Goal: Task Accomplishment & Management: Manage account settings

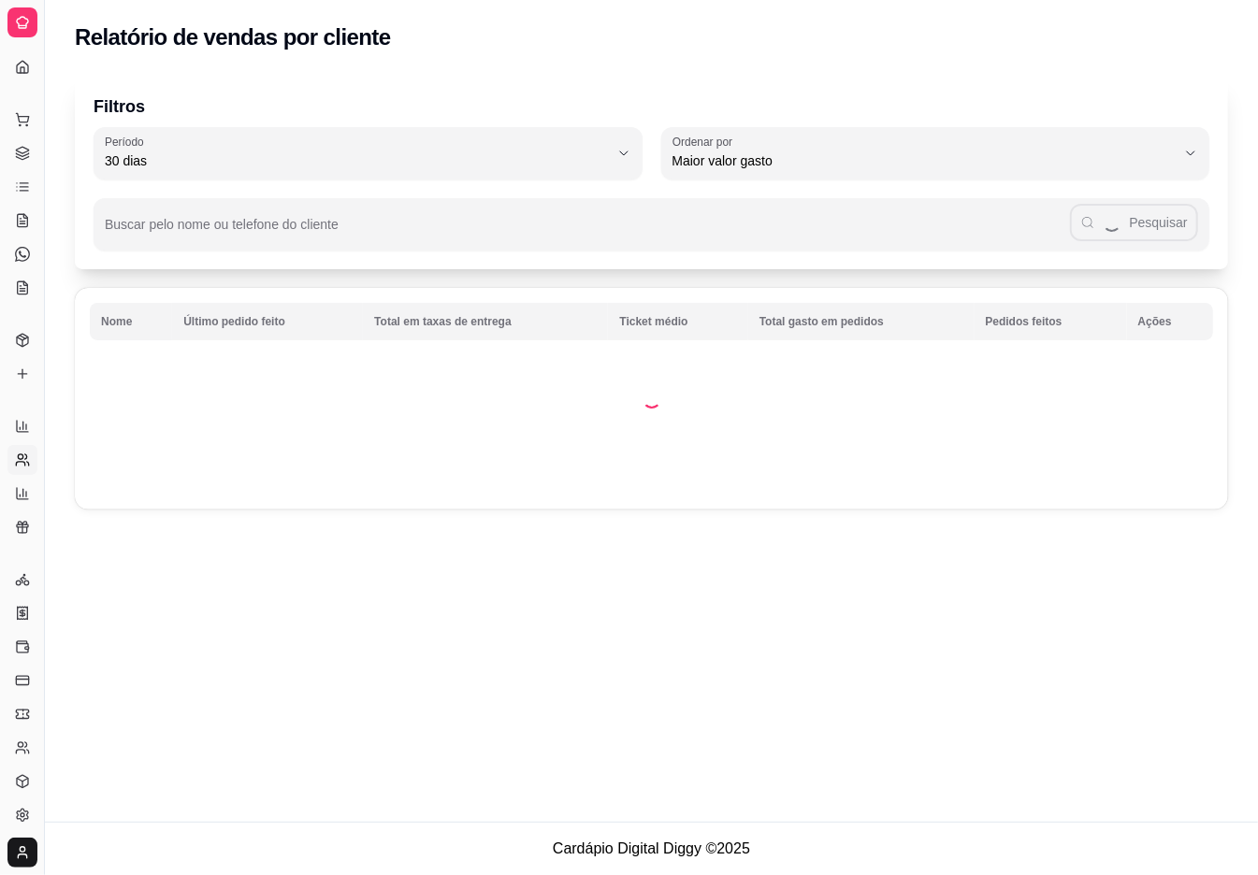
scroll to position [94, 0]
select select "ALL"
select select "0"
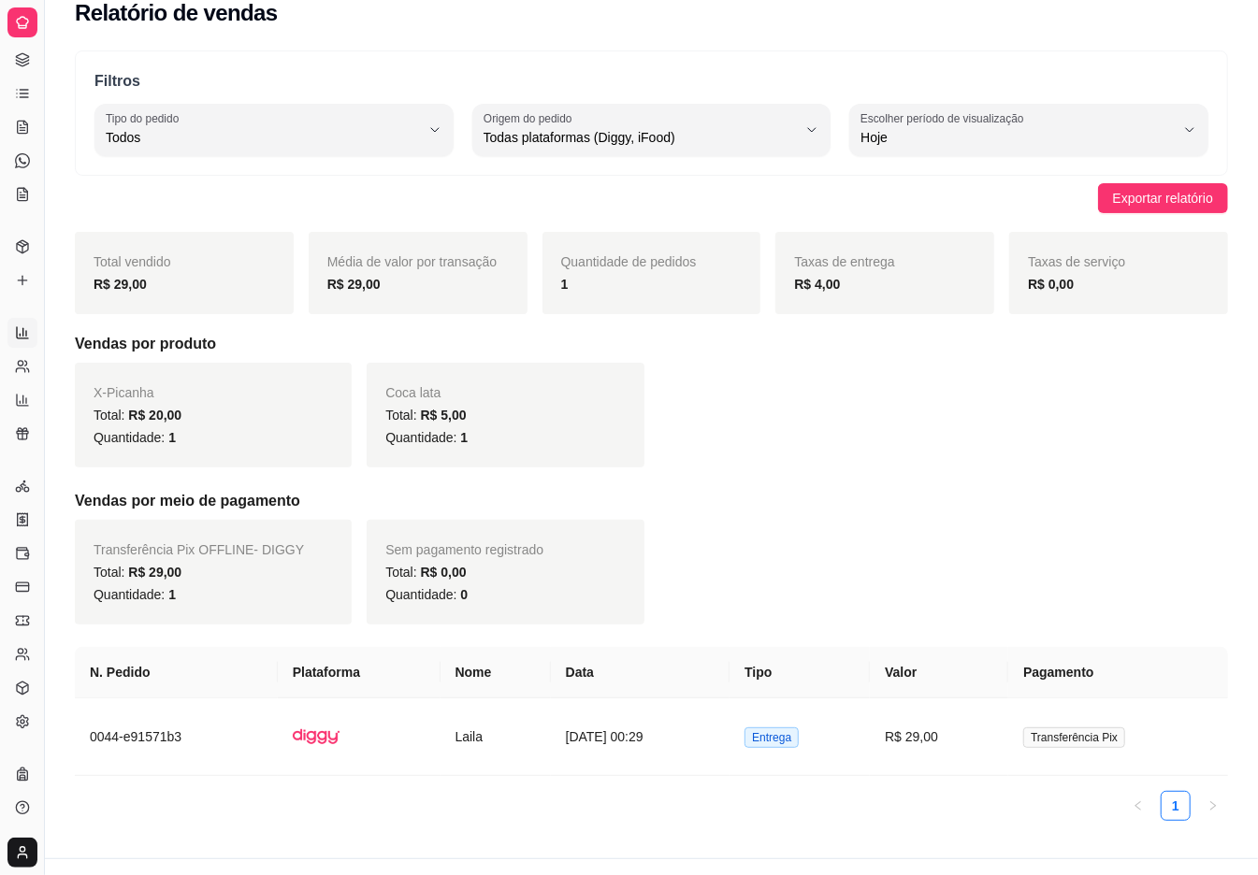
scroll to position [0, 0]
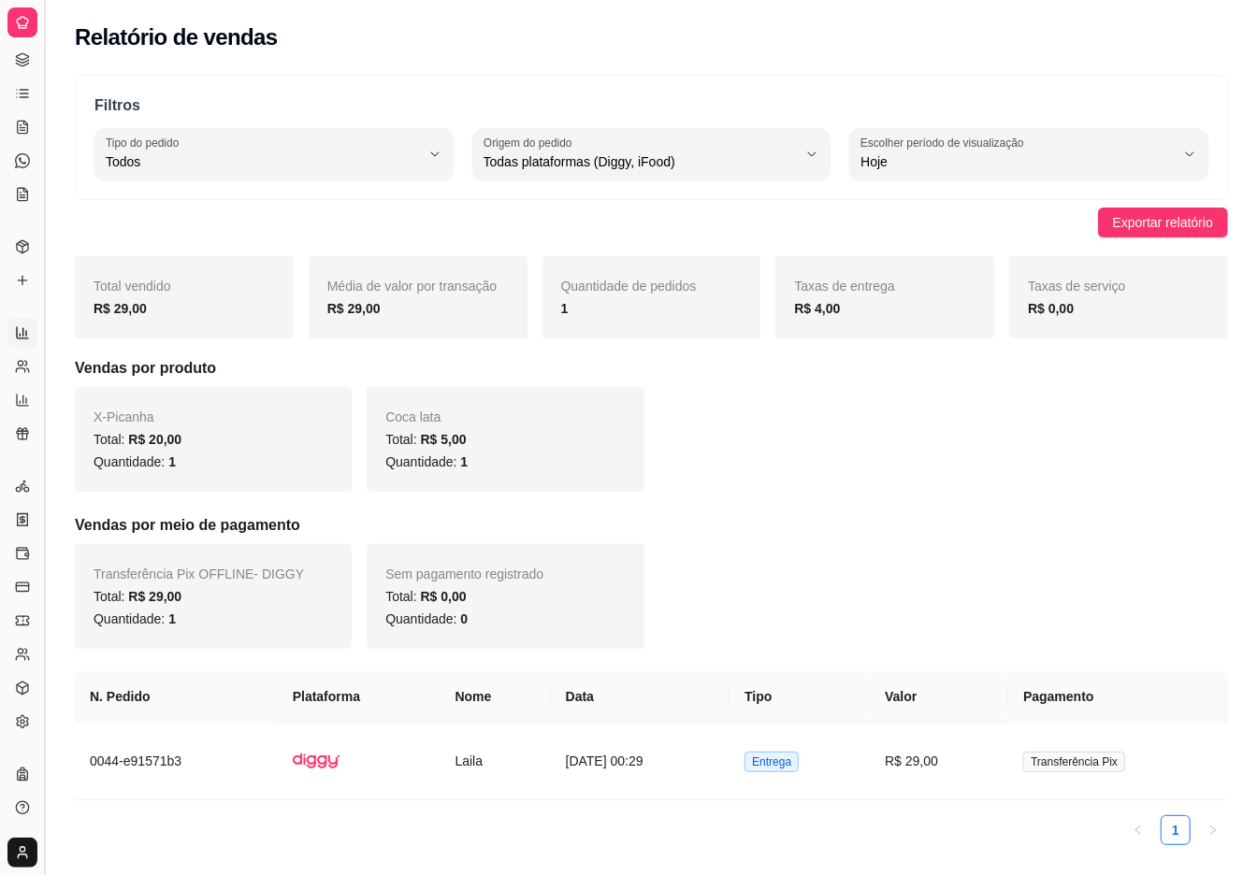
click at [45, 277] on button "Toggle Sidebar" at bounding box center [43, 437] width 15 height 875
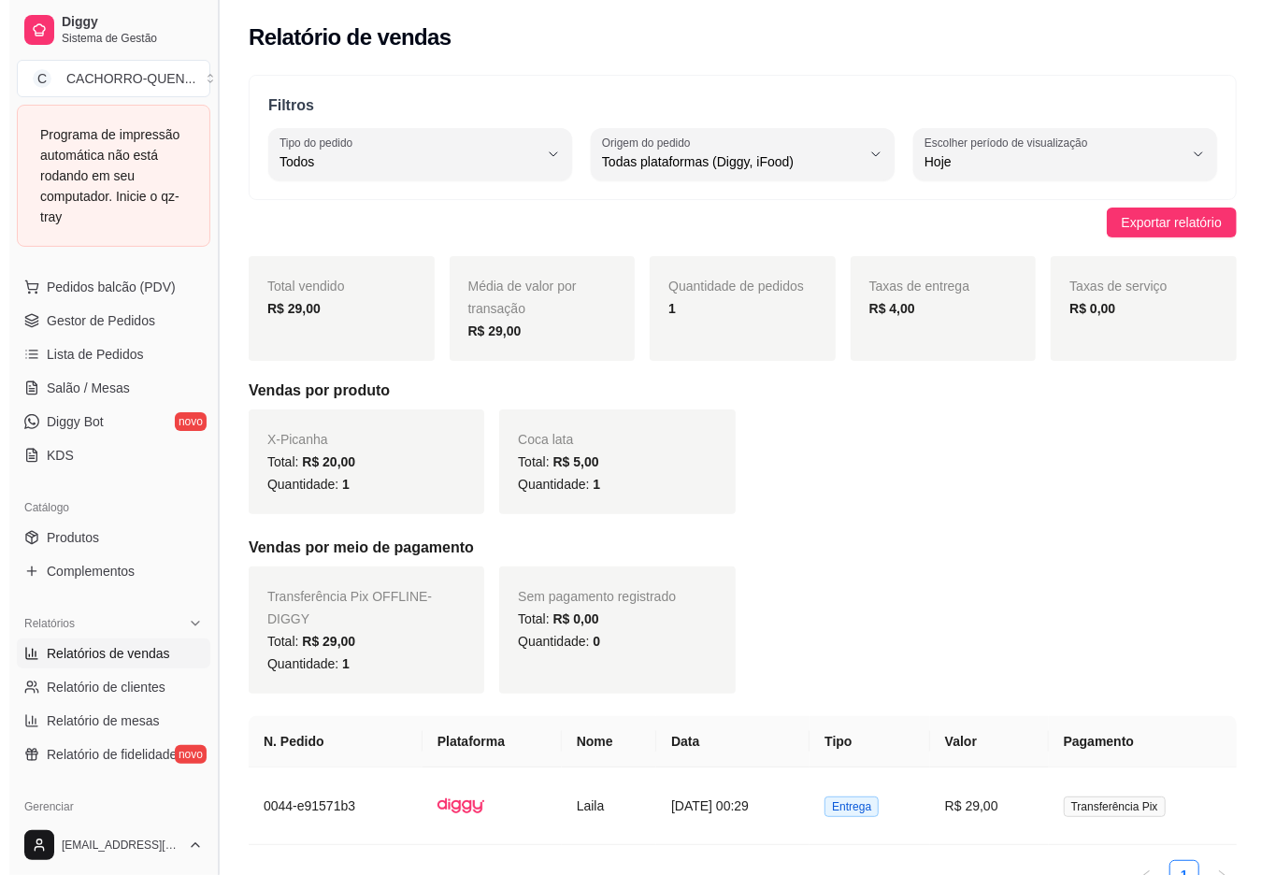
scroll to position [228, 0]
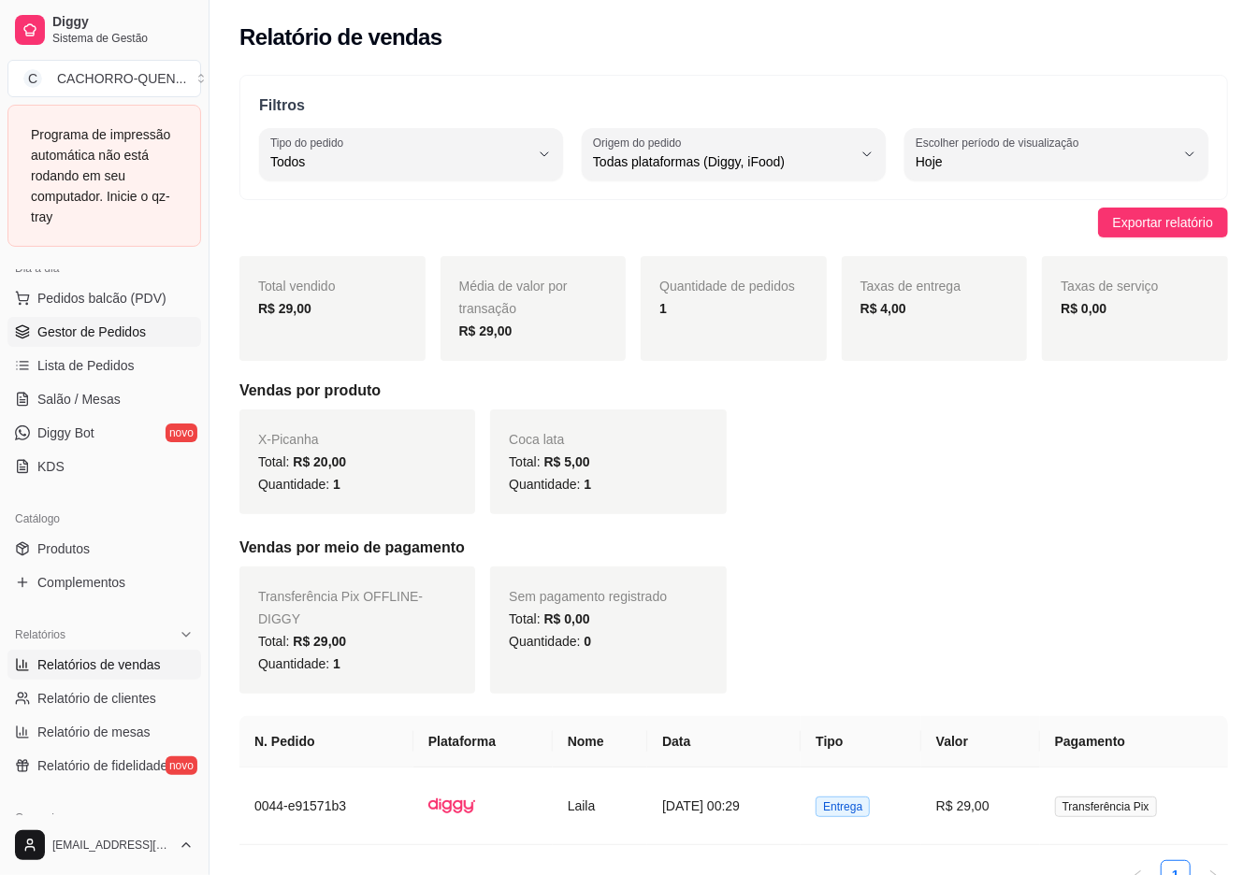
click at [127, 335] on span "Gestor de Pedidos" at bounding box center [91, 332] width 108 height 19
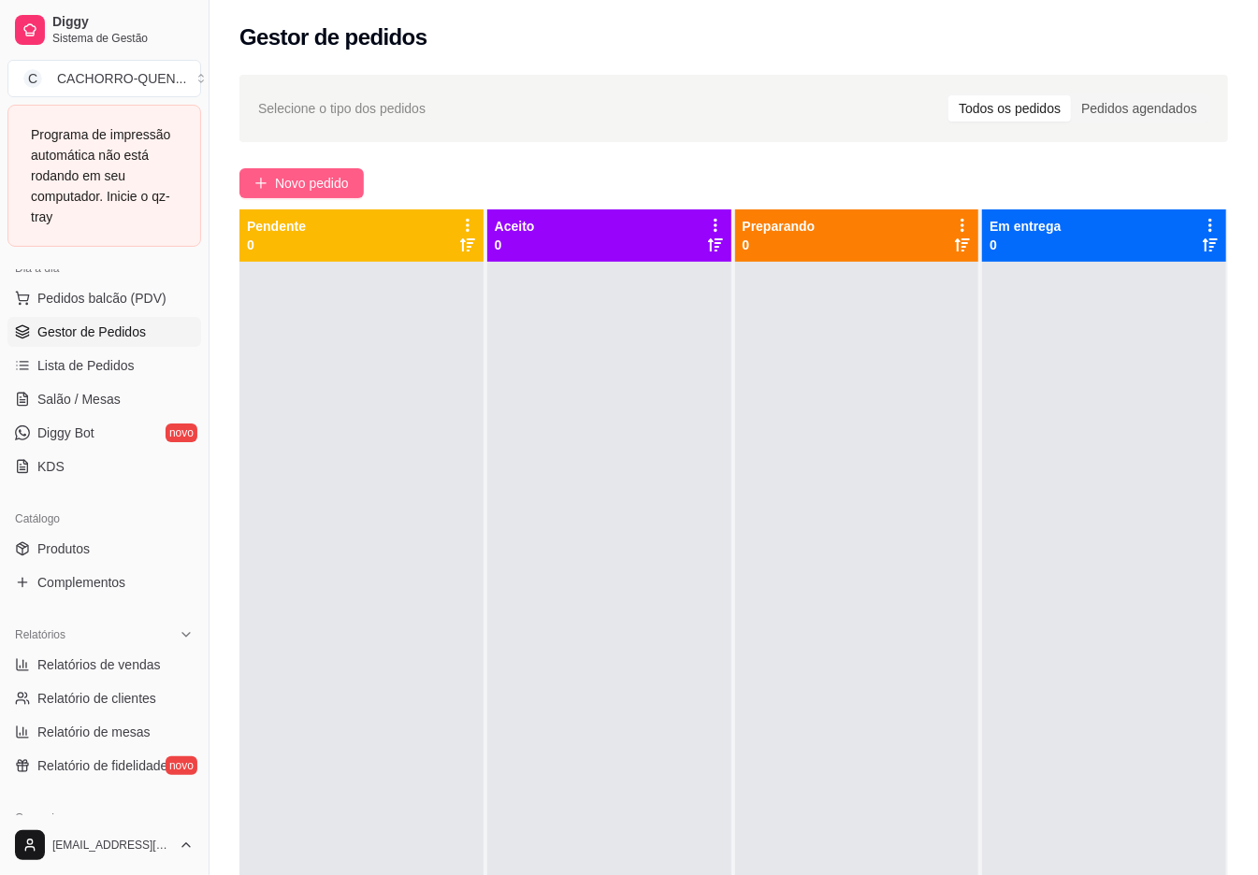
click at [345, 181] on span "Novo pedido" at bounding box center [312, 183] width 74 height 21
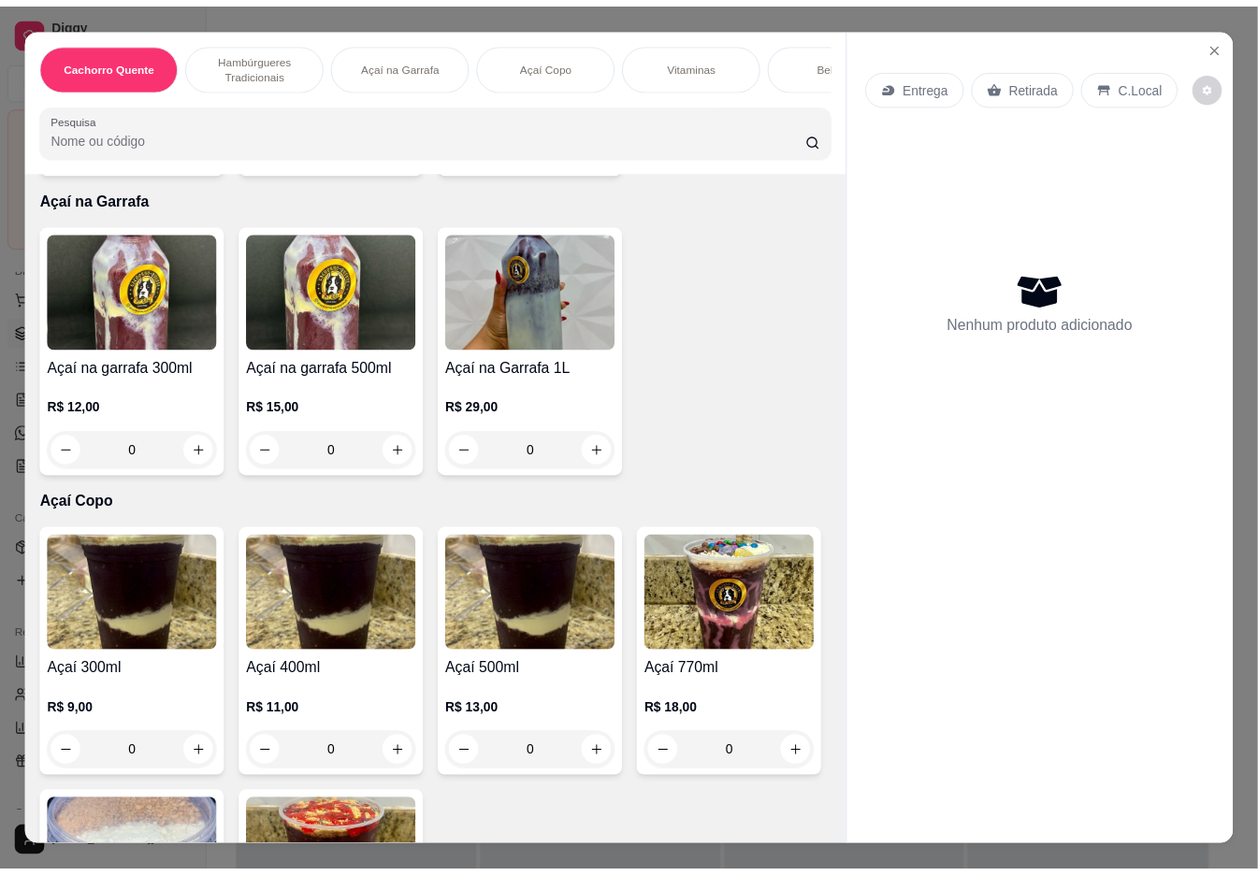
scroll to position [1517, 0]
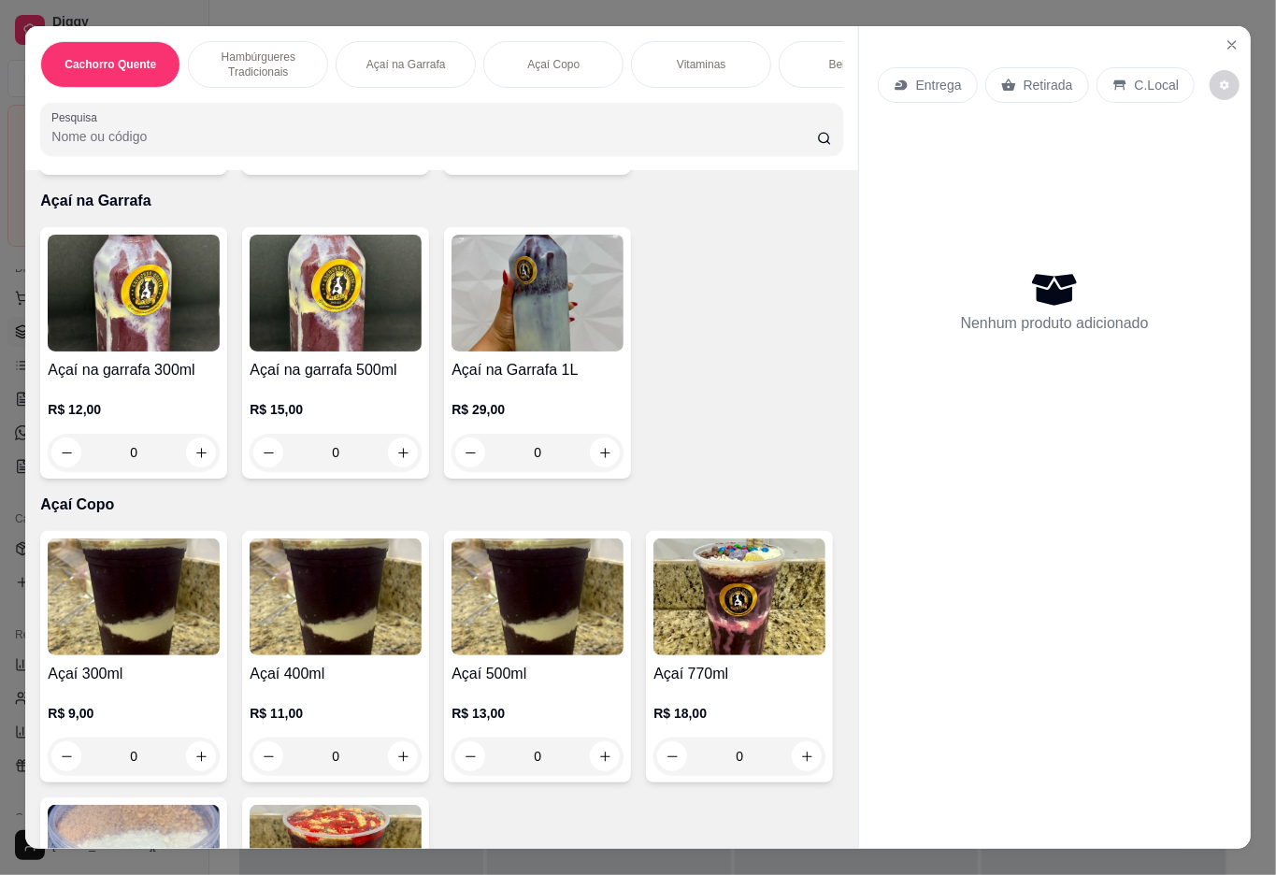
click at [452, 167] on div "0" at bounding box center [538, 148] width 172 height 37
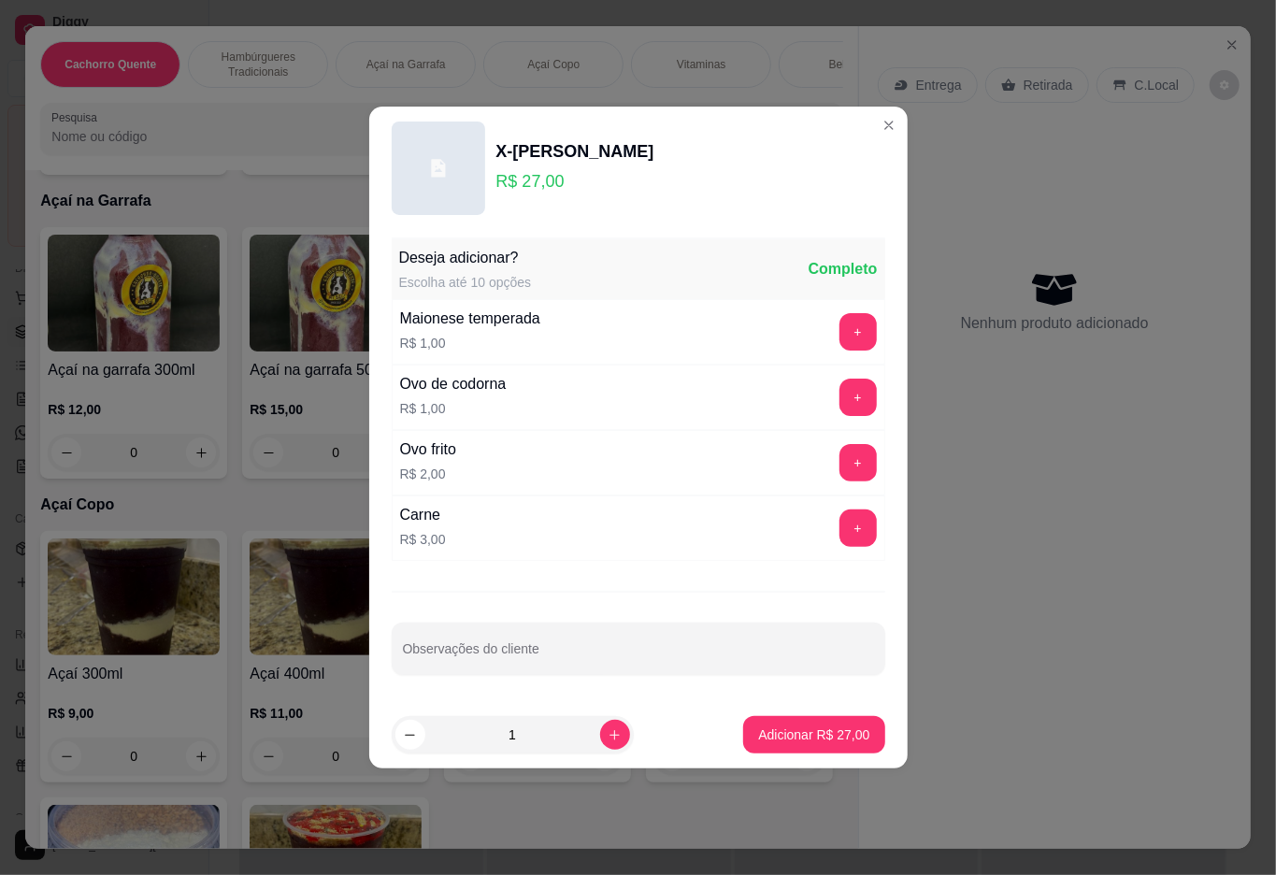
click at [778, 731] on p "Adicionar R$ 27,00" at bounding box center [813, 735] width 111 height 19
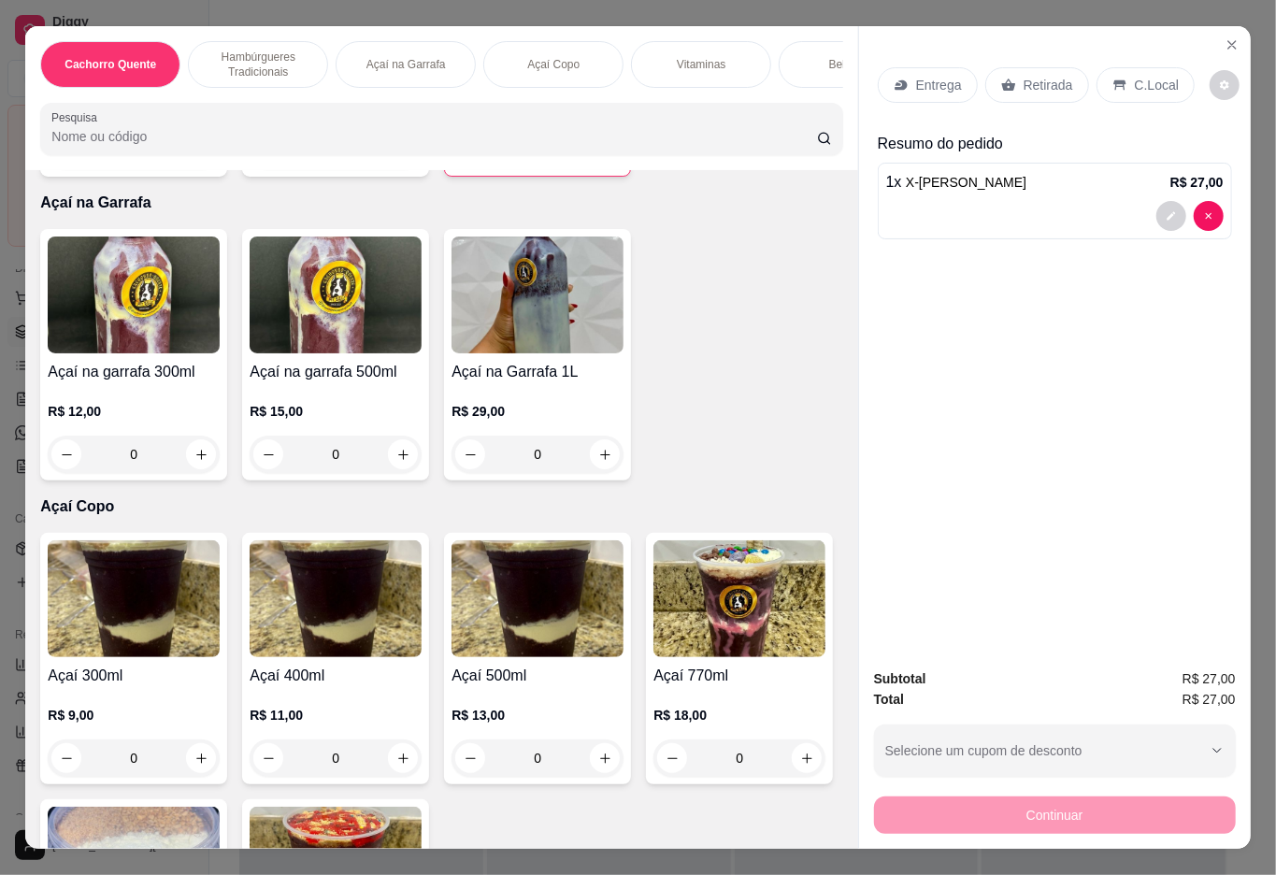
type input "1"
click at [1045, 76] on p "Retirada" at bounding box center [1049, 85] width 50 height 19
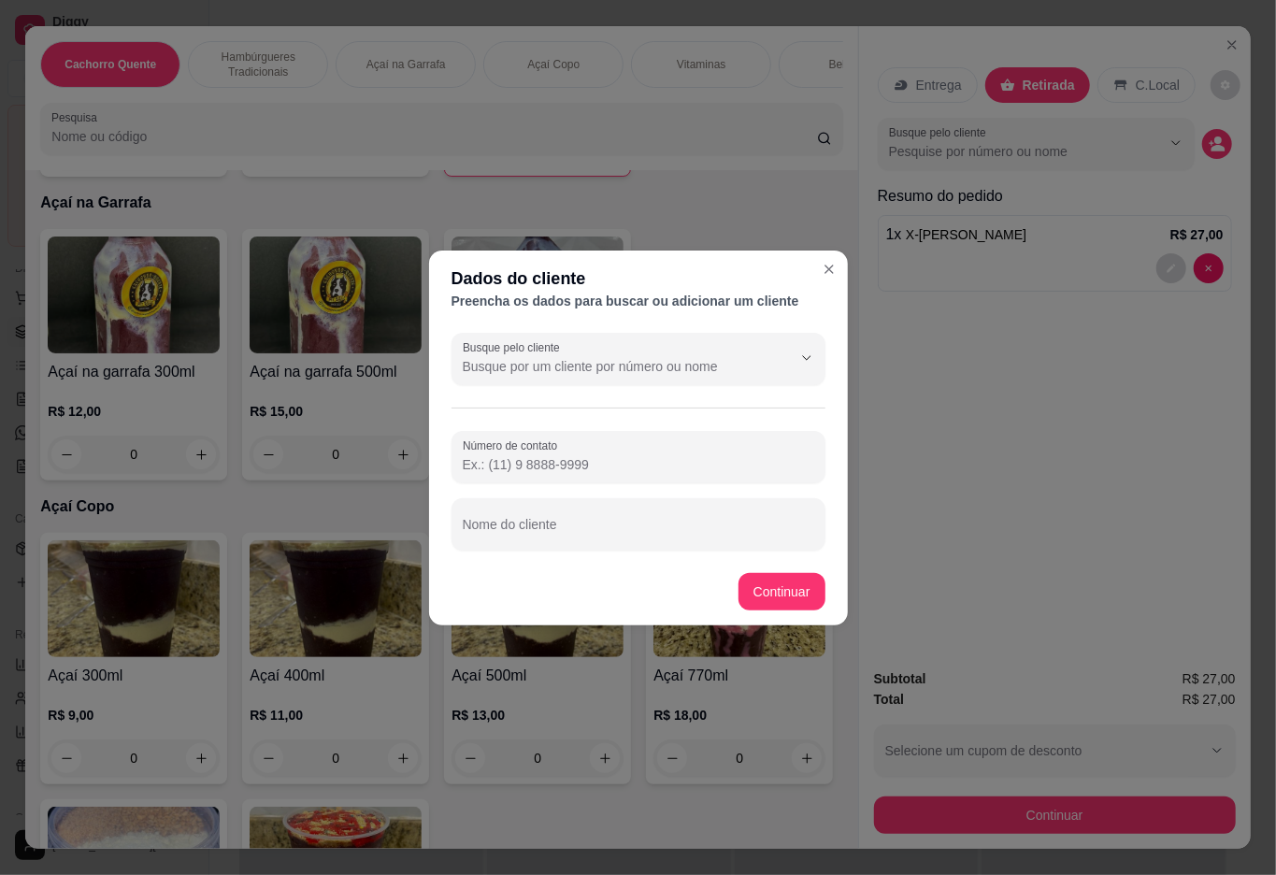
click at [1025, 400] on div "Entrega Retirada C.Local Busque pelo cliente Resumo do pedido 1 x X-Triplo Pitb…" at bounding box center [1055, 339] width 392 height 627
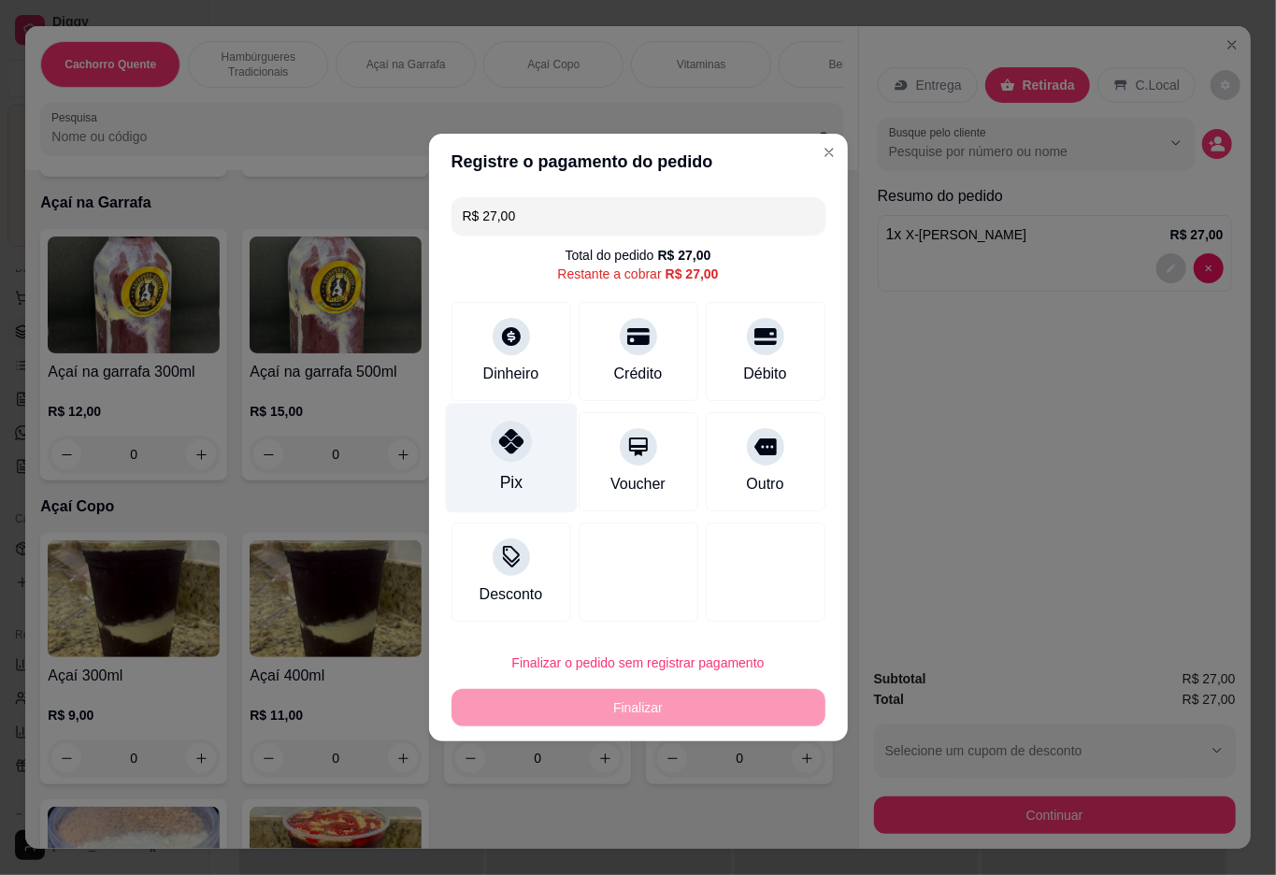
click at [518, 441] on icon at bounding box center [510, 441] width 24 height 24
type input "R$ 0,00"
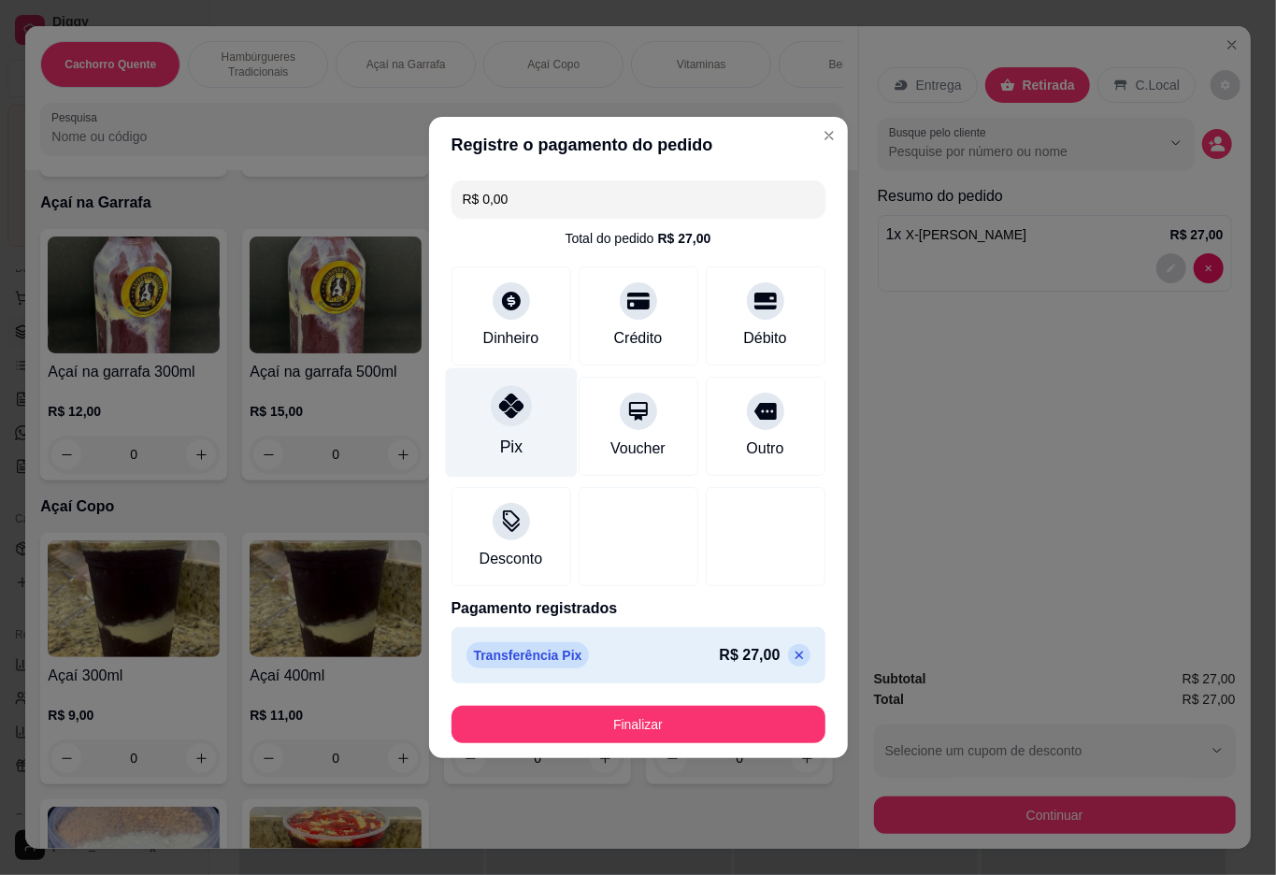
click at [659, 724] on button "Finalizar" at bounding box center [639, 724] width 374 height 37
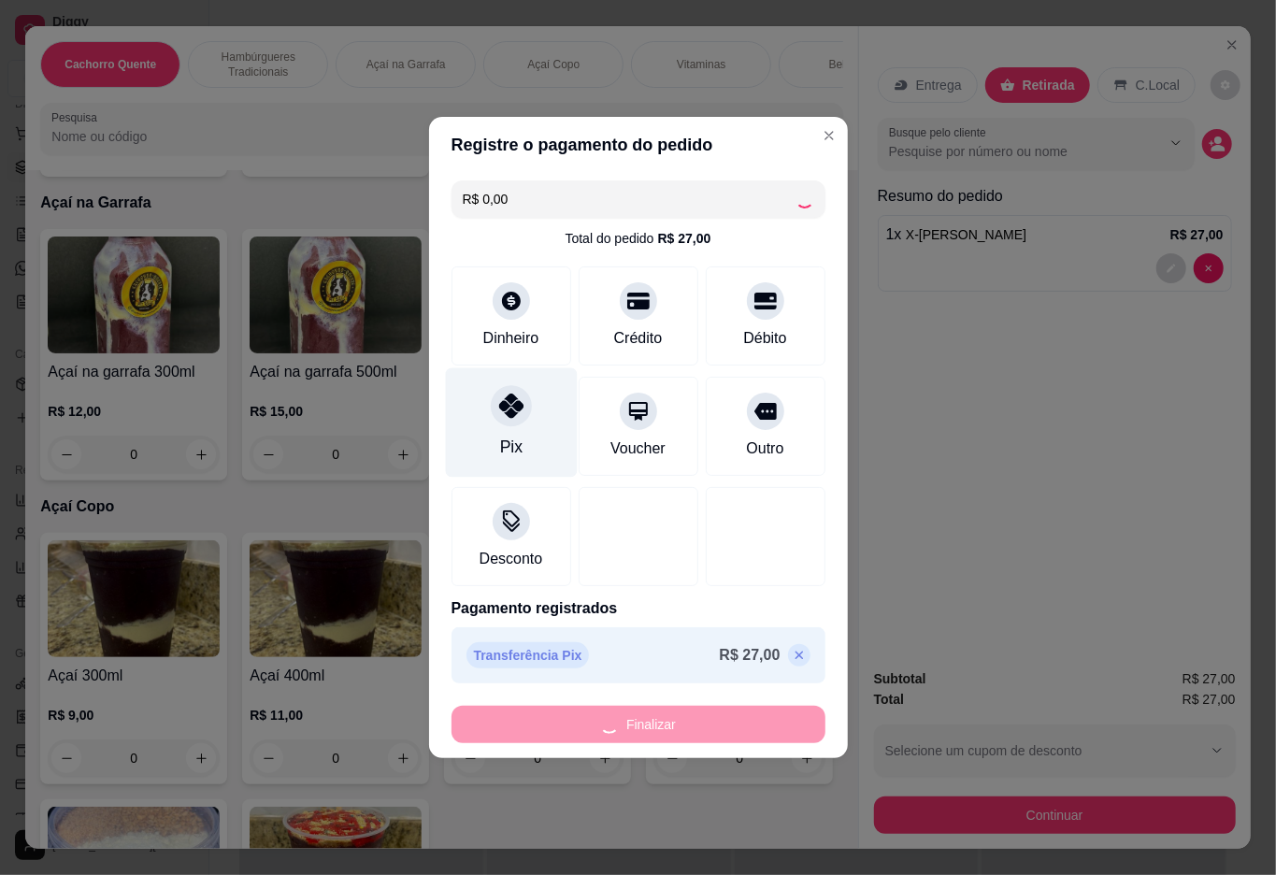
click at [810, 135] on div at bounding box center [441, 128] width 780 height 37
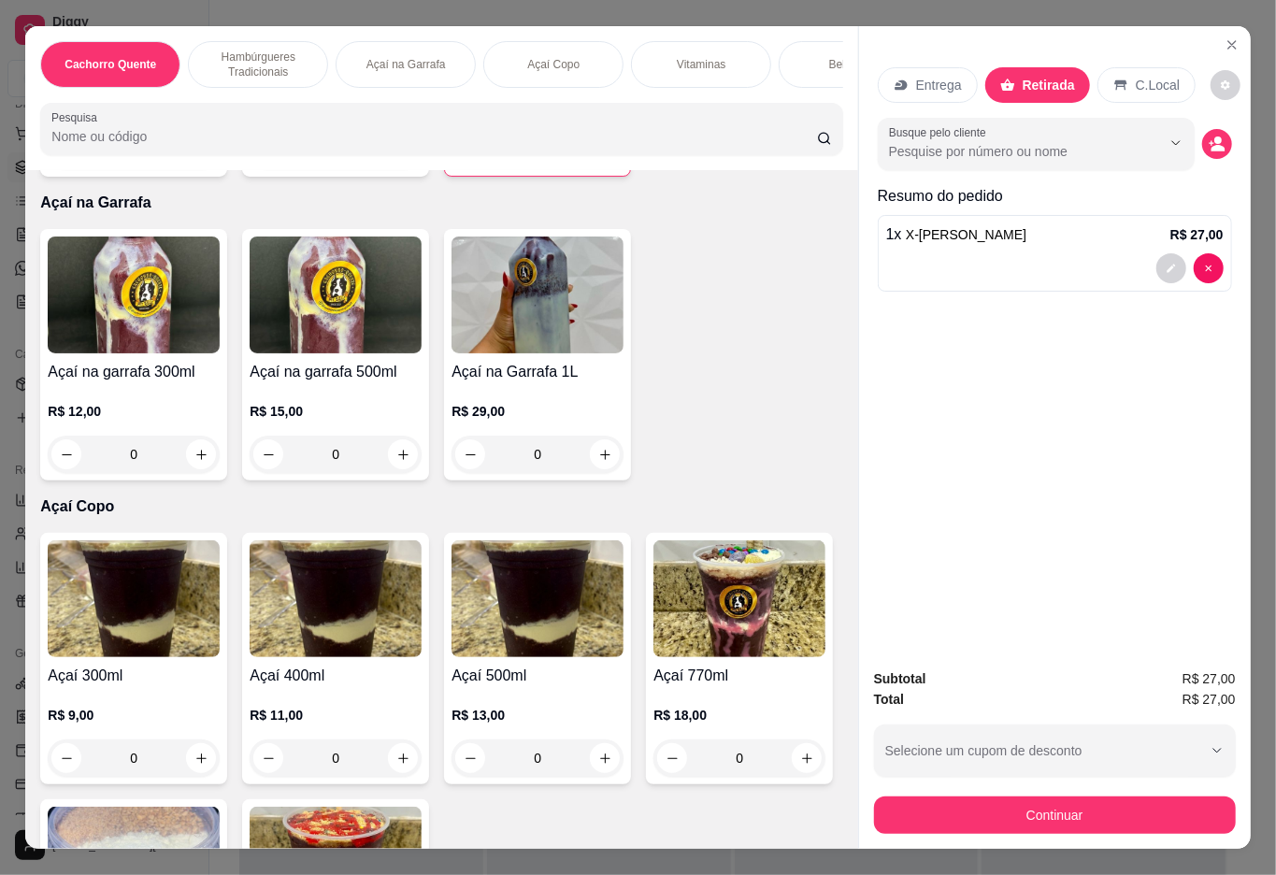
type input "0"
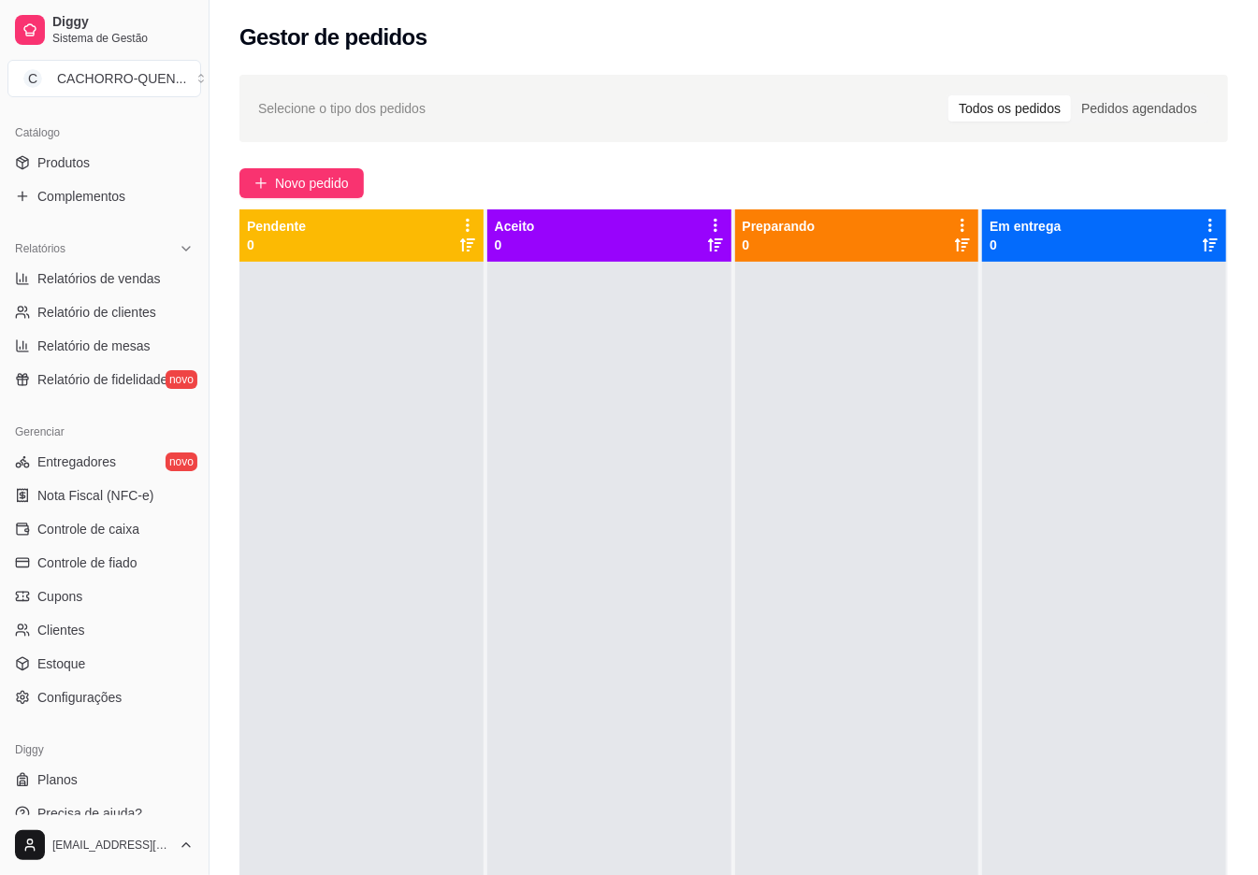
scroll to position [471, 0]
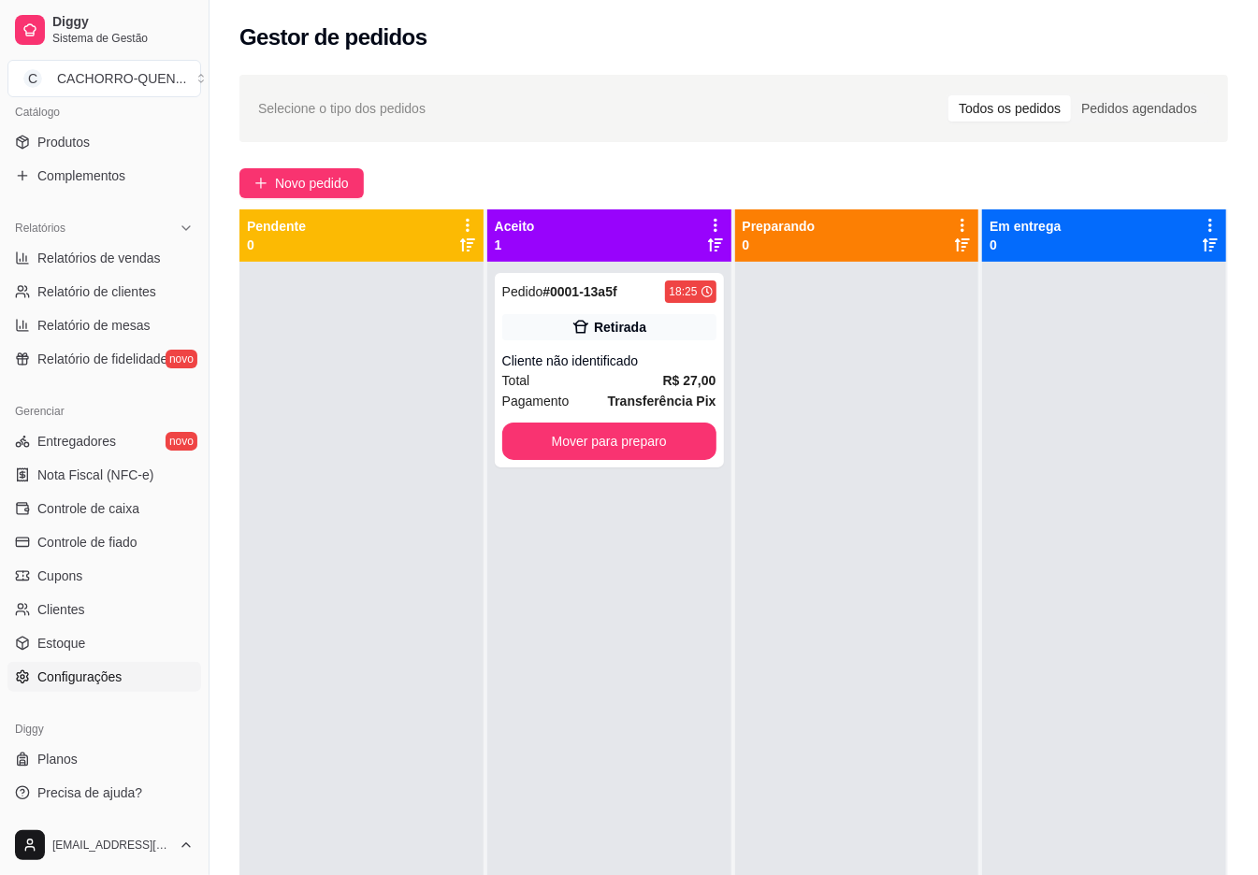
click at [137, 673] on link "Configurações" at bounding box center [104, 677] width 194 height 30
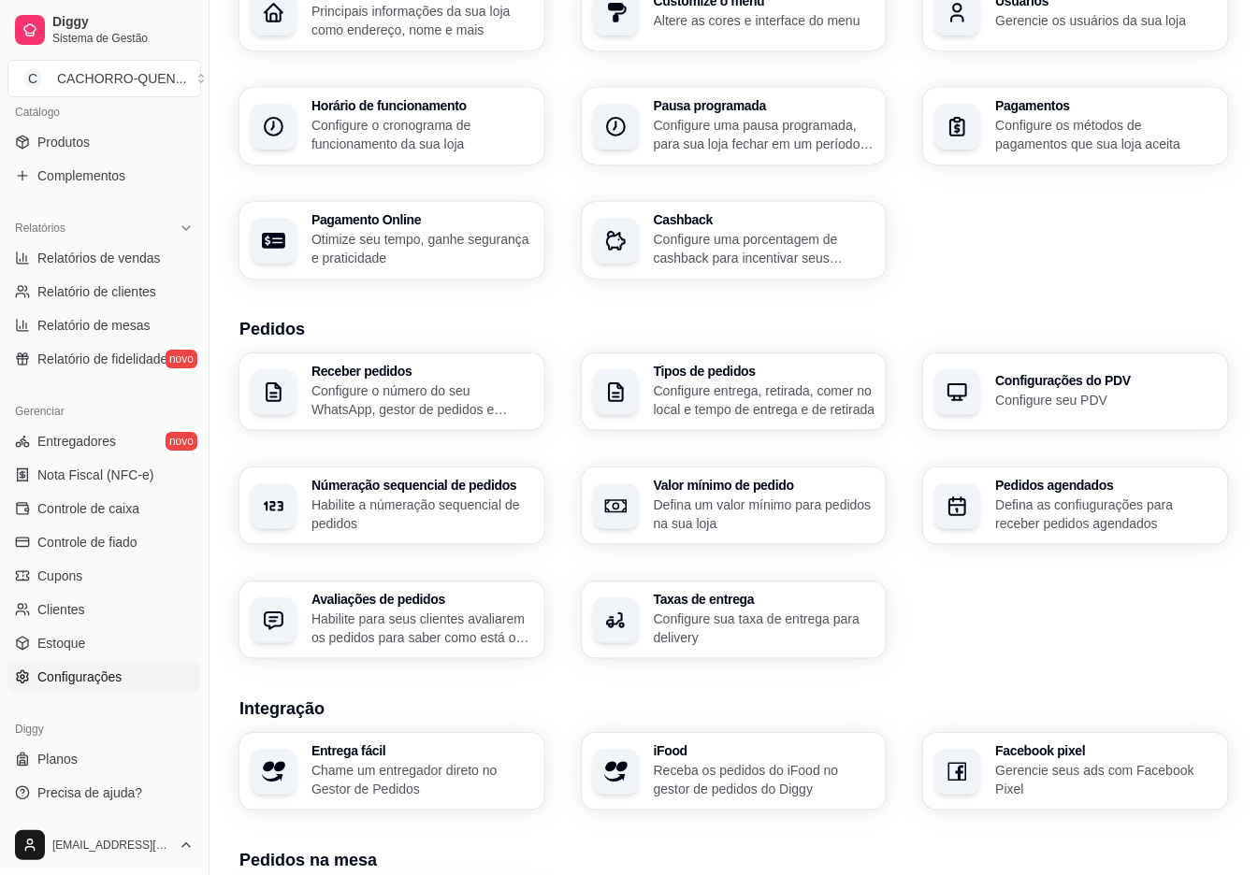
scroll to position [443, 0]
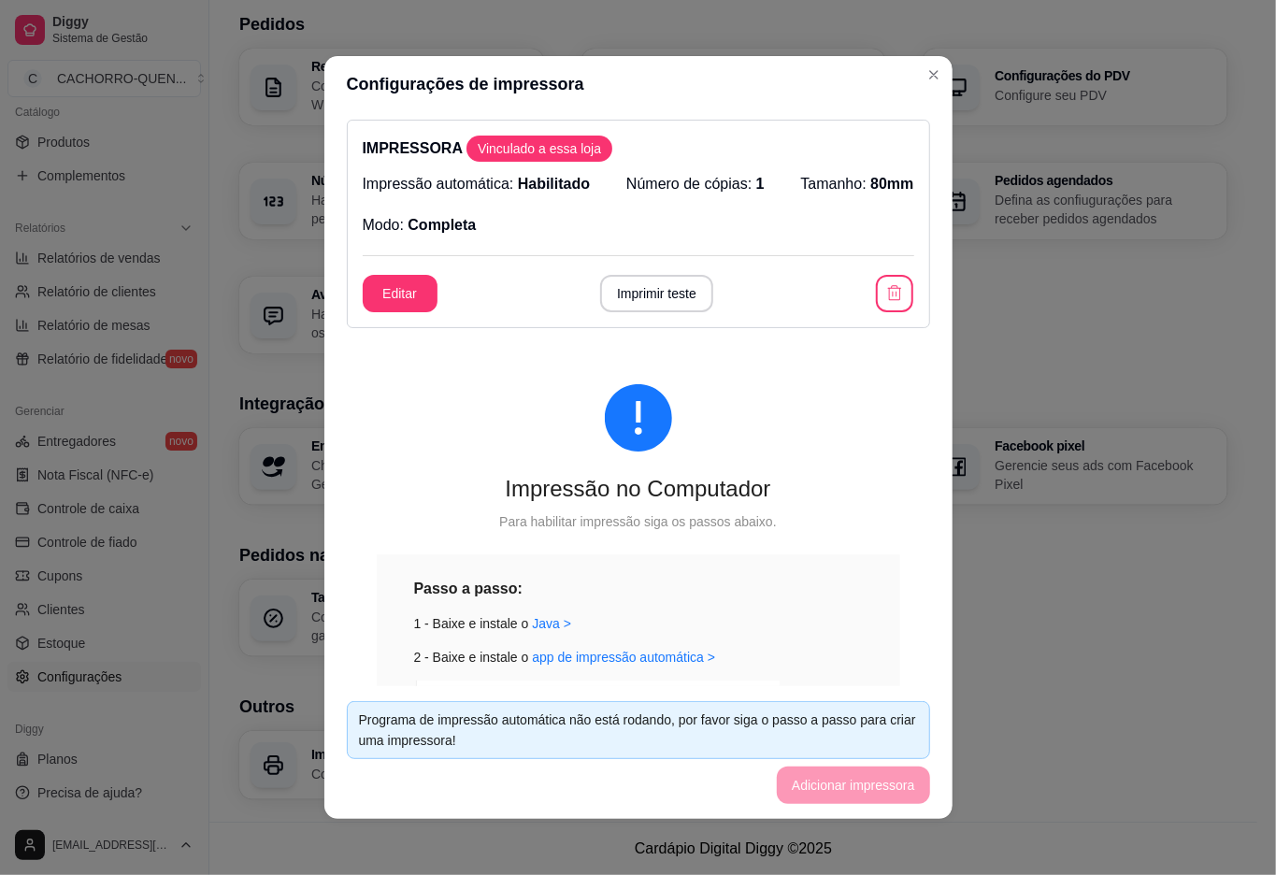
click at [681, 282] on button "Imprimir teste" at bounding box center [656, 293] width 113 height 37
click at [1053, 316] on div "Receber pedidos Configure o número do seu WhatsApp, gestor de pedidos e outros …" at bounding box center [733, 201] width 988 height 305
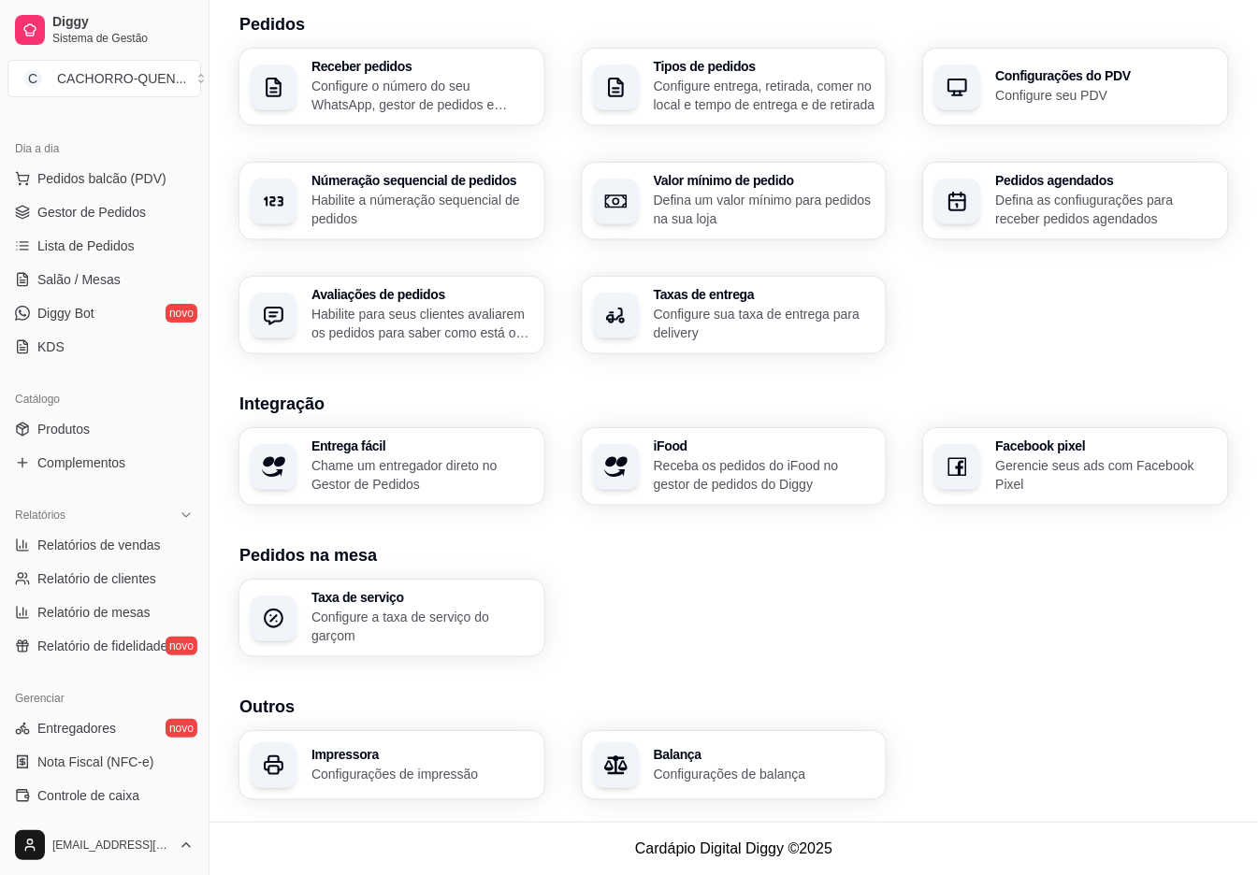
scroll to position [0, 0]
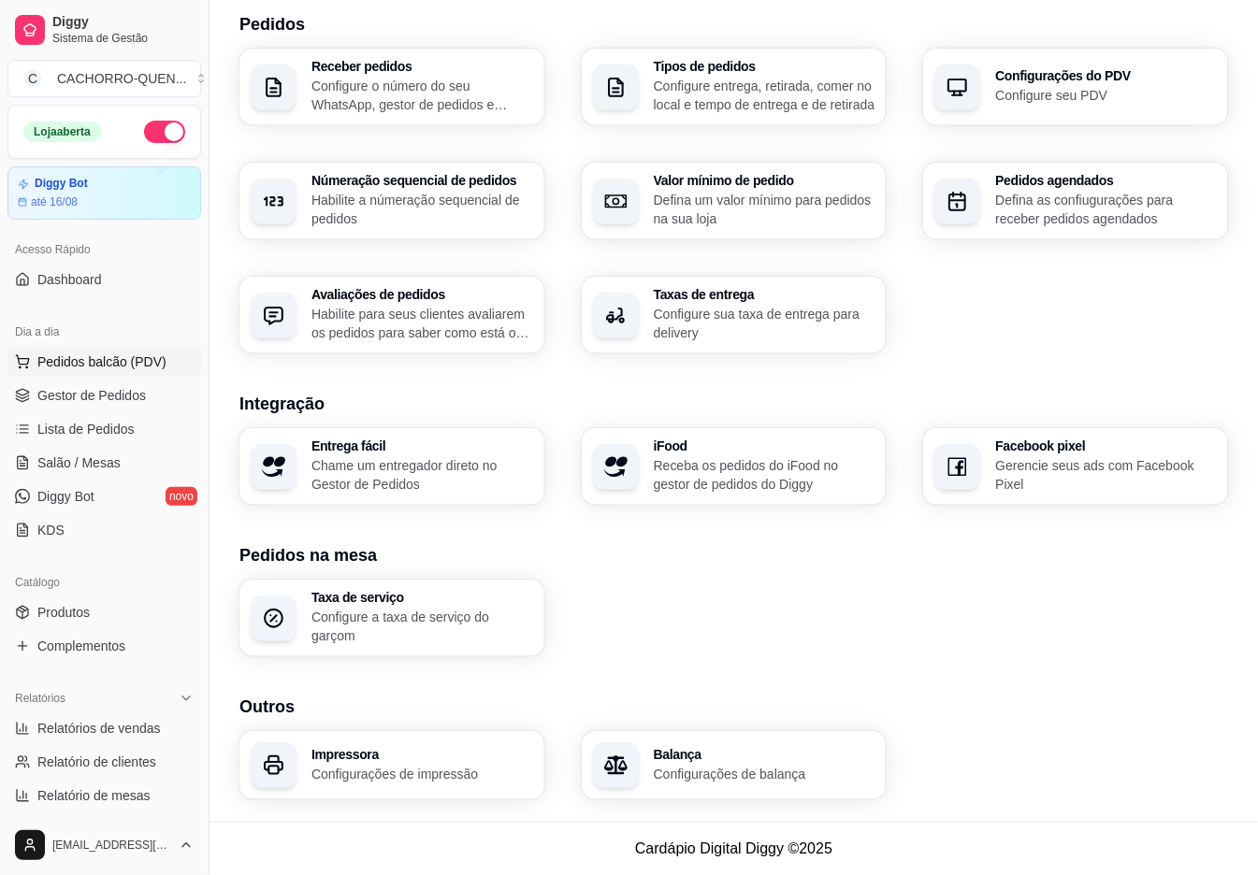
click at [140, 364] on span "Pedidos balcão (PDV)" at bounding box center [101, 362] width 129 height 19
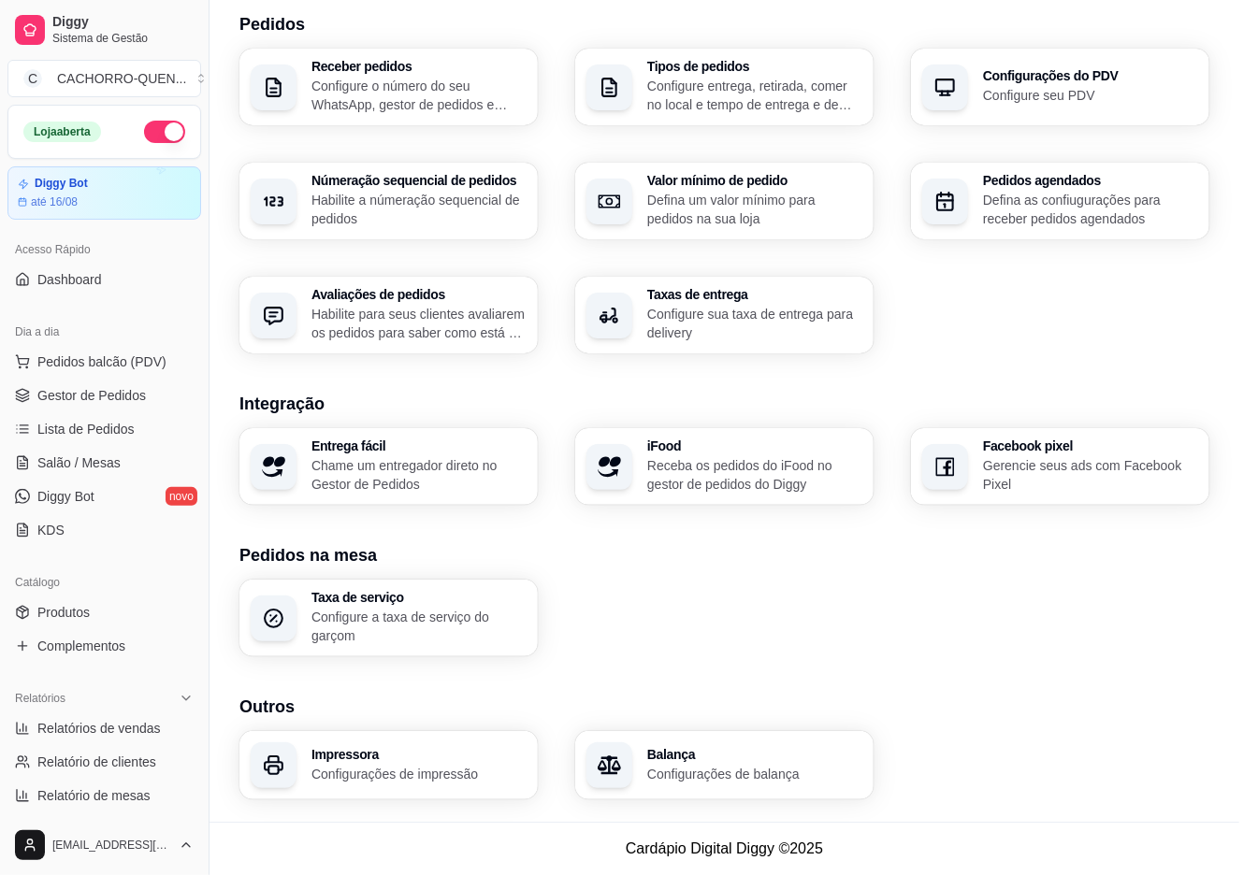
click at [136, 405] on img at bounding box center [132, 357] width 173 height 117
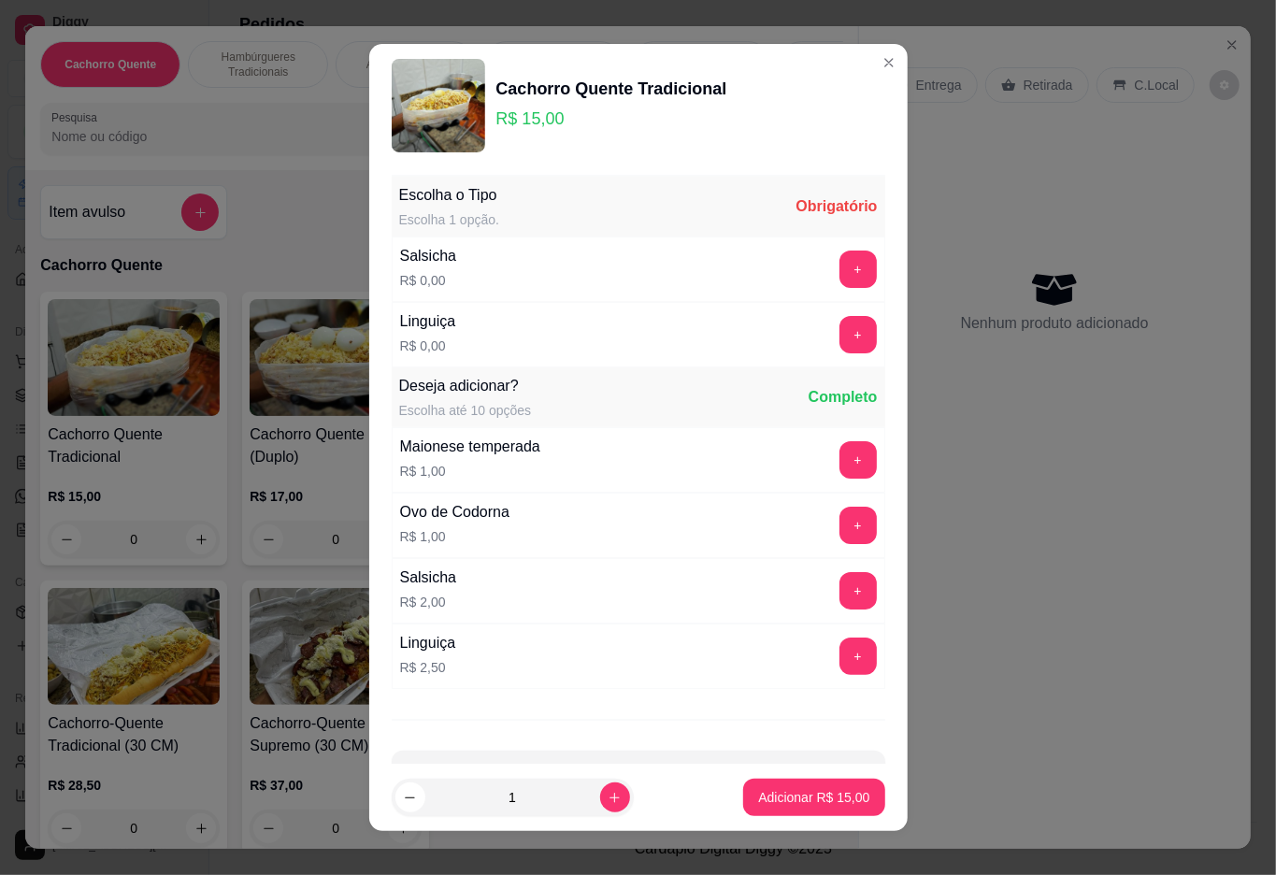
click at [982, 165] on div "Nenhum produto adicionado" at bounding box center [1055, 301] width 354 height 367
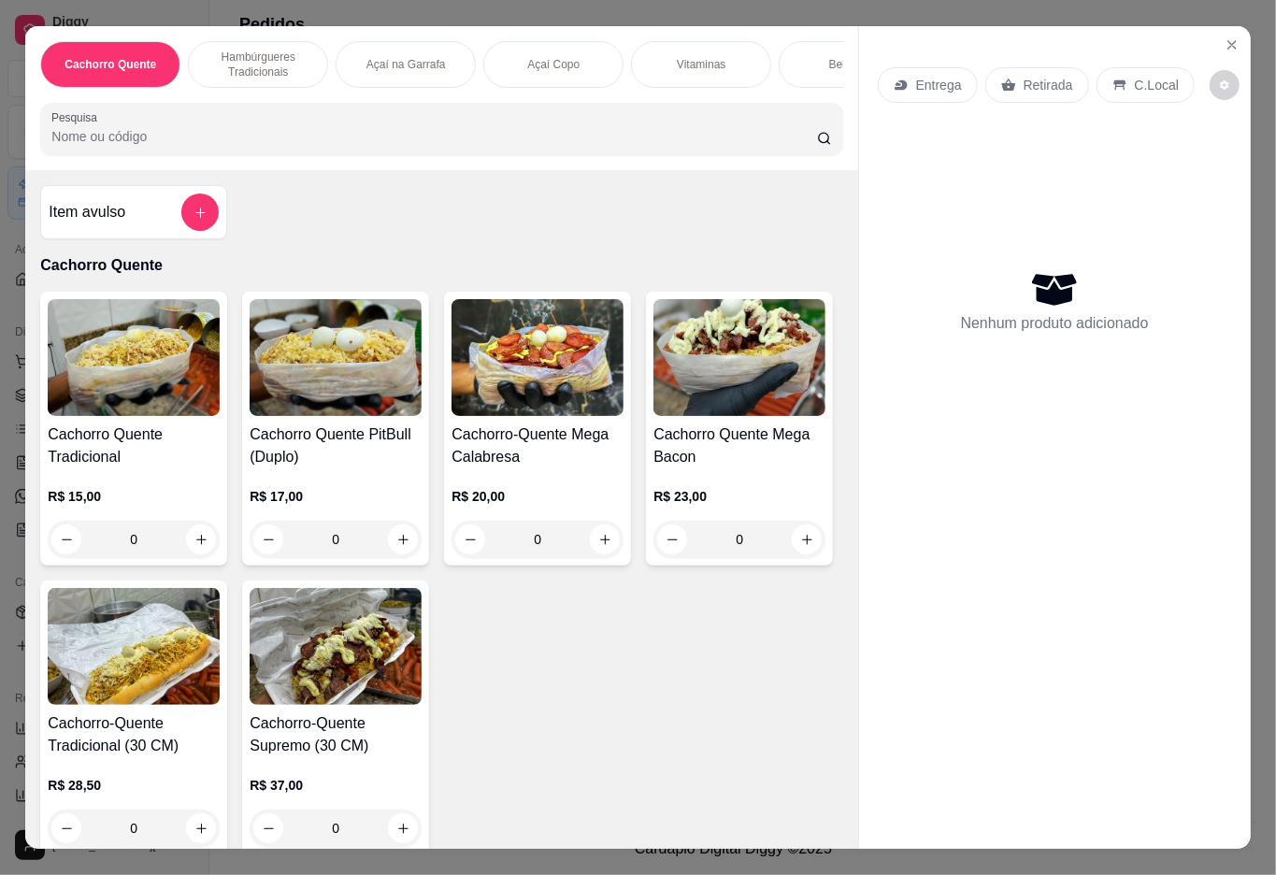
click at [1229, 39] on icon "Close" at bounding box center [1232, 44] width 15 height 15
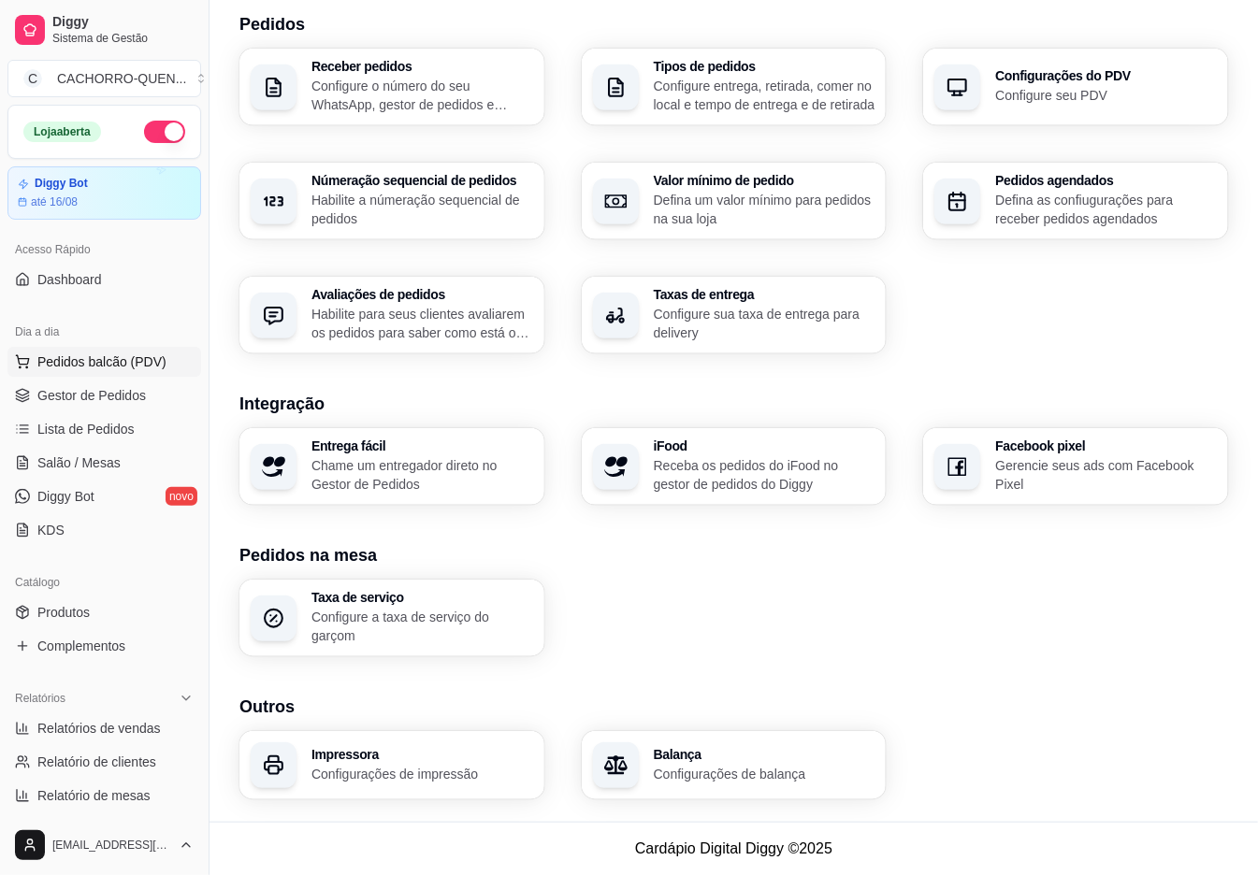
click at [139, 353] on span "Pedidos balcão (PDV)" at bounding box center [101, 362] width 129 height 19
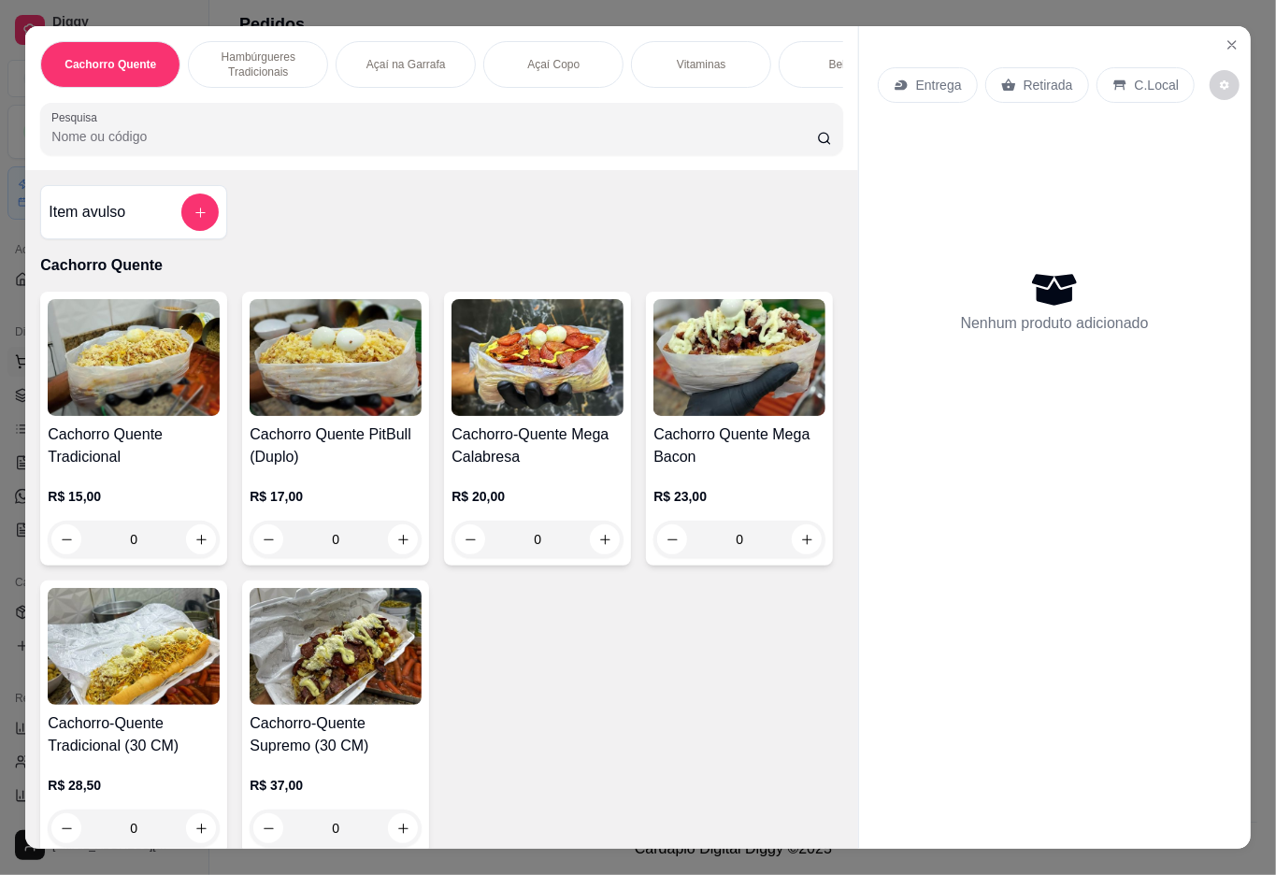
click at [1229, 41] on icon "Close" at bounding box center [1232, 44] width 7 height 7
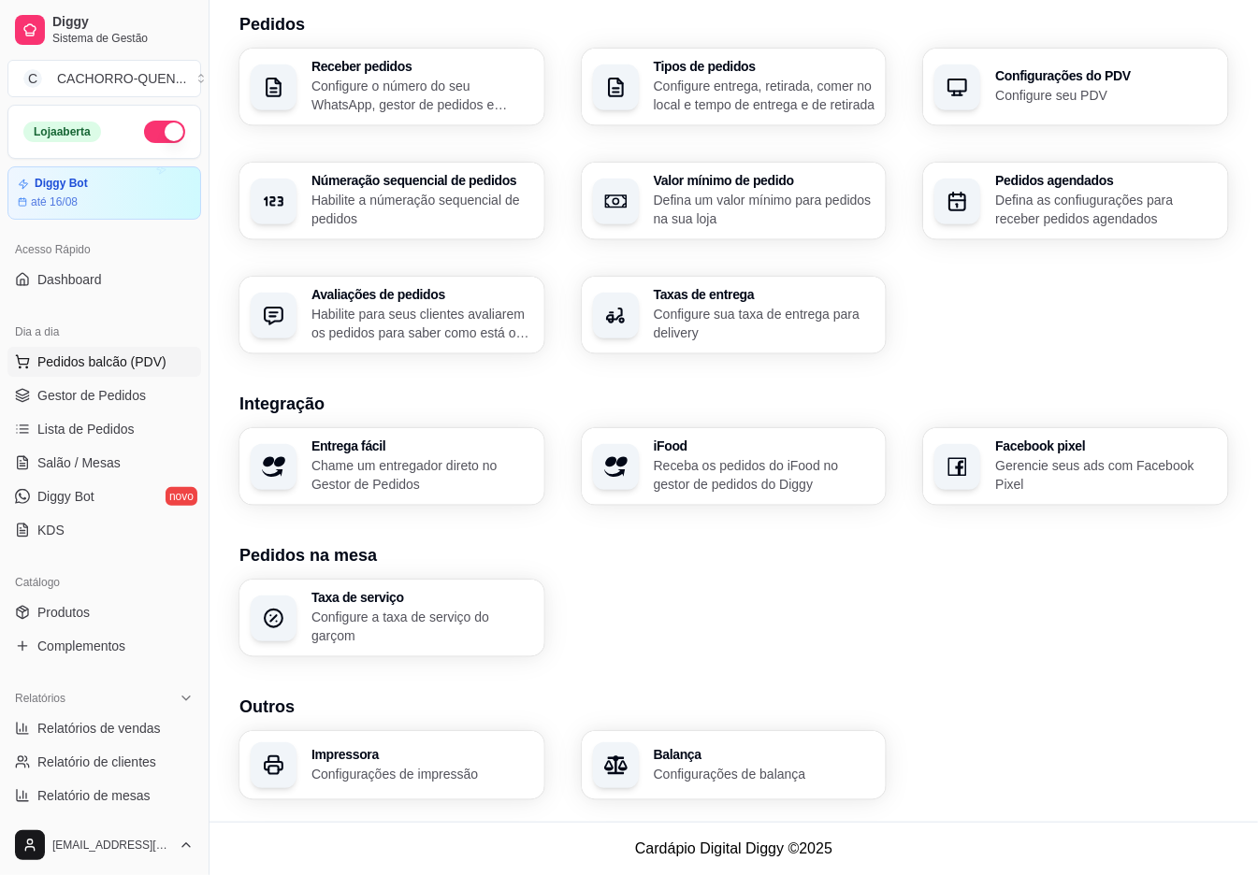
click at [151, 365] on span "Pedidos balcão (PDV)" at bounding box center [101, 362] width 129 height 19
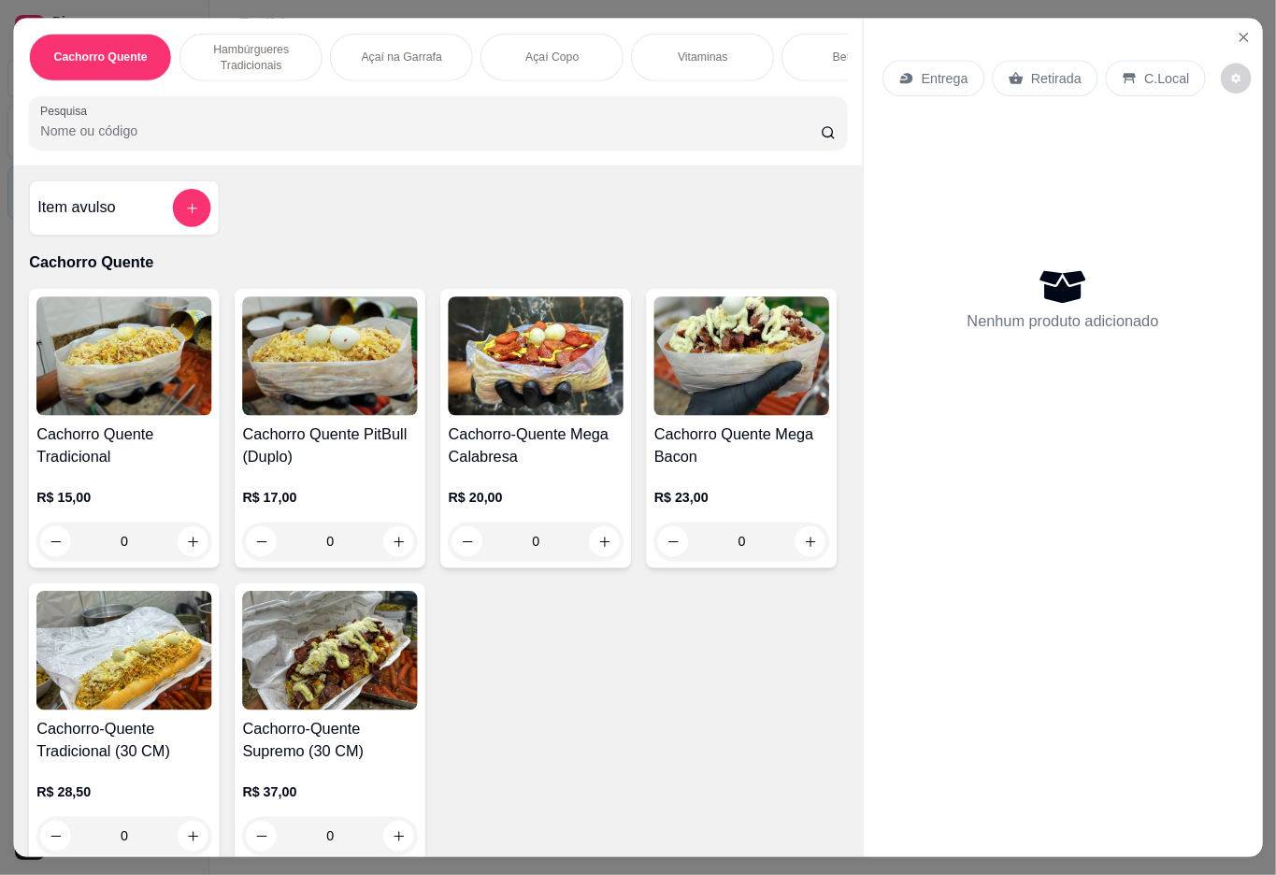
click at [136, 408] on img at bounding box center [124, 355] width 176 height 119
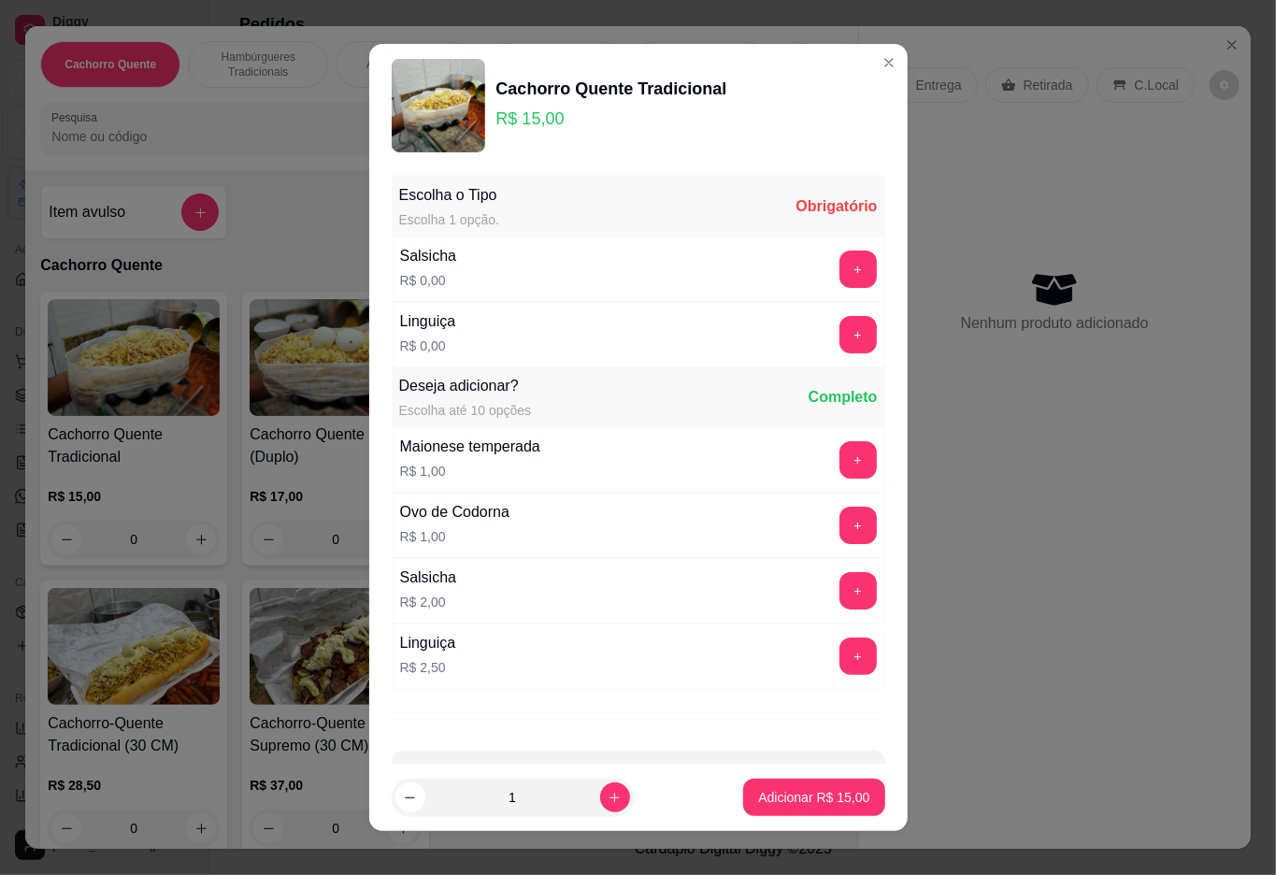
click at [1234, 38] on button "Close" at bounding box center [1232, 45] width 30 height 30
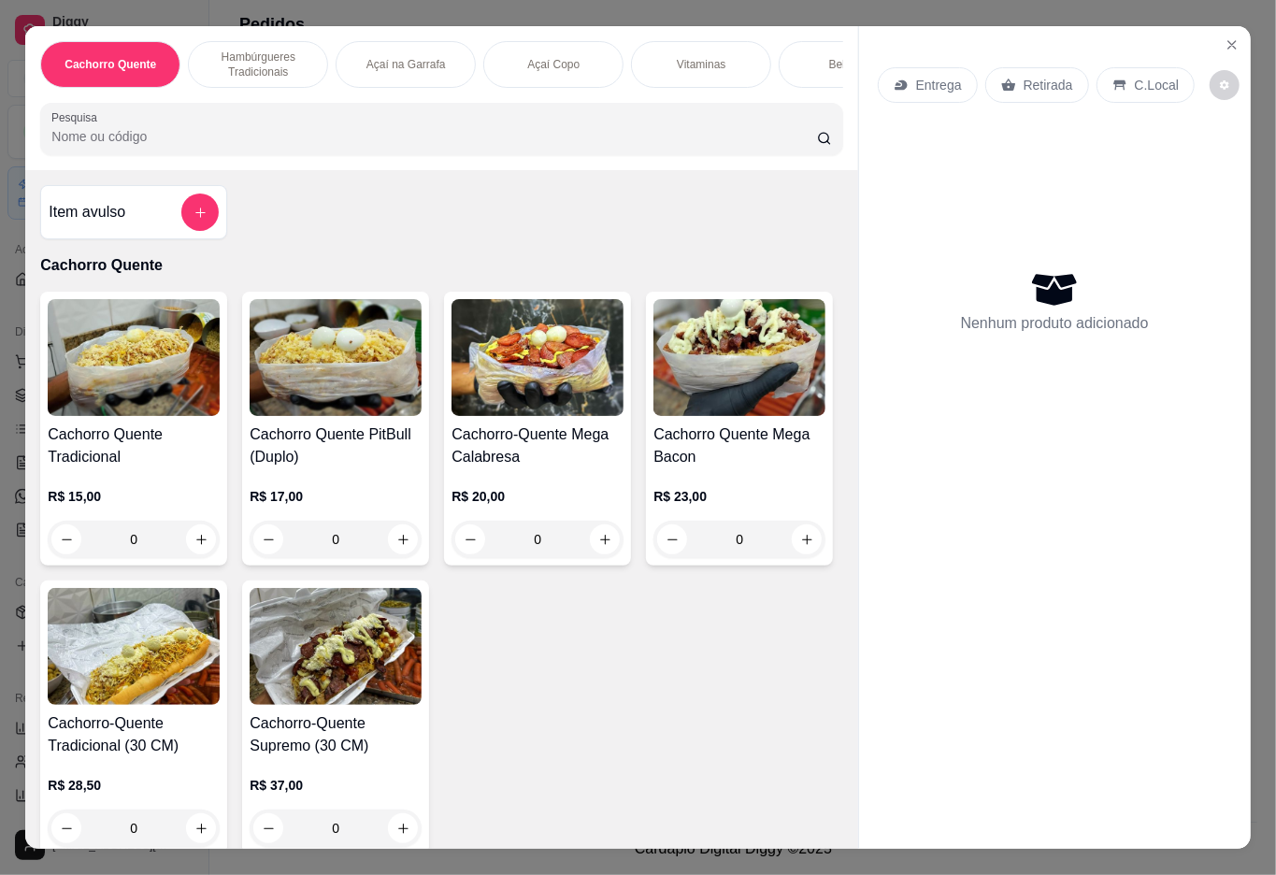
click at [1229, 41] on icon "Close" at bounding box center [1232, 44] width 7 height 7
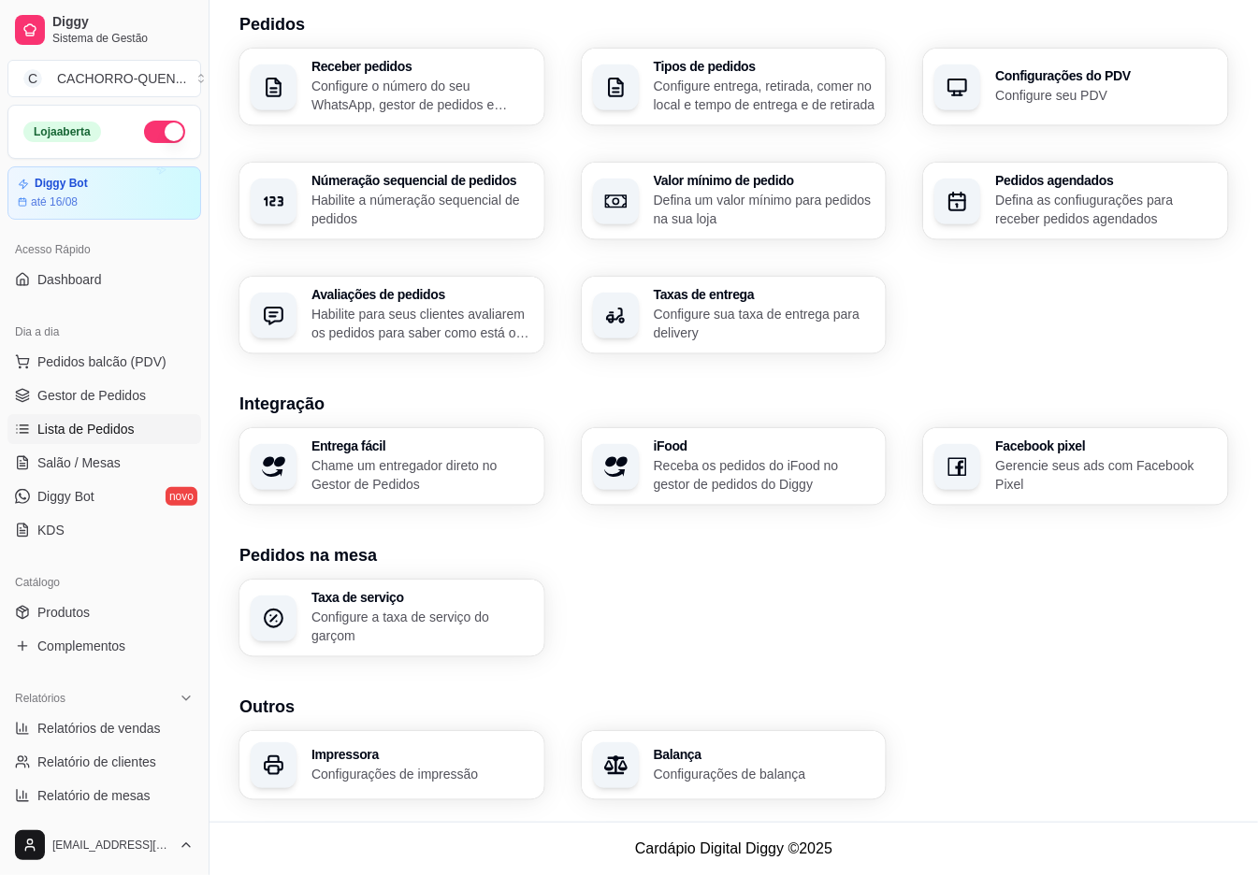
click at [131, 430] on span "Lista de Pedidos" at bounding box center [85, 429] width 97 height 19
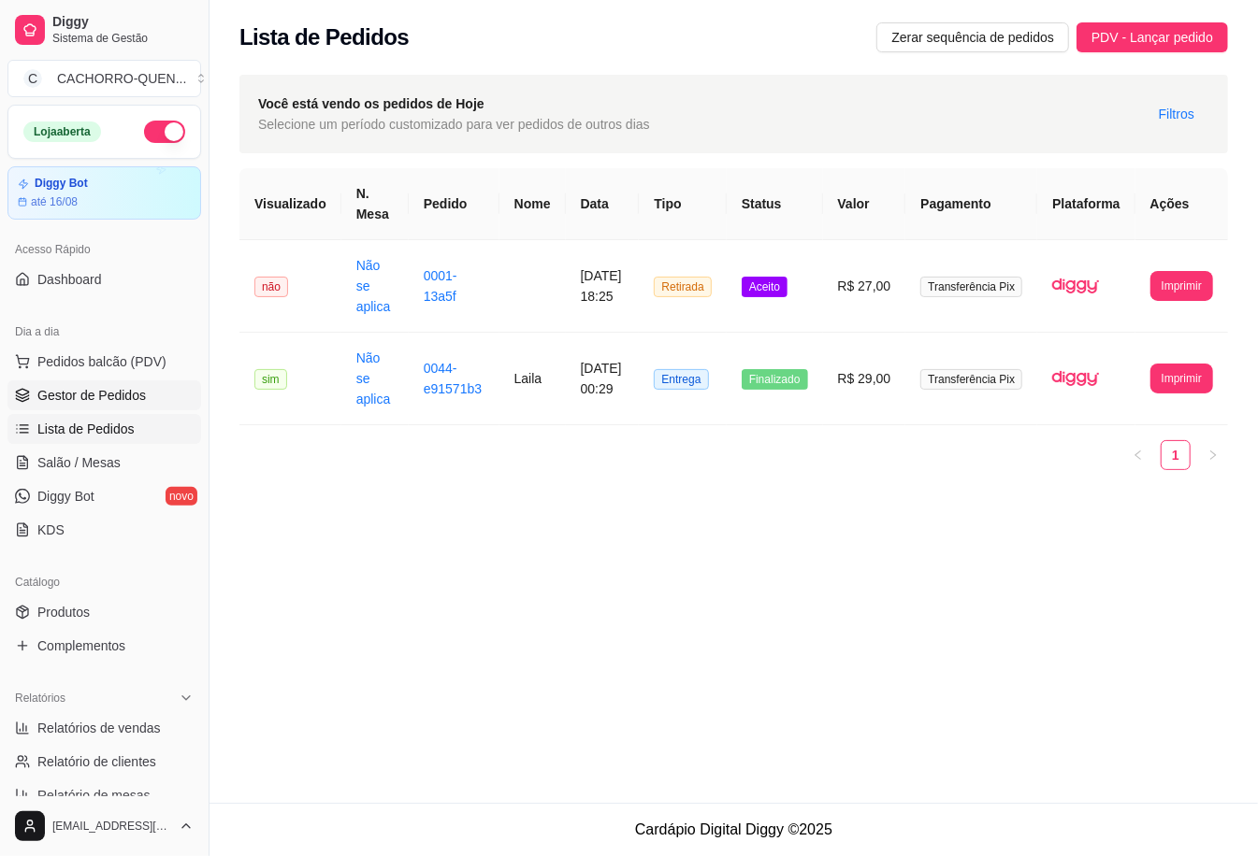
click at [135, 402] on span "Gestor de Pedidos" at bounding box center [91, 395] width 108 height 19
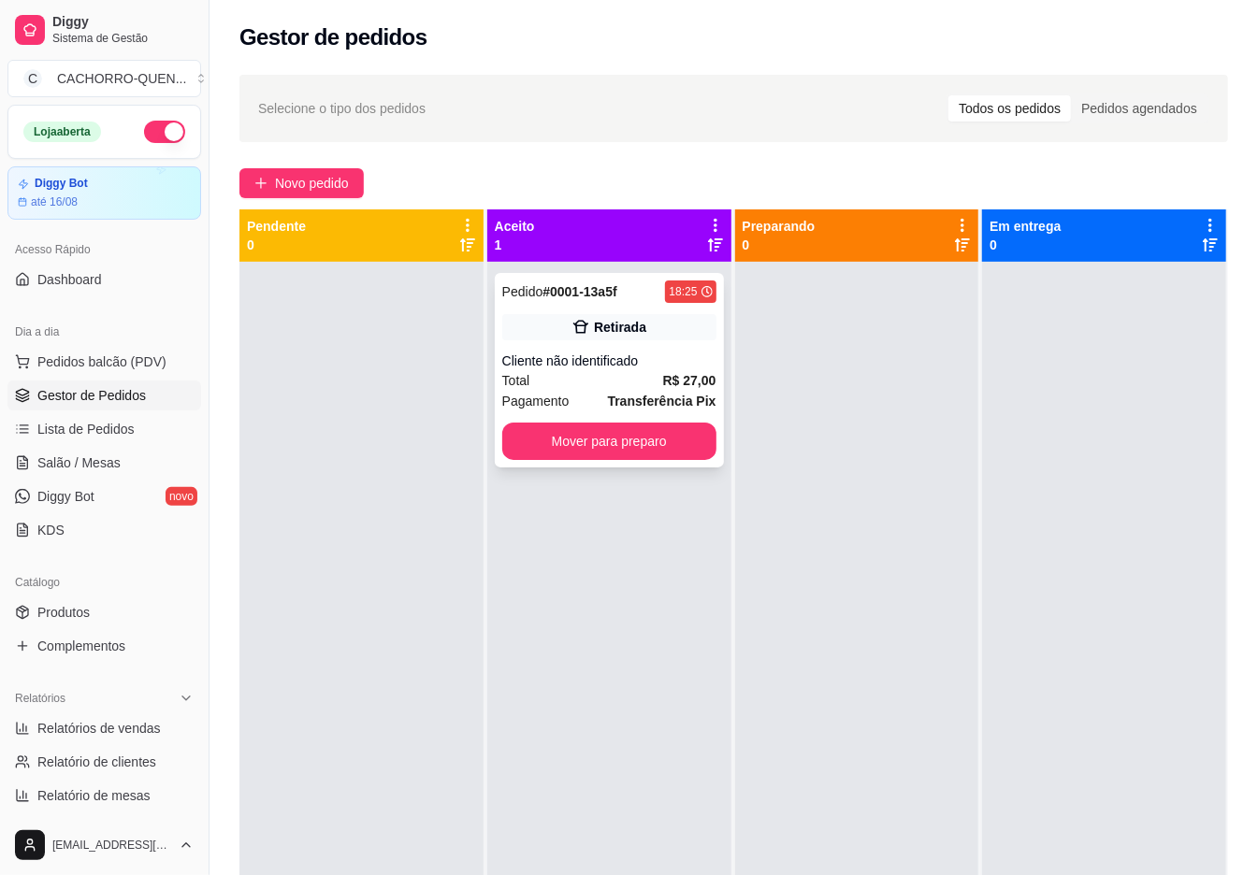
click at [628, 353] on div "Cliente não identificado" at bounding box center [609, 361] width 214 height 19
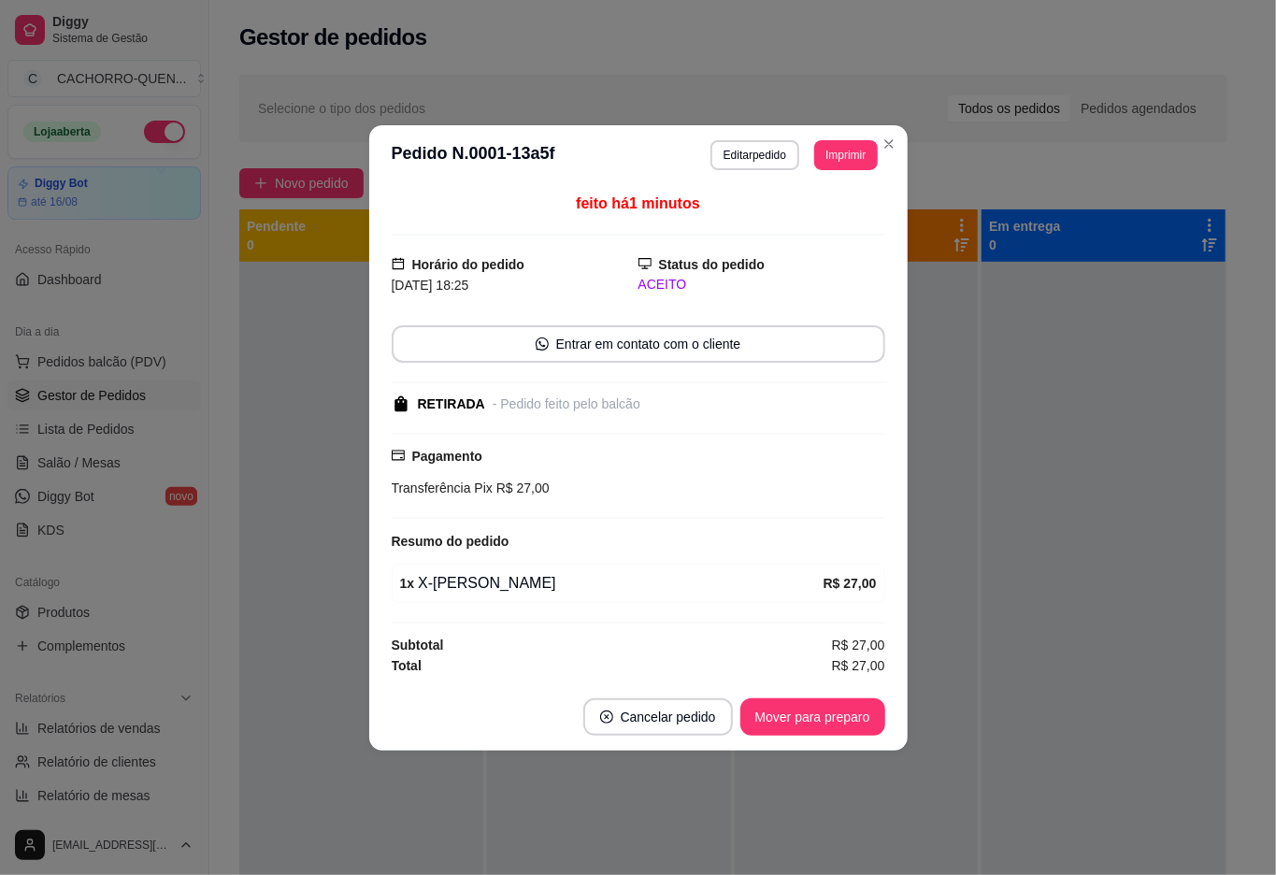
click at [861, 144] on button "Imprimir" at bounding box center [845, 155] width 63 height 30
click at [835, 204] on button "IMPRESSORA" at bounding box center [802, 219] width 136 height 30
click at [804, 715] on button "Mover para preparo" at bounding box center [812, 716] width 140 height 36
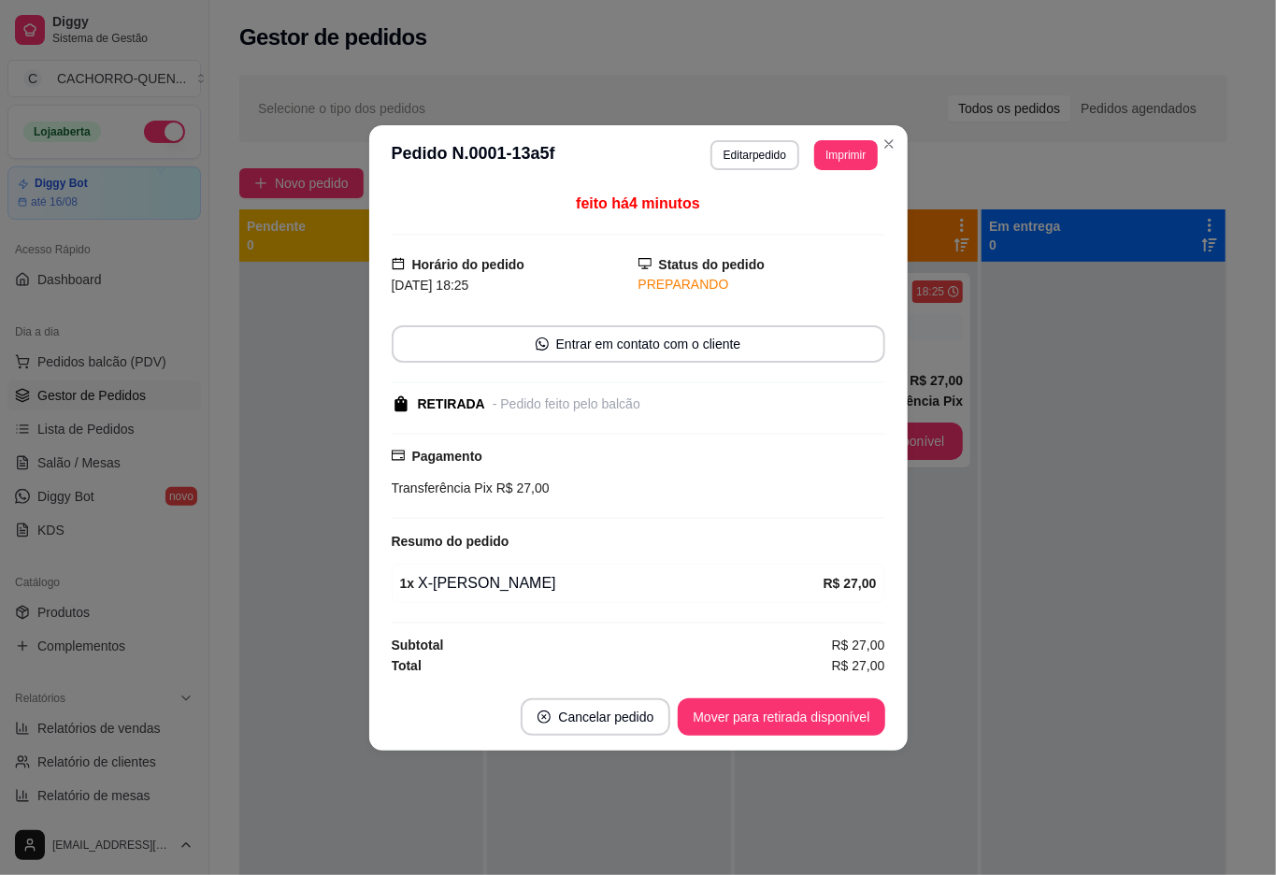
click at [270, 355] on div at bounding box center [361, 699] width 244 height 875
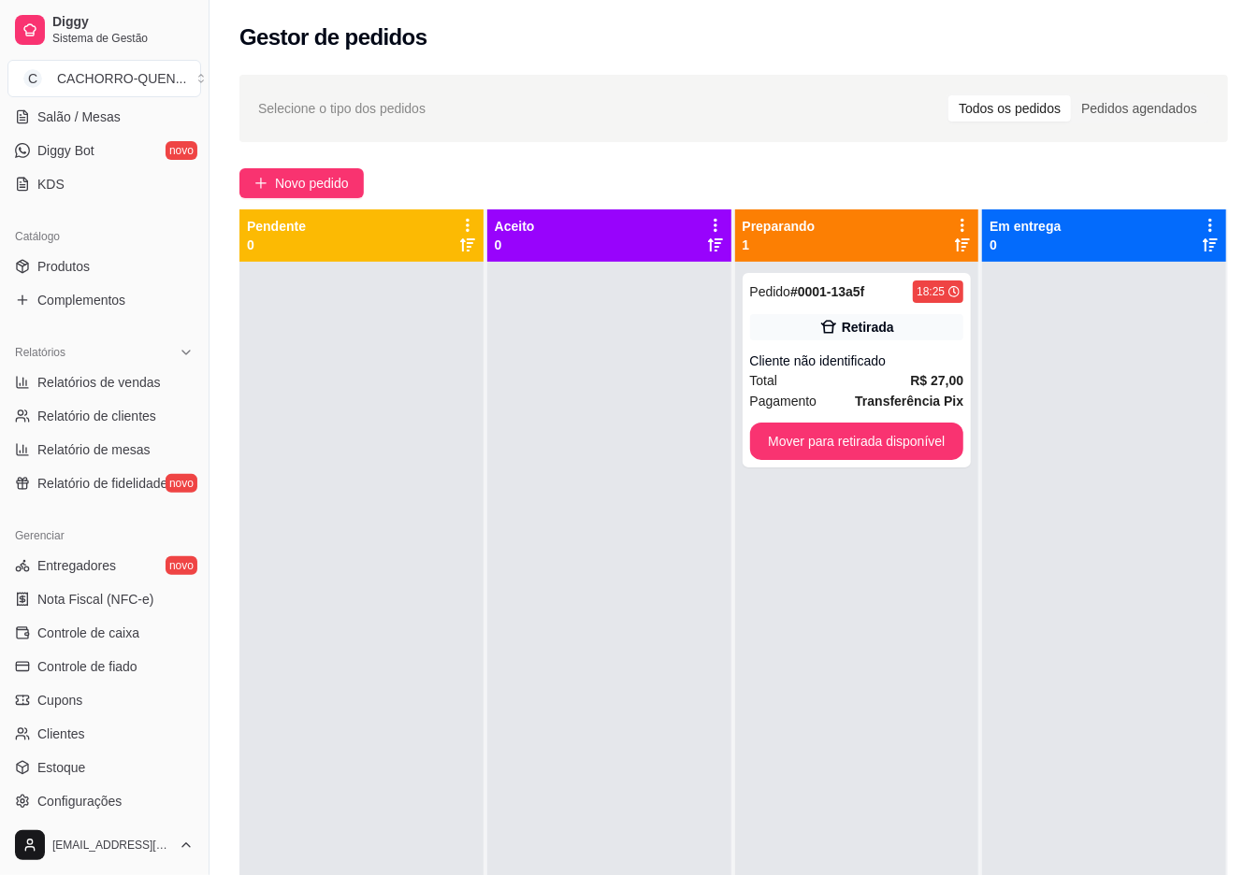
scroll to position [344, 0]
click at [109, 775] on link "Estoque" at bounding box center [104, 770] width 194 height 30
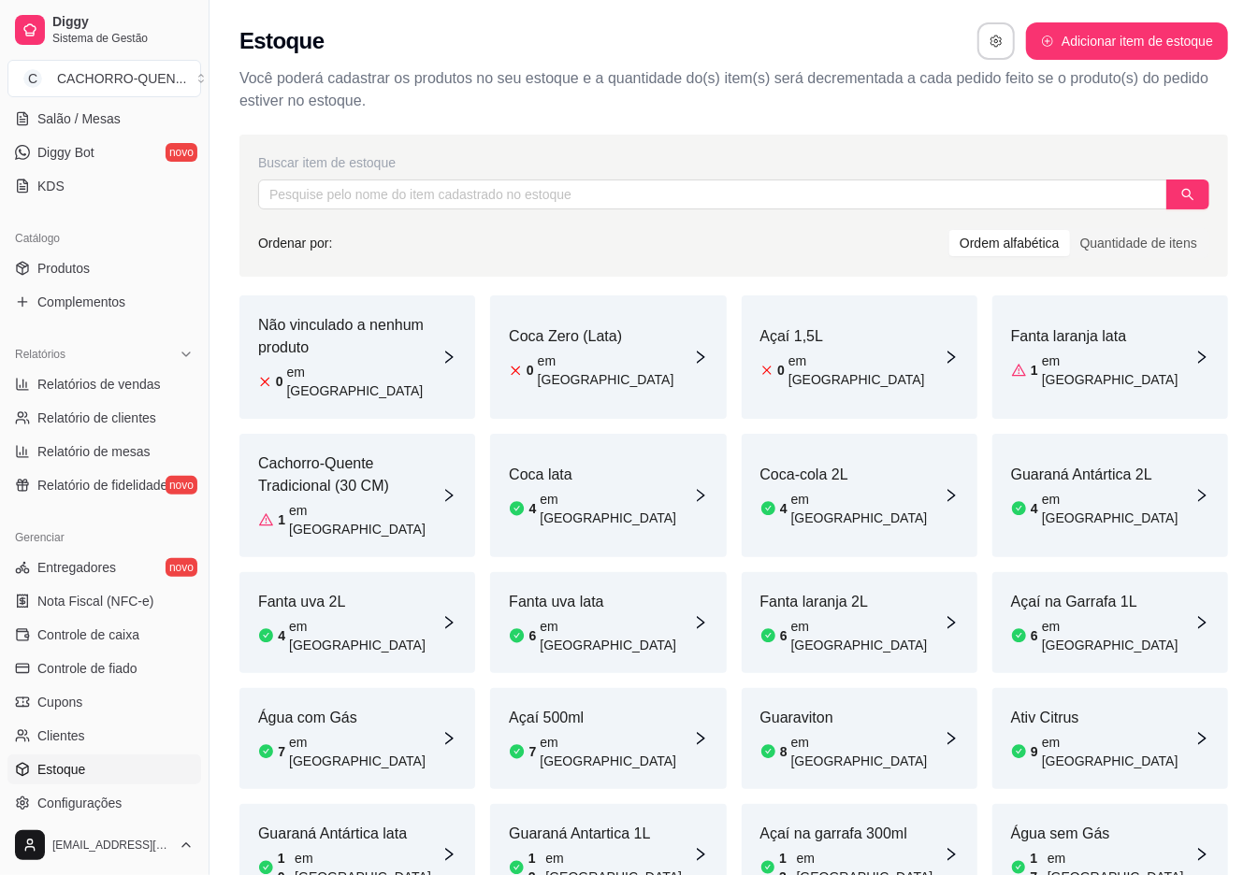
click at [606, 367] on article "em [GEOGRAPHIC_DATA]" at bounding box center [615, 370] width 155 height 37
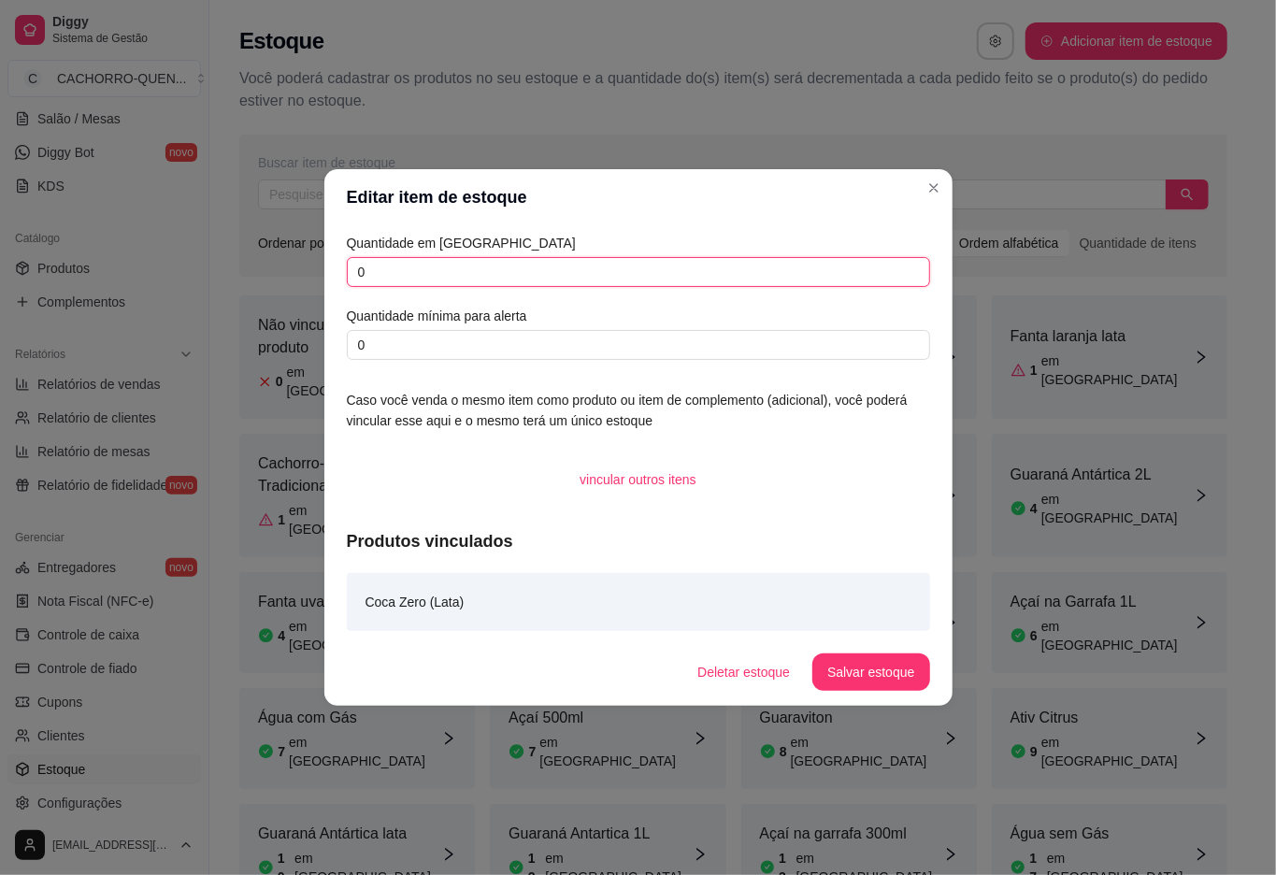
click at [569, 278] on input "0" at bounding box center [638, 272] width 583 height 30
type input "0"
type input "12"
click at [860, 664] on button "Salvar estoque" at bounding box center [871, 672] width 117 height 37
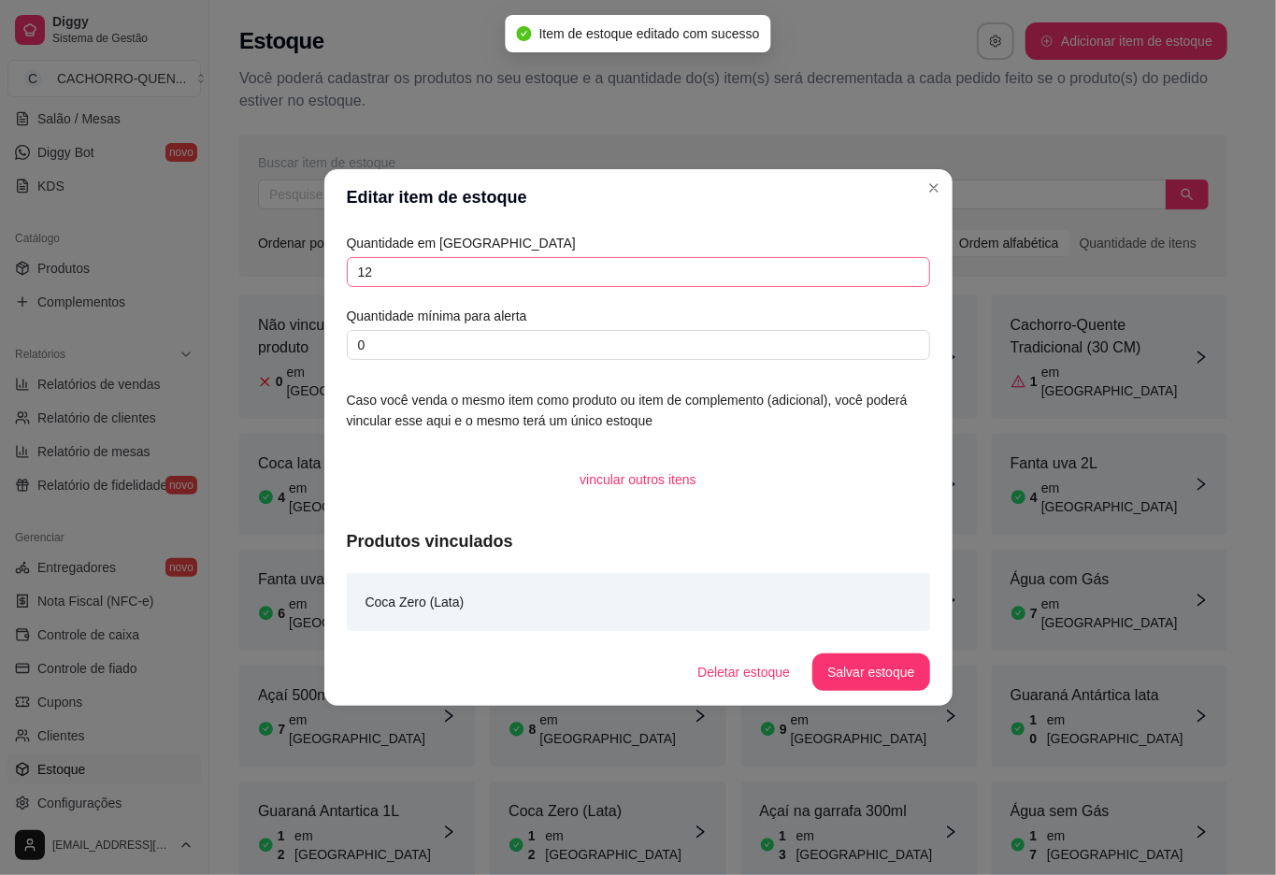
click at [933, 187] on input "text" at bounding box center [712, 195] width 909 height 30
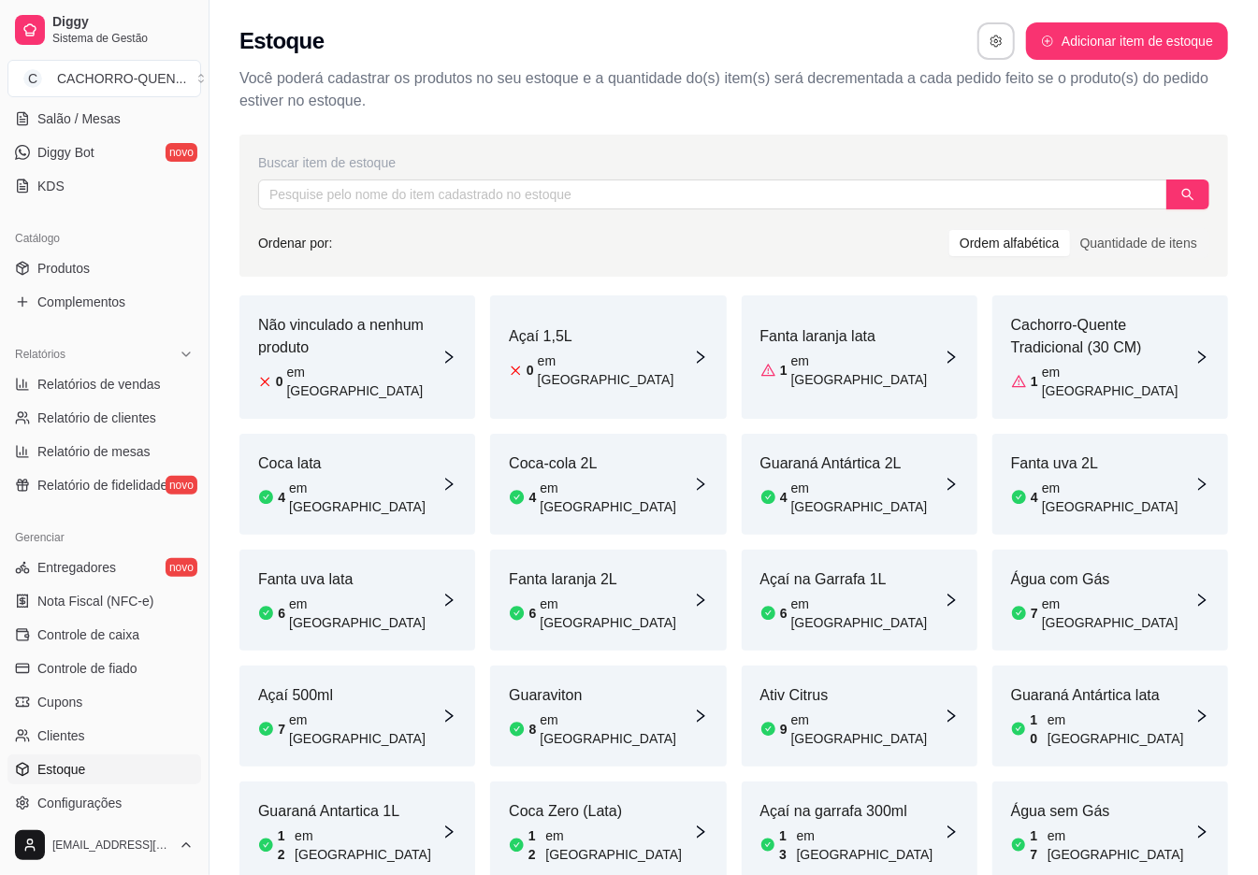
click at [621, 472] on div "Coca-cola 2L 4 em [GEOGRAPHIC_DATA]" at bounding box center [608, 484] width 236 height 101
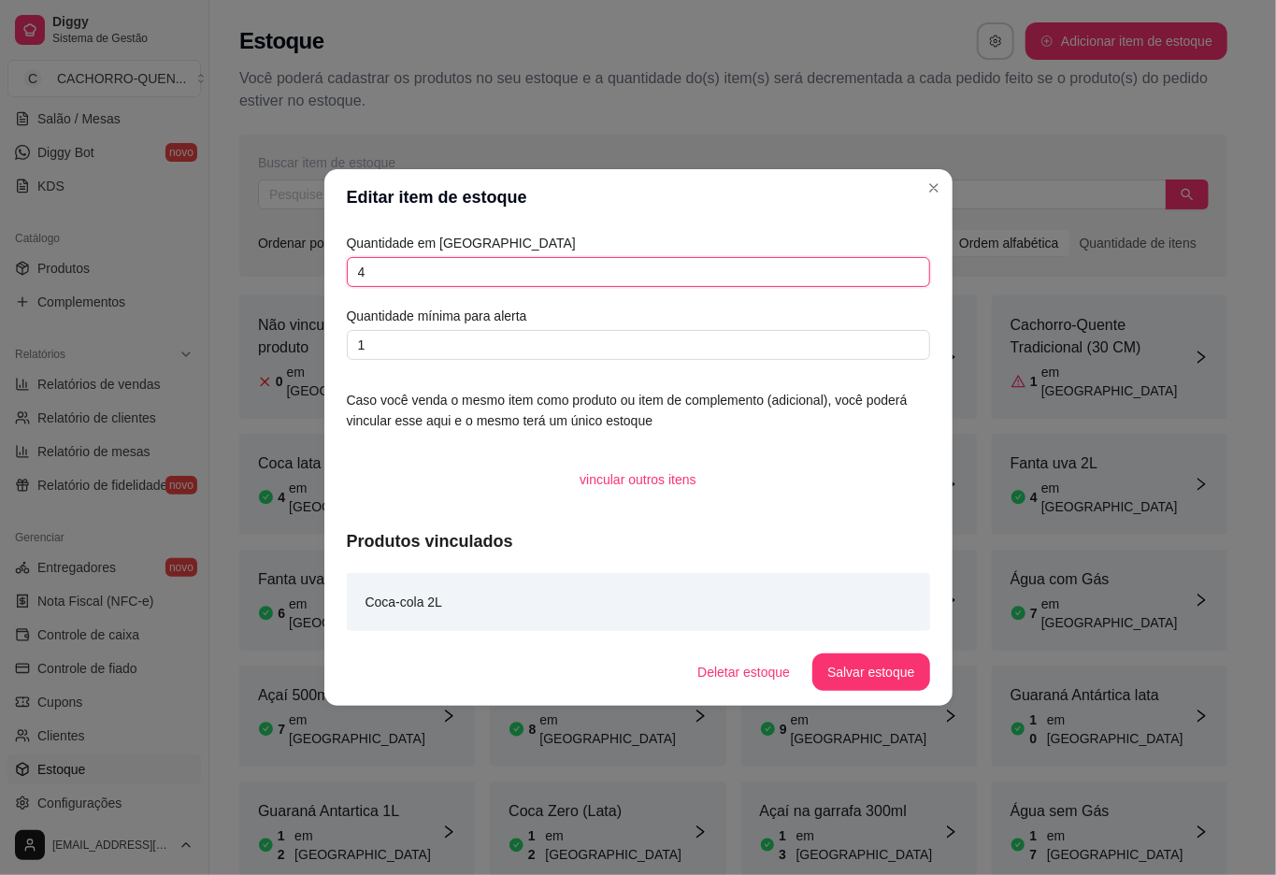
click at [583, 267] on input "4" at bounding box center [638, 272] width 583 height 30
type input "14"
click at [888, 671] on button "Salvar estoque" at bounding box center [871, 673] width 114 height 36
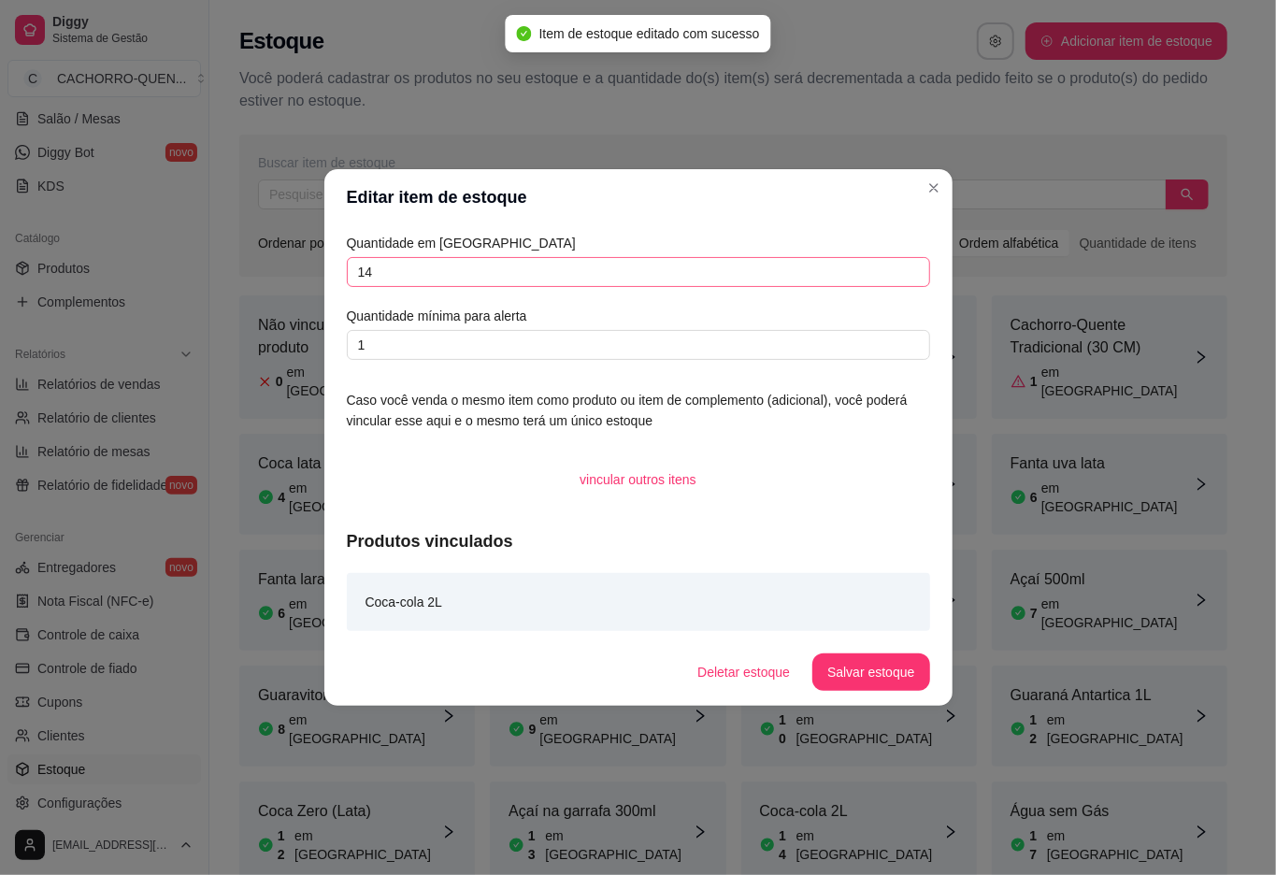
click at [274, 267] on div "Buscar item de estoque Ordenar por: Ordem alfabética Quantidade de itens" at bounding box center [733, 206] width 988 height 142
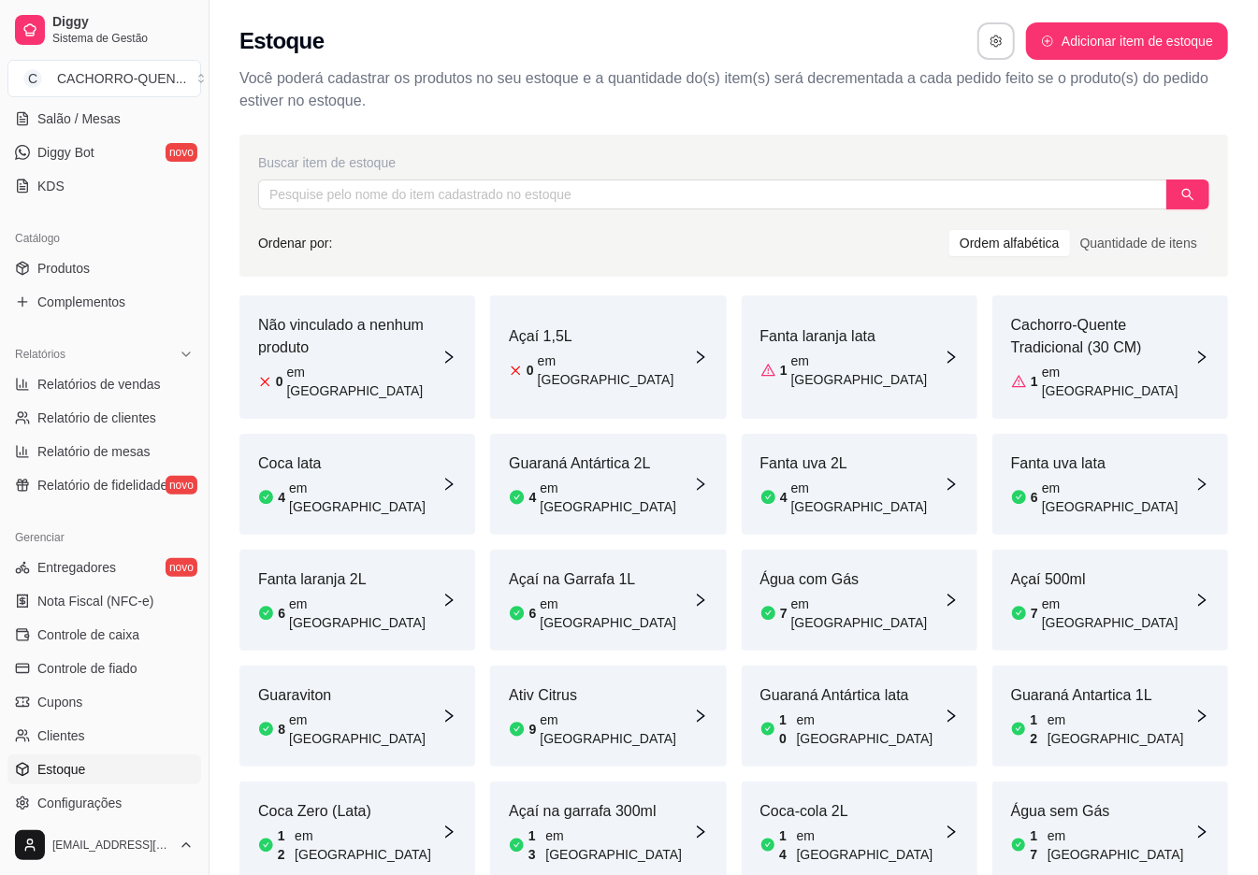
click at [805, 479] on article "em [GEOGRAPHIC_DATA]" at bounding box center [867, 497] width 152 height 37
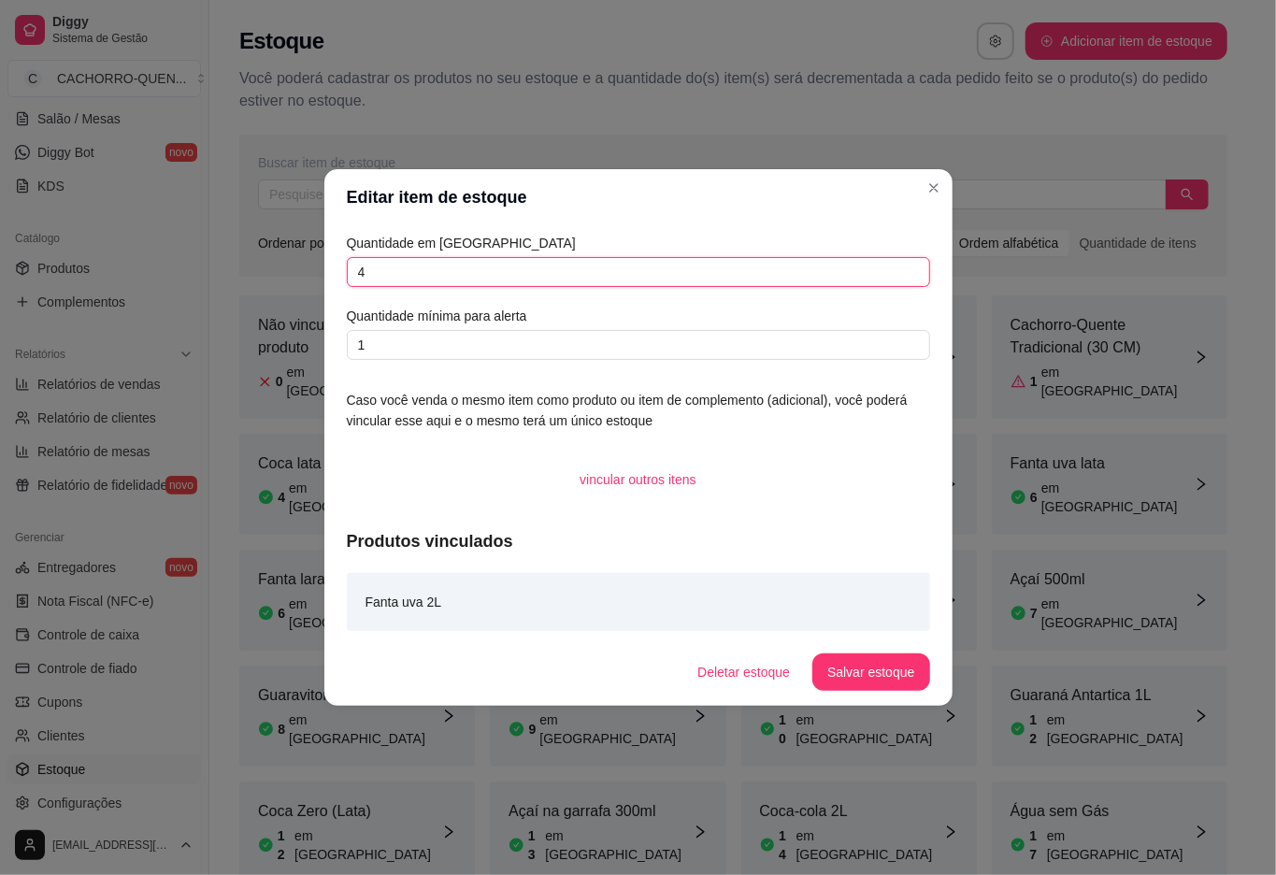
click at [637, 270] on input "4" at bounding box center [638, 272] width 583 height 30
type input "4"
type input "5"
click at [855, 681] on button "Salvar estoque" at bounding box center [871, 672] width 117 height 37
click at [273, 258] on div "Ordenar por: Ordem alfabética Quantidade de itens" at bounding box center [733, 243] width 951 height 30
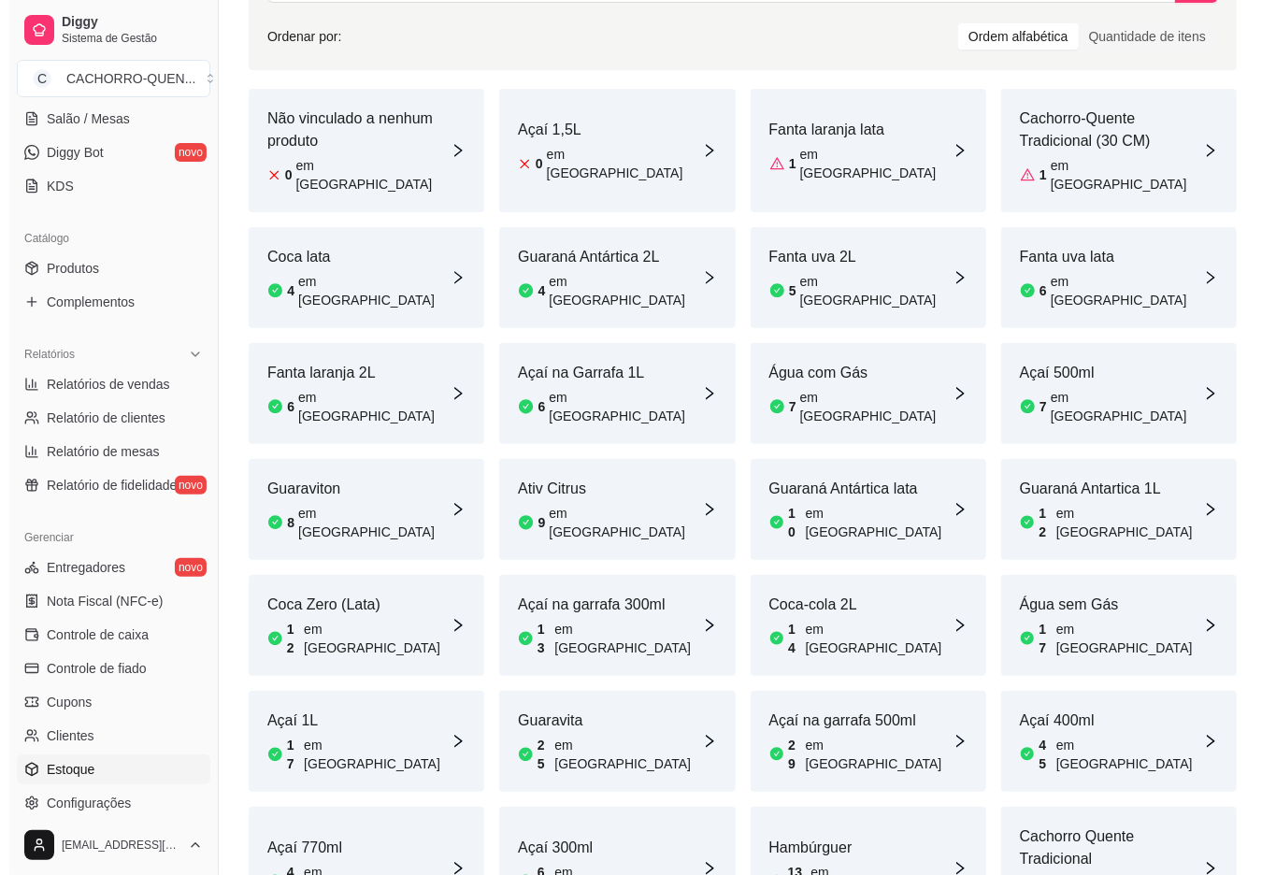
scroll to position [203, 0]
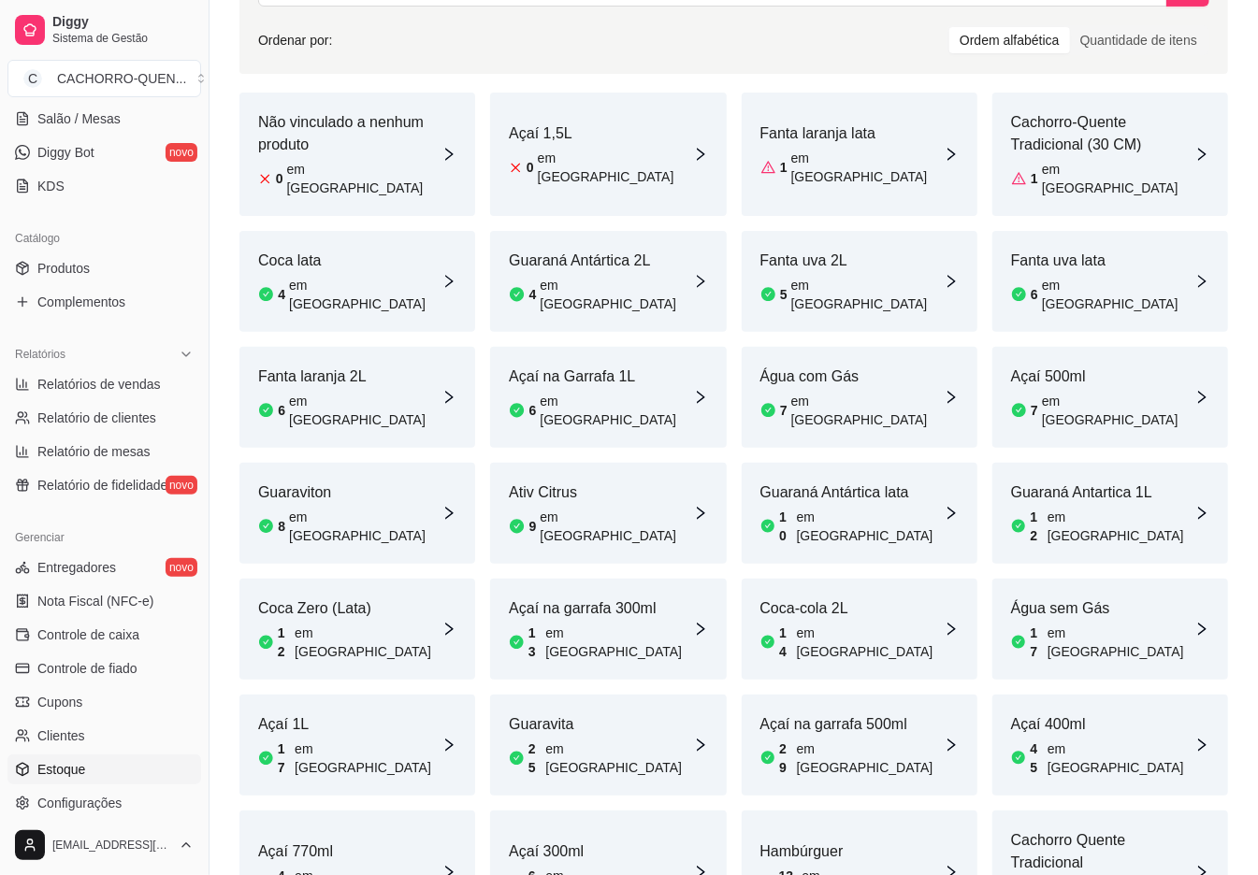
click at [562, 713] on article "Guaravita" at bounding box center [600, 724] width 183 height 22
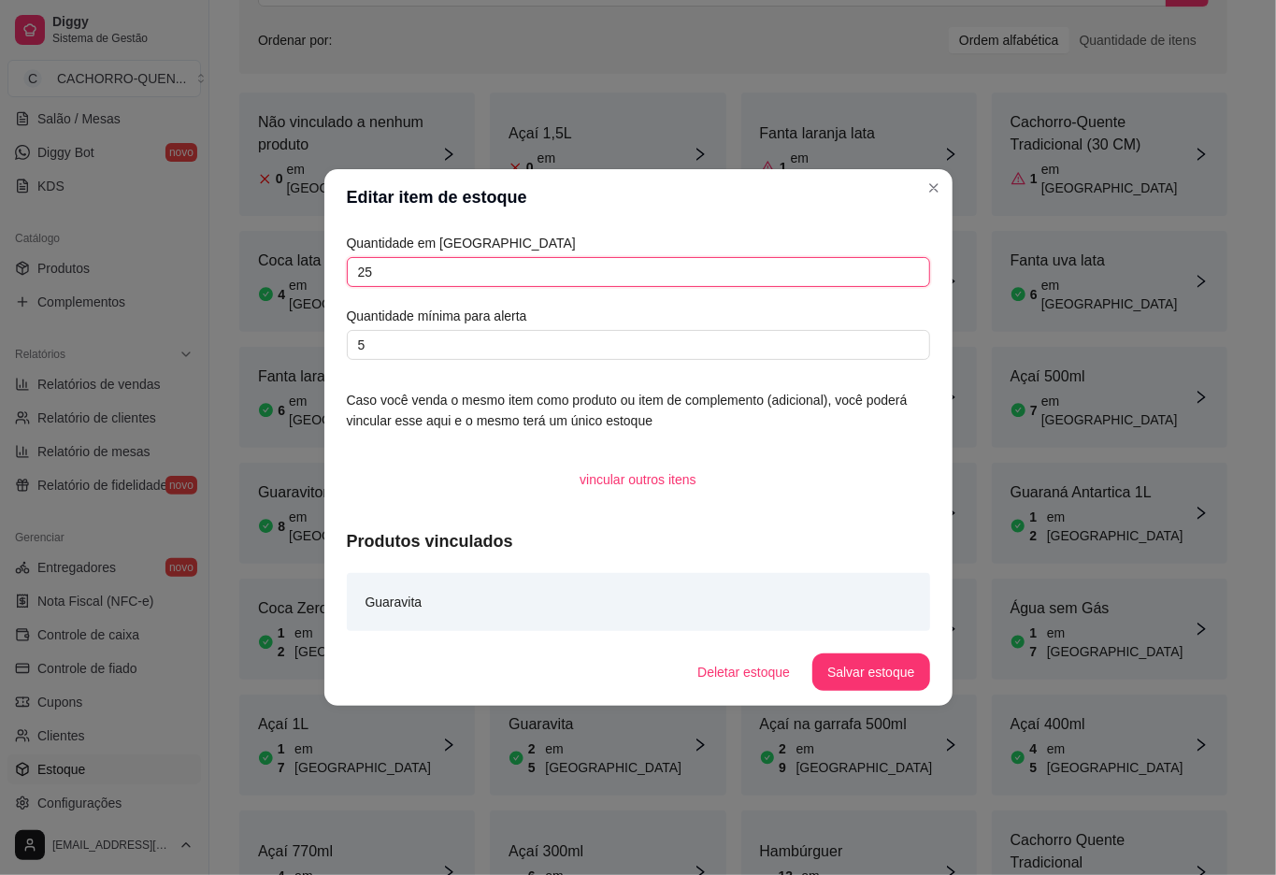
click at [551, 266] on input "25" at bounding box center [638, 272] width 583 height 30
type input "23"
click at [864, 675] on button "Salvar estoque" at bounding box center [871, 672] width 117 height 37
click at [256, 122] on div "Não vinculado a nenhum produto 0 em estoque" at bounding box center [357, 154] width 236 height 123
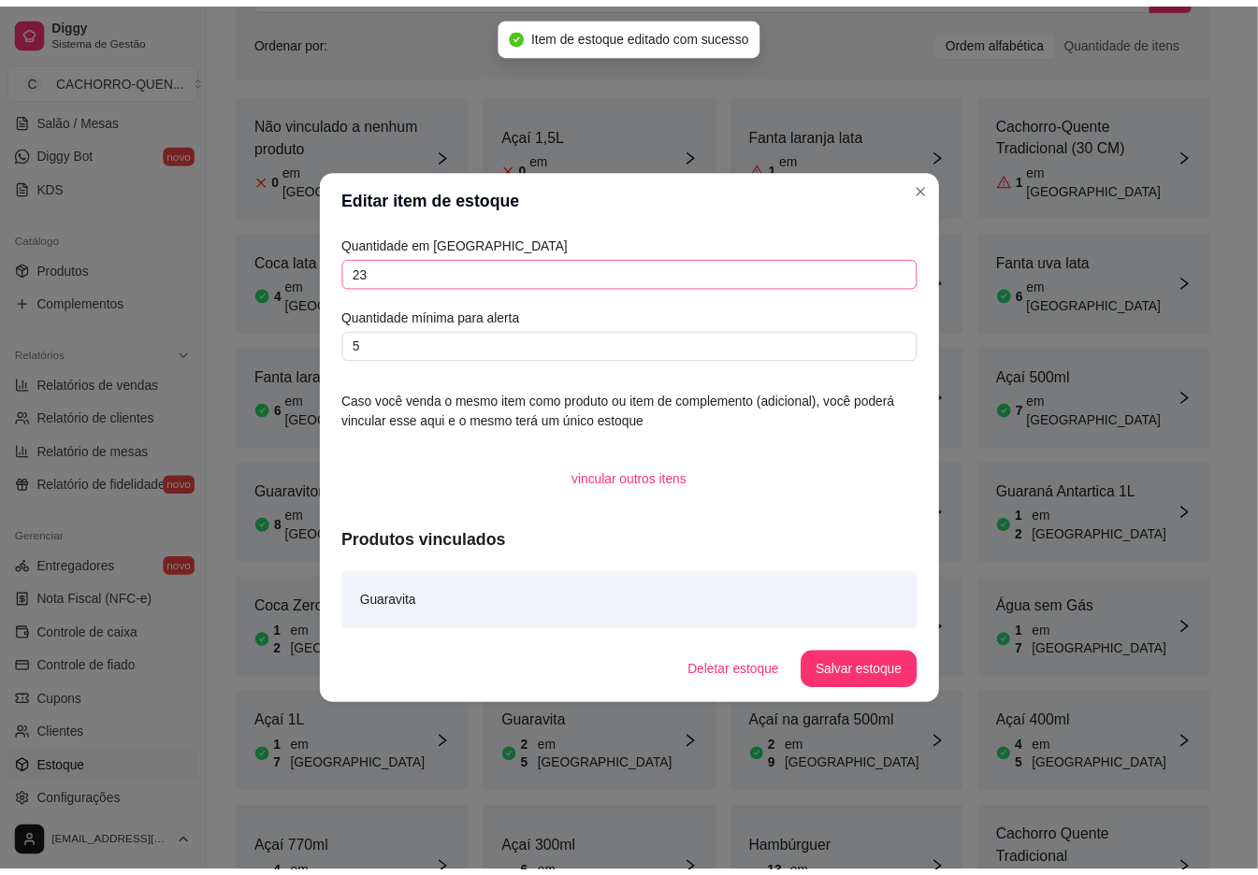
scroll to position [185, 0]
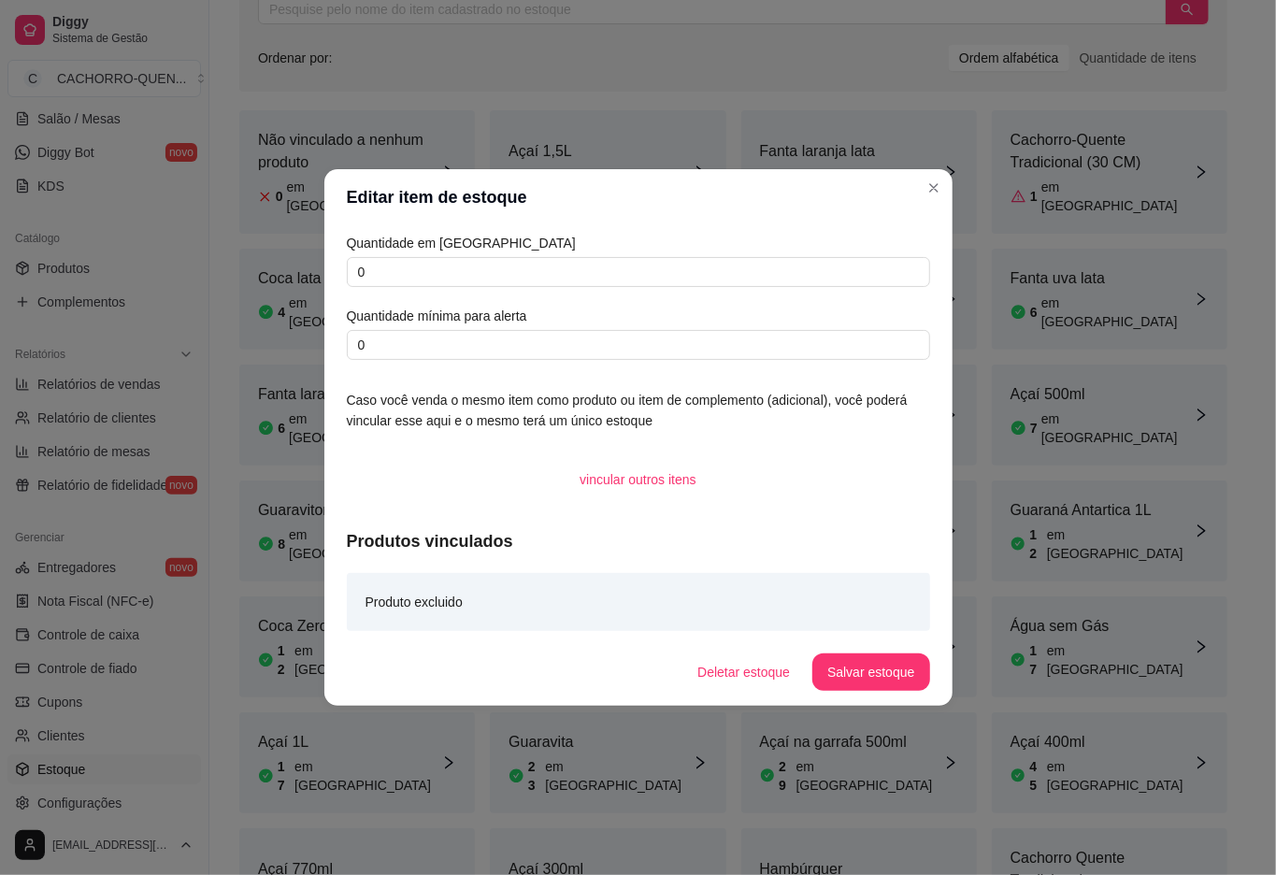
click at [262, 410] on div "6 em [GEOGRAPHIC_DATA]" at bounding box center [349, 428] width 183 height 37
click at [933, 187] on div "Fanta laranja lata 1 em [GEOGRAPHIC_DATA]" at bounding box center [859, 171] width 236 height 123
click at [483, 68] on div "Ordenar por: Ordem alfabética Quantidade de itens" at bounding box center [733, 58] width 951 height 30
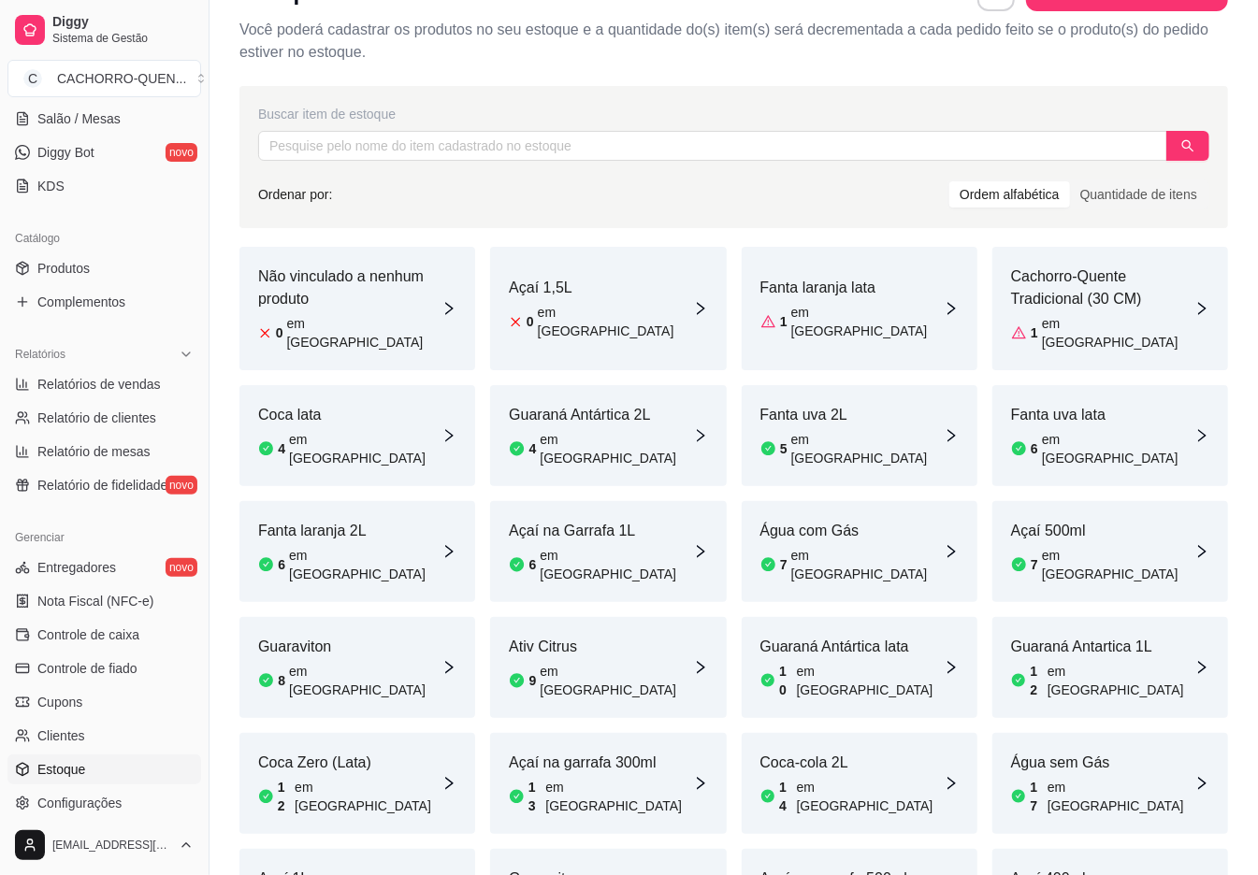
scroll to position [60, 0]
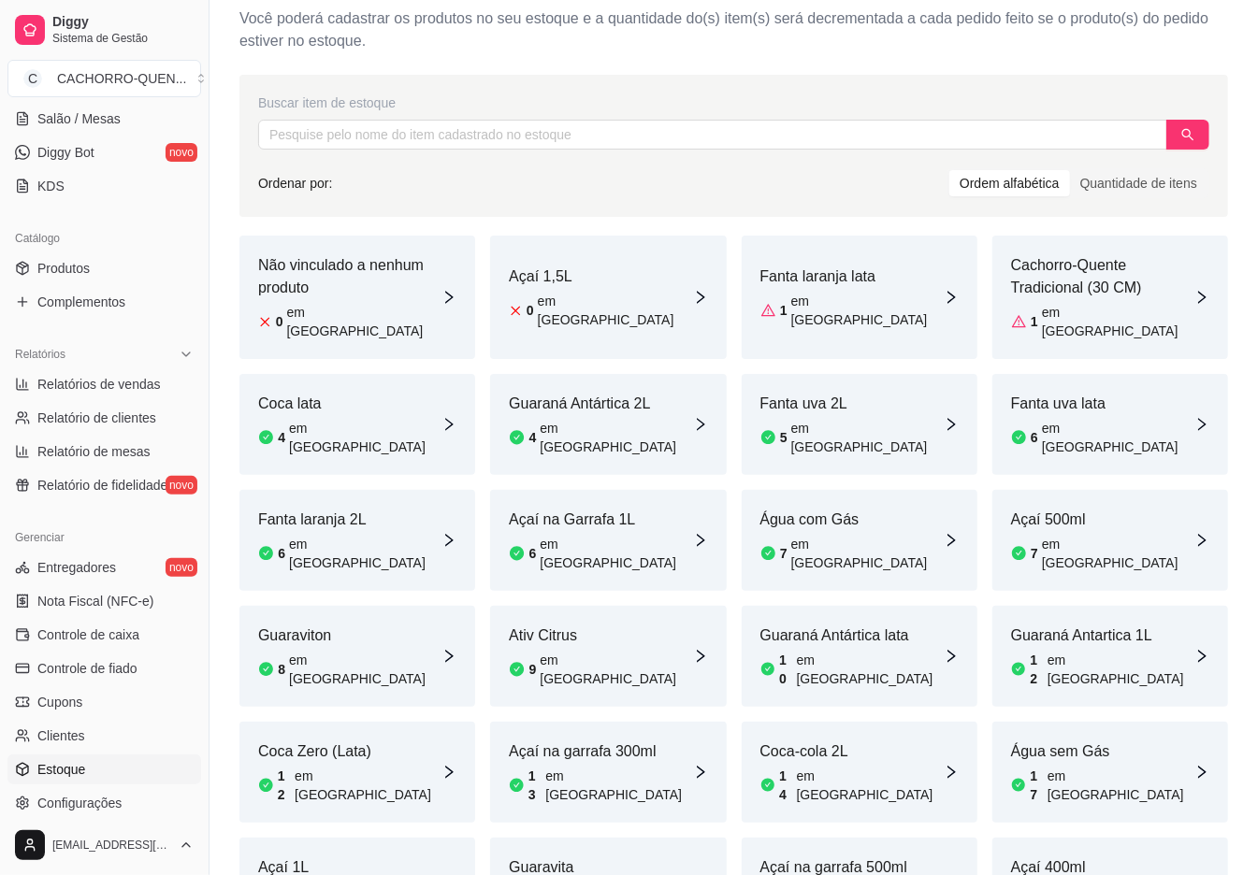
click at [364, 398] on div "Coca lata 4 em [GEOGRAPHIC_DATA]" at bounding box center [349, 425] width 183 height 64
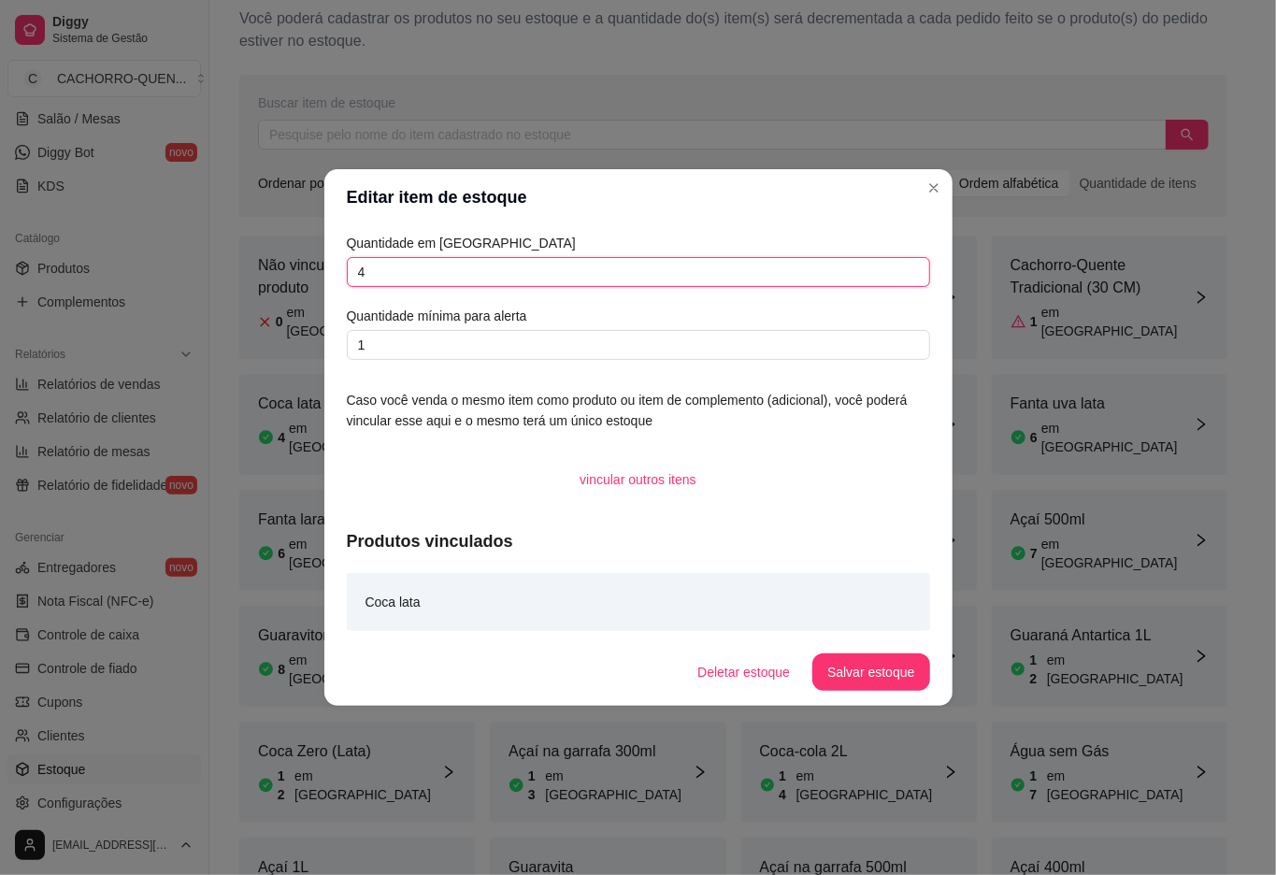
click at [619, 277] on input "4" at bounding box center [638, 272] width 583 height 30
type input "16"
click at [861, 654] on button "Salvar estoque" at bounding box center [871, 672] width 117 height 37
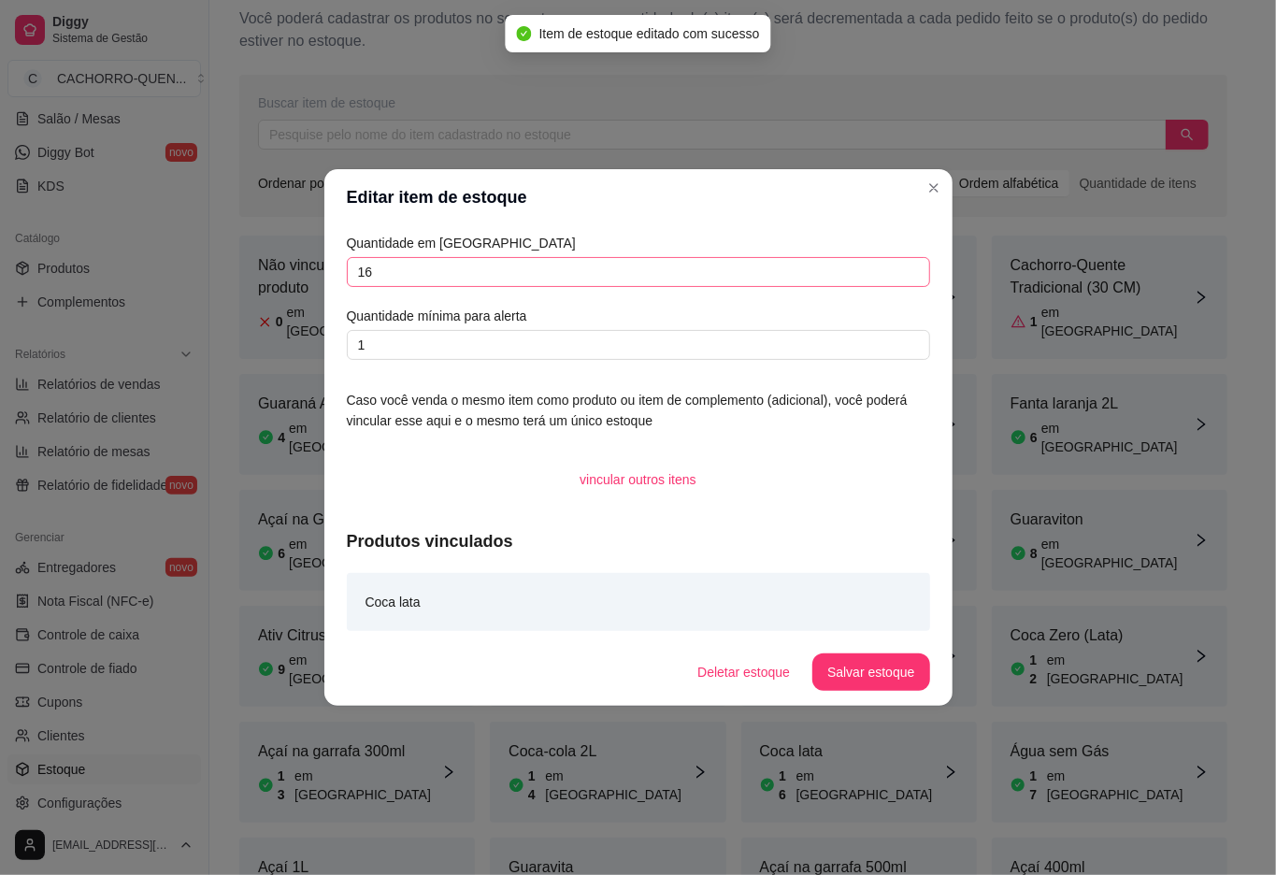
click at [282, 243] on div "Não vinculado a nenhum produto 0 em estoque" at bounding box center [357, 297] width 236 height 123
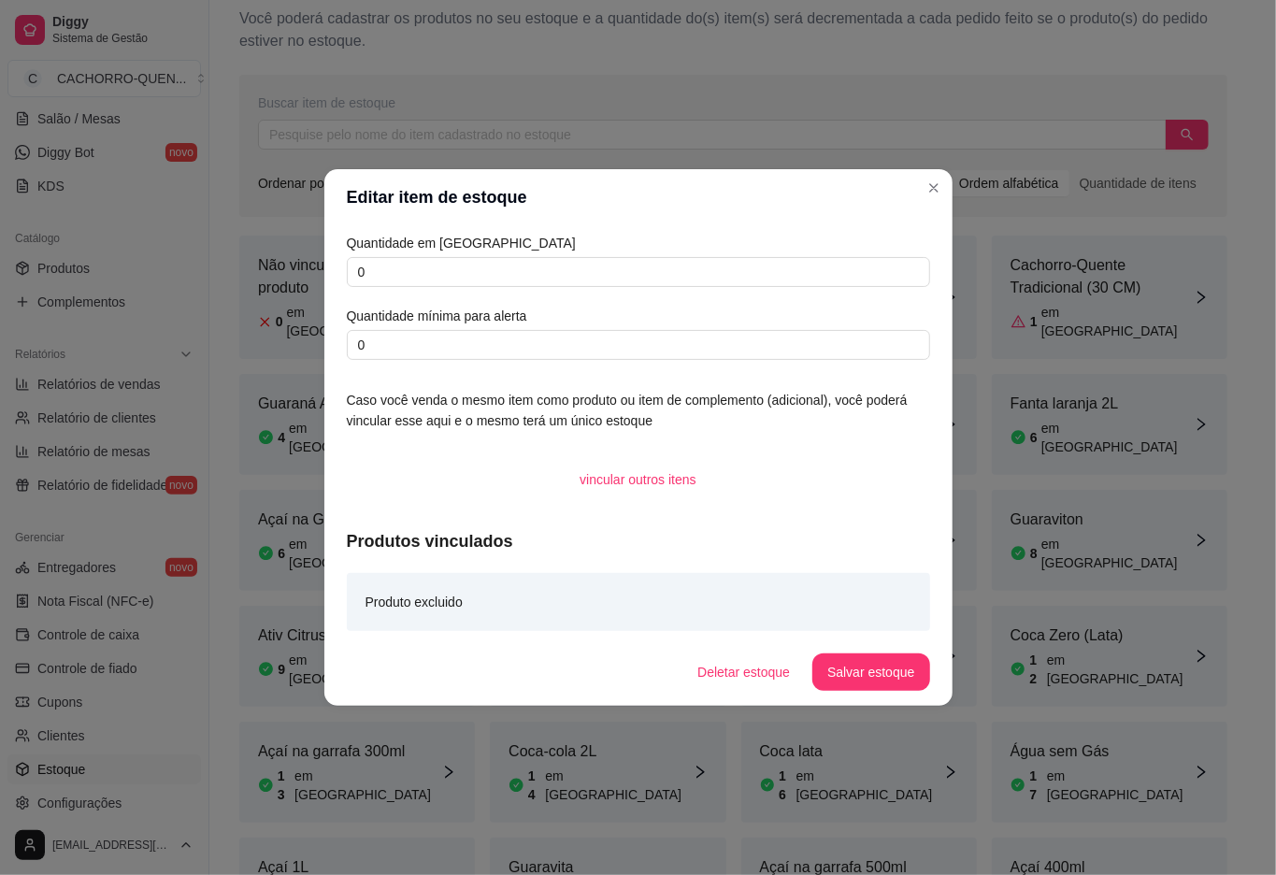
click at [218, 337] on div "Buscar item de estoque Ordenar por: Ordem alfabética Quantidade de itens Não vi…" at bounding box center [733, 582] width 1048 height 1036
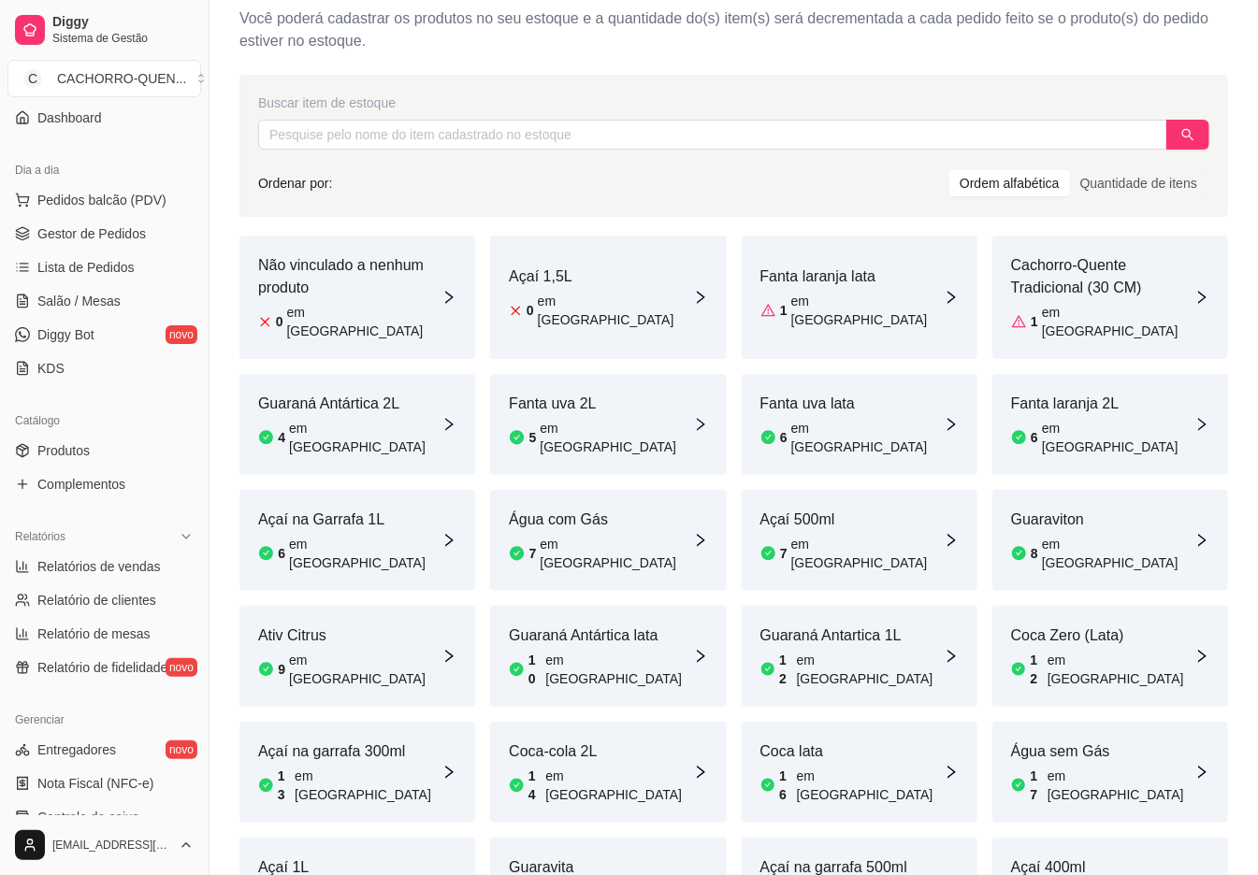
scroll to position [161, 0]
click at [98, 236] on span "Gestor de Pedidos" at bounding box center [91, 234] width 108 height 19
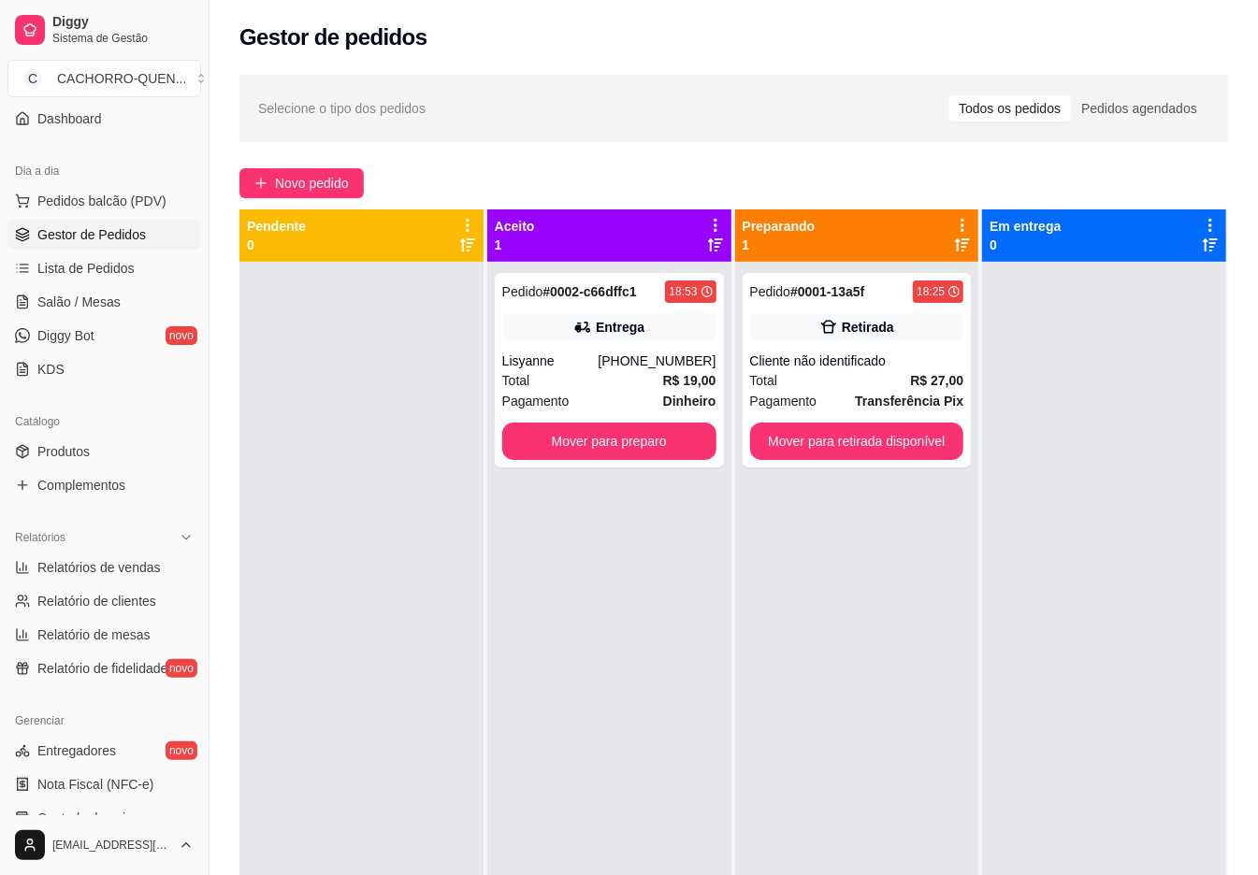
click at [561, 442] on button "Mover para preparo" at bounding box center [609, 441] width 214 height 37
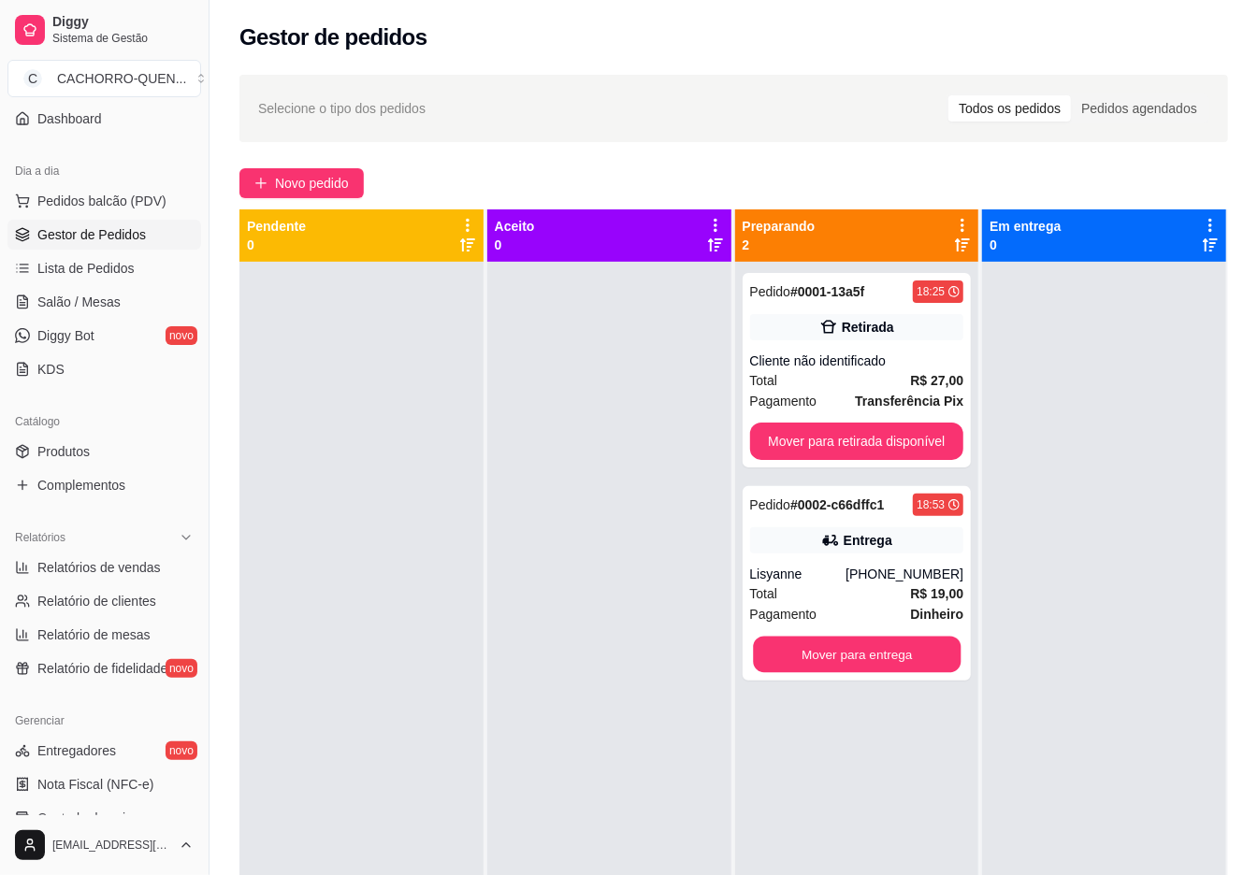
click at [865, 648] on button "Mover para entrega" at bounding box center [857, 655] width 208 height 36
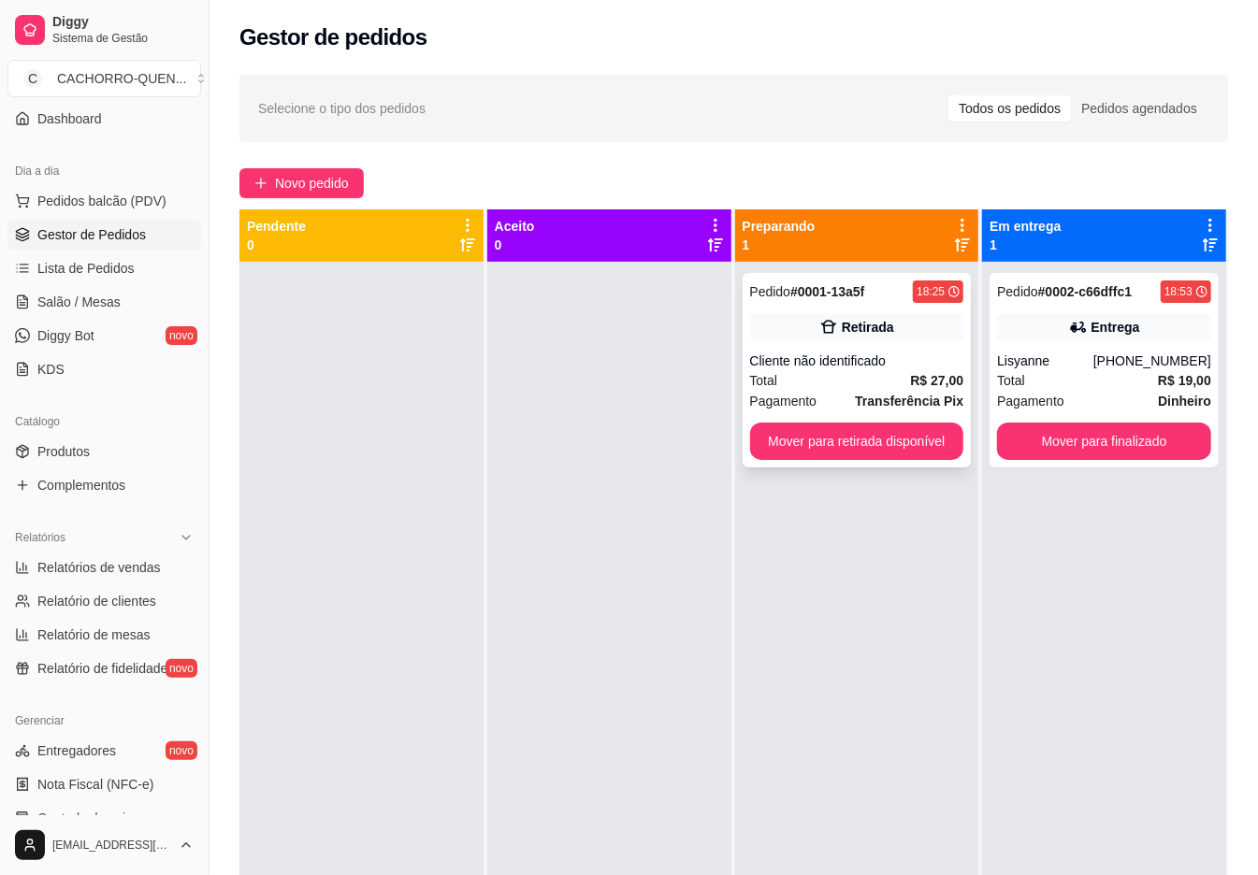
click at [819, 348] on div "Pedido # 0001-13a5f 18:25 Retirada Cliente não identificado Total R$ 27,00 Paga…" at bounding box center [856, 370] width 229 height 194
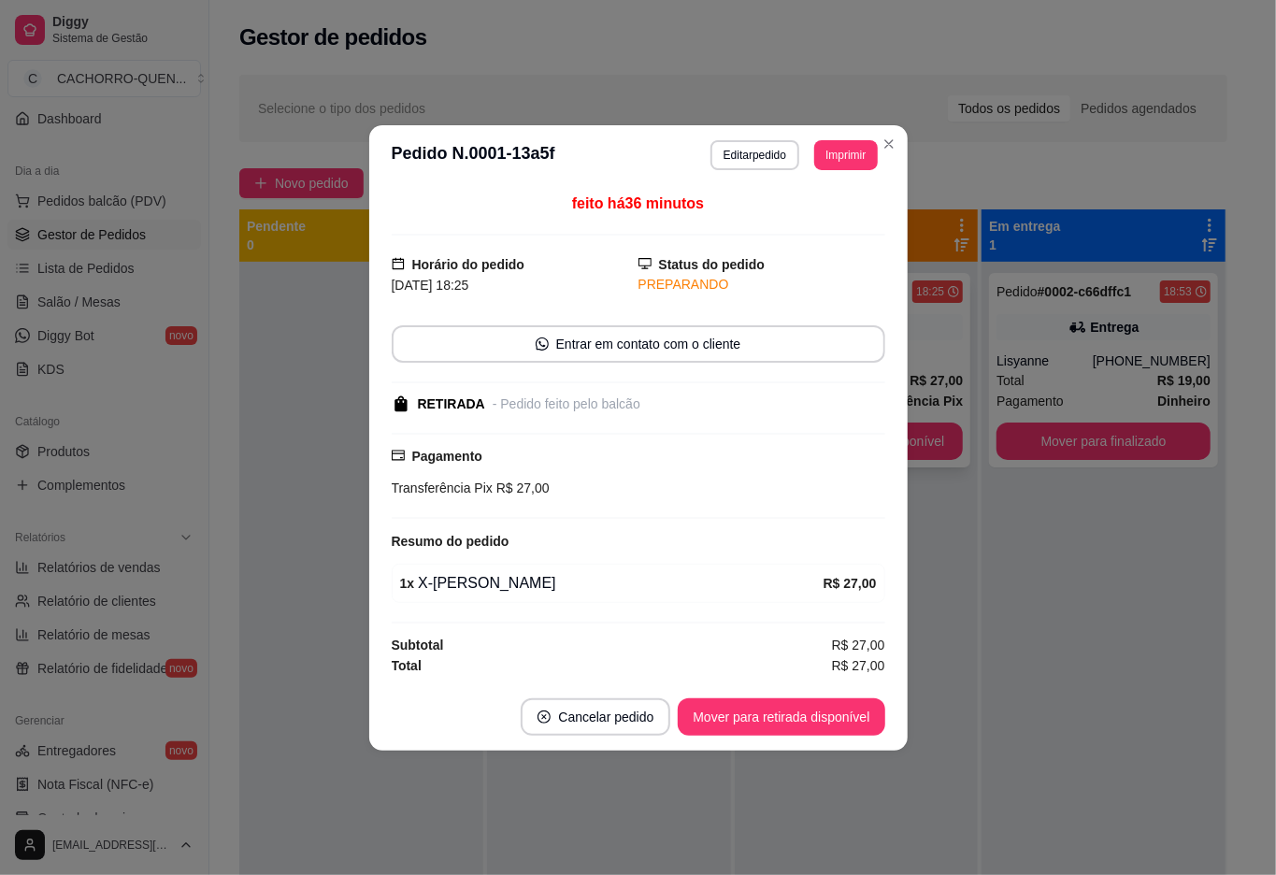
click at [830, 723] on button "Mover para retirada disponível" at bounding box center [781, 716] width 207 height 37
click at [839, 729] on div "Mover para retirada disponível" at bounding box center [768, 716] width 233 height 37
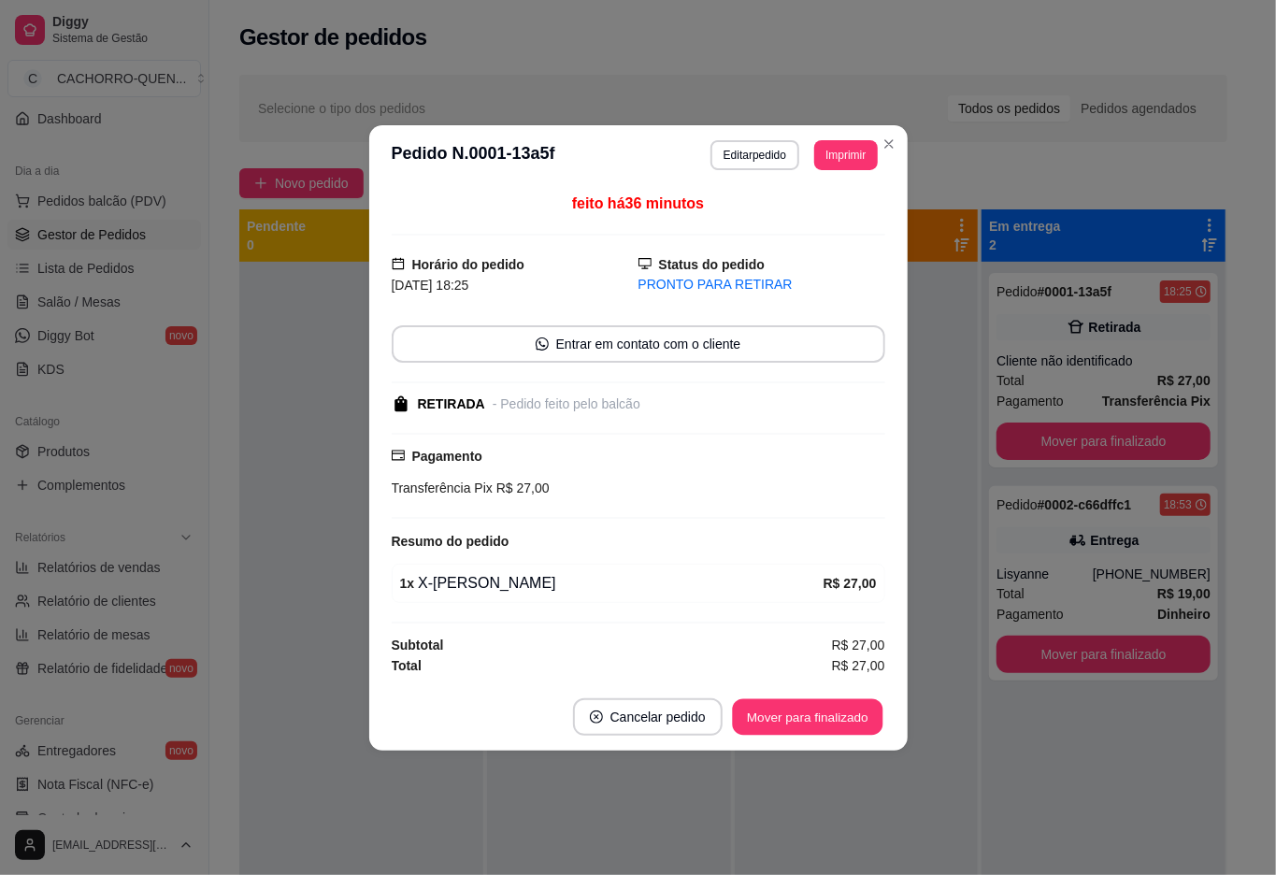
click at [812, 715] on button "Mover para finalizado" at bounding box center [807, 716] width 151 height 36
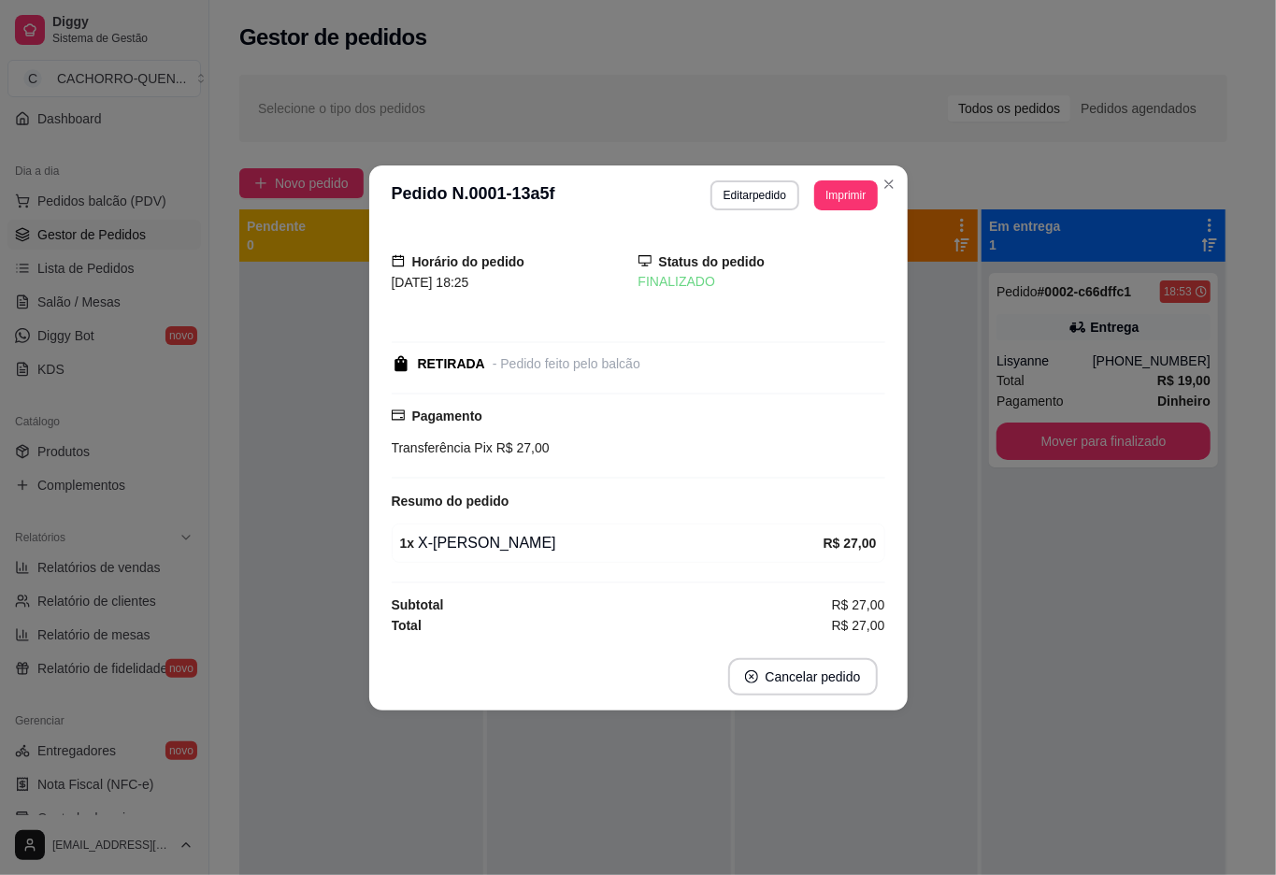
click at [299, 460] on div at bounding box center [361, 699] width 244 height 875
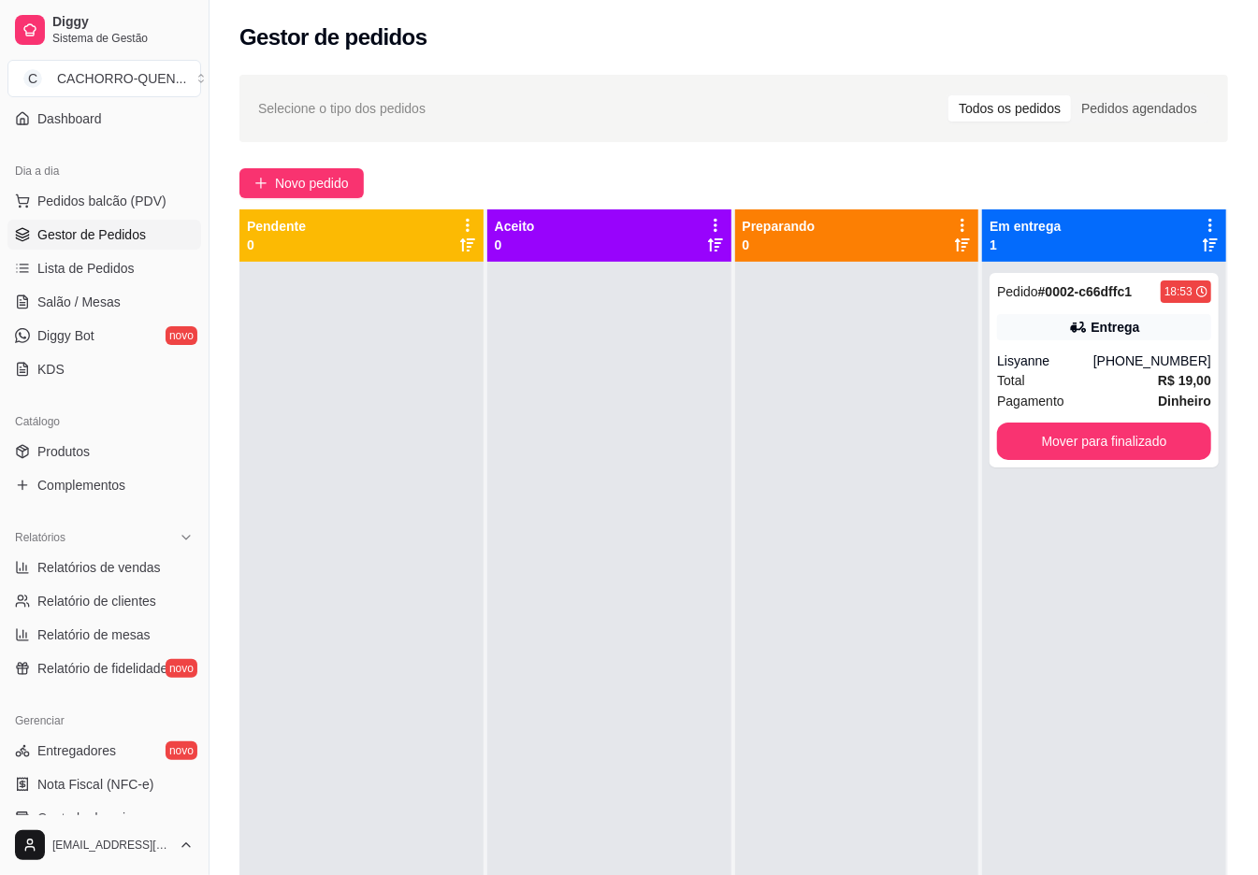
click at [997, 431] on button "Mover para finalizado" at bounding box center [1104, 441] width 214 height 37
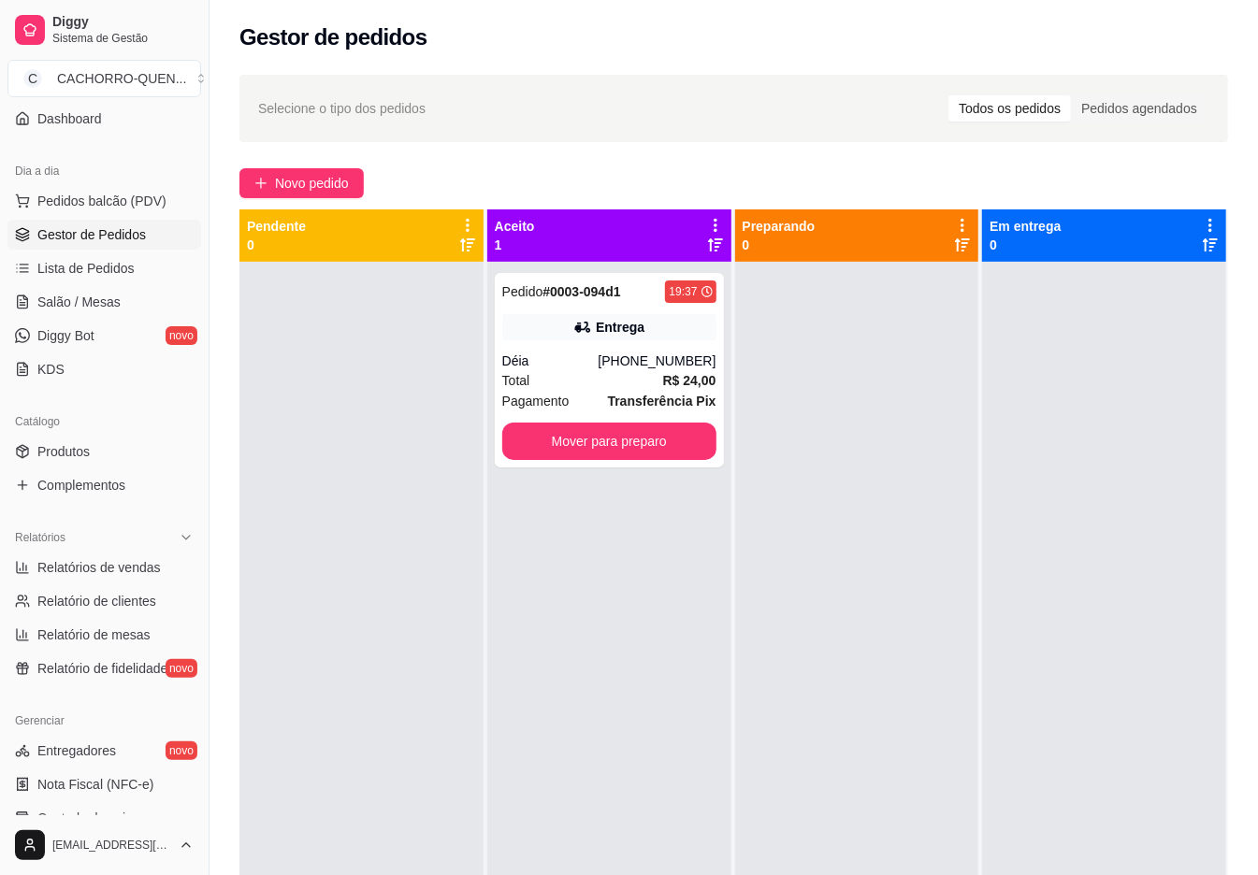
click at [611, 434] on button "Mover para preparo" at bounding box center [609, 441] width 214 height 37
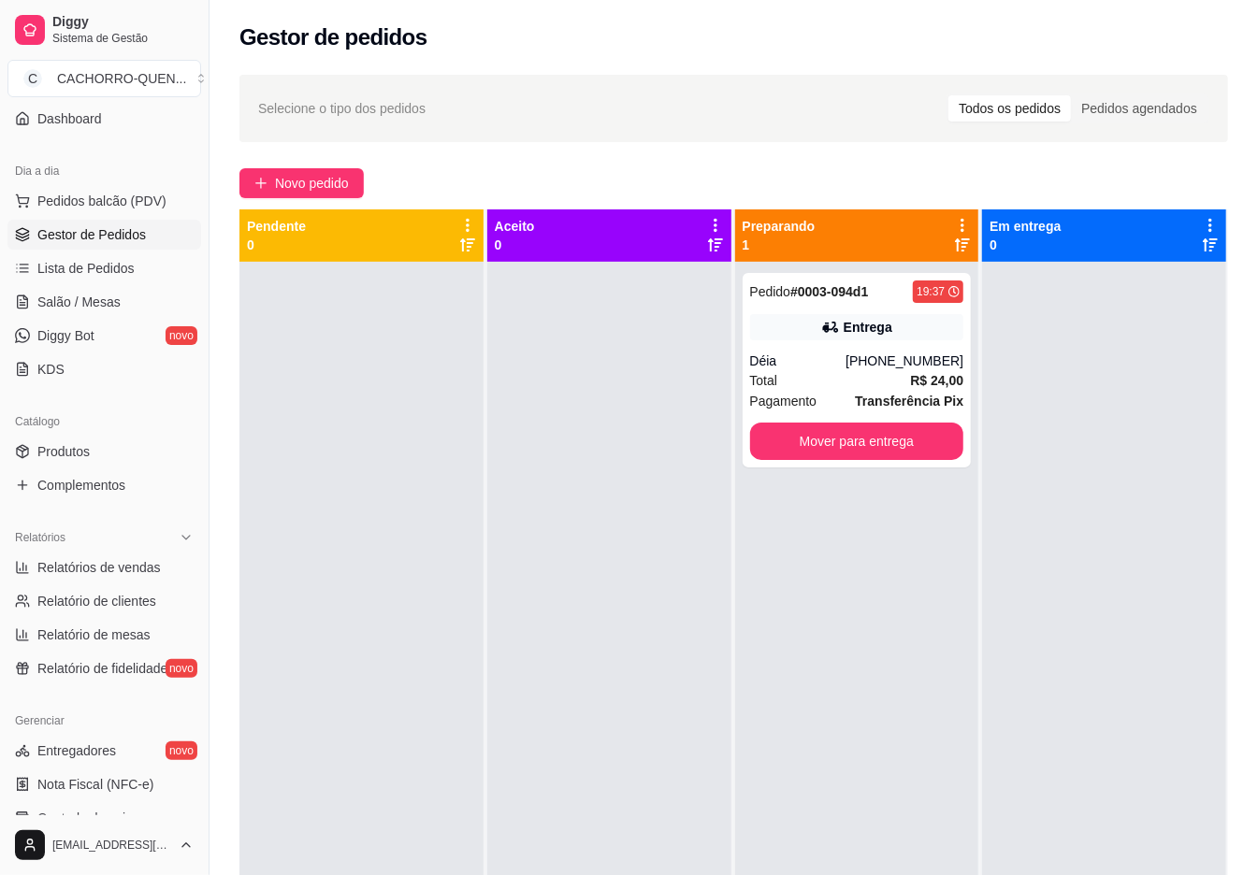
click at [805, 436] on button "Mover para entrega" at bounding box center [857, 441] width 214 height 37
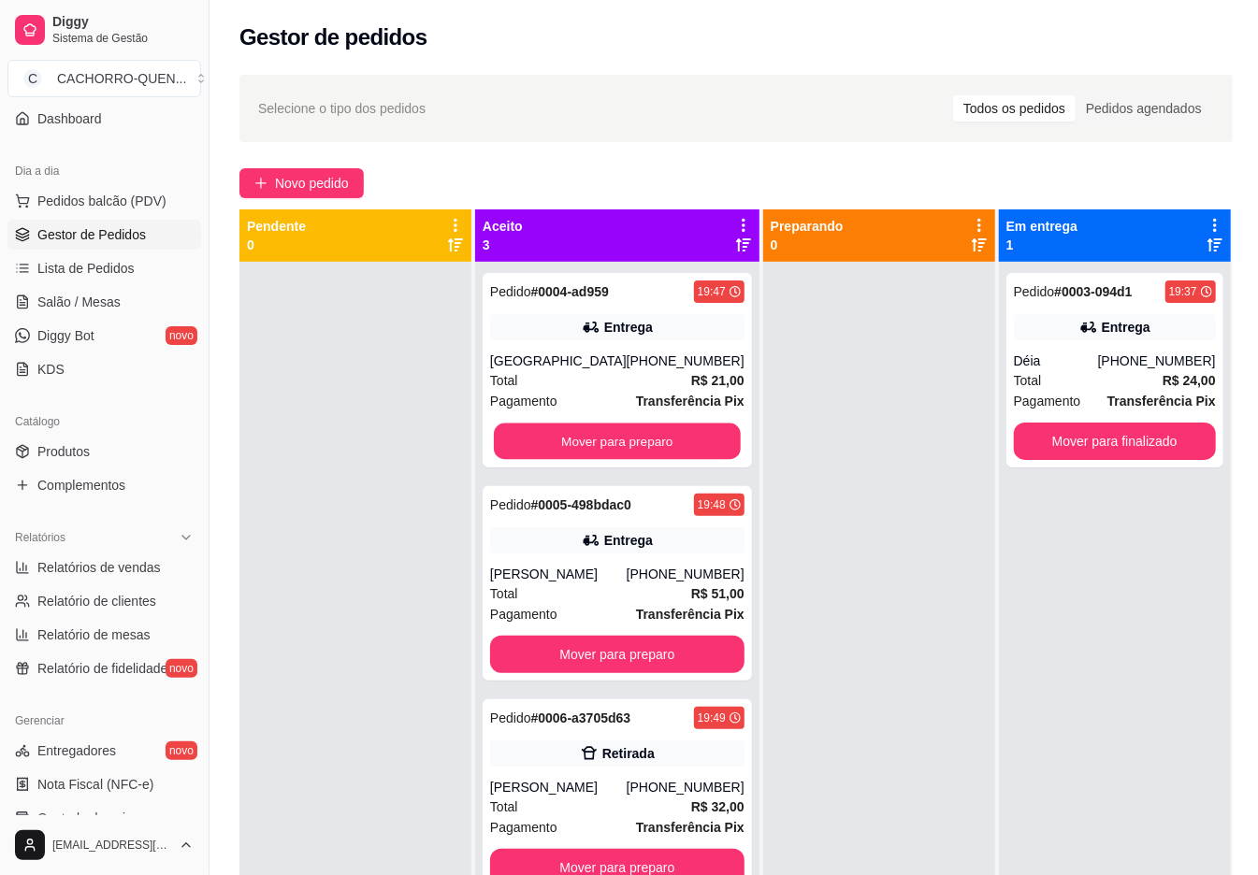
click at [648, 441] on button "Mover para preparo" at bounding box center [617, 442] width 247 height 36
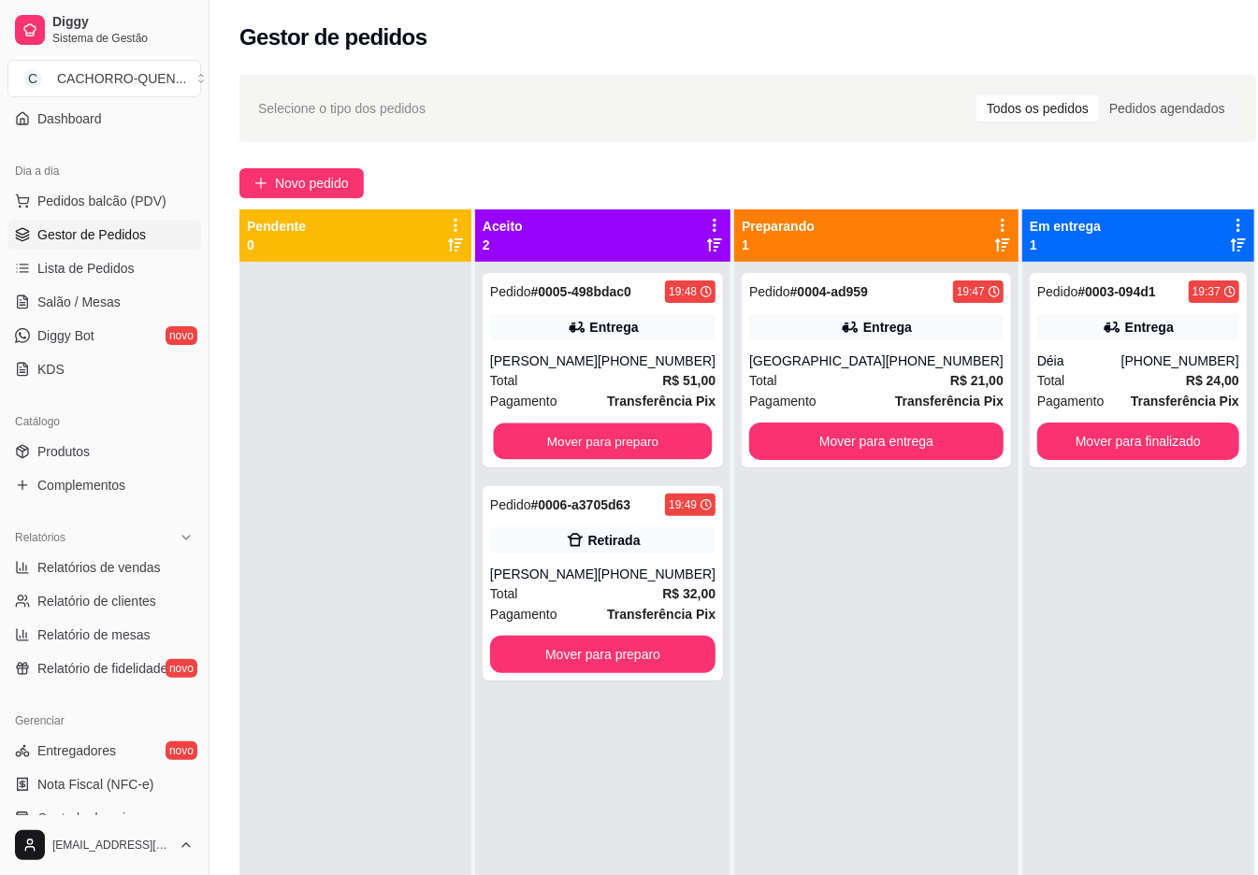
click at [656, 434] on button "Mover para preparo" at bounding box center [603, 442] width 219 height 36
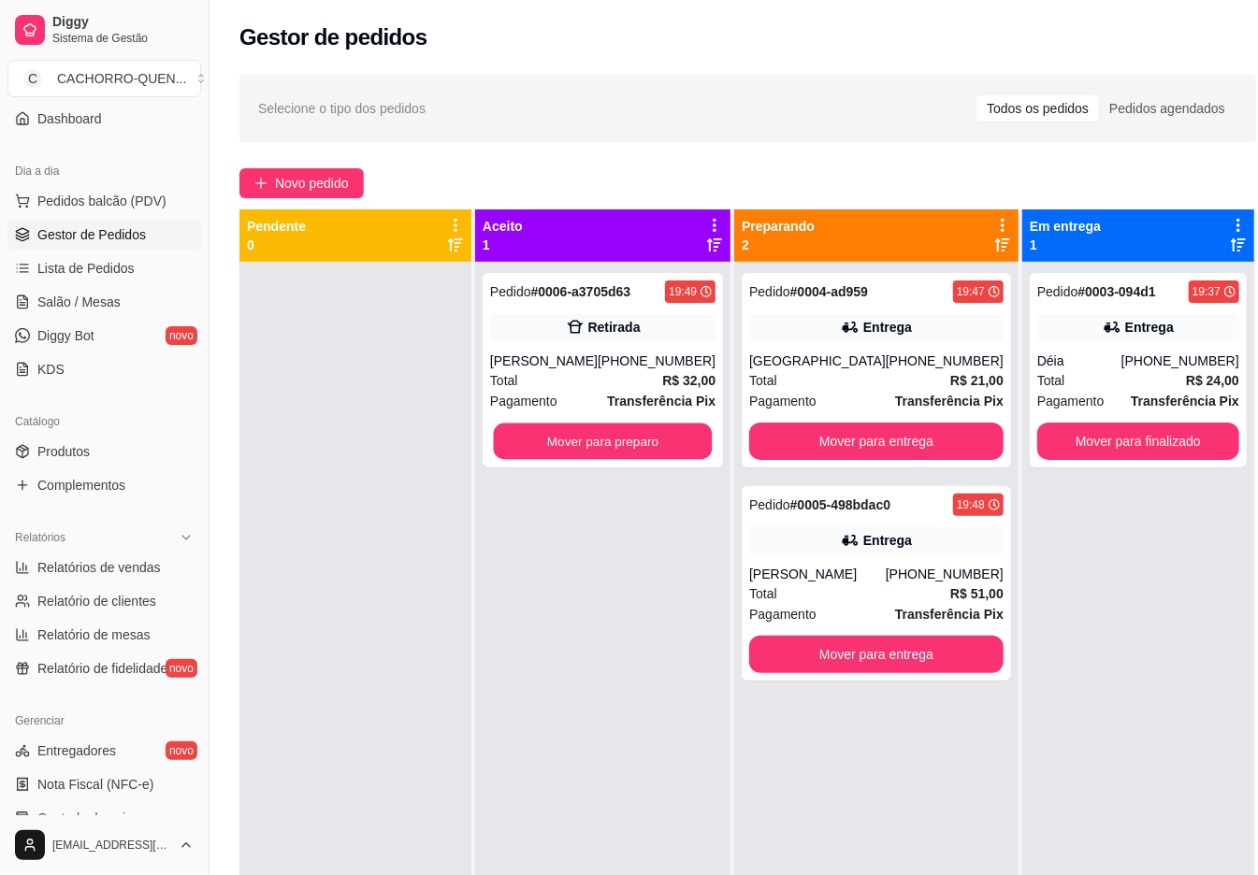
click at [663, 454] on button "Mover para preparo" at bounding box center [603, 442] width 219 height 36
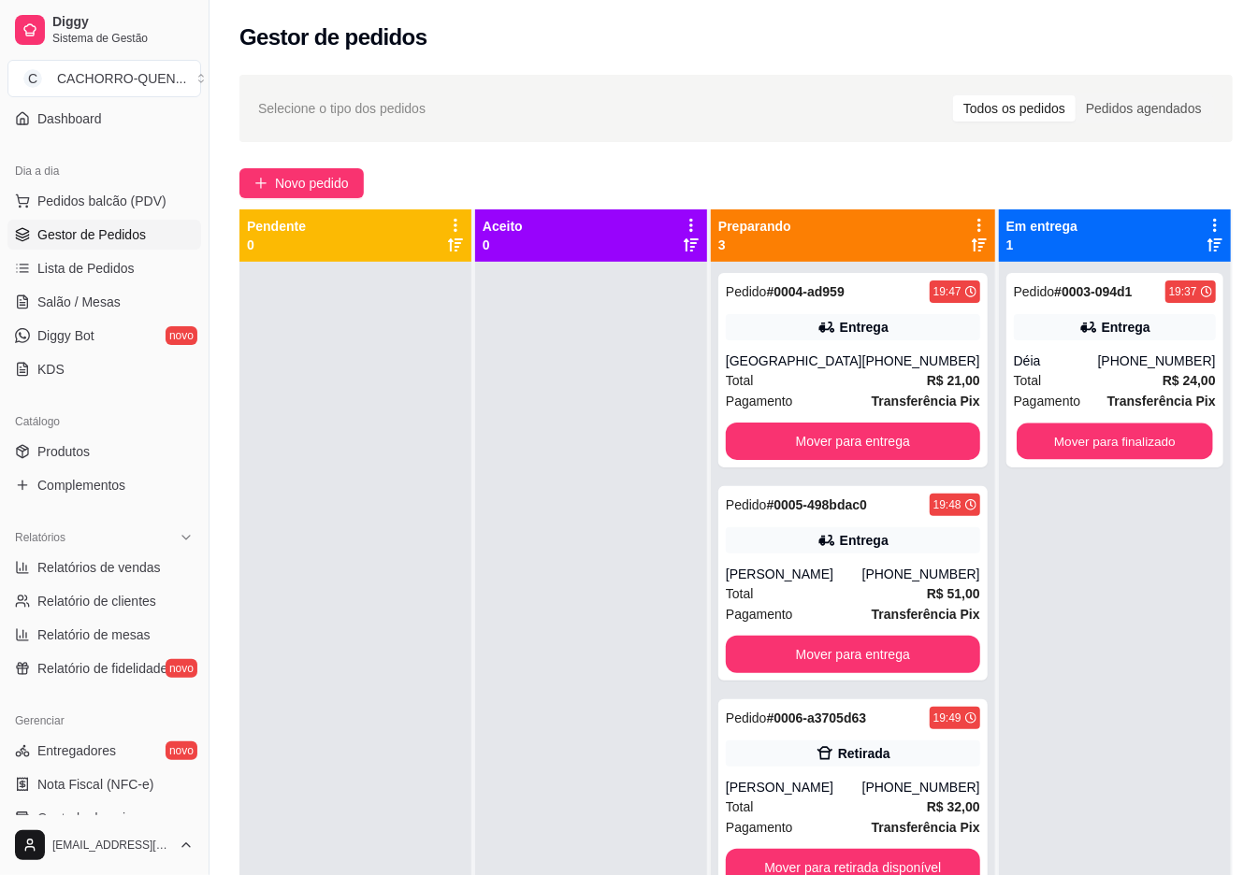
click at [1139, 445] on button "Mover para finalizado" at bounding box center [1114, 442] width 196 height 36
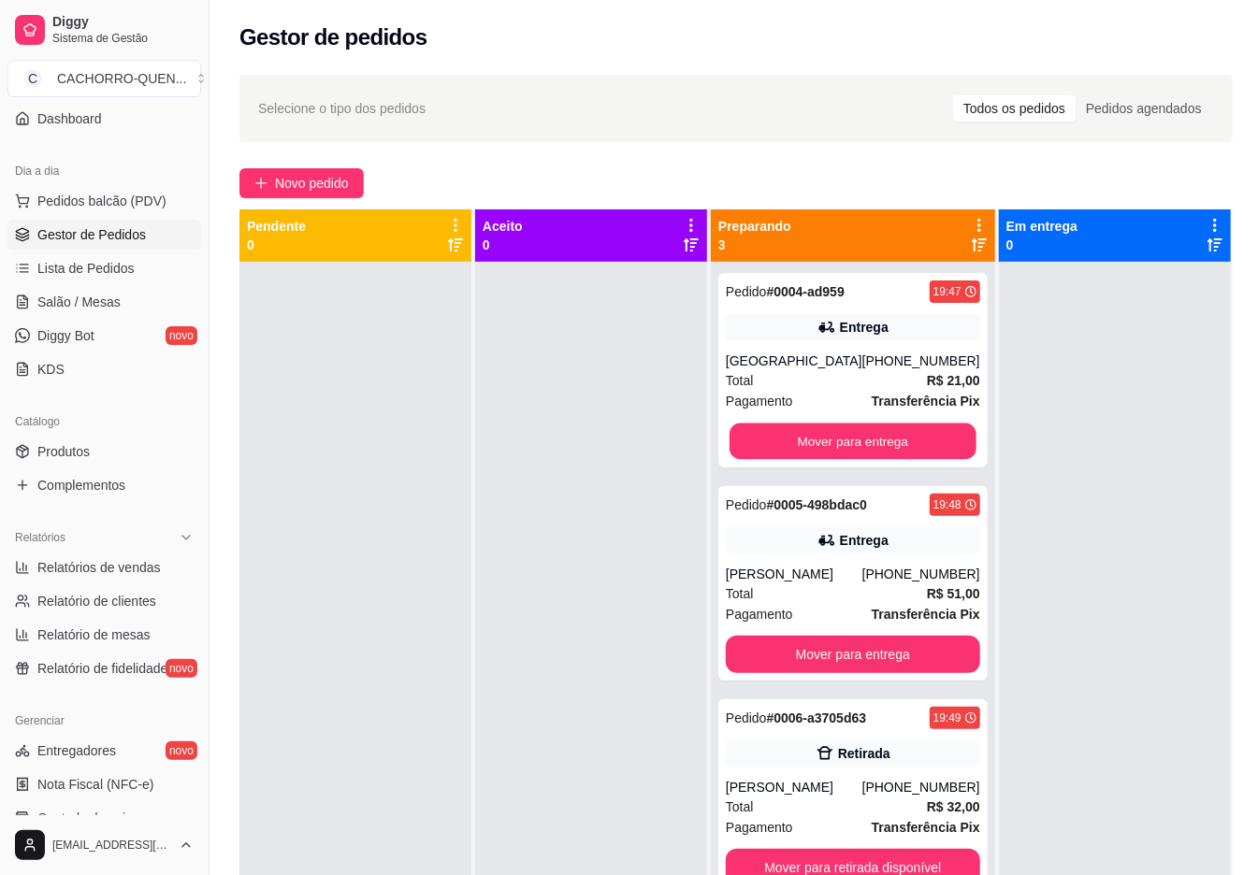
click at [888, 441] on button "Mover para entrega" at bounding box center [852, 442] width 247 height 36
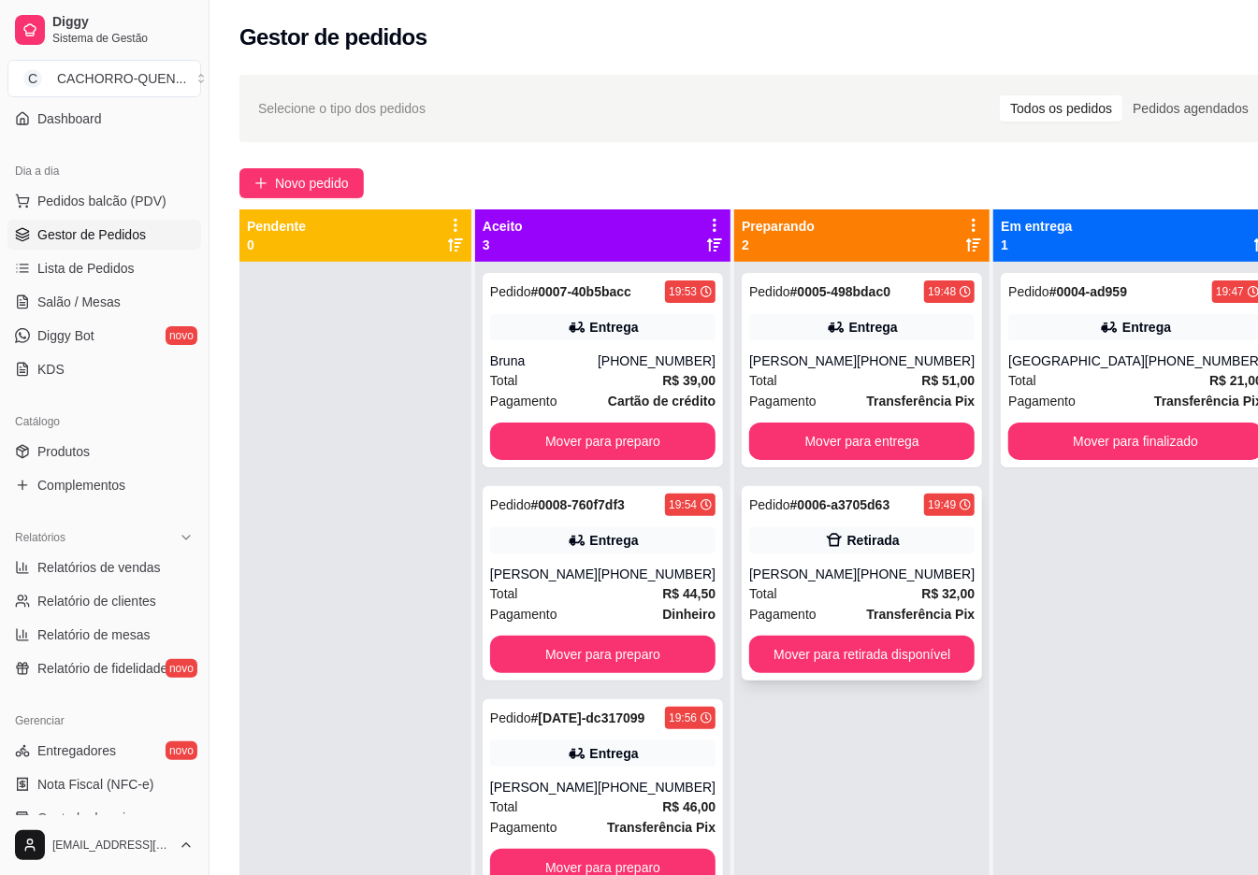
click at [853, 563] on div "Pedido # 0006-a3705d63 19:49 Retirada [PERSON_NAME] [PHONE_NUMBER] Total R$ 32,…" at bounding box center [861, 583] width 240 height 194
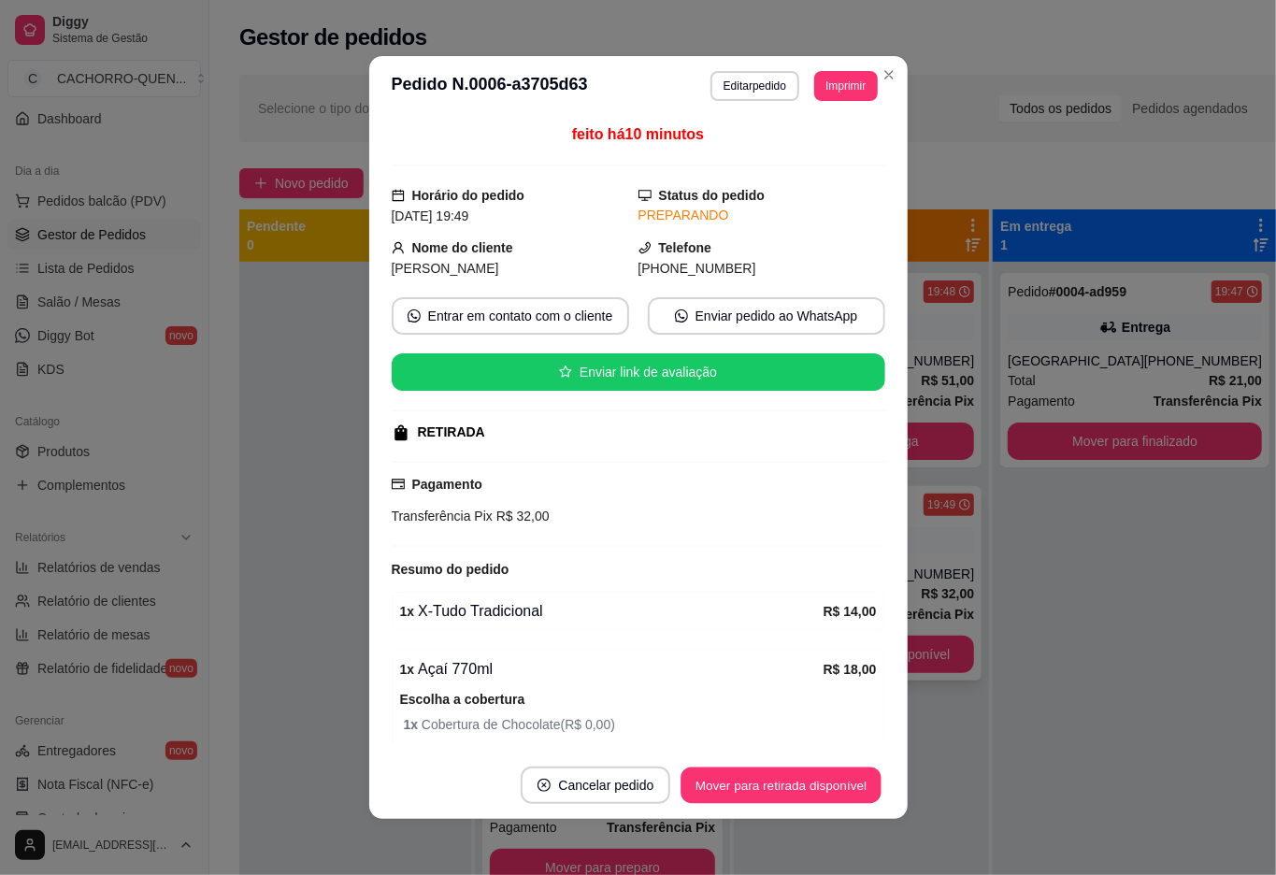
click at [831, 776] on button "Mover para retirada disponível" at bounding box center [782, 786] width 200 height 36
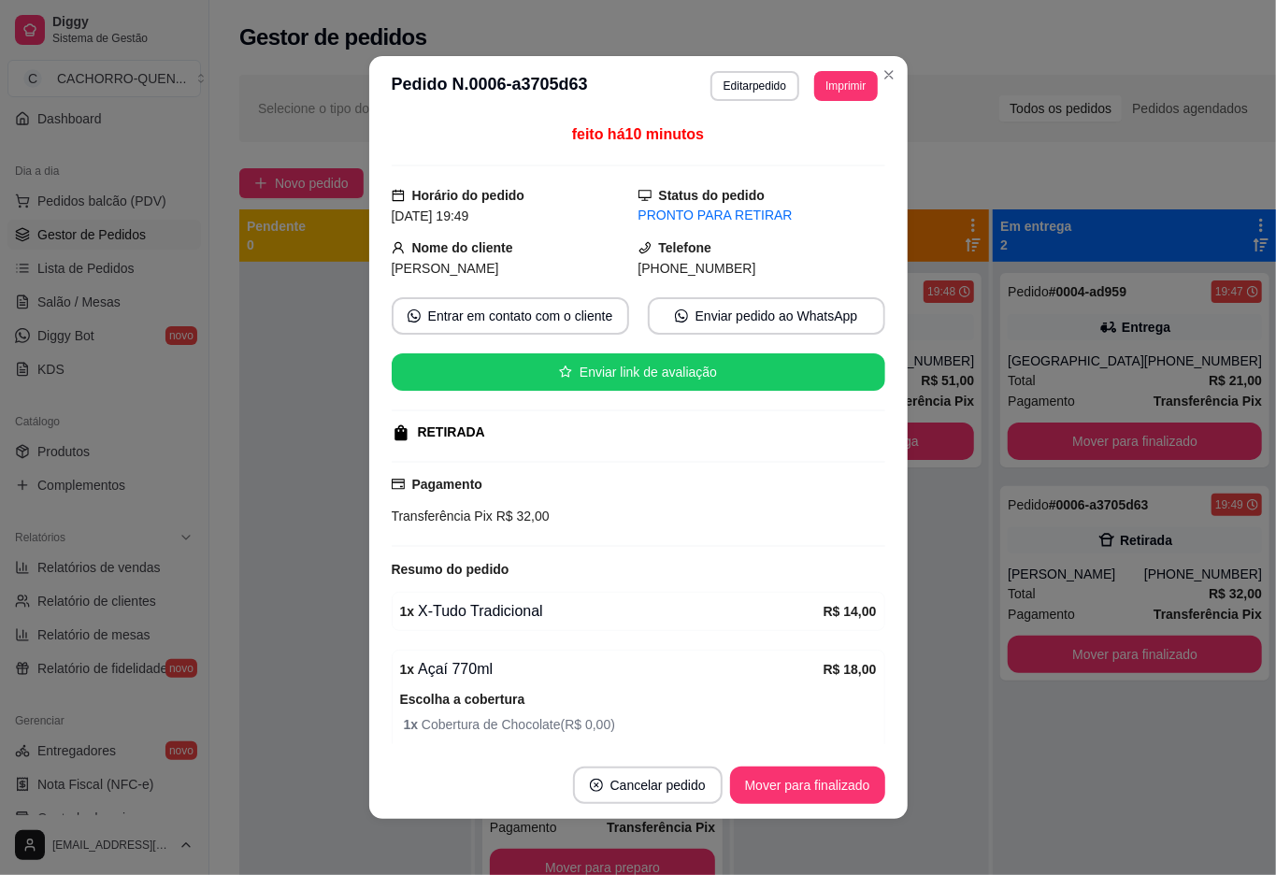
click at [809, 784] on button "Mover para finalizado" at bounding box center [807, 785] width 155 height 37
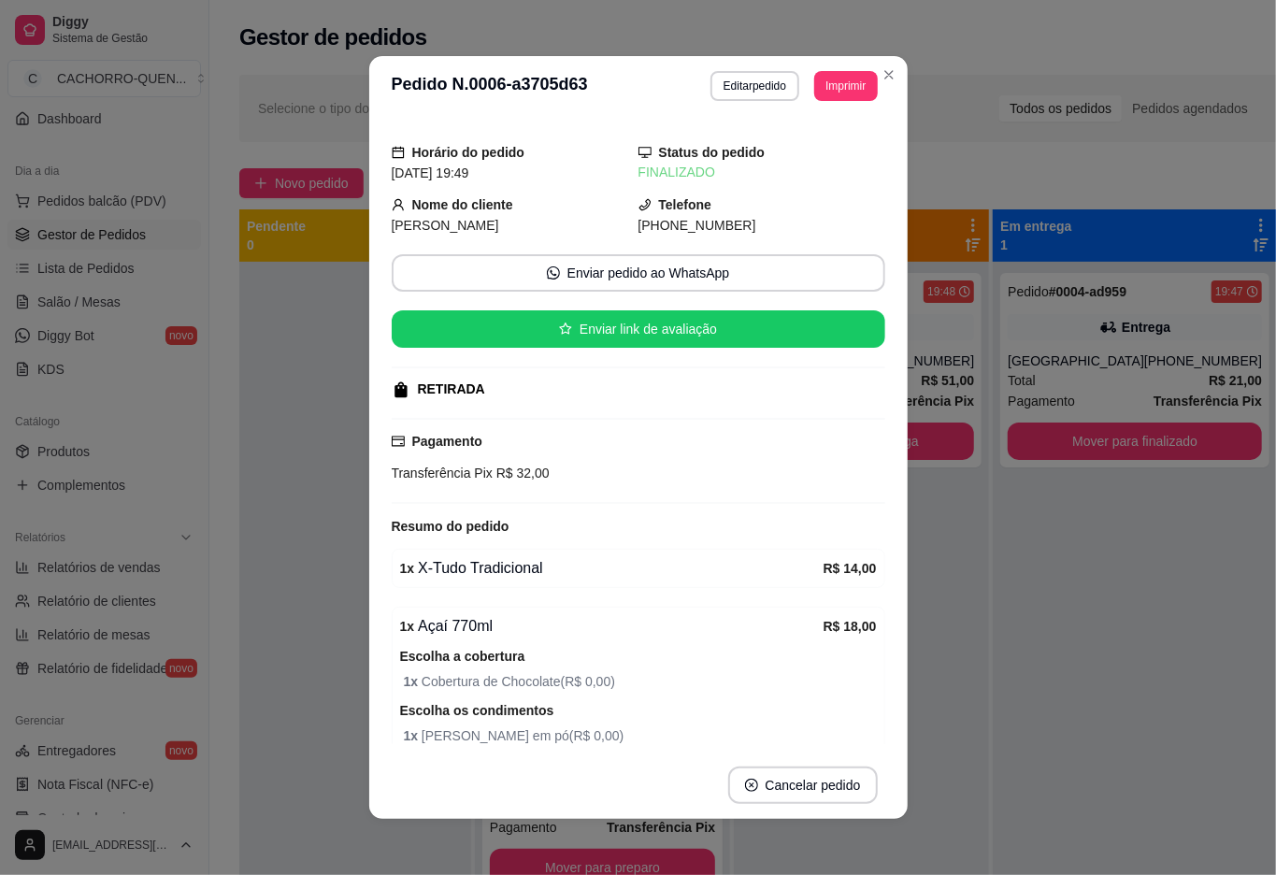
click at [288, 380] on div at bounding box center [355, 699] width 232 height 875
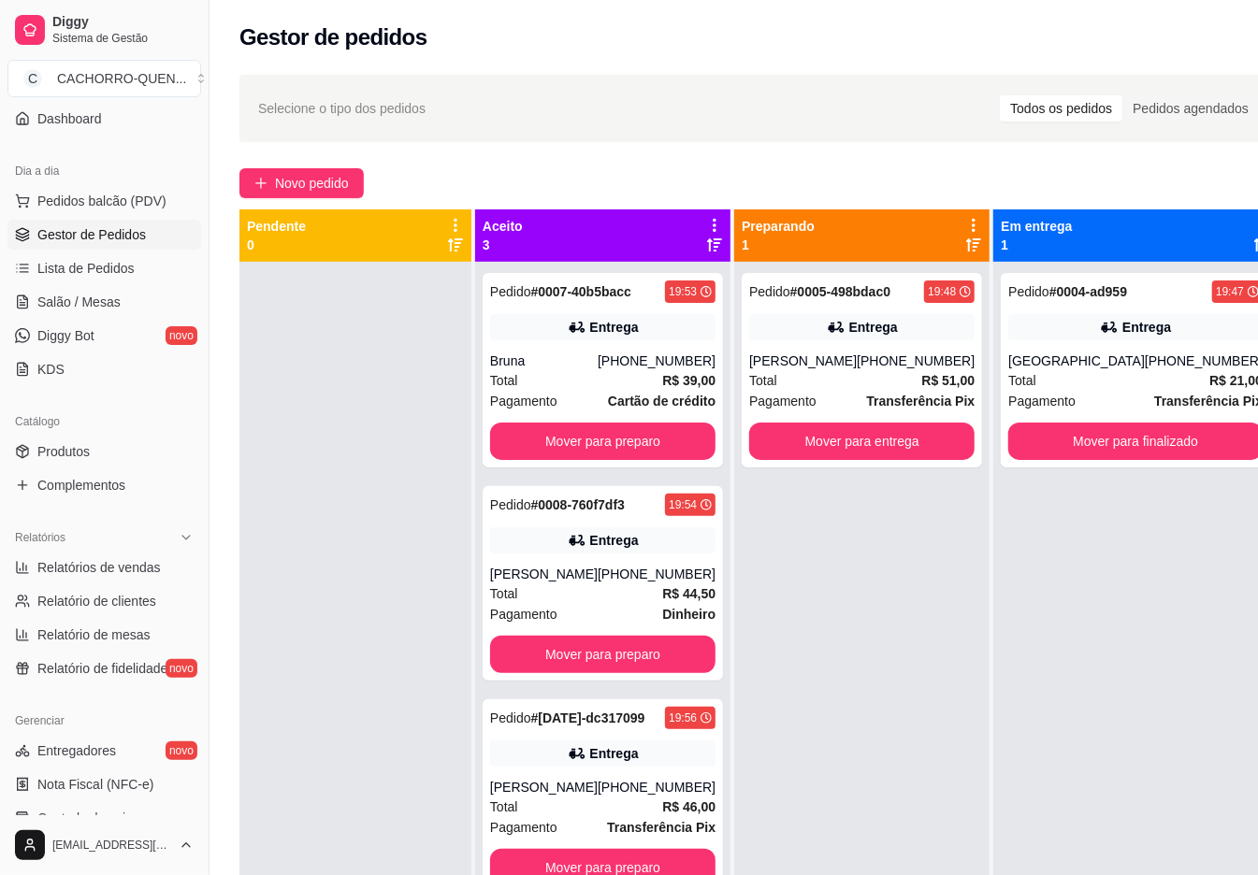
click at [617, 447] on button "Mover para preparo" at bounding box center [602, 441] width 225 height 37
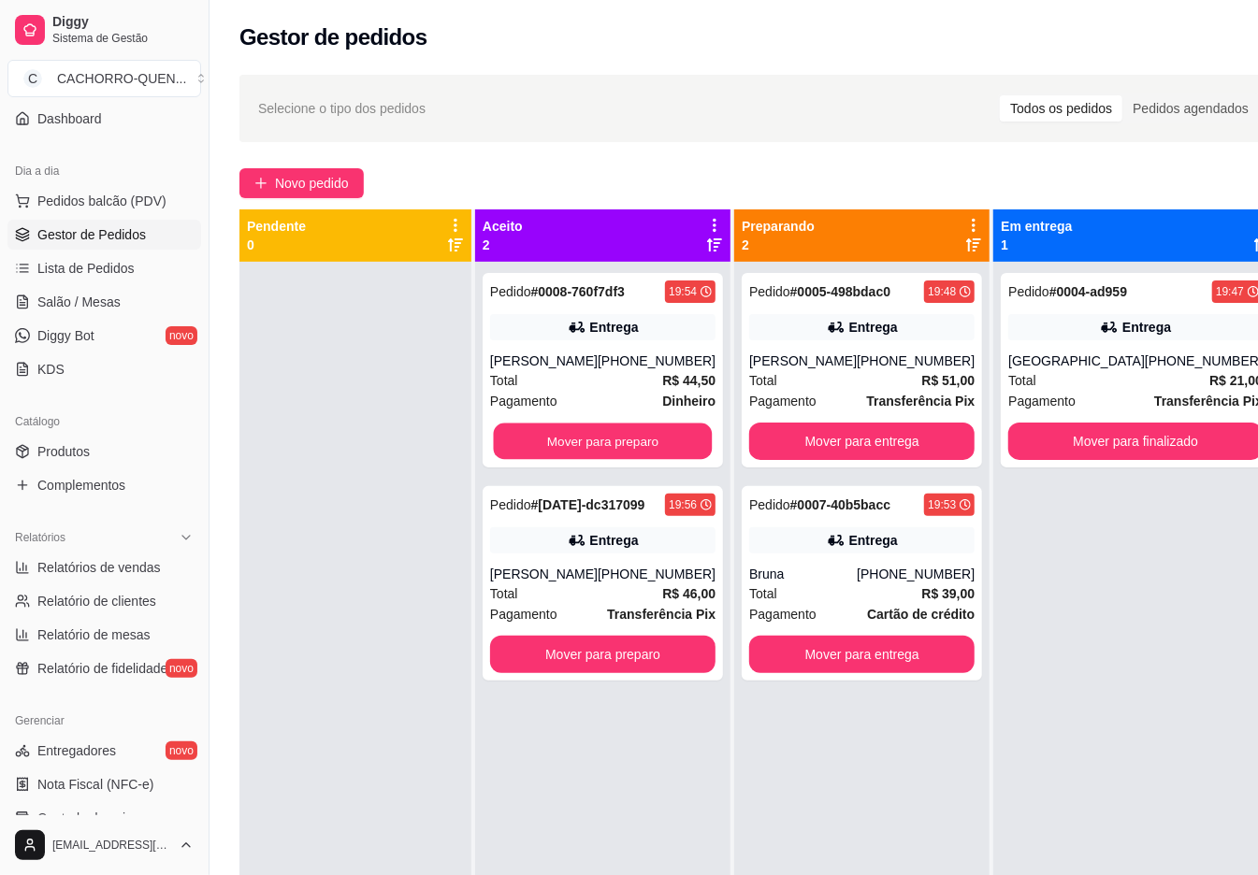
click at [584, 451] on button "Mover para preparo" at bounding box center [603, 442] width 219 height 36
click at [572, 442] on button "Mover para preparo" at bounding box center [602, 441] width 225 height 37
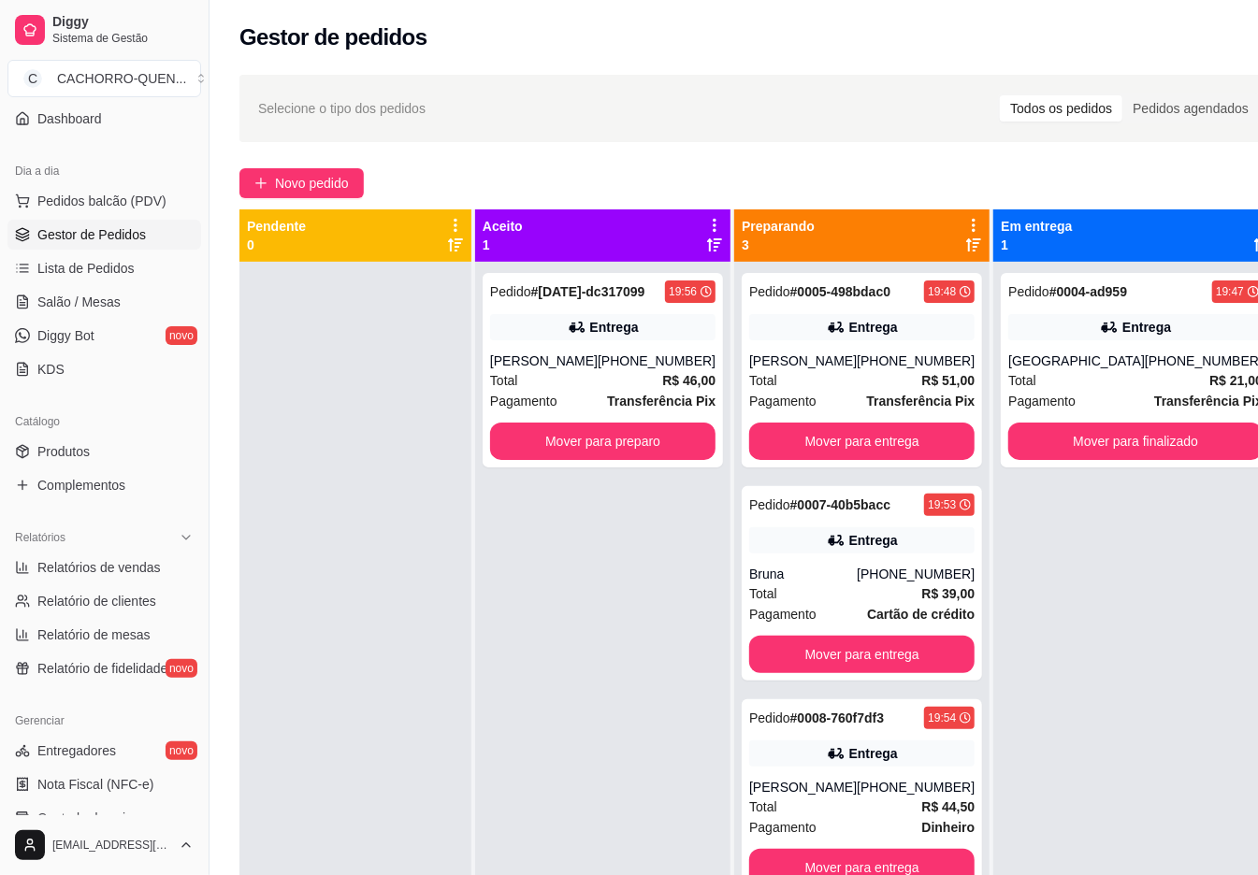
click at [599, 434] on button "Mover para preparo" at bounding box center [602, 441] width 225 height 37
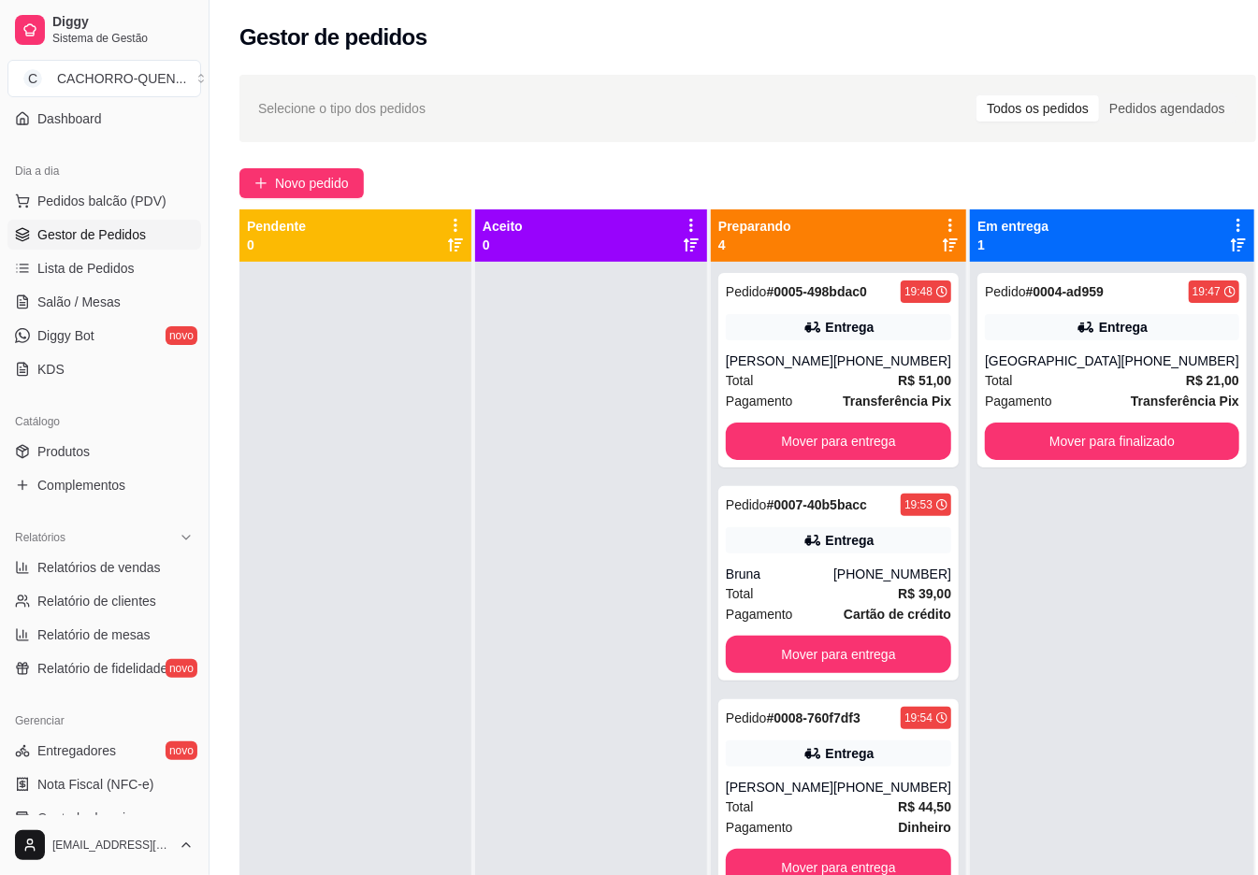
click at [802, 424] on button "Mover para entrega" at bounding box center [838, 441] width 225 height 37
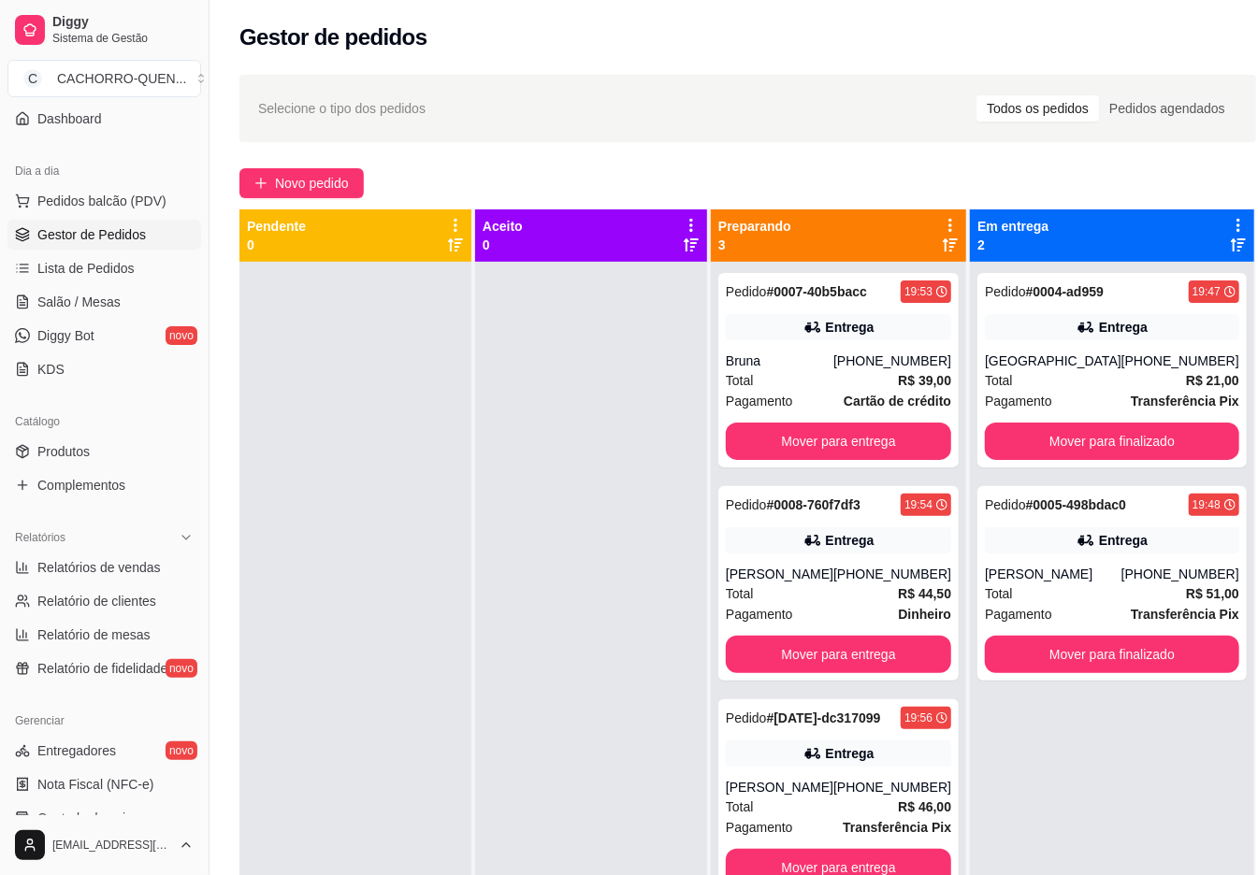
click at [842, 432] on button "Mover para entrega" at bounding box center [838, 441] width 225 height 37
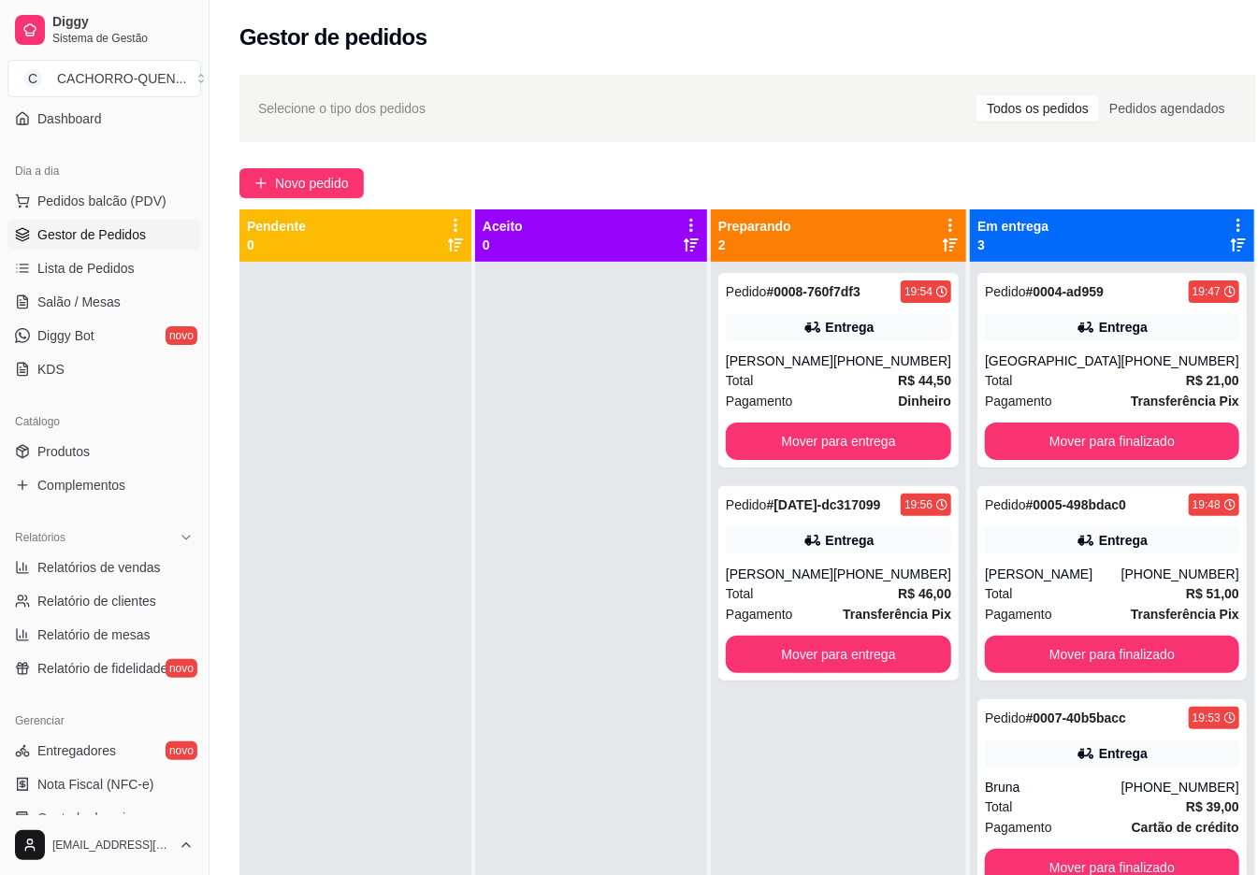
click at [851, 442] on button "Mover para entrega" at bounding box center [838, 441] width 225 height 37
click at [836, 441] on button "Mover para entrega" at bounding box center [838, 441] width 225 height 37
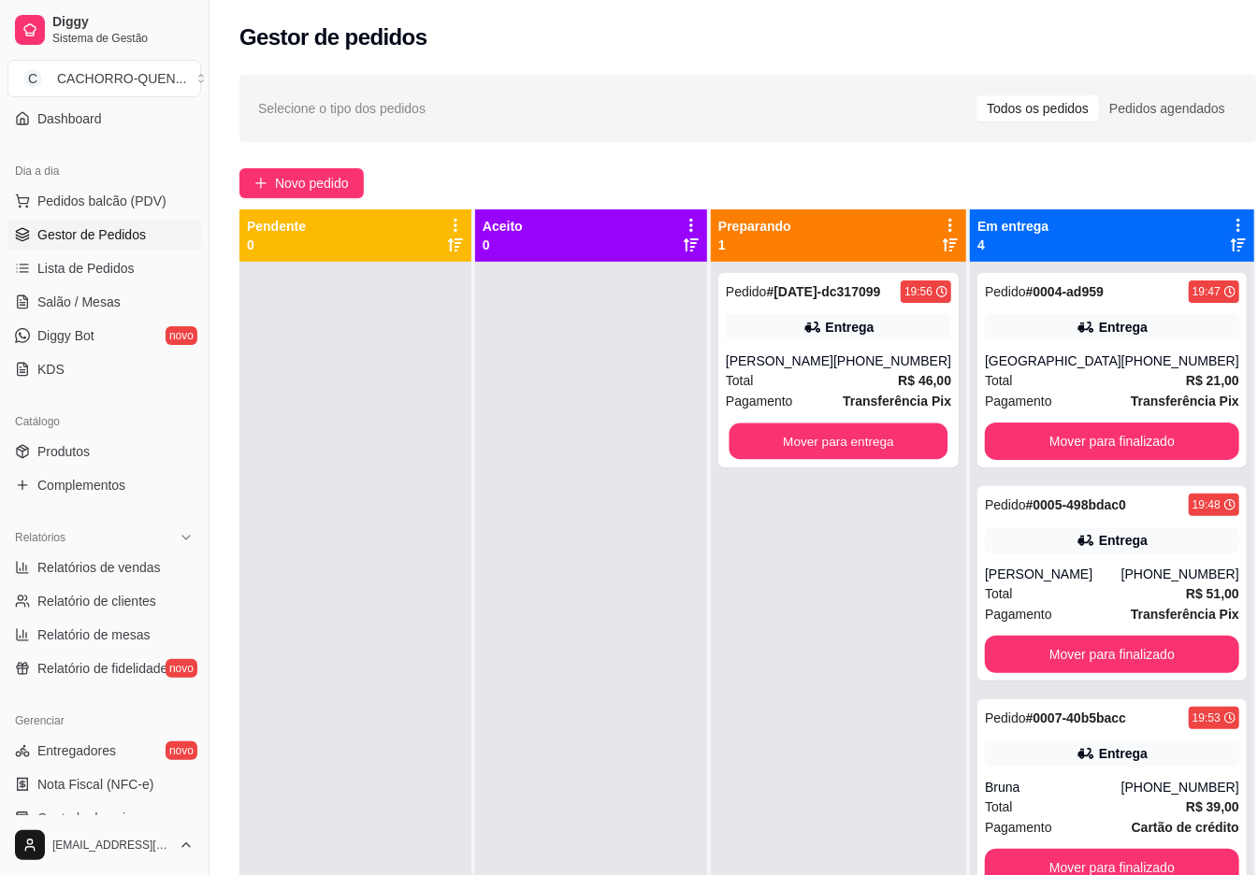
click at [787, 451] on button "Mover para entrega" at bounding box center [838, 442] width 219 height 36
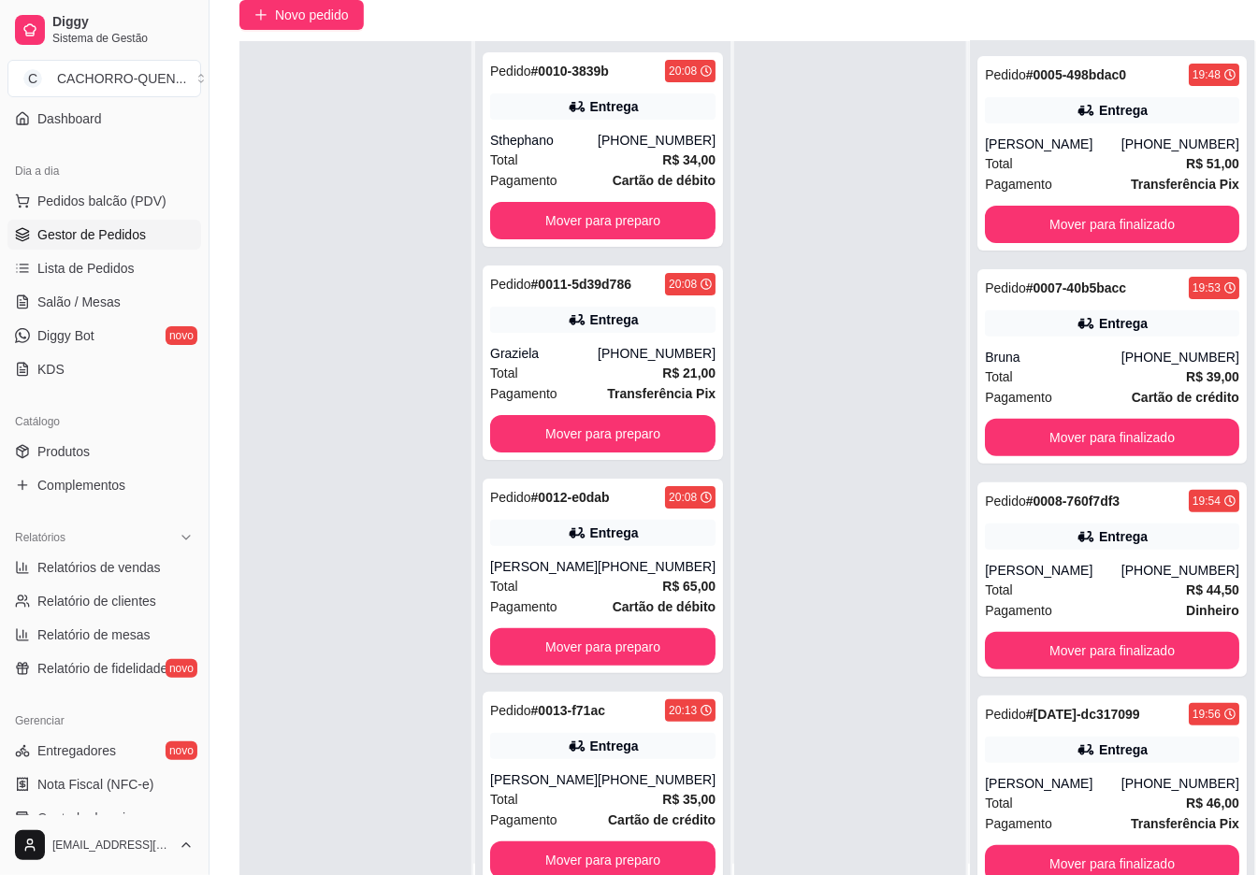
scroll to position [285, 0]
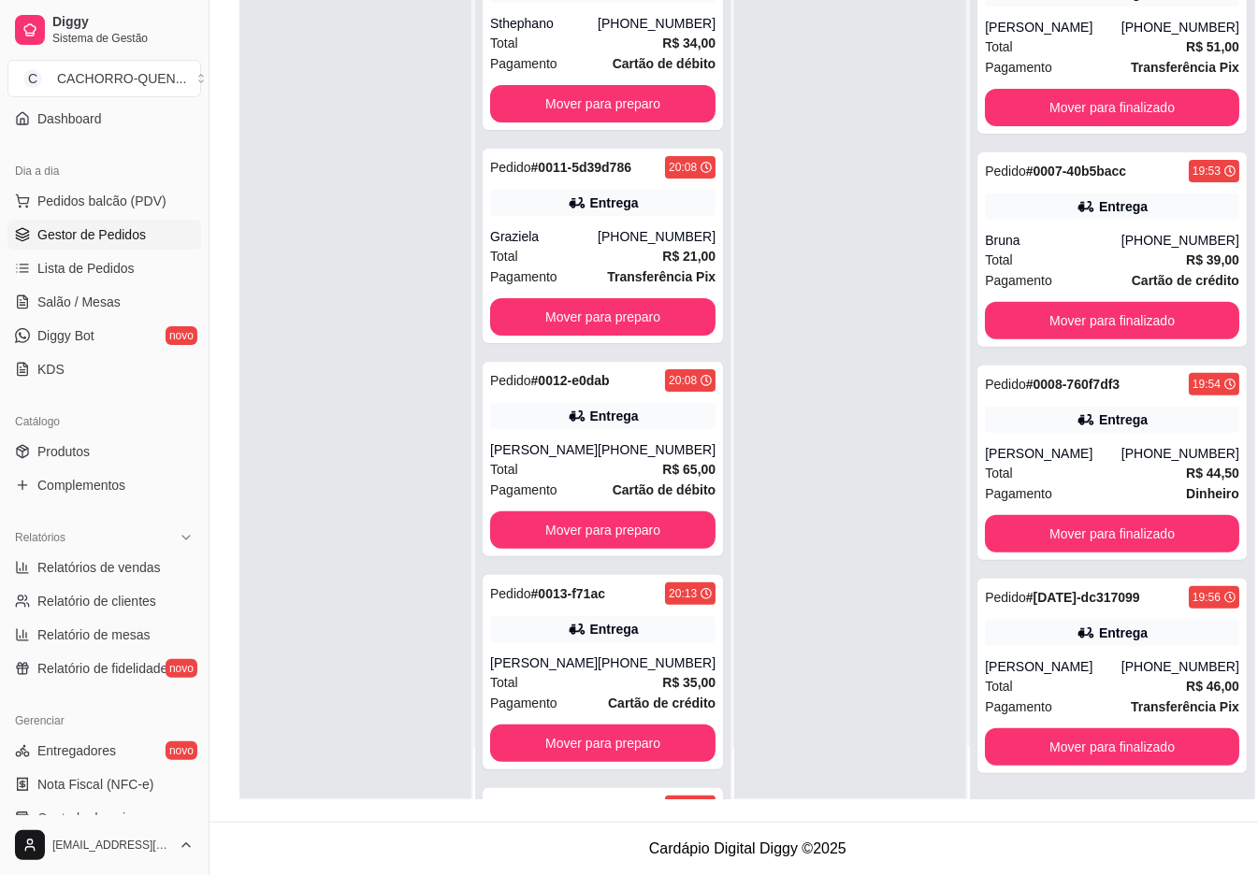
click at [1115, 744] on button "Mover para finalizado" at bounding box center [1112, 746] width 254 height 37
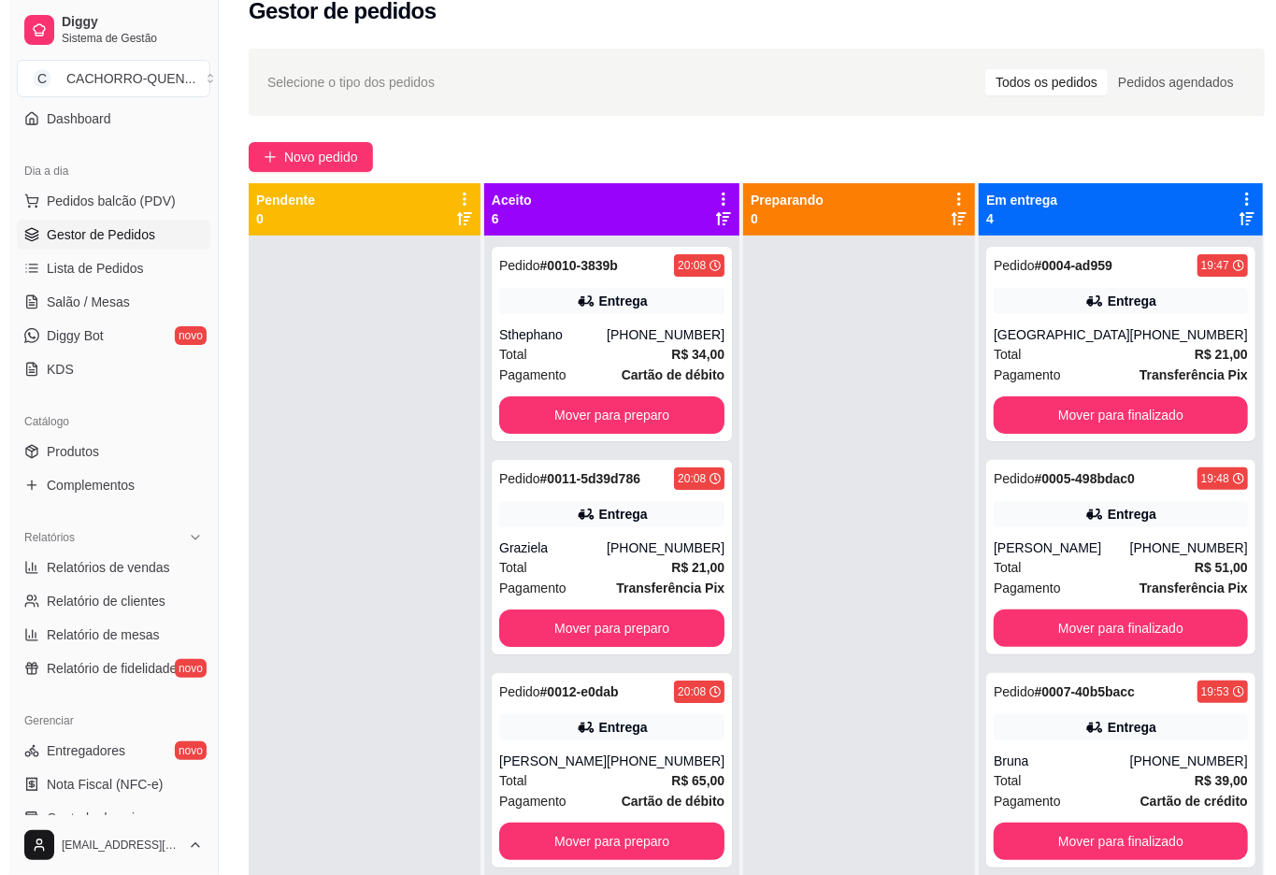
scroll to position [16, 0]
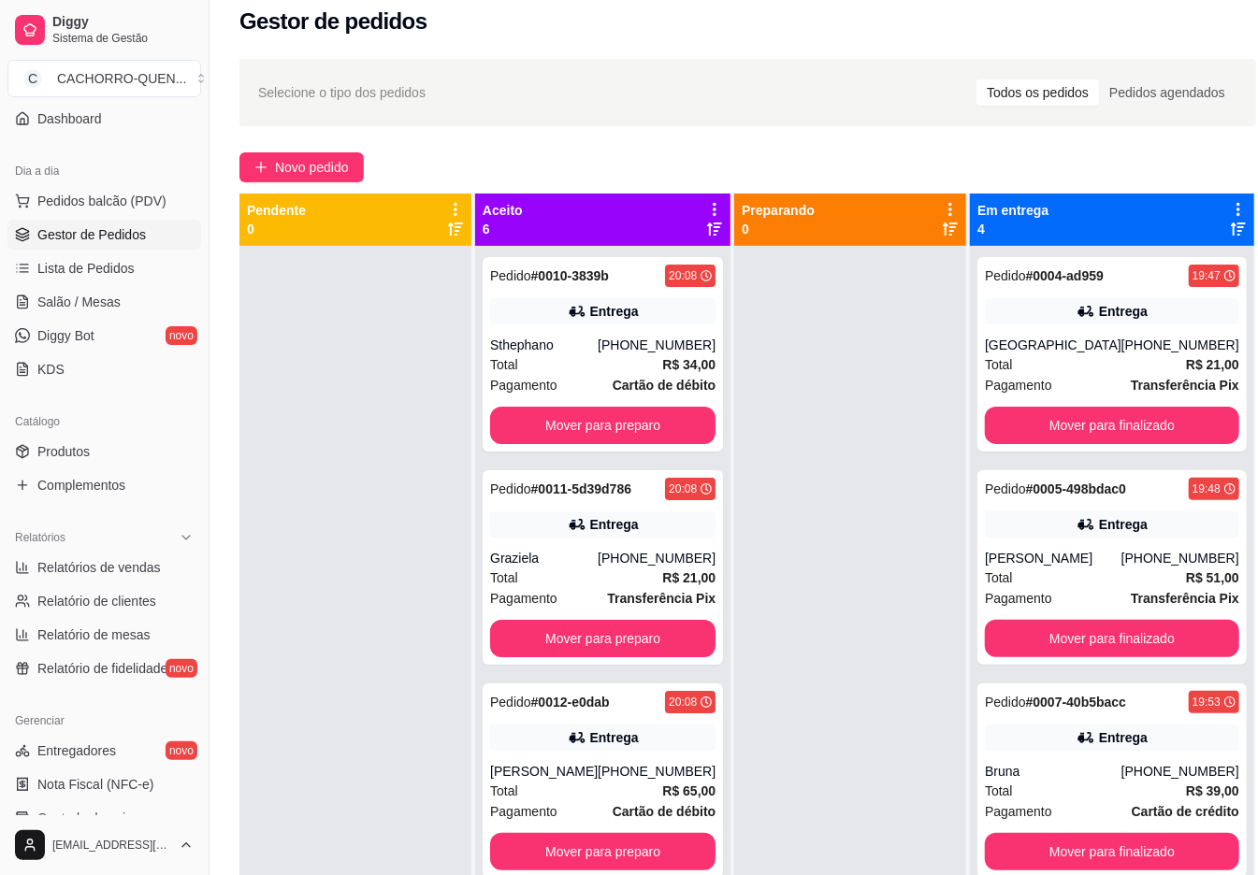
click at [633, 424] on button "Mover para preparo" at bounding box center [602, 425] width 225 height 37
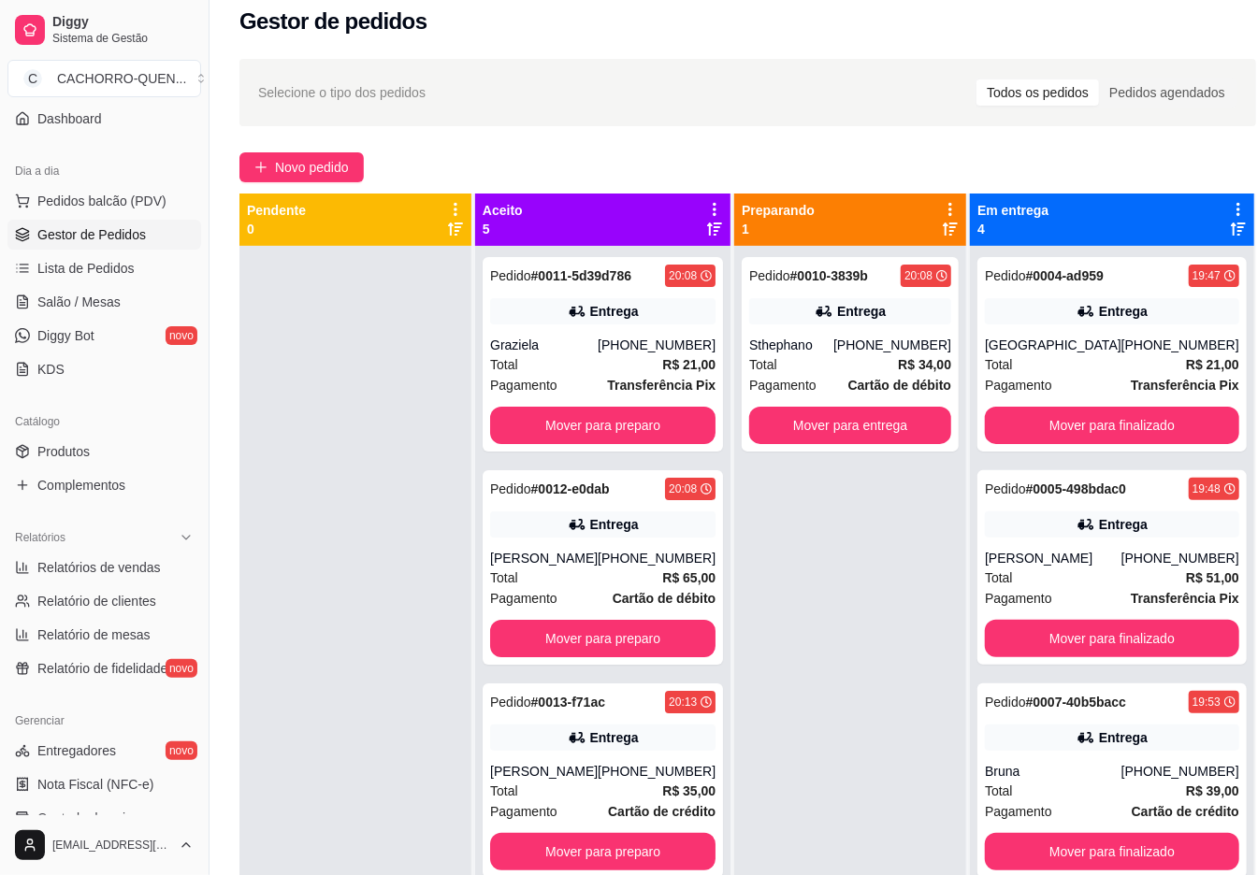
click at [587, 444] on button "Mover para preparo" at bounding box center [602, 425] width 225 height 37
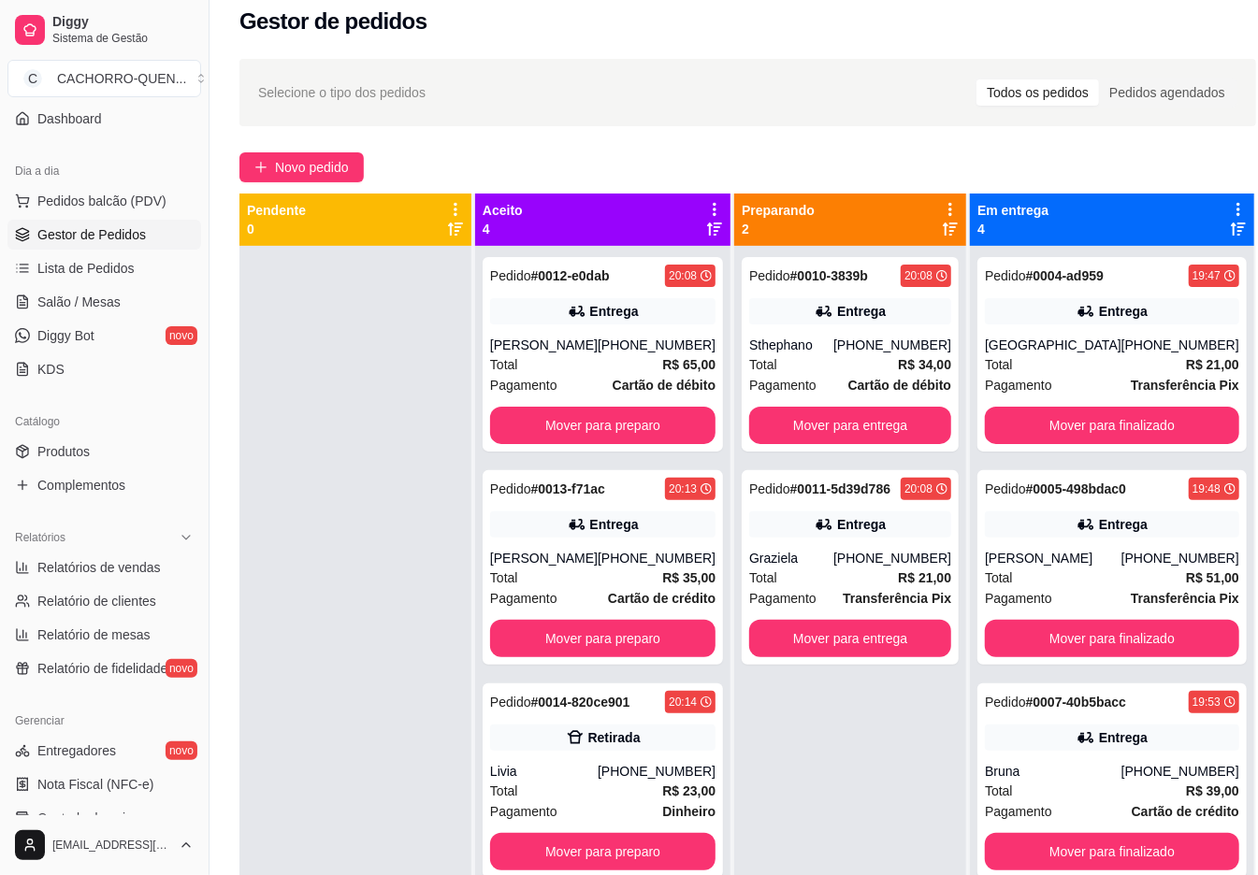
click at [619, 424] on button "Mover para preparo" at bounding box center [602, 425] width 225 height 37
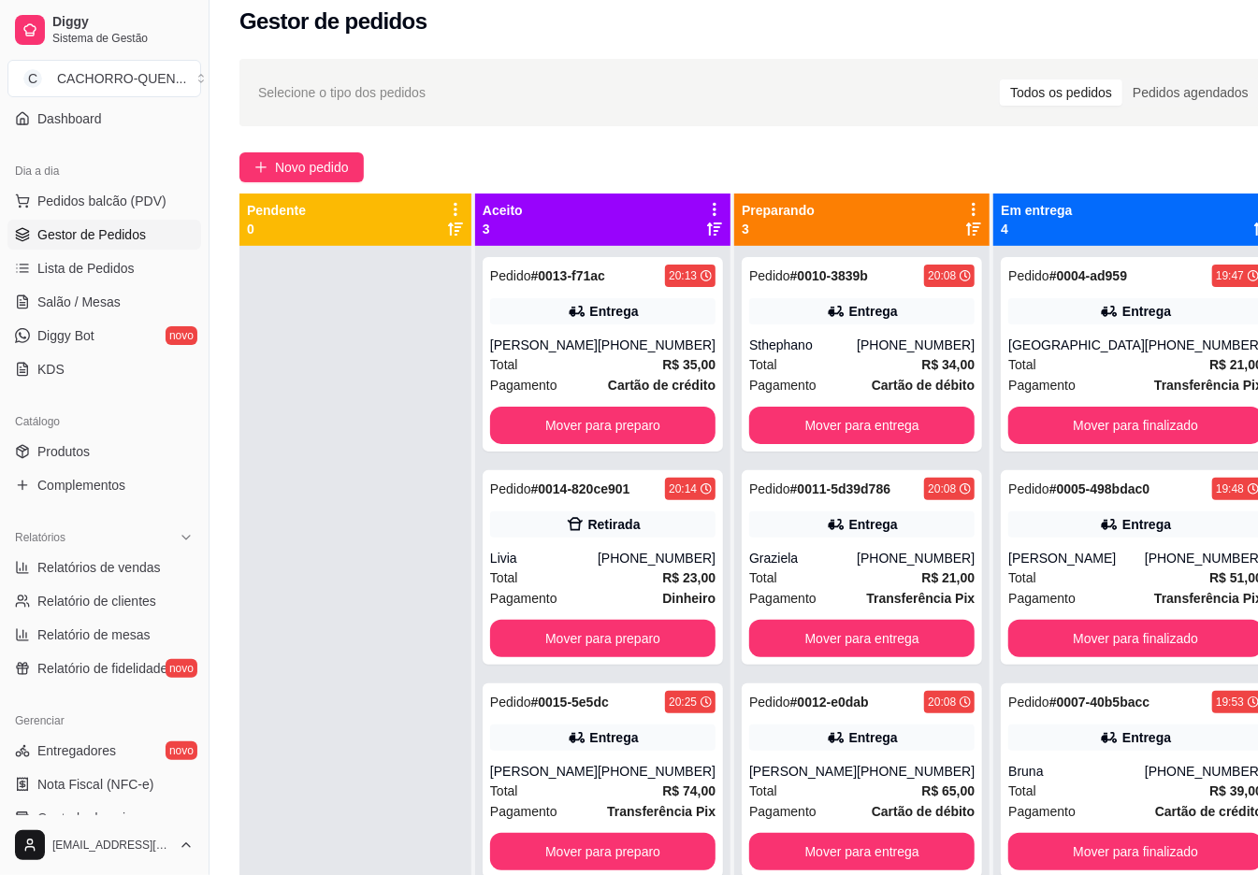
click at [618, 421] on button "Mover para preparo" at bounding box center [602, 425] width 225 height 37
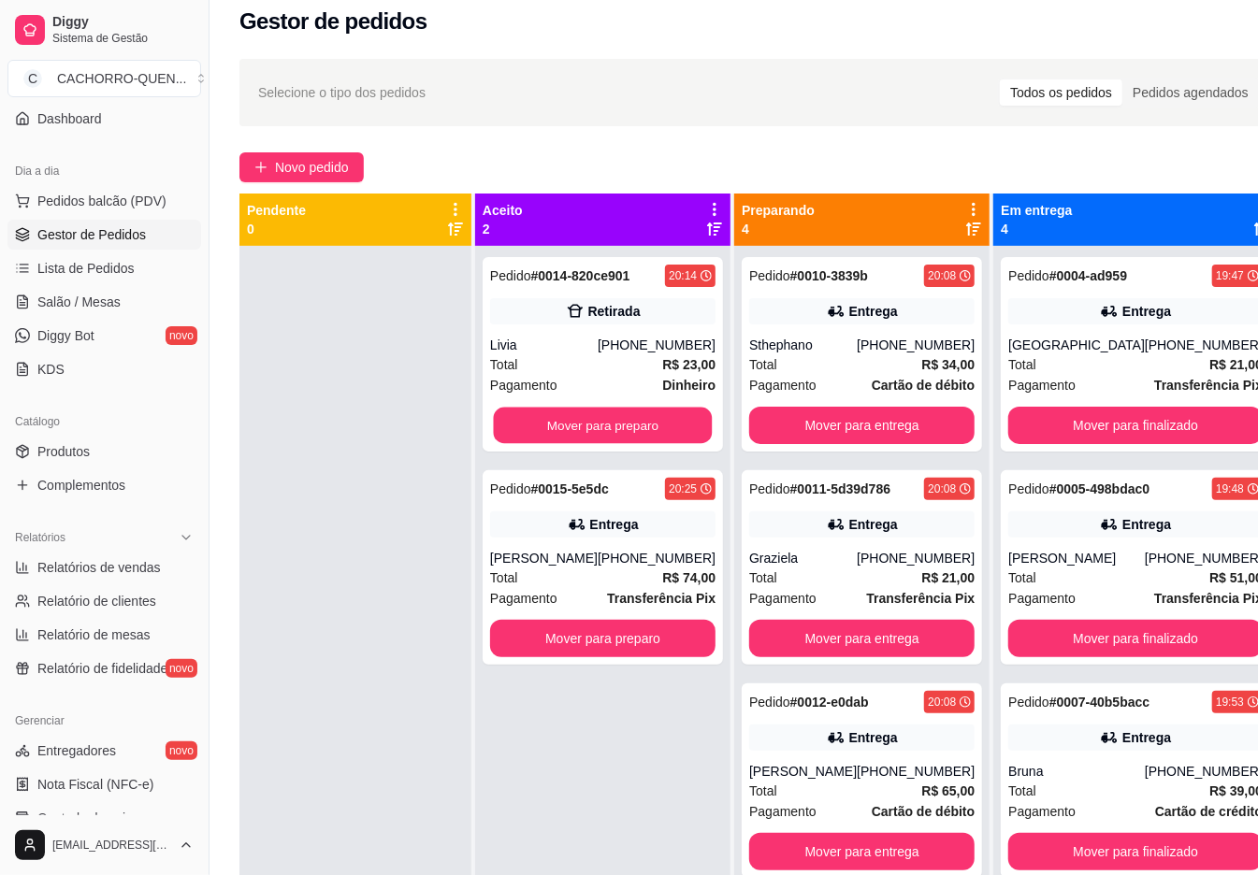
click at [628, 424] on button "Mover para preparo" at bounding box center [603, 426] width 219 height 36
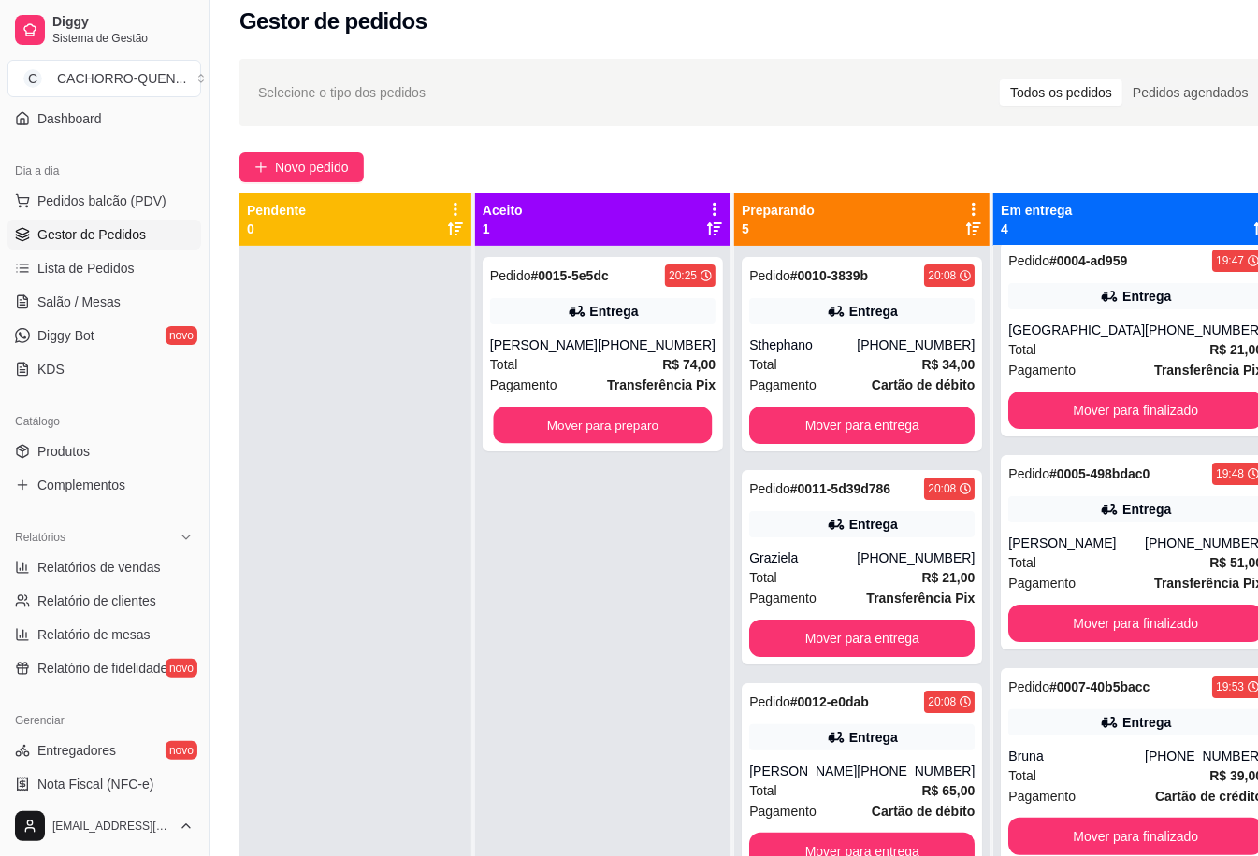
click at [625, 420] on button "Mover para preparo" at bounding box center [603, 426] width 219 height 36
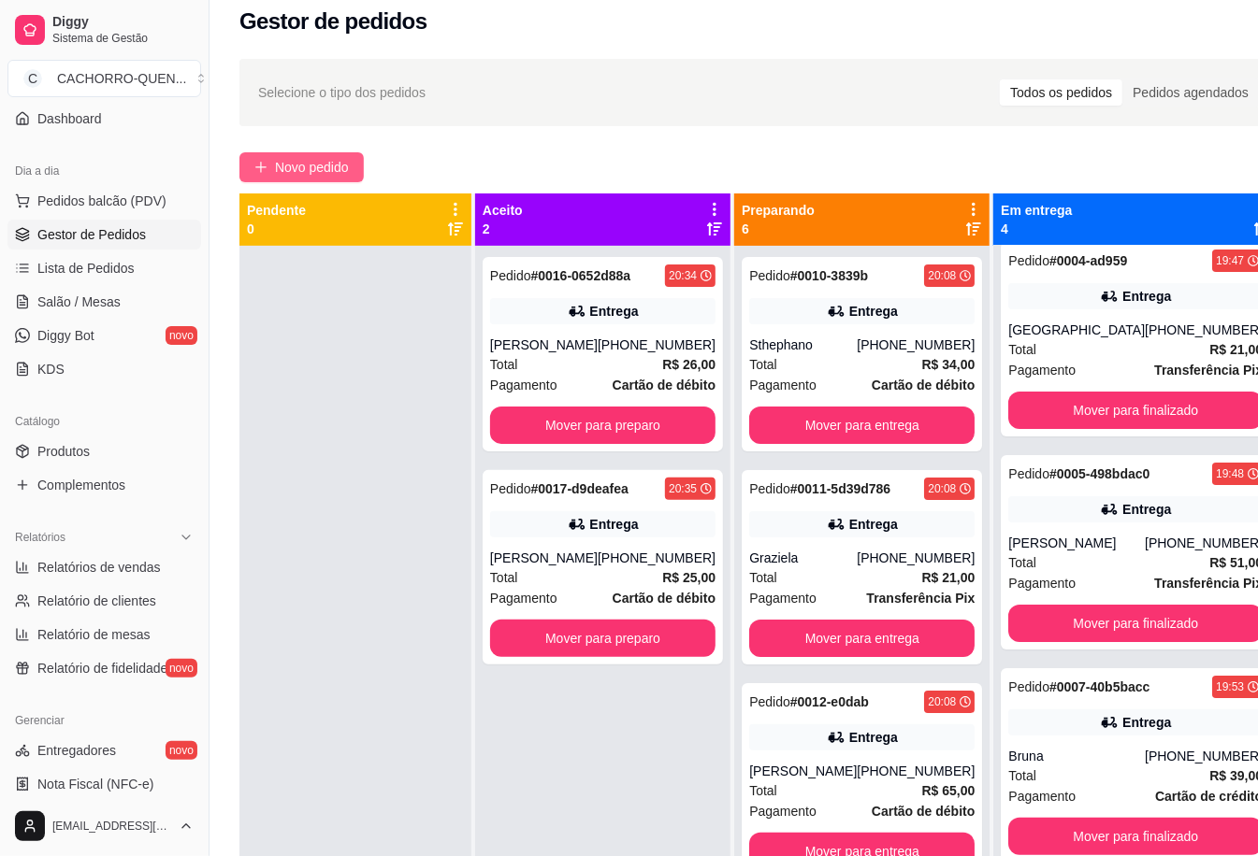
click at [297, 163] on span "Novo pedido" at bounding box center [312, 167] width 74 height 21
click at [348, 143] on input "Pesquisa" at bounding box center [423, 133] width 755 height 19
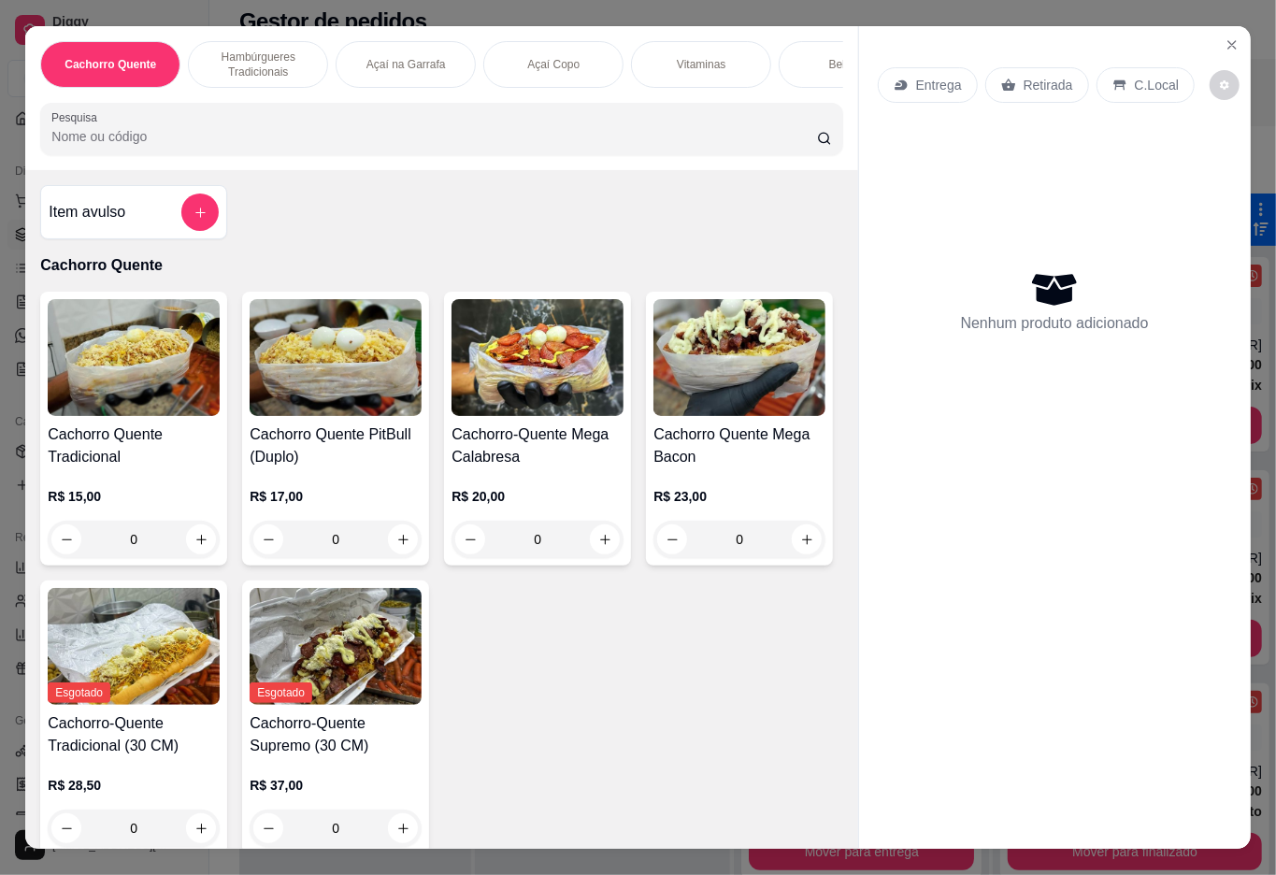
click at [576, 65] on div "Açaí Copo" at bounding box center [553, 64] width 140 height 47
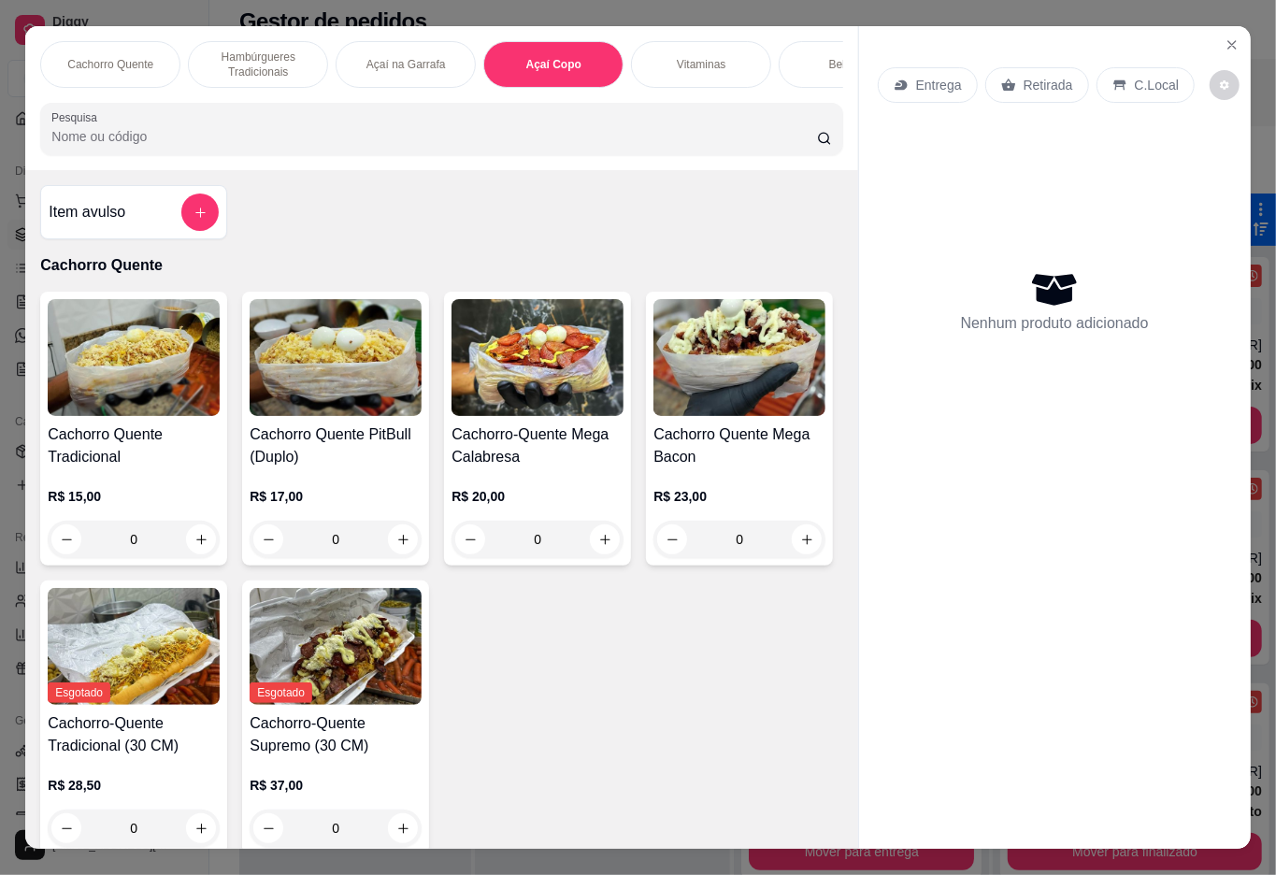
scroll to position [42, 0]
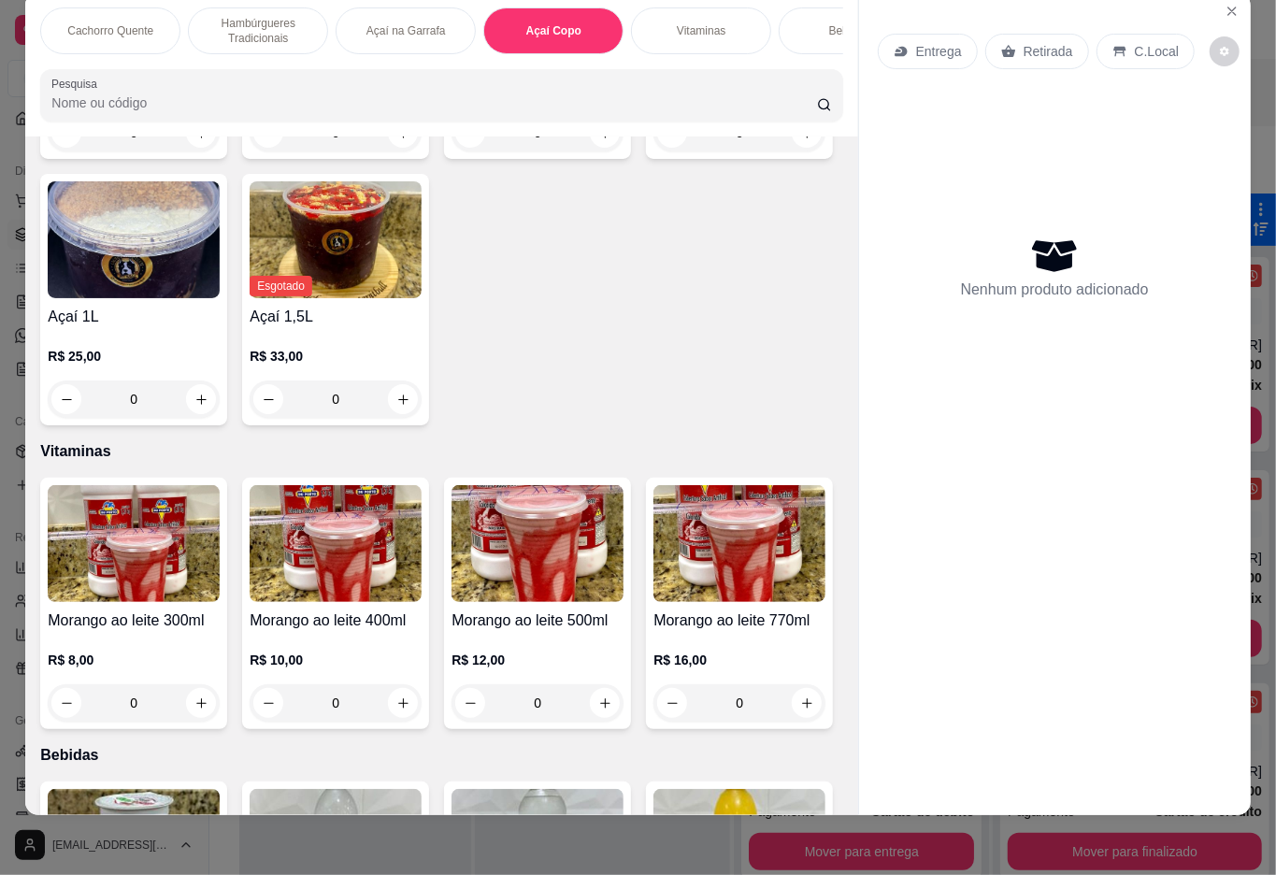
click at [195, 151] on div "0" at bounding box center [134, 132] width 172 height 37
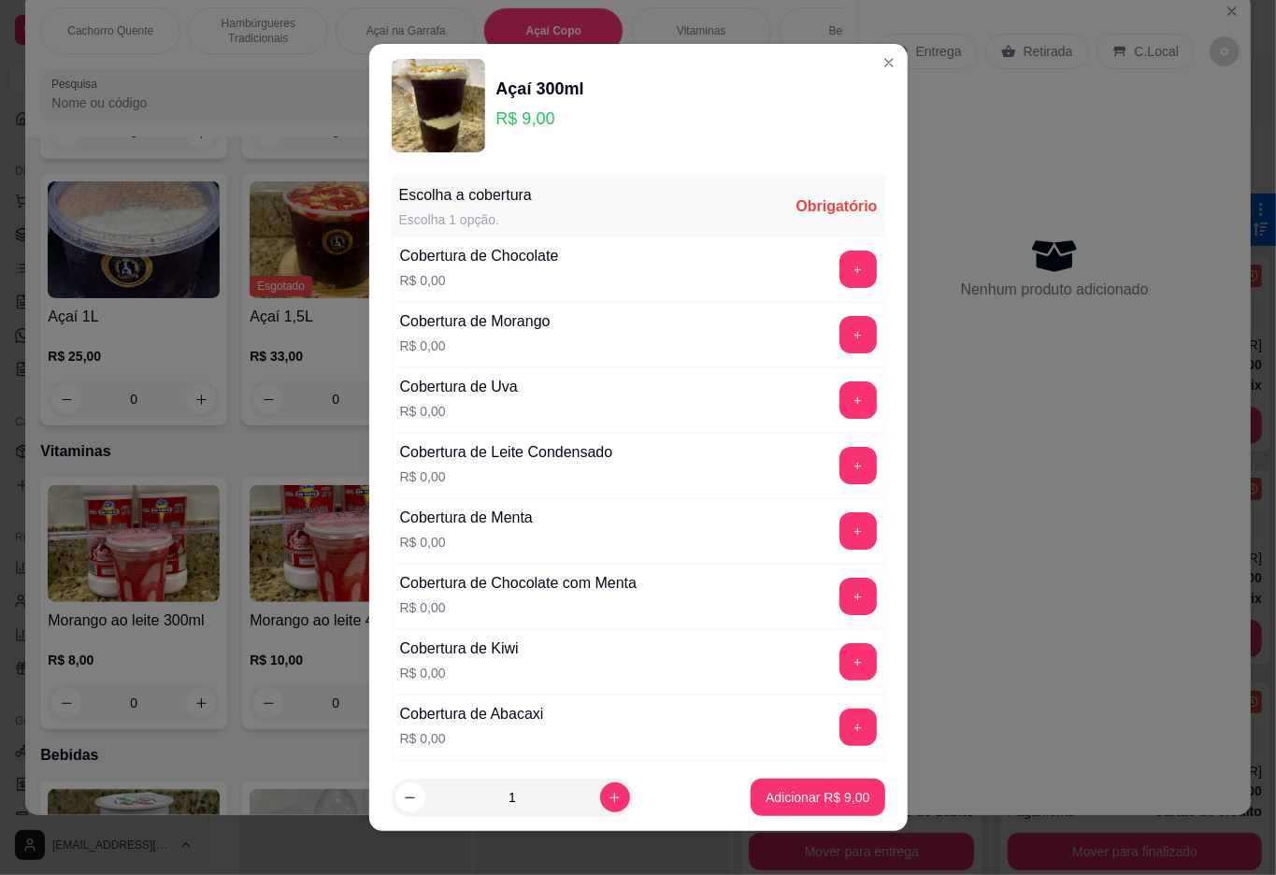
click at [840, 270] on button "+" at bounding box center [858, 269] width 37 height 37
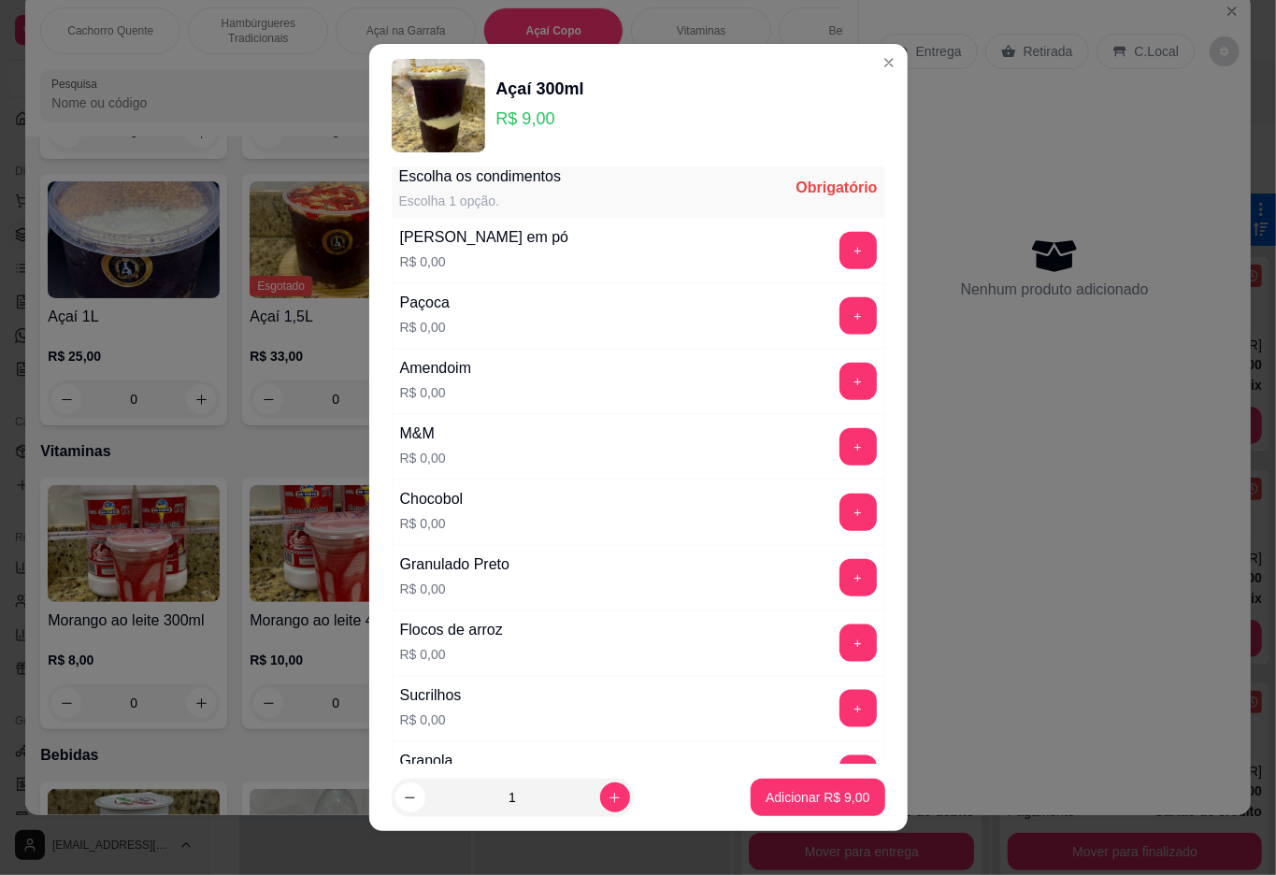
scroll to position [16, 0]
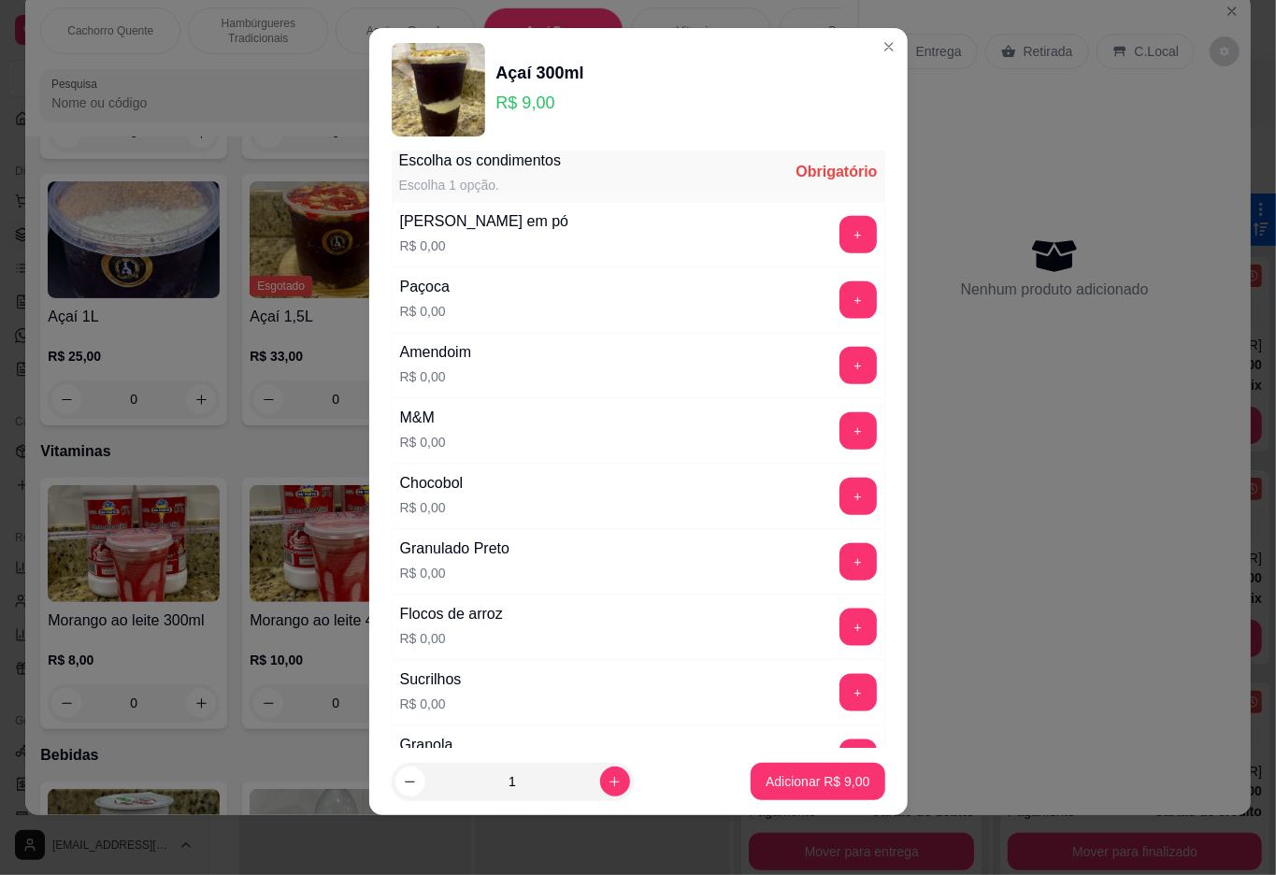
click at [840, 703] on button "+" at bounding box center [858, 692] width 37 height 37
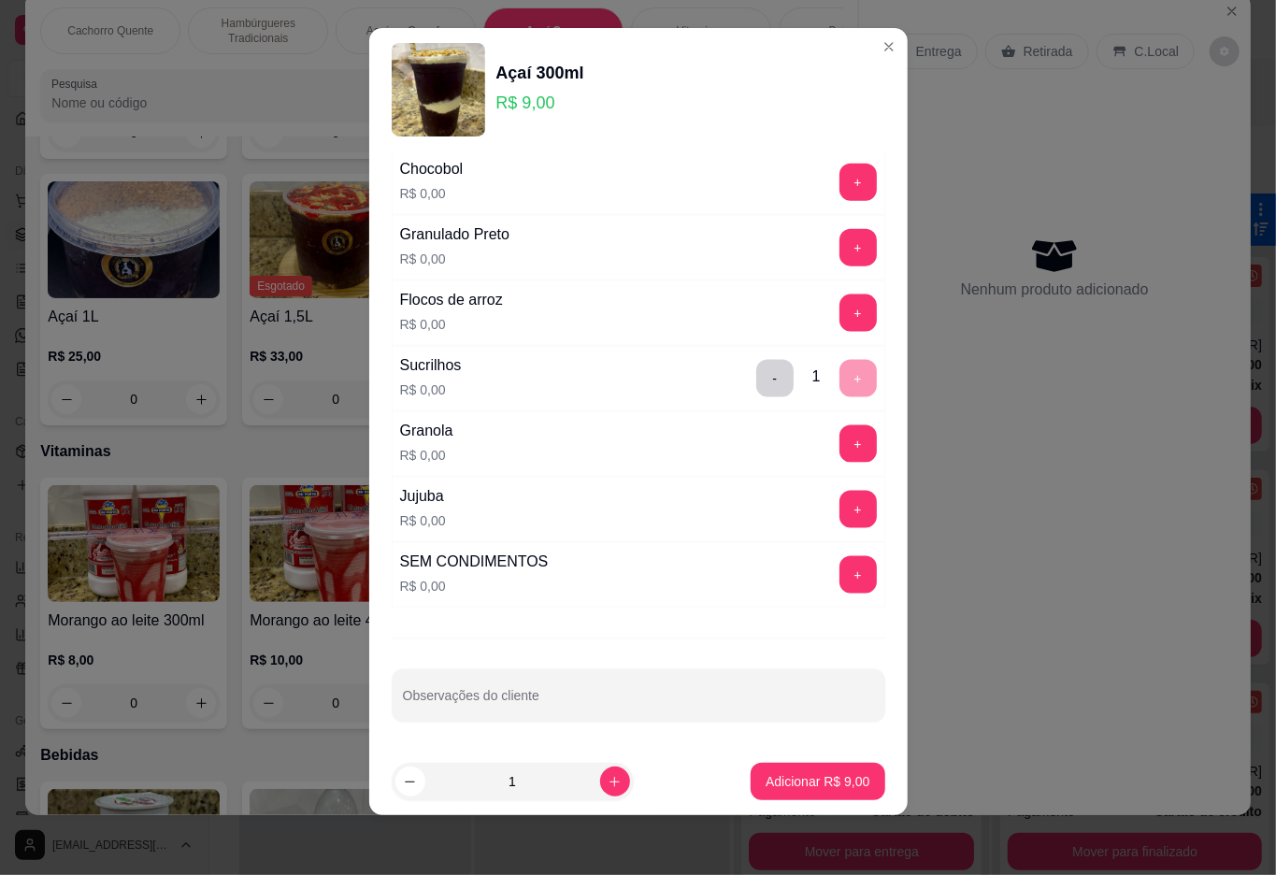
scroll to position [1287, 0]
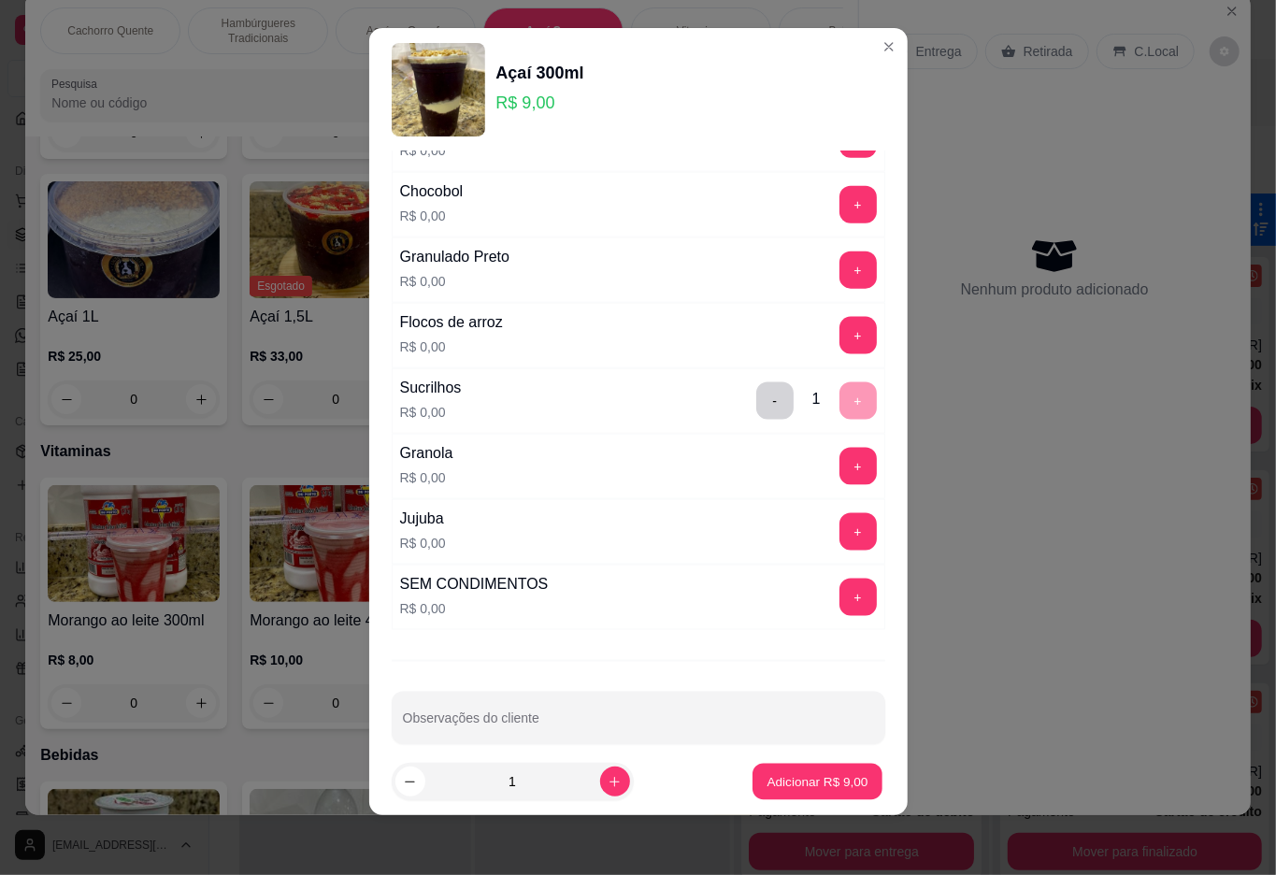
click at [794, 779] on p "Adicionar R$ 9,00" at bounding box center [818, 782] width 101 height 18
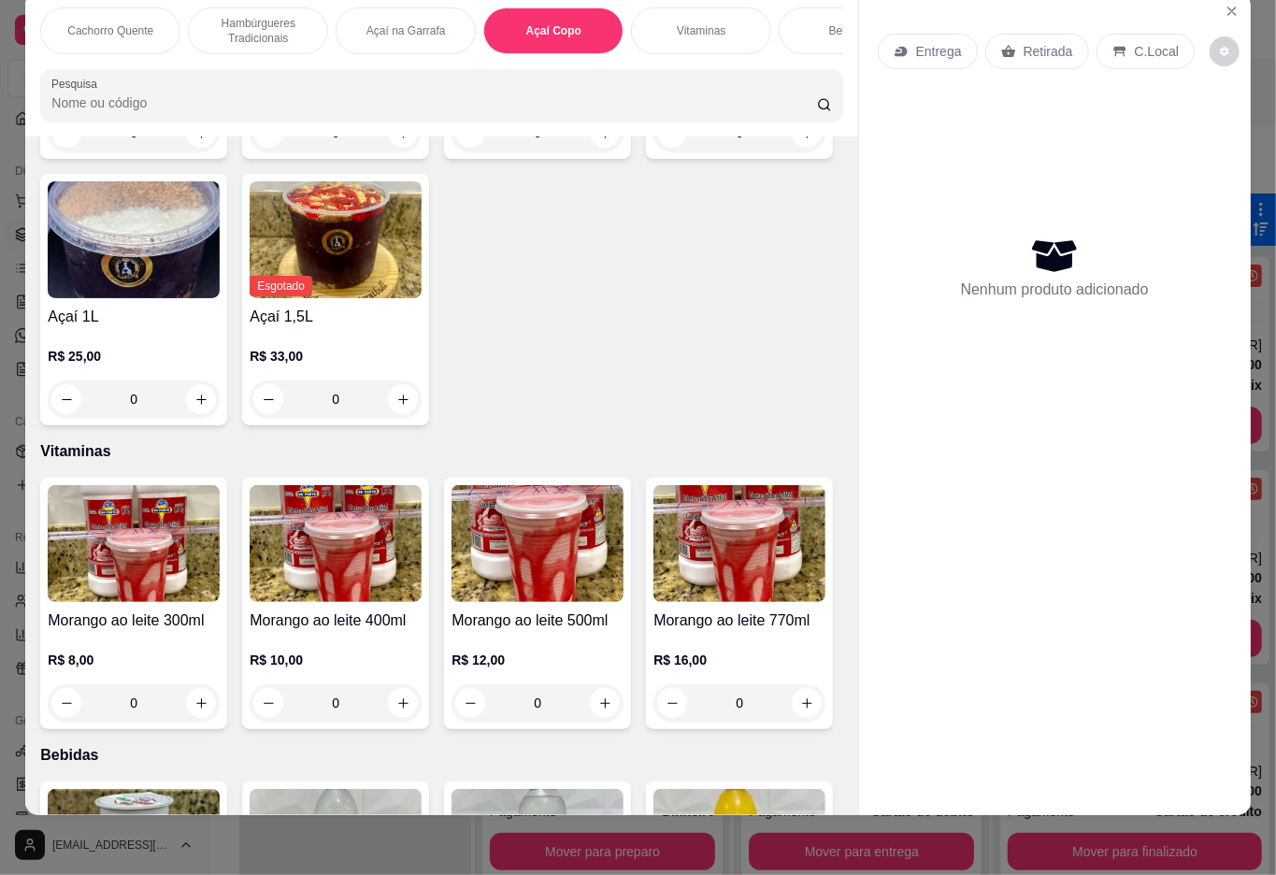
click at [1201, 258] on div "Nenhum produto adicionado" at bounding box center [1055, 267] width 354 height 367
click at [185, 151] on div "0" at bounding box center [134, 132] width 172 height 37
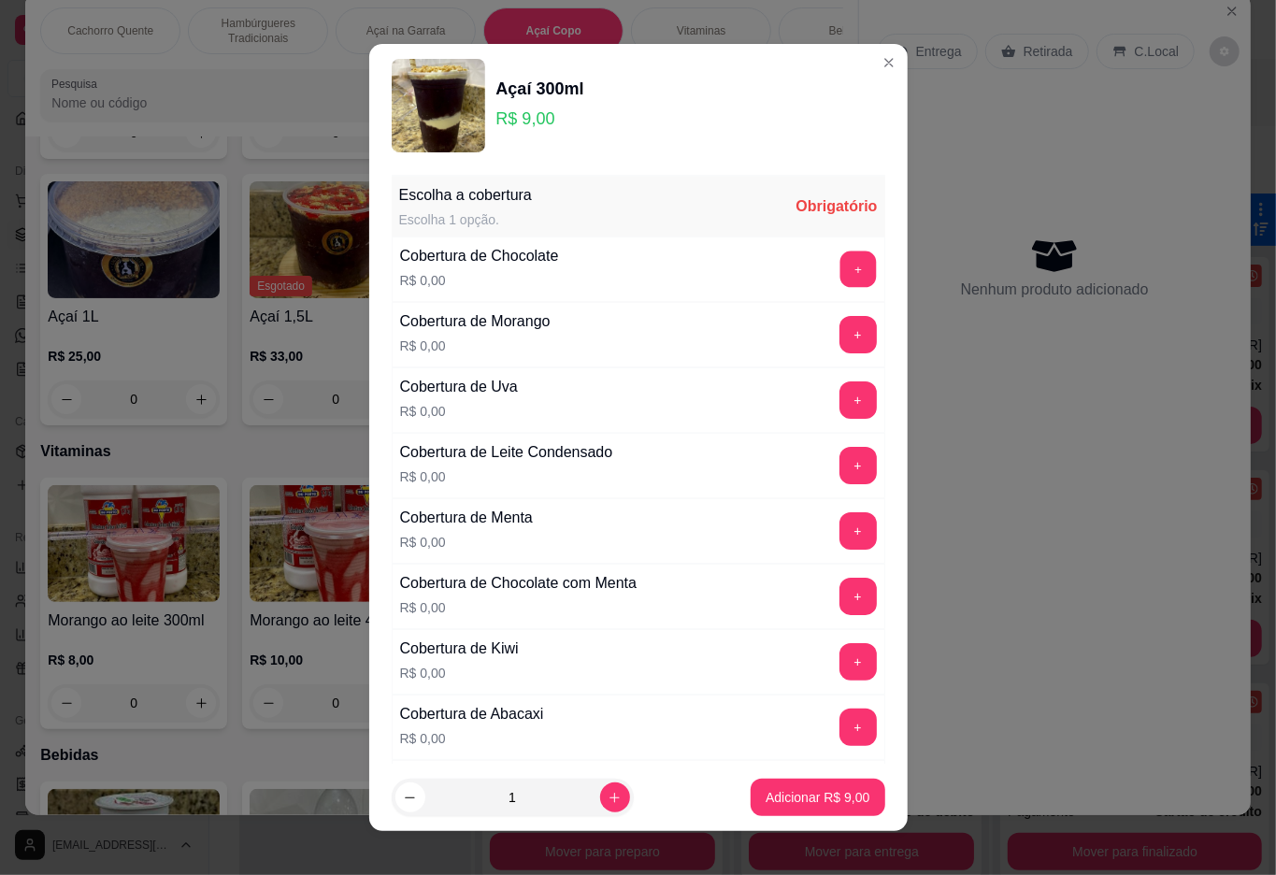
click at [840, 267] on button "+" at bounding box center [858, 269] width 36 height 36
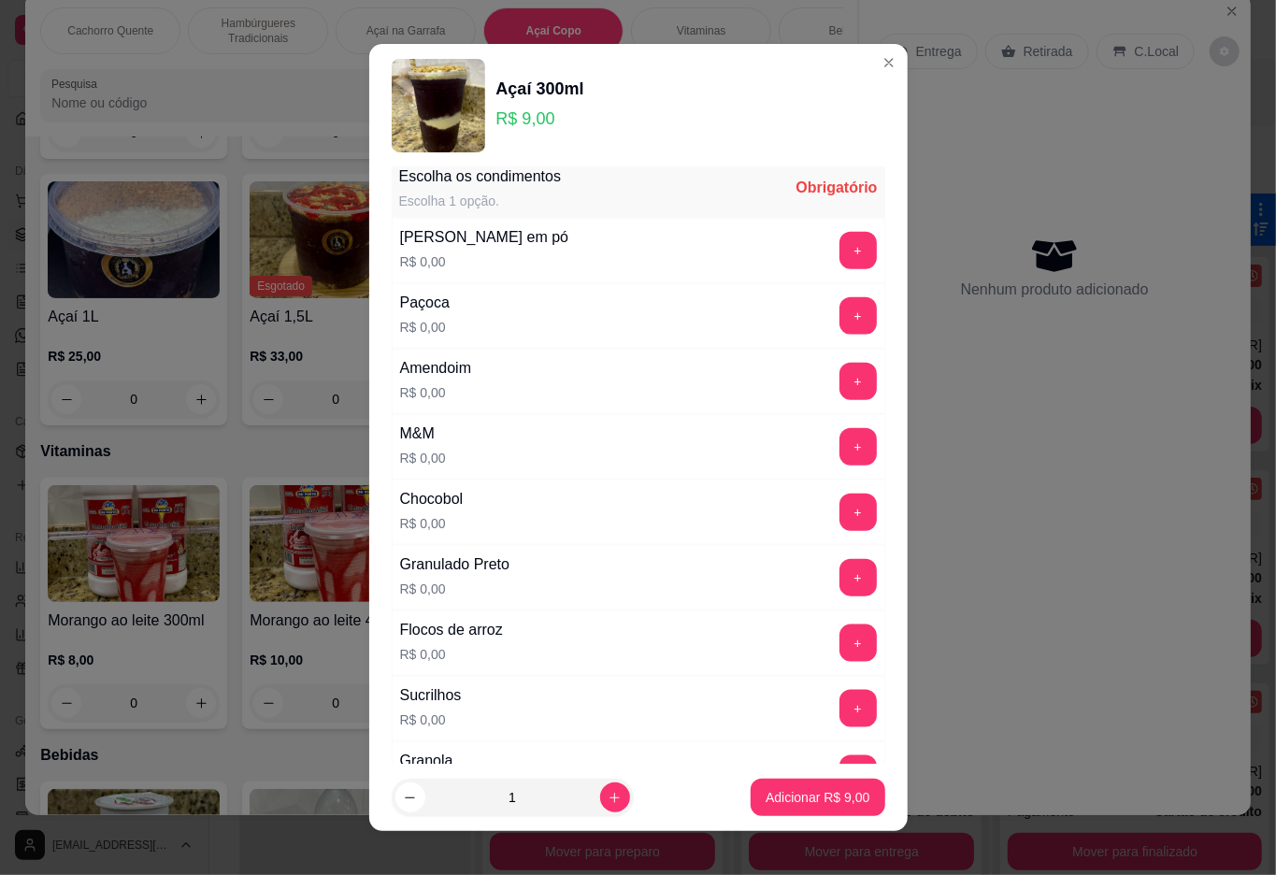
scroll to position [16, 0]
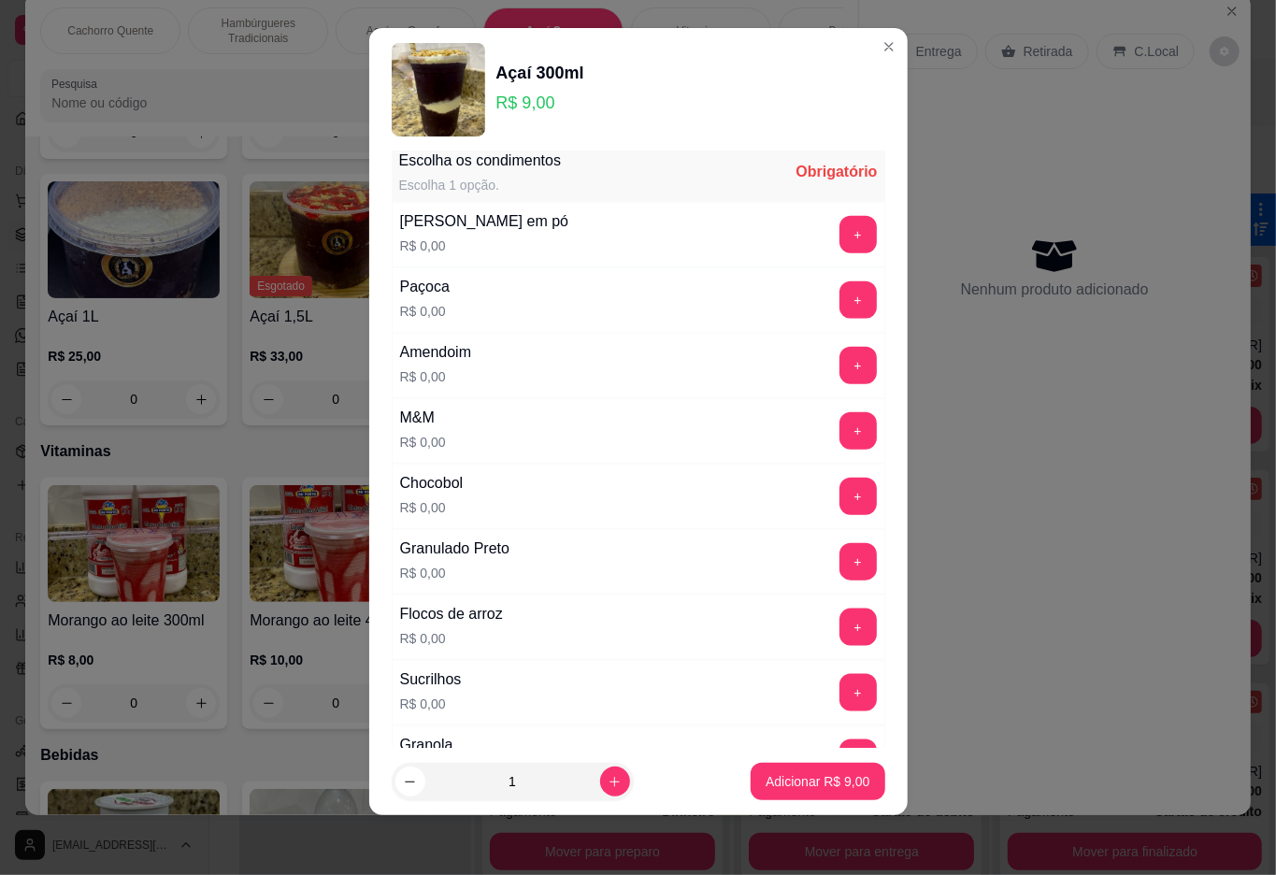
click at [840, 581] on button "+" at bounding box center [858, 561] width 37 height 37
click at [776, 780] on p "Adicionar R$ 9,00" at bounding box center [818, 782] width 101 height 18
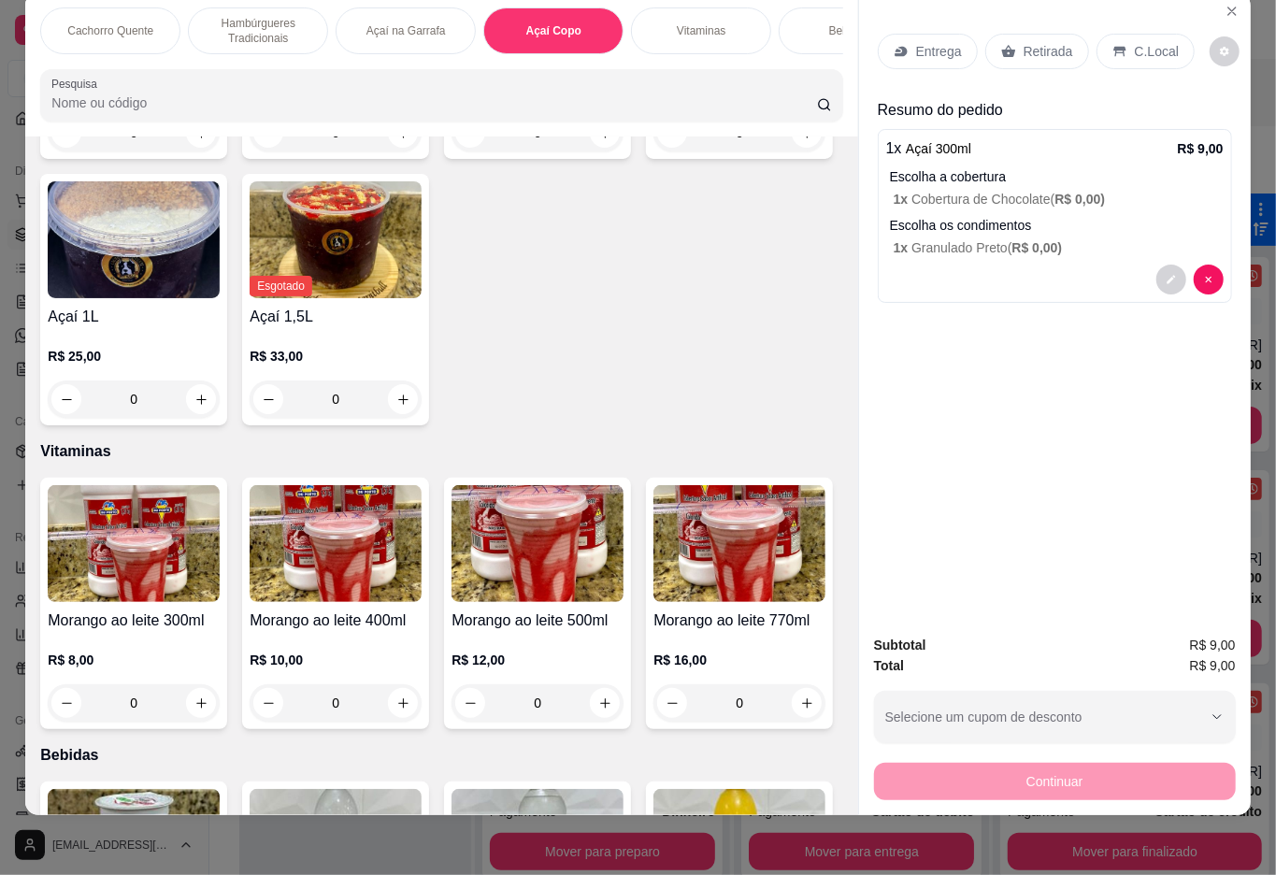
click at [396, 151] on div "0" at bounding box center [336, 132] width 172 height 37
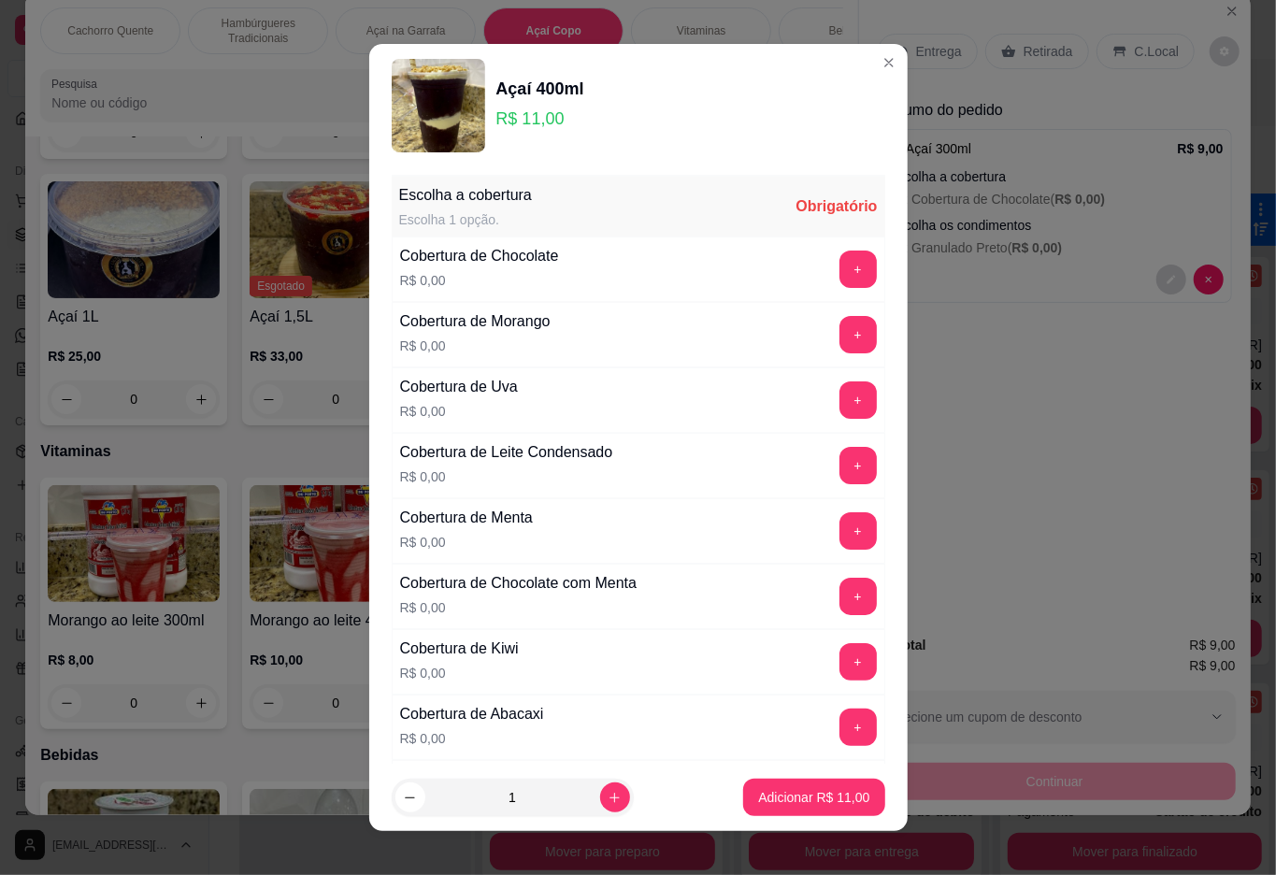
click at [840, 398] on button "+" at bounding box center [858, 399] width 37 height 37
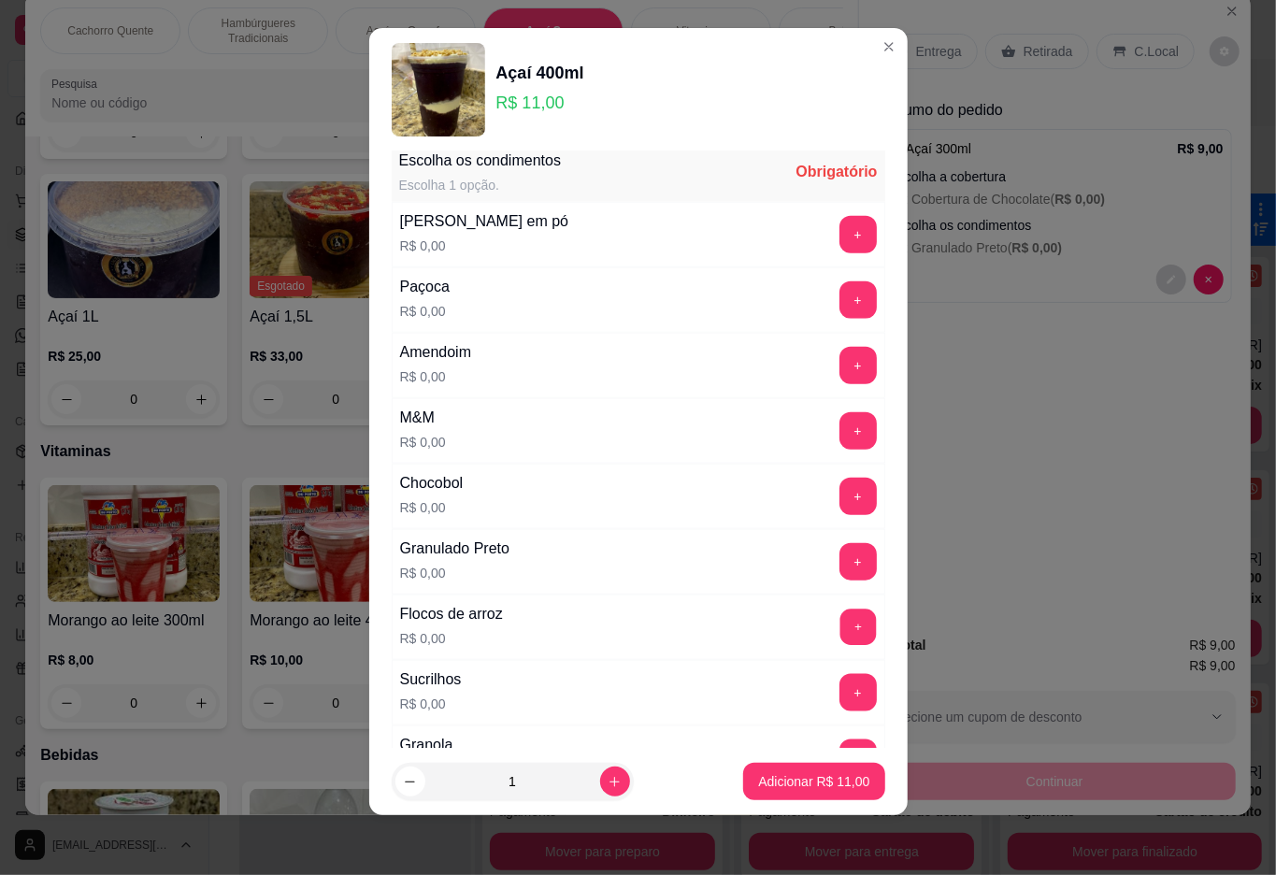
click at [840, 638] on button "+" at bounding box center [858, 627] width 36 height 36
click at [790, 772] on p "Adicionar R$ 11,00" at bounding box center [813, 781] width 111 height 19
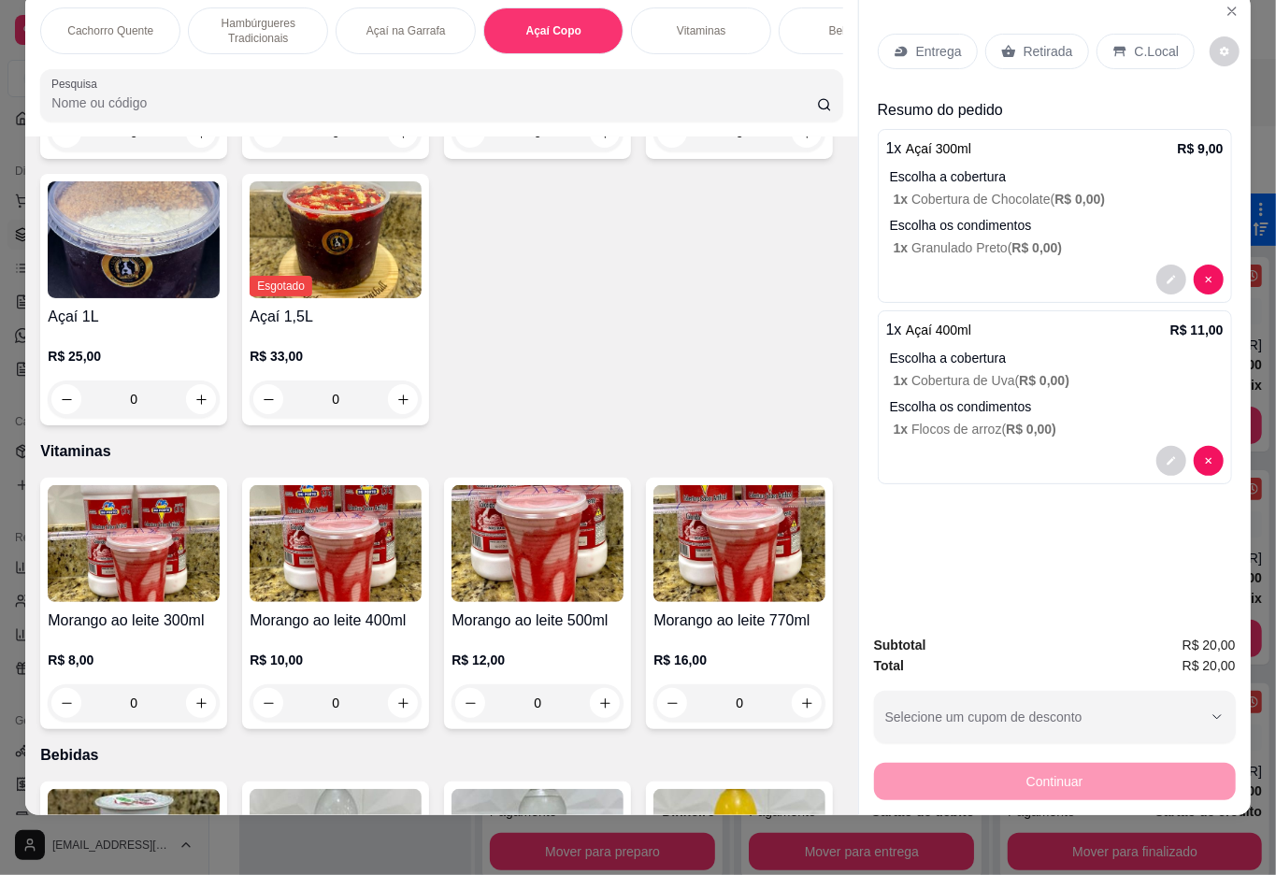
click at [1024, 42] on p "Retirada" at bounding box center [1049, 51] width 50 height 19
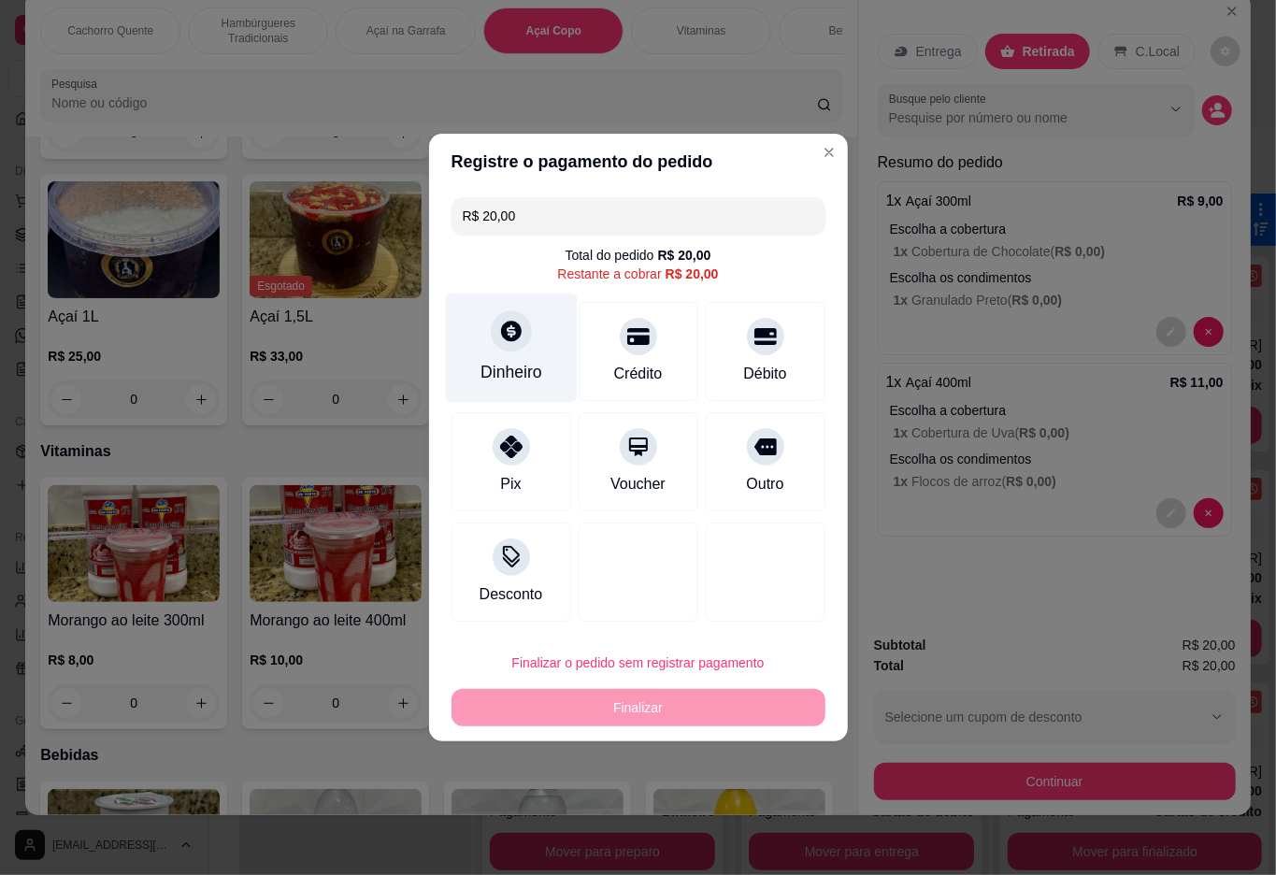
click at [516, 361] on div "Dinheiro" at bounding box center [511, 348] width 132 height 109
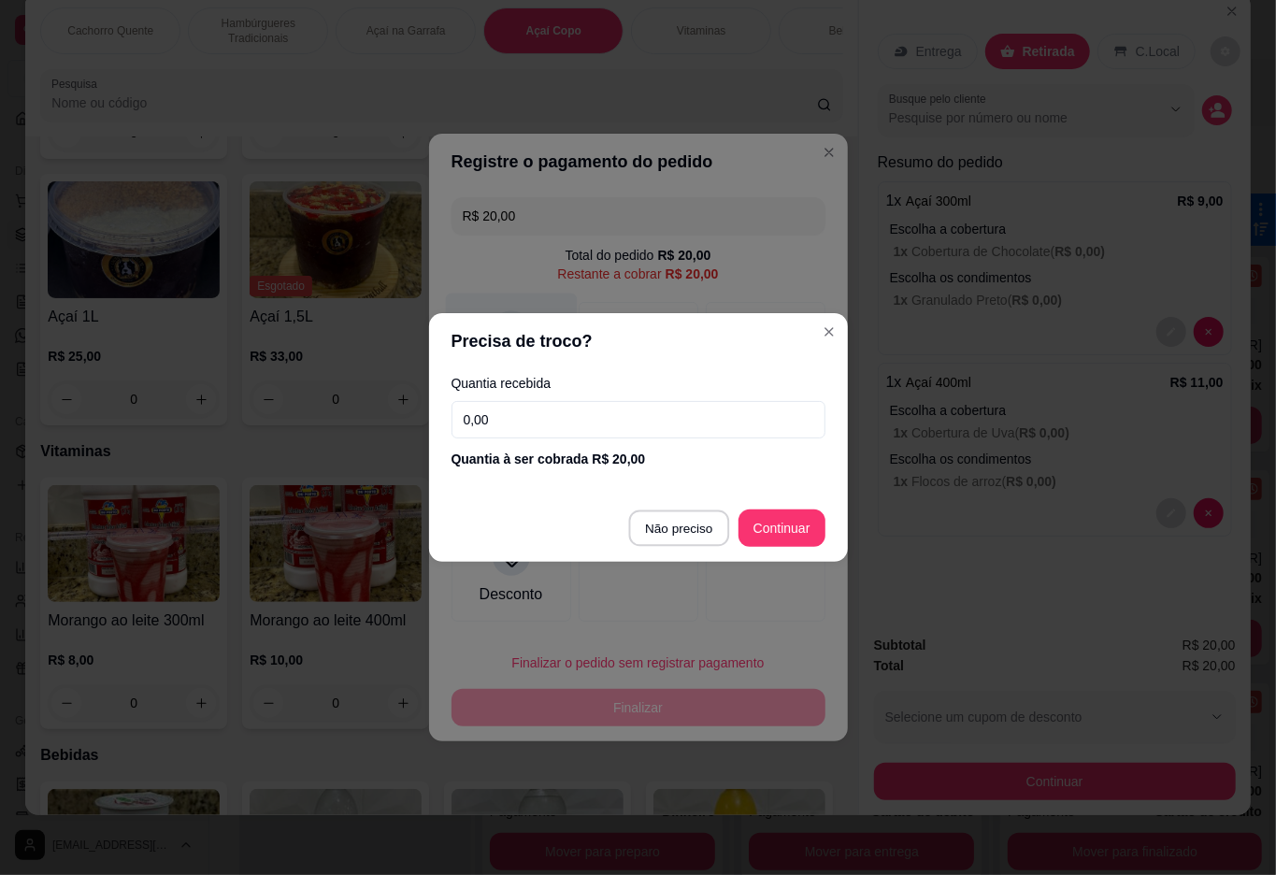
click at [706, 525] on div at bounding box center [766, 572] width 120 height 99
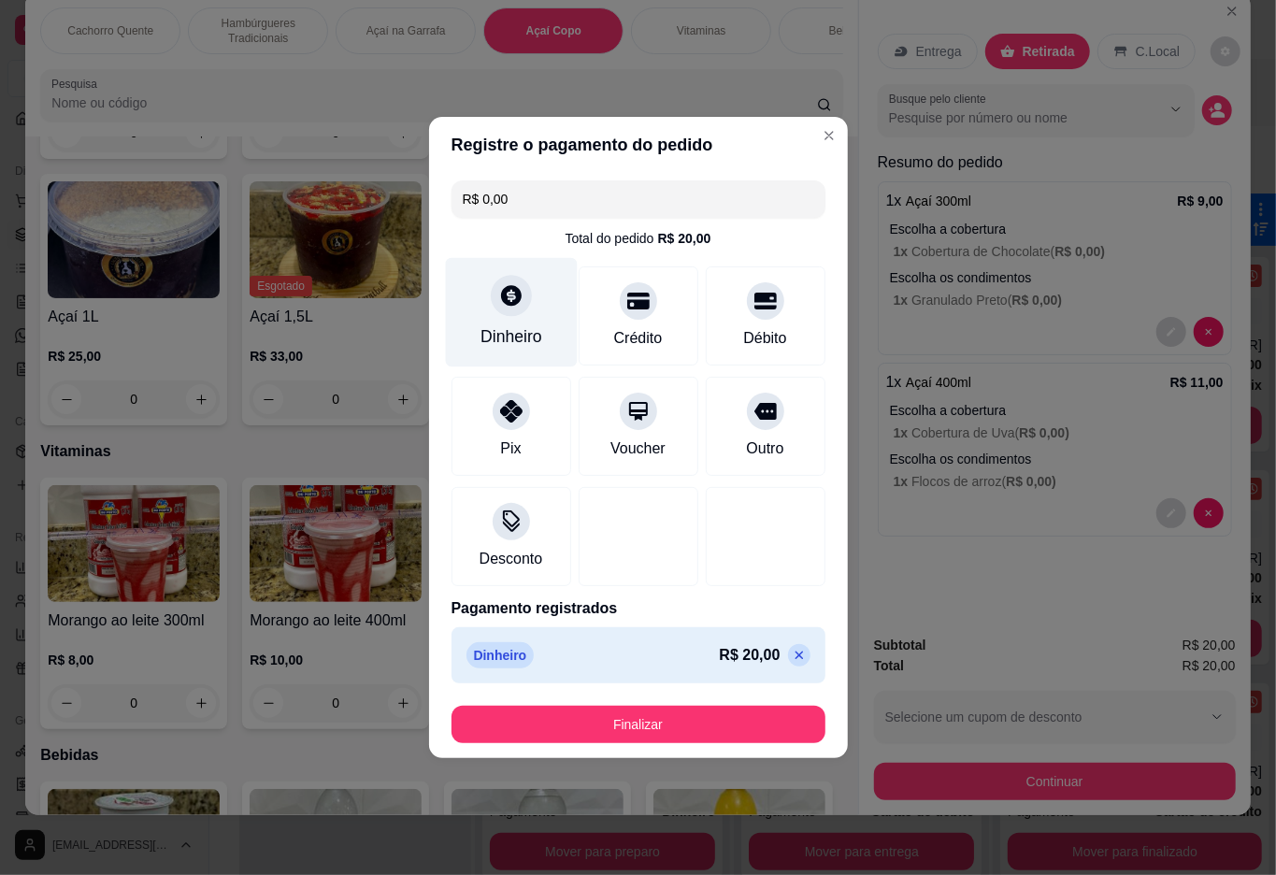
click at [625, 715] on button "Finalizar" at bounding box center [639, 724] width 374 height 37
click at [629, 723] on button "Finalizar" at bounding box center [638, 725] width 363 height 36
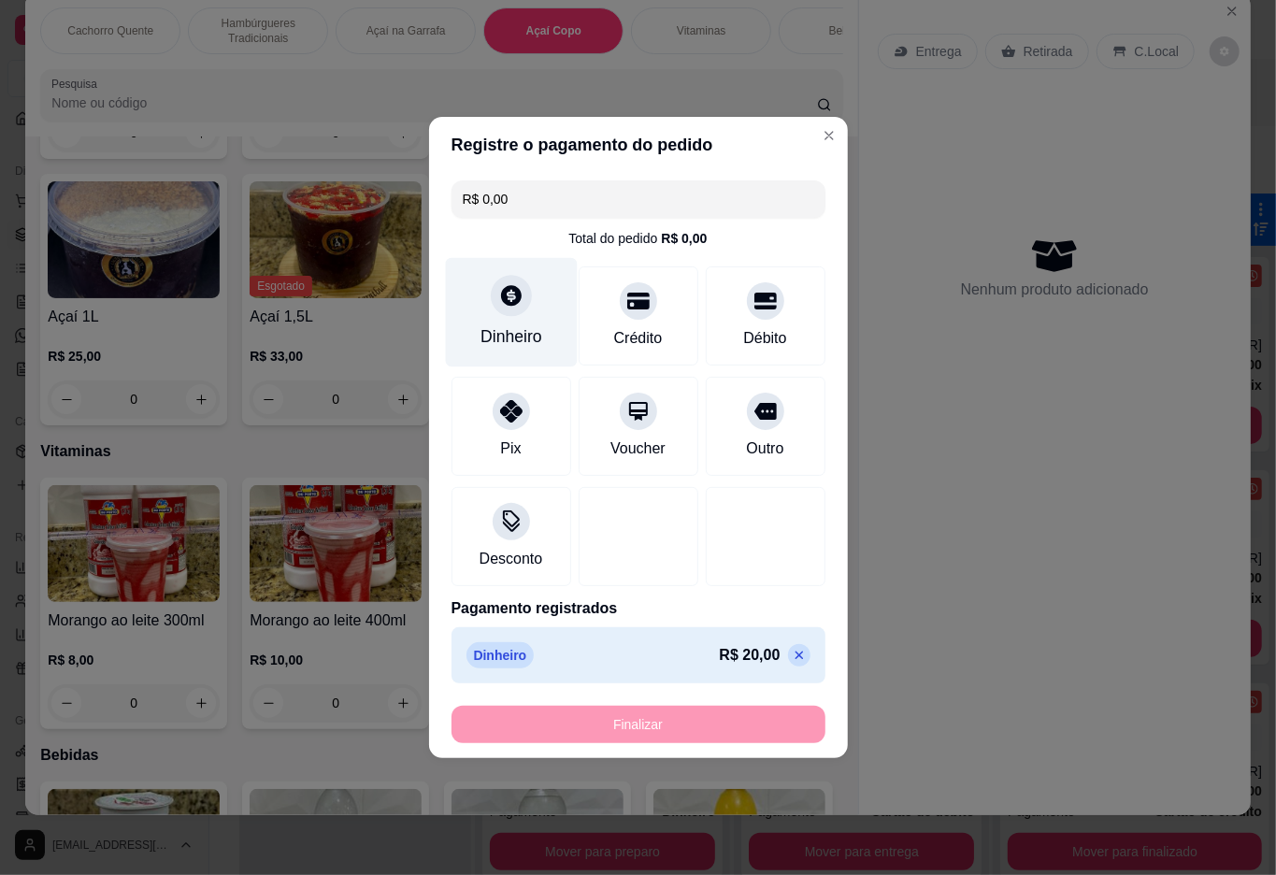
type input "-R$ 20,00"
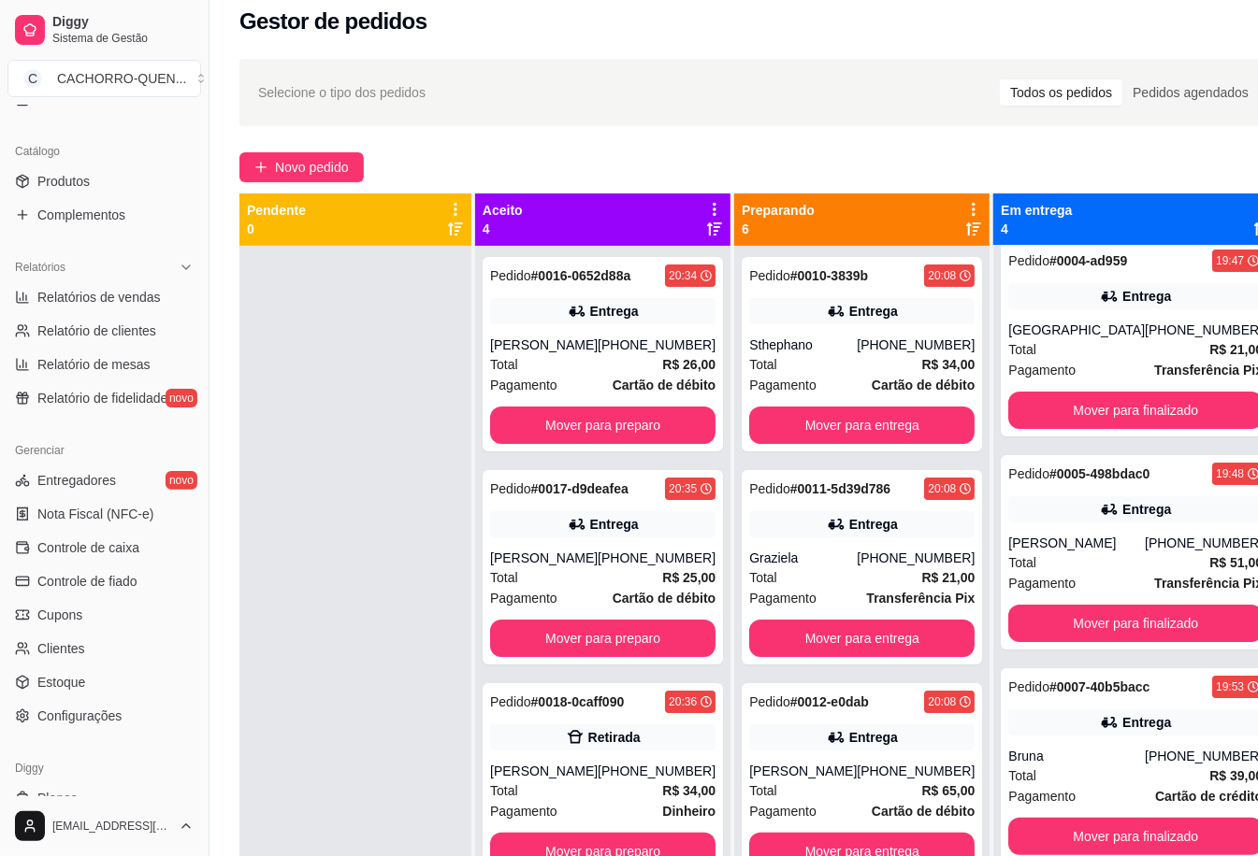
scroll to position [471, 0]
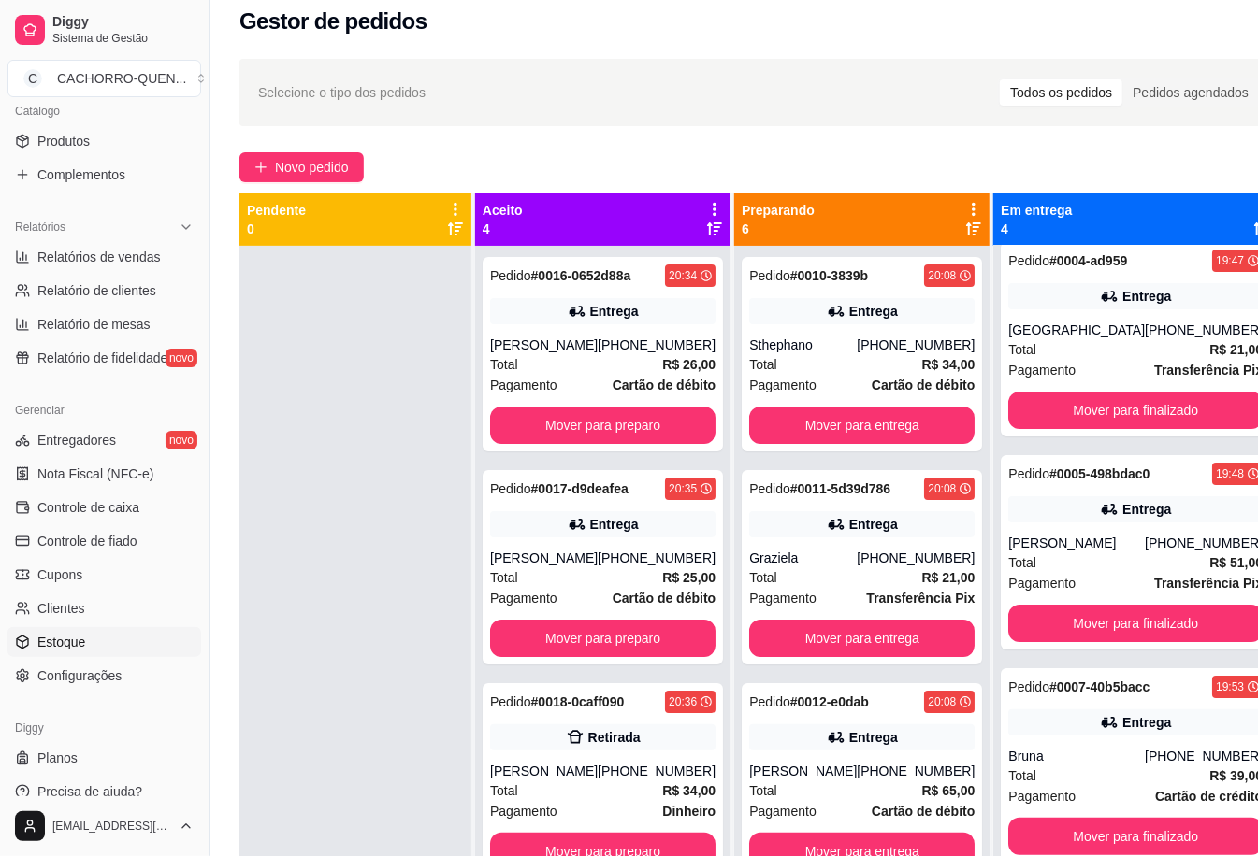
click at [127, 648] on link "Estoque" at bounding box center [104, 642] width 194 height 30
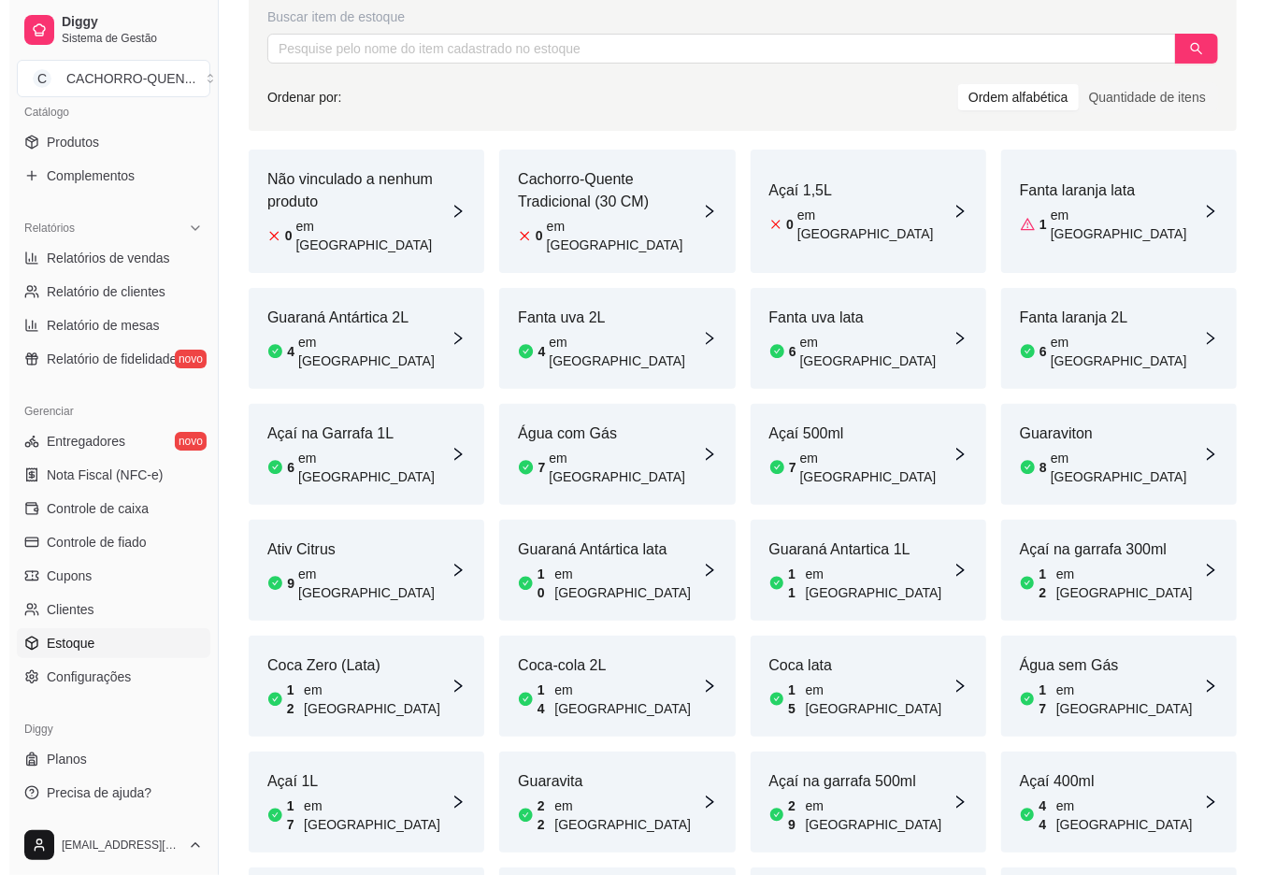
scroll to position [208, 0]
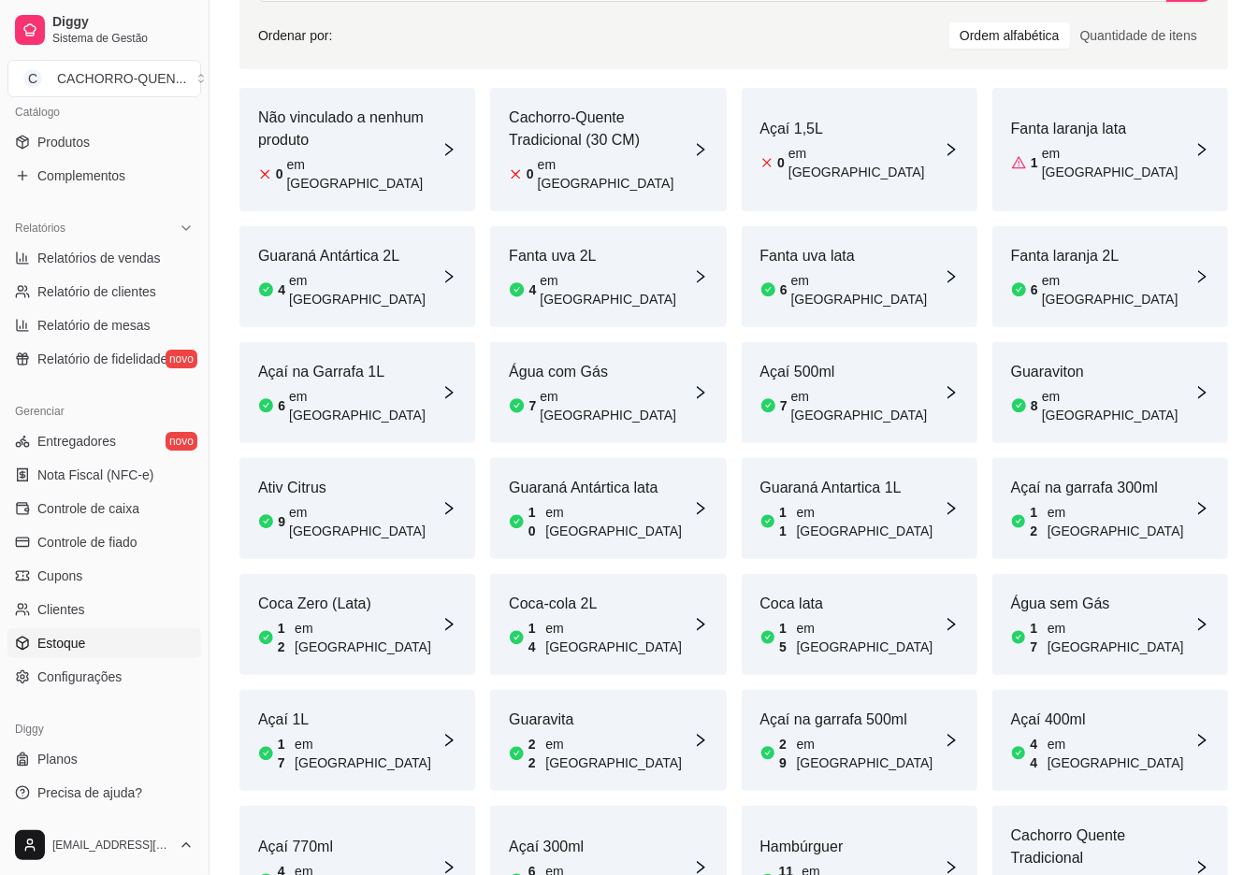
click at [323, 836] on article "Açaí 770ml" at bounding box center [349, 847] width 183 height 22
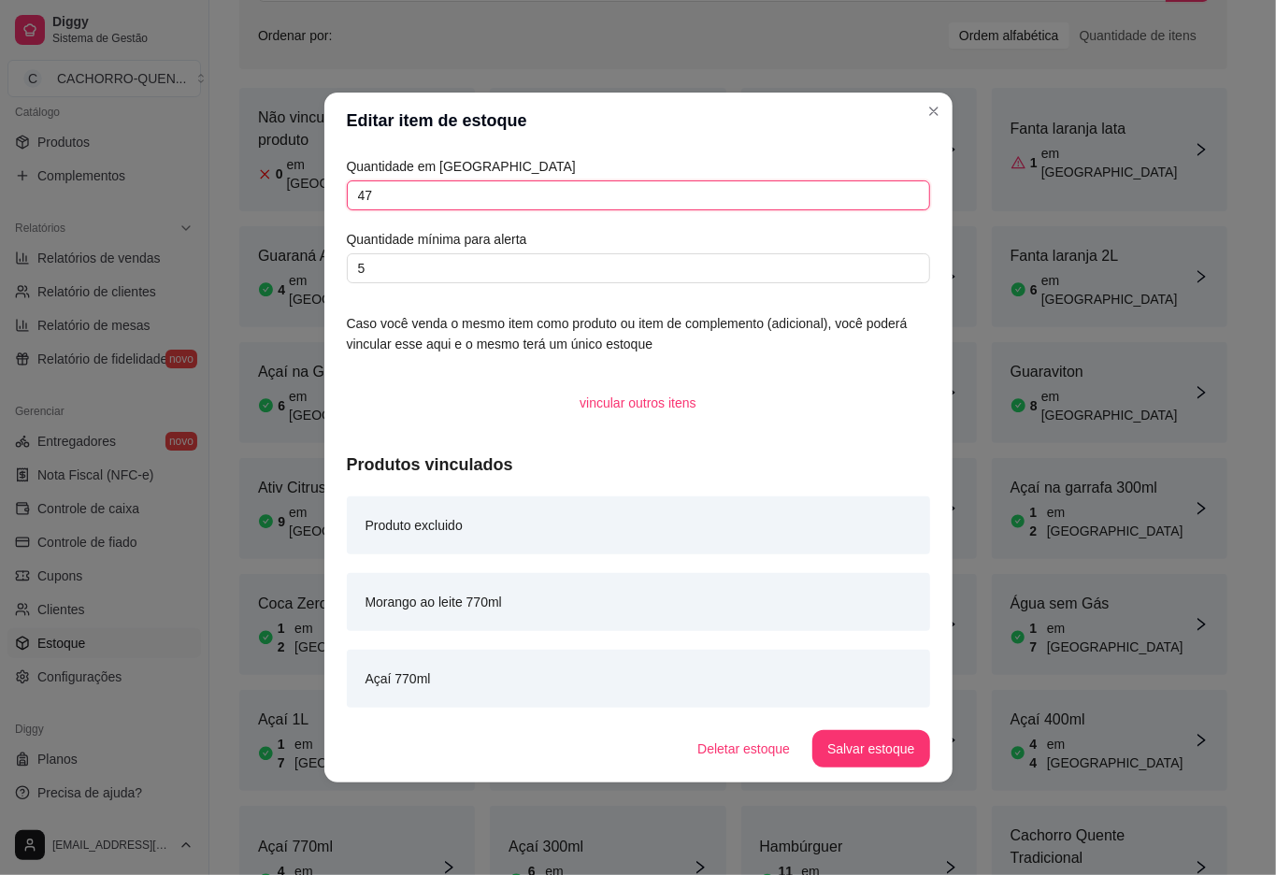
click at [671, 193] on input "47" at bounding box center [638, 195] width 583 height 30
type input "46"
click at [865, 731] on button "Salvar estoque" at bounding box center [871, 748] width 117 height 37
click at [262, 709] on article "Açaí 1L" at bounding box center [349, 720] width 183 height 22
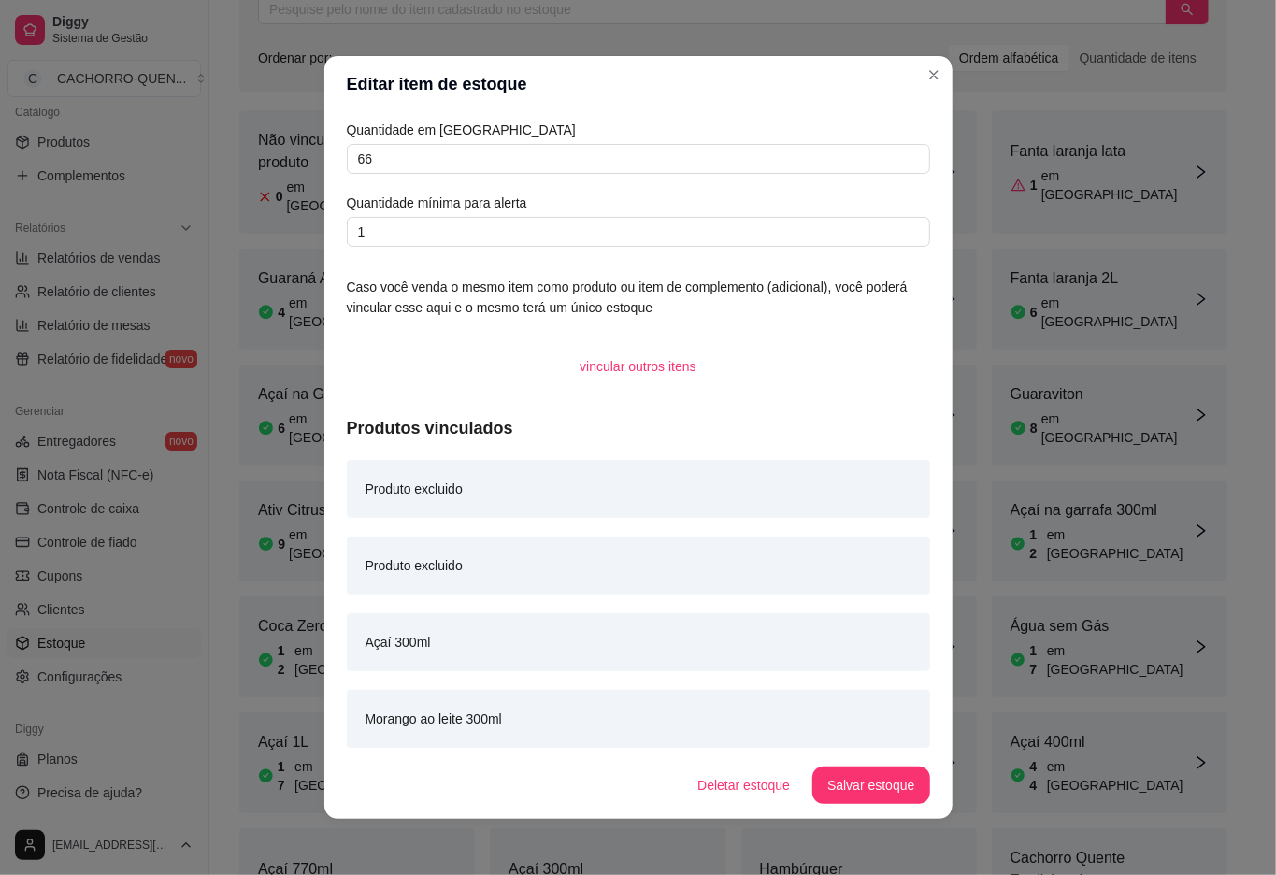
click at [121, 301] on link "Relatório de clientes" at bounding box center [104, 292] width 194 height 30
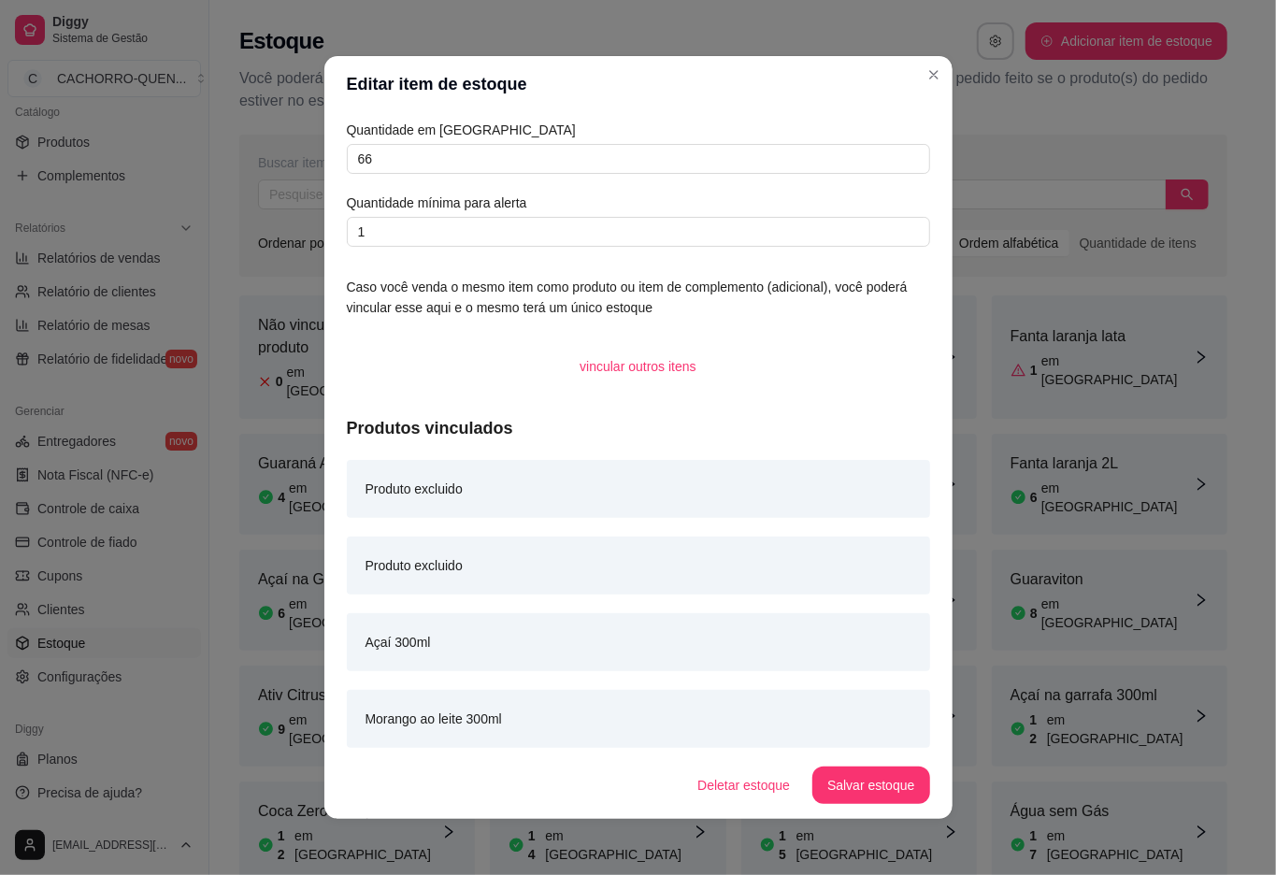
select select "30"
select select "HIGHEST_TOTAL_SPENT_WITH_ORDERS"
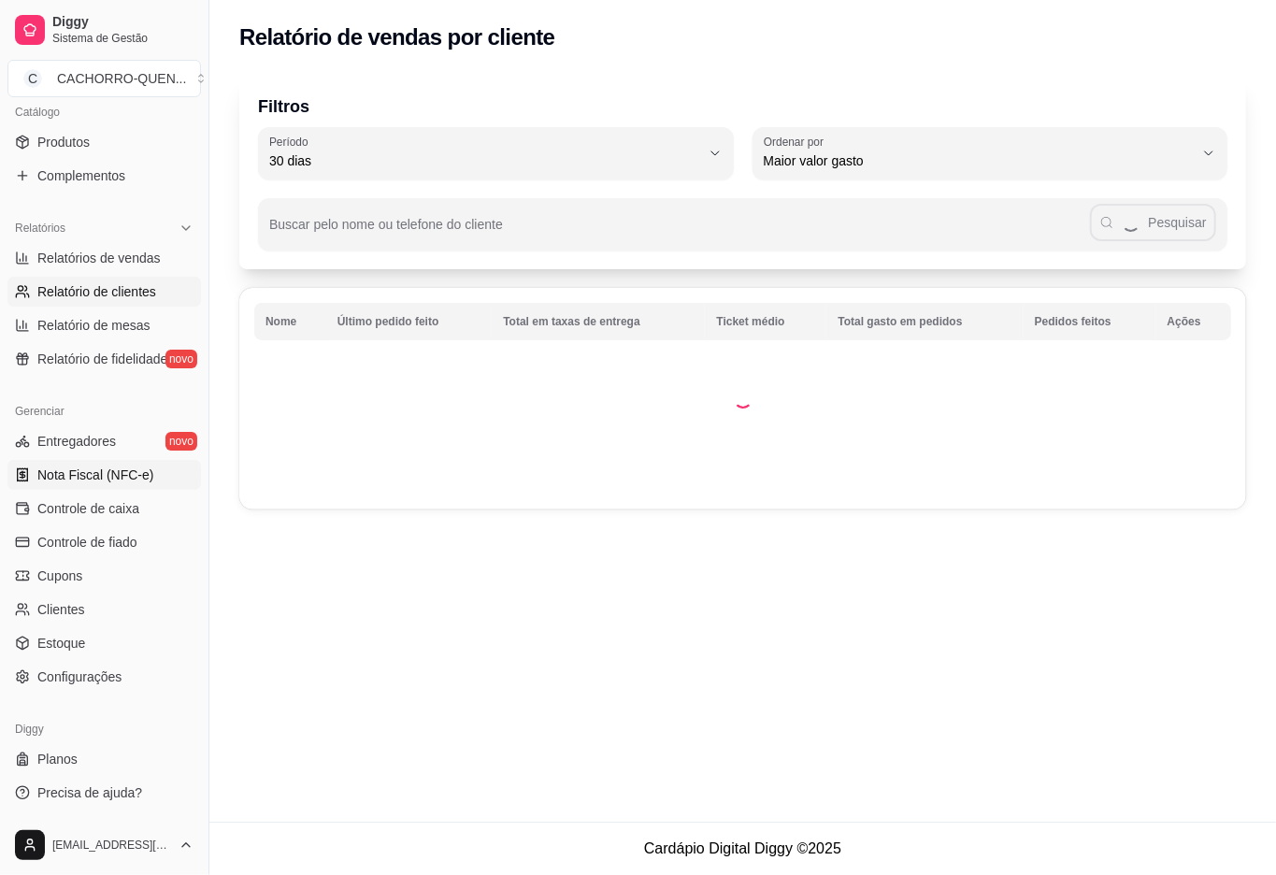
click at [129, 482] on span "Nota Fiscal (NFC-e)" at bounding box center [95, 475] width 116 height 19
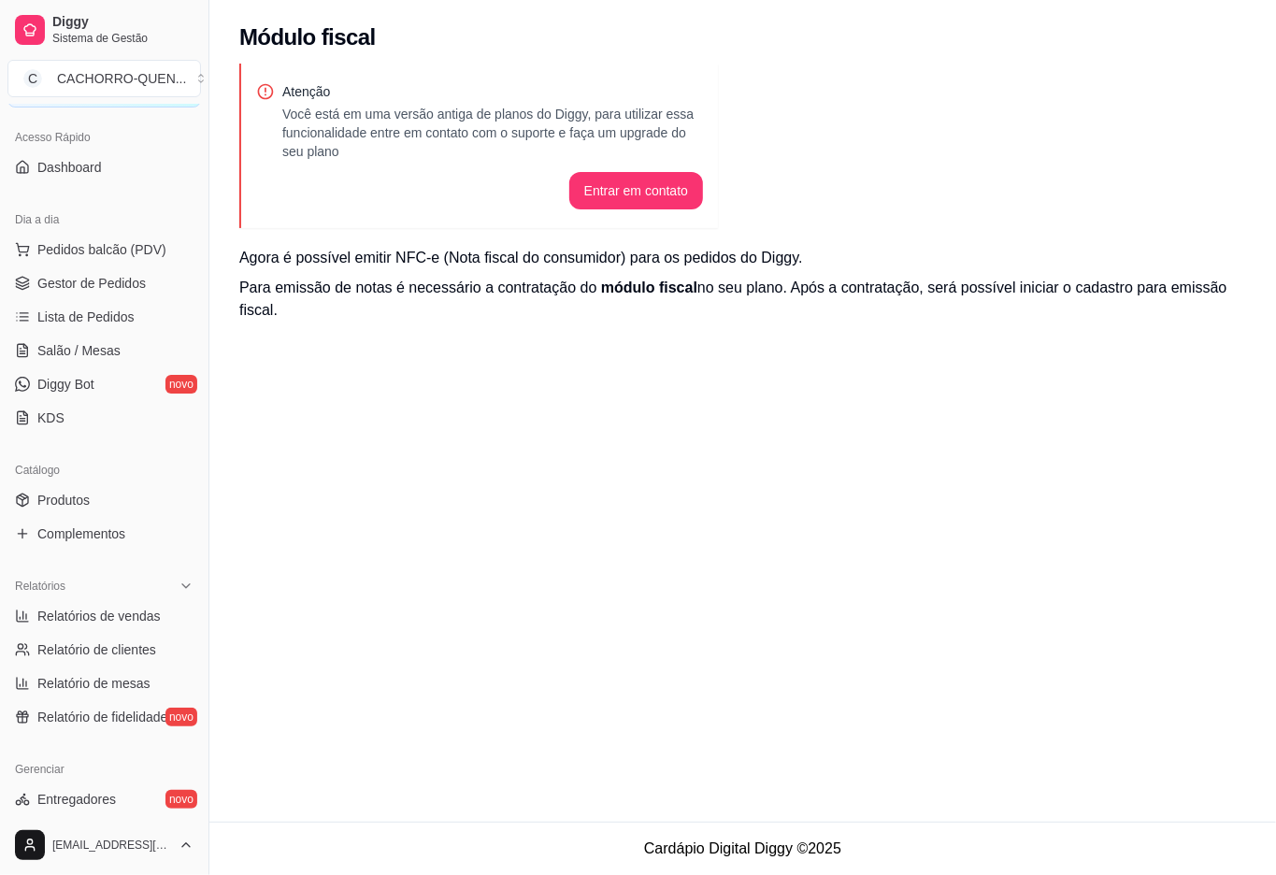
scroll to position [112, 0]
click at [135, 286] on span "Gestor de Pedidos" at bounding box center [91, 283] width 108 height 19
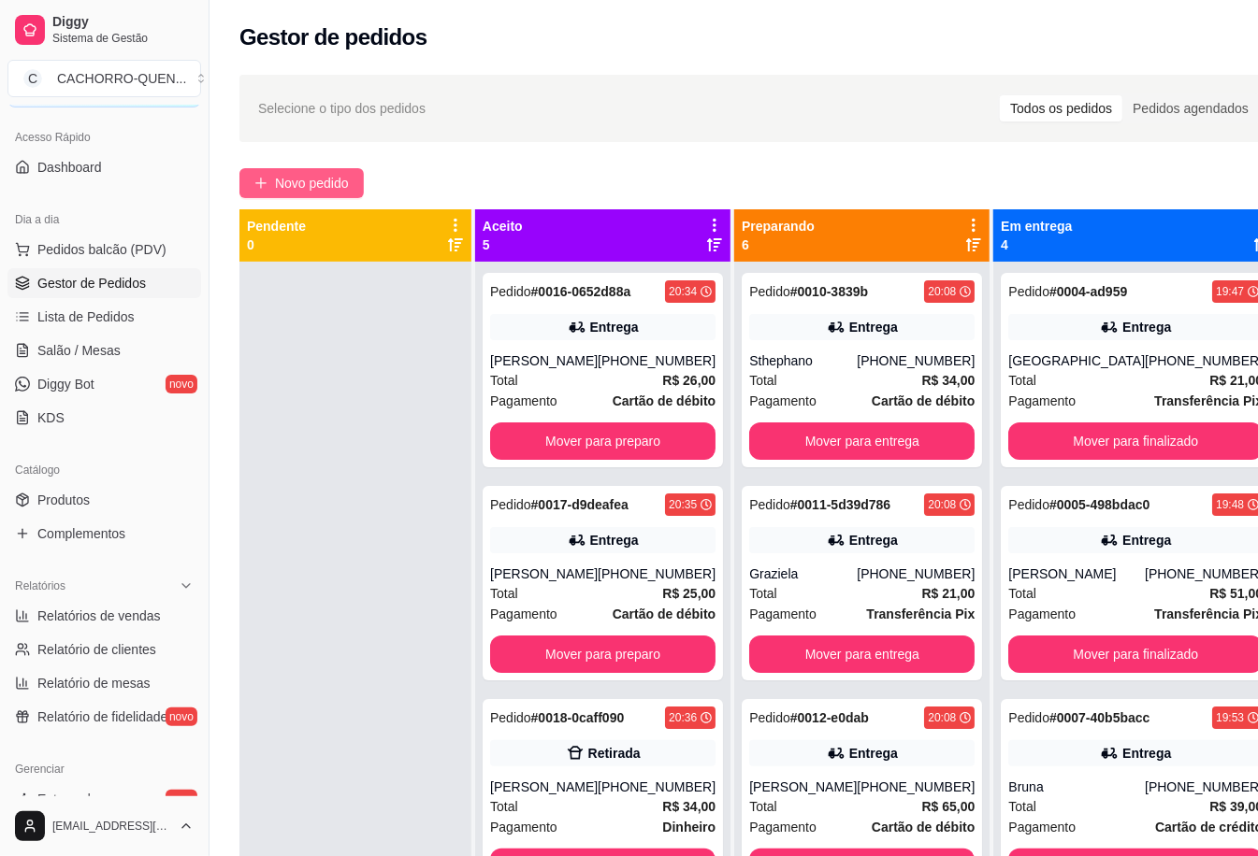
click at [338, 177] on span "Novo pedido" at bounding box center [312, 183] width 74 height 21
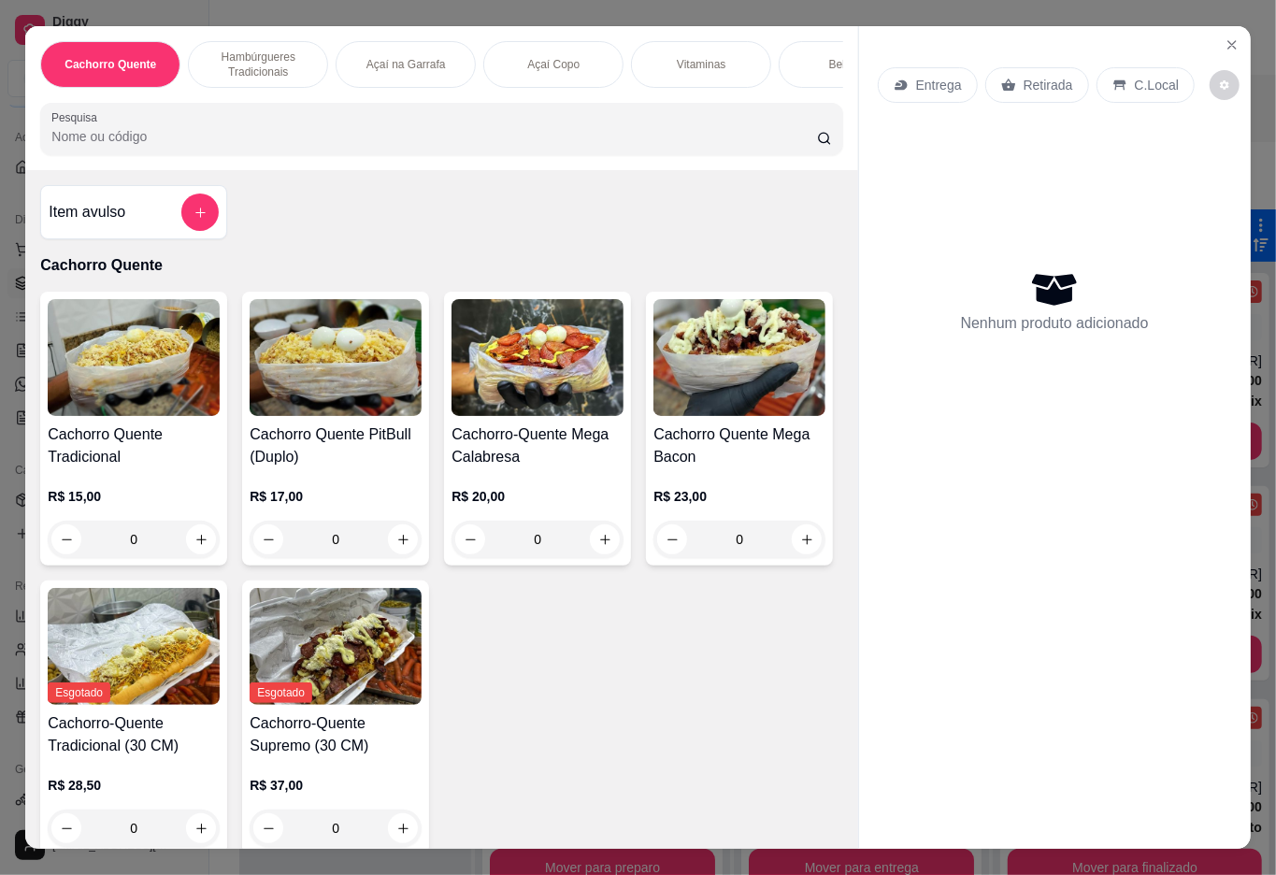
click at [423, 62] on p "Açaí na Garrafa" at bounding box center [406, 64] width 79 height 15
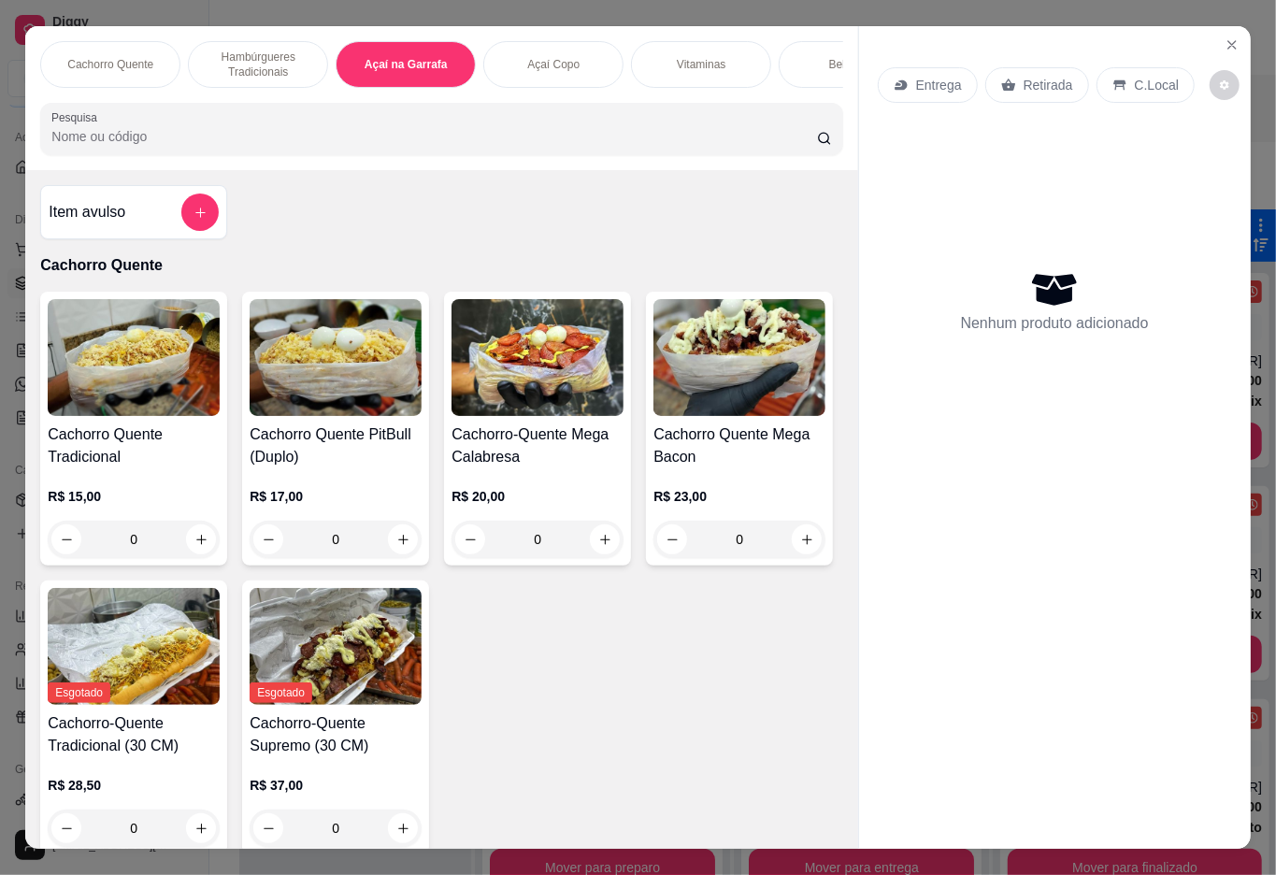
scroll to position [42, 0]
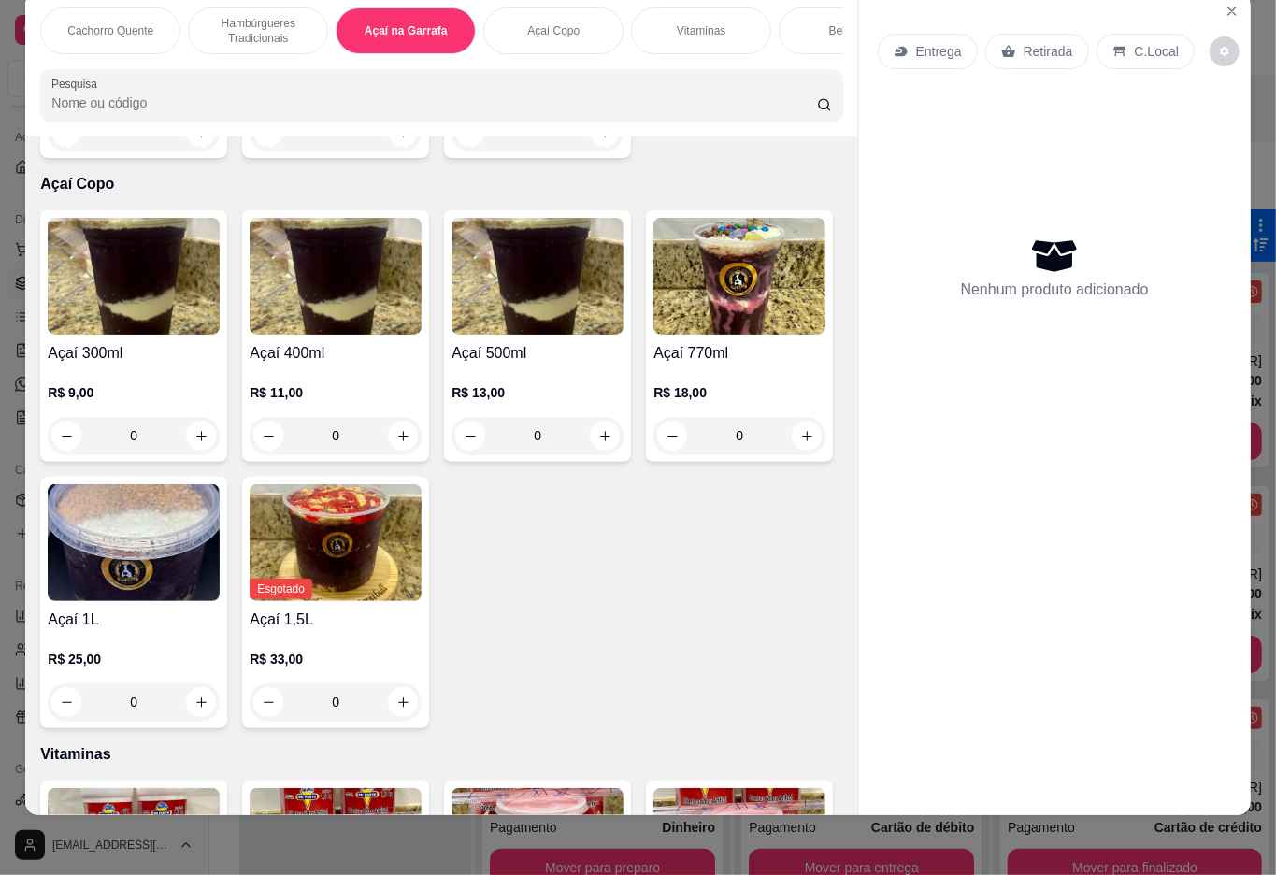
click at [551, 23] on p "Açaí Copo" at bounding box center [553, 30] width 52 height 15
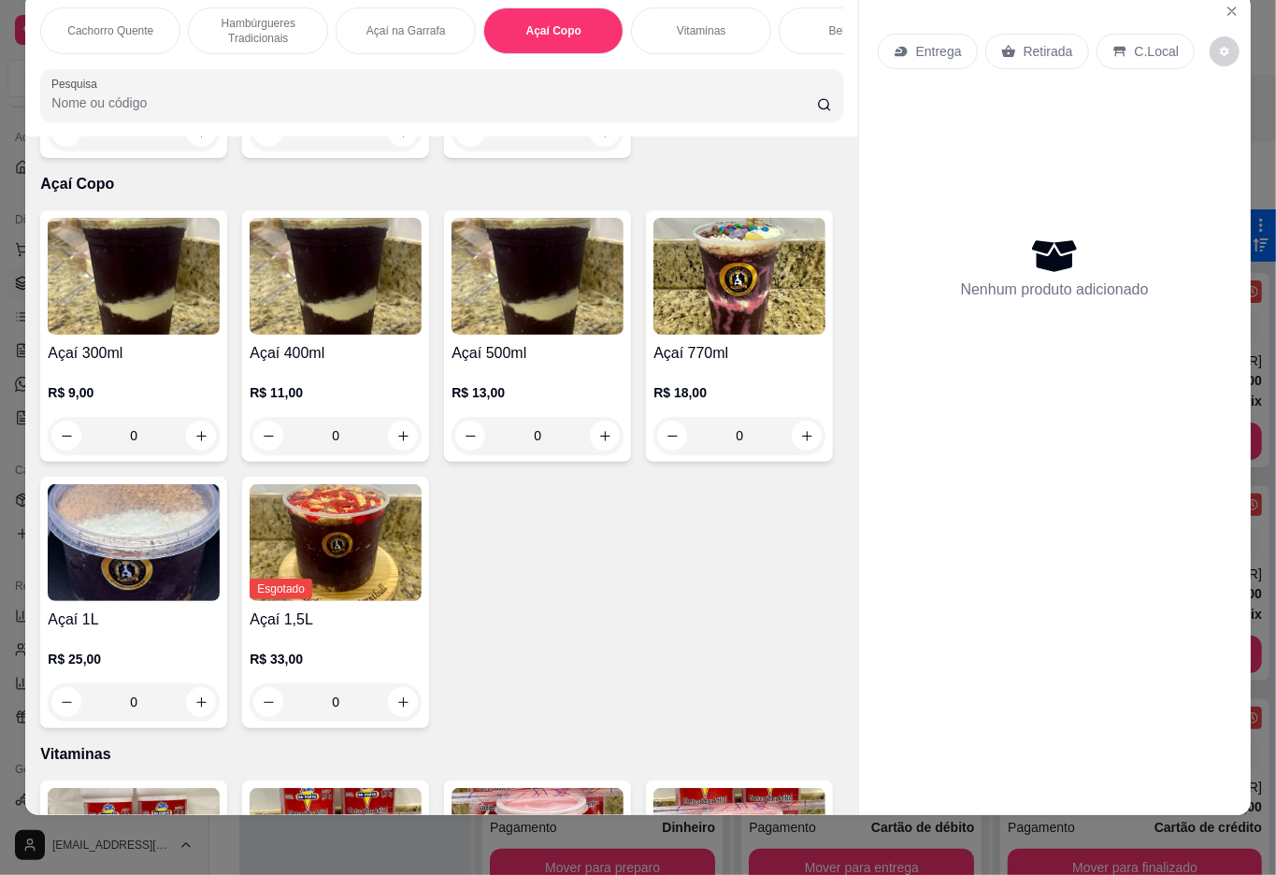
scroll to position [2107, 0]
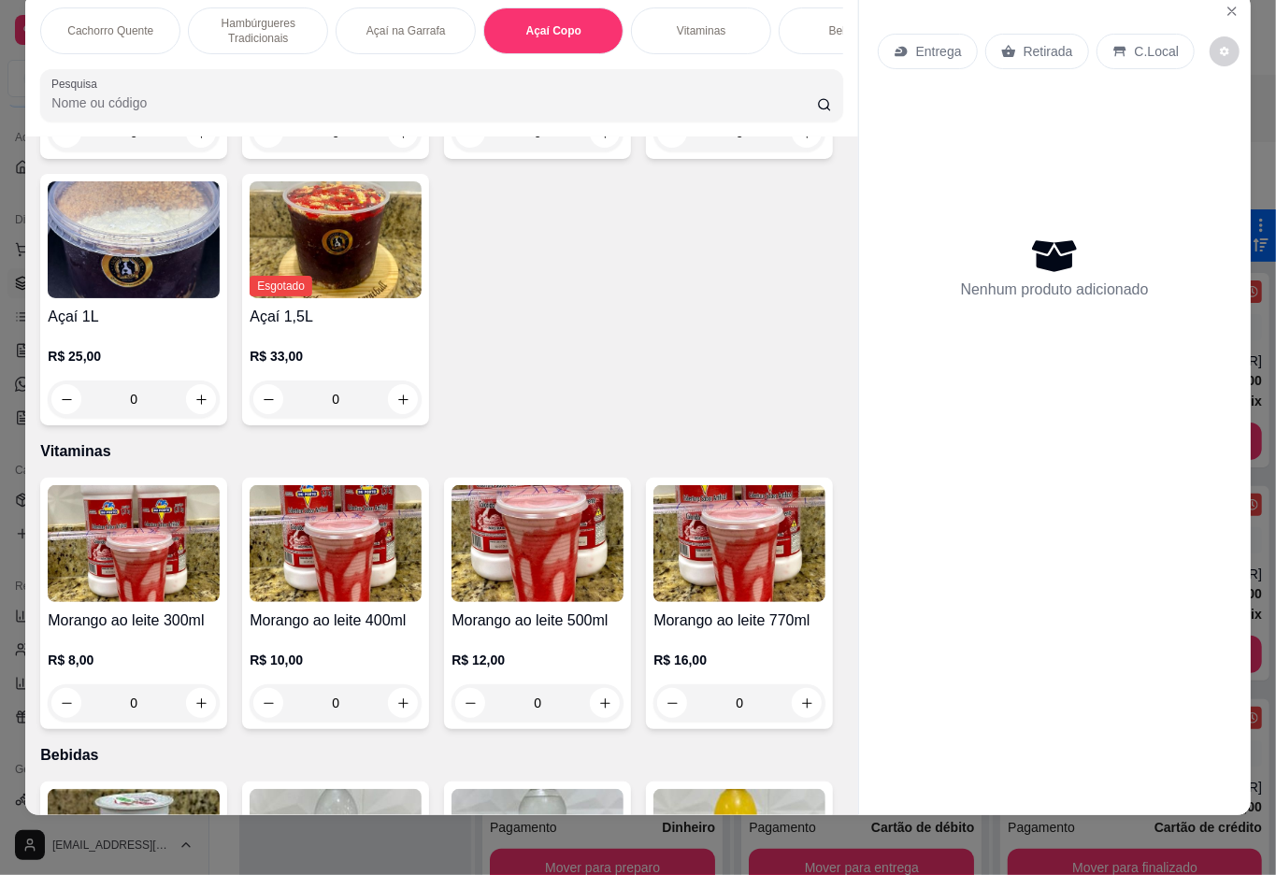
click at [191, 151] on div "0" at bounding box center [134, 132] width 172 height 37
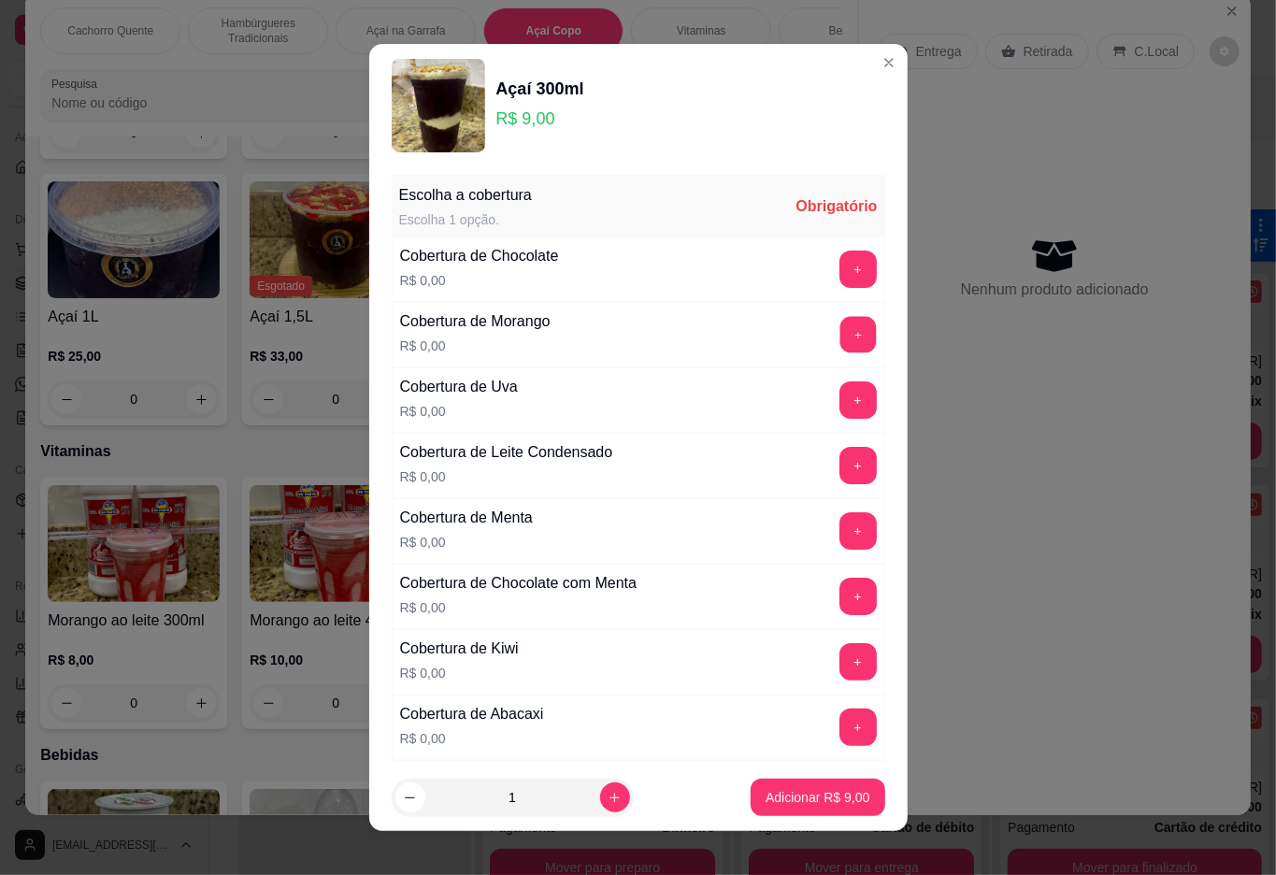
click at [840, 335] on button "+" at bounding box center [858, 334] width 36 height 36
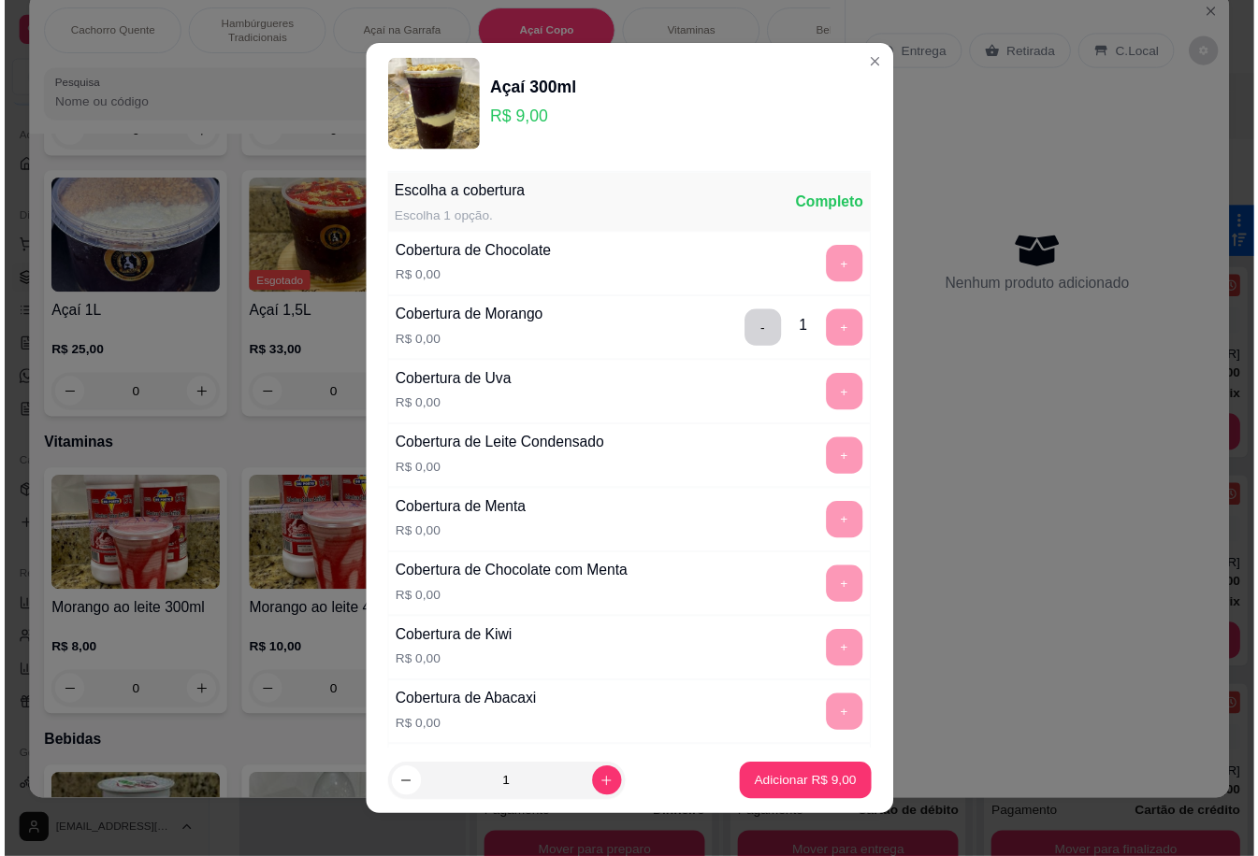
scroll to position [16, 0]
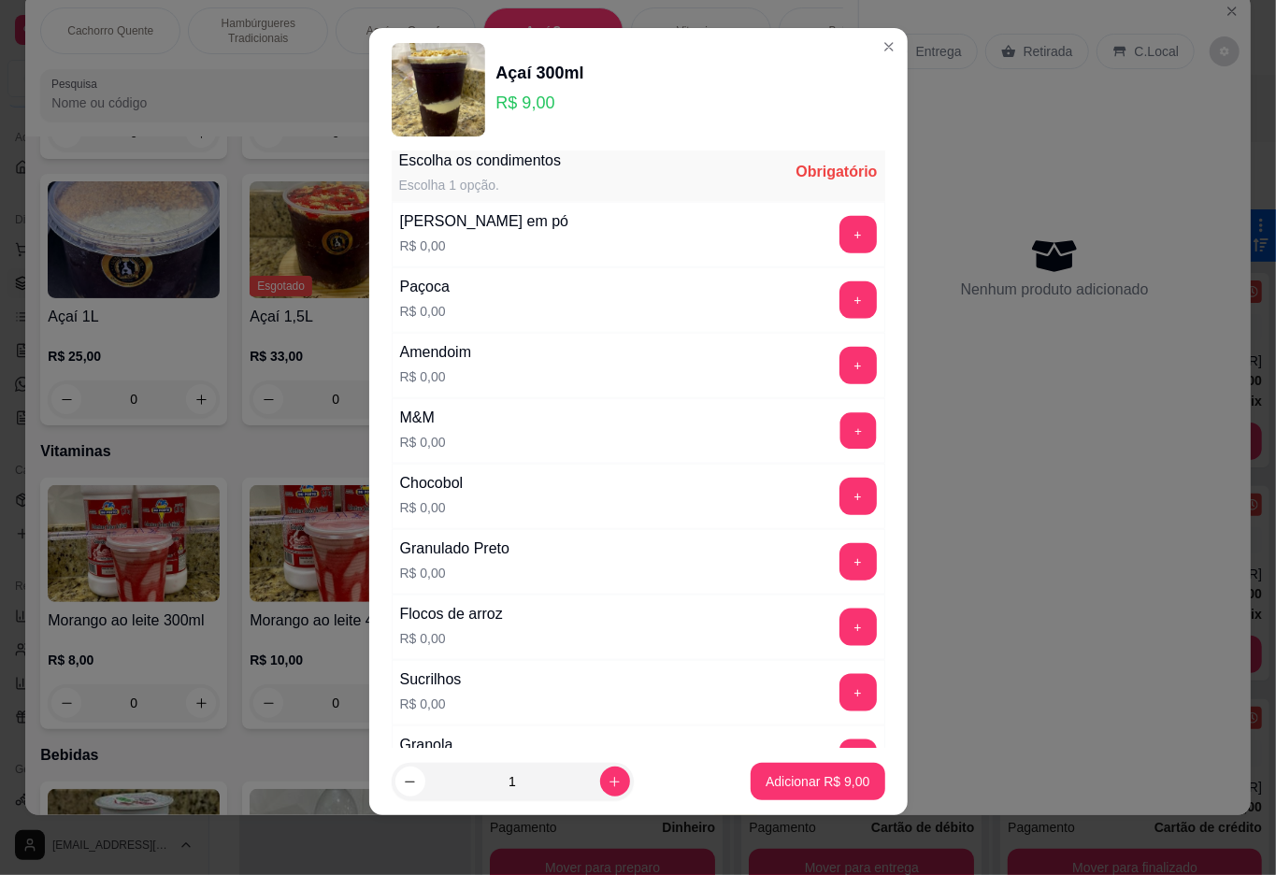
click at [840, 442] on button "+" at bounding box center [858, 430] width 36 height 36
click at [766, 780] on p "Adicionar R$ 9,00" at bounding box center [818, 781] width 104 height 19
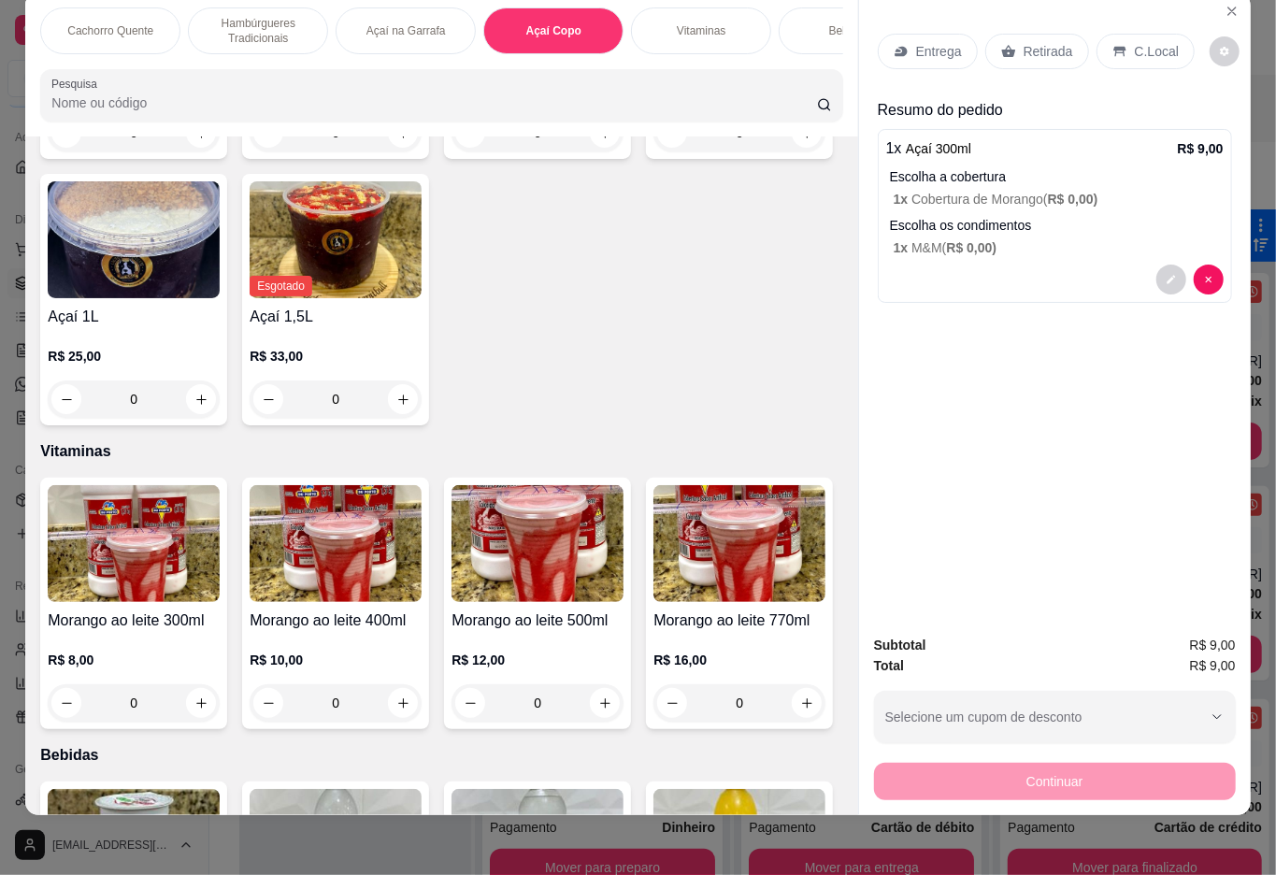
click at [1026, 42] on p "Retirada" at bounding box center [1049, 51] width 50 height 19
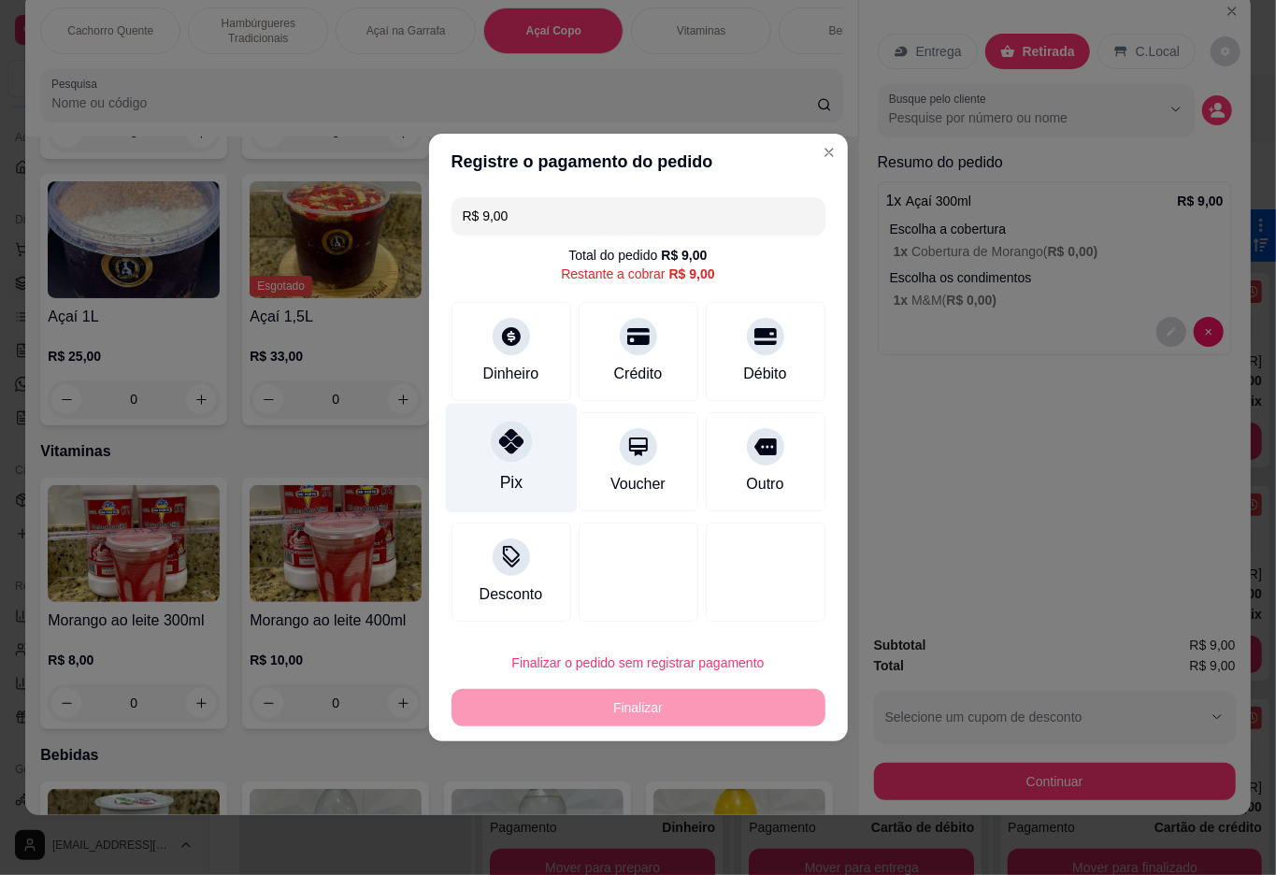
click at [498, 430] on div at bounding box center [511, 441] width 41 height 41
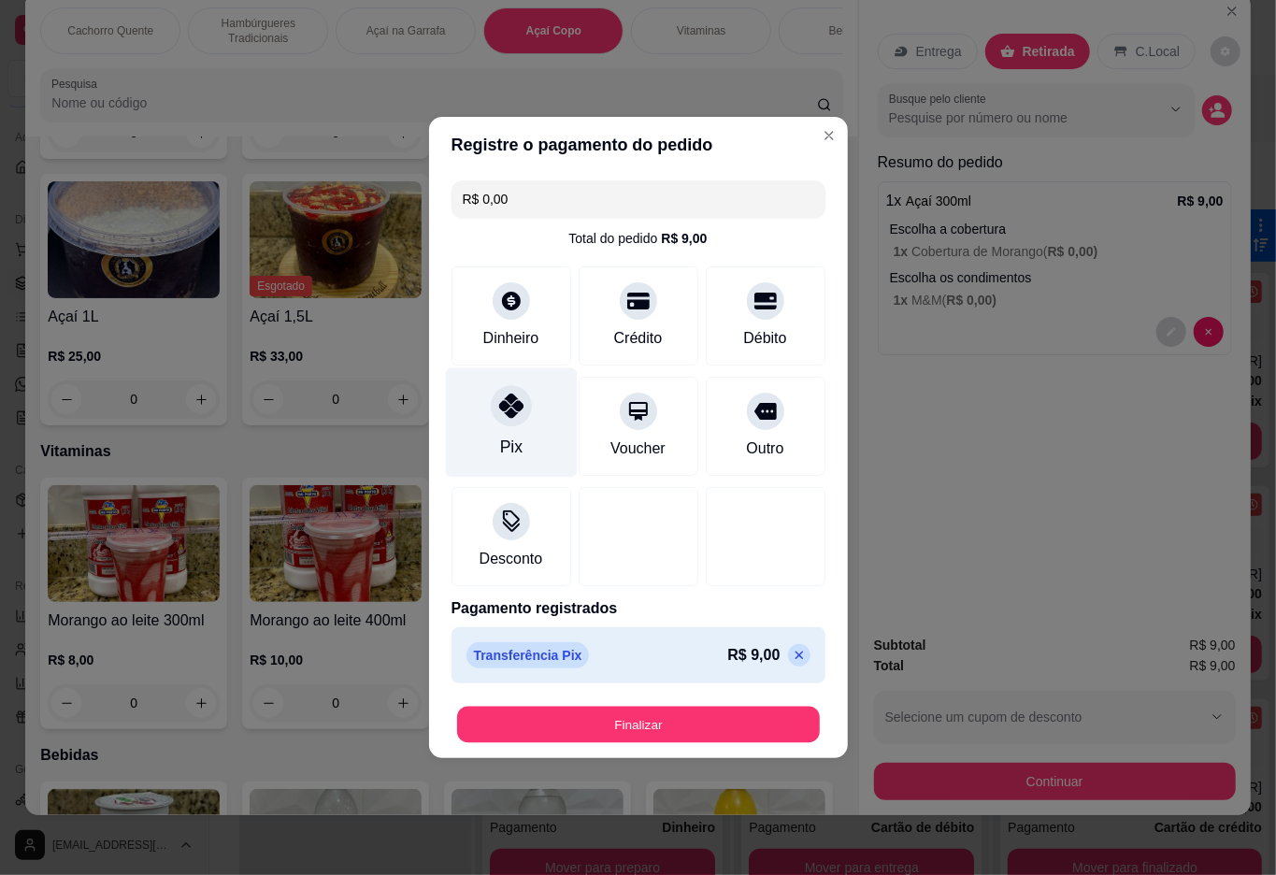
click at [709, 716] on button "Finalizar" at bounding box center [638, 725] width 363 height 36
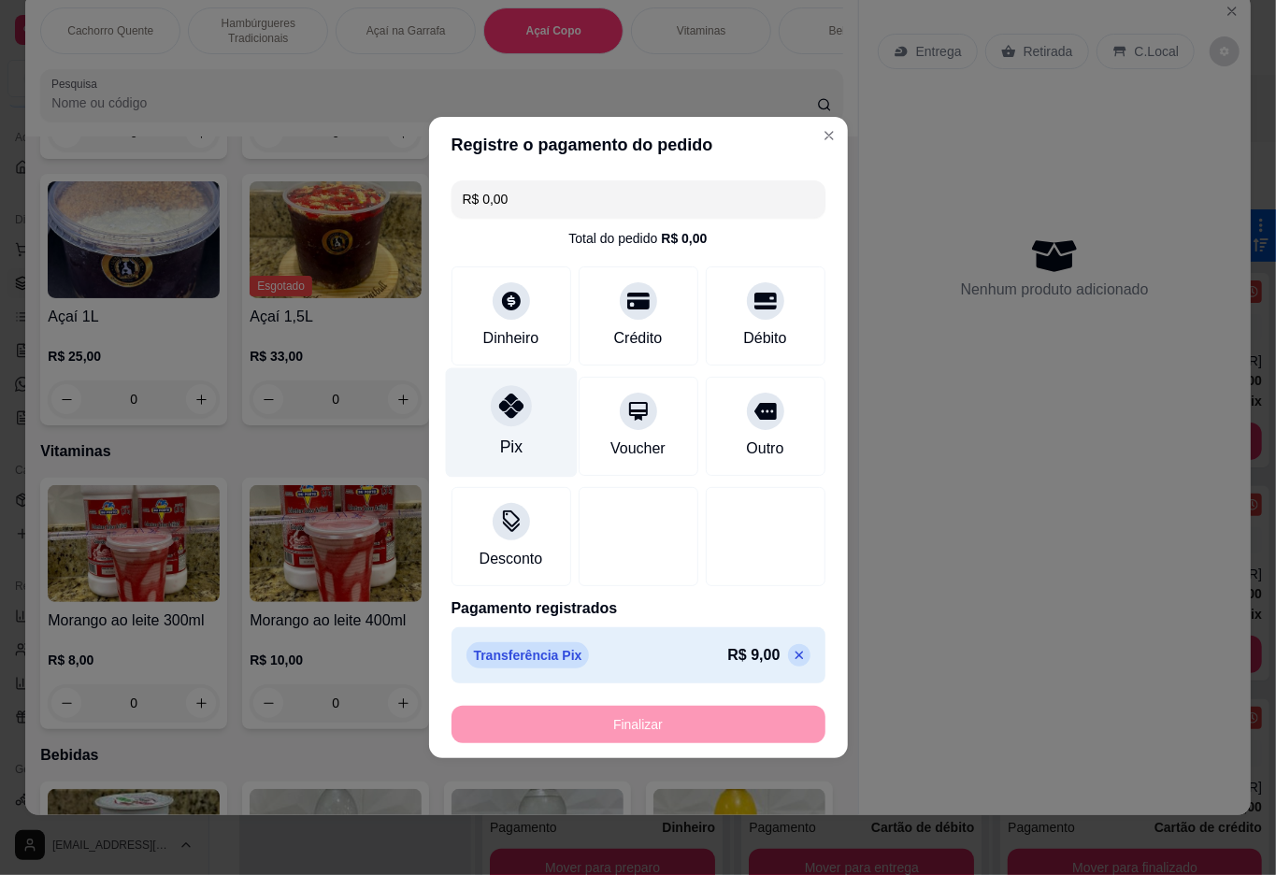
type input "-R$ 9,00"
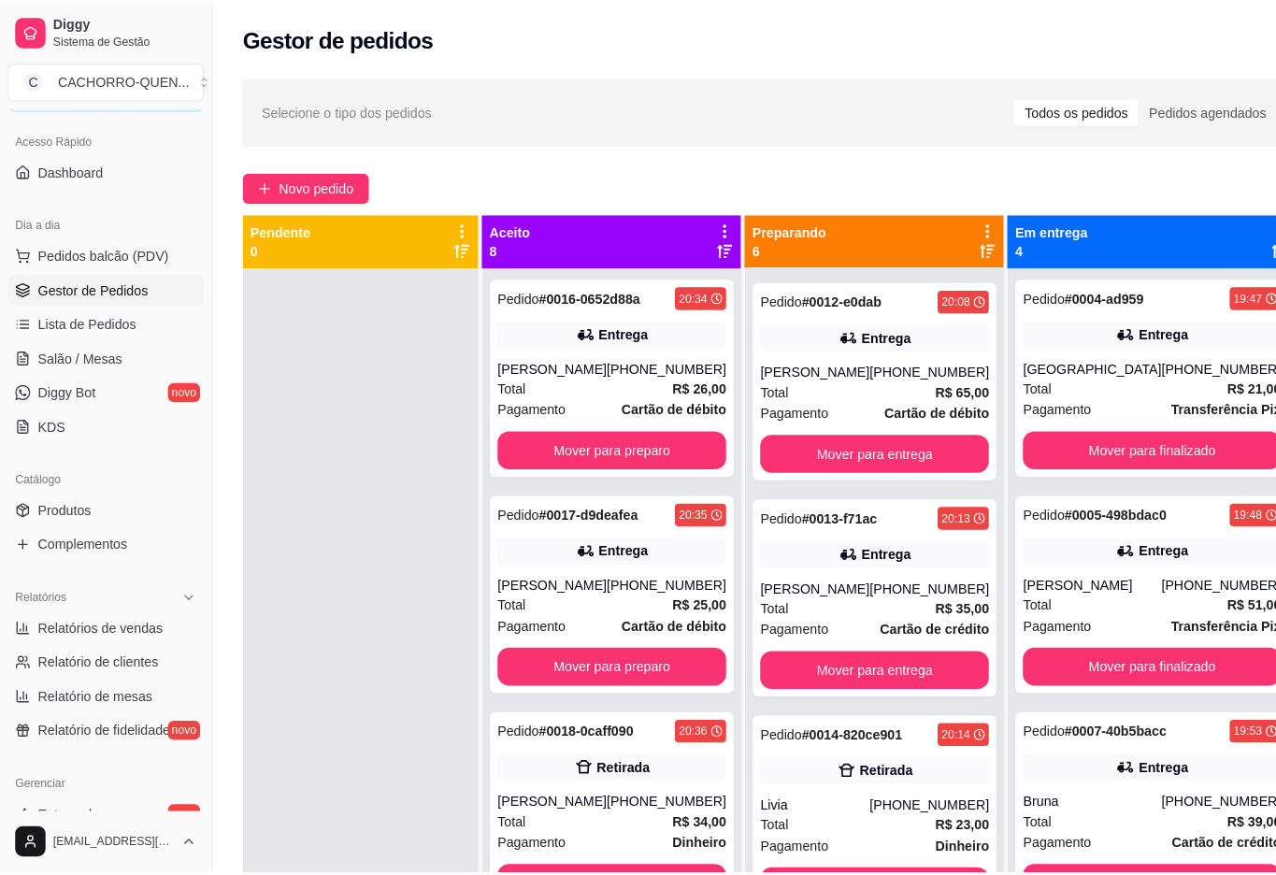
scroll to position [52, 0]
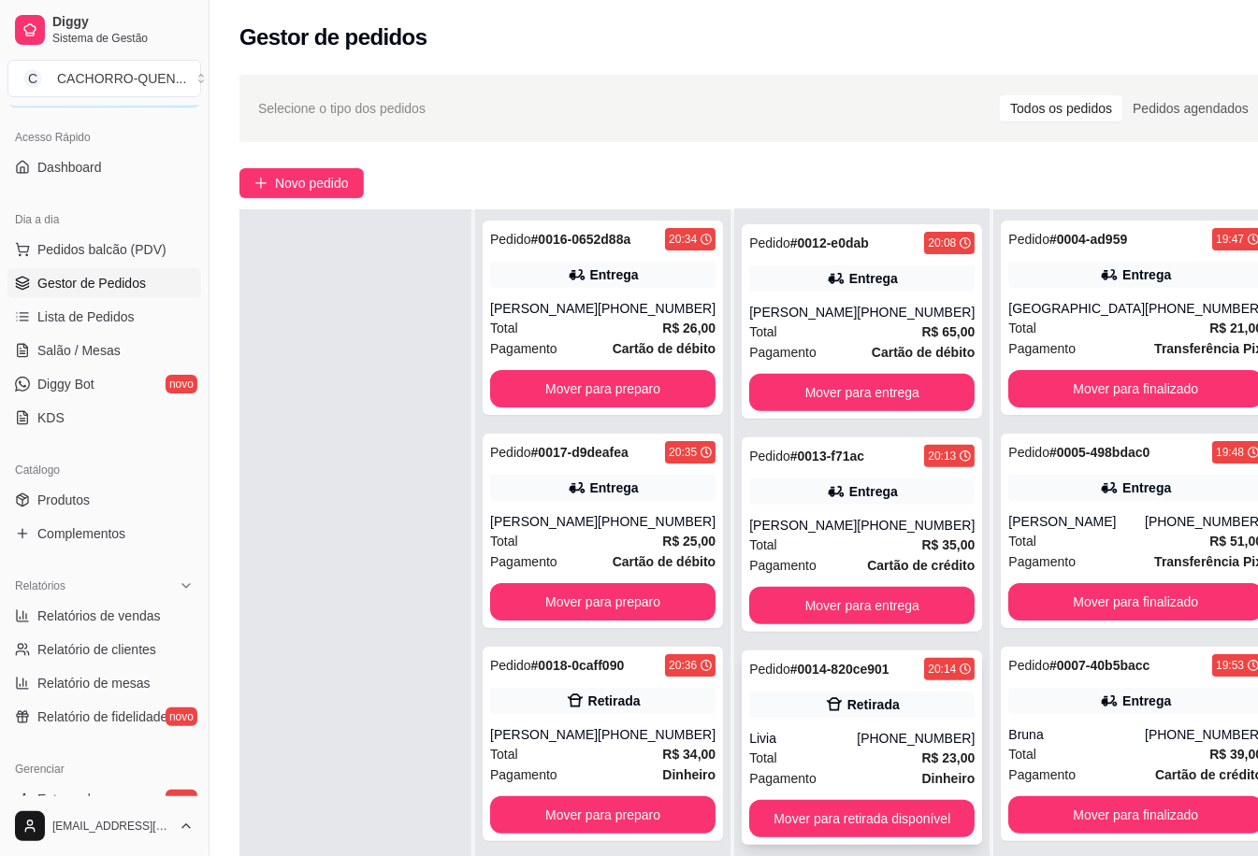
click at [847, 703] on div "Retirada" at bounding box center [873, 705] width 52 height 19
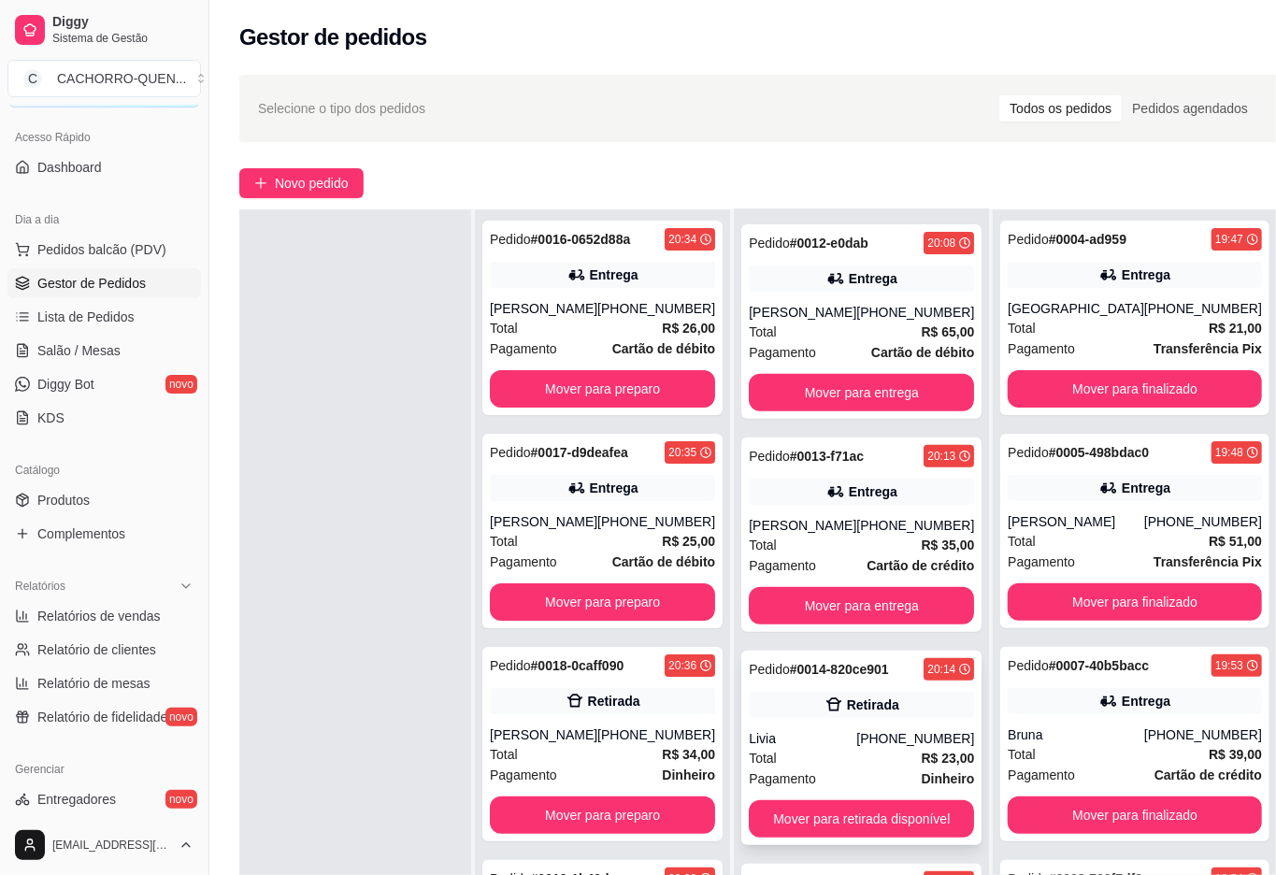
click at [839, 780] on button "Mover para retirada disponível" at bounding box center [781, 785] width 207 height 37
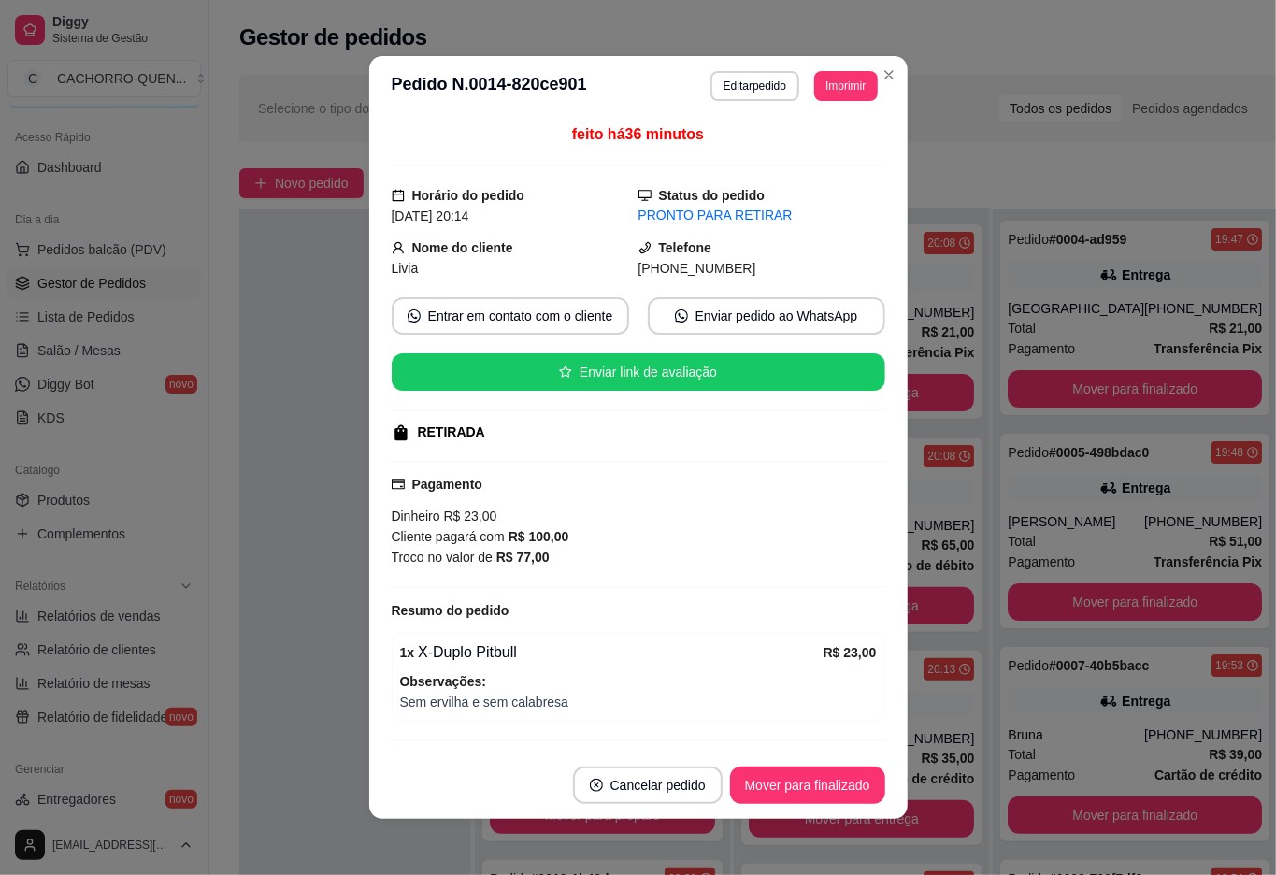
scroll to position [232, 0]
click at [801, 783] on button "Mover para finalizado" at bounding box center [807, 785] width 155 height 37
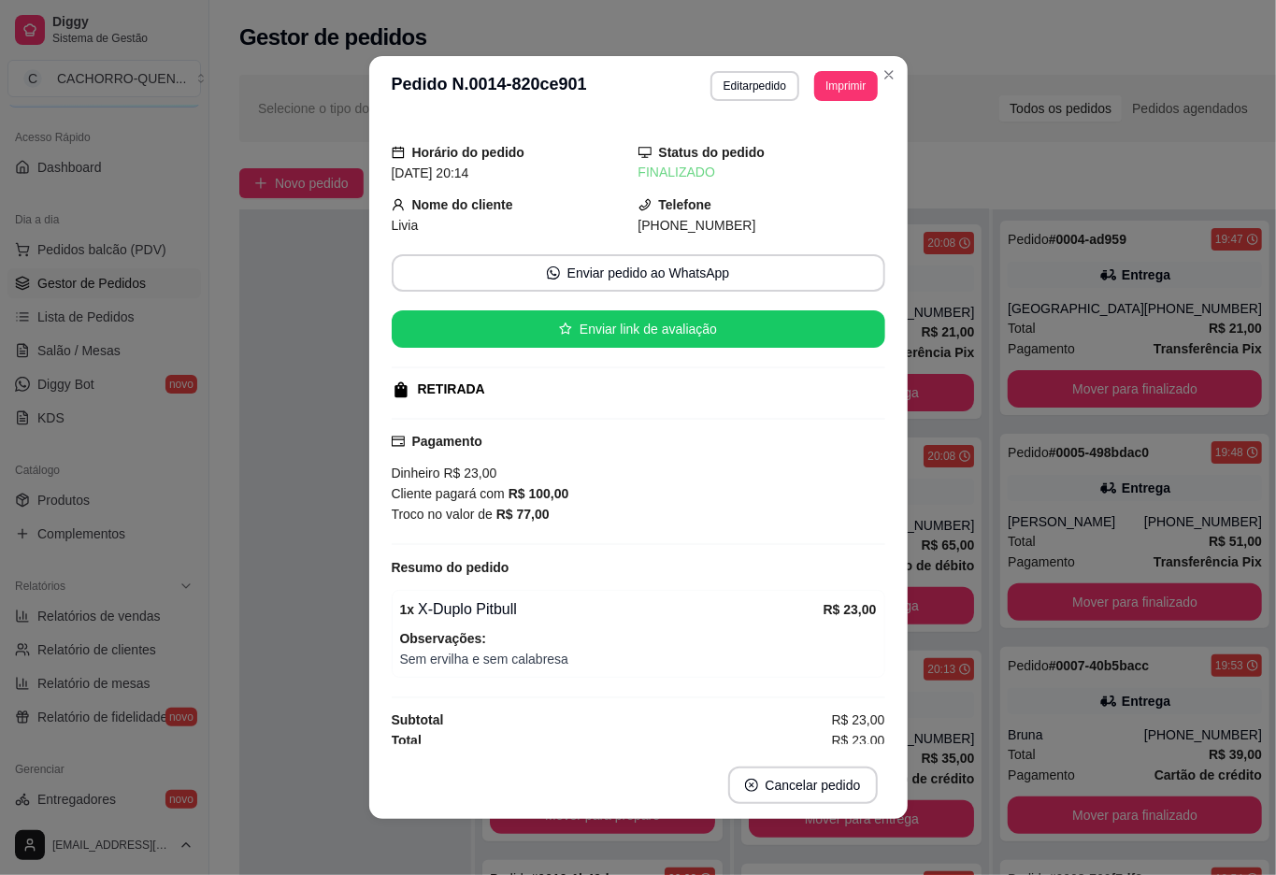
click at [278, 394] on div at bounding box center [355, 646] width 232 height 875
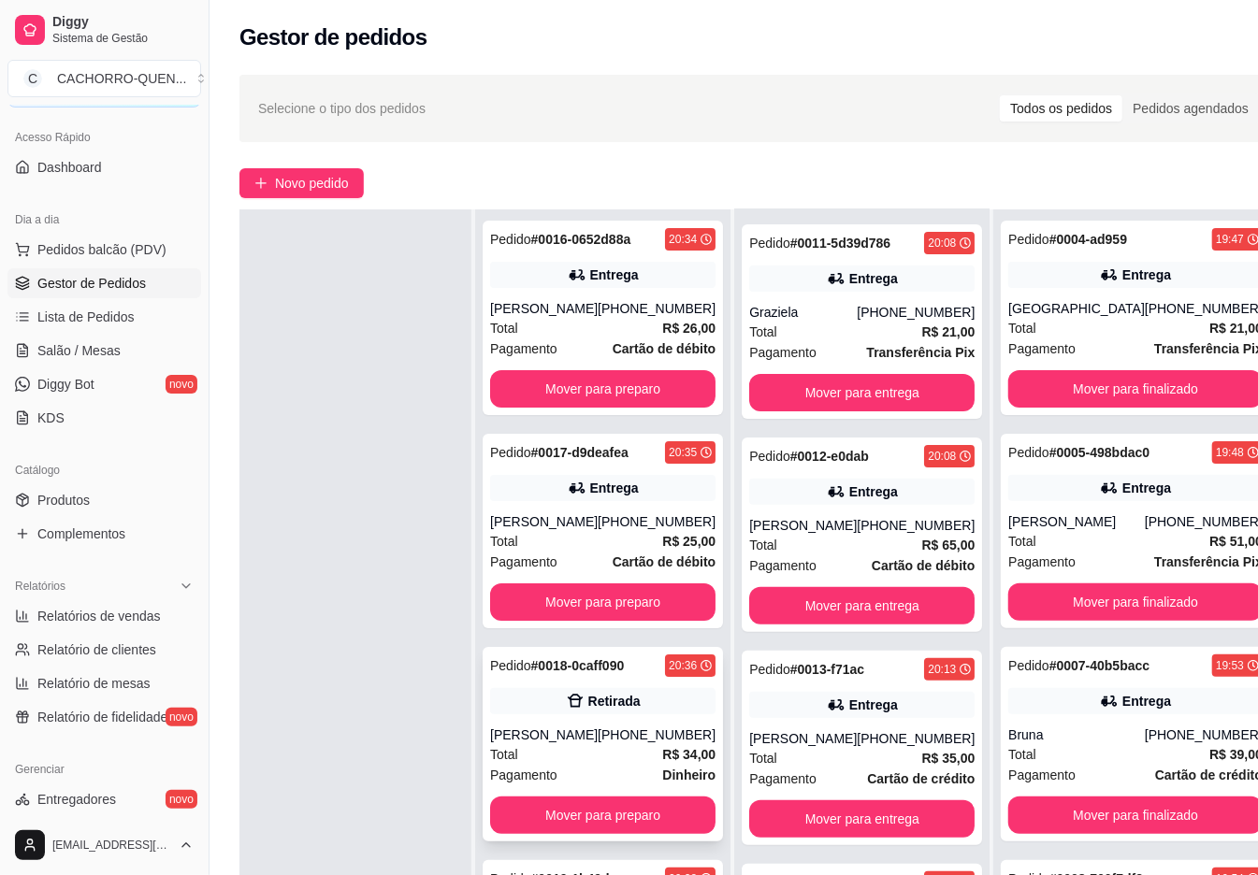
click at [607, 677] on div "Pedido # 0018-0caff090" at bounding box center [557, 666] width 134 height 22
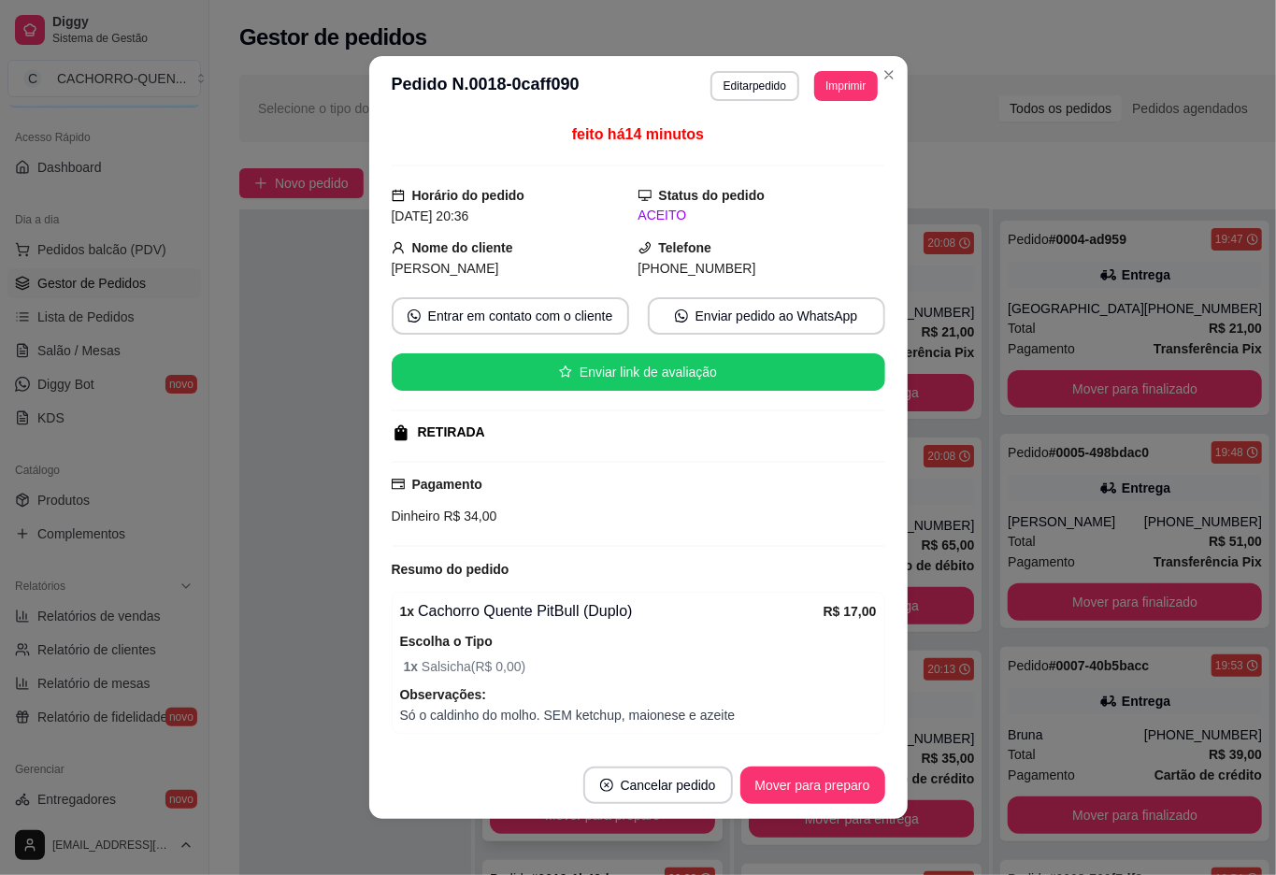
click at [771, 768] on button "Mover para preparo" at bounding box center [813, 785] width 145 height 37
click at [799, 783] on button "Mover para retirada disponível" at bounding box center [781, 785] width 207 height 37
click at [800, 779] on button "Mover para finalizado" at bounding box center [807, 785] width 155 height 37
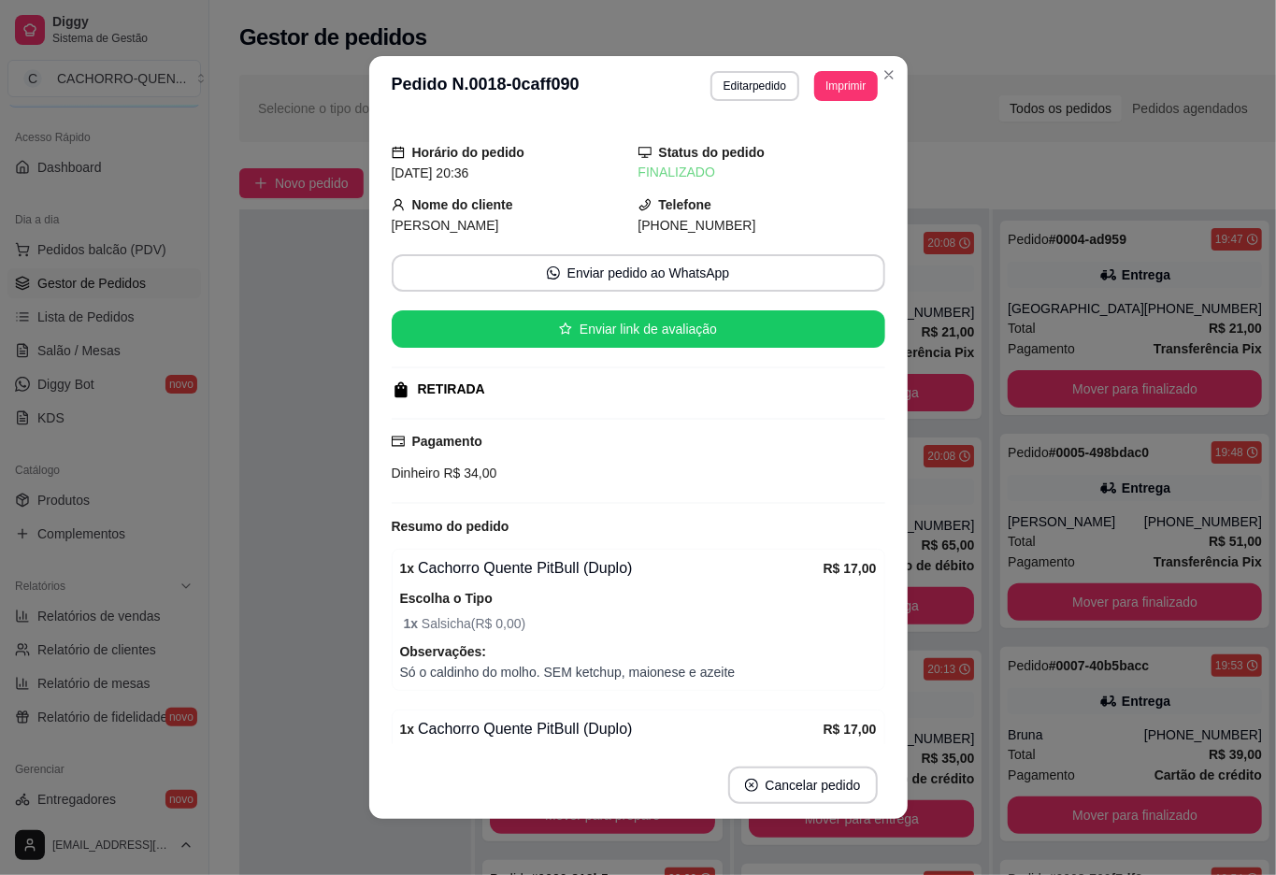
click at [335, 338] on div at bounding box center [355, 646] width 232 height 875
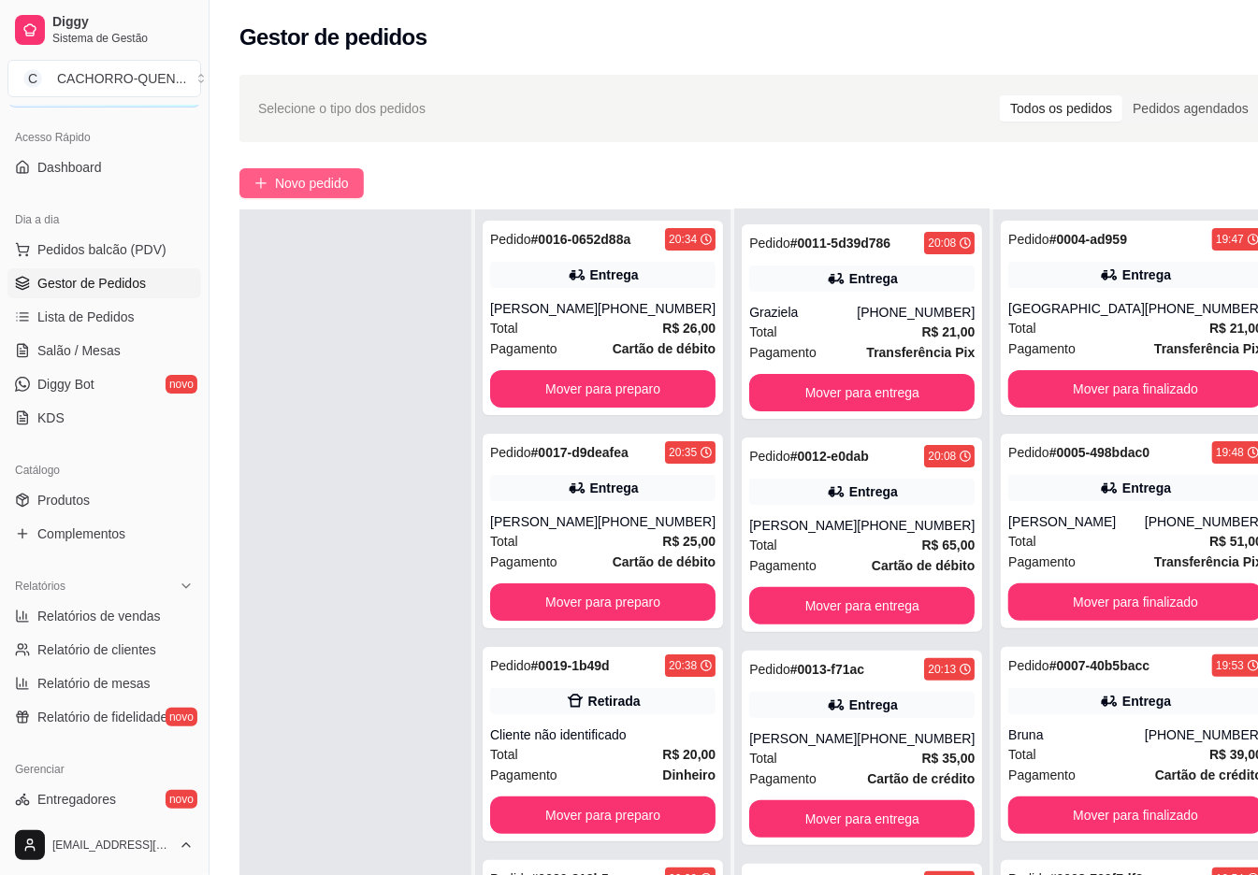
click at [312, 185] on span "Novo pedido" at bounding box center [312, 183] width 74 height 21
click at [323, 146] on input "Pesquisa" at bounding box center [425, 136] width 748 height 19
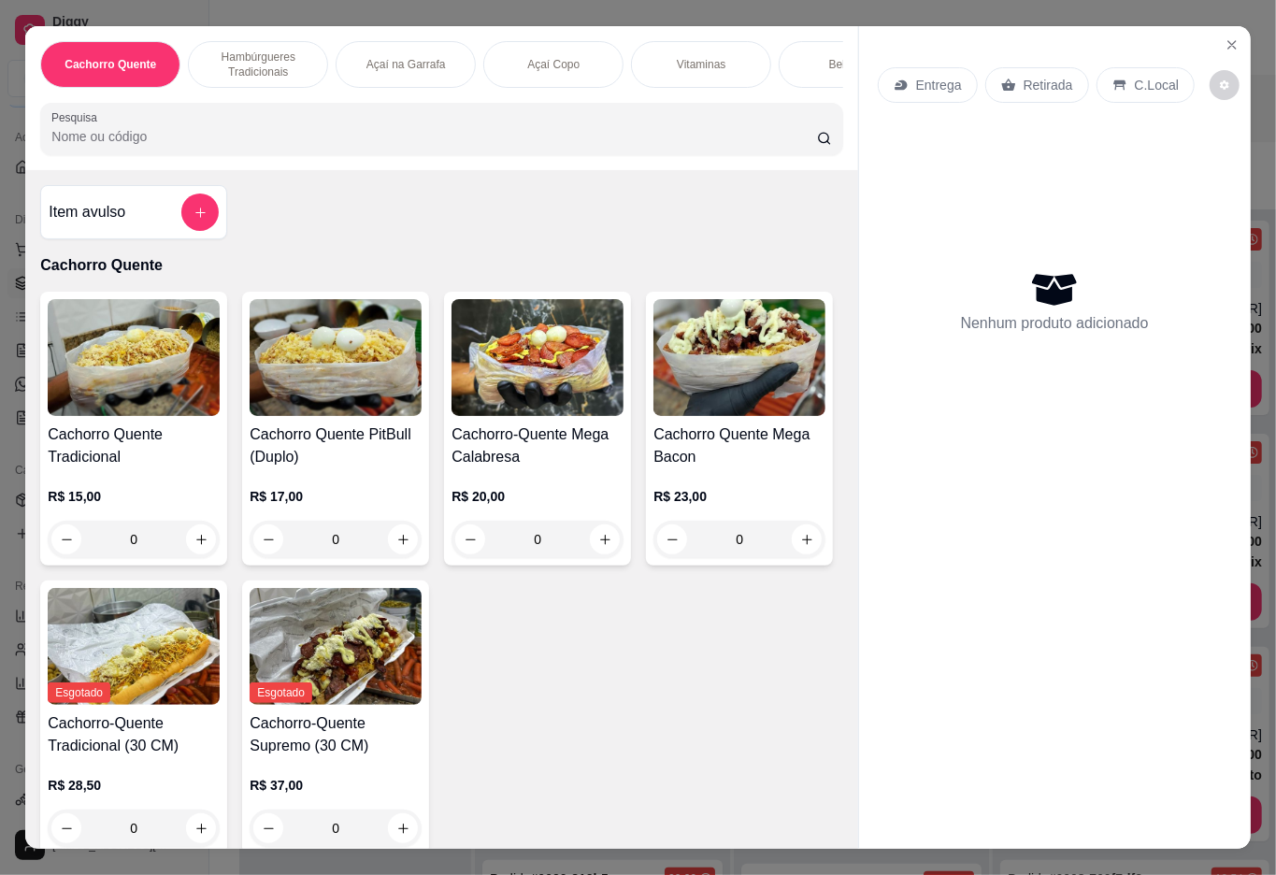
click at [378, 540] on div "0" at bounding box center [336, 539] width 172 height 37
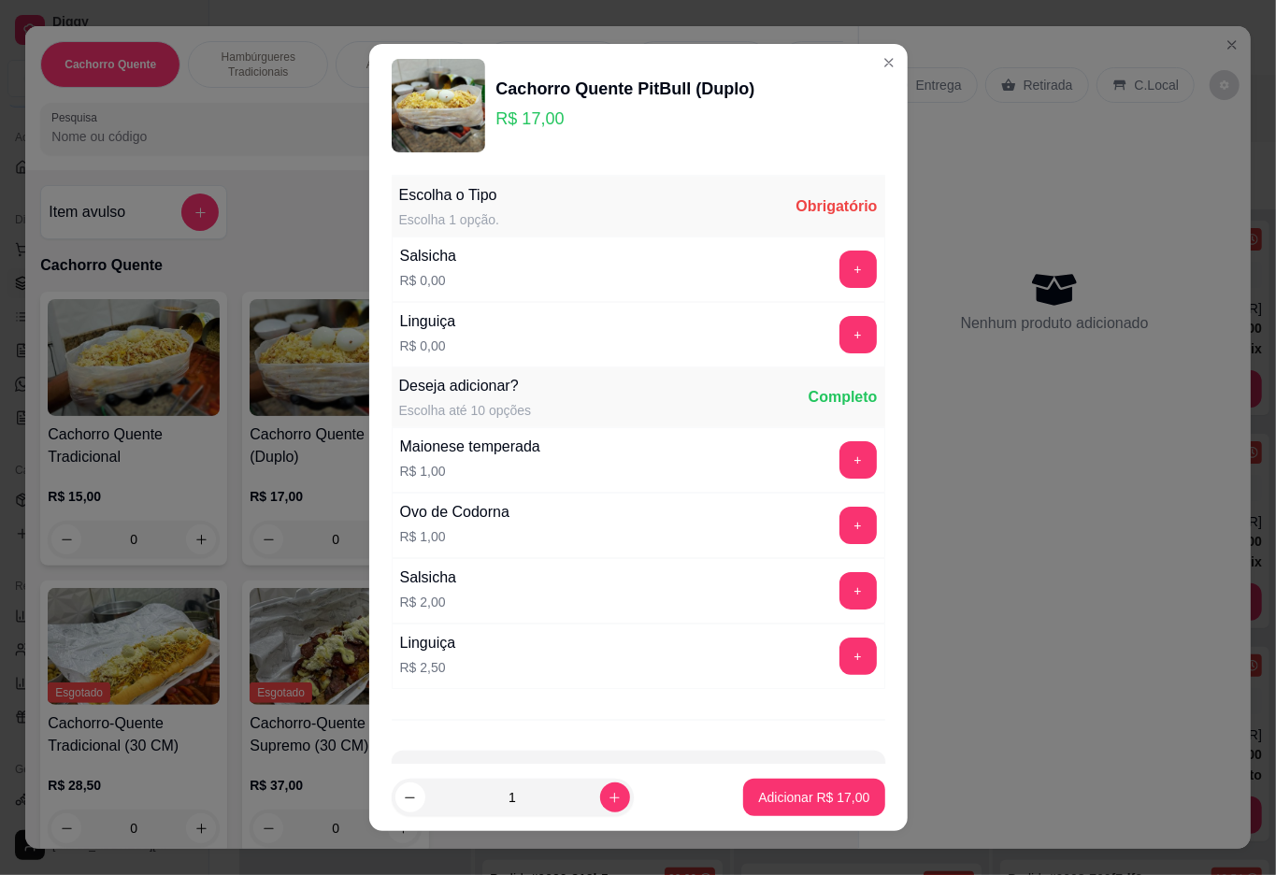
click at [840, 270] on button "+" at bounding box center [858, 269] width 37 height 37
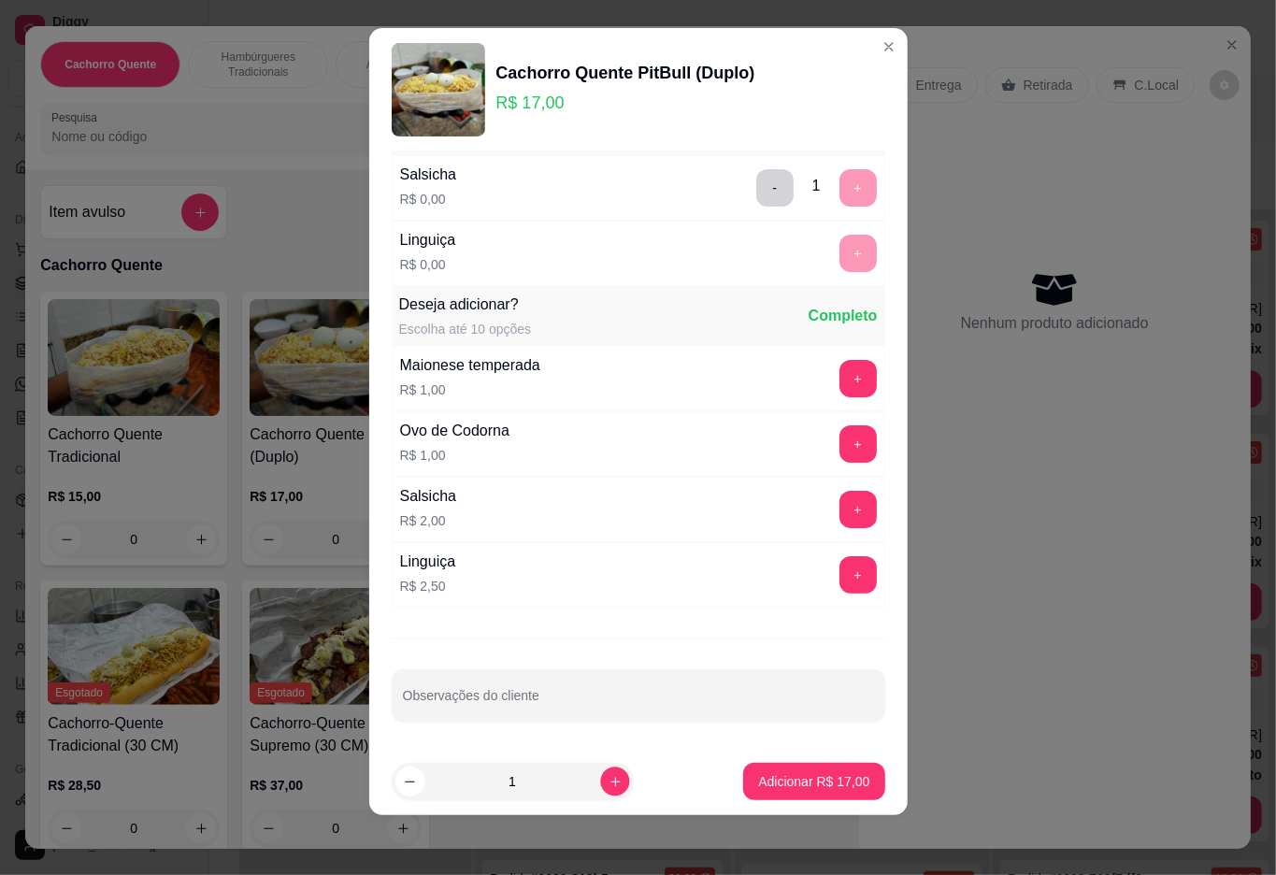
click at [610, 782] on icon "increase-product-quantity" at bounding box center [614, 781] width 9 height 9
click at [610, 782] on icon "increase-product-quantity" at bounding box center [615, 782] width 10 height 10
click at [608, 780] on icon "increase-product-quantity" at bounding box center [615, 782] width 14 height 14
click at [610, 782] on icon "increase-product-quantity" at bounding box center [615, 782] width 10 height 10
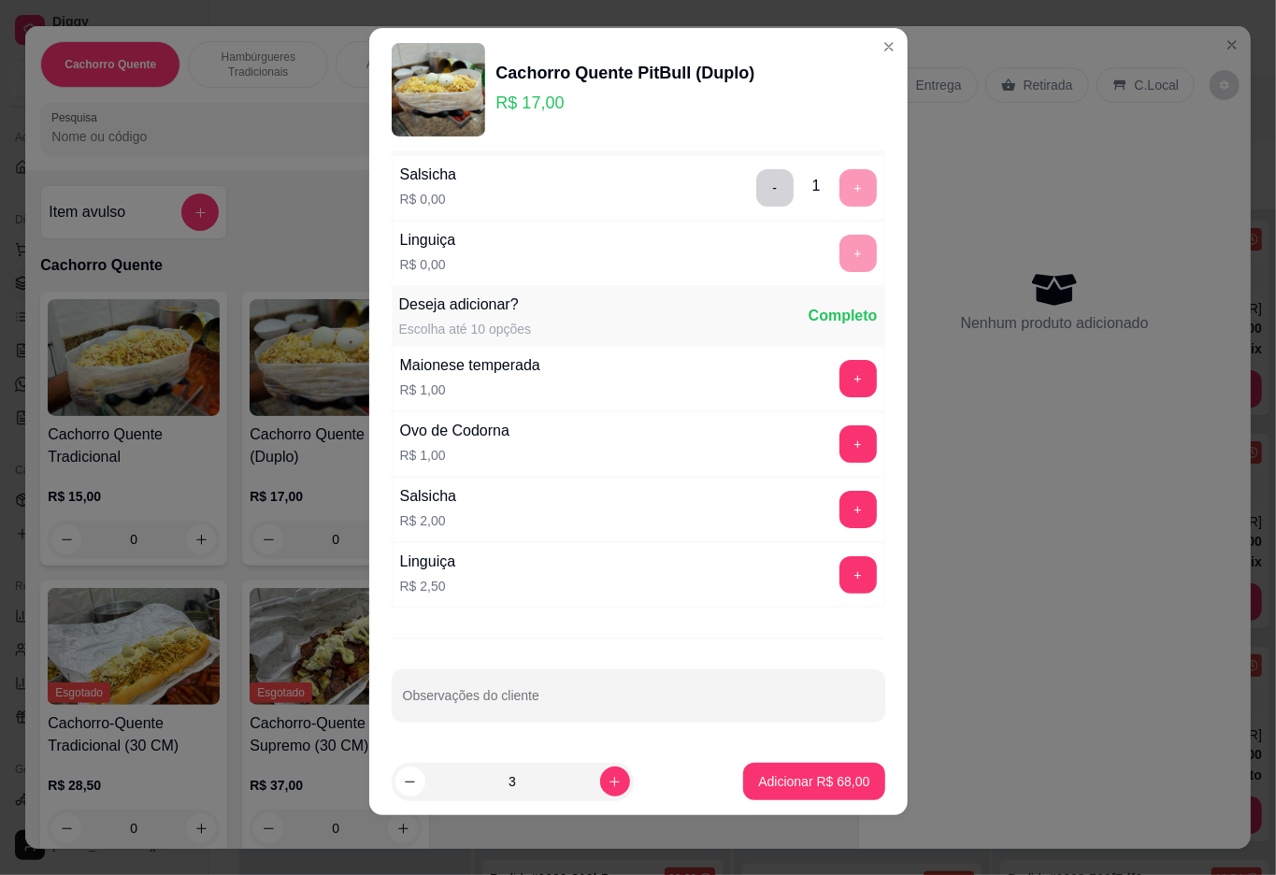
type input "4"
click at [760, 778] on p "Adicionar R$ 68,00" at bounding box center [814, 782] width 108 height 18
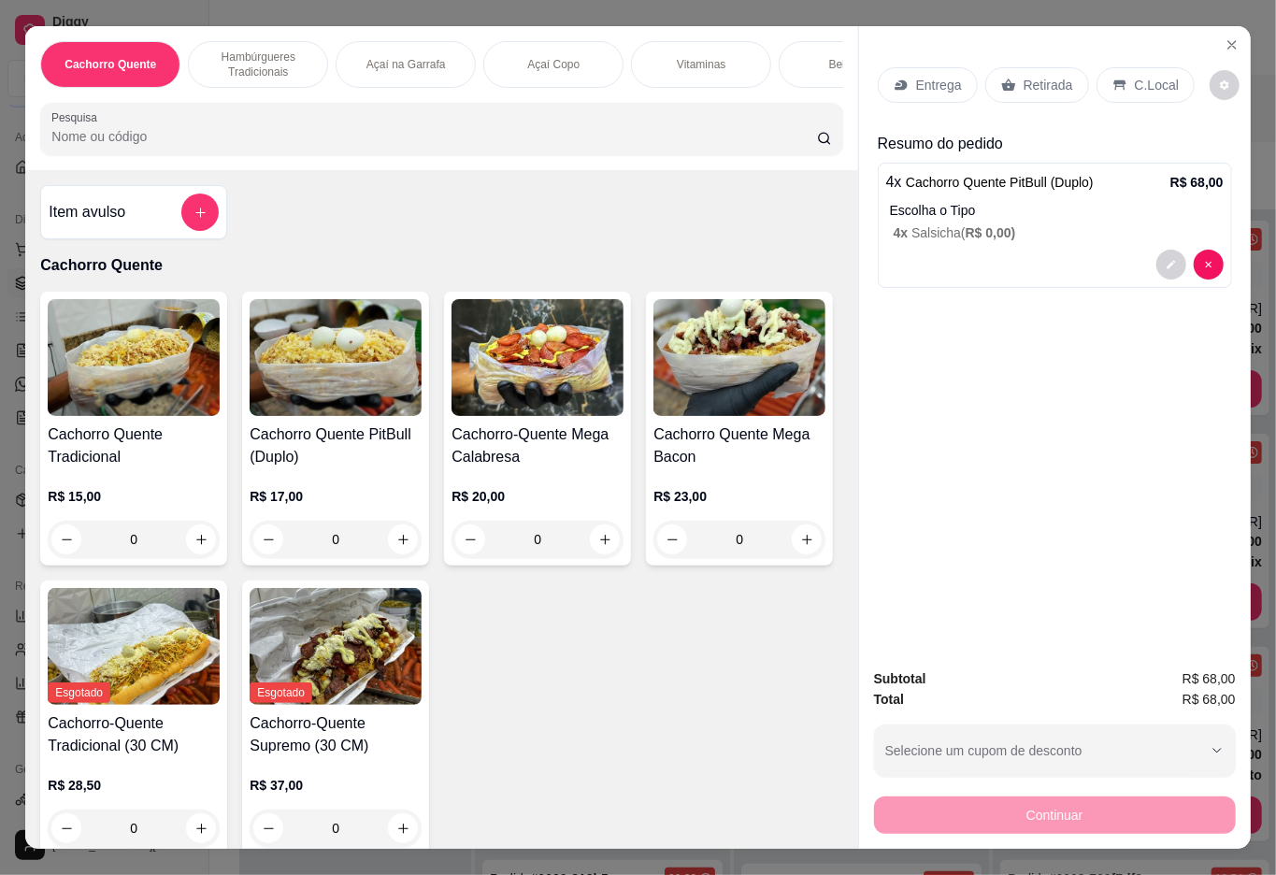
click at [1037, 92] on div "Retirada" at bounding box center [1038, 85] width 104 height 36
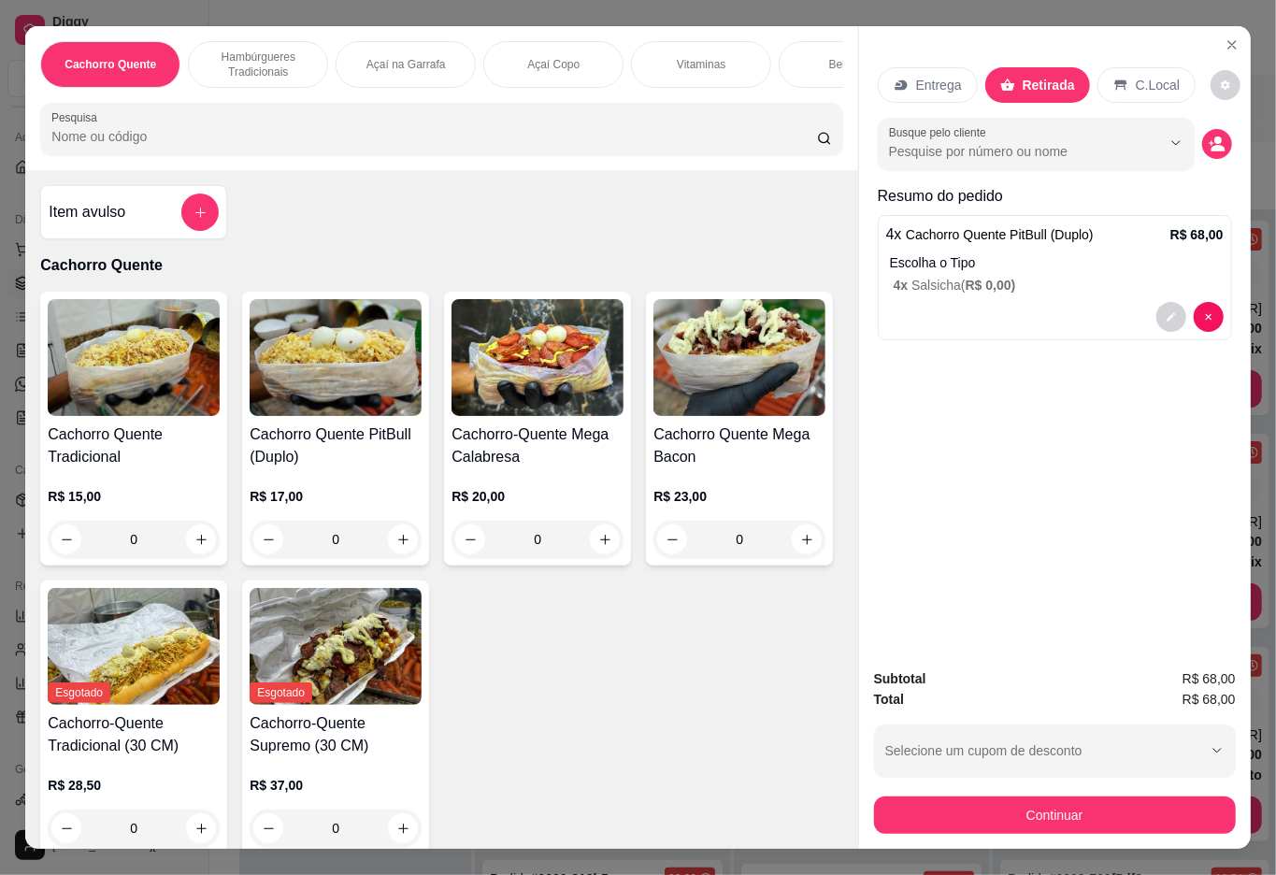
click at [808, 56] on div "Bebidas" at bounding box center [849, 64] width 140 height 47
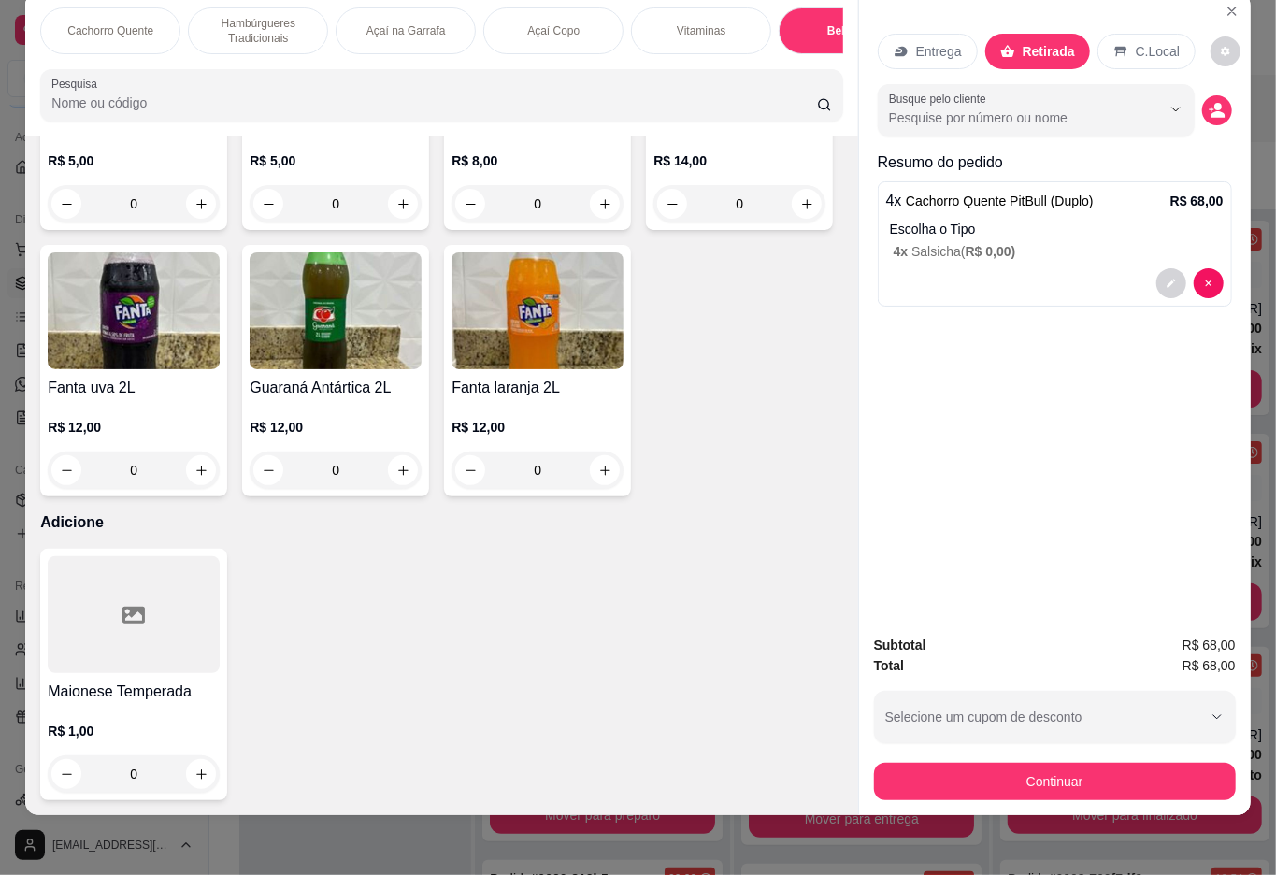
scroll to position [4111, 0]
click at [396, 478] on icon "increase-product-quantity" at bounding box center [403, 471] width 14 height 14
type input "1"
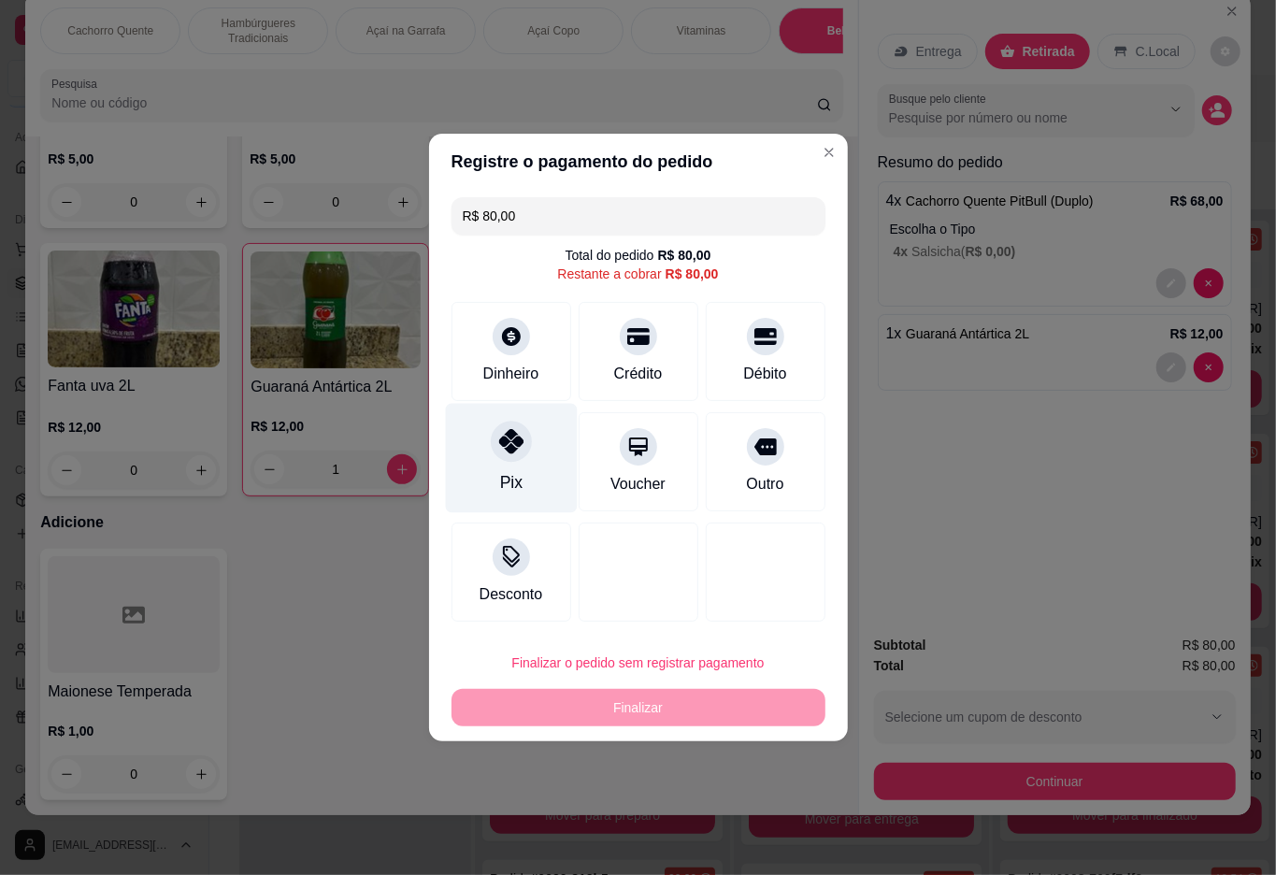
click at [517, 453] on icon at bounding box center [510, 441] width 24 height 24
type input "R$ 0,00"
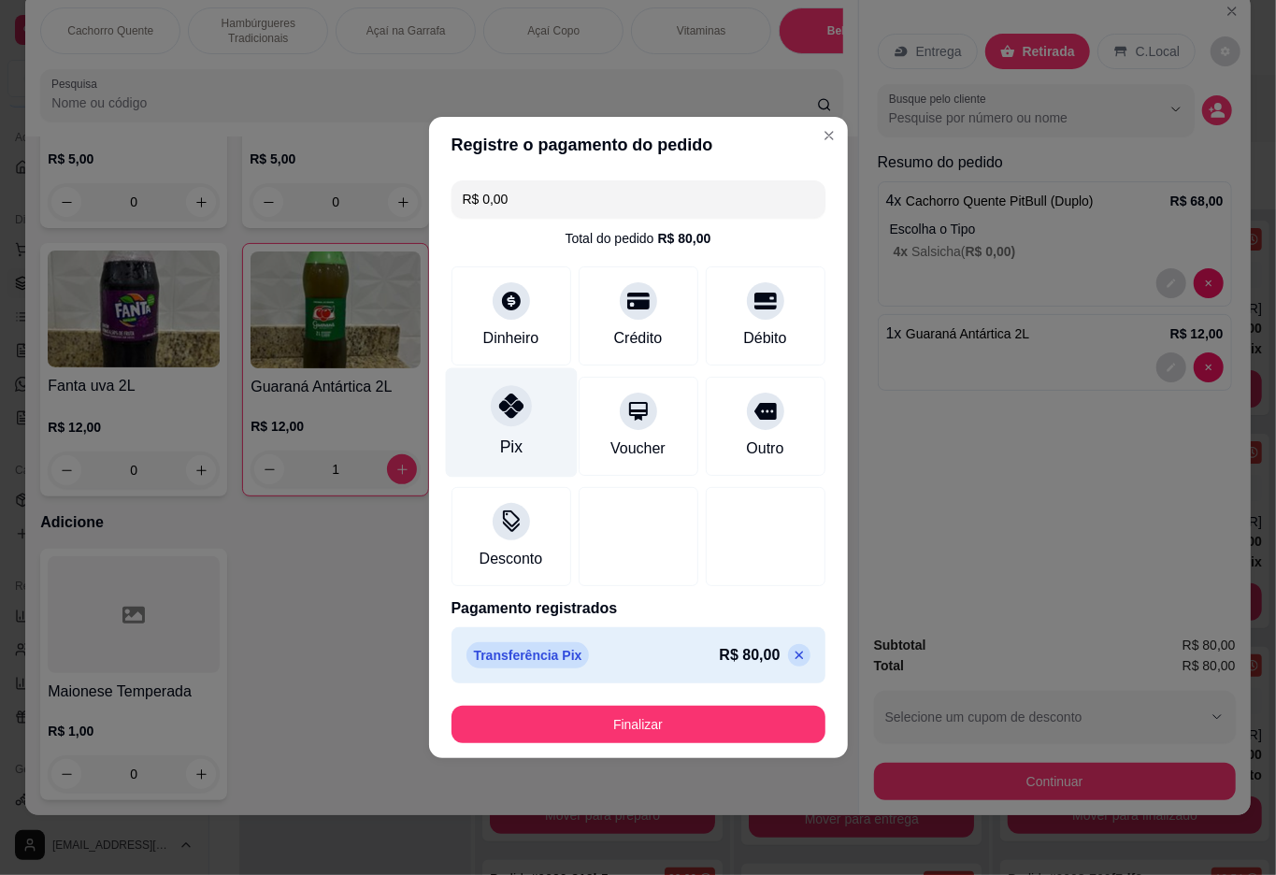
click at [637, 715] on button "Finalizar" at bounding box center [639, 724] width 374 height 37
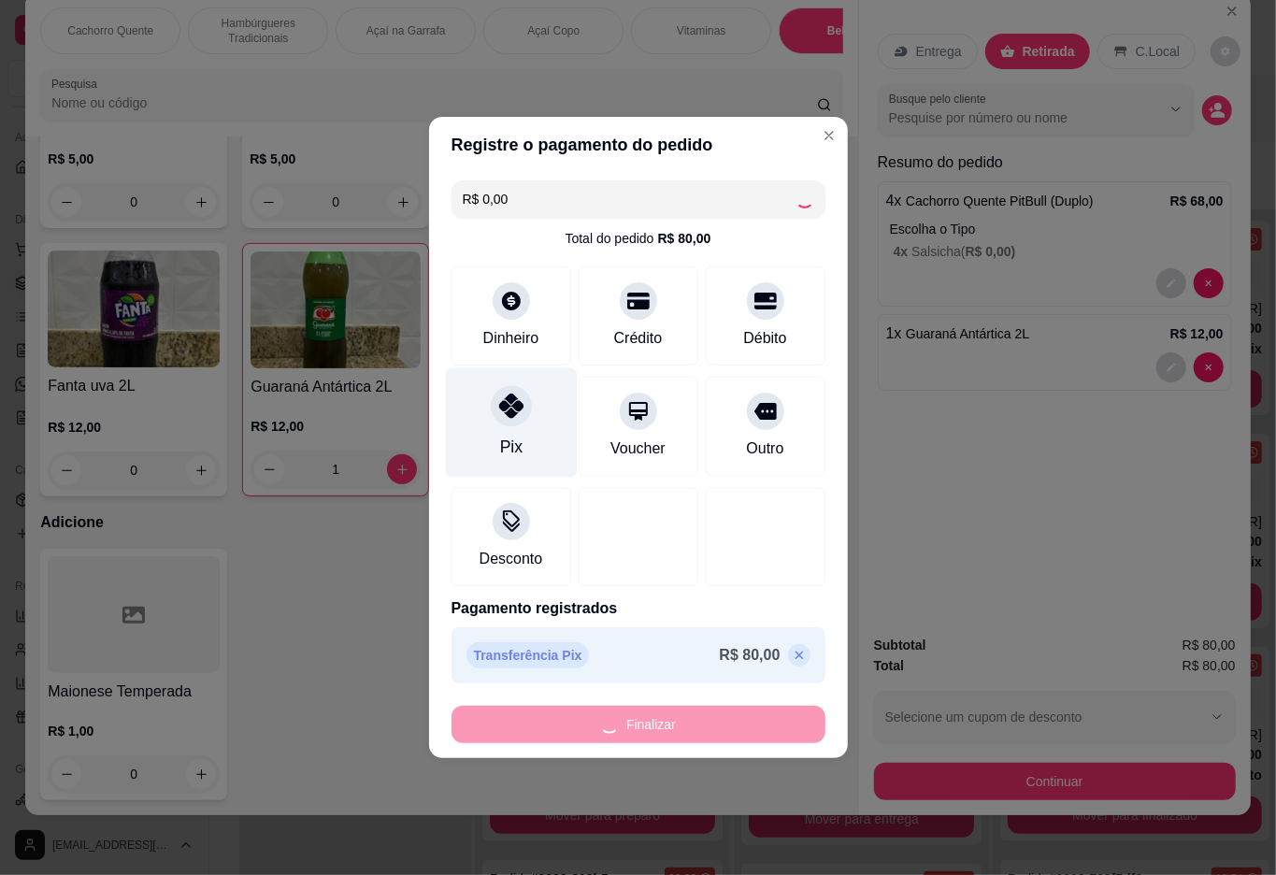
type input "0"
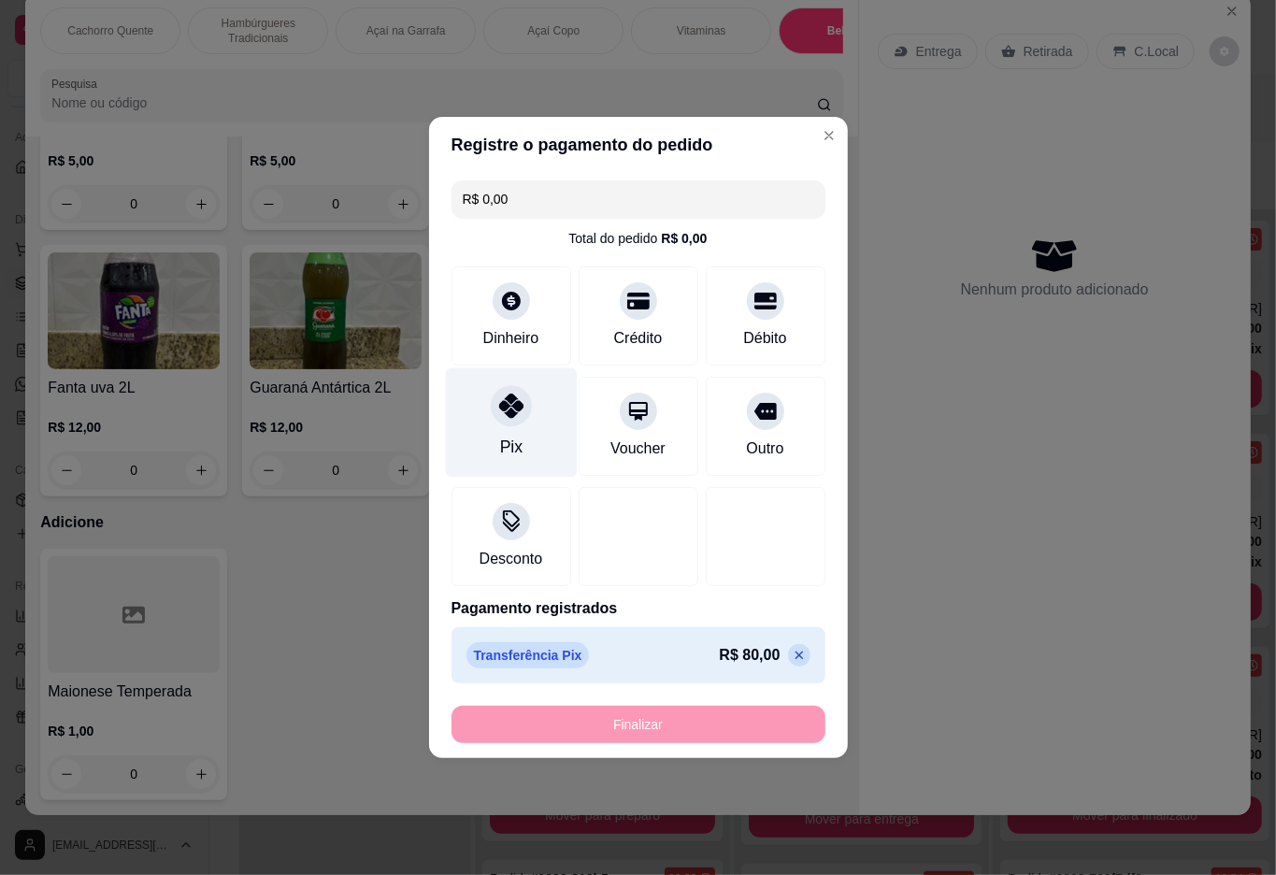
type input "-R$ 80,00"
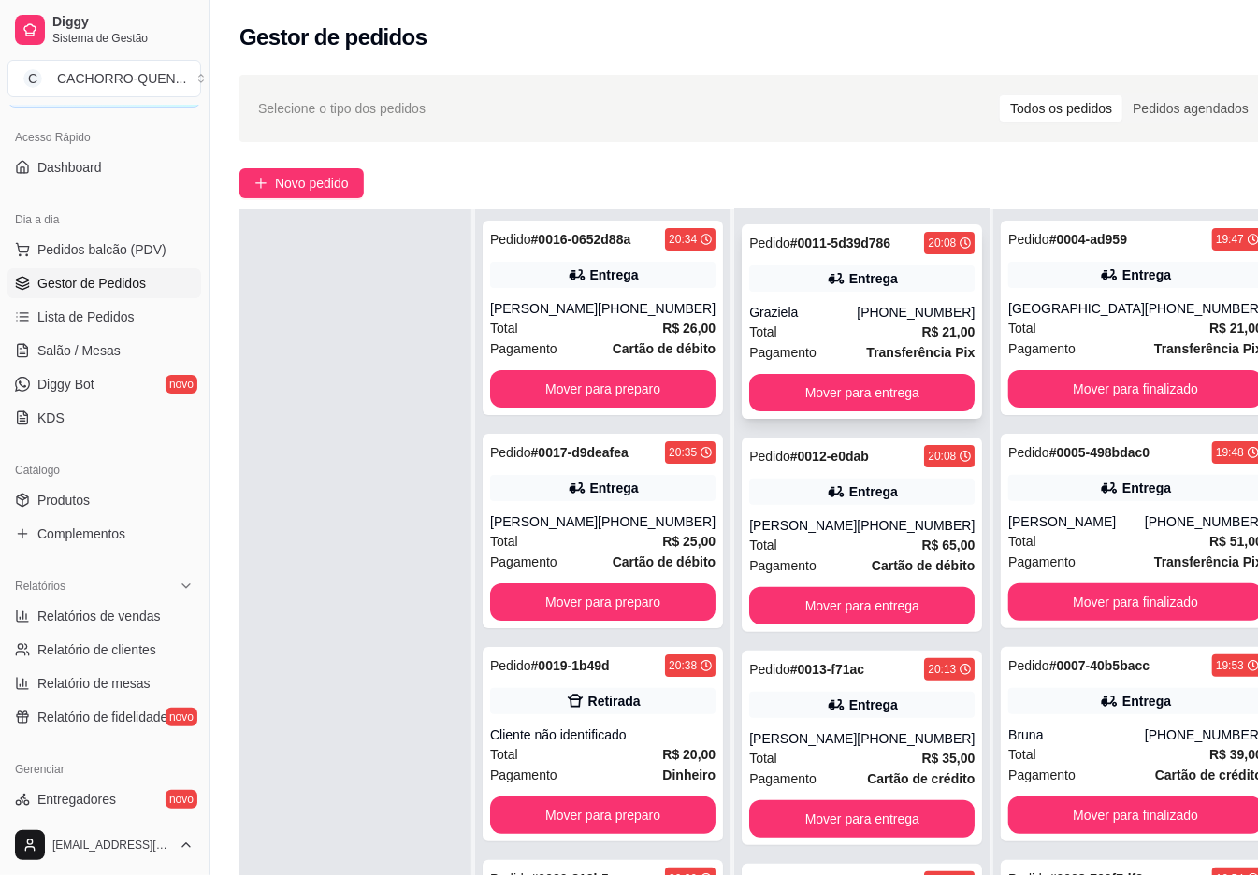
click at [856, 319] on div "[PHONE_NUMBER]" at bounding box center [915, 312] width 118 height 19
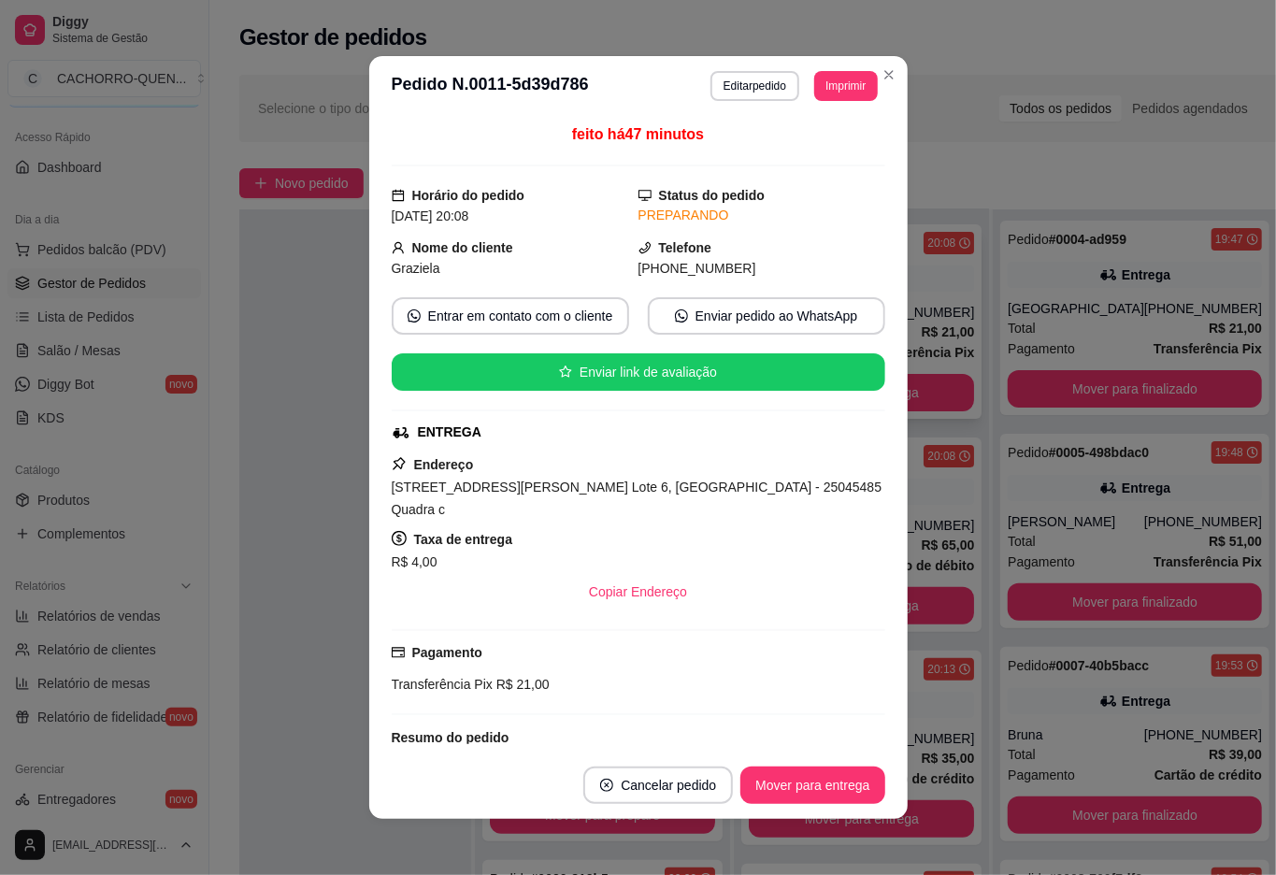
click at [301, 491] on div at bounding box center [355, 646] width 232 height 875
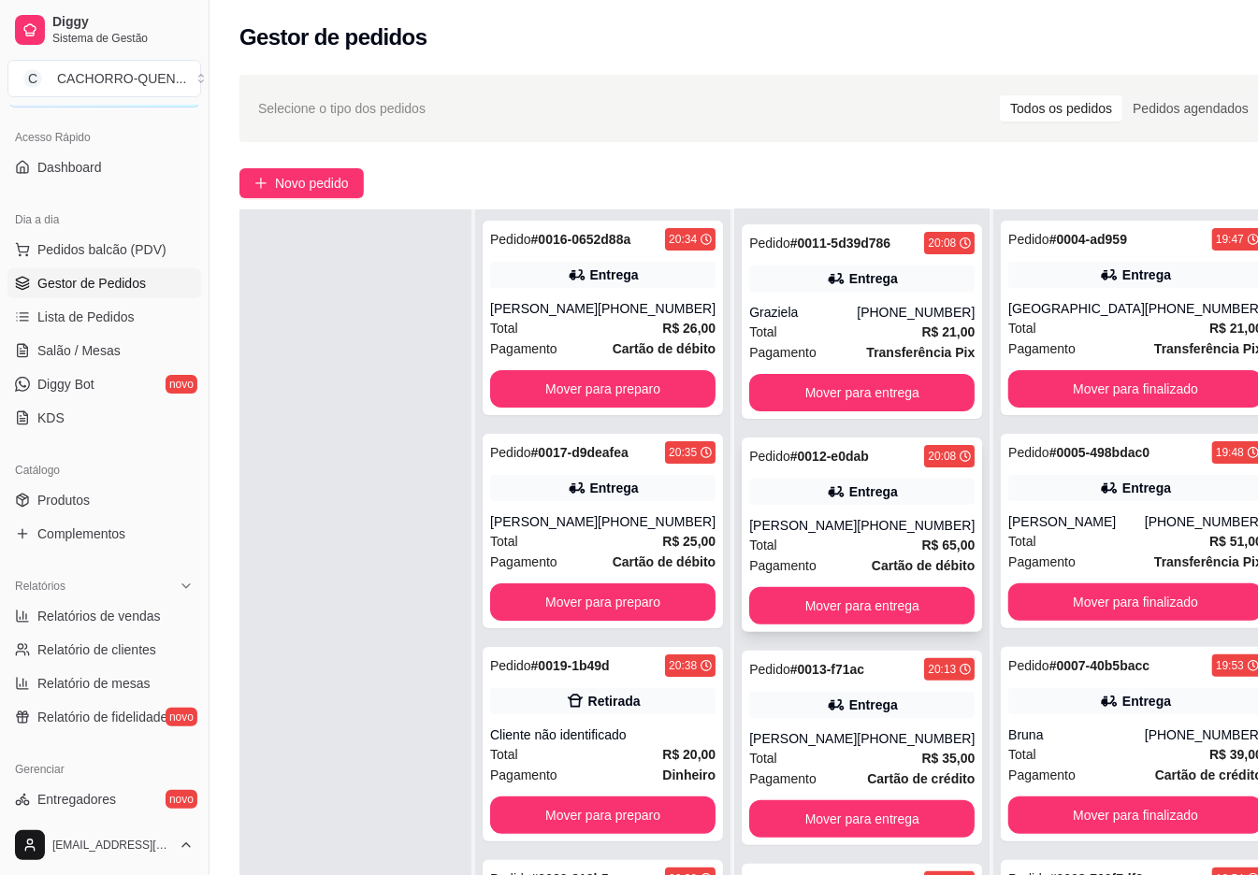
click at [849, 482] on div "Entrega" at bounding box center [873, 491] width 49 height 19
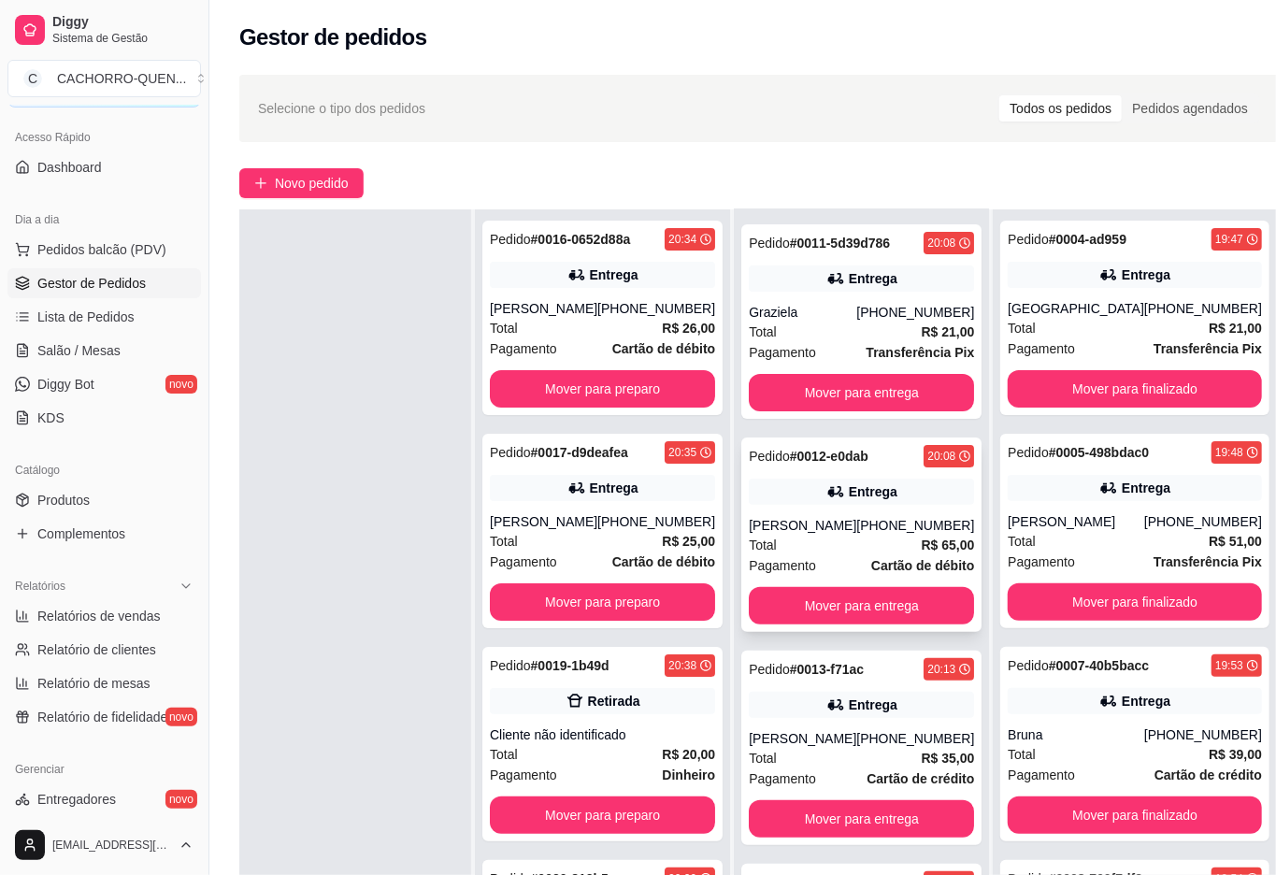
click at [845, 787] on button "Mover para entrega" at bounding box center [815, 788] width 146 height 37
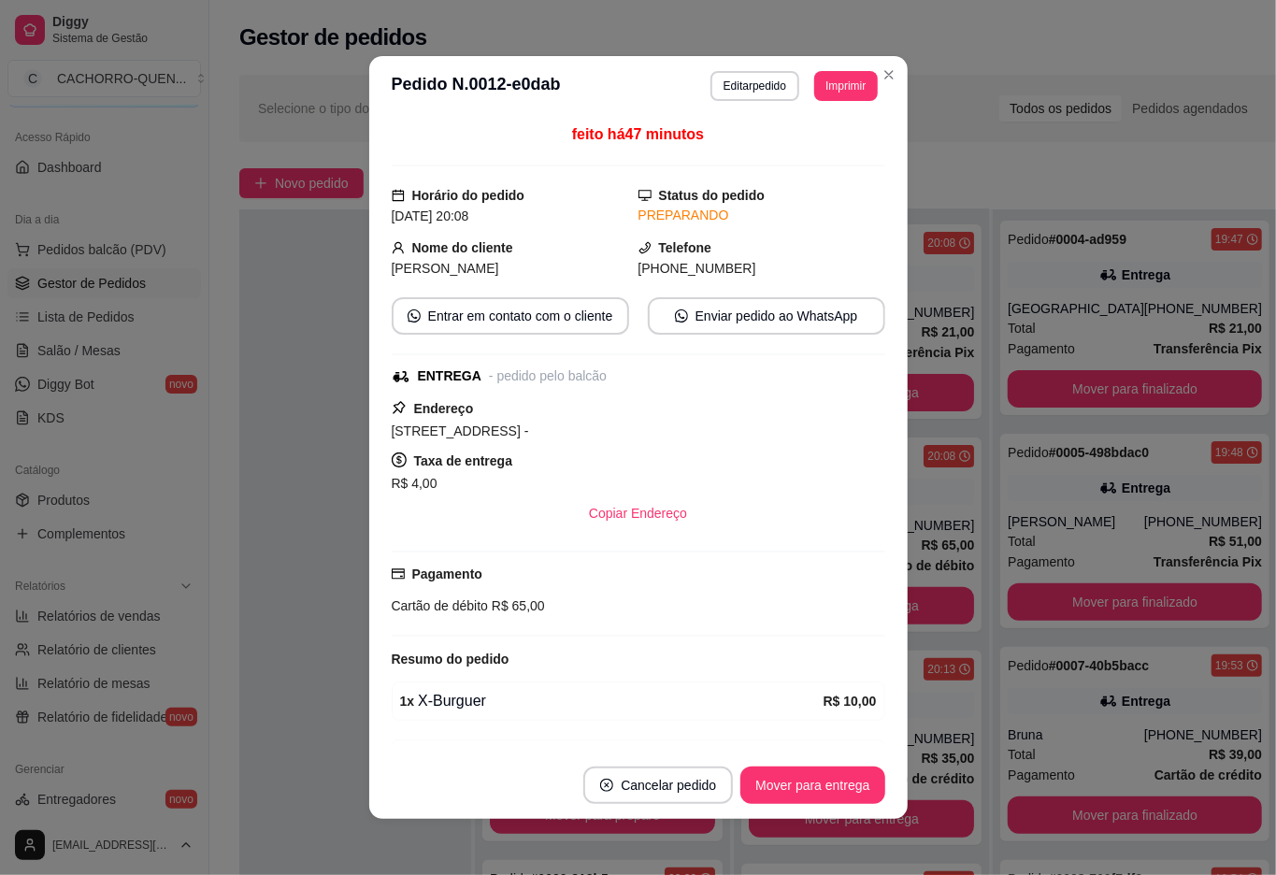
click at [843, 782] on div "Mover para entrega" at bounding box center [813, 785] width 144 height 37
click at [832, 785] on div "Mover para entrega" at bounding box center [799, 785] width 170 height 37
click at [828, 787] on div "Mover para entrega" at bounding box center [799, 785] width 170 height 37
click at [776, 778] on button "Mover para entrega" at bounding box center [813, 786] width 140 height 36
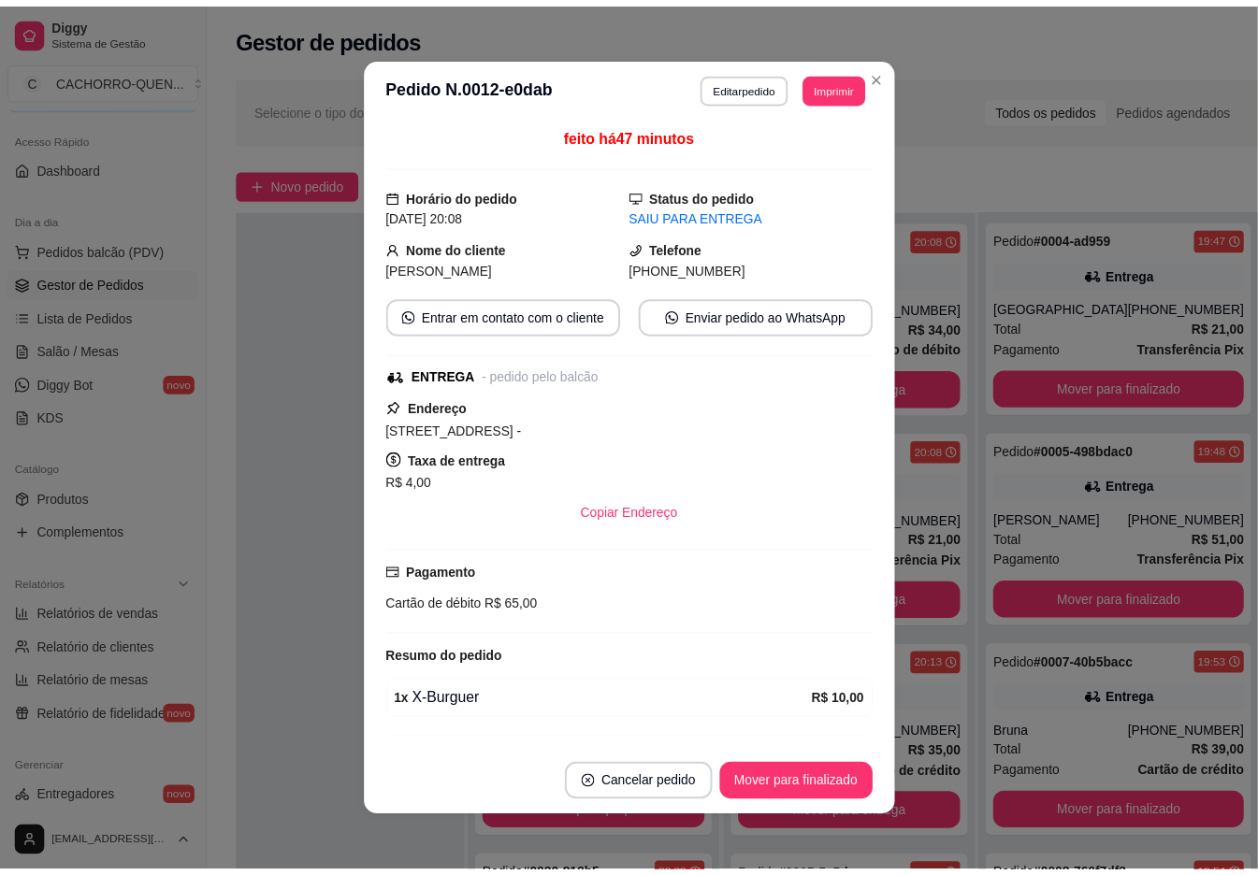
scroll to position [19, 0]
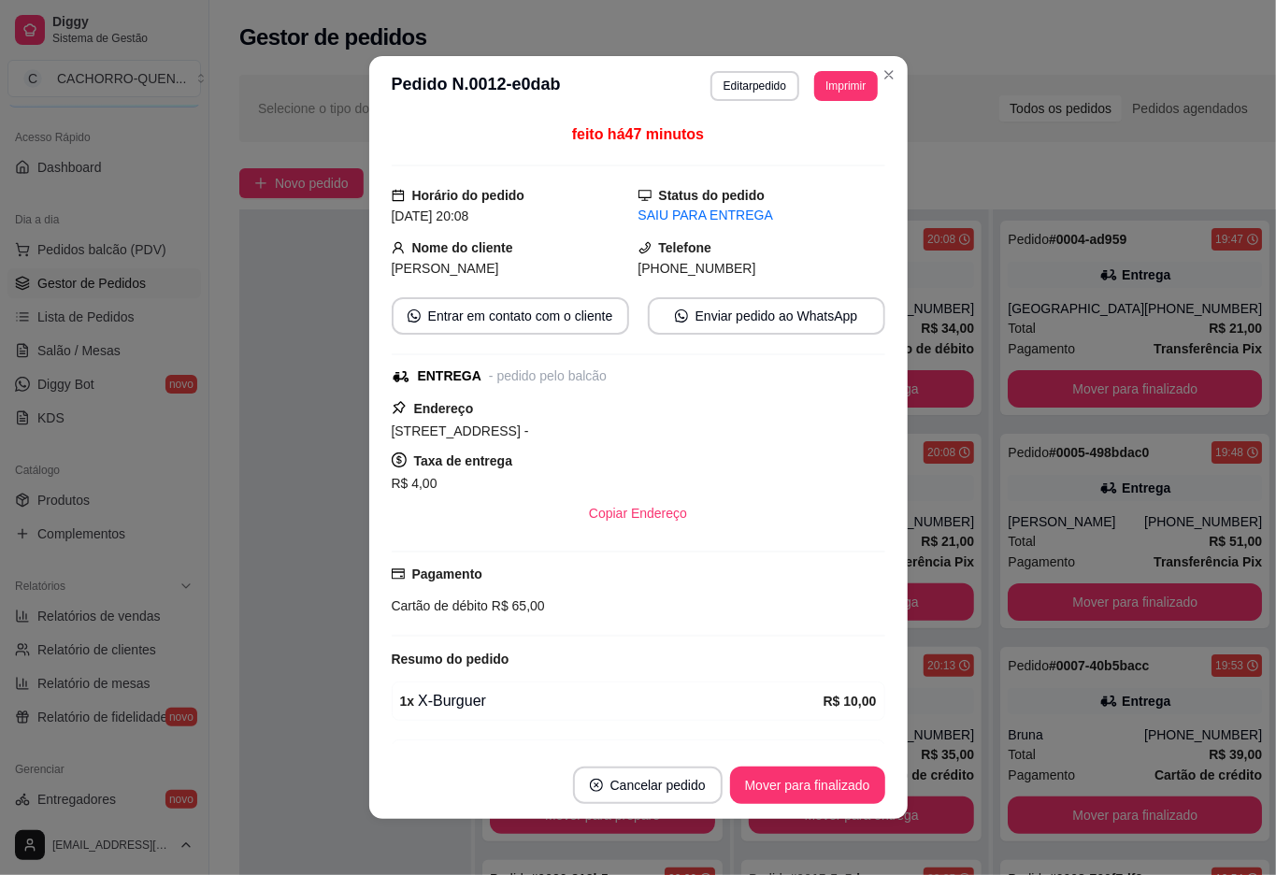
click at [296, 540] on div at bounding box center [355, 646] width 232 height 875
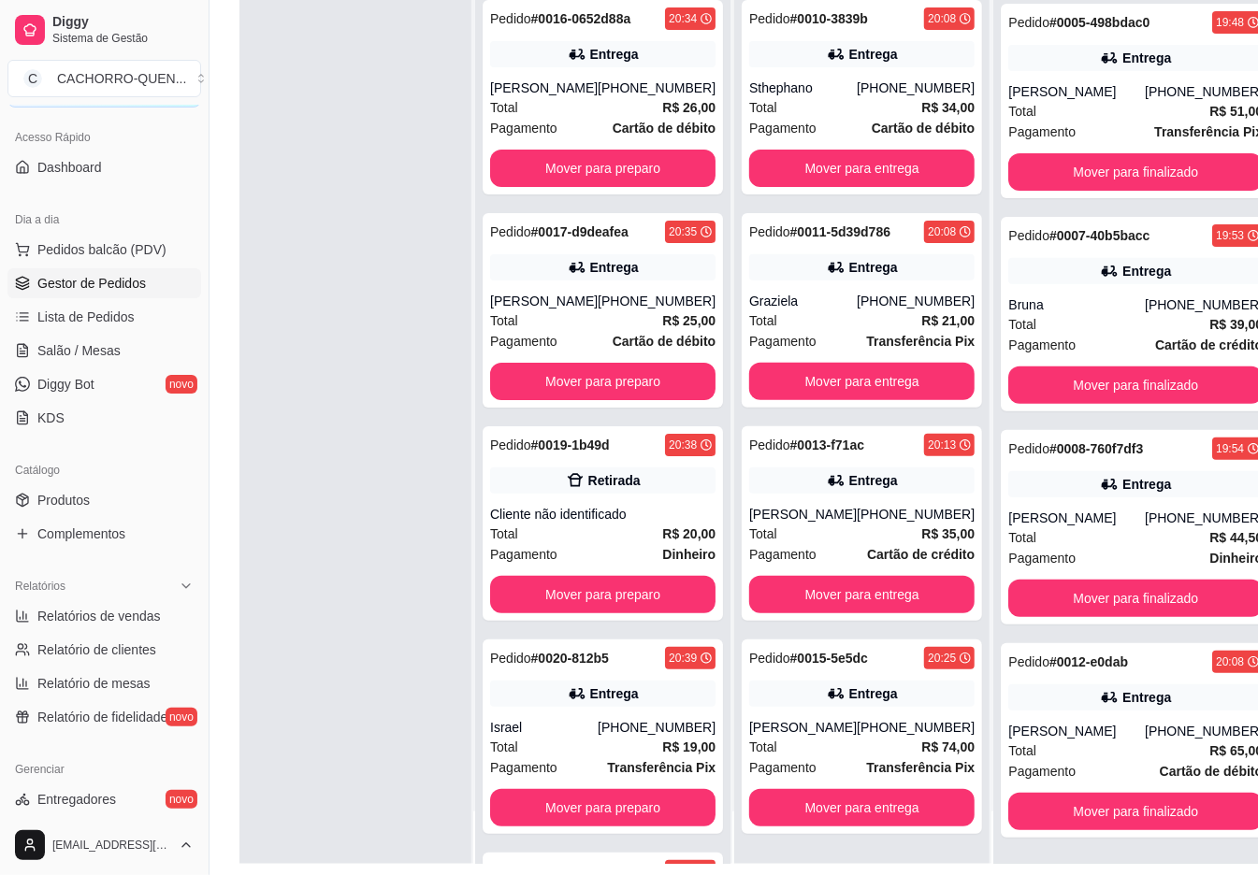
scroll to position [285, 0]
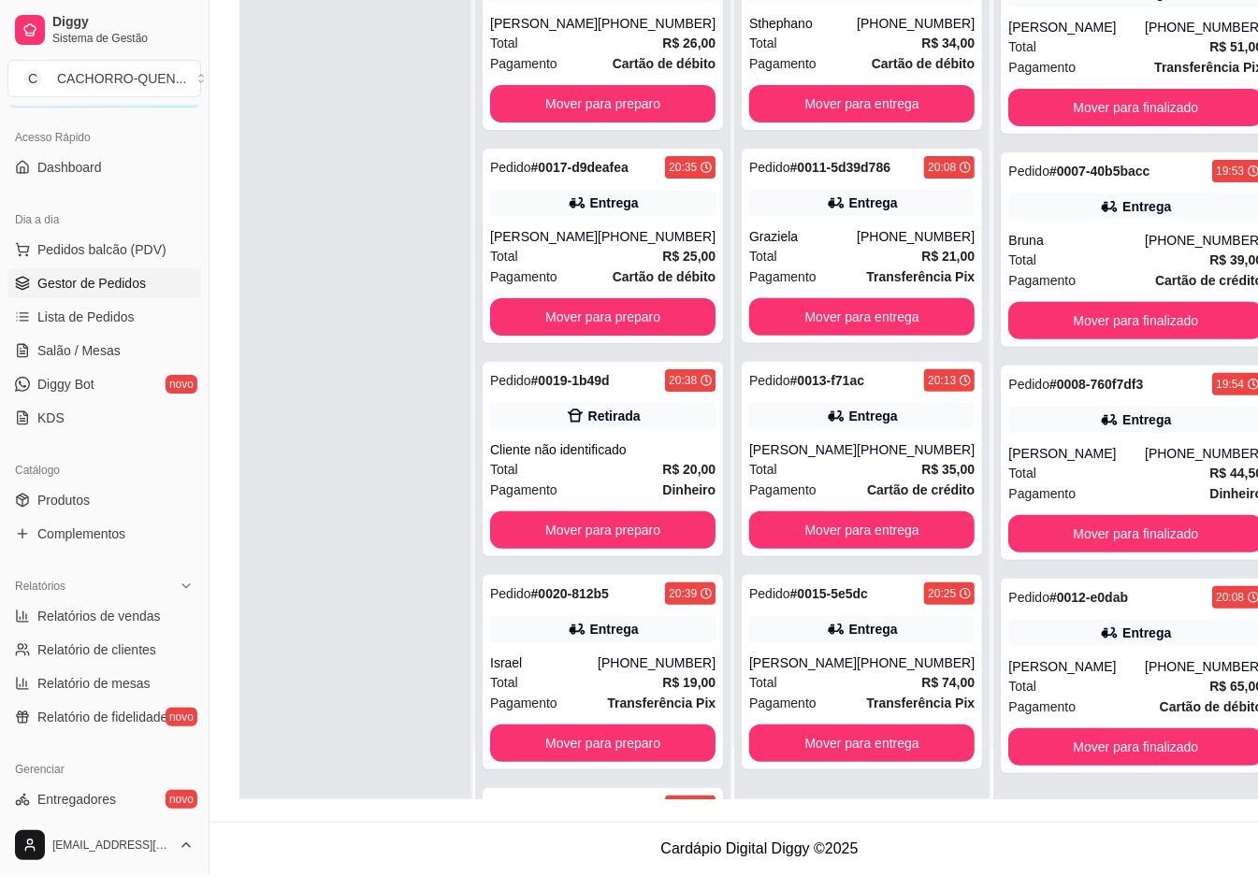
click at [1100, 742] on button "Mover para finalizado" at bounding box center [1135, 746] width 254 height 37
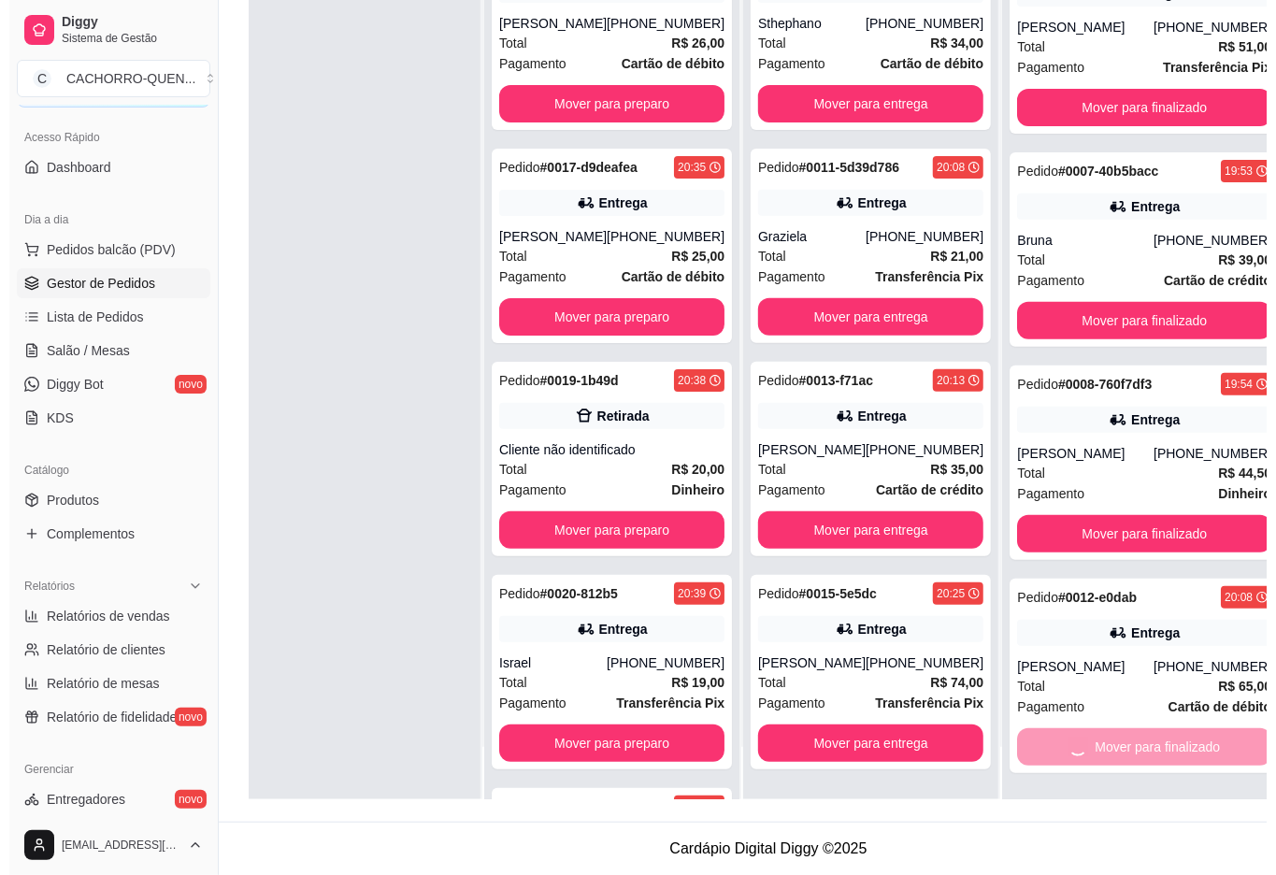
scroll to position [64, 0]
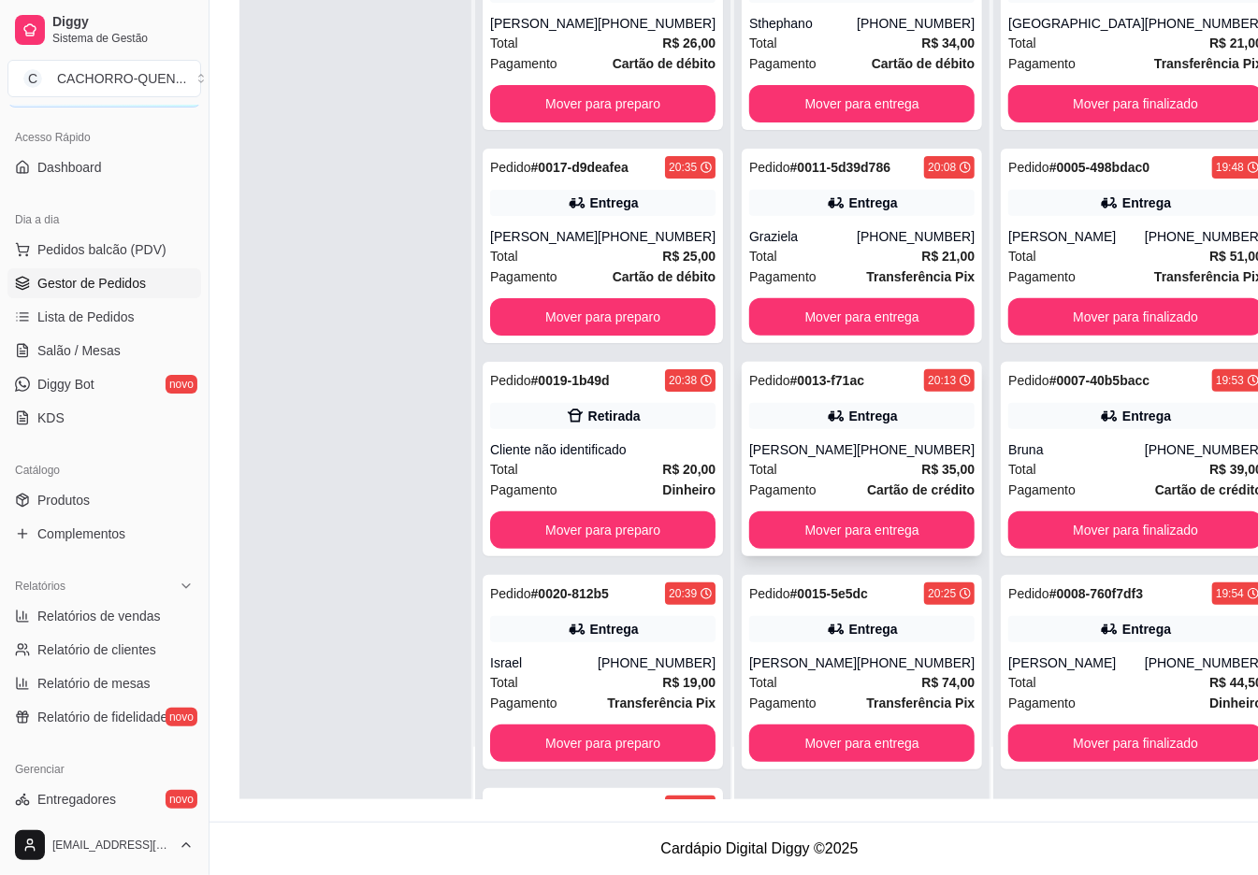
click at [864, 435] on div "Pedido # 0013-f71ac 20:13 Entrega [PERSON_NAME] [PHONE_NUMBER] Total R$ 35,00 P…" at bounding box center [861, 459] width 240 height 194
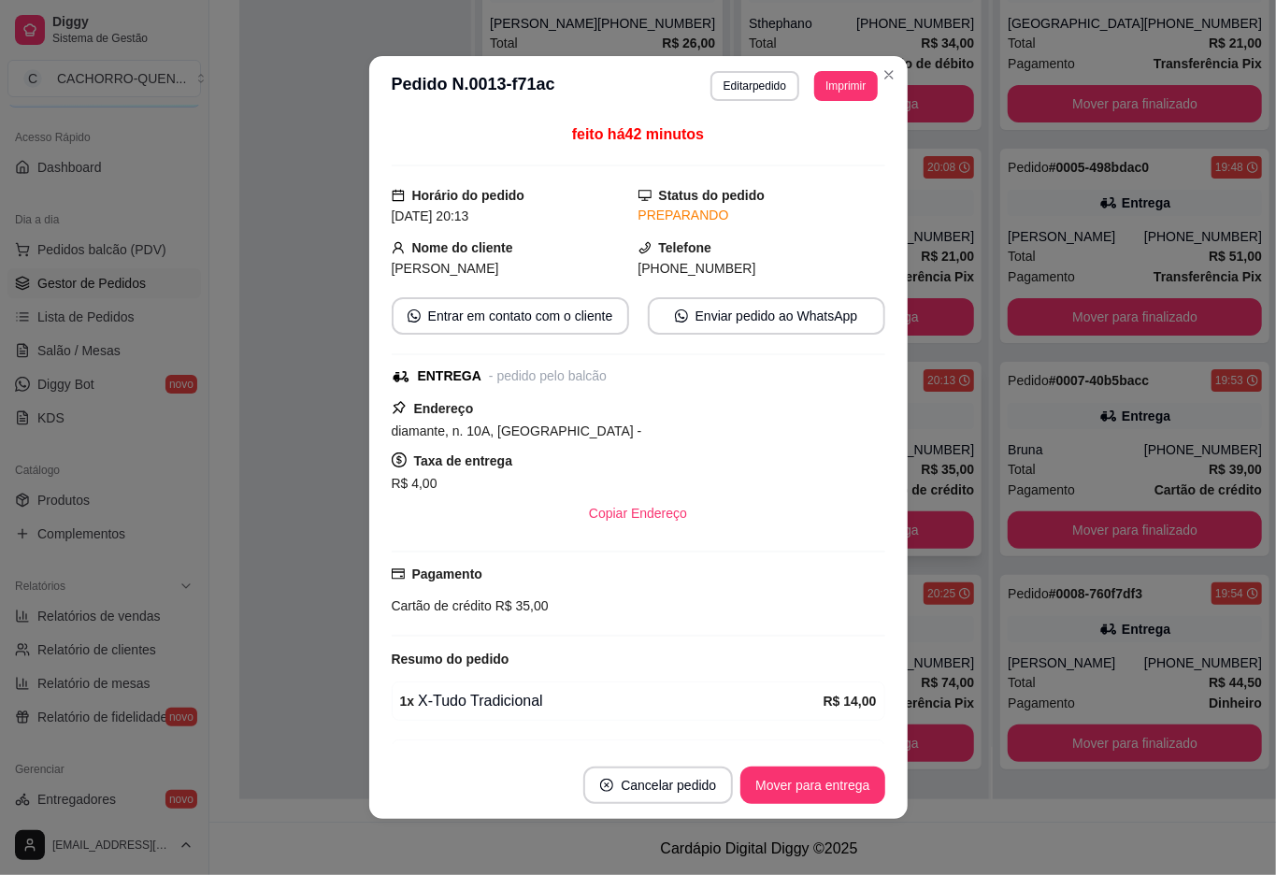
click at [806, 785] on button "Mover para entrega" at bounding box center [813, 785] width 144 height 37
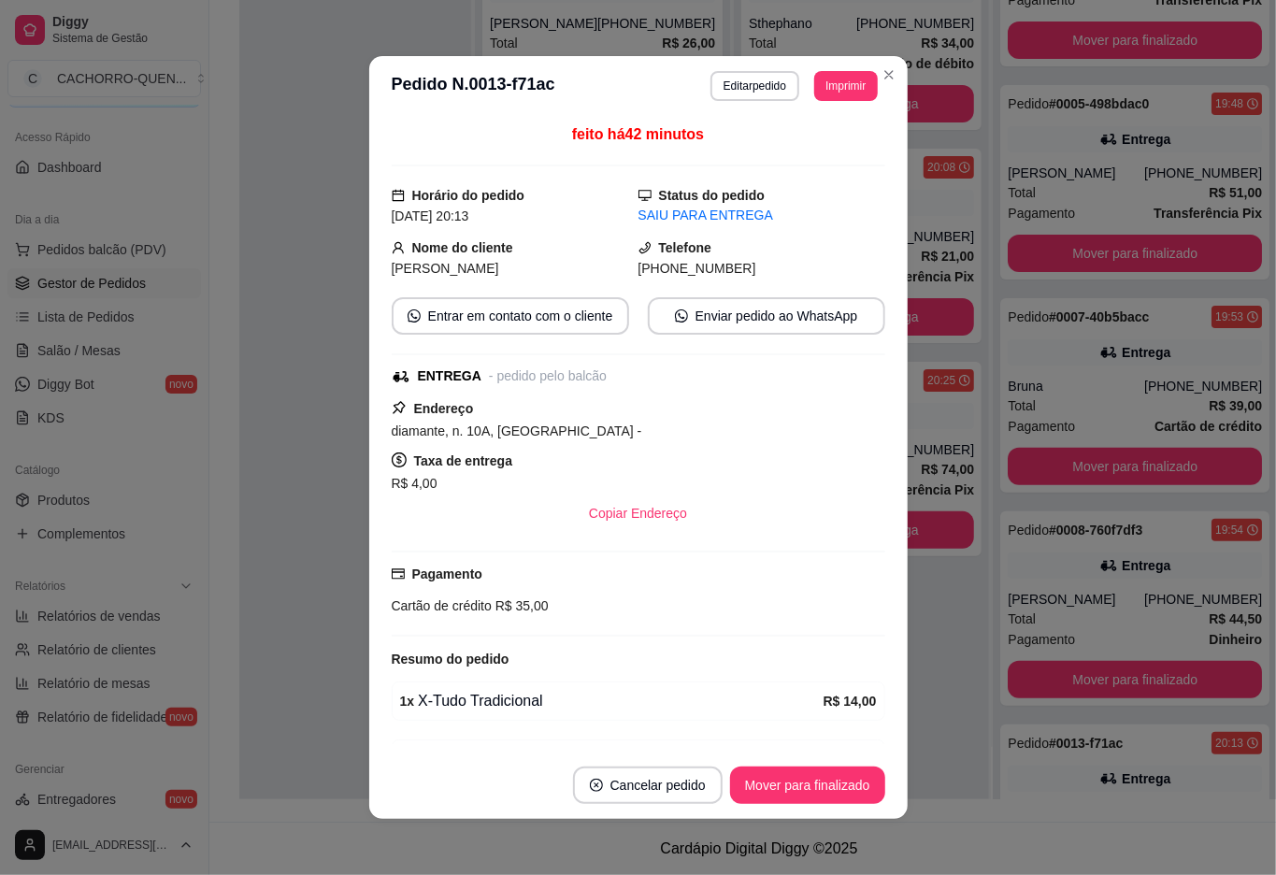
scroll to position [0, 0]
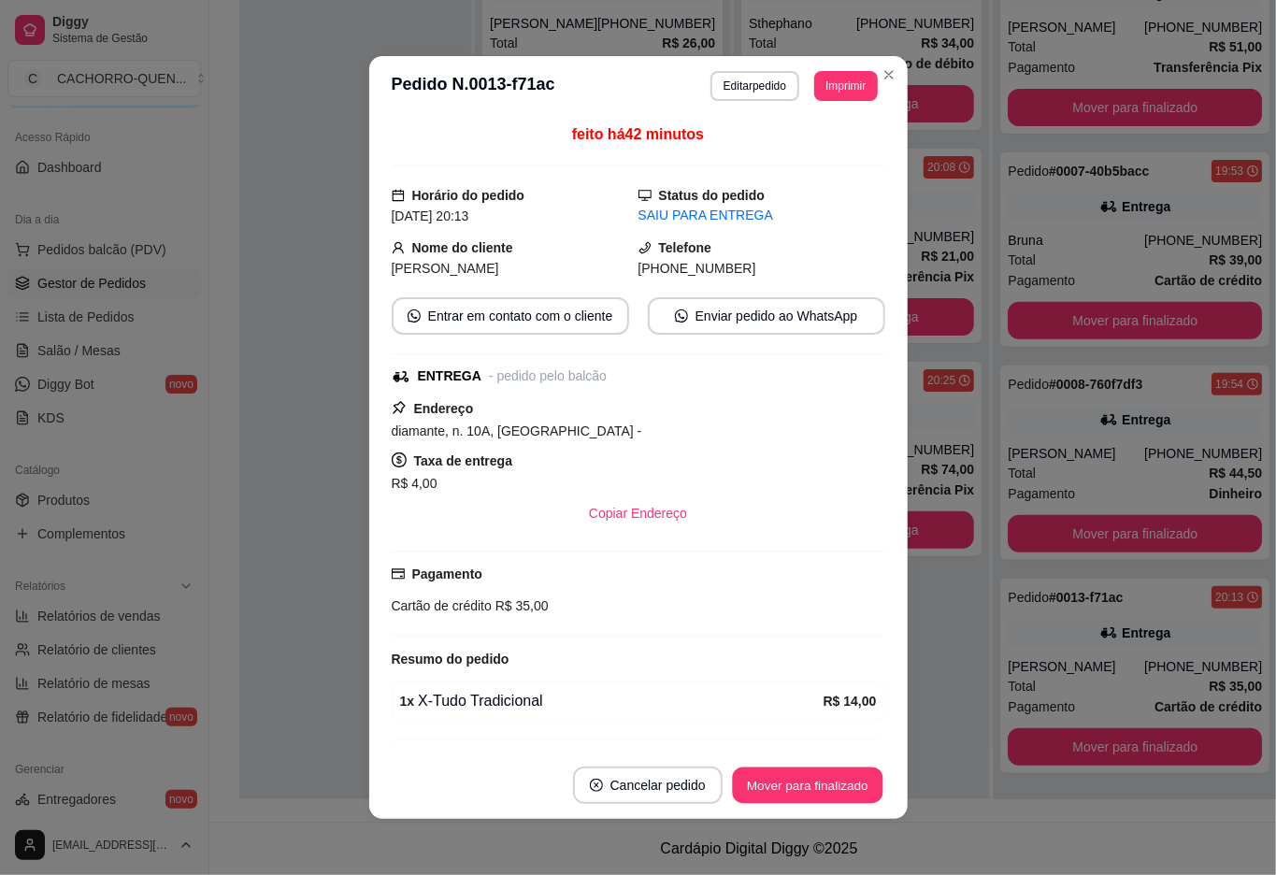
click at [804, 787] on button "Mover para finalizado" at bounding box center [807, 786] width 151 height 36
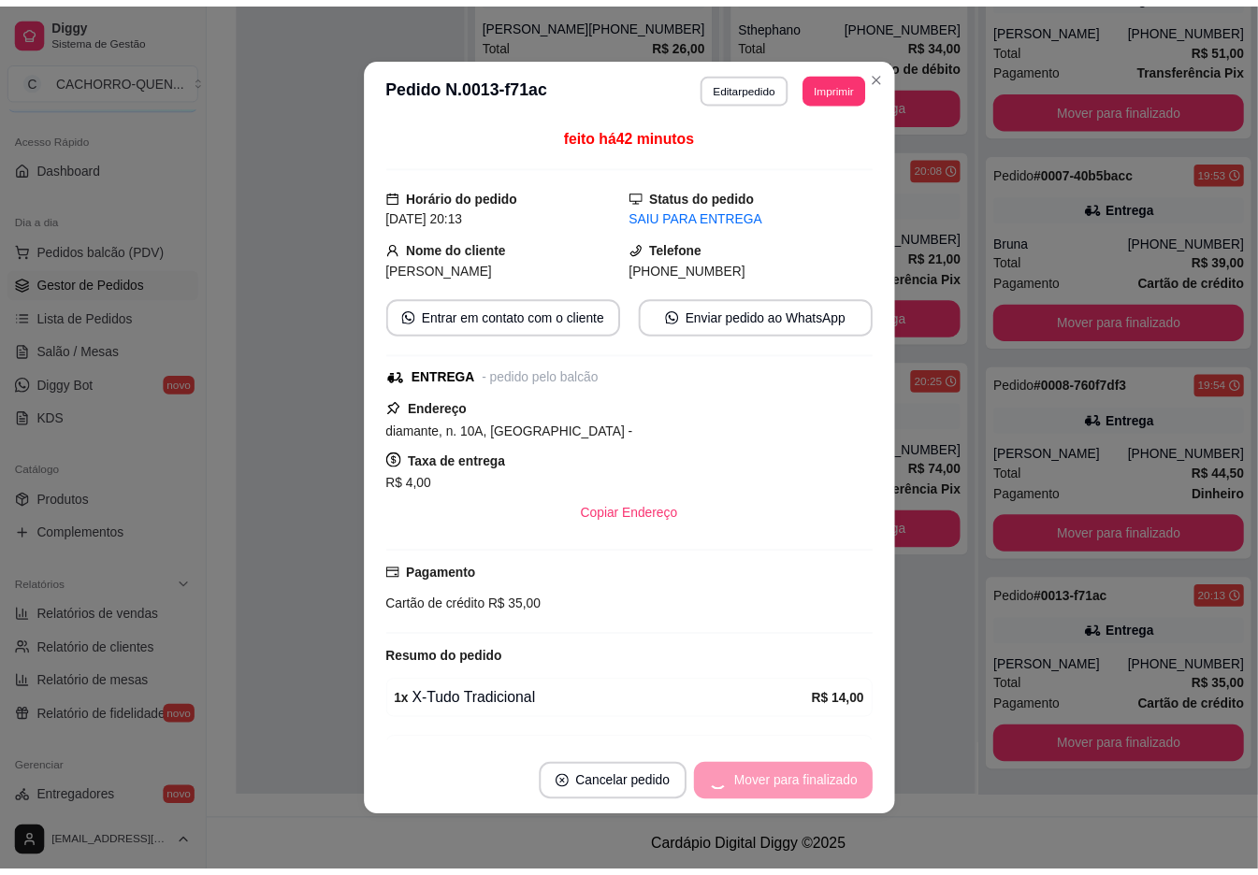
scroll to position [64, 0]
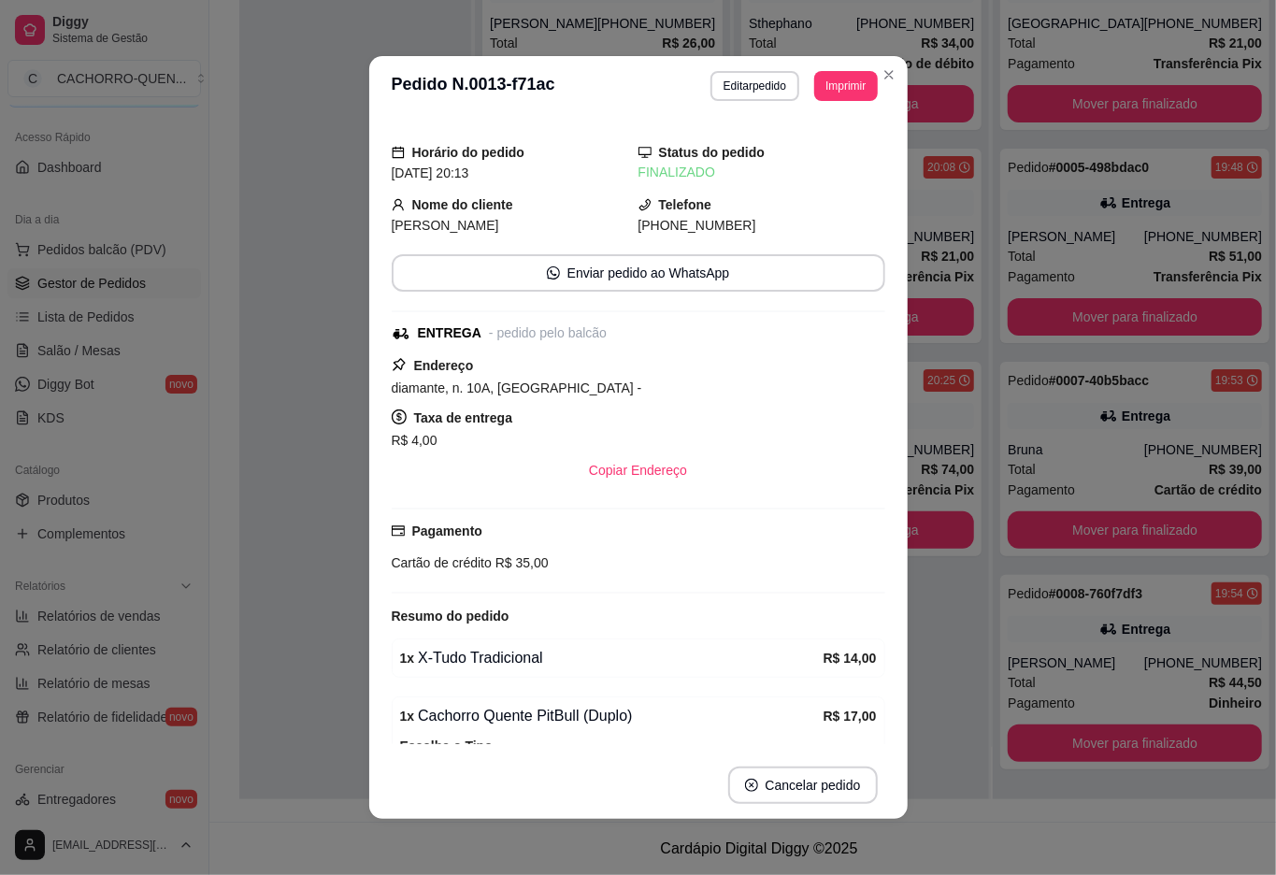
click at [294, 513] on div at bounding box center [355, 361] width 232 height 875
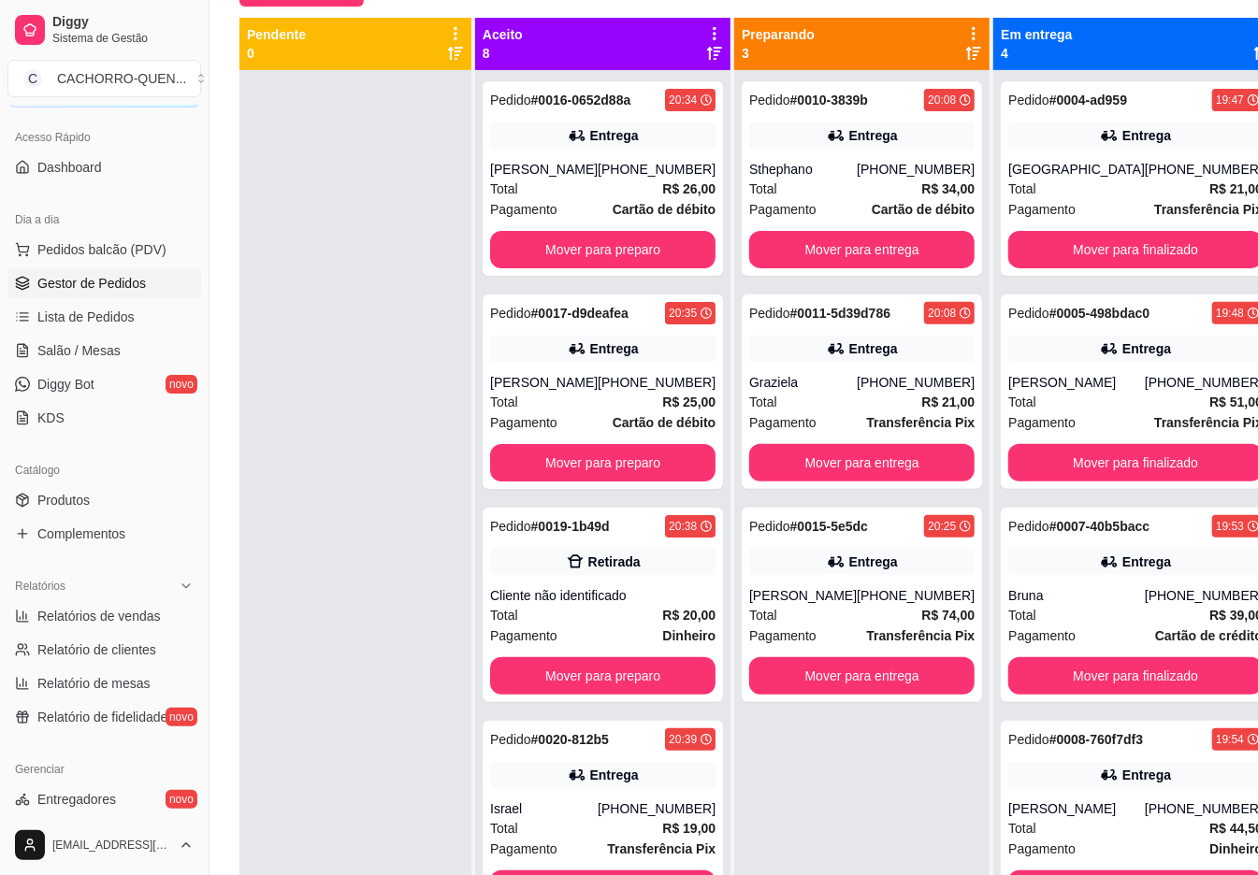
scroll to position [0, 0]
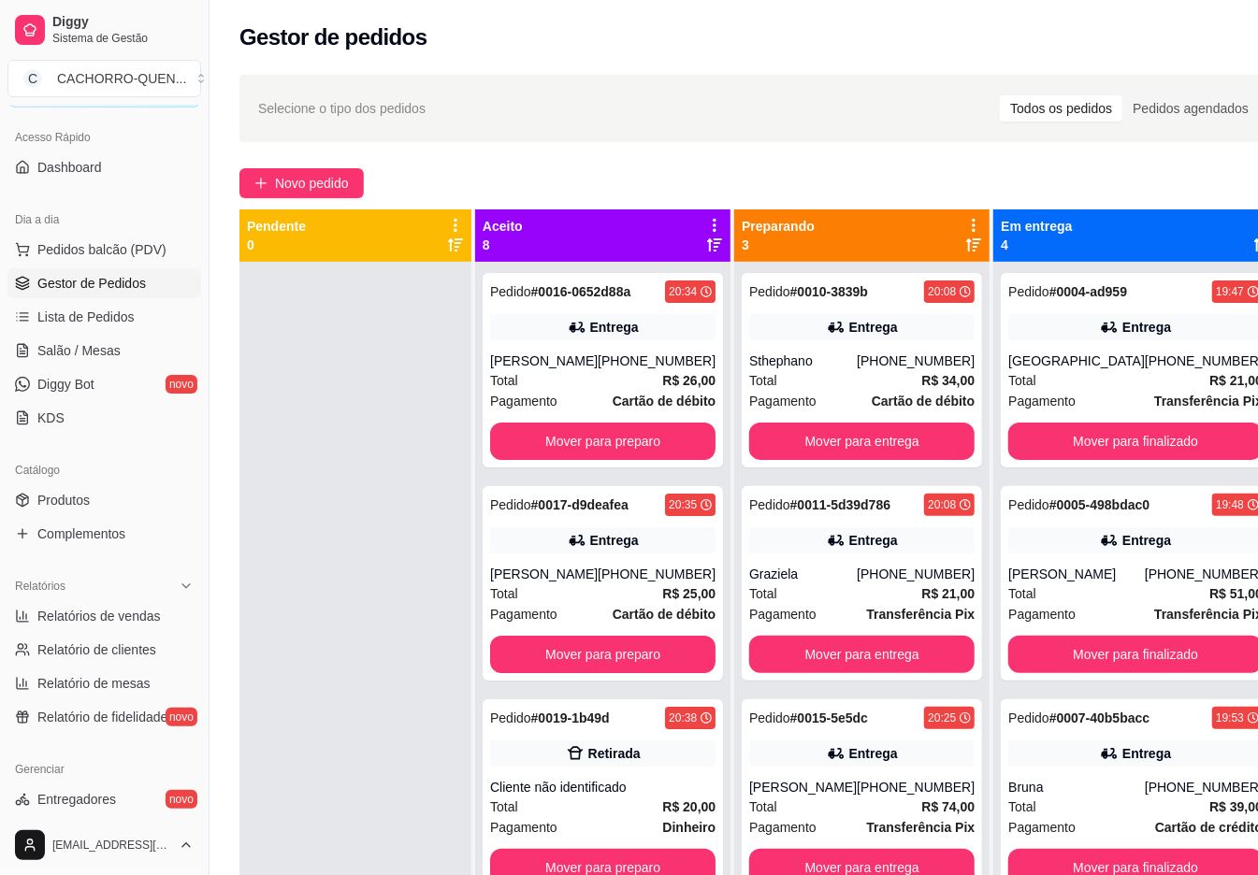
click at [1120, 443] on button "Mover para finalizado" at bounding box center [1135, 441] width 254 height 37
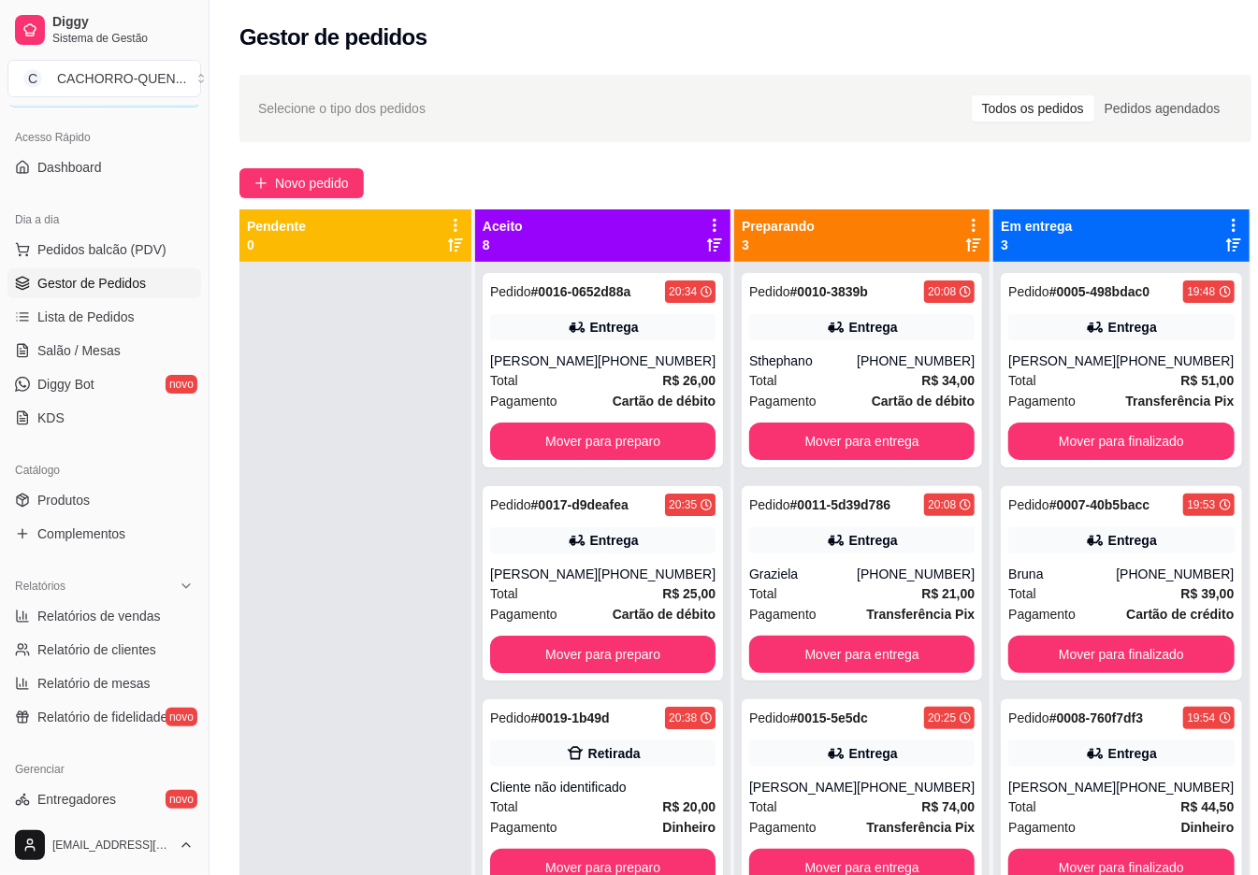
click at [1116, 441] on button "Mover para finalizado" at bounding box center [1120, 441] width 225 height 37
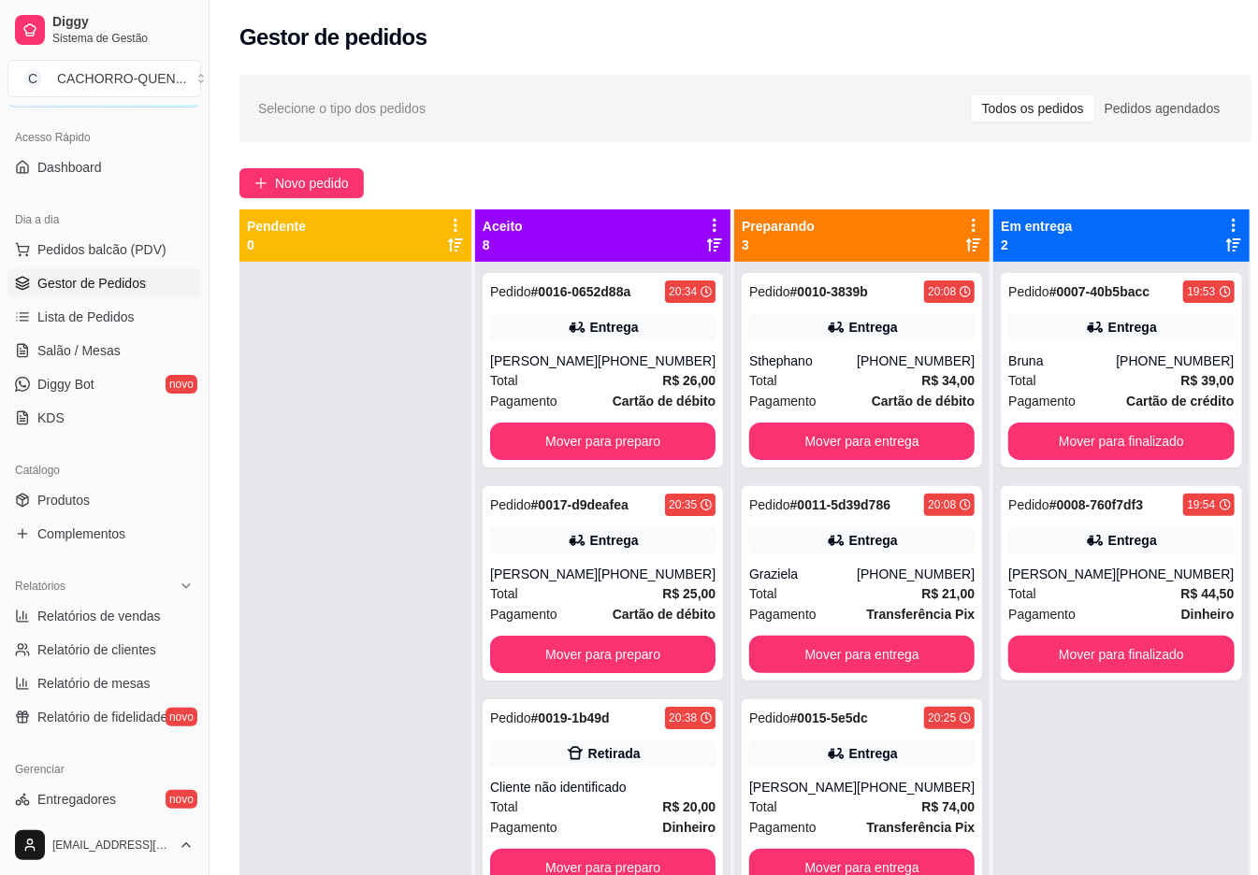
click at [1115, 651] on button "Mover para finalizado" at bounding box center [1120, 654] width 225 height 37
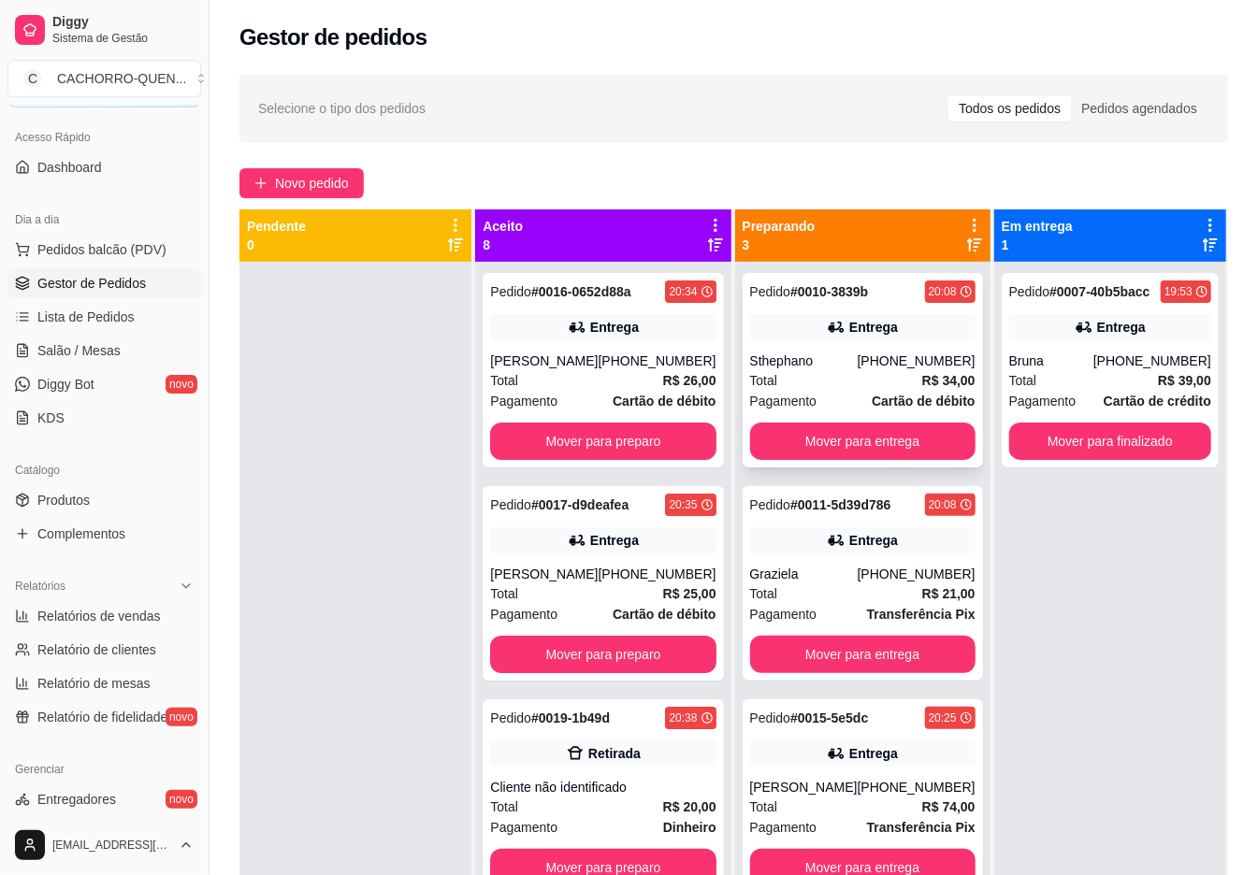
click at [879, 371] on div "Total R$ 34,00" at bounding box center [862, 380] width 225 height 21
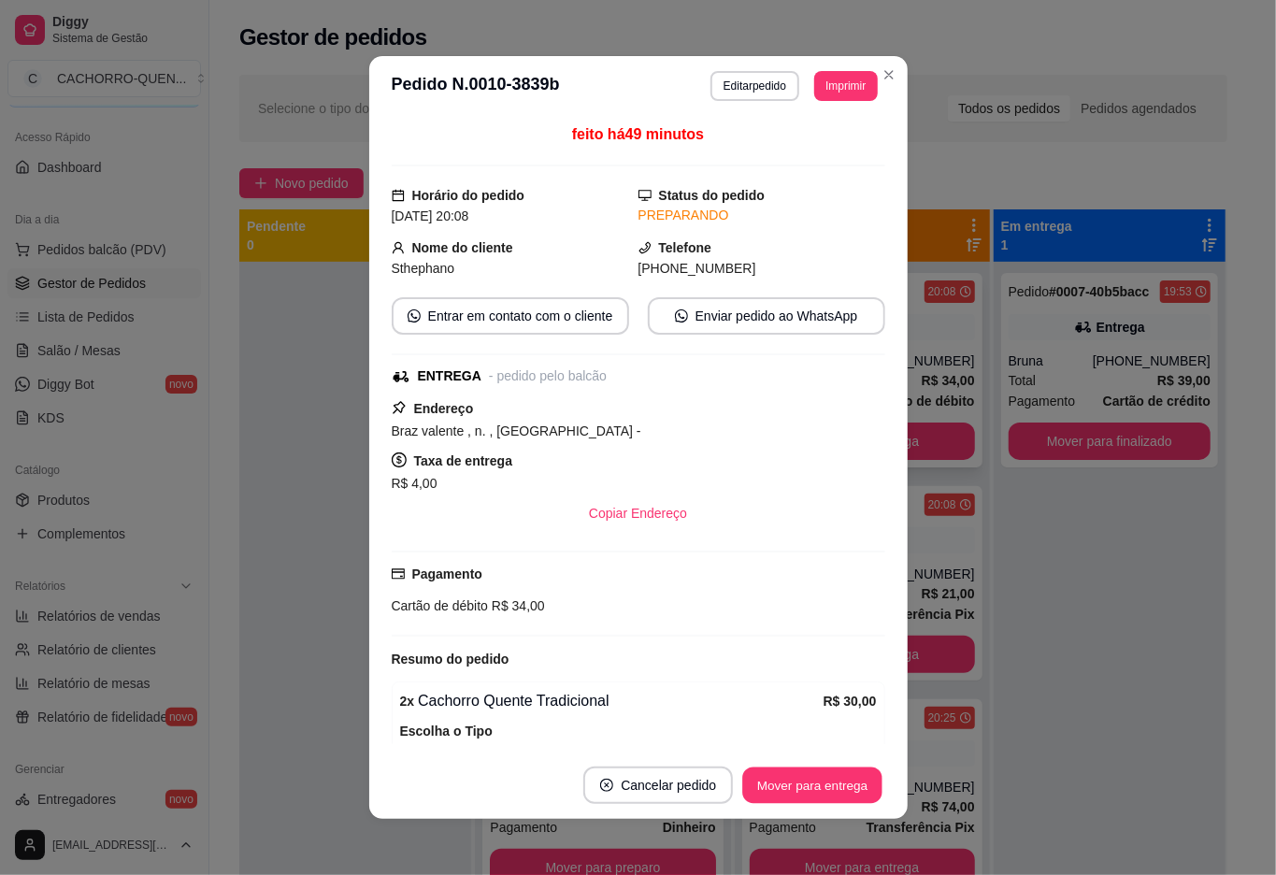
click at [827, 787] on button "Mover para entrega" at bounding box center [813, 786] width 140 height 36
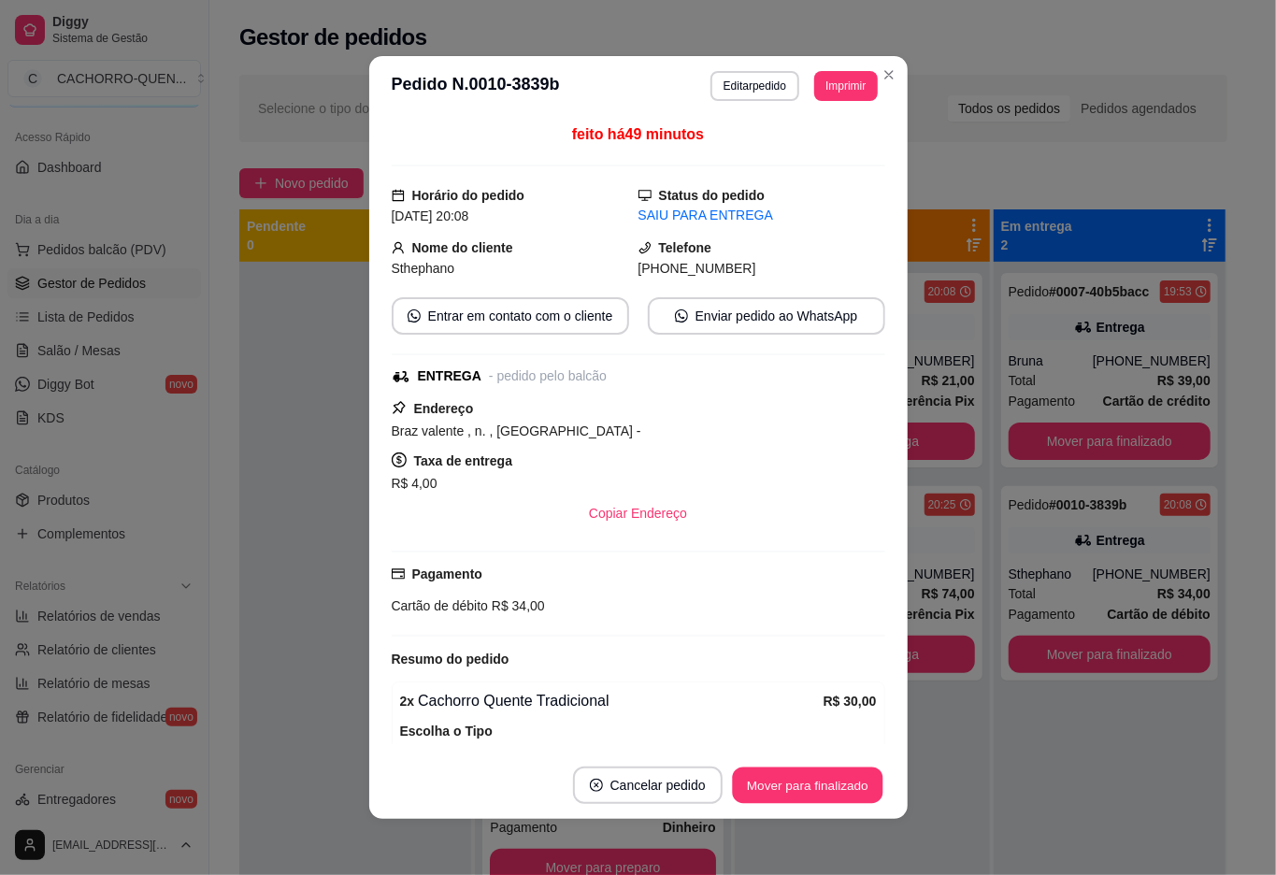
click at [801, 785] on button "Mover para finalizado" at bounding box center [807, 786] width 151 height 36
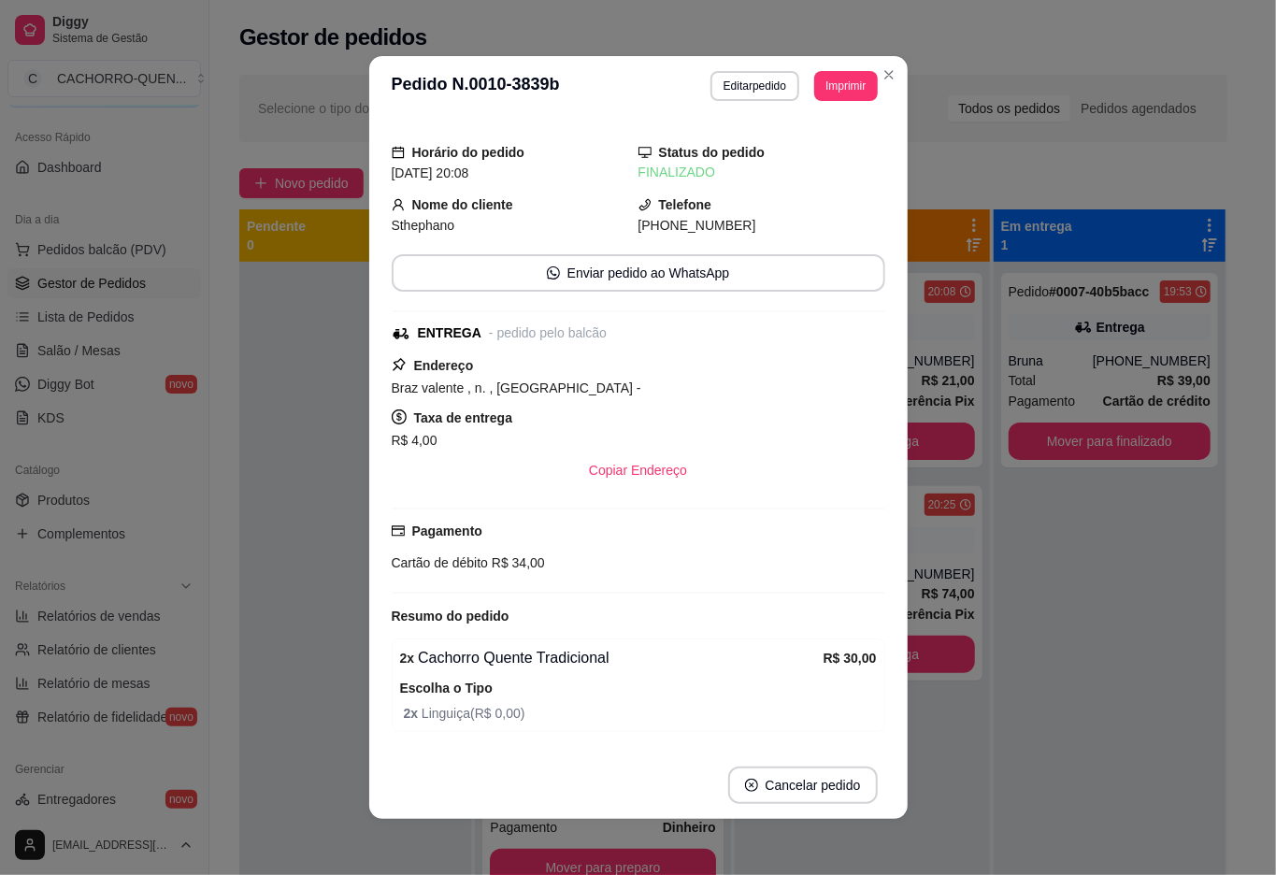
click at [311, 516] on div at bounding box center [355, 699] width 232 height 875
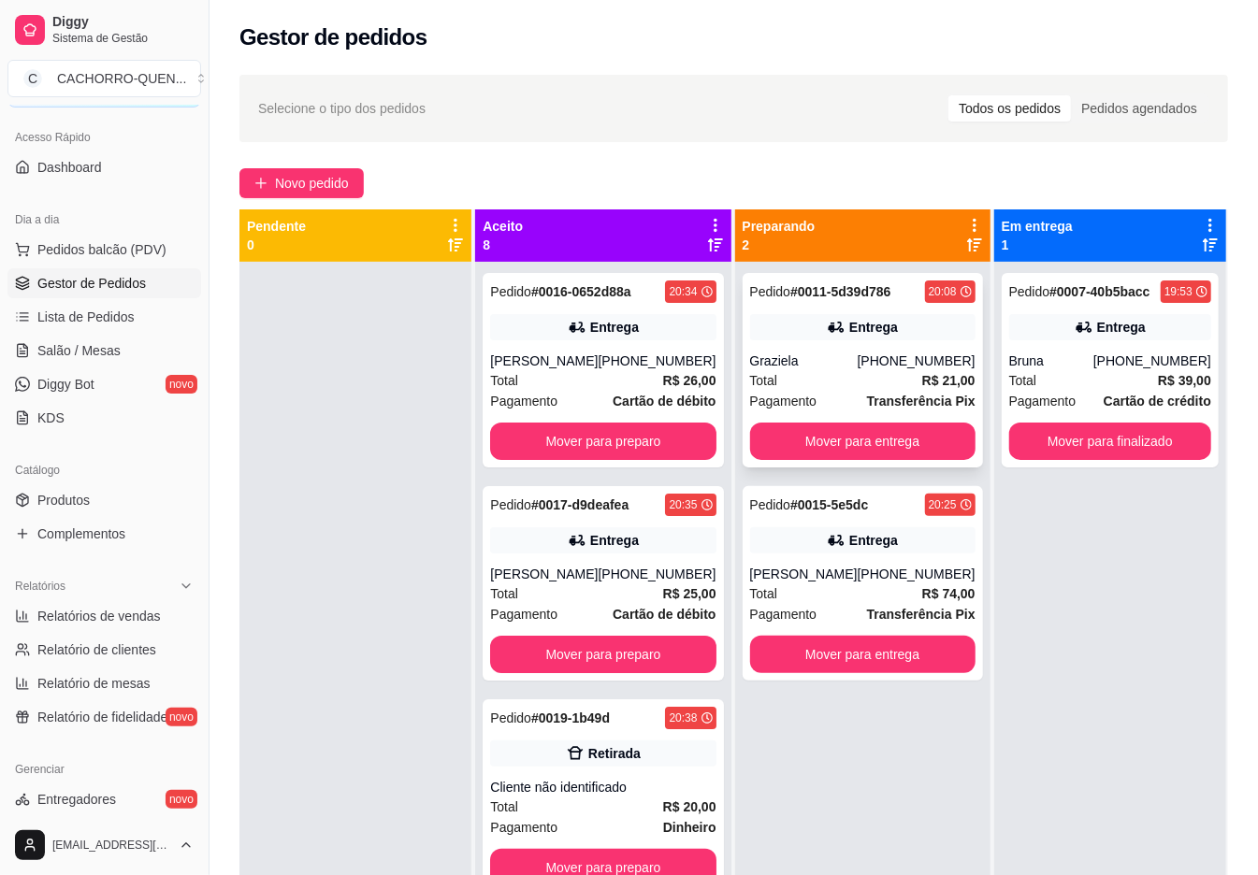
click at [857, 374] on div "Total R$ 21,00" at bounding box center [862, 380] width 225 height 21
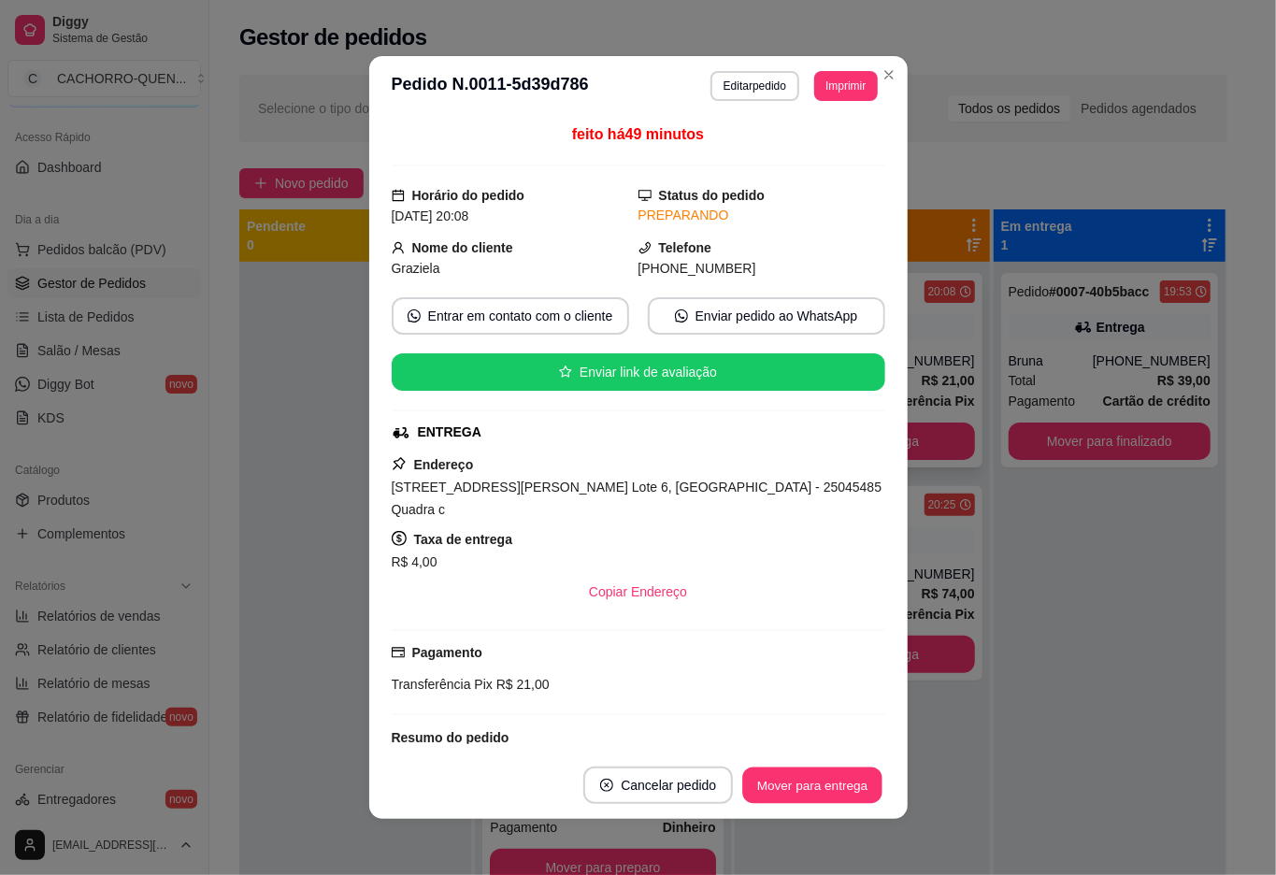
click at [775, 784] on button "Mover para entrega" at bounding box center [813, 786] width 140 height 36
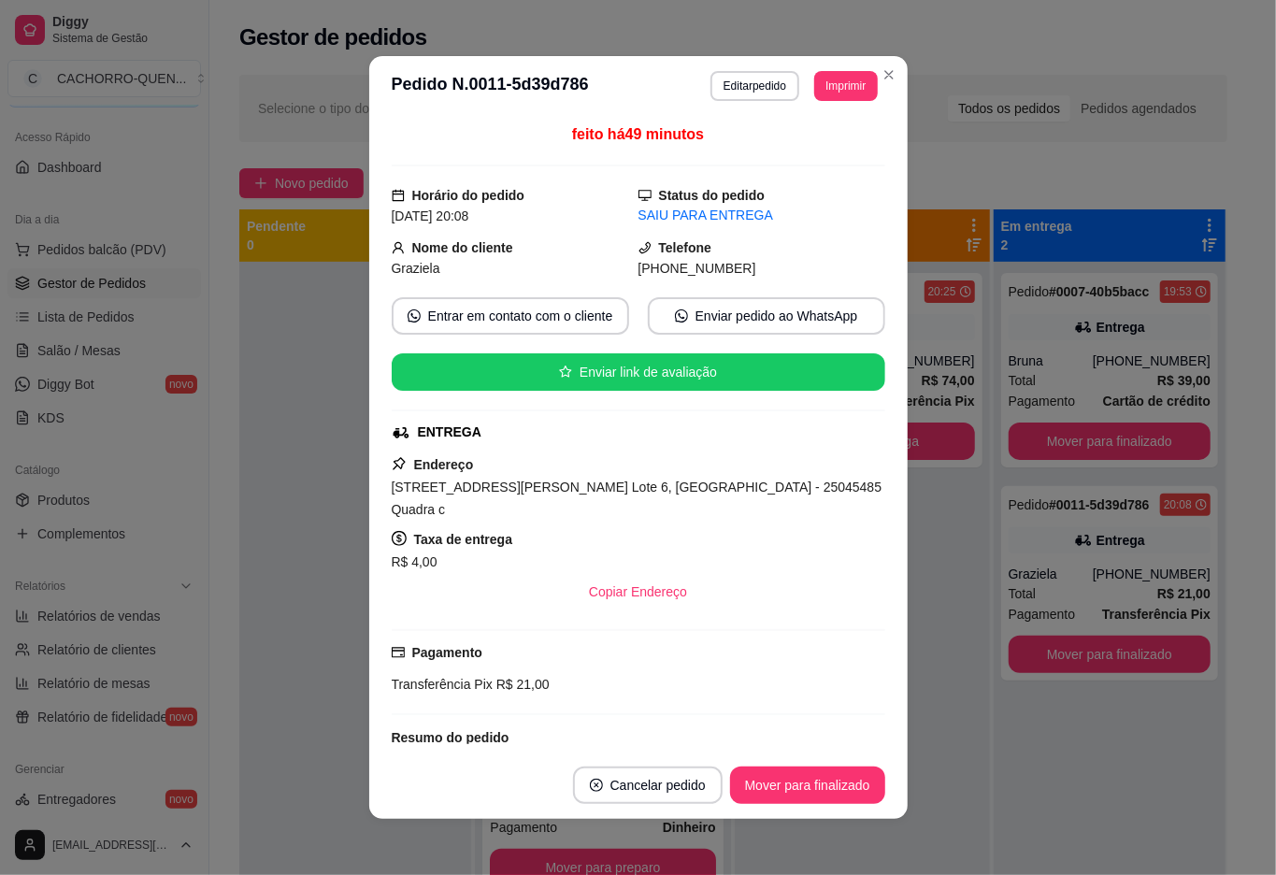
click at [774, 768] on button "Mover para finalizado" at bounding box center [807, 785] width 155 height 37
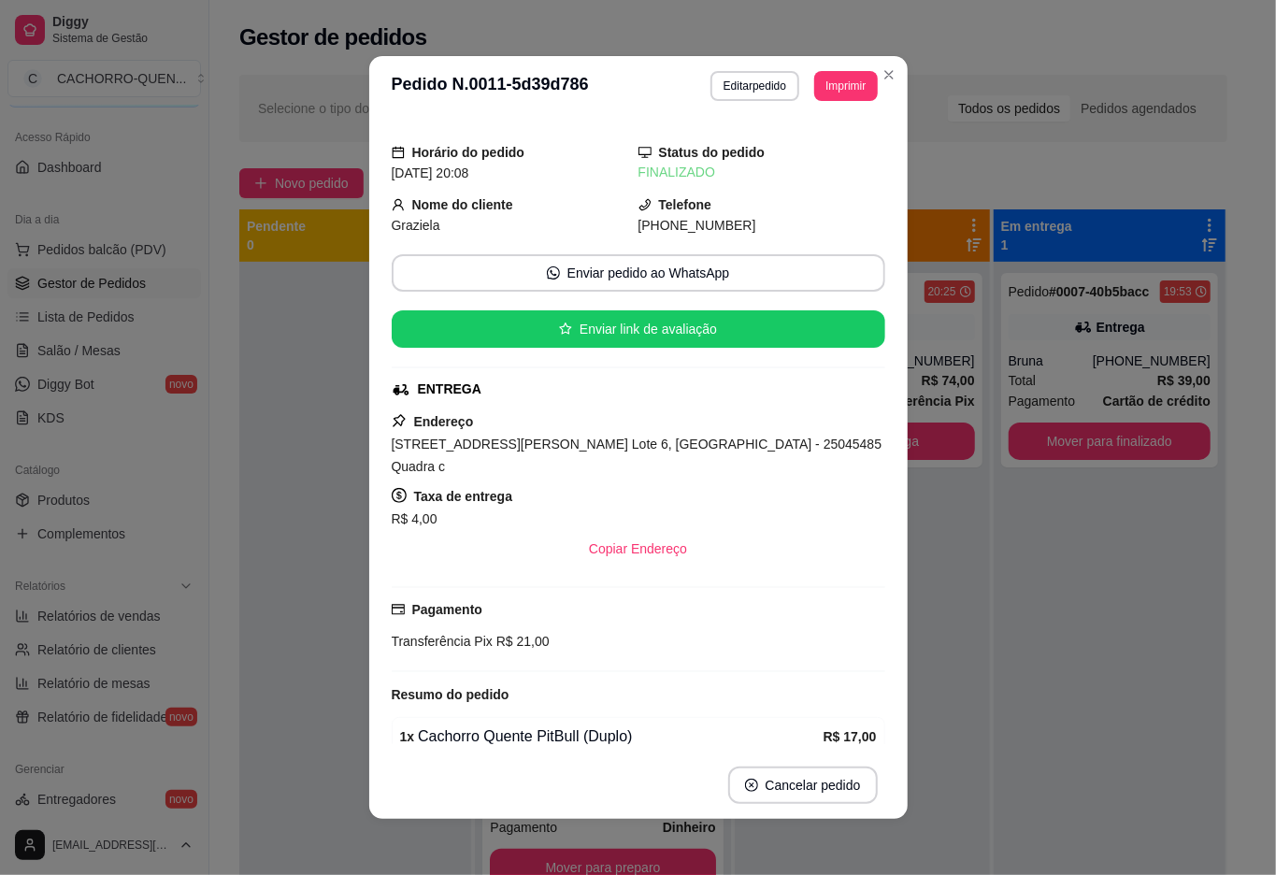
click at [310, 382] on div at bounding box center [355, 699] width 232 height 875
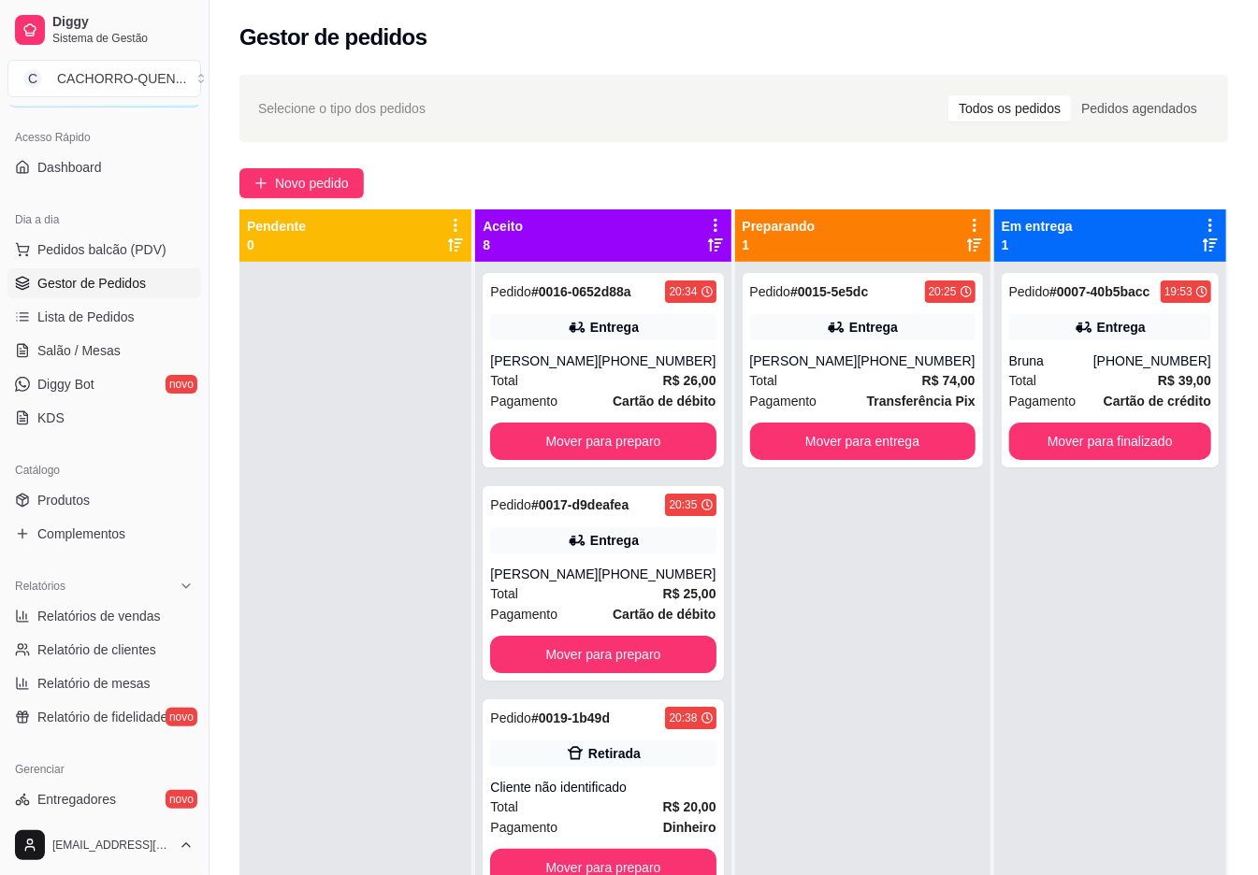
click at [602, 460] on button "Mover para preparo" at bounding box center [602, 441] width 225 height 37
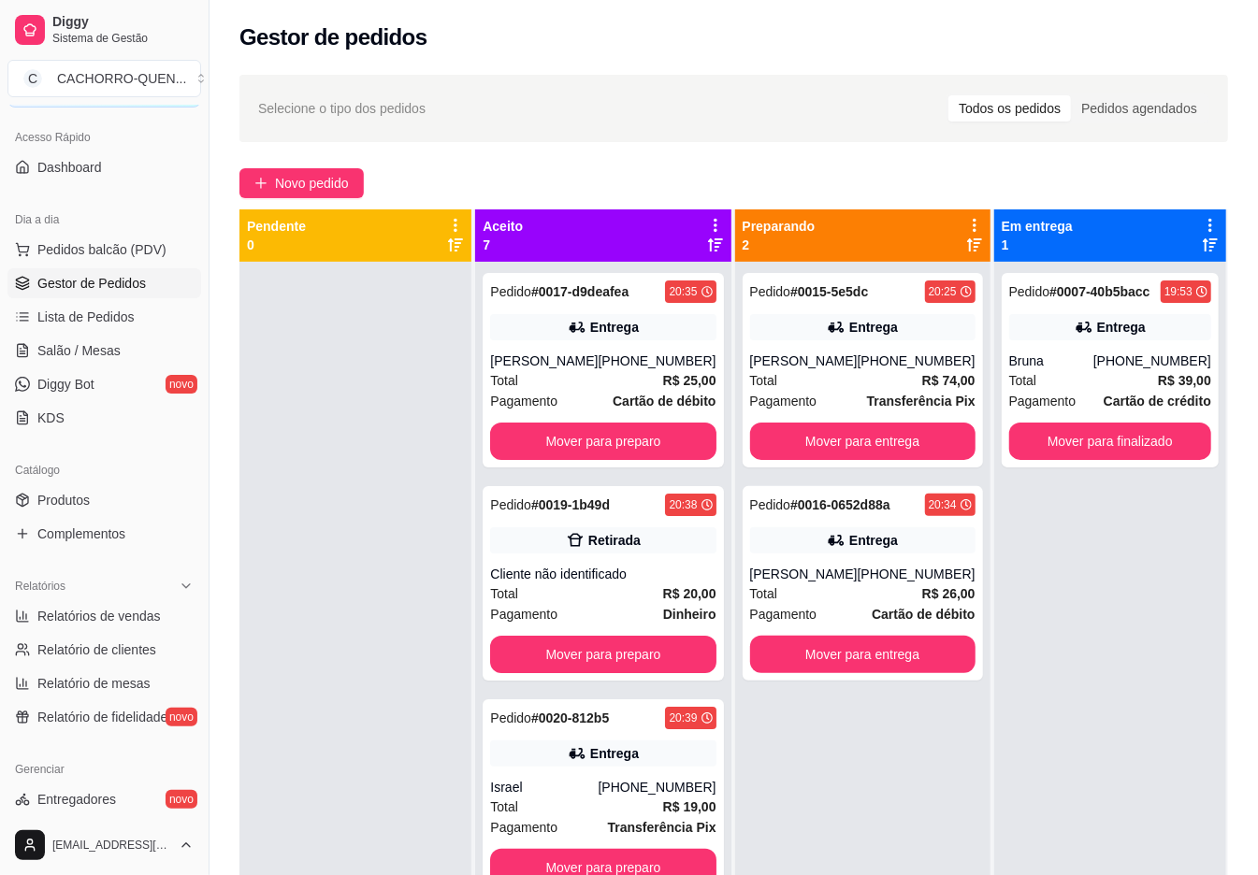
click at [587, 460] on button "Mover para preparo" at bounding box center [602, 441] width 225 height 37
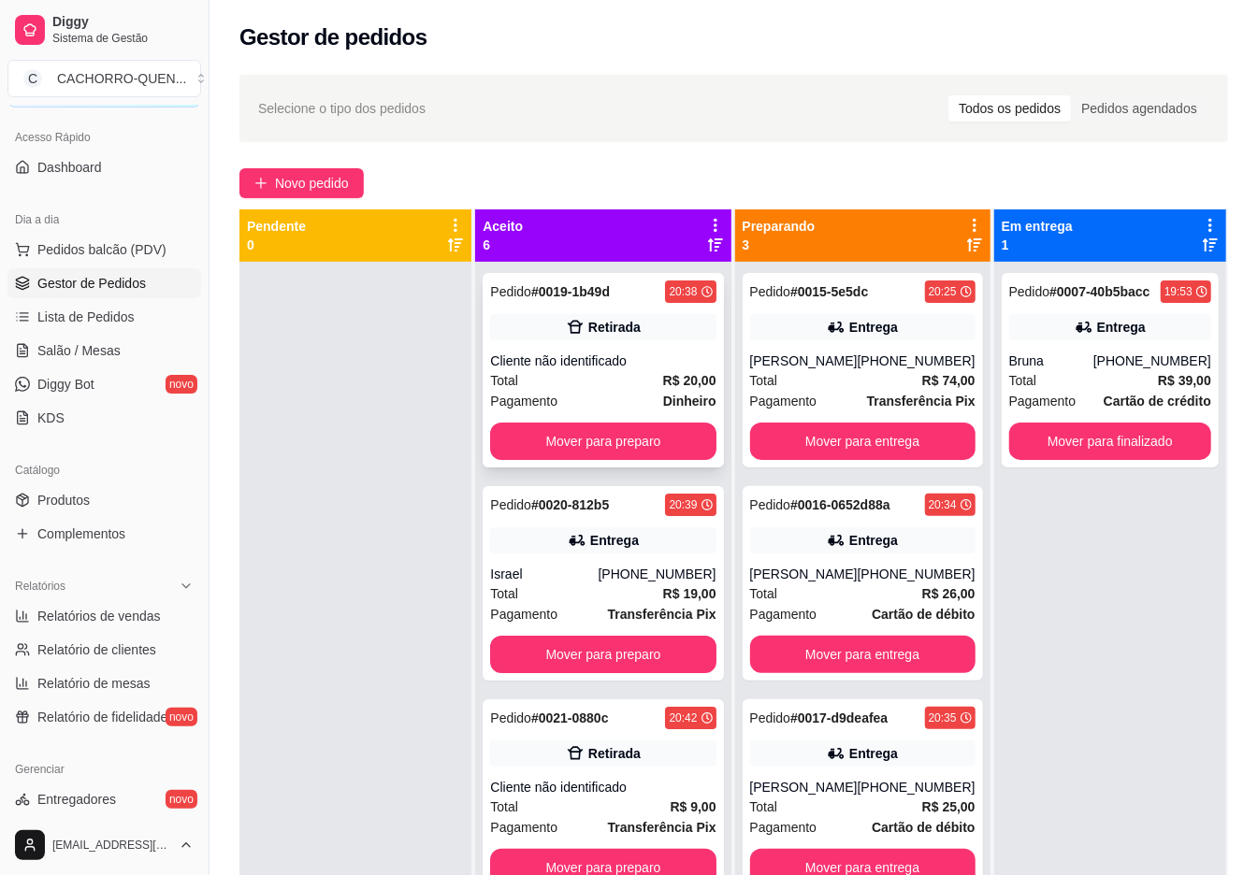
click at [581, 353] on div "Cliente não identificado" at bounding box center [602, 361] width 225 height 19
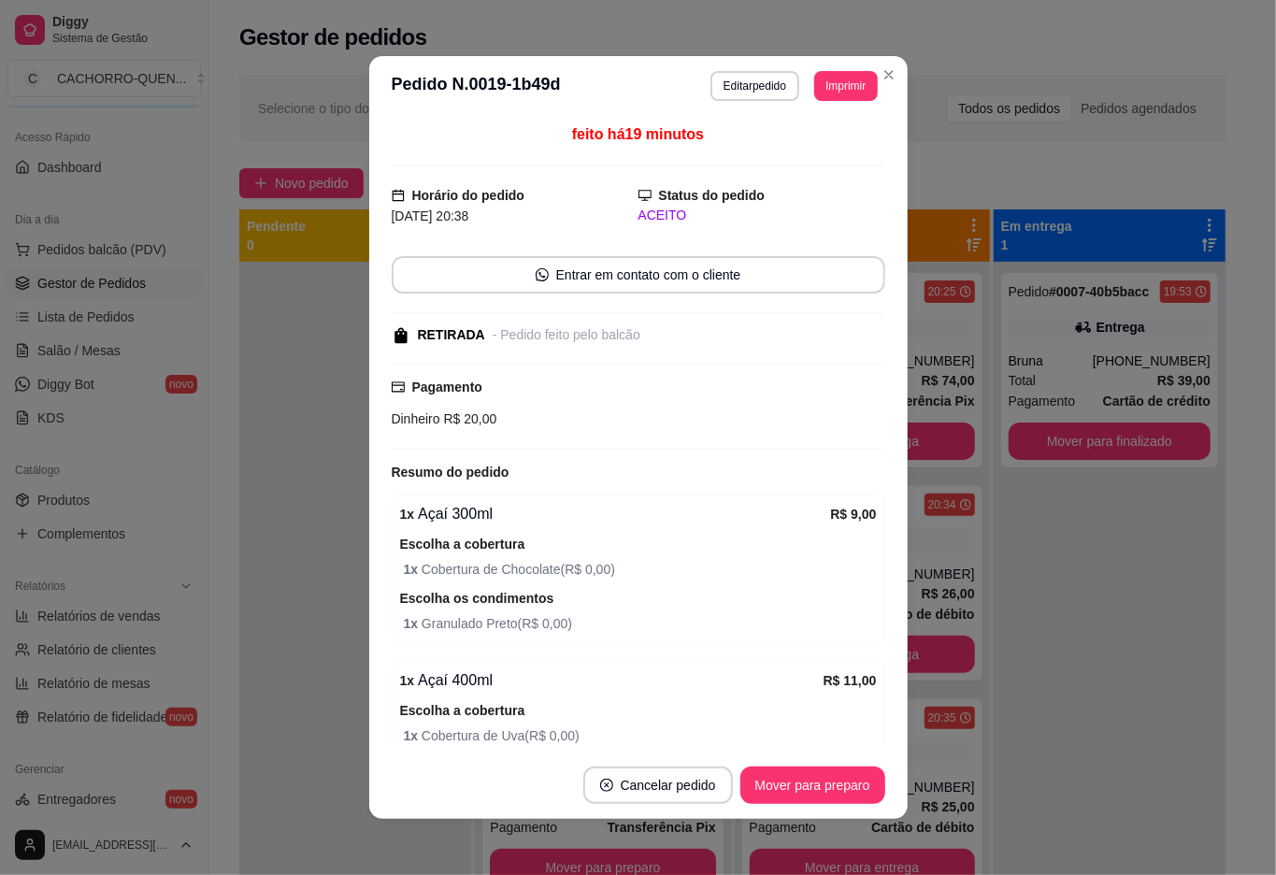
click at [790, 785] on button "Mover para preparo" at bounding box center [813, 785] width 145 height 37
click at [786, 783] on button "Mover para retirada disponível" at bounding box center [782, 786] width 200 height 36
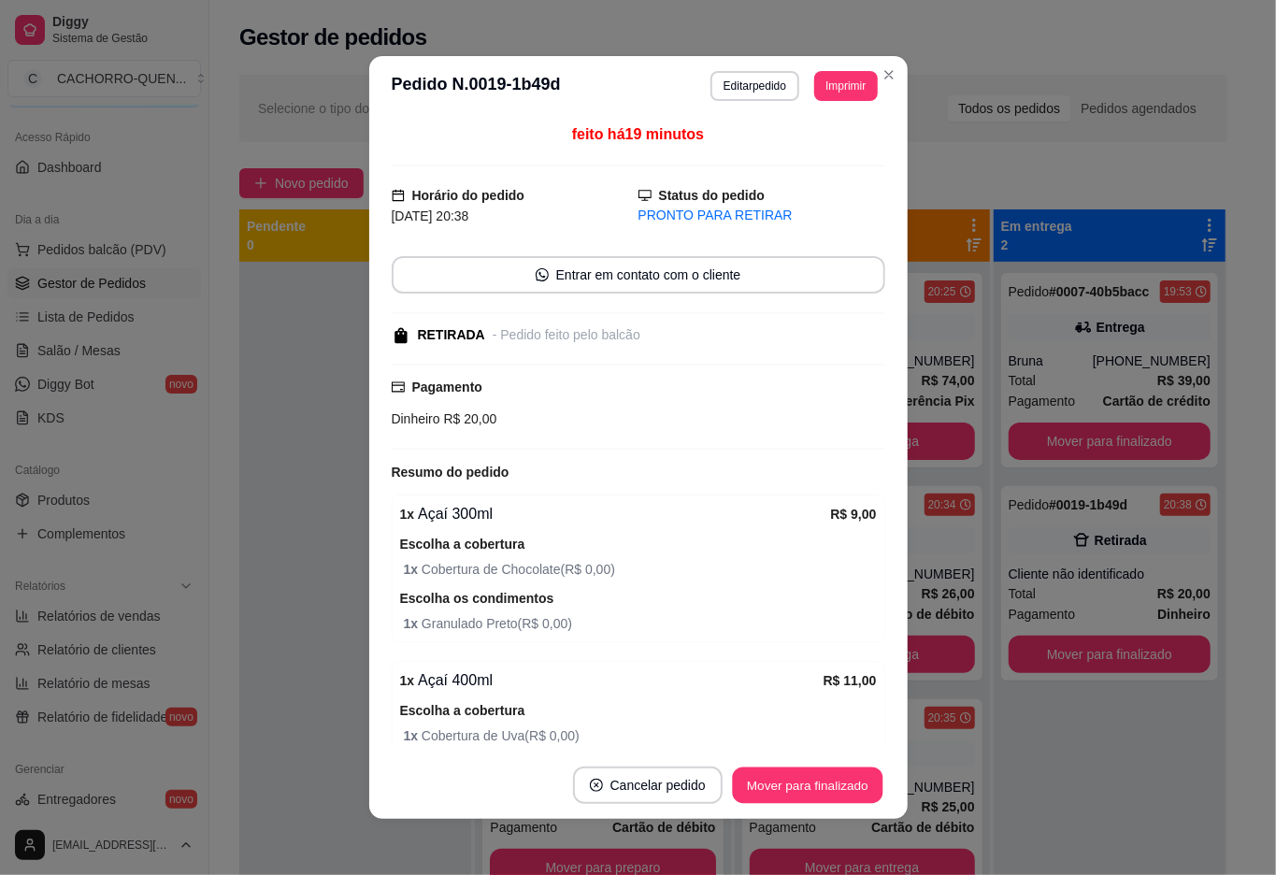
click at [765, 784] on button "Mover para finalizado" at bounding box center [807, 786] width 151 height 36
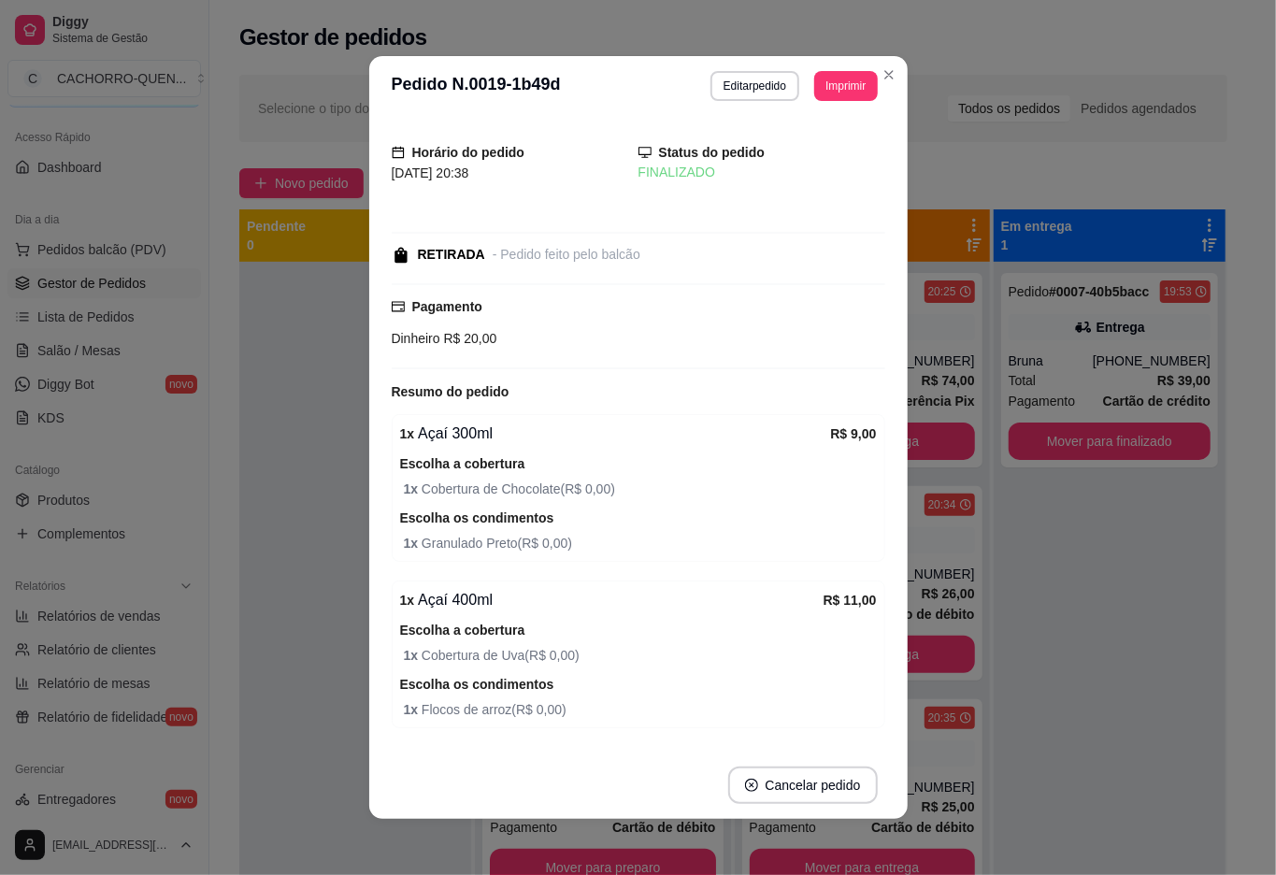
click at [286, 423] on div at bounding box center [355, 699] width 232 height 875
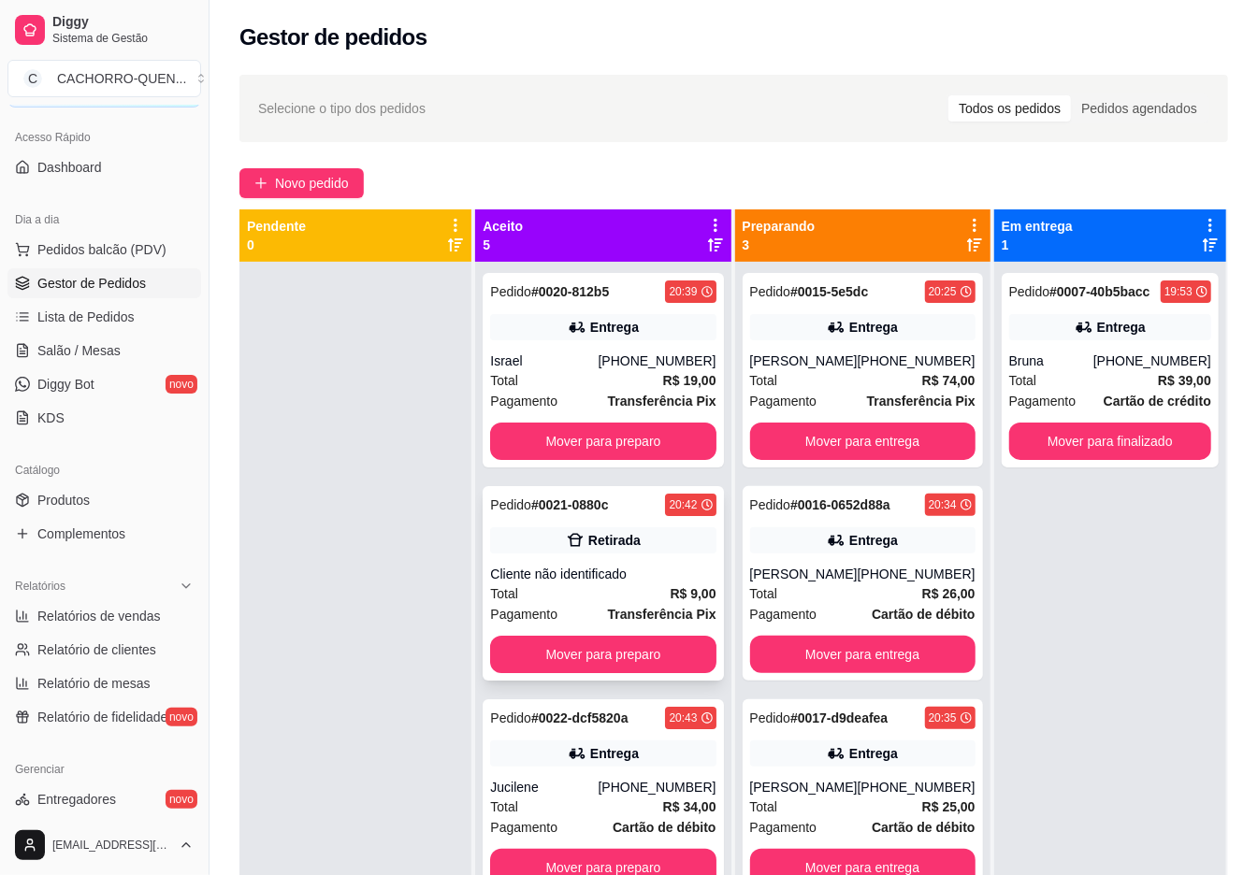
click at [652, 546] on div "Retirada" at bounding box center [602, 540] width 225 height 26
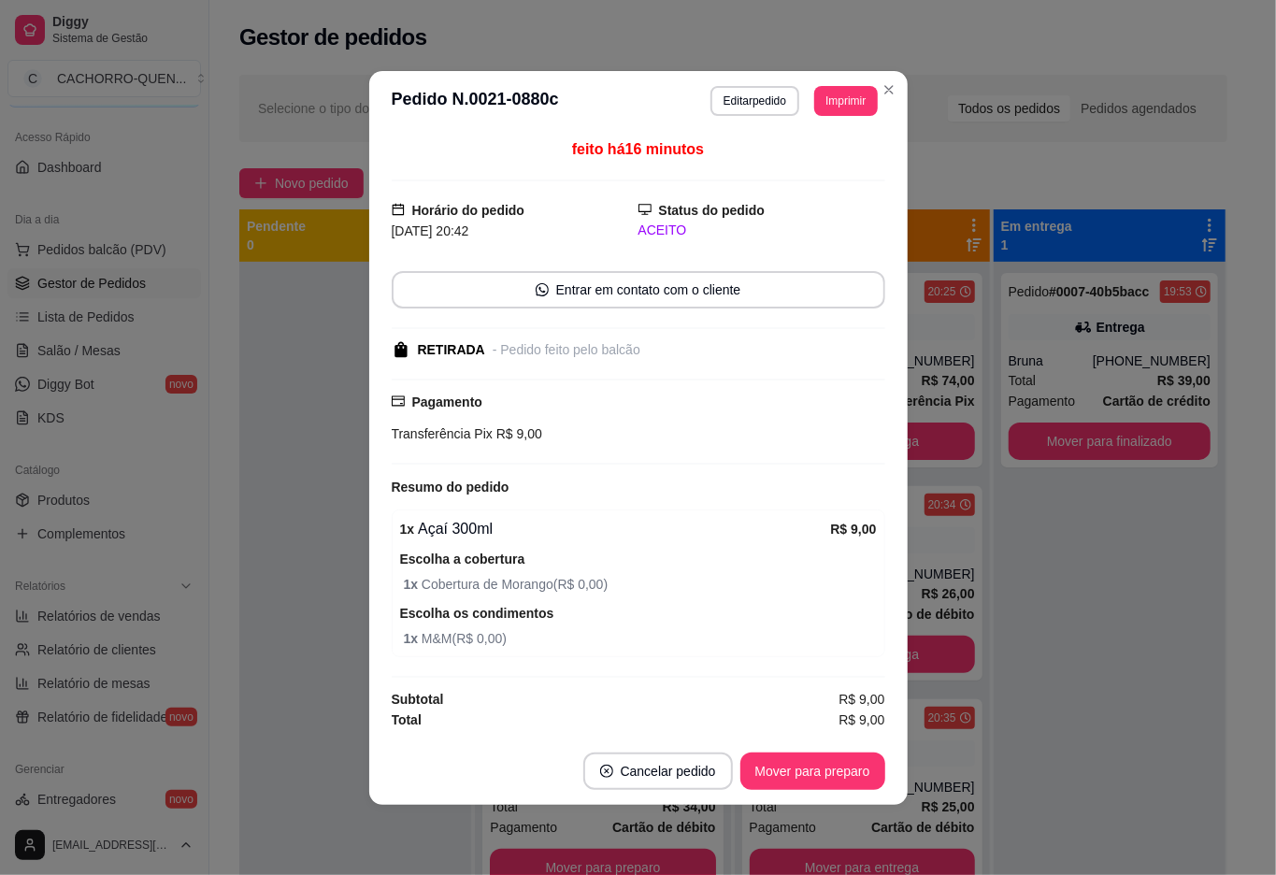
click at [786, 765] on button "Mover para preparo" at bounding box center [813, 771] width 145 height 37
click at [795, 764] on button "Mover para retirada disponível" at bounding box center [781, 771] width 207 height 37
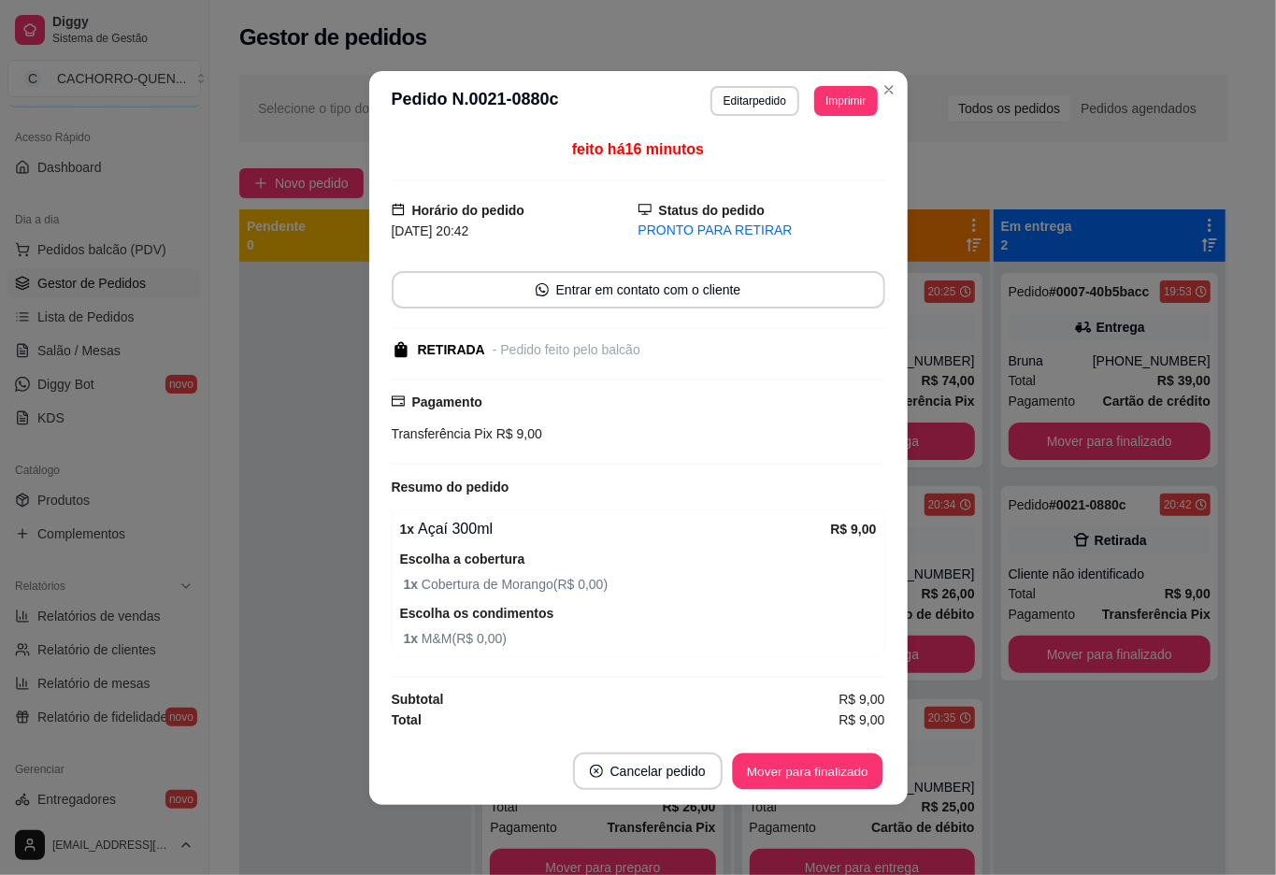
click at [785, 771] on button "Mover para finalizado" at bounding box center [807, 771] width 151 height 36
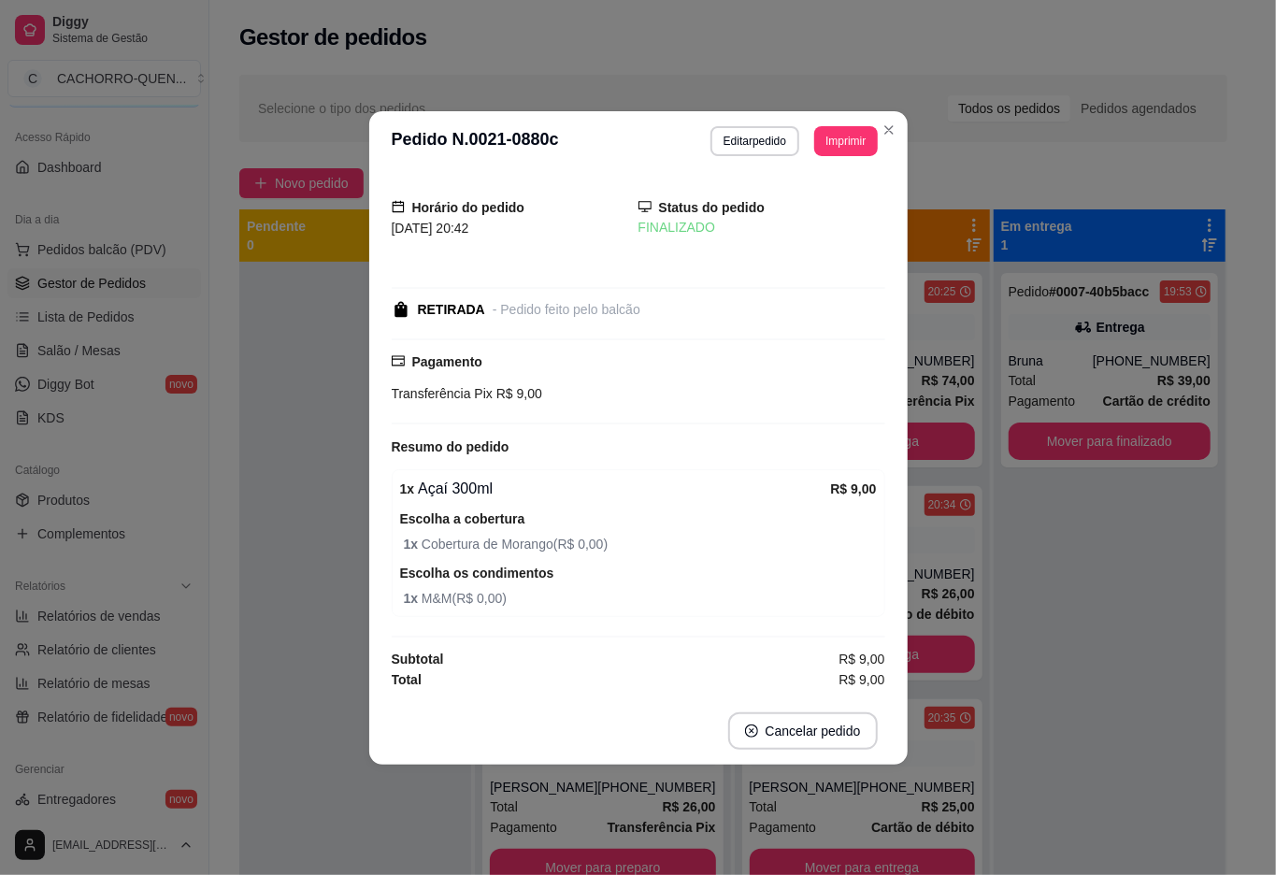
click at [315, 469] on div at bounding box center [355, 699] width 232 height 875
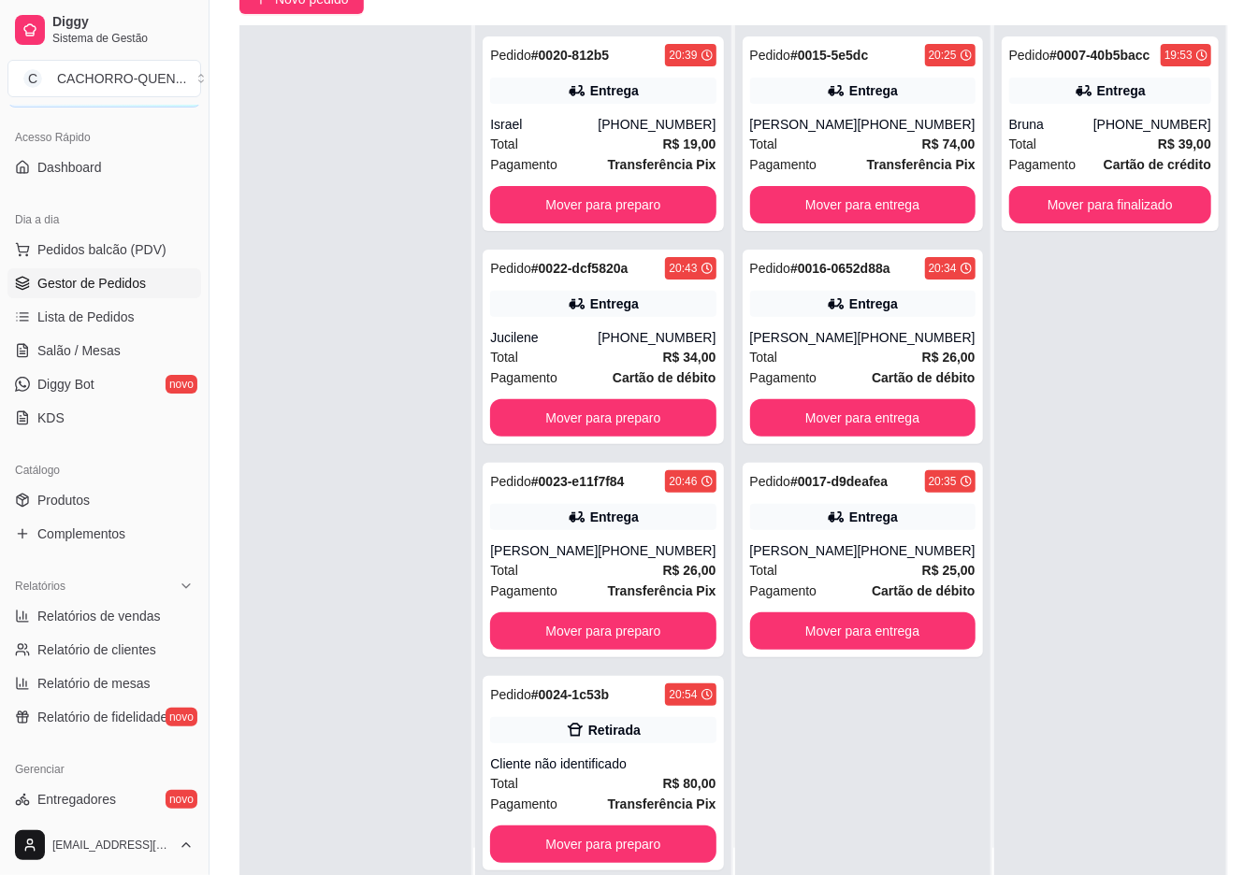
scroll to position [285, 0]
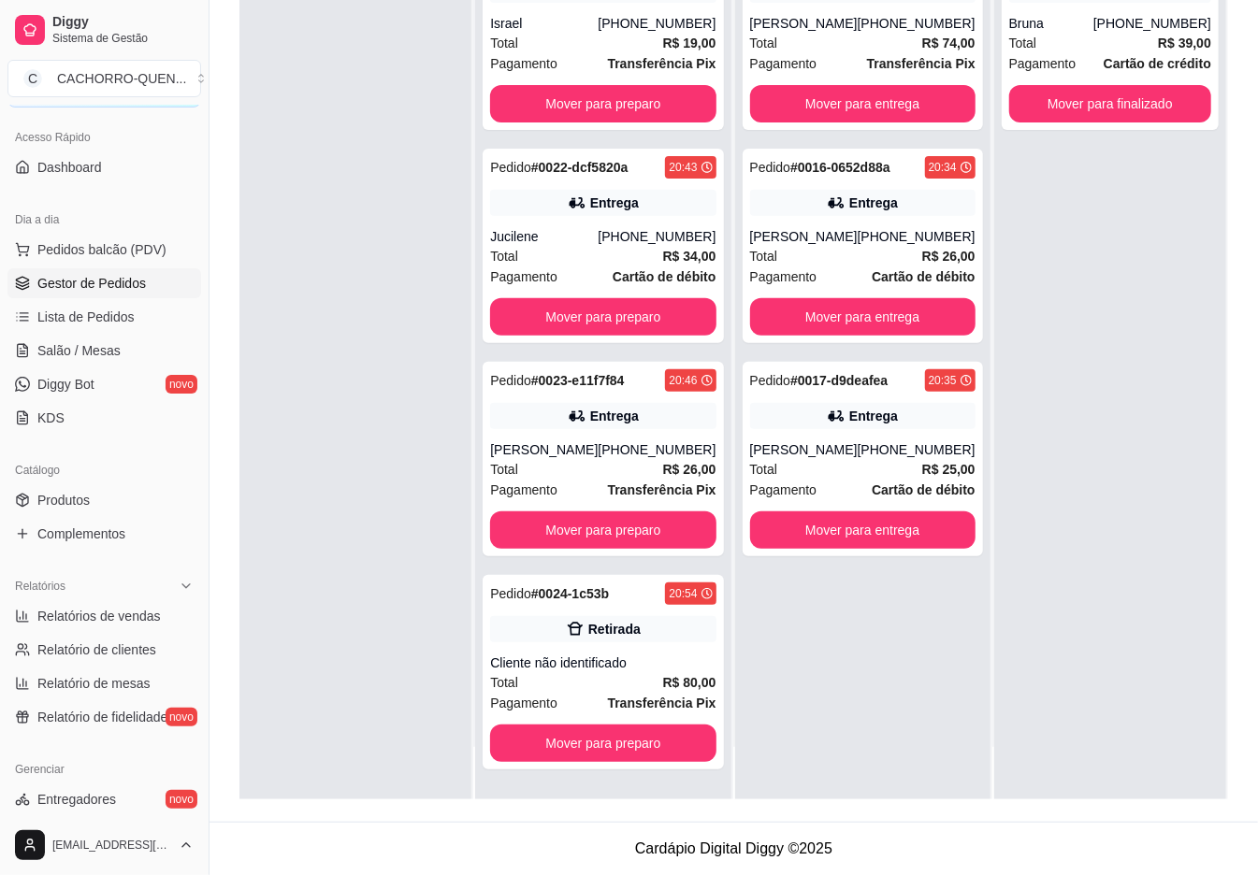
click at [640, 533] on button "Mover para preparo" at bounding box center [602, 529] width 225 height 37
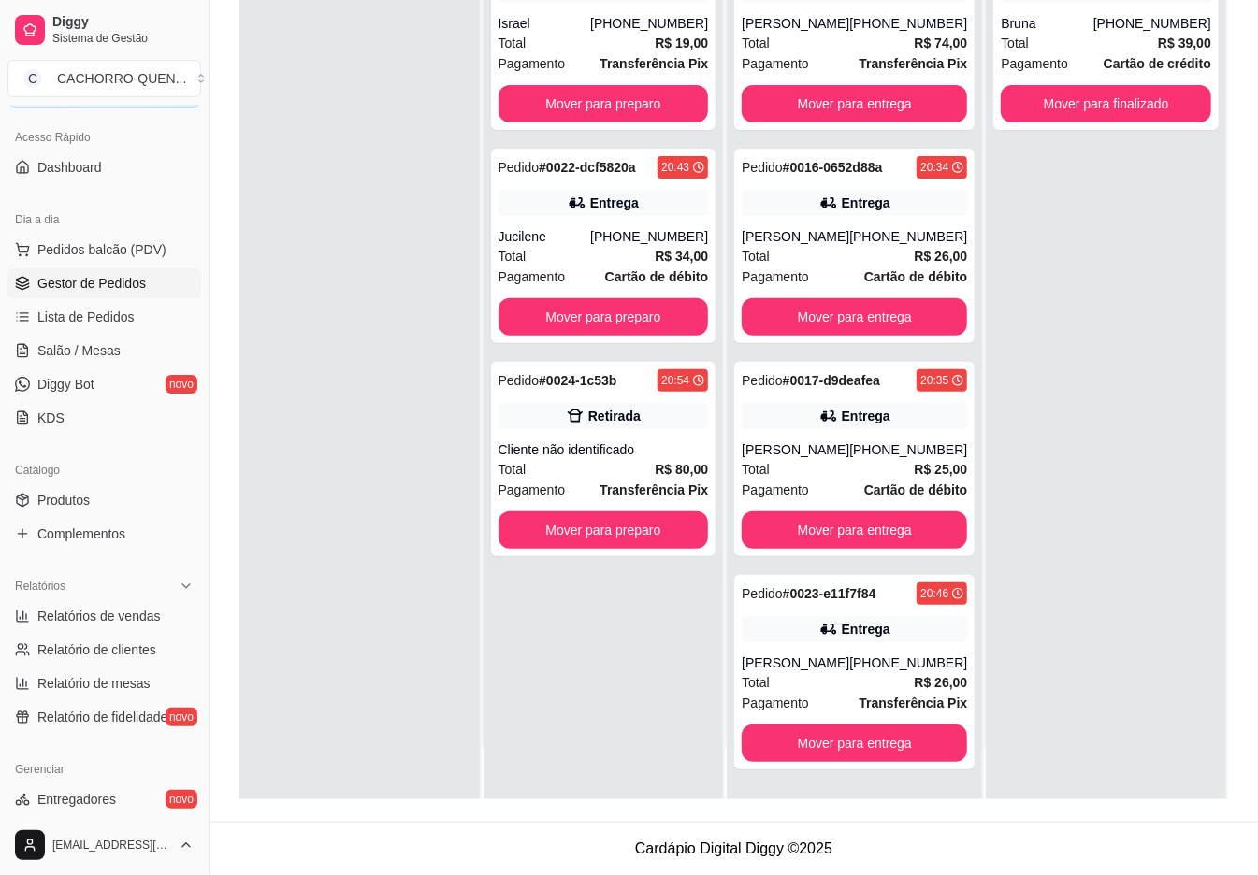
scroll to position [0, 0]
click at [625, 318] on button "Mover para preparo" at bounding box center [603, 316] width 210 height 37
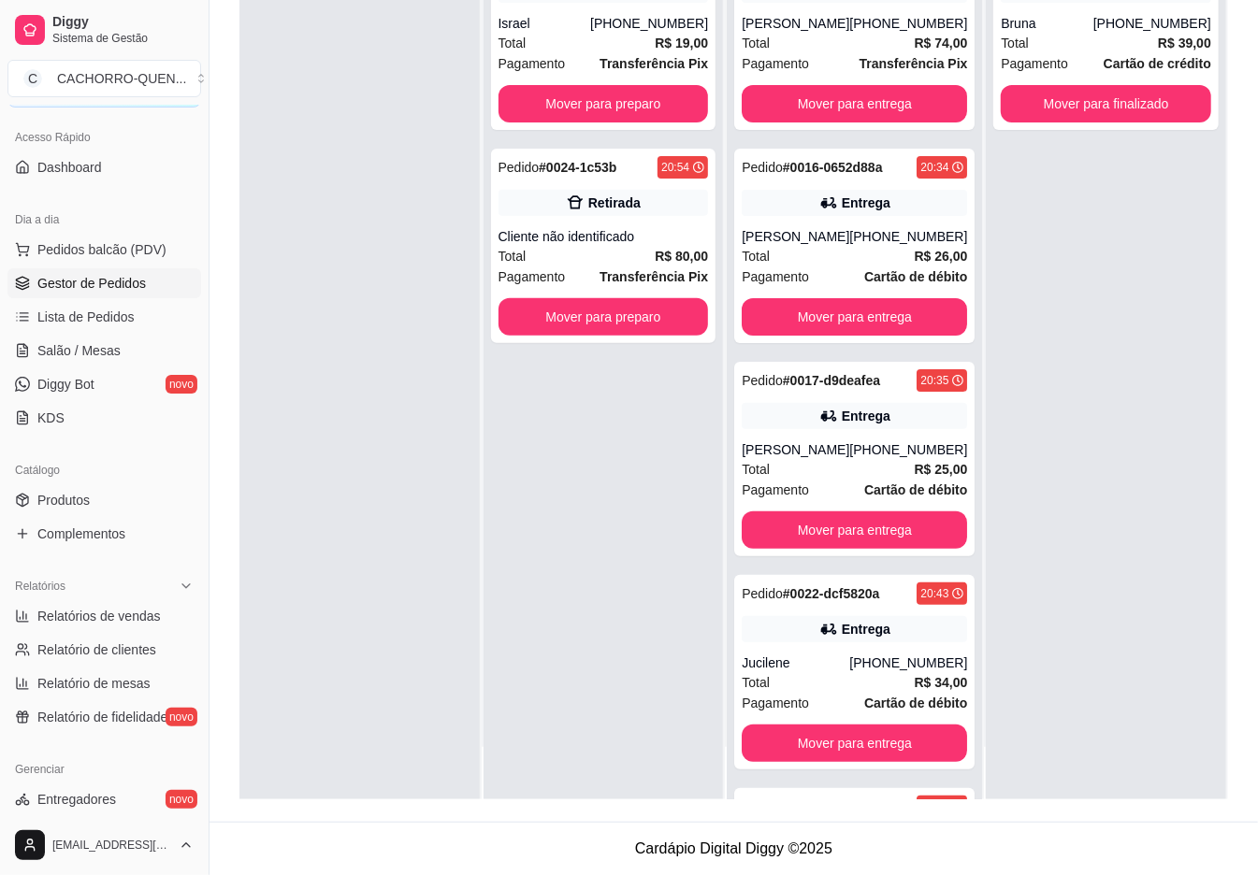
click at [637, 108] on button "Mover para preparo" at bounding box center [603, 103] width 210 height 37
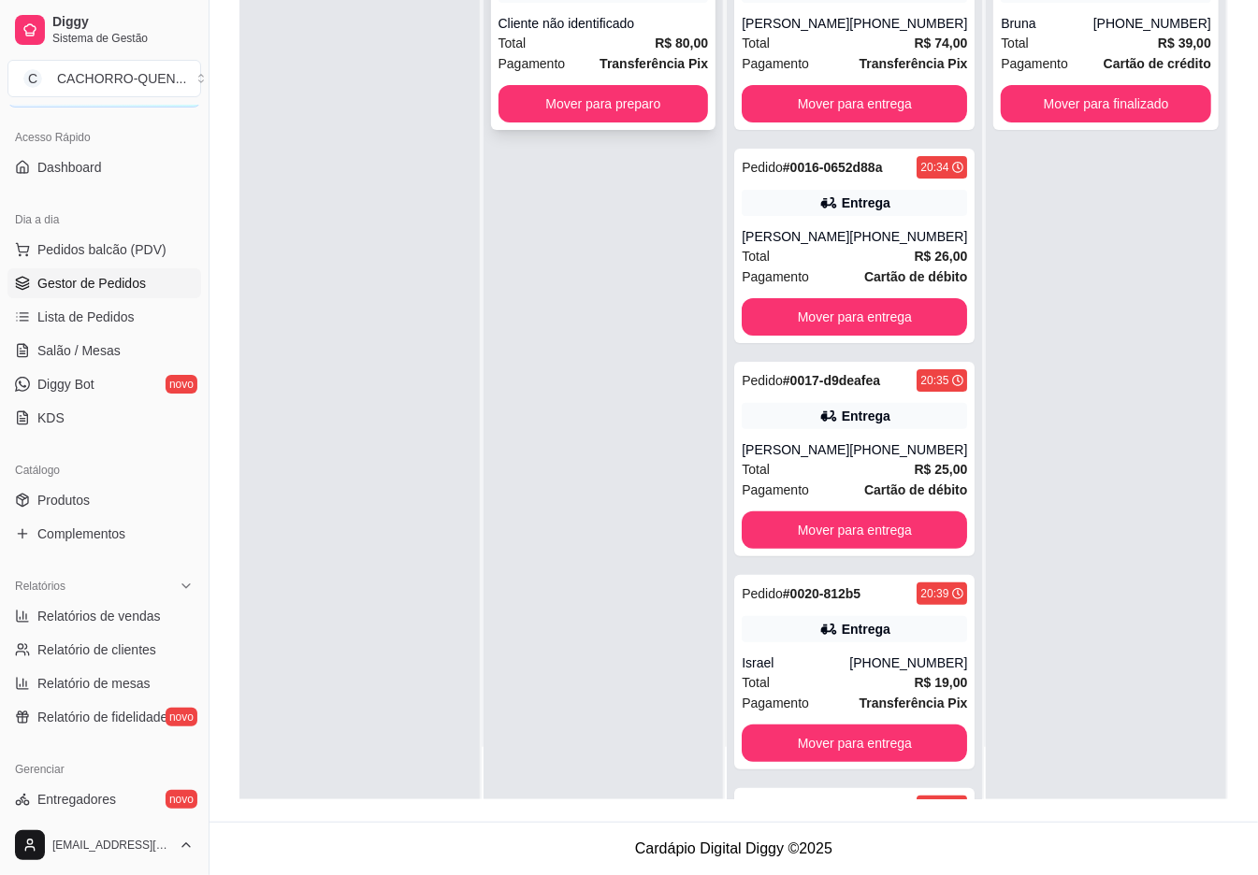
click at [629, 56] on strong "Transferência Pix" at bounding box center [653, 63] width 108 height 15
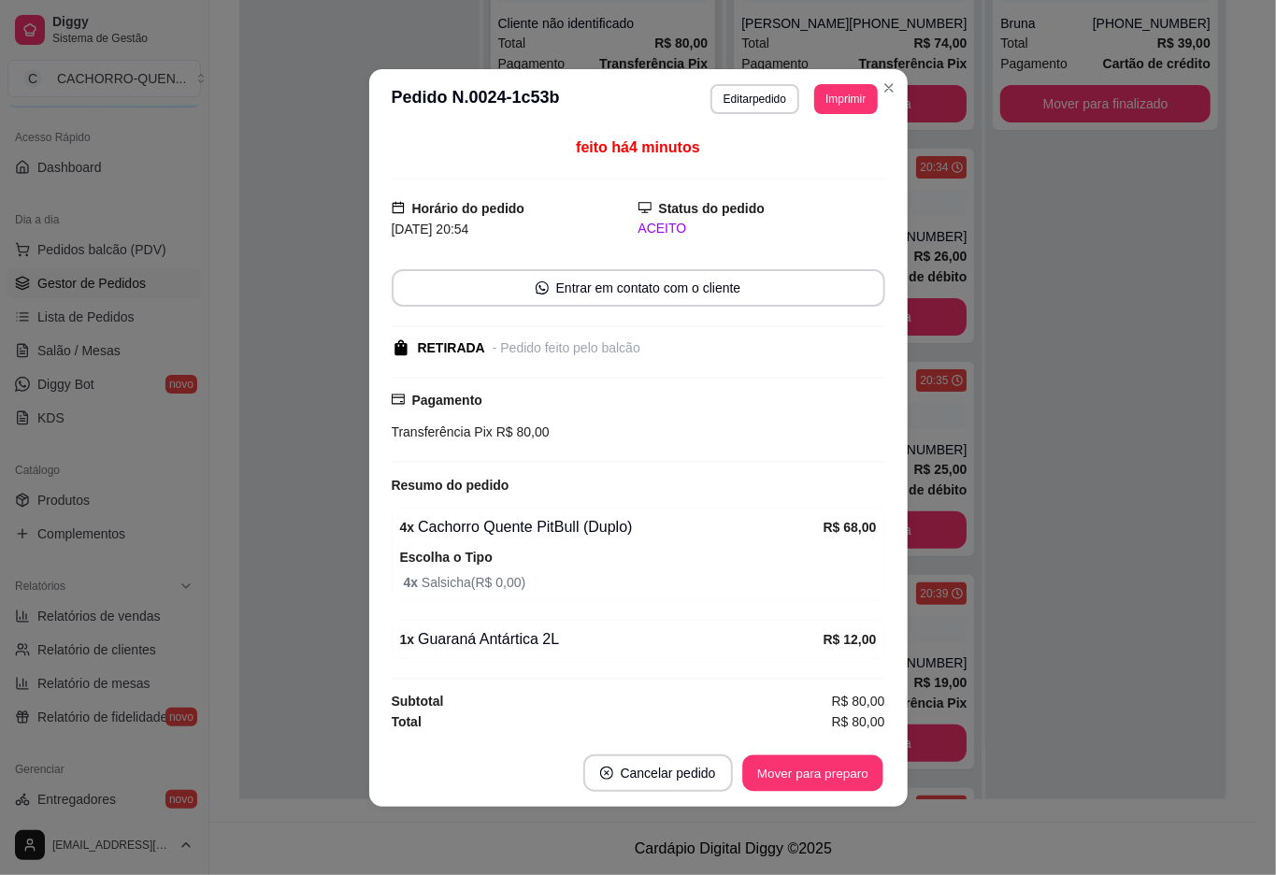
click at [785, 774] on button "Mover para preparo" at bounding box center [812, 773] width 140 height 36
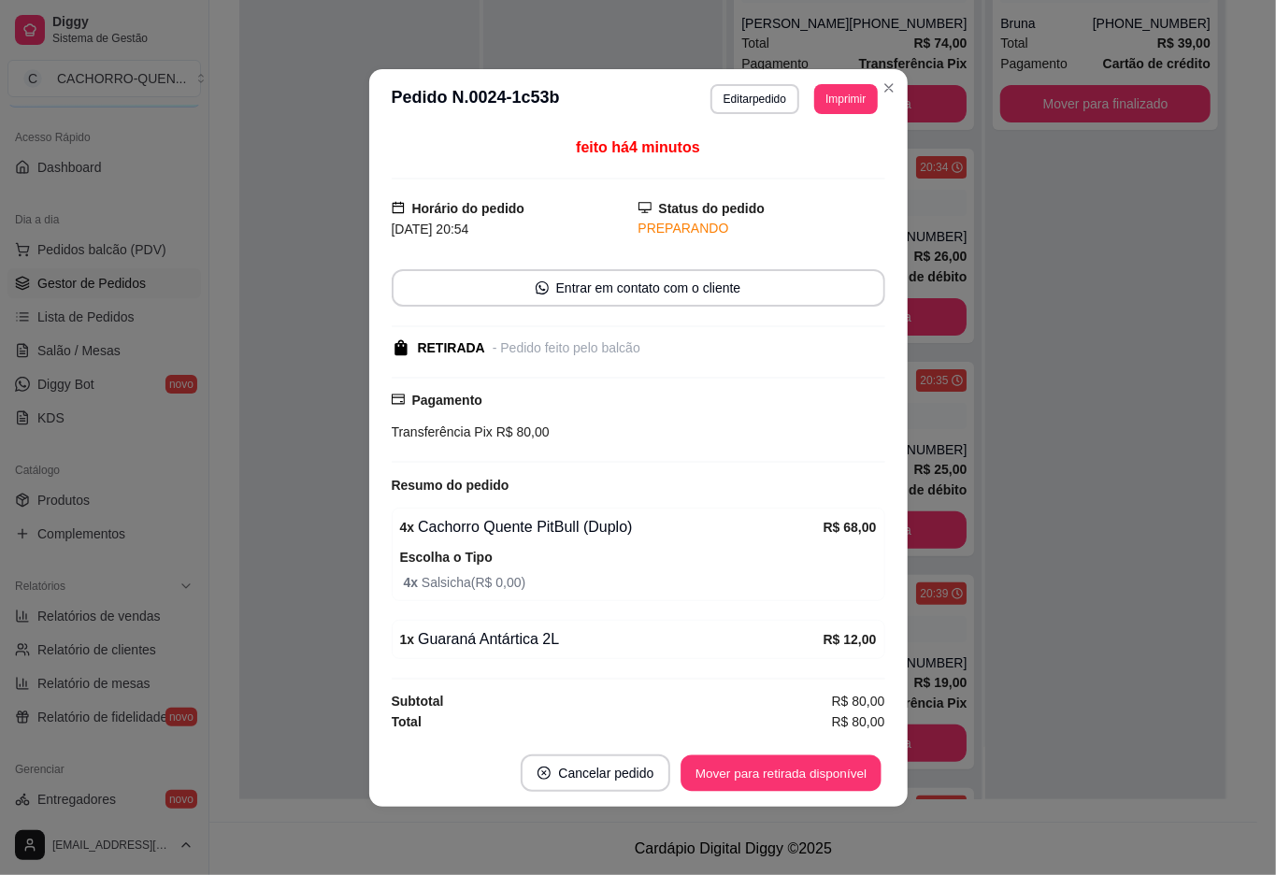
click at [790, 775] on button "Mover para retirada disponível" at bounding box center [782, 773] width 200 height 36
click at [791, 760] on button "Mover para retirada disponível" at bounding box center [768, 773] width 233 height 37
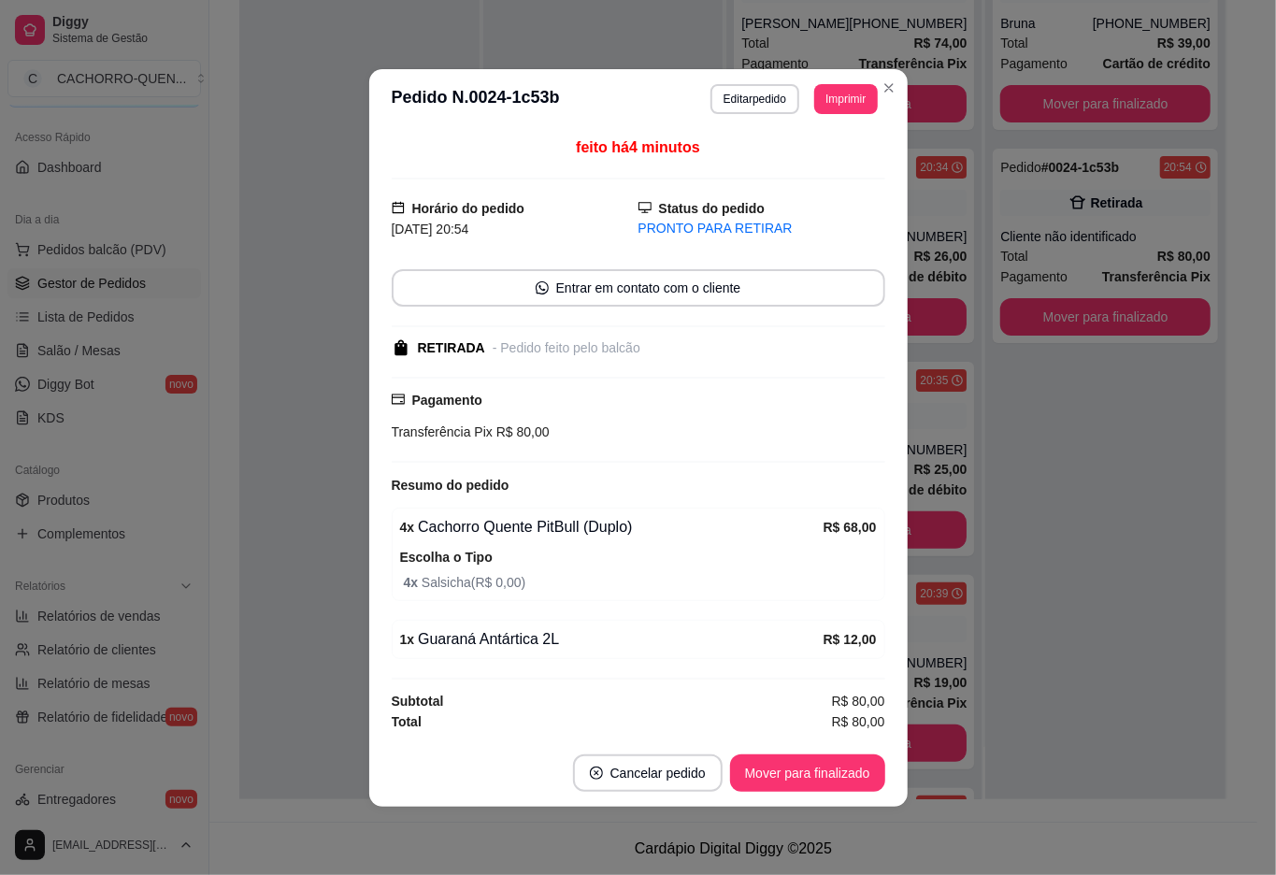
click at [765, 771] on button "Mover para finalizado" at bounding box center [807, 773] width 155 height 37
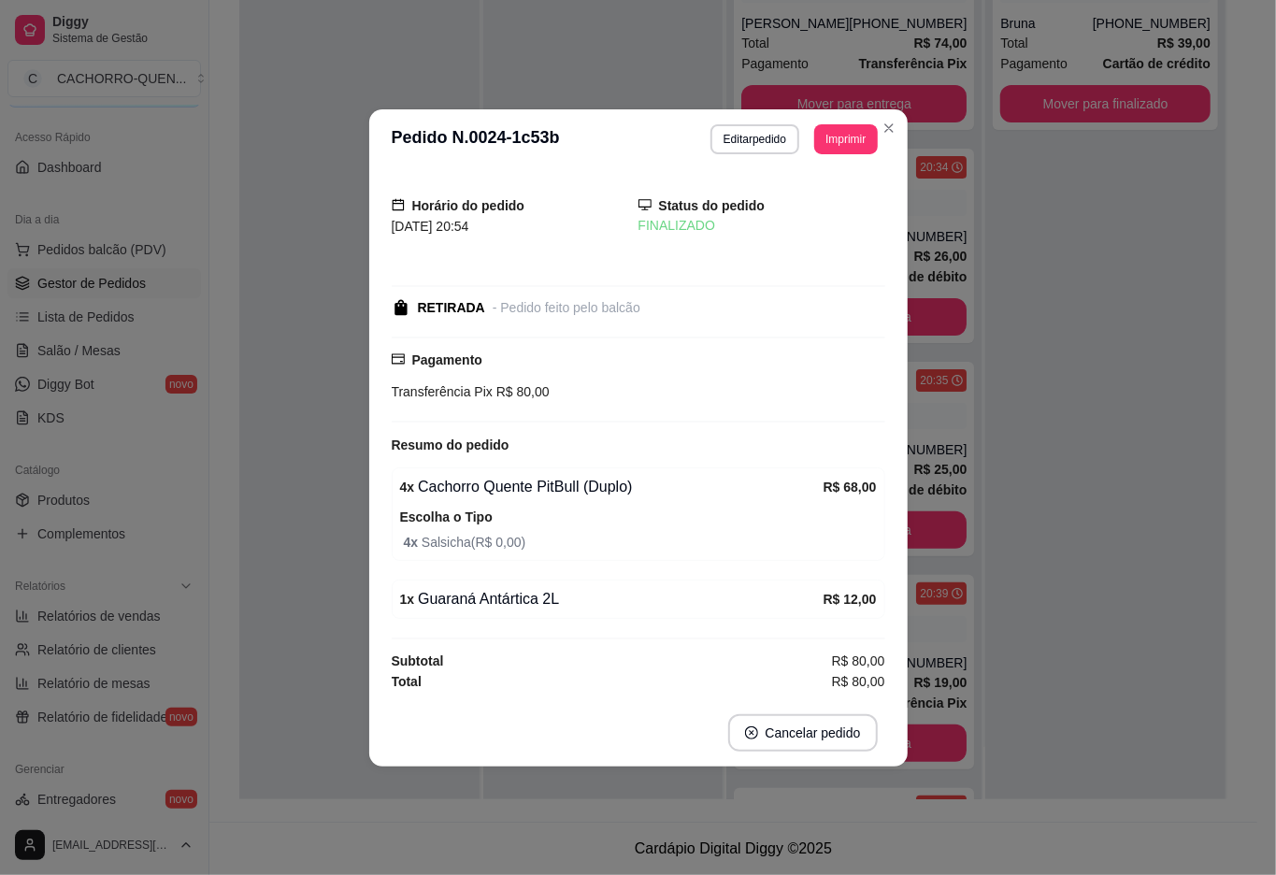
click at [314, 426] on div at bounding box center [359, 361] width 240 height 875
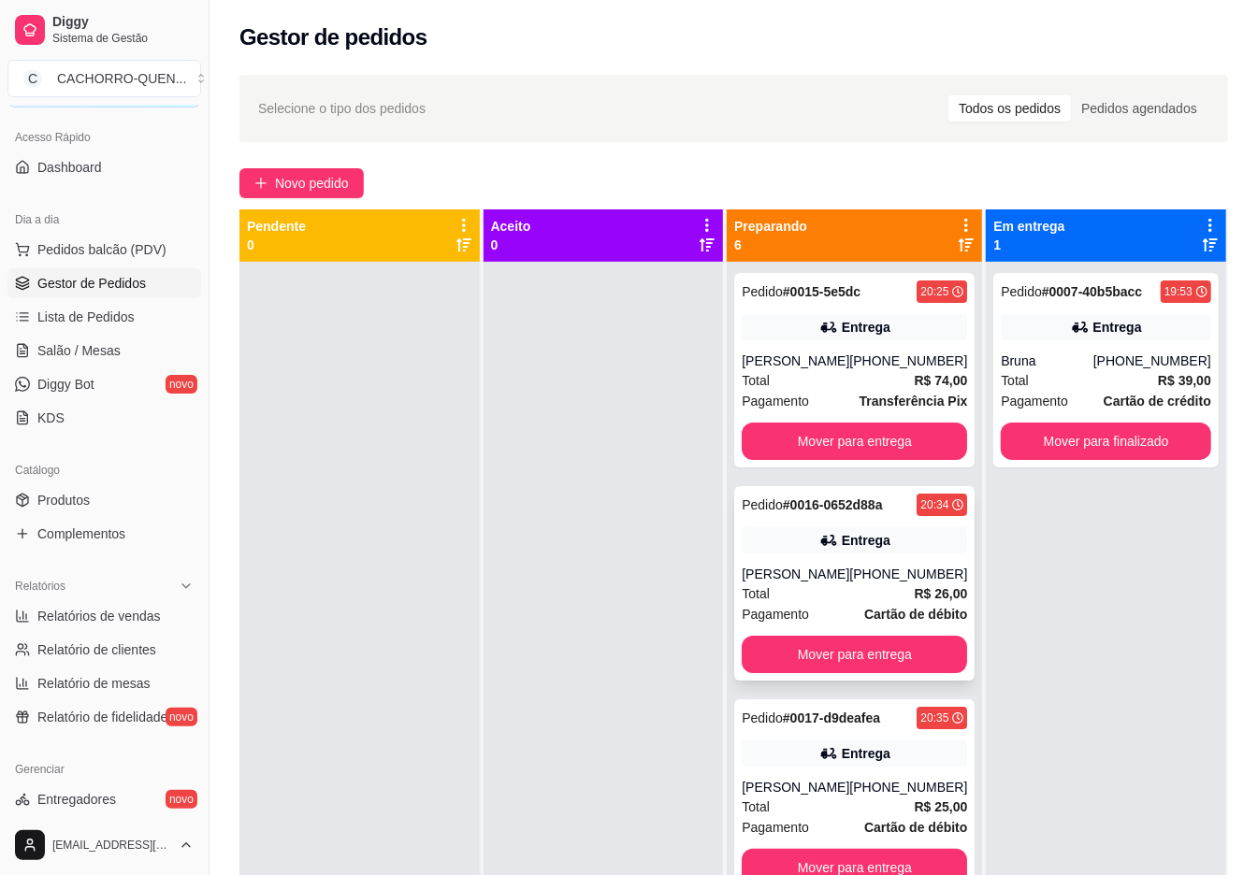
click at [853, 583] on div "[PHONE_NUMBER]" at bounding box center [908, 574] width 118 height 19
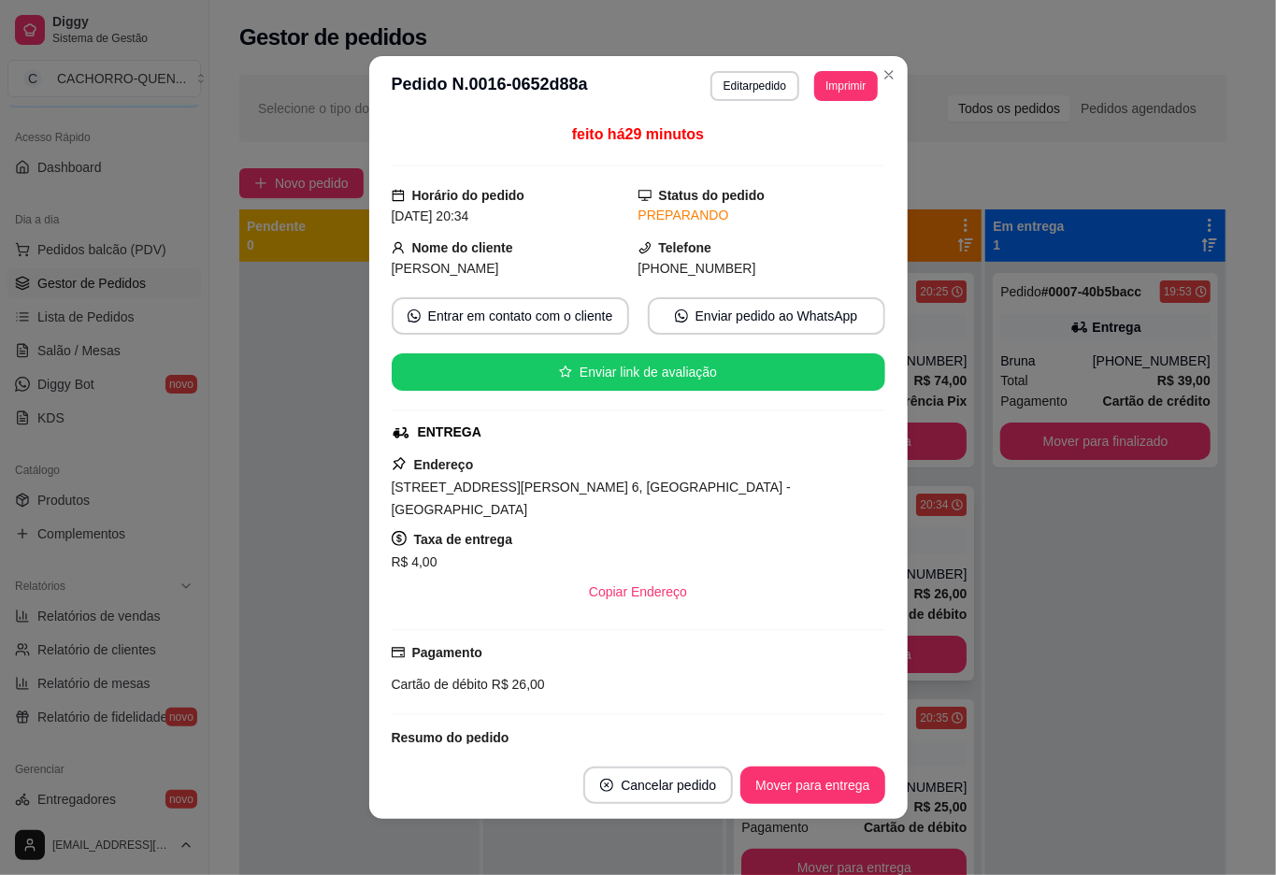
click at [832, 785] on button "Mover para entrega" at bounding box center [813, 785] width 144 height 37
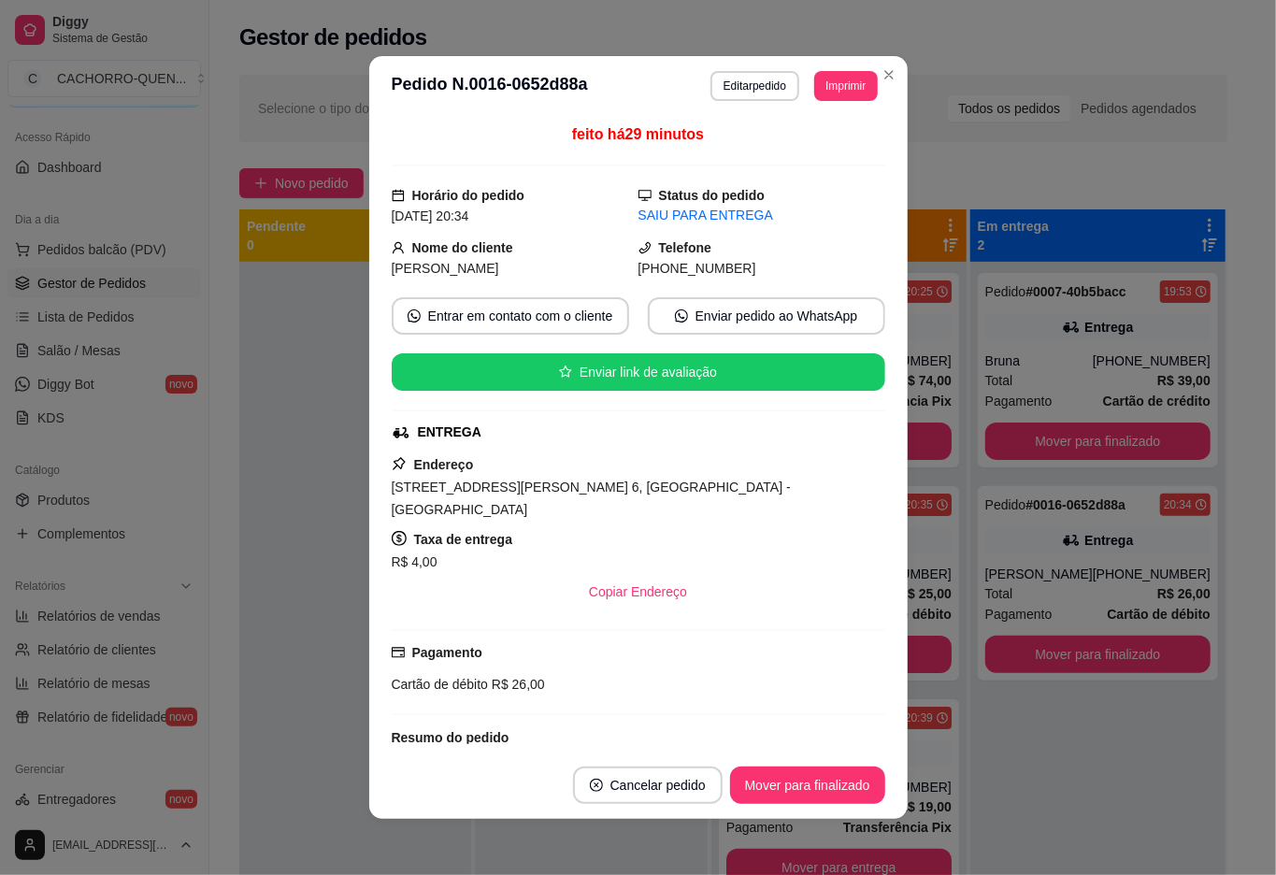
click at [794, 785] on button "Mover para finalizado" at bounding box center [807, 785] width 155 height 37
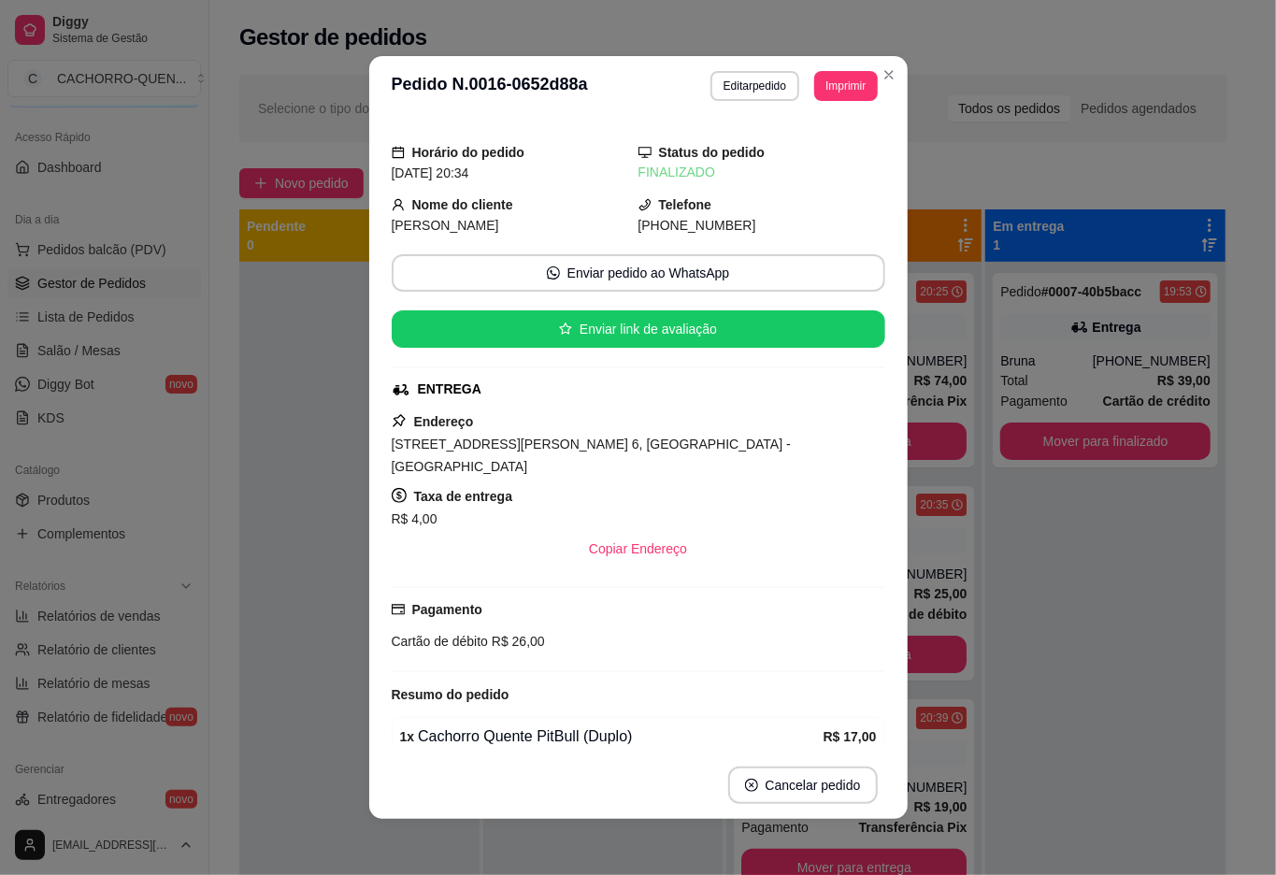
click at [293, 461] on div at bounding box center [359, 699] width 240 height 875
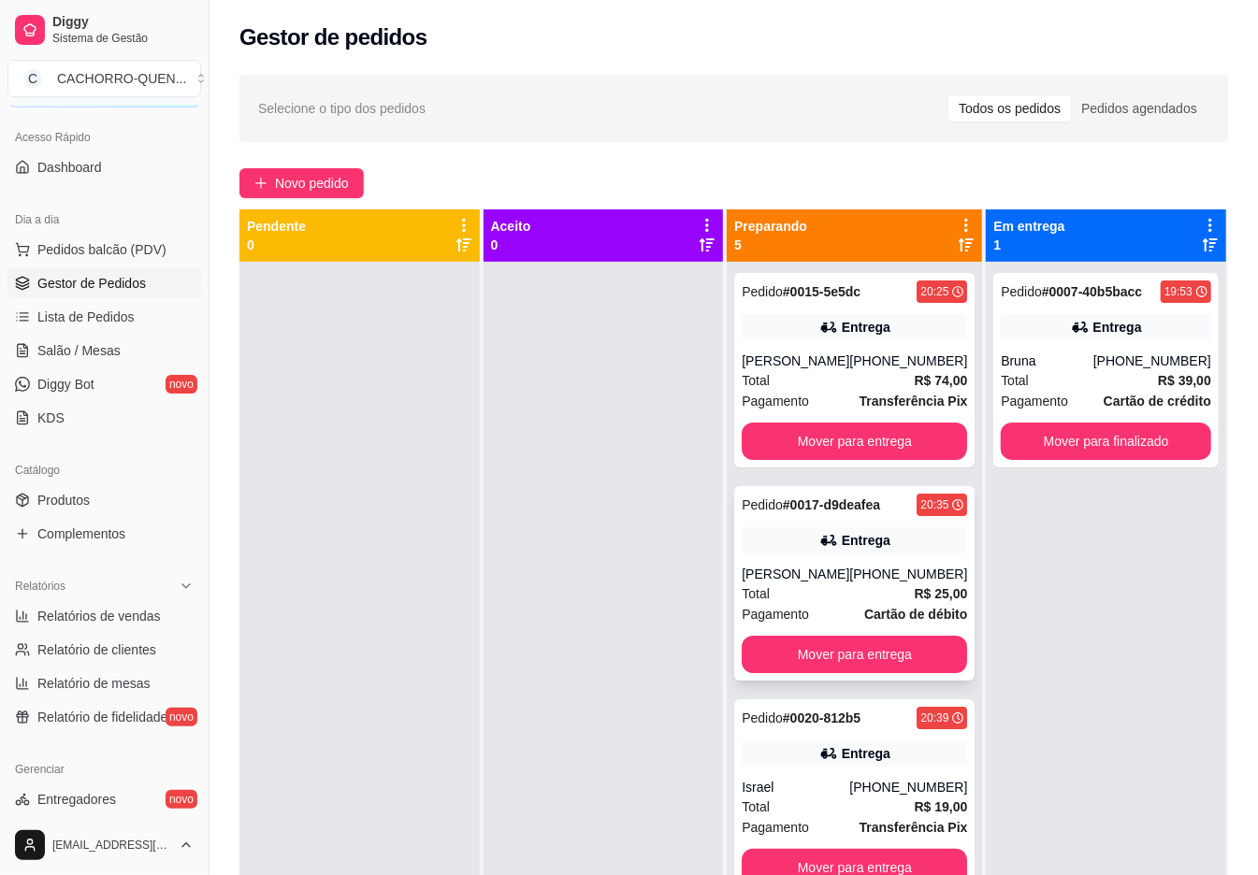
click at [849, 583] on div "[PHONE_NUMBER]" at bounding box center [908, 574] width 118 height 19
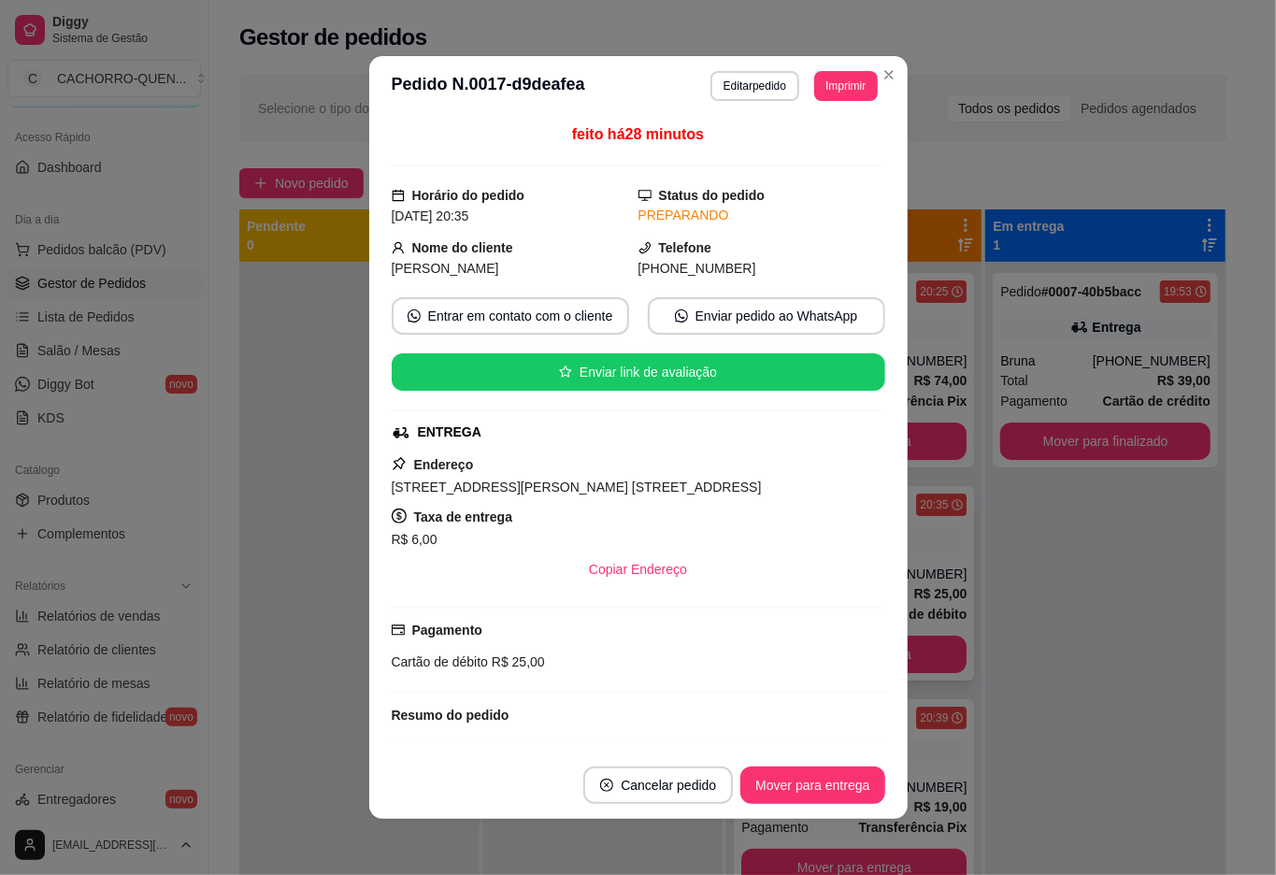
click at [825, 786] on button "Mover para entrega" at bounding box center [813, 785] width 144 height 37
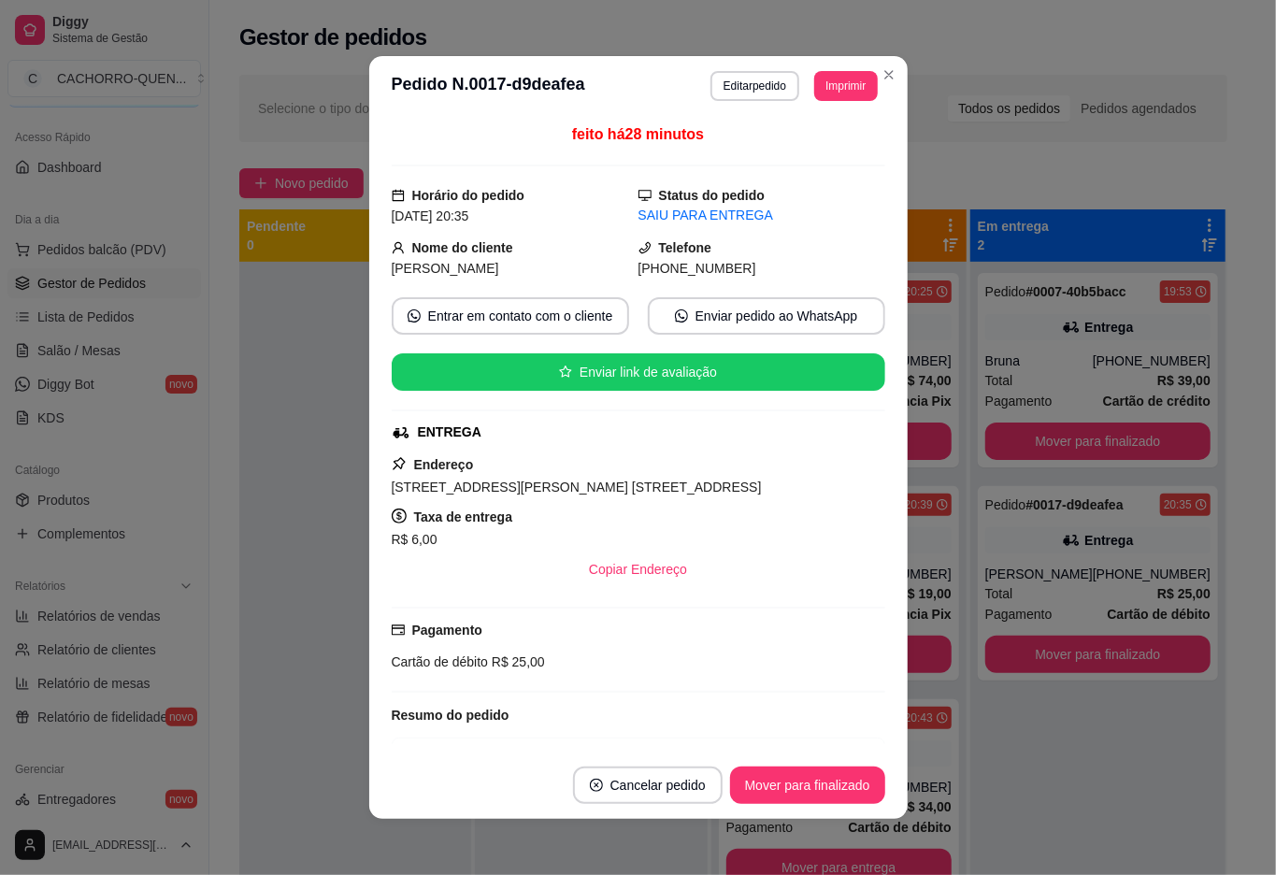
click at [813, 787] on button "Mover para finalizado" at bounding box center [807, 785] width 155 height 37
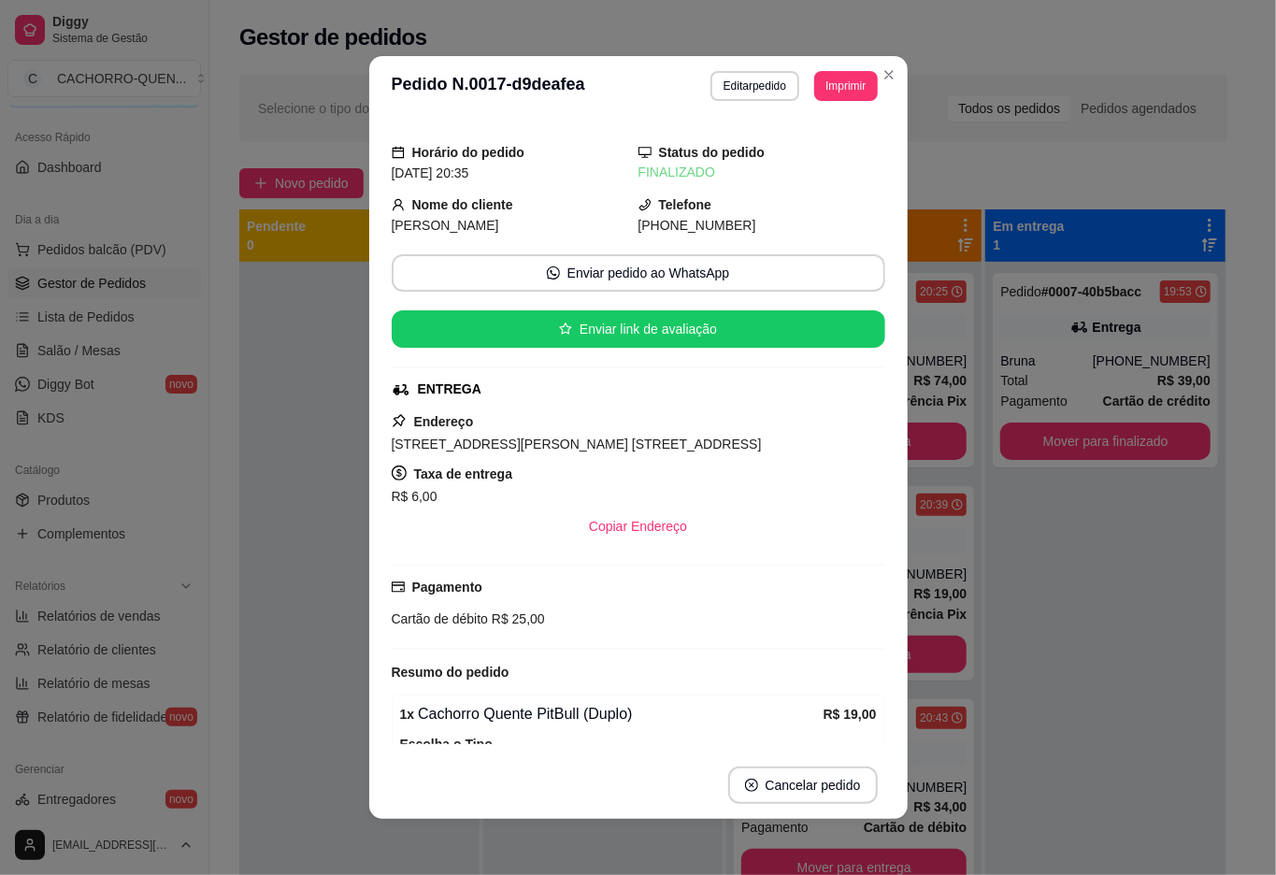
click at [289, 432] on div at bounding box center [359, 699] width 240 height 875
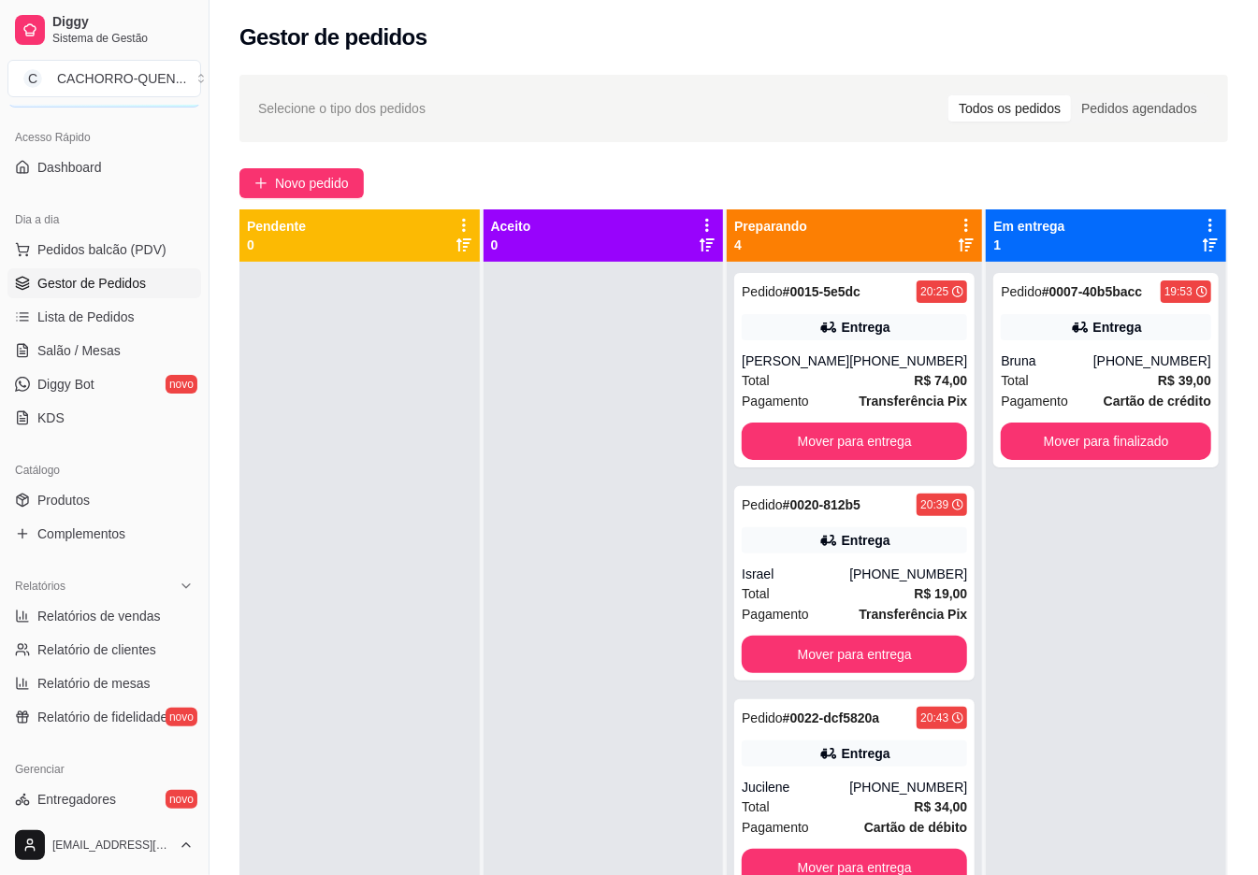
click at [839, 435] on button "Mover para entrega" at bounding box center [853, 441] width 225 height 37
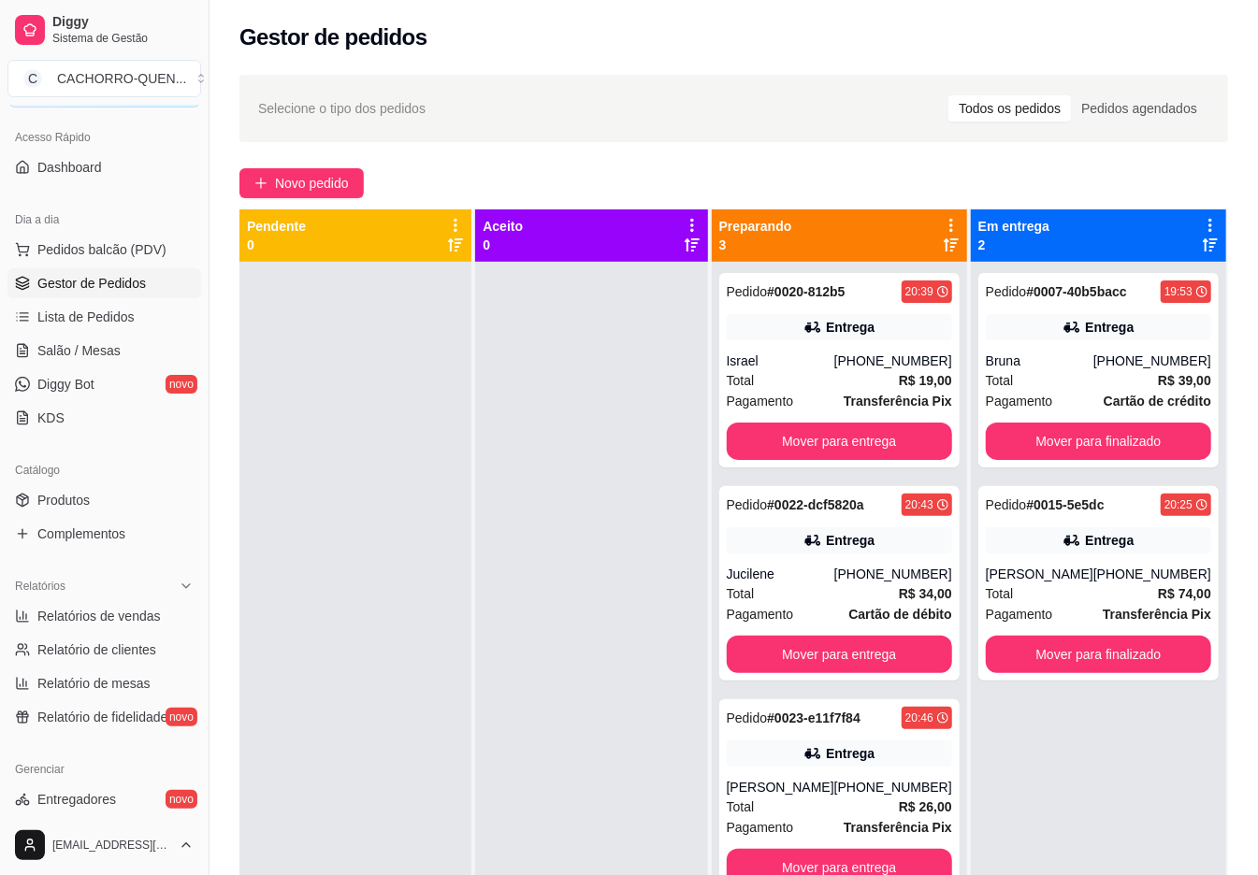
click at [862, 436] on button "Mover para entrega" at bounding box center [839, 441] width 225 height 37
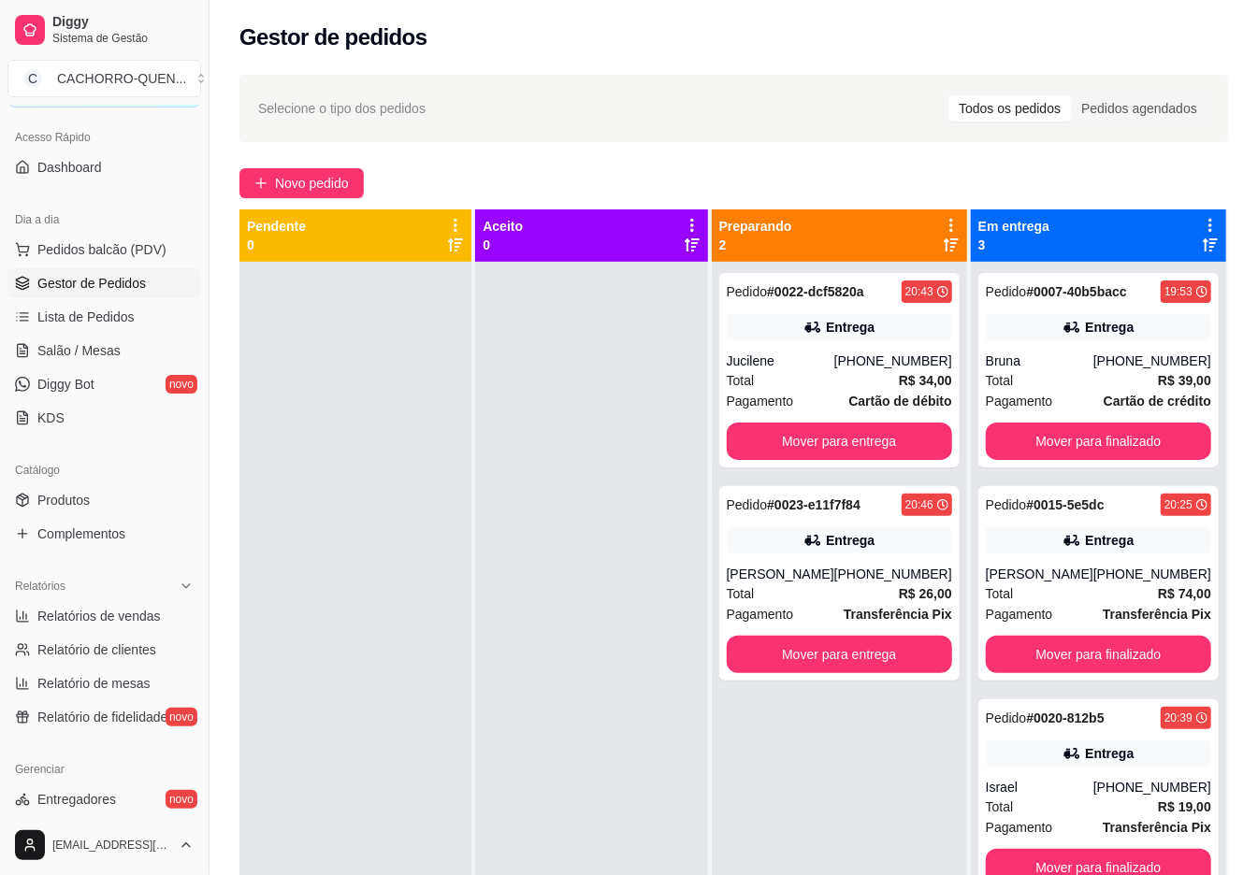
click at [879, 447] on button "Mover para entrega" at bounding box center [839, 441] width 225 height 37
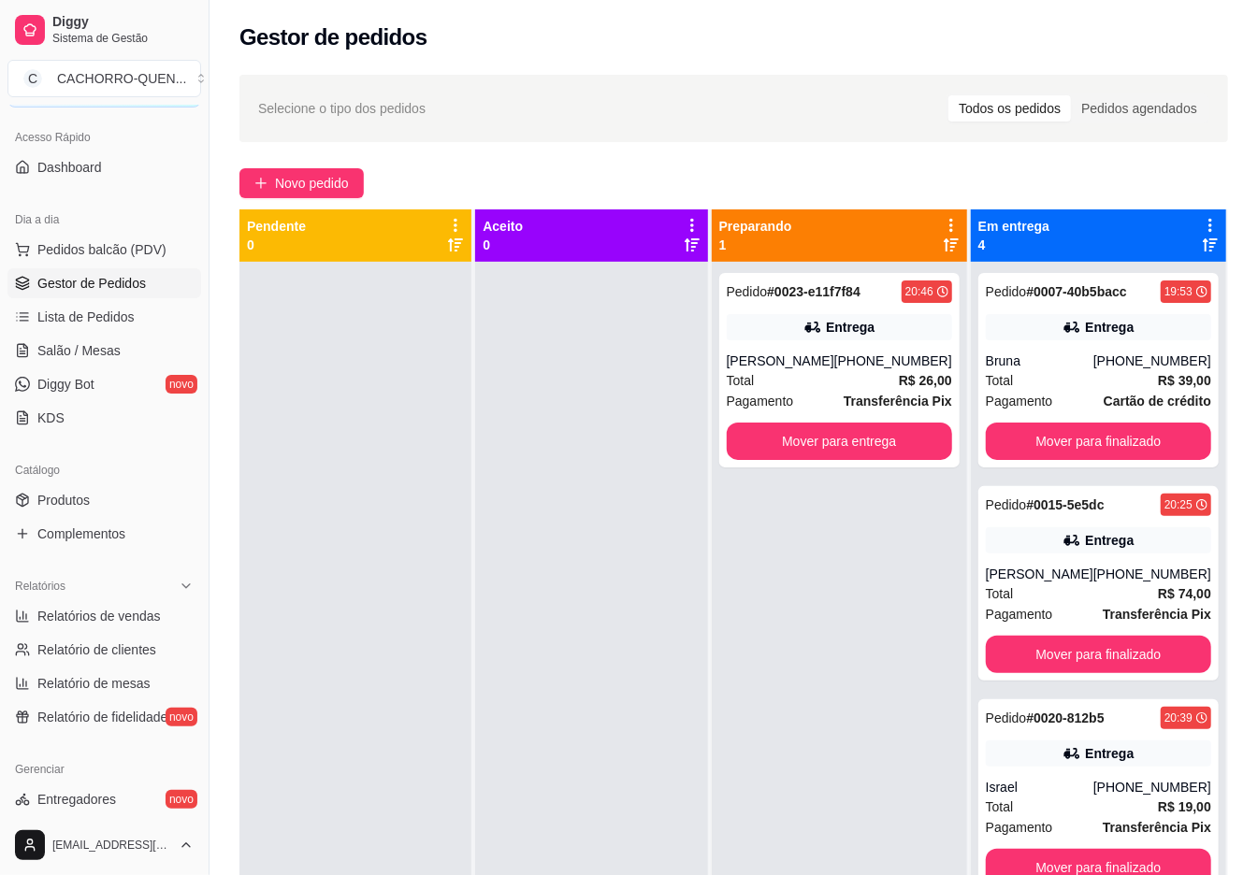
click at [865, 441] on button "Mover para entrega" at bounding box center [839, 441] width 225 height 37
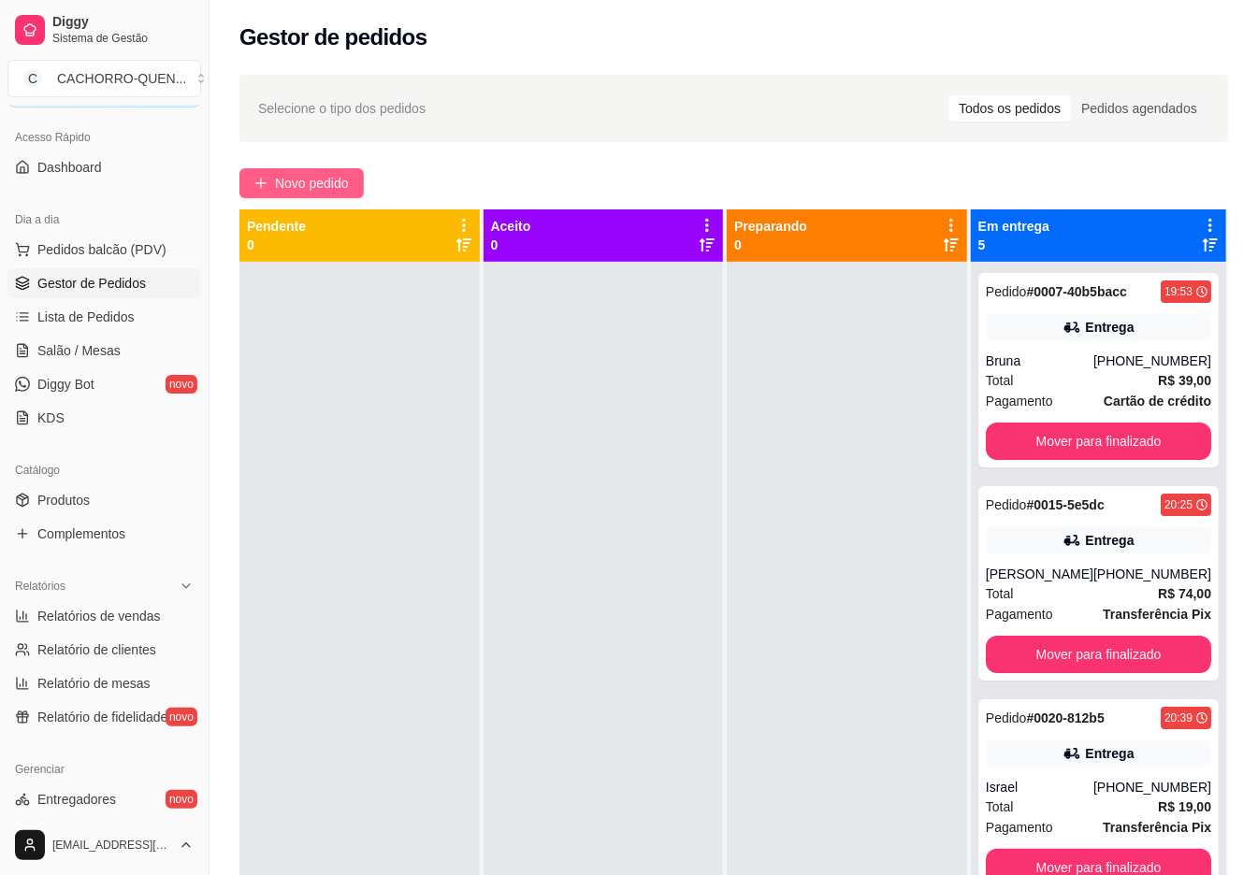
click at [348, 187] on span "Novo pedido" at bounding box center [312, 183] width 74 height 21
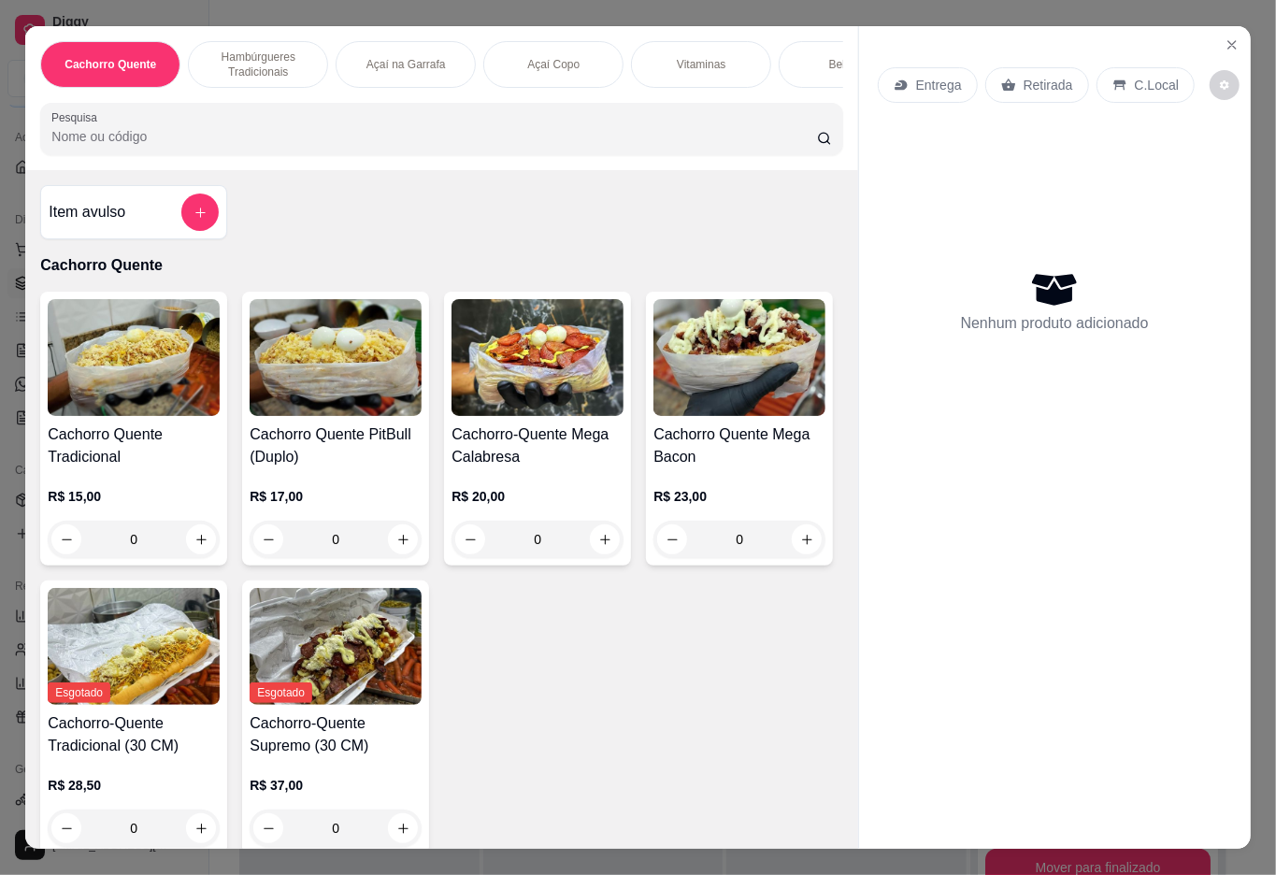
click at [554, 64] on div "Açaí Copo" at bounding box center [553, 64] width 140 height 47
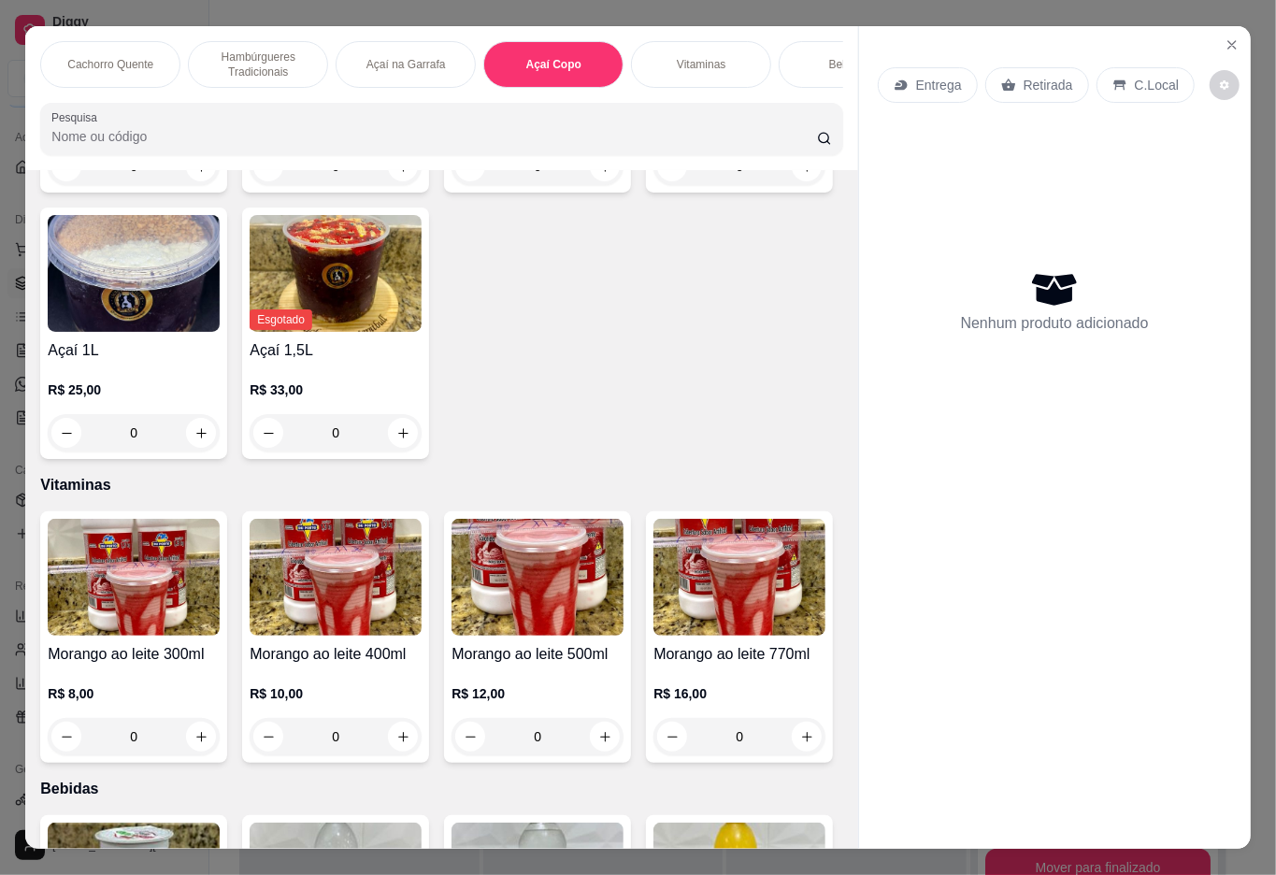
scroll to position [42, 0]
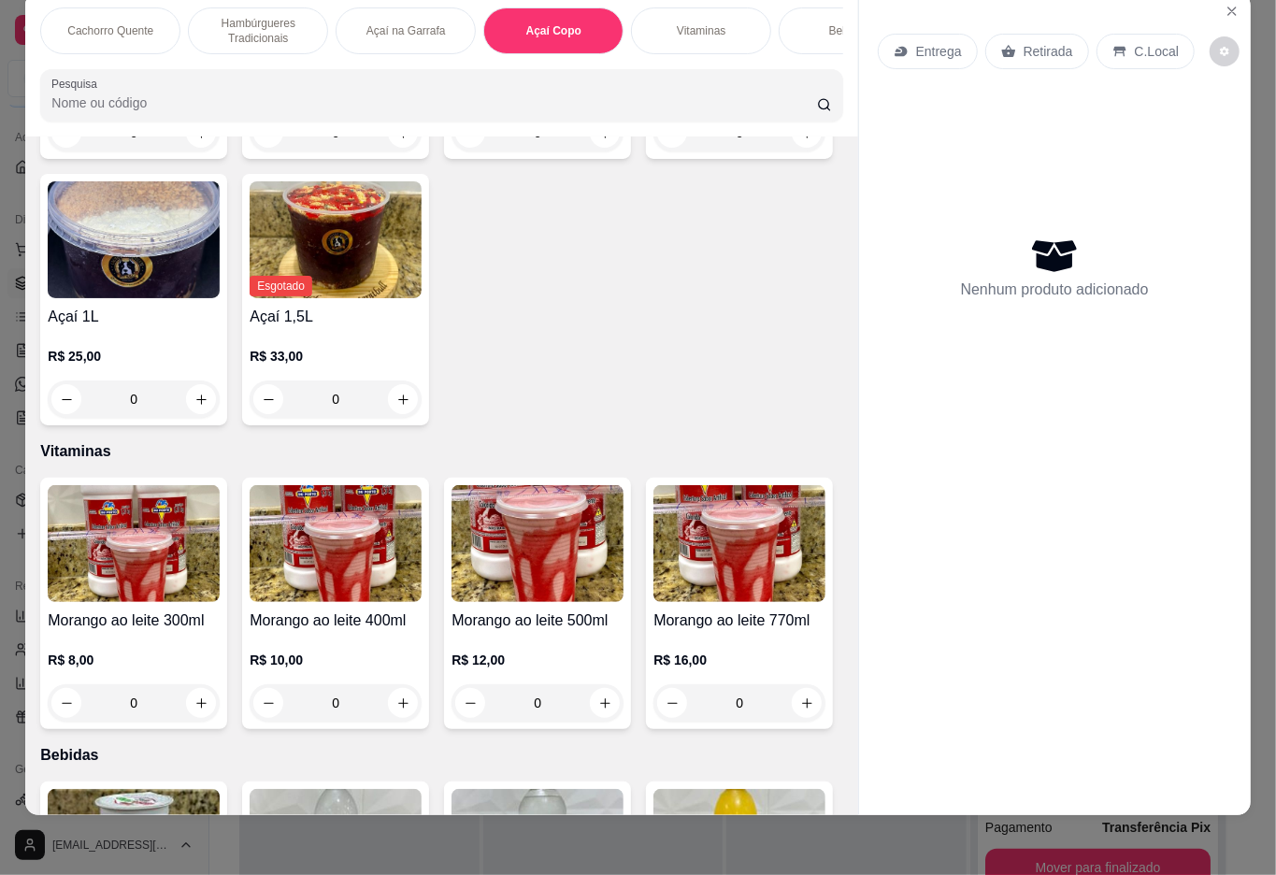
click at [209, 151] on div "0" at bounding box center [134, 132] width 172 height 37
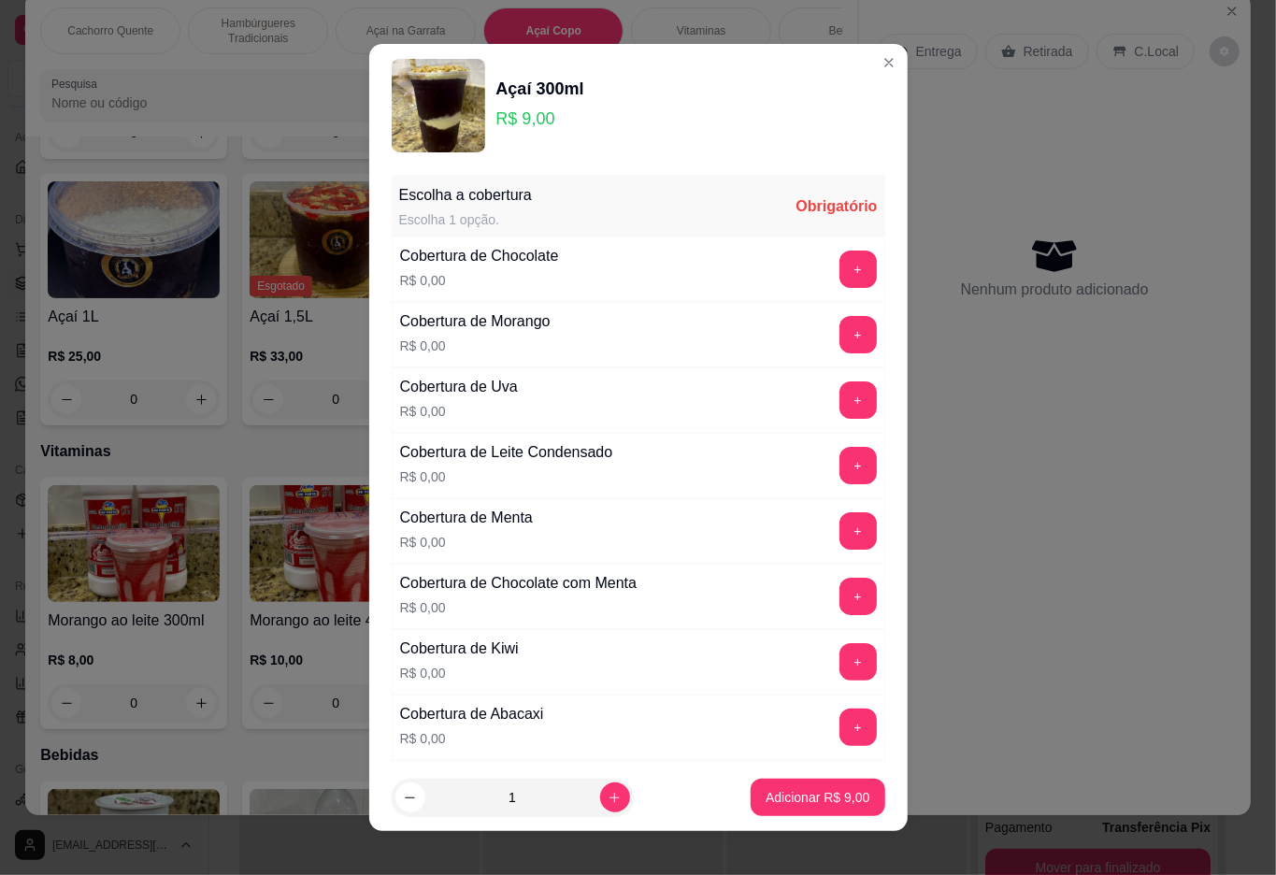
click at [610, 798] on icon "increase-product-quantity" at bounding box center [615, 798] width 10 height 10
type input "2"
click at [840, 270] on button "+" at bounding box center [858, 269] width 36 height 36
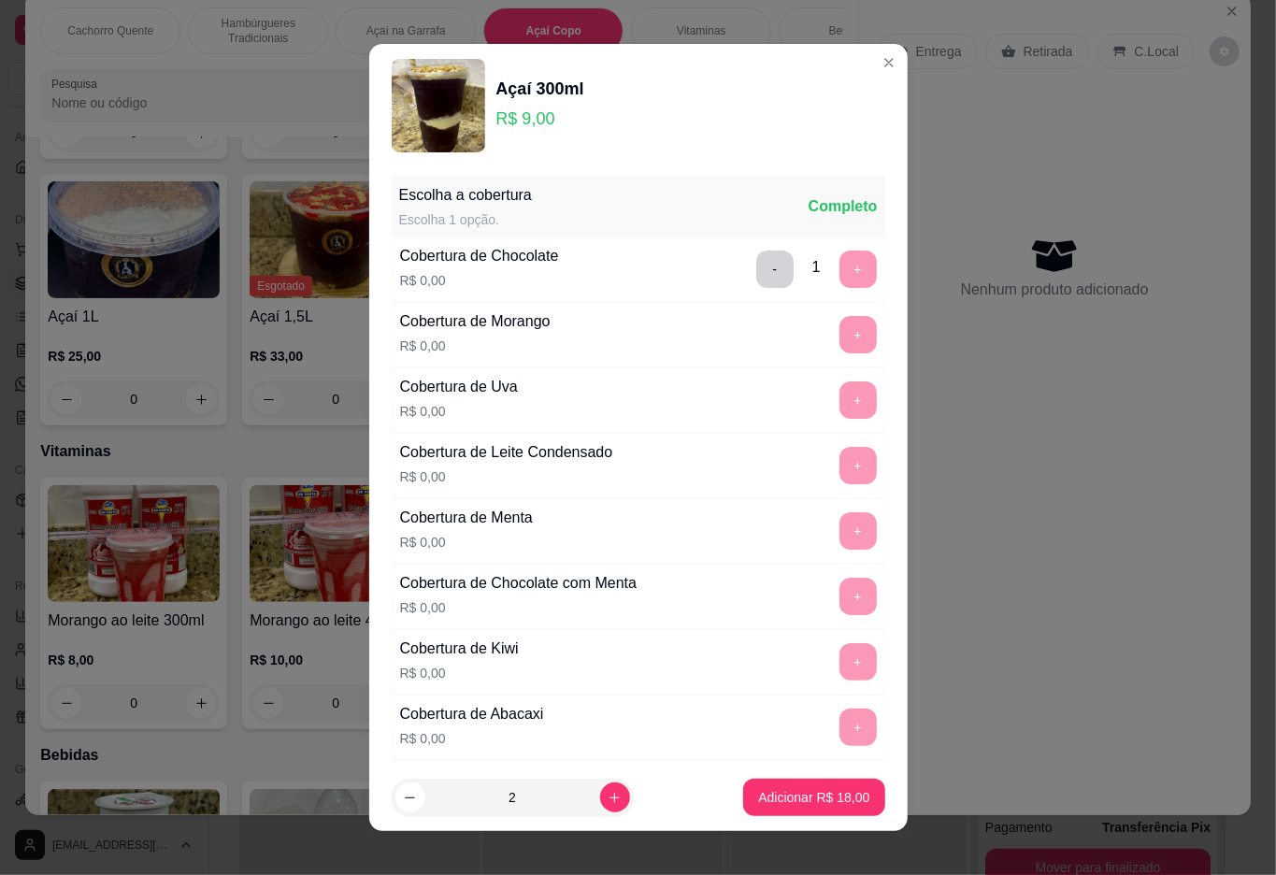
scroll to position [16, 0]
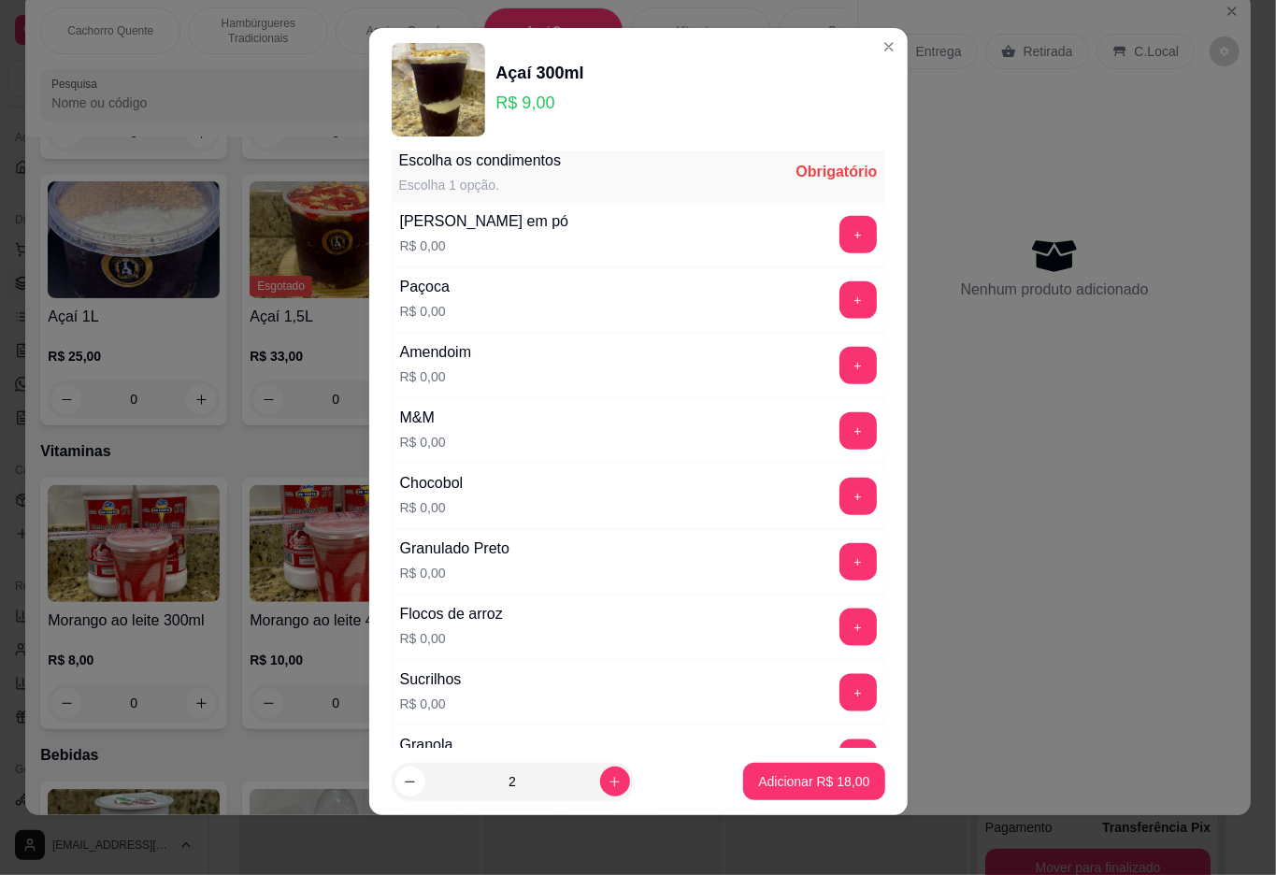
click at [840, 375] on button "+" at bounding box center [858, 365] width 37 height 37
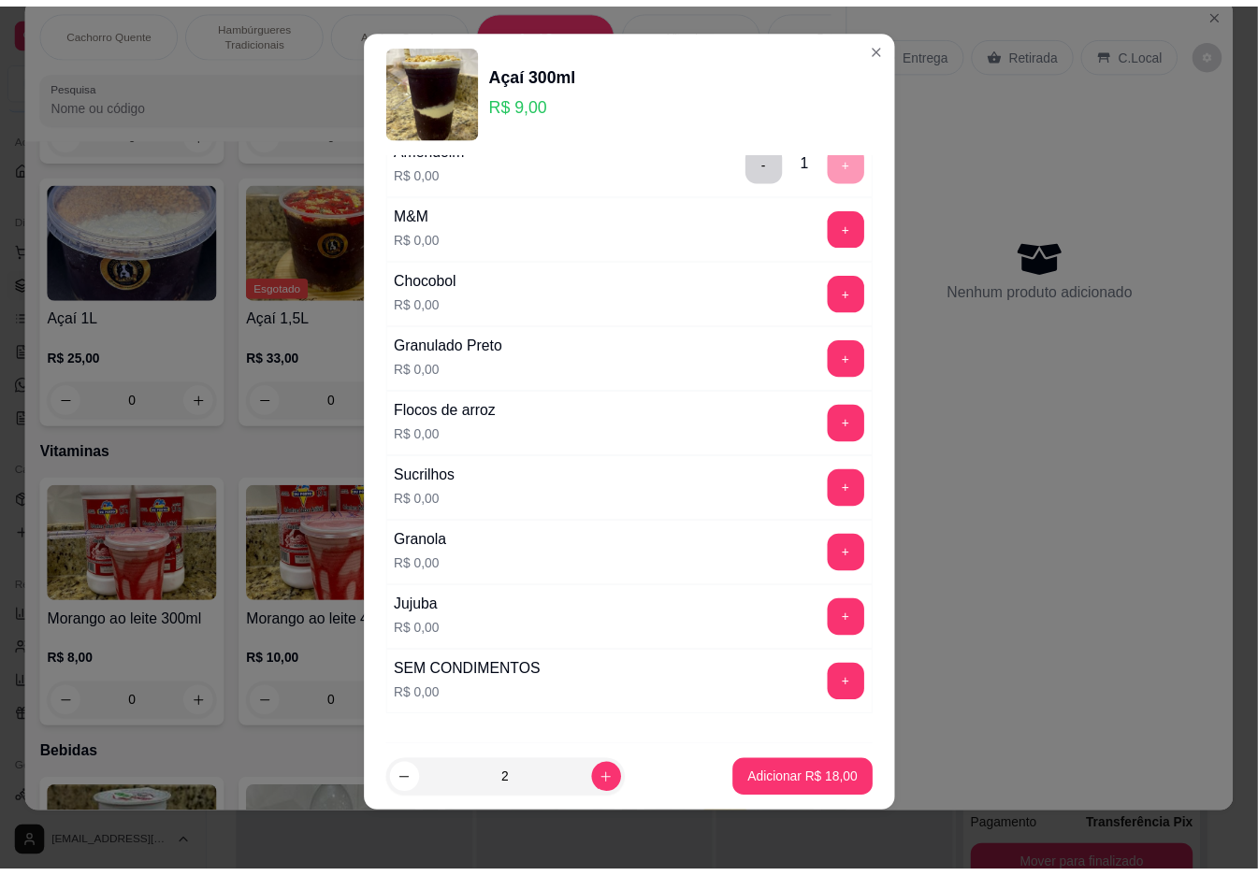
scroll to position [1325, 0]
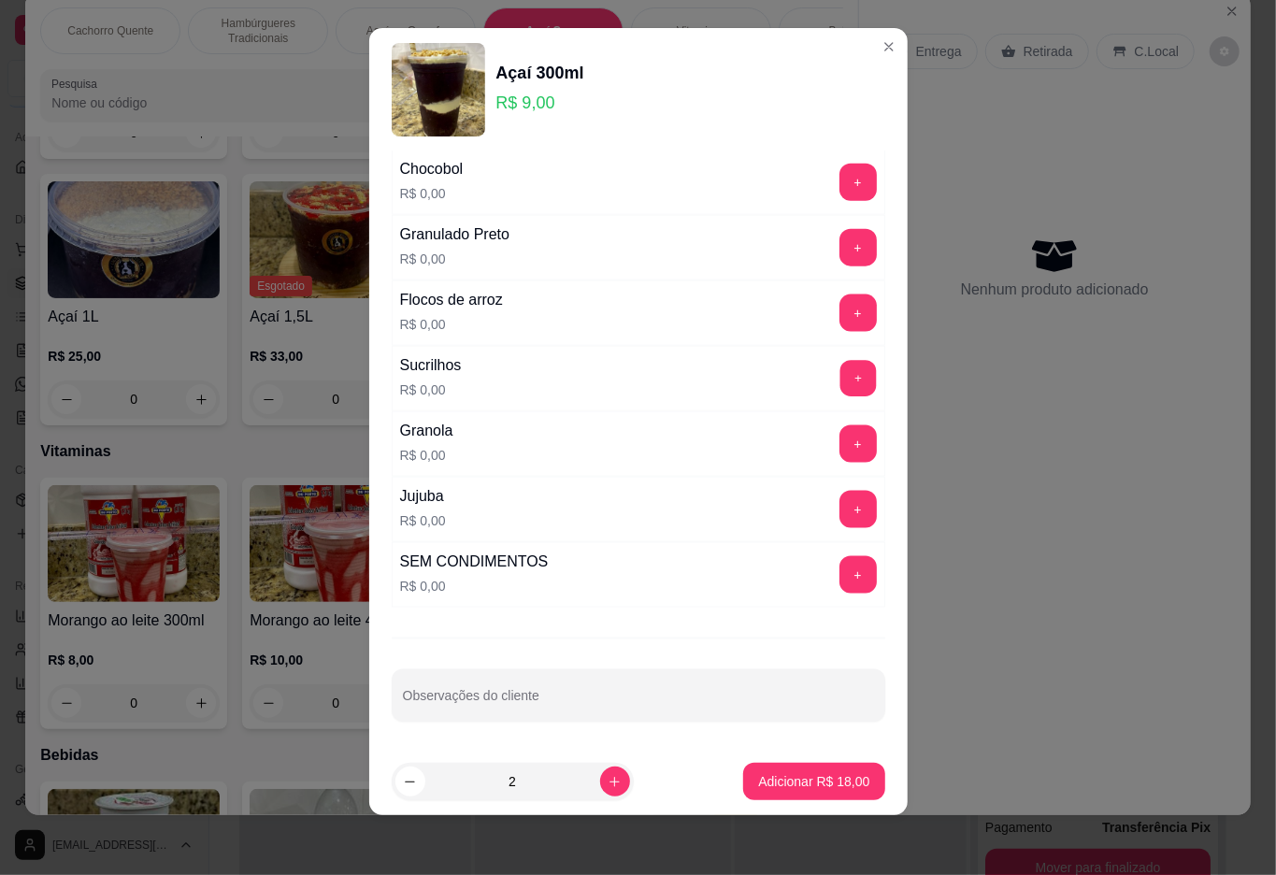
click at [840, 375] on button "+" at bounding box center [858, 378] width 36 height 36
click at [772, 787] on p "Adicionar R$ 18,00" at bounding box center [813, 781] width 111 height 19
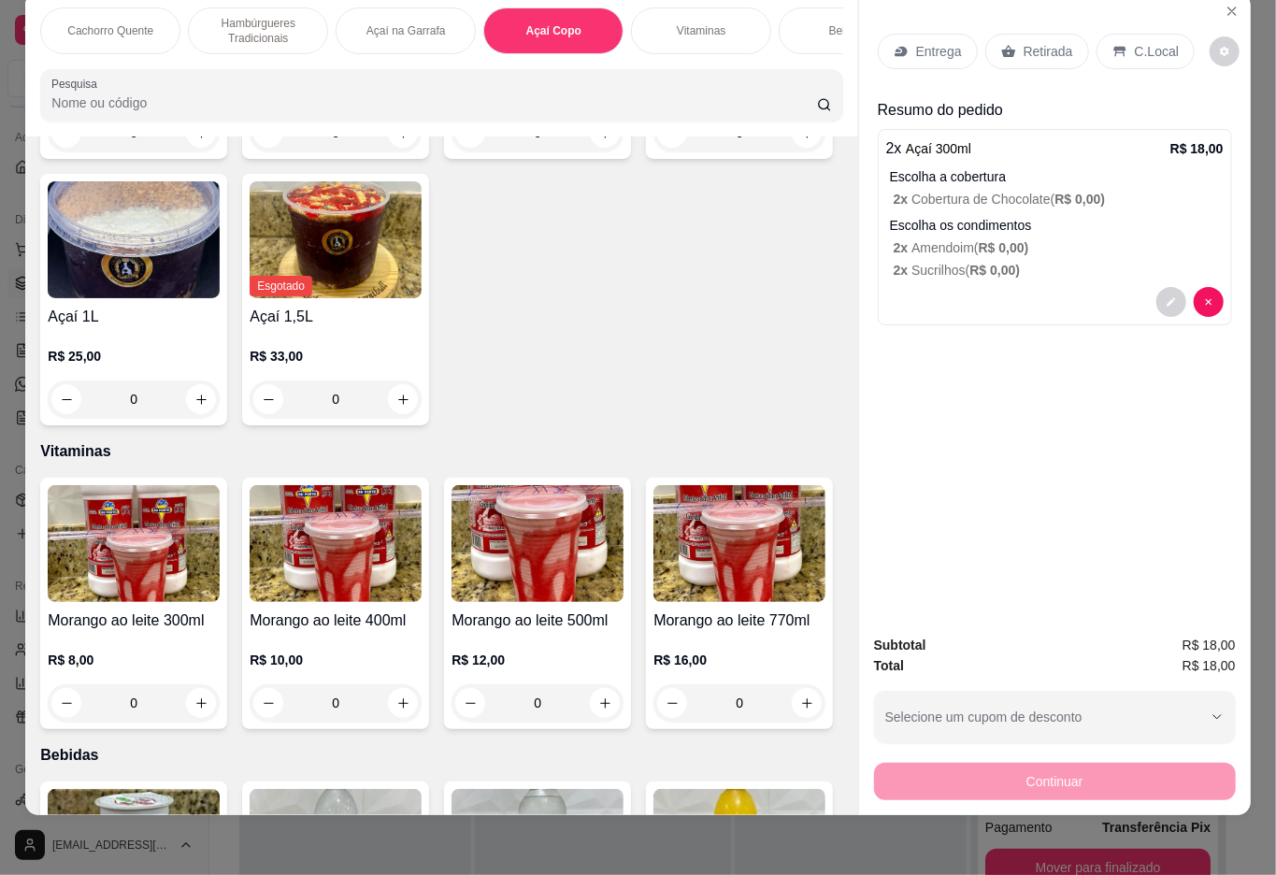
click at [1032, 42] on p "Retirada" at bounding box center [1049, 51] width 50 height 19
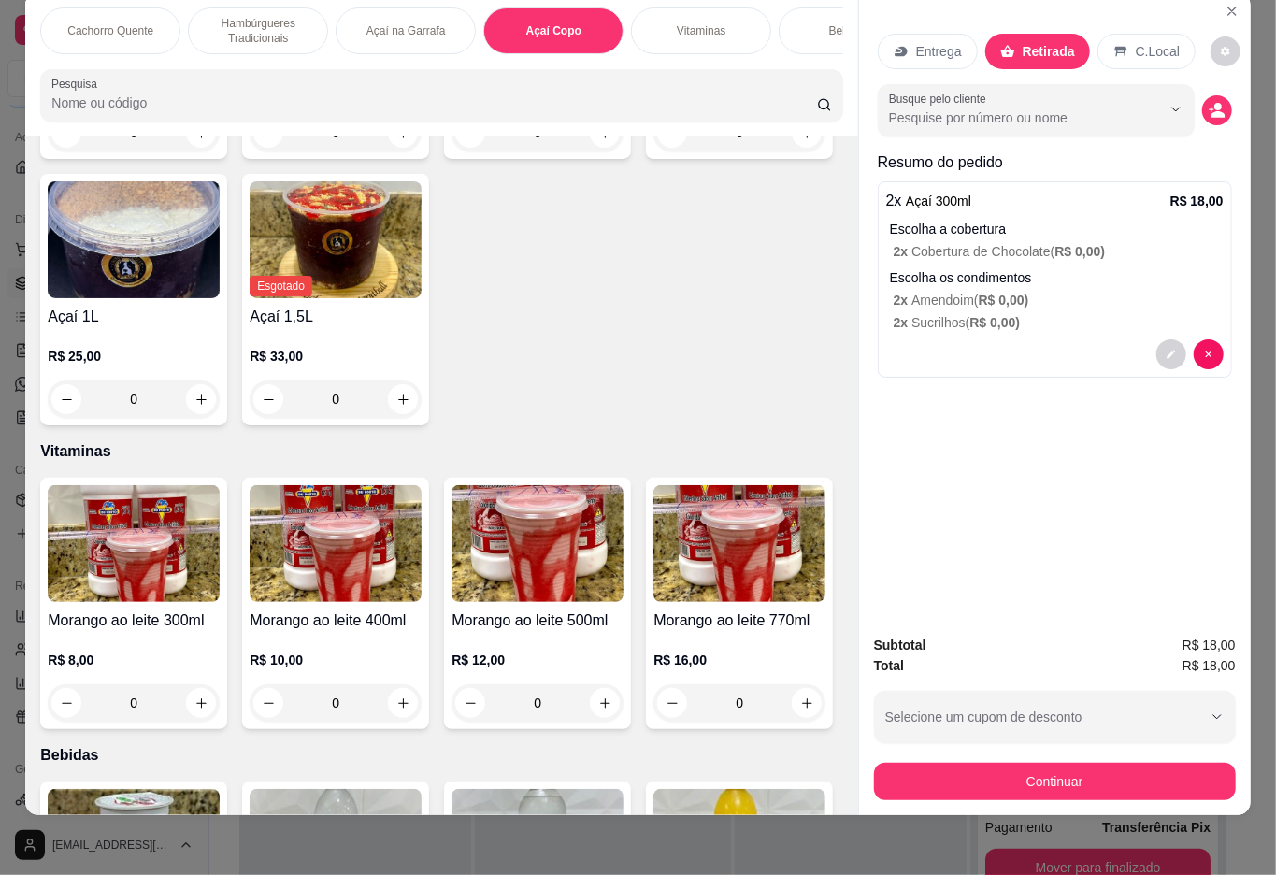
click at [1060, 763] on button "Continuar" at bounding box center [1055, 781] width 362 height 37
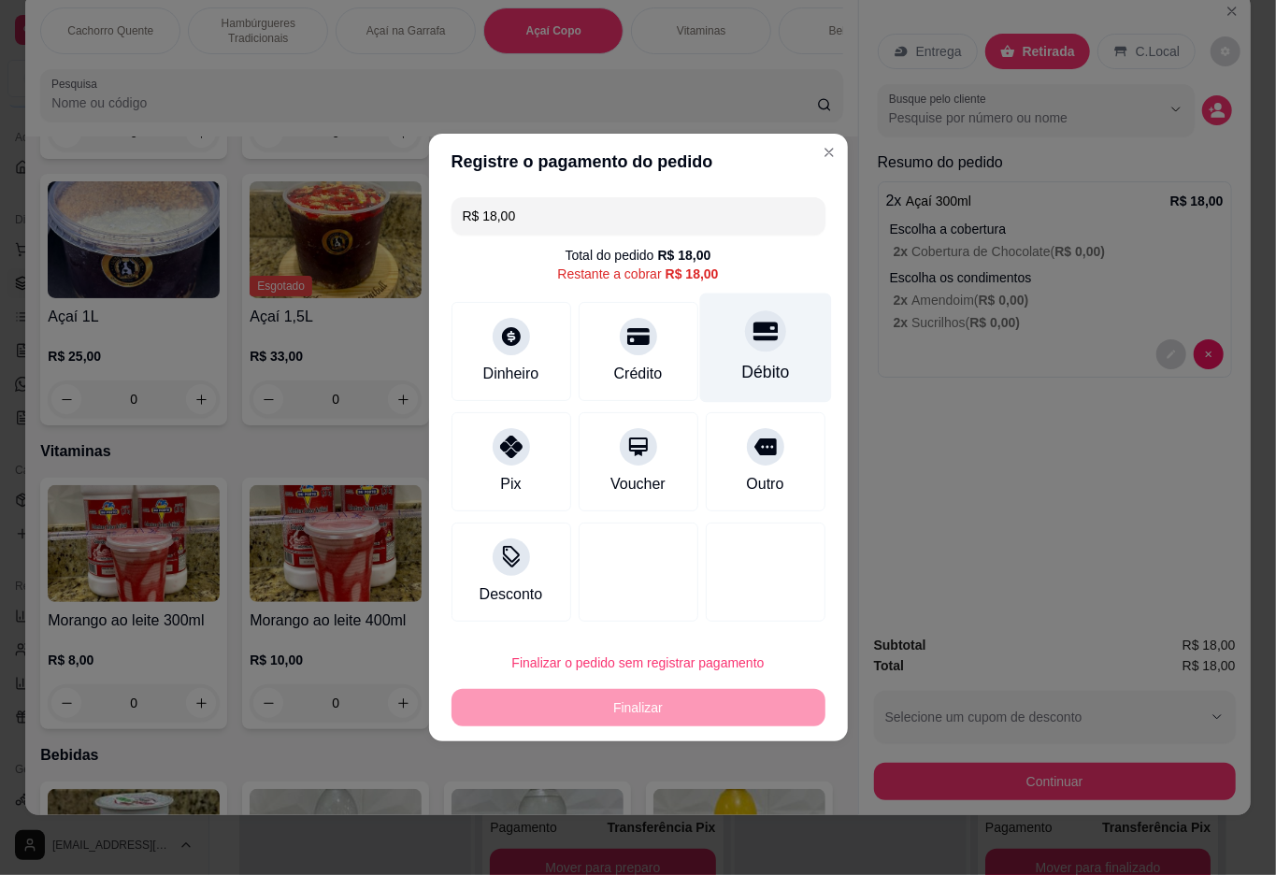
click at [745, 350] on div at bounding box center [765, 330] width 41 height 41
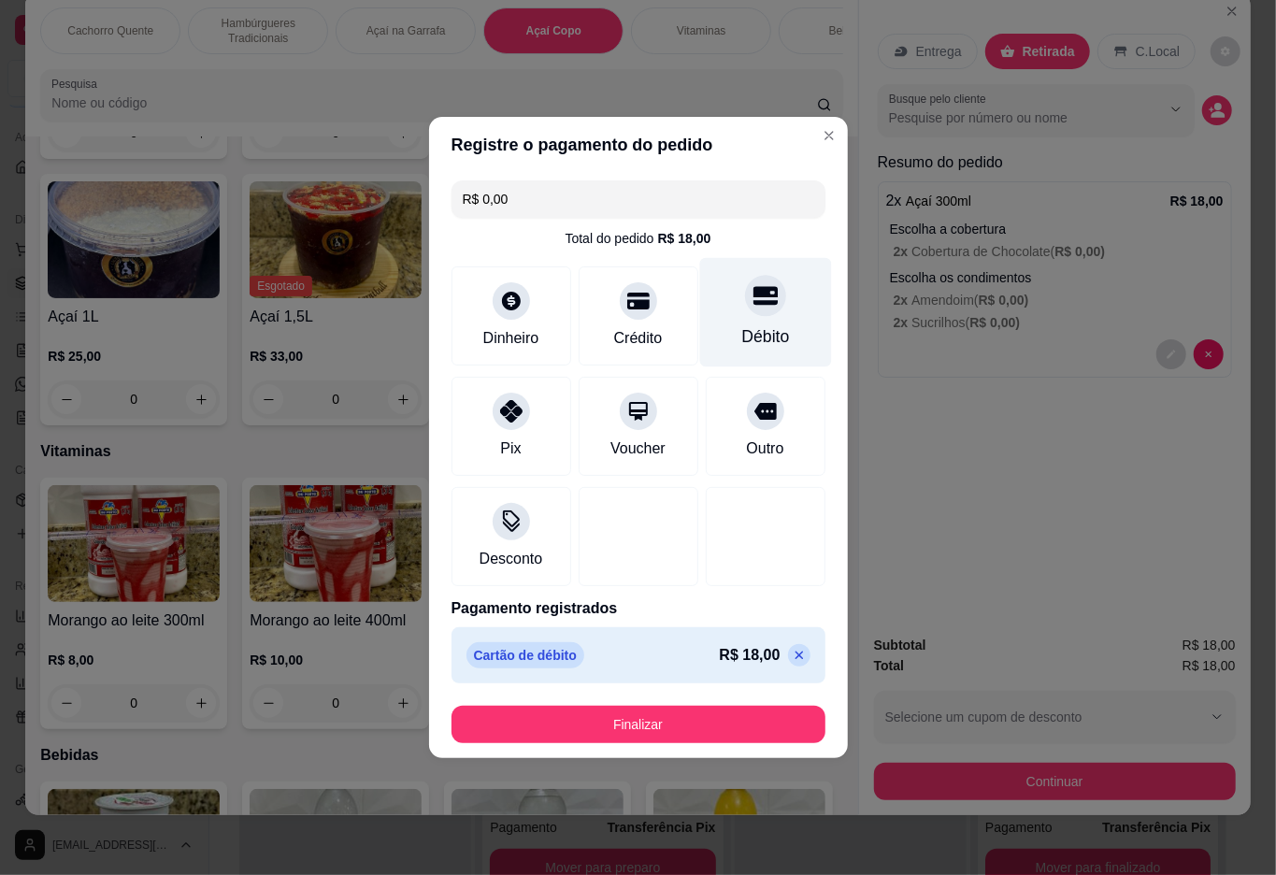
click at [577, 708] on button "Finalizar" at bounding box center [639, 724] width 374 height 37
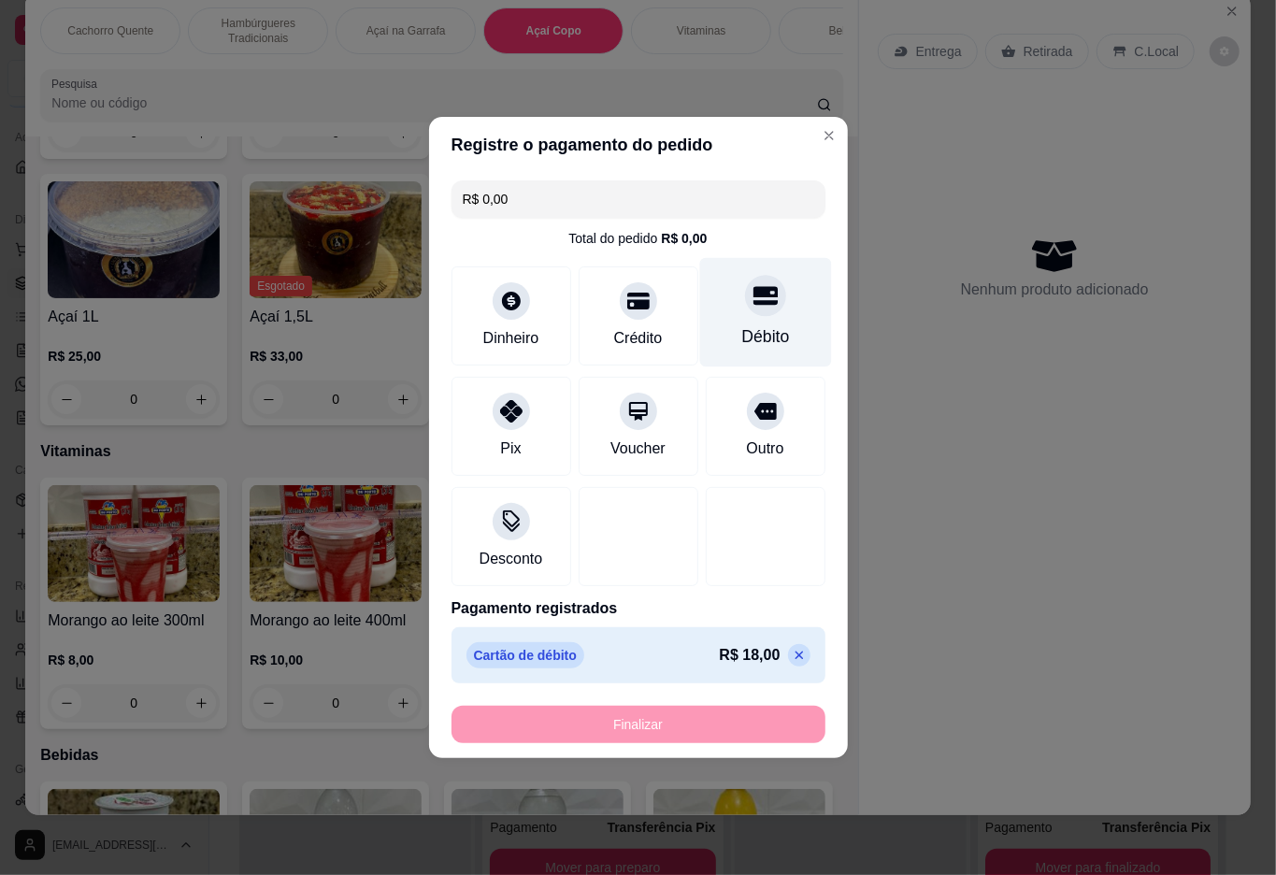
type input "-R$ 18,00"
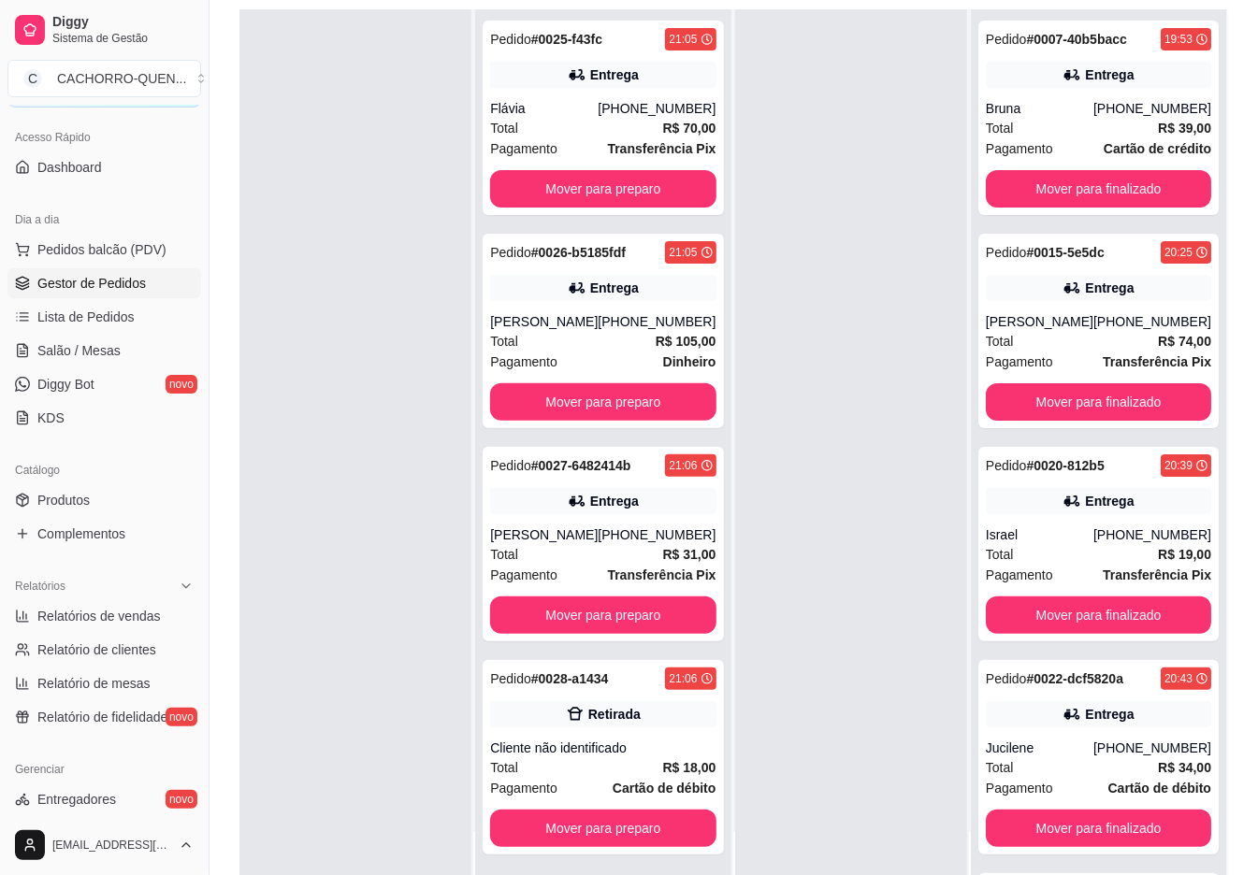
scroll to position [285, 0]
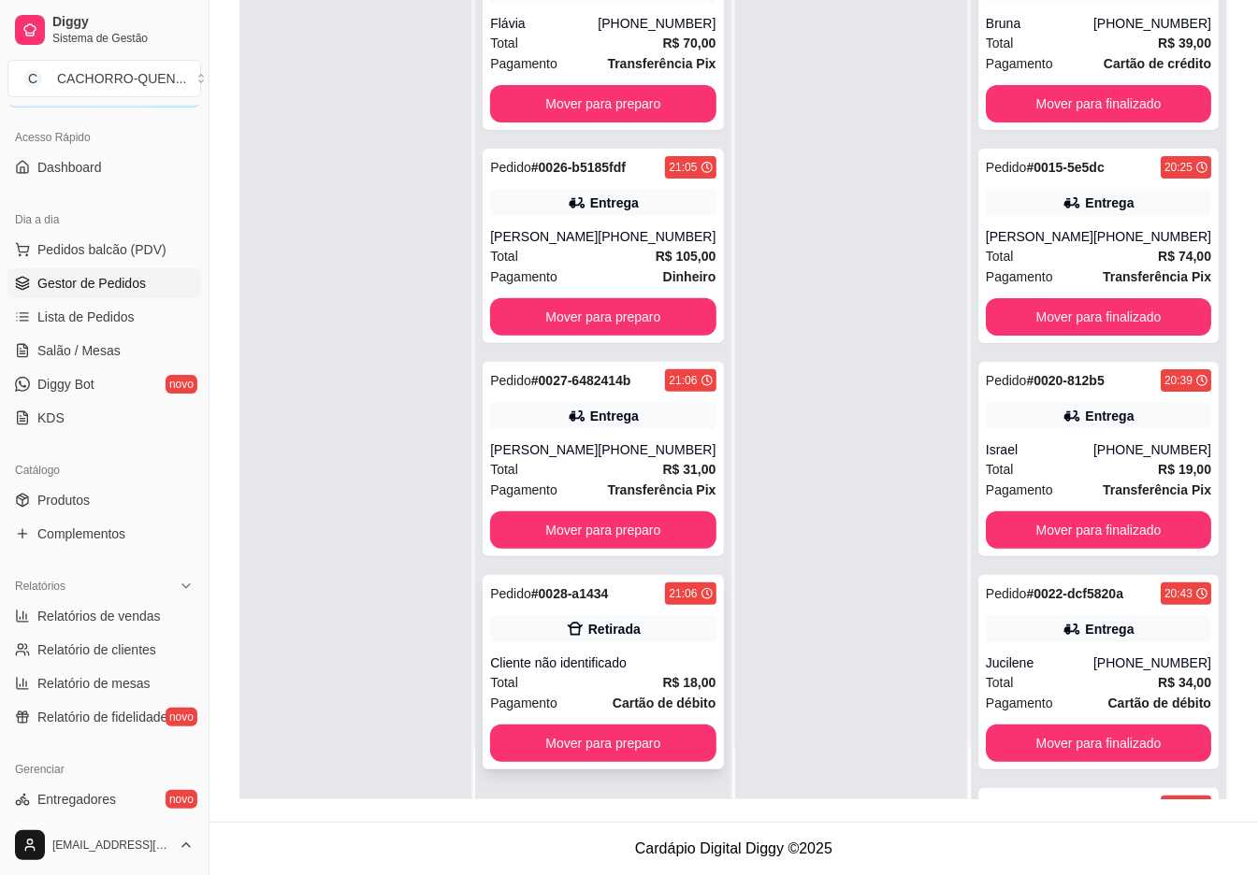
click at [612, 652] on div "Pedido # 0028-a1434 21:06 Retirada Cliente não identificado Total R$ 18,00 Paga…" at bounding box center [602, 672] width 240 height 194
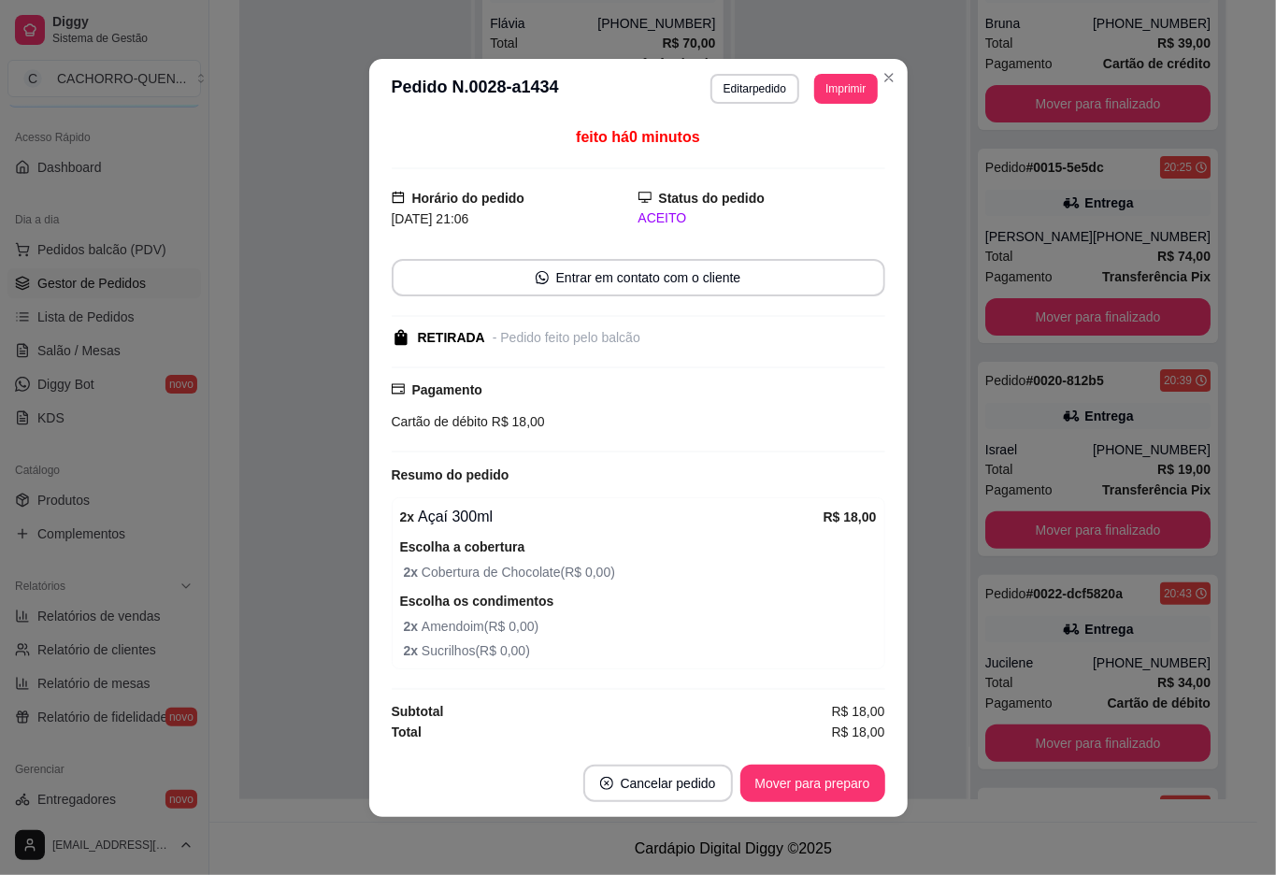
click at [741, 772] on button "Mover para preparo" at bounding box center [813, 783] width 145 height 37
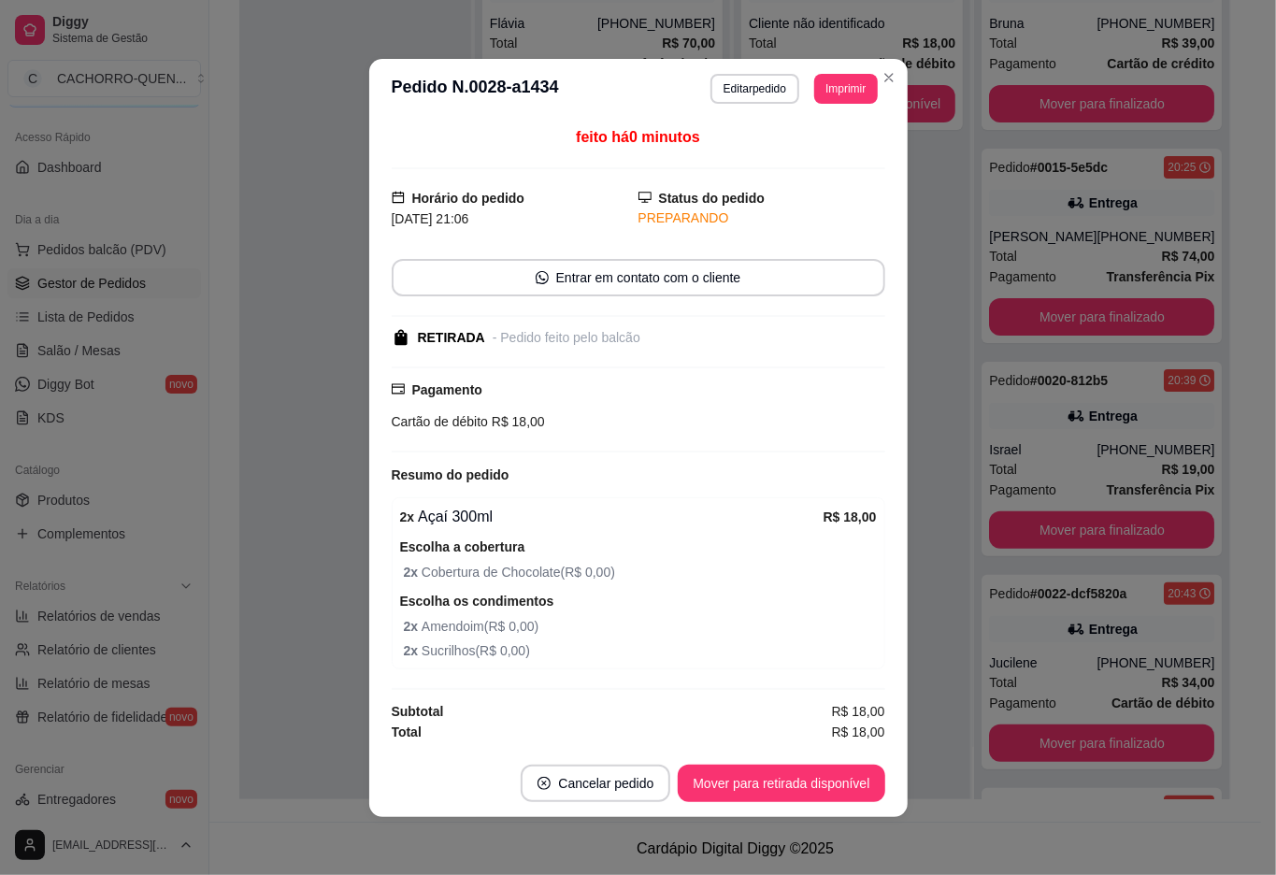
click at [761, 768] on button "Mover para retirada disponível" at bounding box center [781, 783] width 207 height 37
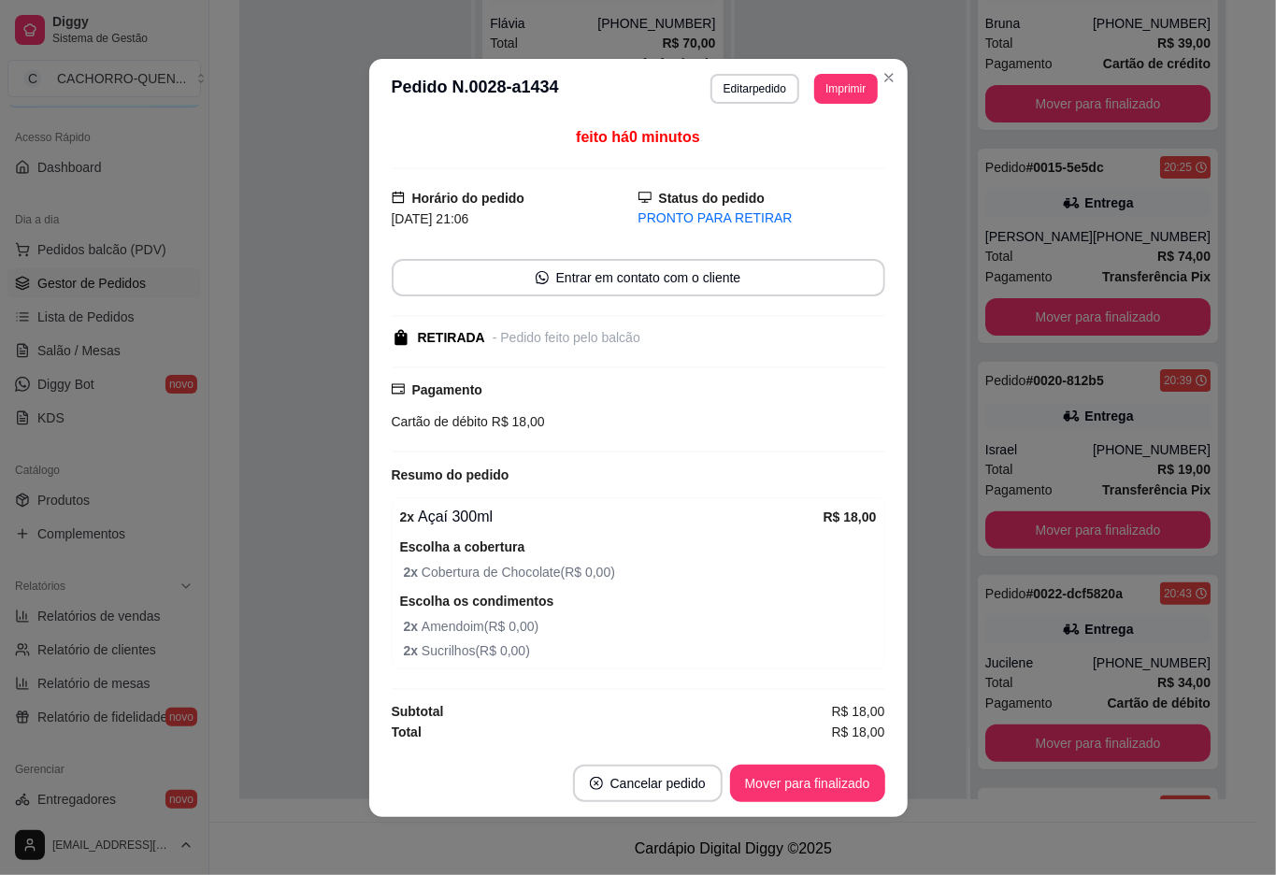
click at [735, 765] on button "Mover para finalizado" at bounding box center [807, 783] width 155 height 37
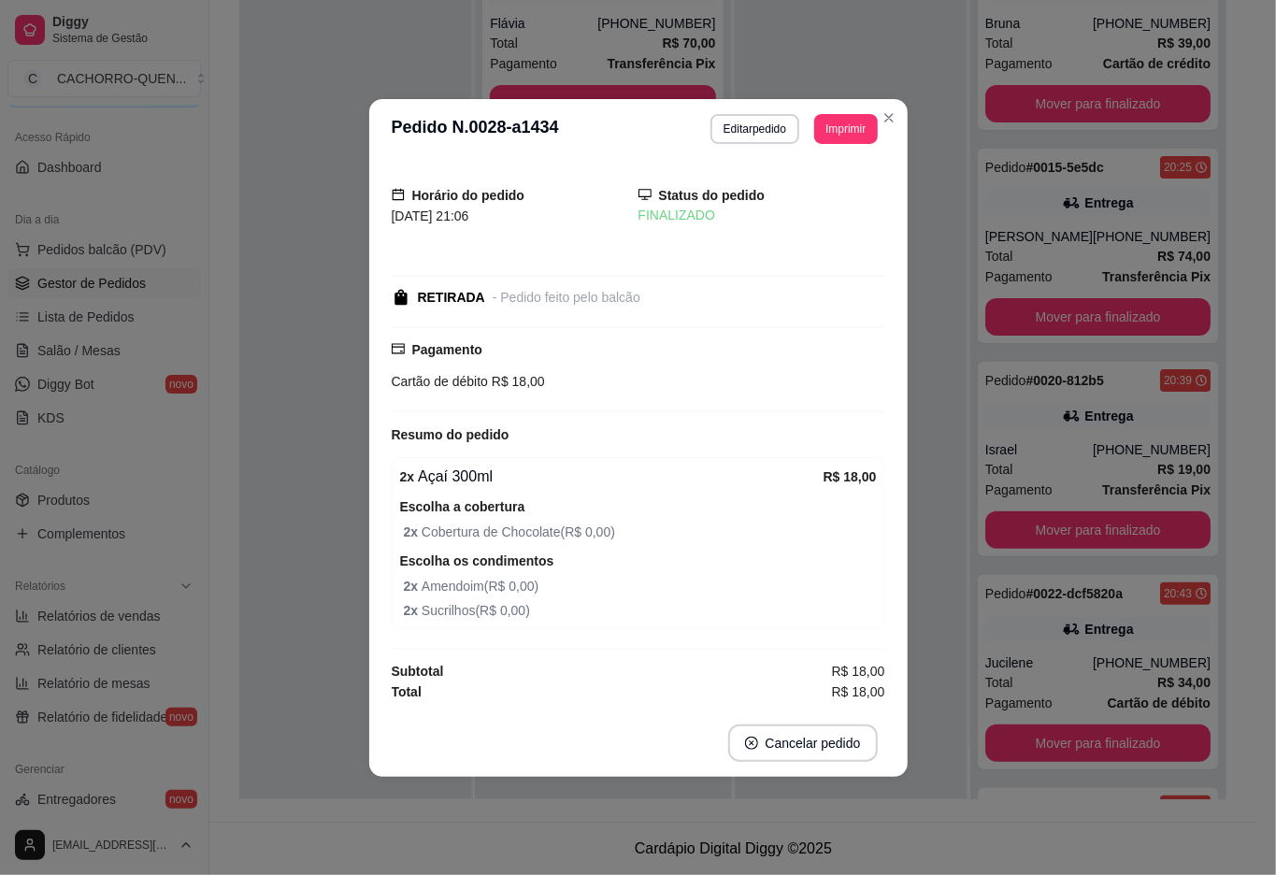
click at [304, 266] on div at bounding box center [355, 361] width 232 height 875
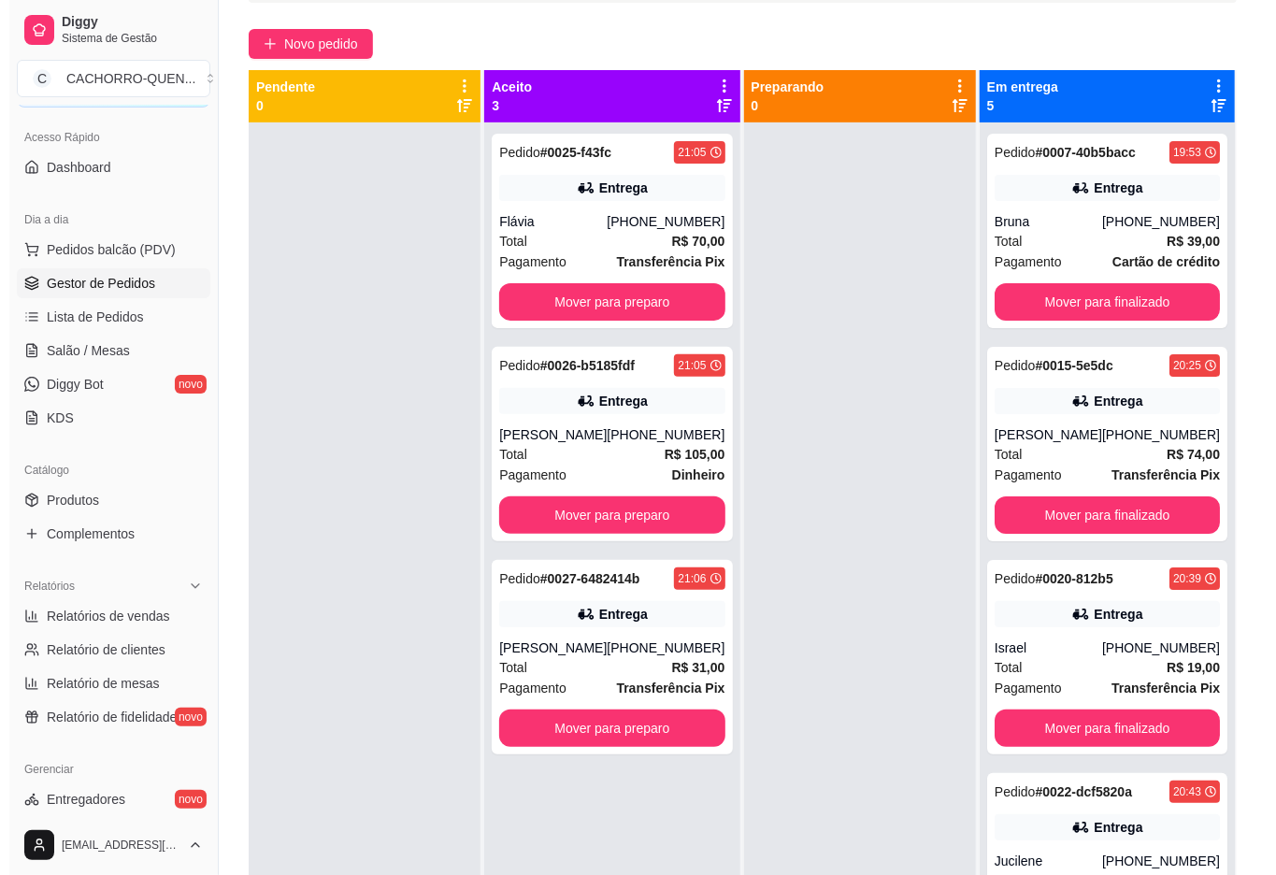
scroll to position [0, 0]
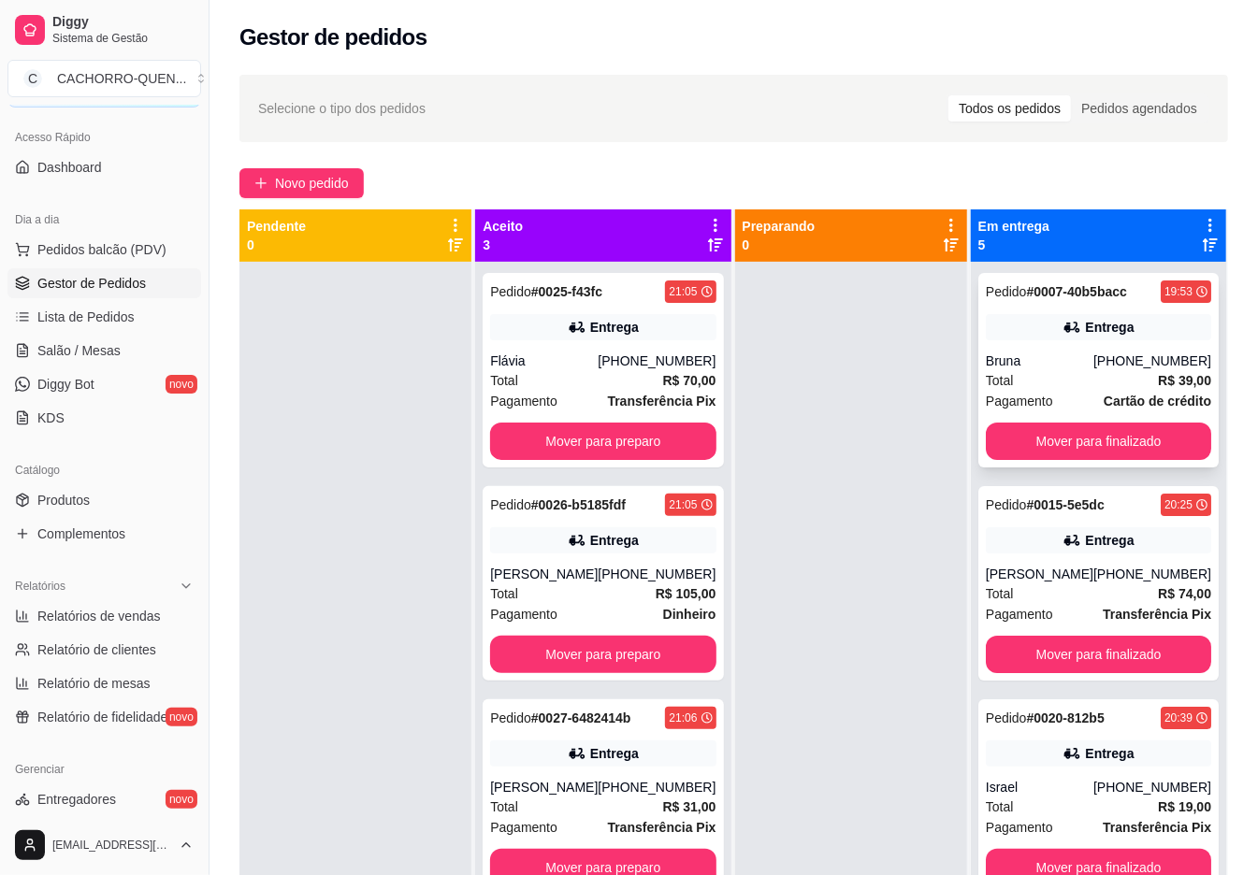
click at [1103, 337] on div "Entrega" at bounding box center [1109, 327] width 49 height 19
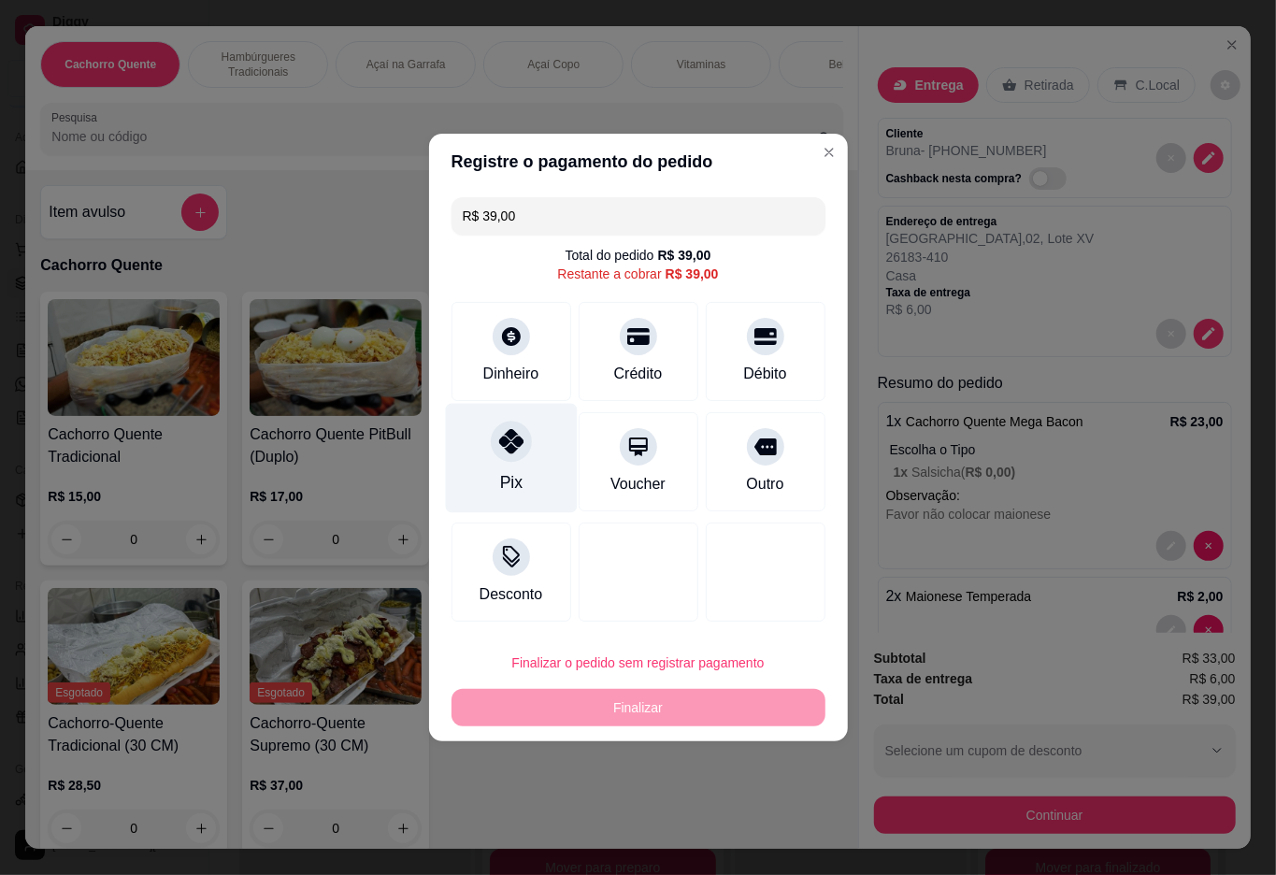
click at [505, 446] on icon at bounding box center [510, 441] width 24 height 24
type input "R$ 0,00"
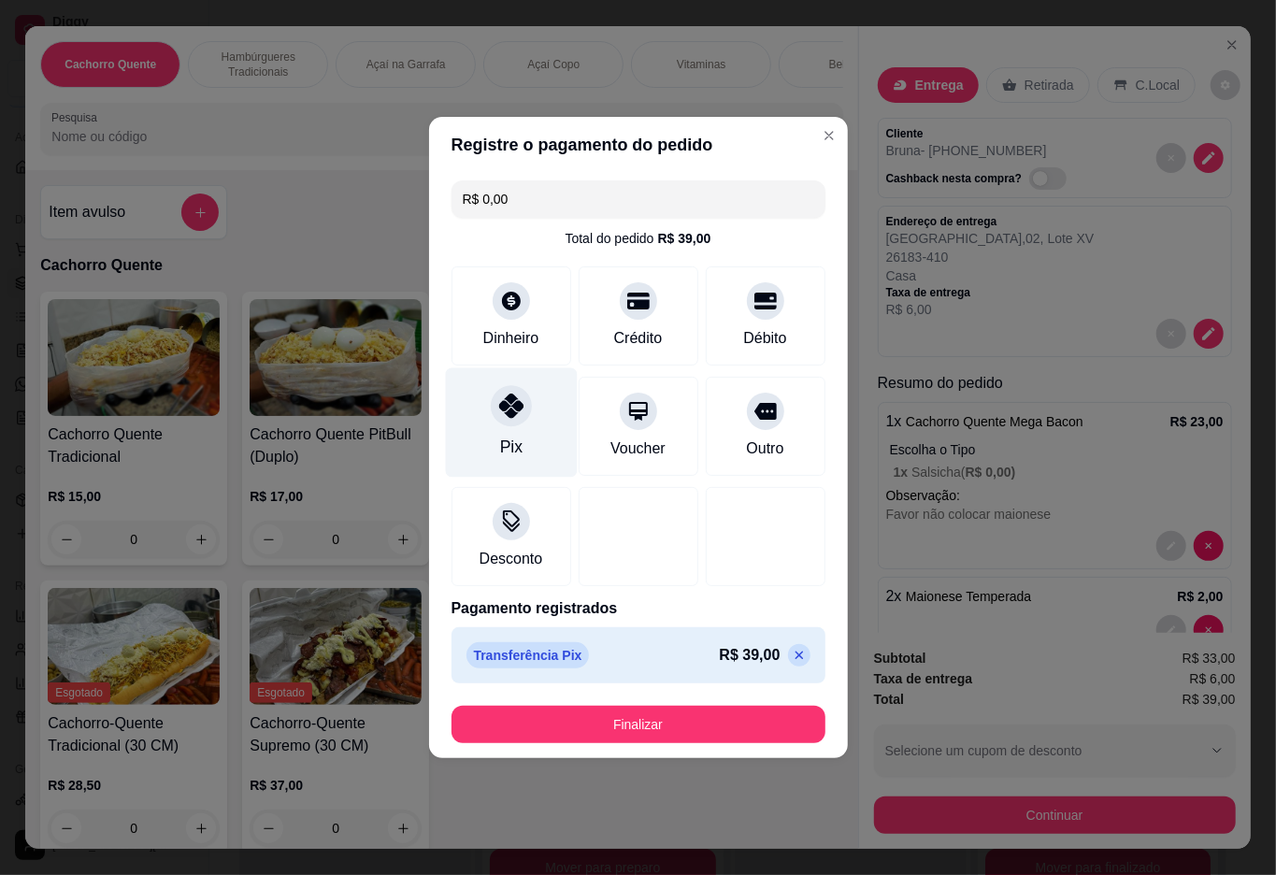
click at [583, 718] on button "Finalizar" at bounding box center [639, 724] width 374 height 37
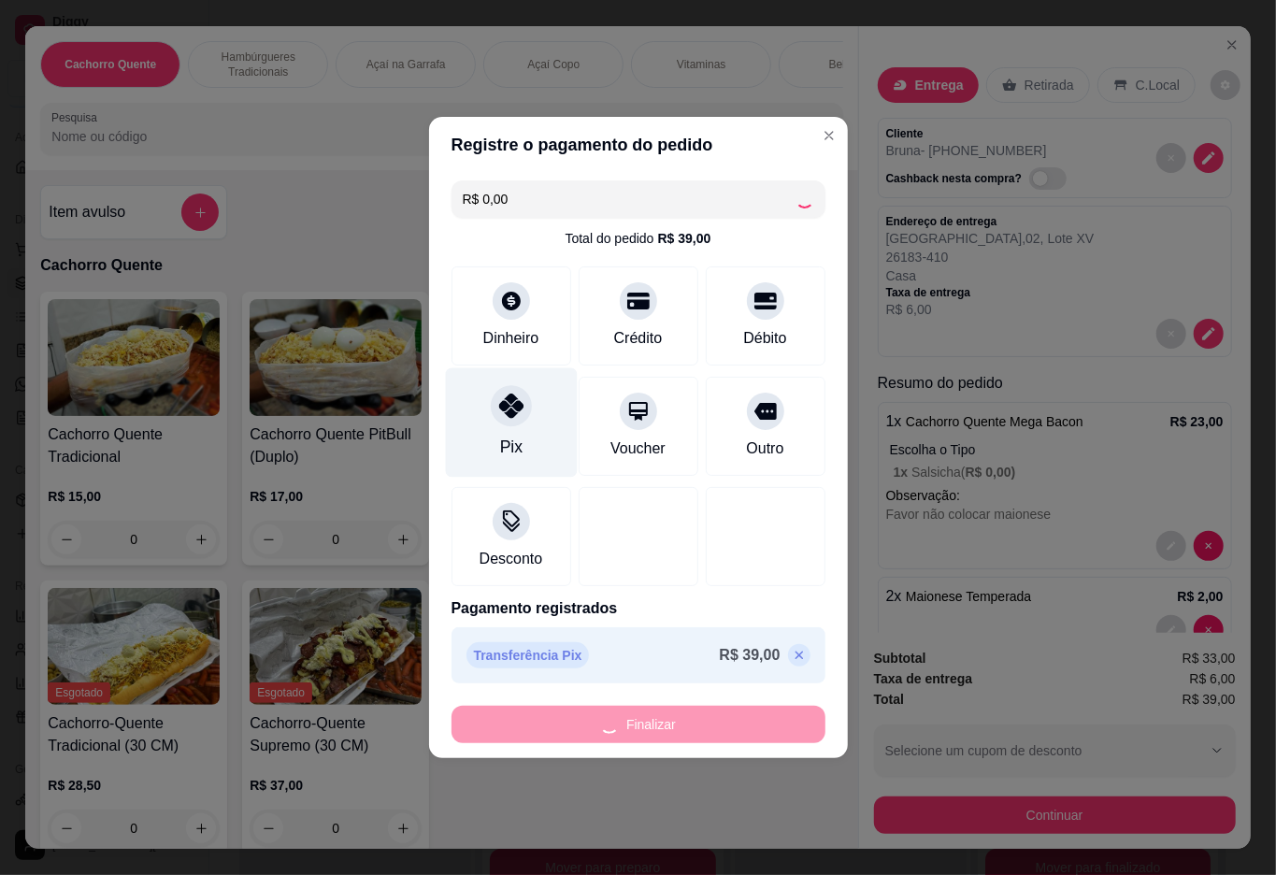
type input "0"
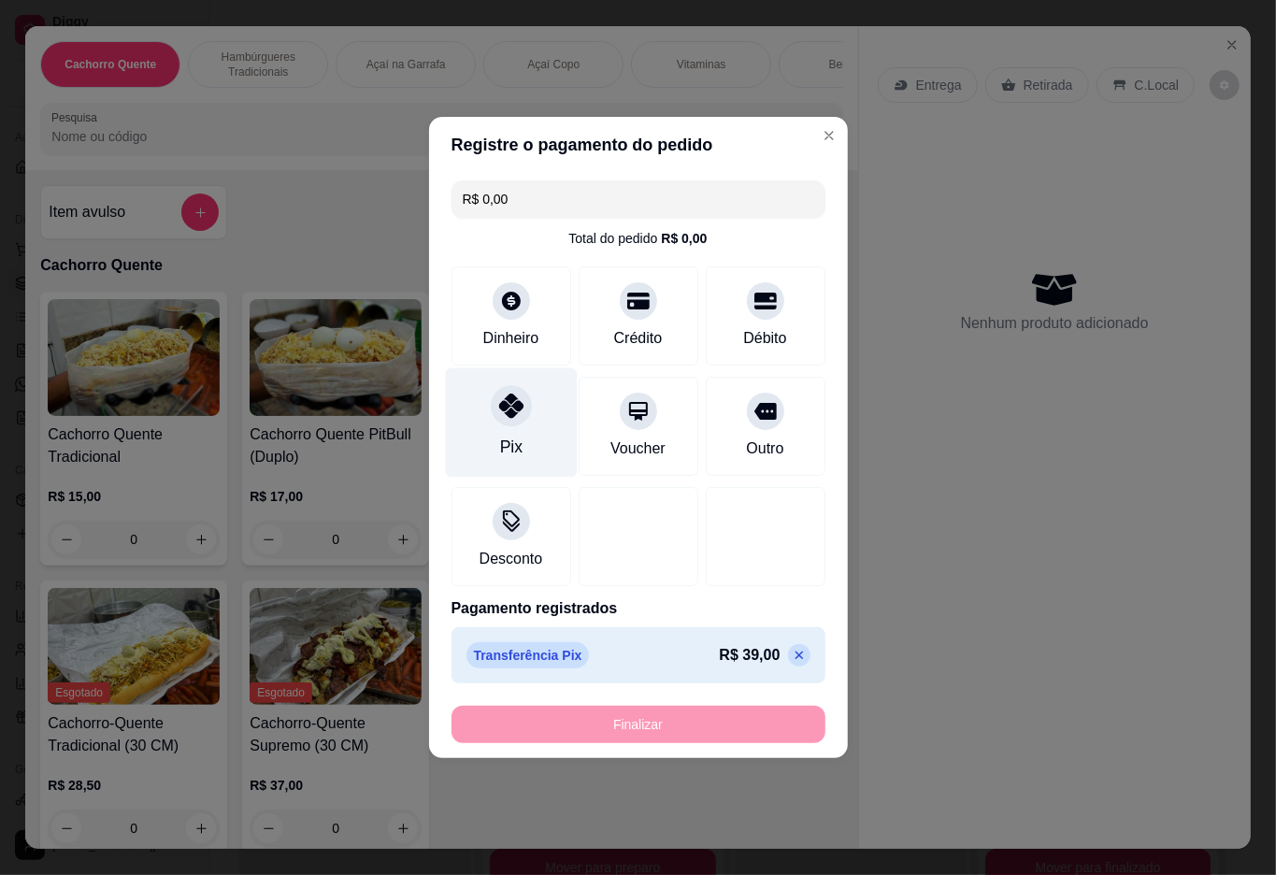
type input "-R$ 39,00"
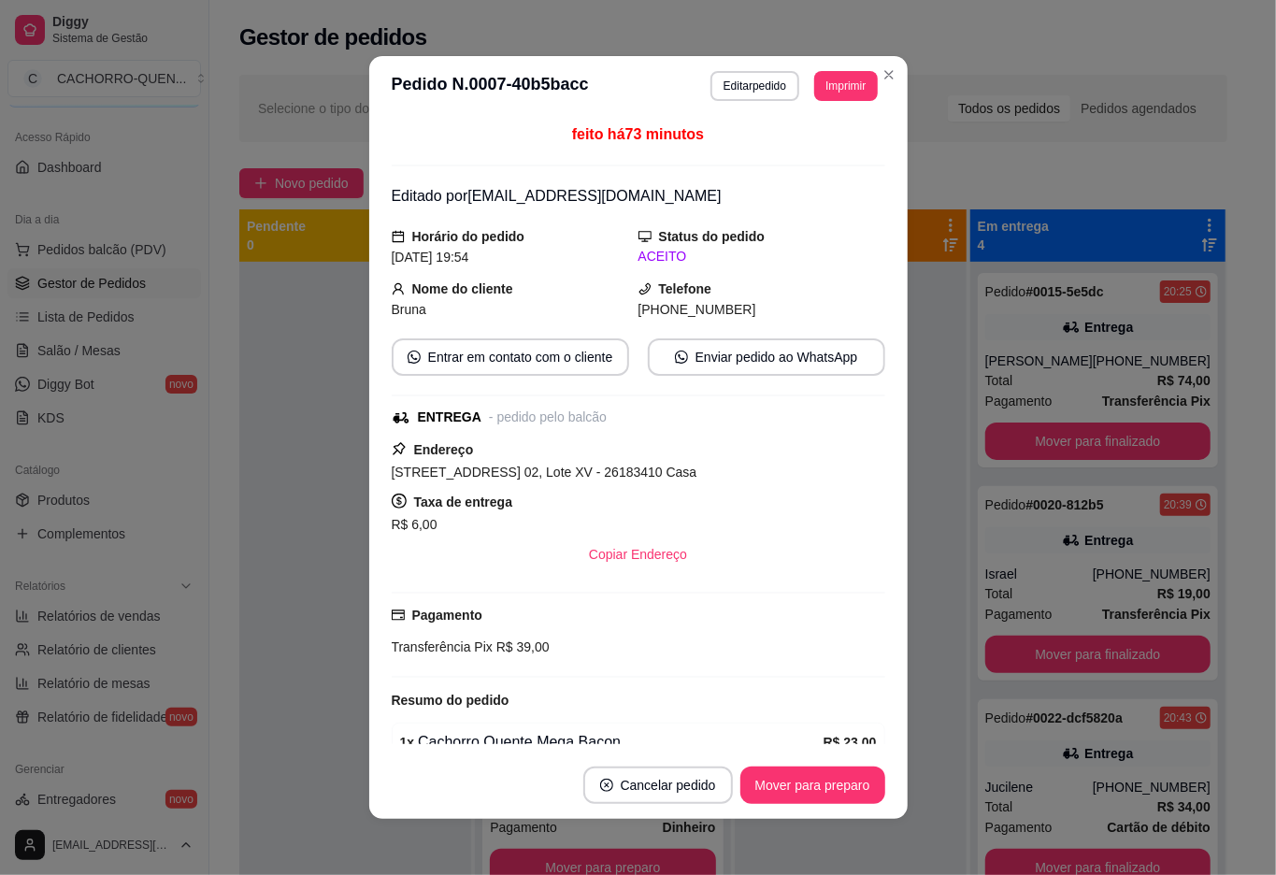
click at [813, 794] on button "Mover para preparo" at bounding box center [813, 785] width 145 height 37
click at [810, 782] on button "Mover para preparo" at bounding box center [813, 785] width 145 height 37
click at [813, 780] on button "Mover para entrega" at bounding box center [813, 786] width 140 height 36
click at [801, 783] on button "Mover para finalizado" at bounding box center [807, 785] width 155 height 37
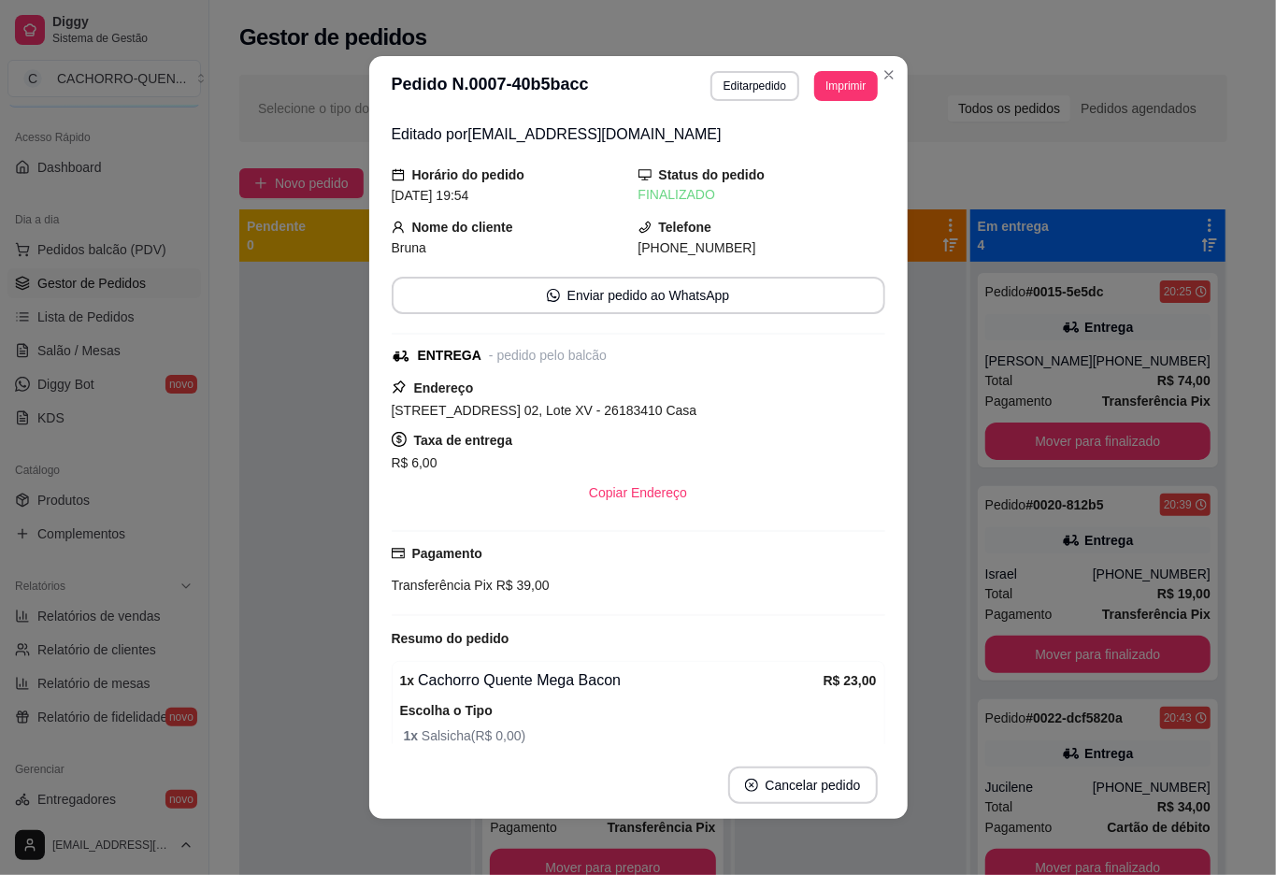
click at [263, 390] on div at bounding box center [355, 699] width 232 height 875
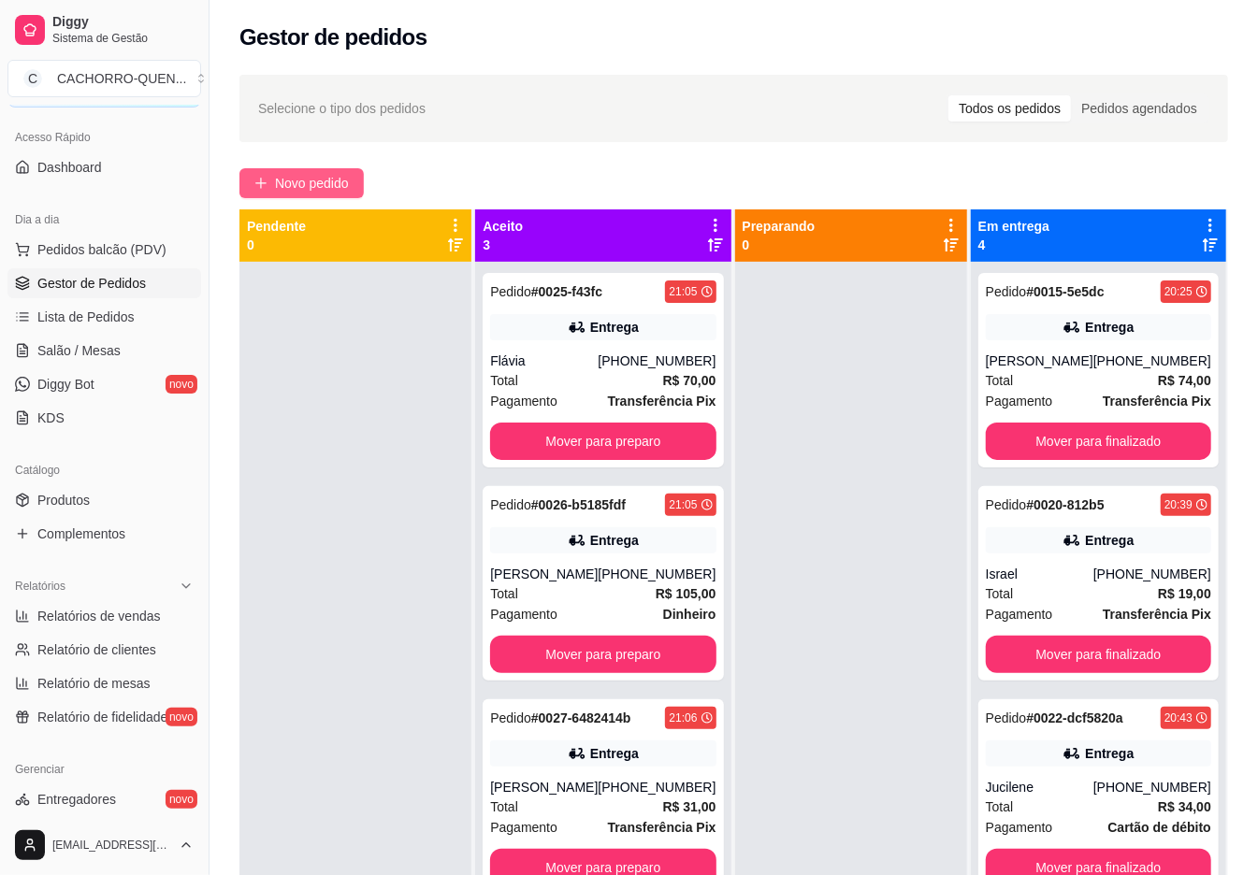
click at [338, 176] on span "Novo pedido" at bounding box center [312, 183] width 74 height 21
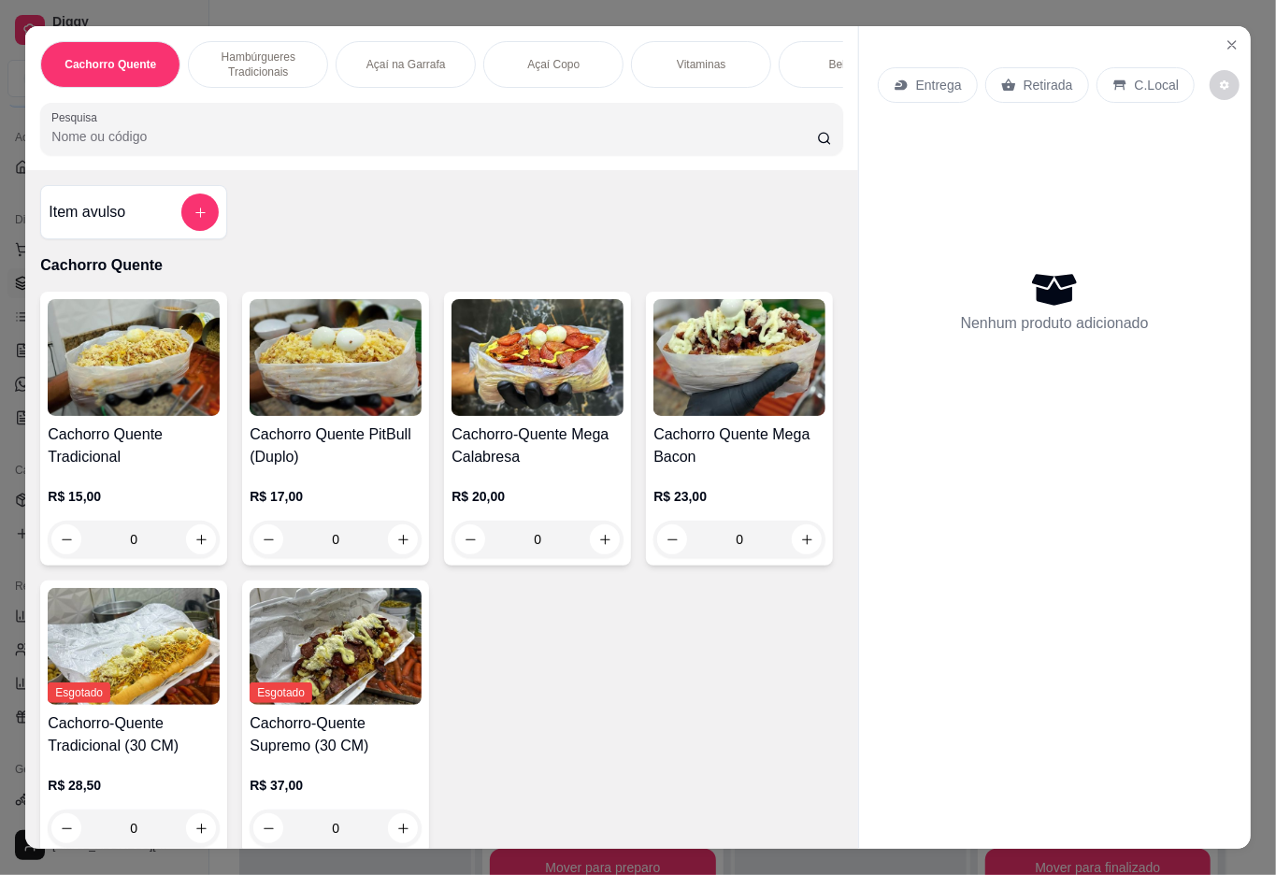
click at [338, 155] on div "Pesquisa" at bounding box center [441, 129] width 802 height 52
click at [194, 532] on div "0" at bounding box center [134, 539] width 172 height 37
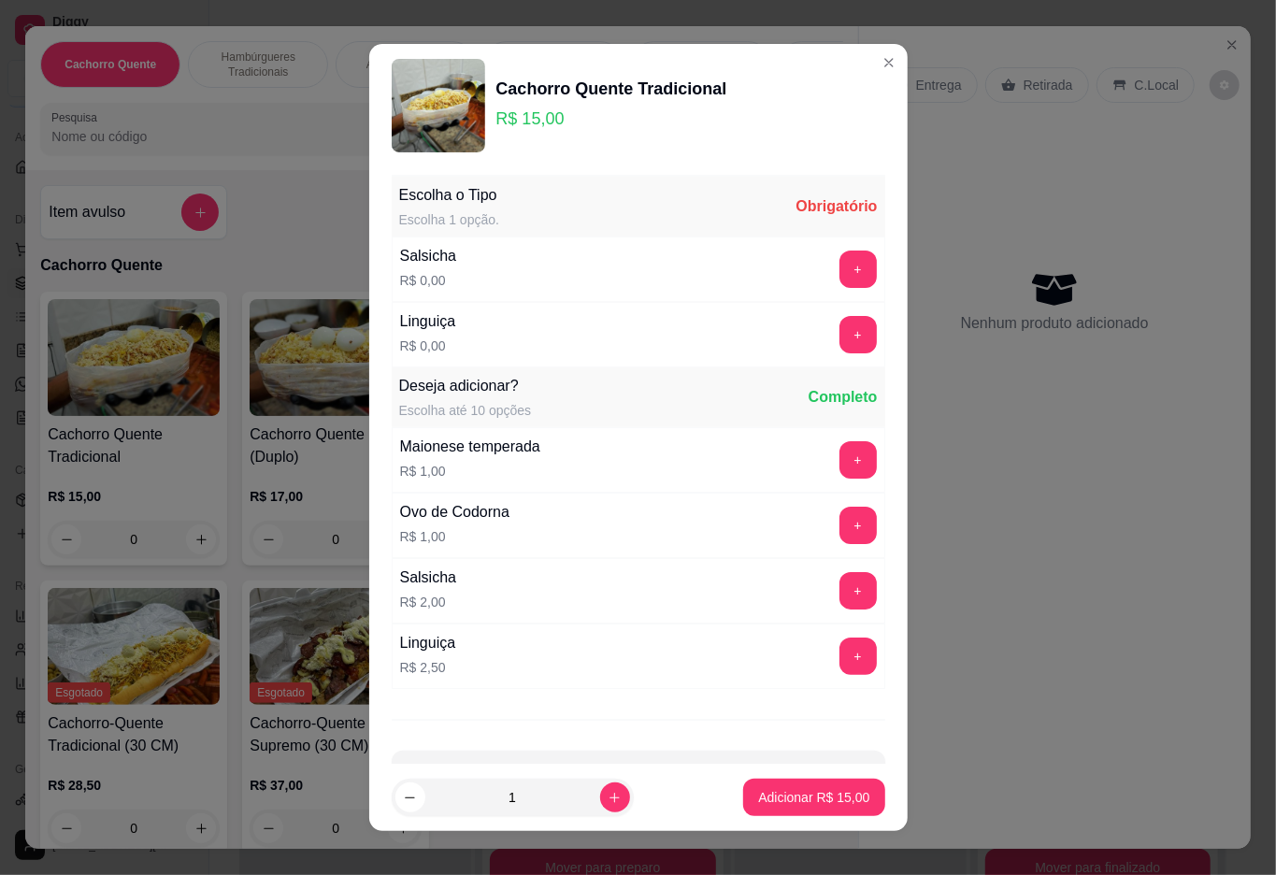
click at [840, 334] on button "+" at bounding box center [858, 334] width 37 height 37
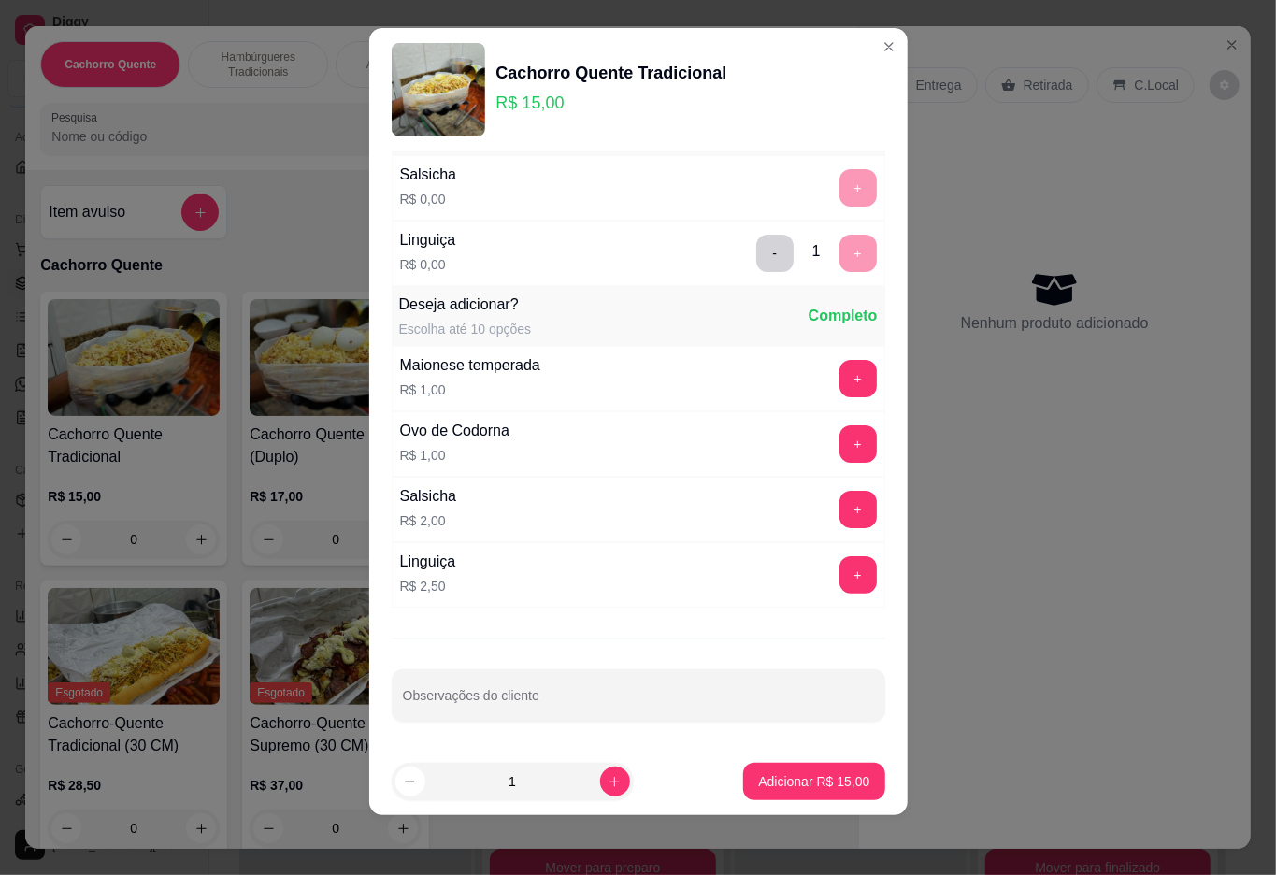
click at [786, 782] on p "Adicionar R$ 15,00" at bounding box center [813, 781] width 111 height 19
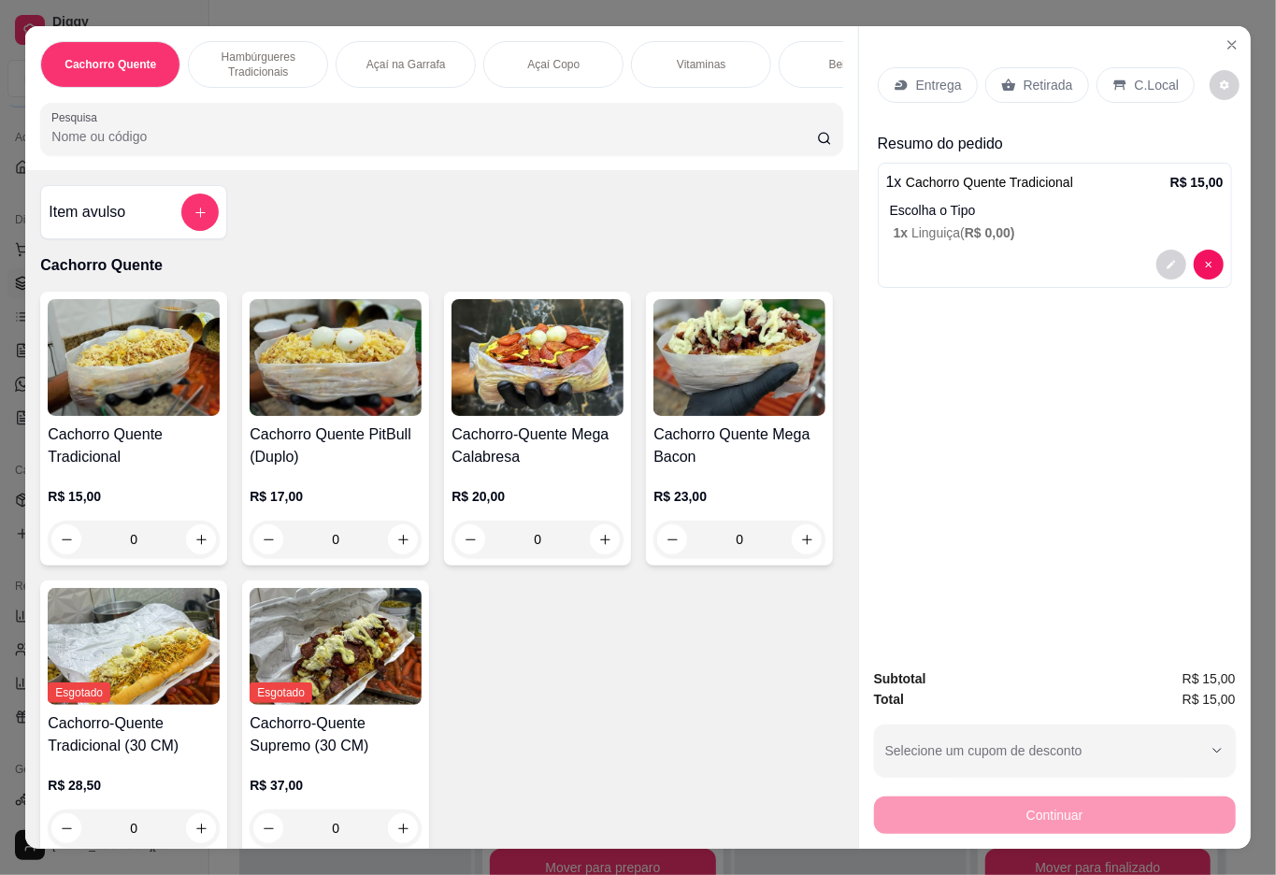
click at [655, 61] on div "Vitaminas" at bounding box center [701, 64] width 140 height 47
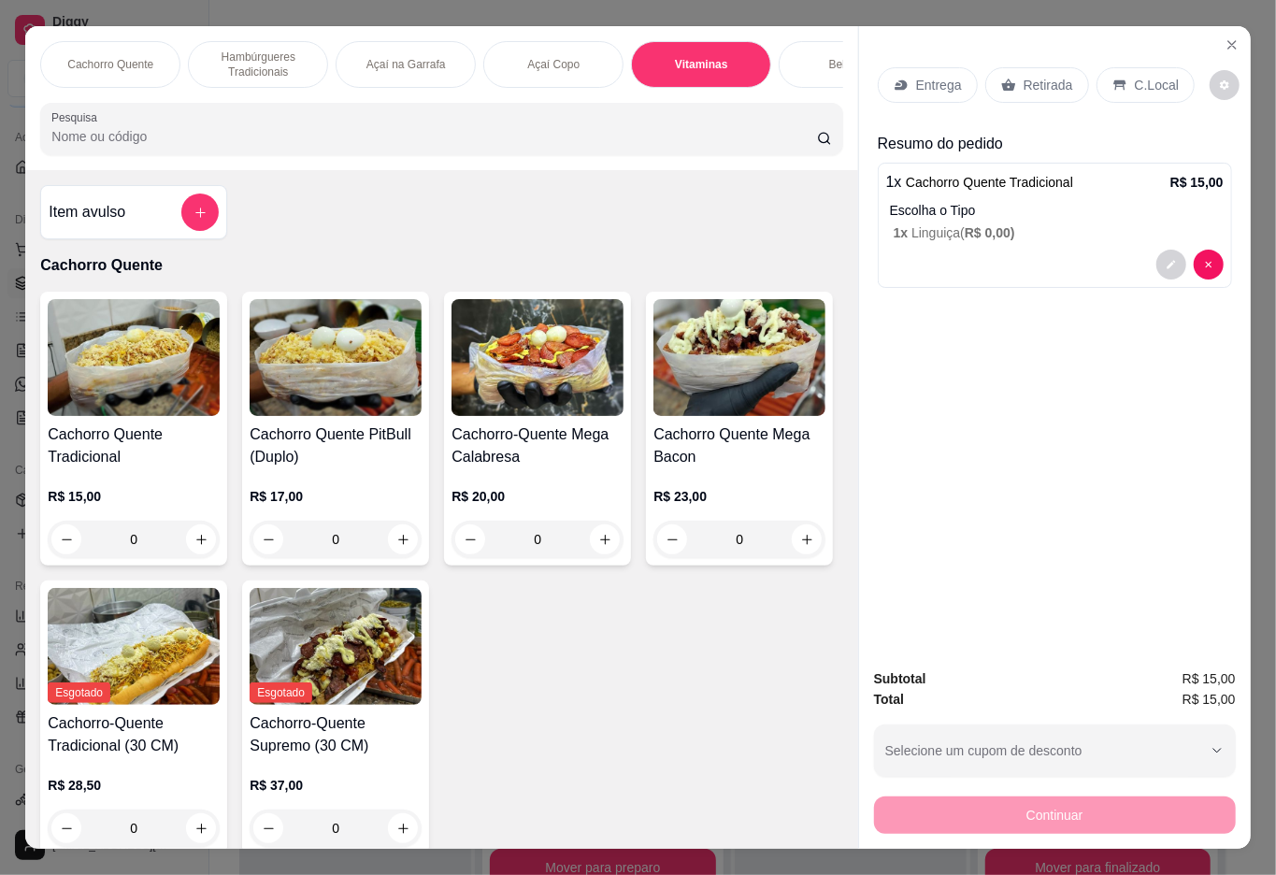
scroll to position [42, 0]
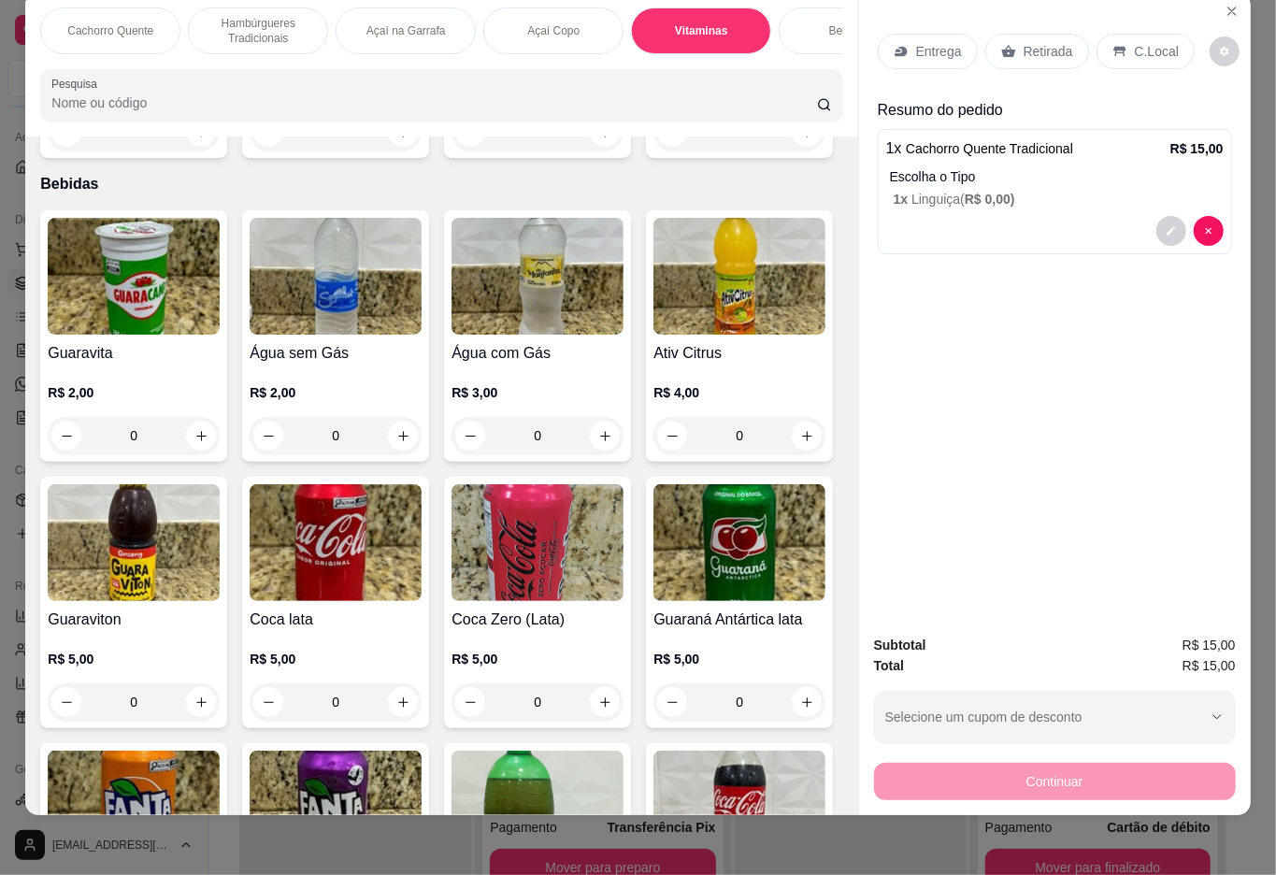
click at [194, 139] on icon "increase-product-quantity" at bounding box center [201, 132] width 14 height 14
type input "1"
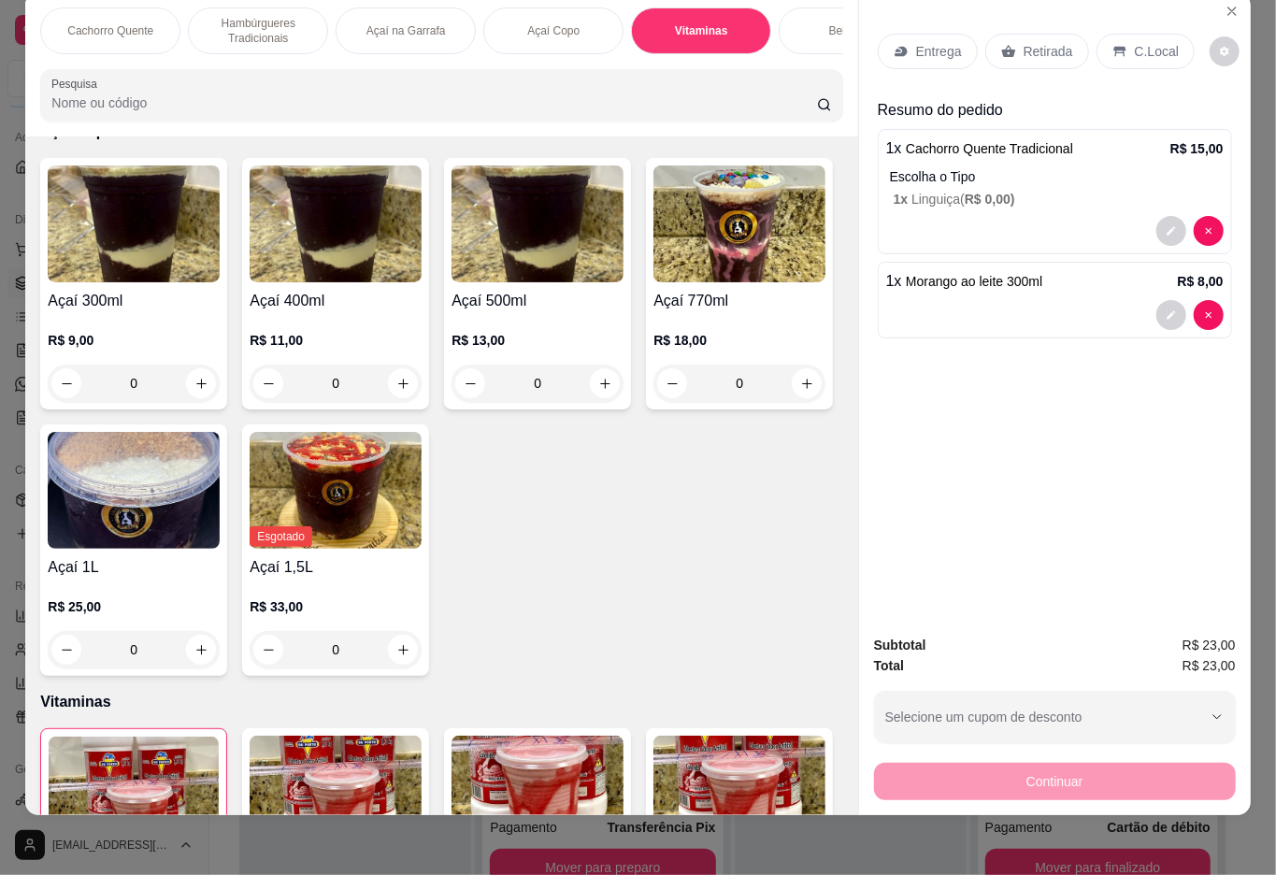
click at [137, 23] on p "Cachorro Quente" at bounding box center [110, 30] width 86 height 15
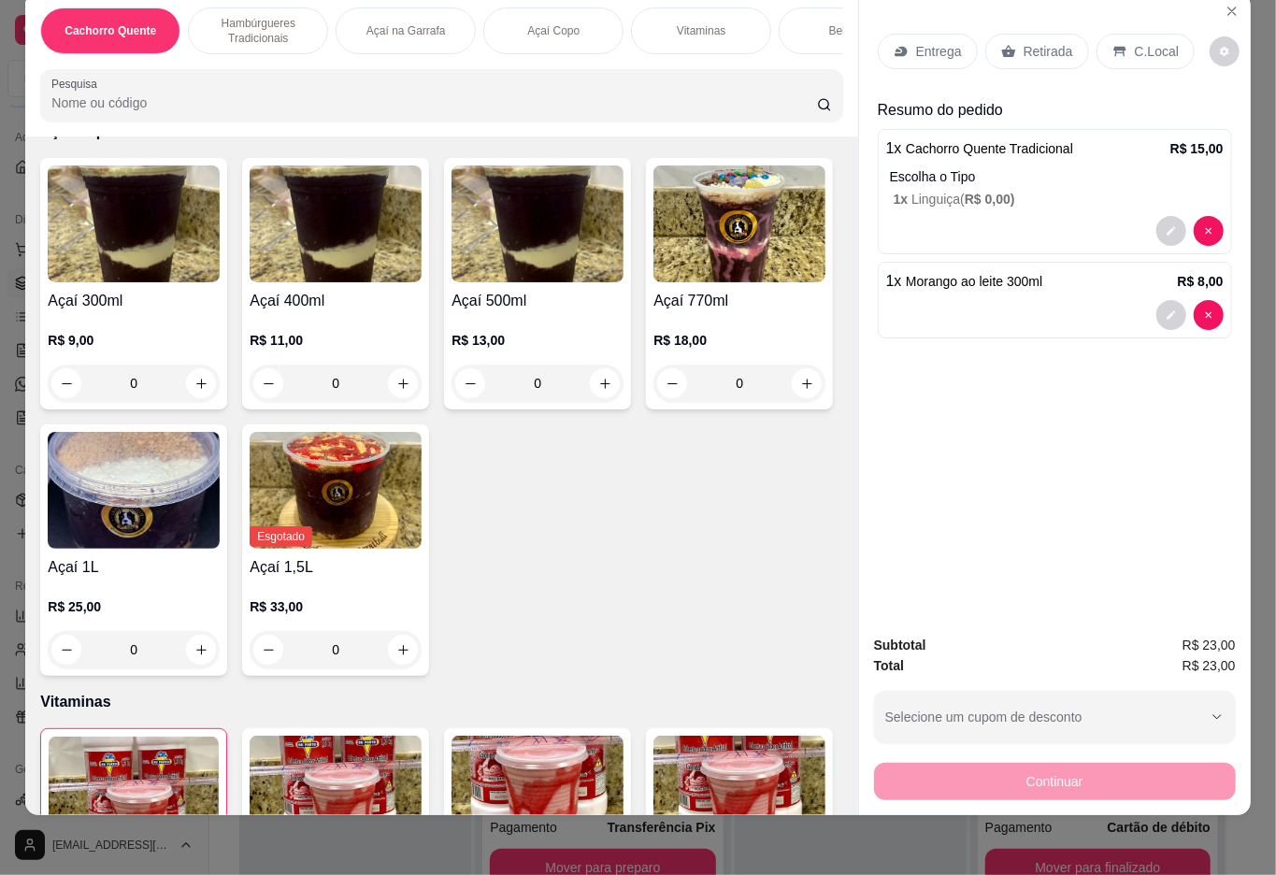
scroll to position [84, 0]
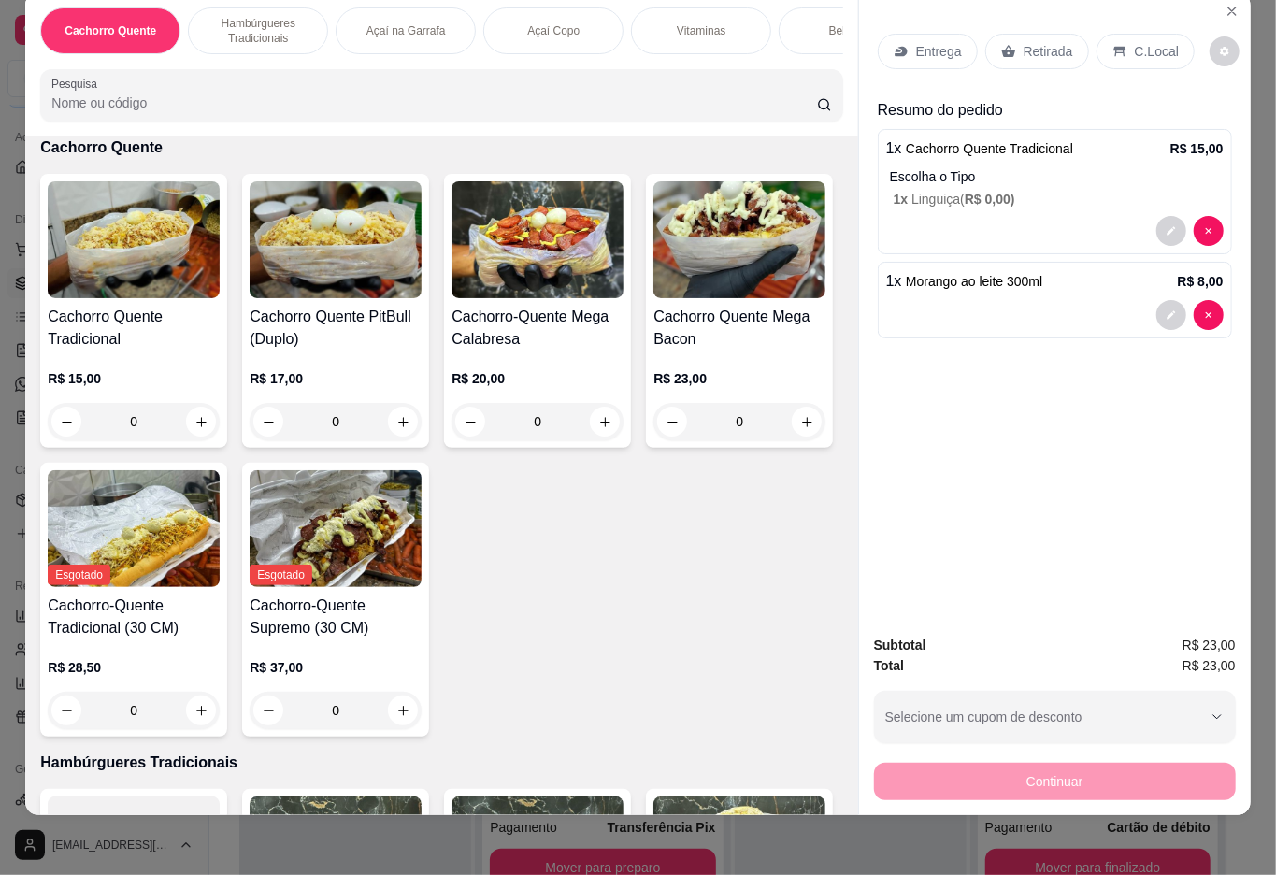
click at [173, 412] on div "0" at bounding box center [134, 421] width 172 height 37
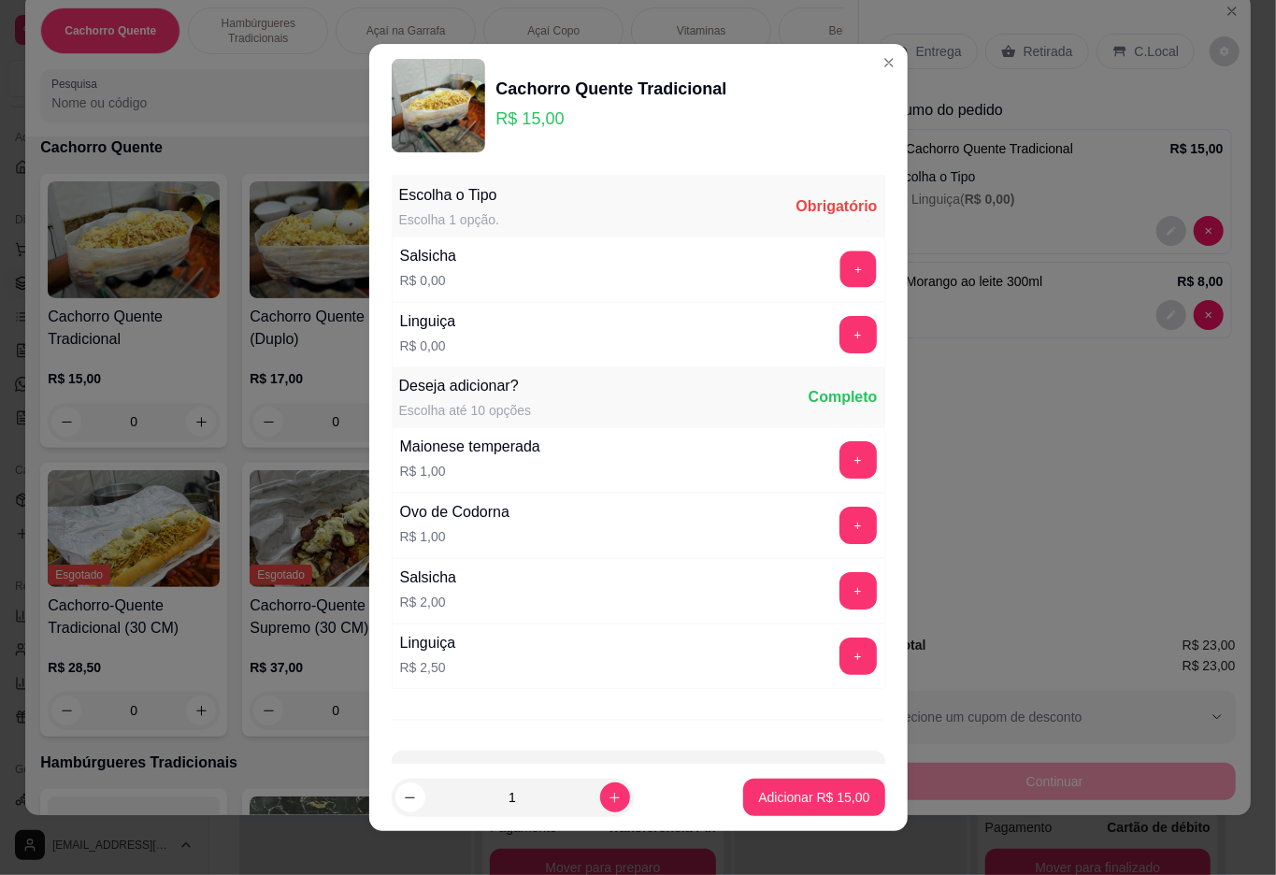
click at [840, 270] on button "+" at bounding box center [858, 269] width 36 height 36
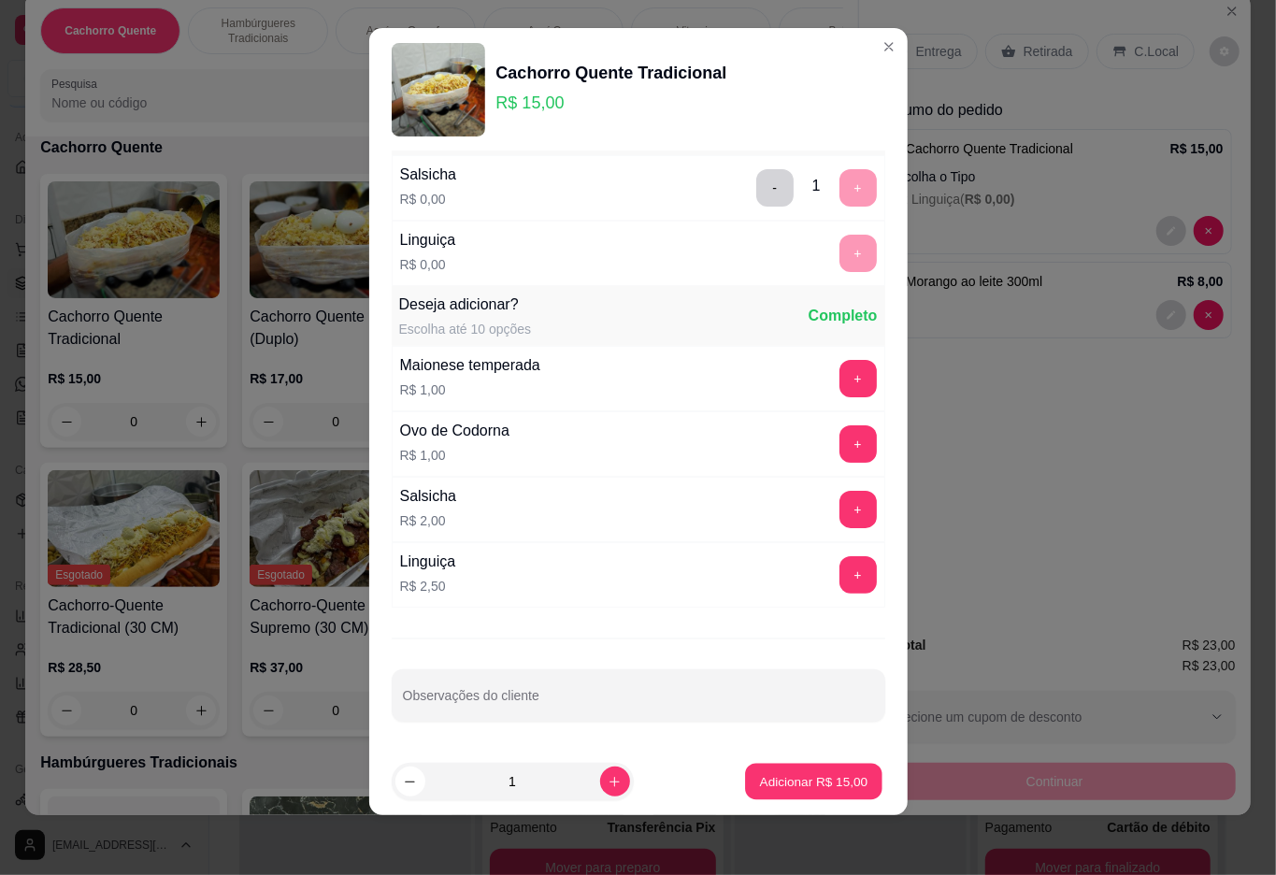
click at [774, 784] on p "Adicionar R$ 15,00" at bounding box center [814, 782] width 108 height 18
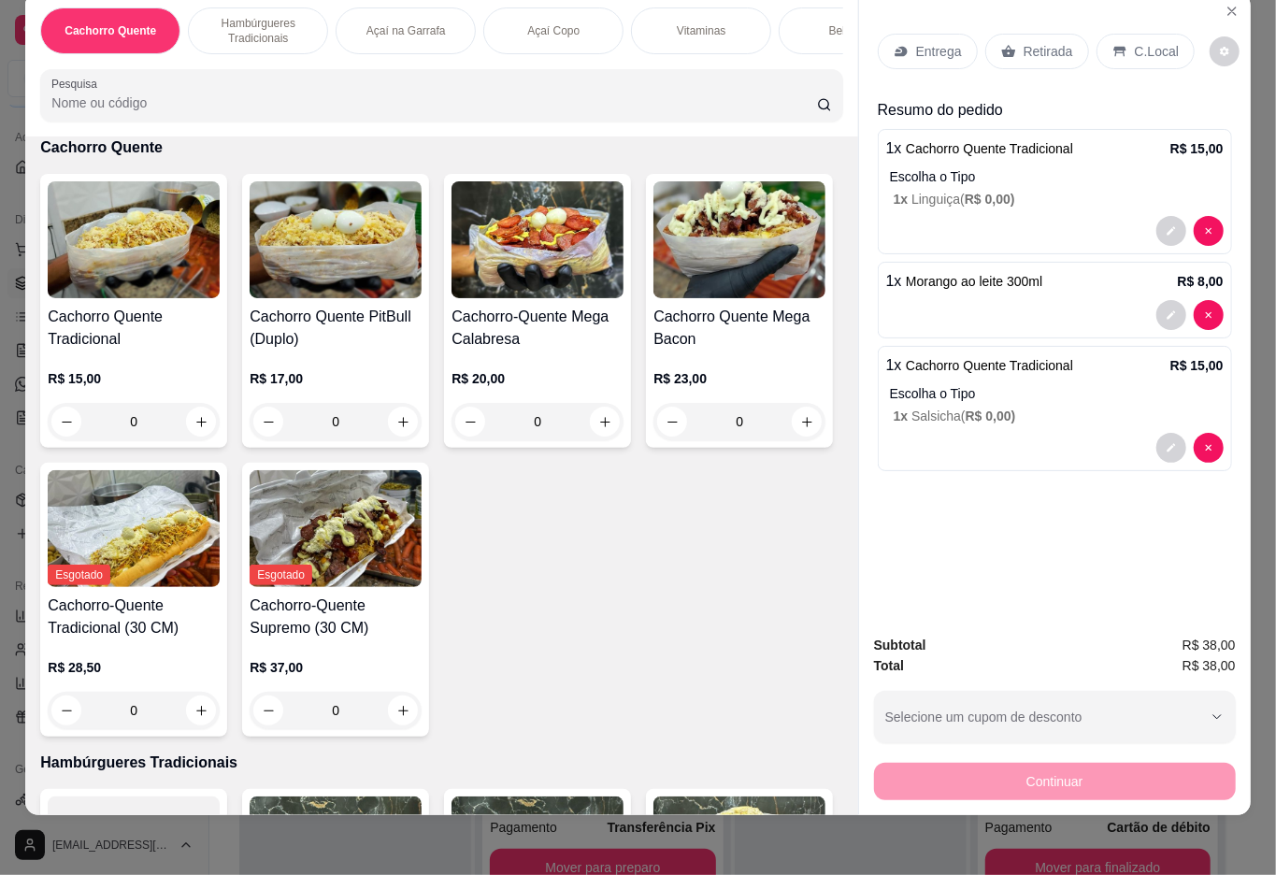
click at [812, 21] on div "Bebidas" at bounding box center [849, 30] width 140 height 47
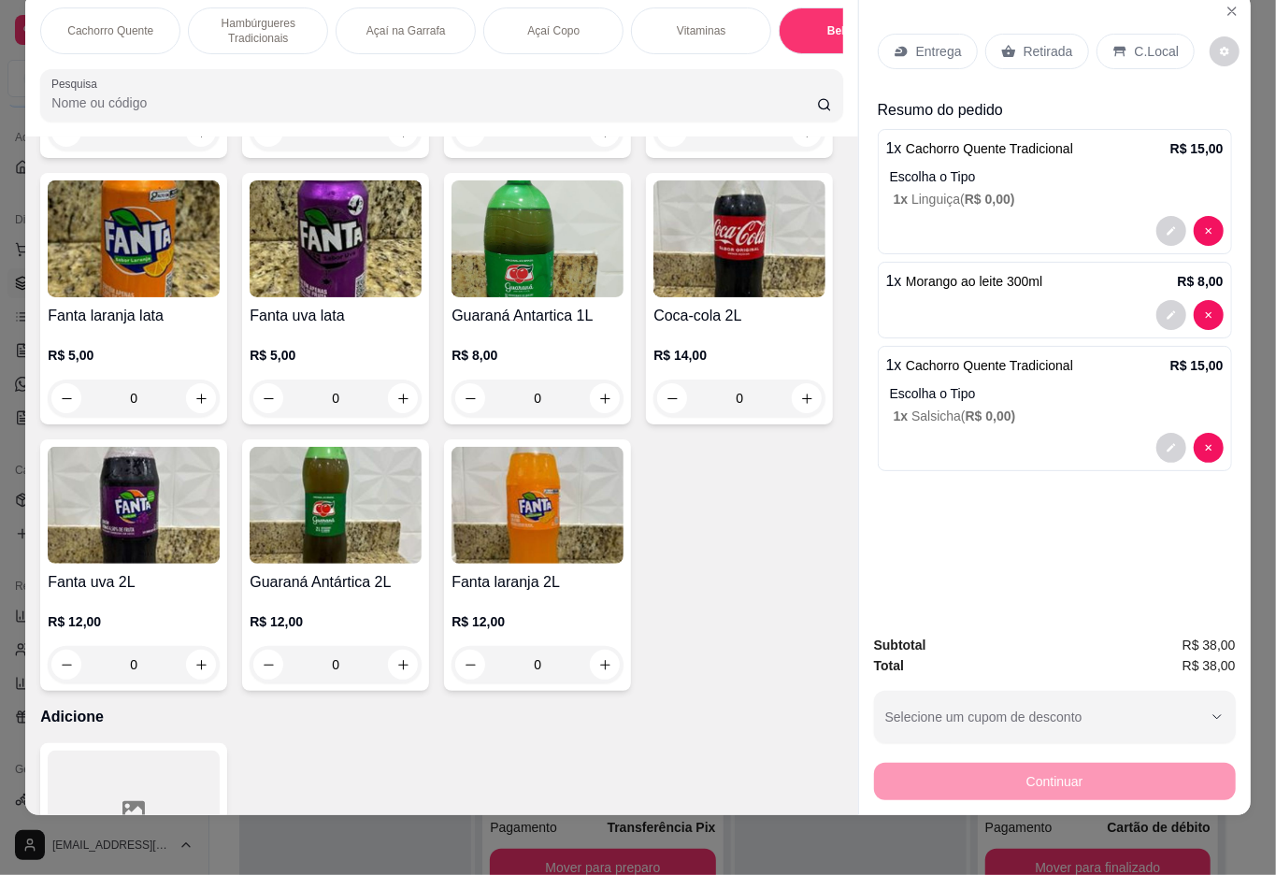
type input "1"
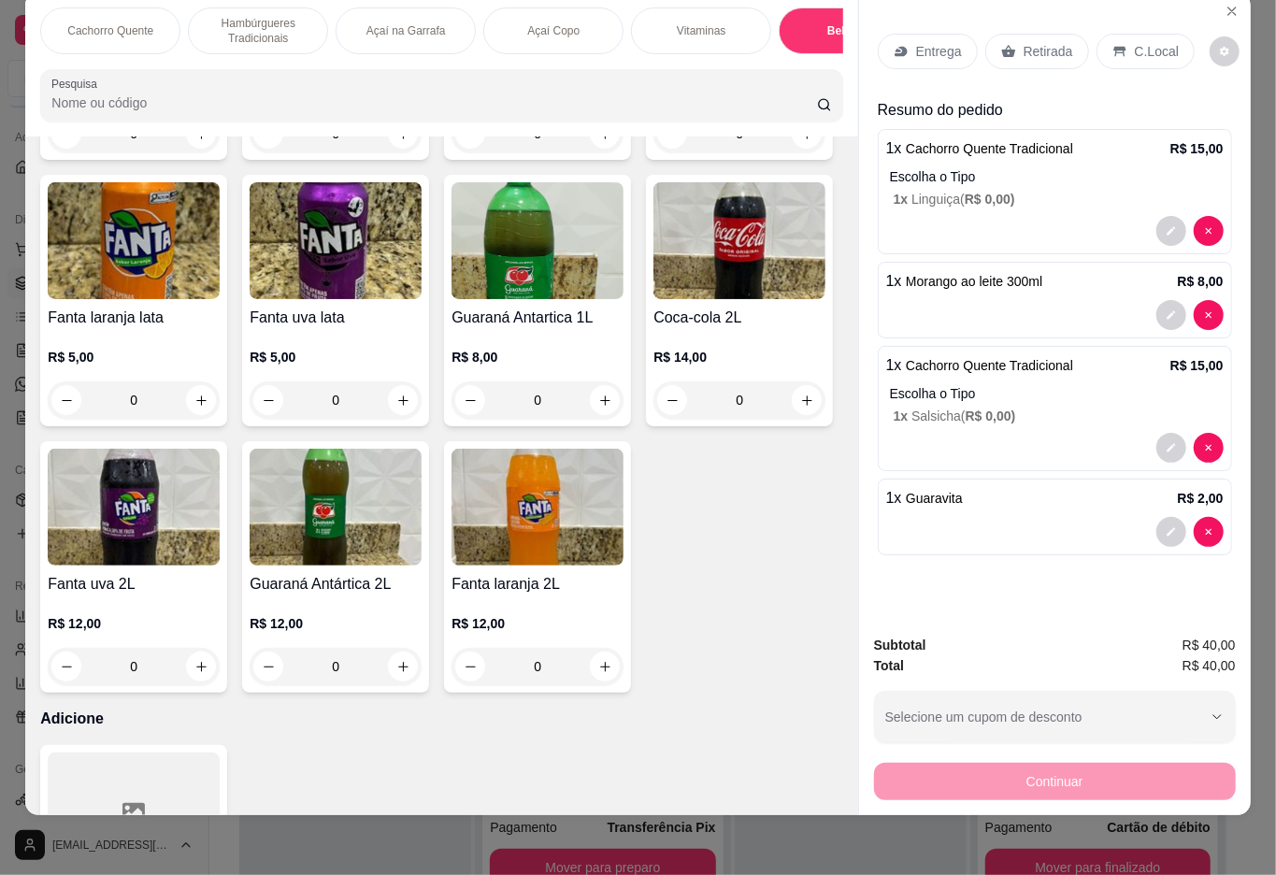
click at [1036, 42] on p "Retirada" at bounding box center [1049, 51] width 50 height 19
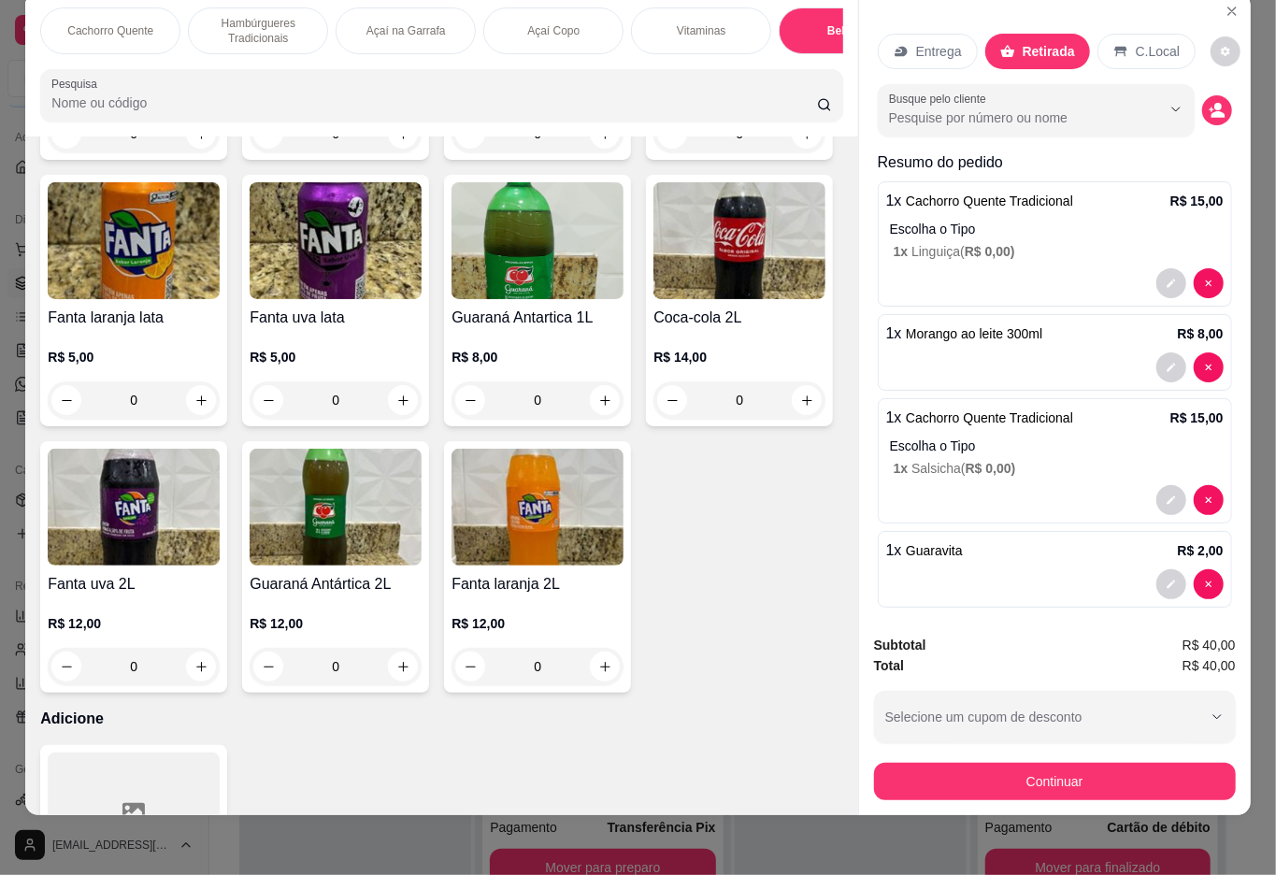
click at [1119, 47] on icon at bounding box center [1121, 52] width 12 height 10
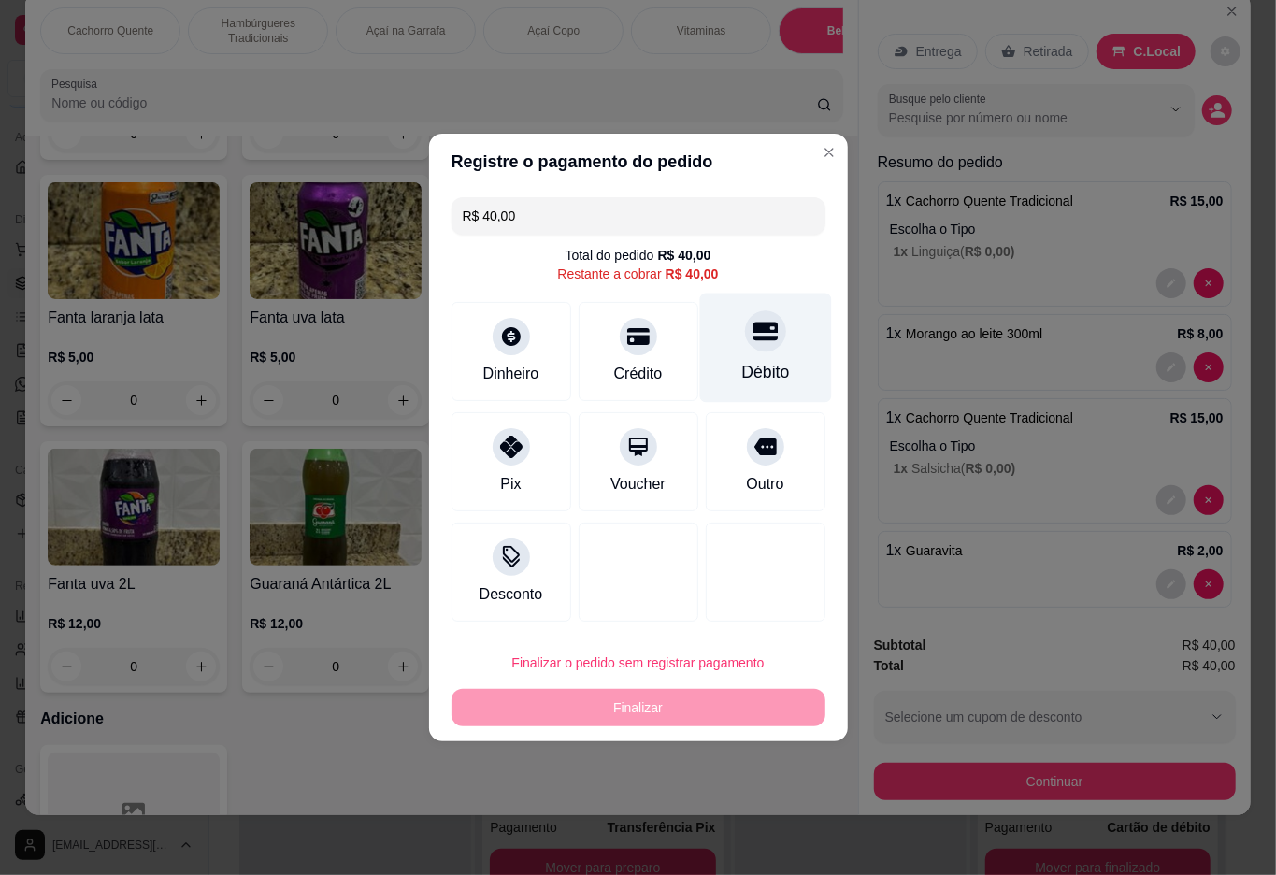
click at [754, 343] on icon at bounding box center [765, 331] width 24 height 24
type input "R$ 0,00"
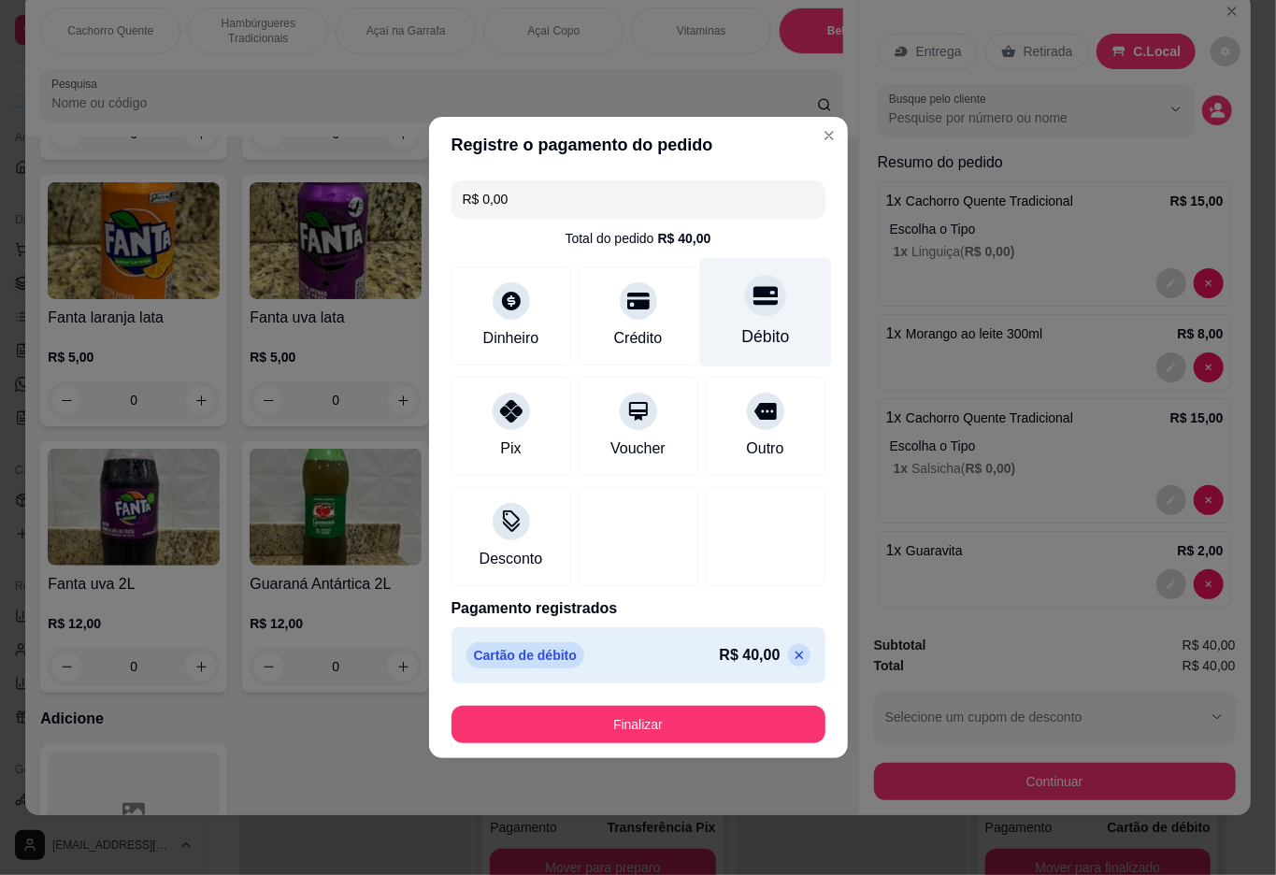
click at [655, 714] on button "Finalizar" at bounding box center [639, 724] width 374 height 37
click at [668, 723] on button "Finalizar" at bounding box center [638, 725] width 363 height 36
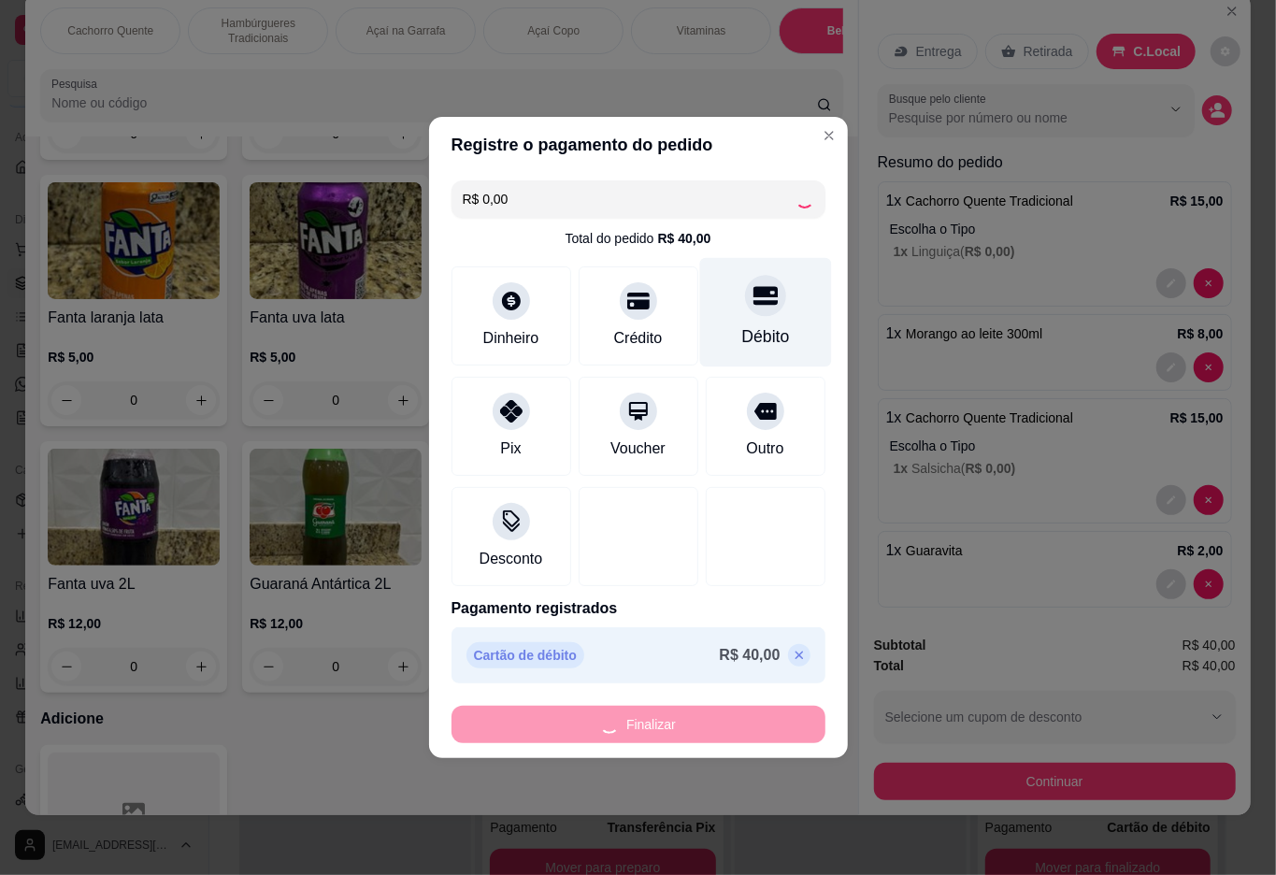
type input "0"
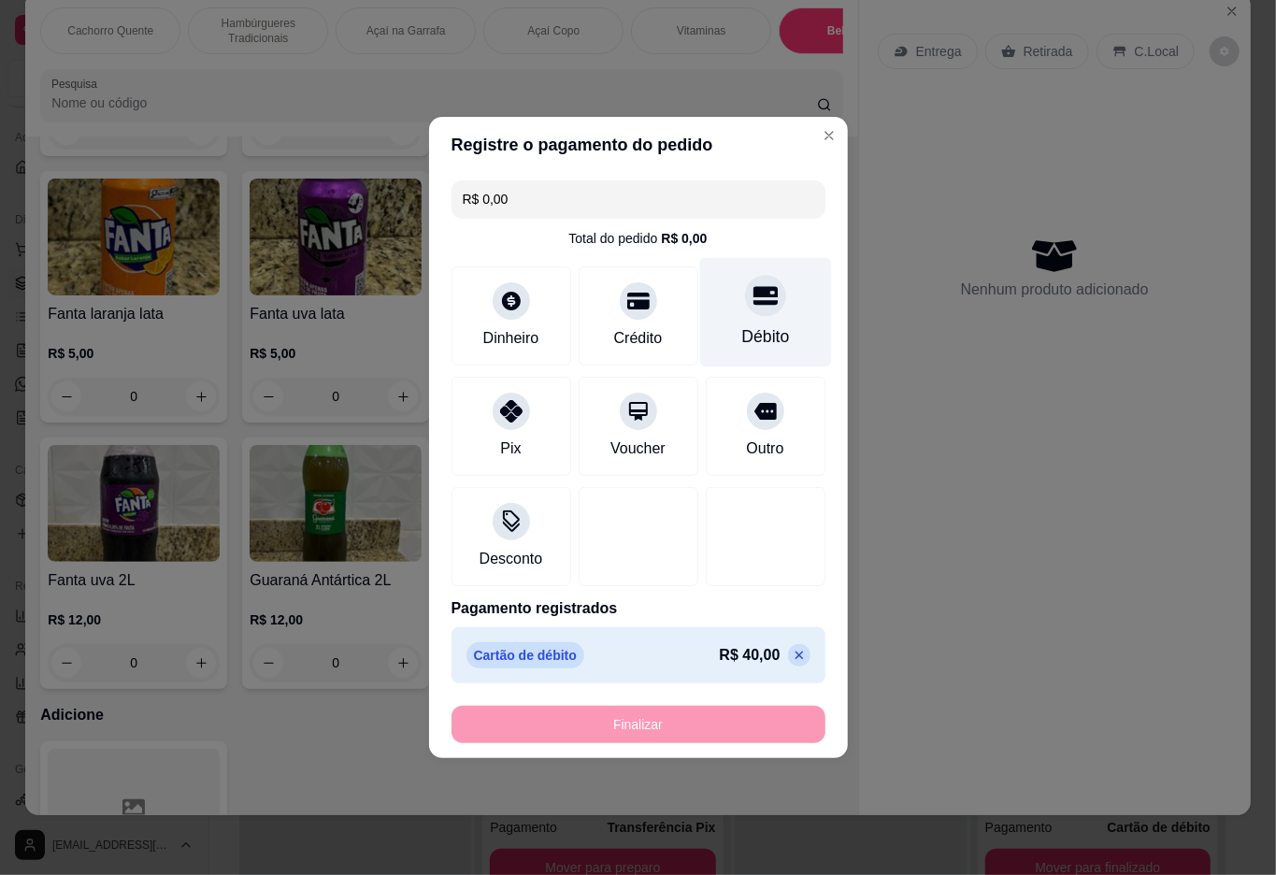
type input "-R$ 40,00"
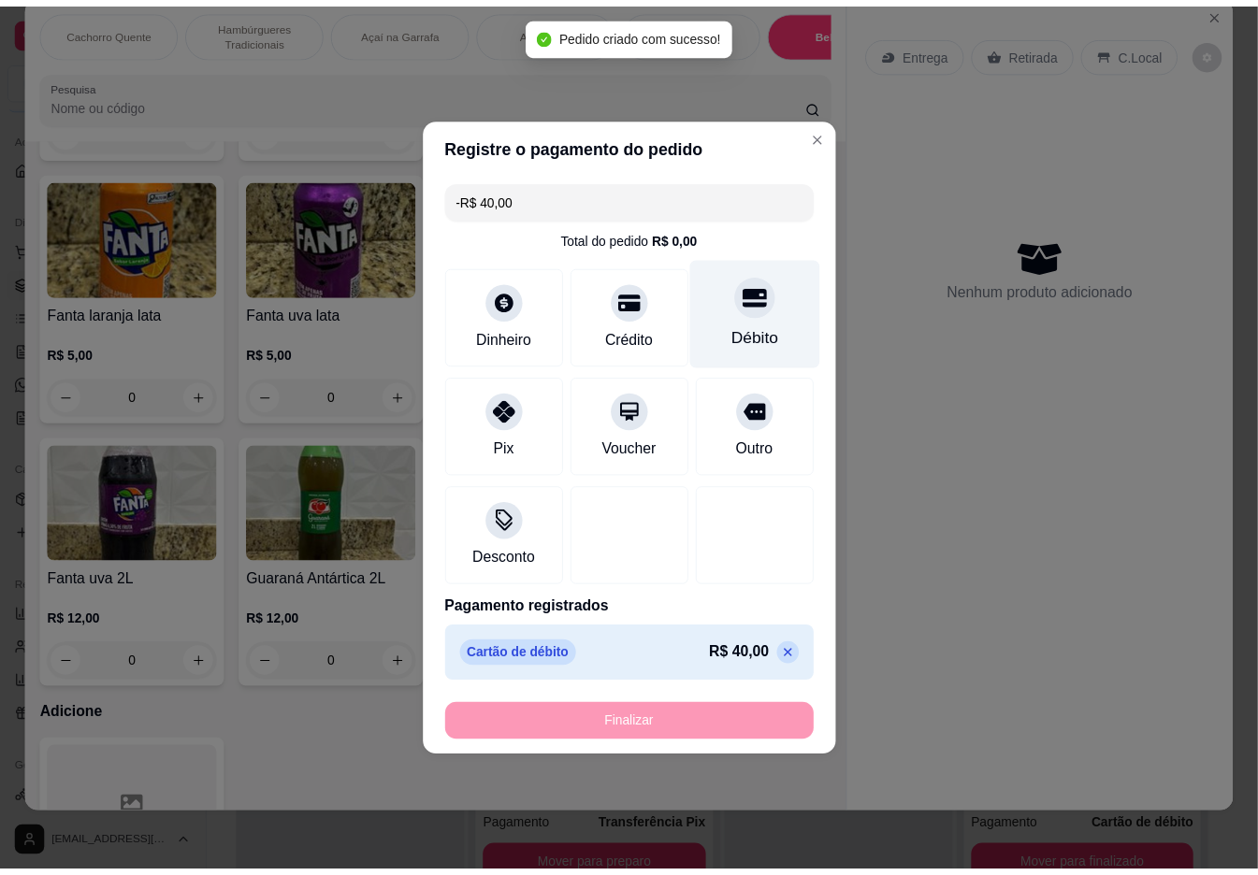
scroll to position [3247, 0]
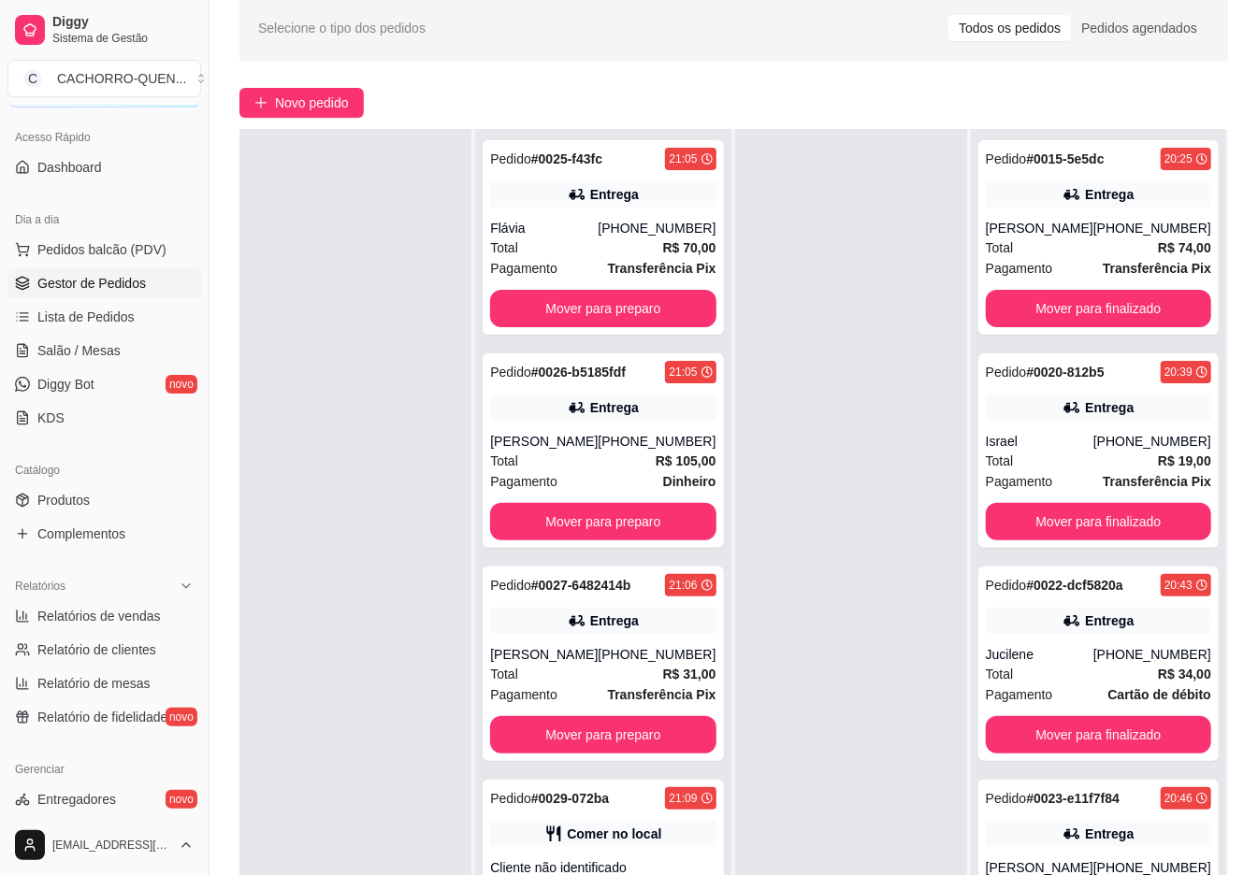
scroll to position [285, 0]
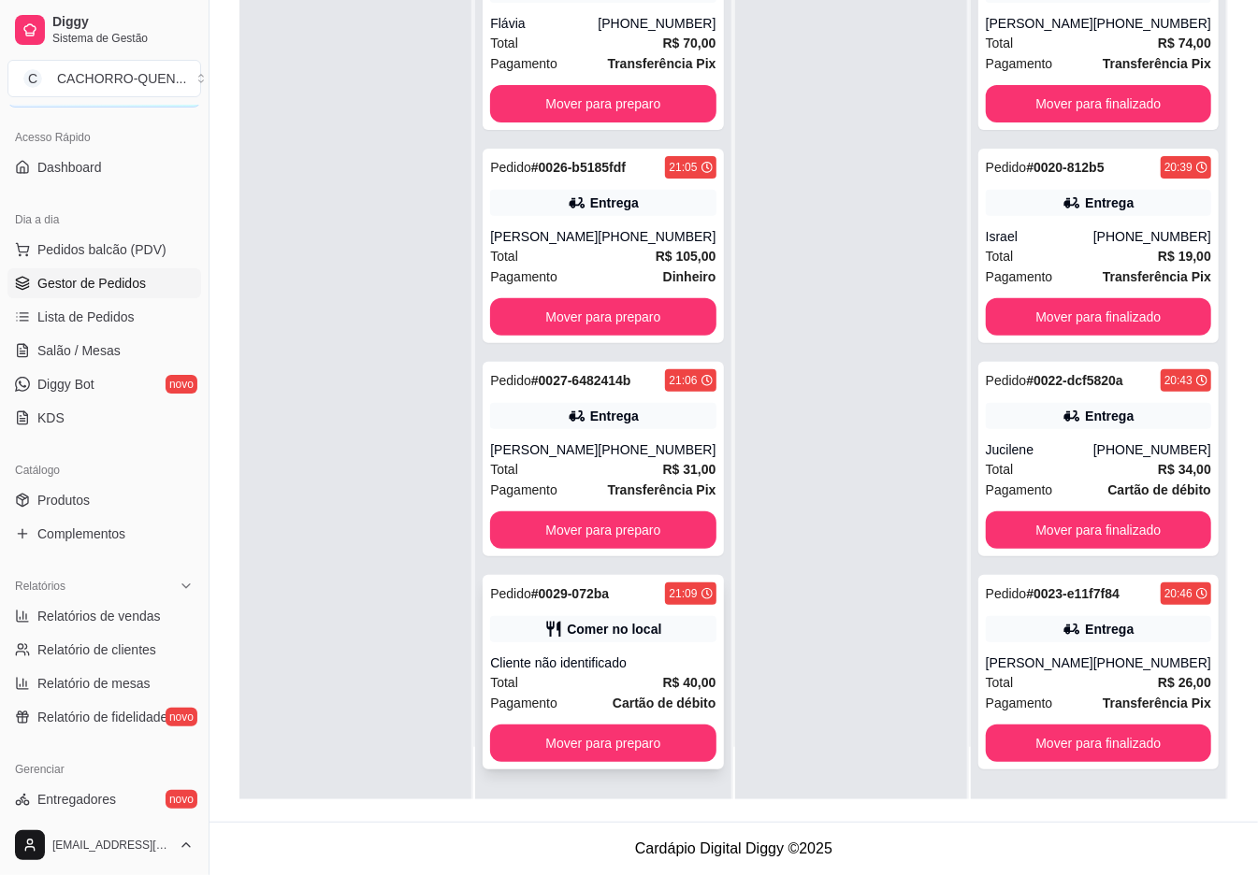
click at [621, 645] on div "Pedido # 0029-072ba 21:09 Comer no local Cliente não identificado Total R$ 40,0…" at bounding box center [602, 672] width 240 height 194
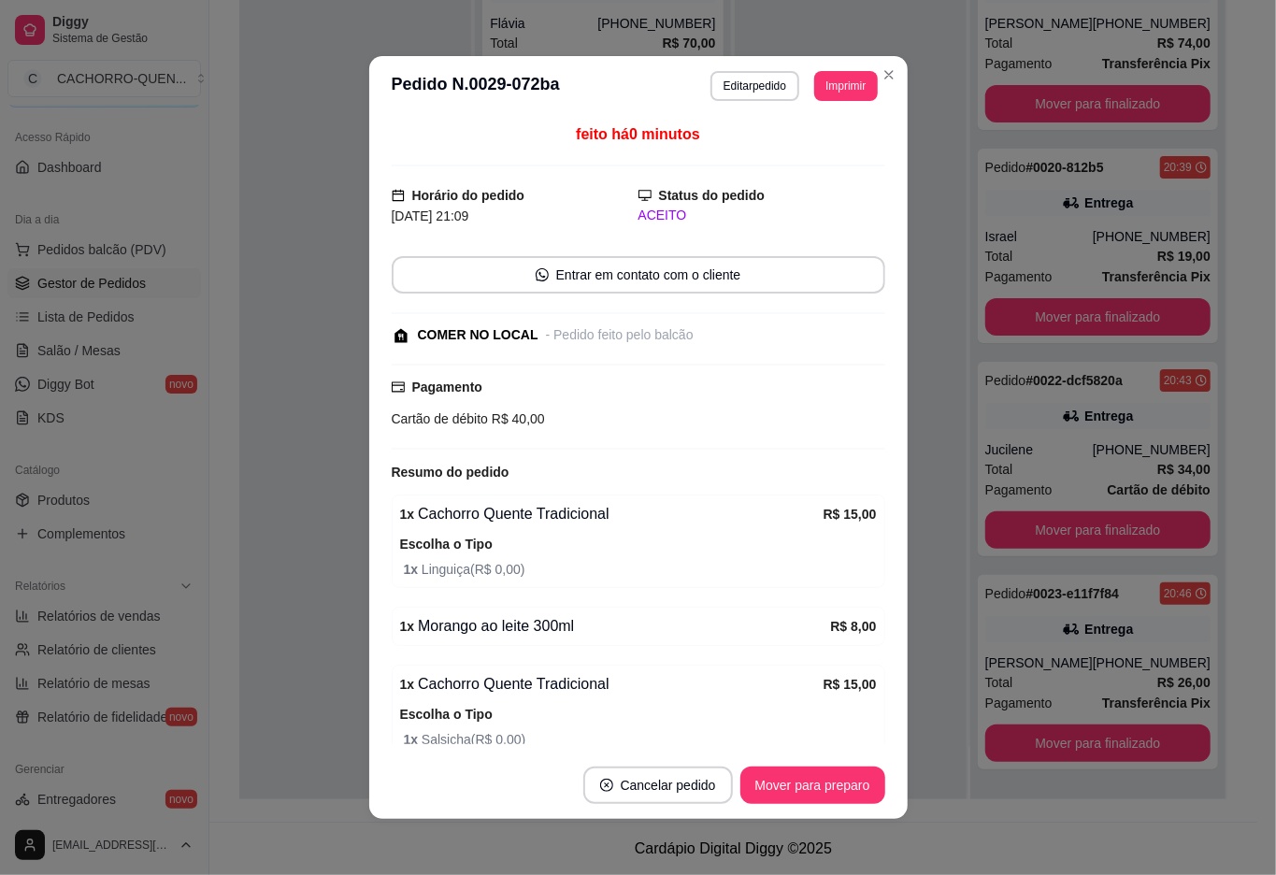
click at [812, 789] on button "Mover para preparo" at bounding box center [813, 785] width 145 height 37
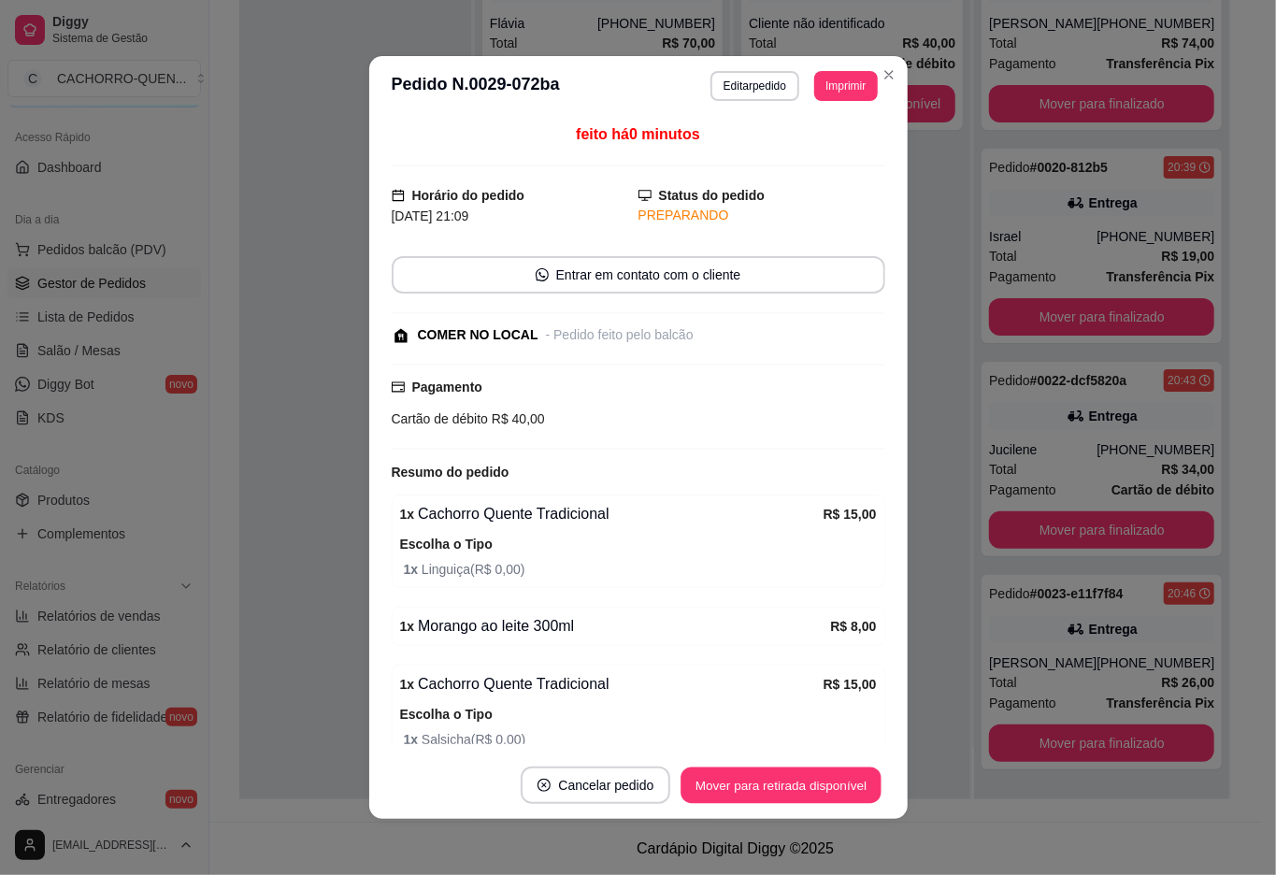
click at [813, 784] on button "Mover para retirada disponível" at bounding box center [782, 786] width 200 height 36
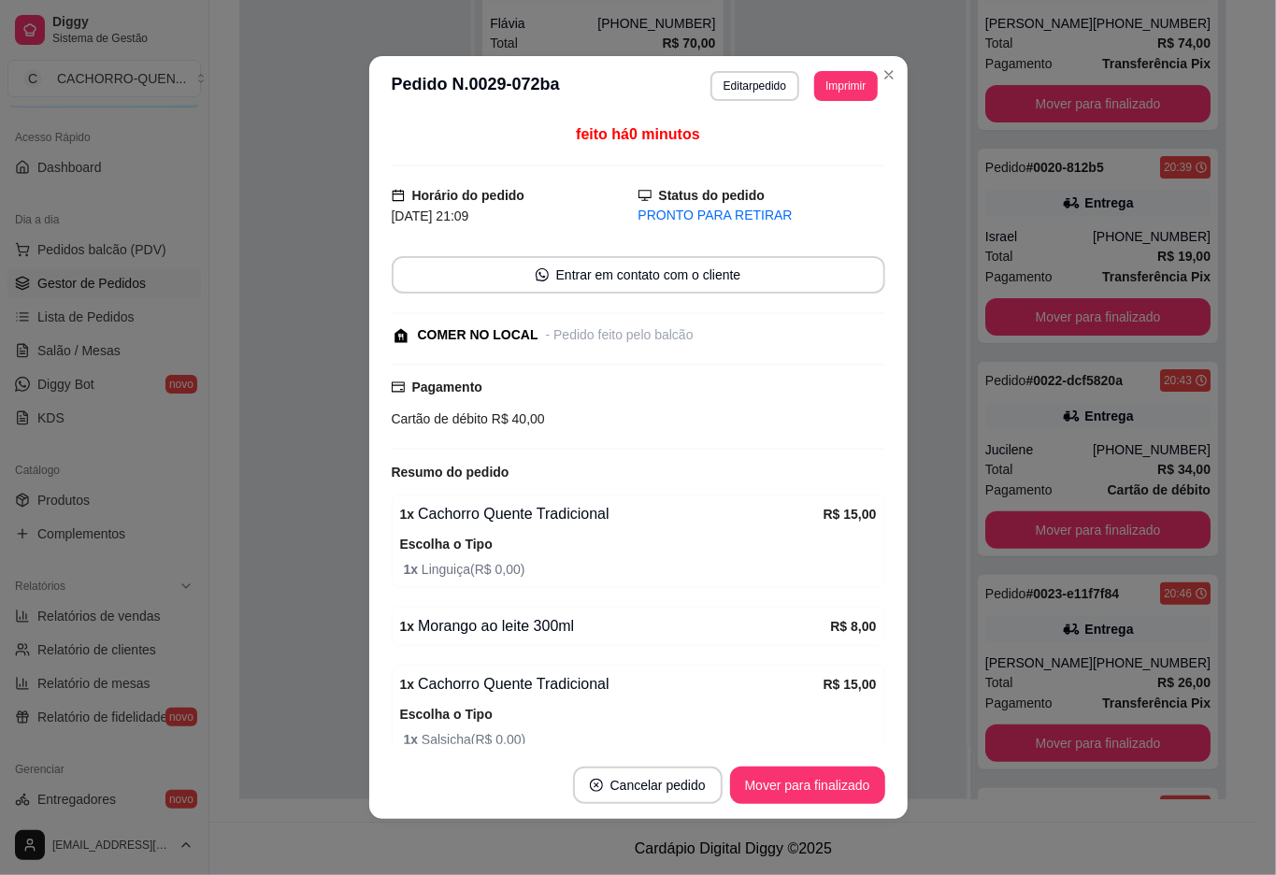
click at [779, 789] on button "Mover para finalizado" at bounding box center [807, 785] width 155 height 37
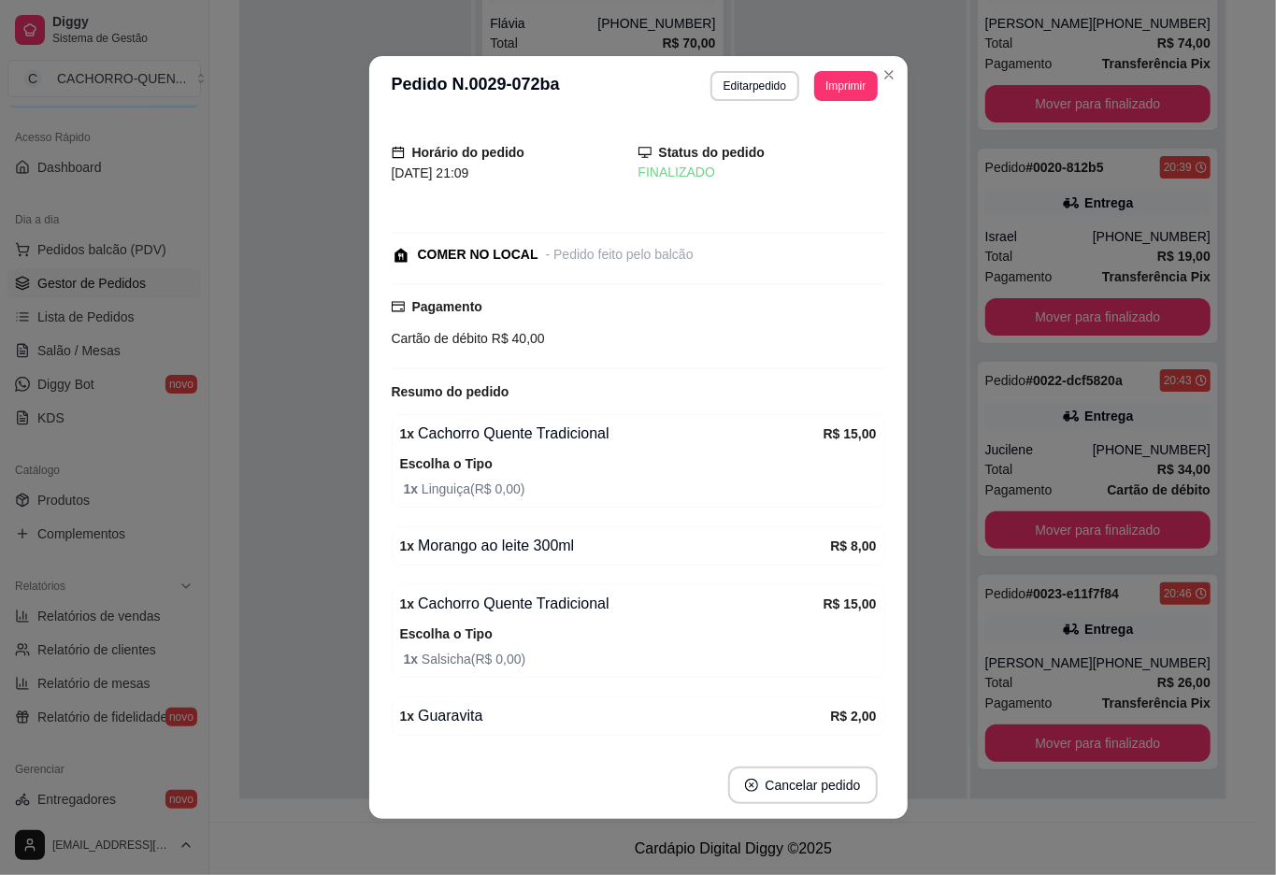
click at [294, 352] on div at bounding box center [355, 361] width 232 height 875
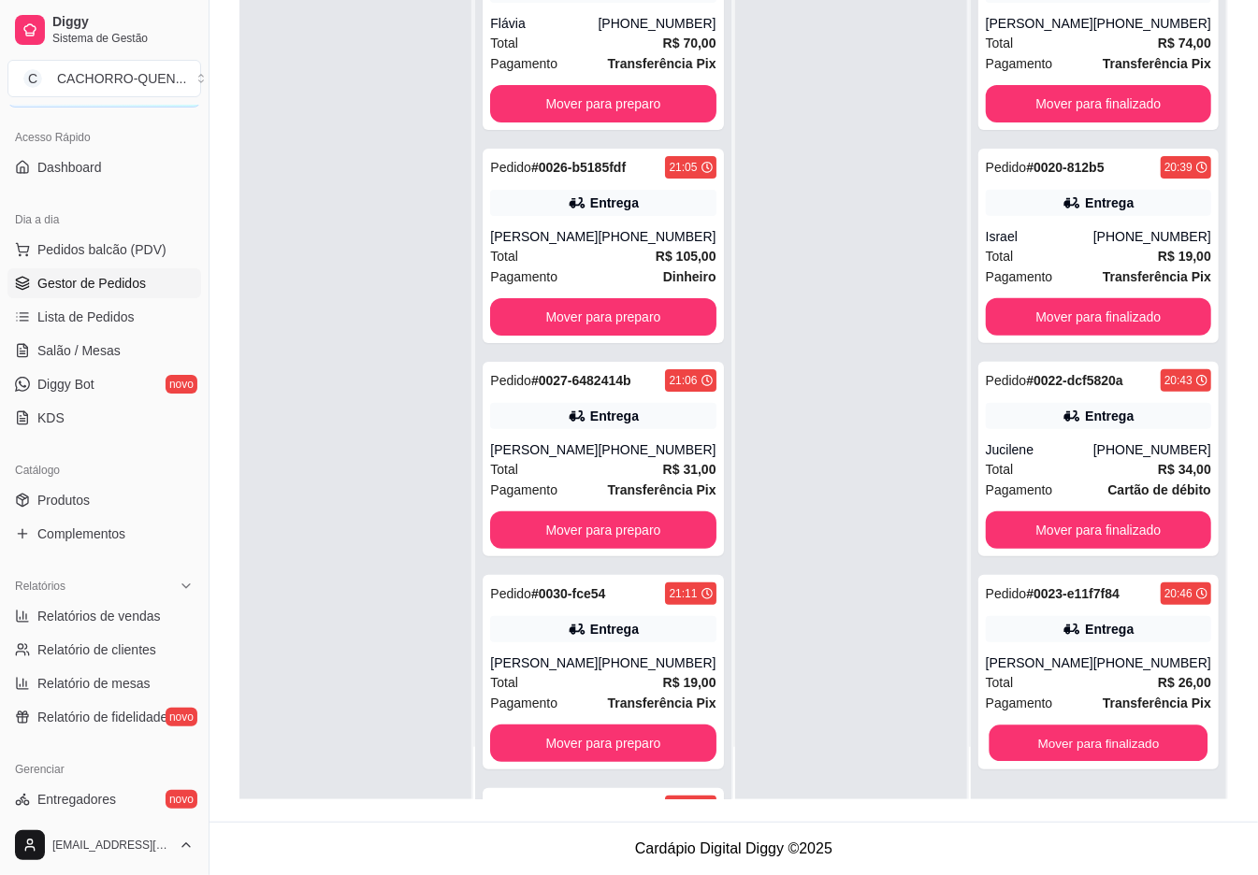
click at [1119, 744] on button "Mover para finalizado" at bounding box center [1097, 744] width 219 height 36
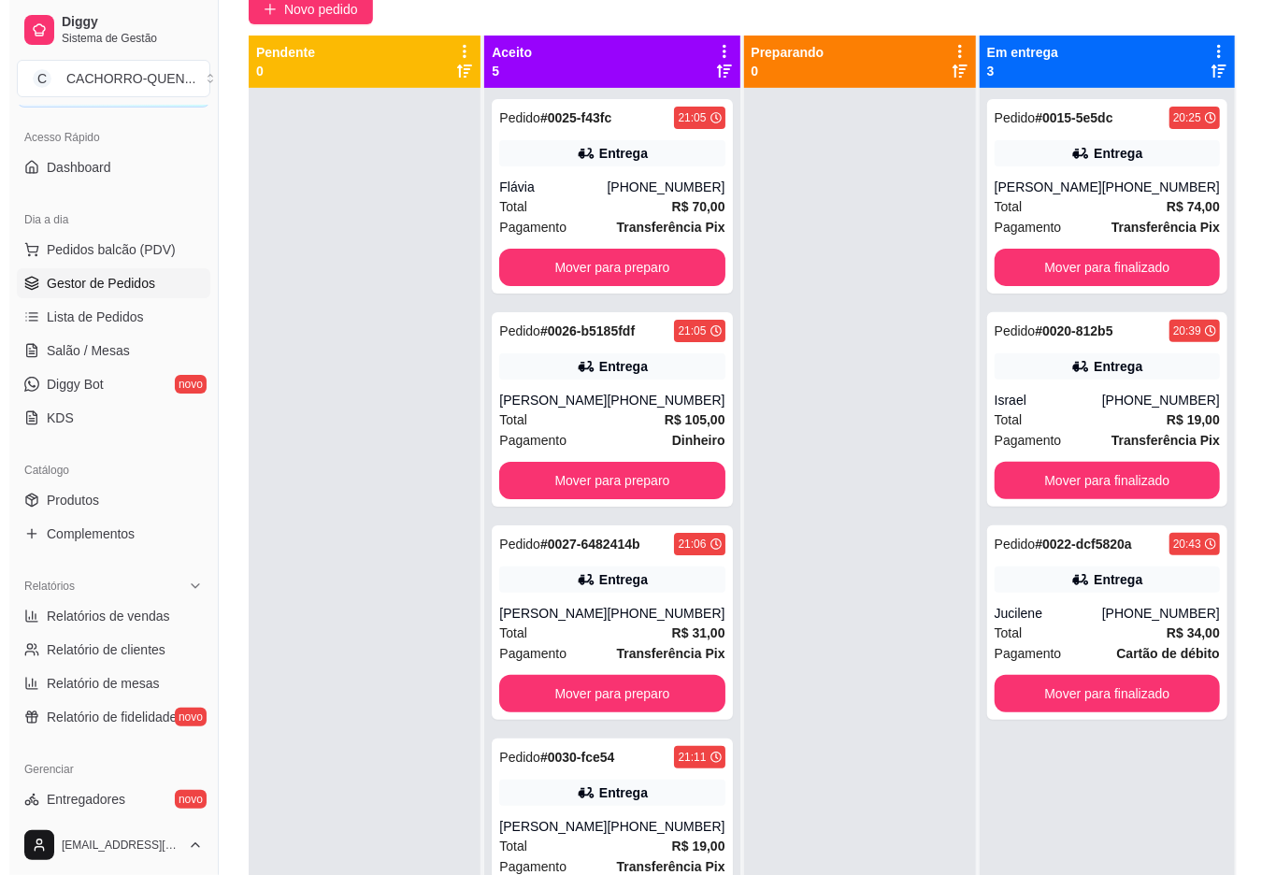
scroll to position [0, 0]
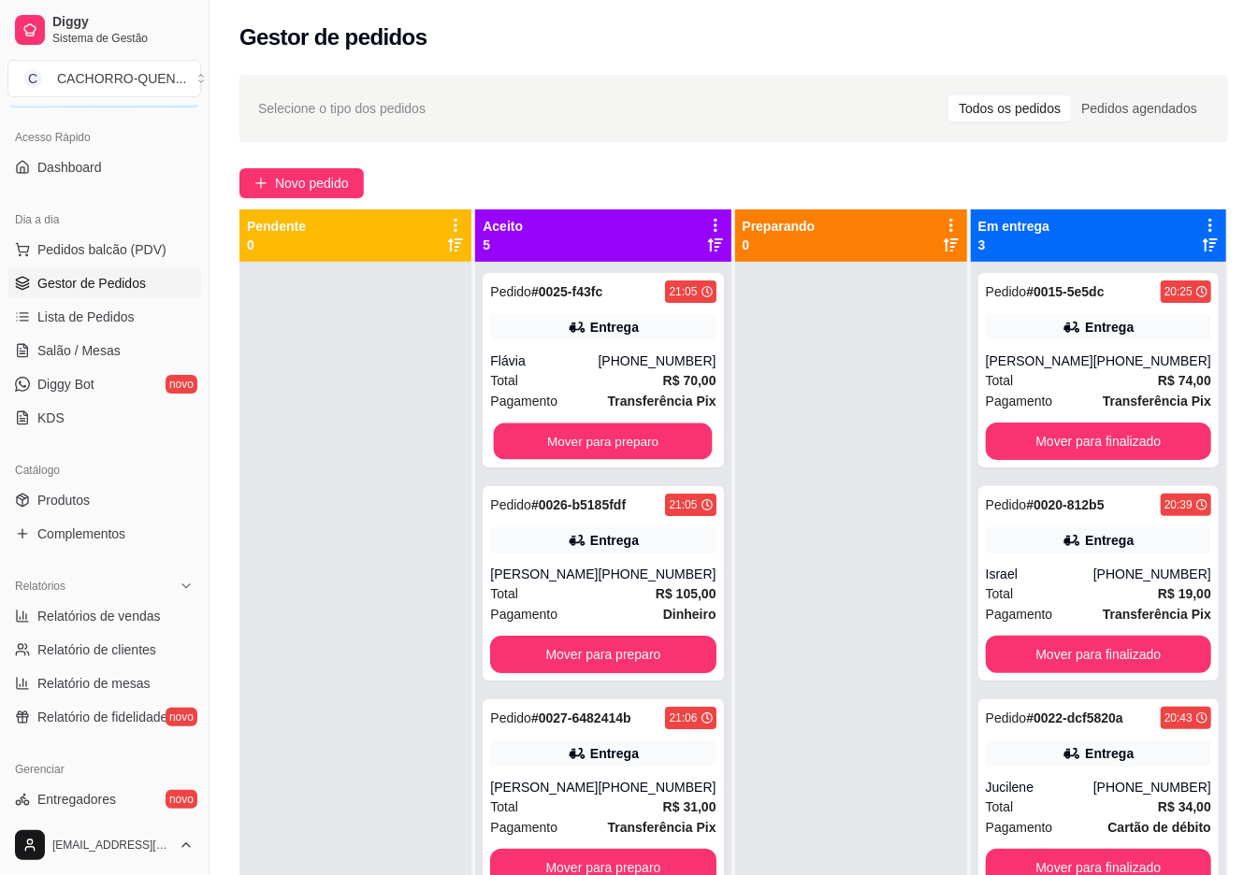
click at [655, 443] on button "Mover para preparo" at bounding box center [603, 442] width 219 height 36
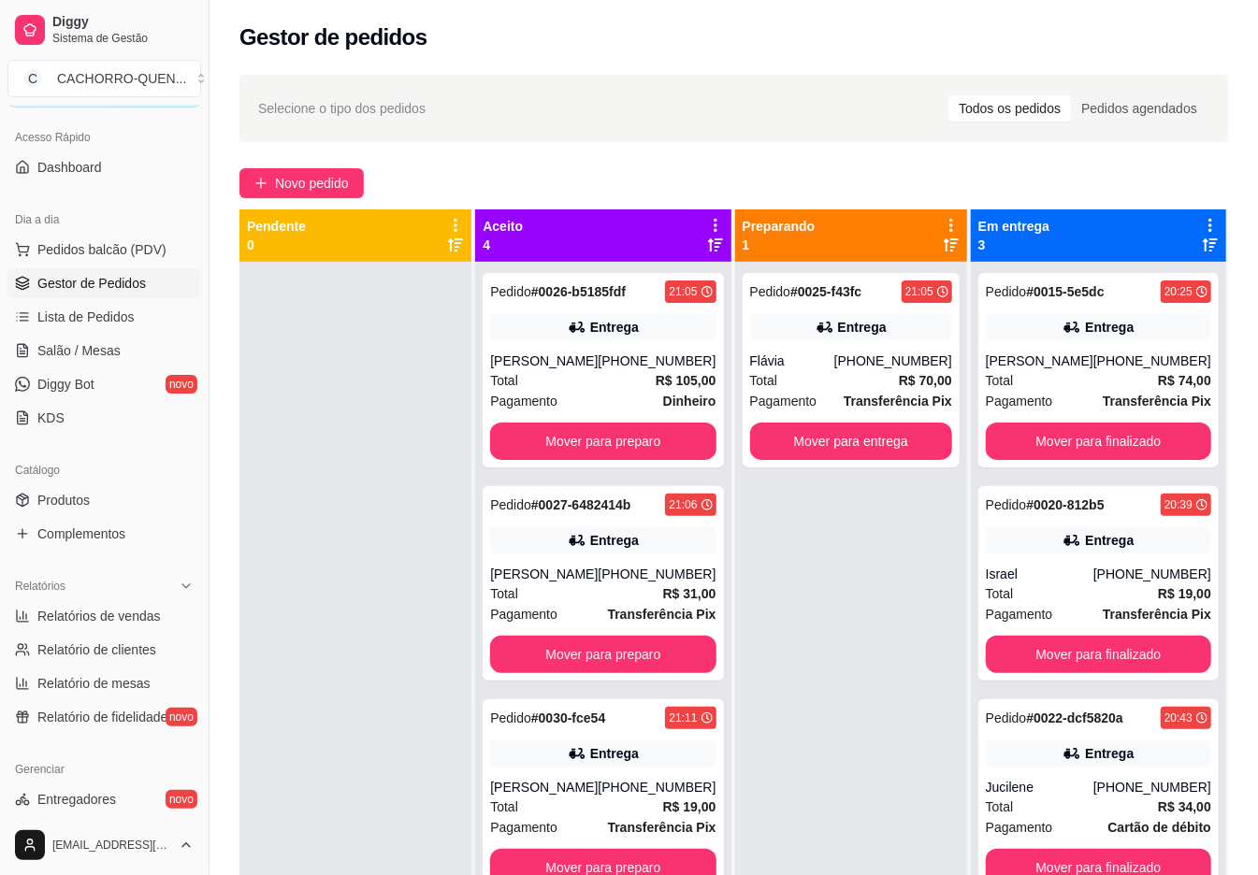
click at [626, 460] on button "Mover para preparo" at bounding box center [602, 441] width 225 height 37
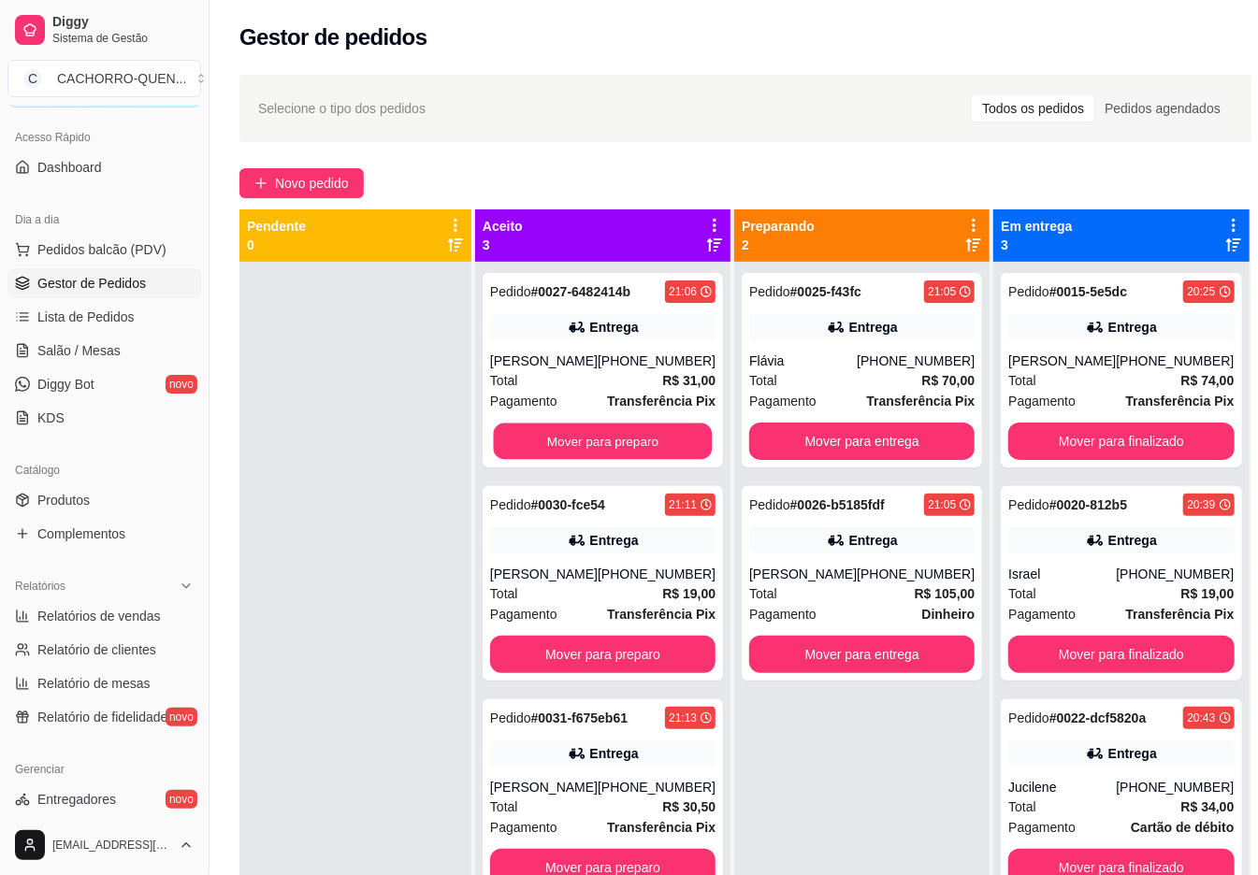
click at [647, 438] on button "Mover para preparo" at bounding box center [603, 442] width 219 height 36
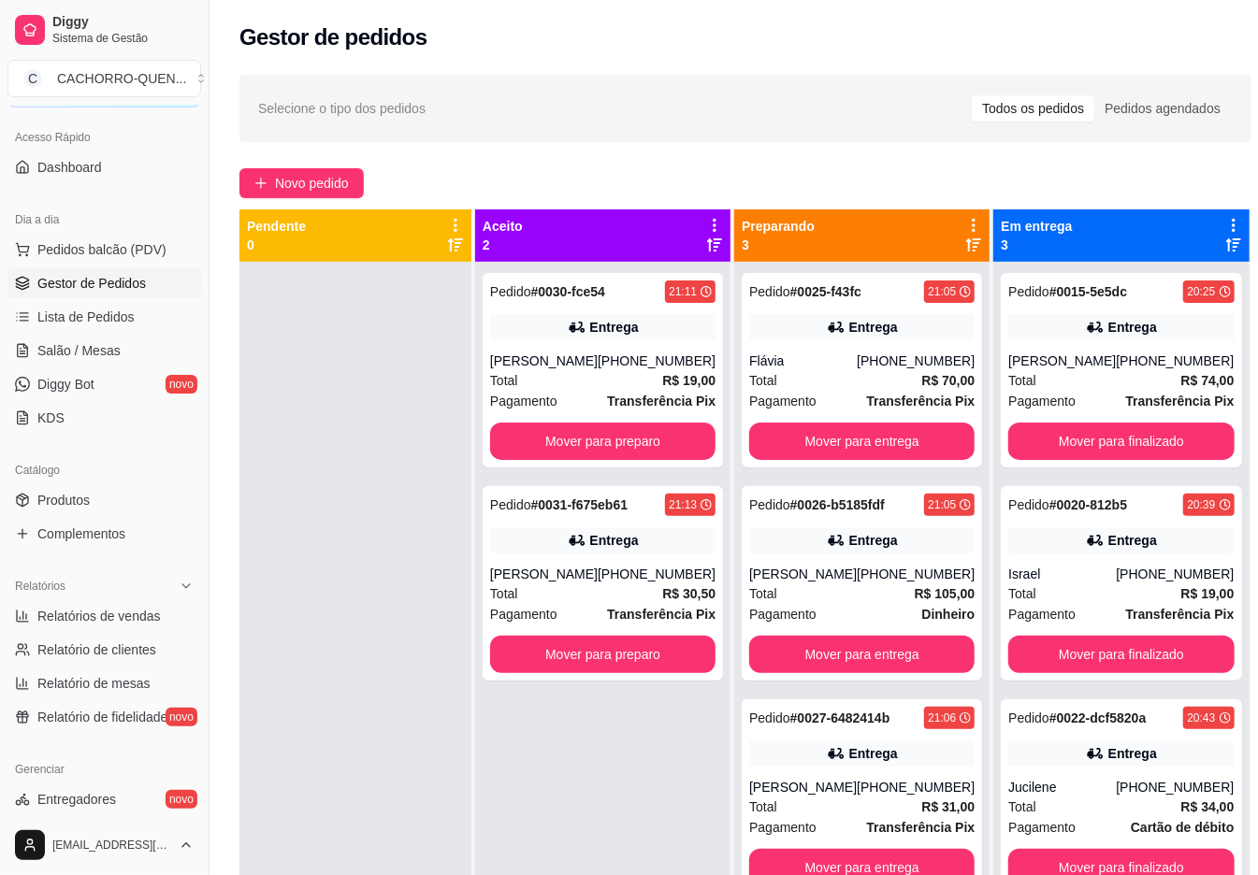
click at [640, 434] on button "Mover para preparo" at bounding box center [602, 441] width 225 height 37
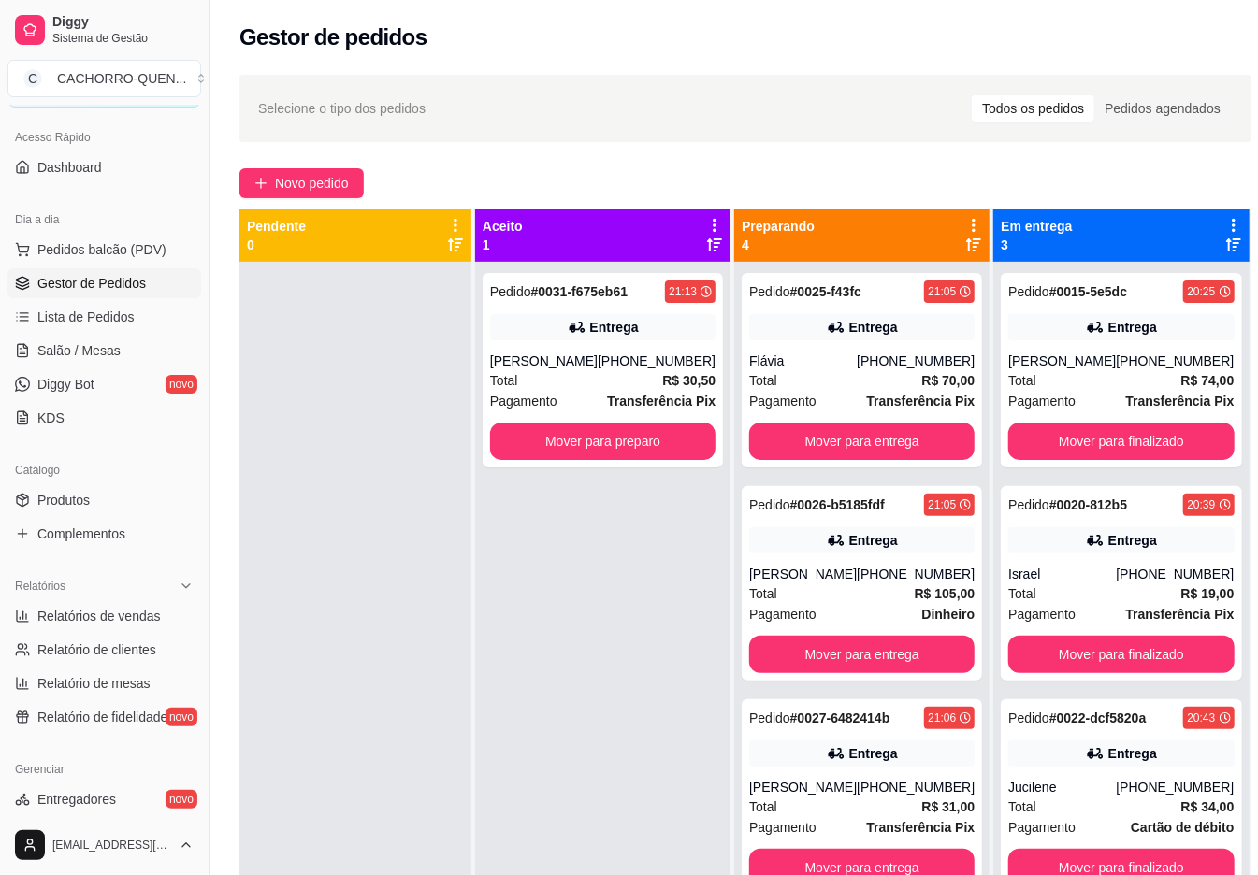
click at [640, 441] on button "Mover para preparo" at bounding box center [602, 441] width 225 height 37
click at [349, 177] on span "Novo pedido" at bounding box center [312, 183] width 74 height 21
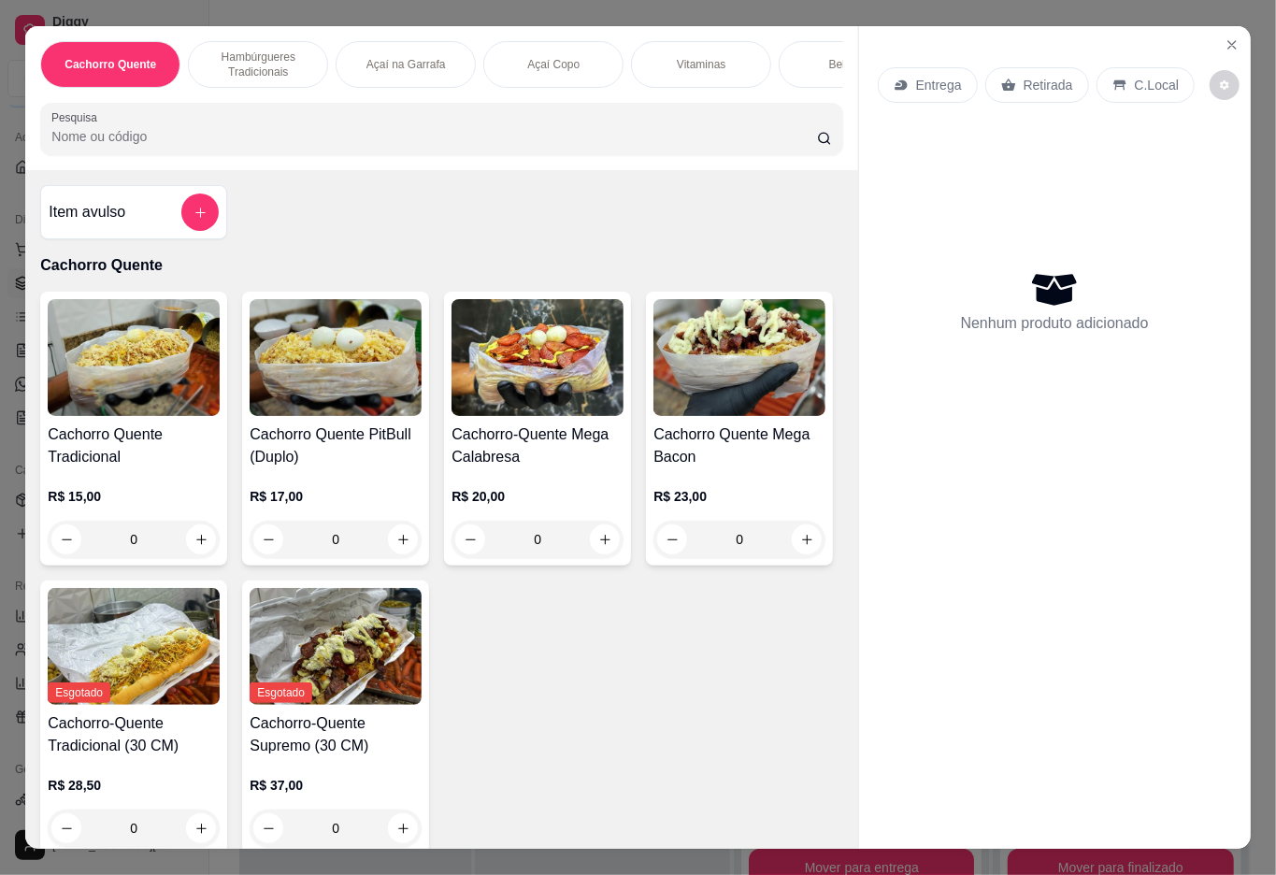
click at [191, 544] on div "0" at bounding box center [134, 539] width 172 height 37
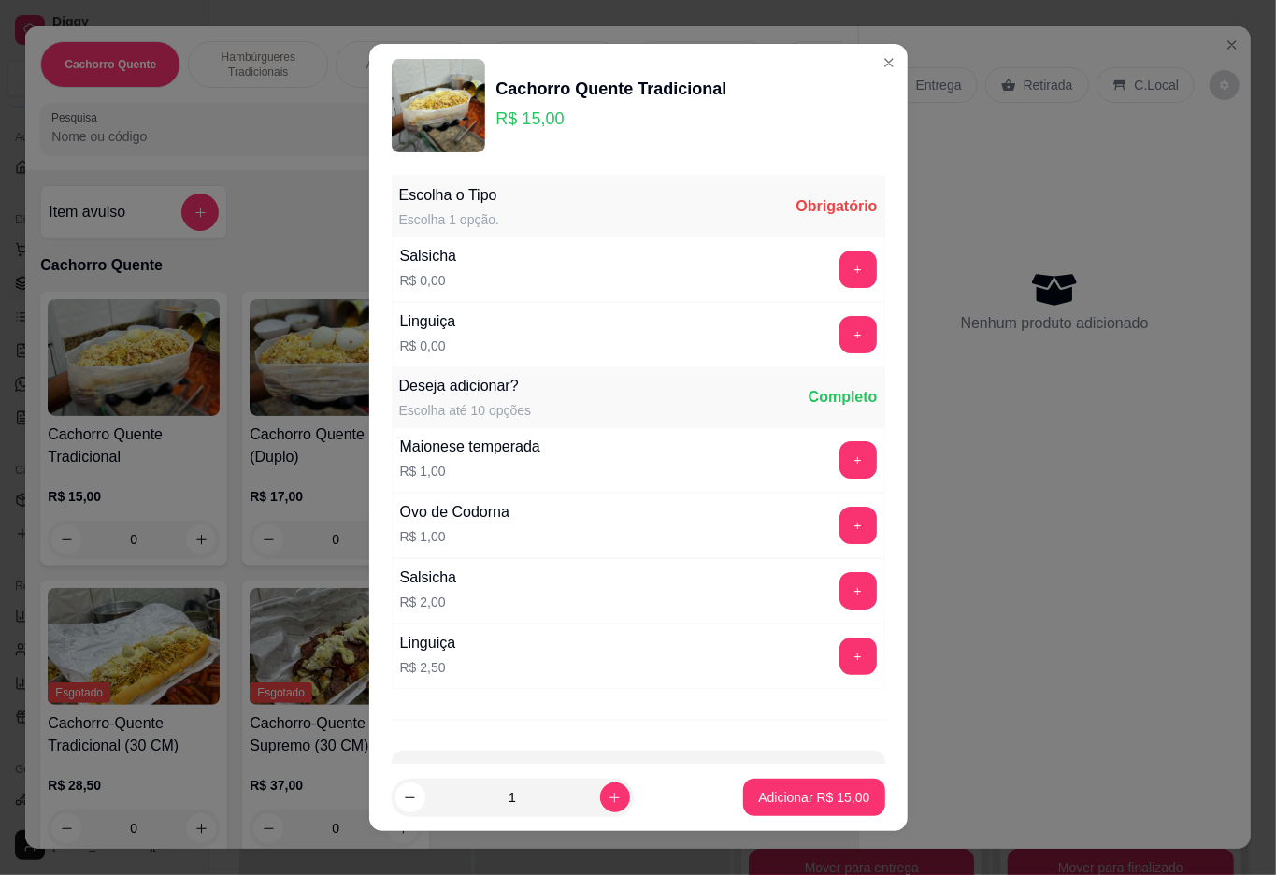
click at [840, 269] on button "+" at bounding box center [858, 269] width 37 height 37
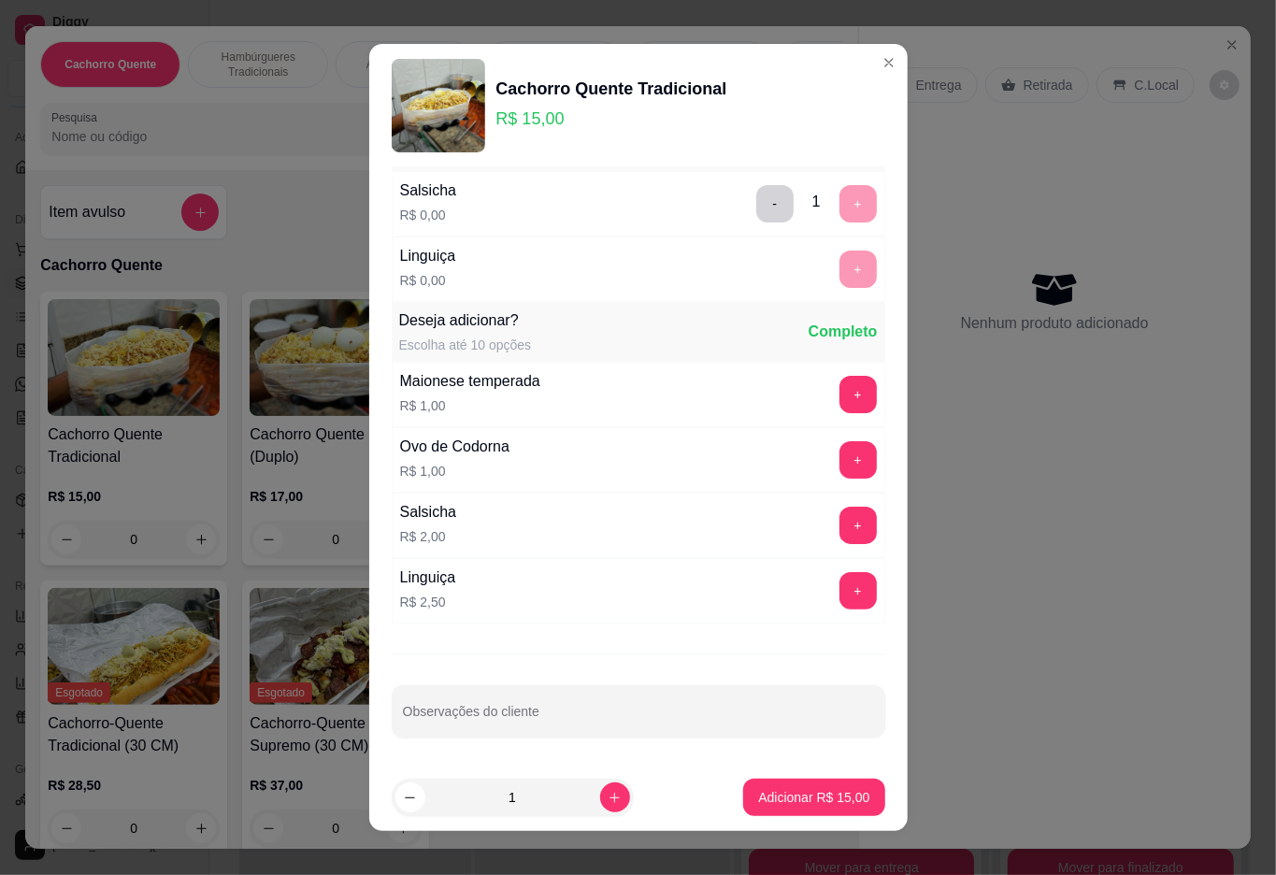
scroll to position [16, 0]
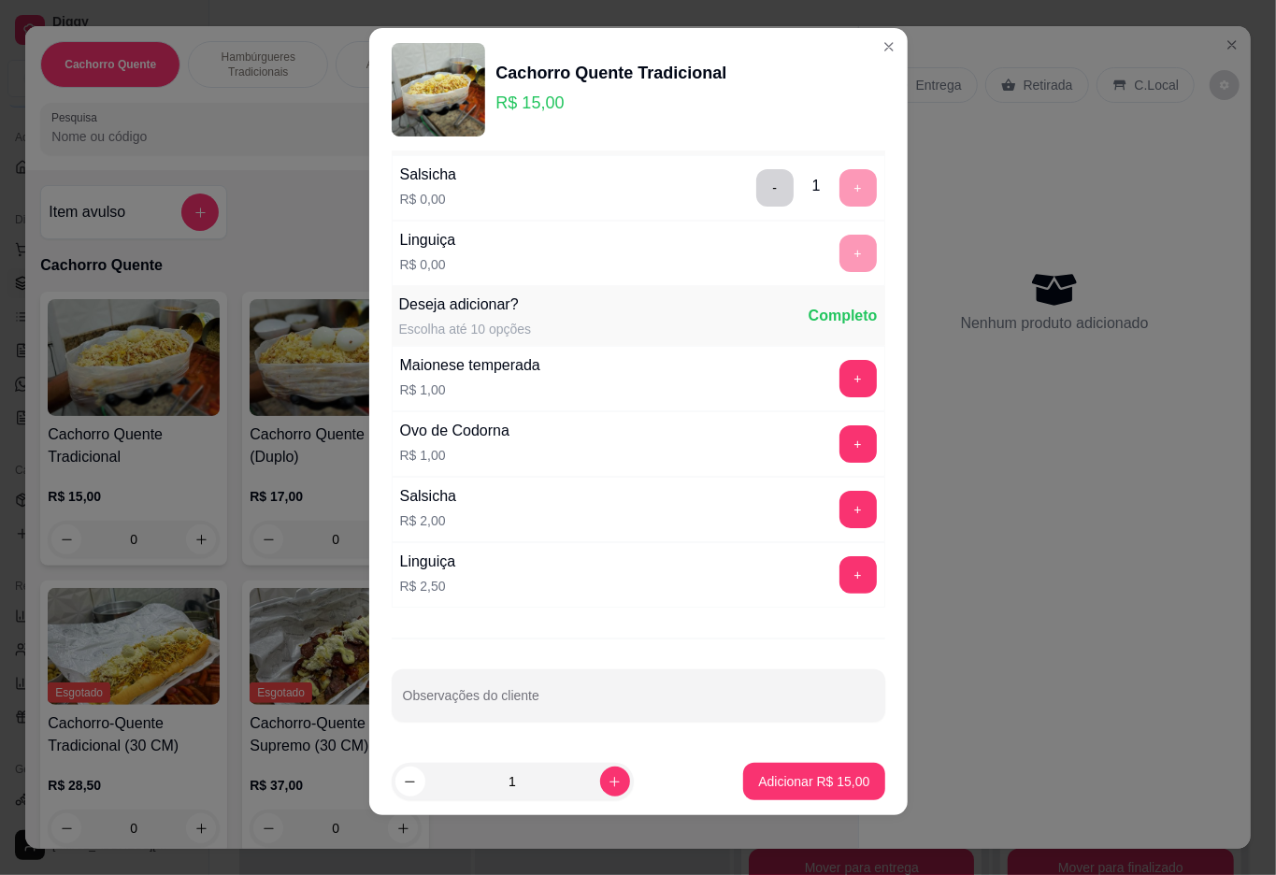
click at [768, 778] on p "Adicionar R$ 15,00" at bounding box center [813, 781] width 111 height 19
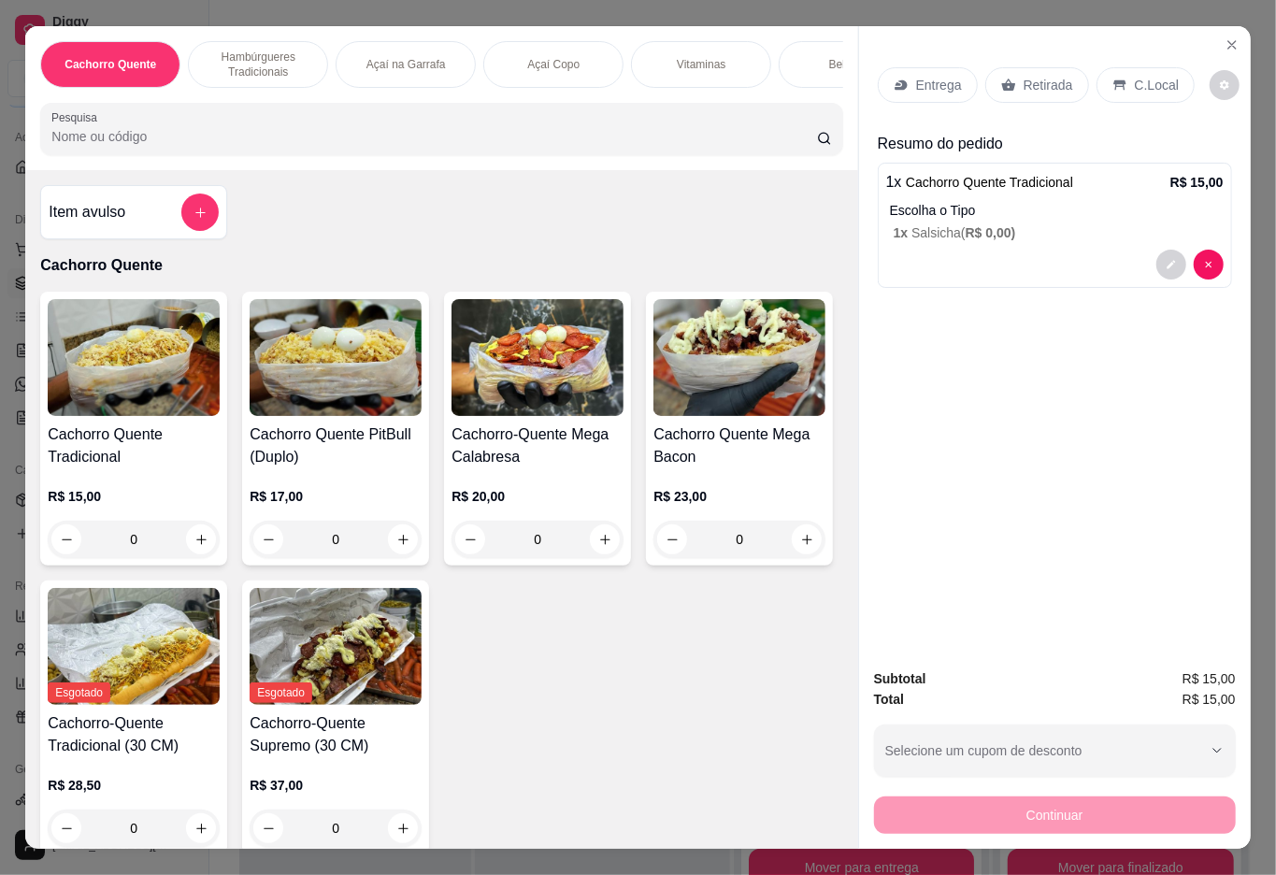
click at [829, 57] on p "Bebidas" at bounding box center [849, 64] width 40 height 15
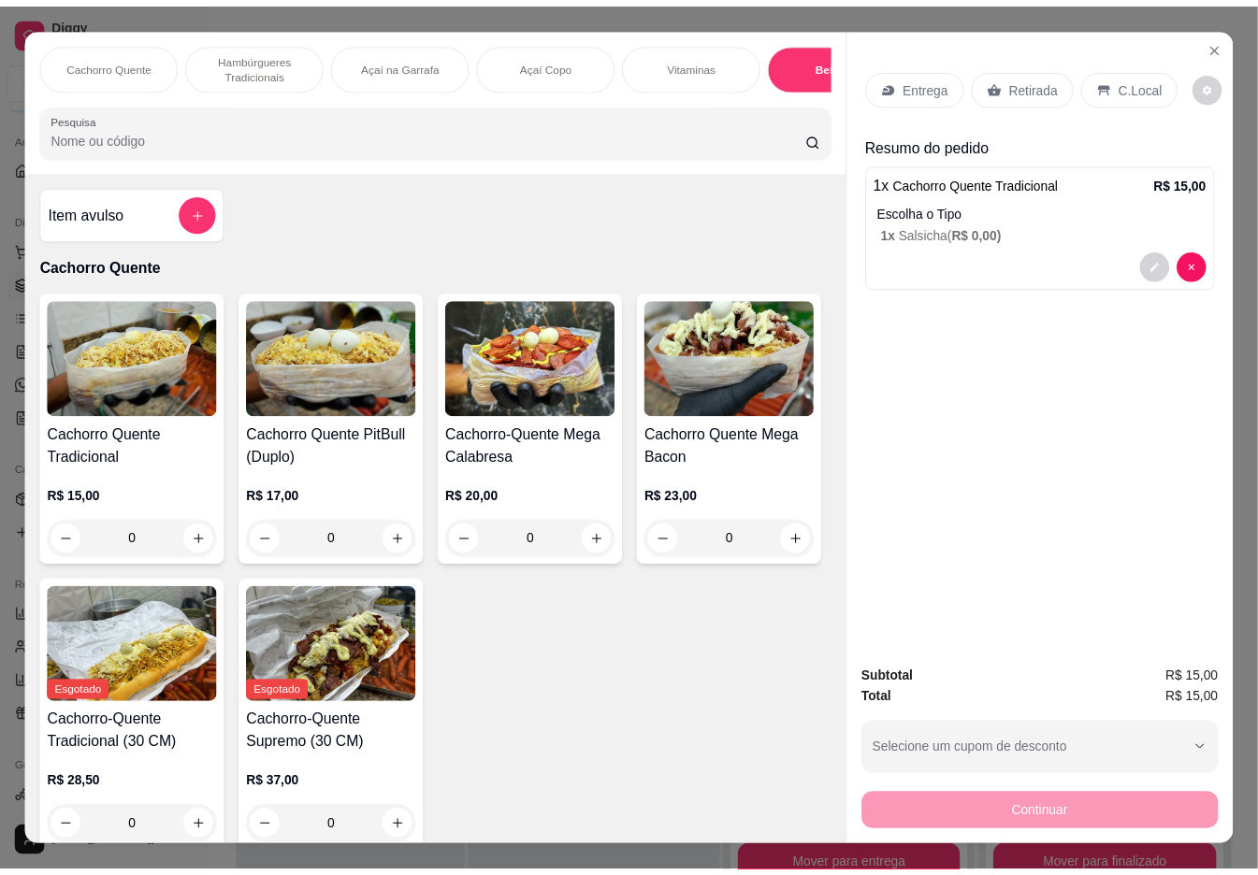
scroll to position [42, 0]
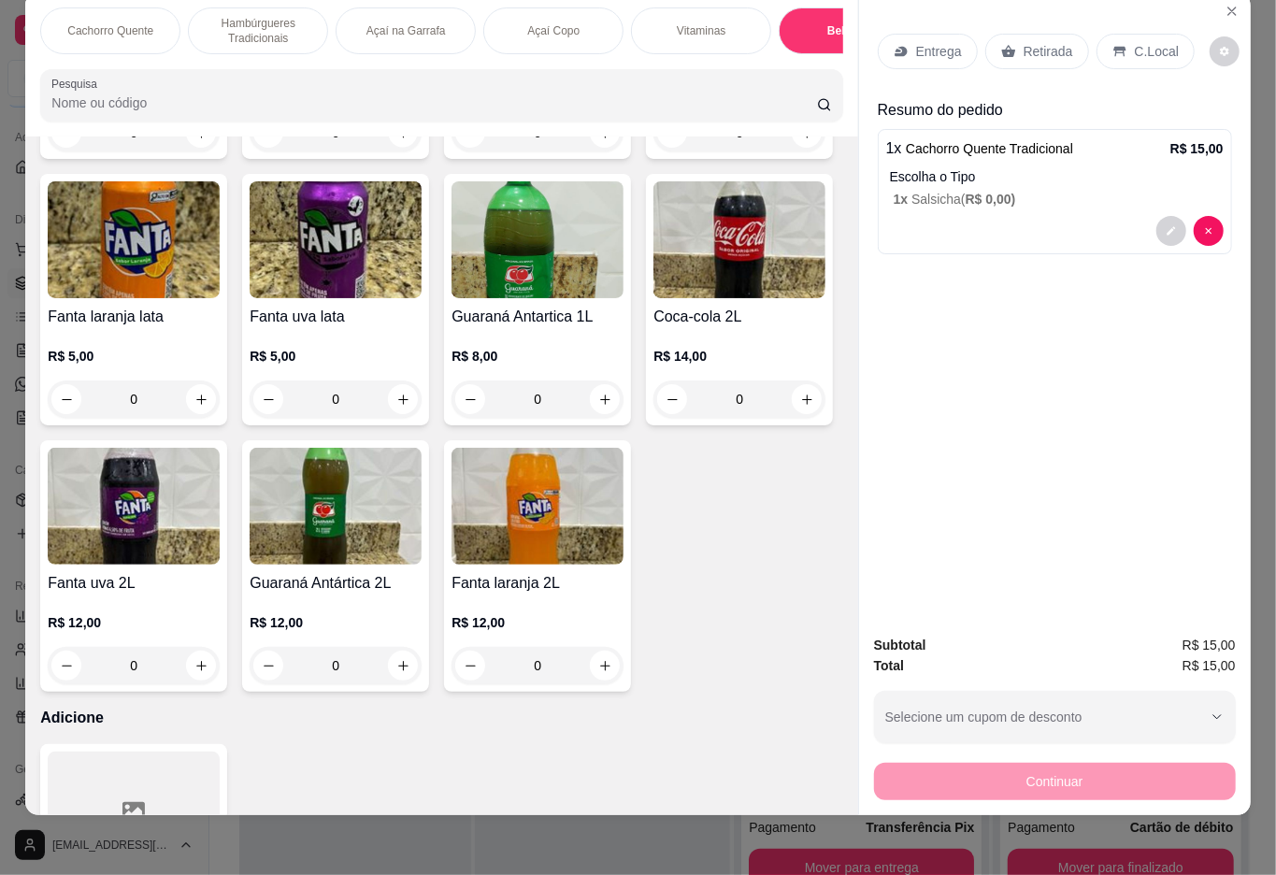
click at [410, 140] on icon "increase-product-quantity" at bounding box center [403, 133] width 14 height 14
type input "1"
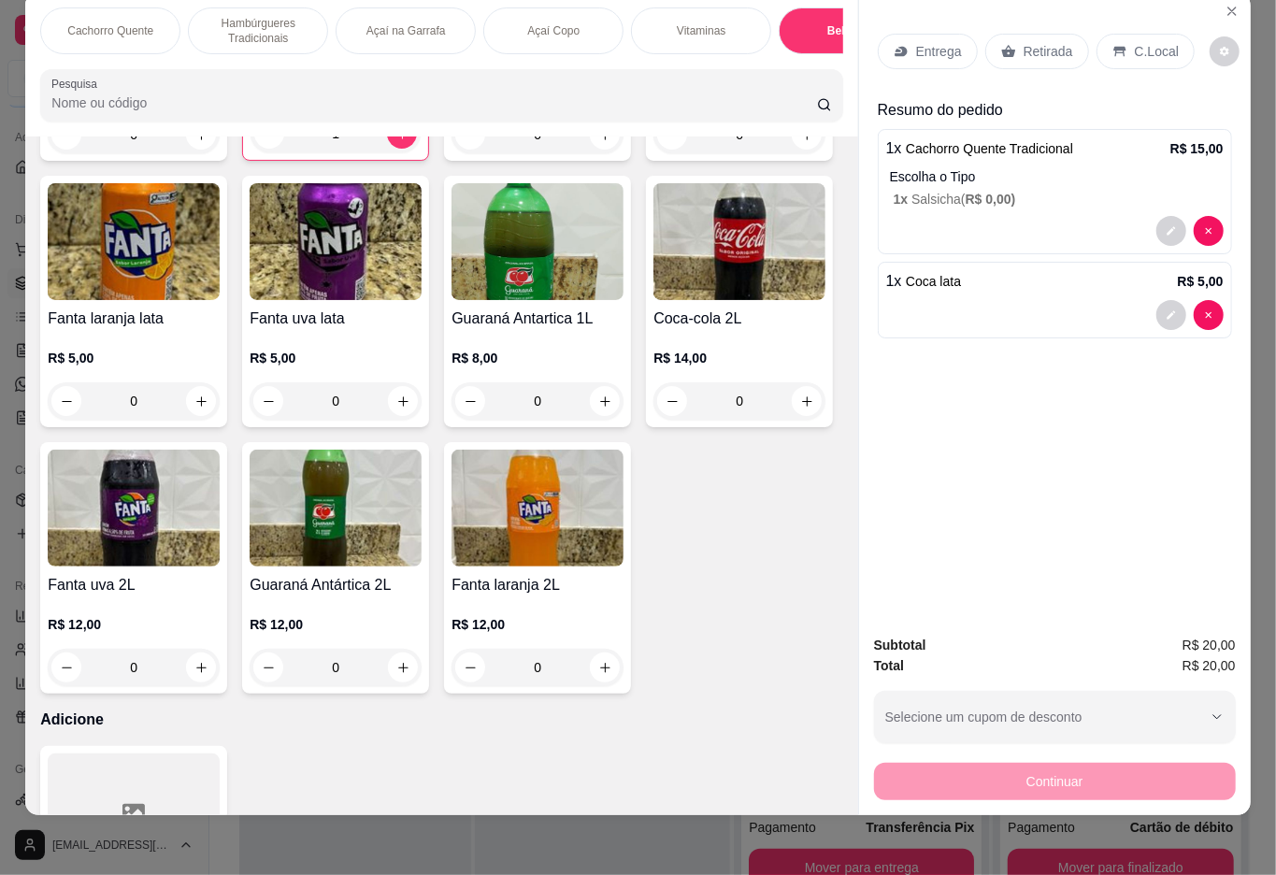
click at [1053, 42] on p "Retirada" at bounding box center [1049, 51] width 50 height 19
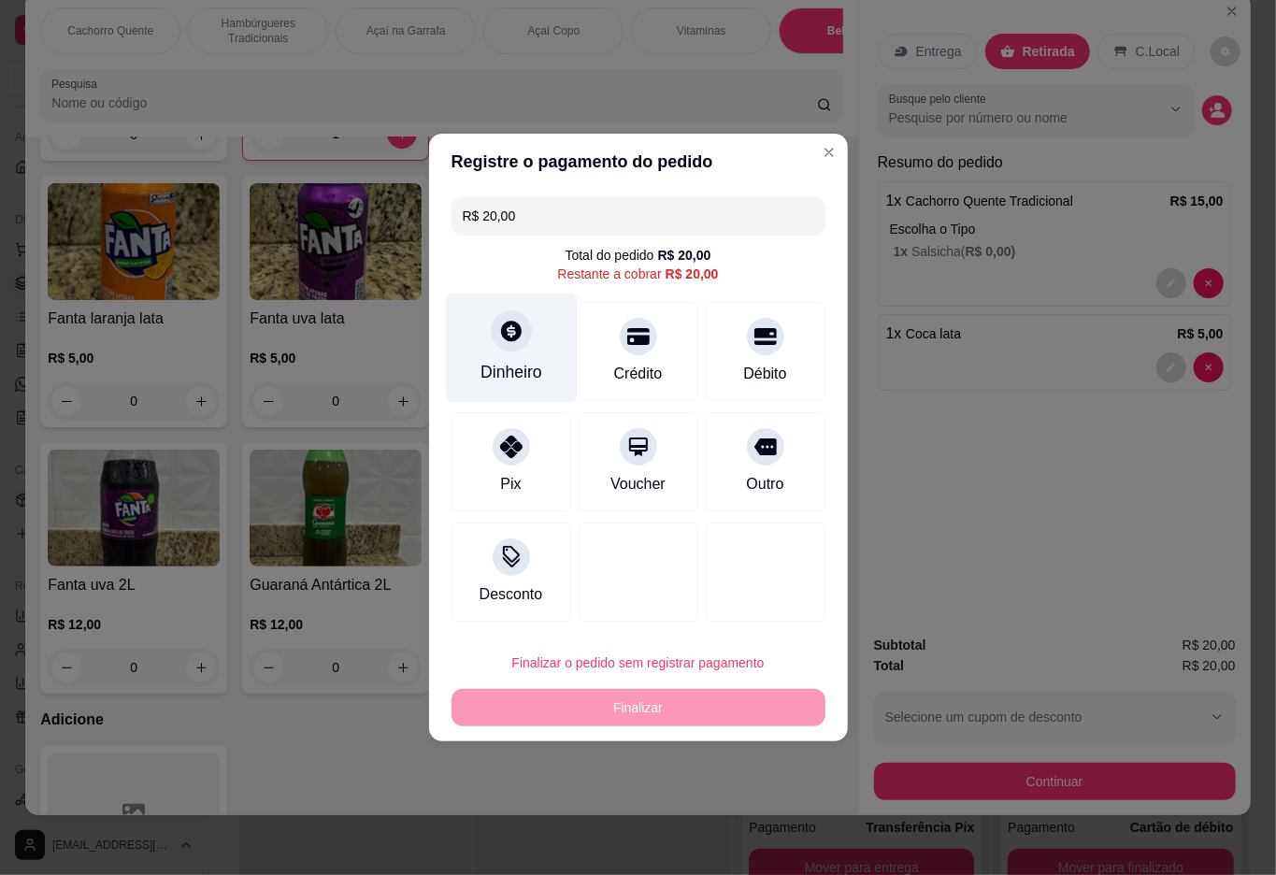
click at [528, 331] on div "Dinheiro" at bounding box center [511, 348] width 132 height 109
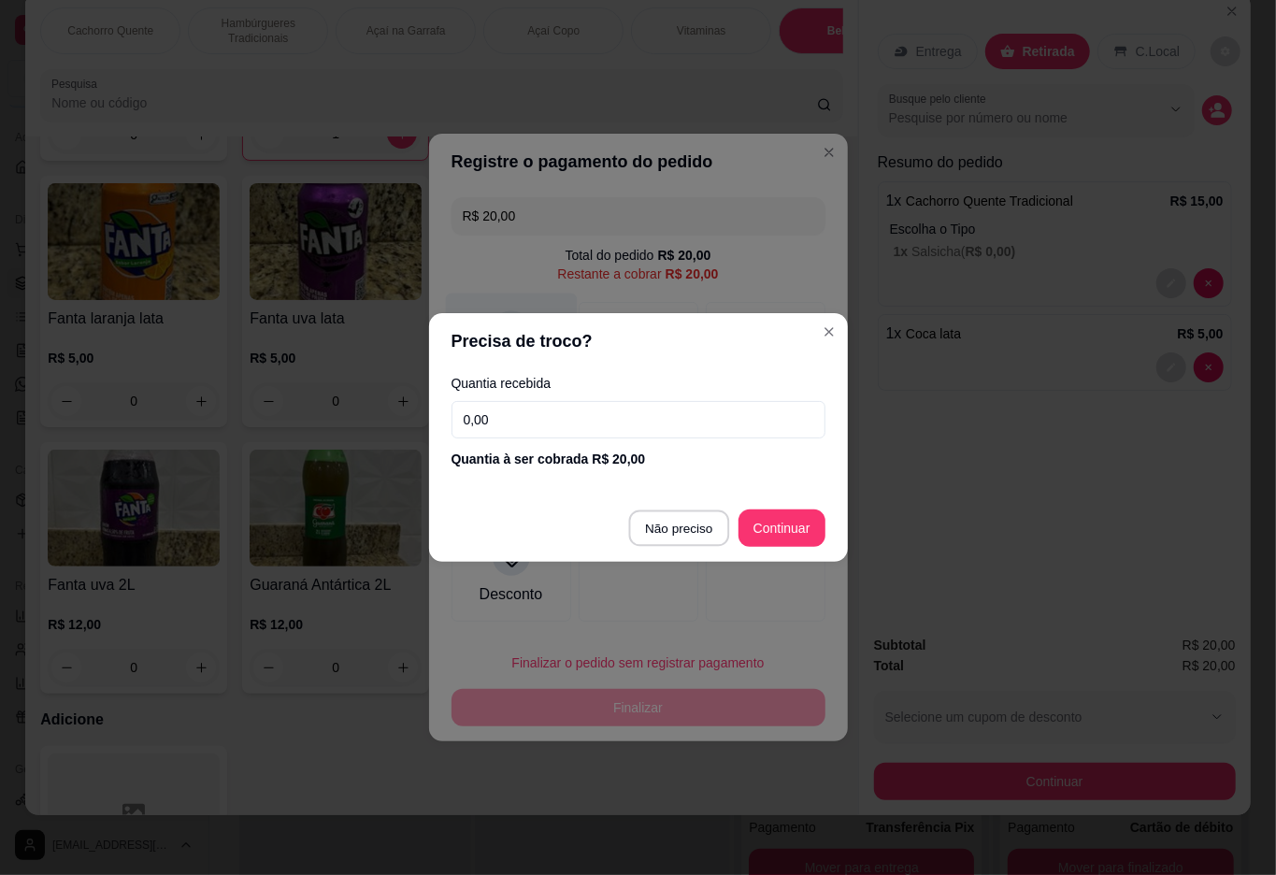
click at [681, 528] on div at bounding box center [639, 572] width 120 height 99
type input "R$ 0,00"
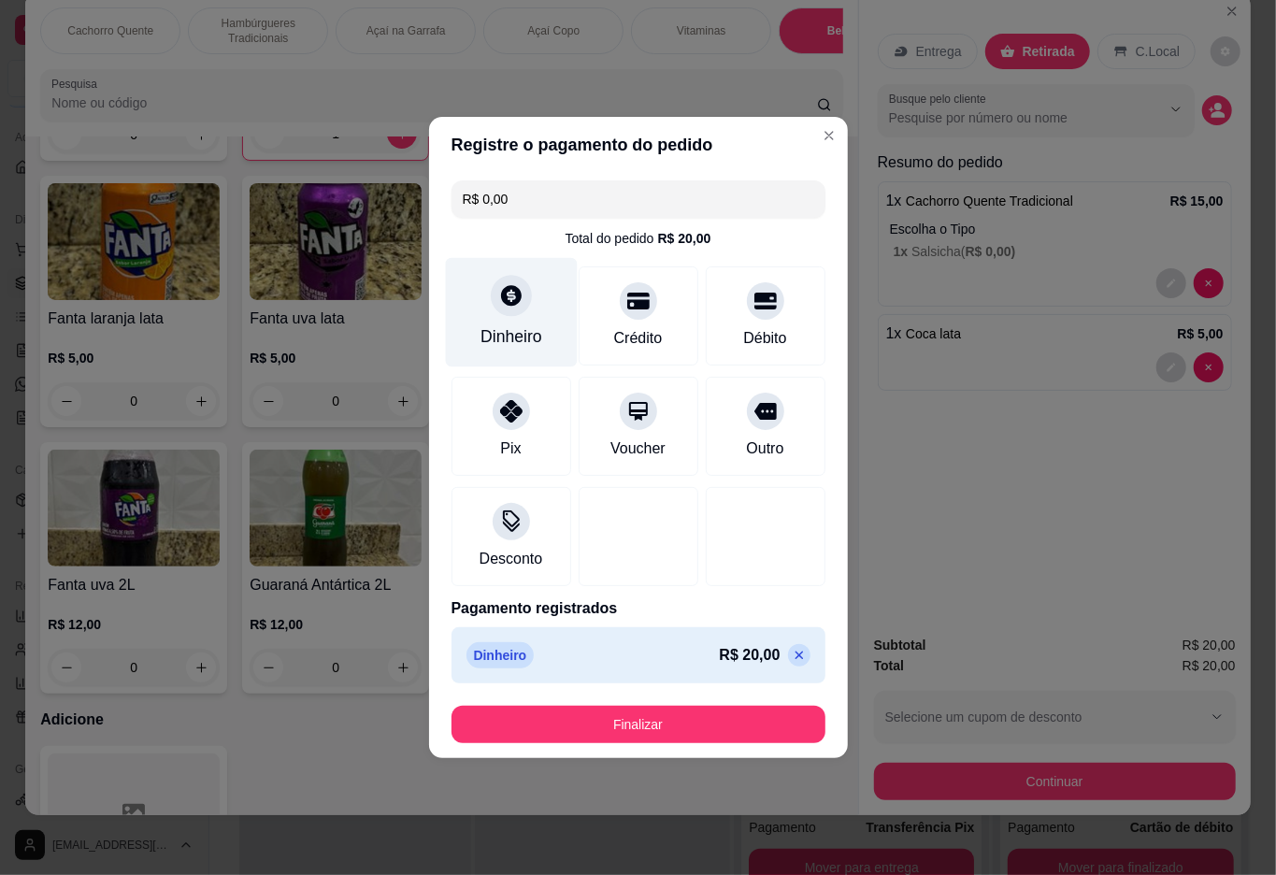
click at [659, 719] on button "Finalizar" at bounding box center [639, 724] width 374 height 37
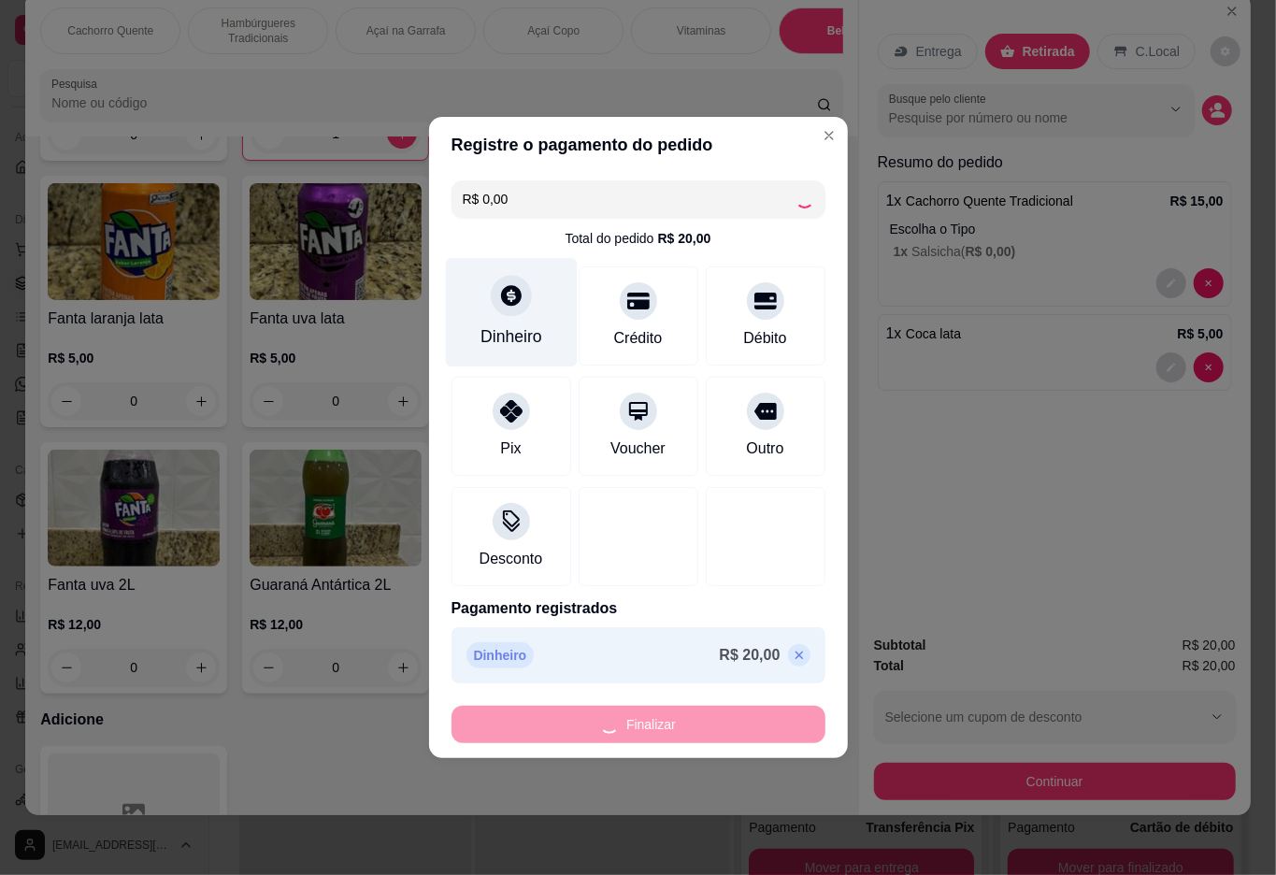
type input "0"
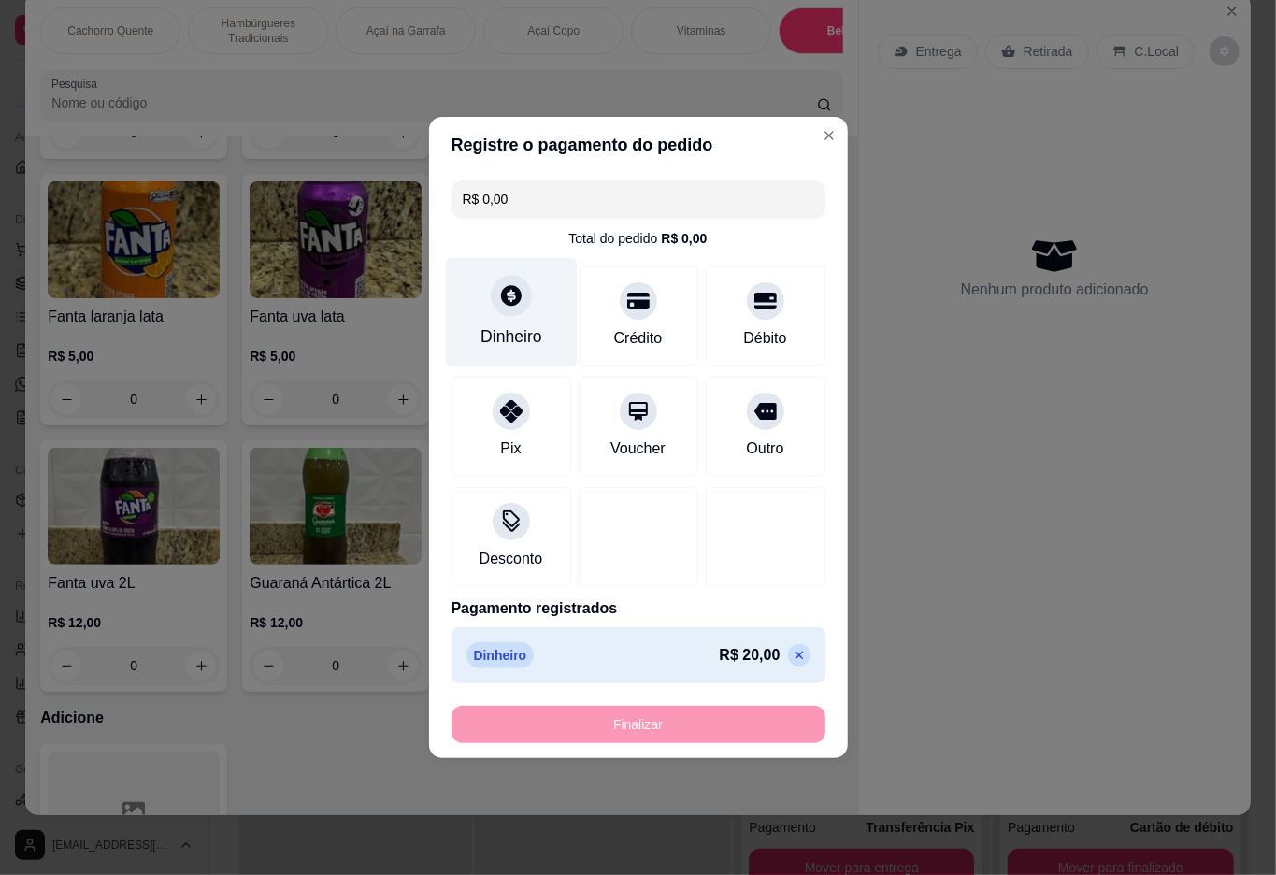
type input "-R$ 20,00"
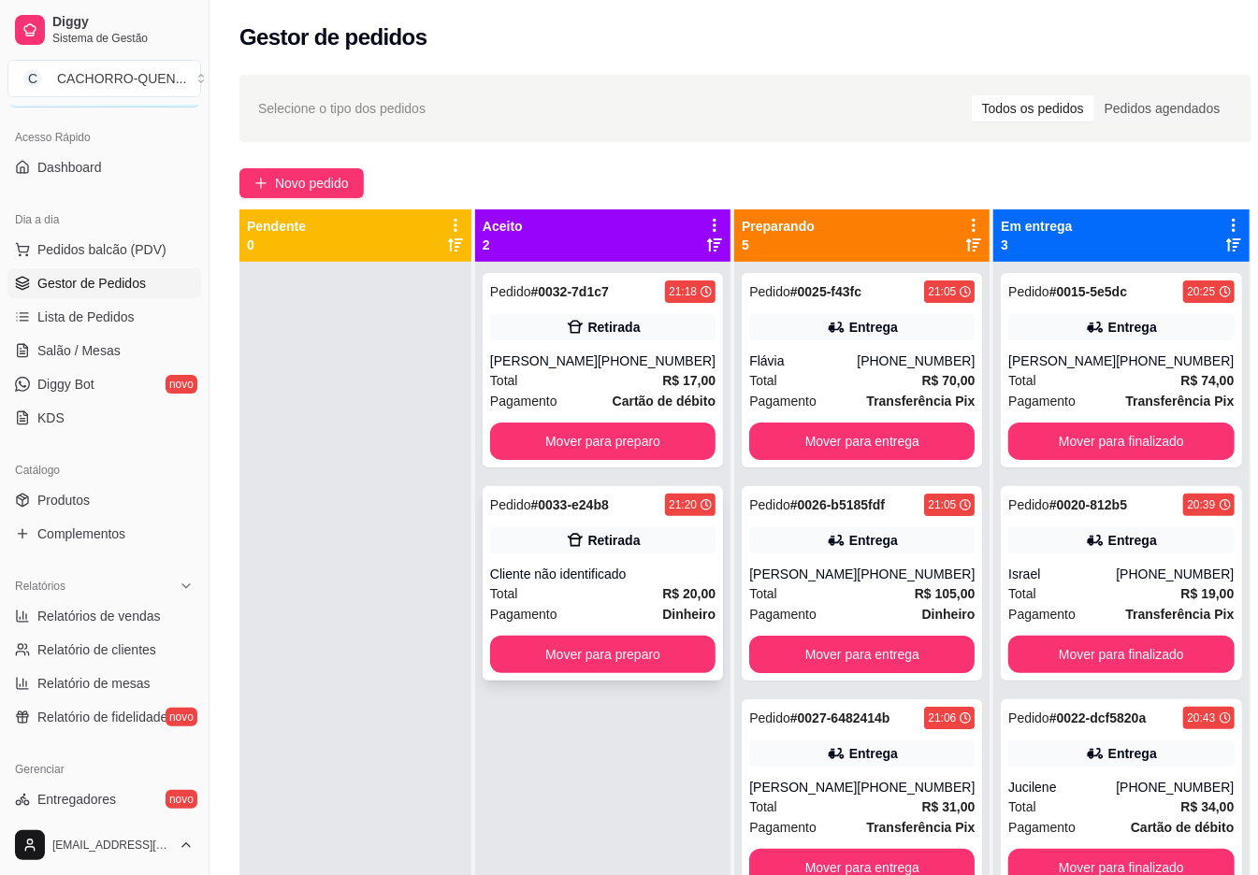
click at [649, 544] on div "Retirada" at bounding box center [602, 540] width 225 height 26
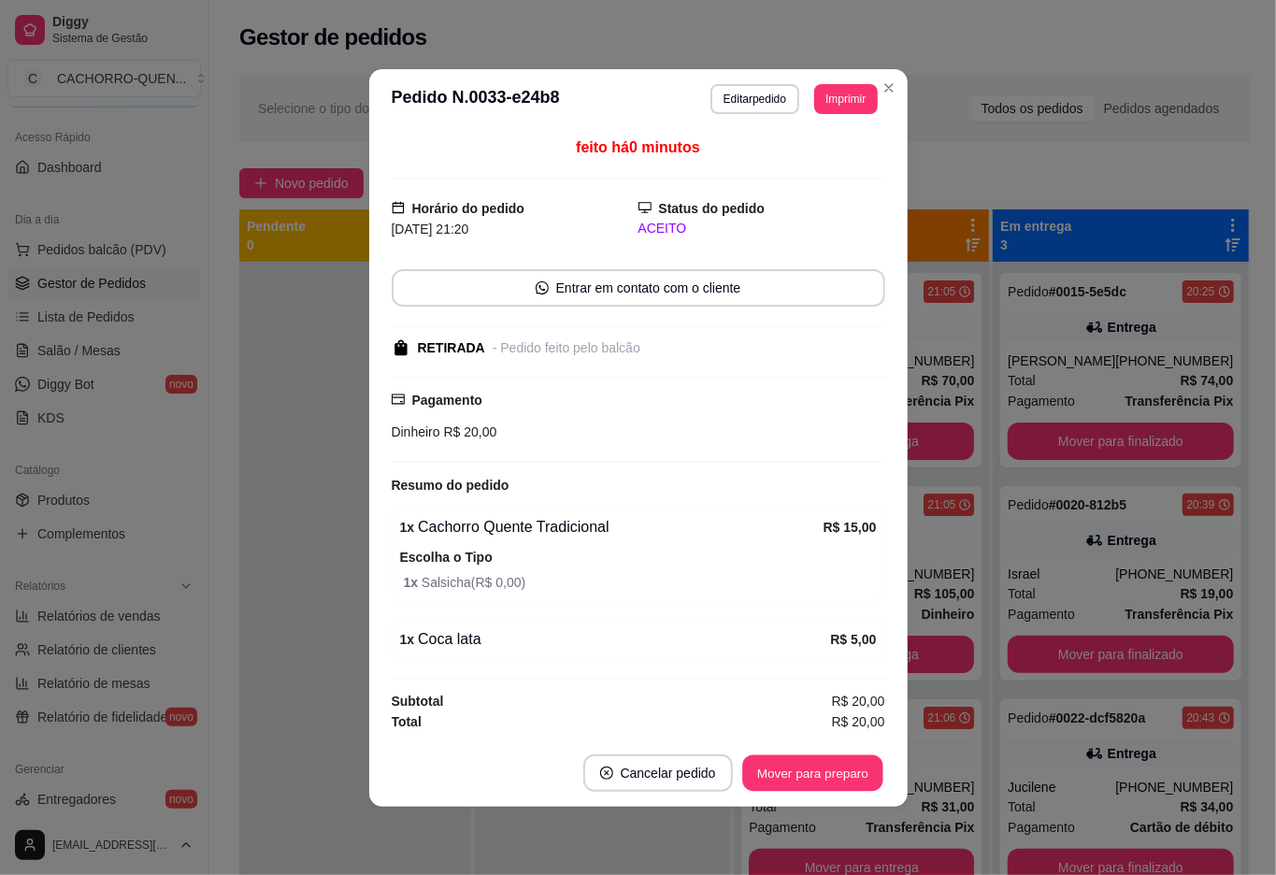
click at [816, 764] on button "Mover para preparo" at bounding box center [812, 773] width 140 height 36
click at [823, 775] on button "Mover para retirada disponível" at bounding box center [781, 773] width 207 height 37
click at [819, 770] on button "Mover para finalizado" at bounding box center [807, 773] width 151 height 36
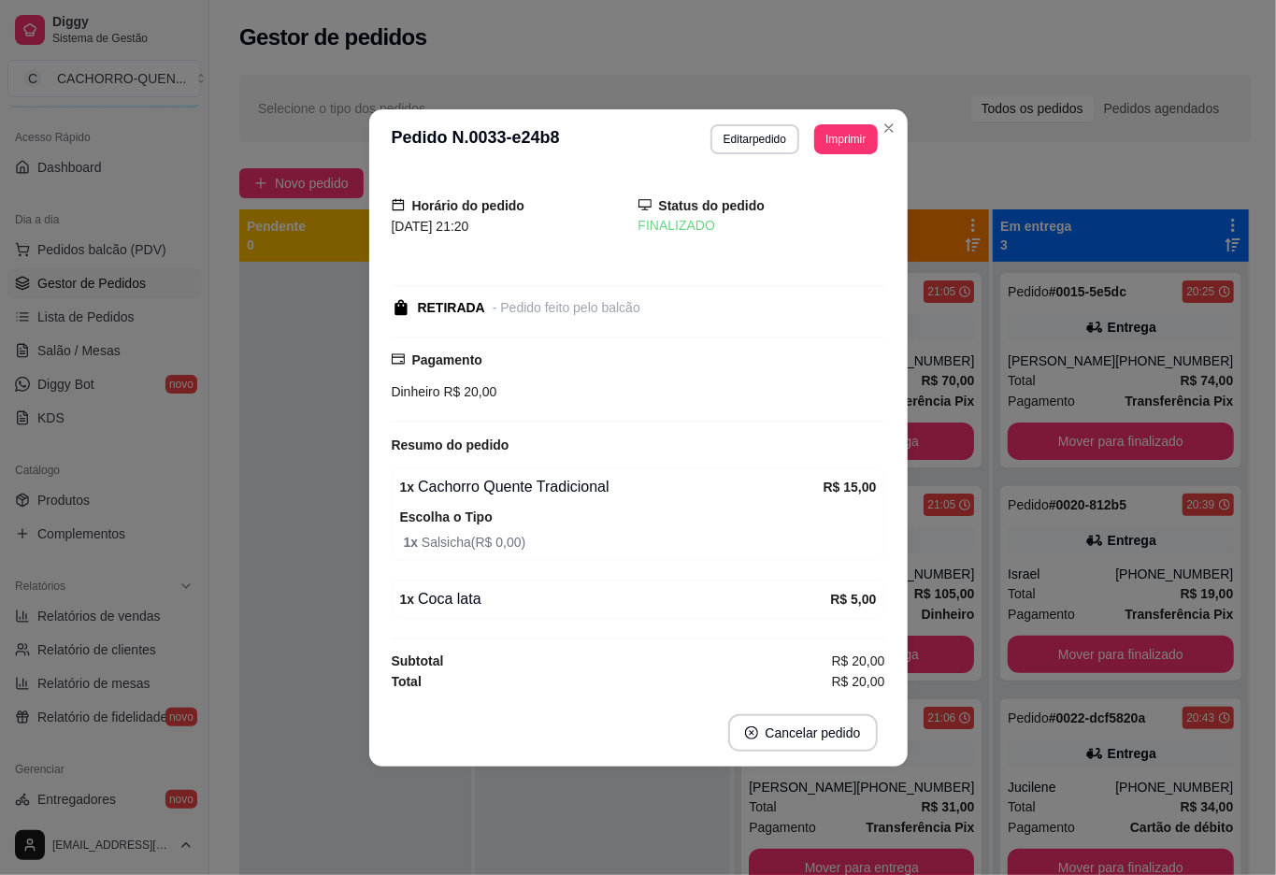
click at [300, 411] on div at bounding box center [355, 699] width 232 height 875
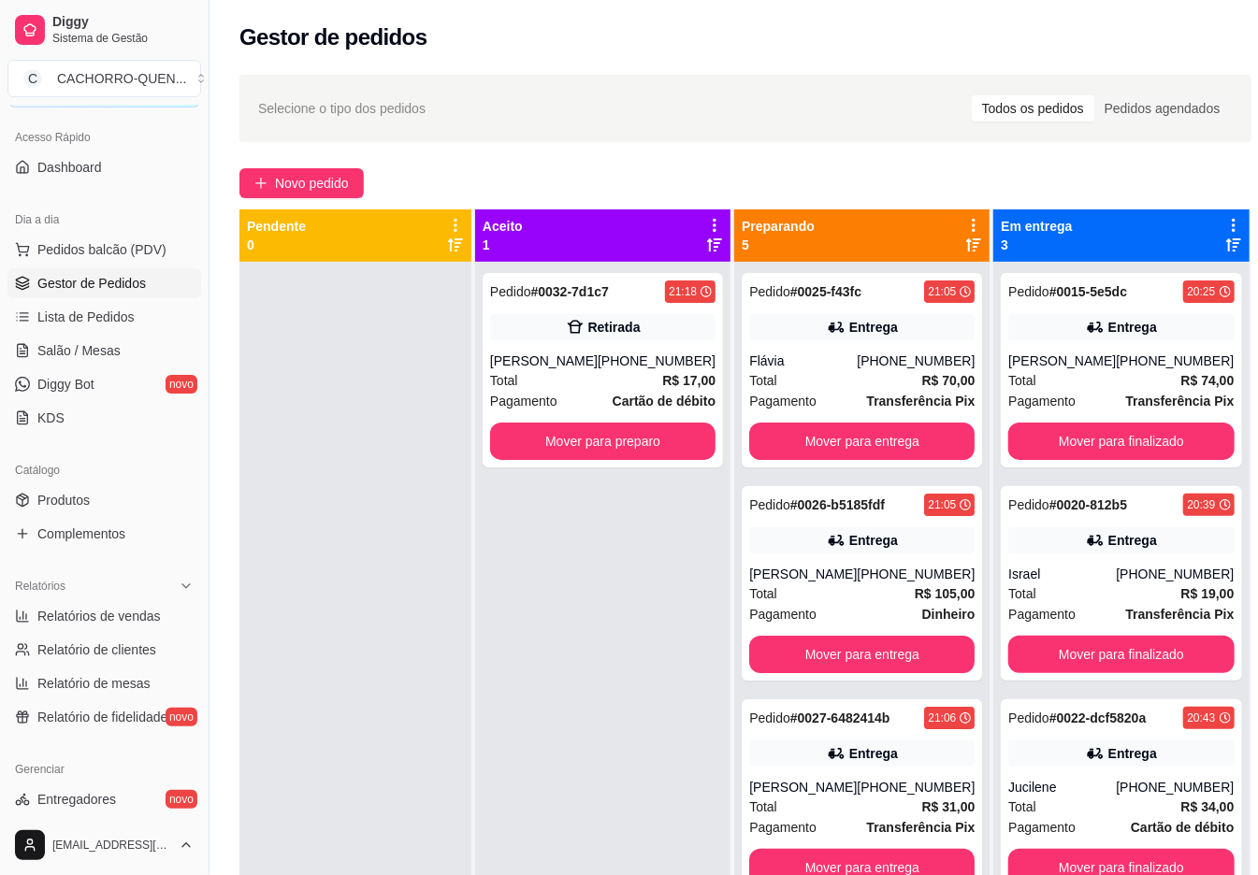
click at [1134, 435] on button "Mover para finalizado" at bounding box center [1120, 441] width 225 height 37
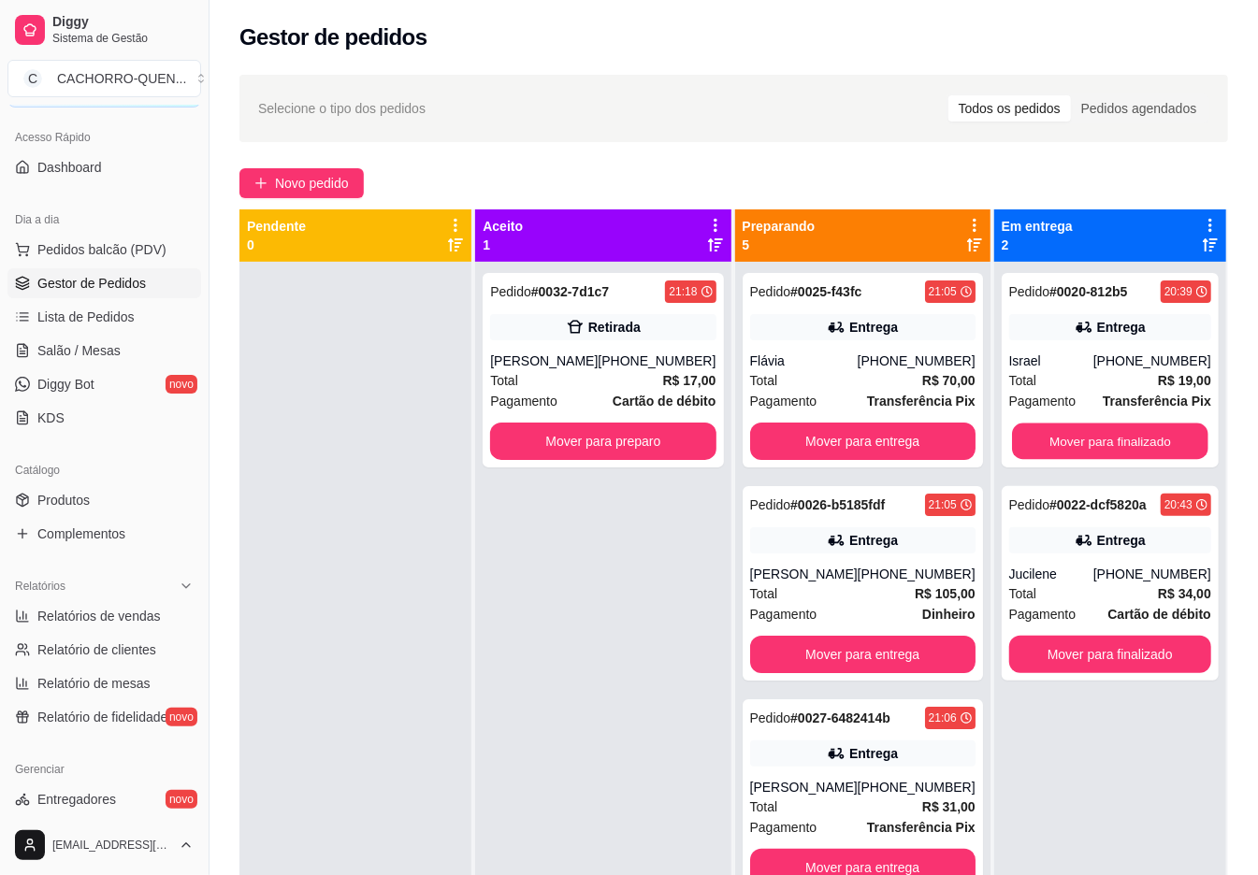
click at [1127, 441] on button "Mover para finalizado" at bounding box center [1110, 442] width 196 height 36
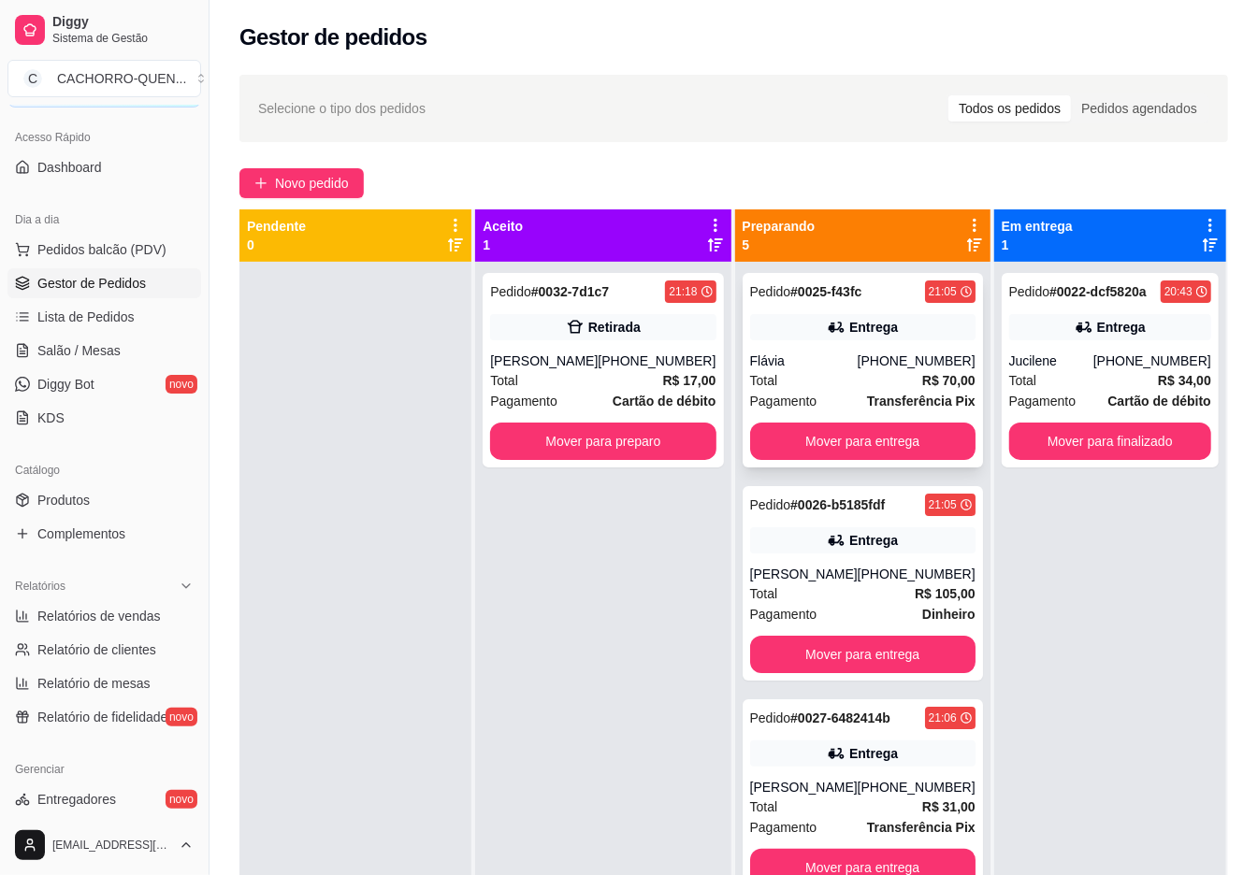
click at [850, 341] on div "Pedido # 0025-f43fc 21:05 Entrega Flávia [PHONE_NUMBER] Total R$ 70,00 Pagament…" at bounding box center [862, 370] width 240 height 194
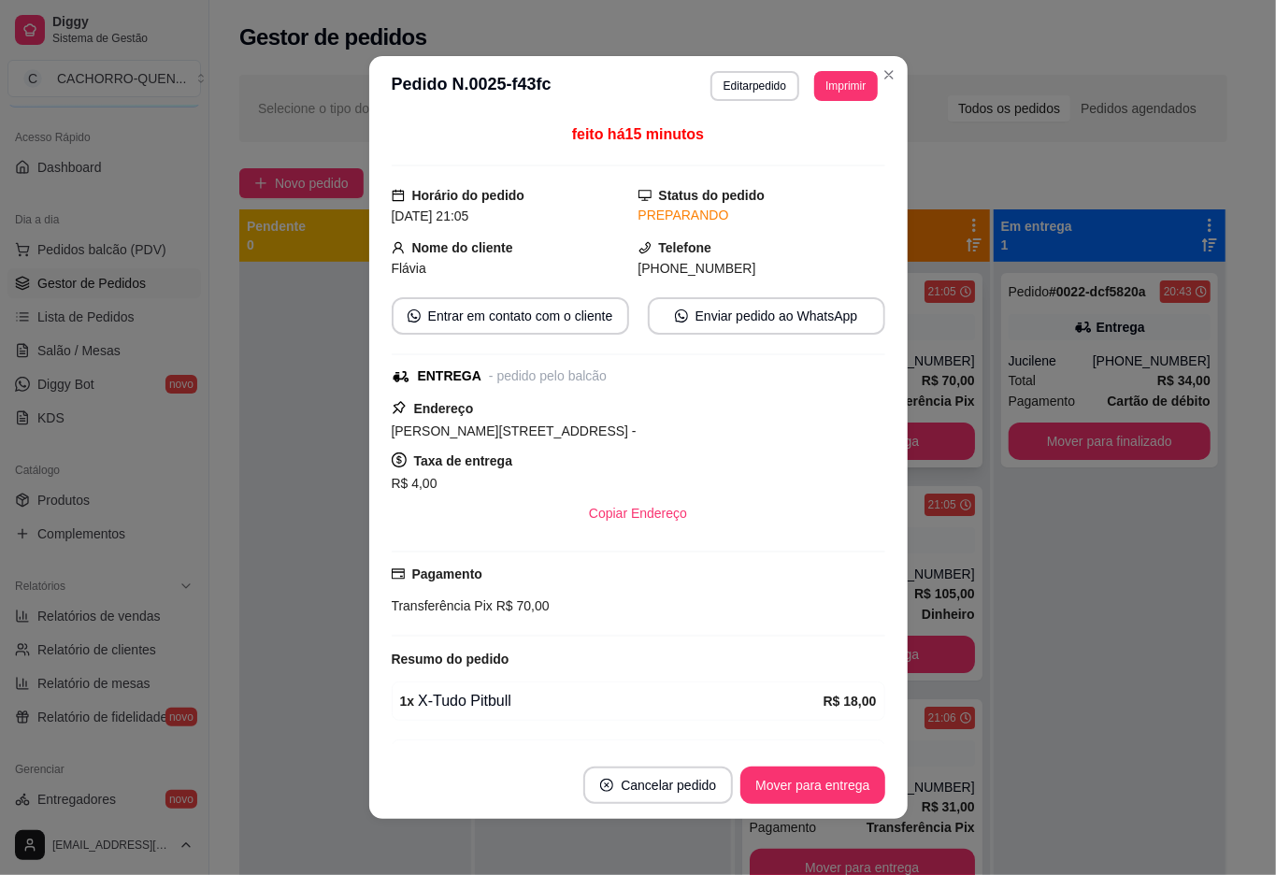
click at [821, 776] on button "Mover para entrega" at bounding box center [813, 785] width 144 height 37
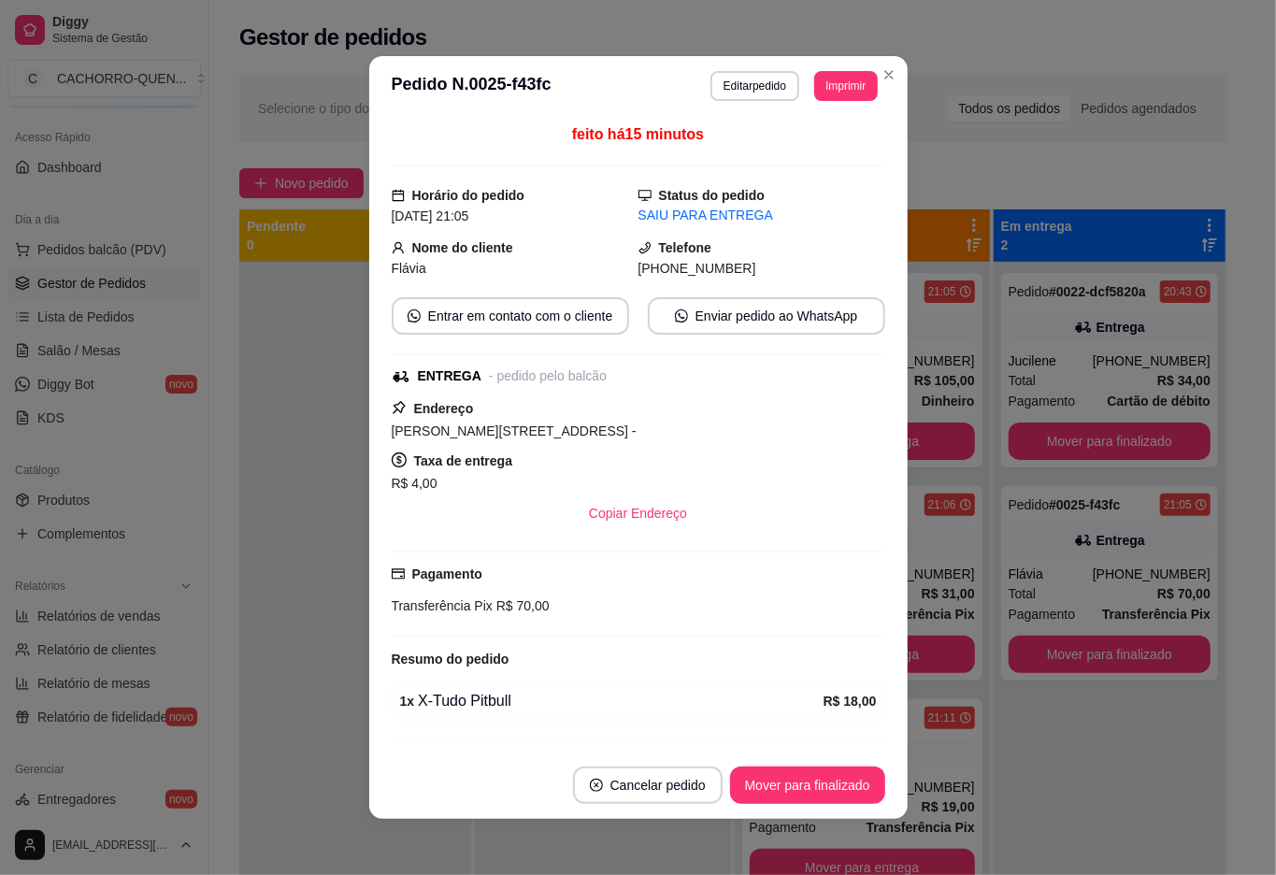
click at [799, 784] on button "Mover para finalizado" at bounding box center [807, 785] width 155 height 37
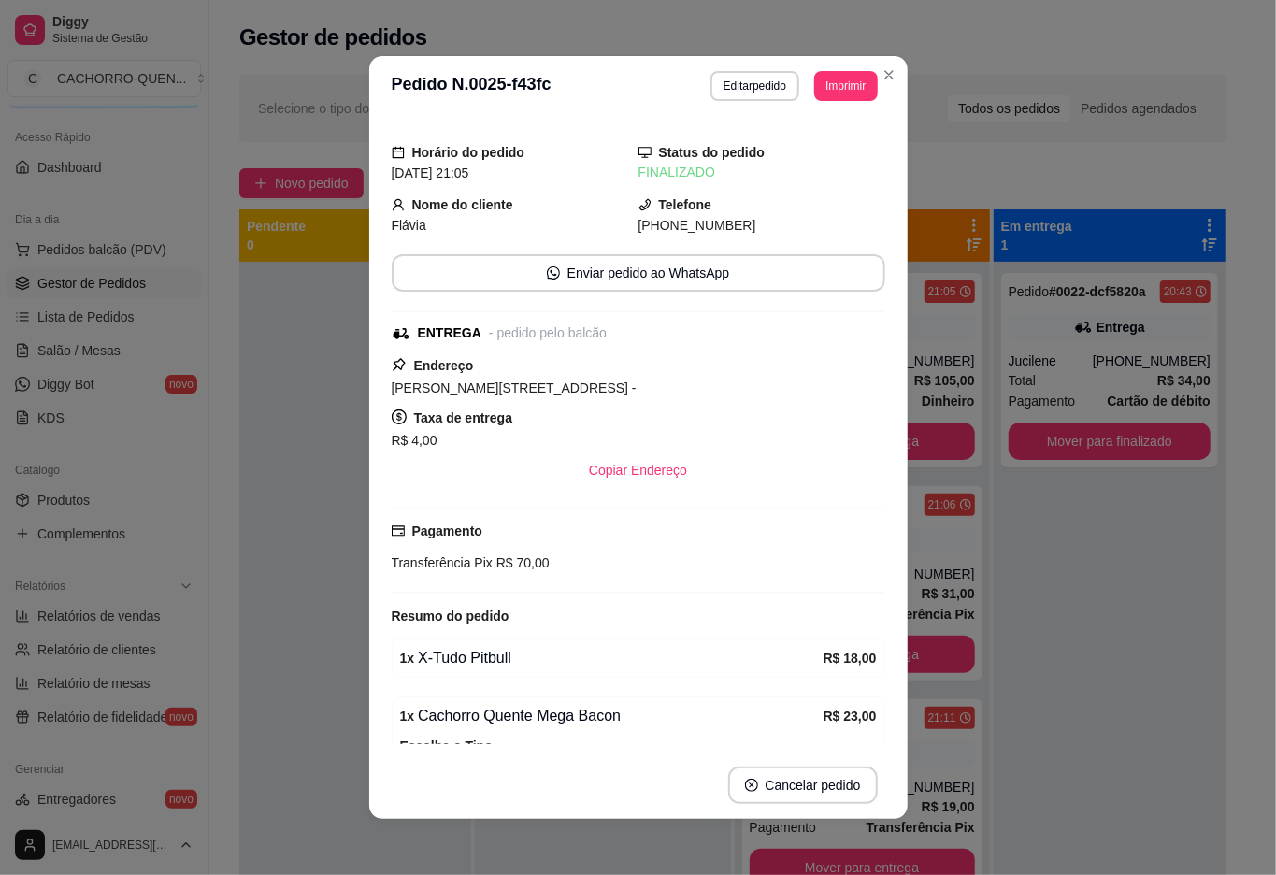
click at [284, 269] on div at bounding box center [355, 699] width 232 height 875
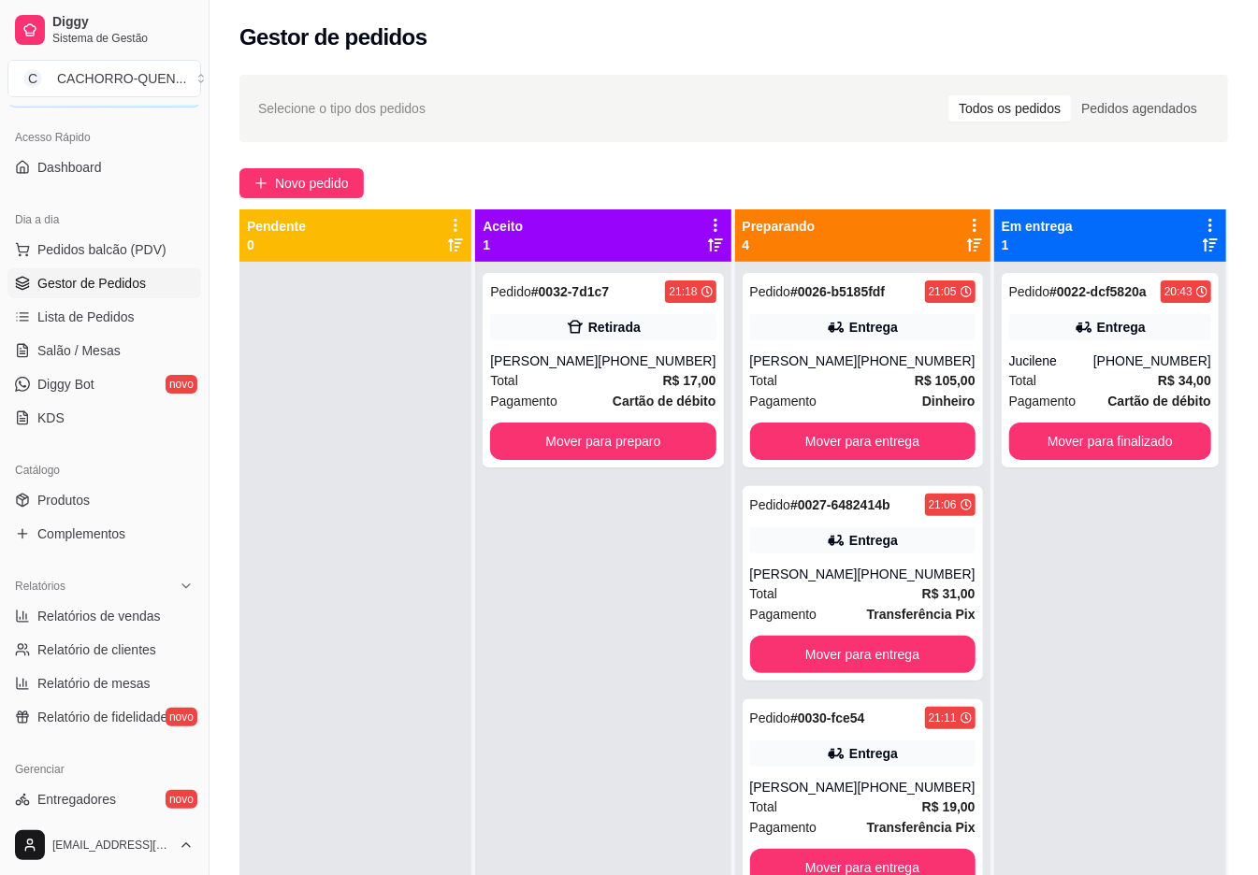
click at [1085, 431] on button "Mover para finalizado" at bounding box center [1110, 441] width 202 height 37
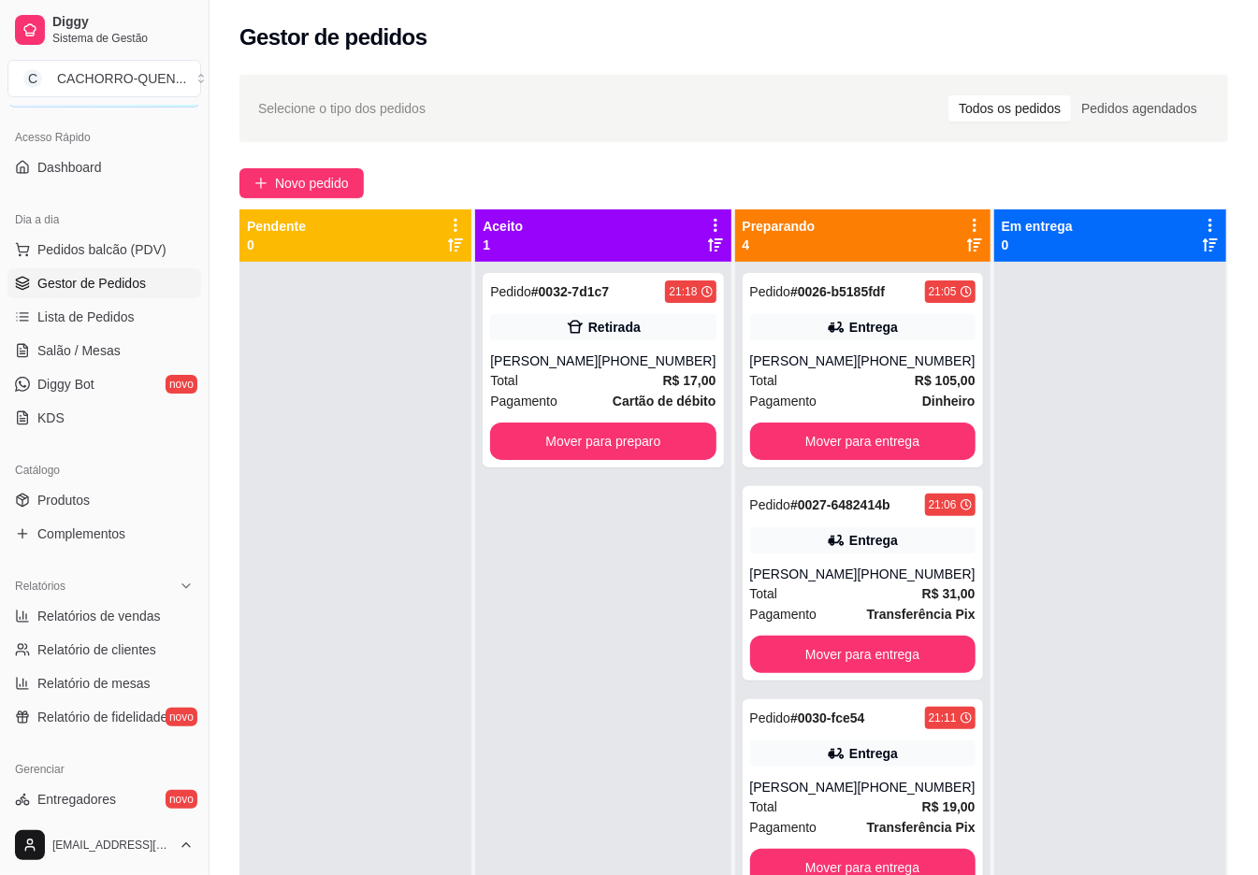
click at [836, 460] on button "Mover para entrega" at bounding box center [862, 441] width 225 height 37
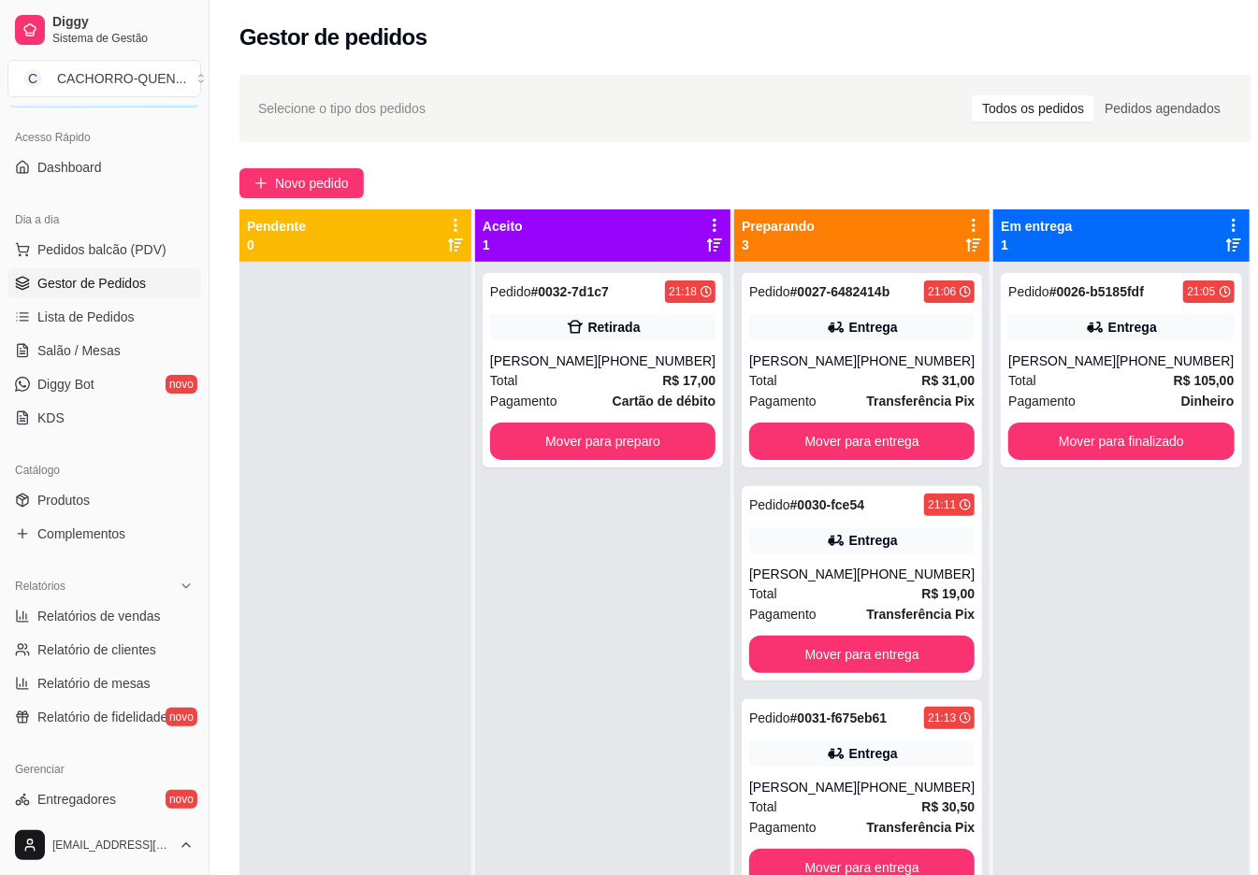
click at [835, 441] on button "Mover para entrega" at bounding box center [861, 441] width 225 height 37
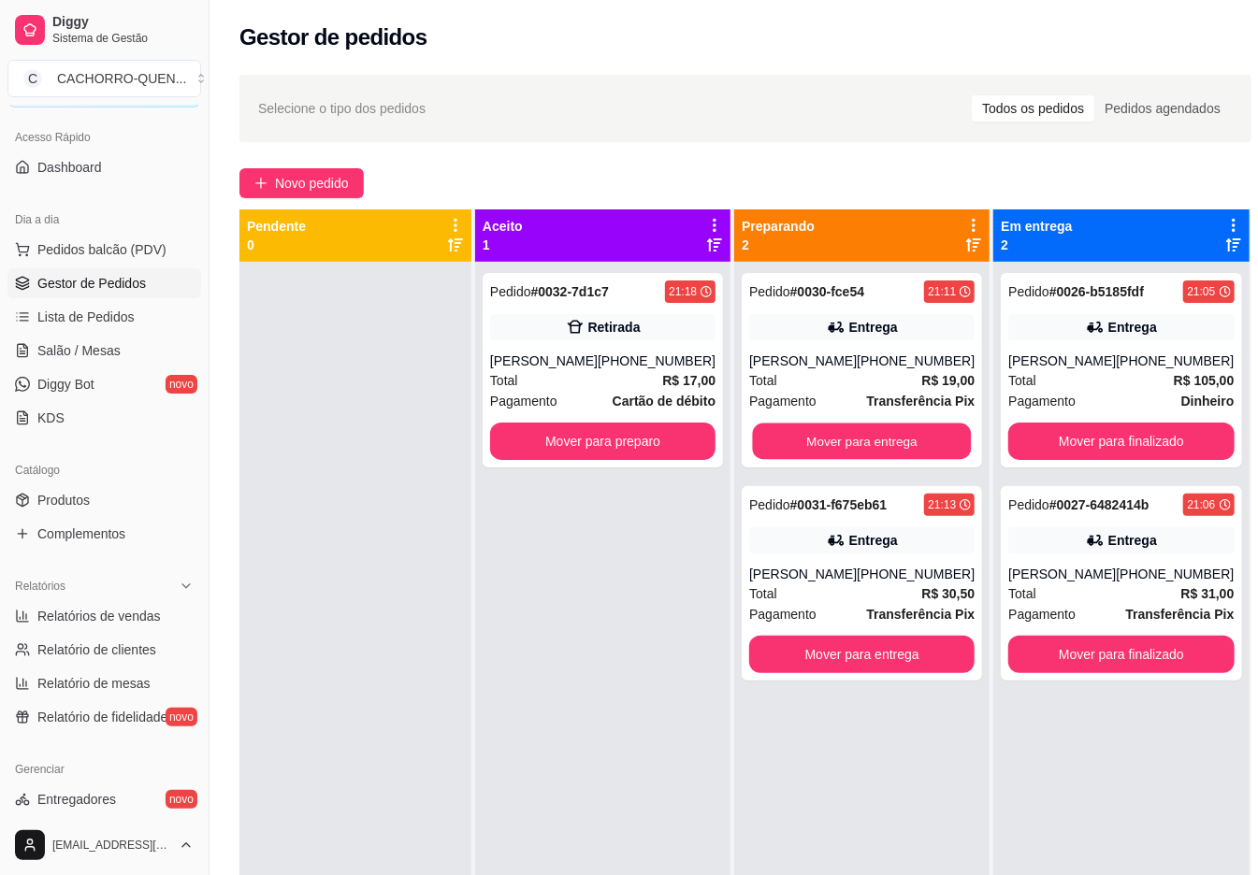
click at [870, 439] on button "Mover para entrega" at bounding box center [862, 442] width 219 height 36
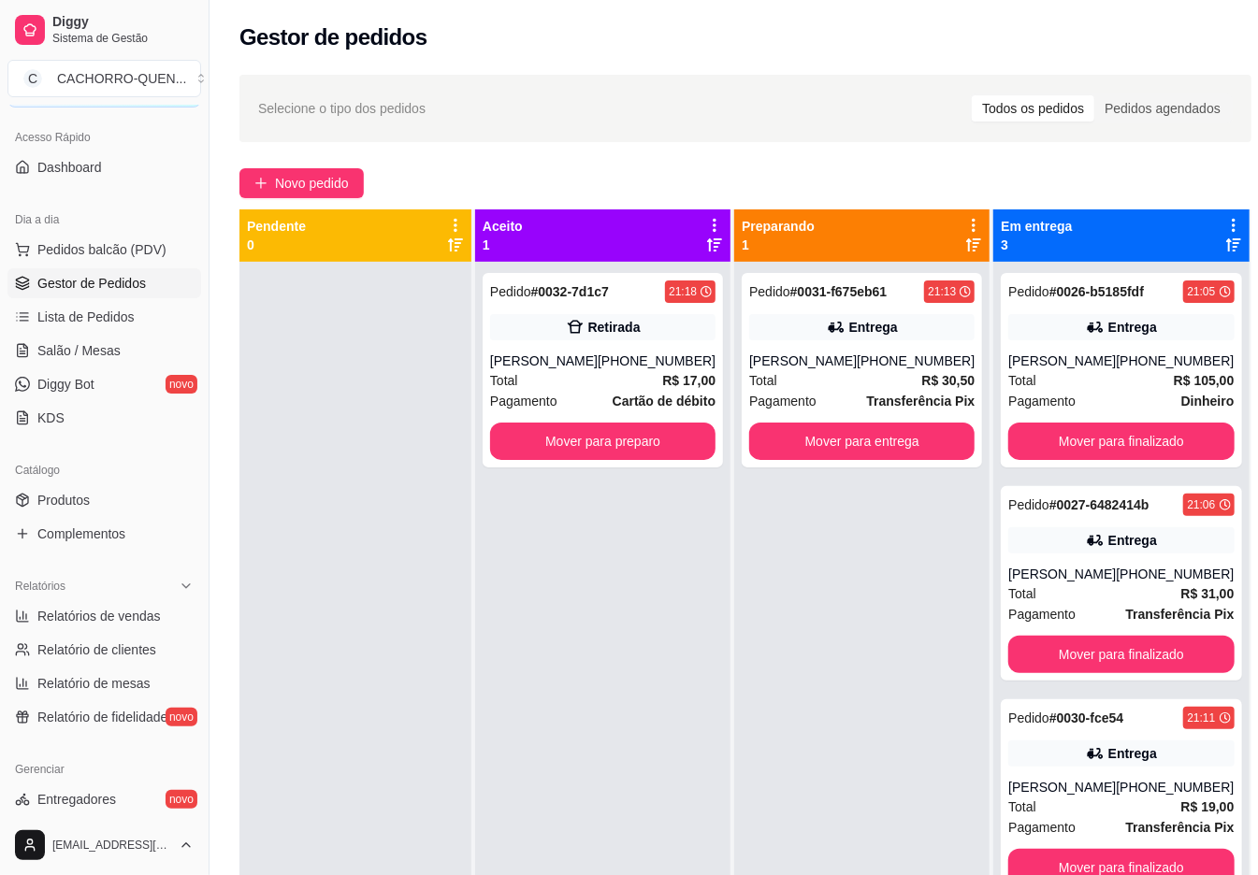
click at [843, 438] on button "Mover para entrega" at bounding box center [861, 441] width 225 height 37
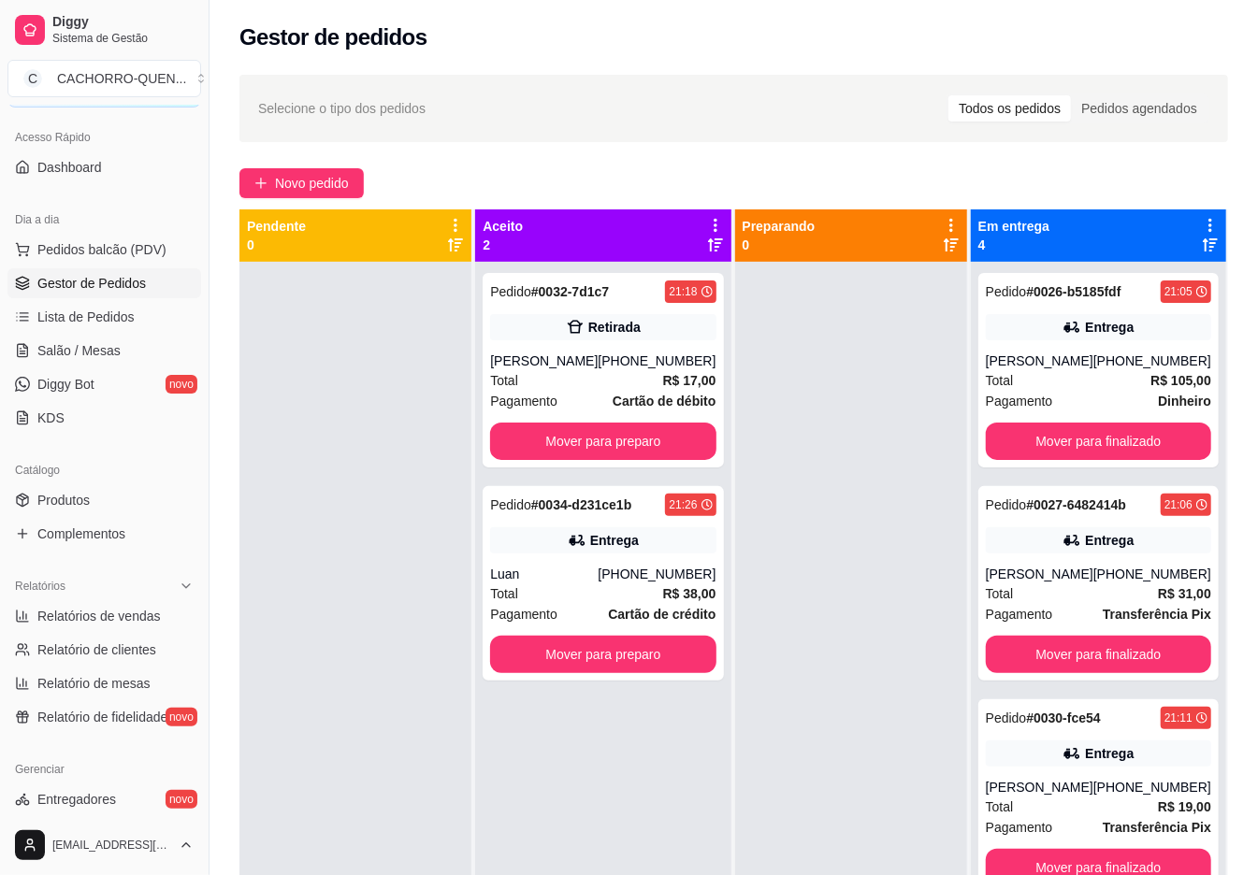
click at [641, 423] on button "Mover para preparo" at bounding box center [602, 441] width 225 height 37
click at [643, 441] on button "Mover para preparo" at bounding box center [602, 441] width 225 height 37
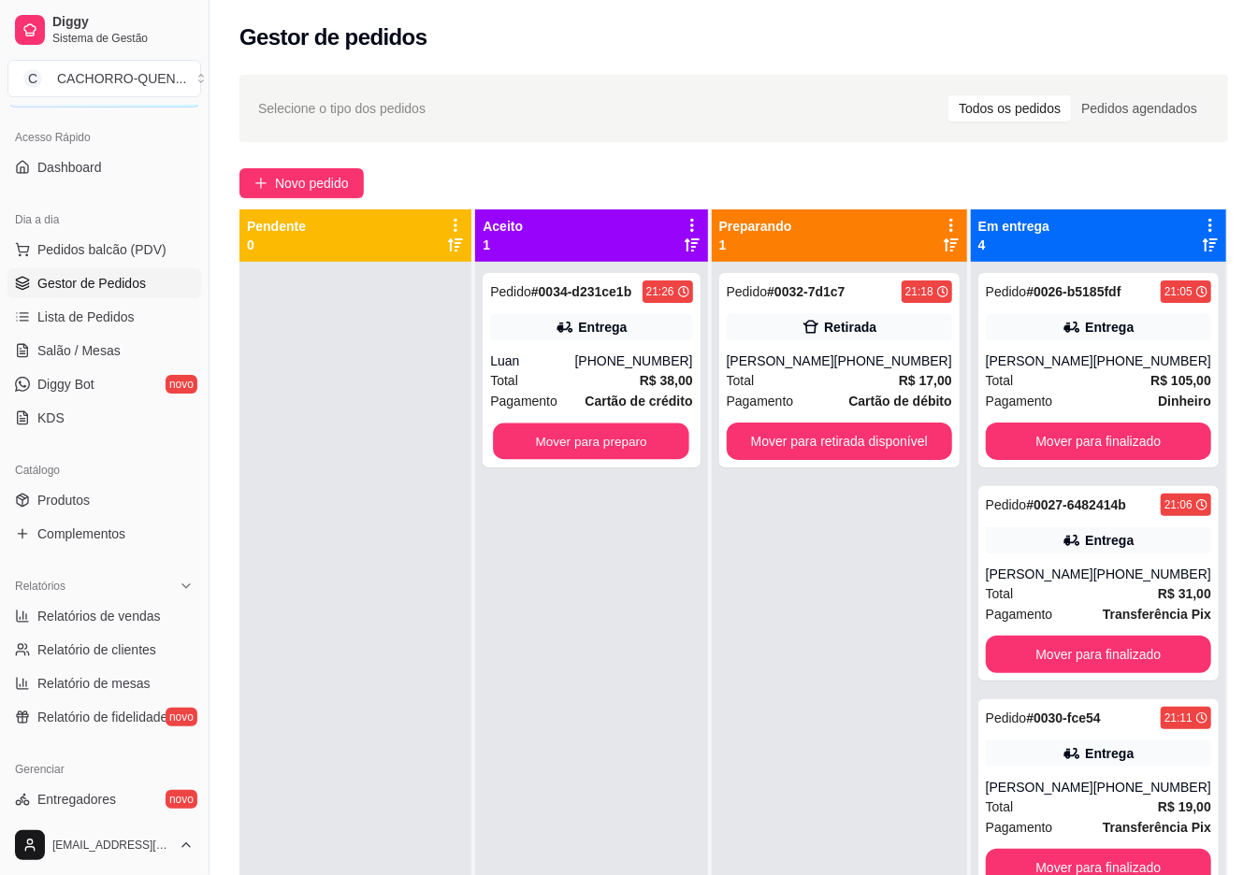
click at [663, 457] on button "Mover para preparo" at bounding box center [592, 442] width 196 height 36
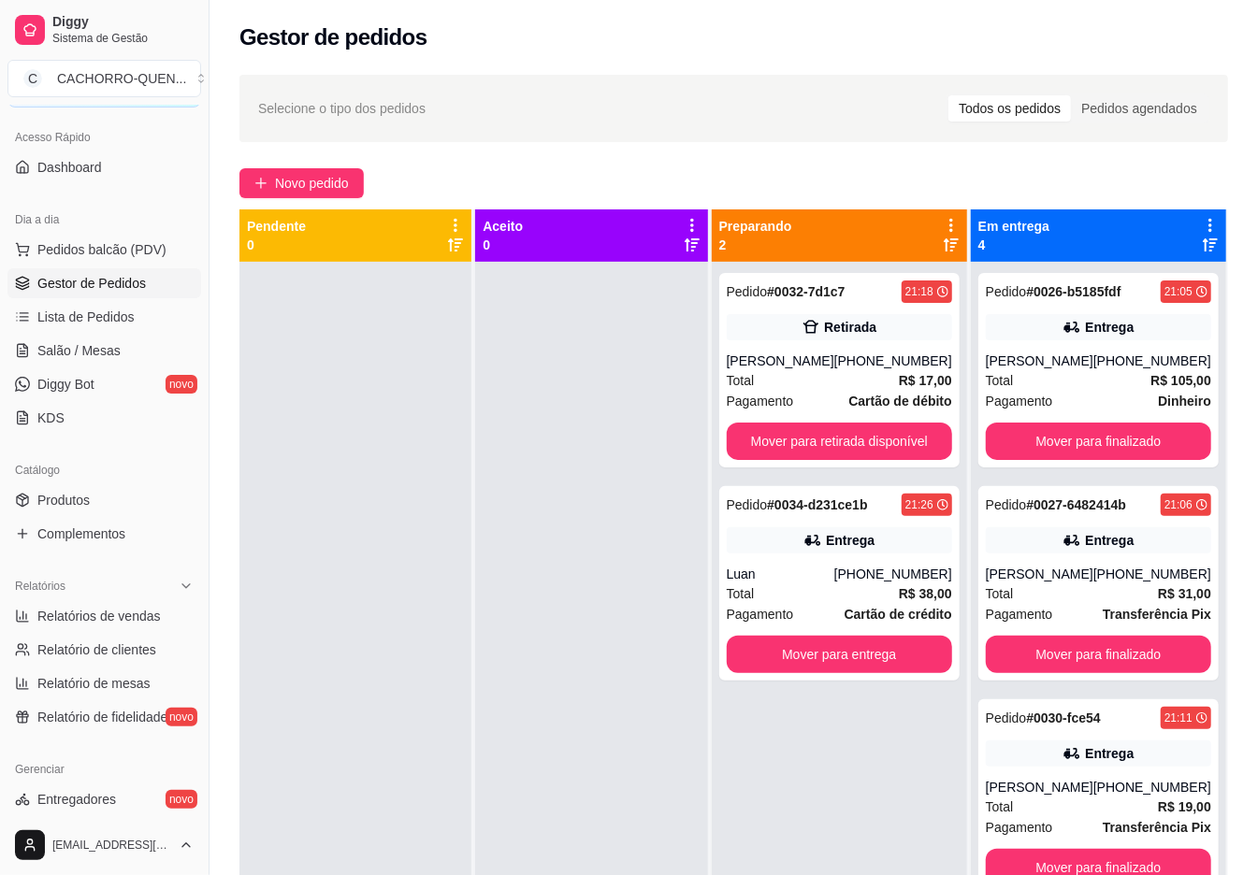
click at [887, 446] on button "Mover para retirada disponível" at bounding box center [839, 441] width 225 height 37
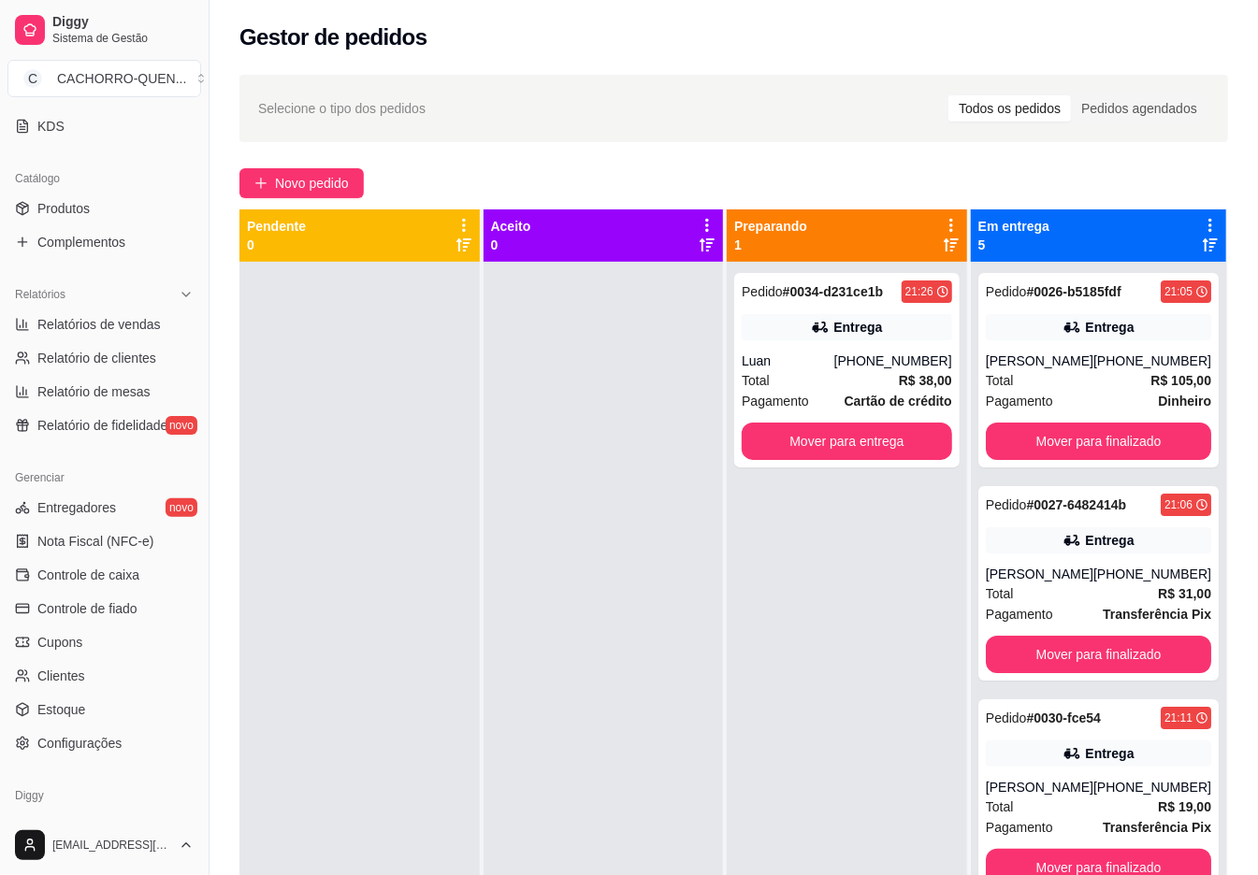
scroll to position [427, 0]
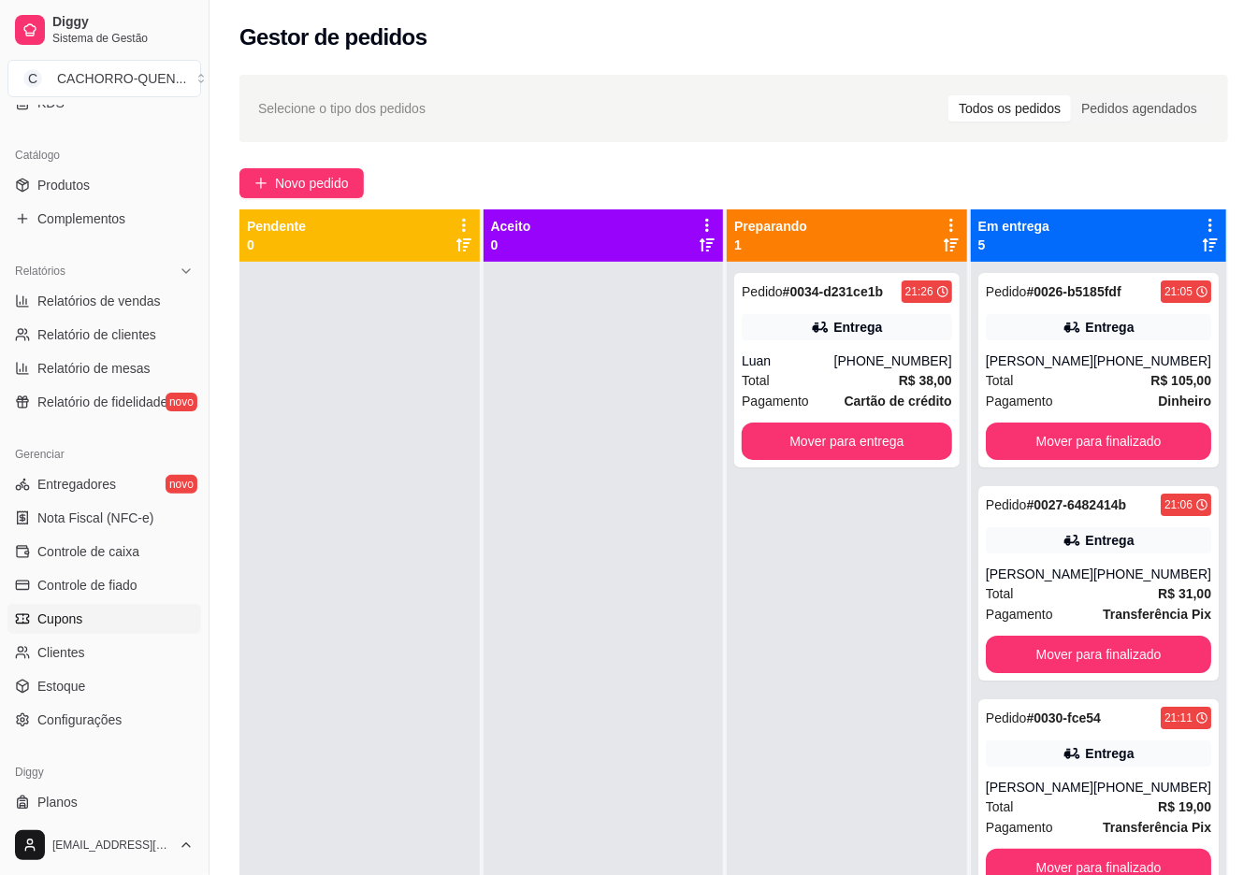
click at [138, 626] on link "Cupons" at bounding box center [104, 619] width 194 height 30
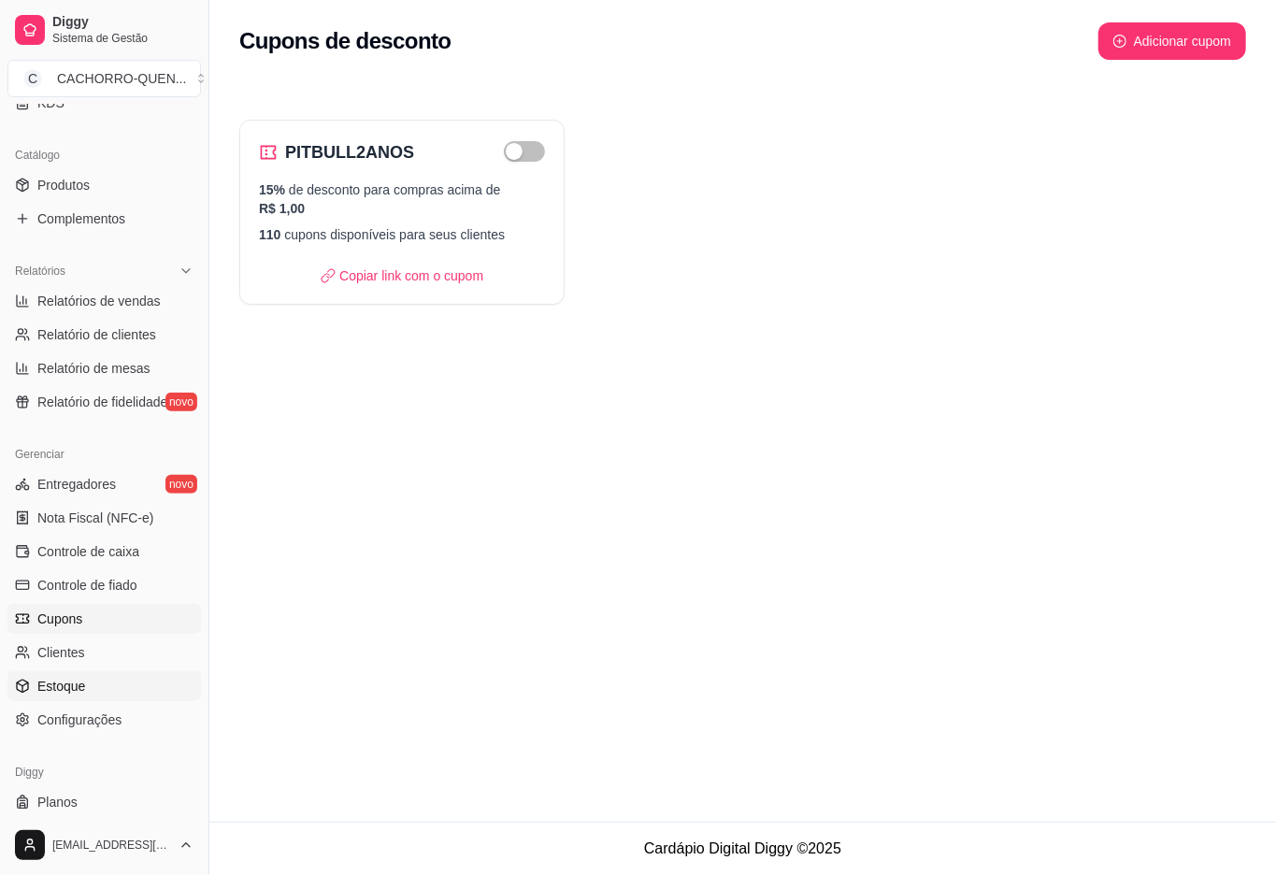
click at [132, 673] on link "Estoque" at bounding box center [104, 686] width 194 height 30
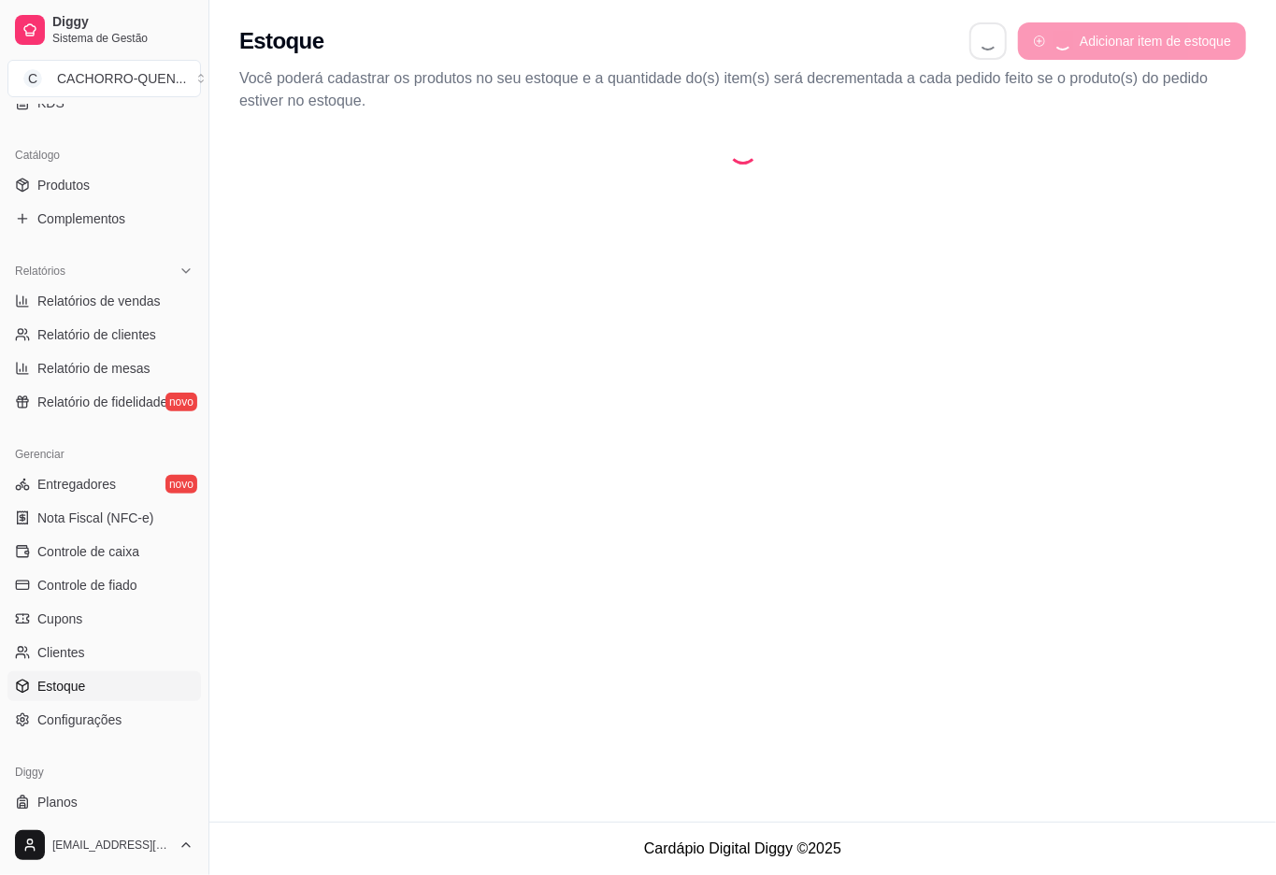
click at [135, 681] on link "Estoque" at bounding box center [104, 686] width 194 height 30
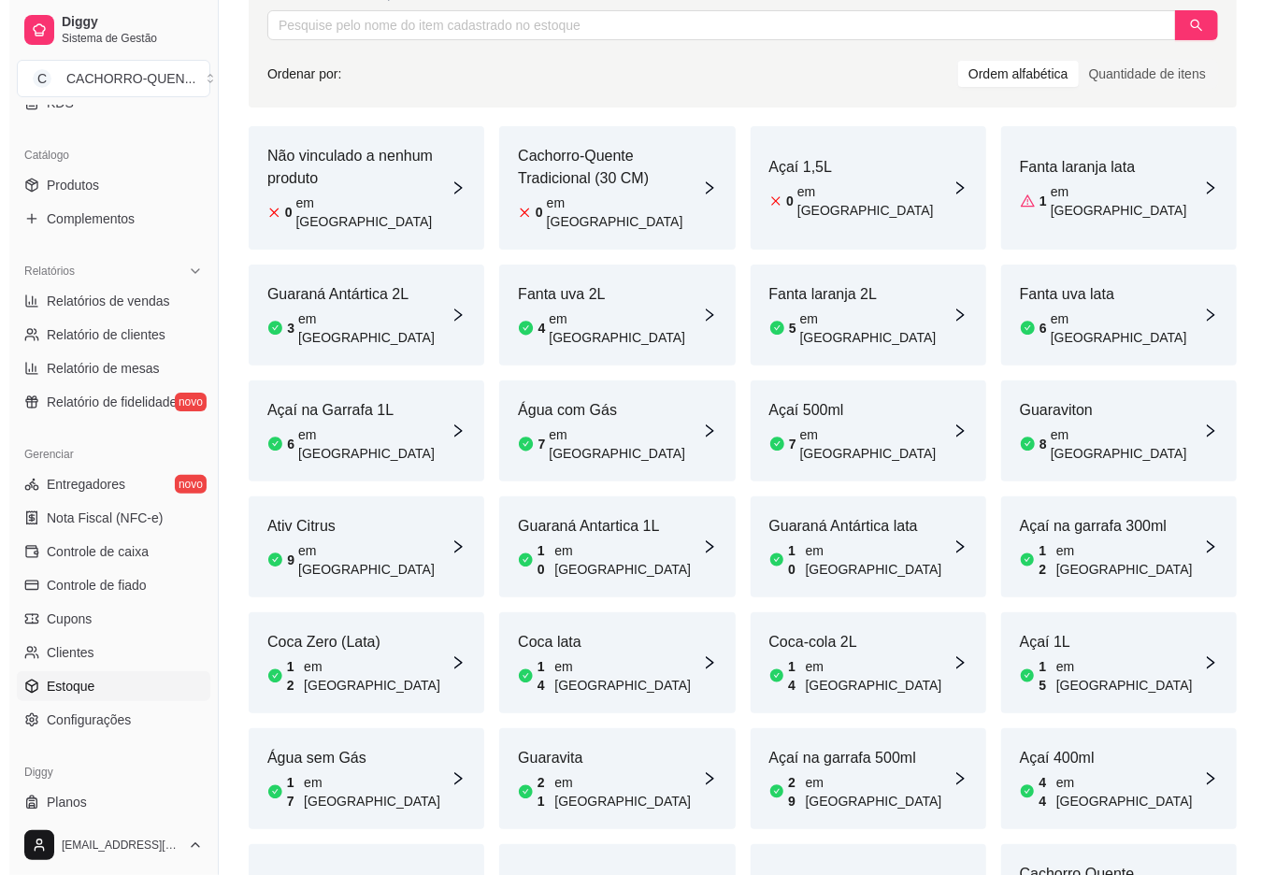
scroll to position [208, 0]
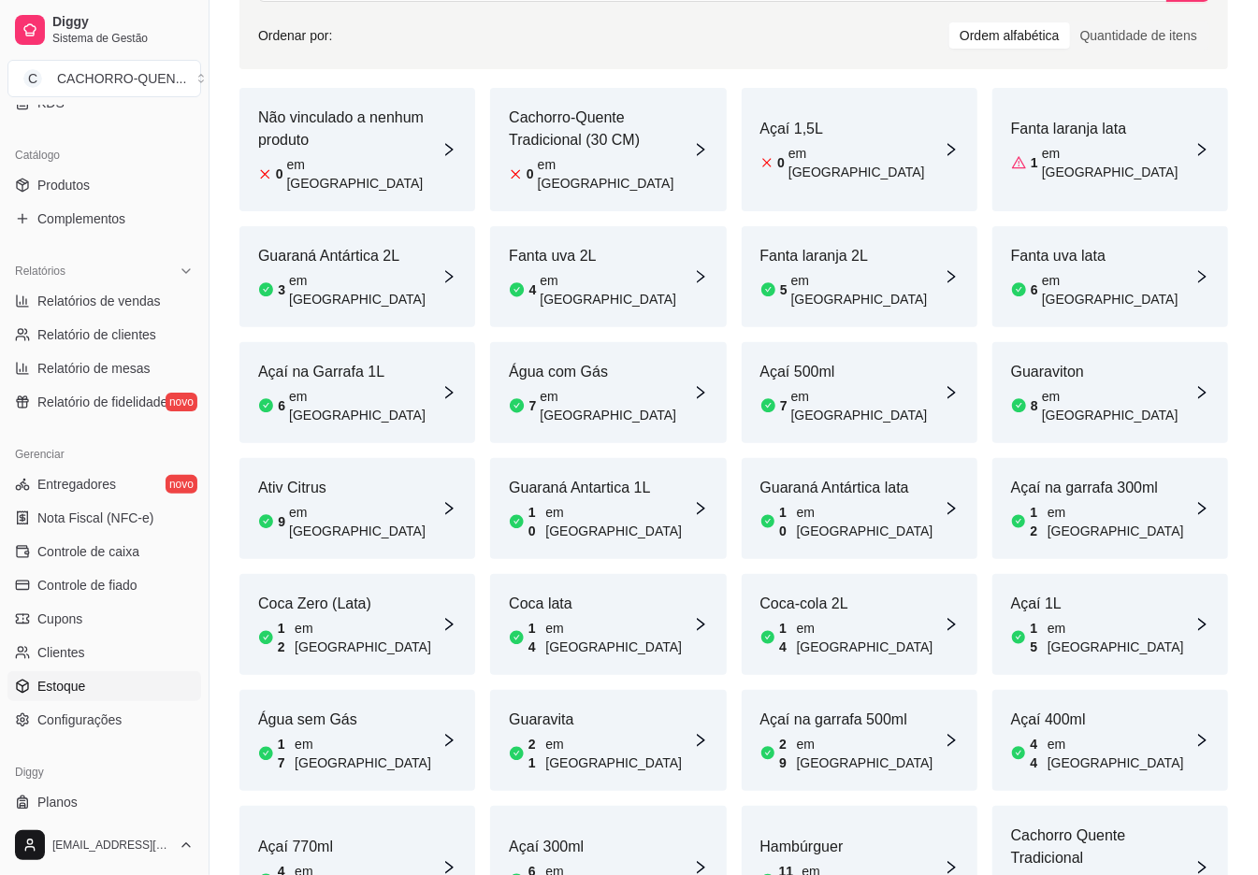
click at [573, 735] on article "em [GEOGRAPHIC_DATA]" at bounding box center [618, 753] width 147 height 37
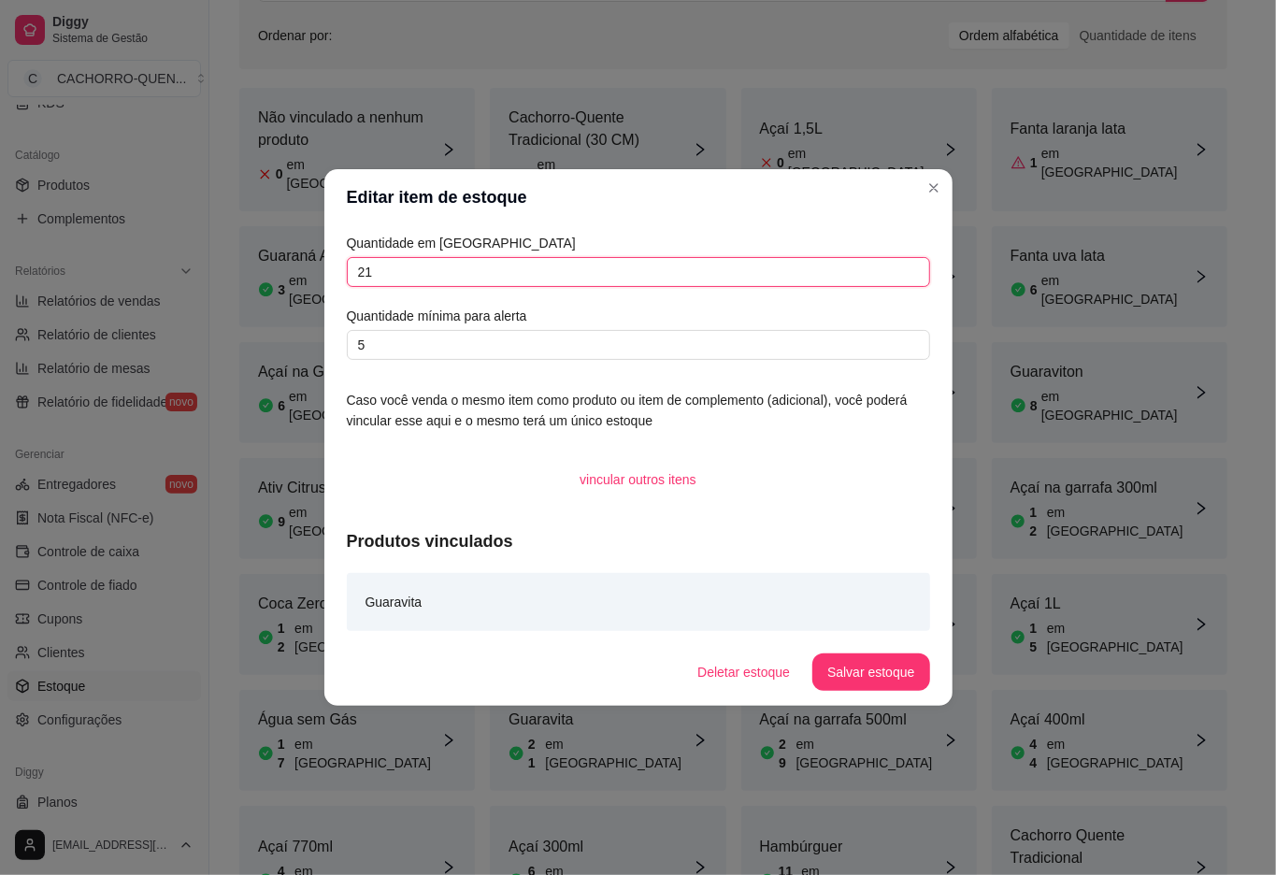
click at [628, 273] on input "21" at bounding box center [638, 272] width 583 height 30
type input "20"
click at [881, 660] on button "Salvar estoque" at bounding box center [871, 672] width 117 height 37
click at [125, 224] on span "Complementos" at bounding box center [81, 218] width 88 height 19
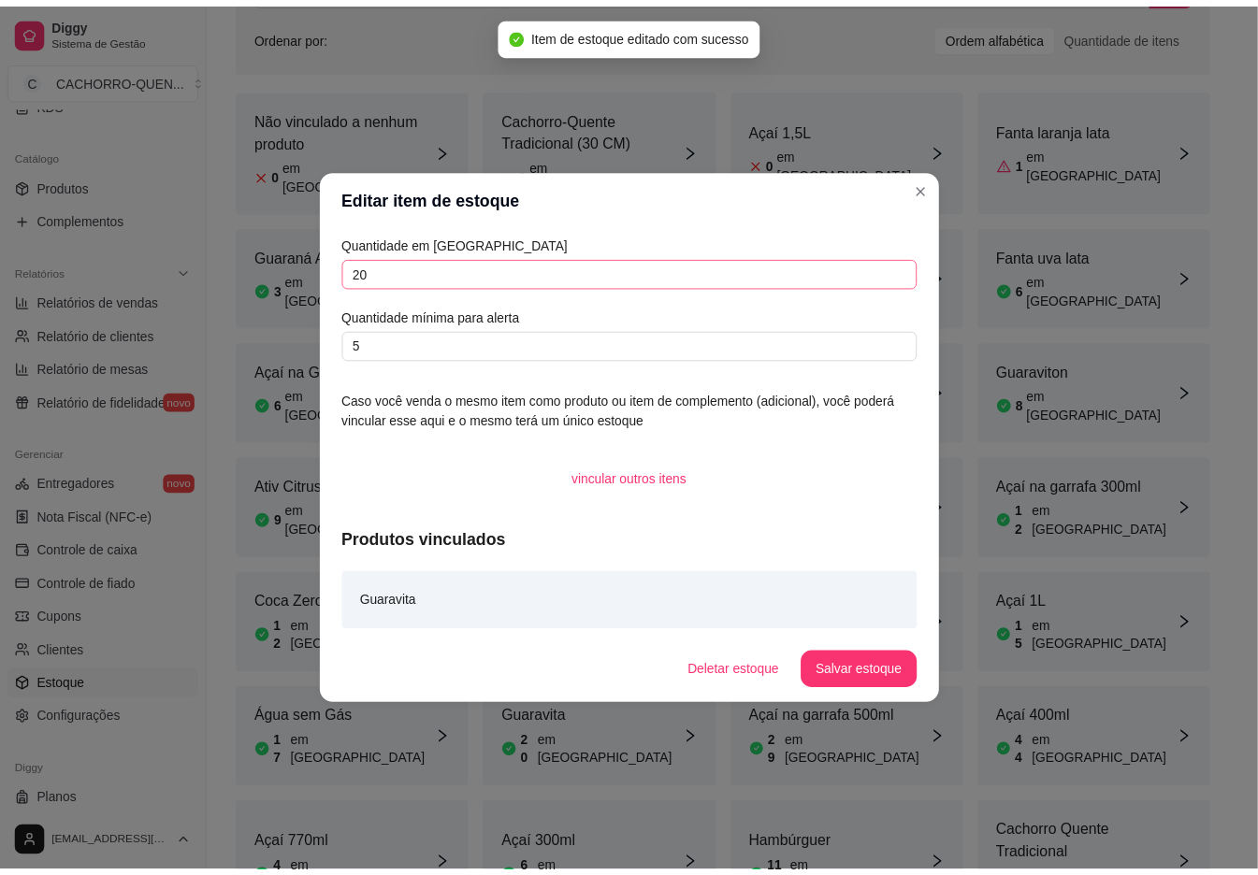
scroll to position [185, 0]
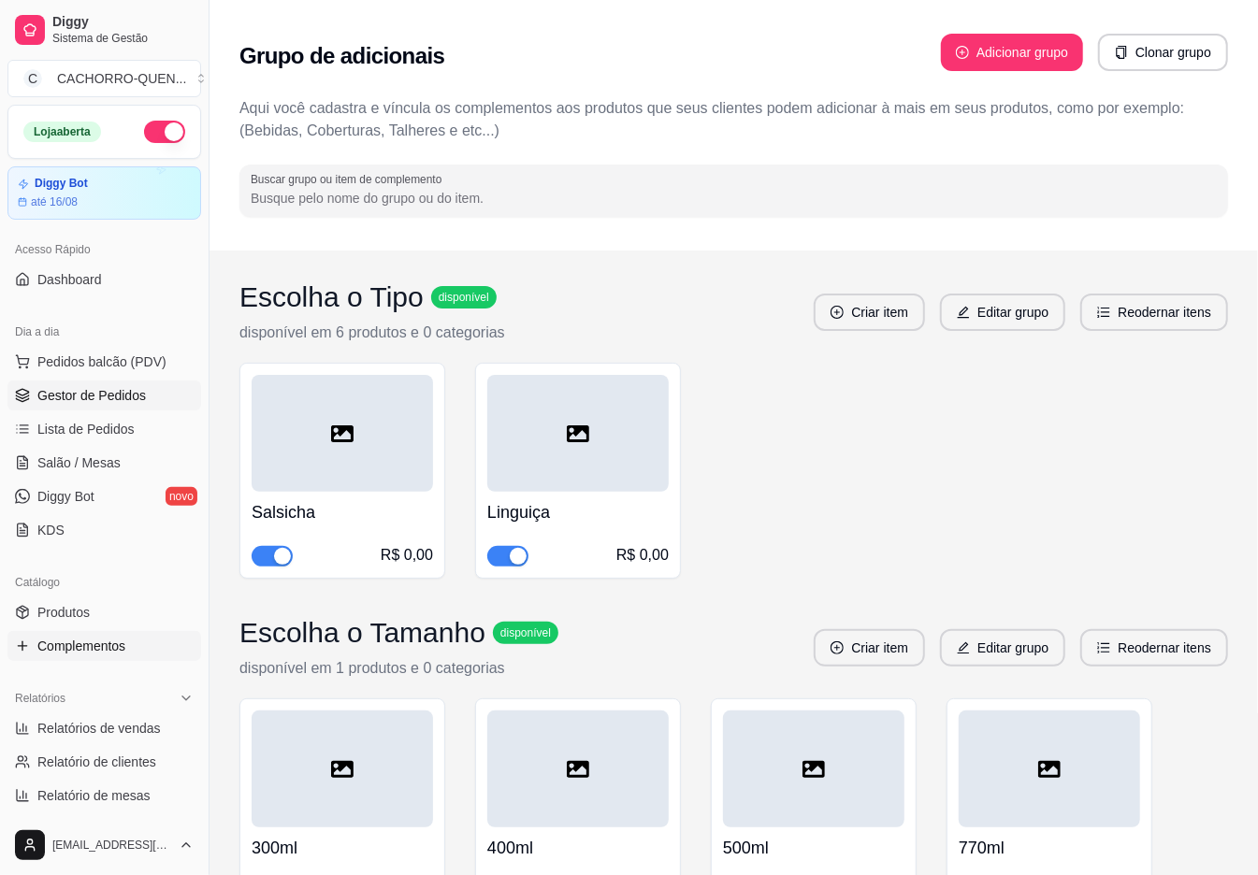
click at [121, 390] on span "Gestor de Pedidos" at bounding box center [91, 395] width 108 height 19
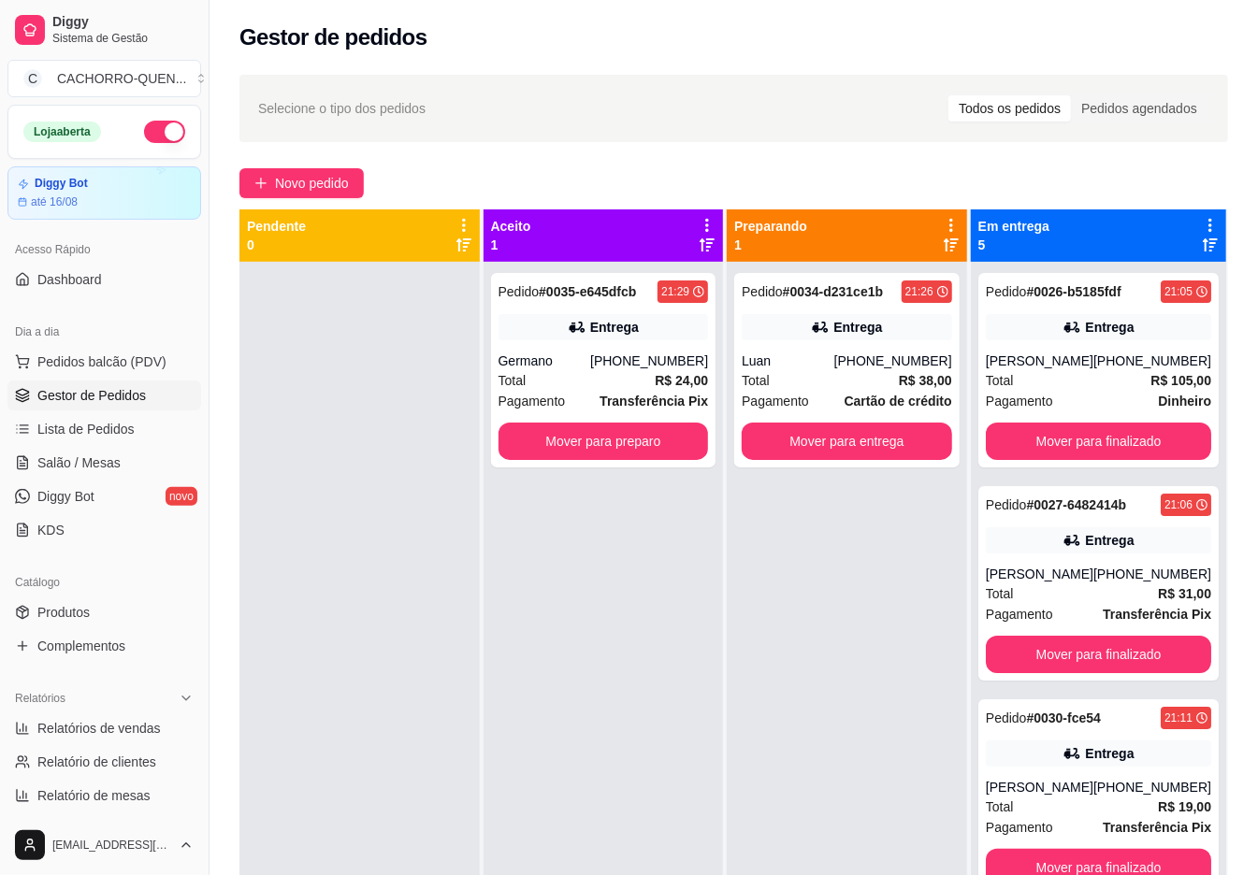
click at [612, 442] on button "Mover para preparo" at bounding box center [603, 441] width 210 height 37
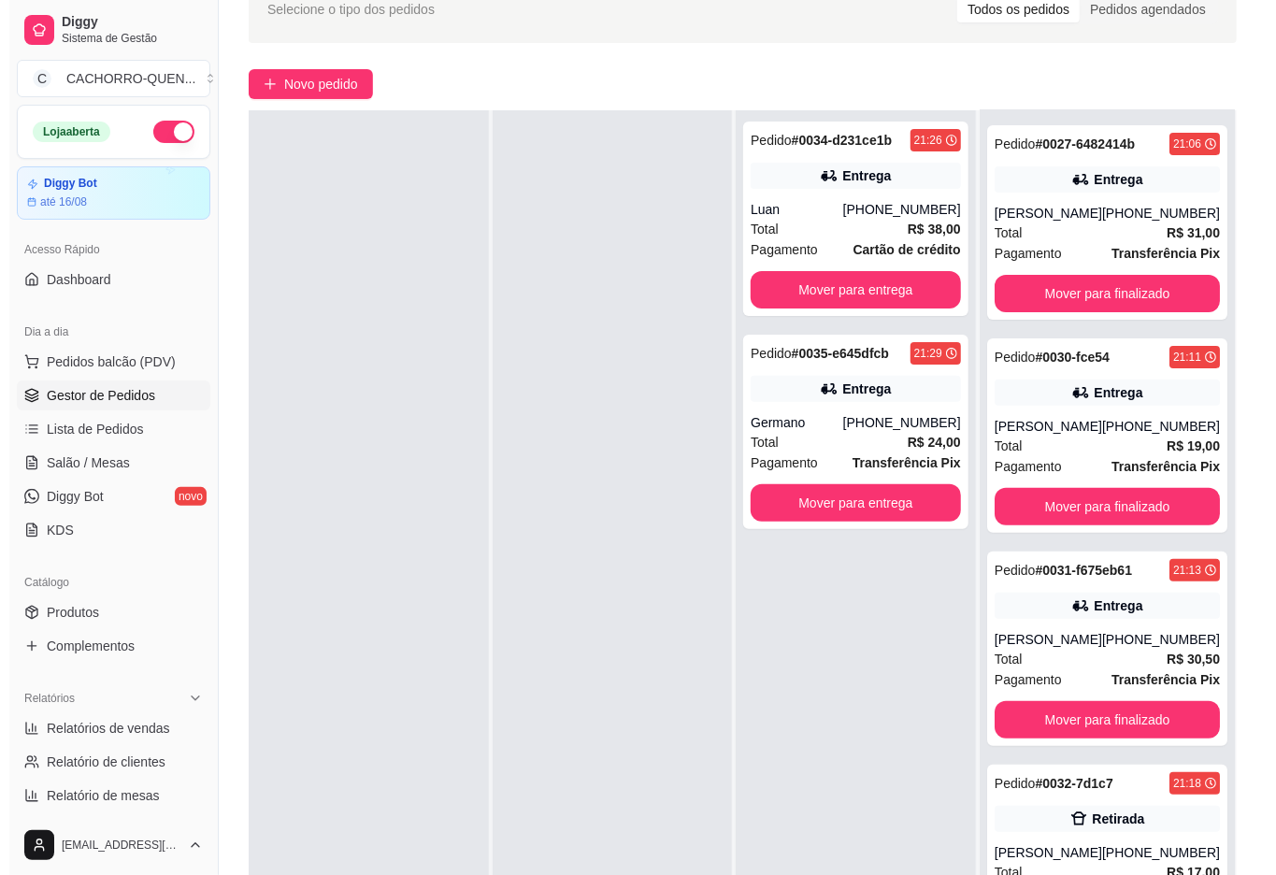
scroll to position [285, 0]
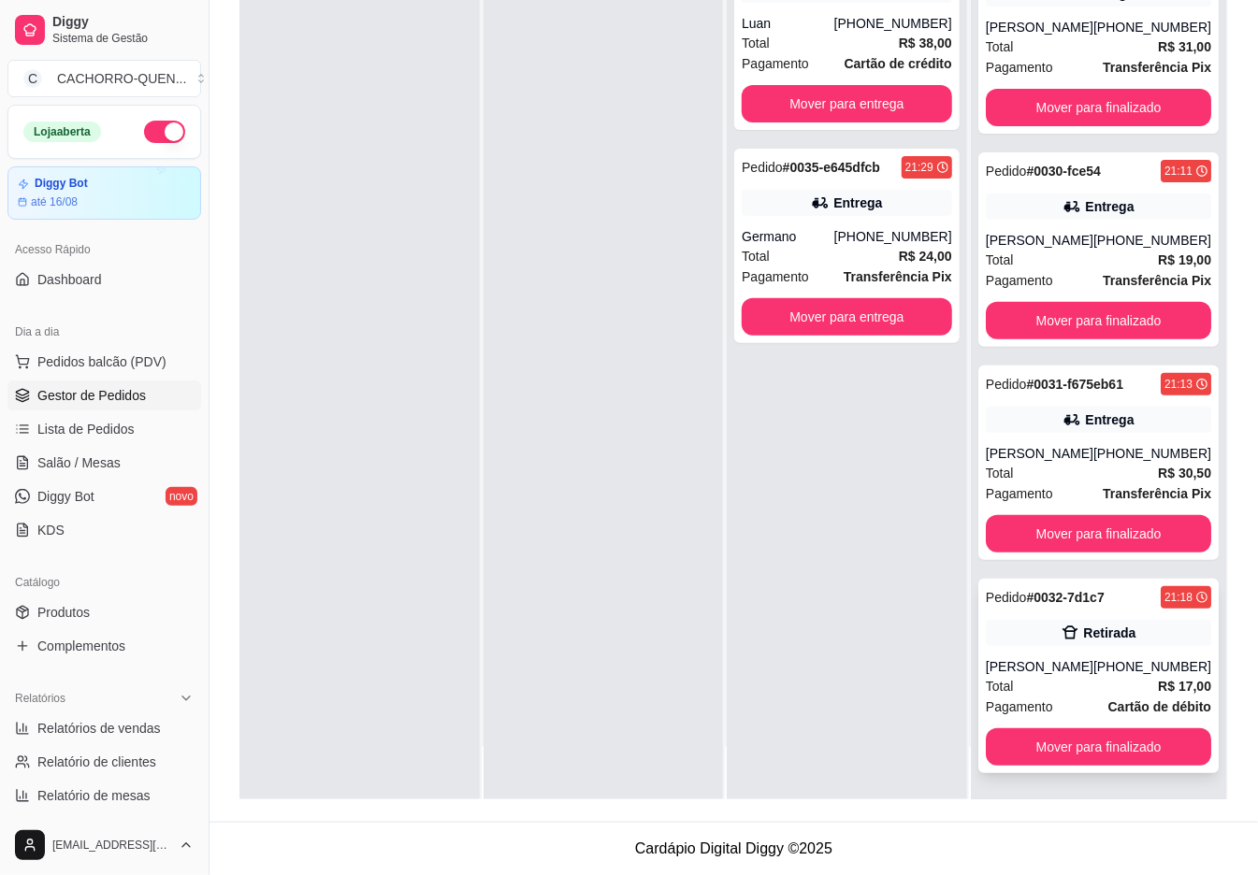
click at [1083, 624] on div "Retirada" at bounding box center [1109, 633] width 52 height 19
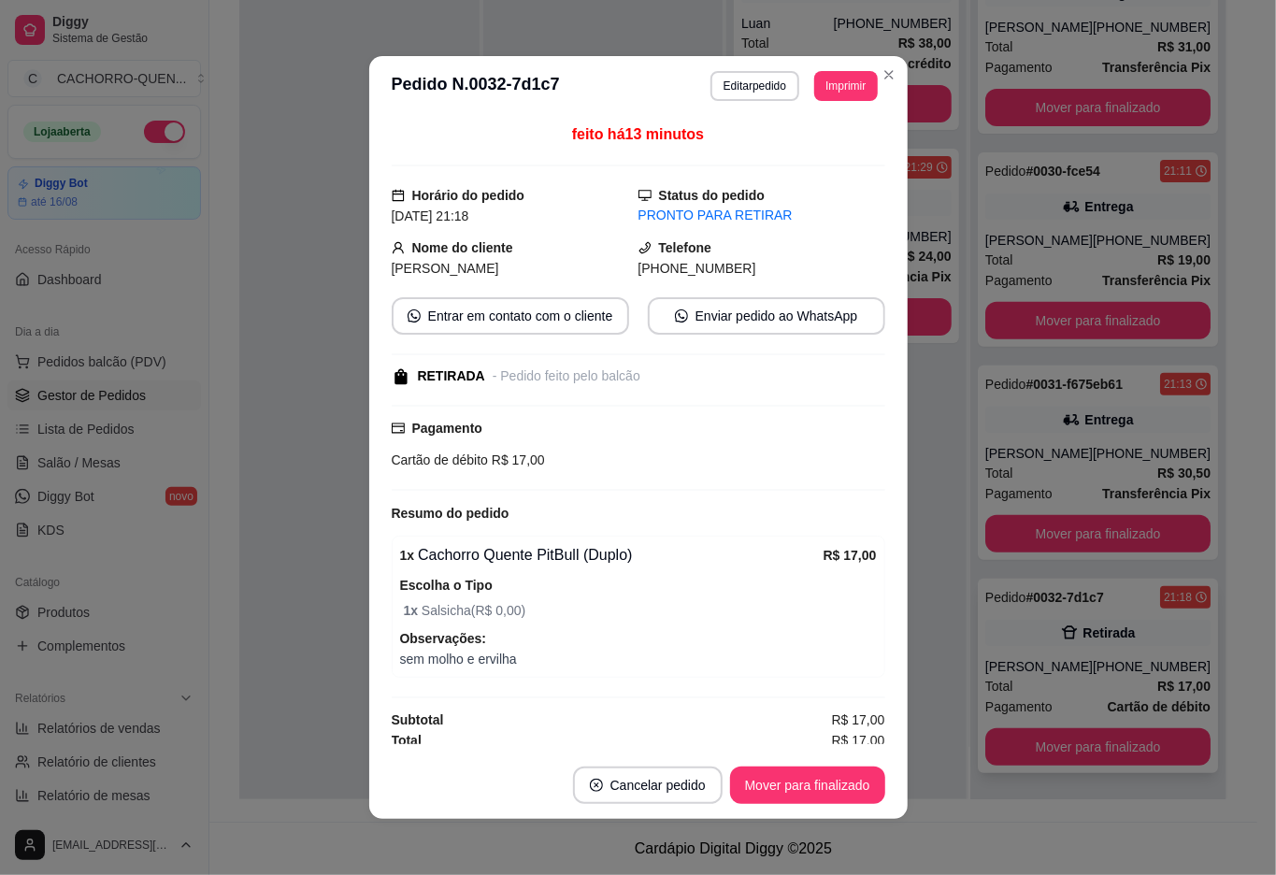
click at [767, 776] on button "Mover para finalizado" at bounding box center [807, 785] width 155 height 37
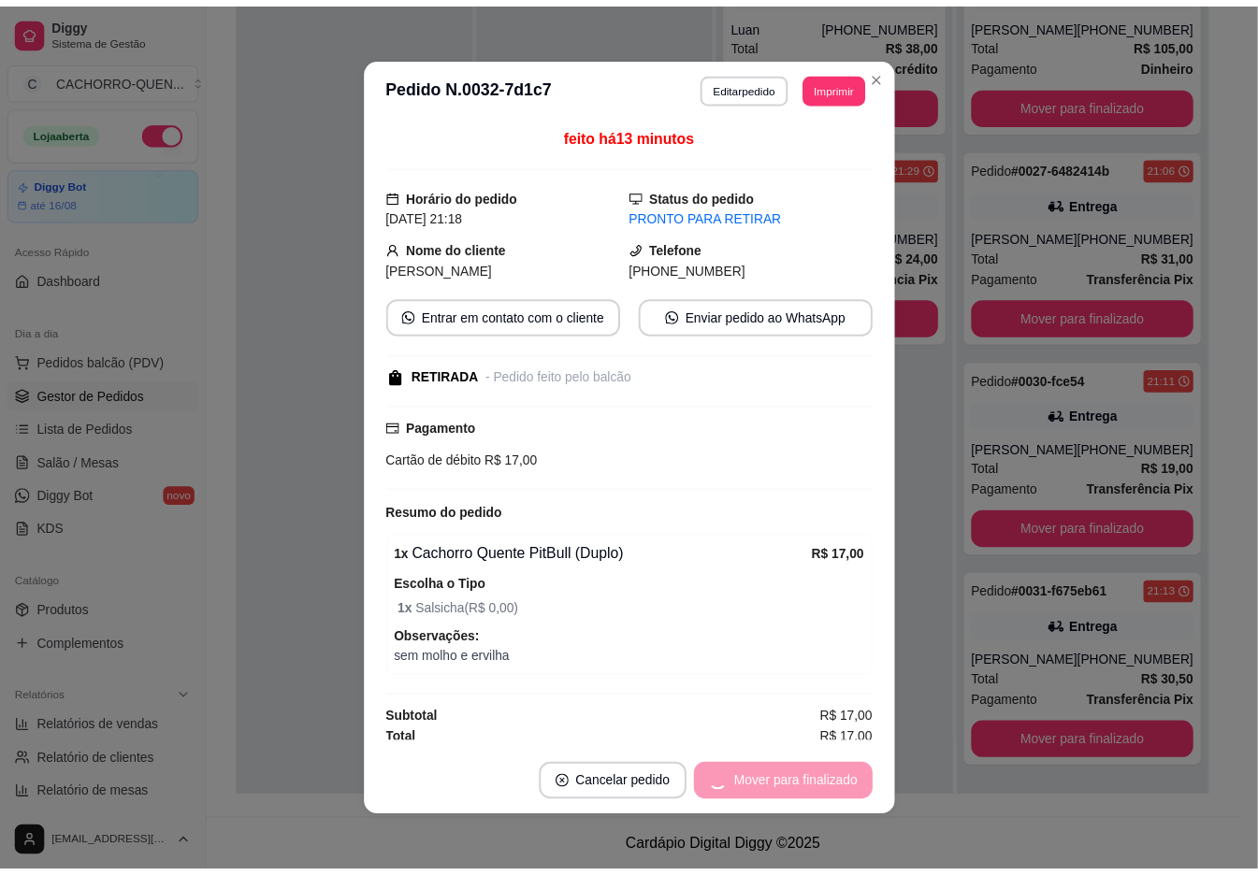
scroll to position [64, 0]
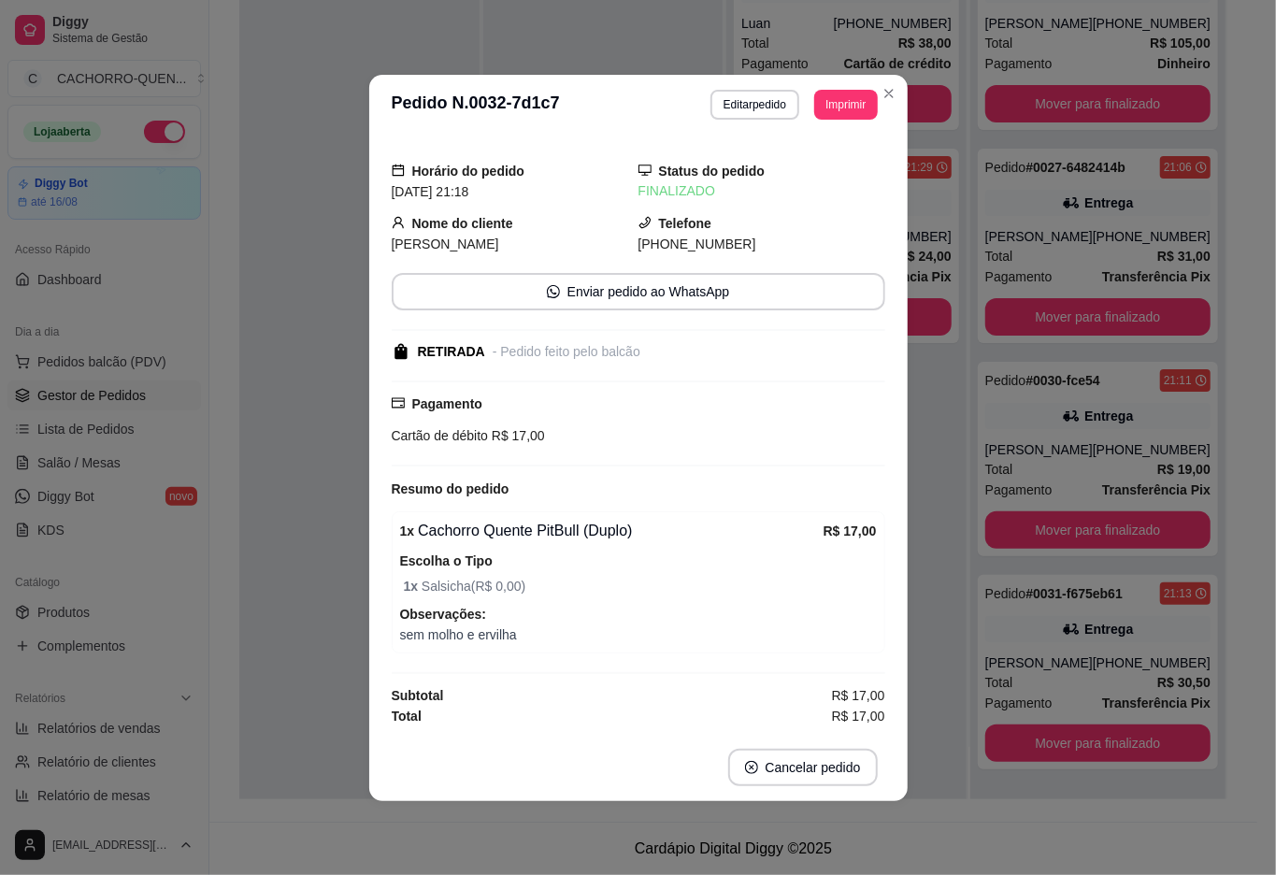
click at [374, 218] on div "Horário do pedido [DATE] 21:18 Status do pedido FINALIZADO Nome do cliente [PER…" at bounding box center [638, 434] width 539 height 599
click at [310, 223] on div at bounding box center [359, 361] width 240 height 875
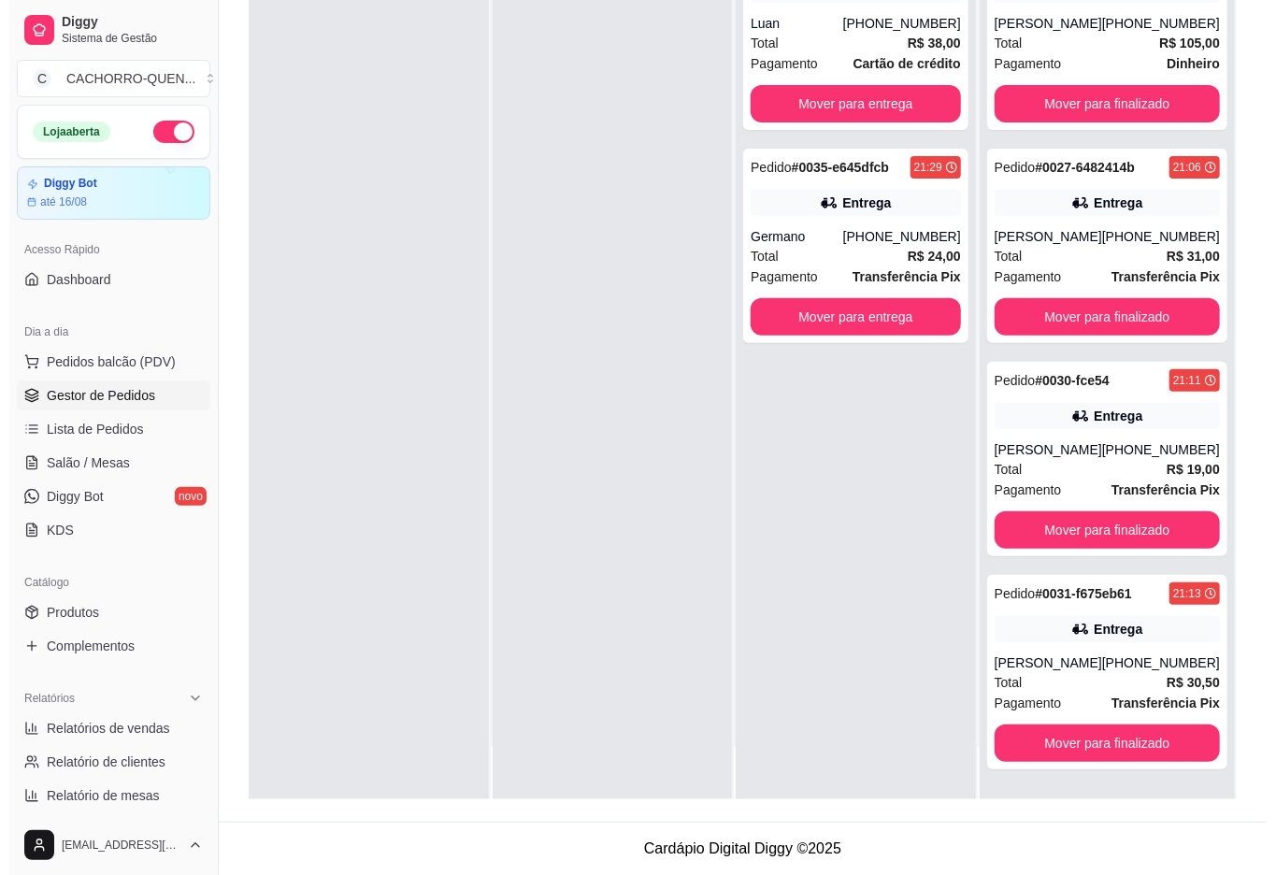
scroll to position [0, 0]
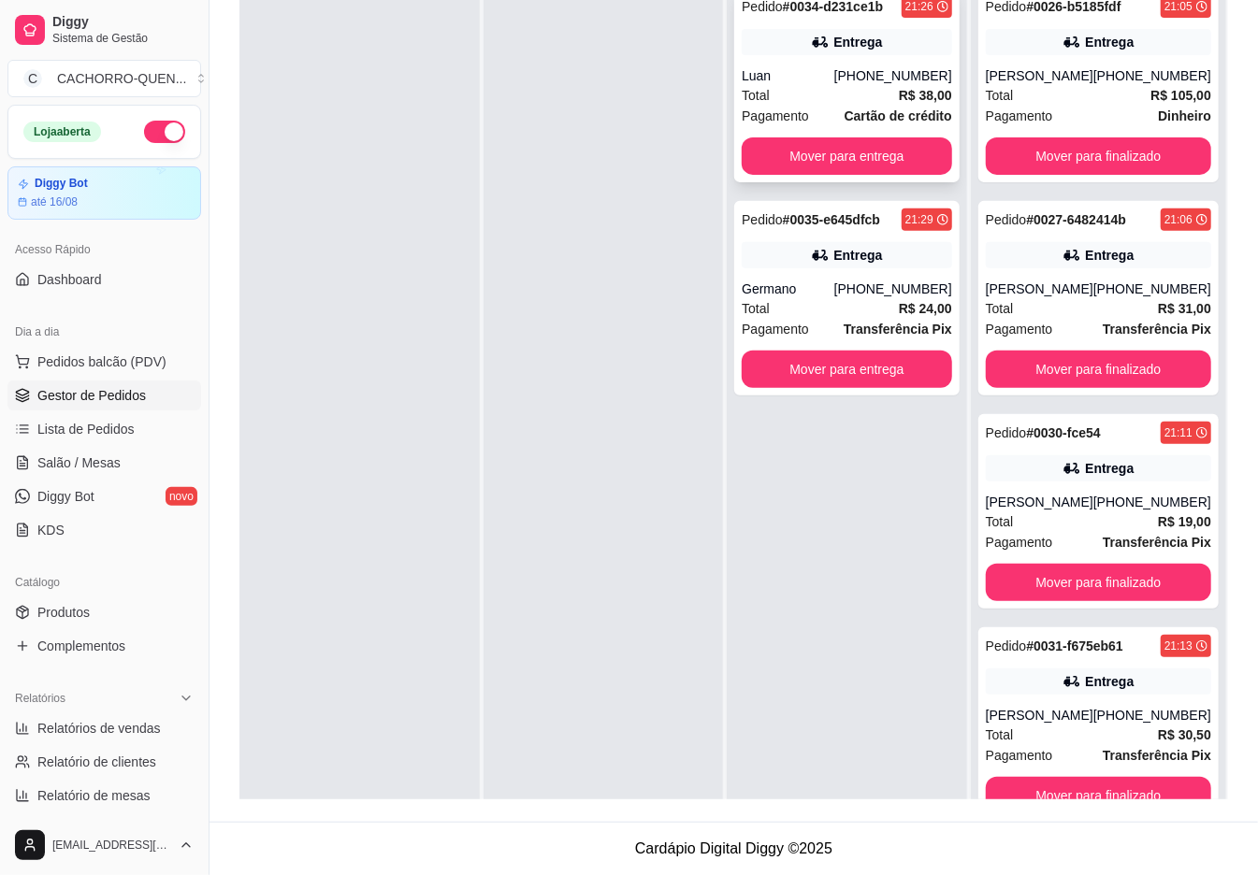
click at [881, 108] on strong "Cartão de crédito" at bounding box center [898, 115] width 108 height 15
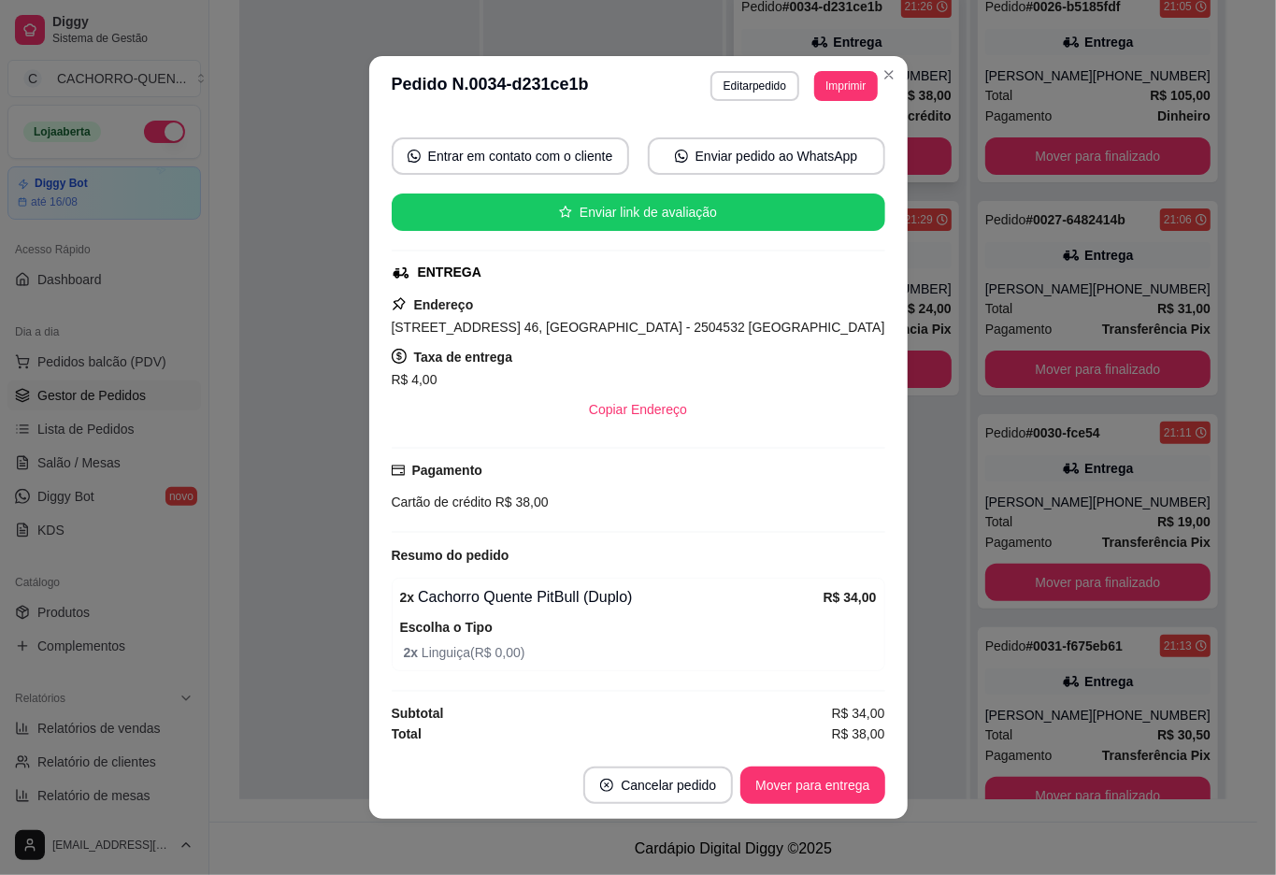
scroll to position [161, 0]
click at [326, 597] on div at bounding box center [359, 414] width 240 height 875
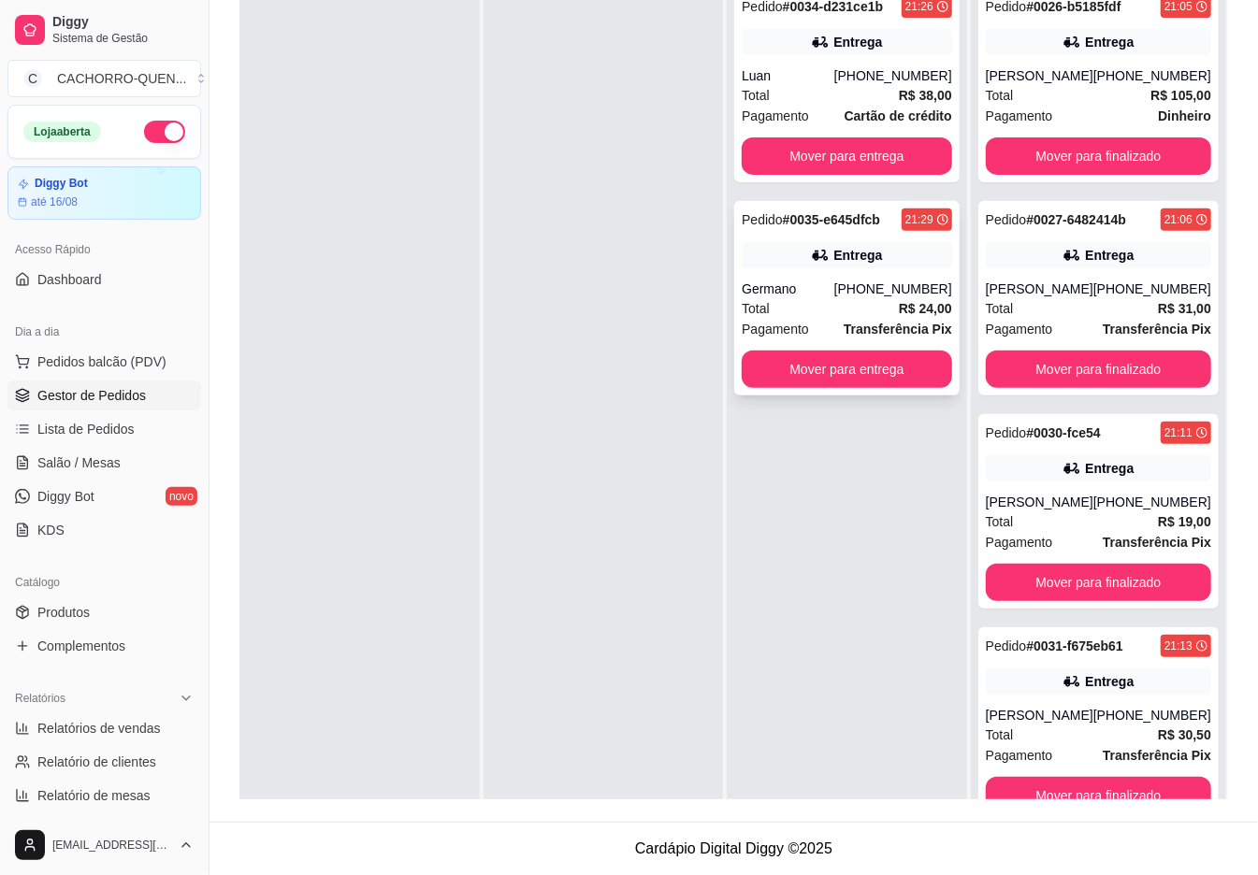
click at [800, 277] on div "Pedido # 0035-e645dfcb 21:29 Entrega Germano [PHONE_NUMBER] Total R$ 24,00 Paga…" at bounding box center [846, 298] width 225 height 194
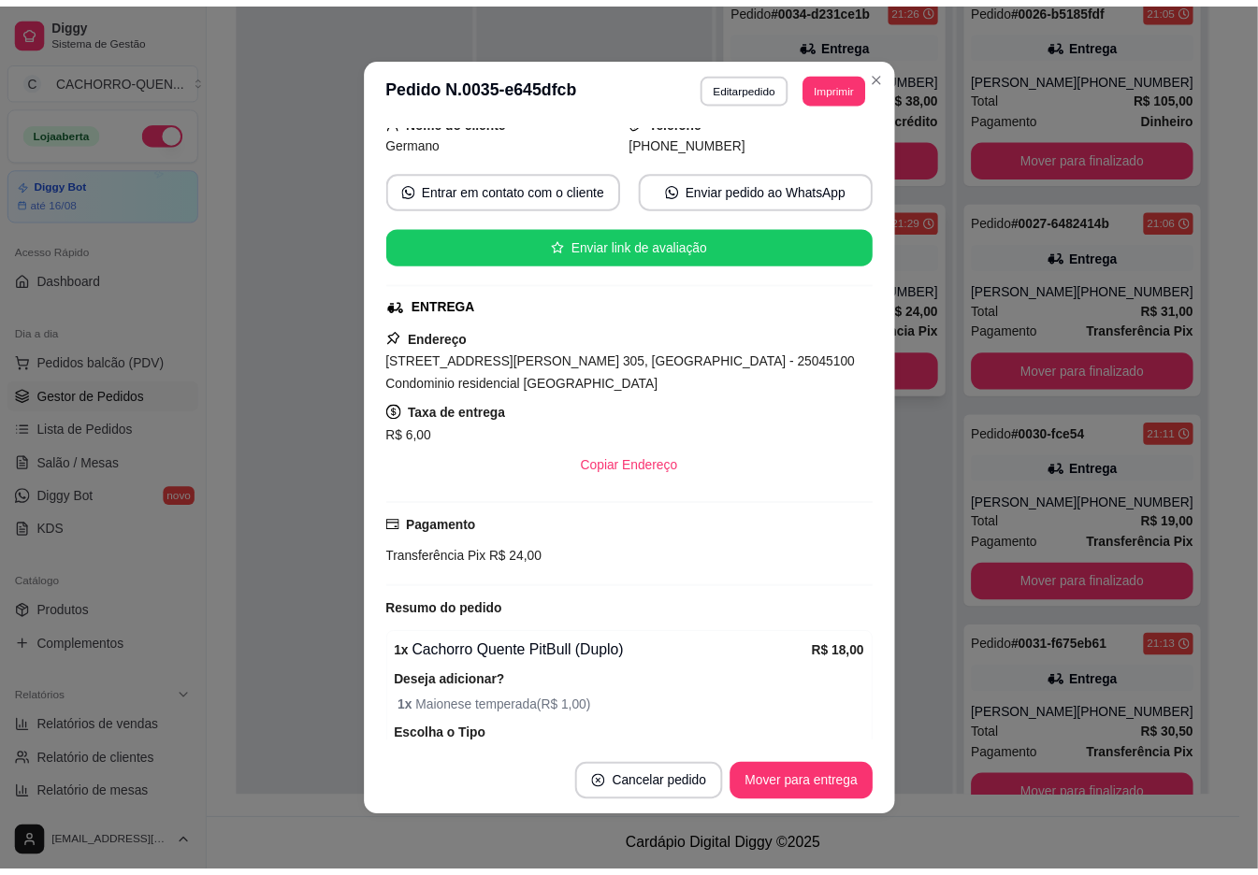
scroll to position [125, 0]
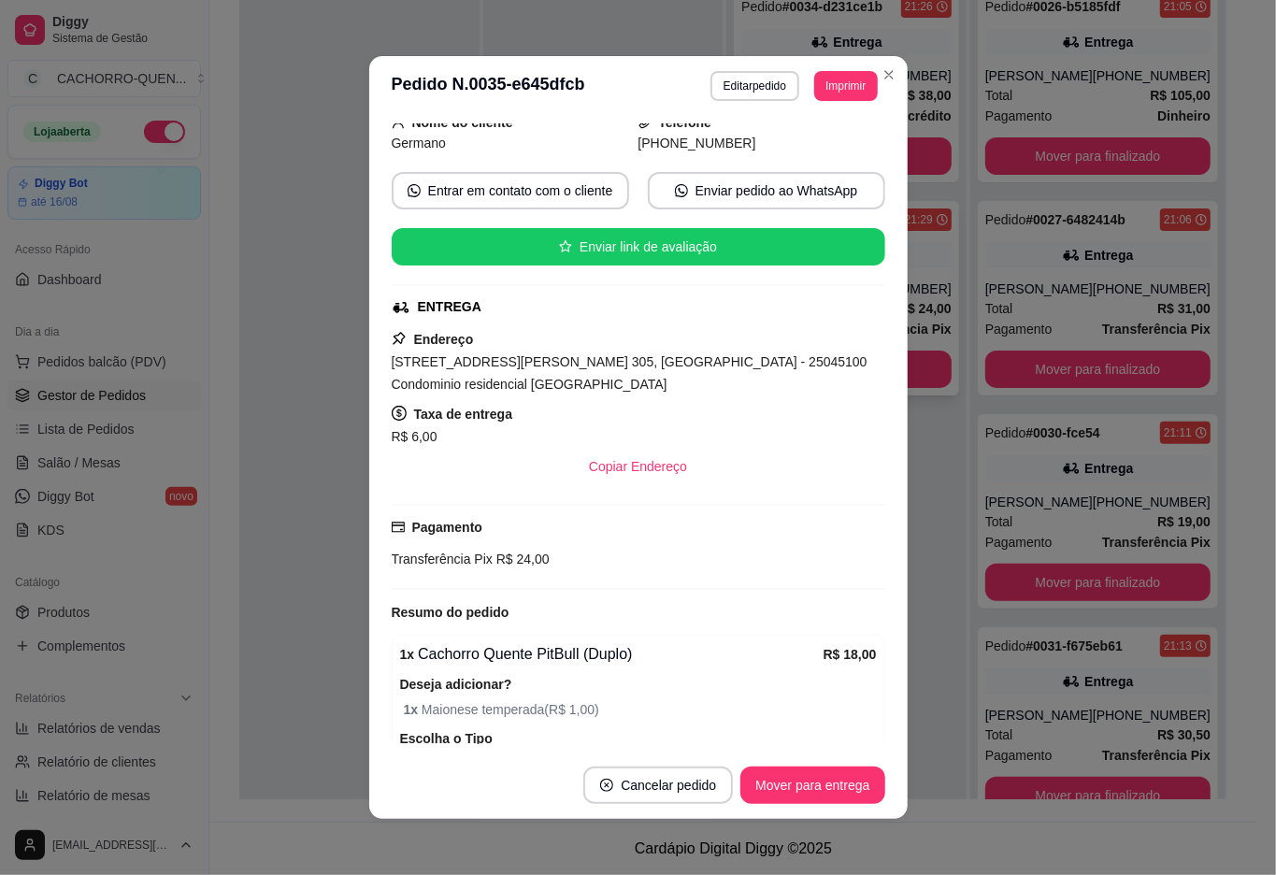
click at [279, 494] on div at bounding box center [359, 414] width 240 height 875
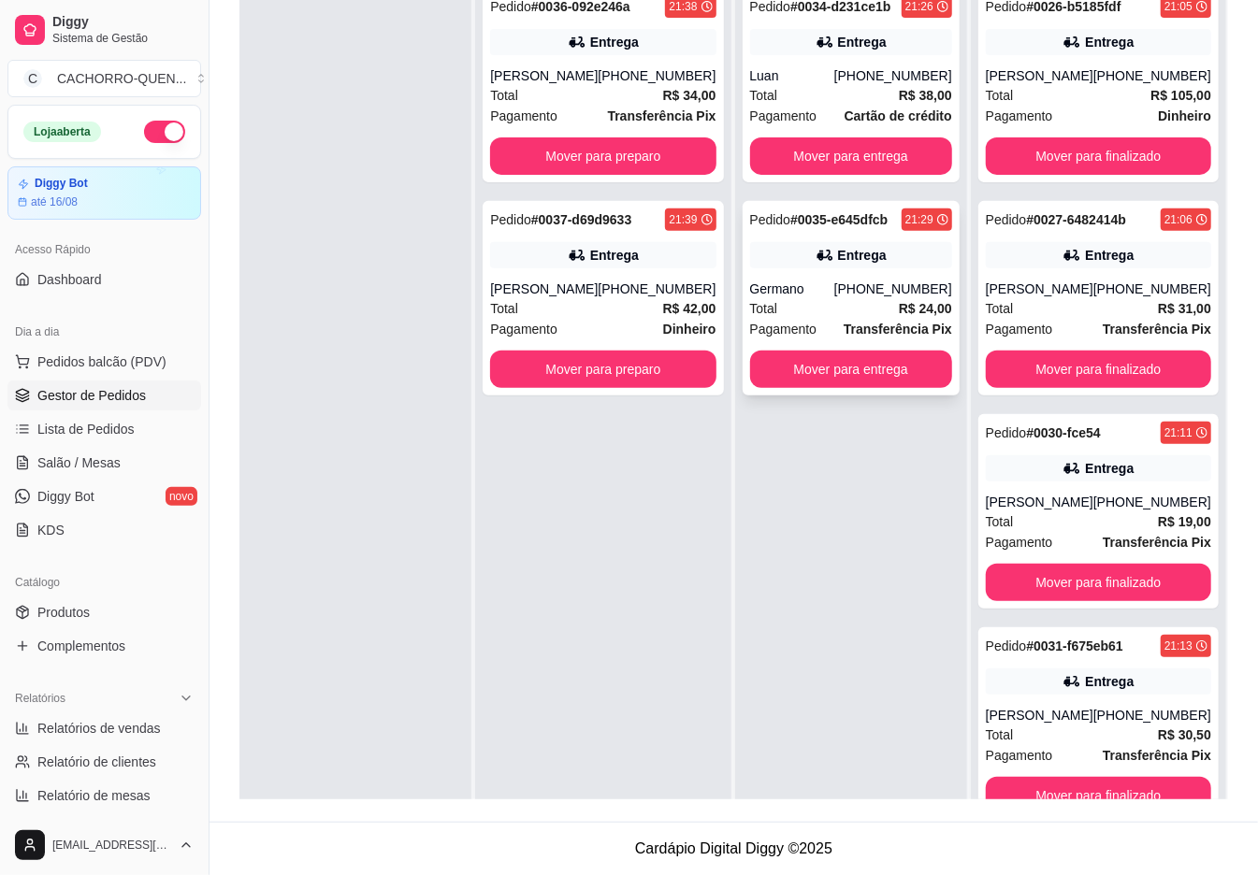
click at [658, 367] on button "Mover para preparo" at bounding box center [602, 369] width 225 height 37
click at [607, 161] on button "Mover para preparo" at bounding box center [602, 155] width 225 height 37
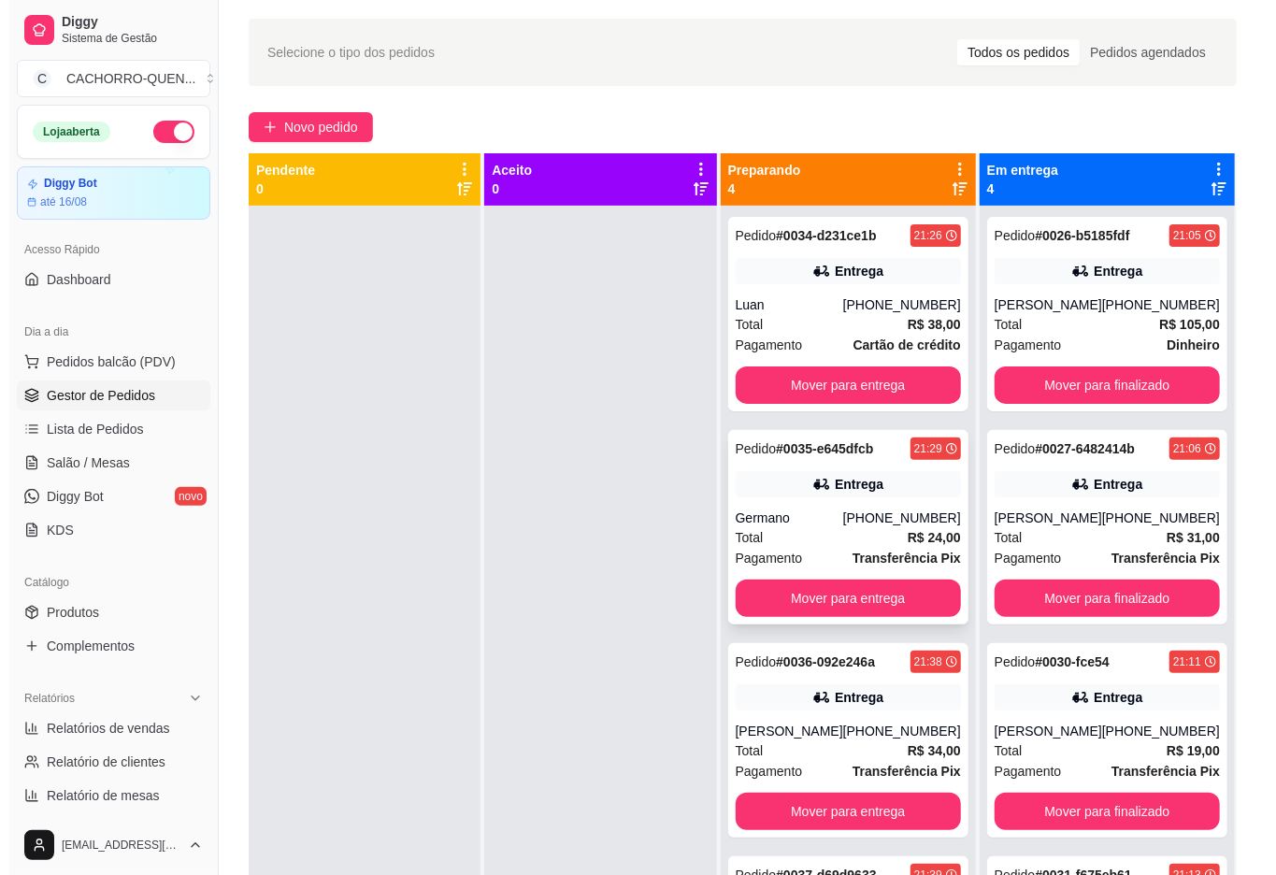
scroll to position [0, 0]
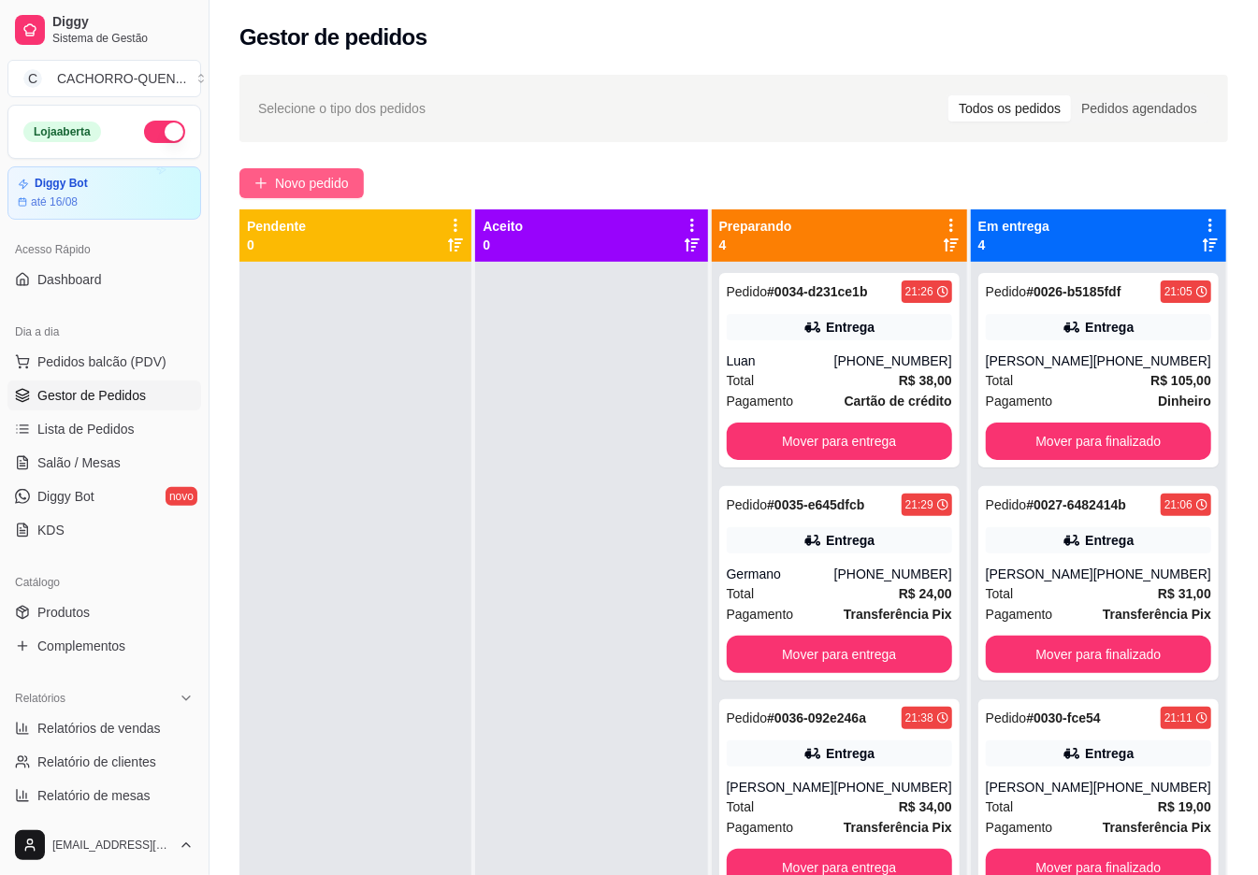
click at [341, 177] on span "Novo pedido" at bounding box center [312, 183] width 74 height 21
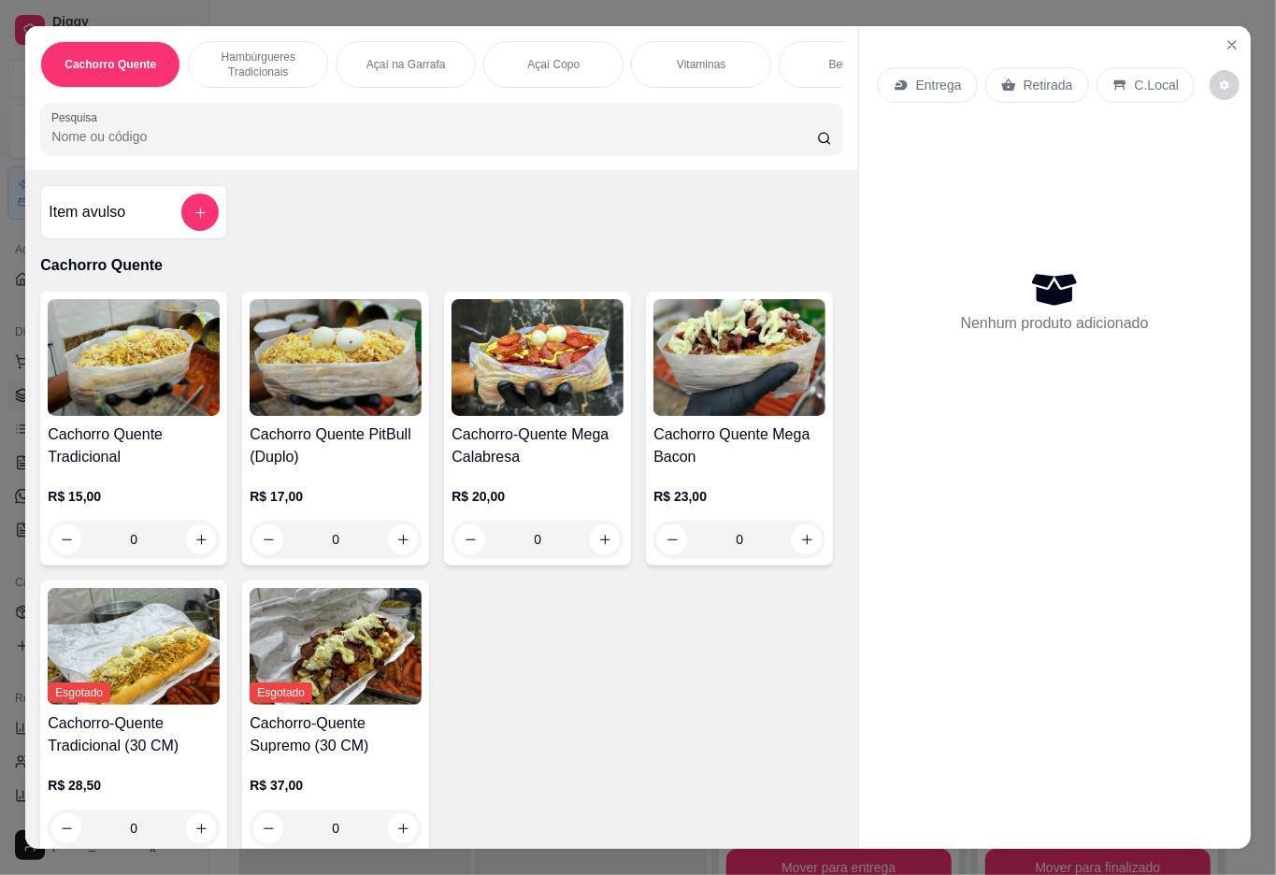
click at [178, 531] on div "0" at bounding box center [134, 539] width 172 height 37
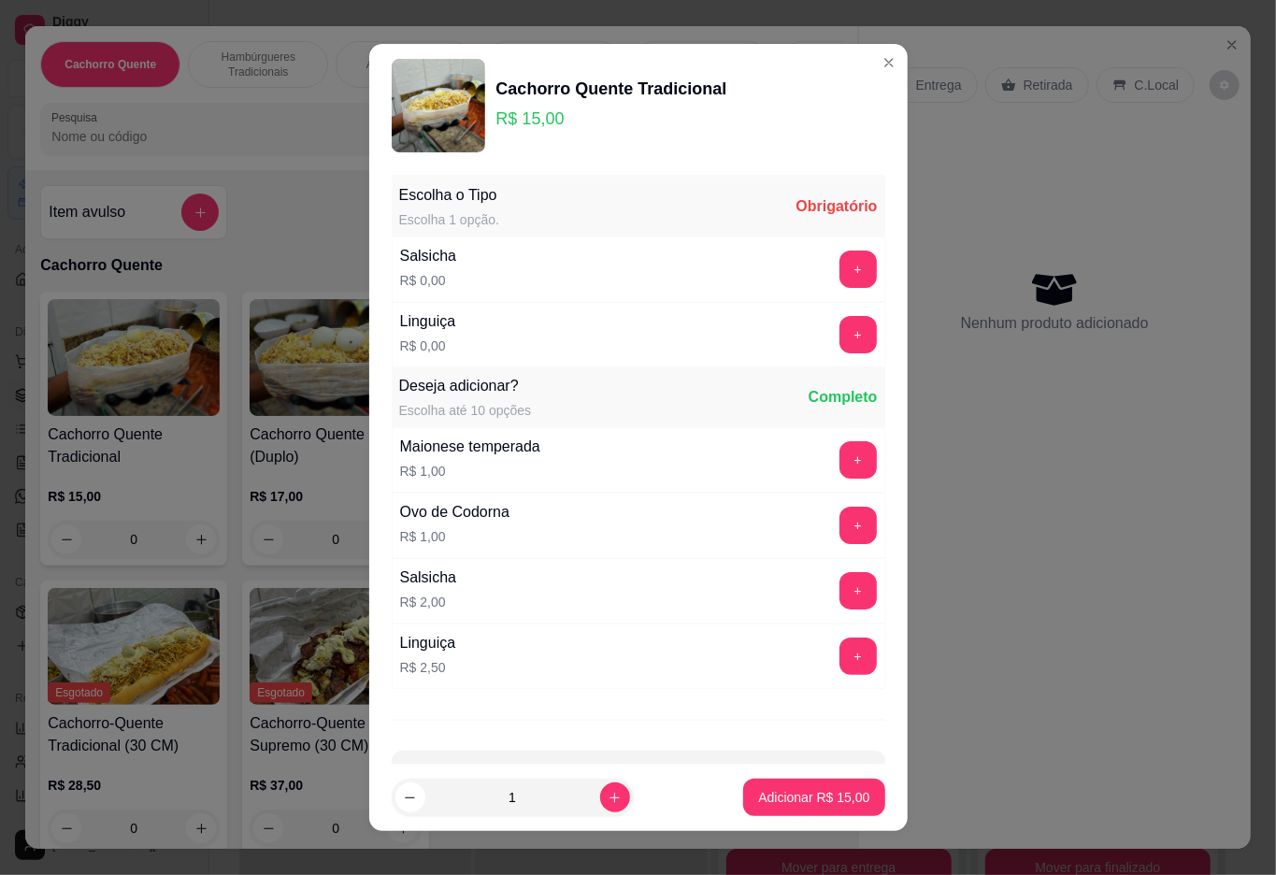
click at [196, 544] on div "0" at bounding box center [134, 539] width 172 height 37
click at [840, 271] on button "+" at bounding box center [858, 269] width 37 height 37
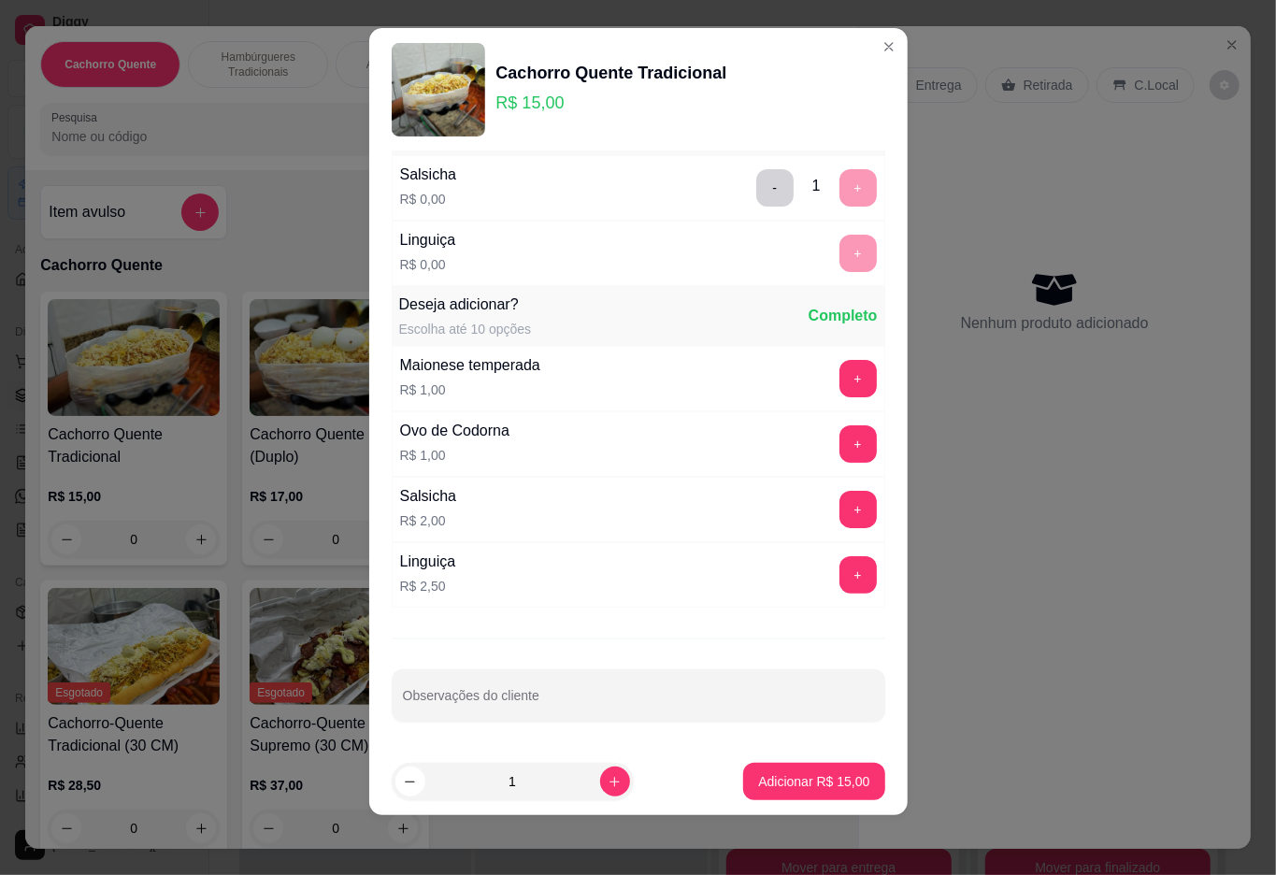
click at [760, 789] on p "Adicionar R$ 15,00" at bounding box center [813, 781] width 111 height 19
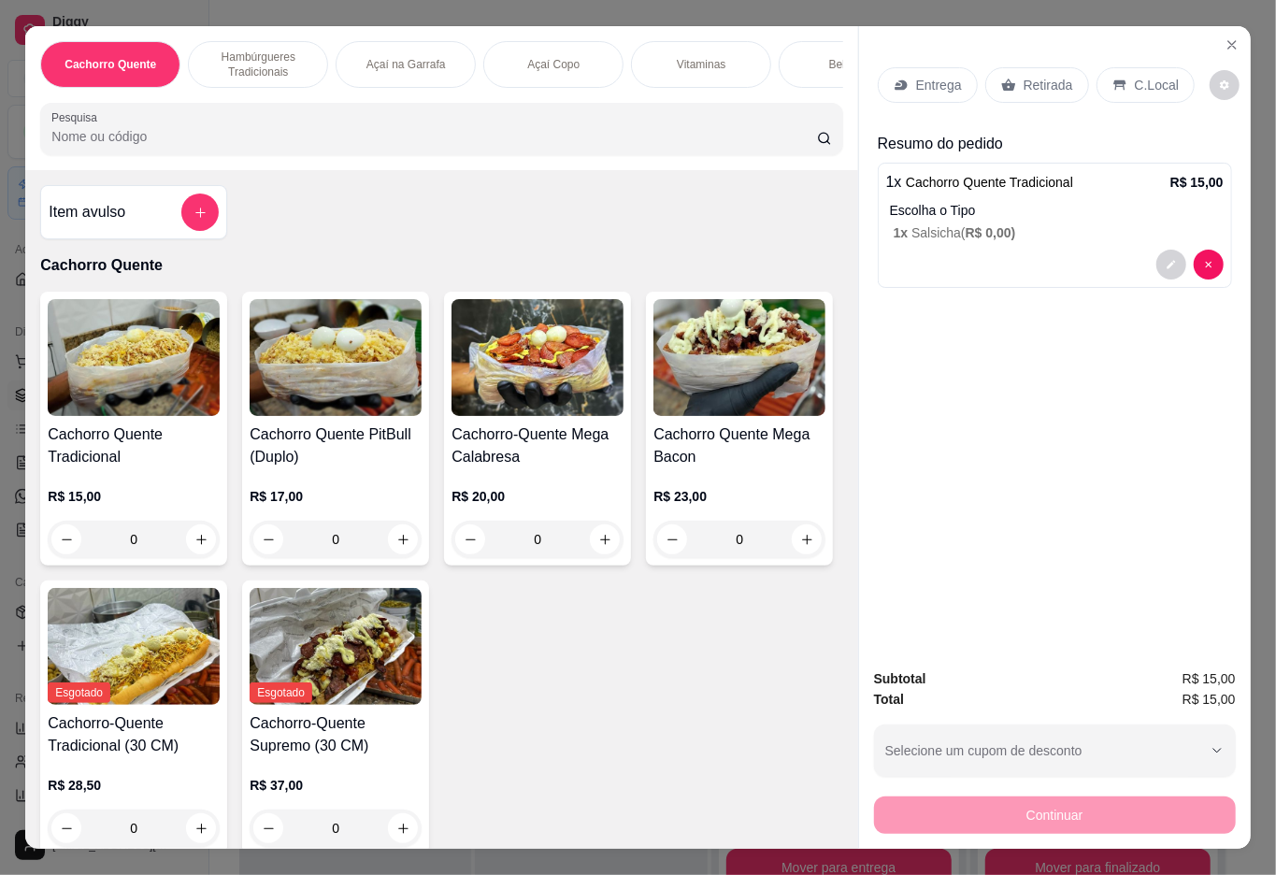
click at [240, 54] on p "Hambúrgueres Tradicionais" at bounding box center [258, 65] width 108 height 30
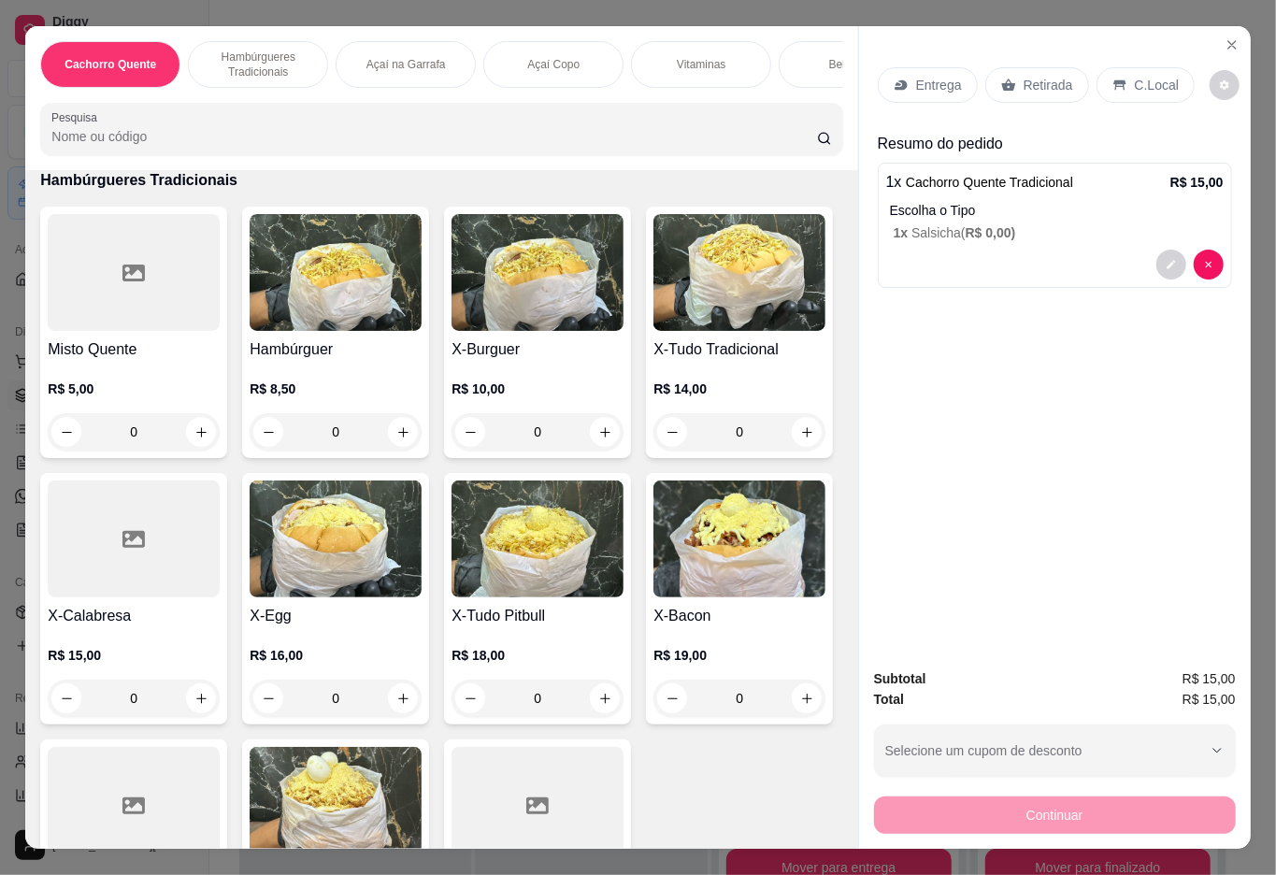
scroll to position [42, 0]
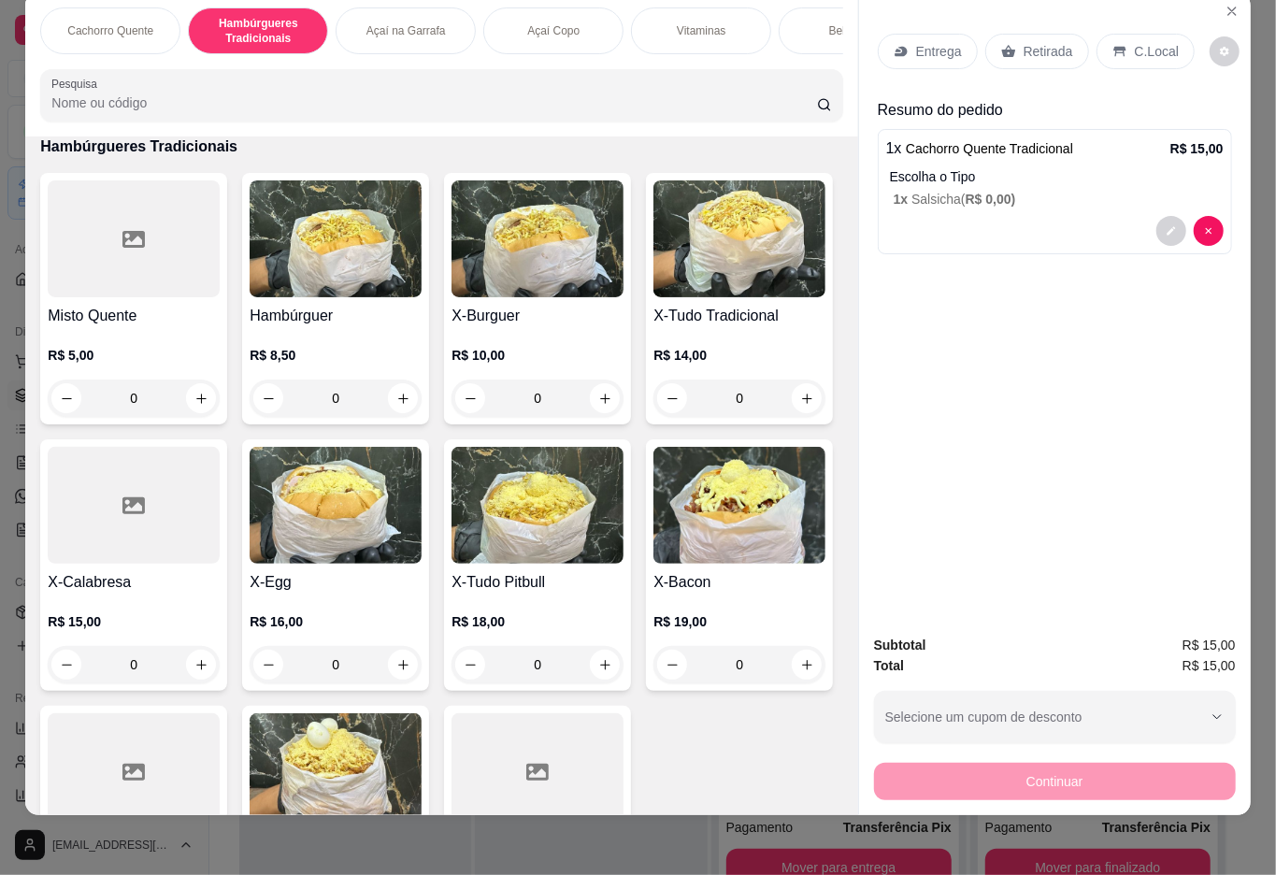
click at [380, 390] on div "0" at bounding box center [336, 398] width 172 height 37
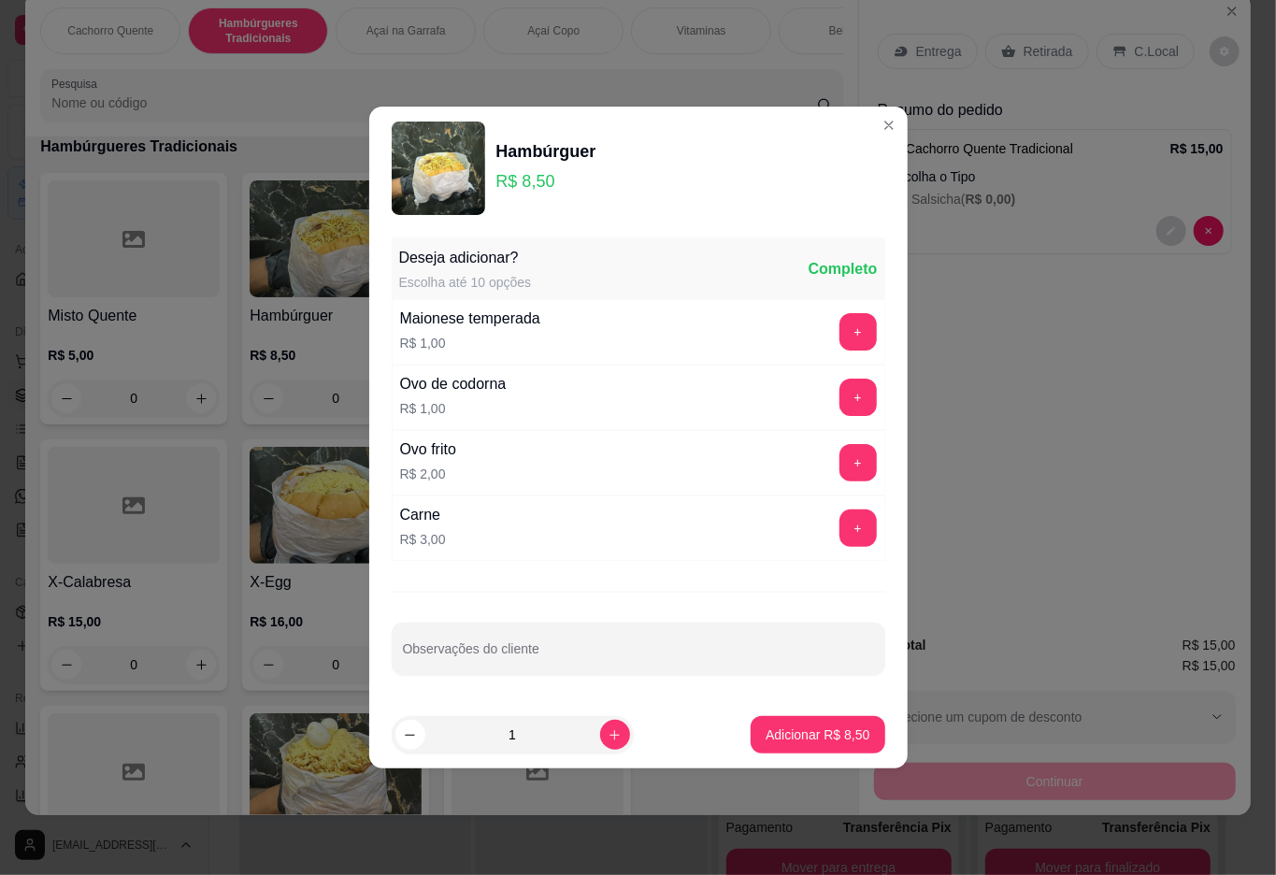
click at [679, 656] on input "Observações do cliente" at bounding box center [638, 656] width 471 height 19
type input "poe queijo"
click at [774, 731] on p "Adicionar R$ 8,50" at bounding box center [818, 735] width 101 height 18
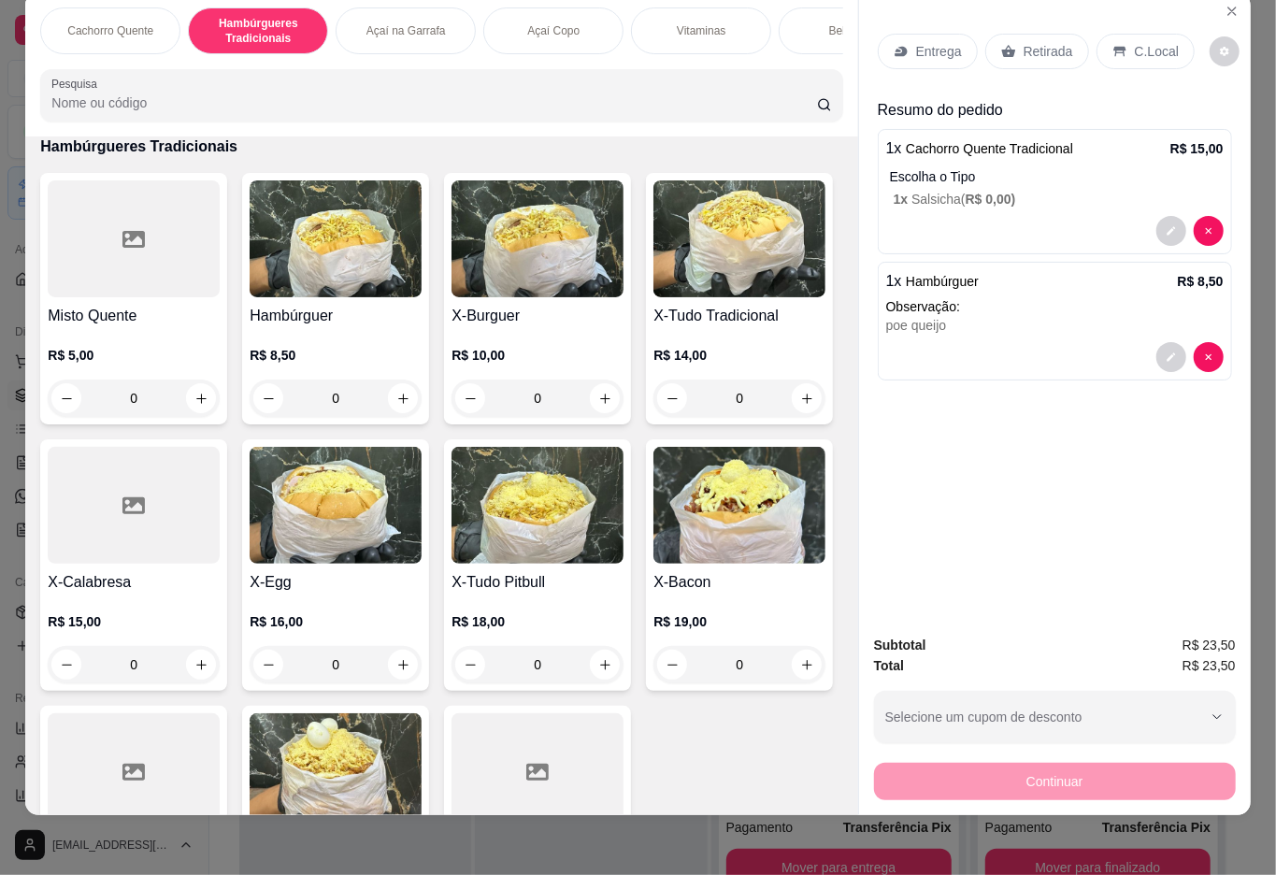
click at [1032, 42] on p "Retirada" at bounding box center [1049, 51] width 50 height 19
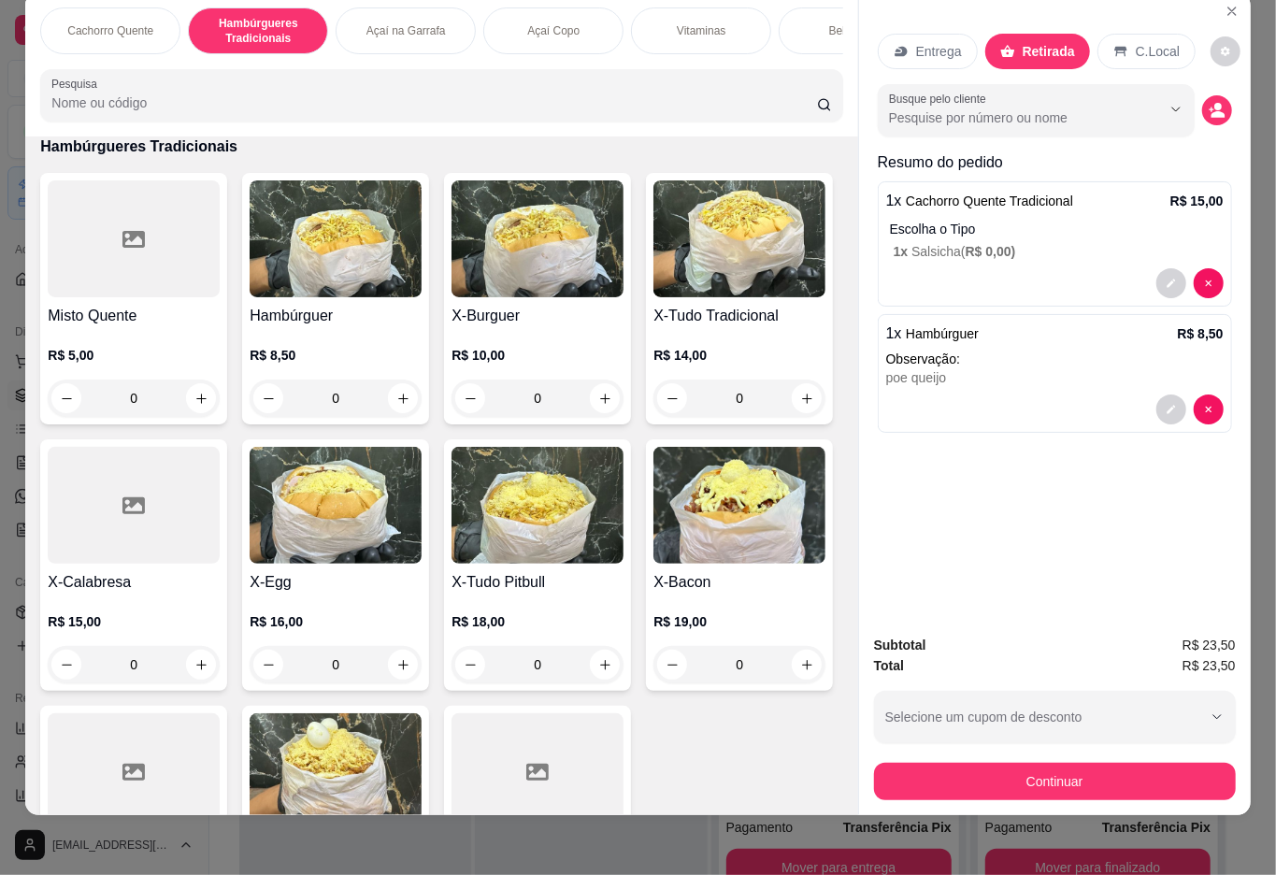
click at [799, 28] on div "Bebidas" at bounding box center [849, 30] width 140 height 47
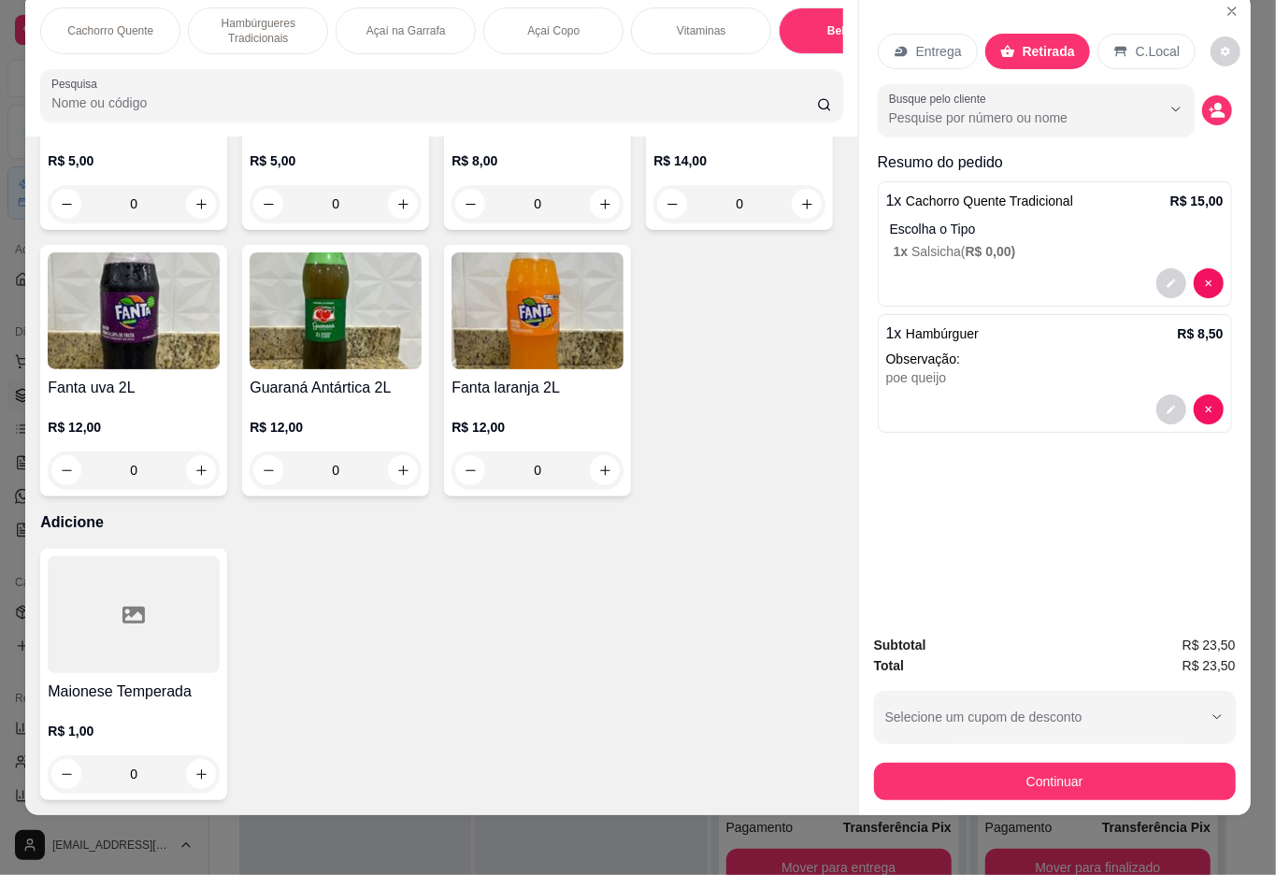
scroll to position [4050, 0]
click at [800, 211] on icon "increase-product-quantity" at bounding box center [807, 204] width 14 height 14
type input "1"
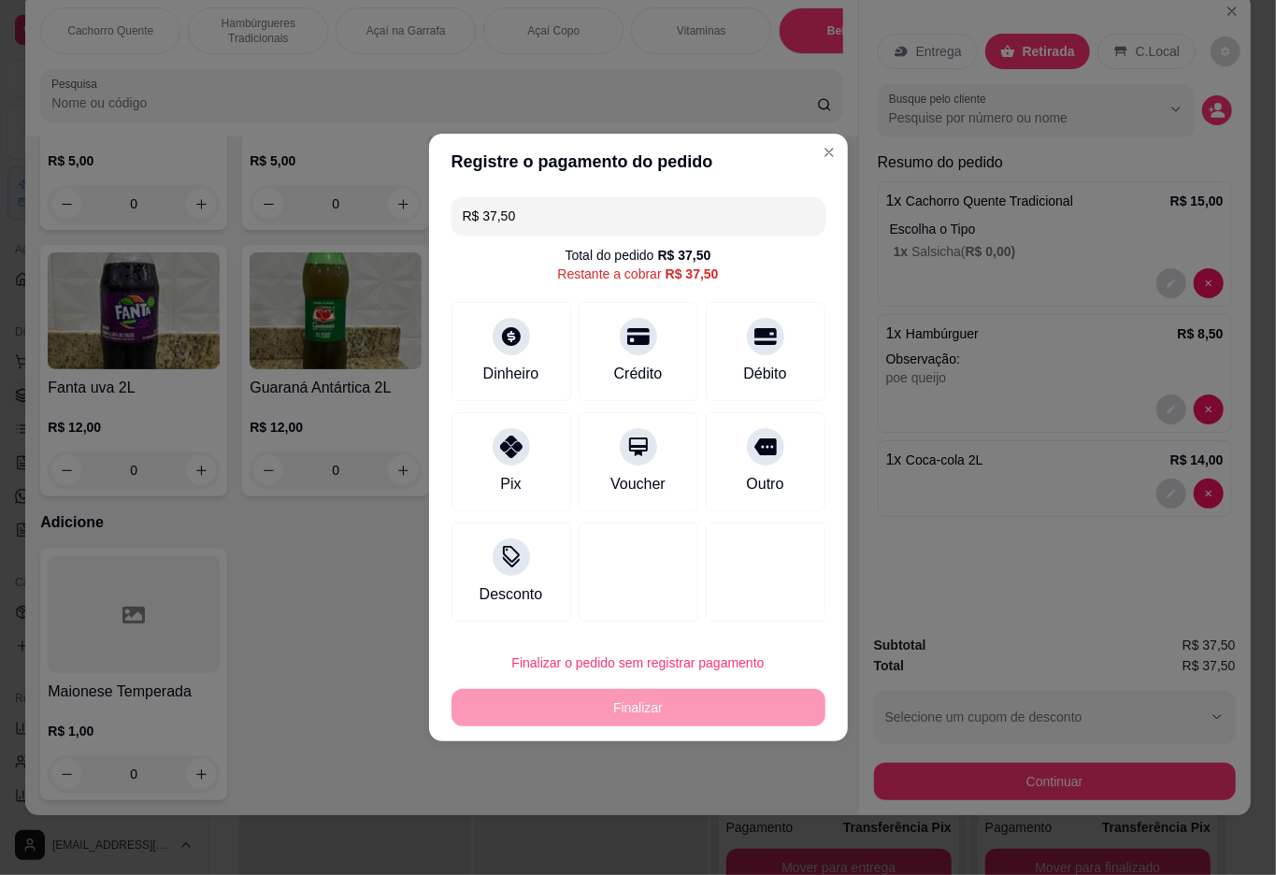
click at [928, 502] on div "Resumo do pedido 1 x Cachorro Quente Tradicional R$ 15,00 Escolha o Tipo 1 x Sa…" at bounding box center [1055, 337] width 354 height 373
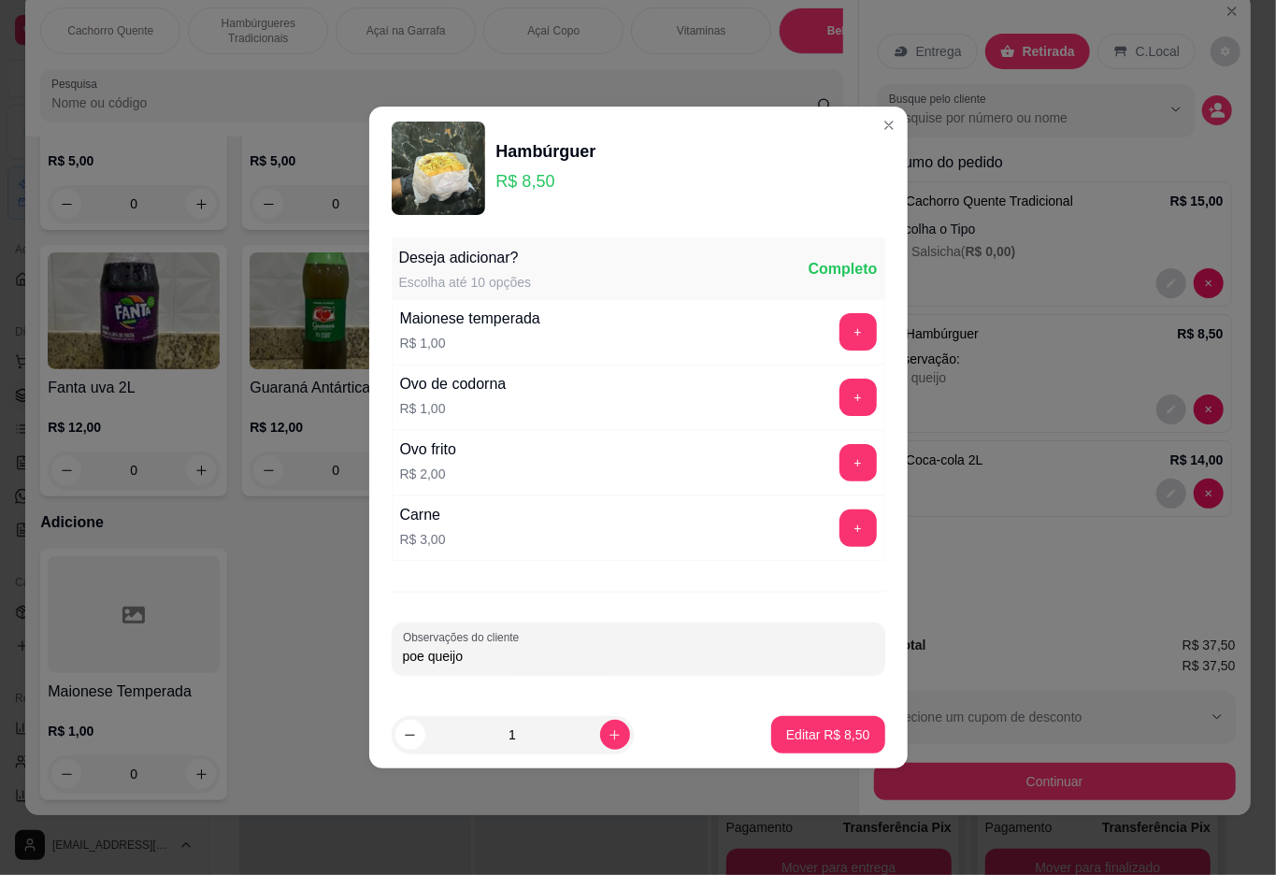
click at [634, 656] on input "poe queijo" at bounding box center [638, 656] width 471 height 19
type input "p"
type input "so pao e carne poe uma fatia de queijo"
click at [786, 737] on p "Editar R$ 8,50" at bounding box center [828, 735] width 84 height 19
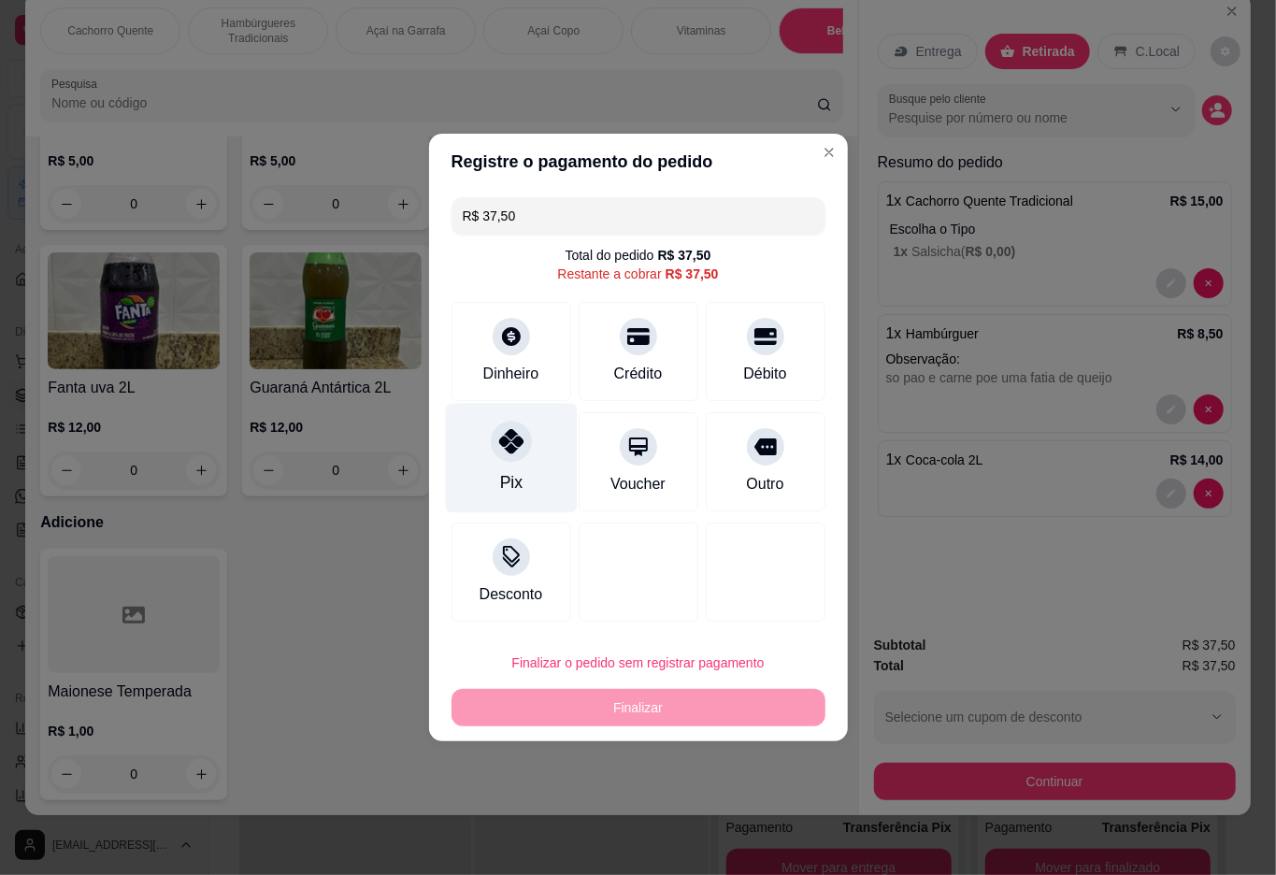
click at [505, 451] on icon at bounding box center [510, 441] width 24 height 24
type input "R$ 0,00"
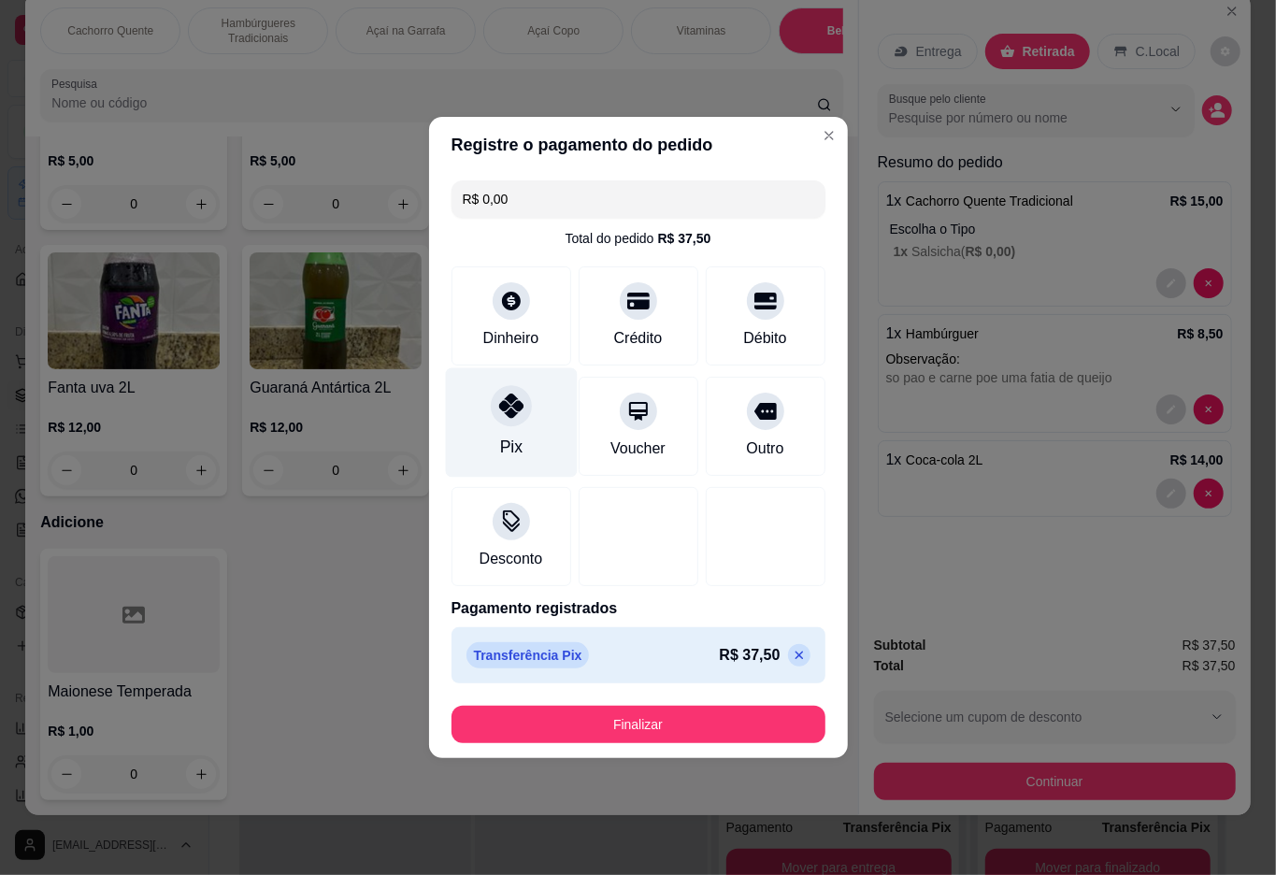
click at [673, 719] on button "Finalizar" at bounding box center [639, 724] width 374 height 37
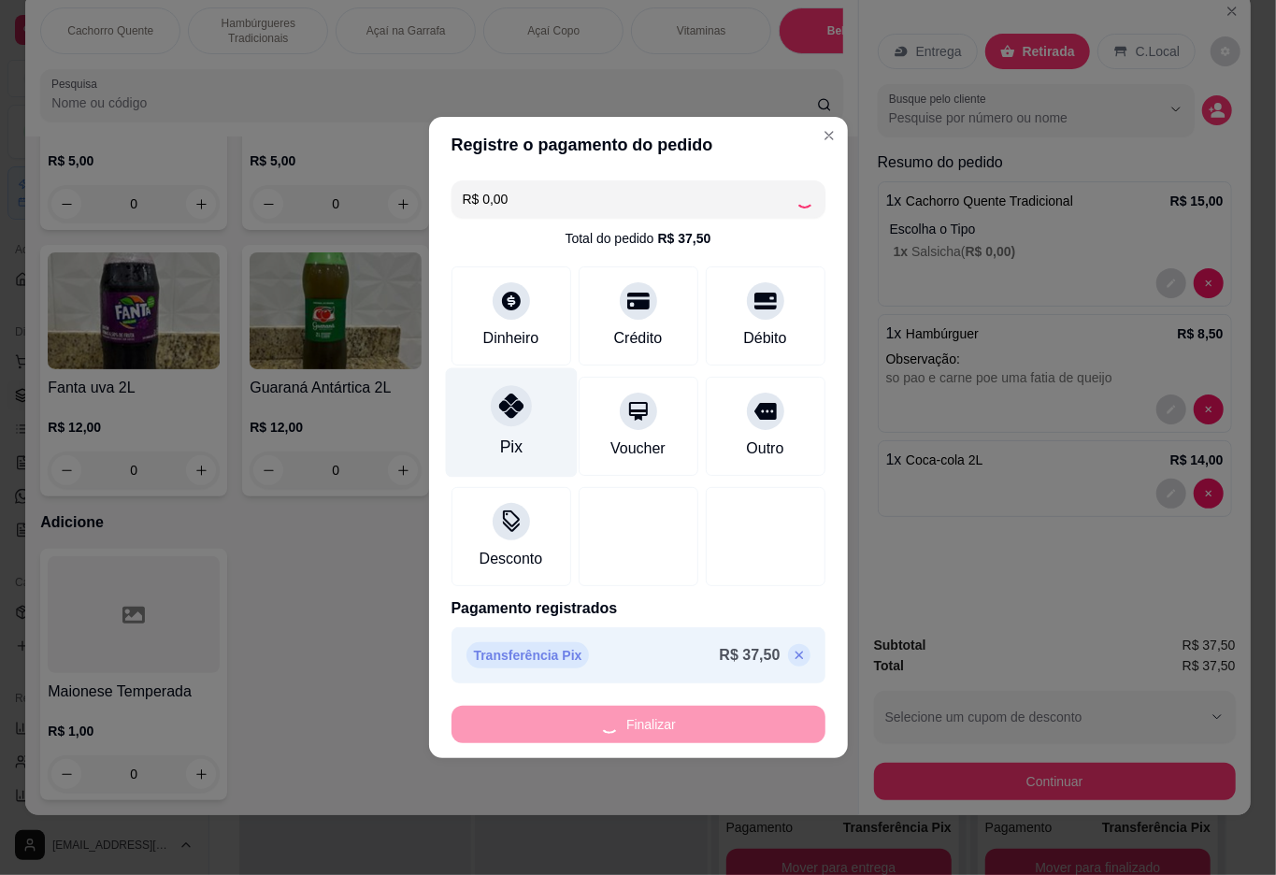
type input "0"
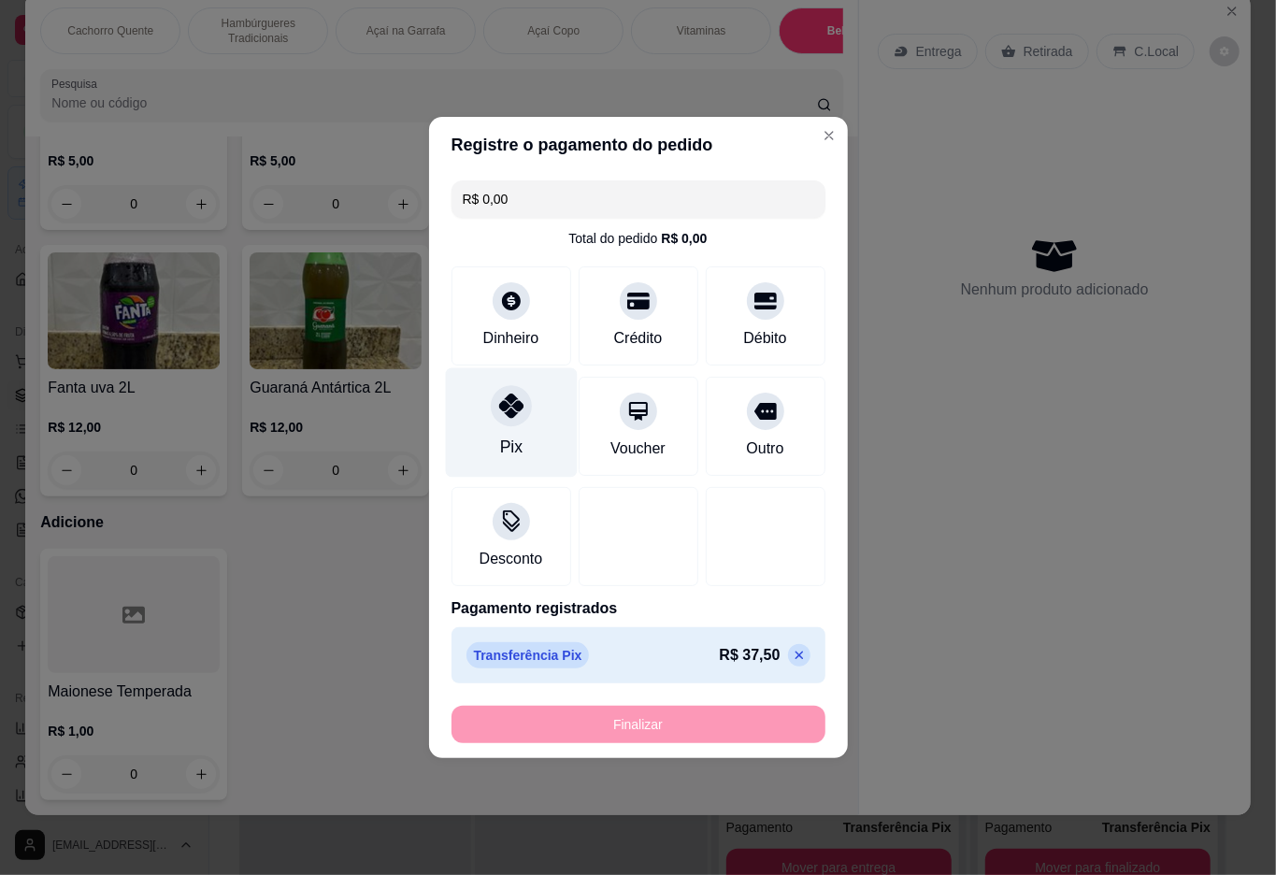
type input "-R$ 37,50"
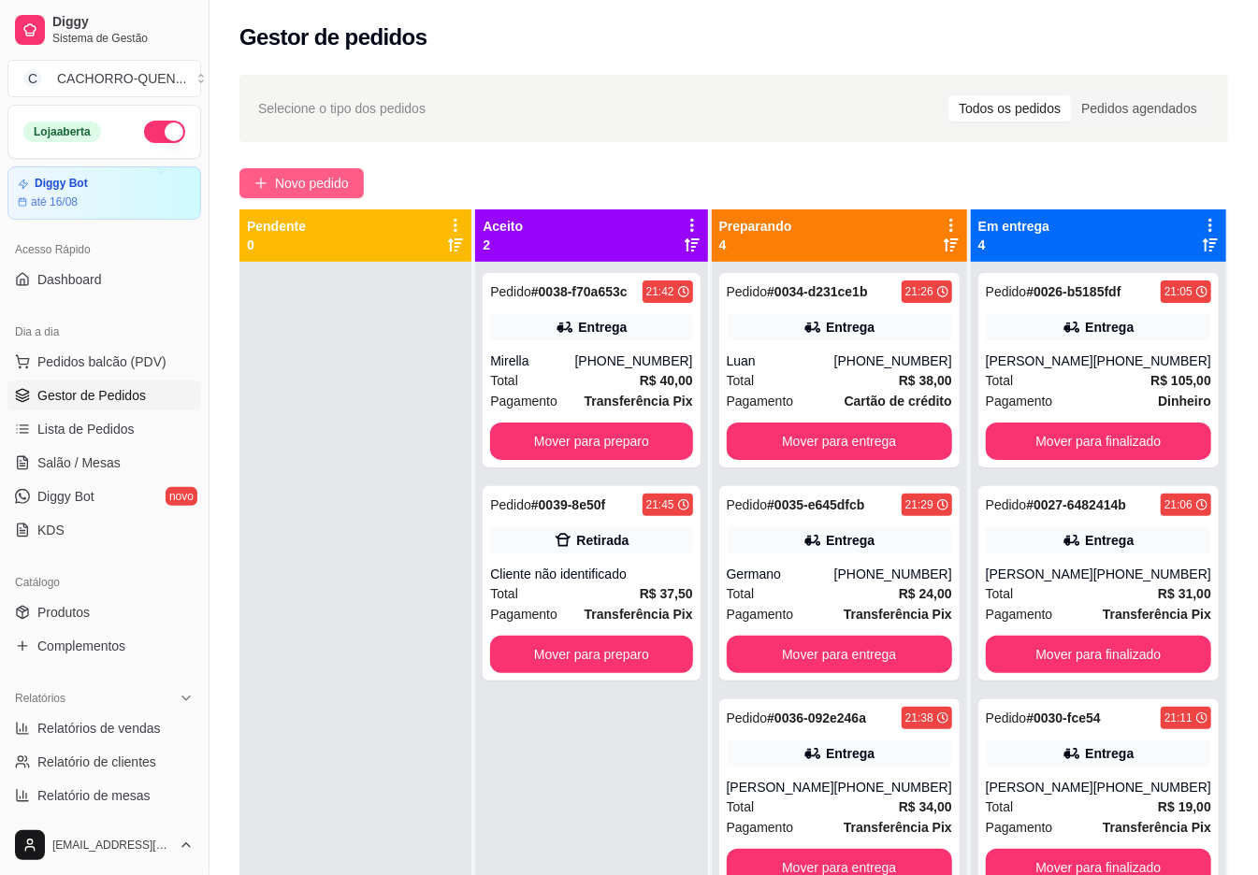
click at [338, 180] on span "Novo pedido" at bounding box center [312, 183] width 74 height 21
click at [318, 146] on input "Pesquisa" at bounding box center [424, 136] width 749 height 19
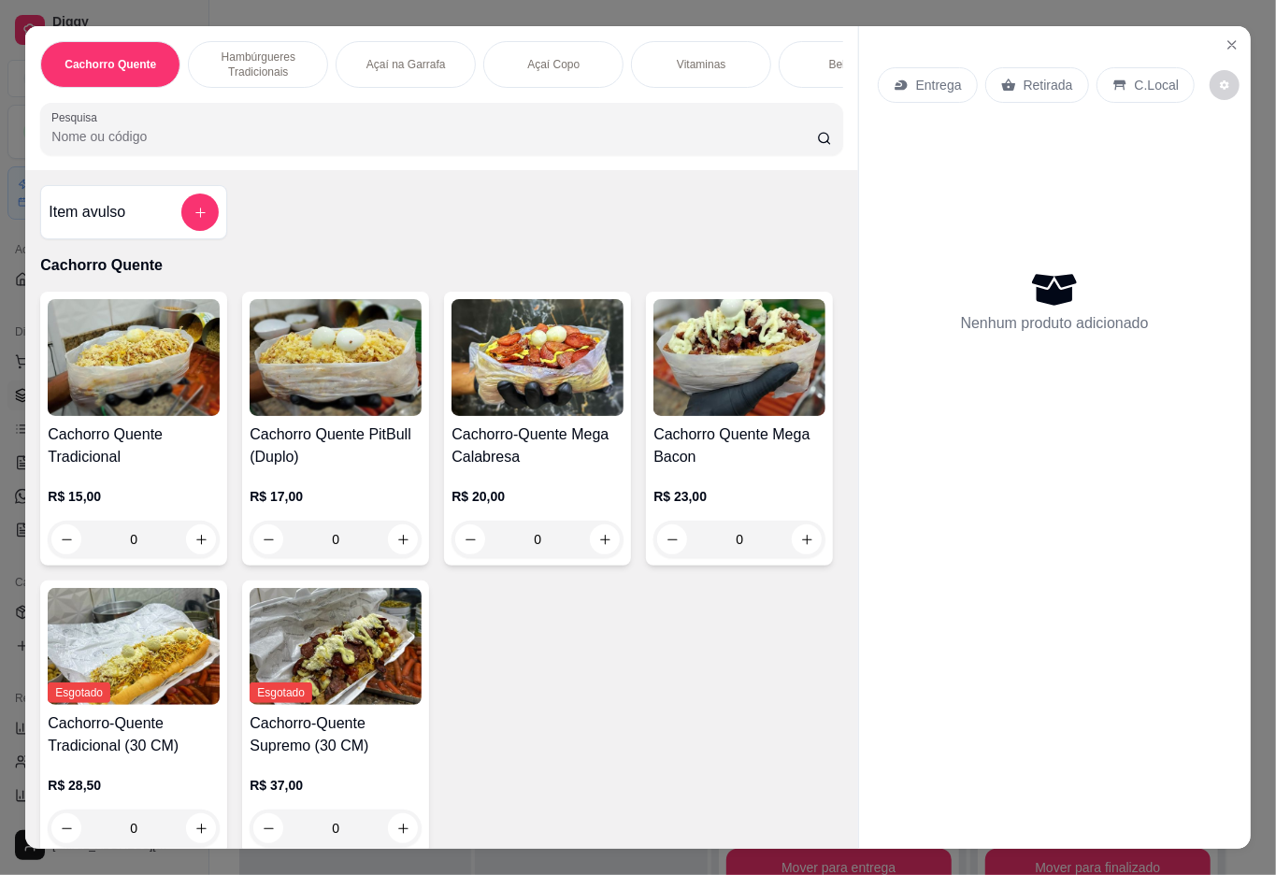
click at [396, 540] on div "0" at bounding box center [336, 539] width 172 height 37
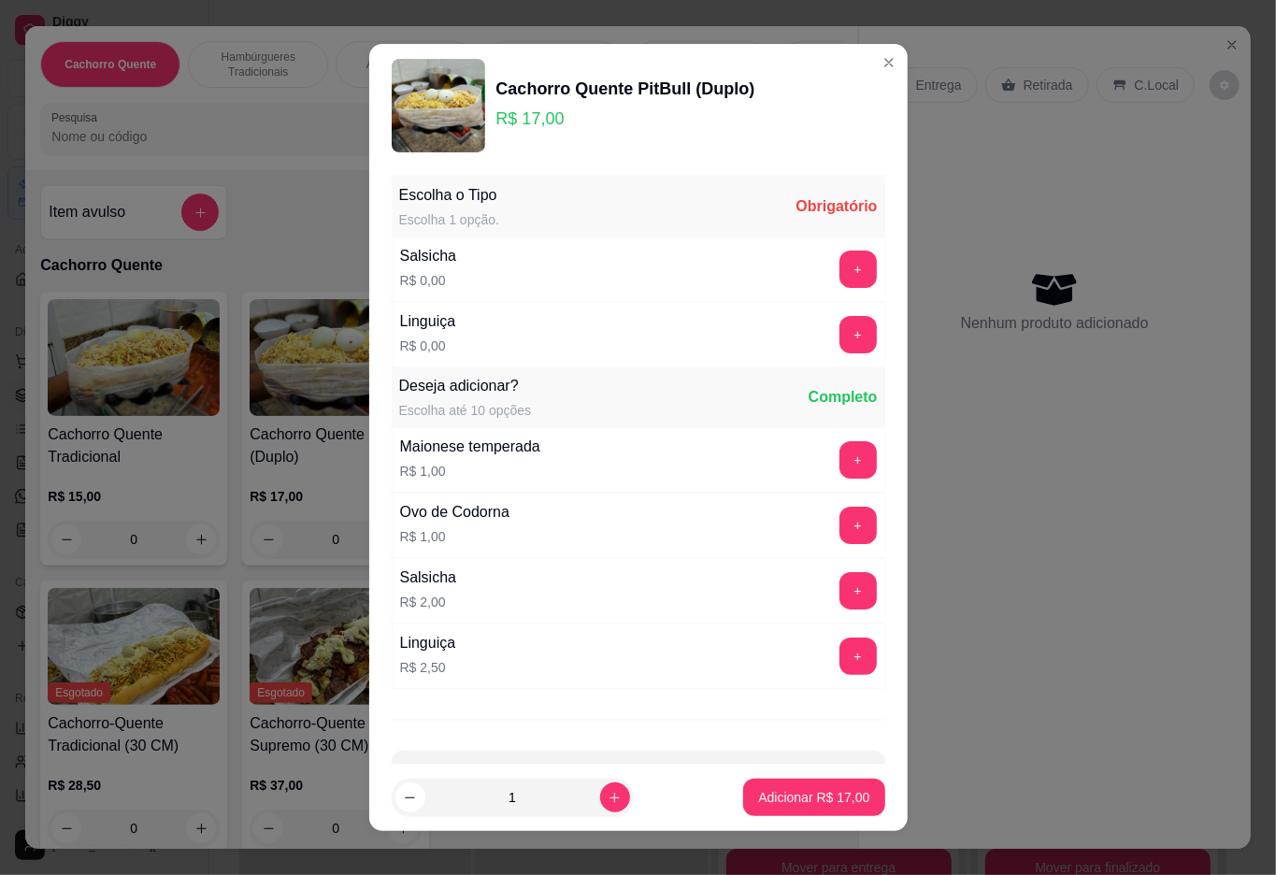
click at [840, 271] on button "+" at bounding box center [858, 269] width 37 height 37
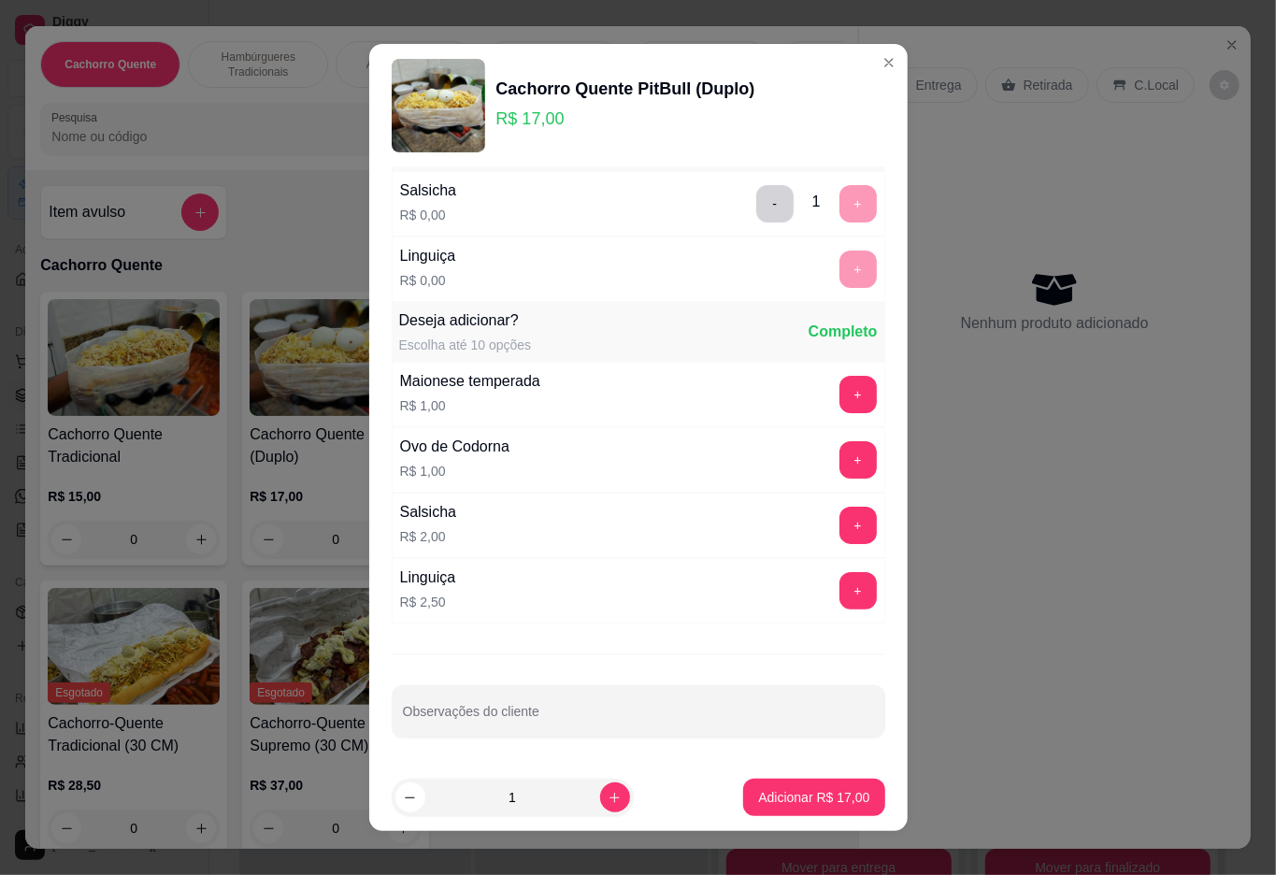
scroll to position [16, 0]
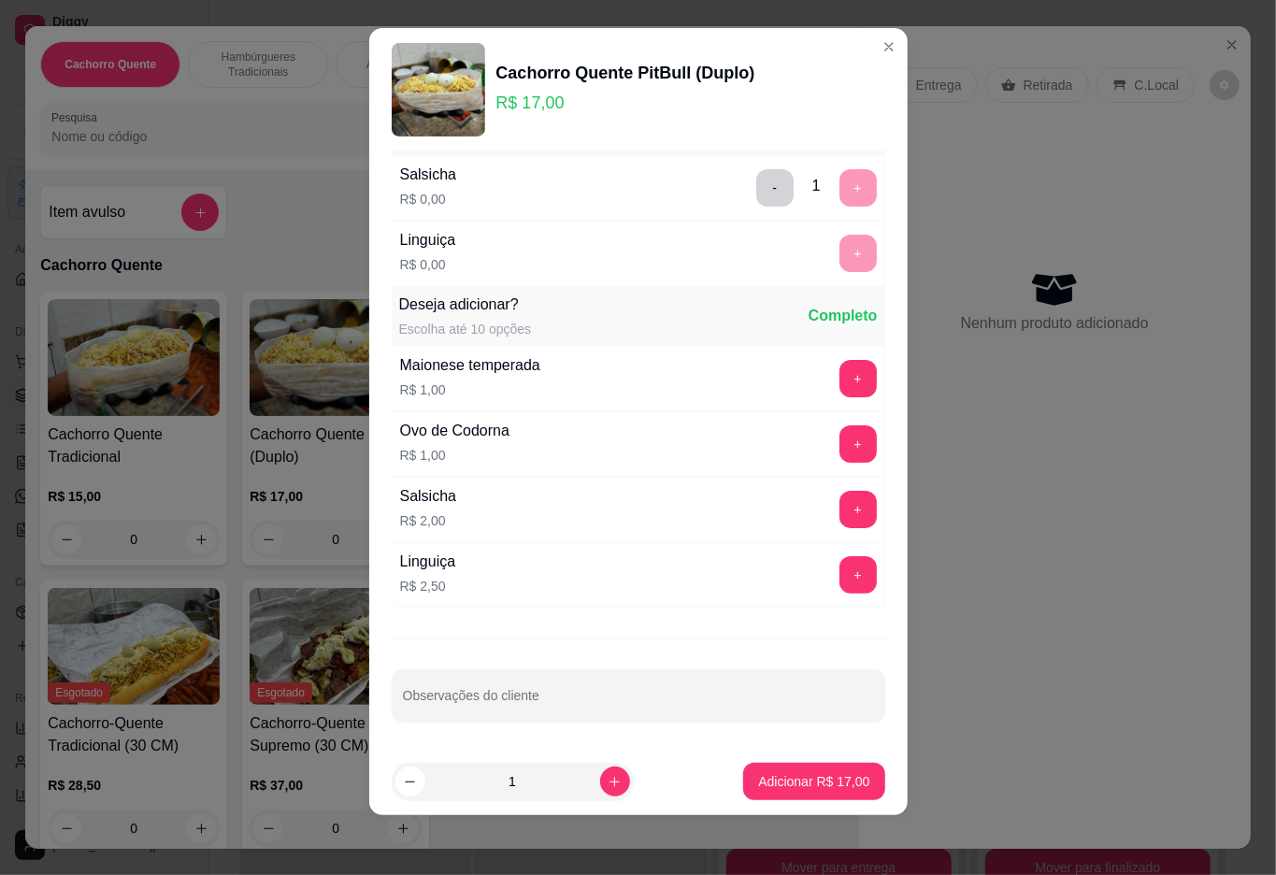
click at [801, 780] on p "Adicionar R$ 17,00" at bounding box center [813, 781] width 111 height 19
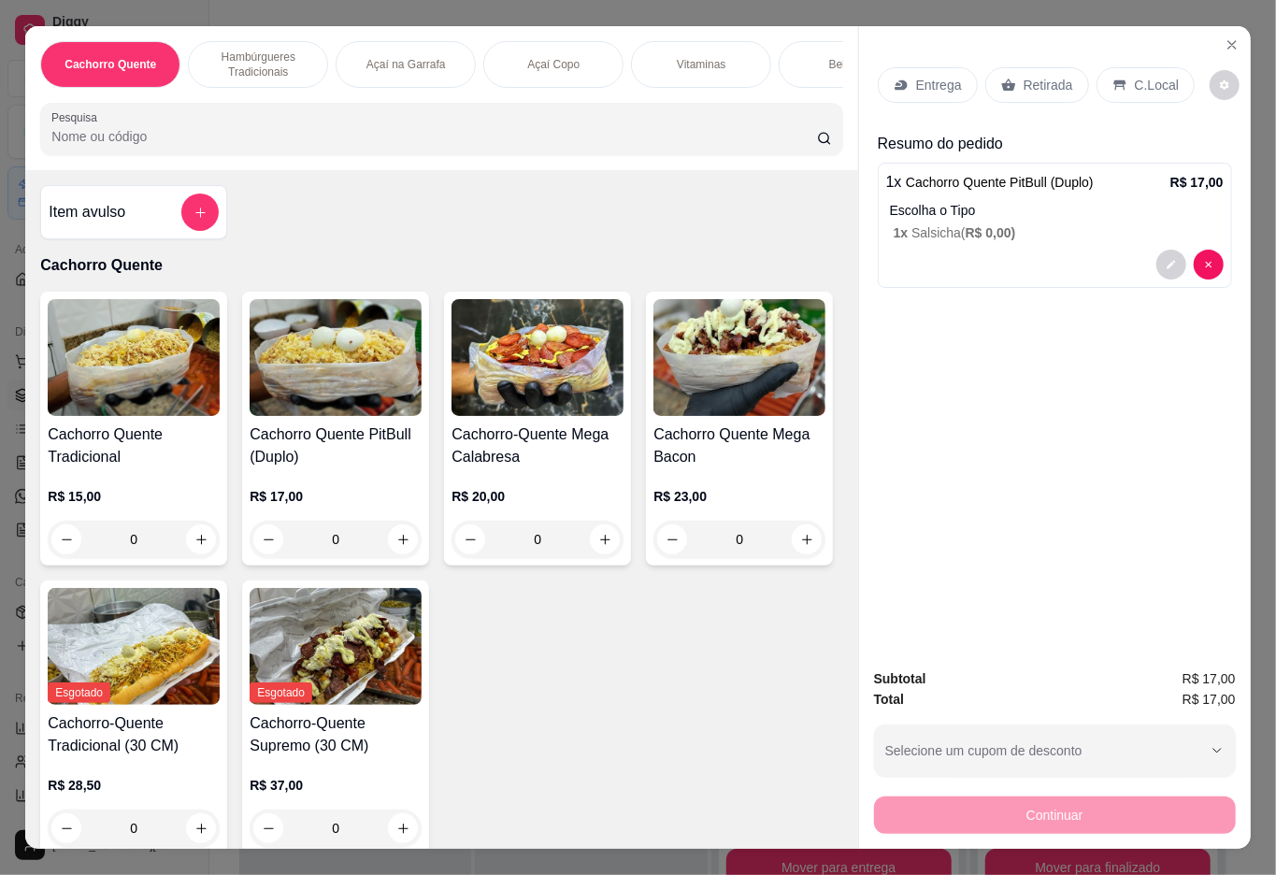
click at [1034, 76] on p "Retirada" at bounding box center [1049, 85] width 50 height 19
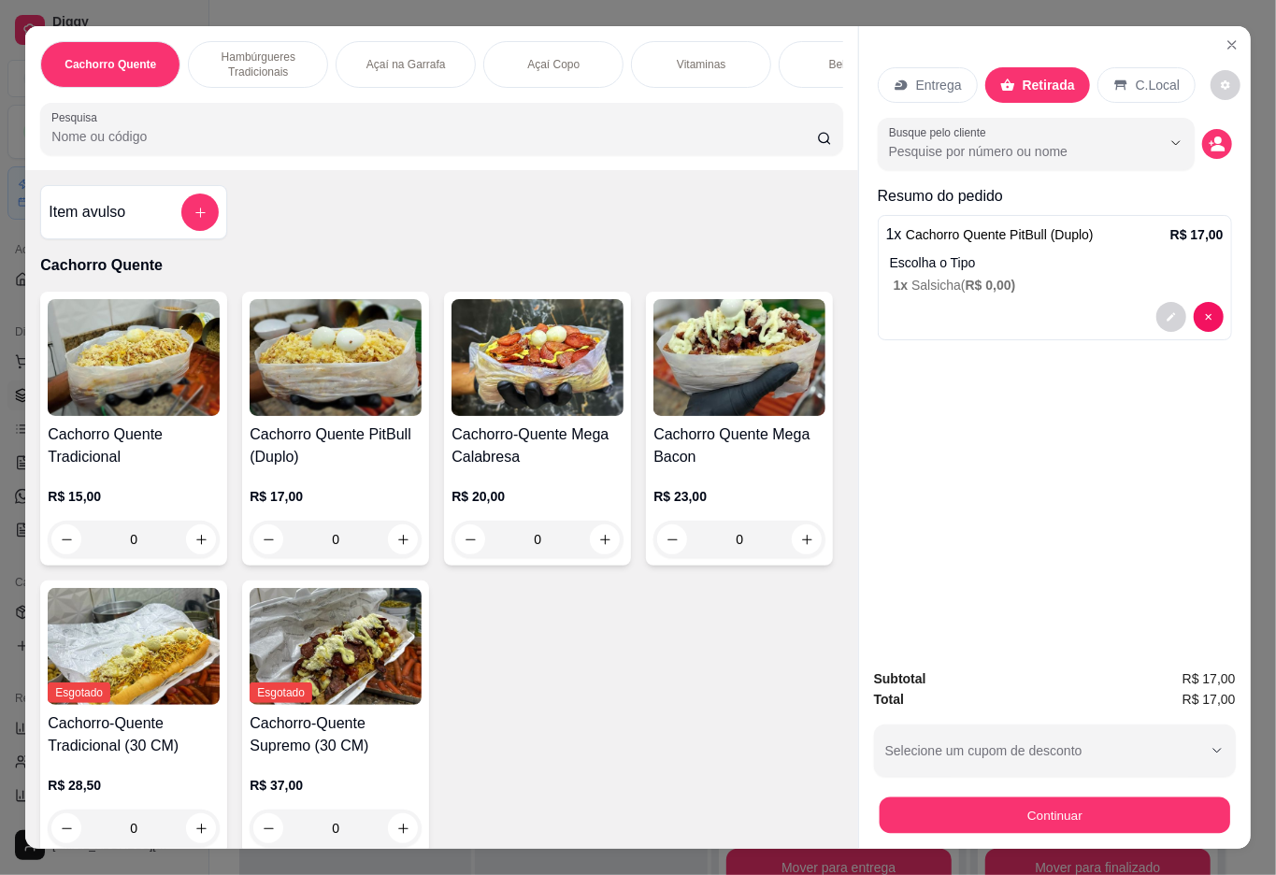
click at [1097, 798] on button "Continuar" at bounding box center [1054, 816] width 351 height 36
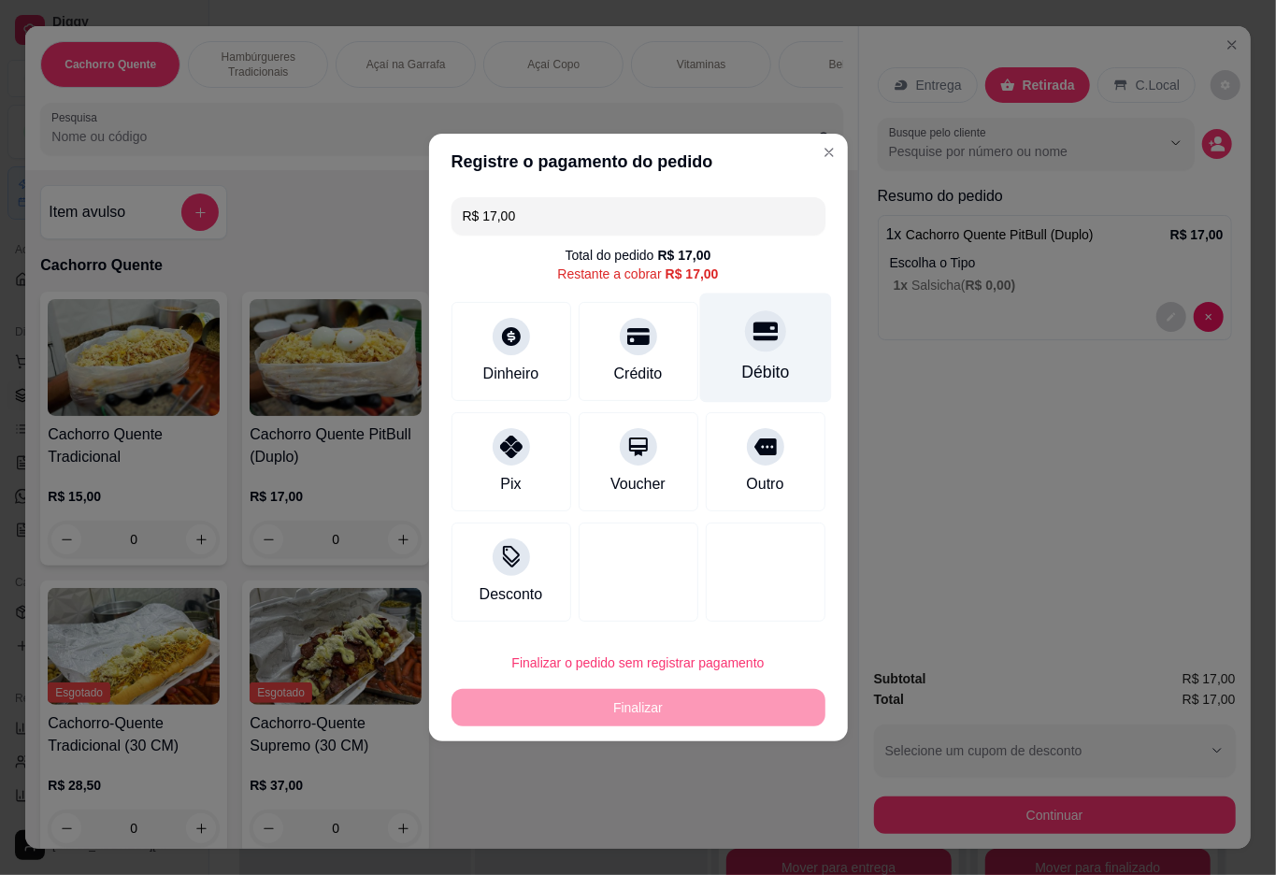
click at [750, 310] on div "Débito" at bounding box center [765, 348] width 132 height 109
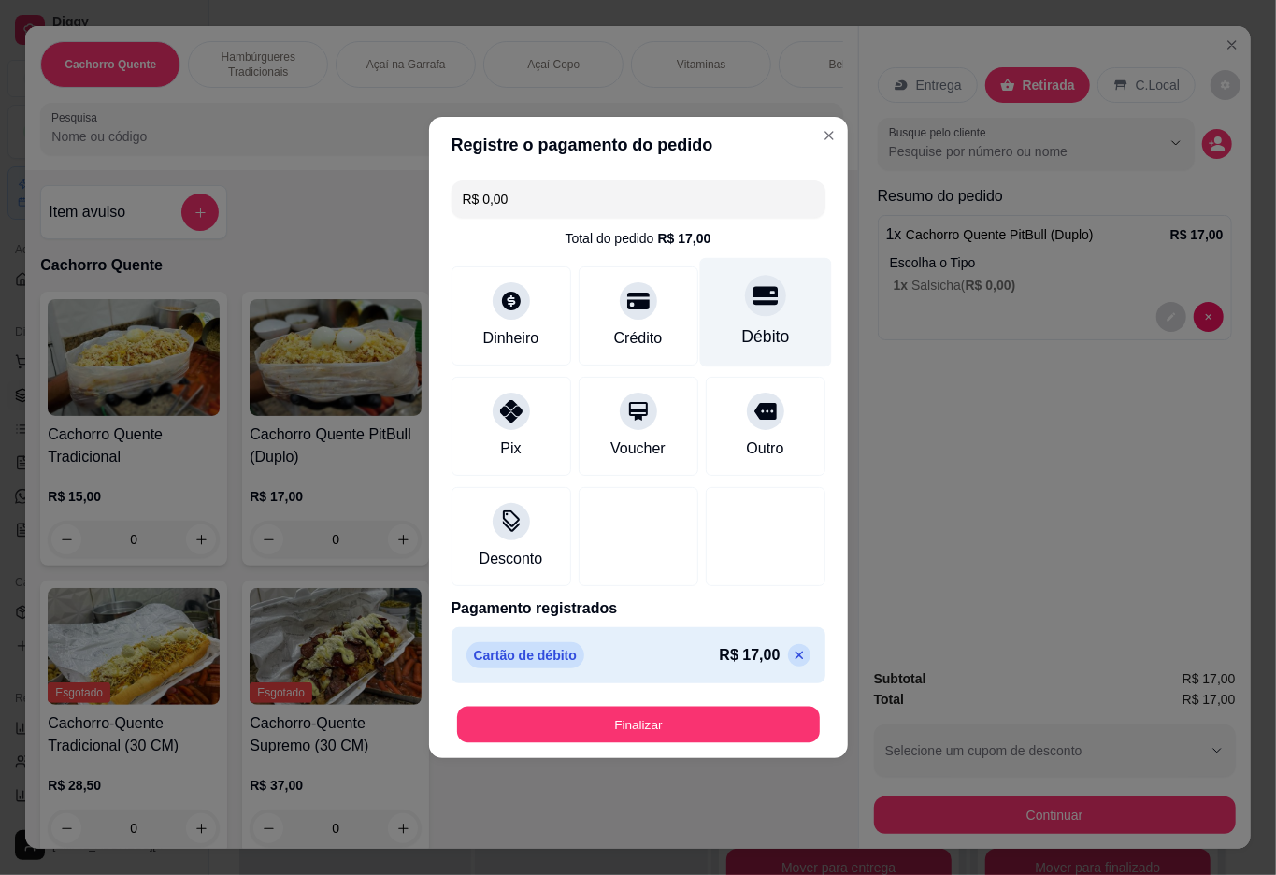
click at [699, 715] on button "Finalizar" at bounding box center [638, 725] width 363 height 36
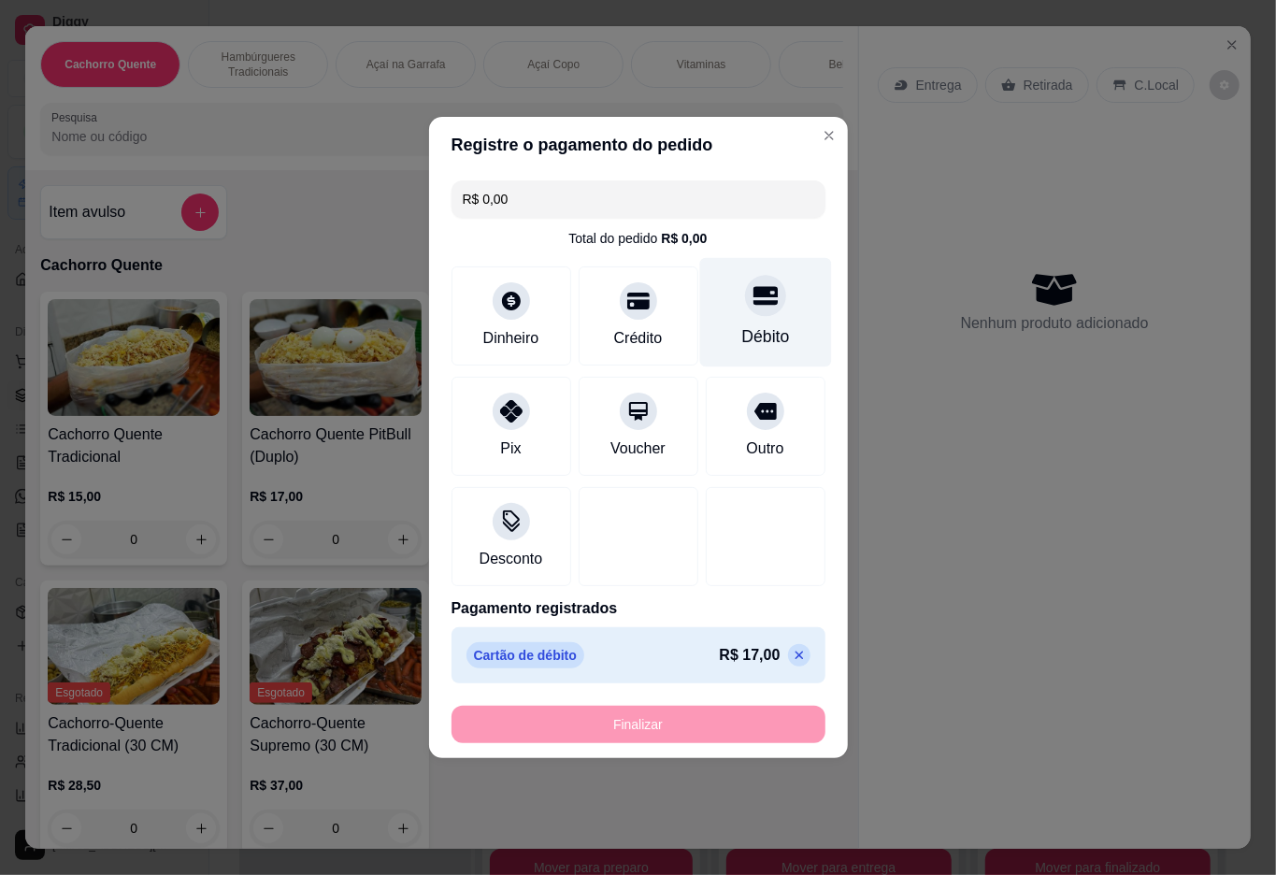
type input "-R$ 17,00"
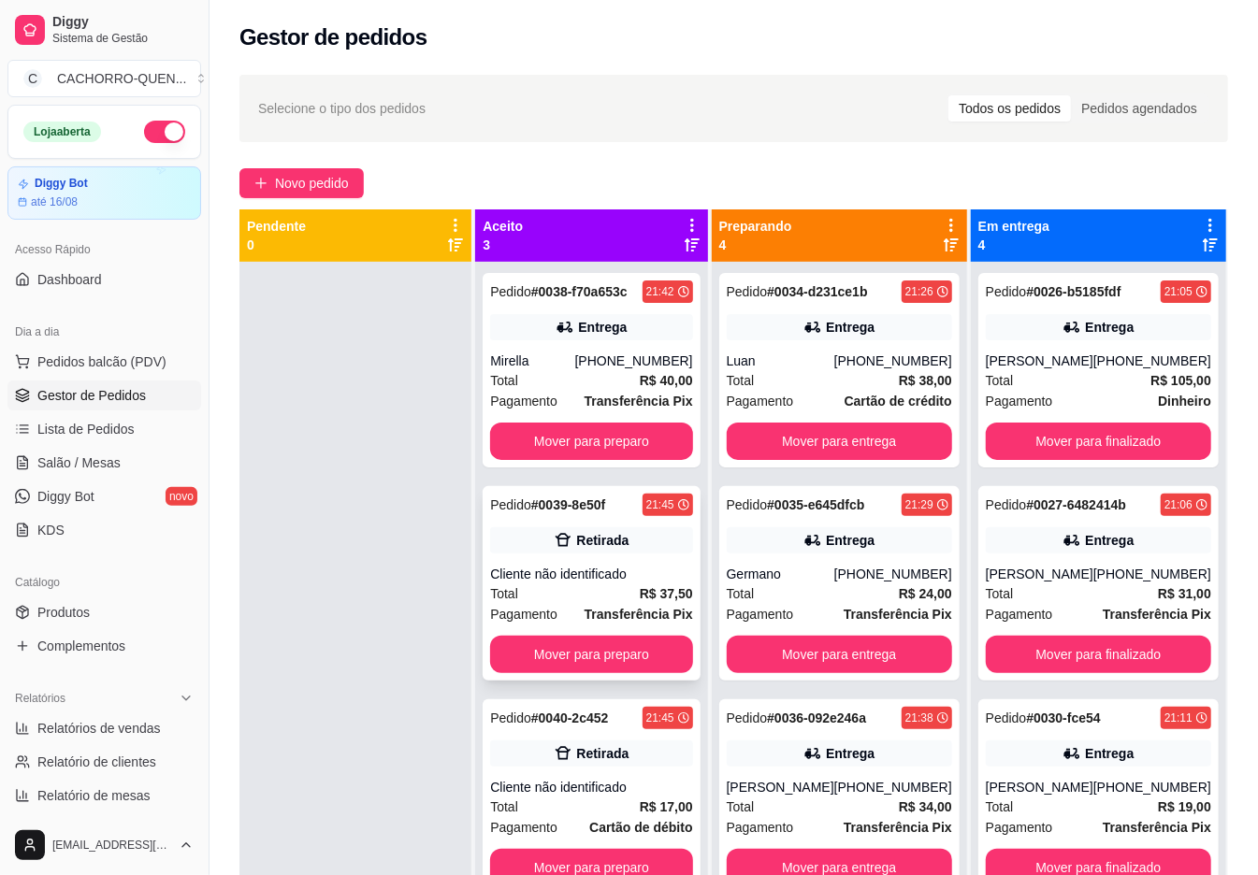
click at [611, 537] on div "Retirada" at bounding box center [602, 540] width 52 height 19
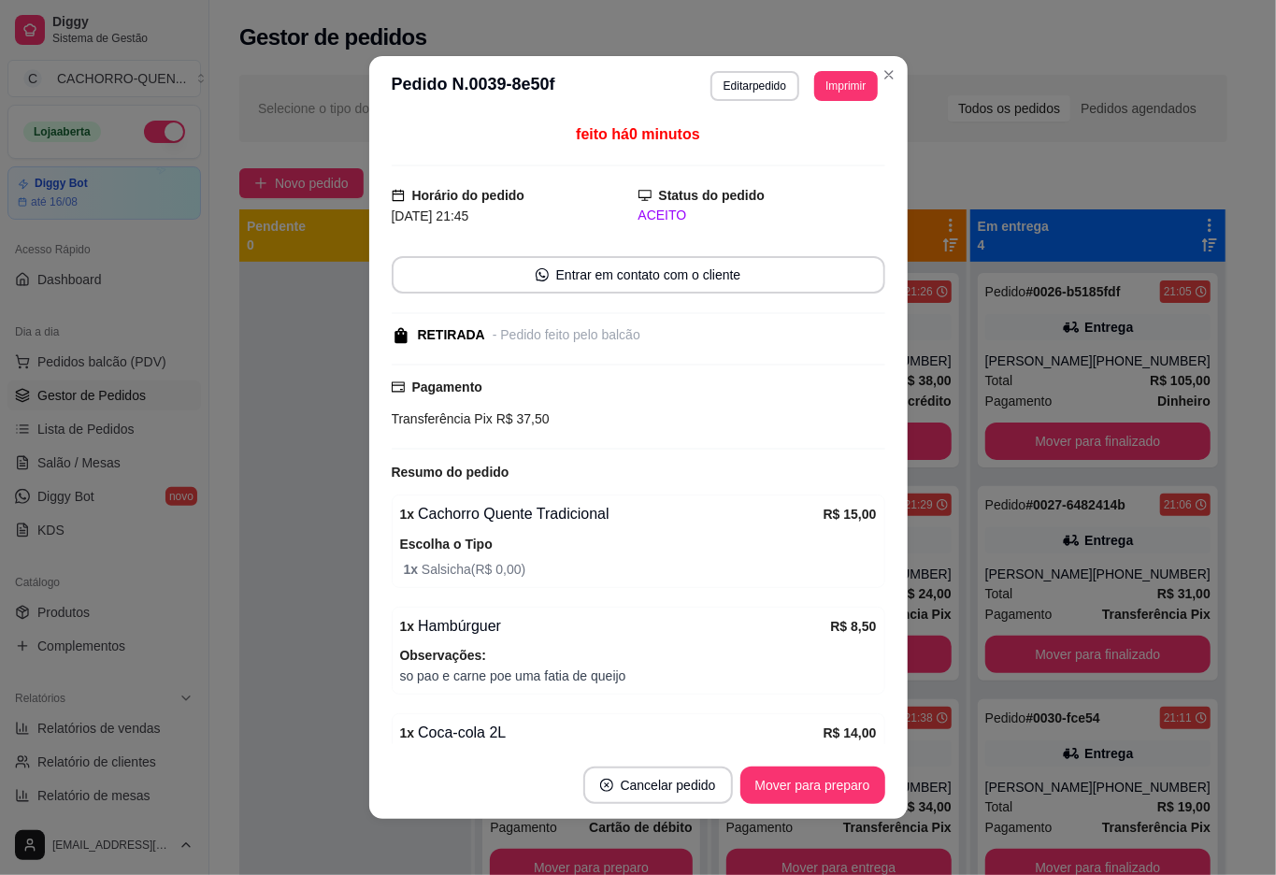
click at [774, 785] on button "Mover para preparo" at bounding box center [813, 785] width 145 height 37
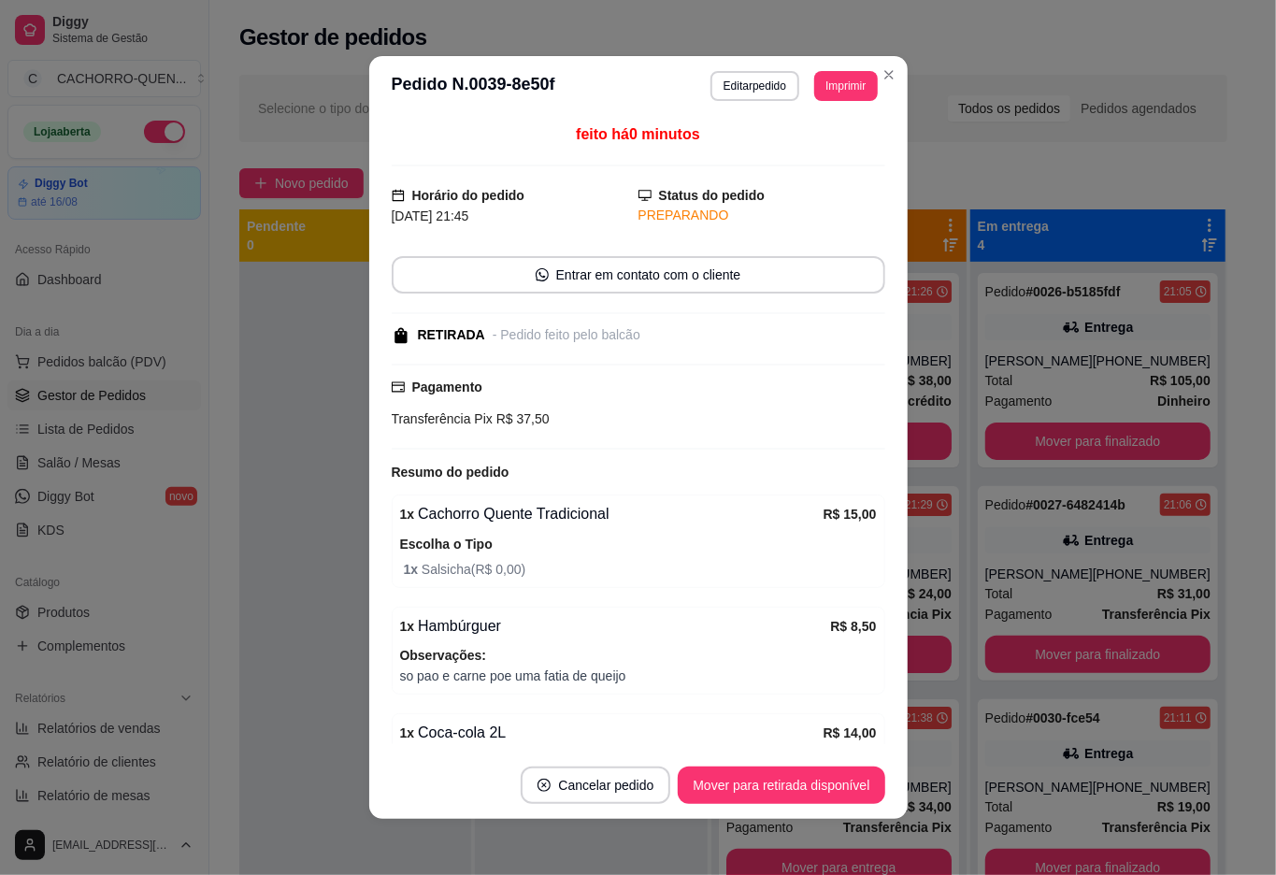
click at [735, 780] on button "Mover para retirada disponível" at bounding box center [781, 785] width 207 height 37
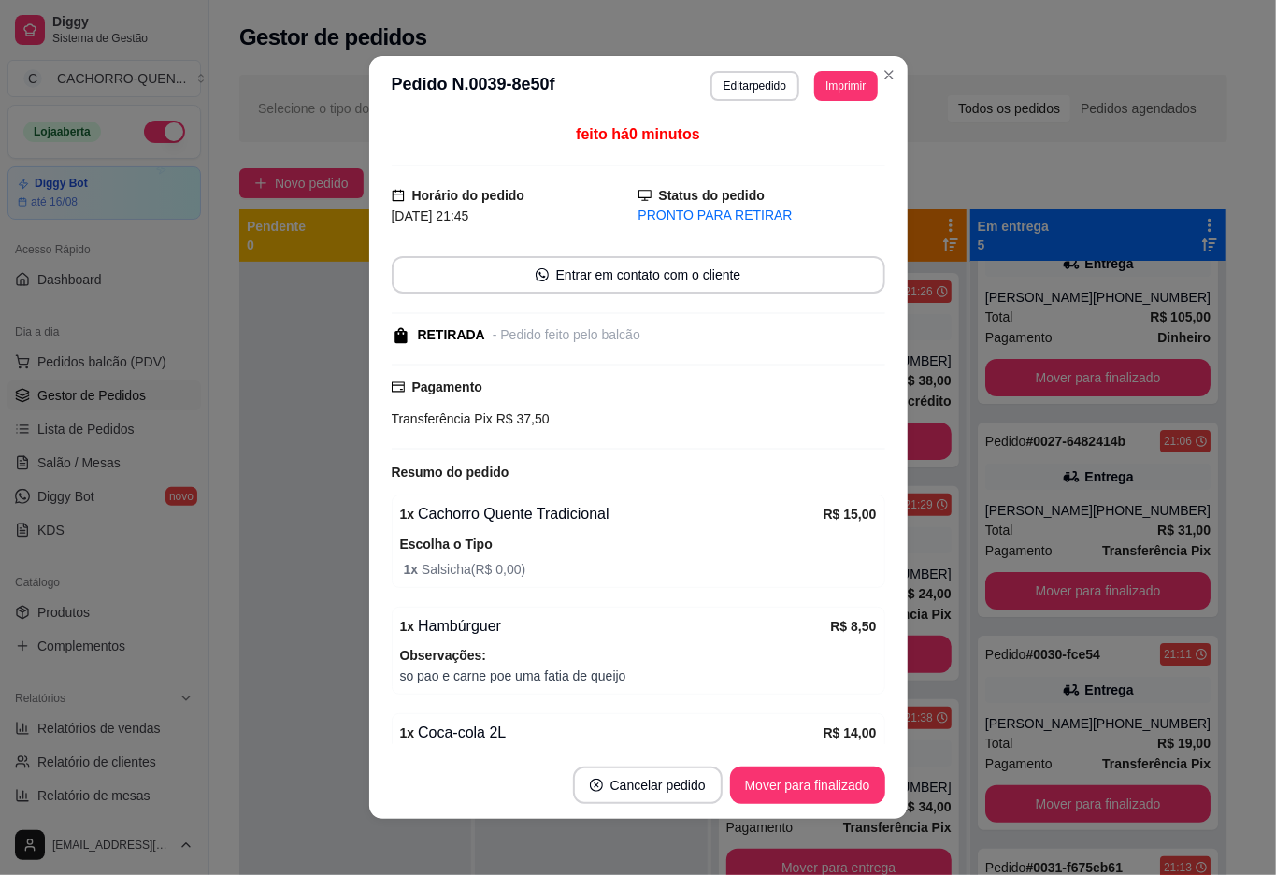
scroll to position [277, 0]
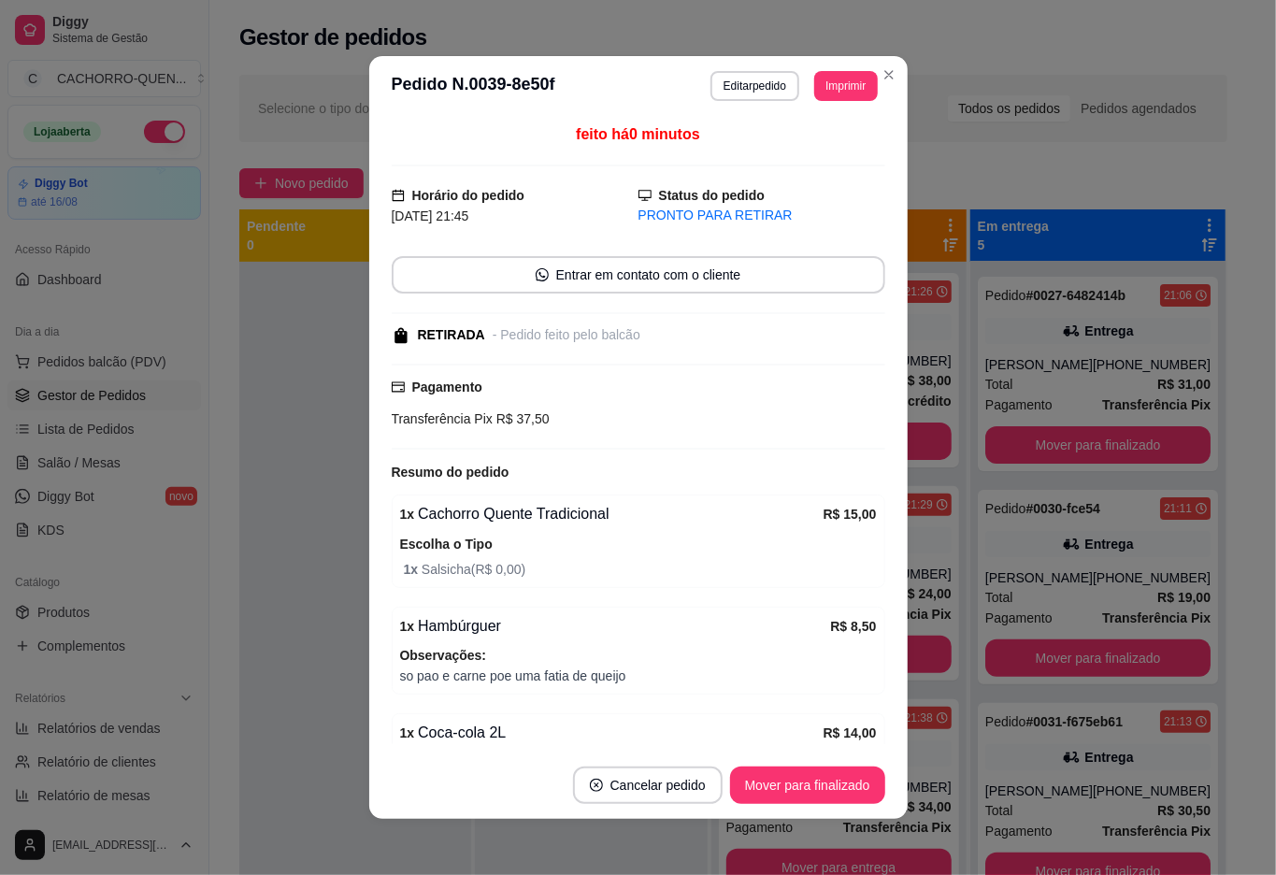
click at [761, 783] on button "Mover para finalizado" at bounding box center [807, 785] width 155 height 37
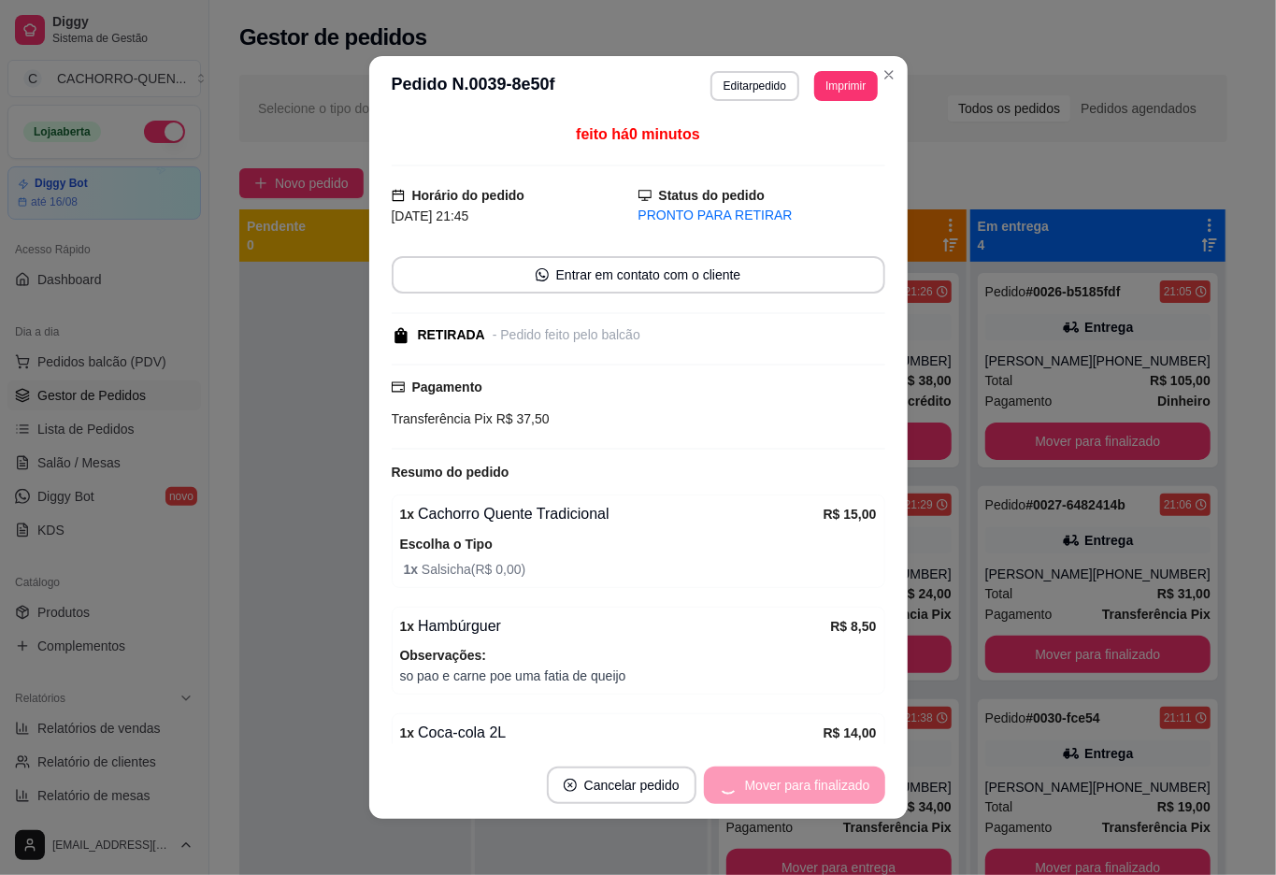
scroll to position [64, 0]
click at [295, 486] on div at bounding box center [355, 699] width 232 height 875
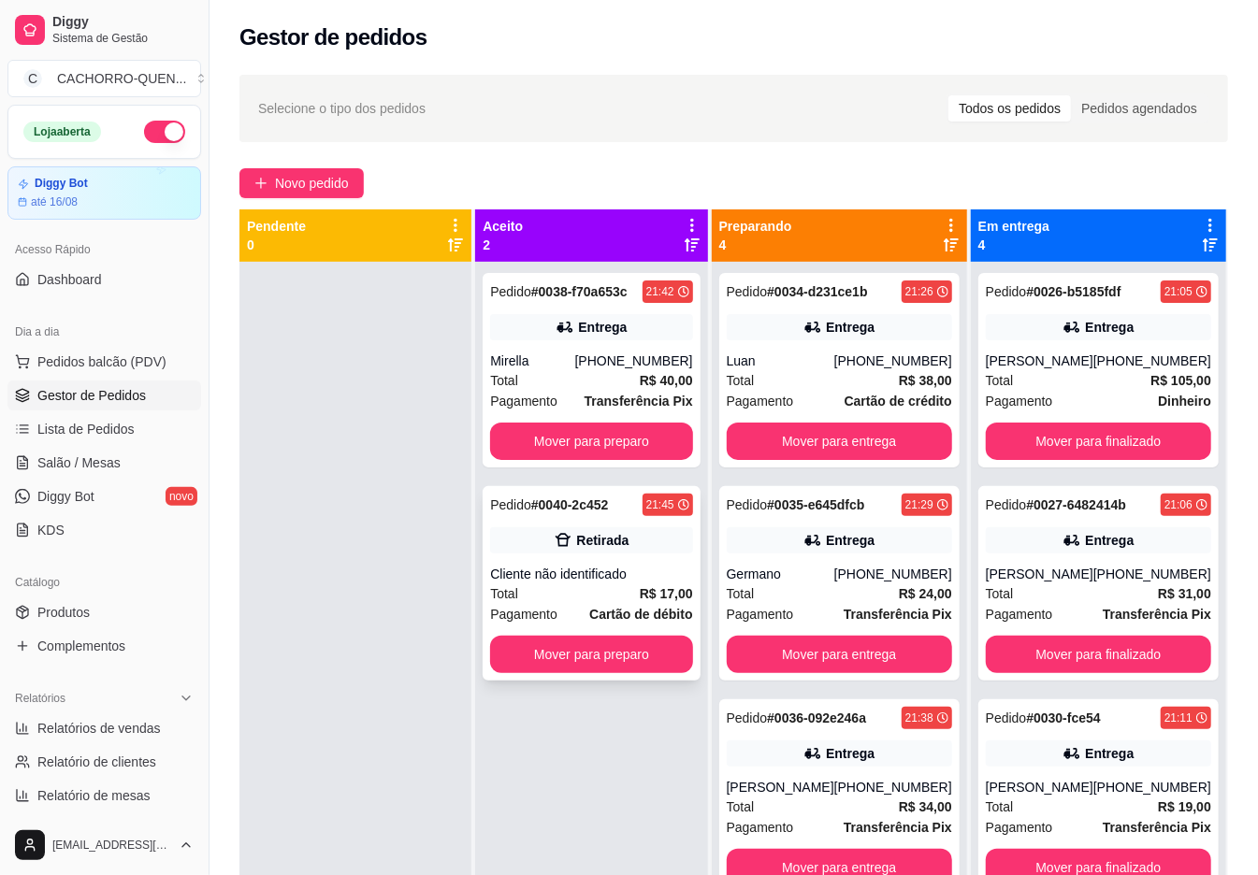
click at [649, 557] on div "Pedido # 0040-2c452 21:45 Retirada Cliente não identificado Total R$ 17,00 Paga…" at bounding box center [590, 583] width 217 height 194
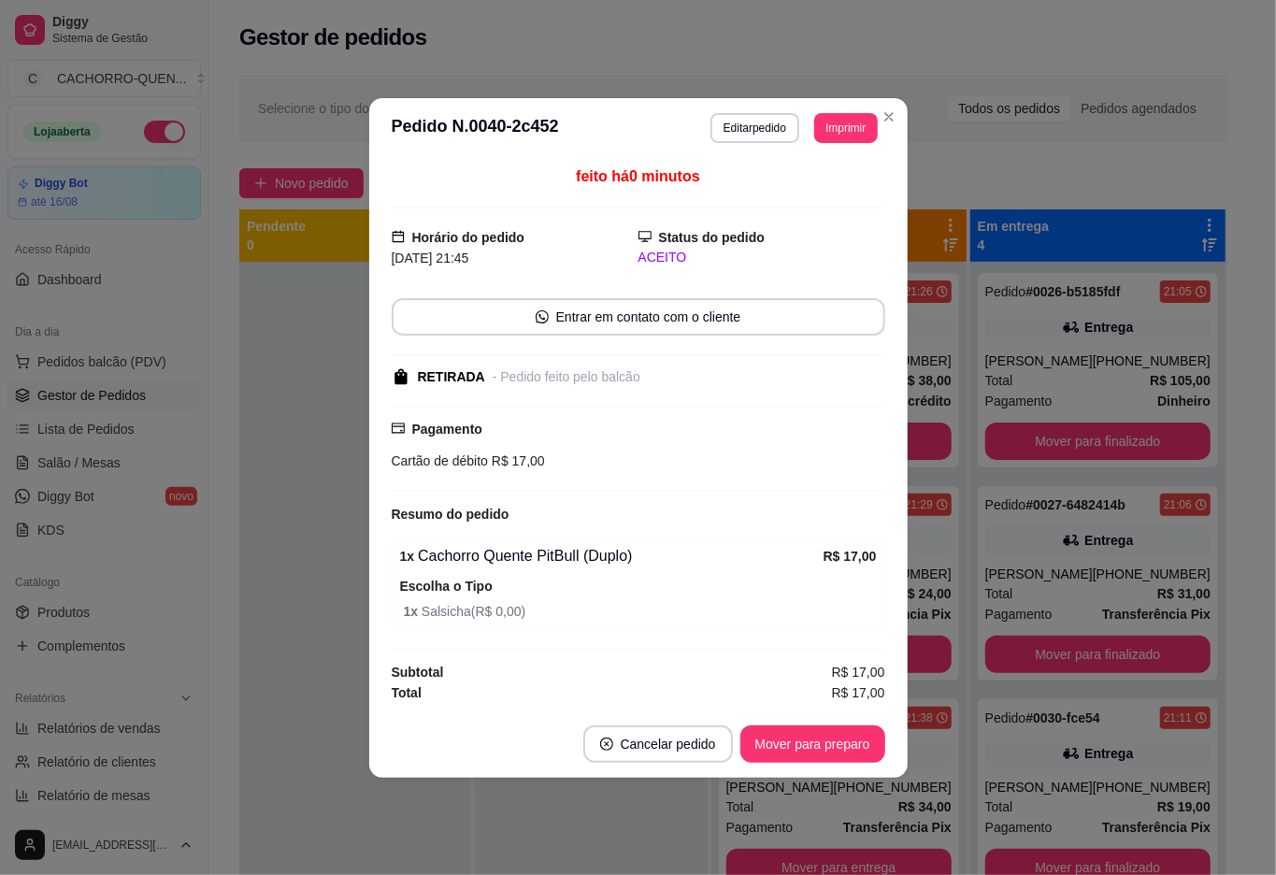
click at [763, 746] on button "Mover para preparo" at bounding box center [813, 744] width 145 height 37
click at [764, 733] on div "Mover para preparo" at bounding box center [799, 744] width 171 height 37
click at [735, 737] on button "Mover para retirada disponível" at bounding box center [781, 744] width 207 height 37
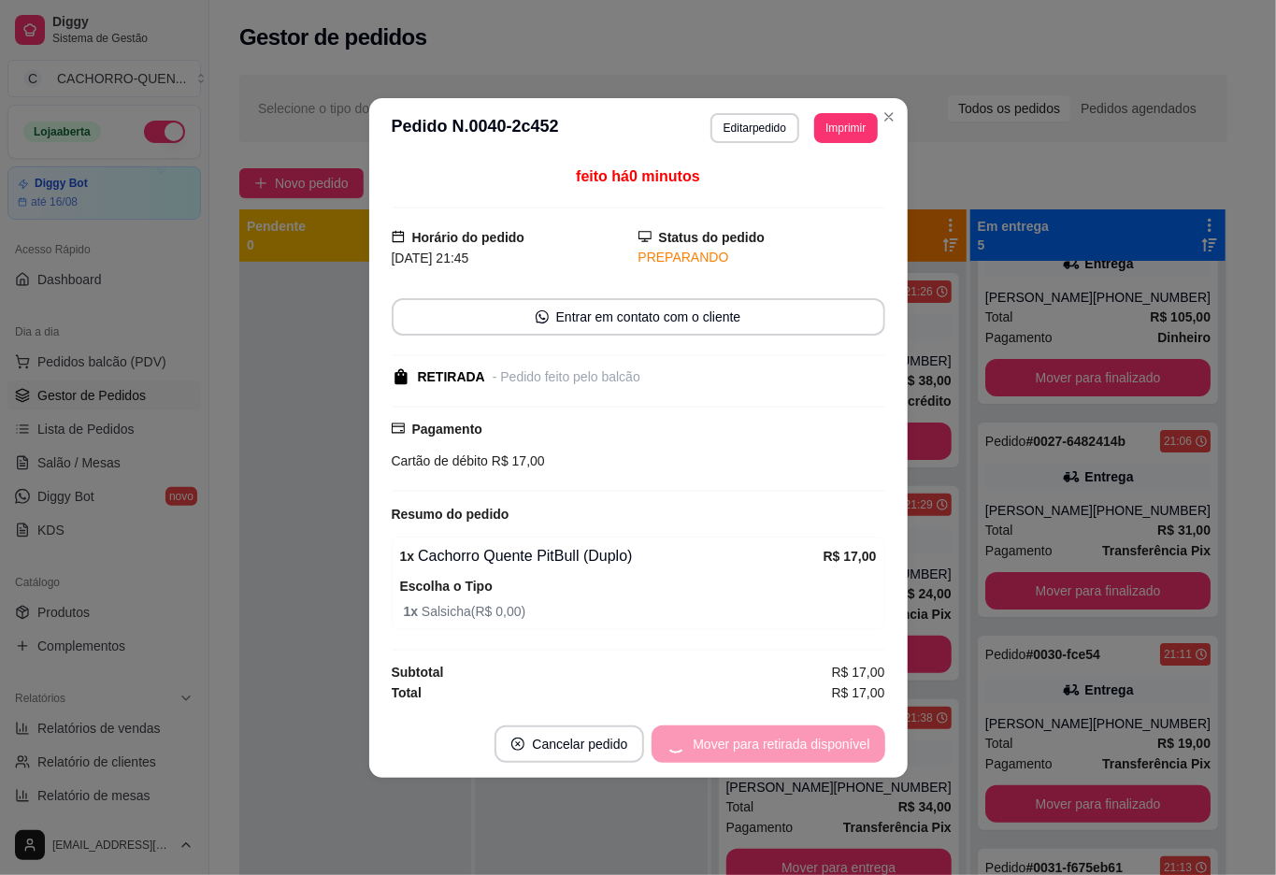
scroll to position [277, 0]
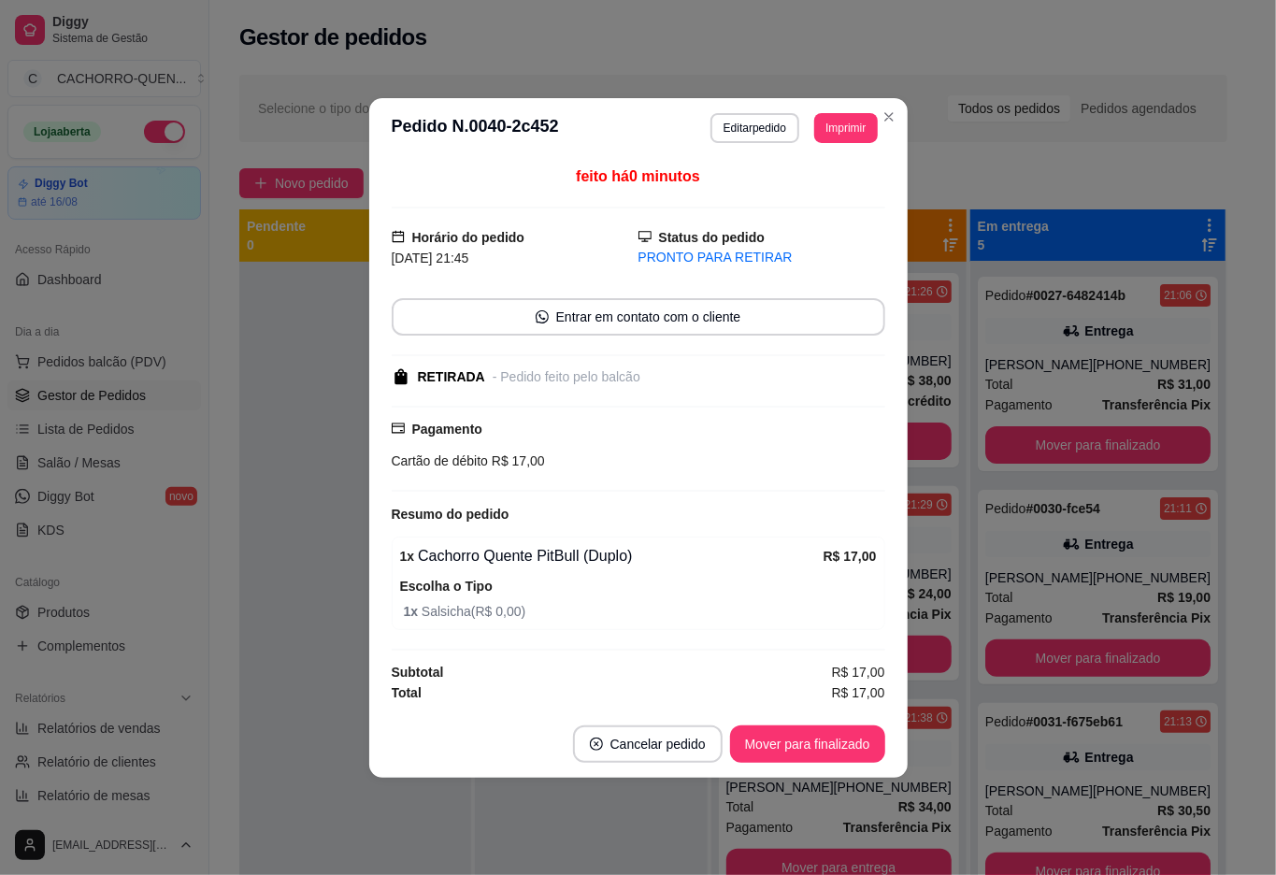
click at [744, 729] on button "Mover para finalizado" at bounding box center [807, 744] width 155 height 37
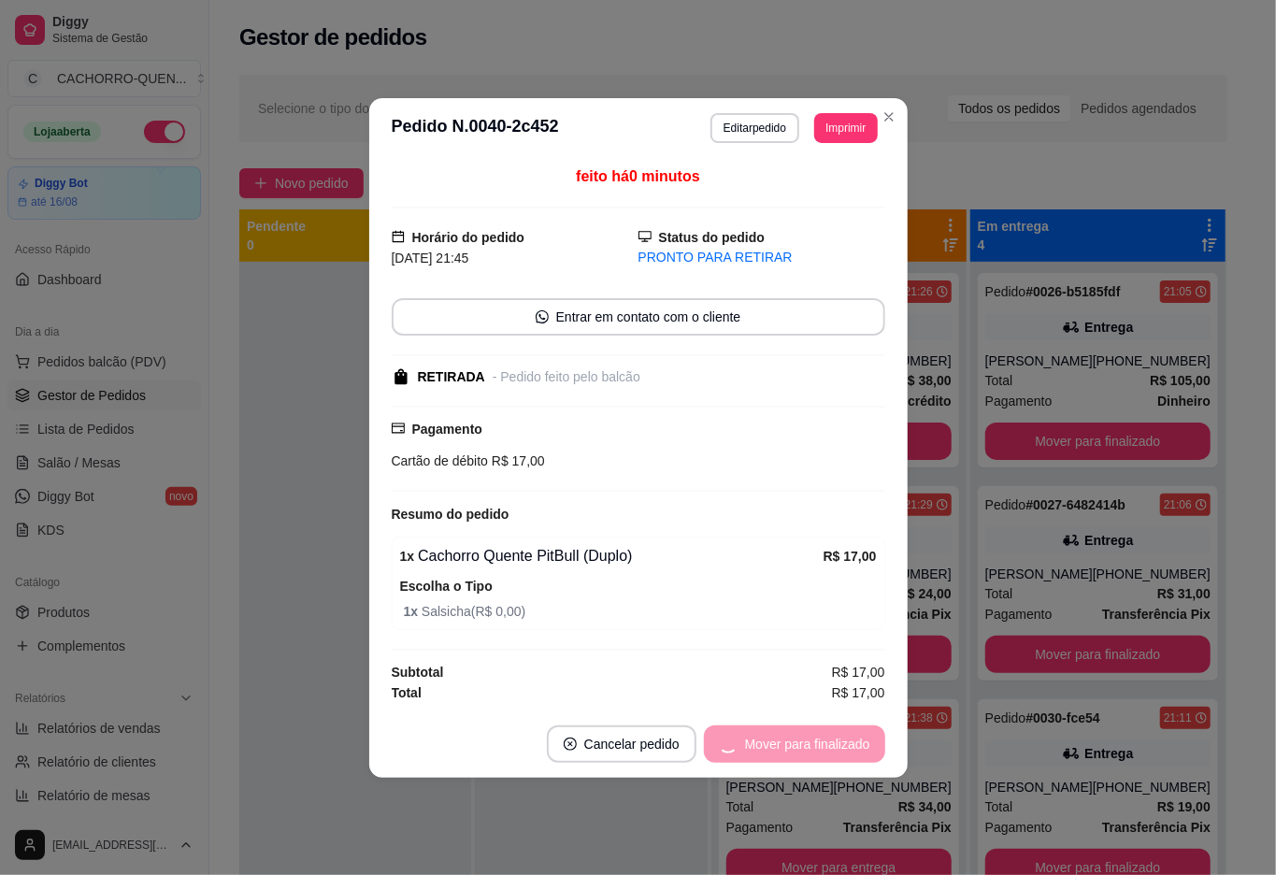
scroll to position [64, 0]
click at [282, 390] on div at bounding box center [355, 699] width 232 height 875
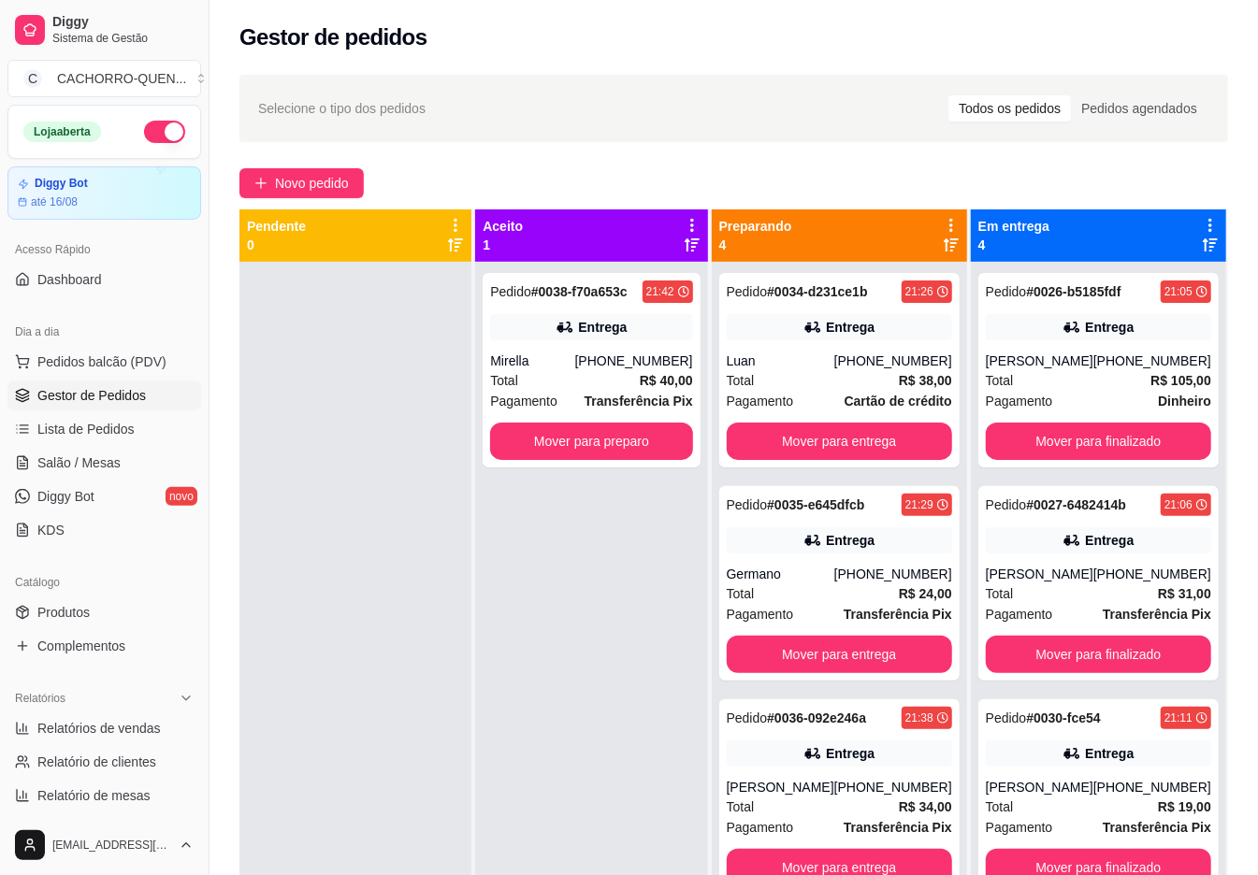
click at [591, 442] on button "Mover para preparo" at bounding box center [591, 441] width 202 height 37
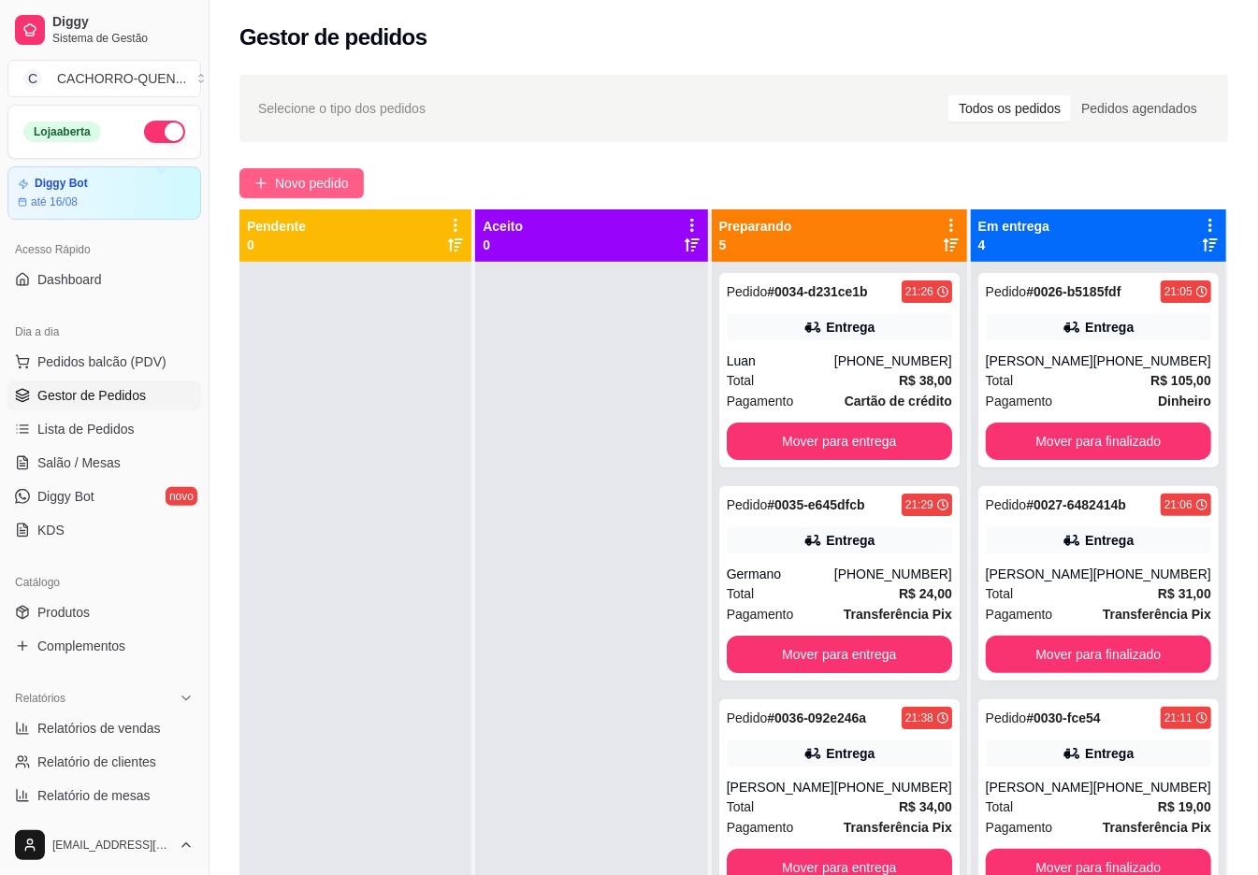
click at [296, 177] on span "Novo pedido" at bounding box center [312, 183] width 74 height 21
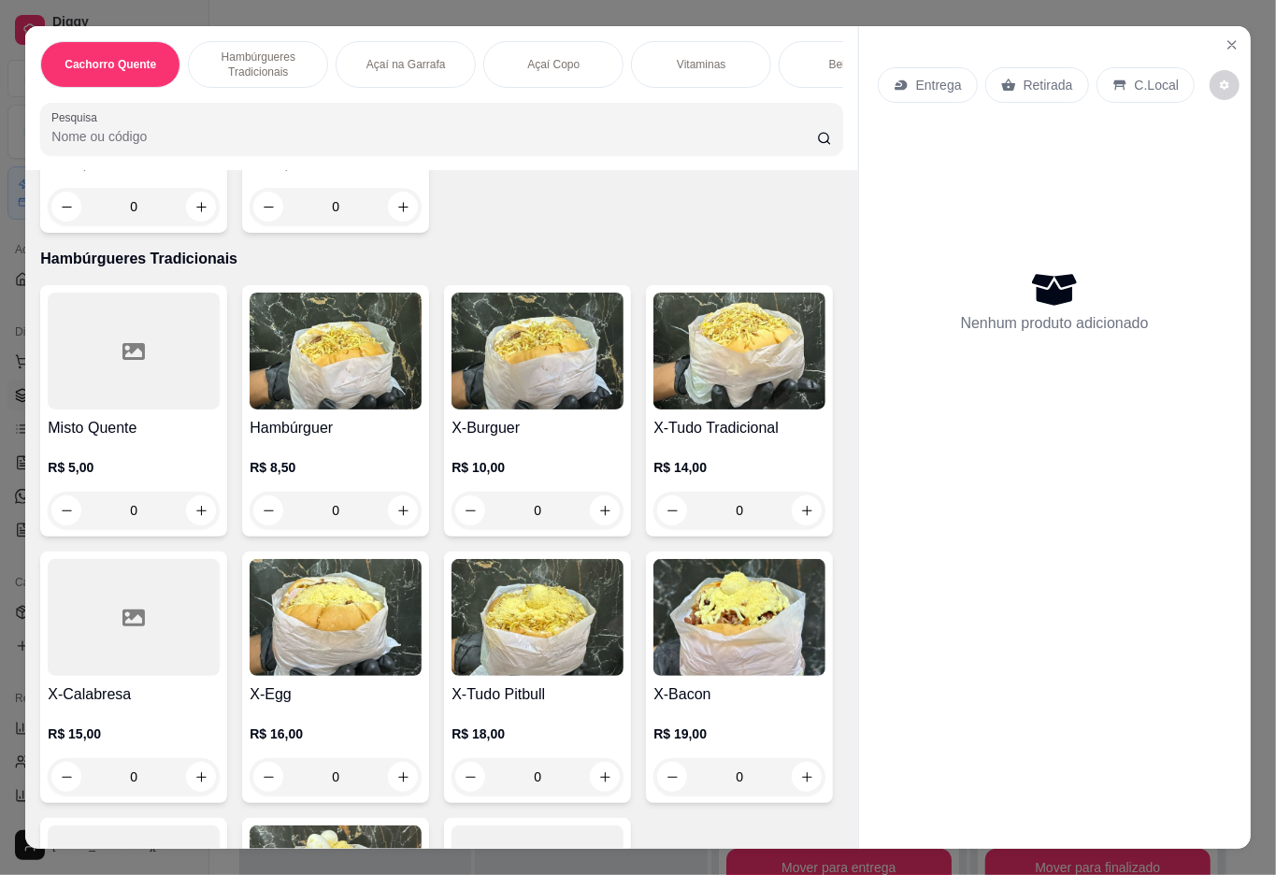
scroll to position [816, 0]
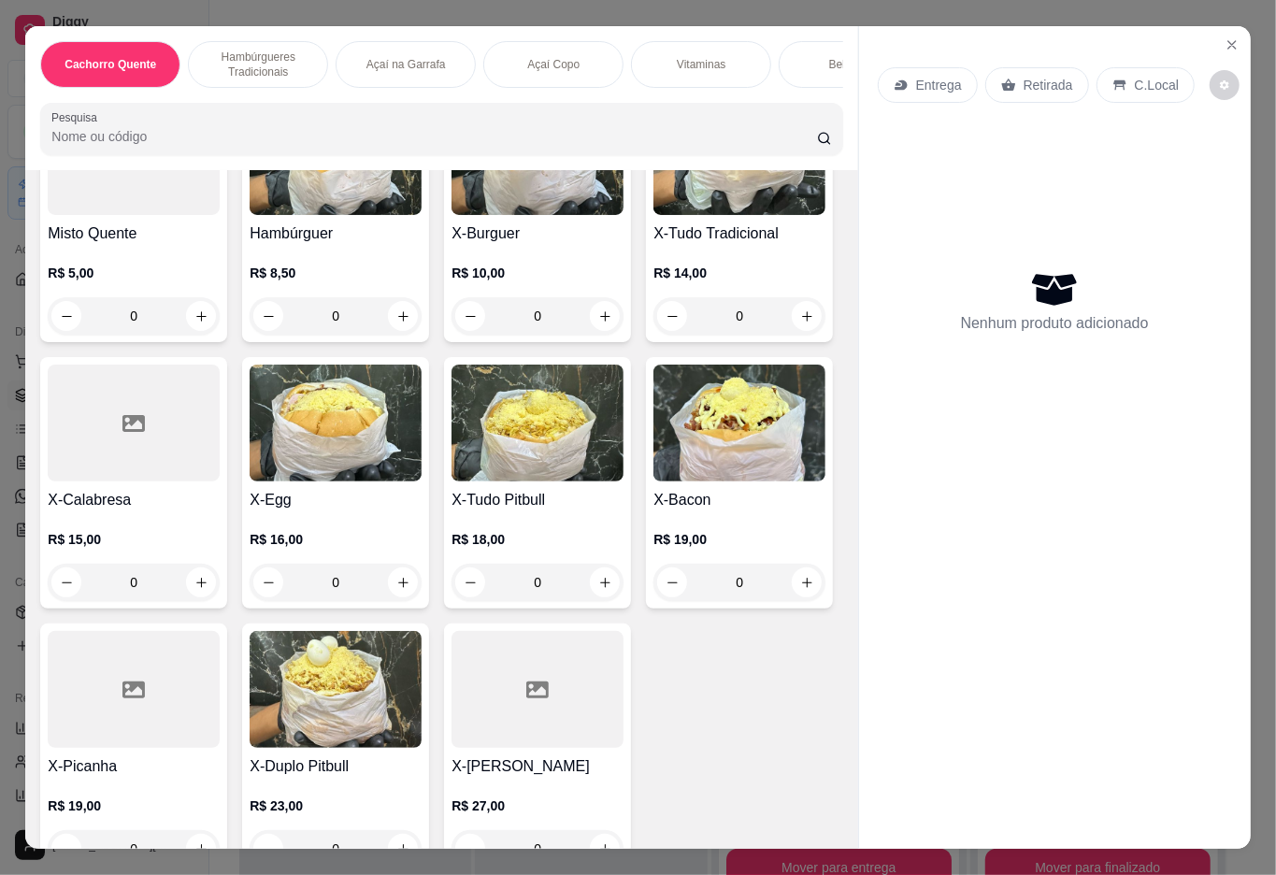
click at [654, 335] on div "0" at bounding box center [740, 315] width 172 height 37
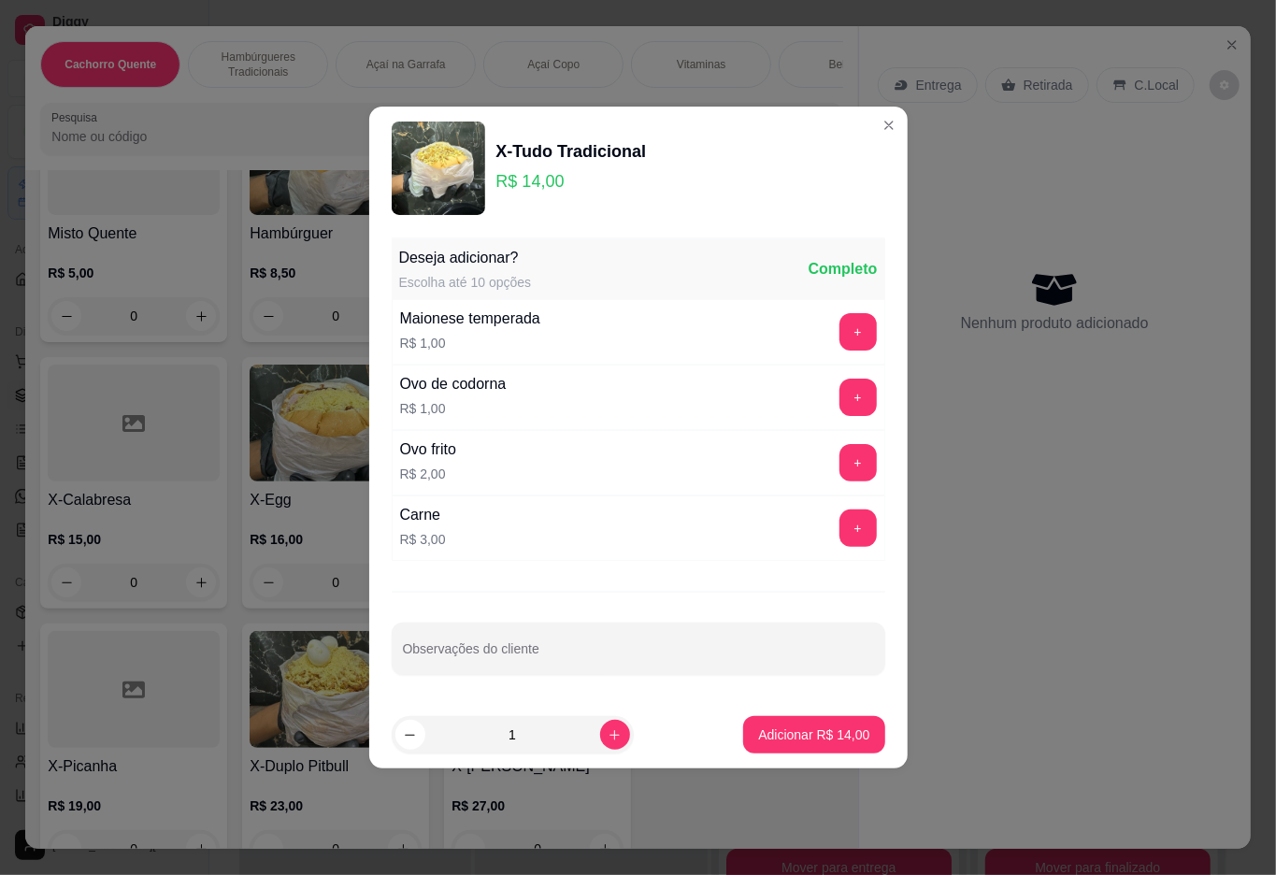
click at [610, 737] on icon "increase-product-quantity" at bounding box center [615, 735] width 10 height 10
type input "2"
click at [795, 735] on p "Adicionar R$ 28,00" at bounding box center [813, 735] width 111 height 19
type input "2"
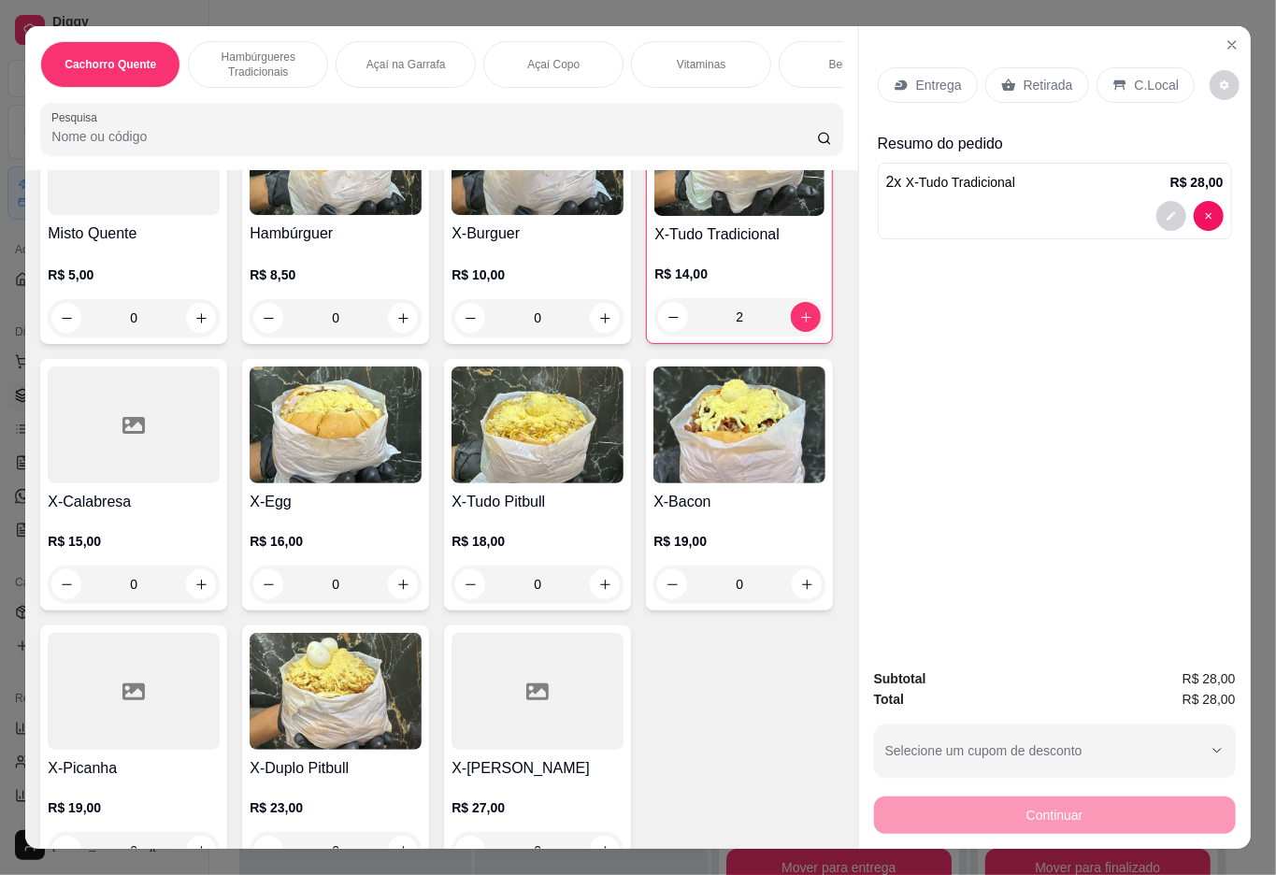
click at [813, 56] on div "Bebidas" at bounding box center [849, 64] width 140 height 47
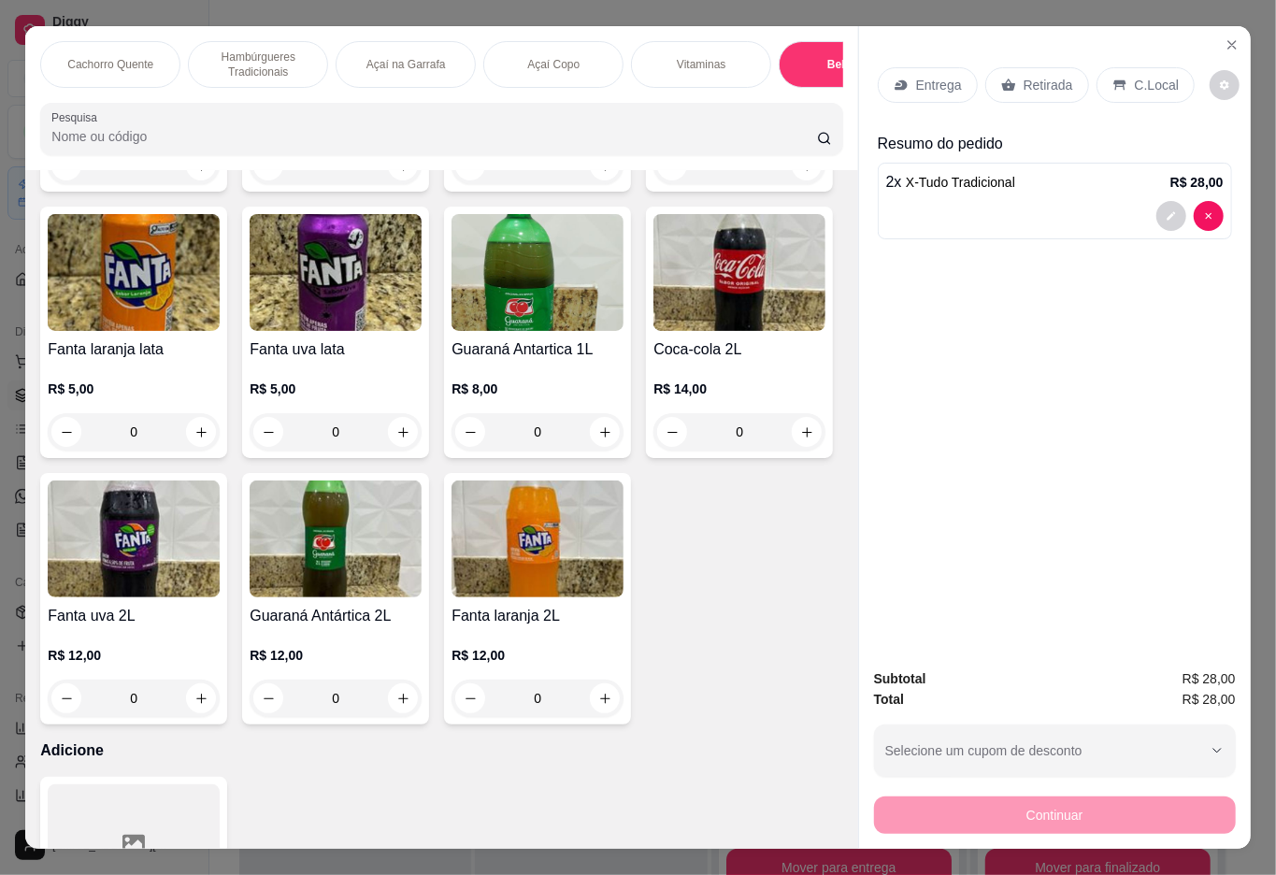
scroll to position [42, 0]
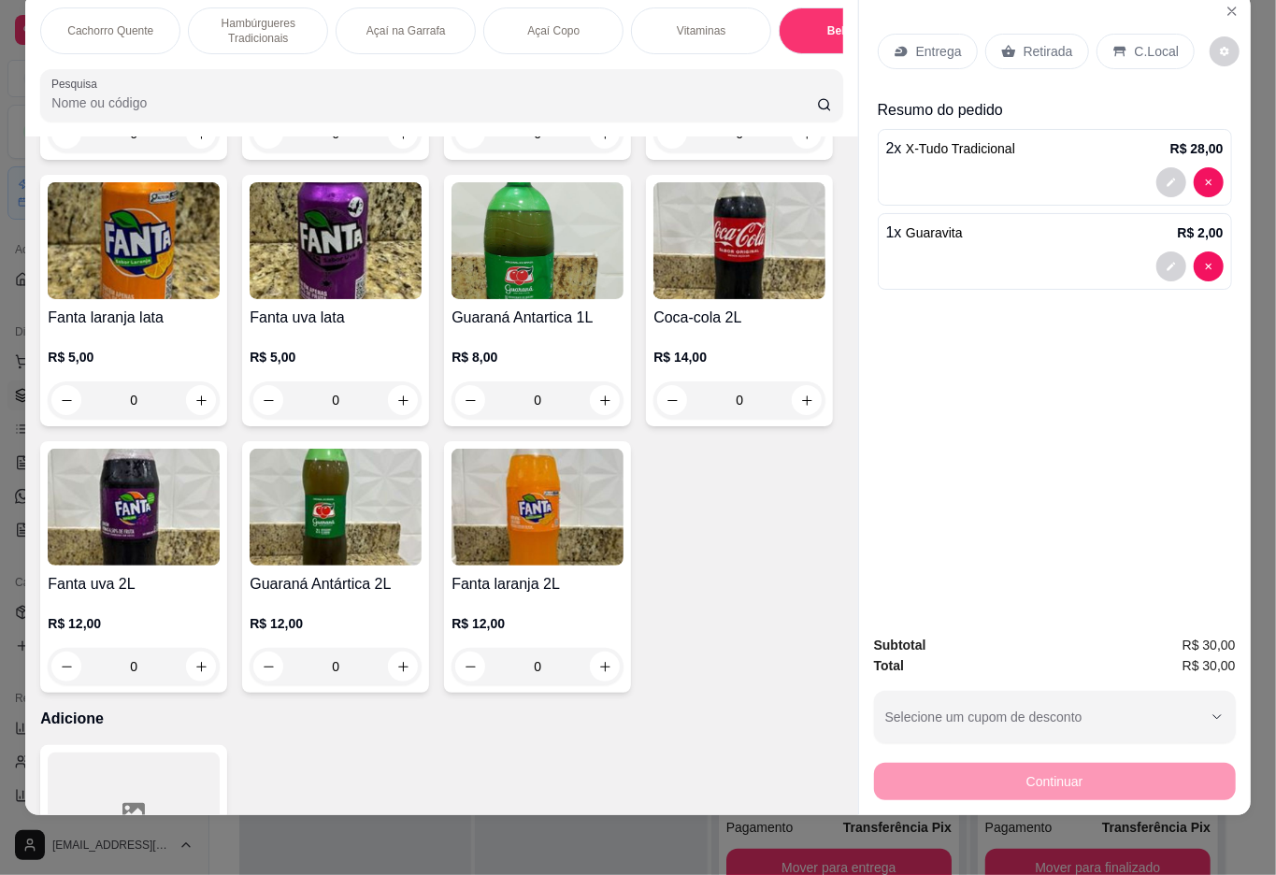
type input "2"
click at [1161, 42] on p "C.Local" at bounding box center [1157, 51] width 44 height 19
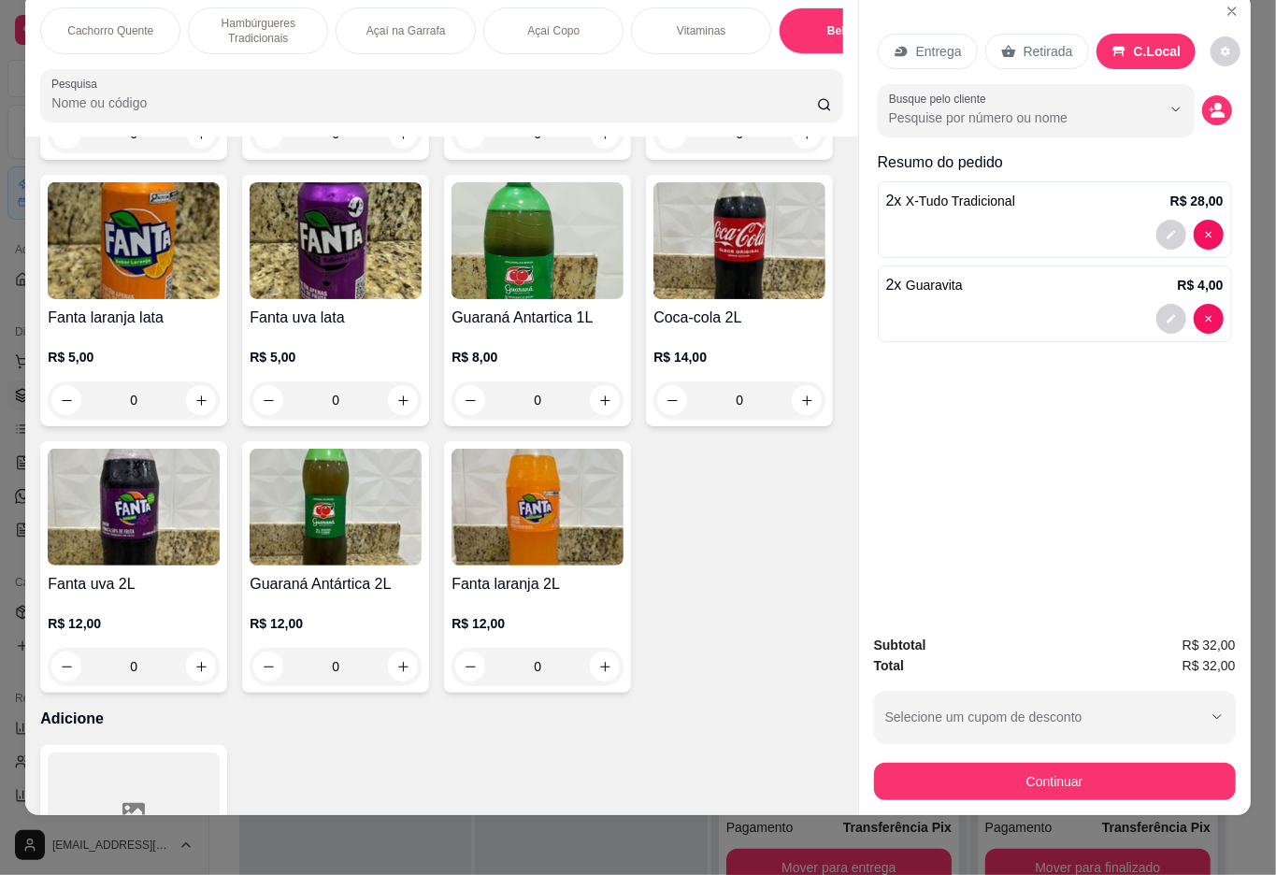
click at [1077, 718] on button "Selecione um cupom de desconto" at bounding box center [1055, 717] width 362 height 52
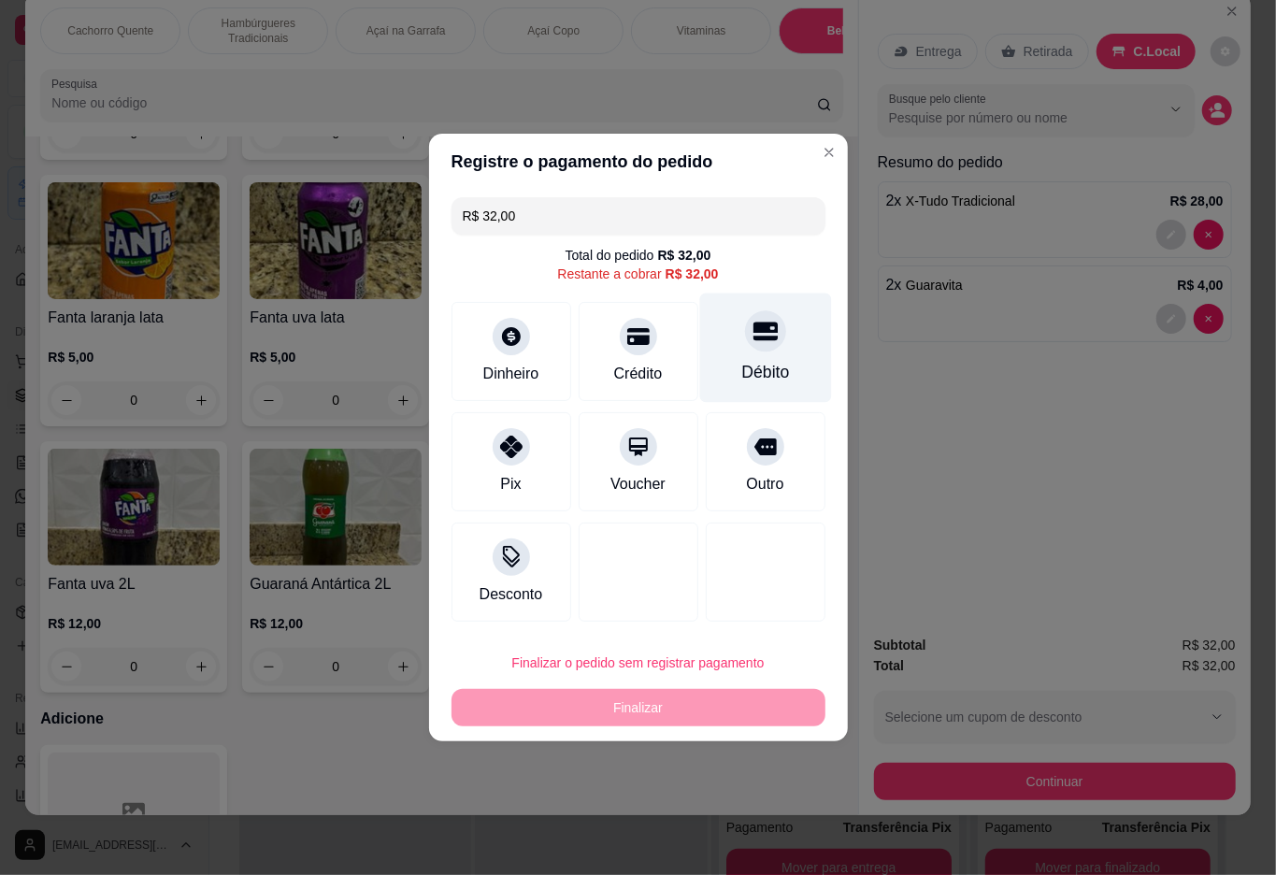
click at [769, 345] on div "Débito" at bounding box center [765, 348] width 132 height 109
type input "R$ 0,00"
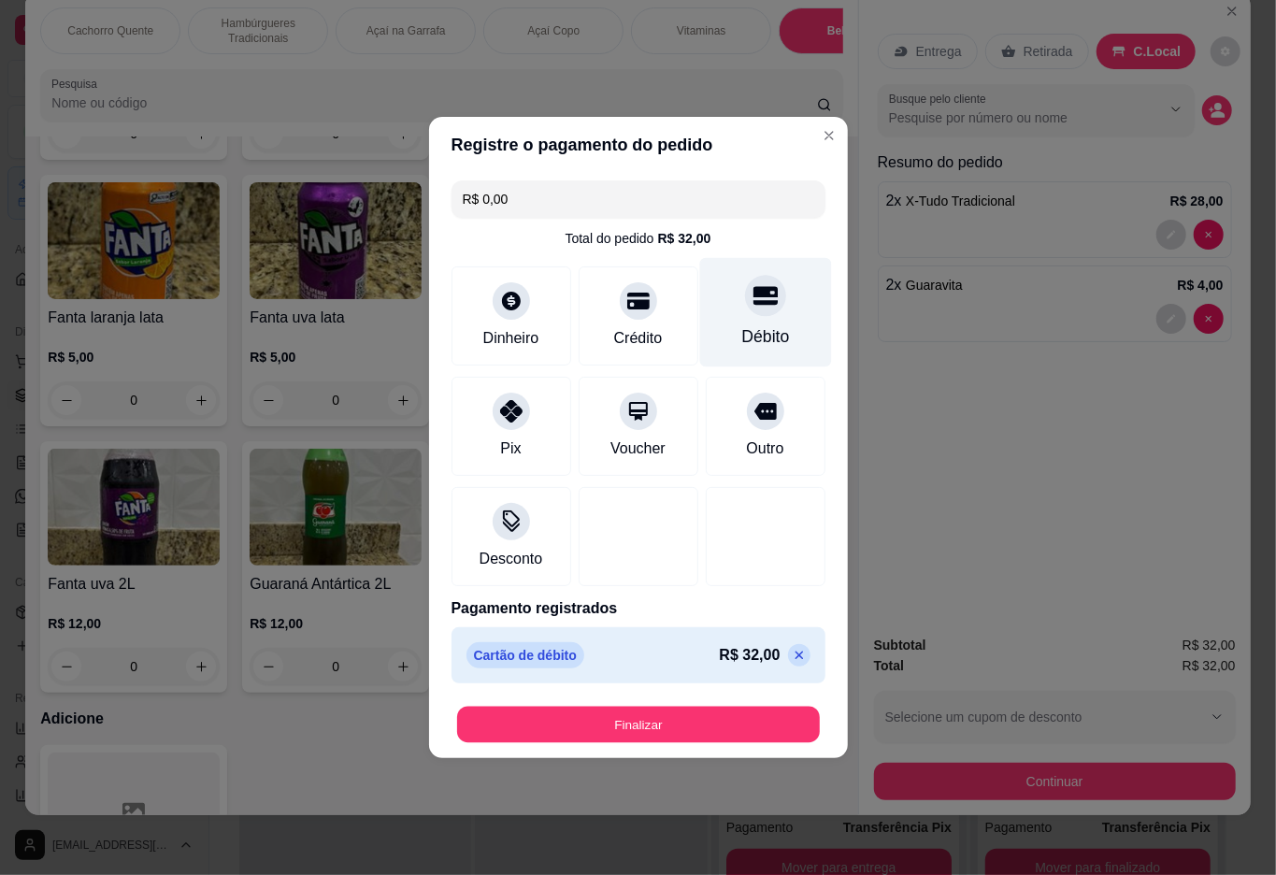
click at [729, 716] on button "Finalizar" at bounding box center [638, 725] width 363 height 36
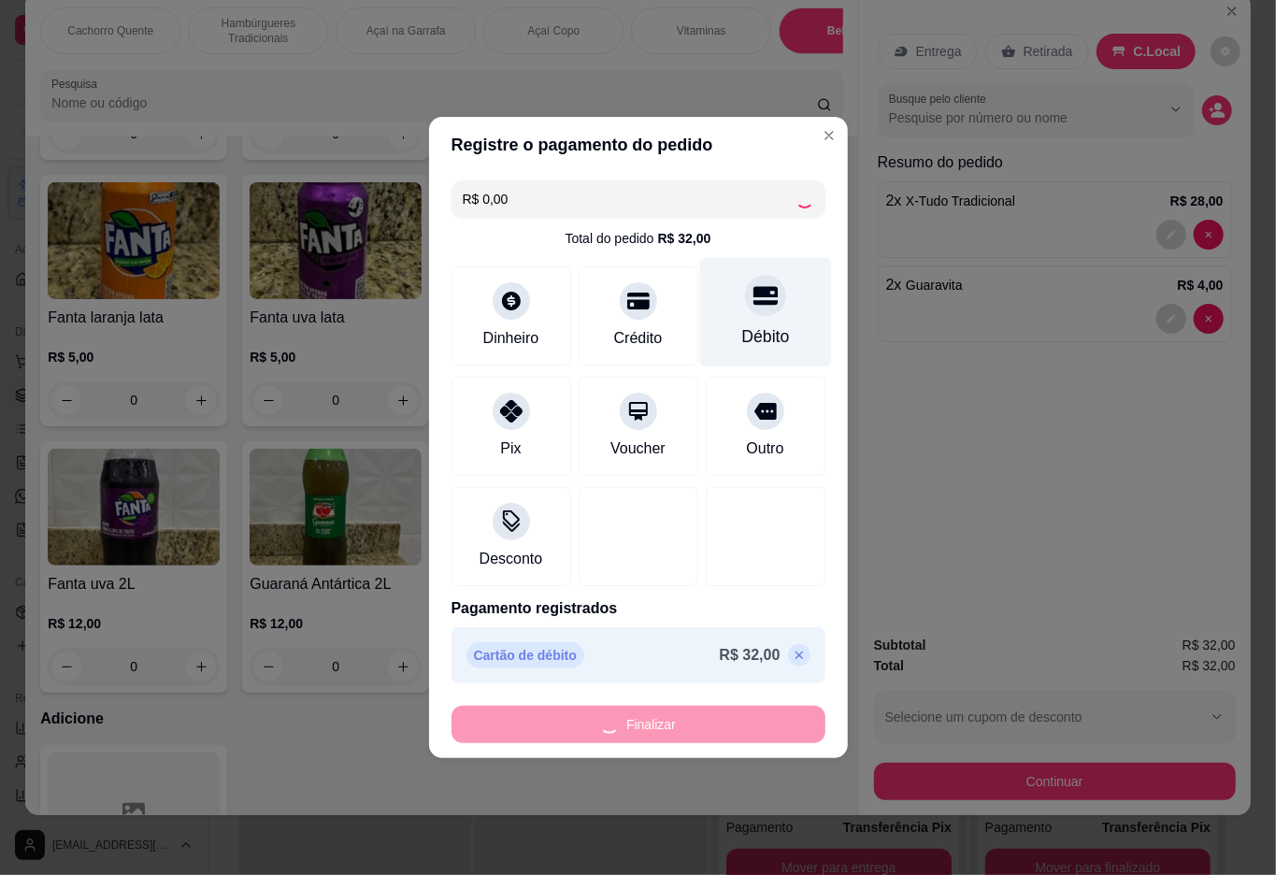
type input "0"
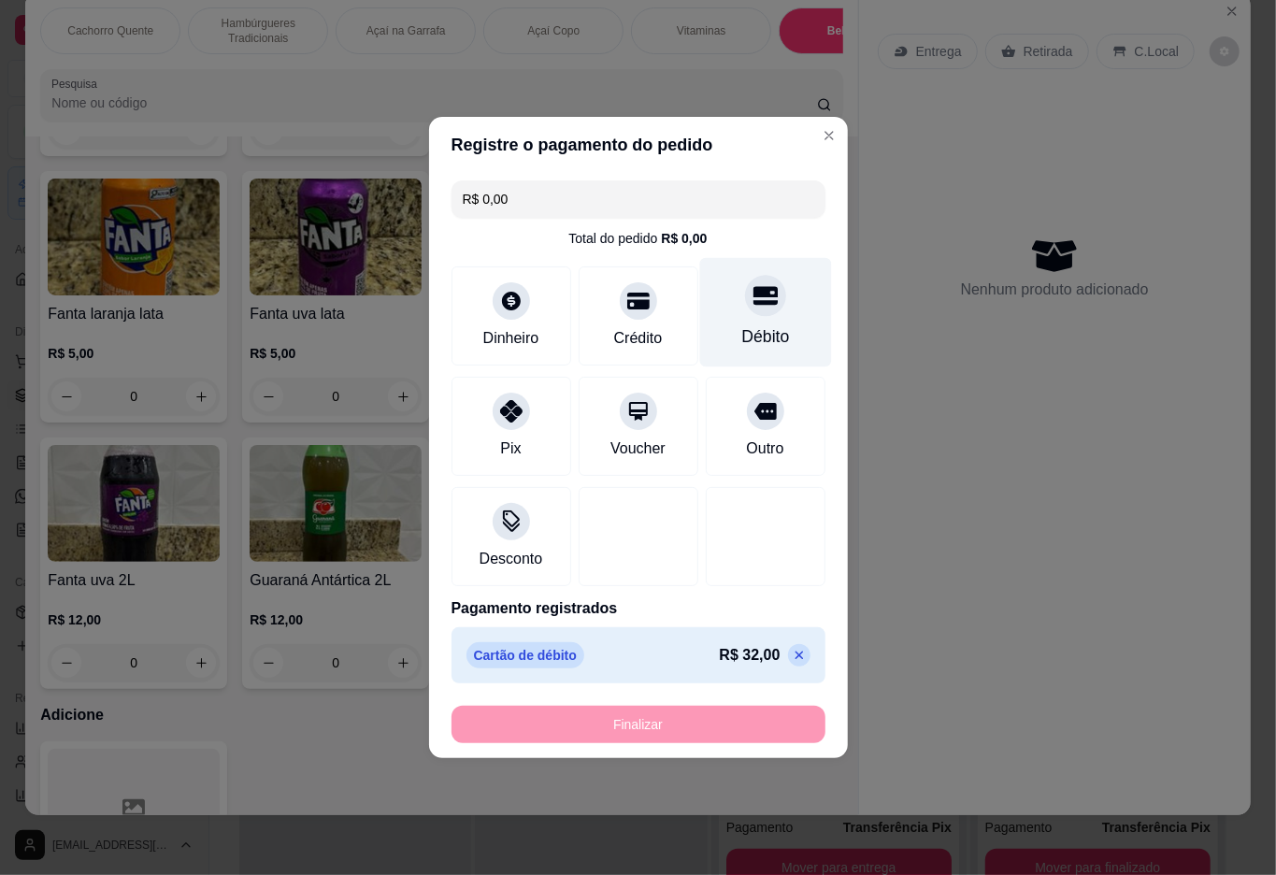
type input "-R$ 32,00"
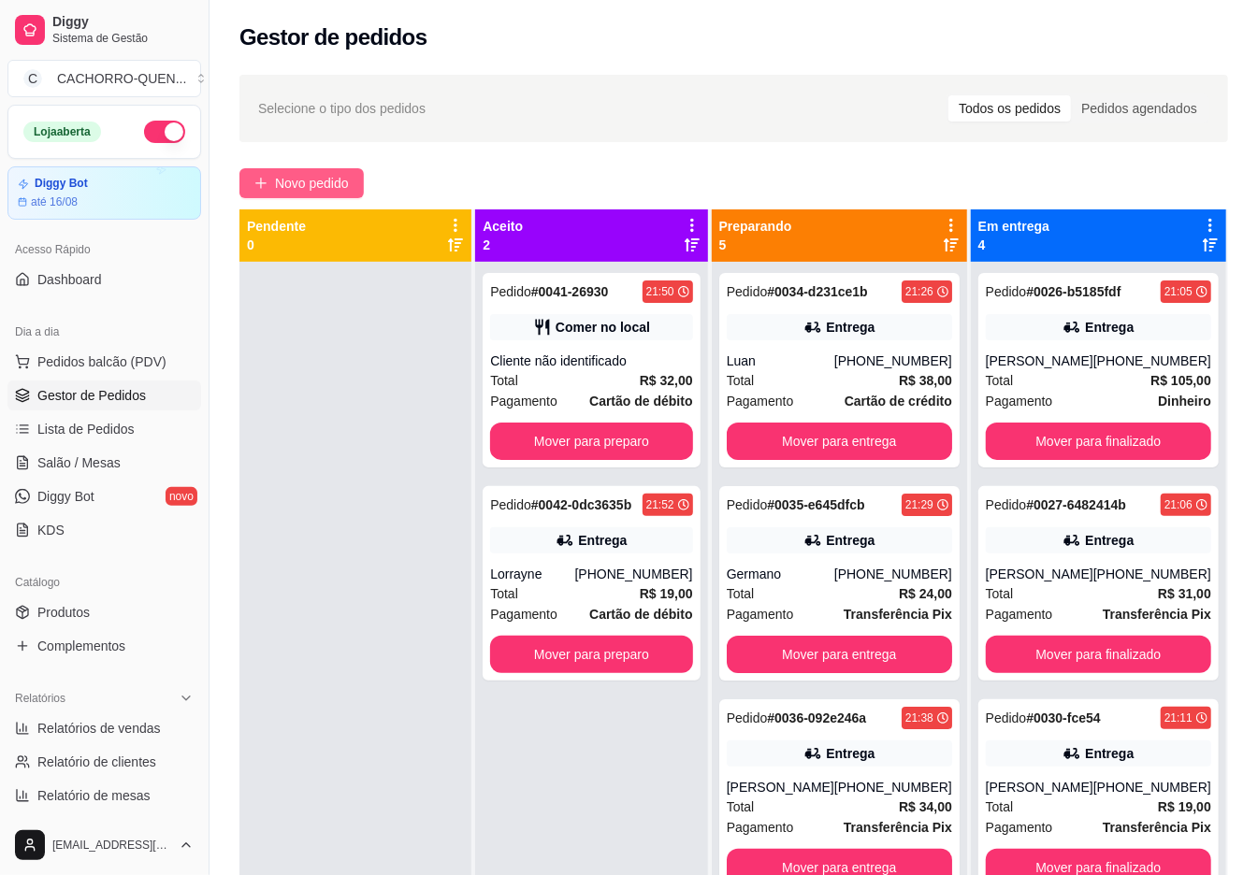
click at [316, 192] on span "Novo pedido" at bounding box center [312, 183] width 74 height 21
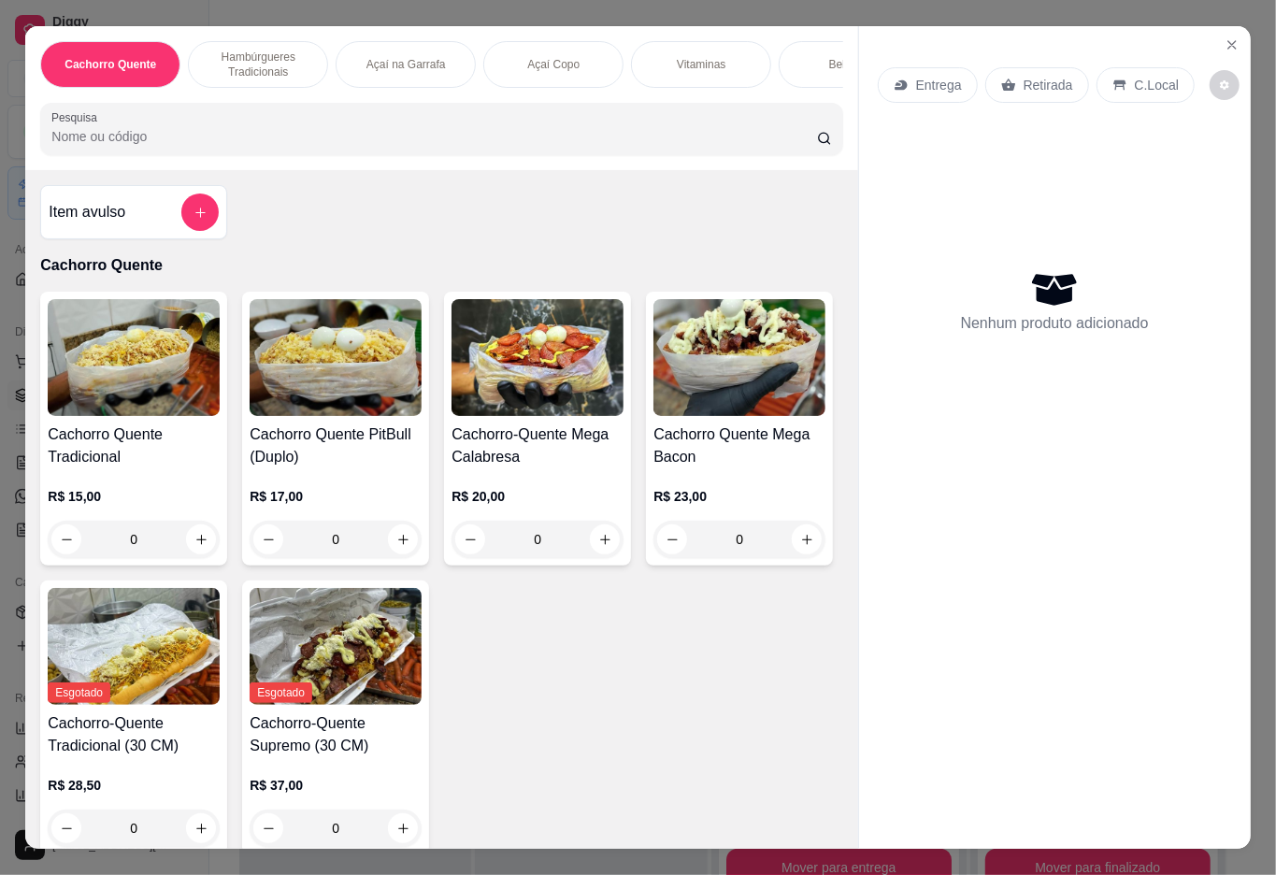
click at [578, 65] on div "Açaí Copo" at bounding box center [553, 64] width 140 height 47
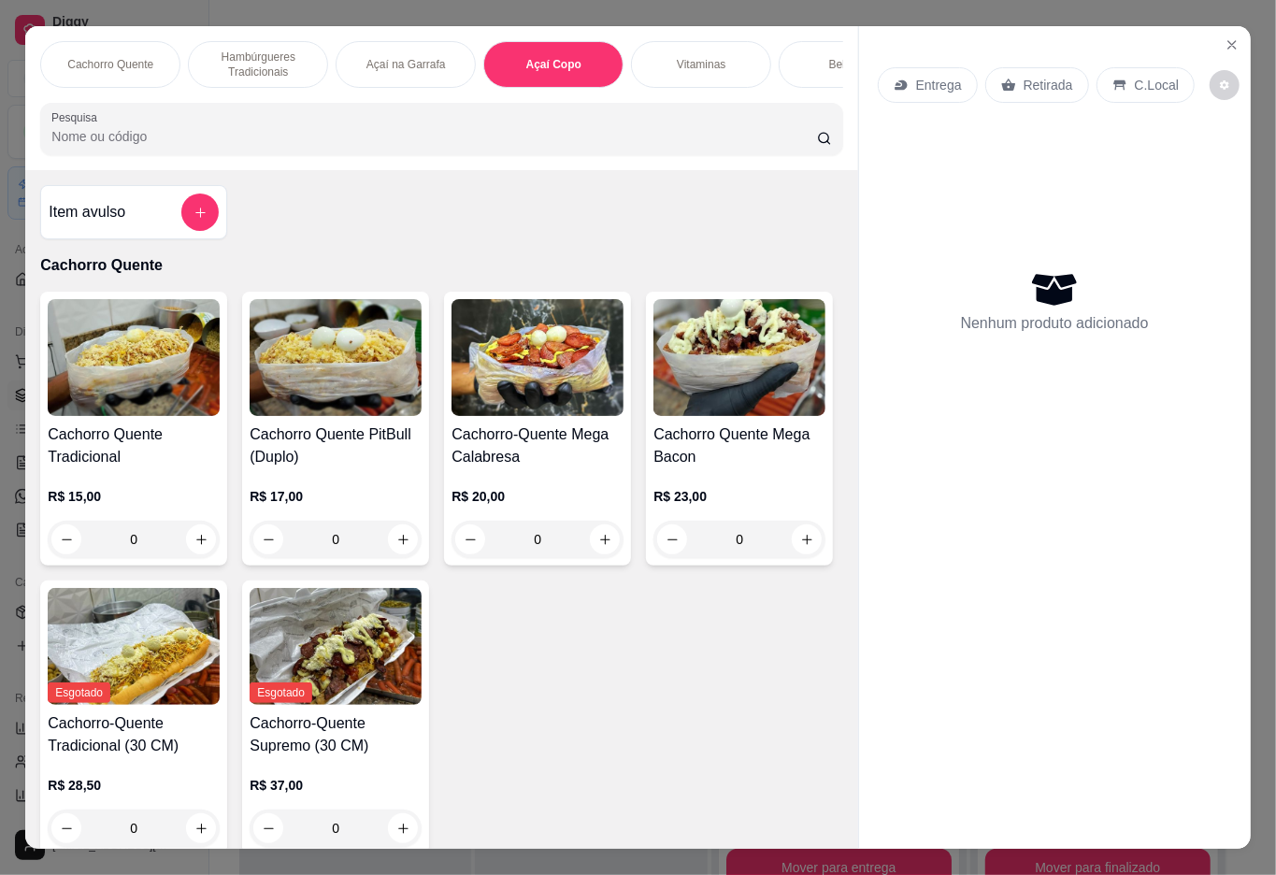
scroll to position [42, 0]
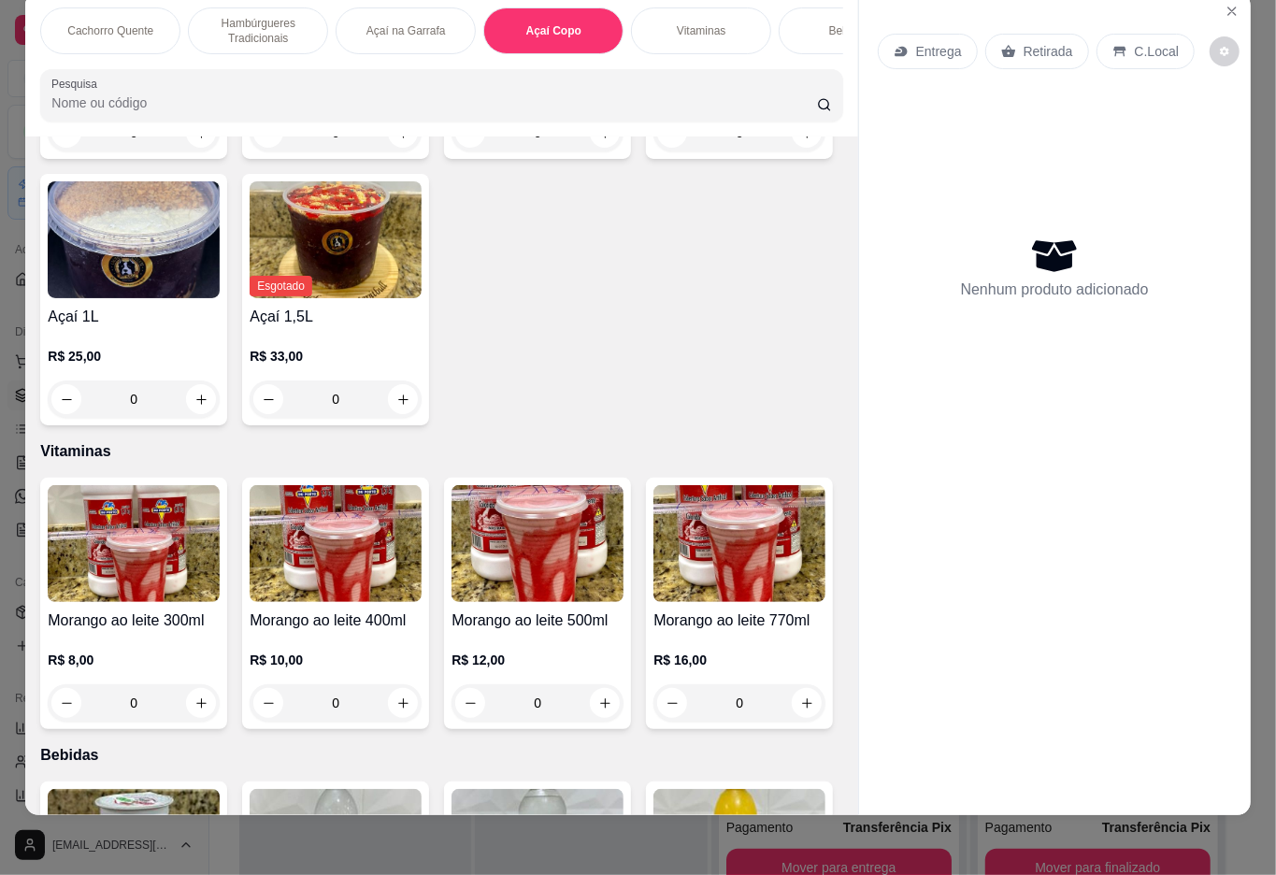
click at [220, 418] on div "0" at bounding box center [134, 399] width 172 height 37
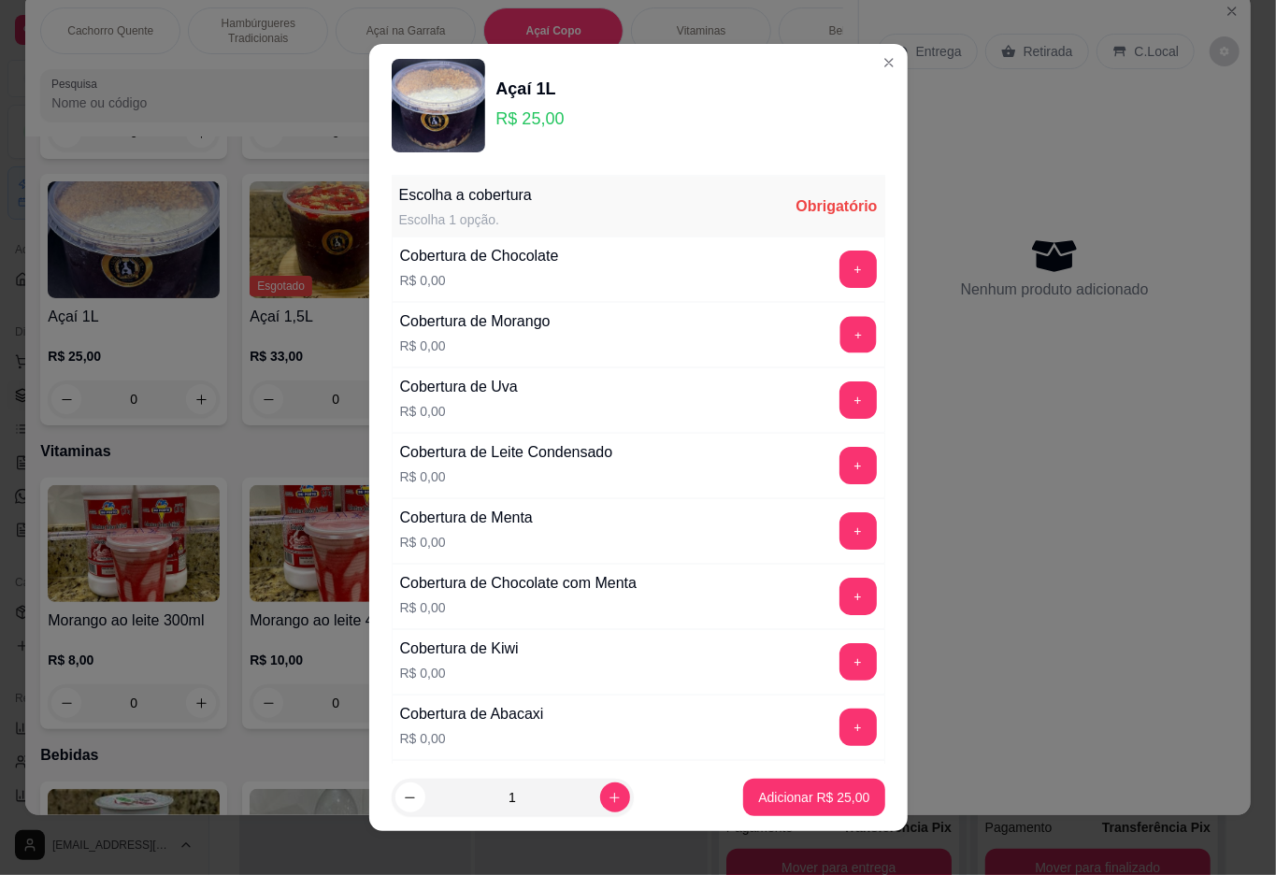
click at [840, 337] on button "+" at bounding box center [858, 334] width 36 height 36
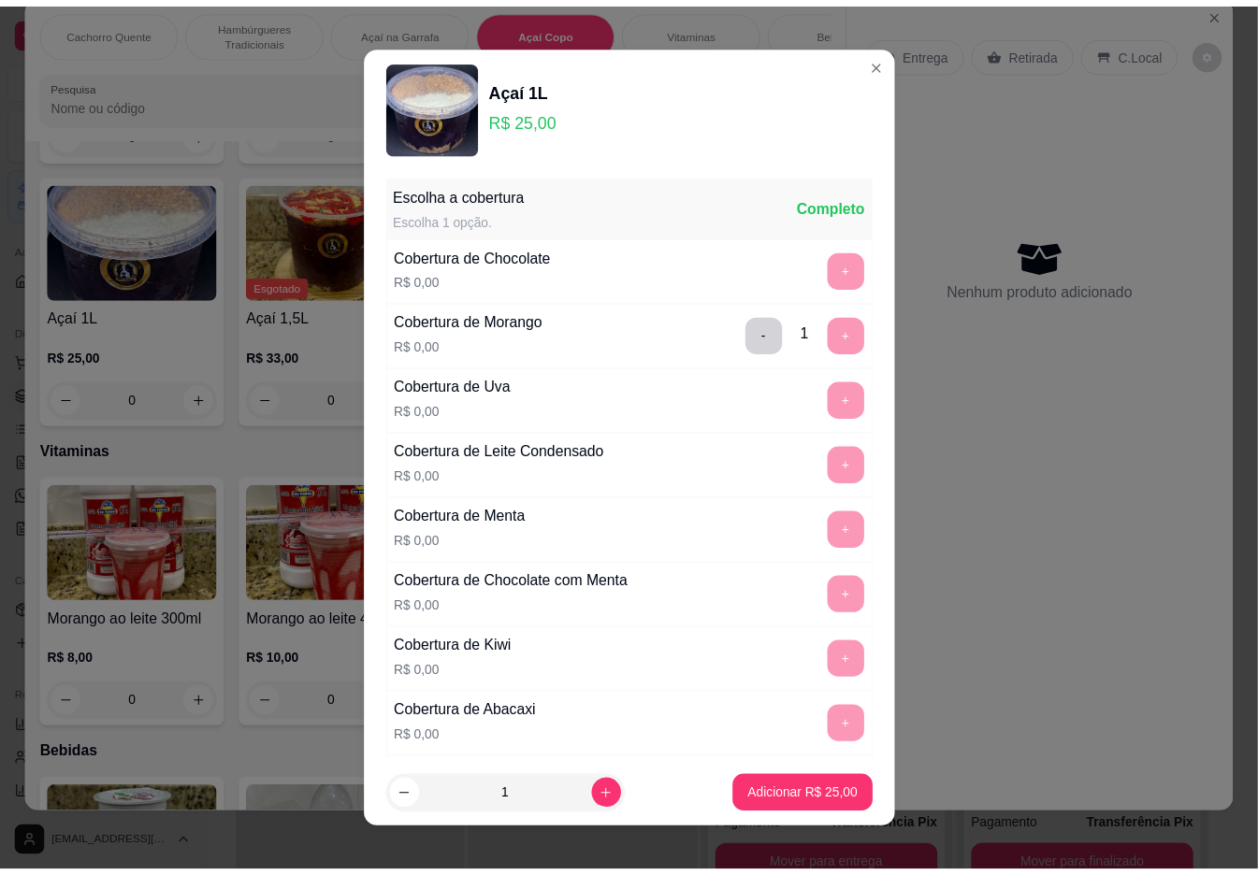
scroll to position [16, 0]
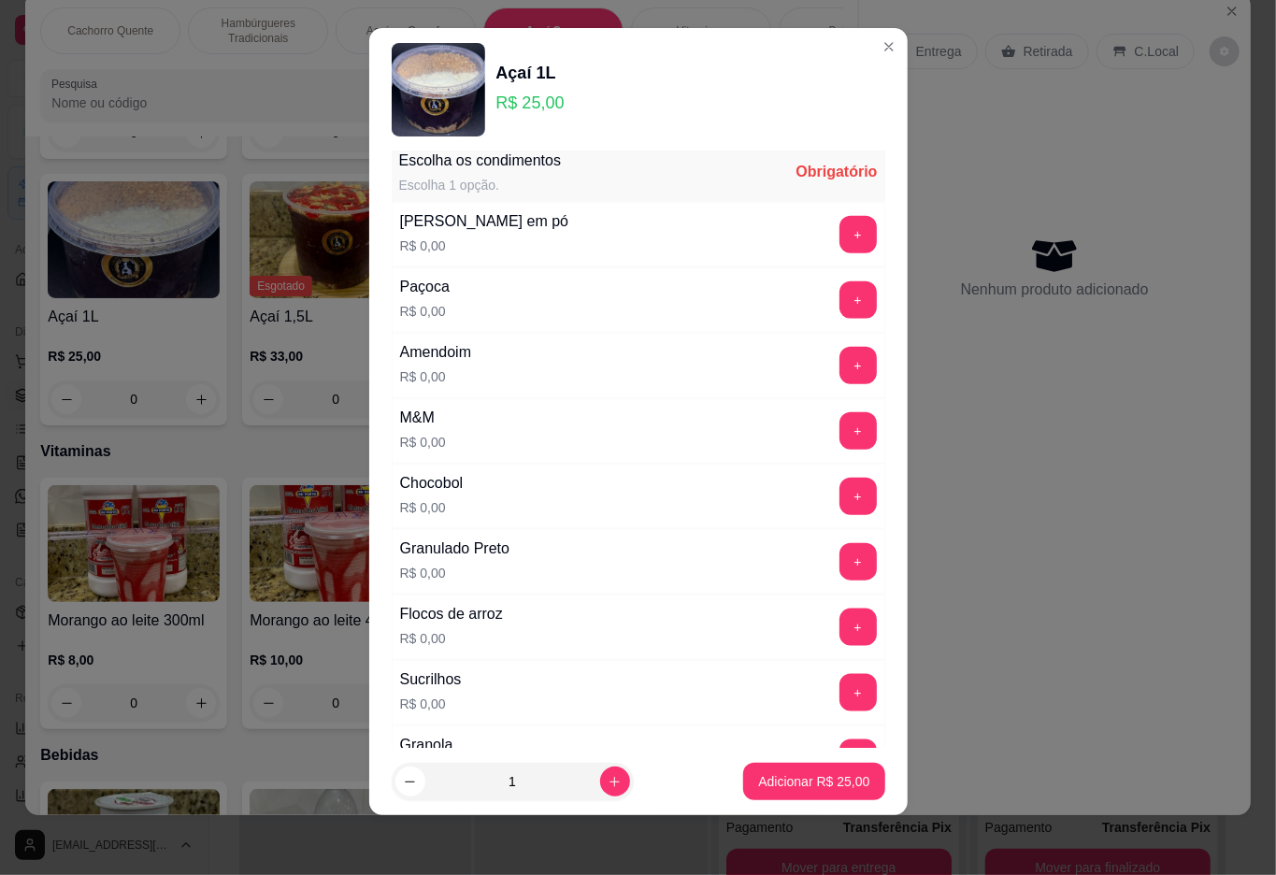
click at [840, 446] on button "+" at bounding box center [858, 430] width 37 height 37
click at [770, 780] on p "Adicionar R$ 25,00" at bounding box center [814, 782] width 108 height 18
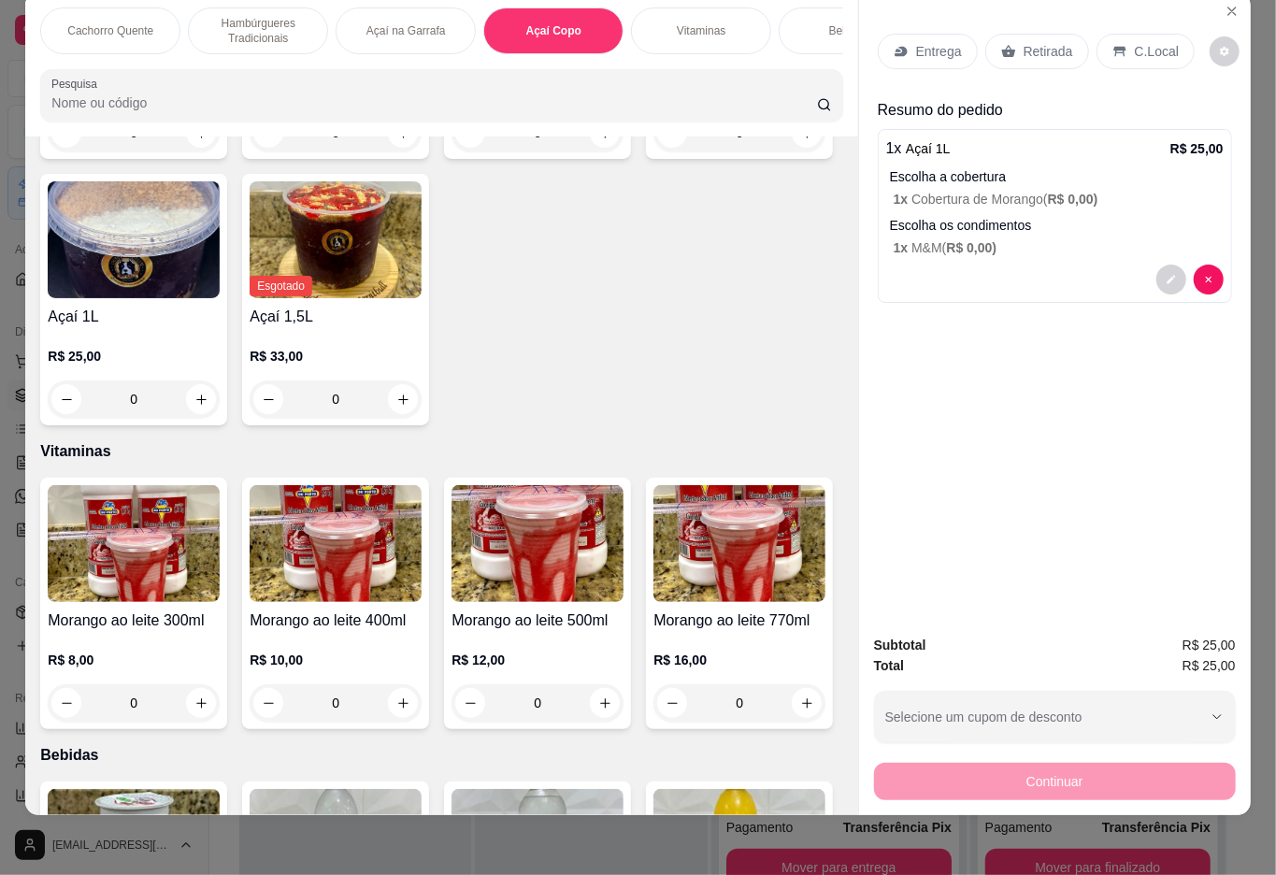
click at [1044, 42] on p "Retirada" at bounding box center [1049, 51] width 50 height 19
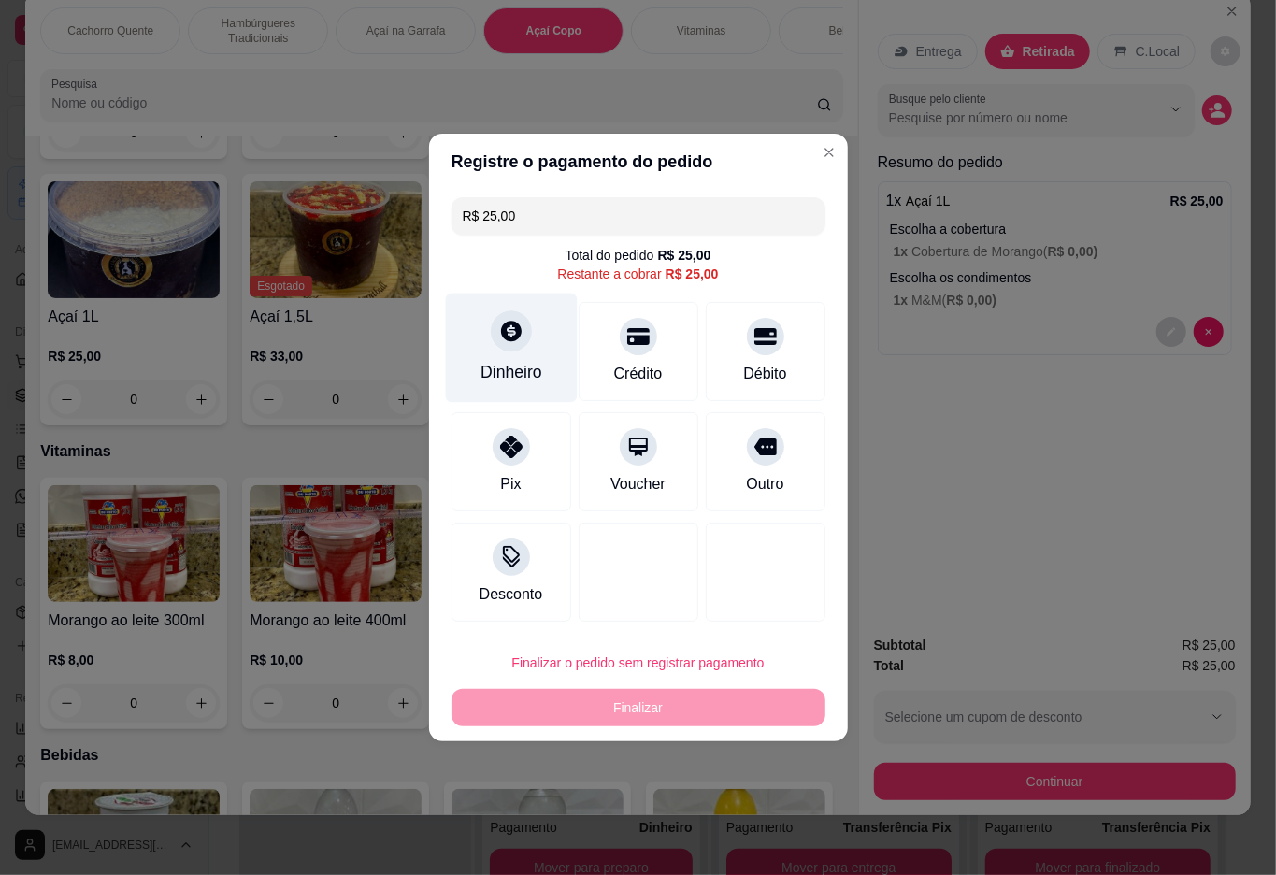
click at [514, 341] on icon at bounding box center [511, 331] width 21 height 21
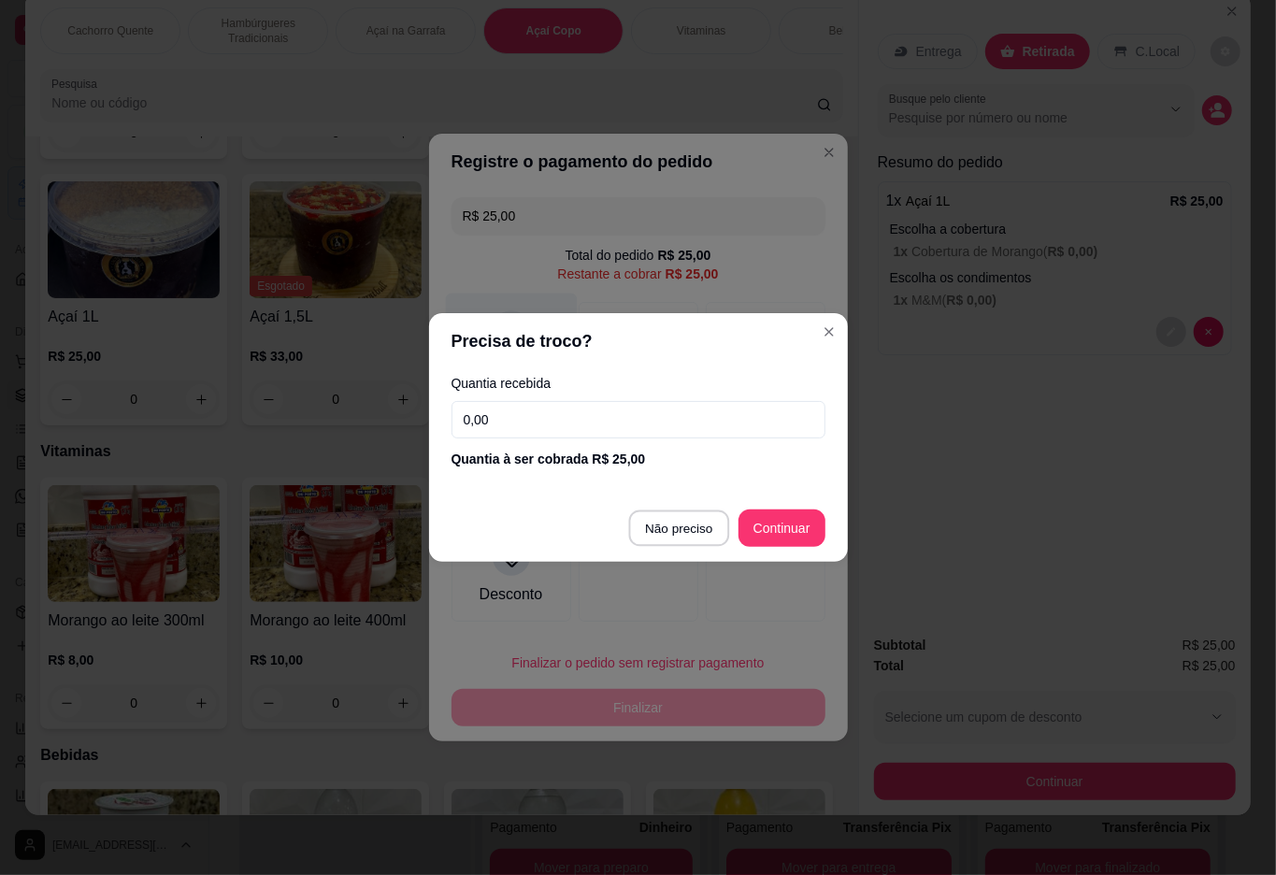
click at [662, 525] on div at bounding box center [639, 572] width 120 height 99
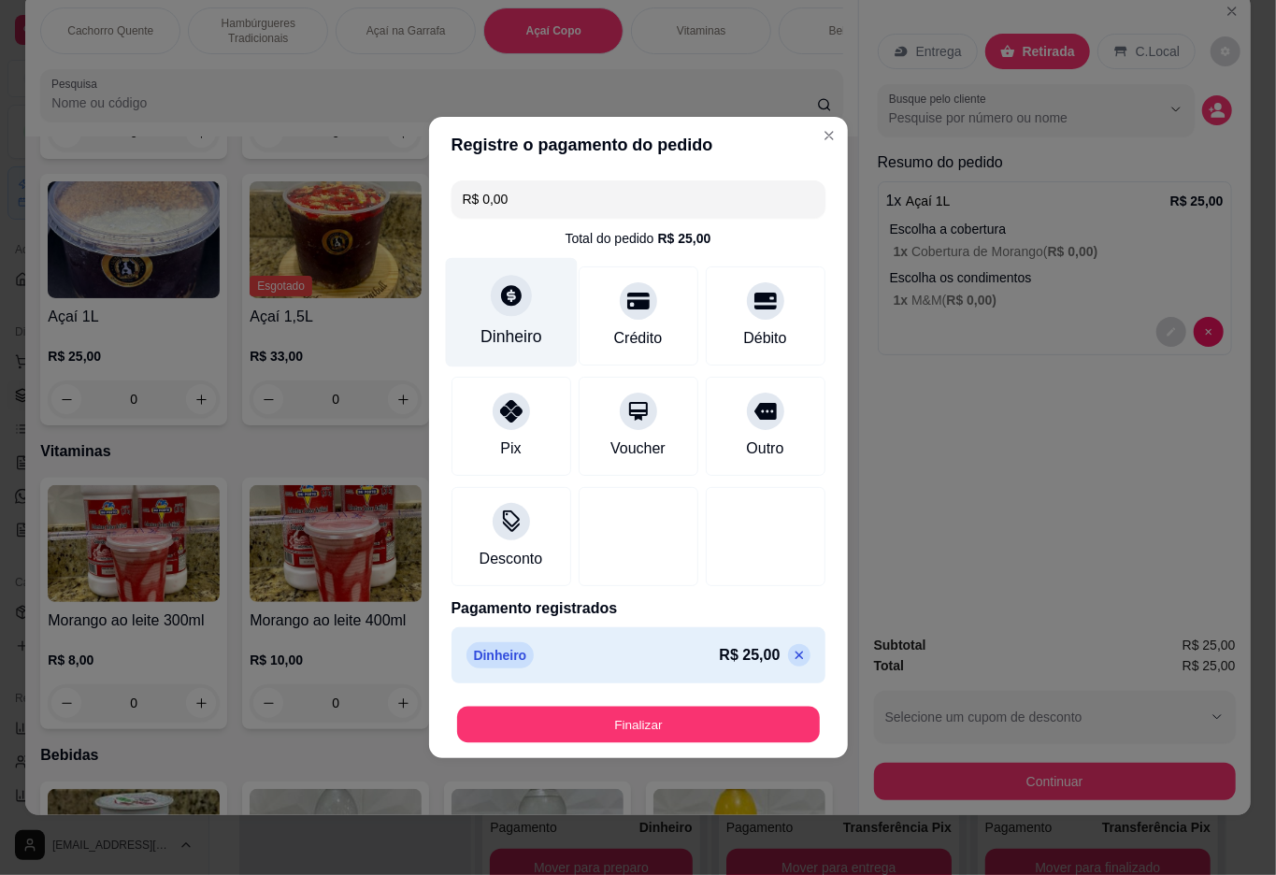
click at [682, 712] on button "Finalizar" at bounding box center [638, 725] width 363 height 36
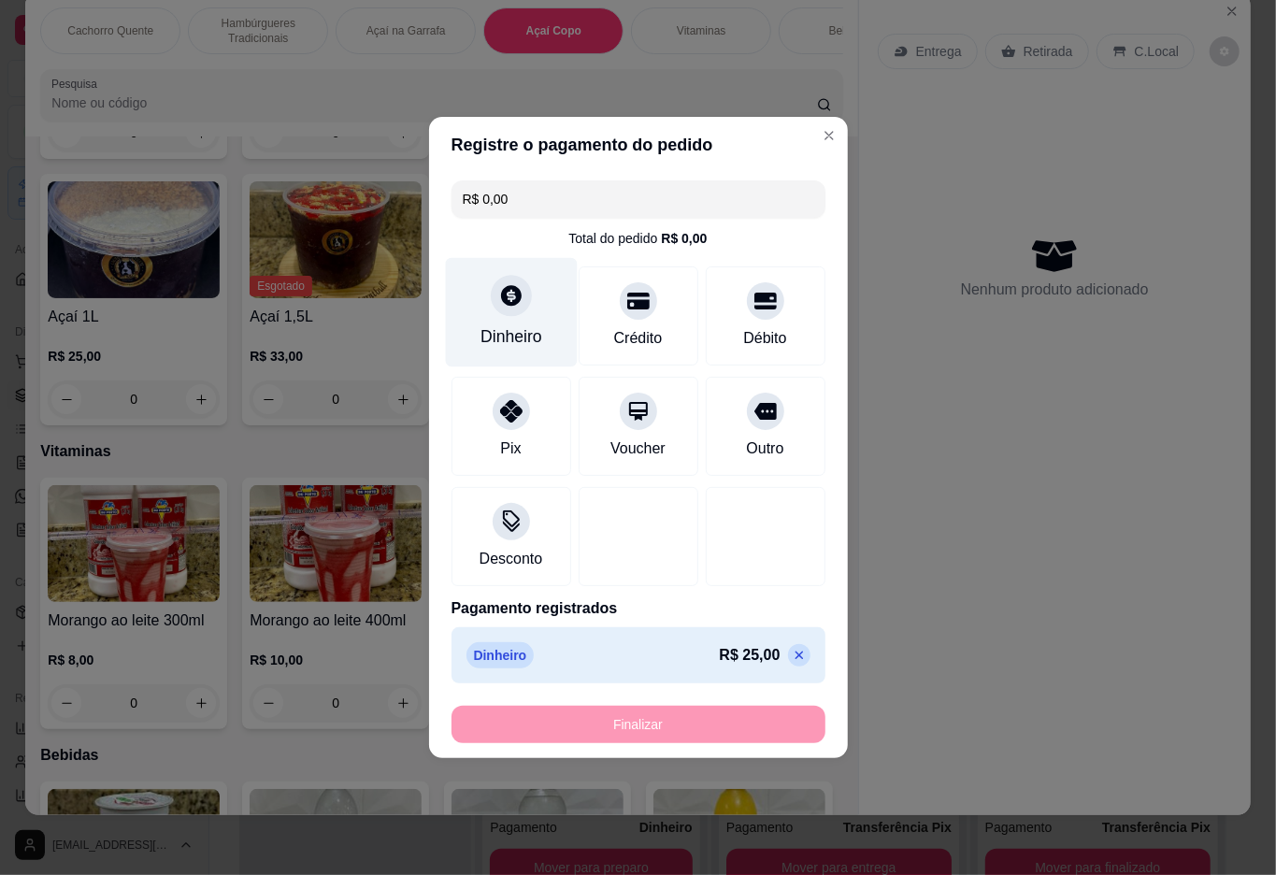
type input "-R$ 25,00"
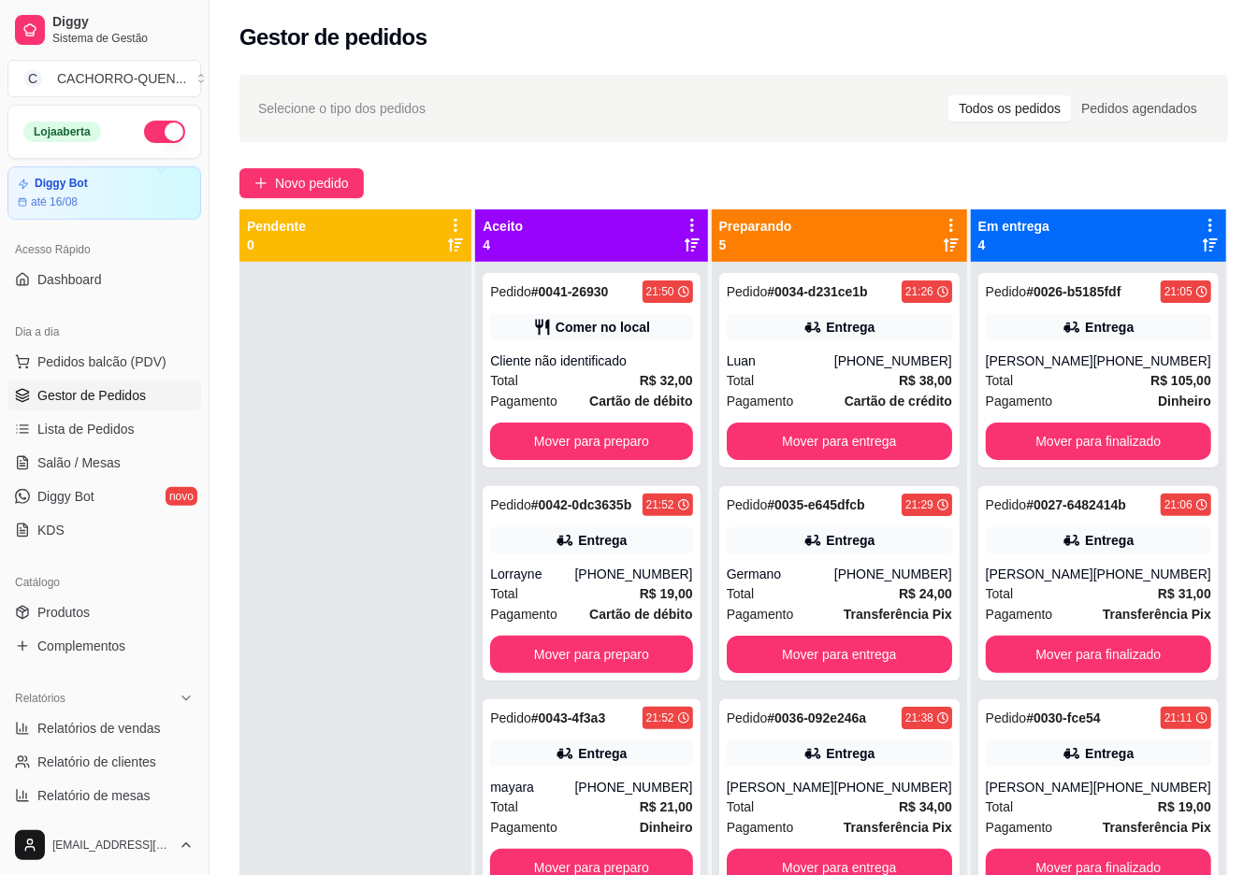
scroll to position [52, 0]
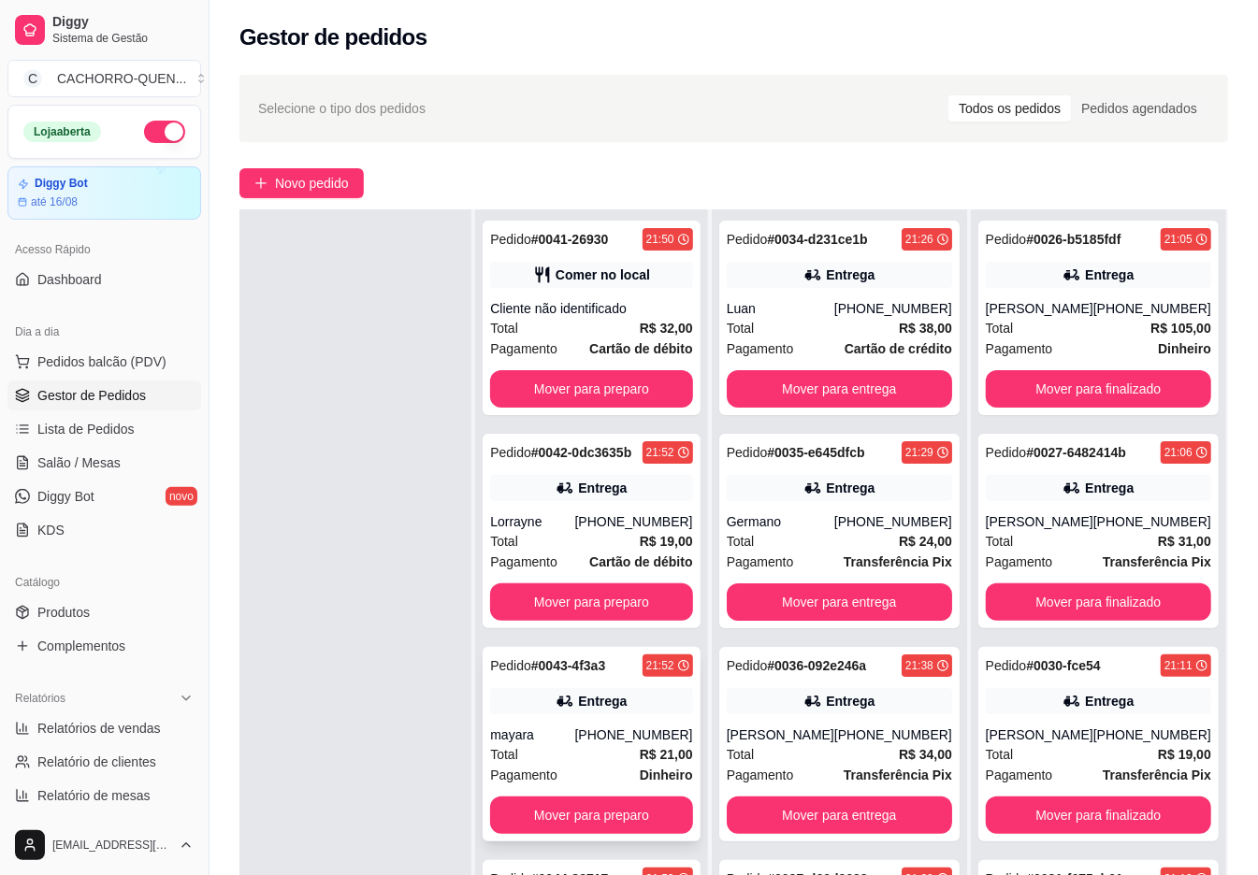
click at [597, 715] on div "Pedido # 0043-4f3a3 21:52 Entrega mayara [PHONE_NUMBER] Total R$ 21,00 Pagament…" at bounding box center [590, 744] width 217 height 194
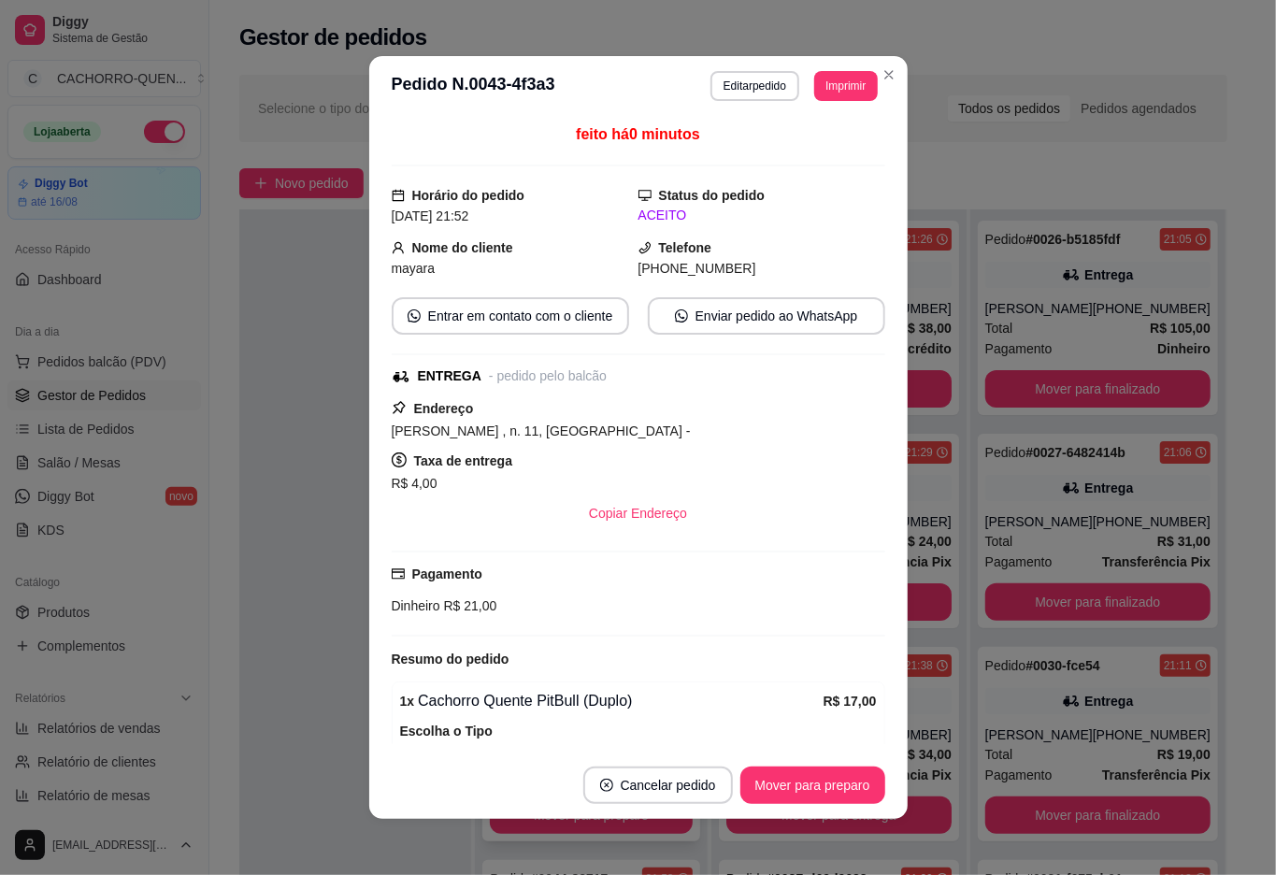
click at [297, 430] on div at bounding box center [355, 646] width 232 height 875
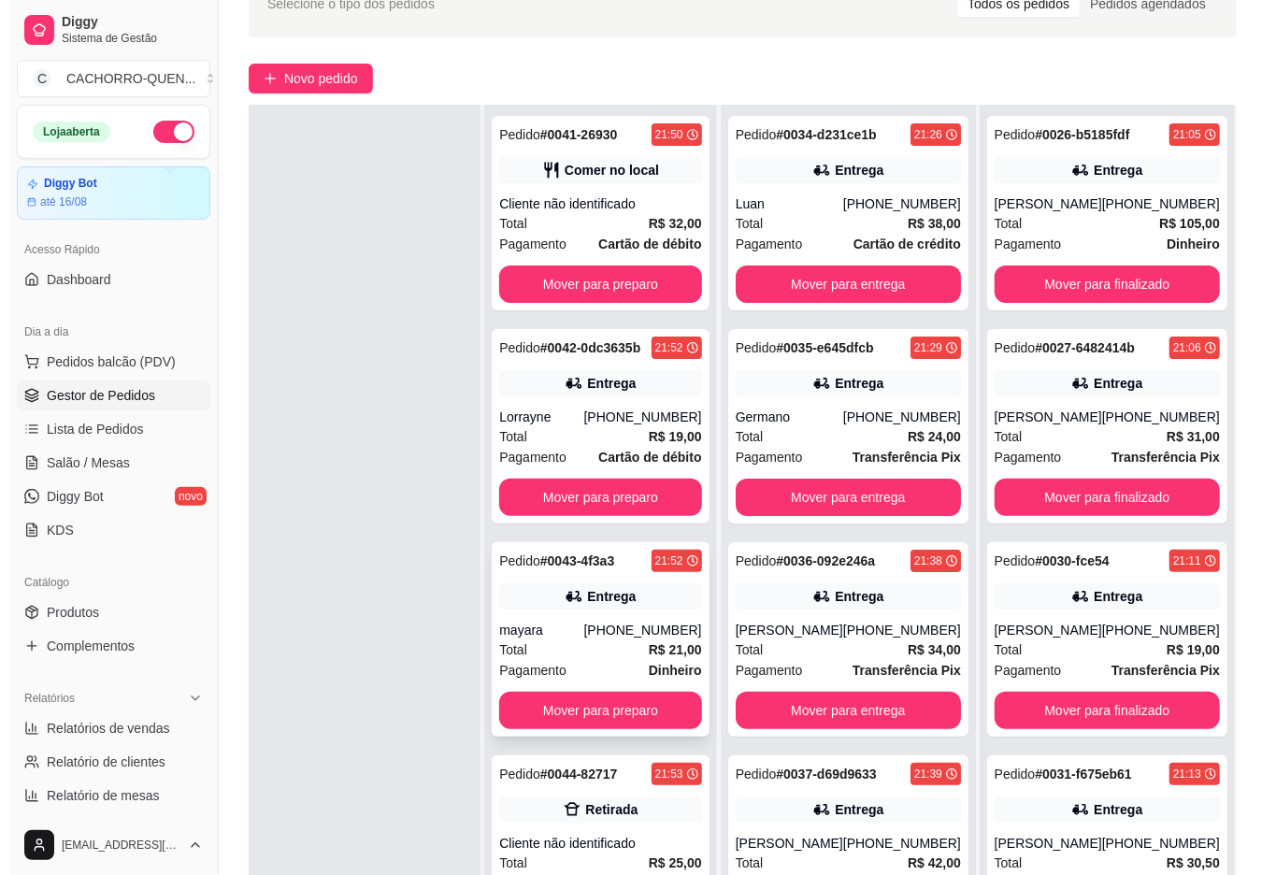
scroll to position [285, 0]
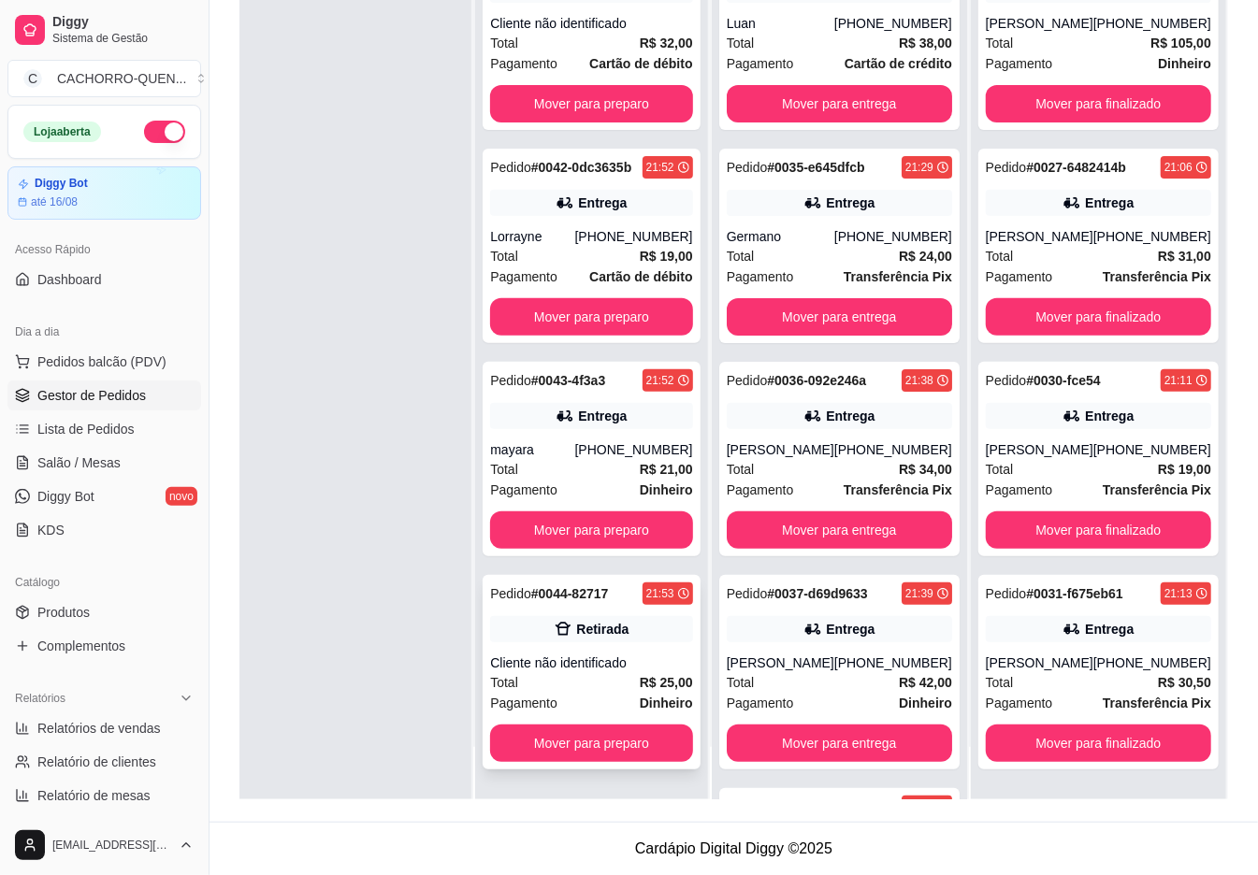
click at [614, 674] on div "Total R$ 25,00" at bounding box center [591, 682] width 202 height 21
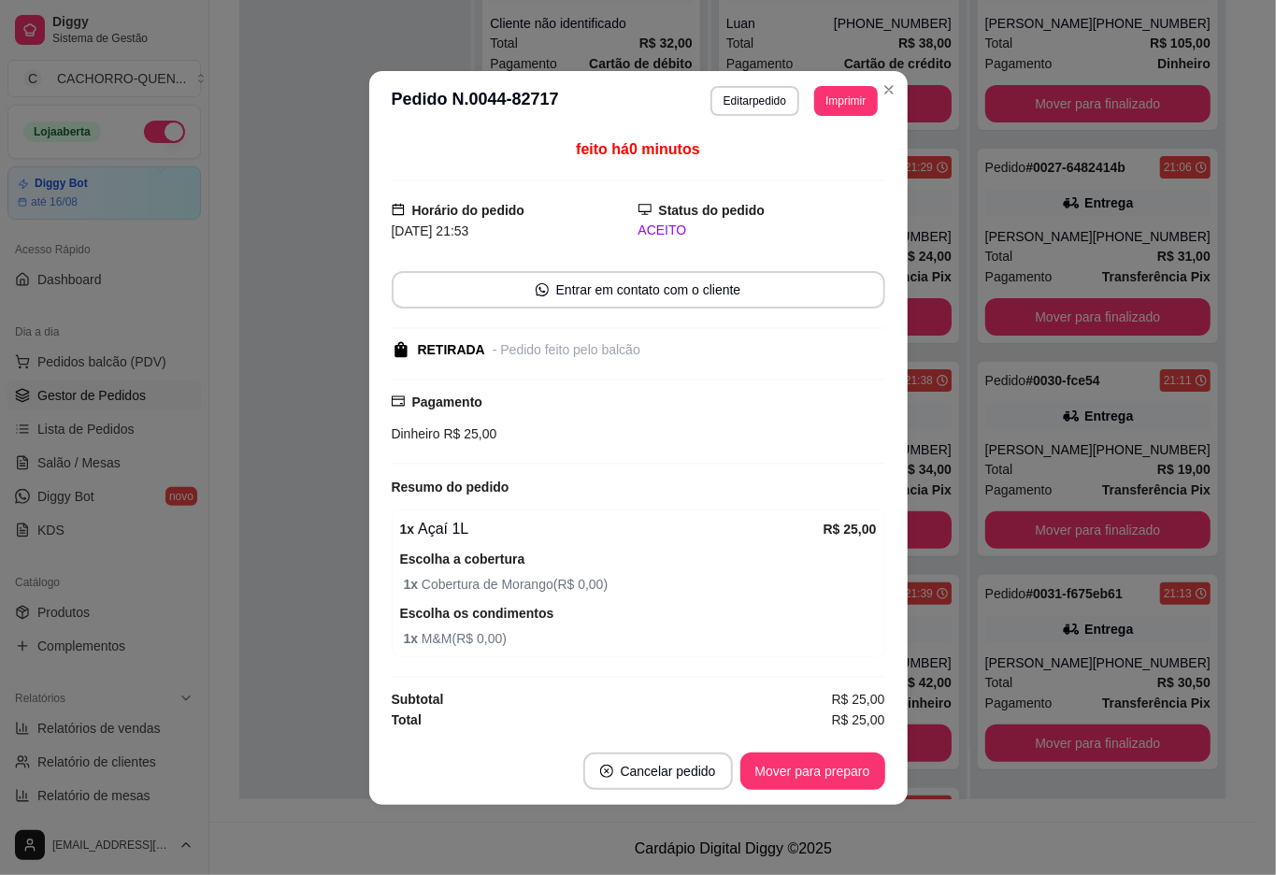
click at [839, 779] on button "Mover para preparo" at bounding box center [813, 771] width 145 height 37
click at [825, 769] on div "Mover para preparo" at bounding box center [813, 771] width 145 height 37
click at [820, 771] on div "Mover para preparo" at bounding box center [799, 771] width 171 height 37
click at [821, 763] on div "Mover para preparo" at bounding box center [799, 771] width 171 height 37
click at [819, 776] on div "Mover para retirada disponível" at bounding box center [781, 771] width 207 height 37
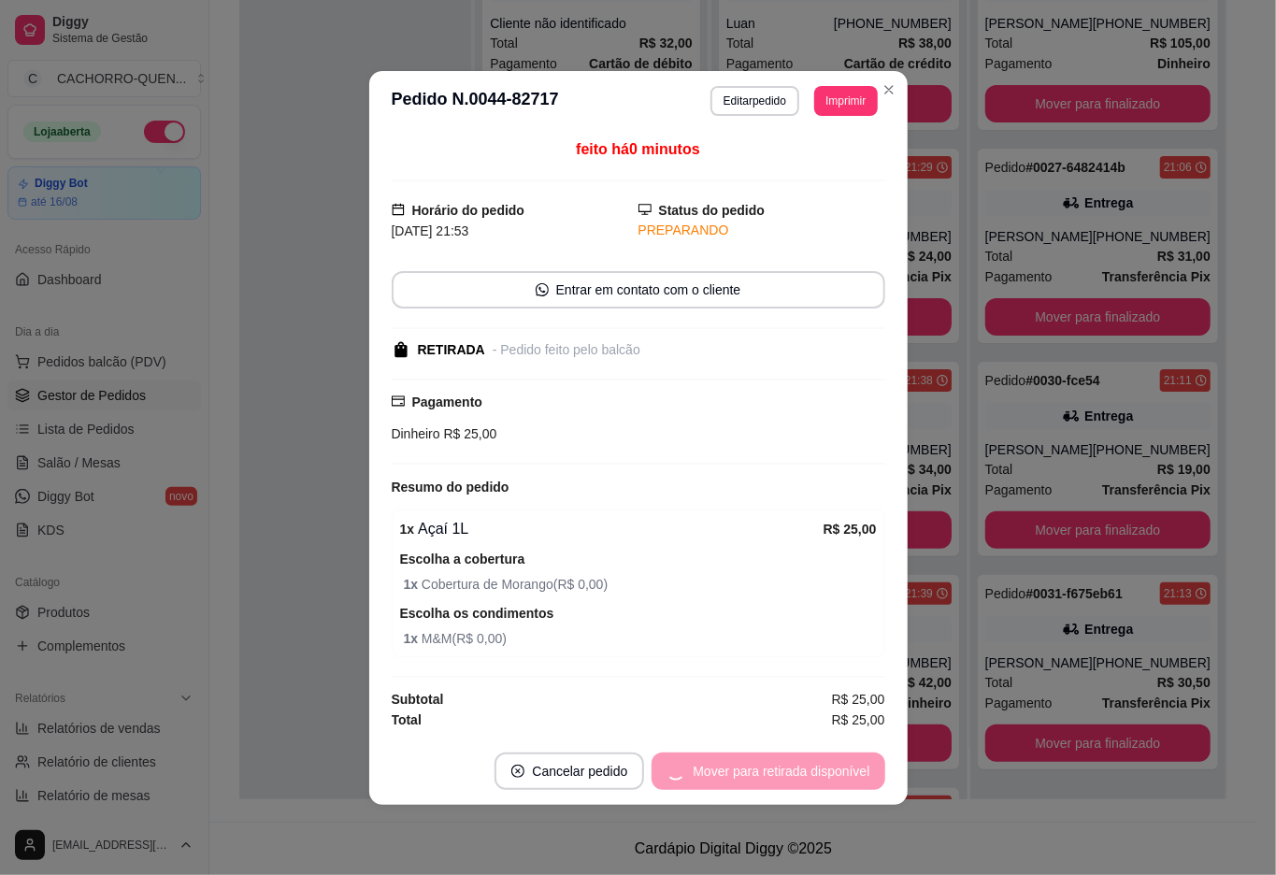
click at [823, 757] on div "Mover para retirada disponível" at bounding box center [768, 771] width 233 height 37
click at [828, 759] on div "Mover para retirada disponível" at bounding box center [768, 771] width 233 height 37
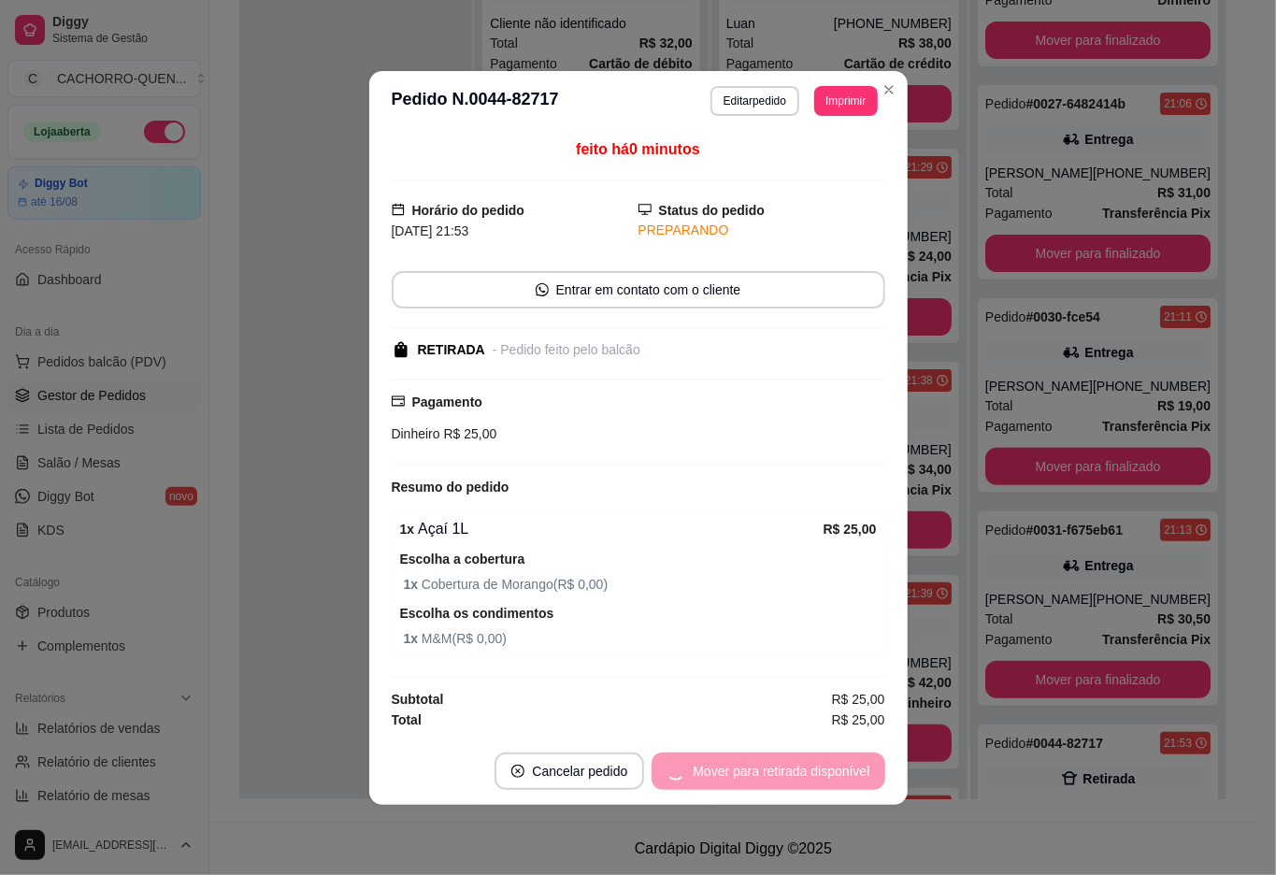
scroll to position [277, 0]
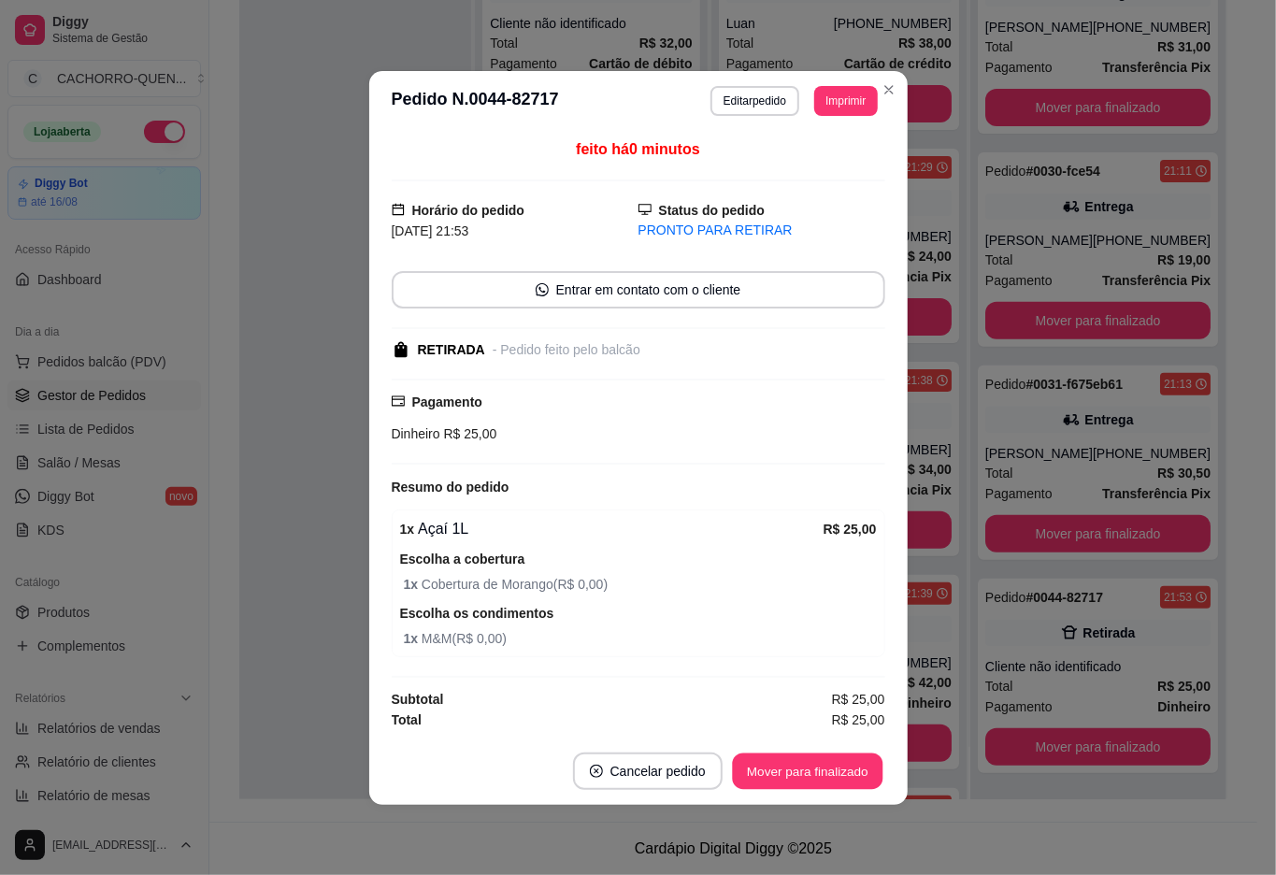
click at [789, 769] on button "Mover para finalizado" at bounding box center [807, 771] width 151 height 36
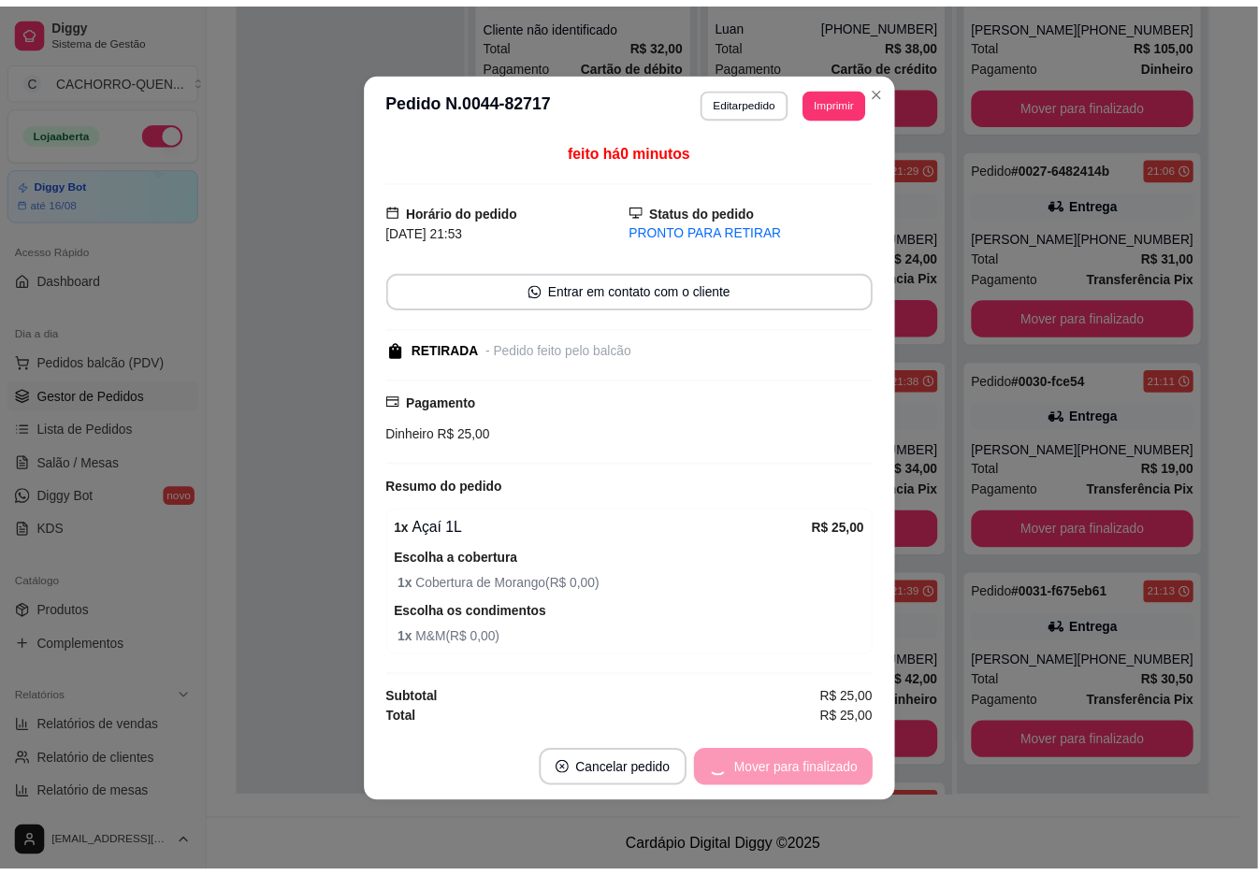
scroll to position [64, 0]
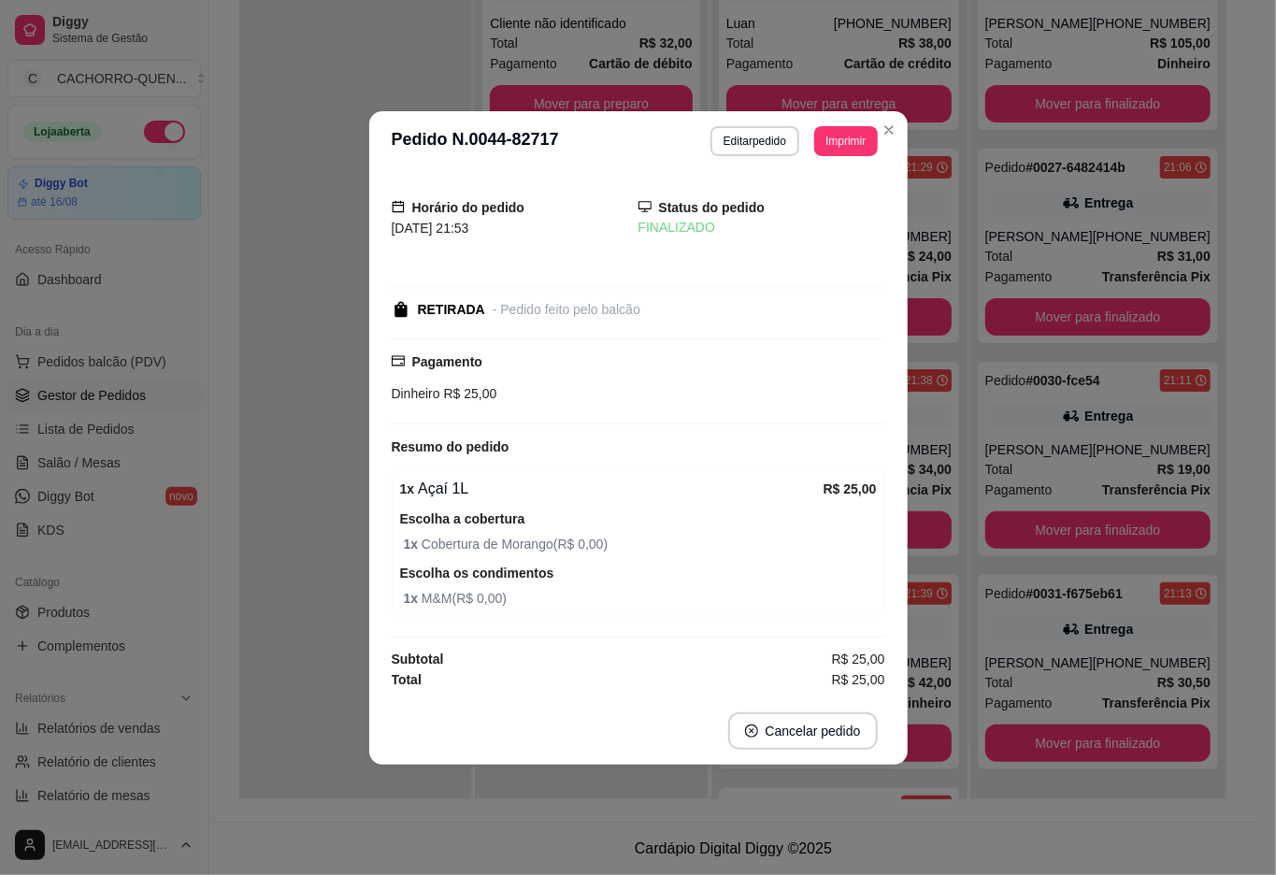
click at [279, 385] on div at bounding box center [355, 361] width 232 height 875
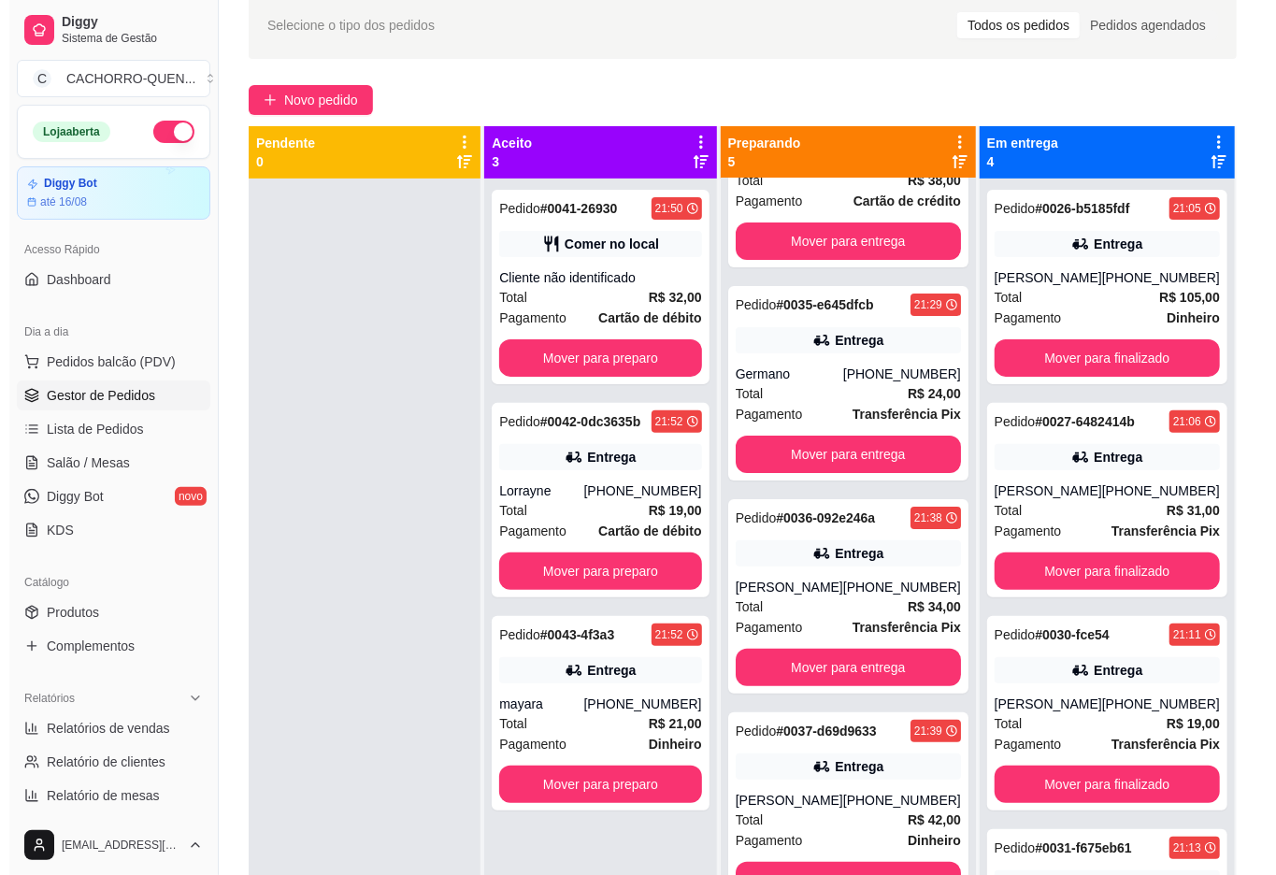
scroll to position [224, 0]
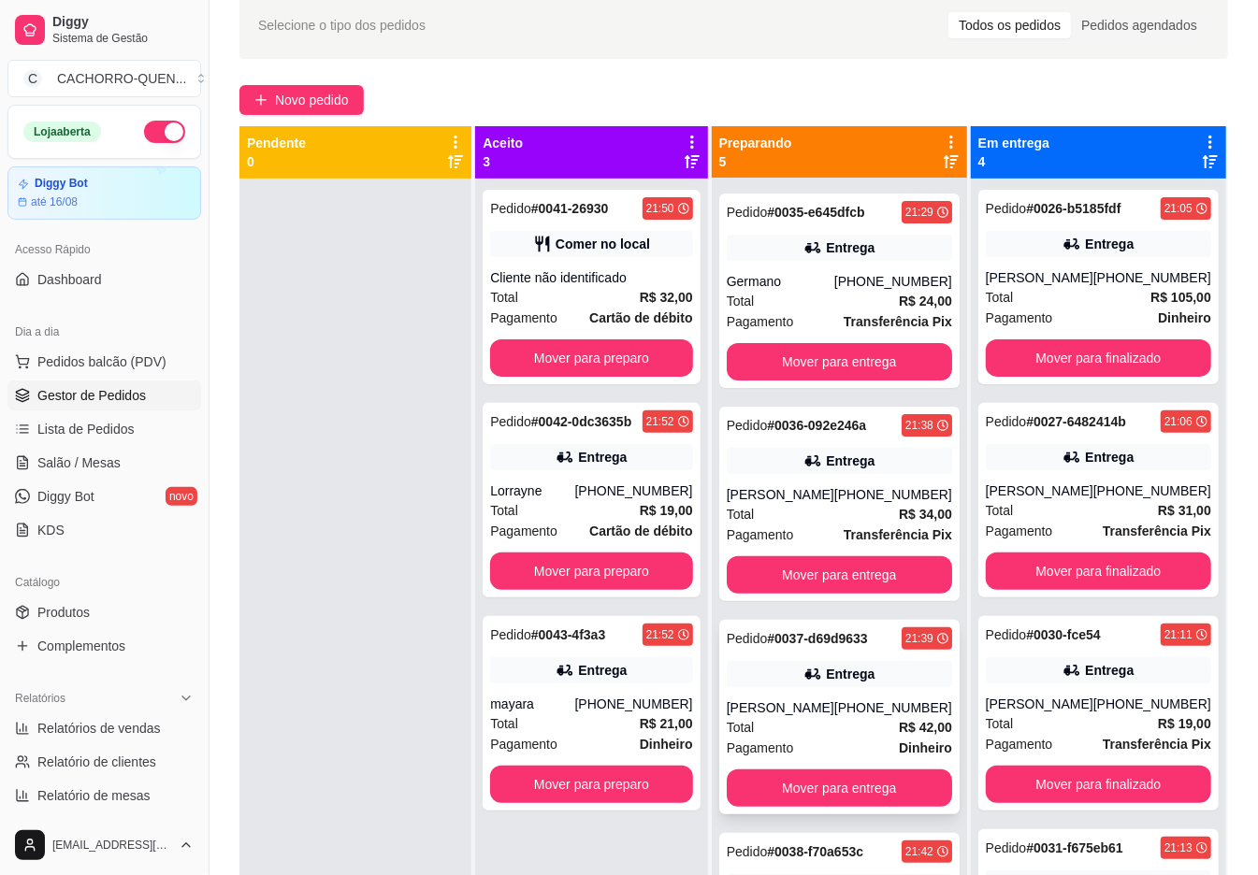
click at [819, 768] on div "Pedido # 0037-d69d9633 21:39 Entrega [PERSON_NAME] [PHONE_NUMBER] Total R$ 42,0…" at bounding box center [839, 717] width 240 height 194
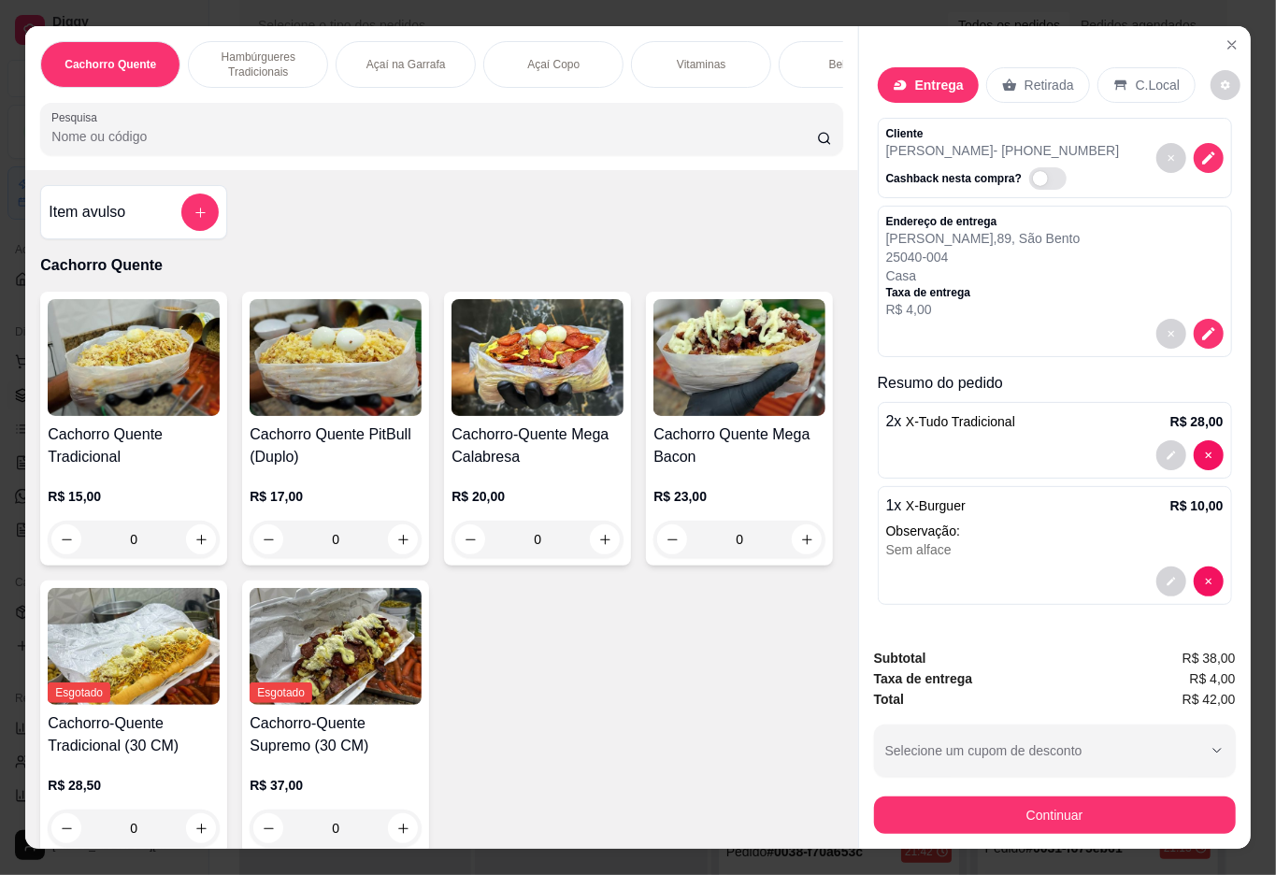
click at [806, 41] on div "Bebidas" at bounding box center [849, 64] width 140 height 47
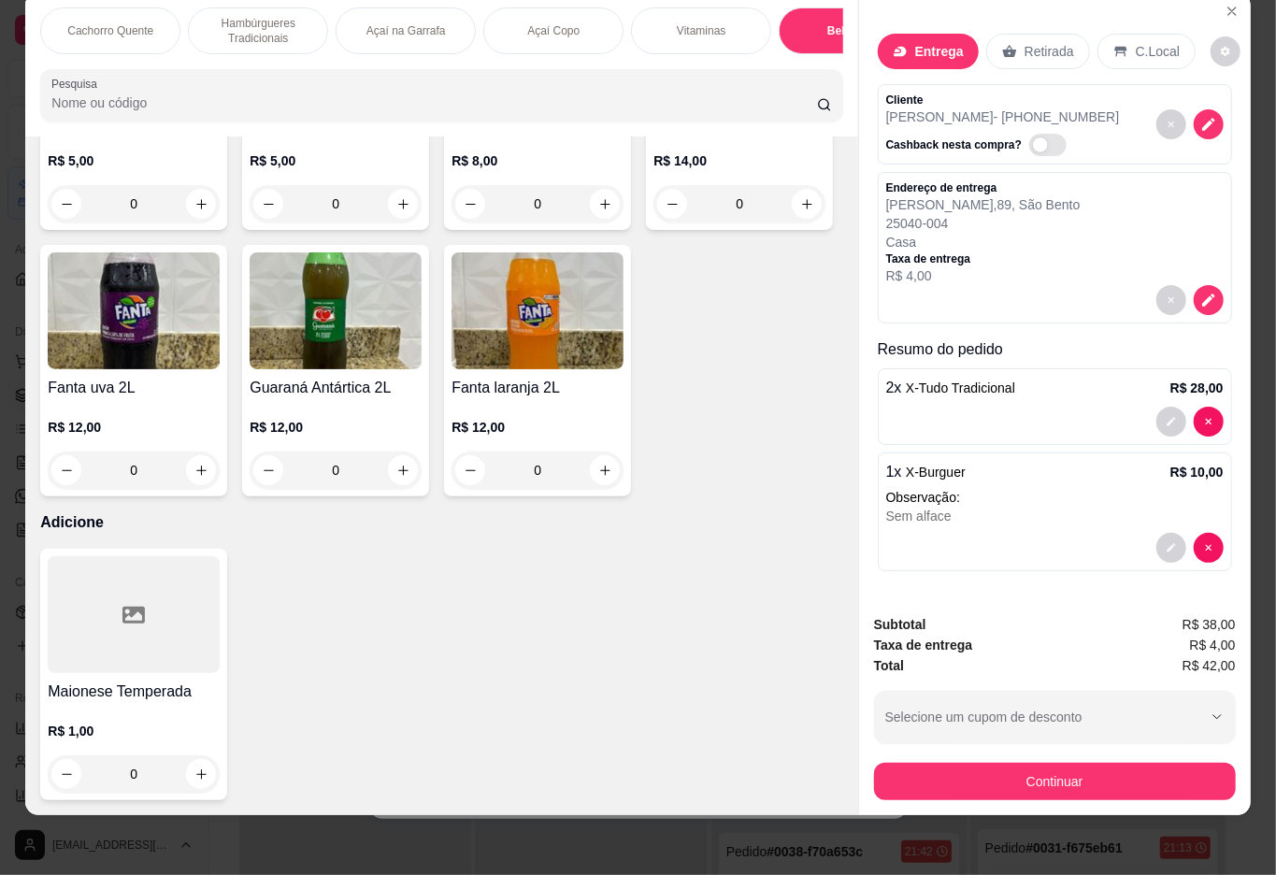
scroll to position [4058, 0]
click at [404, 485] on button "increase-product-quantity" at bounding box center [403, 470] width 29 height 29
click at [396, 478] on icon "increase-product-quantity" at bounding box center [403, 471] width 14 height 14
type input "1"
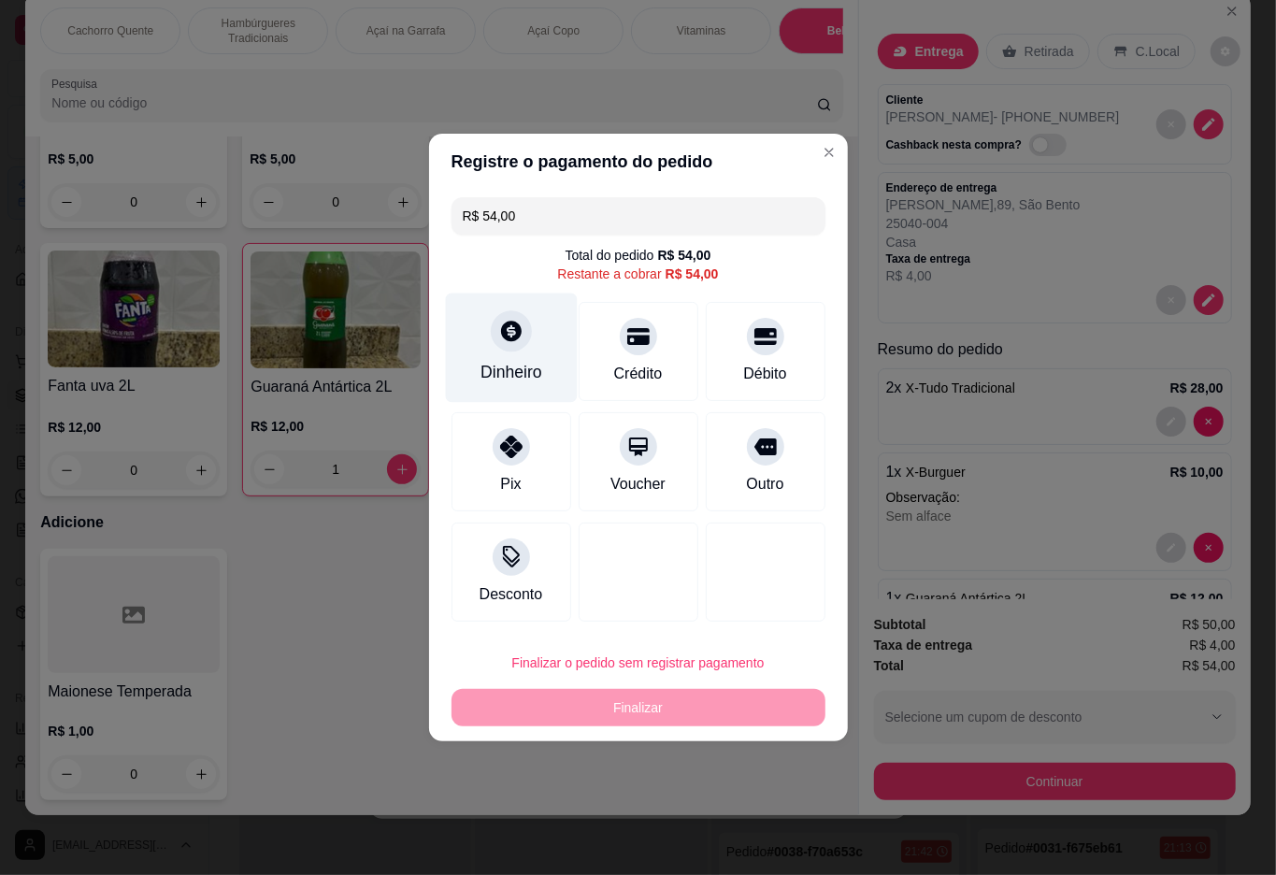
click at [514, 341] on icon at bounding box center [511, 331] width 21 height 21
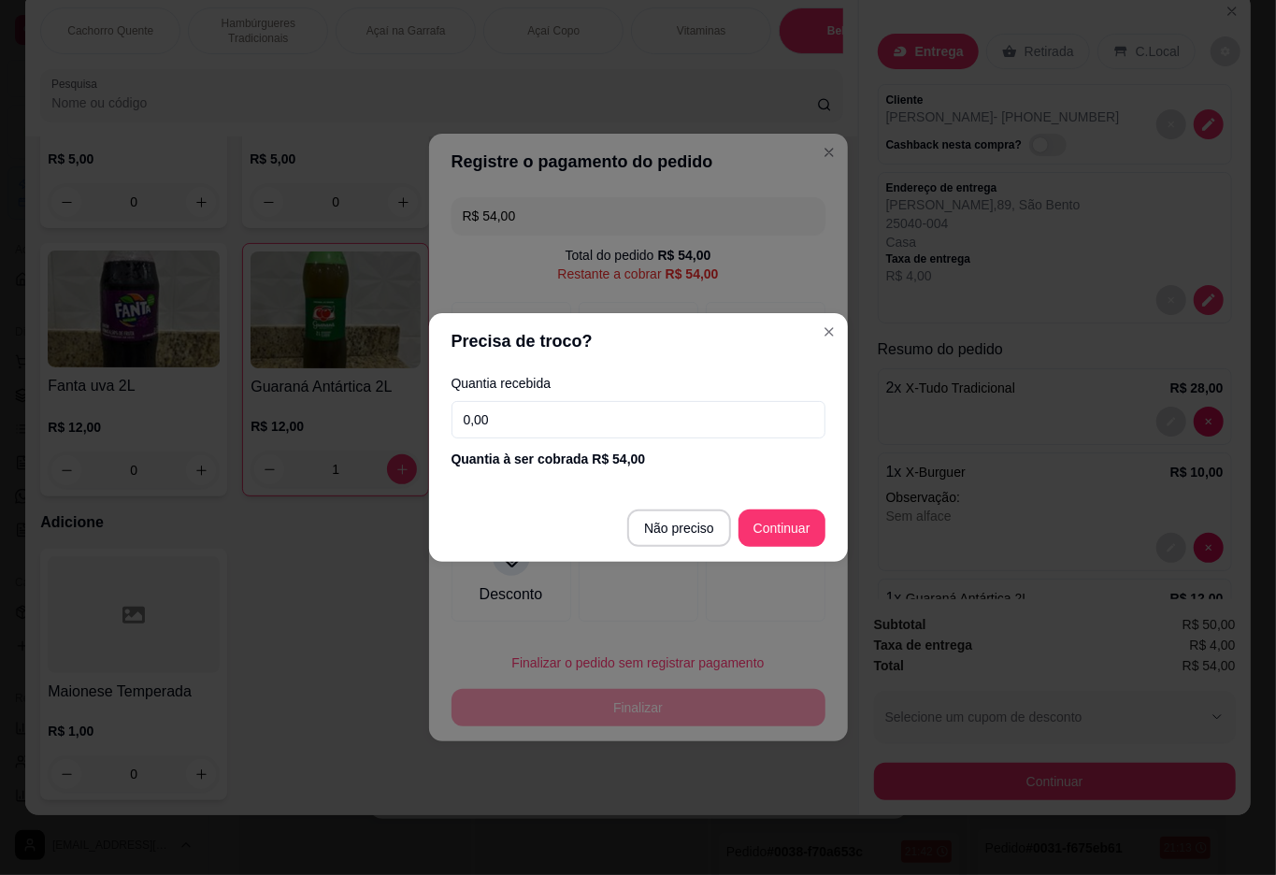
click at [607, 436] on input "0,00" at bounding box center [639, 419] width 374 height 37
type input "100,00"
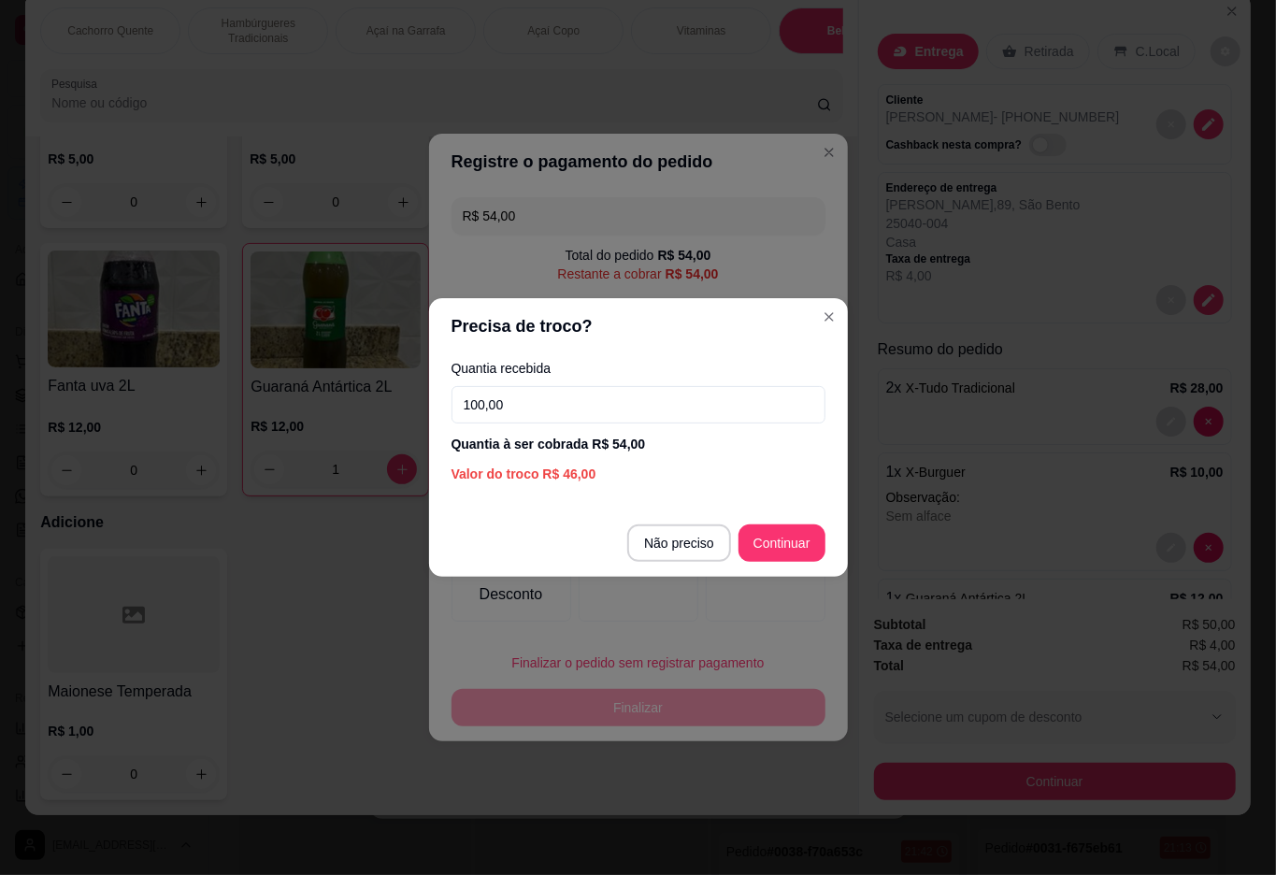
click at [798, 550] on div at bounding box center [766, 572] width 120 height 99
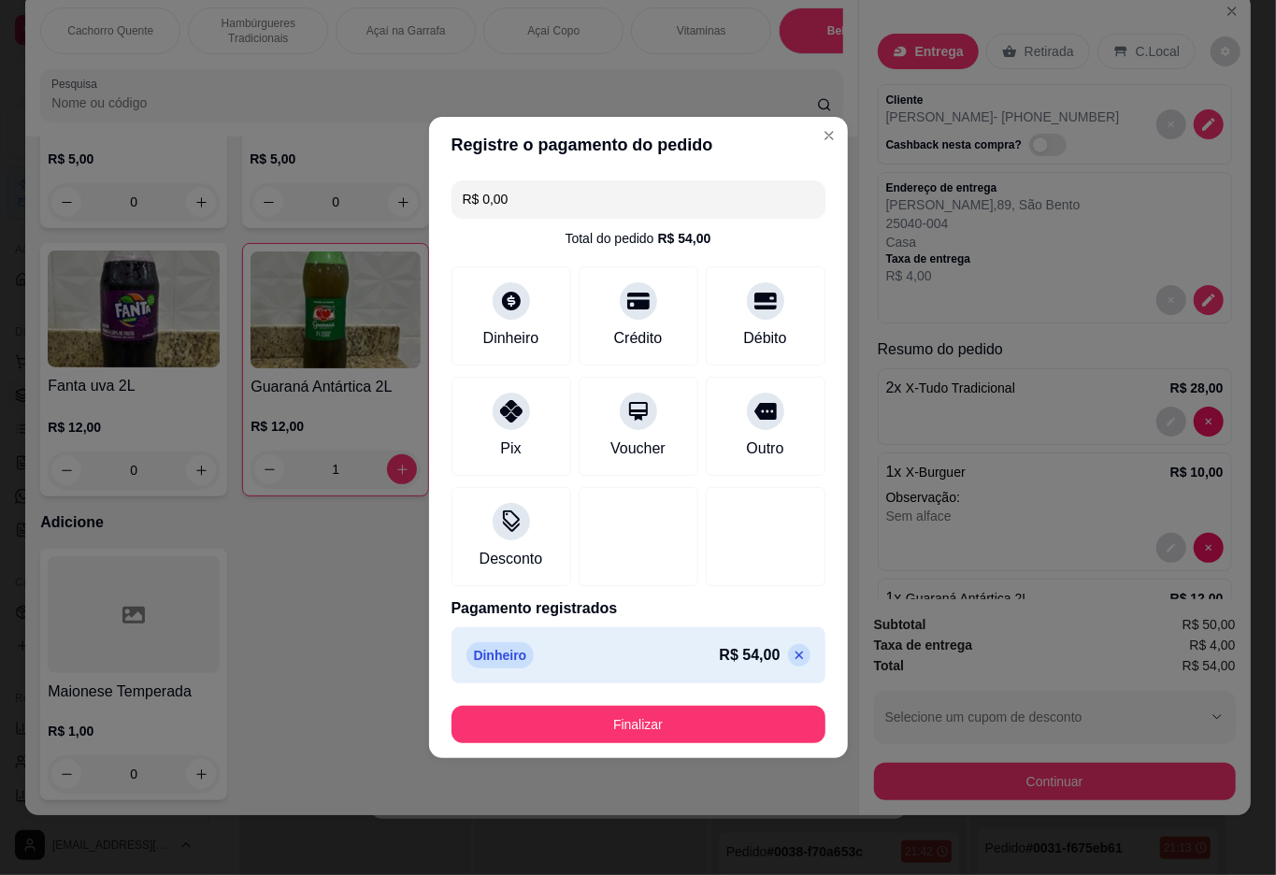
type input "R$ 0,00"
click at [711, 733] on button "Finalizar" at bounding box center [639, 724] width 374 height 37
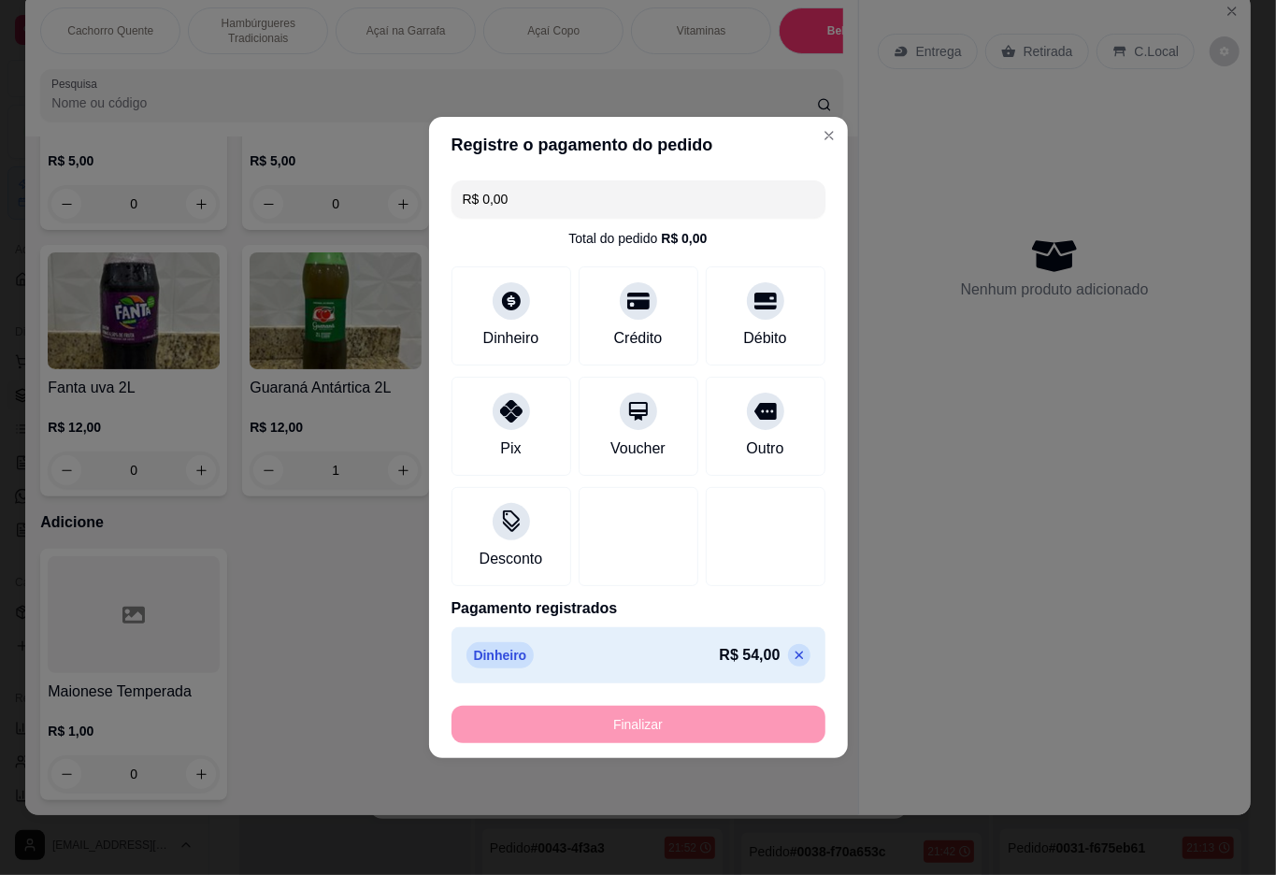
type input "0"
type input "-R$ 54,00"
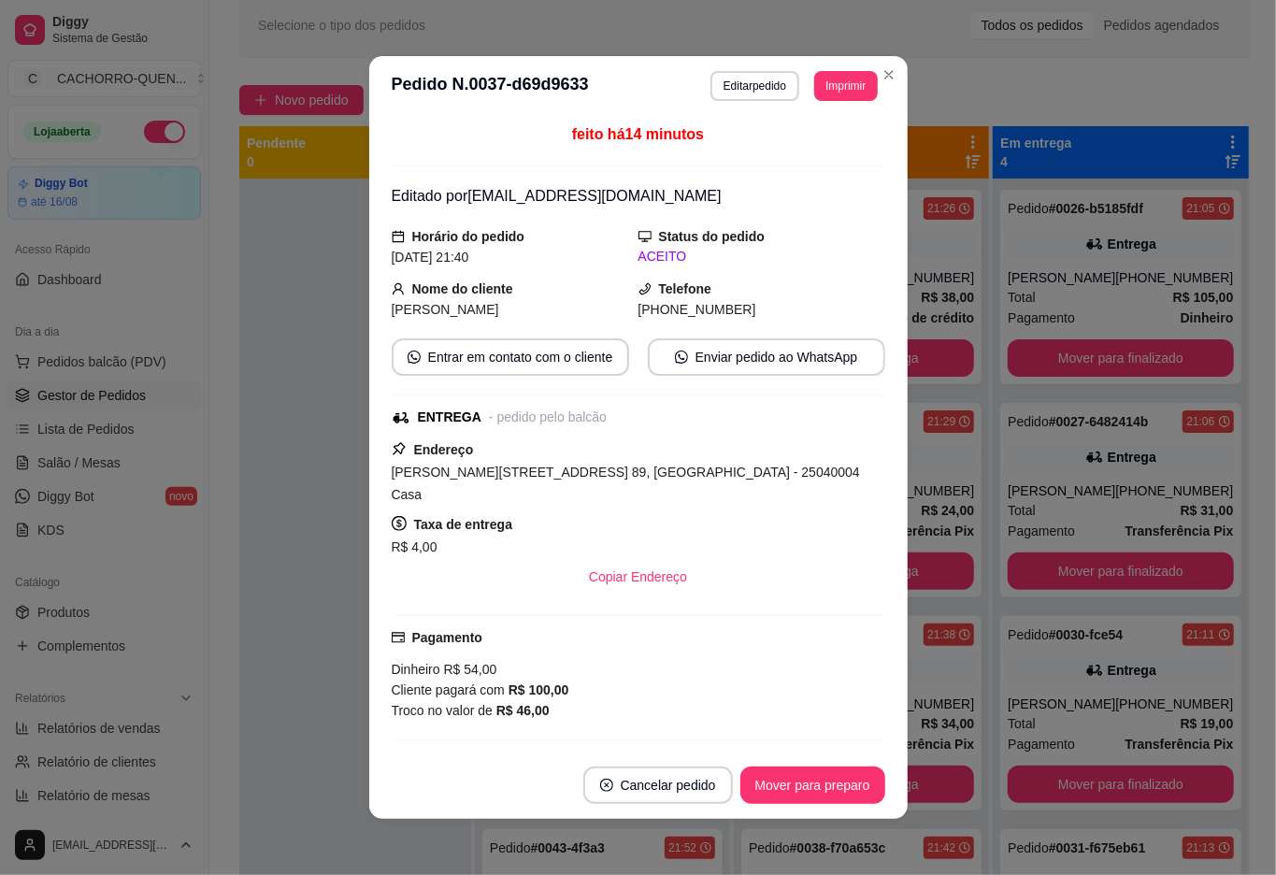
scroll to position [86, 0]
click at [305, 430] on div at bounding box center [355, 616] width 232 height 875
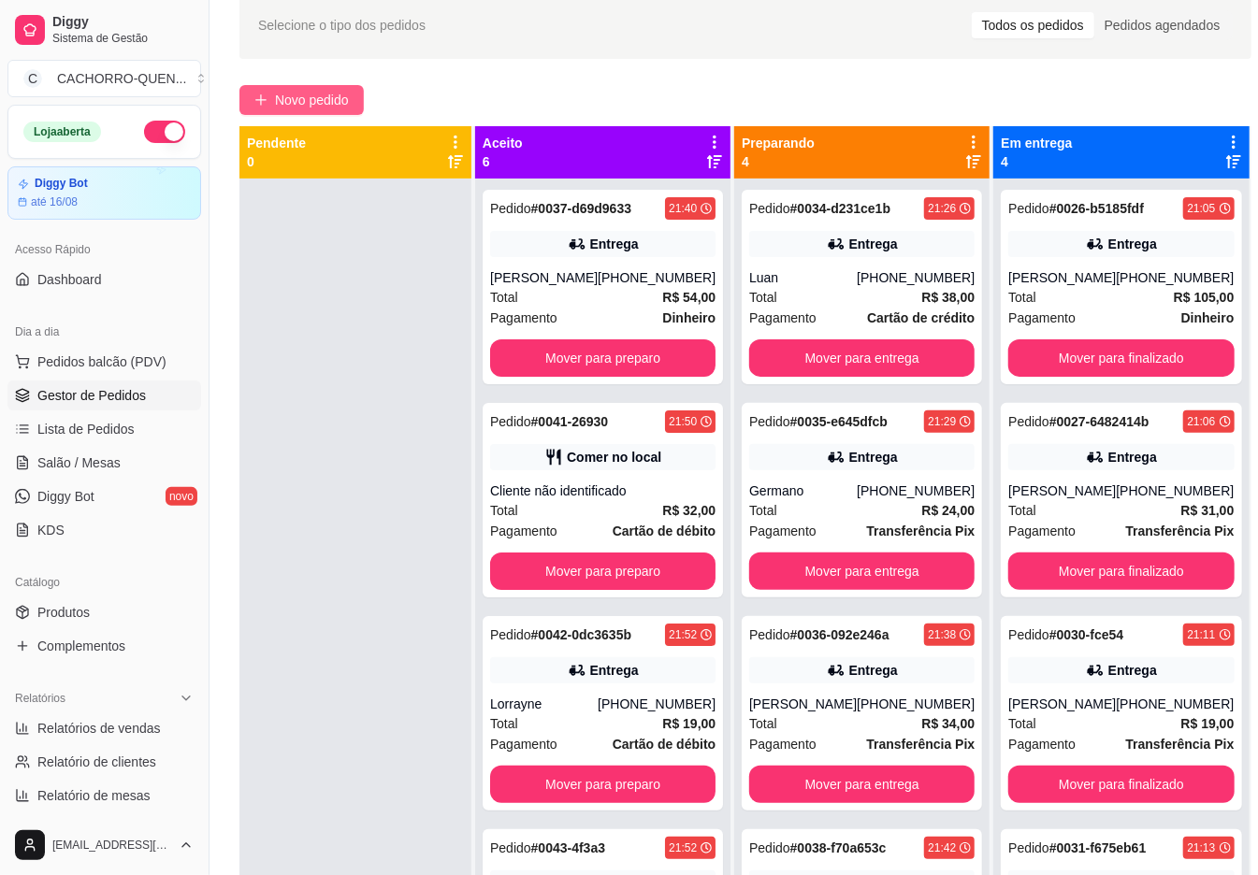
click at [296, 98] on span "Novo pedido" at bounding box center [312, 100] width 74 height 21
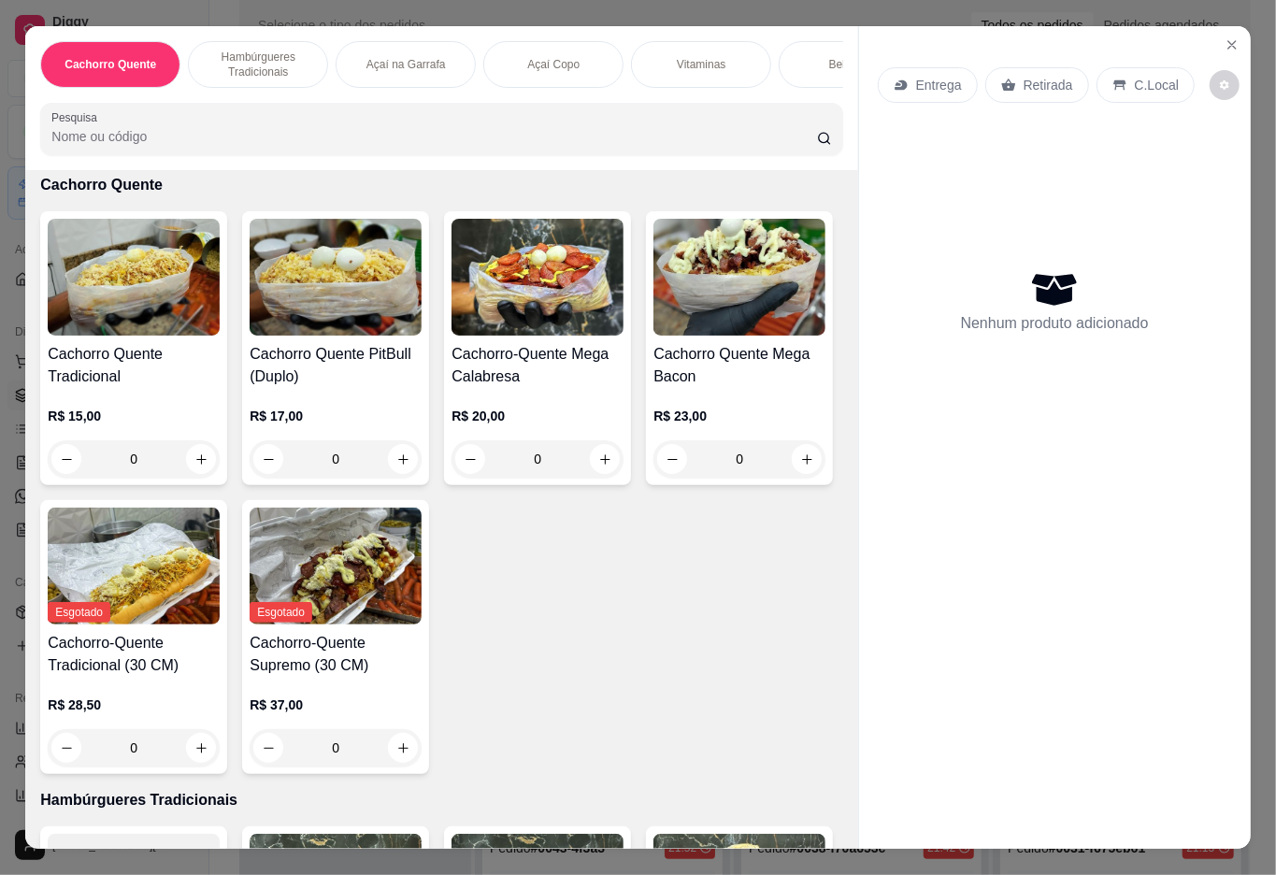
scroll to position [83, 0]
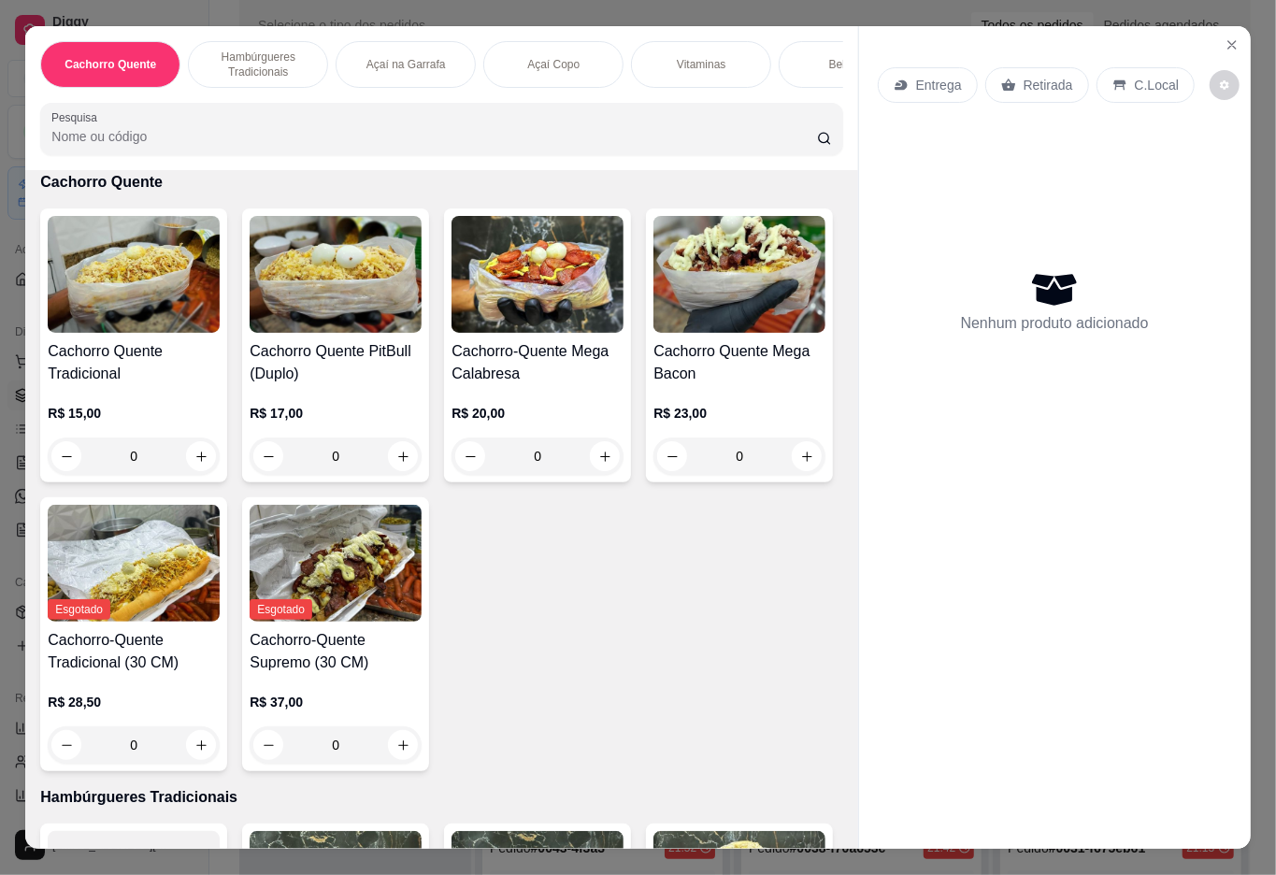
click at [654, 475] on div "0" at bounding box center [740, 456] width 172 height 37
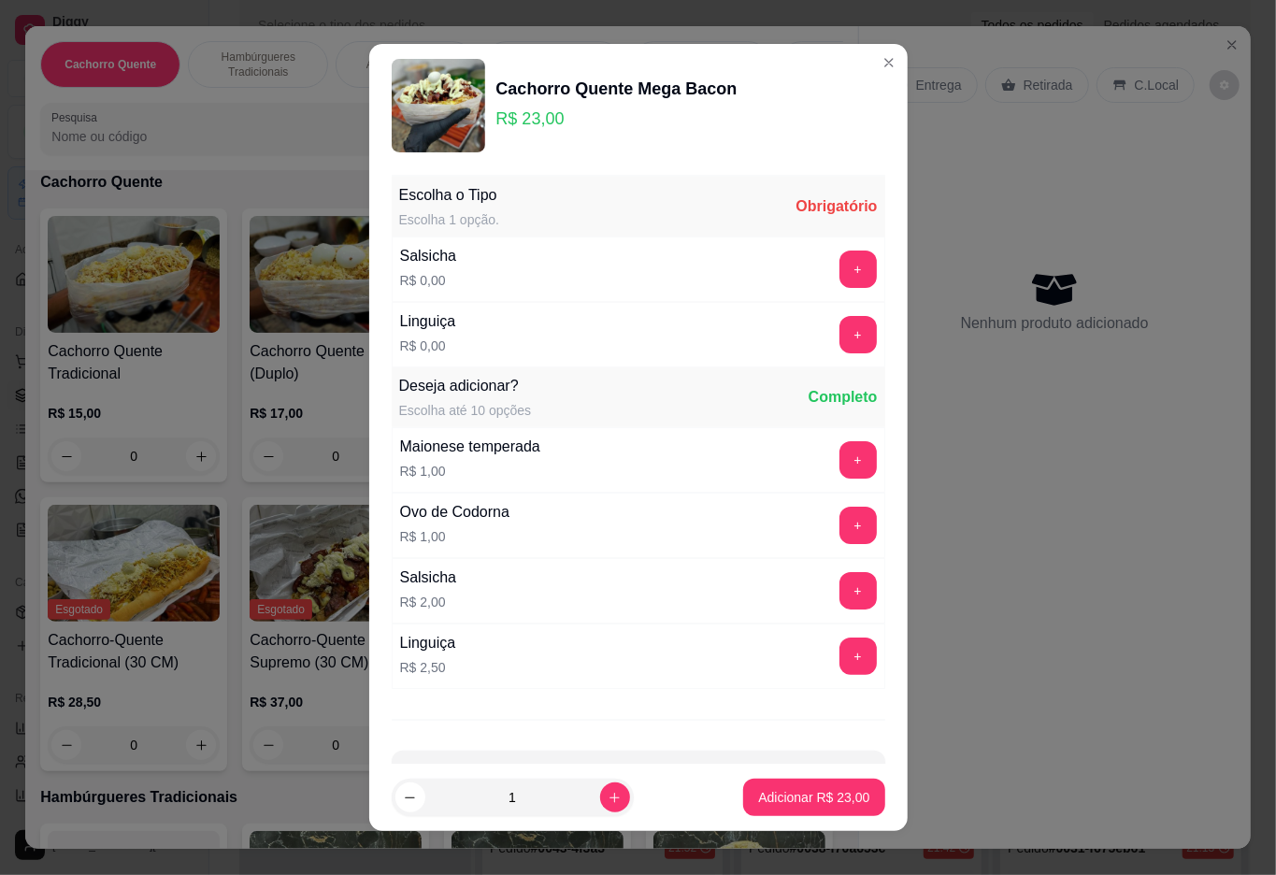
click at [840, 270] on button "+" at bounding box center [858, 269] width 37 height 37
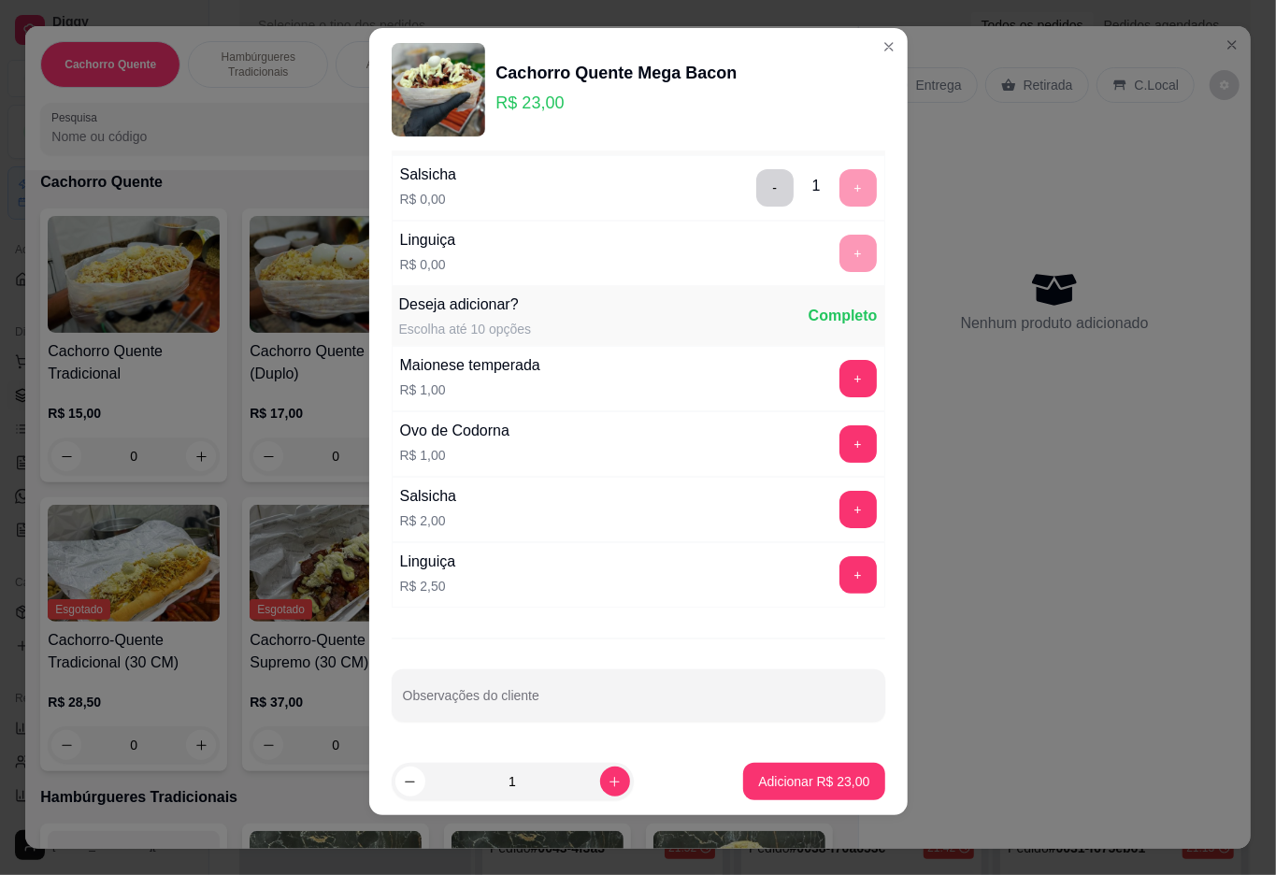
click at [758, 782] on p "Adicionar R$ 23,00" at bounding box center [813, 781] width 111 height 19
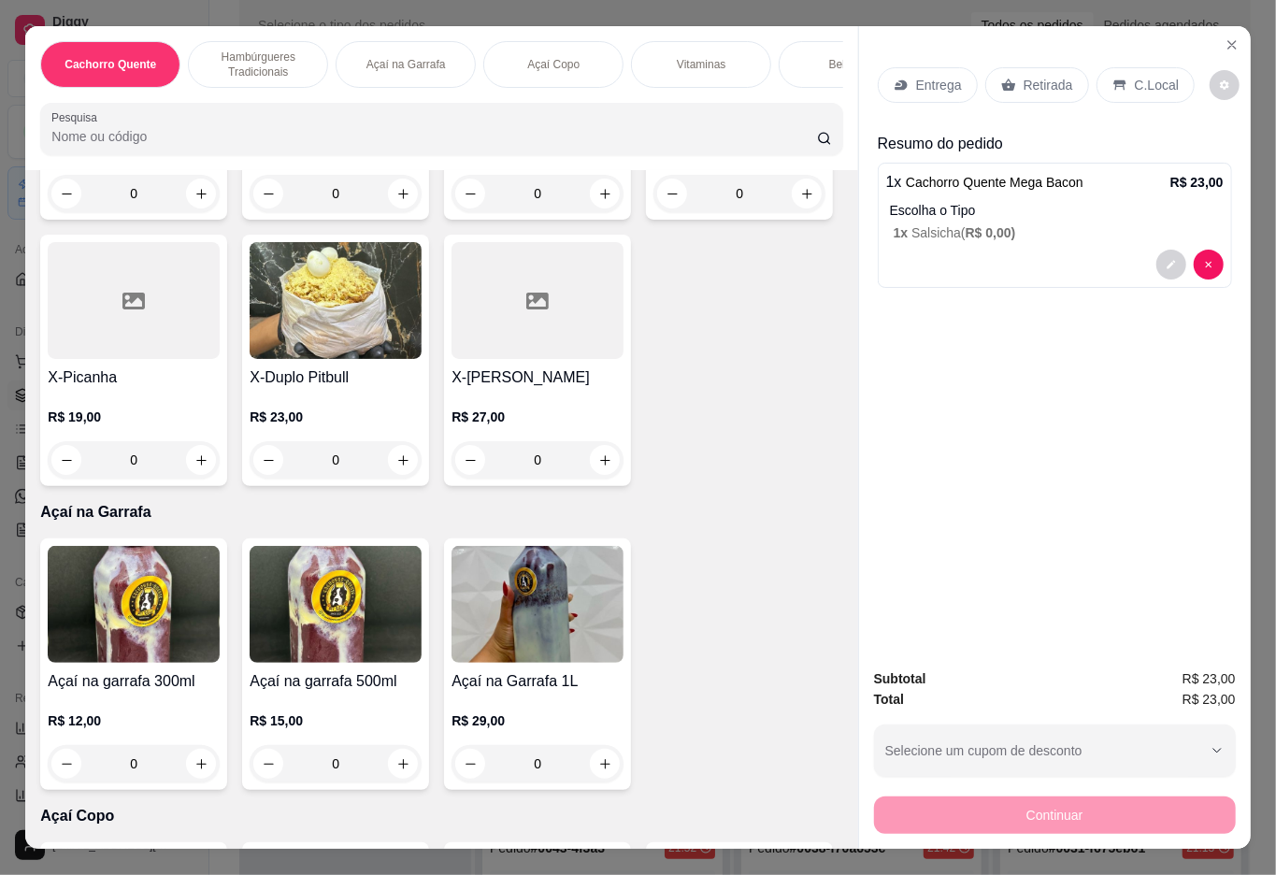
scroll to position [1258, 0]
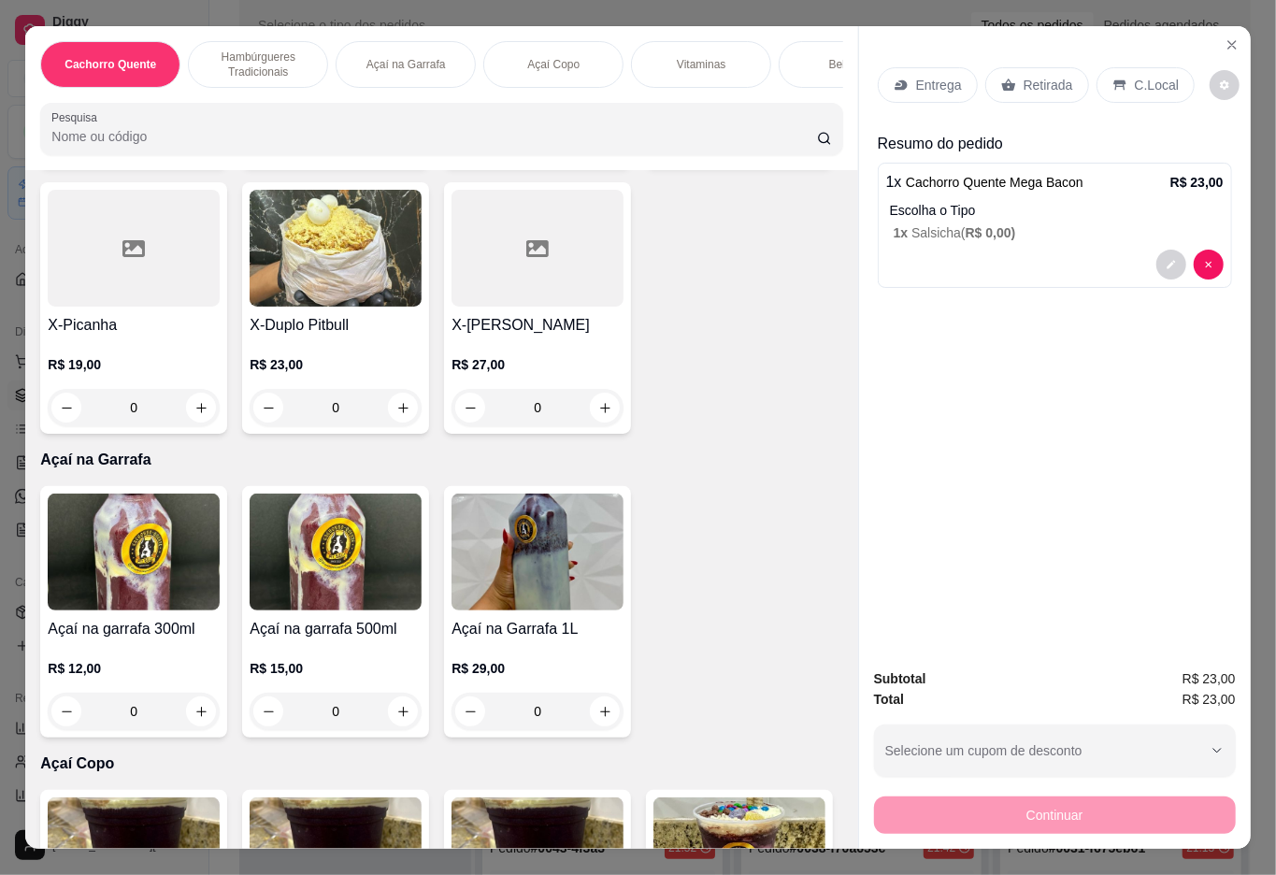
click at [250, 426] on div "0" at bounding box center [336, 407] width 172 height 37
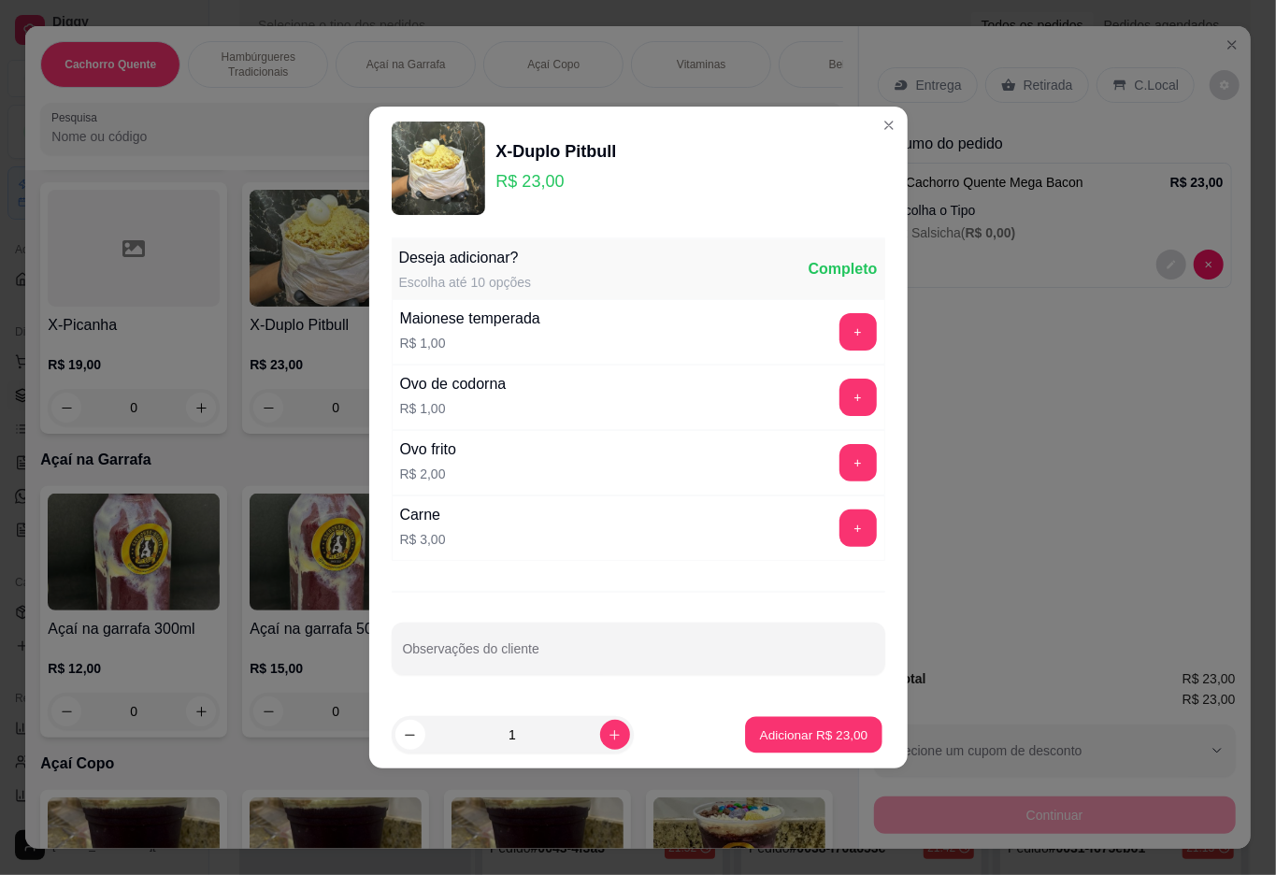
click at [764, 733] on p "Adicionar R$ 23,00" at bounding box center [814, 735] width 108 height 18
type input "1"
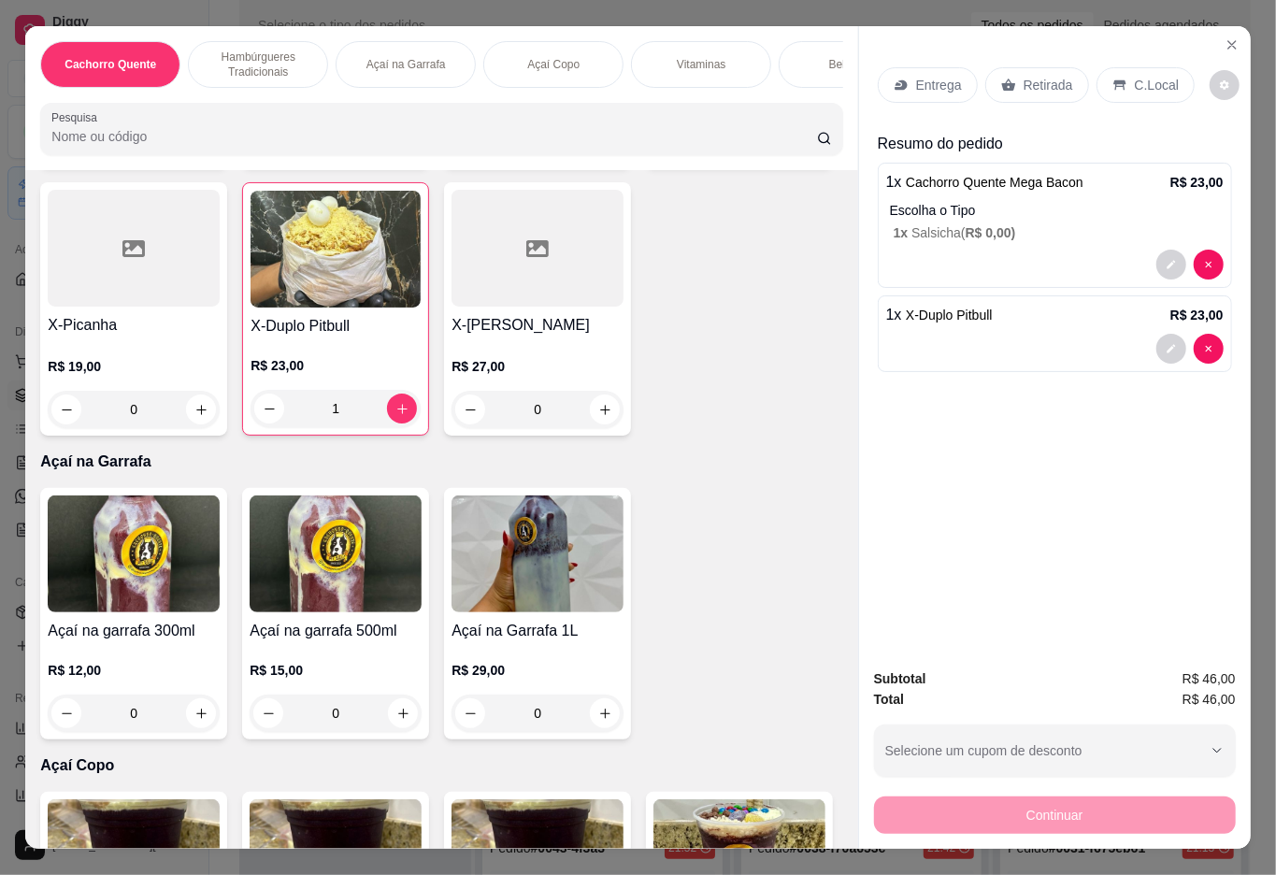
click at [1045, 76] on p "Retirada" at bounding box center [1049, 85] width 50 height 19
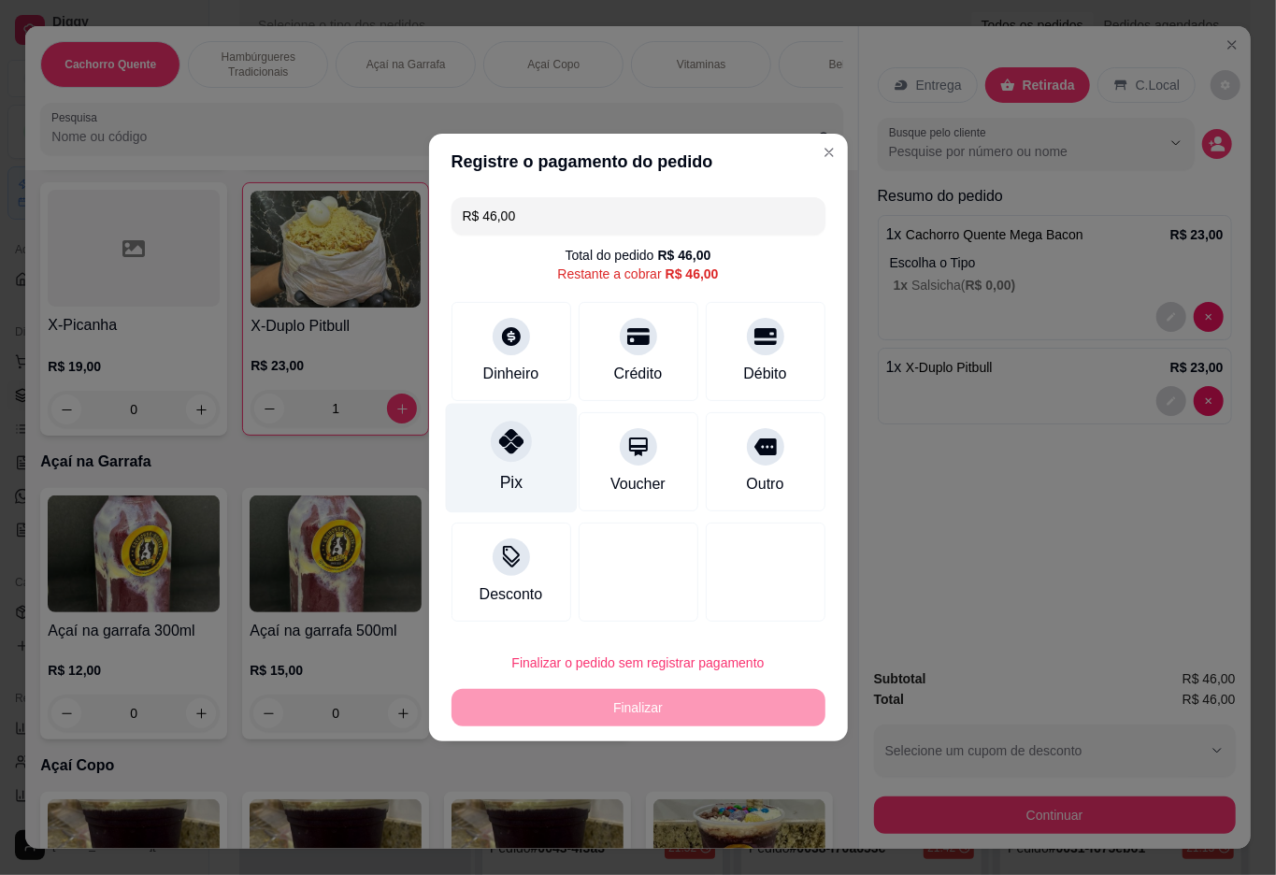
click at [521, 430] on div "Pix" at bounding box center [511, 458] width 132 height 109
type input "R$ 0,00"
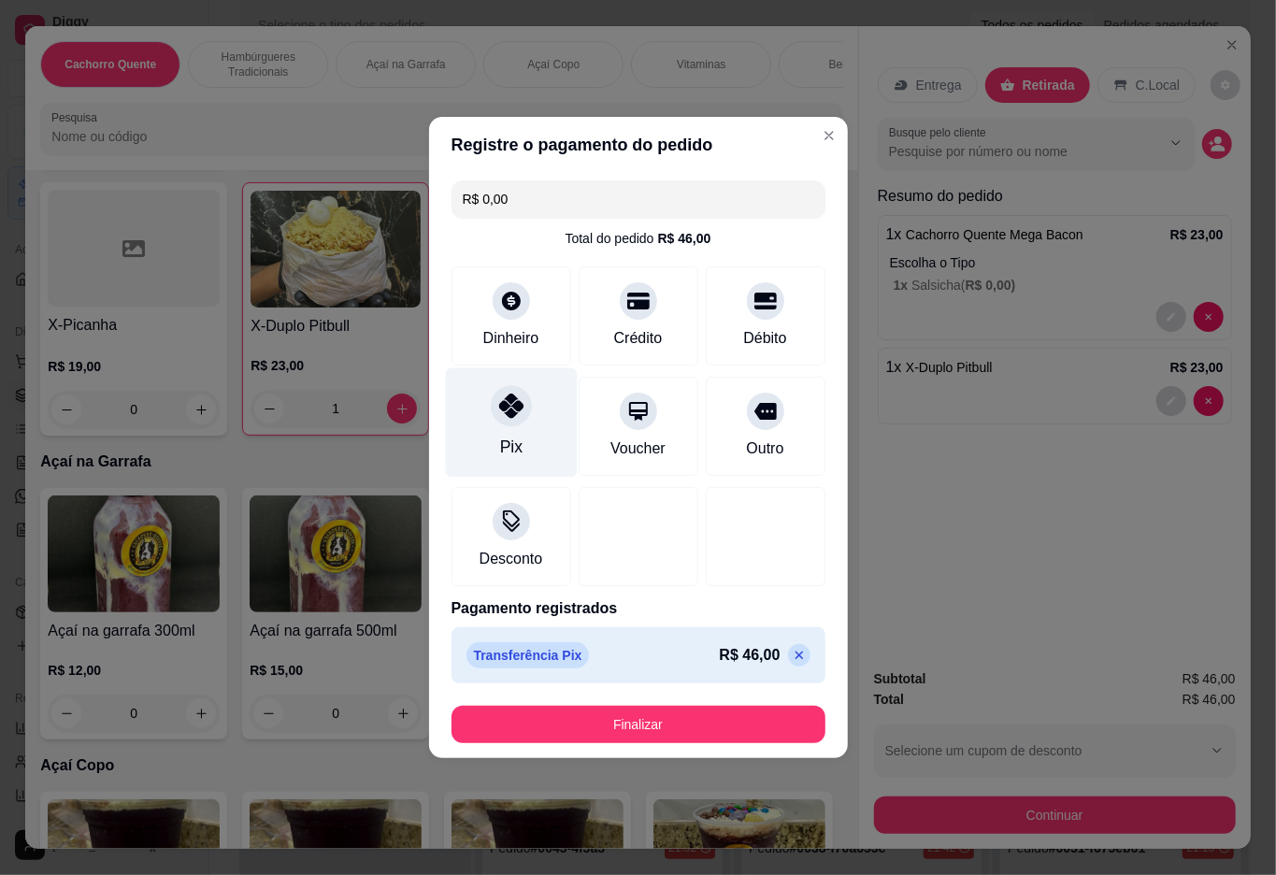
click at [734, 712] on button "Finalizar" at bounding box center [639, 724] width 374 height 37
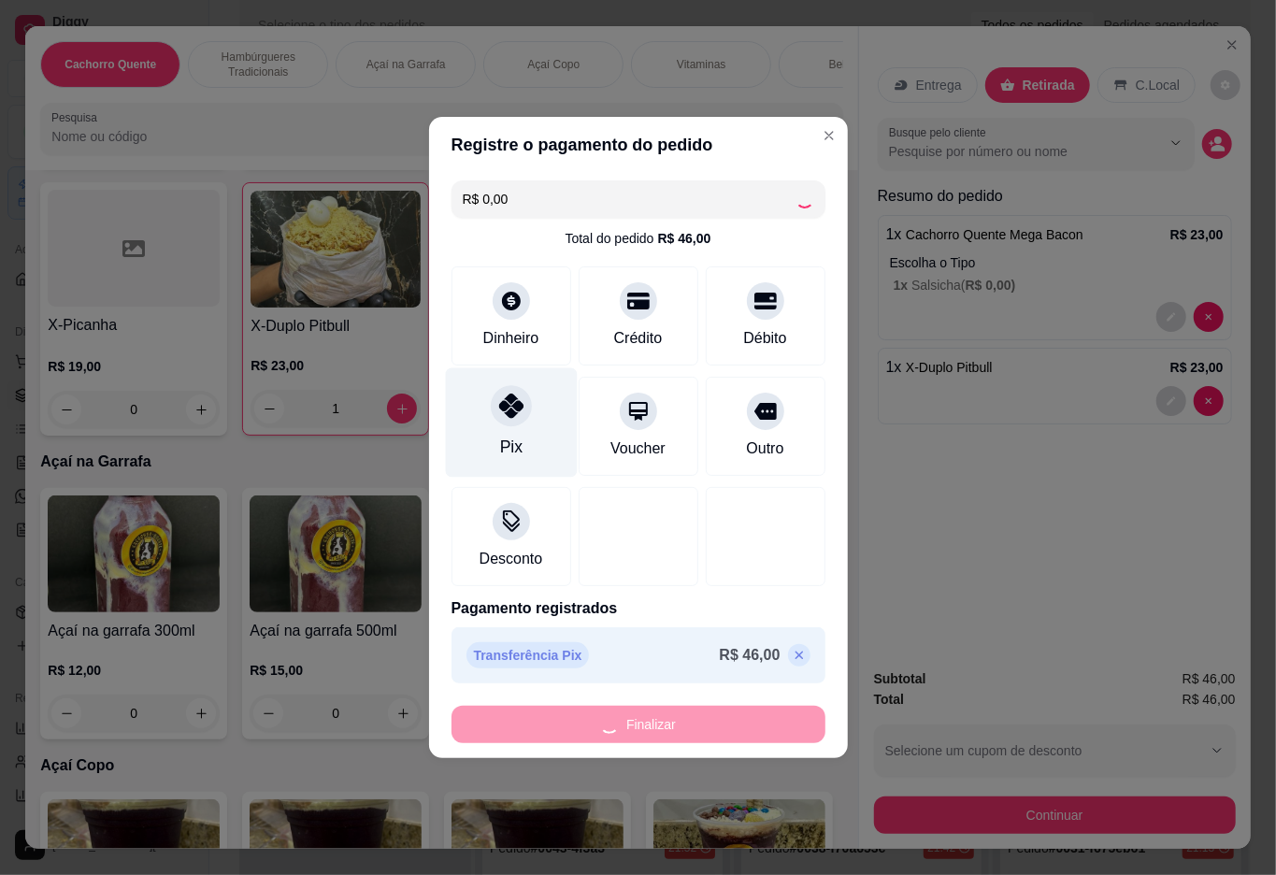
type input "0"
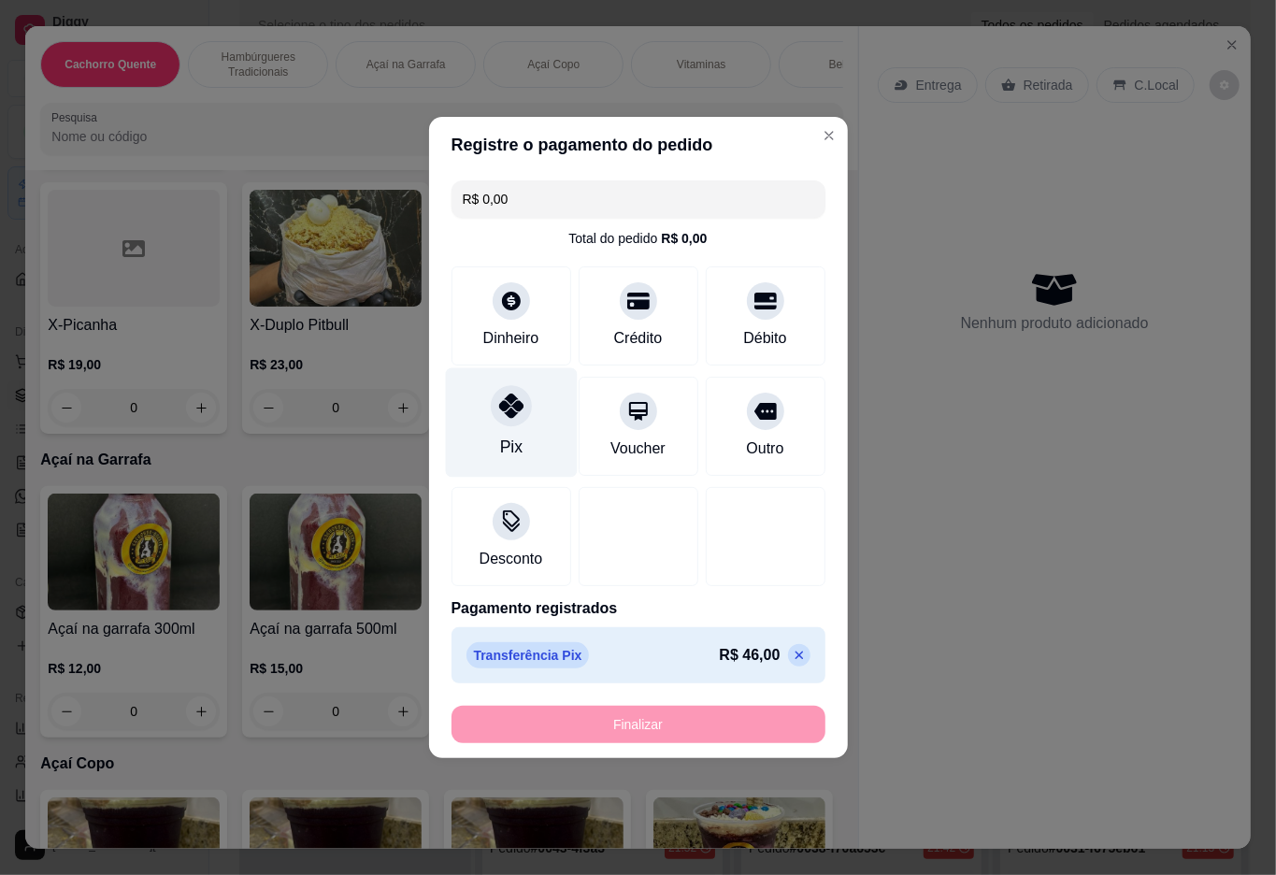
type input "-R$ 46,00"
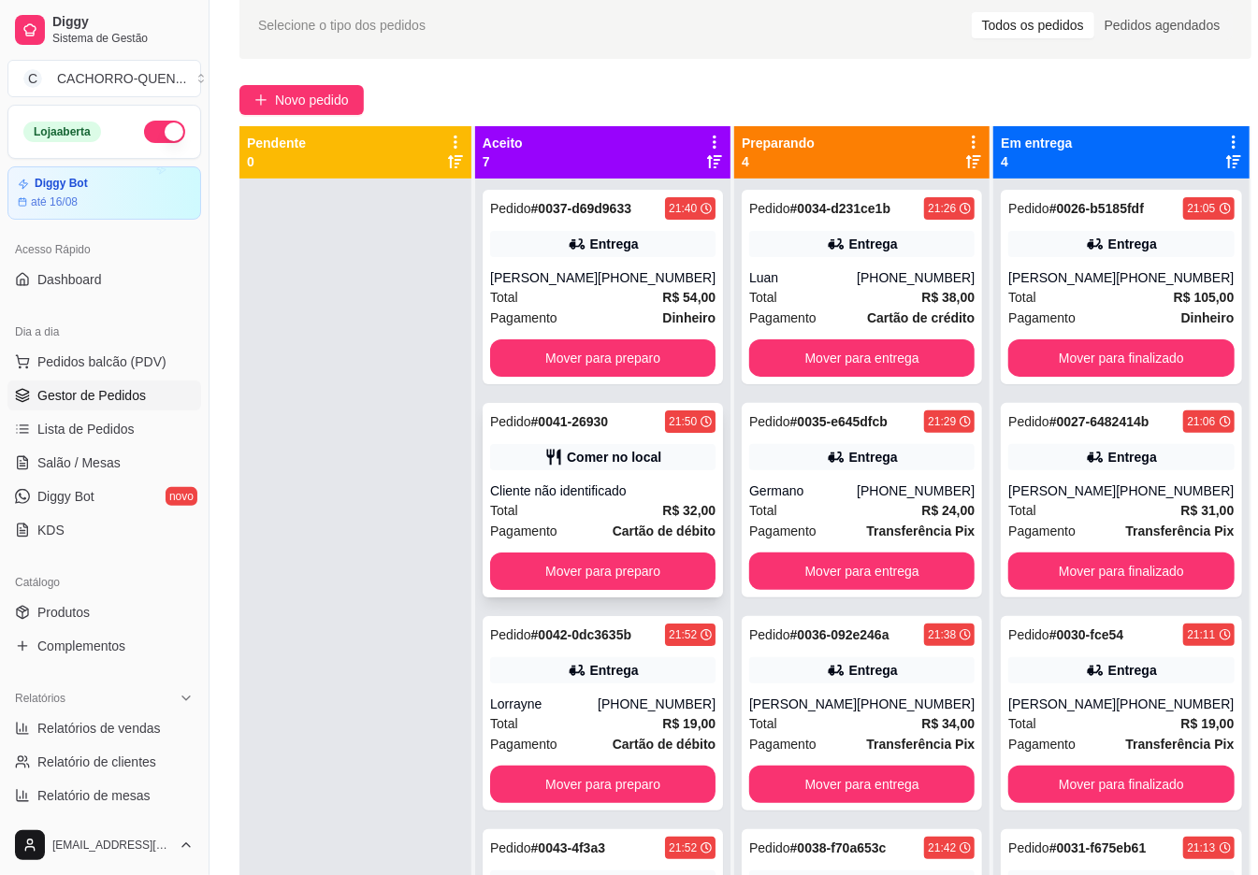
click at [630, 500] on div "Cliente não identificado" at bounding box center [602, 491] width 225 height 19
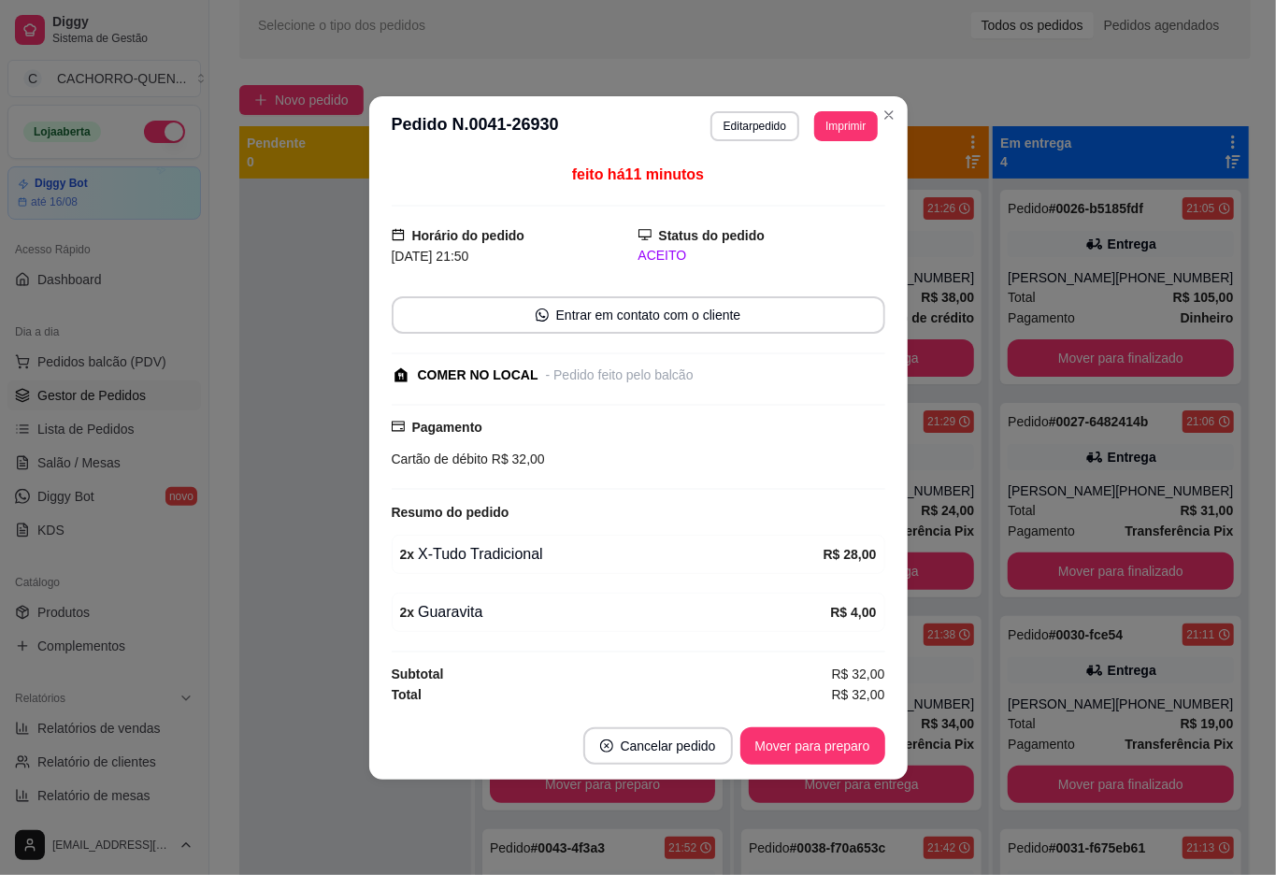
click at [770, 749] on button "Mover para preparo" at bounding box center [813, 745] width 145 height 37
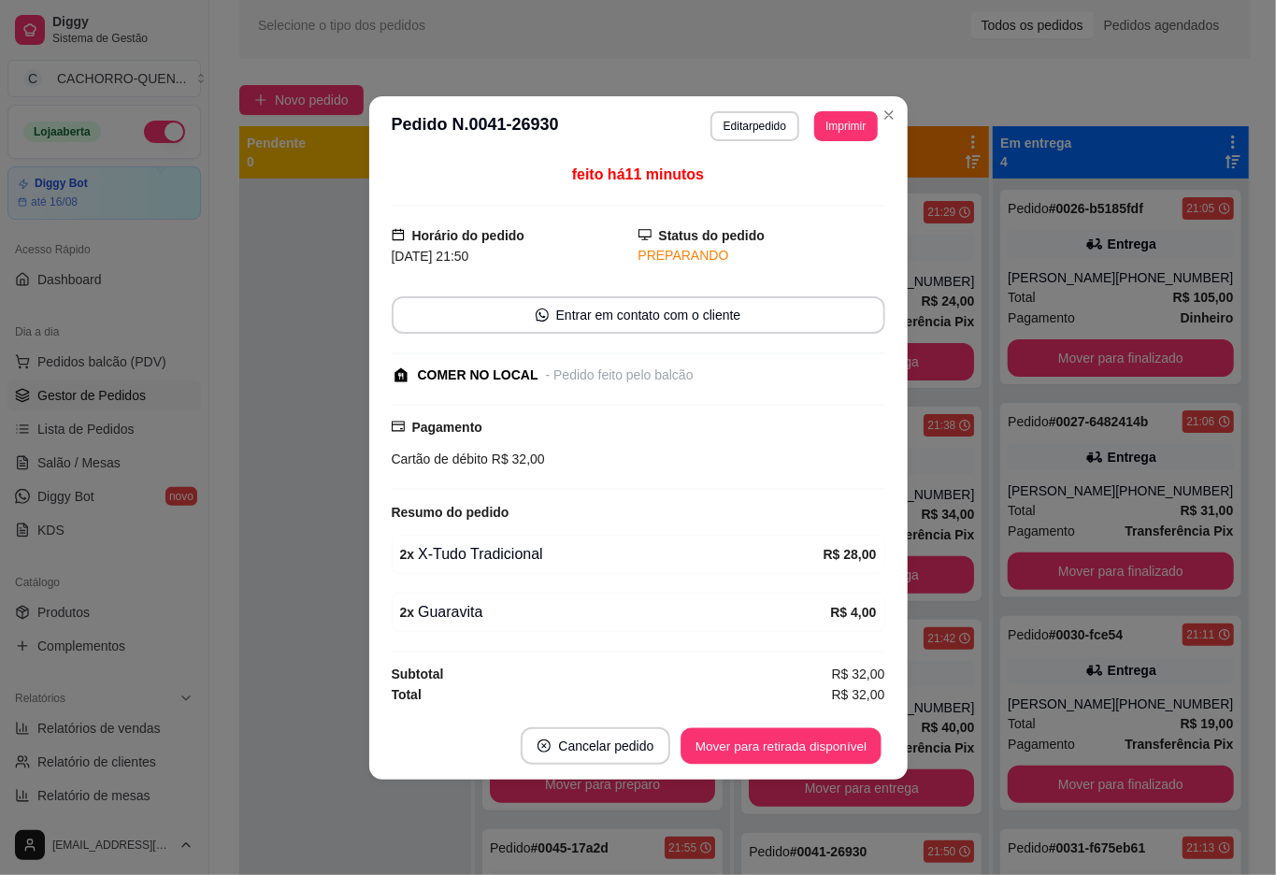
click at [795, 752] on button "Mover para retirada disponível" at bounding box center [782, 745] width 200 height 36
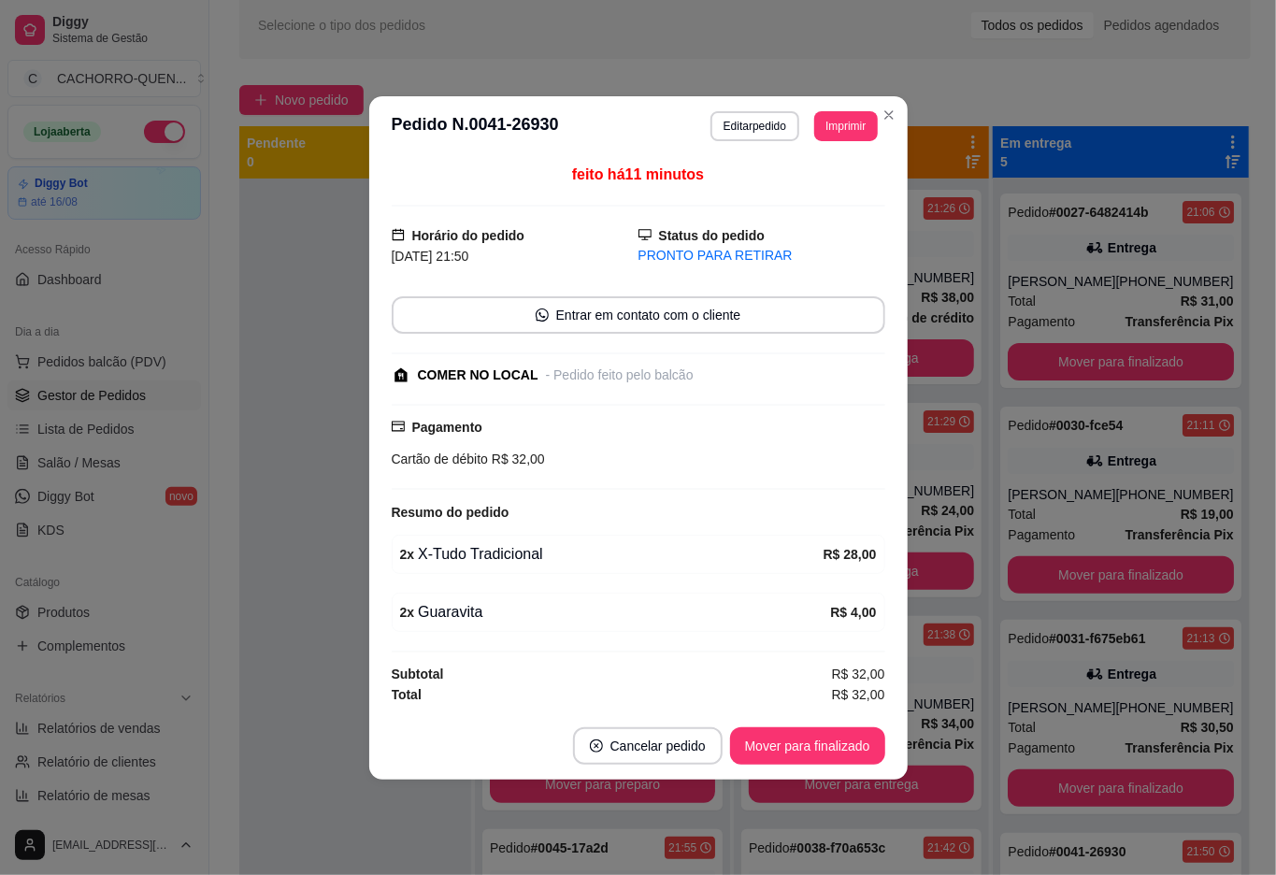
scroll to position [277, 0]
click at [752, 752] on button "Mover para finalizado" at bounding box center [807, 745] width 155 height 37
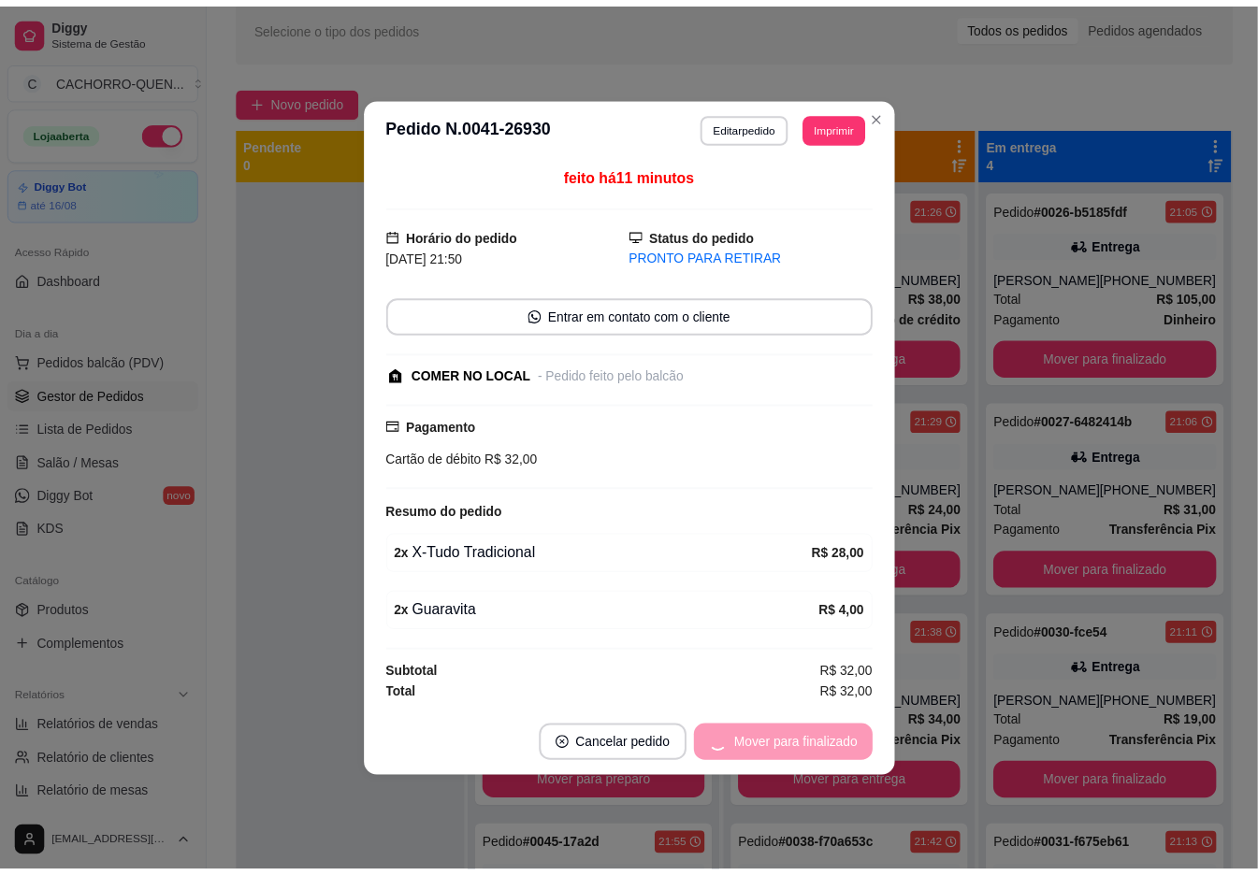
scroll to position [64, 0]
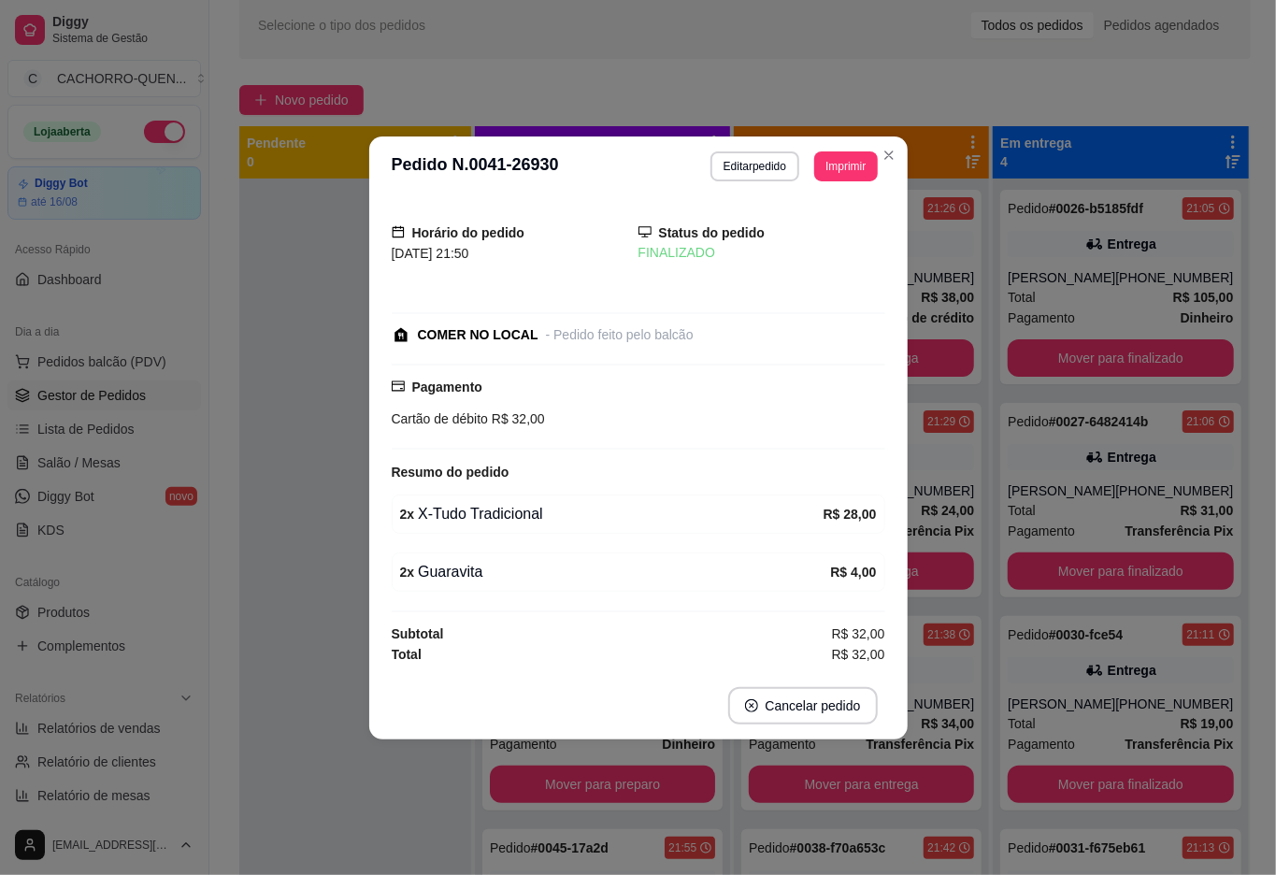
click at [288, 378] on div at bounding box center [355, 616] width 232 height 875
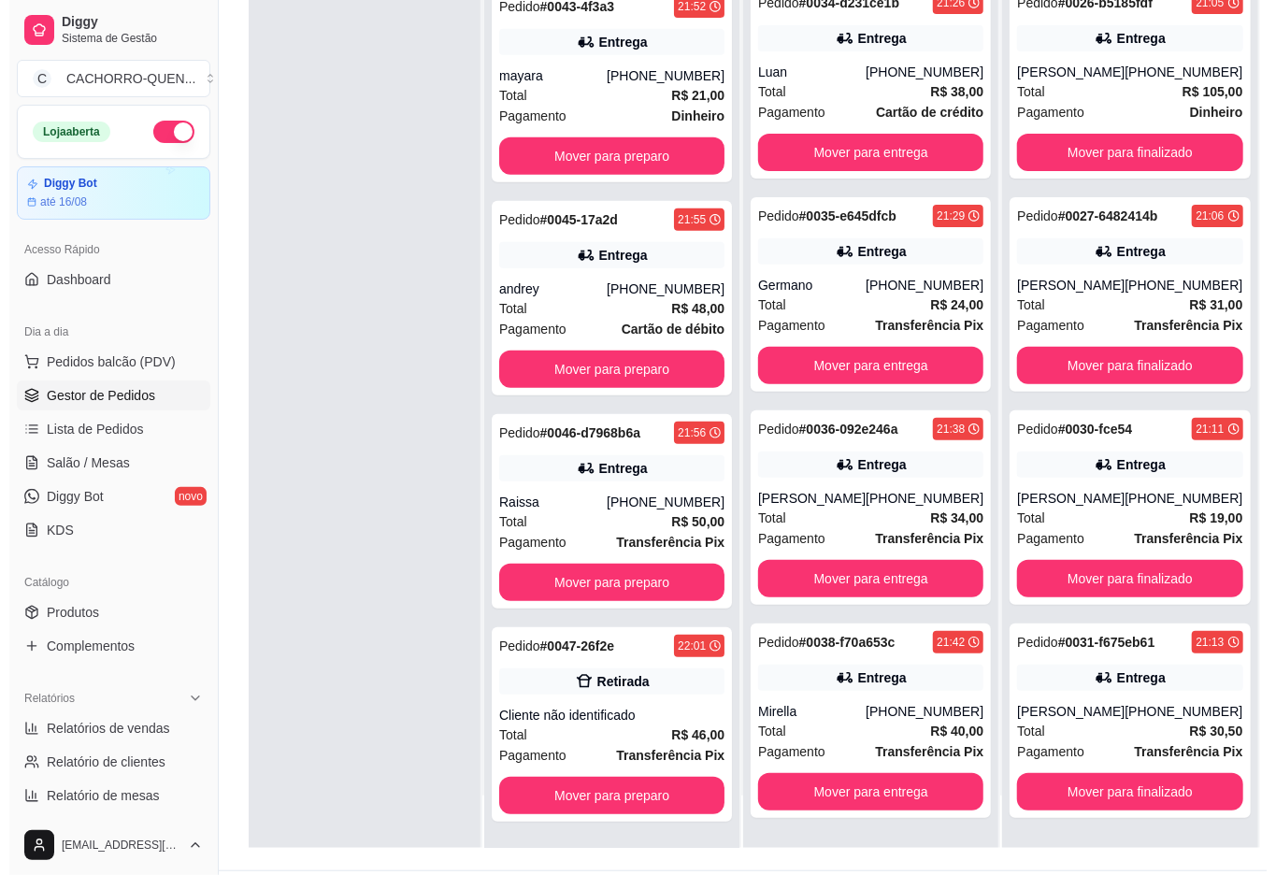
scroll to position [285, 0]
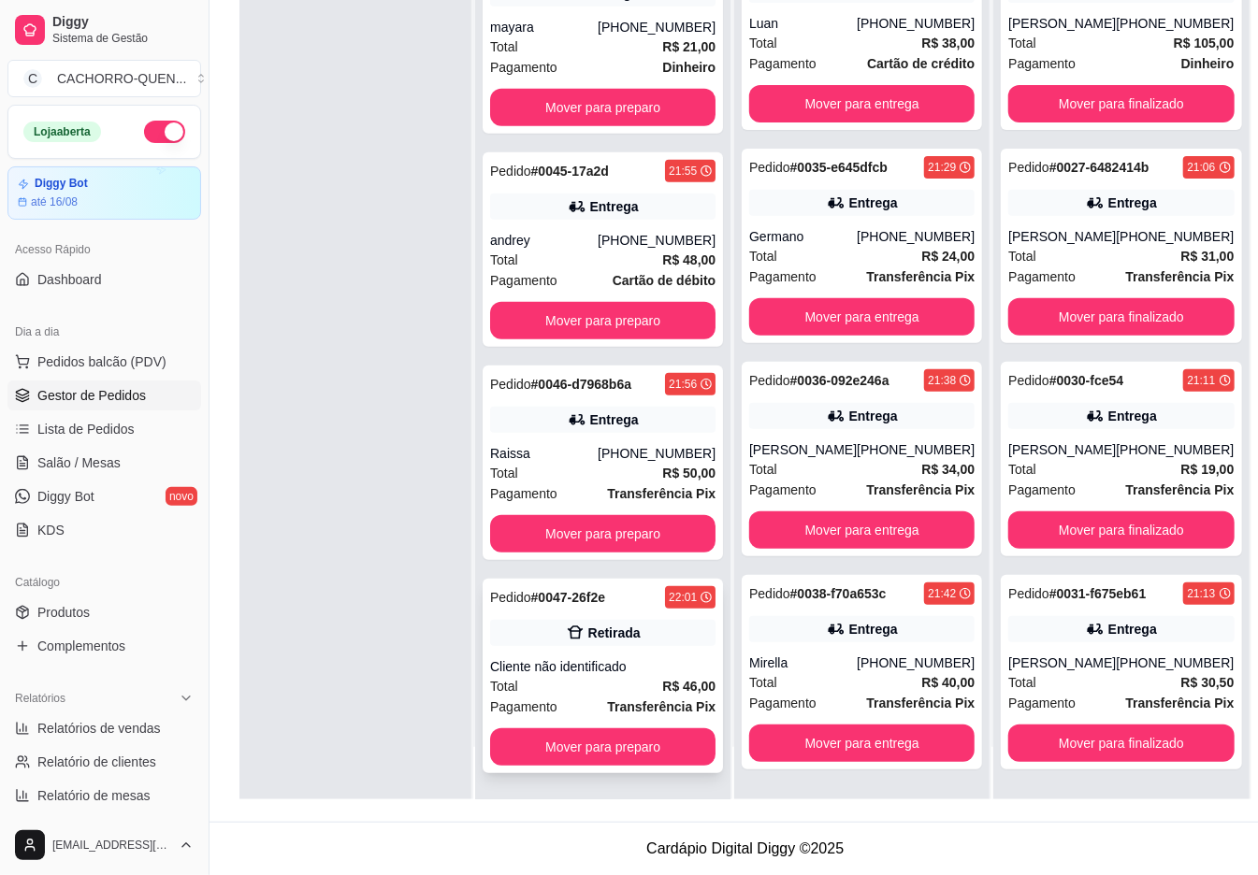
click at [583, 653] on div "Pedido # 0047-26f2e 22:01 Retirada Cliente não identificado Total R$ 46,00 Paga…" at bounding box center [602, 676] width 240 height 194
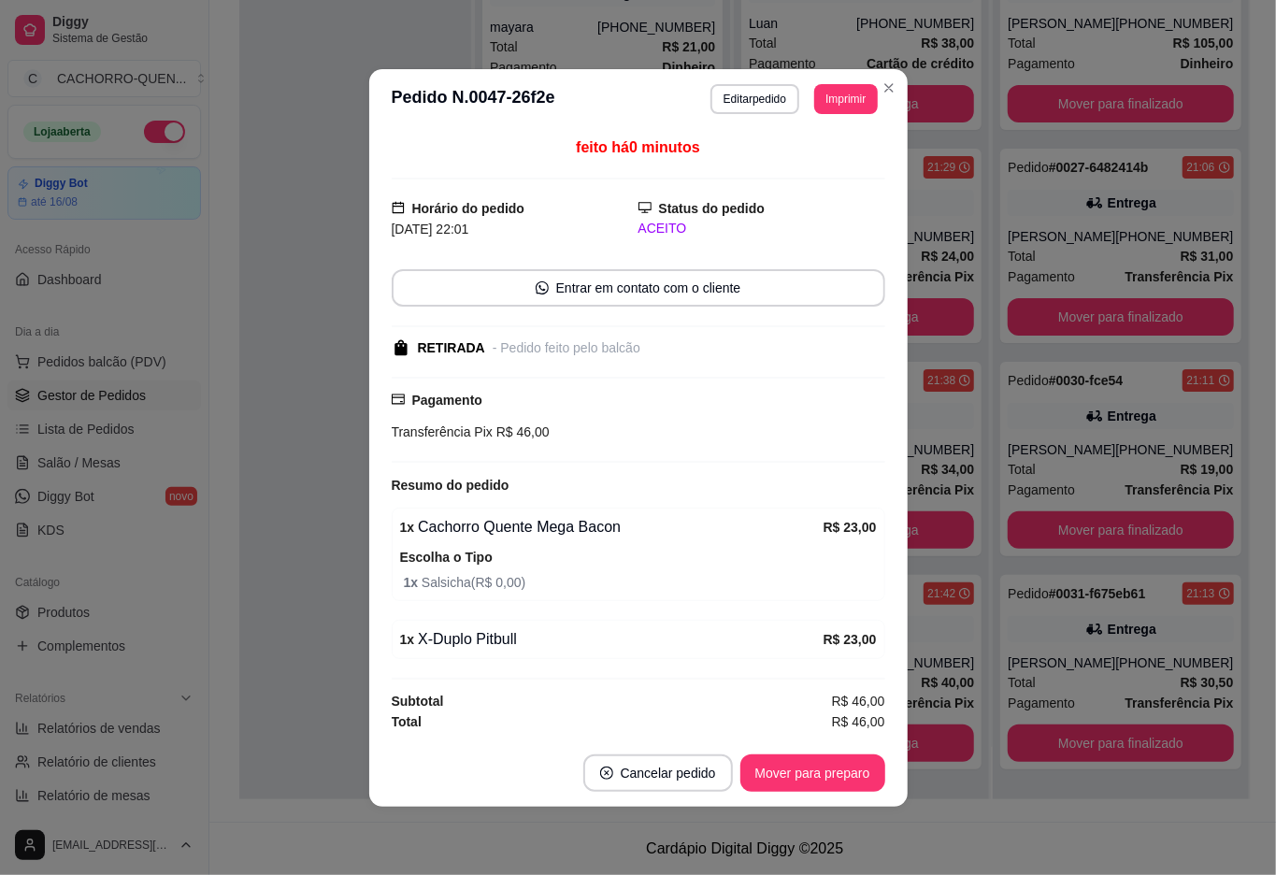
click at [761, 775] on button "Mover para preparo" at bounding box center [813, 773] width 145 height 37
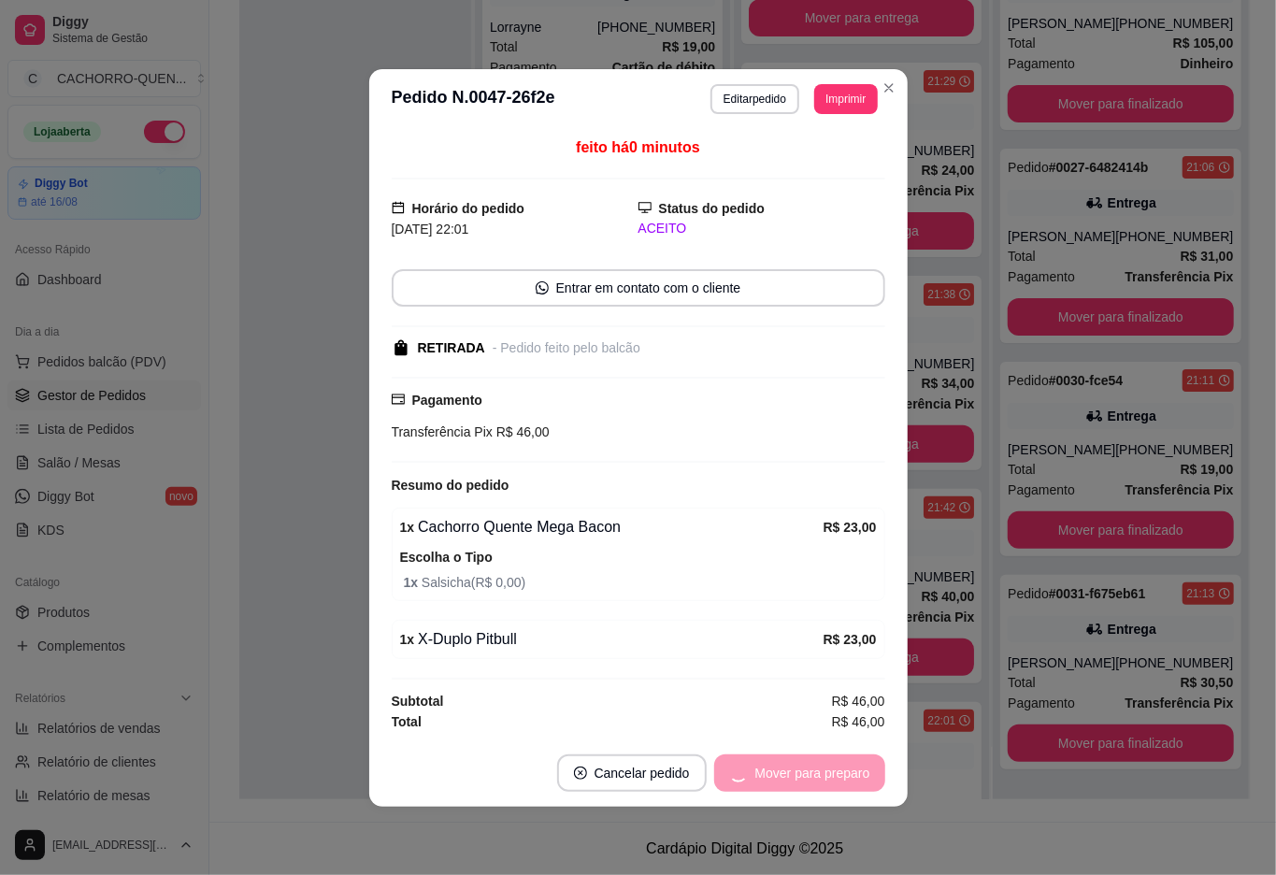
scroll to position [209, 0]
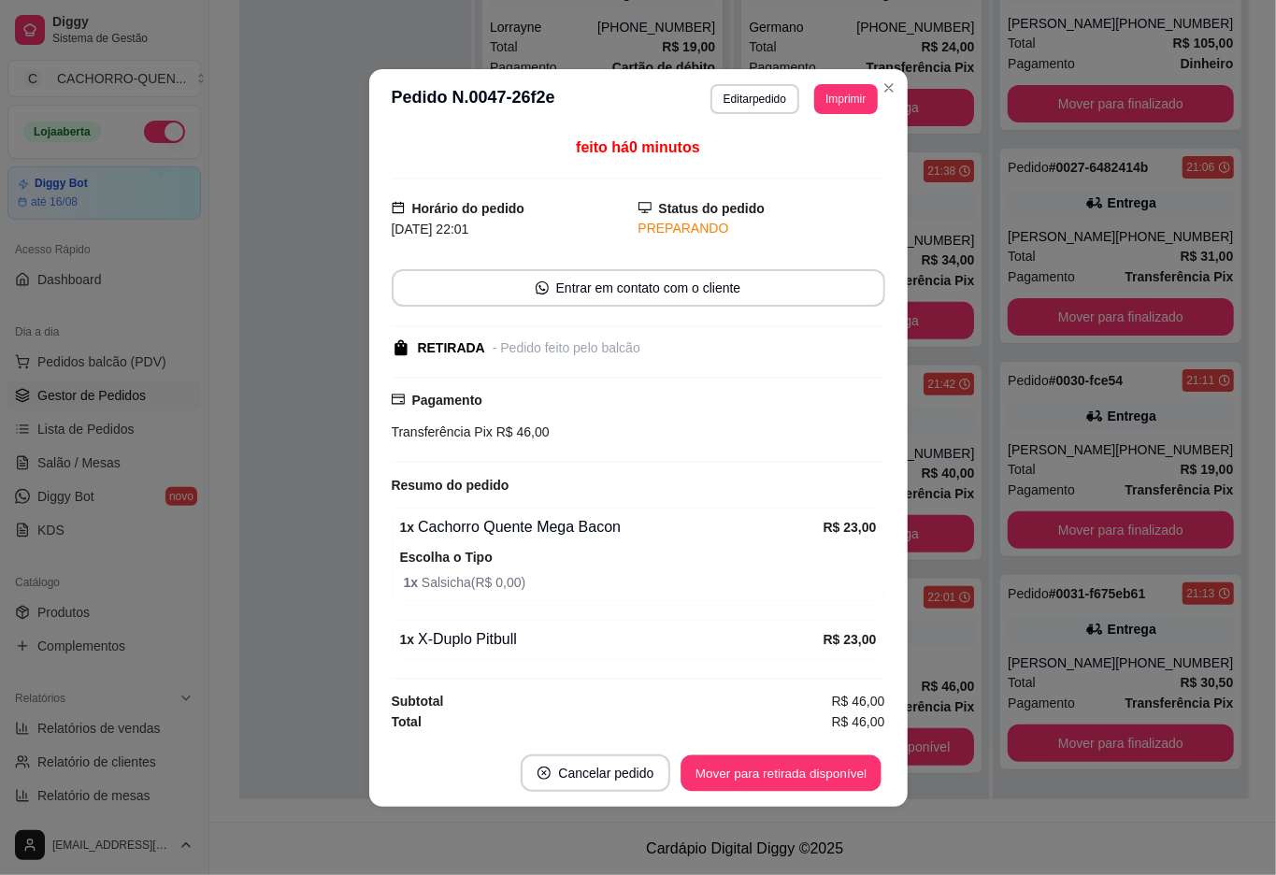
click at [789, 770] on button "Mover para retirada disponível" at bounding box center [782, 773] width 200 height 36
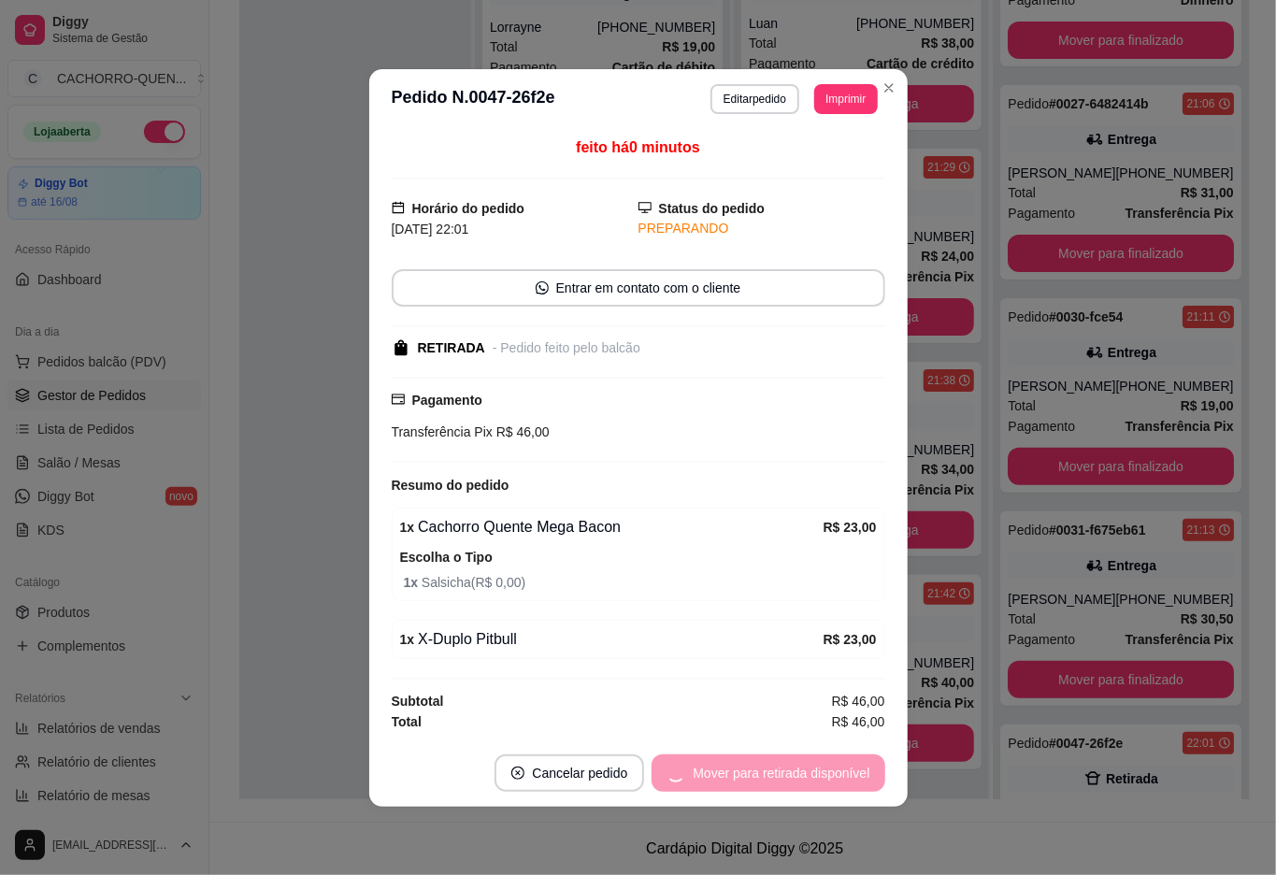
scroll to position [277, 0]
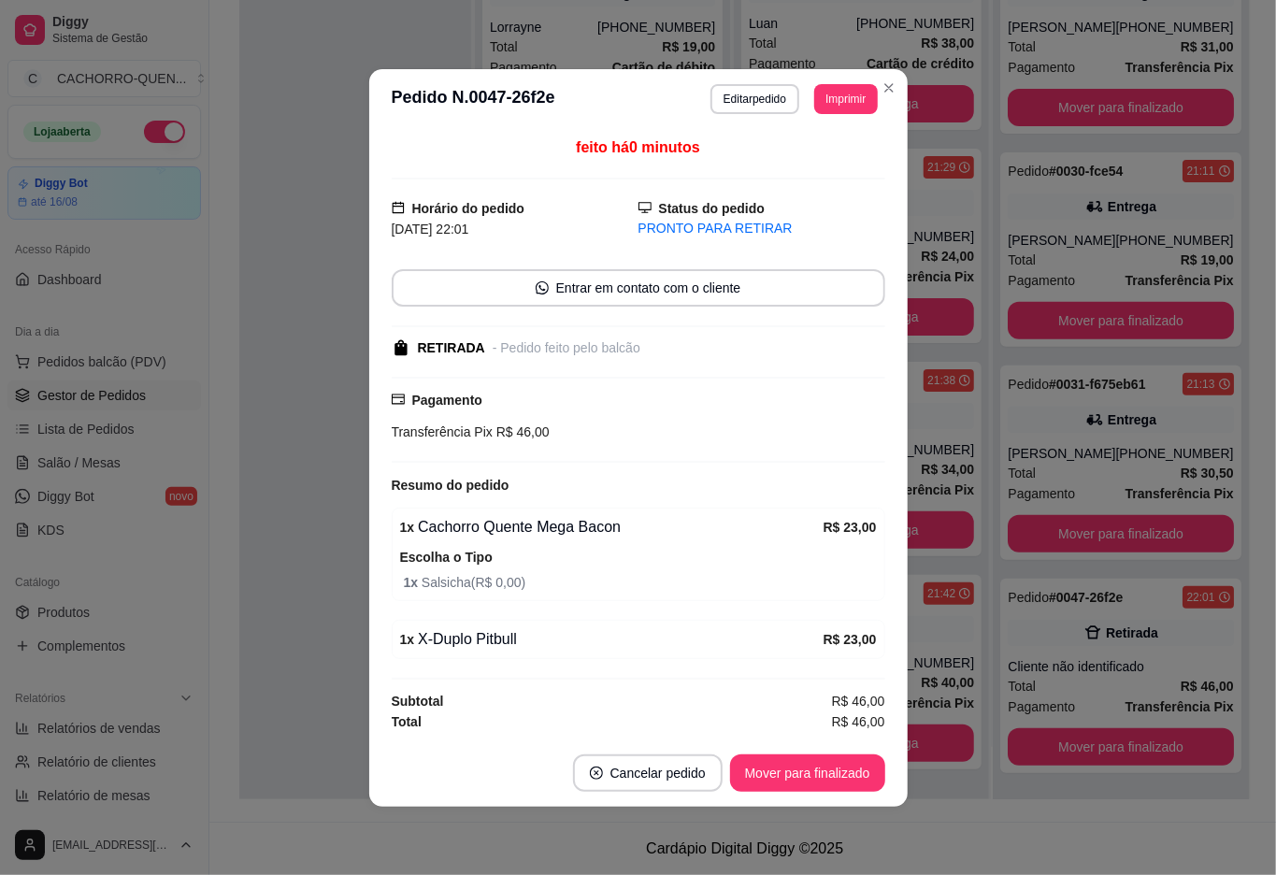
click at [802, 782] on button "Mover para finalizado" at bounding box center [807, 773] width 155 height 37
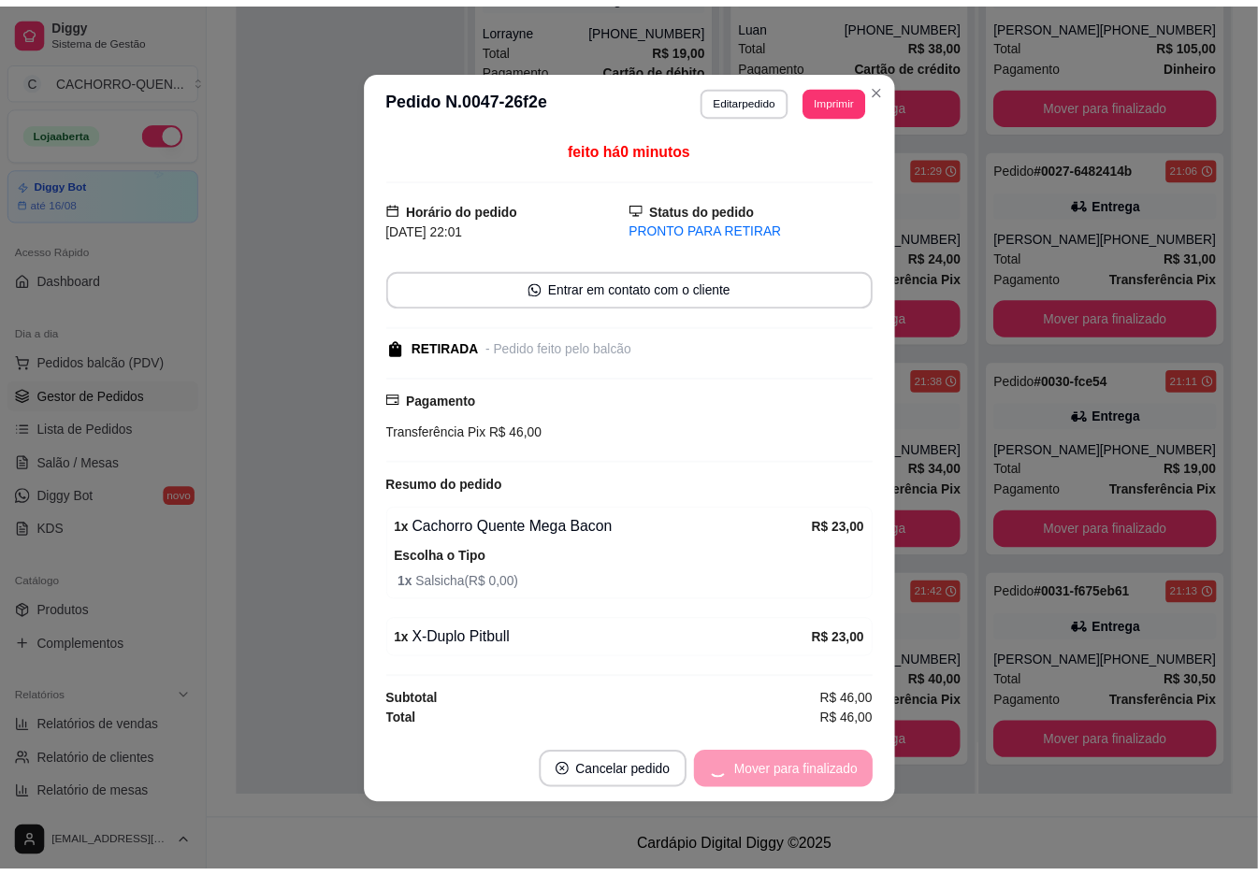
scroll to position [64, 0]
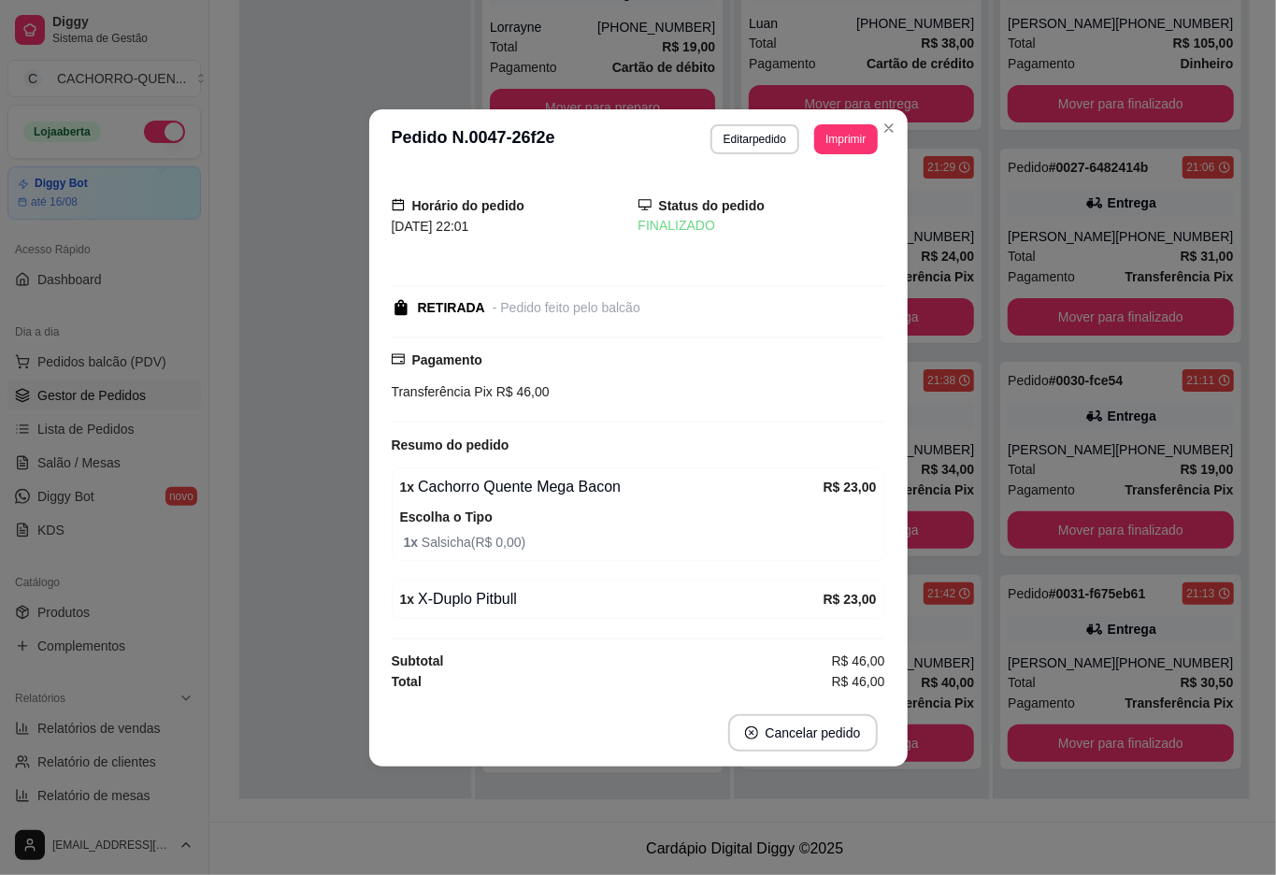
click at [282, 374] on div at bounding box center [355, 361] width 232 height 875
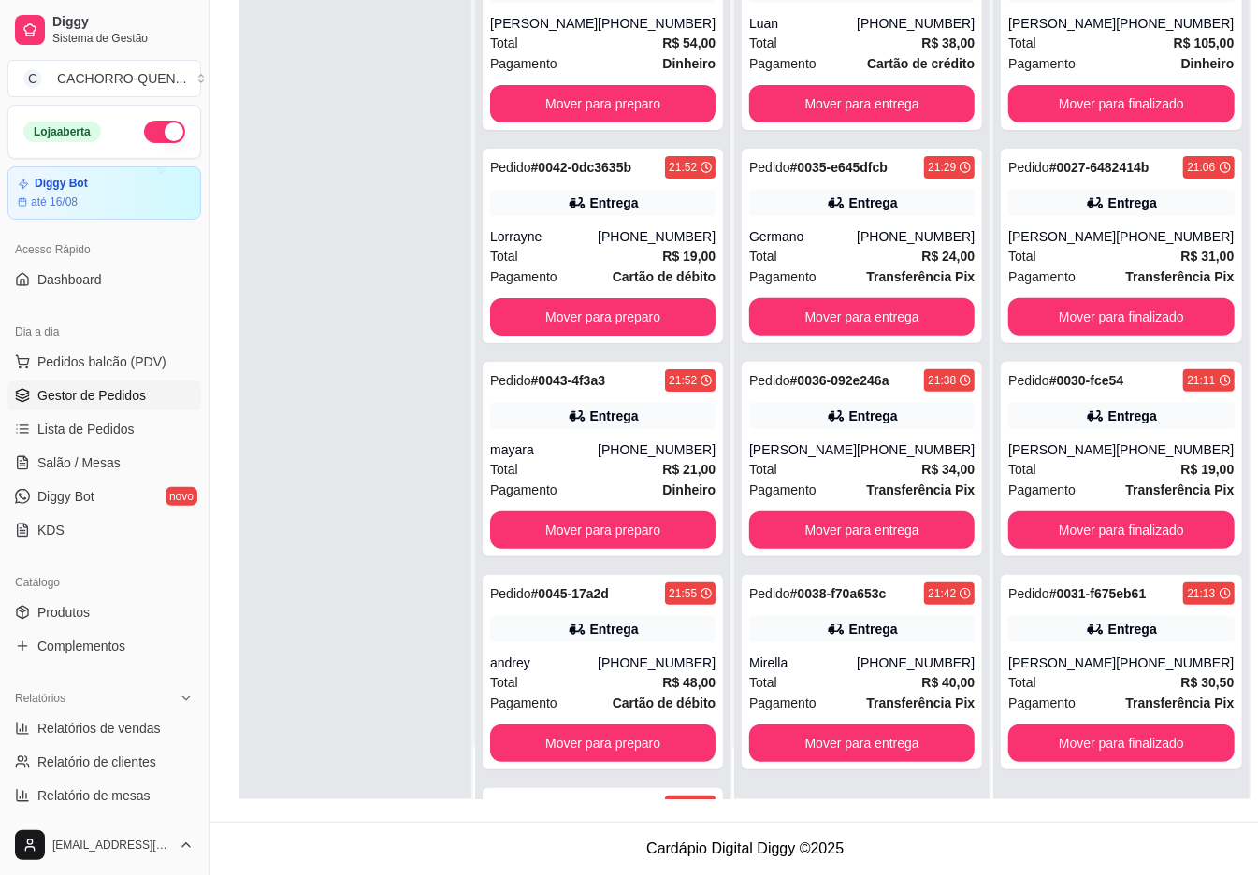
scroll to position [0, 0]
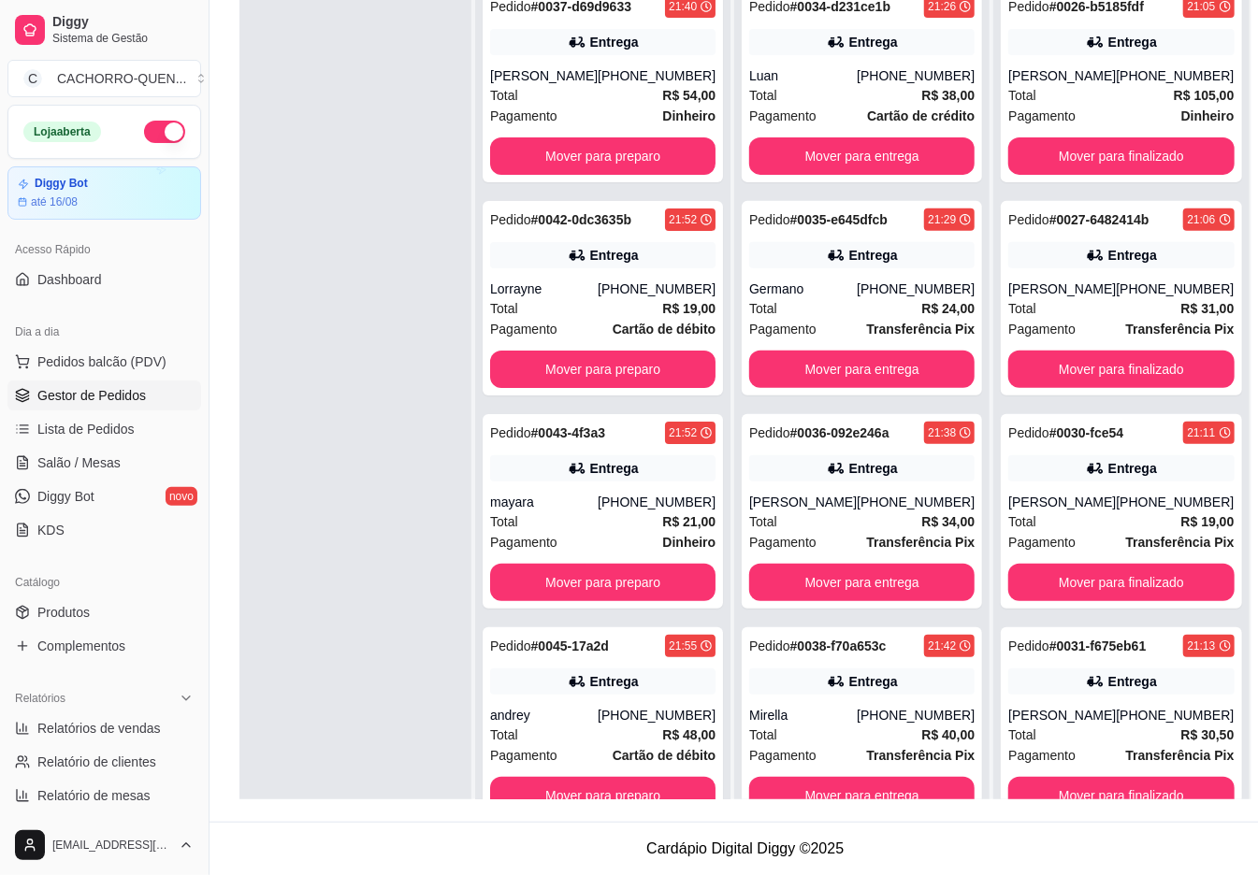
click at [1089, 564] on button "Mover para finalizado" at bounding box center [1120, 582] width 225 height 37
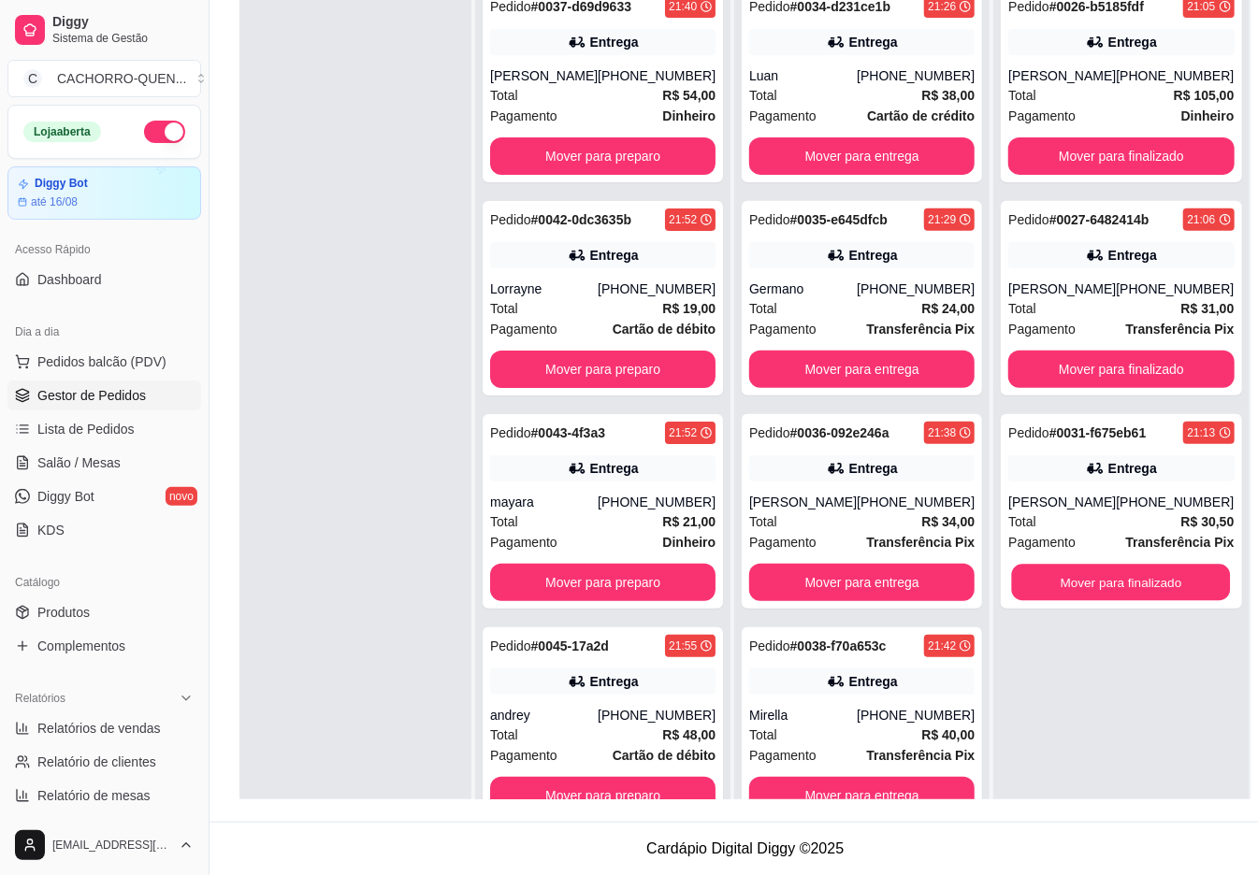
click at [1107, 578] on button "Mover para finalizado" at bounding box center [1121, 583] width 219 height 36
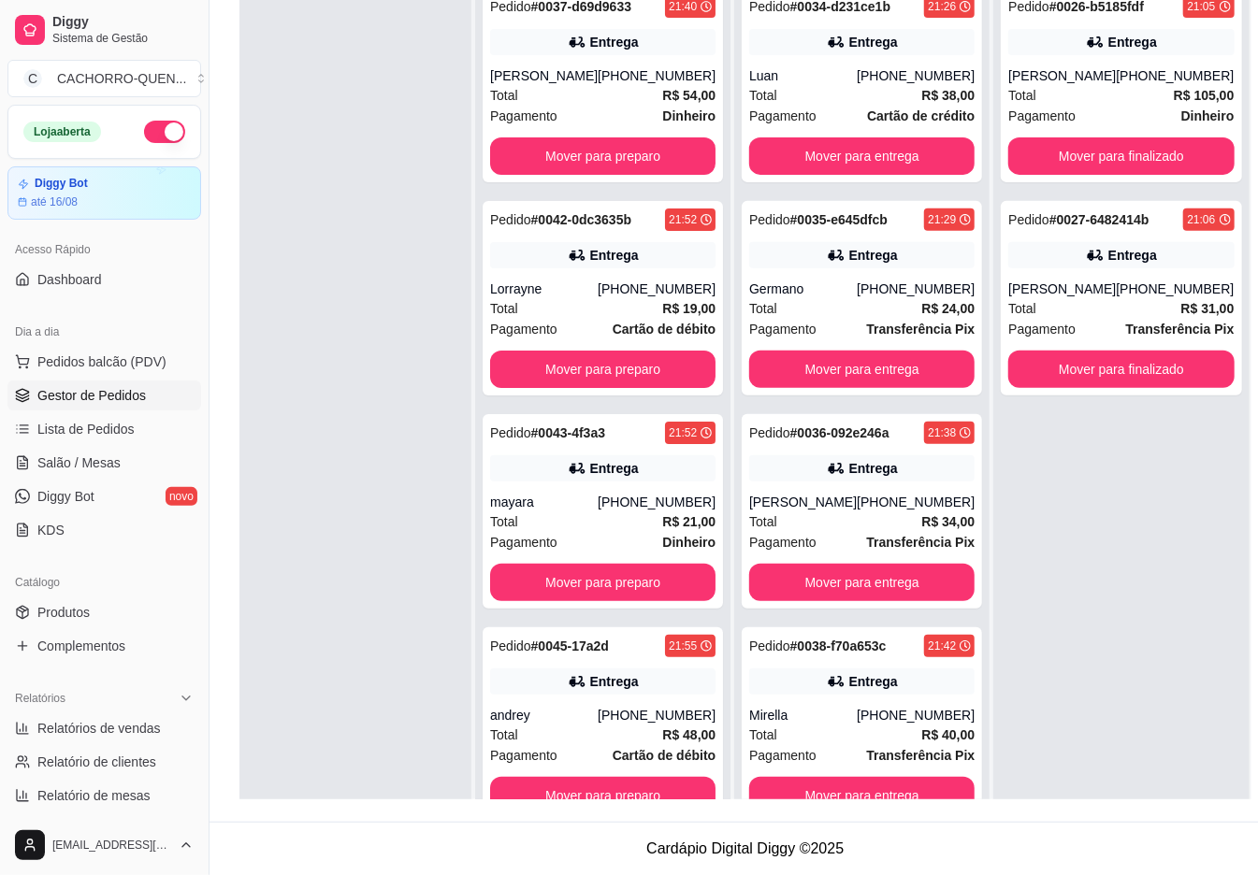
click at [866, 137] on button "Mover para entrega" at bounding box center [861, 155] width 225 height 37
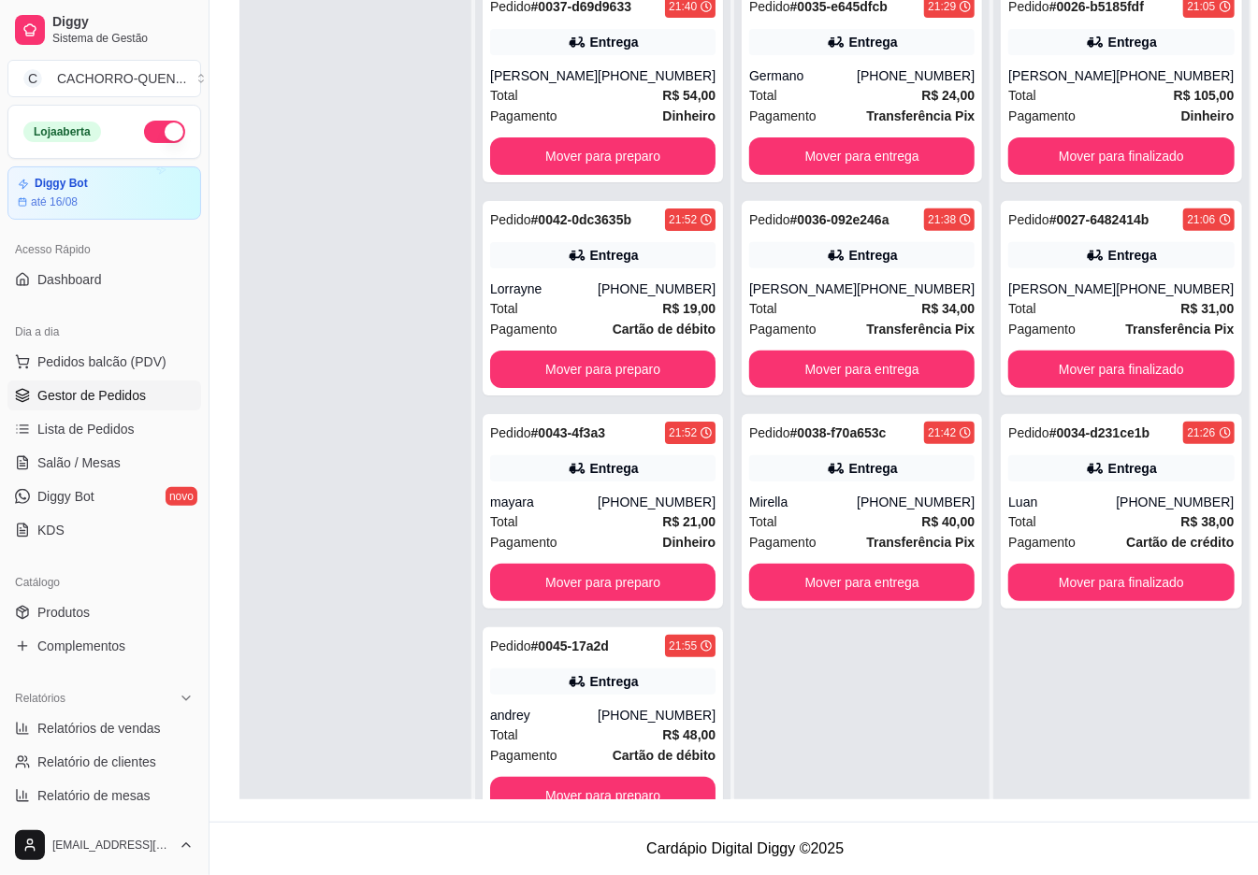
click at [845, 155] on button "Mover para entrega" at bounding box center [861, 155] width 225 height 37
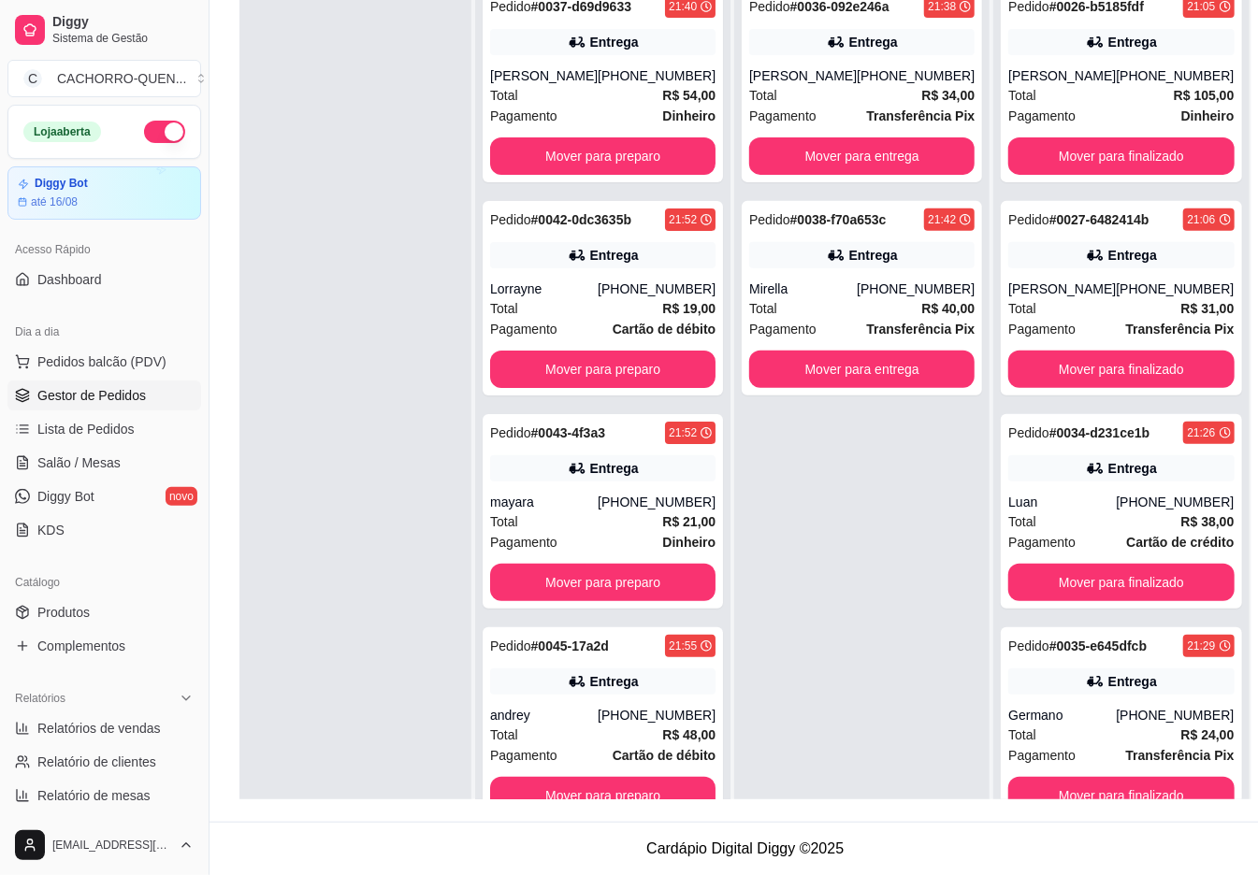
click at [839, 154] on button "Mover para entrega" at bounding box center [861, 155] width 225 height 37
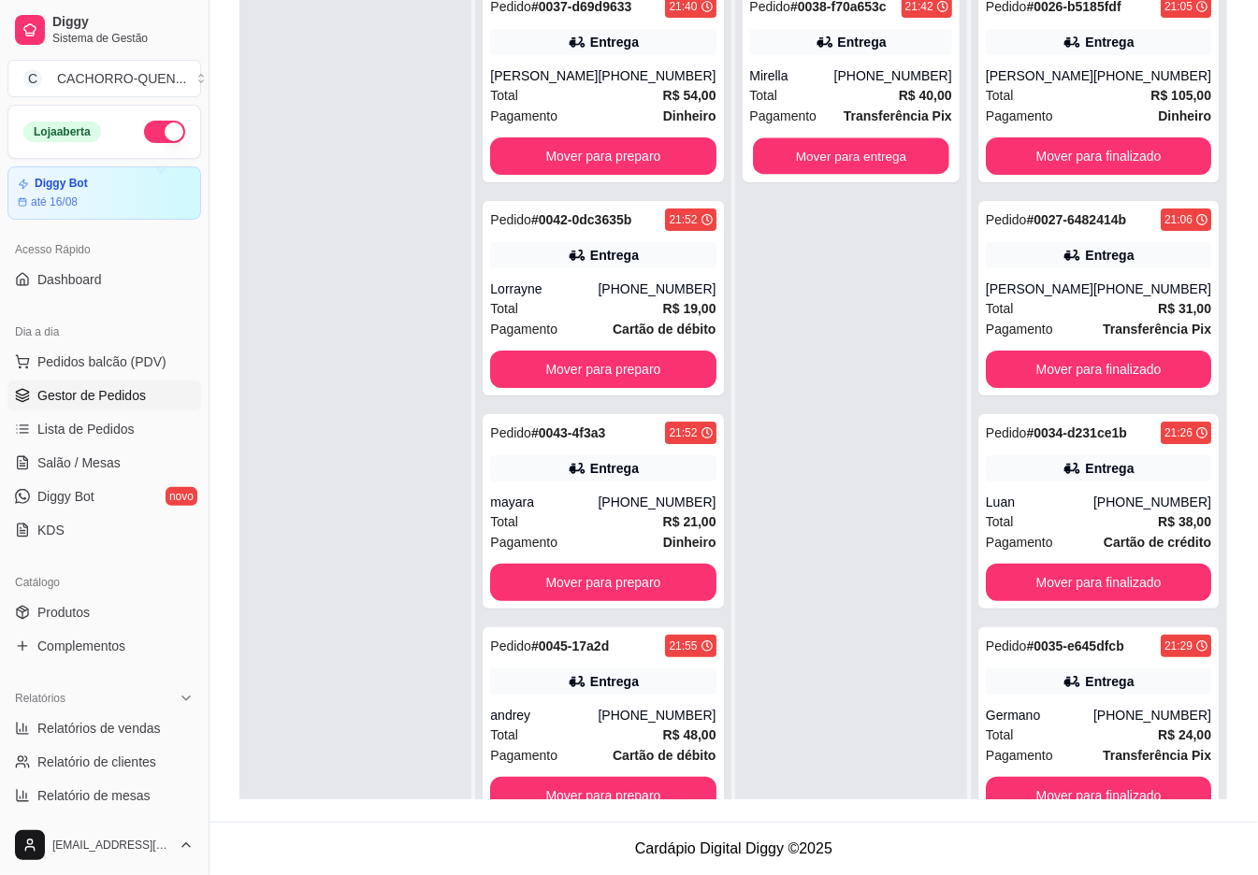
click at [821, 154] on button "Mover para entrega" at bounding box center [851, 156] width 196 height 36
click at [614, 175] on button "Mover para preparo" at bounding box center [602, 155] width 225 height 37
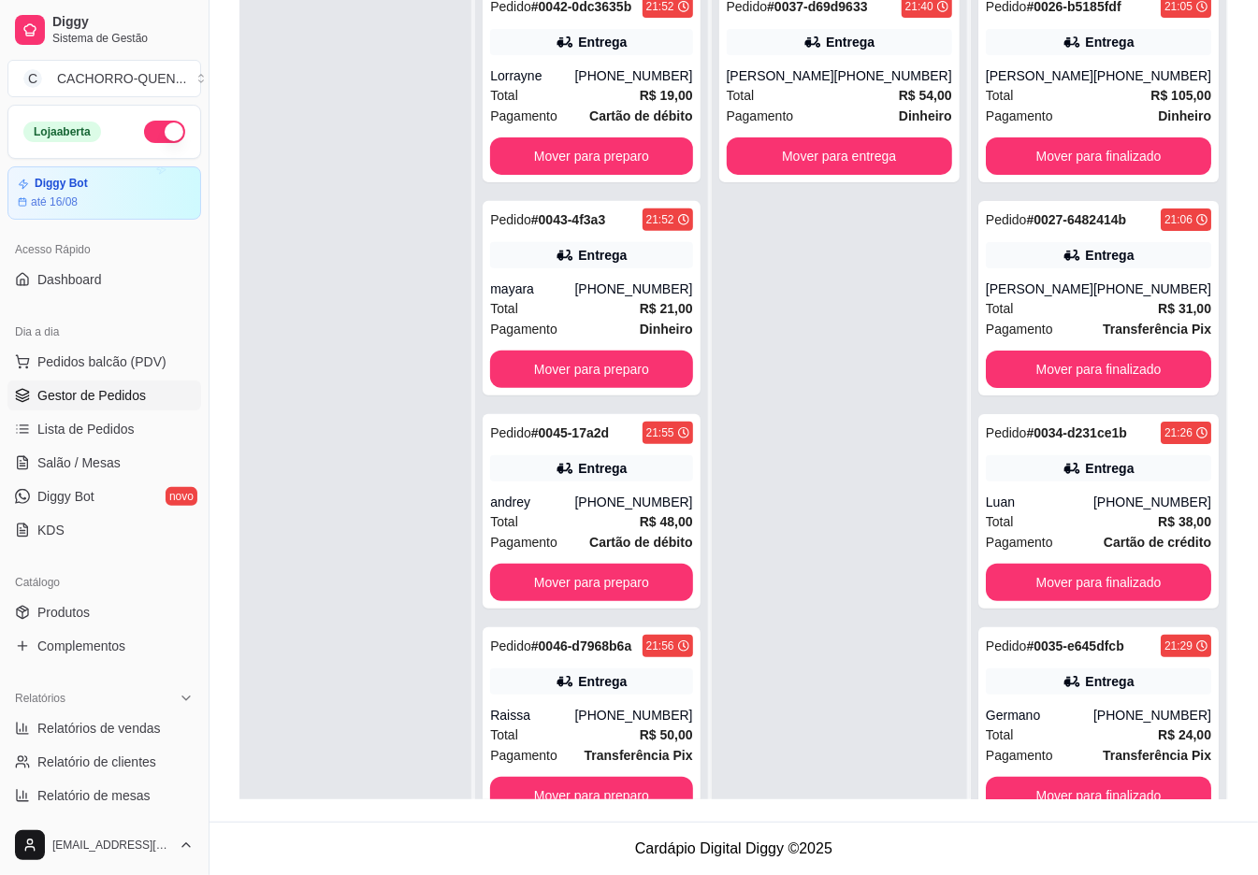
click at [599, 175] on button "Mover para preparo" at bounding box center [591, 155] width 202 height 37
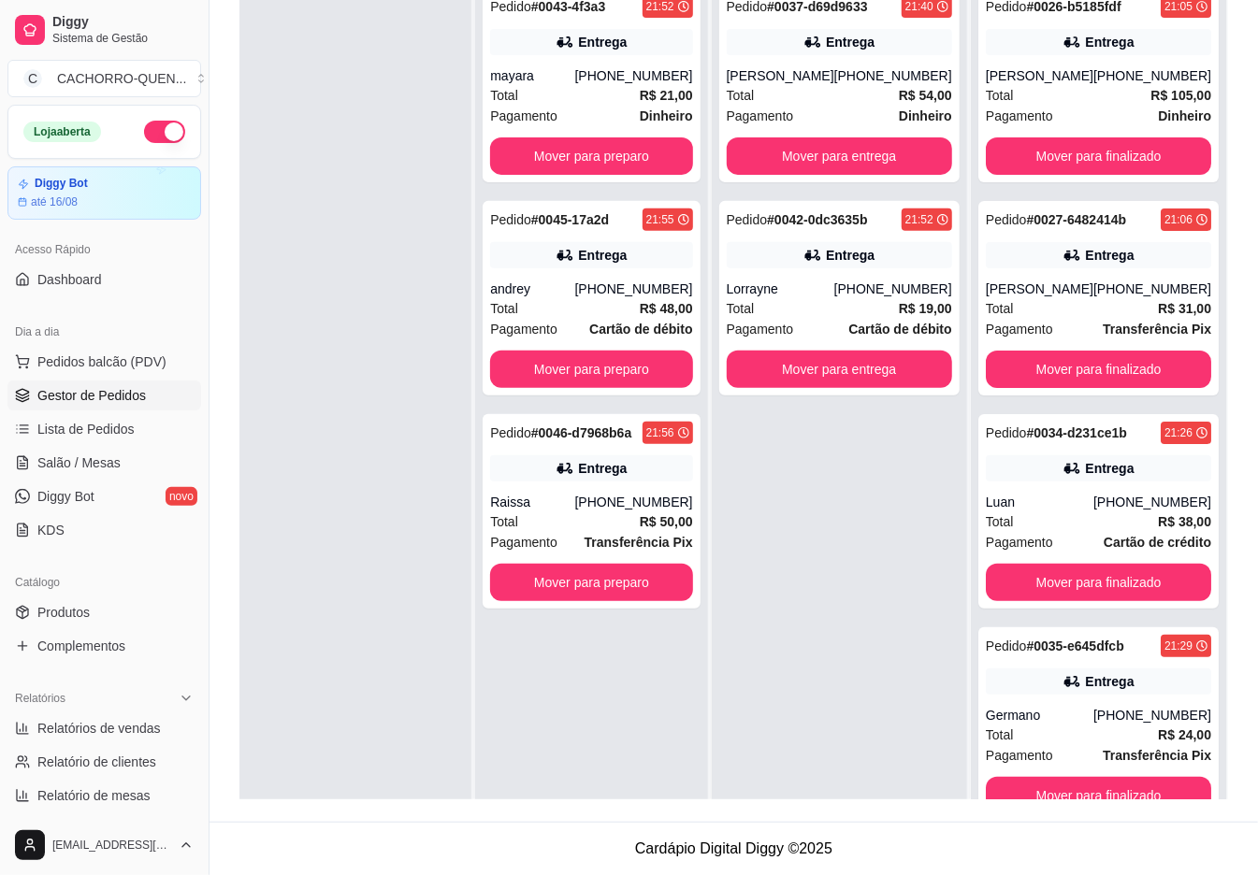
click at [602, 155] on button "Mover para preparo" at bounding box center [591, 155] width 202 height 37
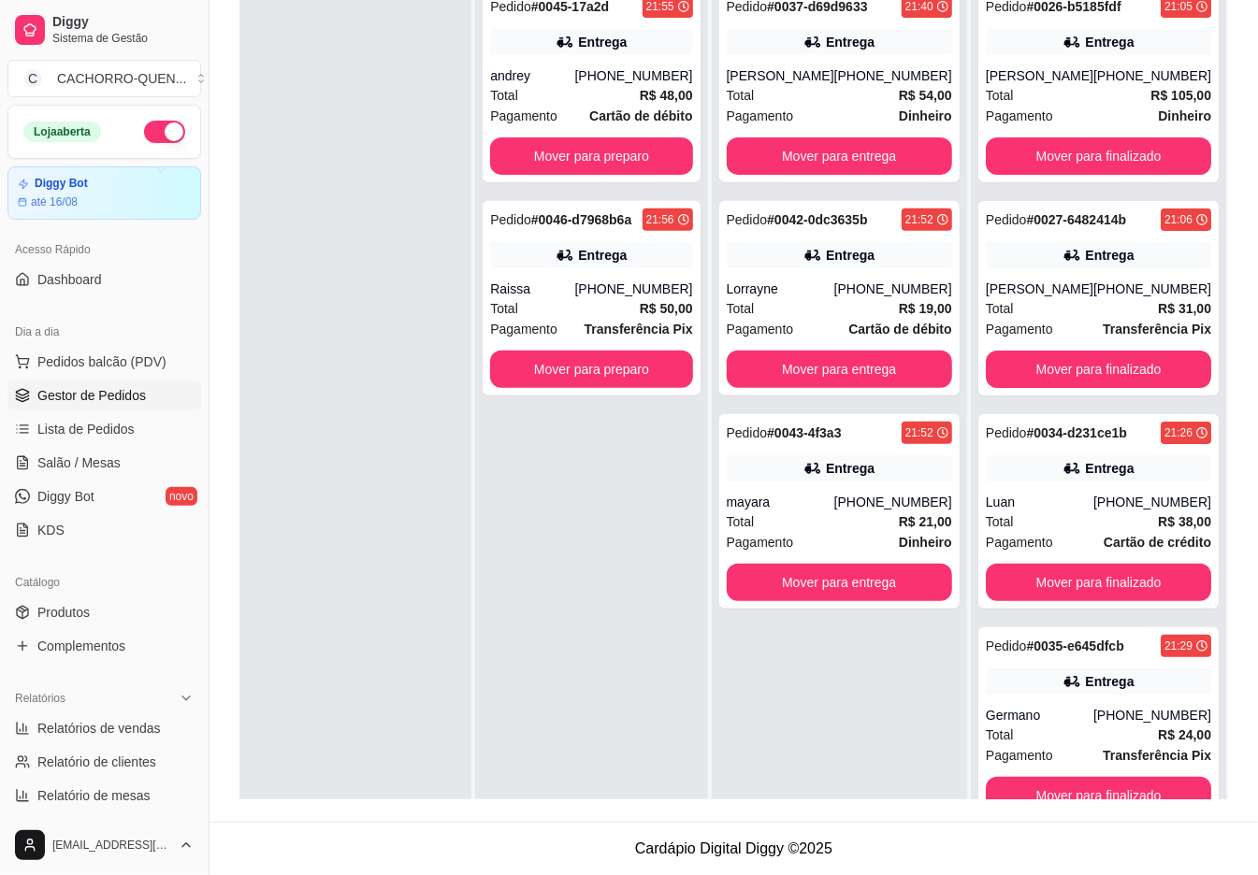
click at [633, 147] on button "Mover para preparo" at bounding box center [591, 155] width 202 height 37
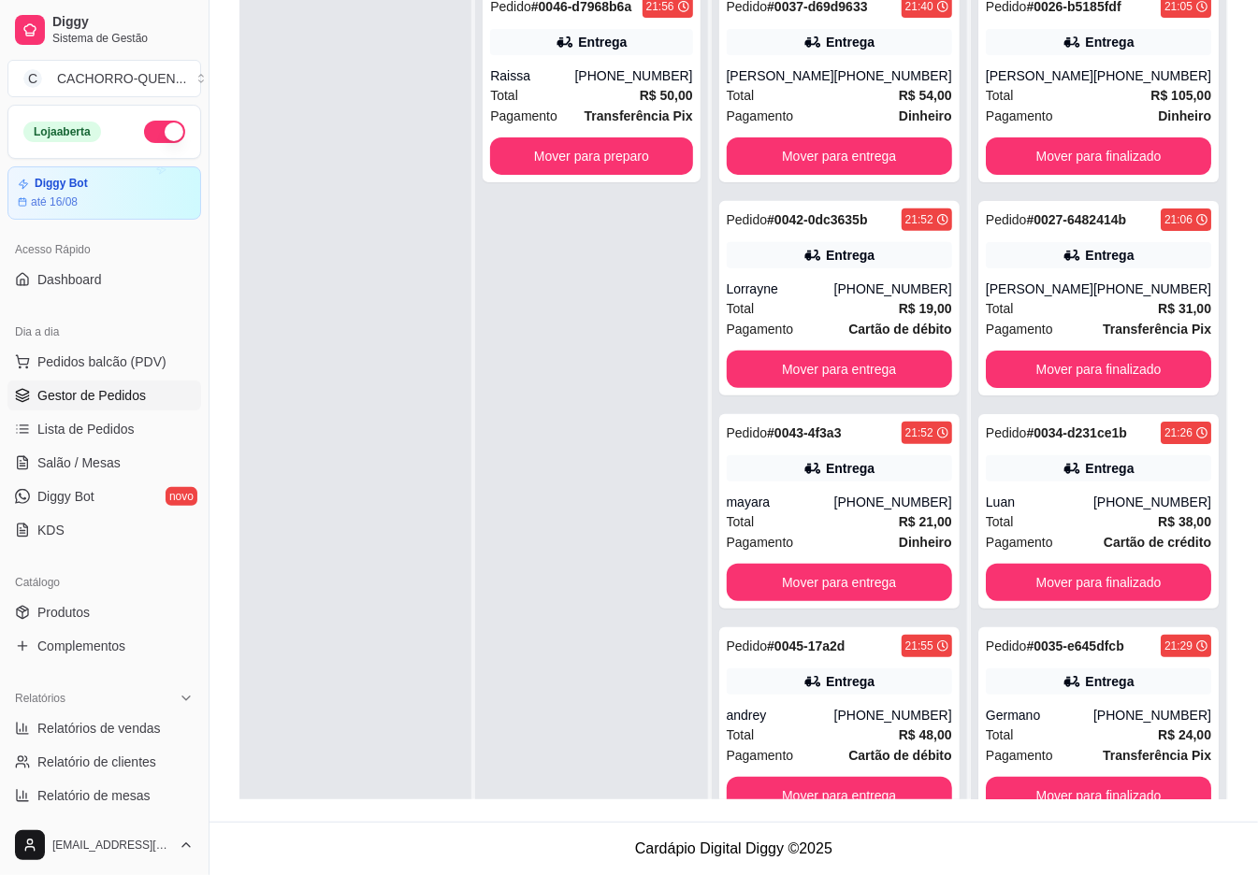
click at [628, 163] on button "Mover para preparo" at bounding box center [591, 155] width 202 height 37
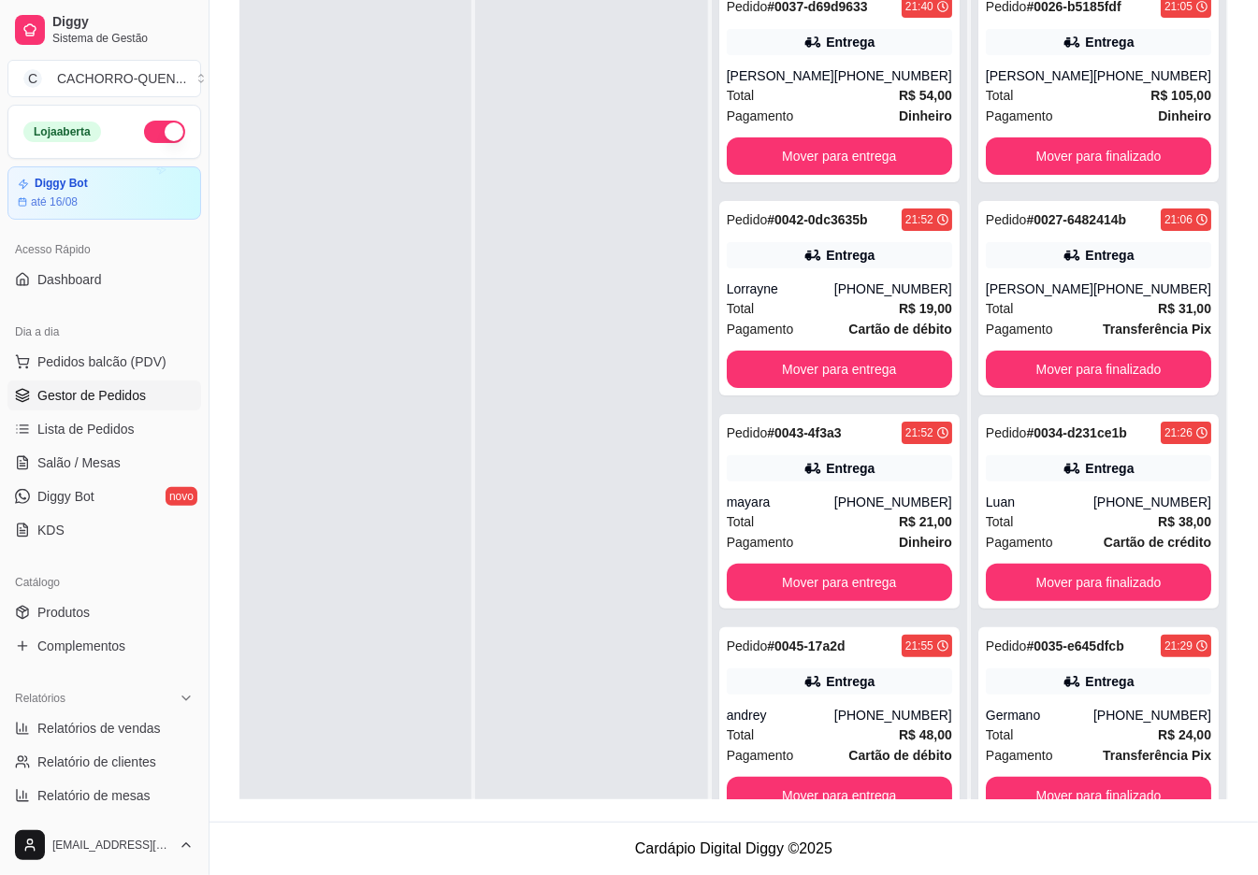
click at [1113, 388] on button "Mover para finalizado" at bounding box center [1098, 369] width 225 height 37
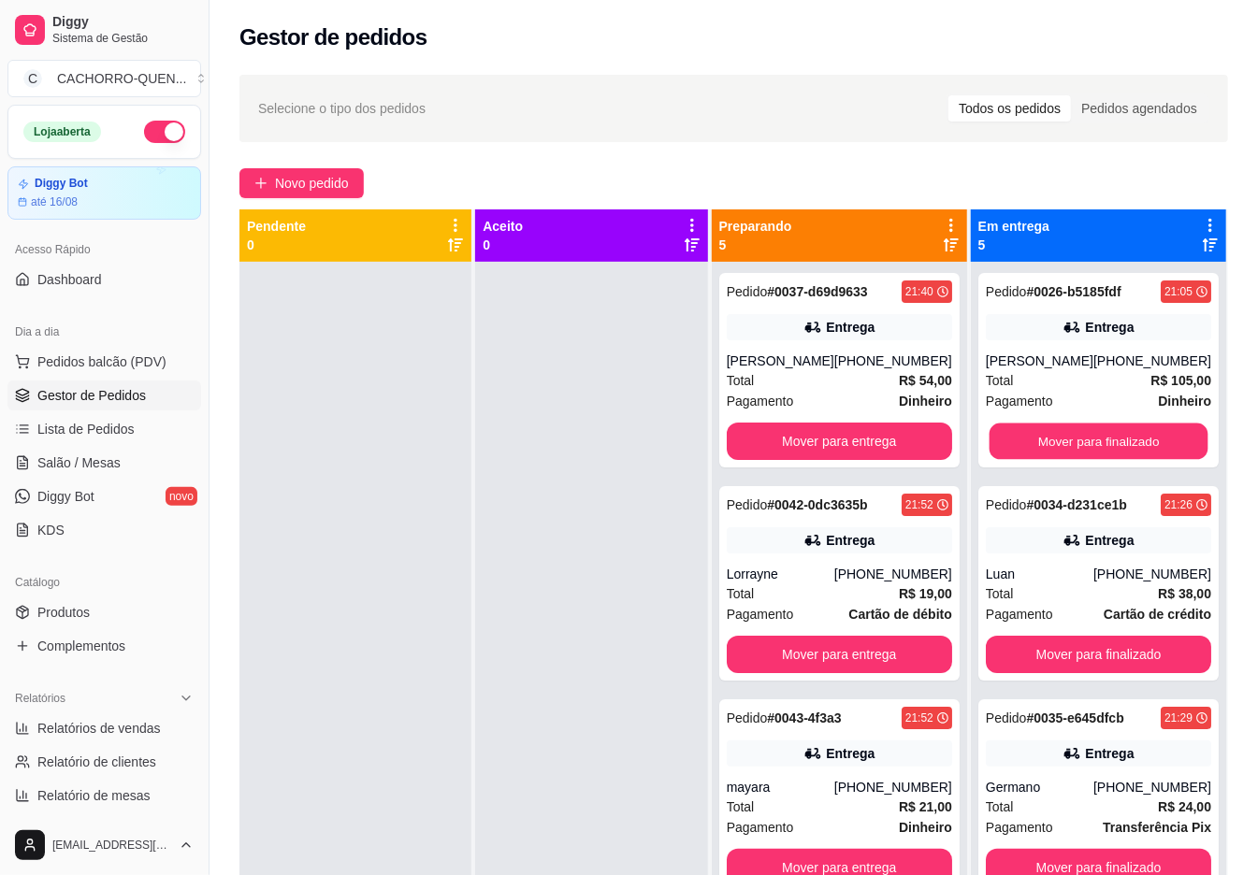
click at [1089, 460] on button "Mover para finalizado" at bounding box center [1097, 442] width 219 height 36
click at [861, 460] on button "Mover para entrega" at bounding box center [839, 441] width 225 height 37
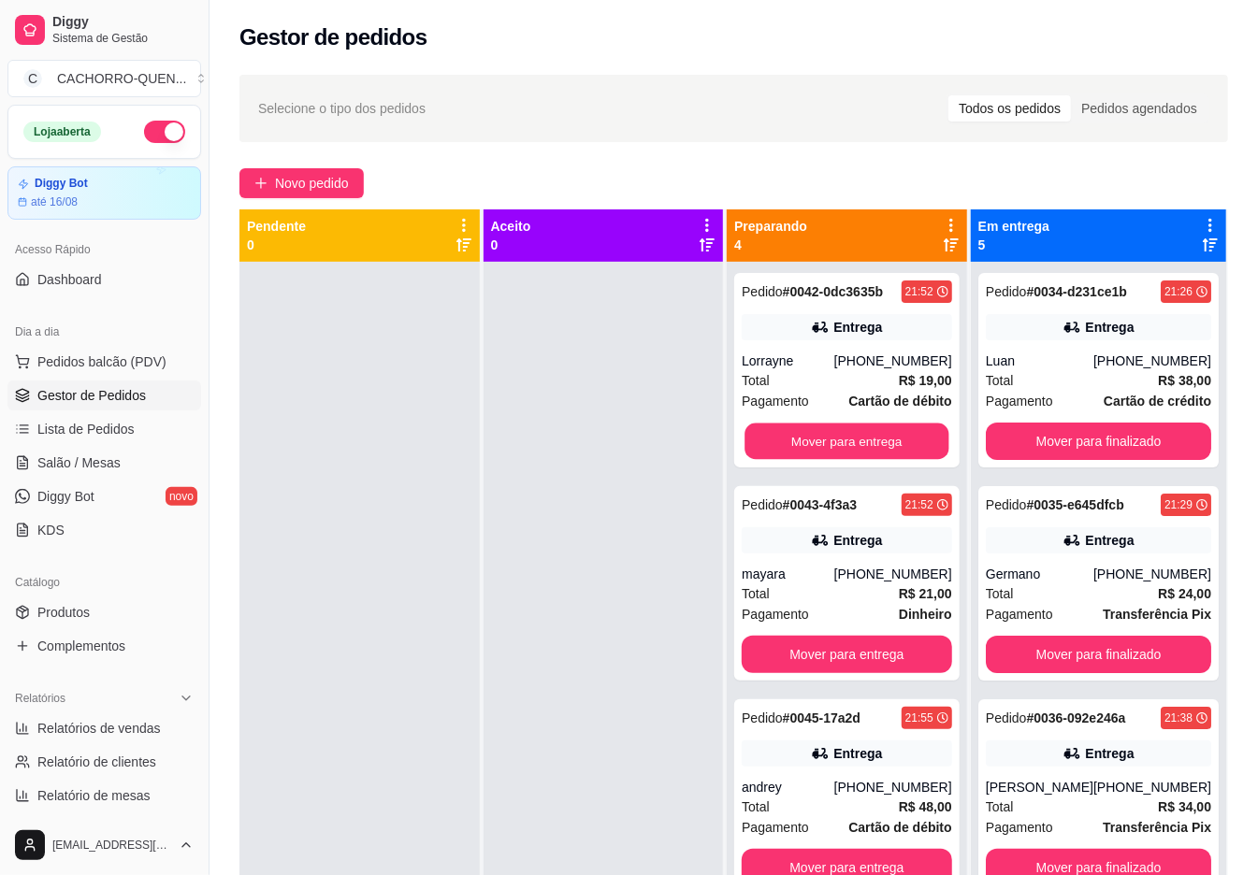
click at [879, 460] on button "Mover para entrega" at bounding box center [847, 442] width 204 height 36
click at [1100, 457] on button "Mover para finalizado" at bounding box center [1098, 441] width 225 height 37
click at [1103, 460] on button "Mover para finalizado" at bounding box center [1098, 441] width 225 height 37
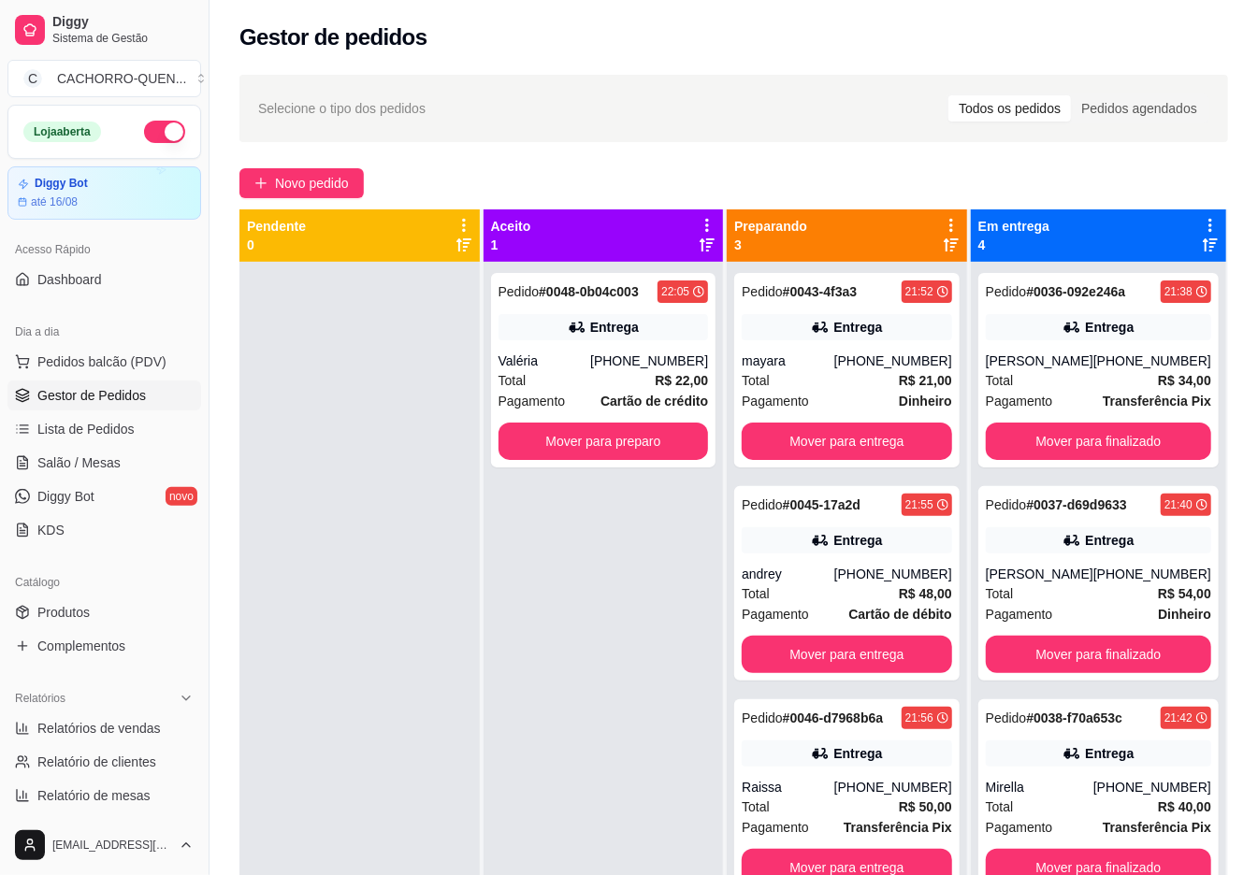
click at [1079, 460] on button "Mover para finalizado" at bounding box center [1098, 441] width 225 height 37
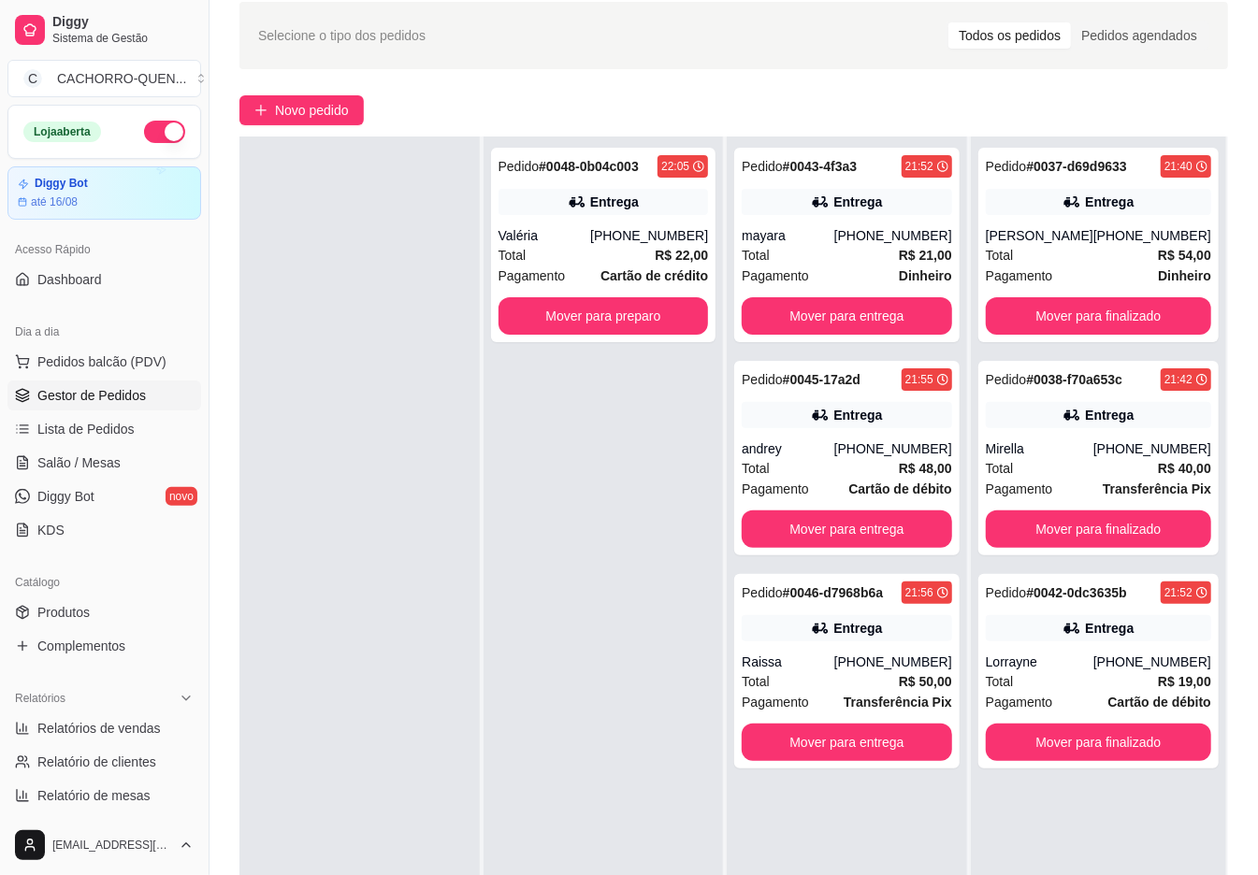
scroll to position [92, 0]
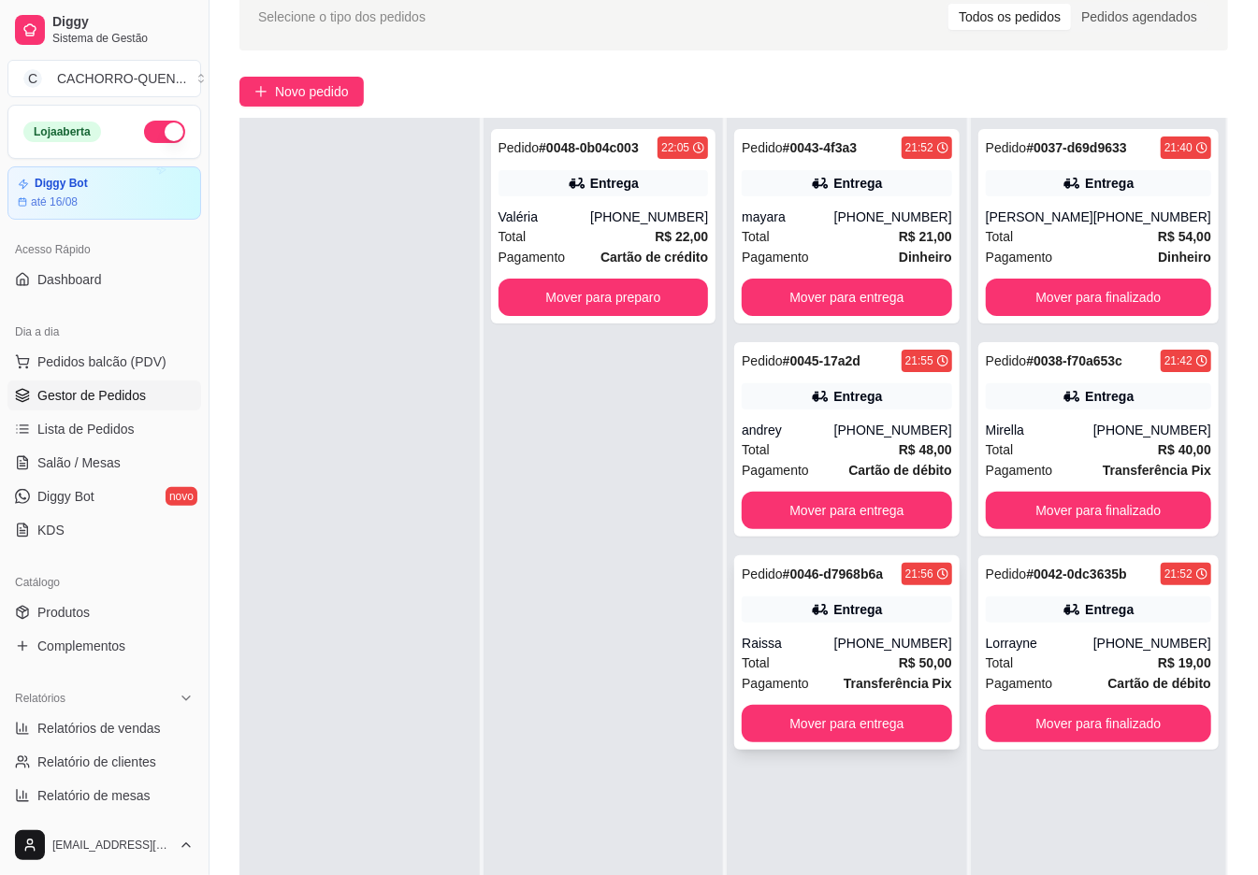
click at [815, 664] on div "Total R$ 50,00" at bounding box center [846, 663] width 210 height 21
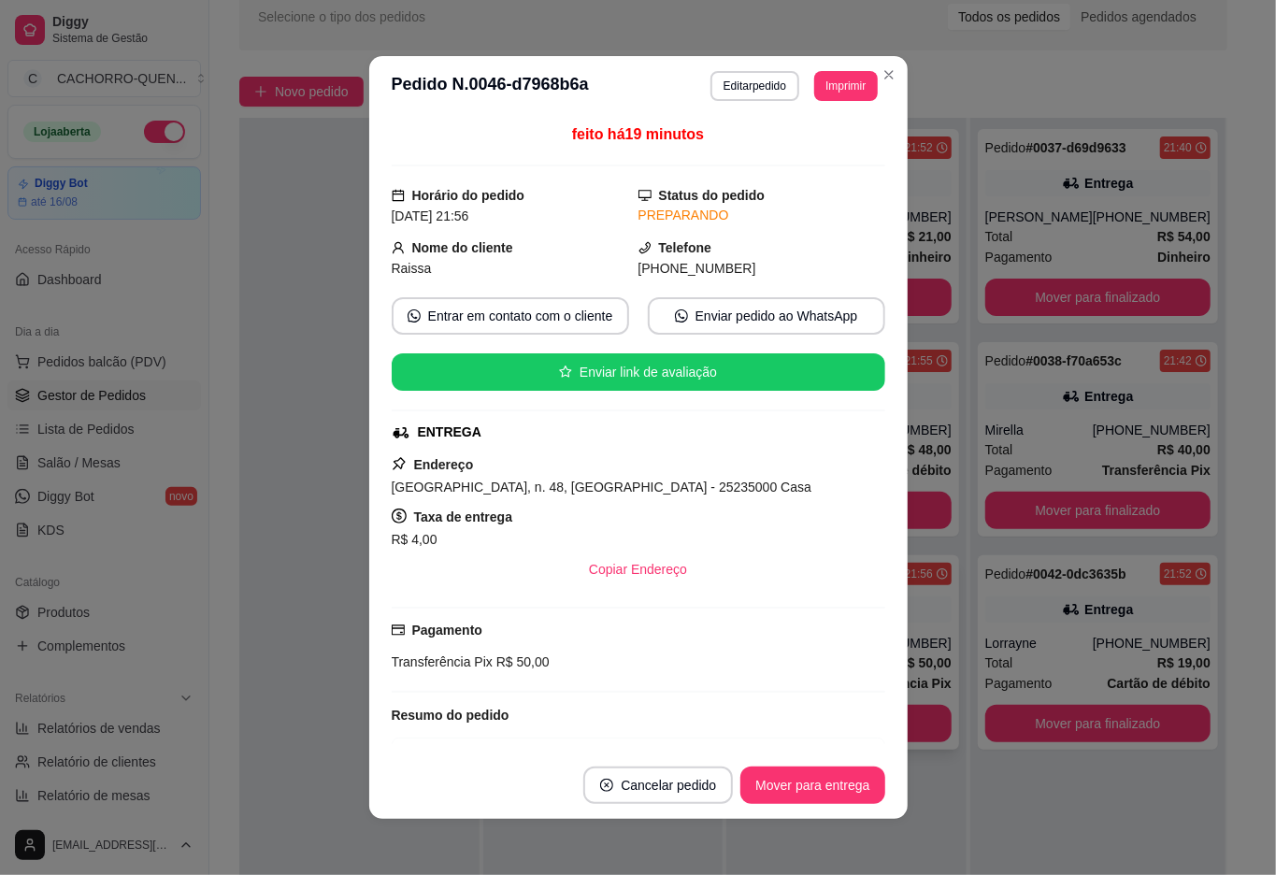
click at [809, 782] on button "Mover para entrega" at bounding box center [813, 785] width 144 height 37
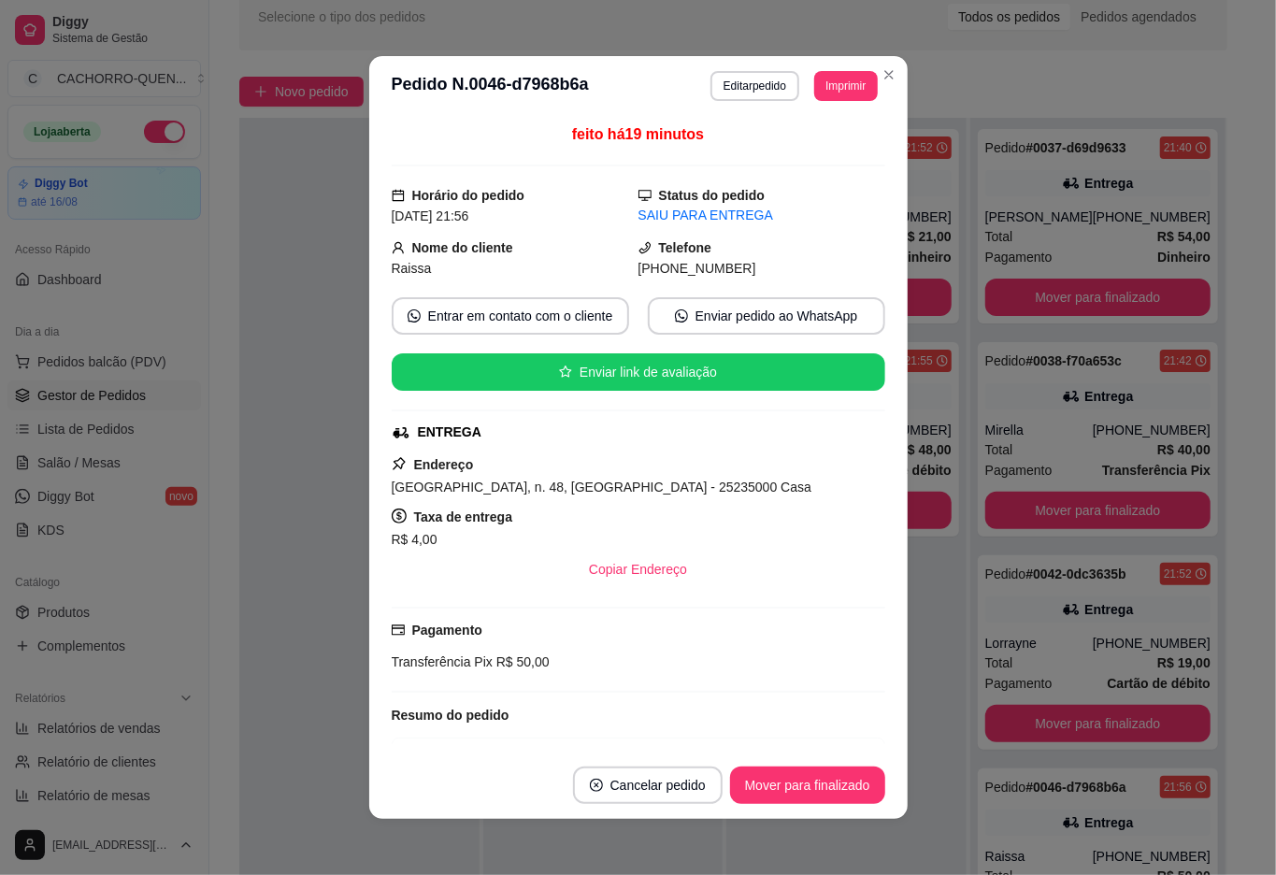
click at [794, 794] on button "Mover para finalizado" at bounding box center [807, 785] width 155 height 37
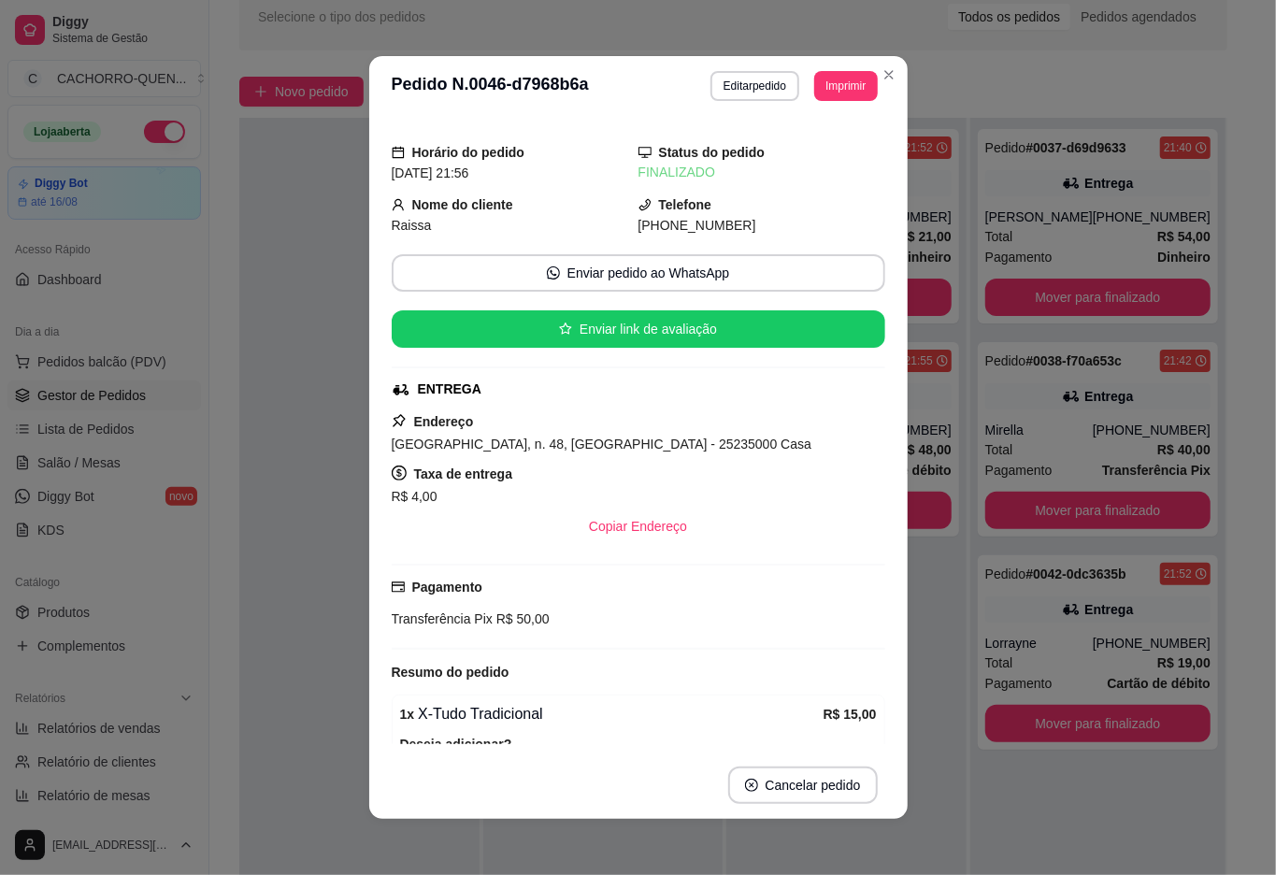
click at [319, 249] on div at bounding box center [359, 555] width 240 height 875
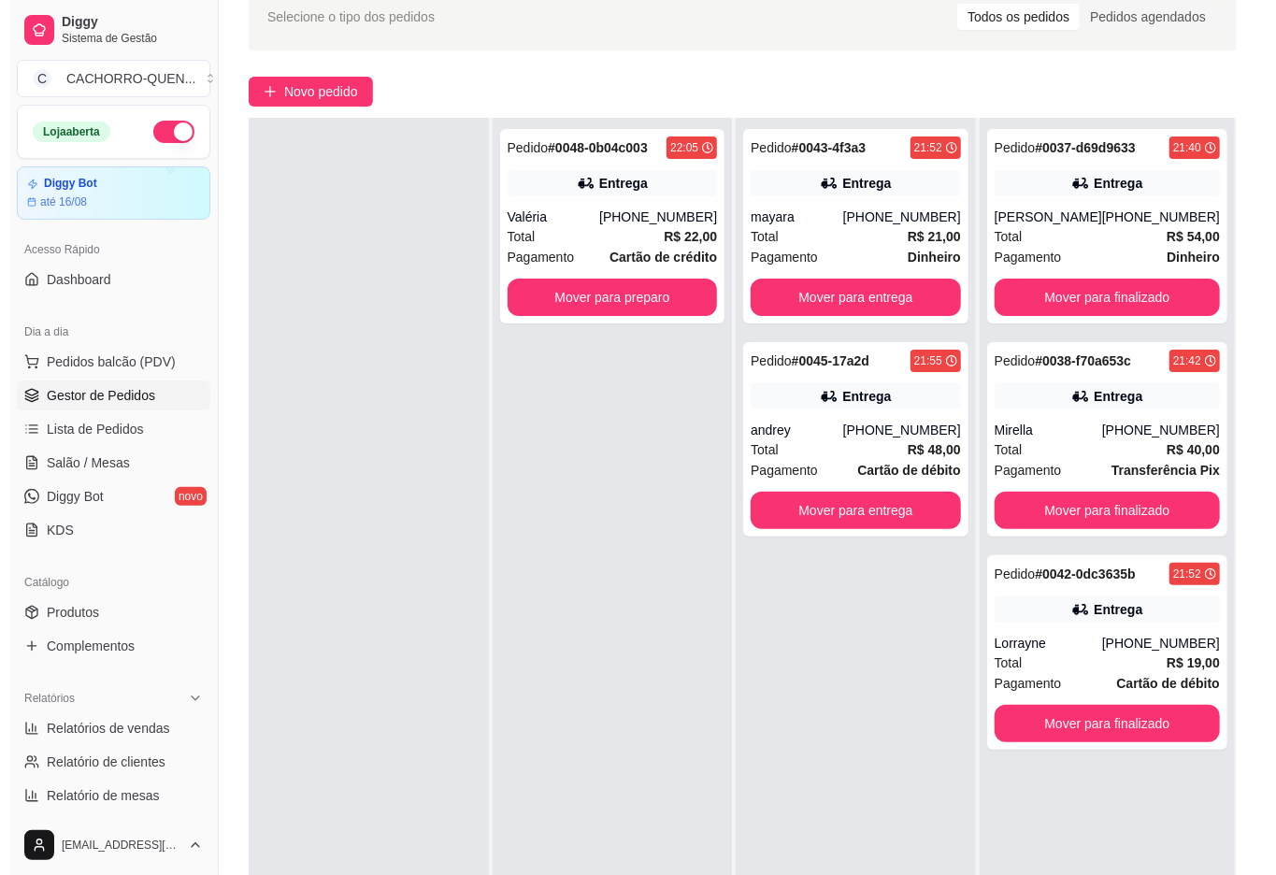
scroll to position [0, 0]
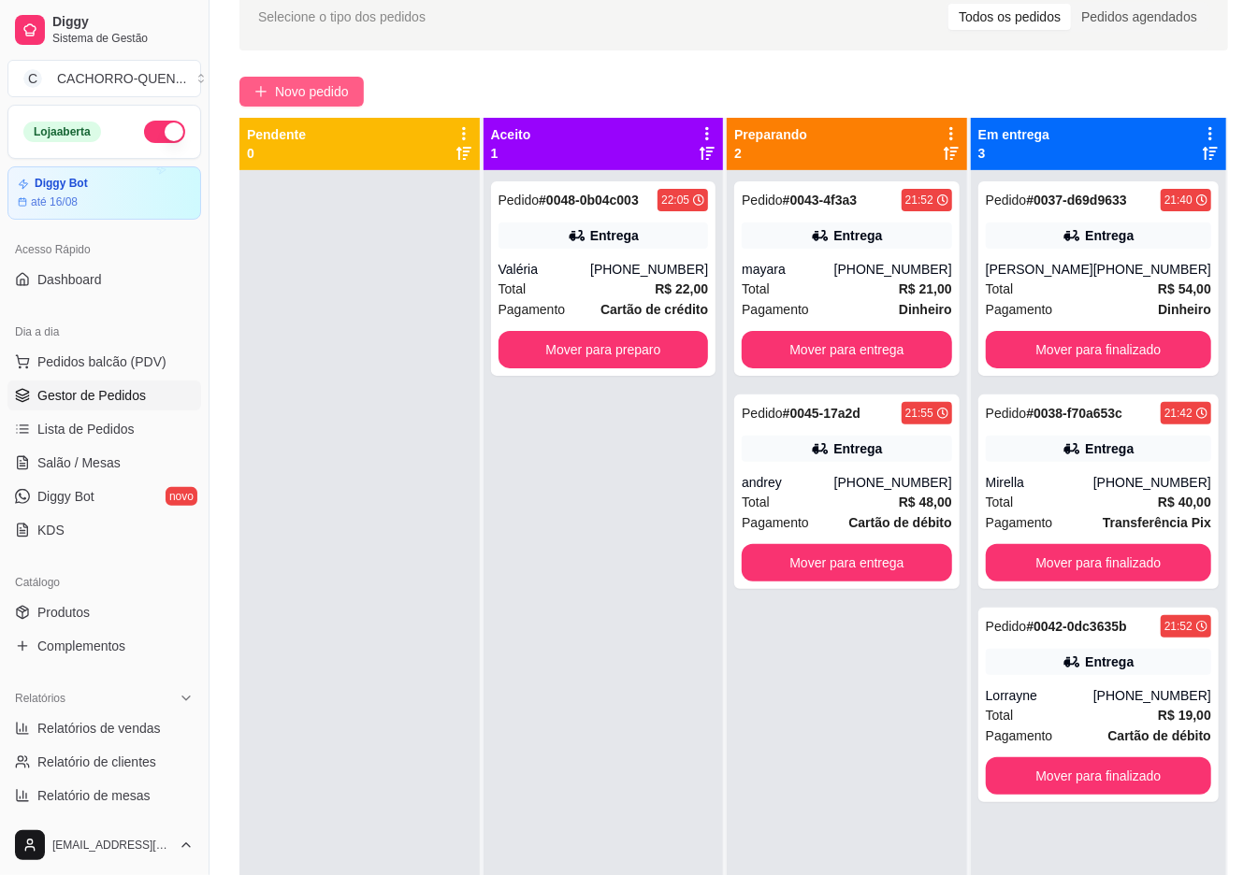
click at [323, 95] on span "Novo pedido" at bounding box center [312, 91] width 74 height 21
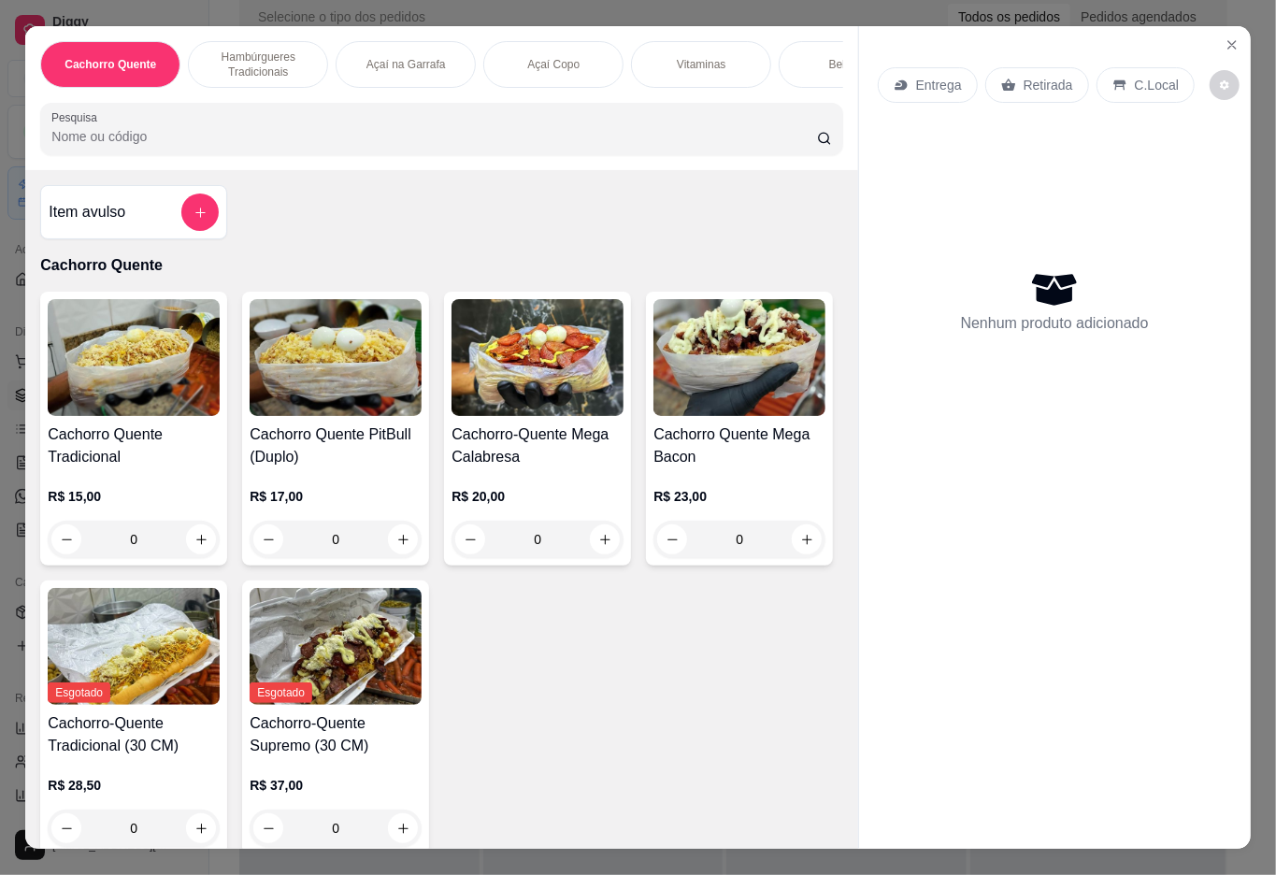
click at [199, 546] on div "0" at bounding box center [134, 539] width 172 height 37
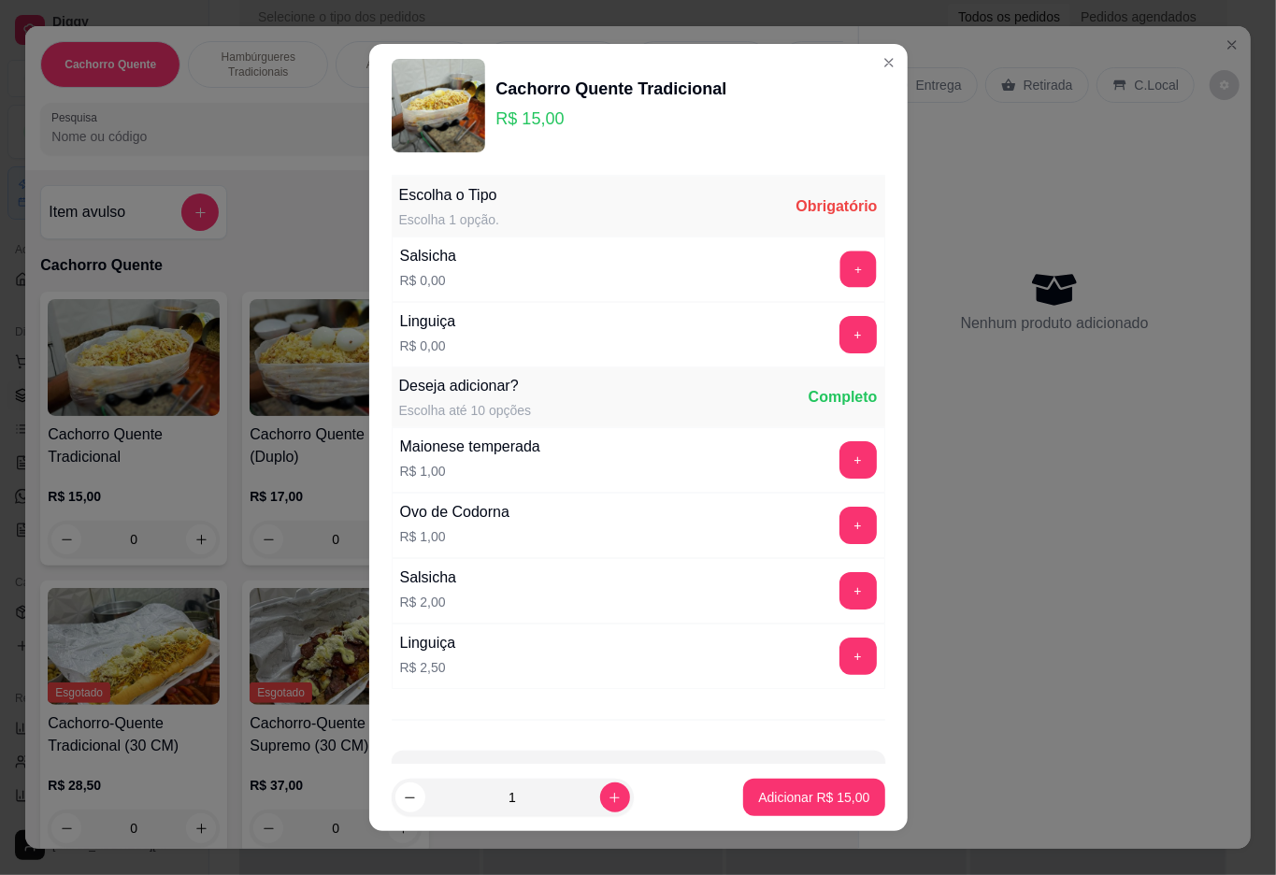
click at [840, 269] on button "+" at bounding box center [858, 269] width 36 height 36
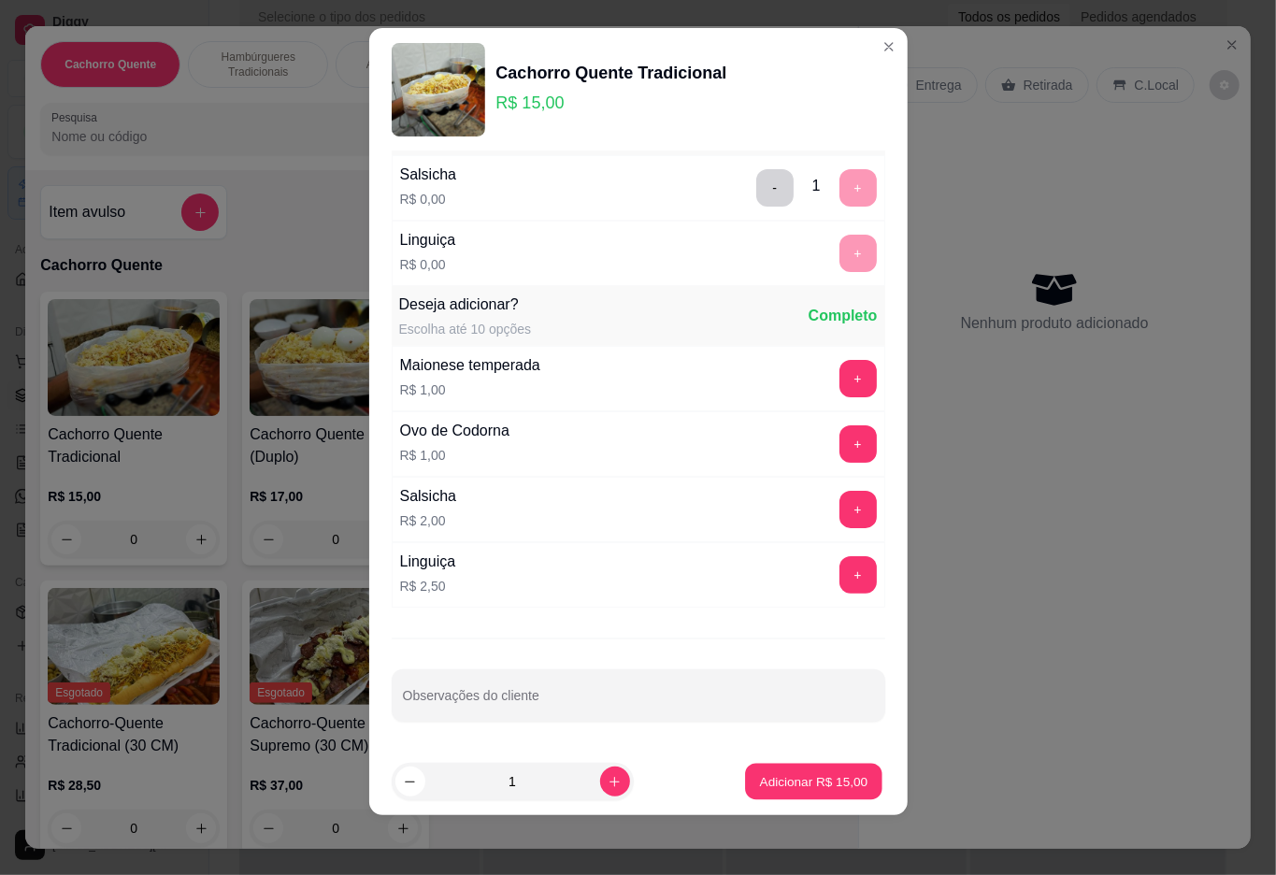
click at [806, 780] on p "Adicionar R$ 15,00" at bounding box center [814, 782] width 108 height 18
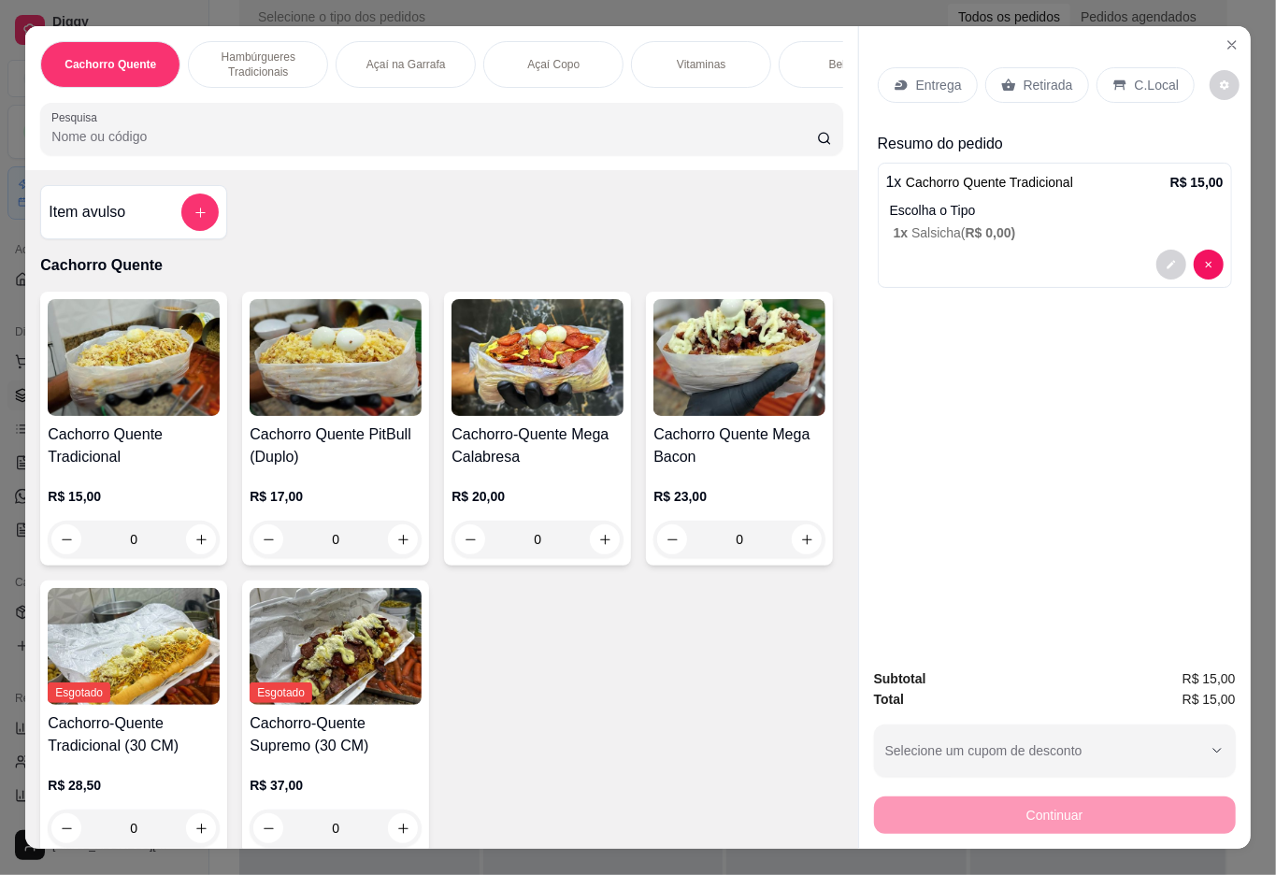
click at [248, 61] on p "Hambúrgueres Tradicionais" at bounding box center [258, 65] width 108 height 30
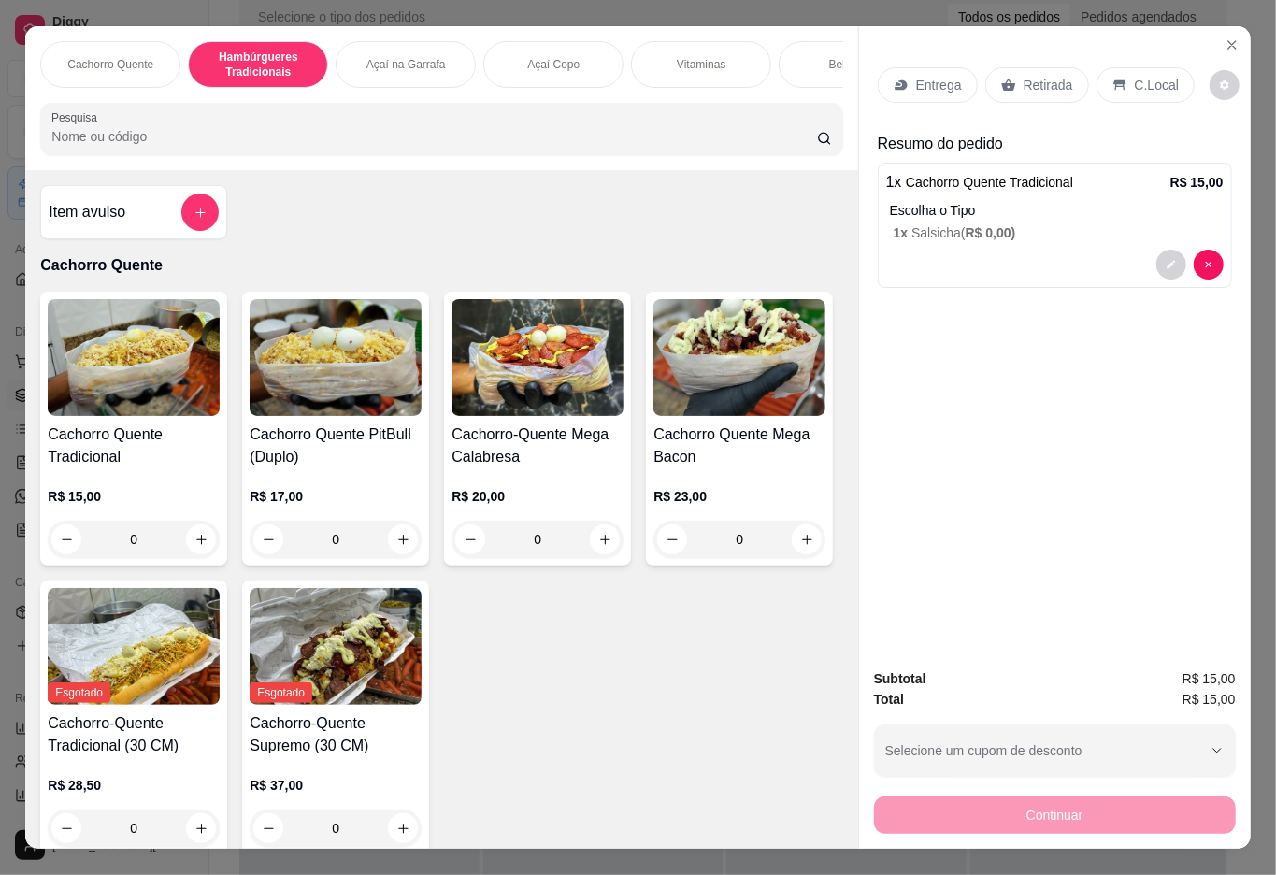
scroll to position [42, 0]
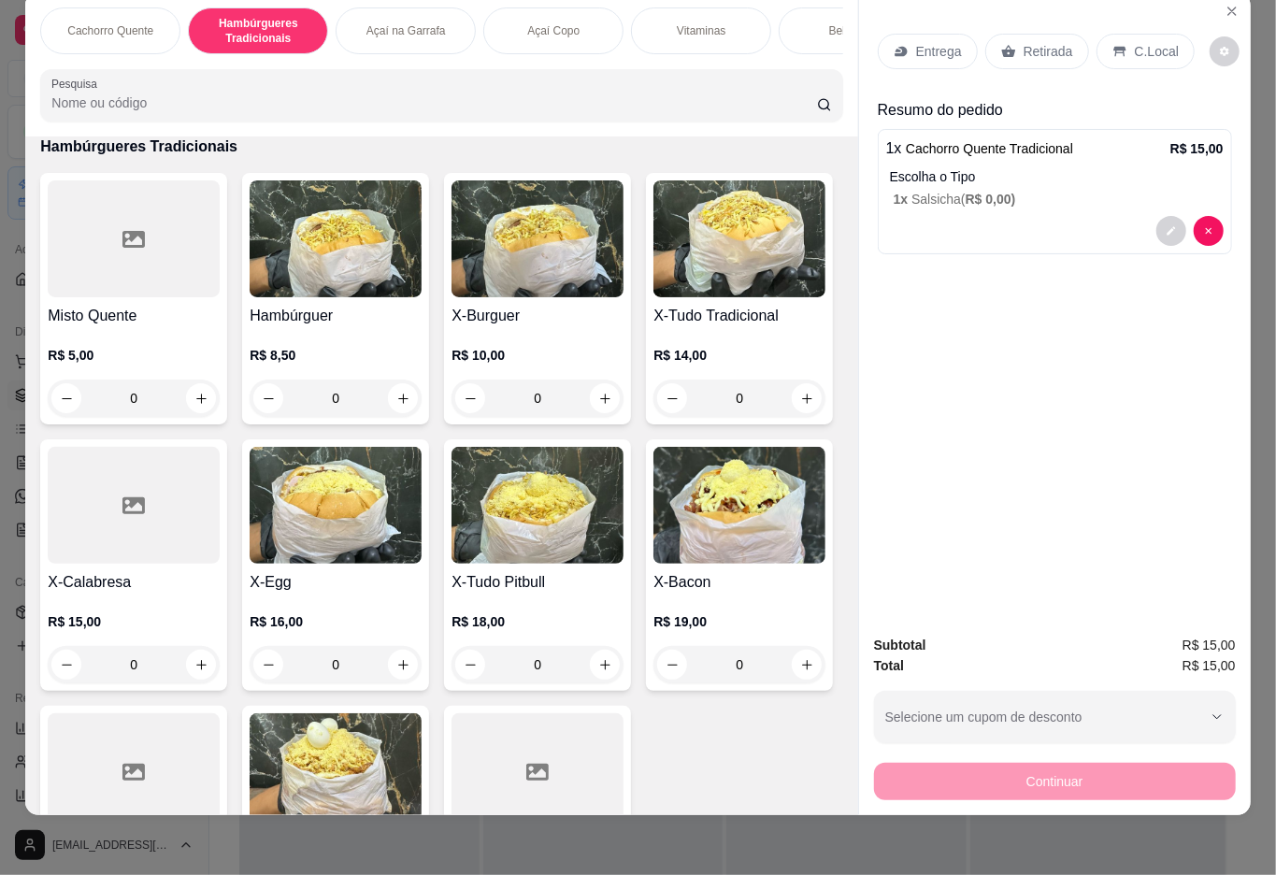
click at [393, 389] on div "0" at bounding box center [336, 398] width 172 height 37
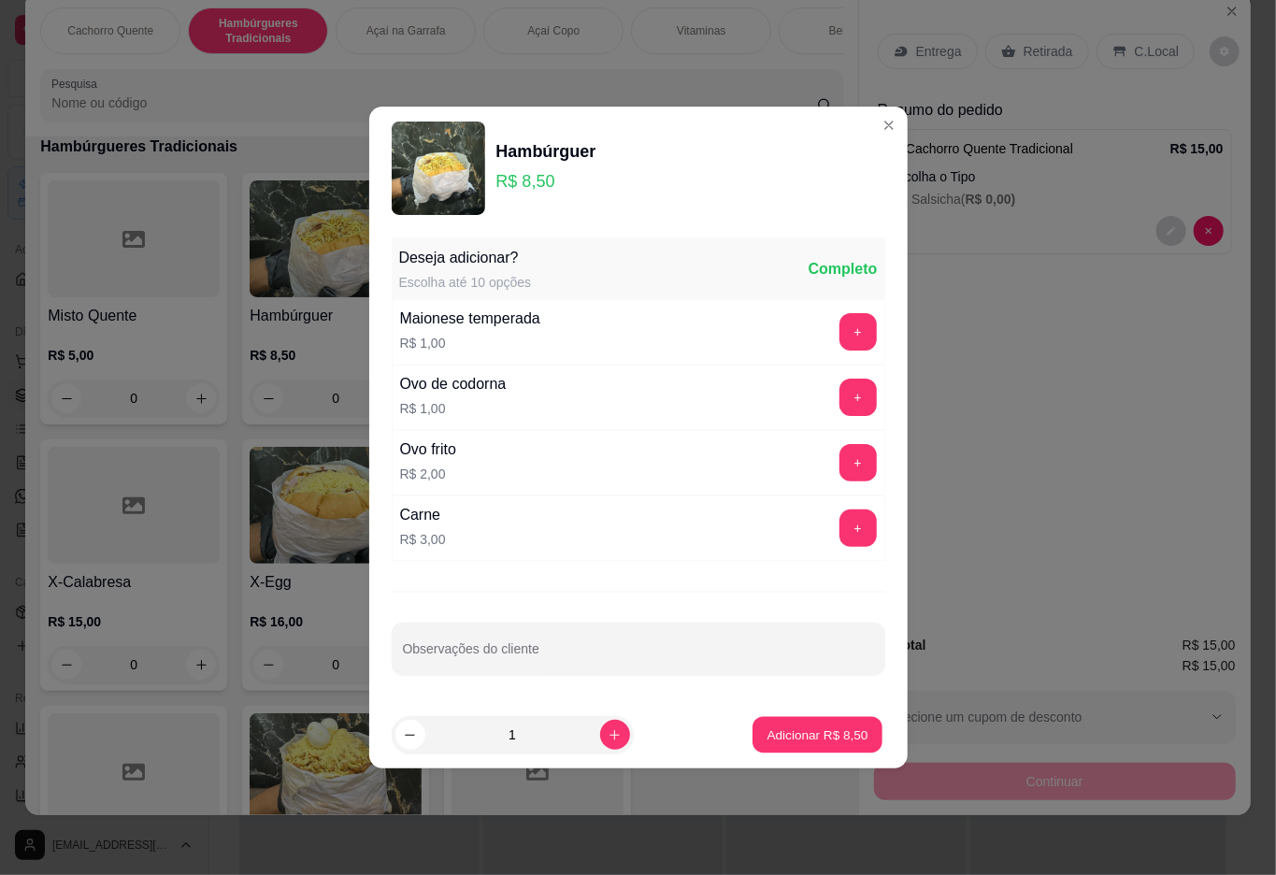
click at [793, 735] on p "Adicionar R$ 8,50" at bounding box center [818, 735] width 101 height 18
type input "1"
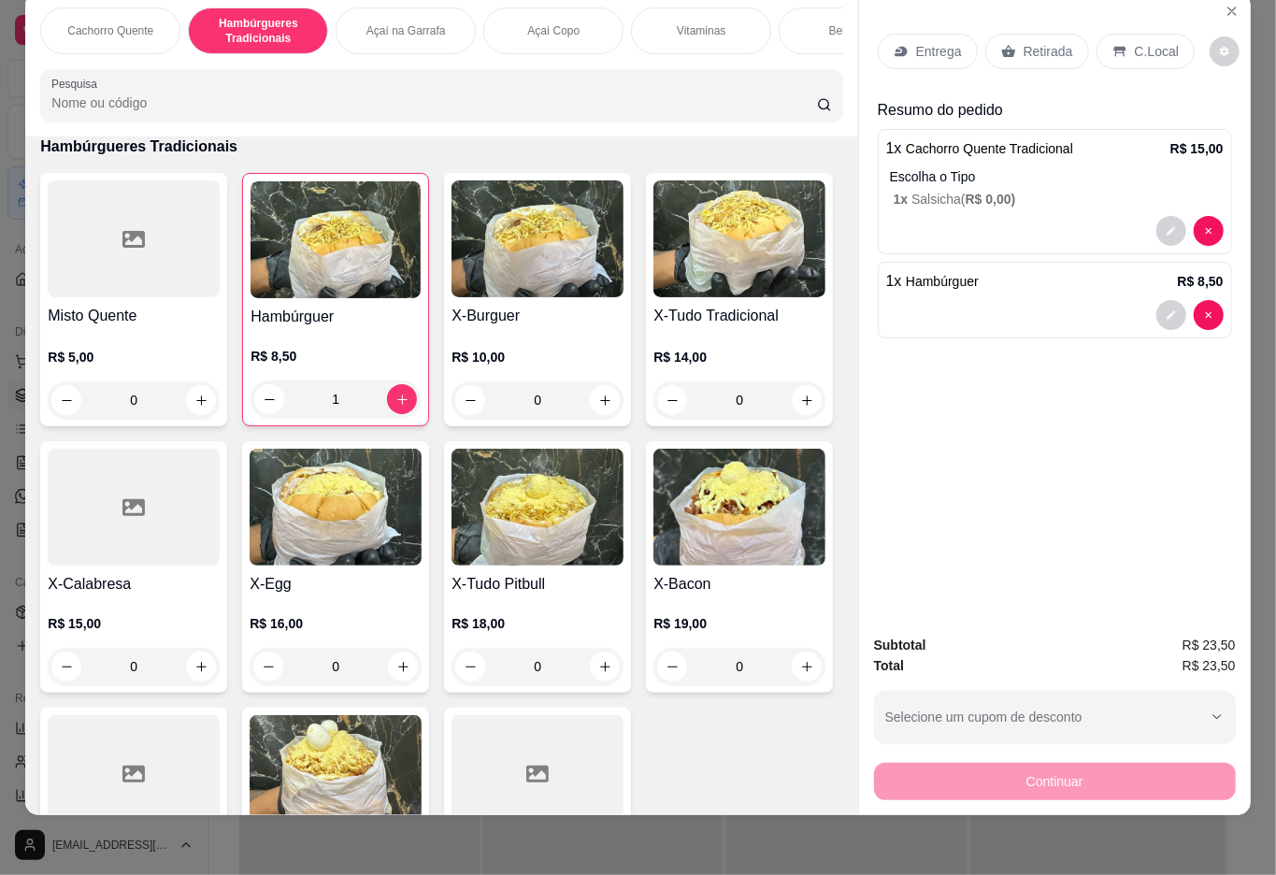
click at [654, 419] on div "0" at bounding box center [740, 399] width 172 height 37
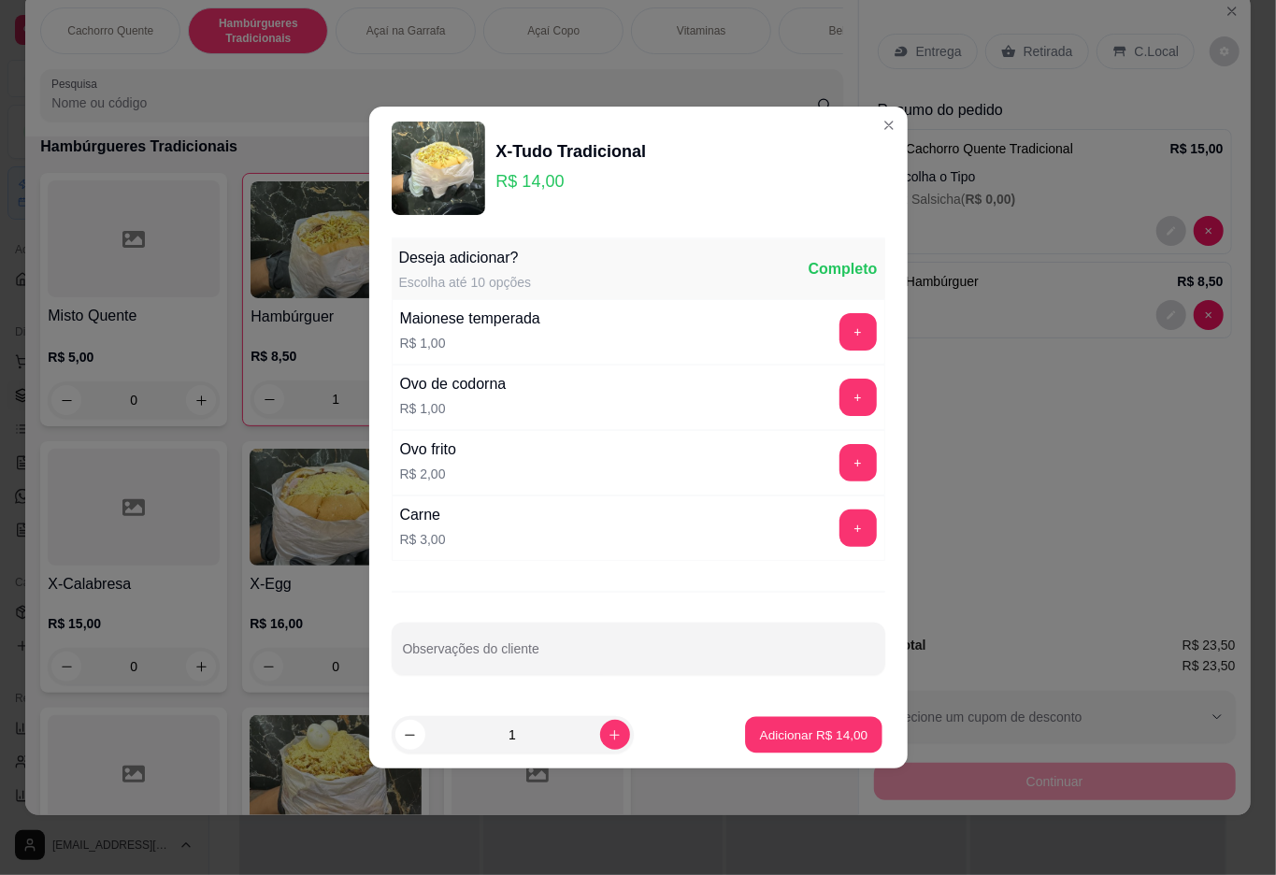
click at [761, 733] on p "Adicionar R$ 14,00" at bounding box center [814, 735] width 108 height 18
type input "1"
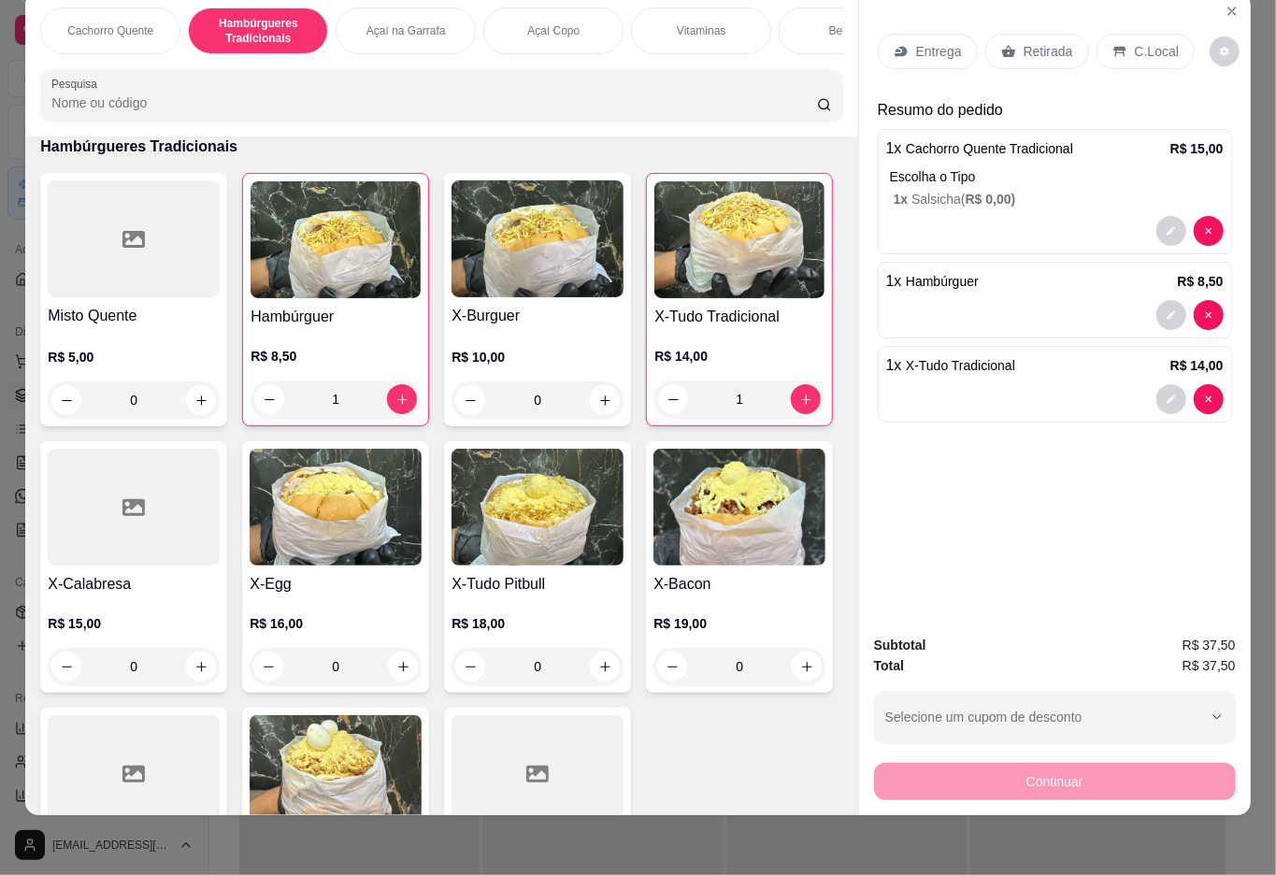
click at [1037, 42] on p "Retirada" at bounding box center [1049, 51] width 50 height 19
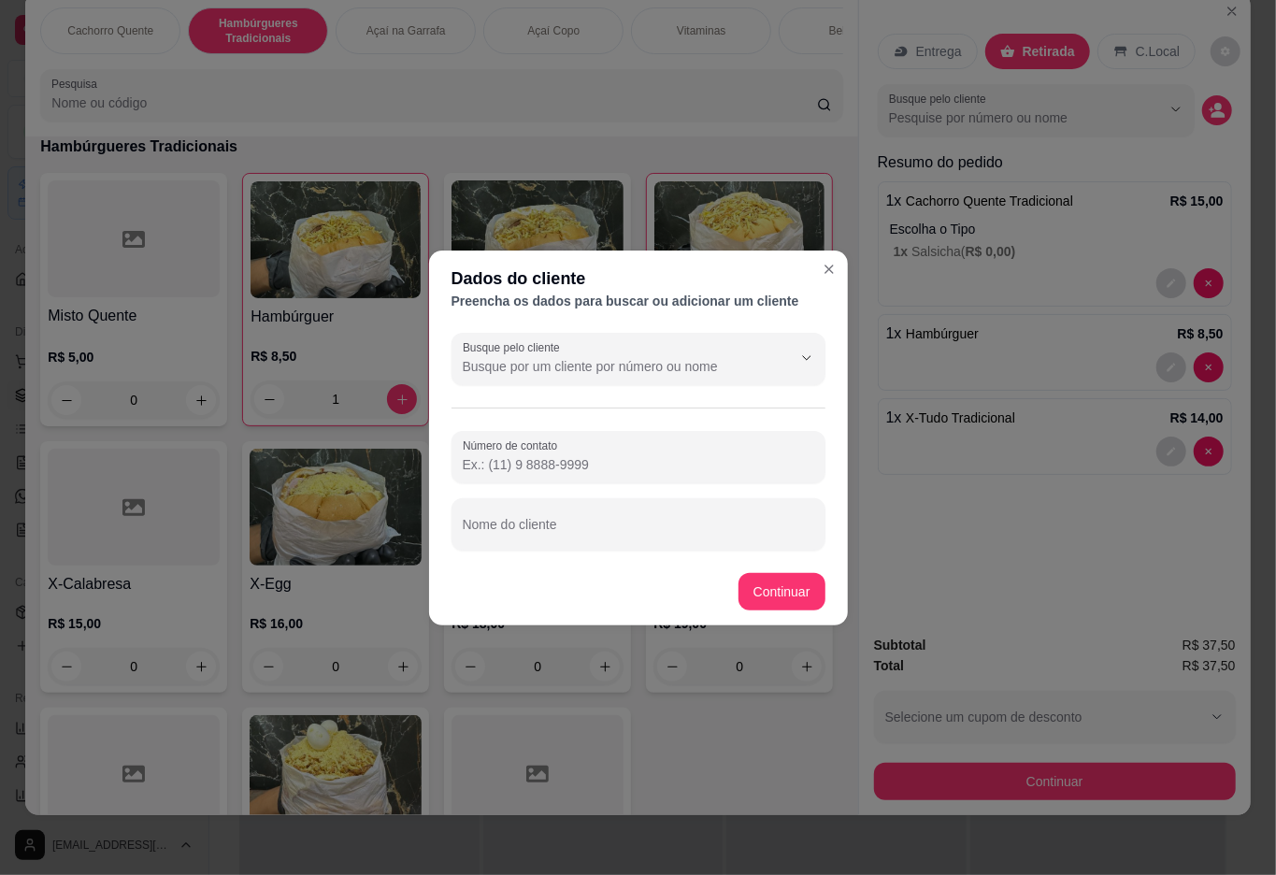
click at [623, 524] on input "Nome do cliente" at bounding box center [639, 532] width 352 height 19
click at [338, 361] on p "R$ 8,50" at bounding box center [336, 356] width 170 height 19
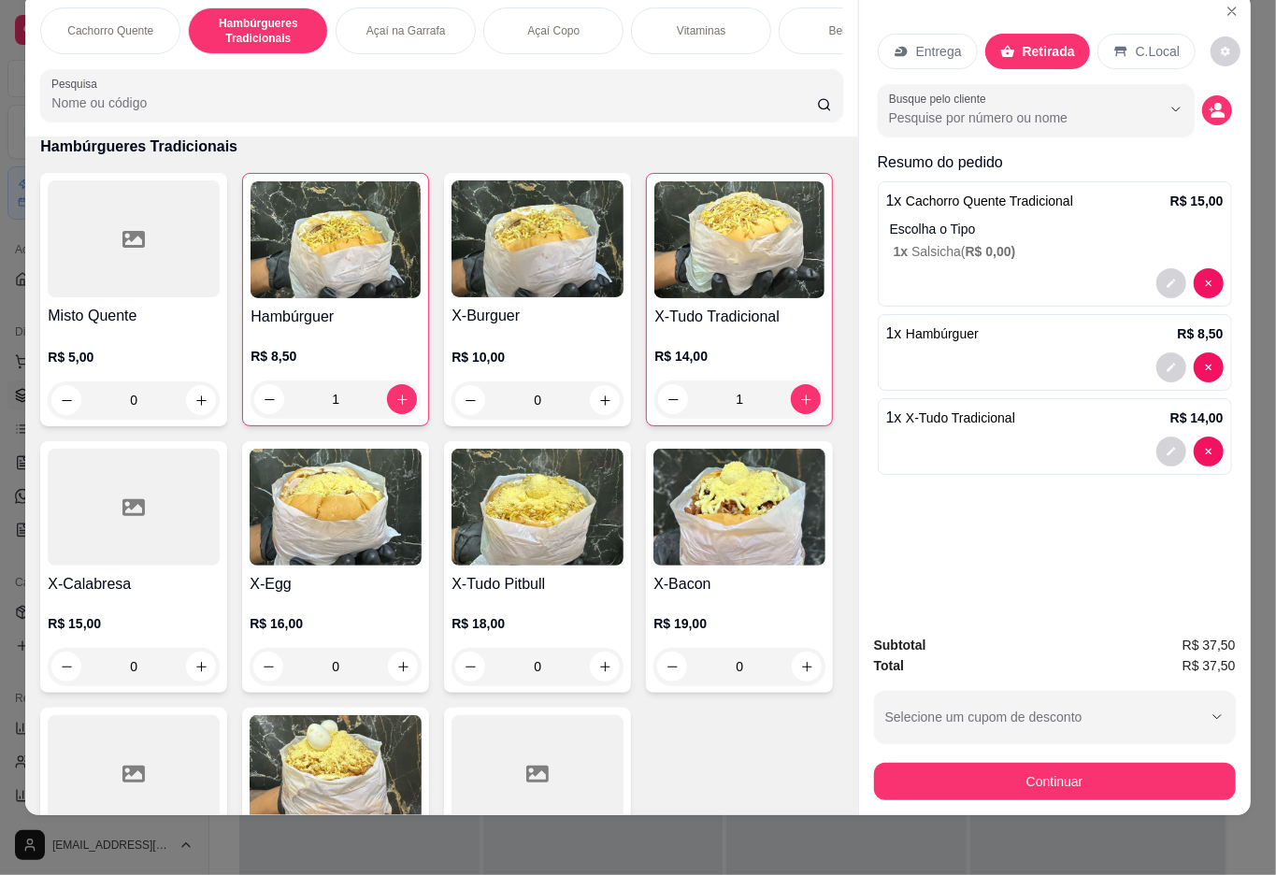
click at [815, 12] on div "Bebidas" at bounding box center [849, 30] width 140 height 47
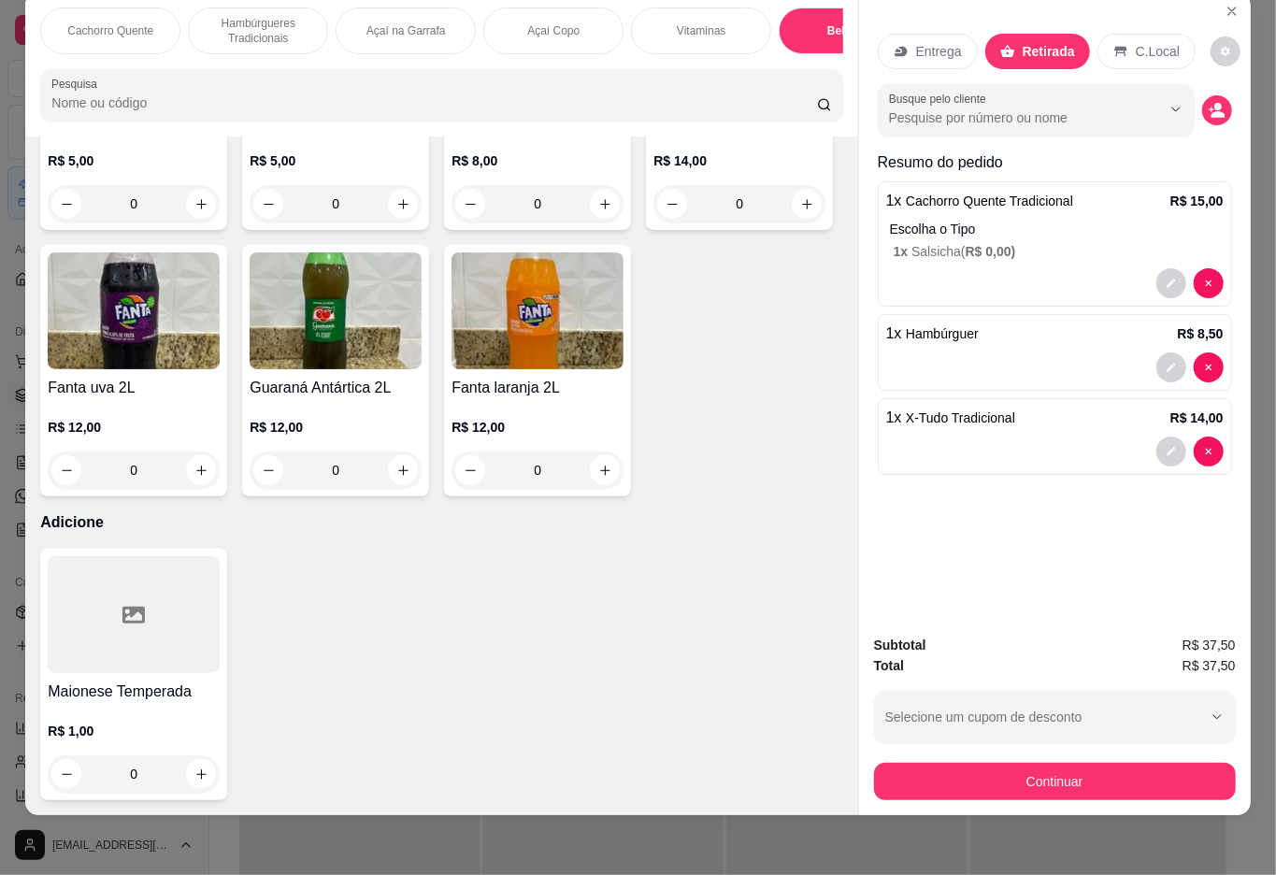
scroll to position [3815, 0]
click at [598, 211] on icon "increase-product-quantity" at bounding box center [605, 204] width 14 height 14
type input "1"
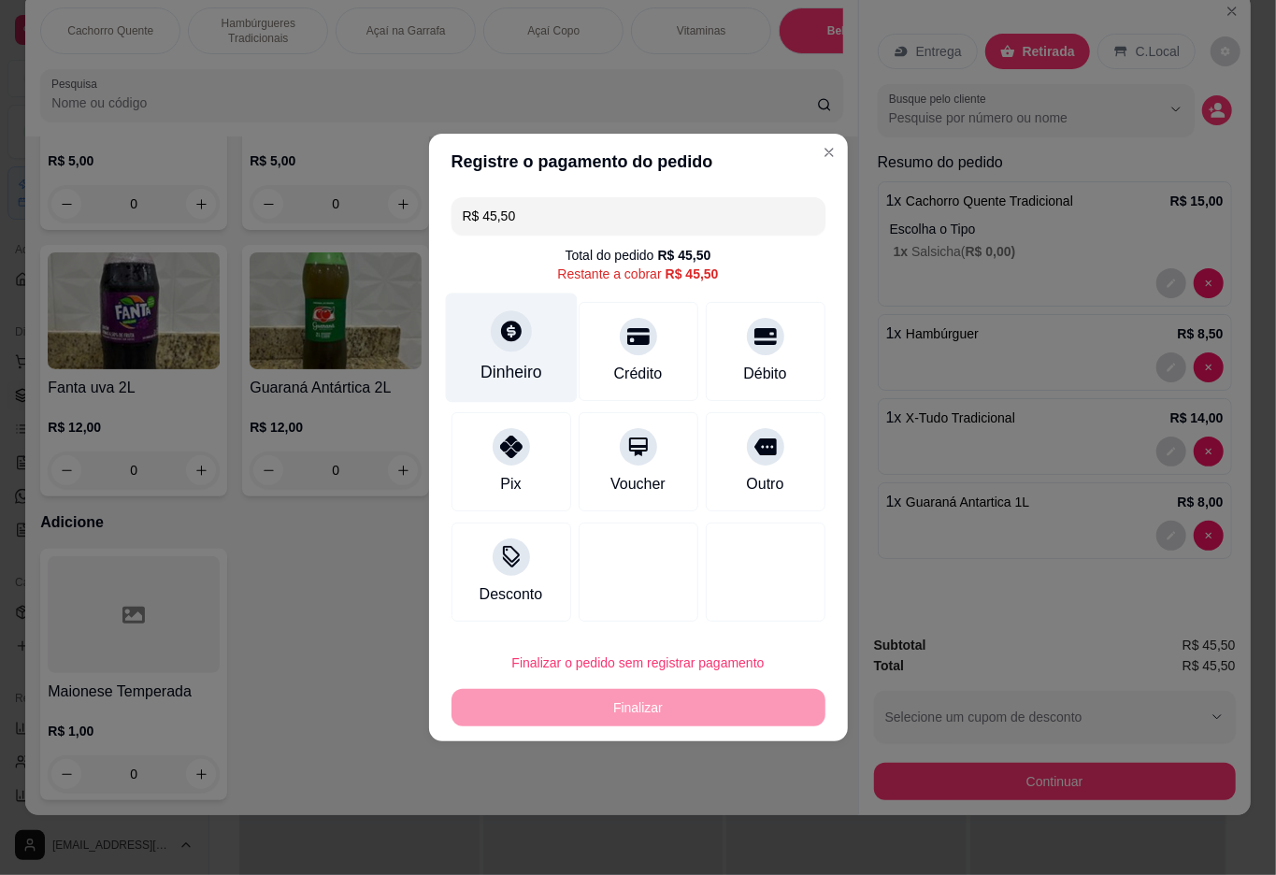
click at [532, 329] on div "Dinheiro" at bounding box center [511, 348] width 132 height 109
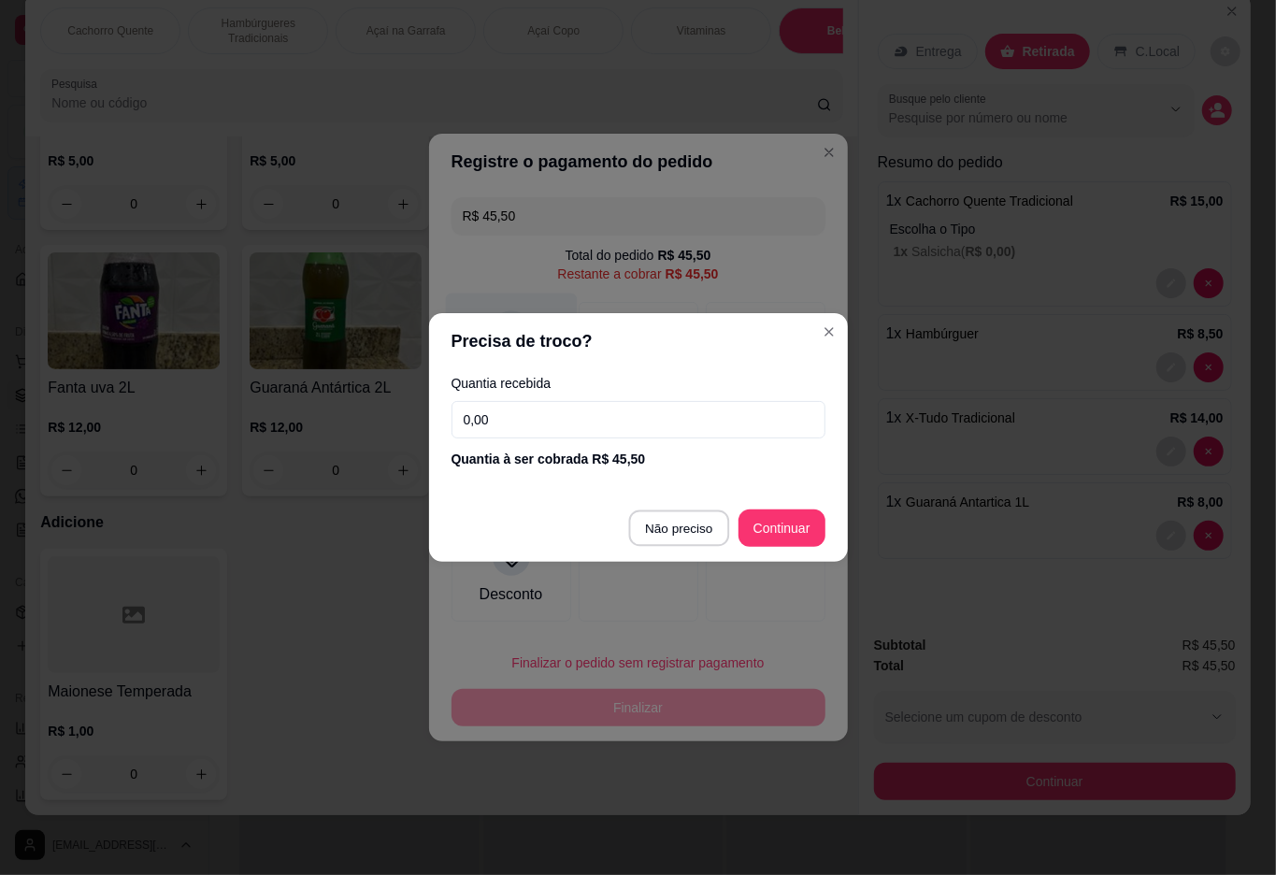
click at [677, 523] on div at bounding box center [639, 572] width 120 height 99
type input "R$ 0,00"
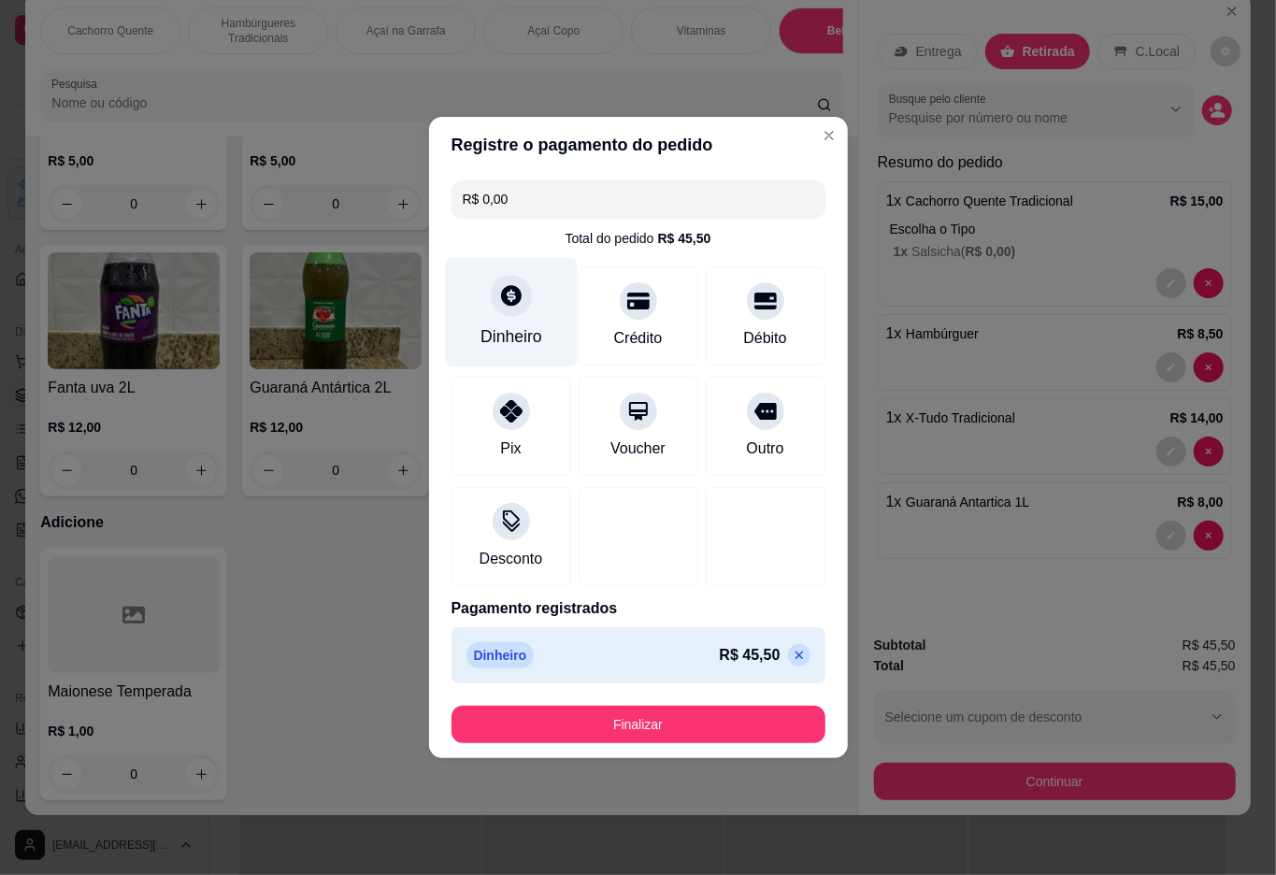
click at [726, 712] on button "Finalizar" at bounding box center [639, 724] width 374 height 37
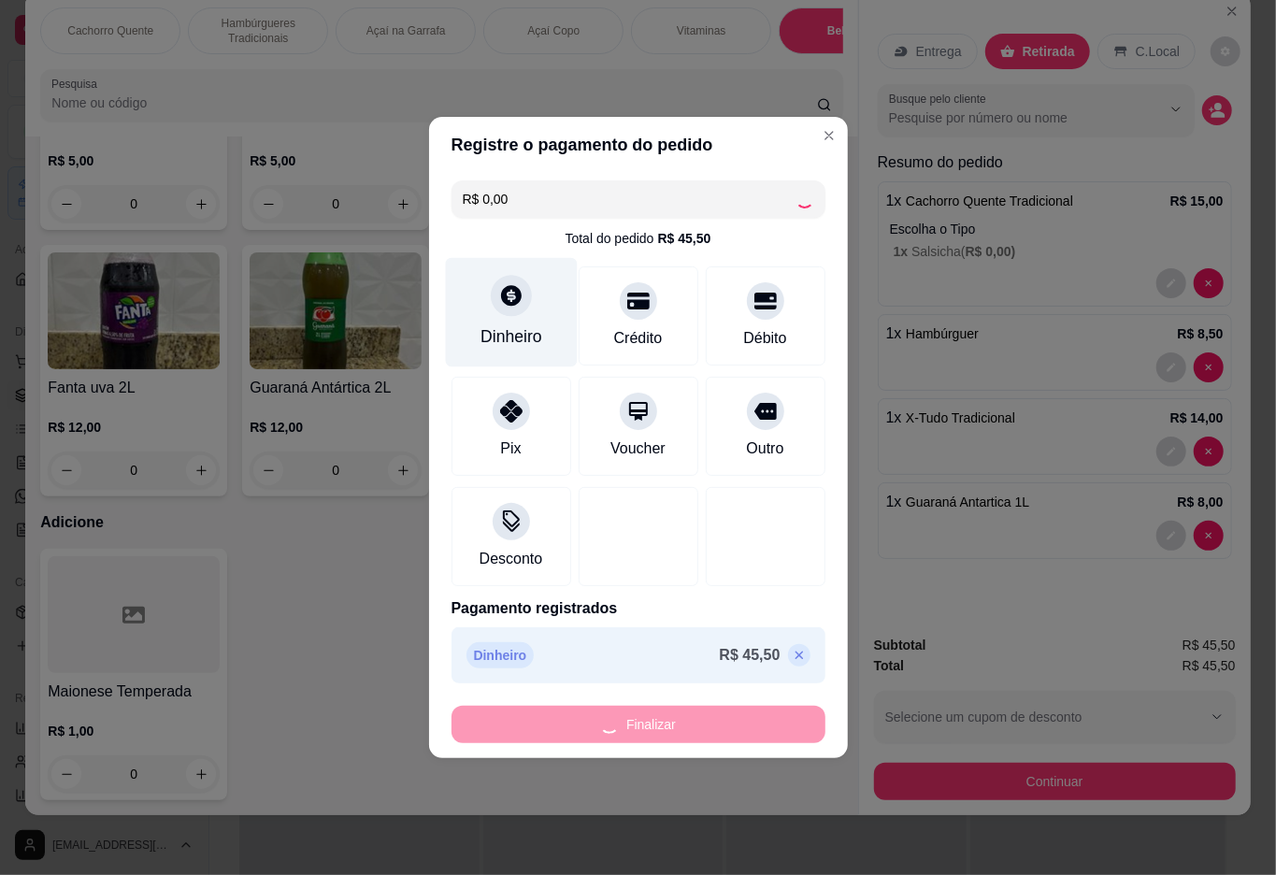
type input "0"
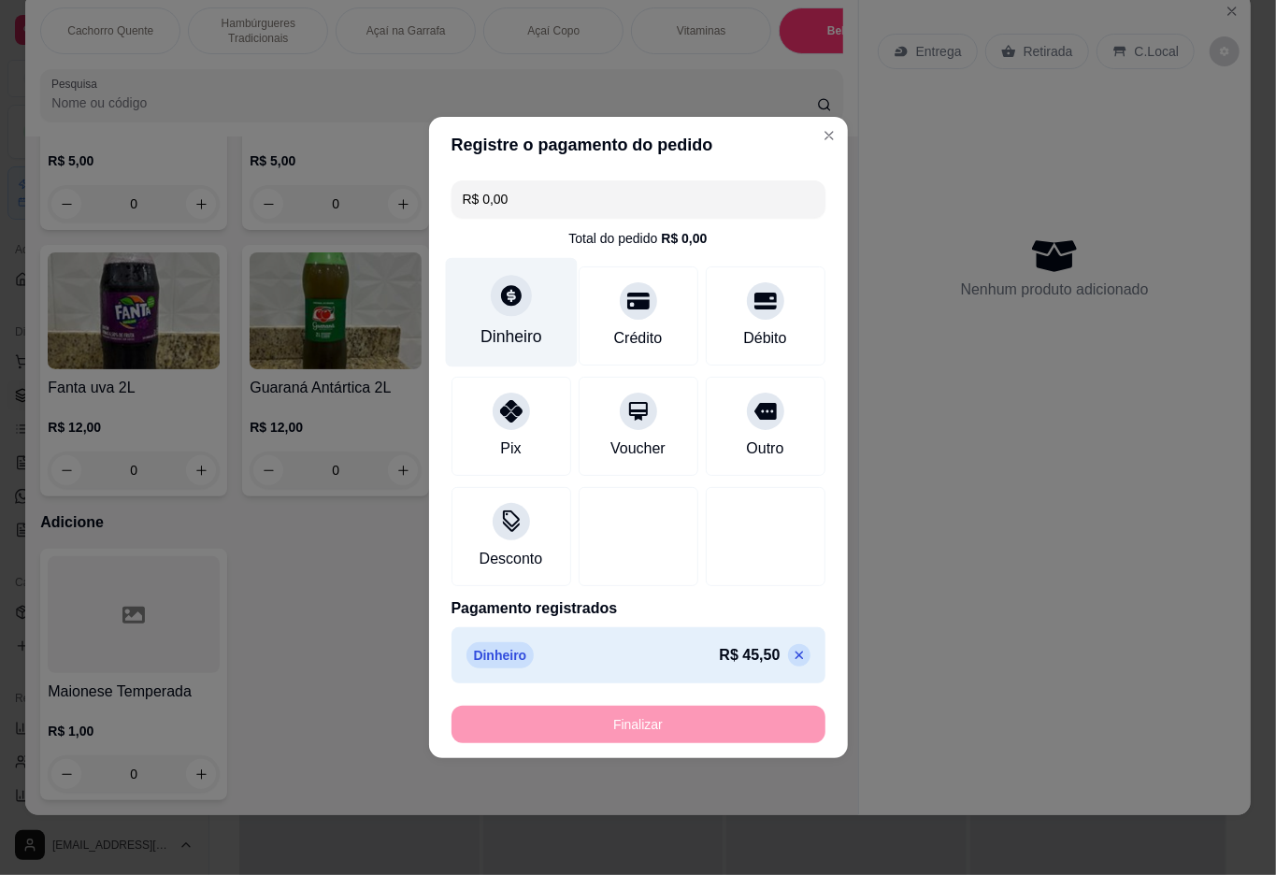
type input "-R$ 45,50"
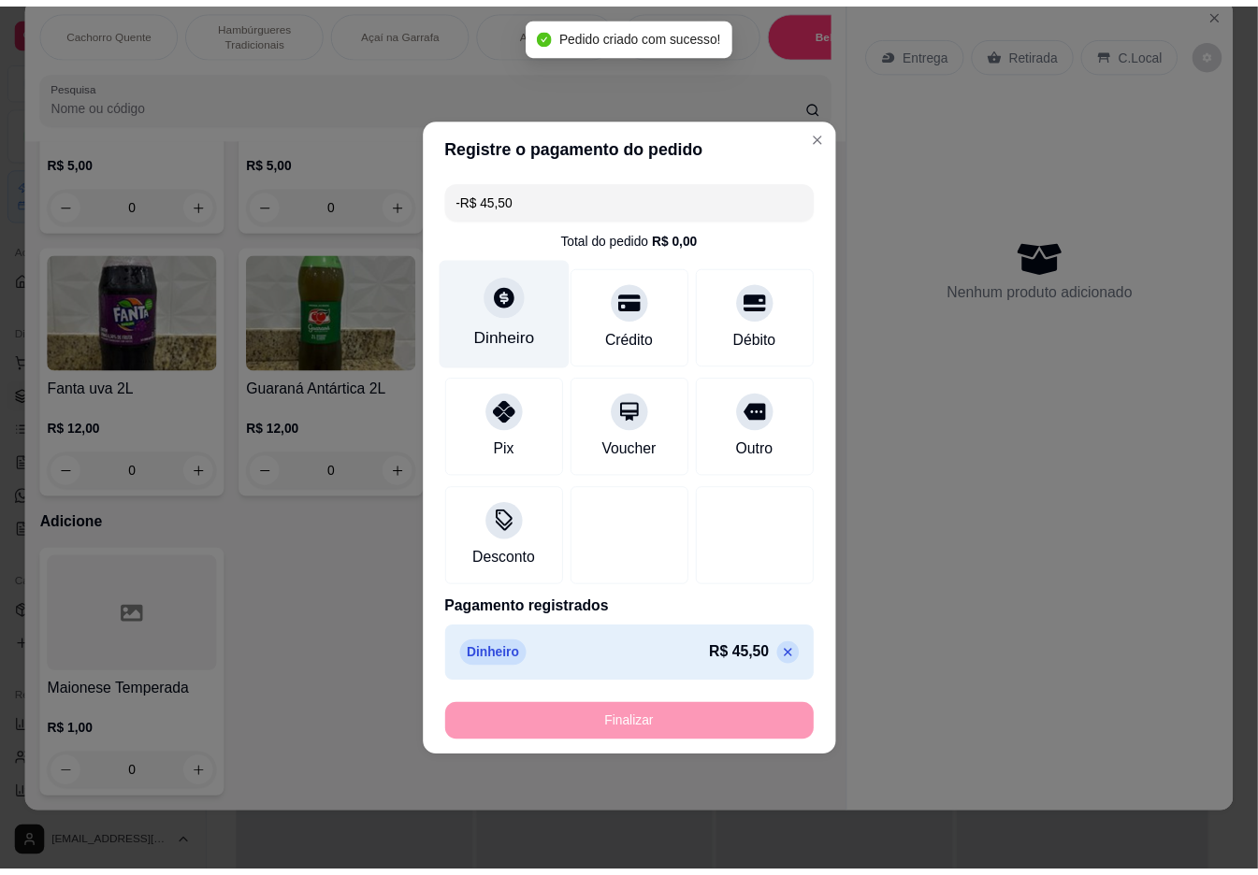
scroll to position [3809, 0]
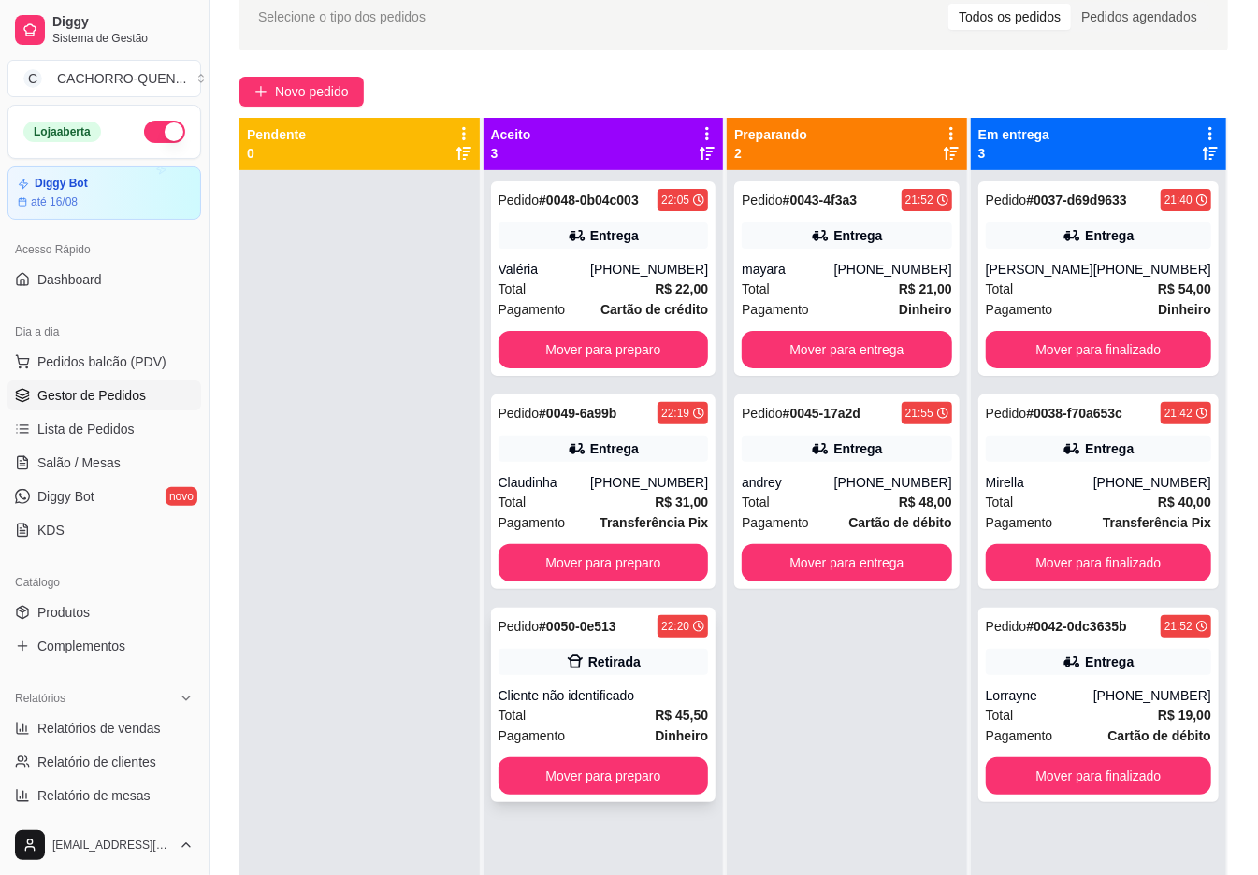
click at [638, 697] on div "Cliente não identificado" at bounding box center [603, 695] width 210 height 19
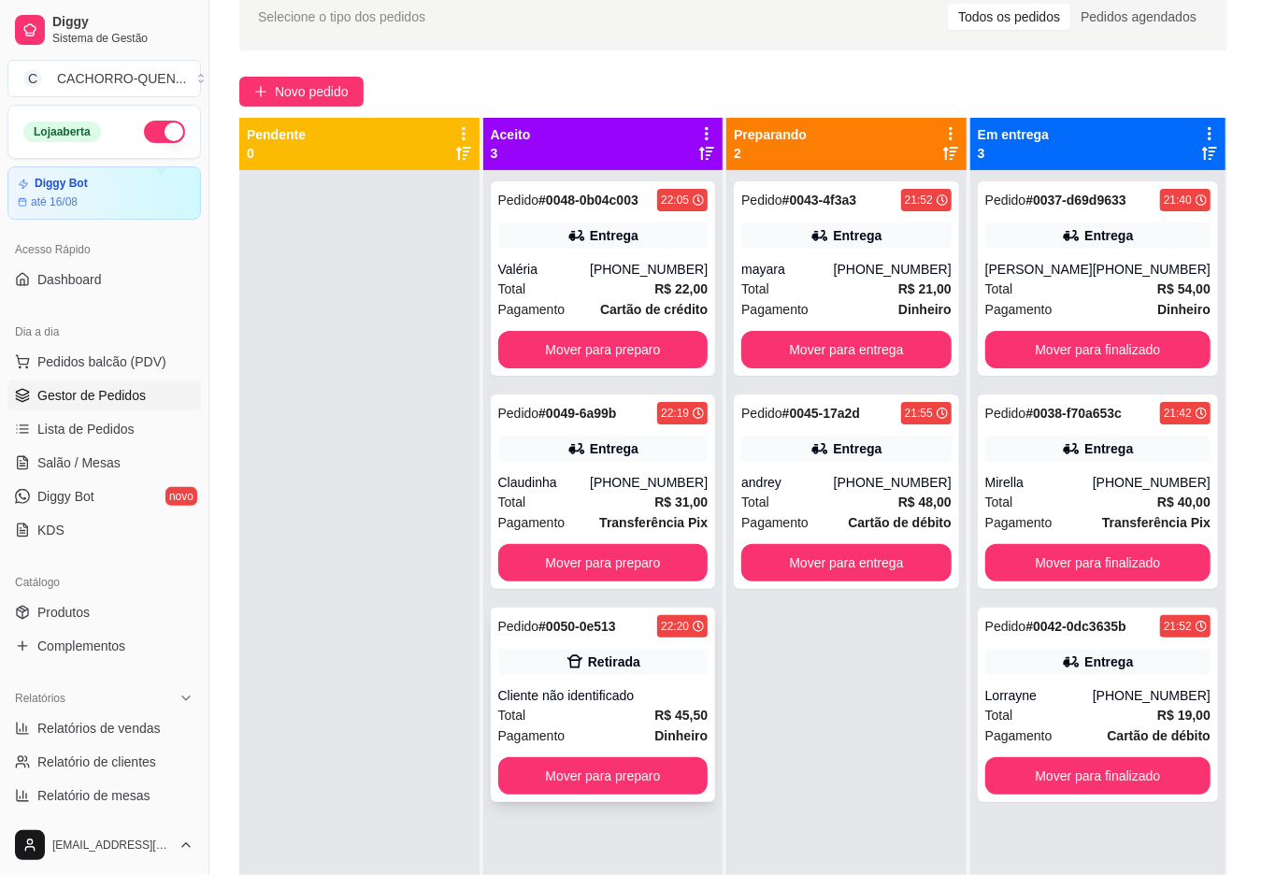
click at [789, 783] on button "Mover para preparo" at bounding box center [813, 785] width 145 height 37
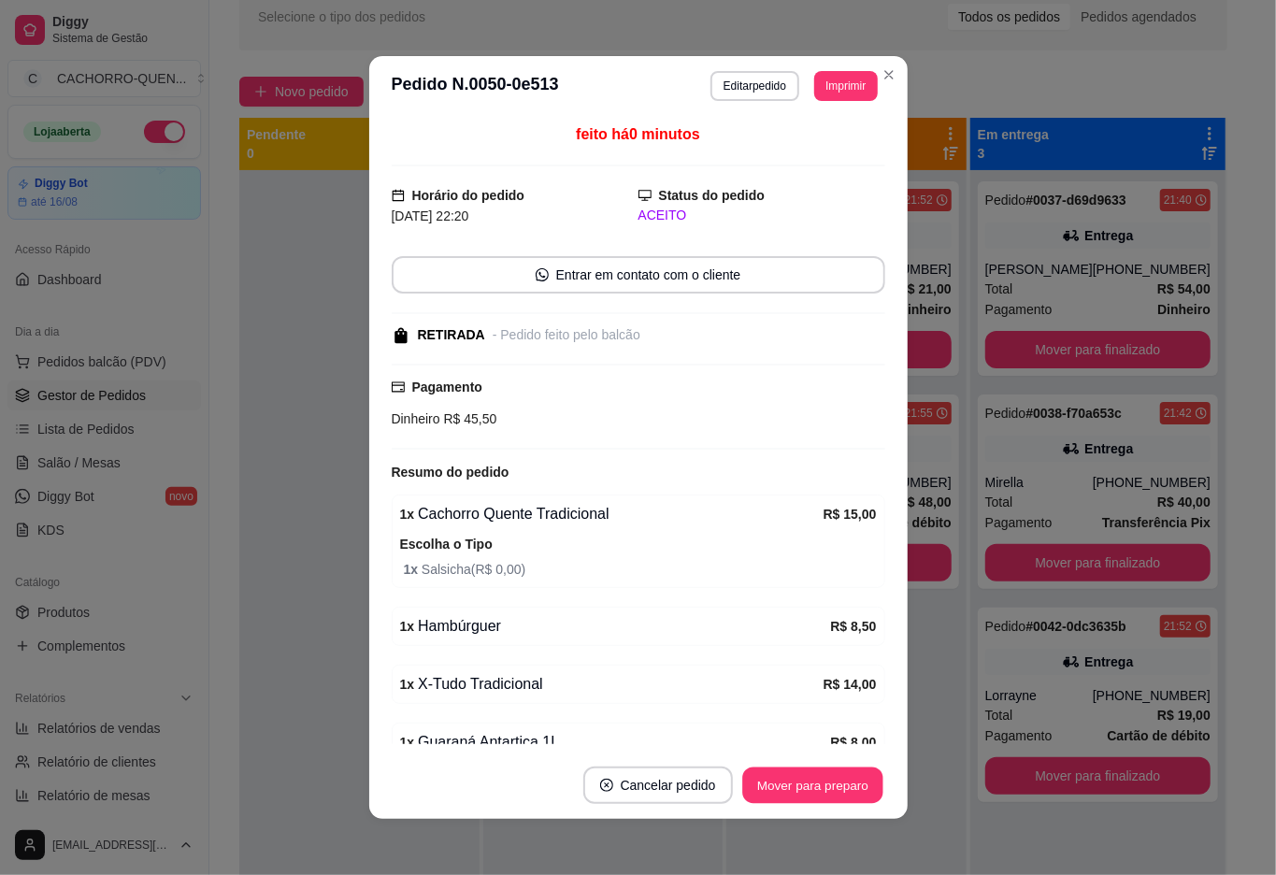
click at [804, 774] on button "Mover para preparo" at bounding box center [812, 786] width 140 height 36
click at [806, 784] on button "Mover para preparo" at bounding box center [812, 786] width 140 height 36
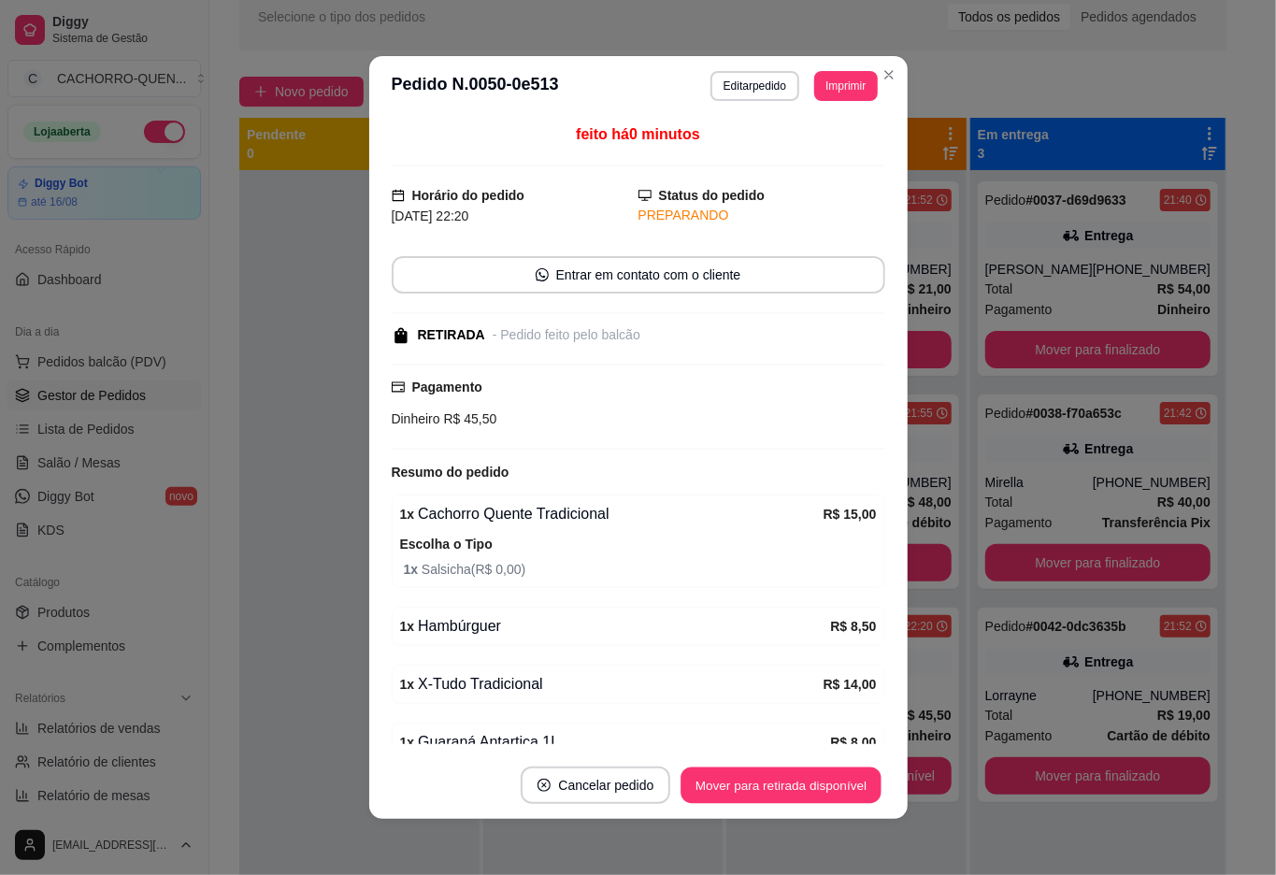
click at [775, 784] on button "Mover para retirada disponível" at bounding box center [782, 786] width 200 height 36
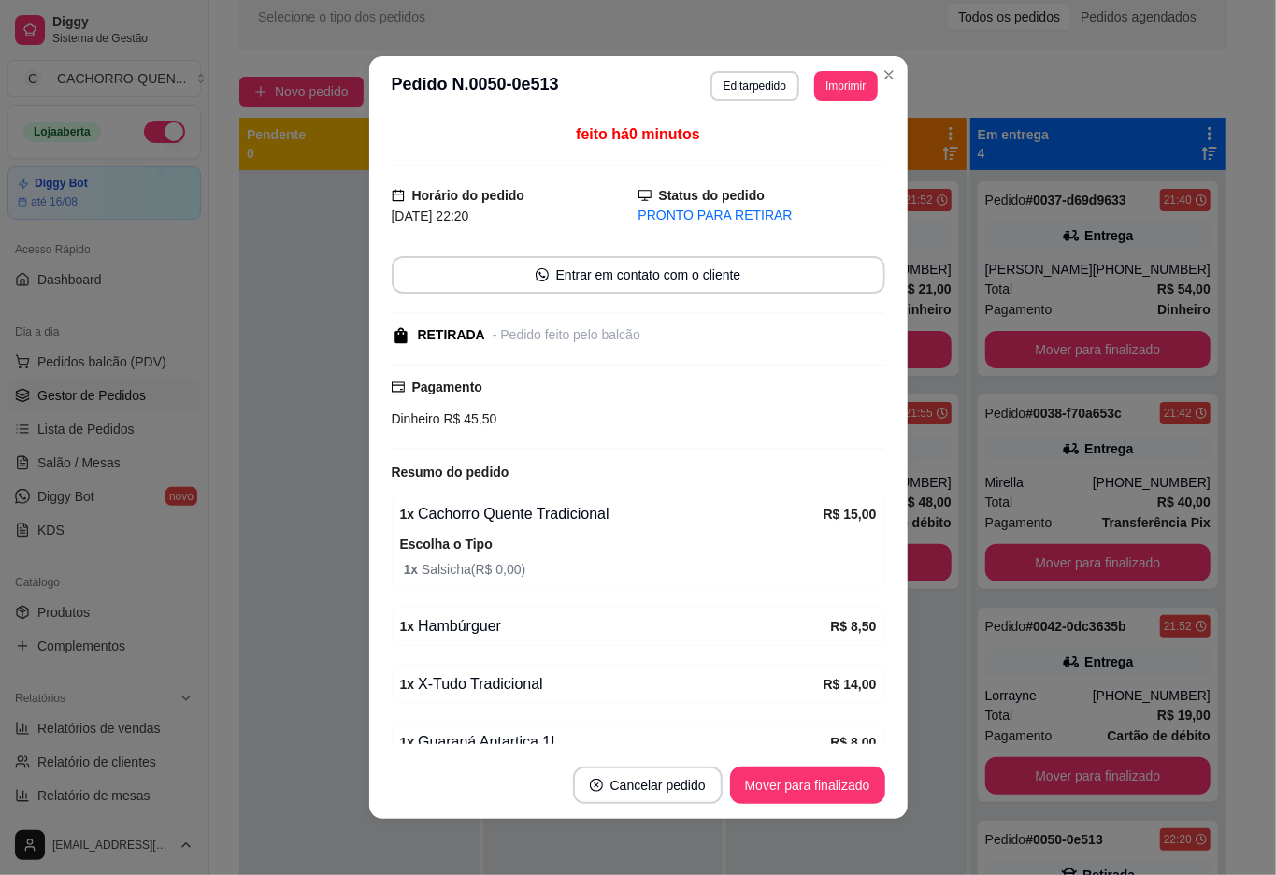
click at [277, 269] on div at bounding box center [359, 607] width 240 height 875
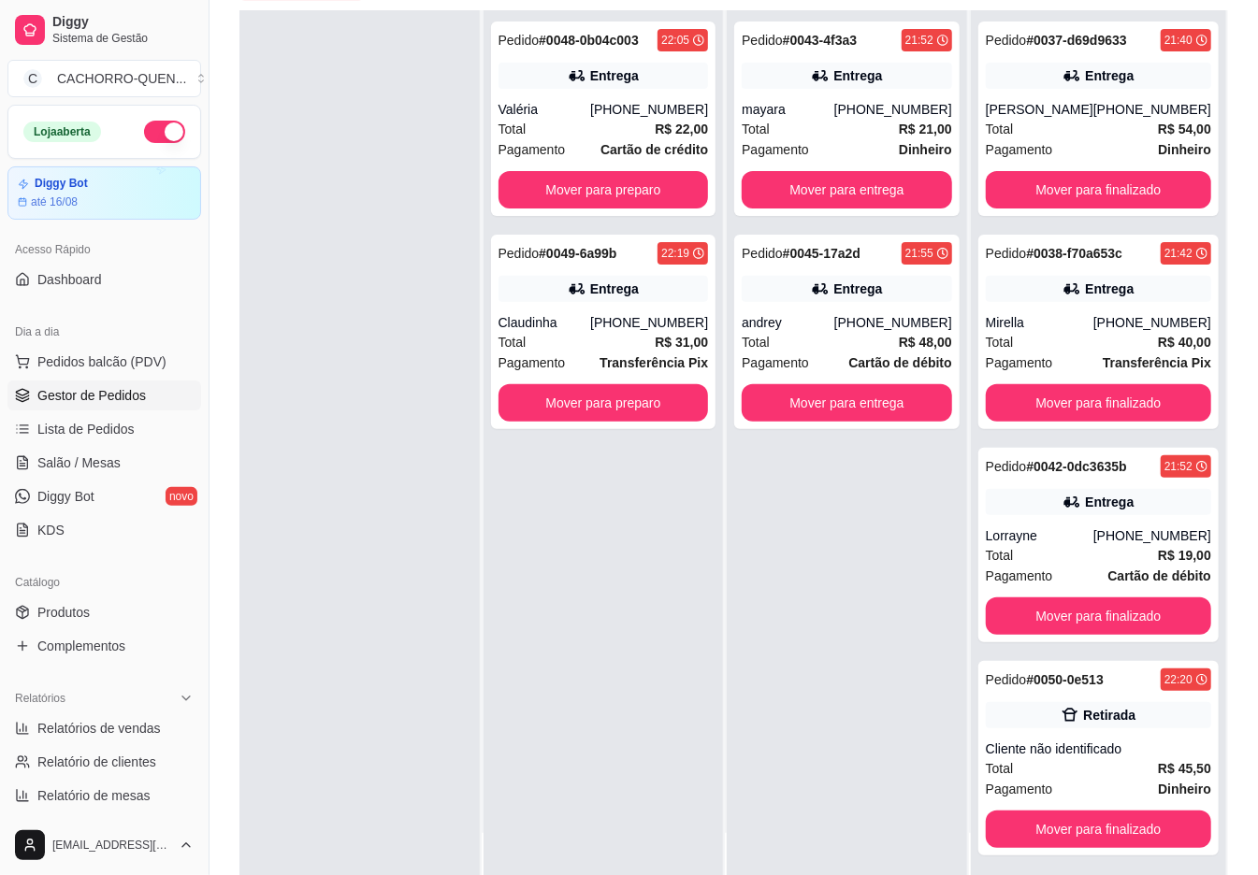
scroll to position [285, 0]
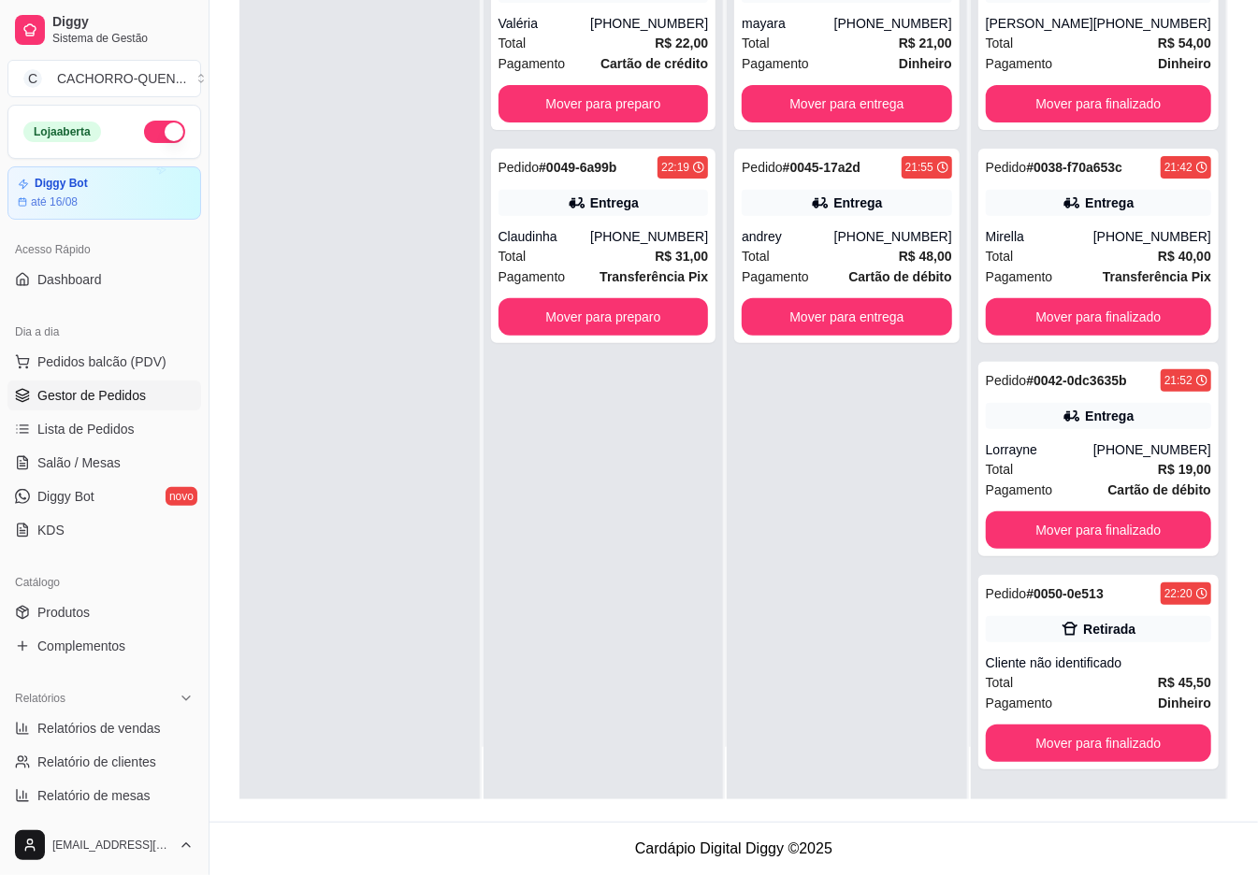
click at [1059, 730] on button "Mover para finalizado" at bounding box center [1098, 743] width 225 height 37
click at [1126, 742] on button "Mover para finalizado" at bounding box center [1097, 744] width 219 height 36
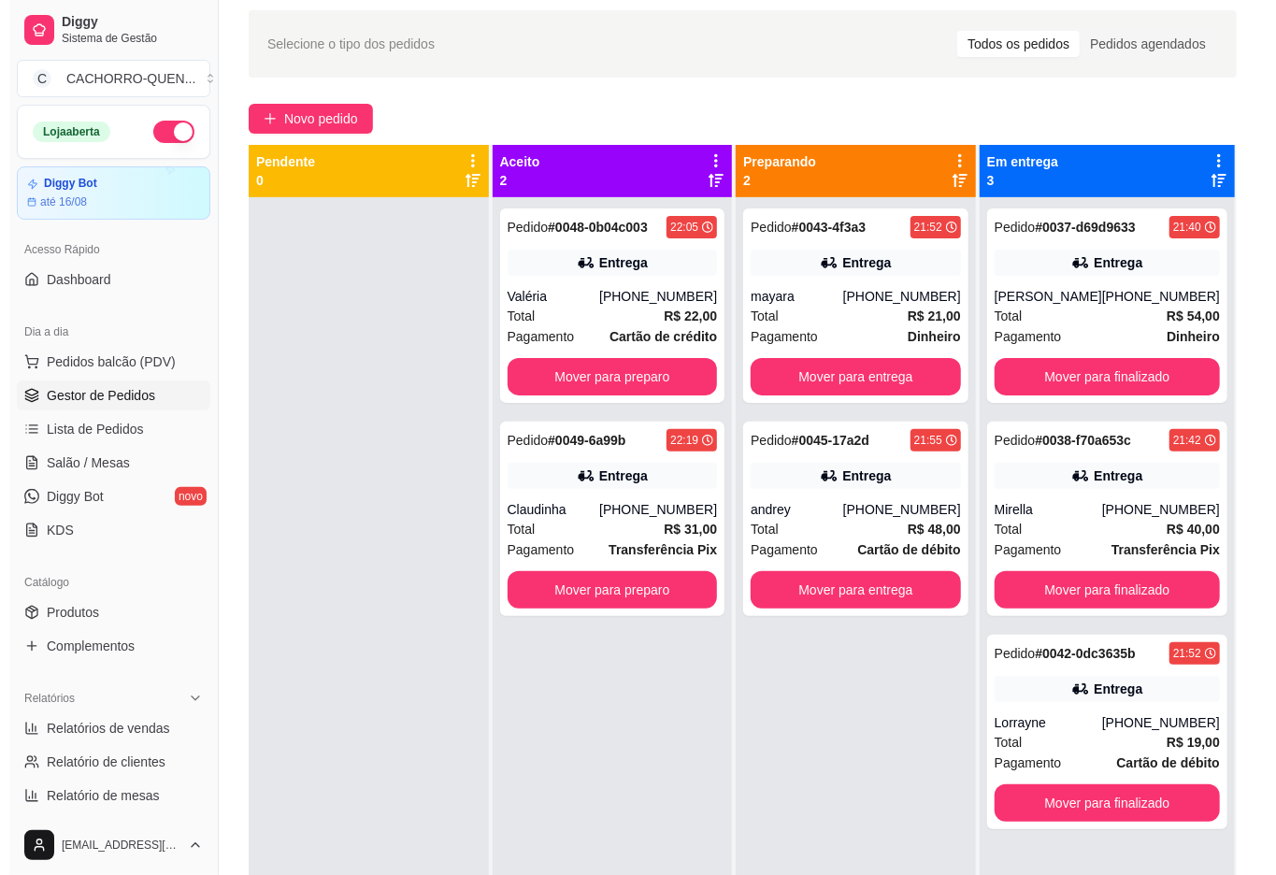
scroll to position [0, 0]
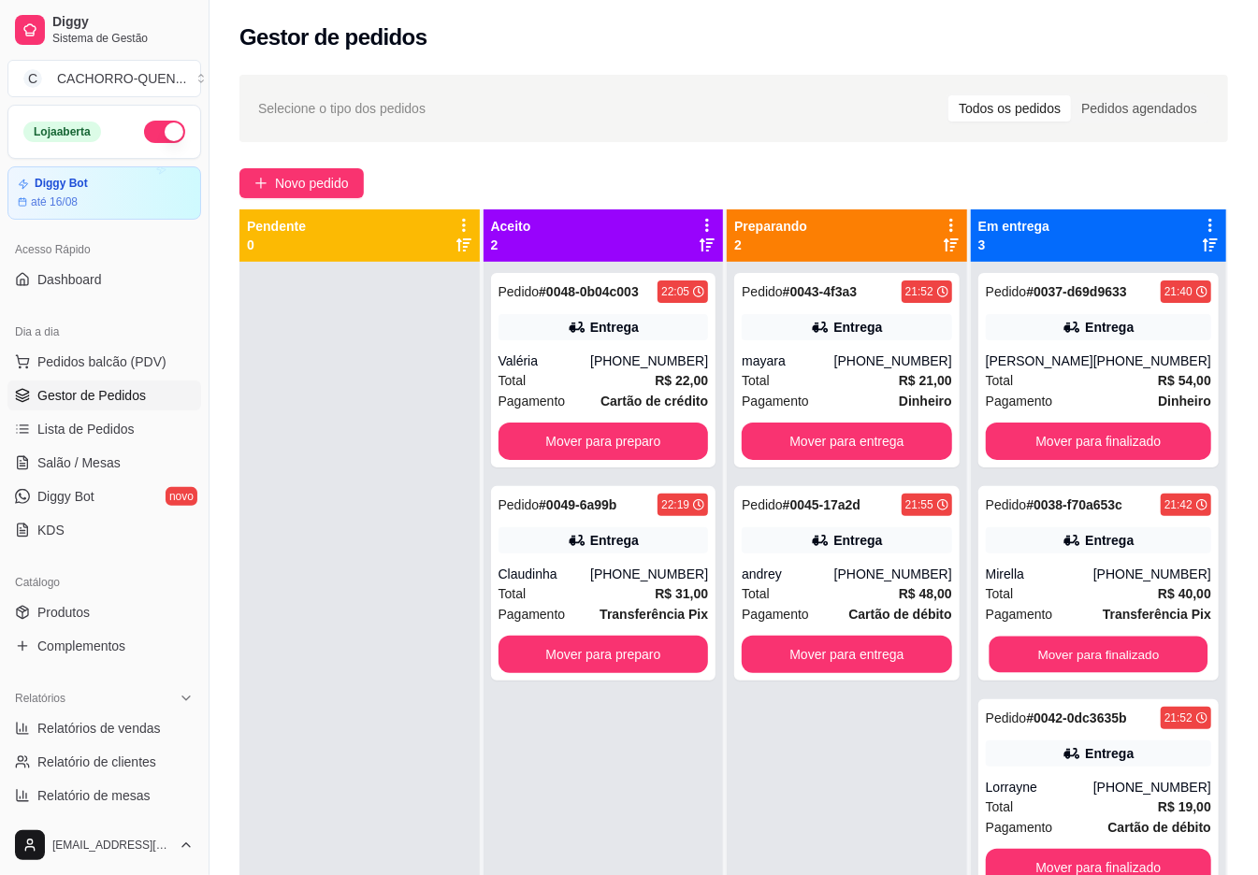
click at [1116, 653] on button "Mover para finalizado" at bounding box center [1097, 655] width 219 height 36
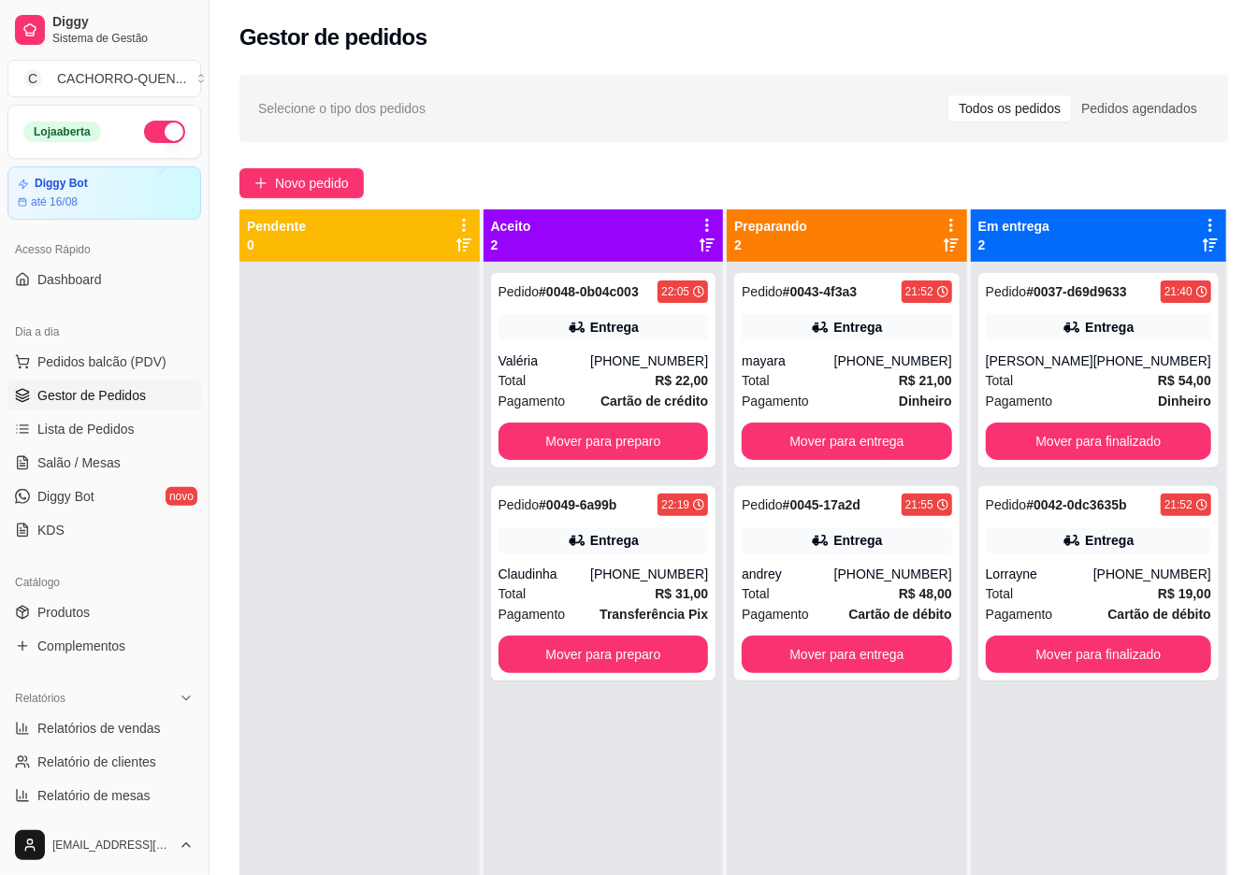
click at [1115, 655] on button "Mover para finalizado" at bounding box center [1098, 654] width 225 height 37
click at [1111, 652] on button "Mover para finalizado" at bounding box center [1098, 654] width 225 height 37
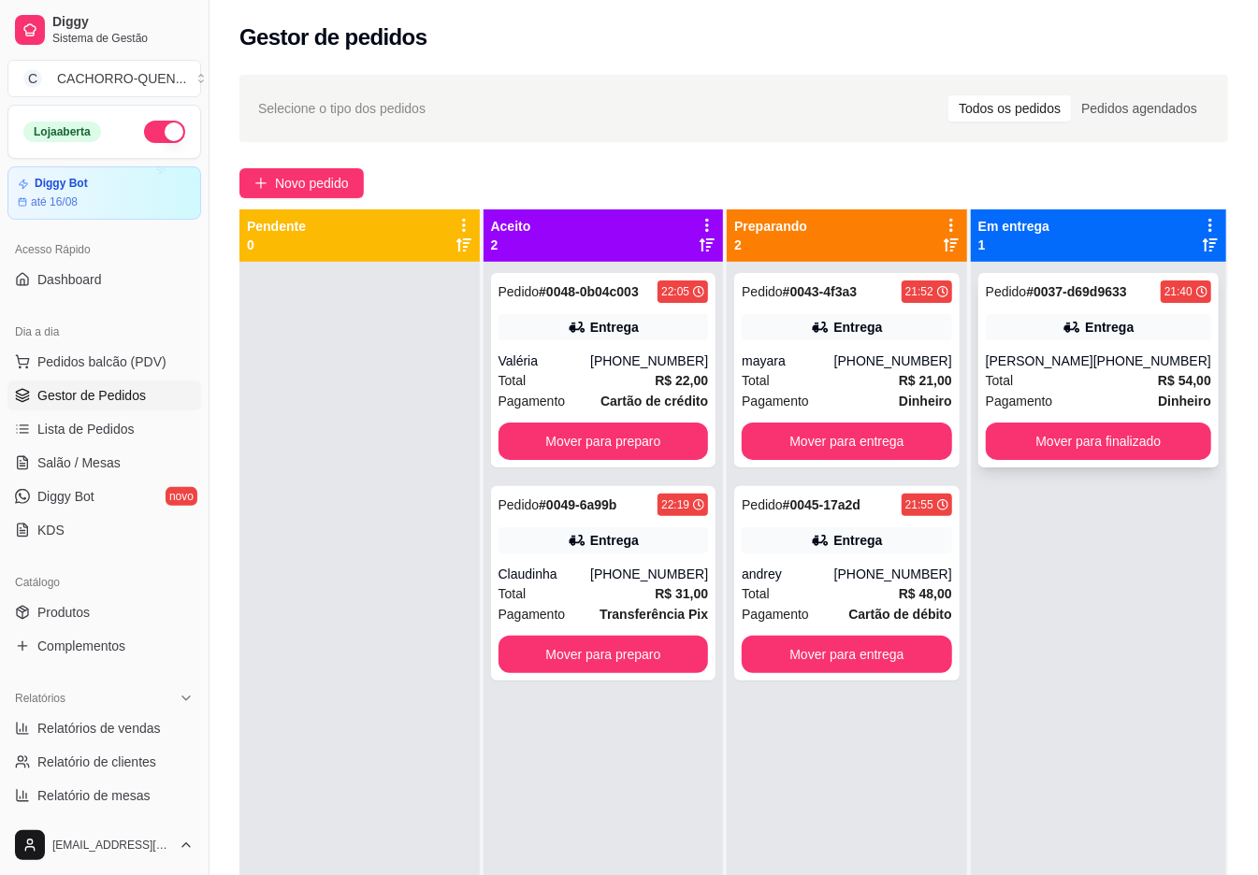
click at [1090, 355] on div "[PERSON_NAME]" at bounding box center [1040, 361] width 108 height 19
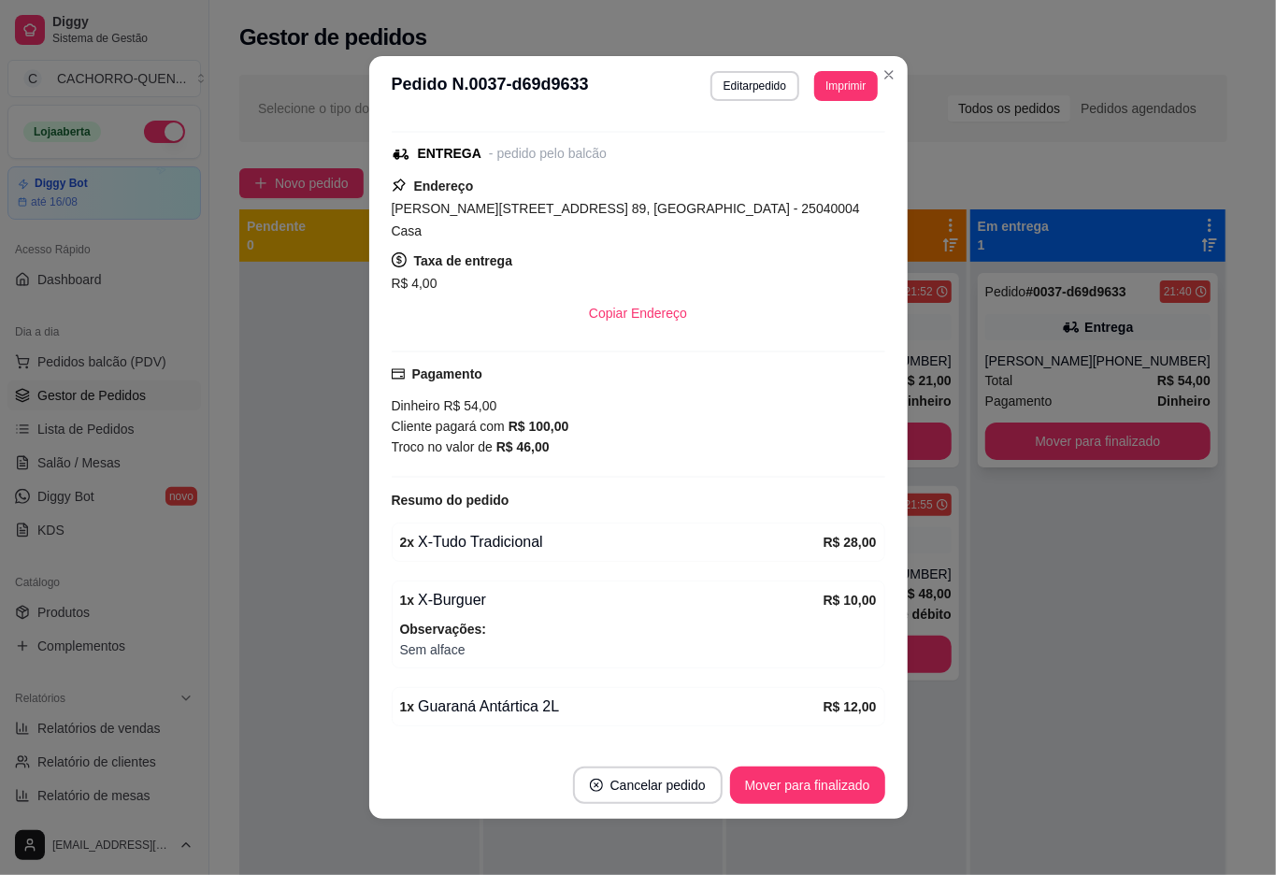
scroll to position [263, 0]
click at [812, 785] on button "Mover para finalizado" at bounding box center [807, 786] width 151 height 36
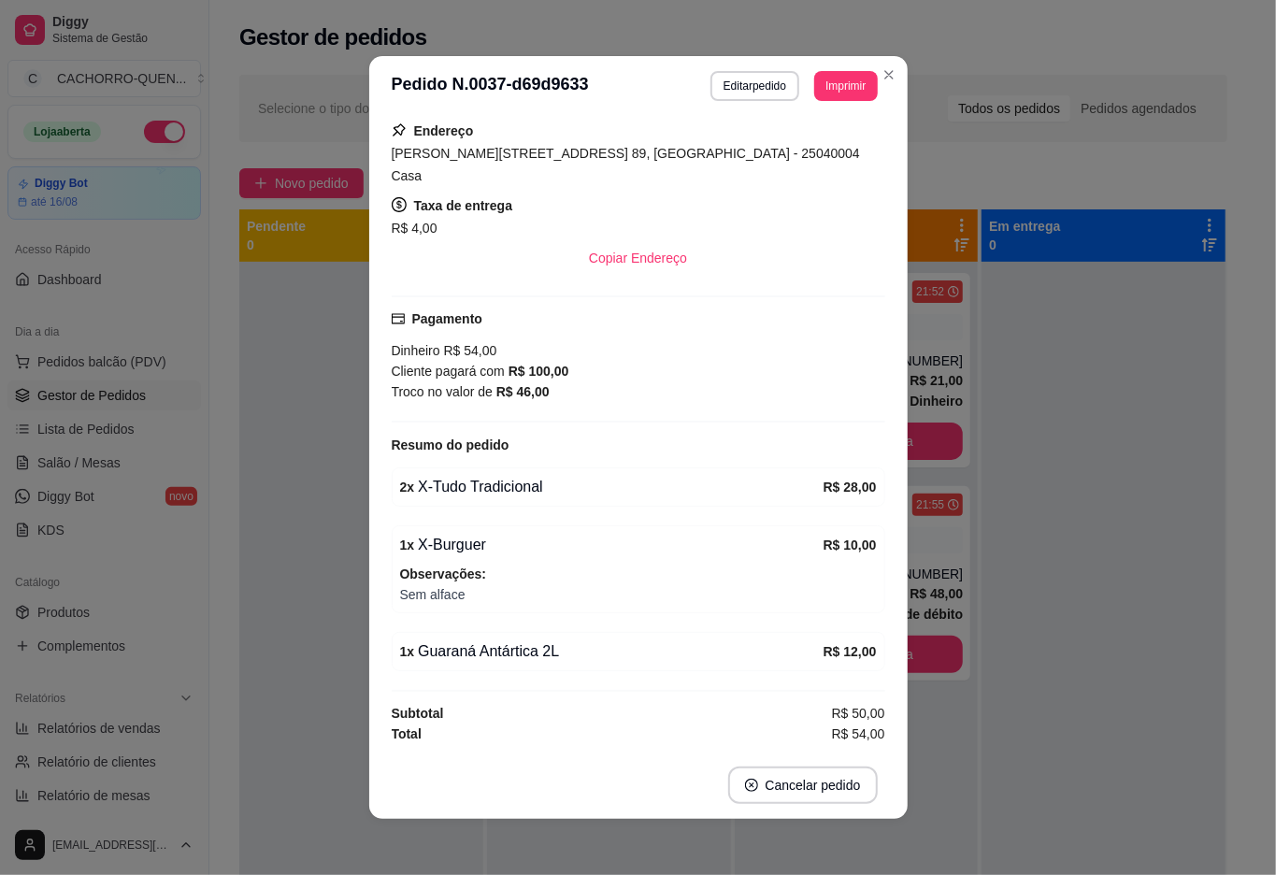
scroll to position [200, 0]
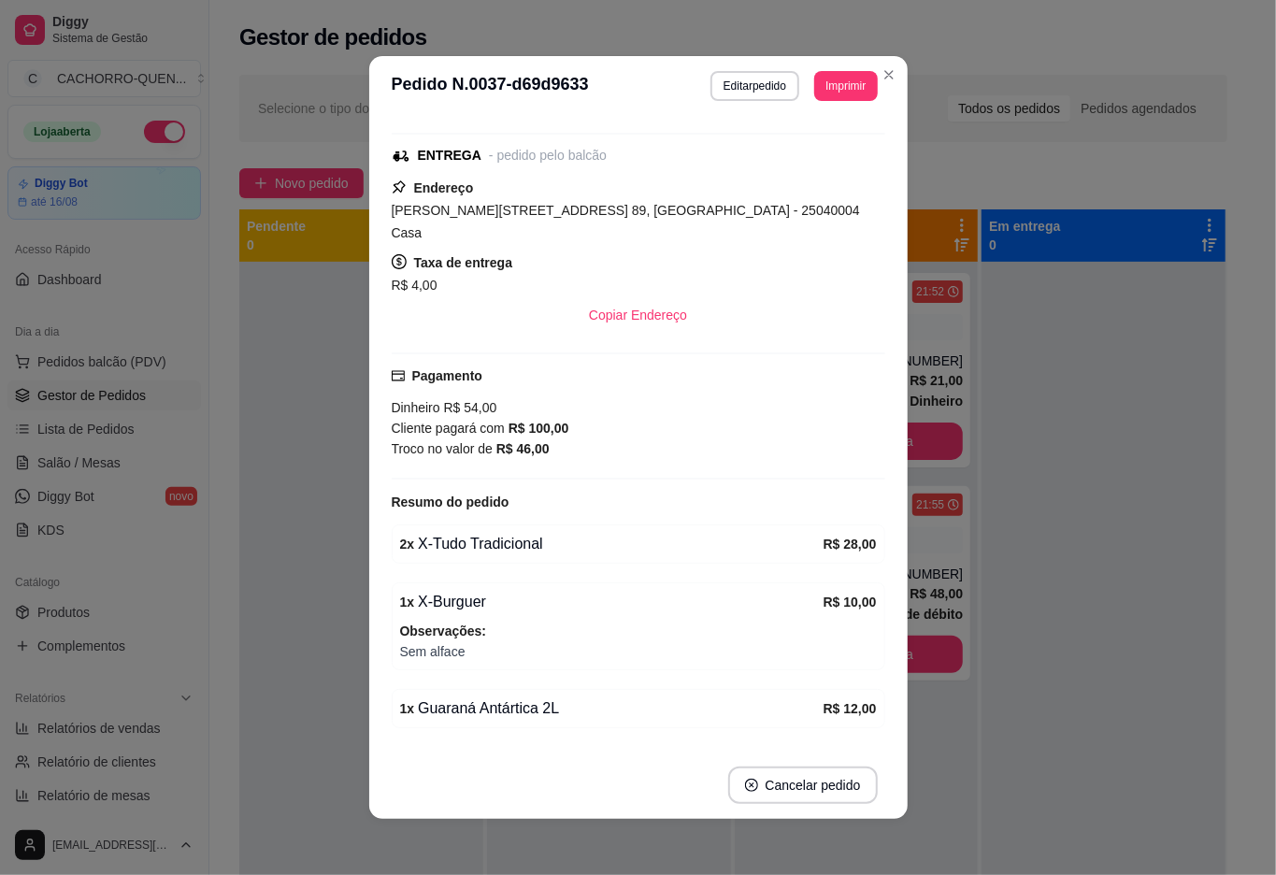
click at [1086, 383] on div at bounding box center [1104, 699] width 244 height 875
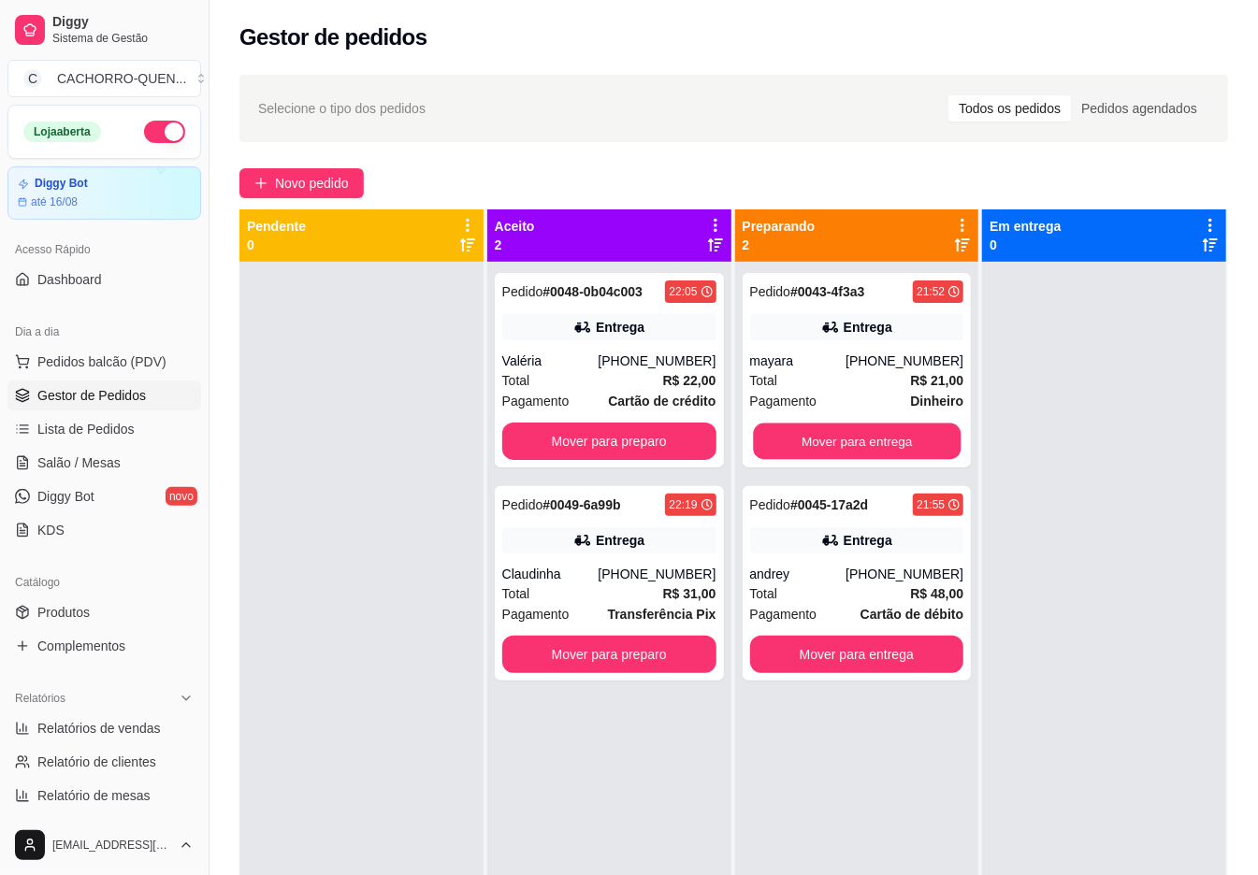
click at [861, 441] on button "Mover para entrega" at bounding box center [857, 442] width 208 height 36
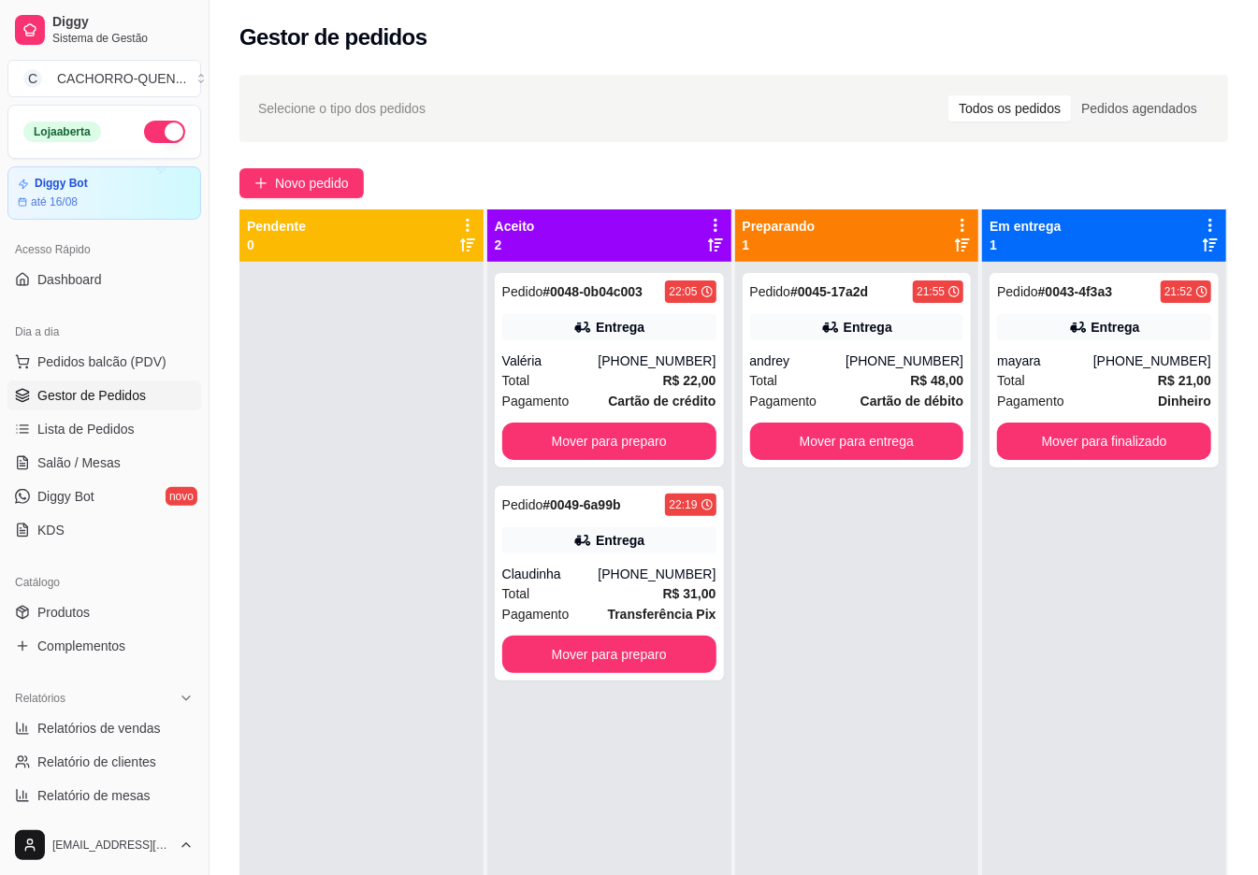
click at [864, 439] on button "Mover para entrega" at bounding box center [857, 441] width 214 height 37
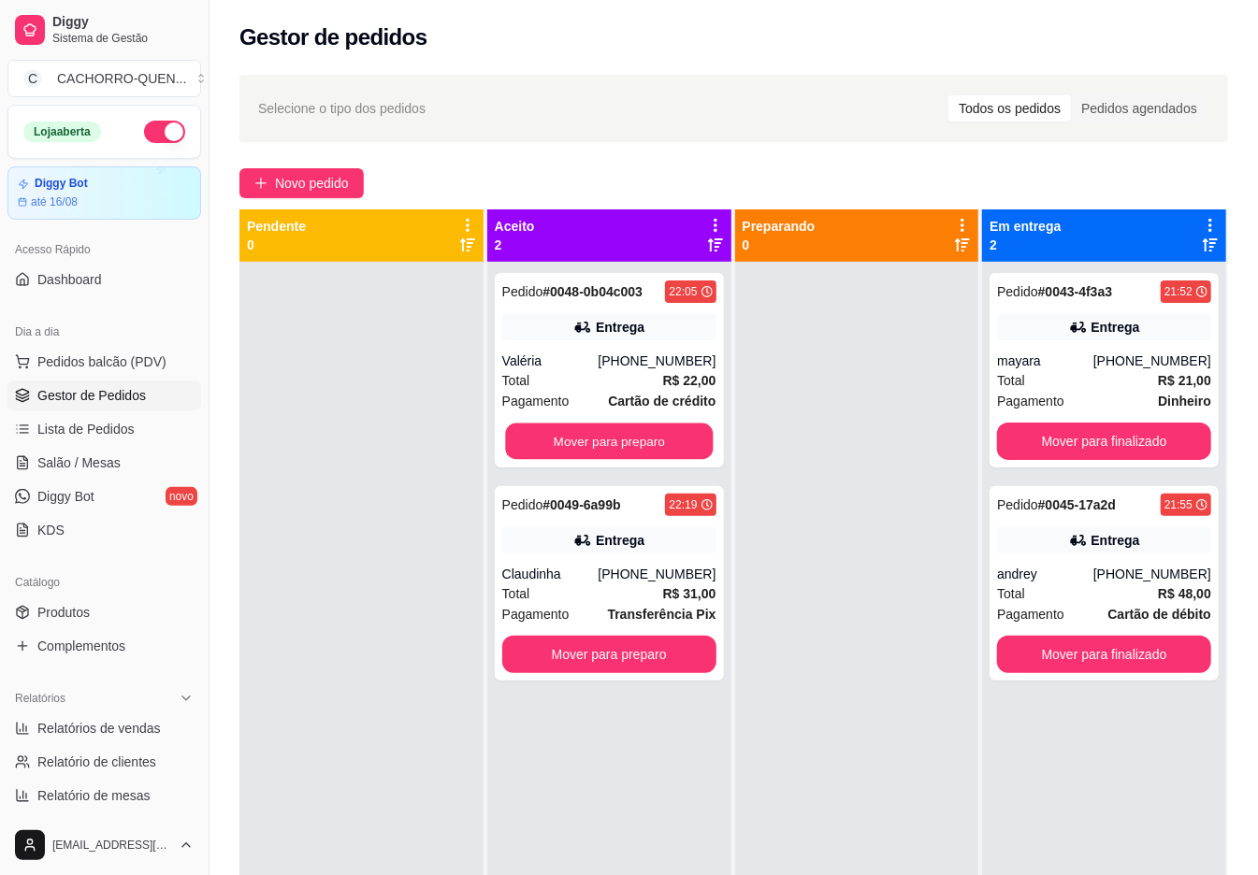
click at [648, 439] on button "Mover para preparo" at bounding box center [609, 442] width 208 height 36
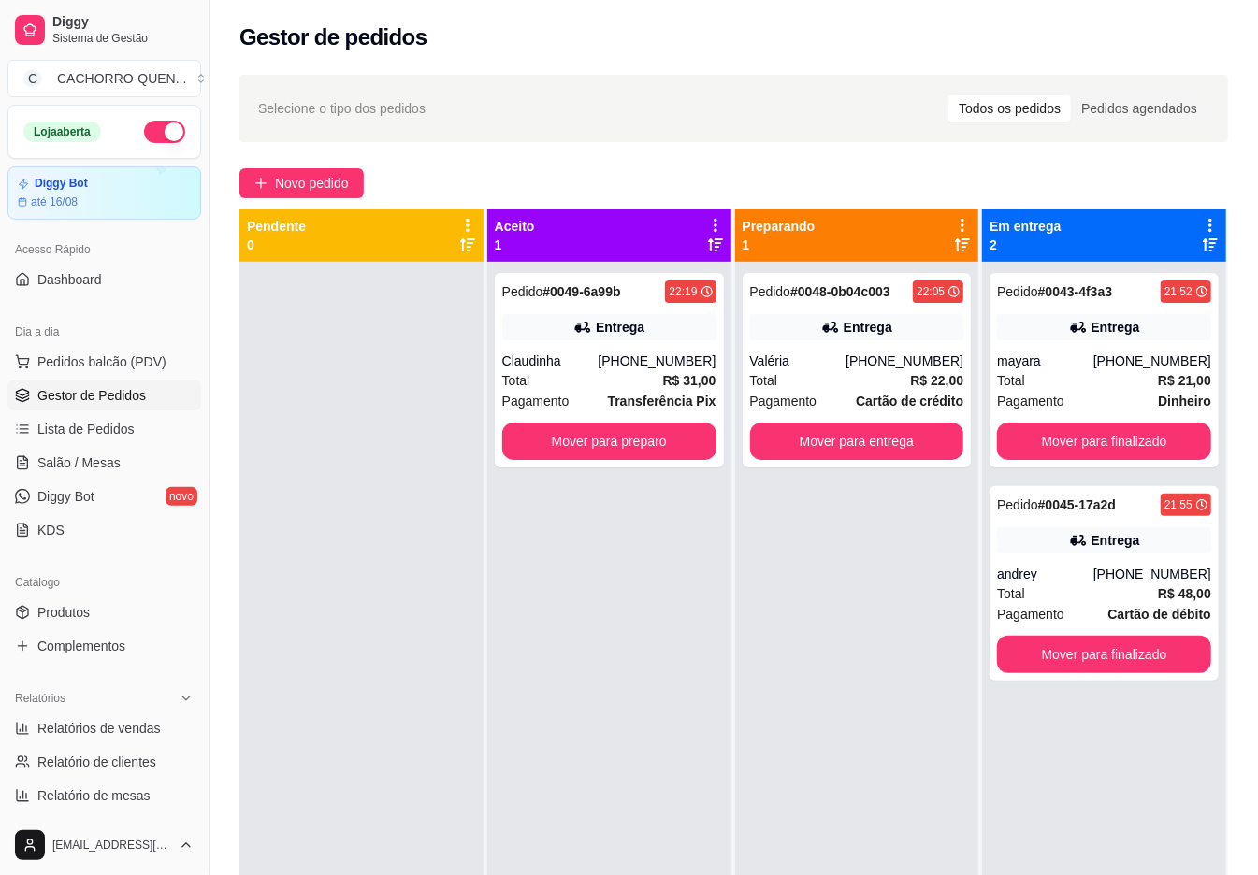
click at [651, 436] on button "Mover para preparo" at bounding box center [609, 441] width 214 height 37
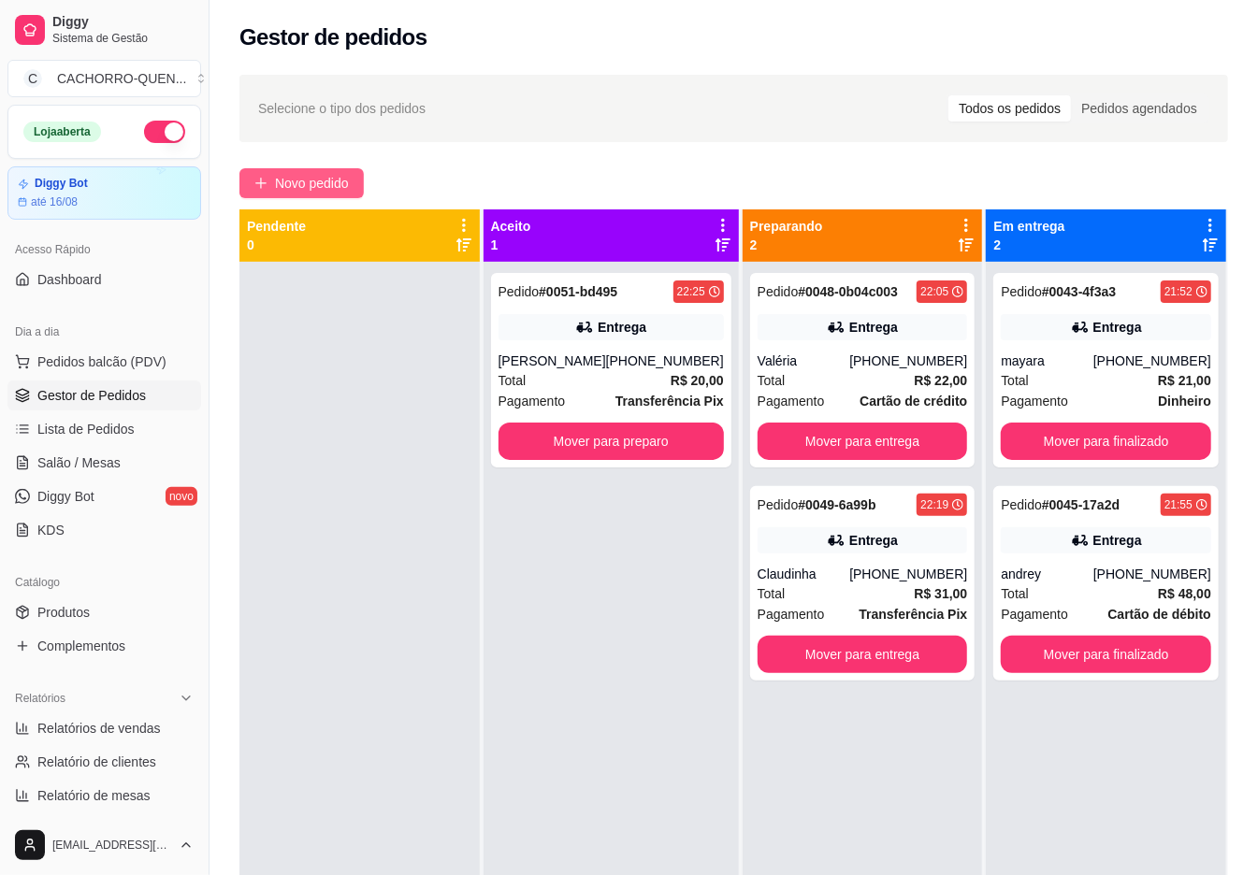
click at [327, 183] on span "Novo pedido" at bounding box center [312, 183] width 74 height 21
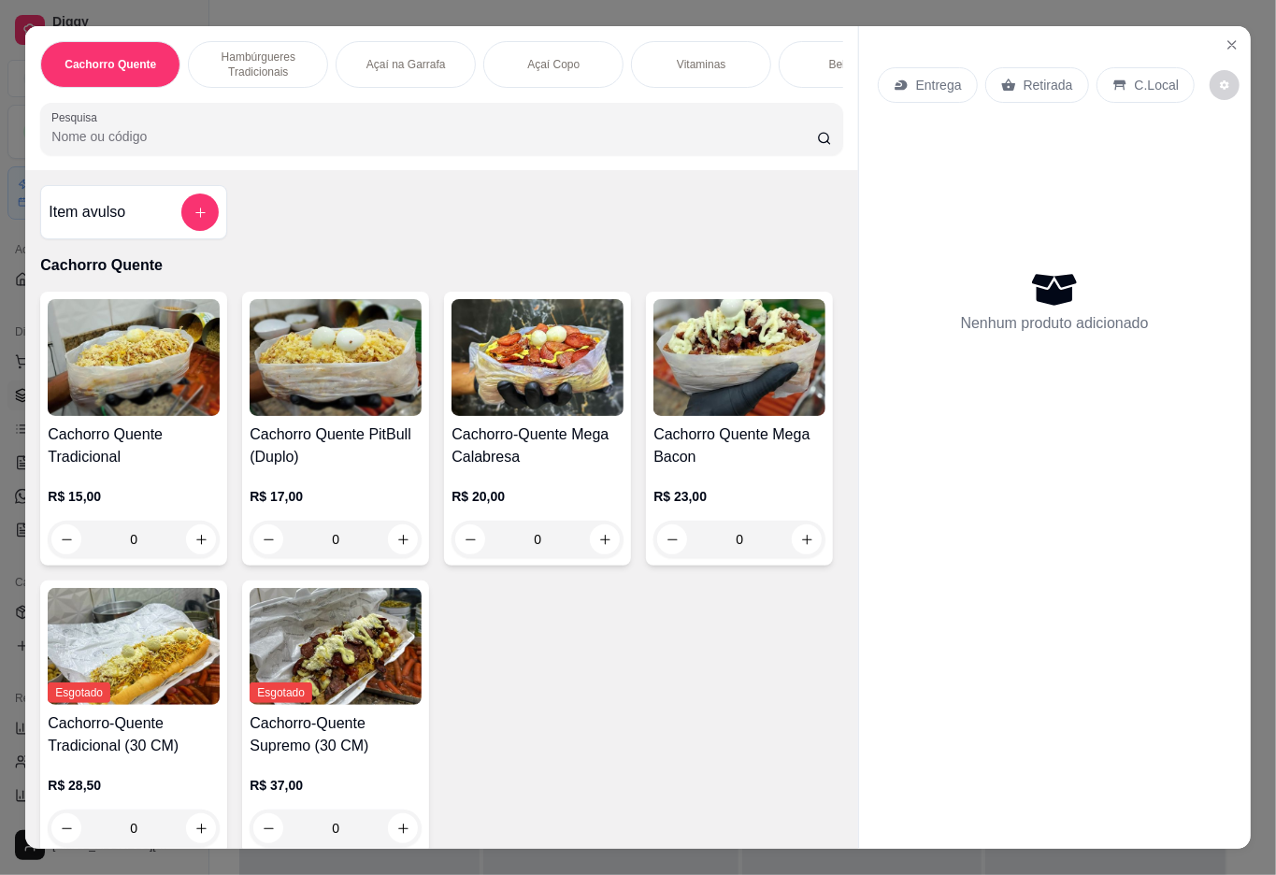
click at [804, 60] on div "Bebidas" at bounding box center [849, 64] width 140 height 47
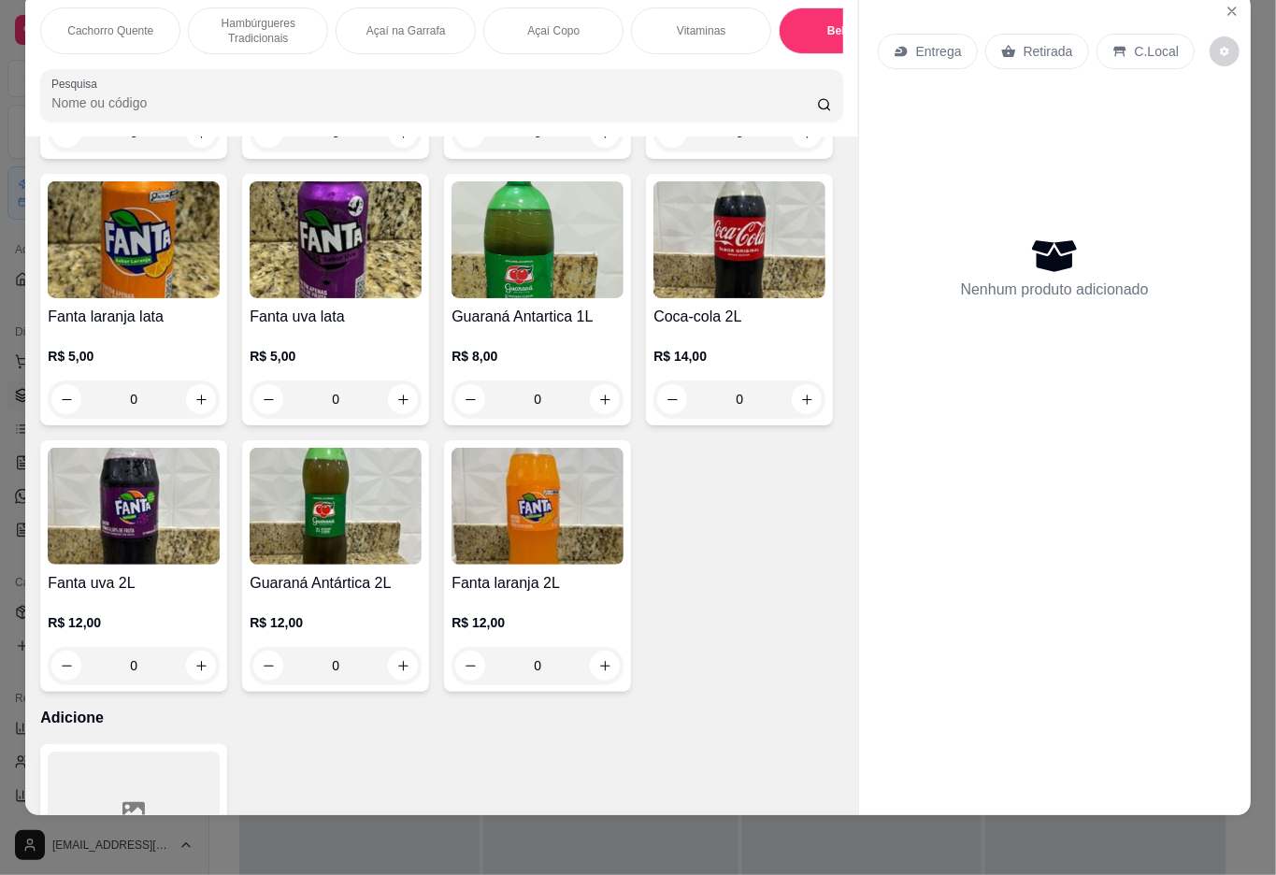
click at [263, 16] on p "Hambúrgueres Tradicionais" at bounding box center [258, 31] width 108 height 30
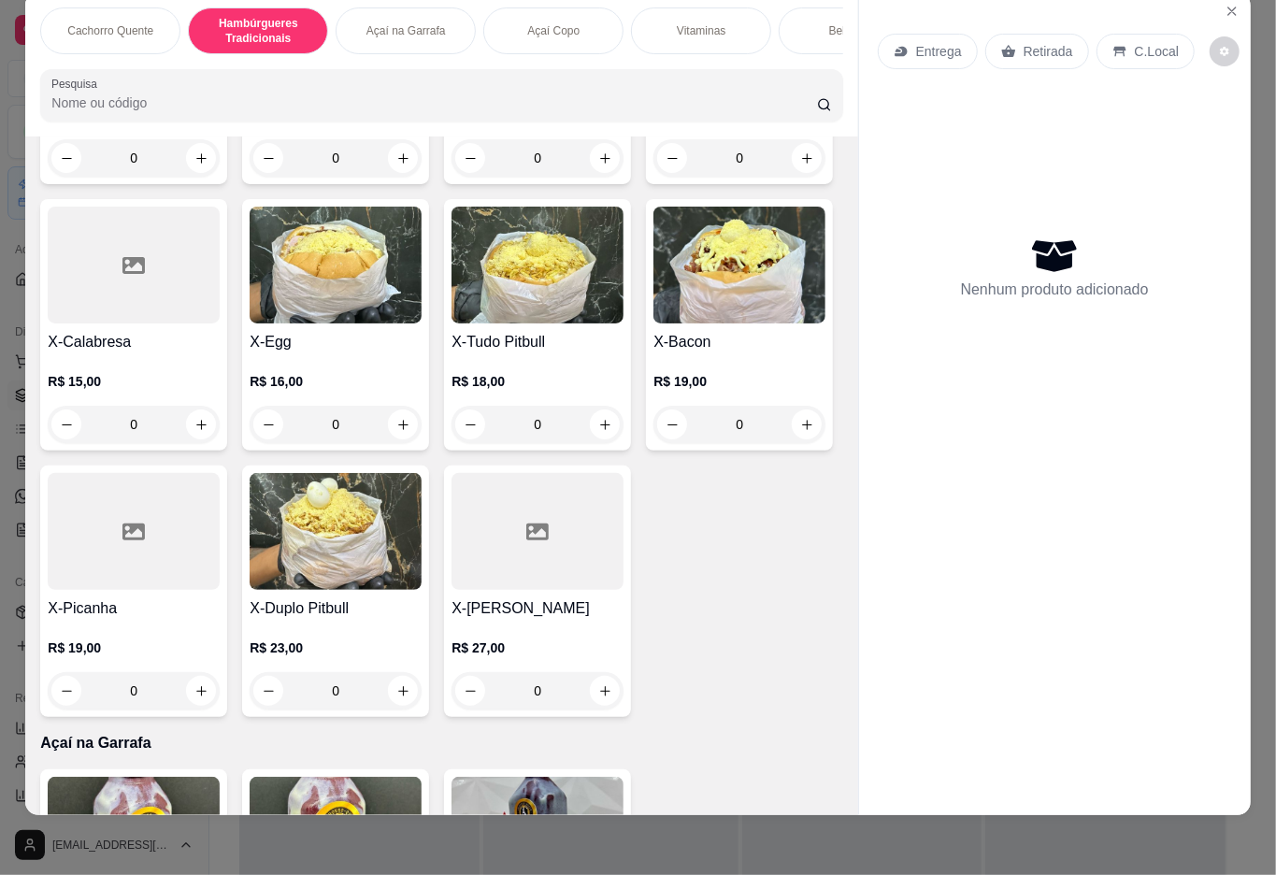
scroll to position [946, 0]
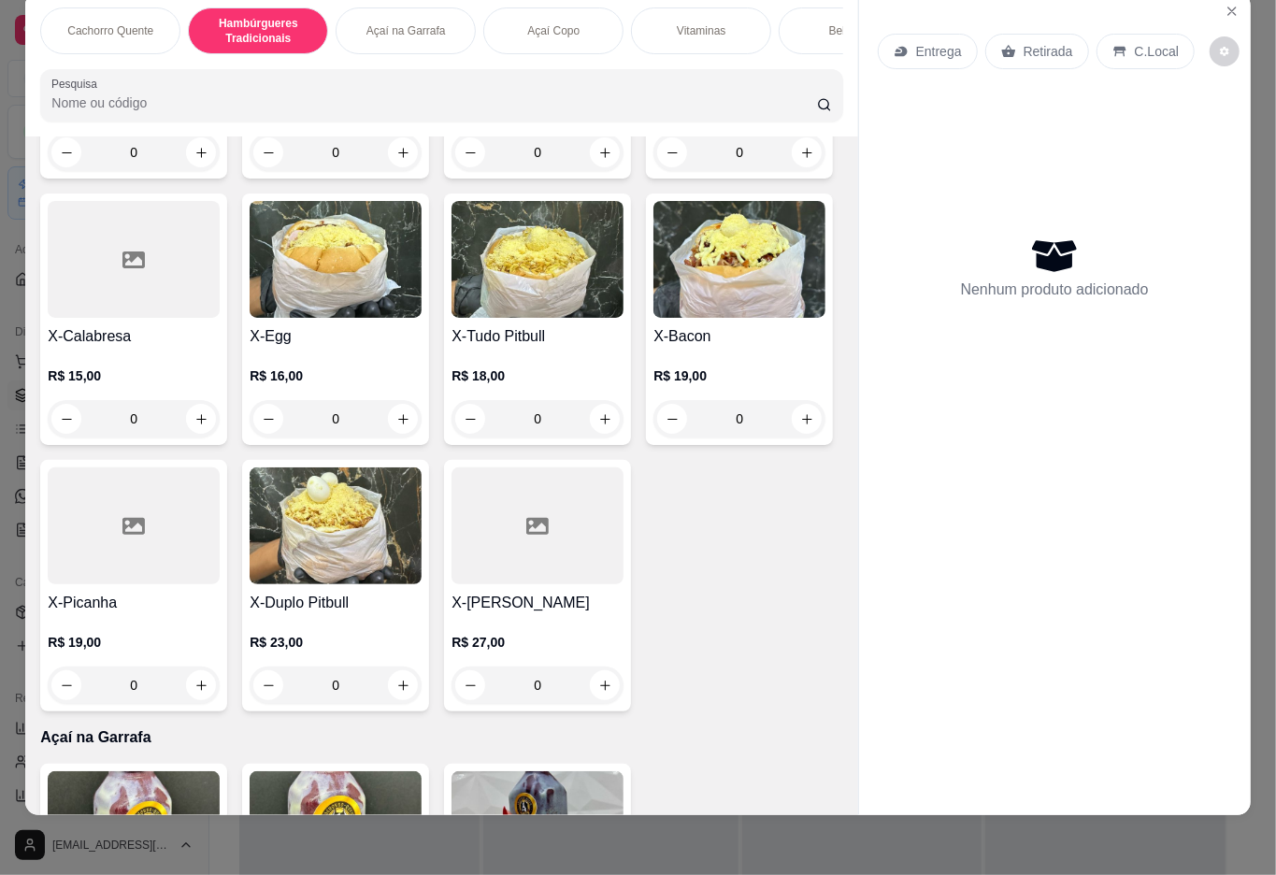
click at [654, 171] on div "0" at bounding box center [740, 152] width 172 height 37
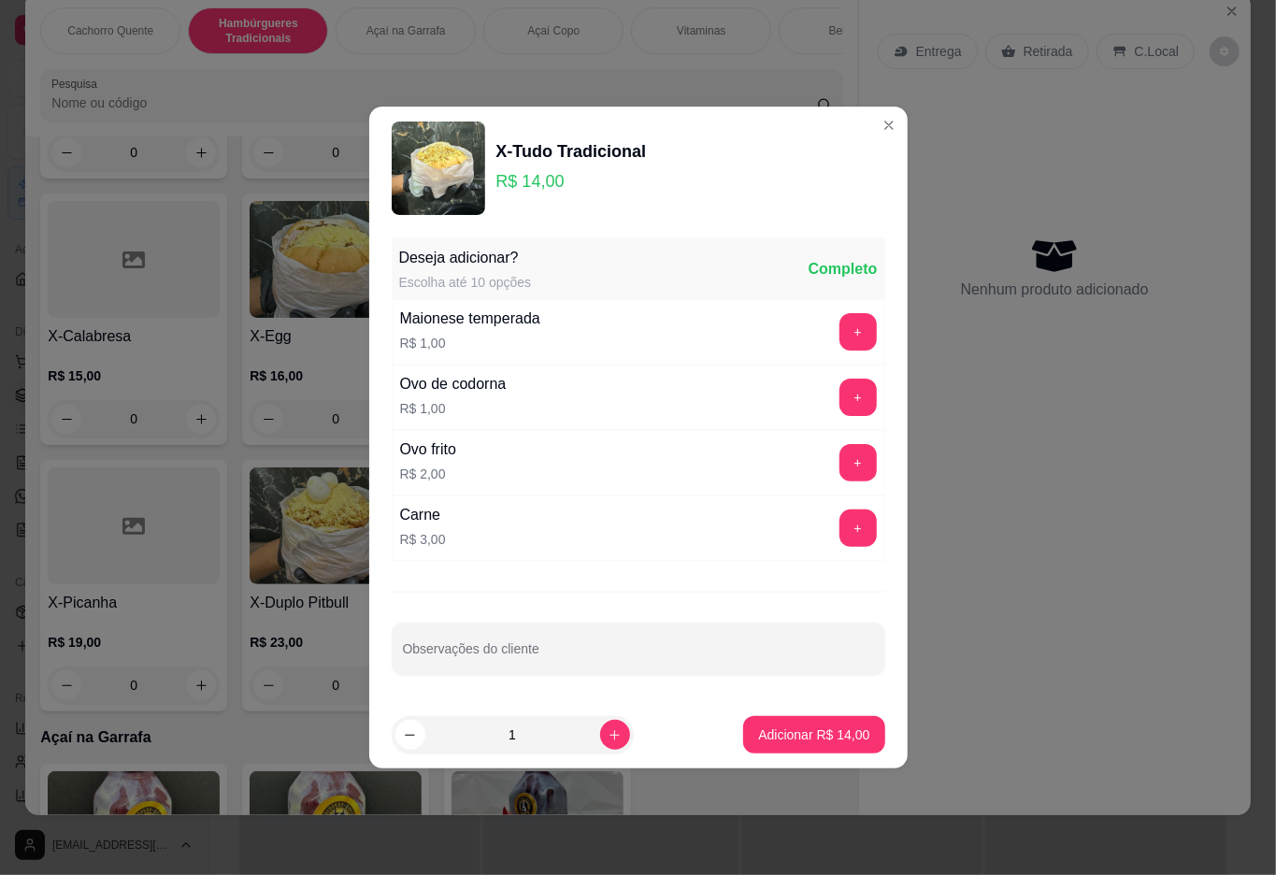
click at [840, 330] on button "+" at bounding box center [858, 331] width 37 height 37
click at [784, 737] on p "Adicionar R$ 15,00" at bounding box center [813, 735] width 111 height 19
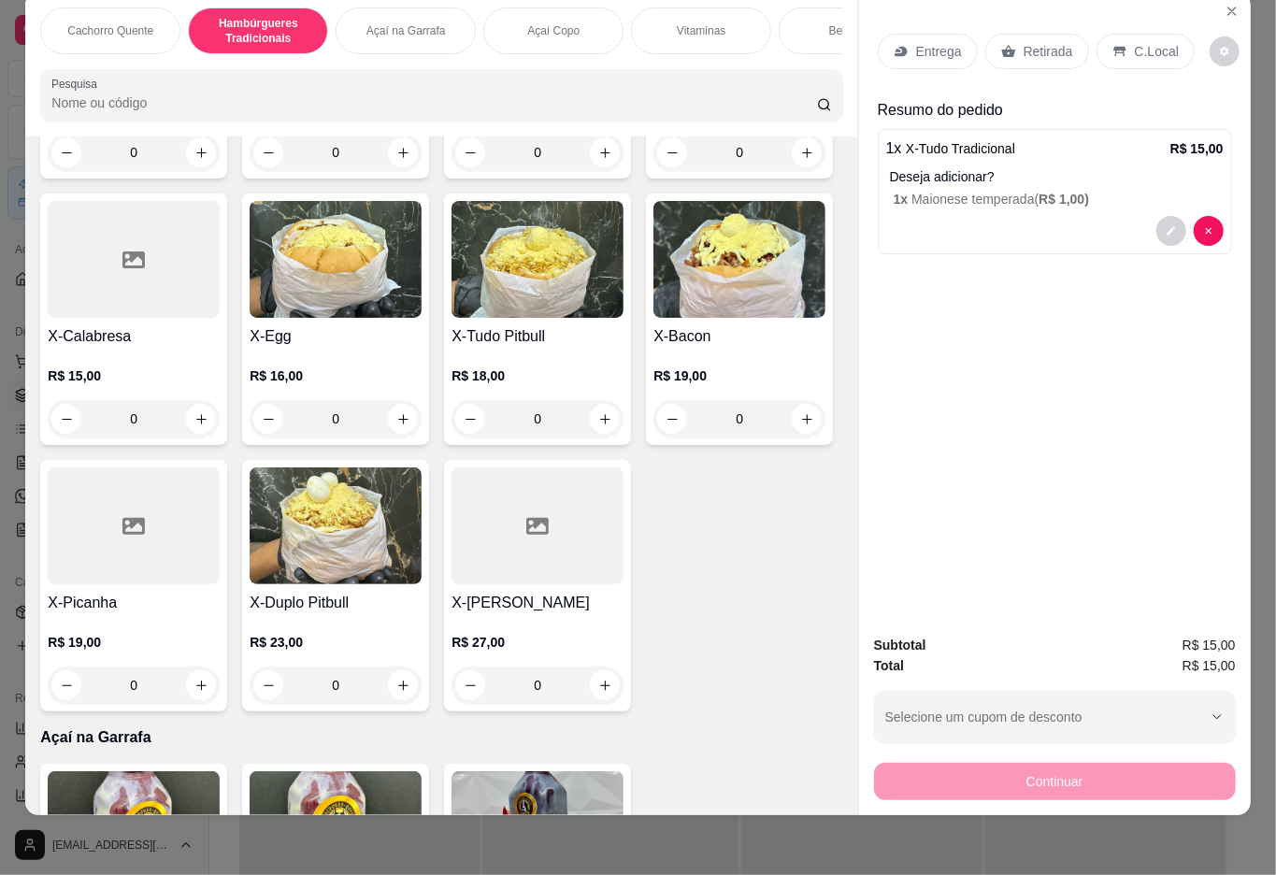
click at [1056, 42] on p "Retirada" at bounding box center [1049, 51] width 50 height 19
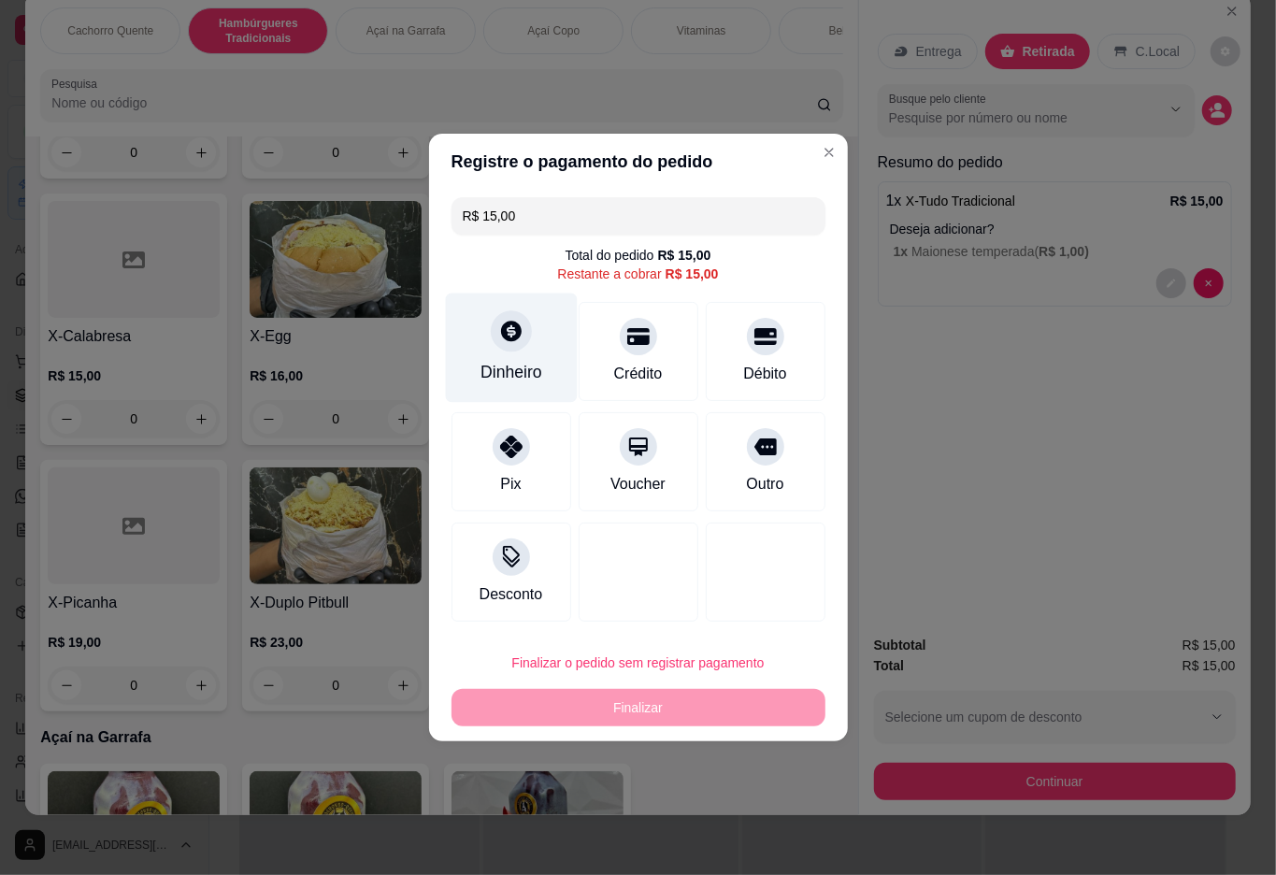
click at [513, 343] on icon at bounding box center [510, 331] width 24 height 24
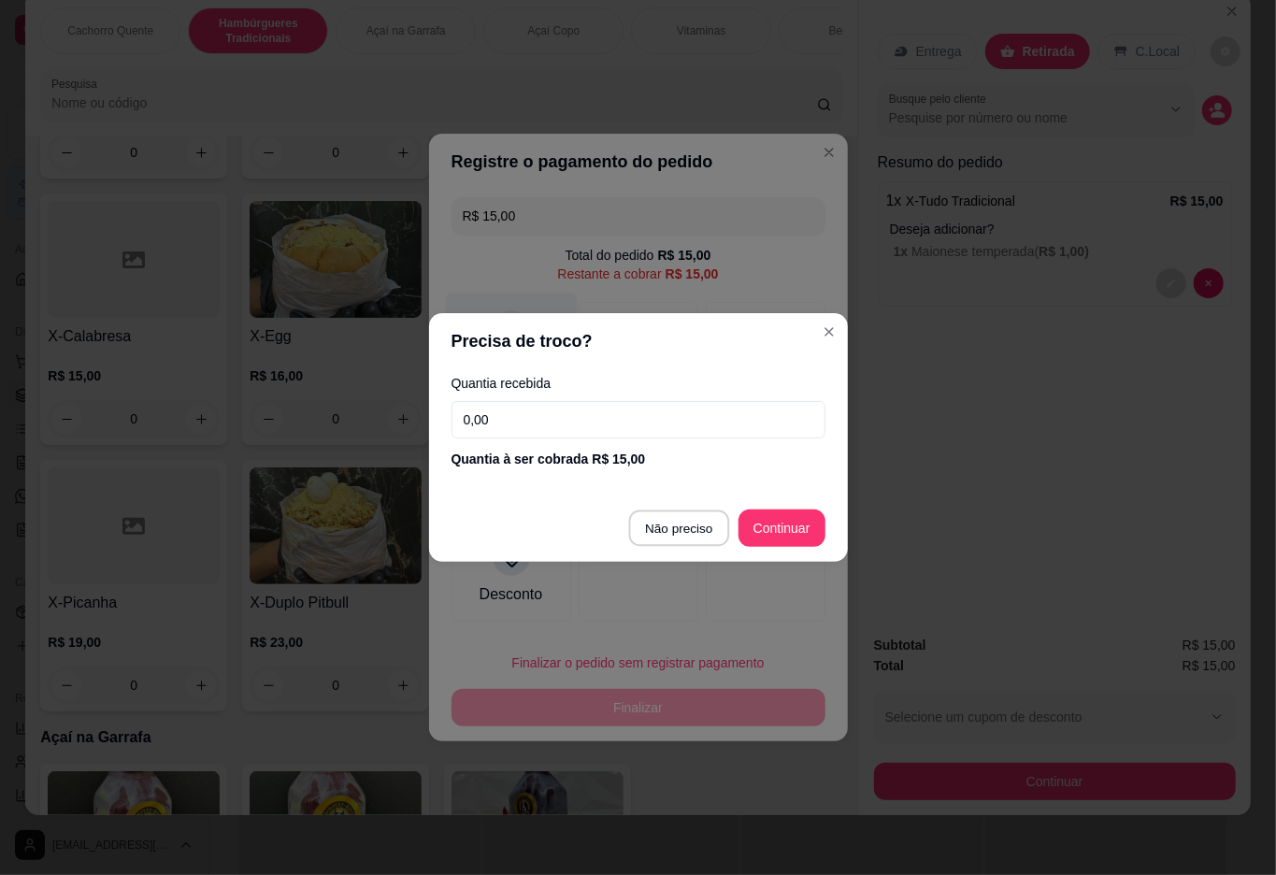
click at [675, 525] on div at bounding box center [639, 572] width 120 height 99
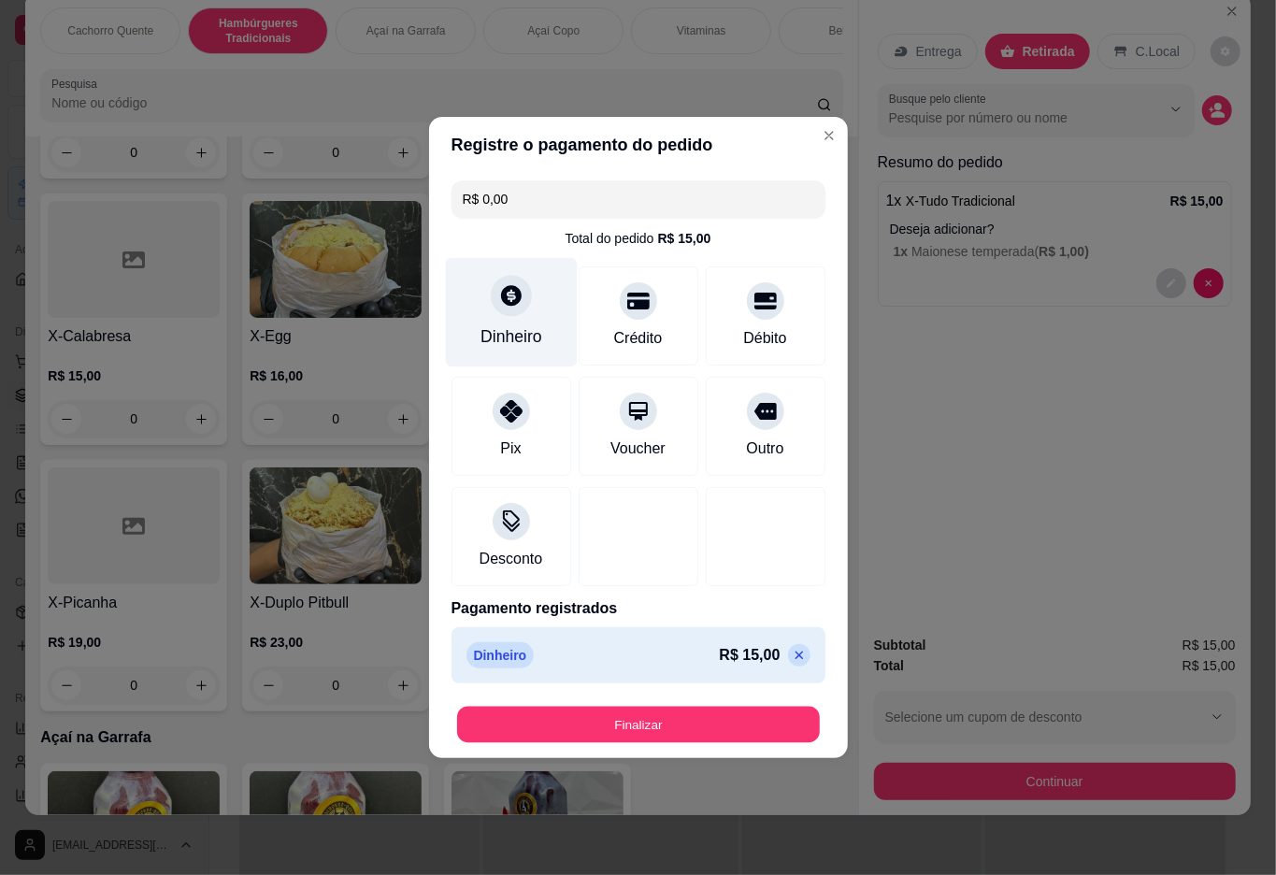
click at [587, 715] on button "Finalizar" at bounding box center [638, 725] width 363 height 36
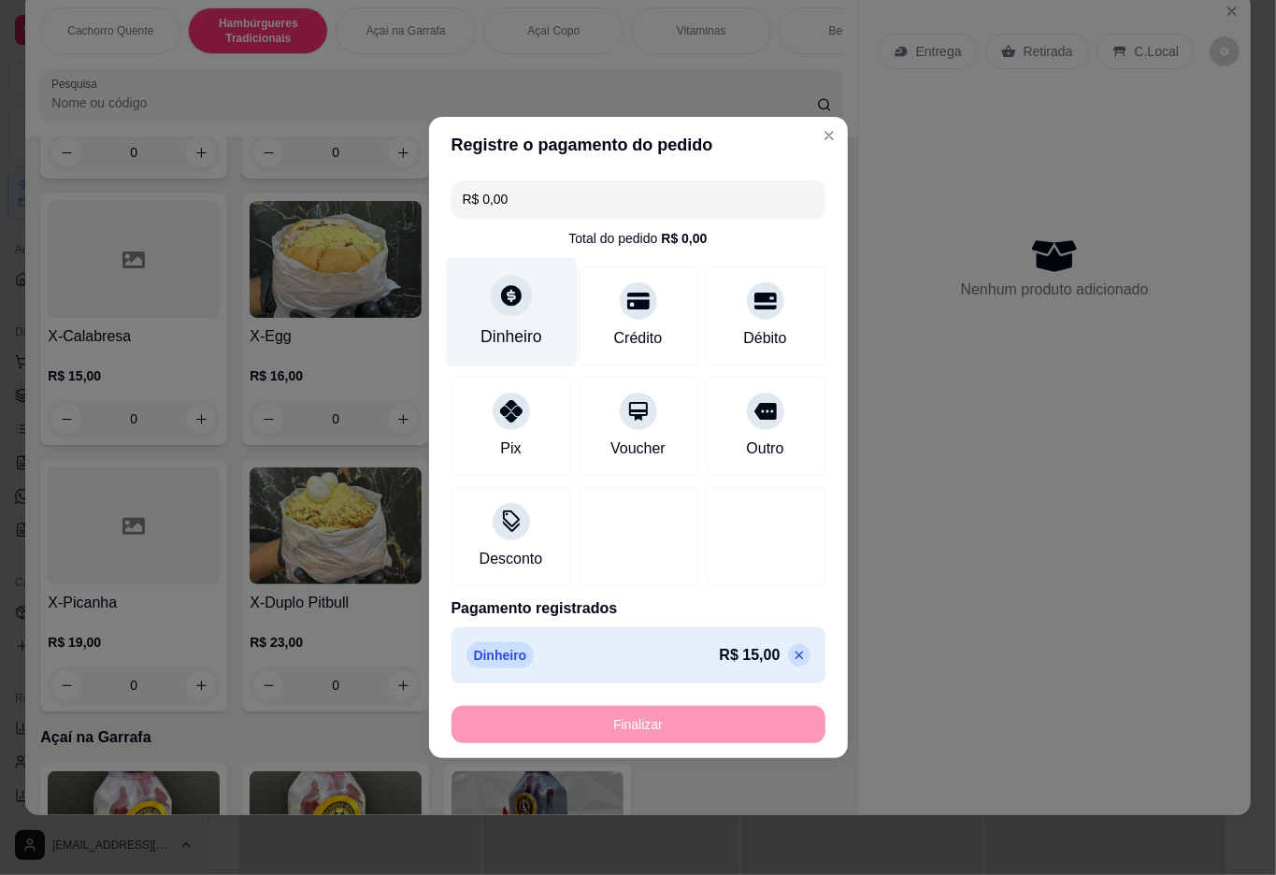
type input "-R$ 15,00"
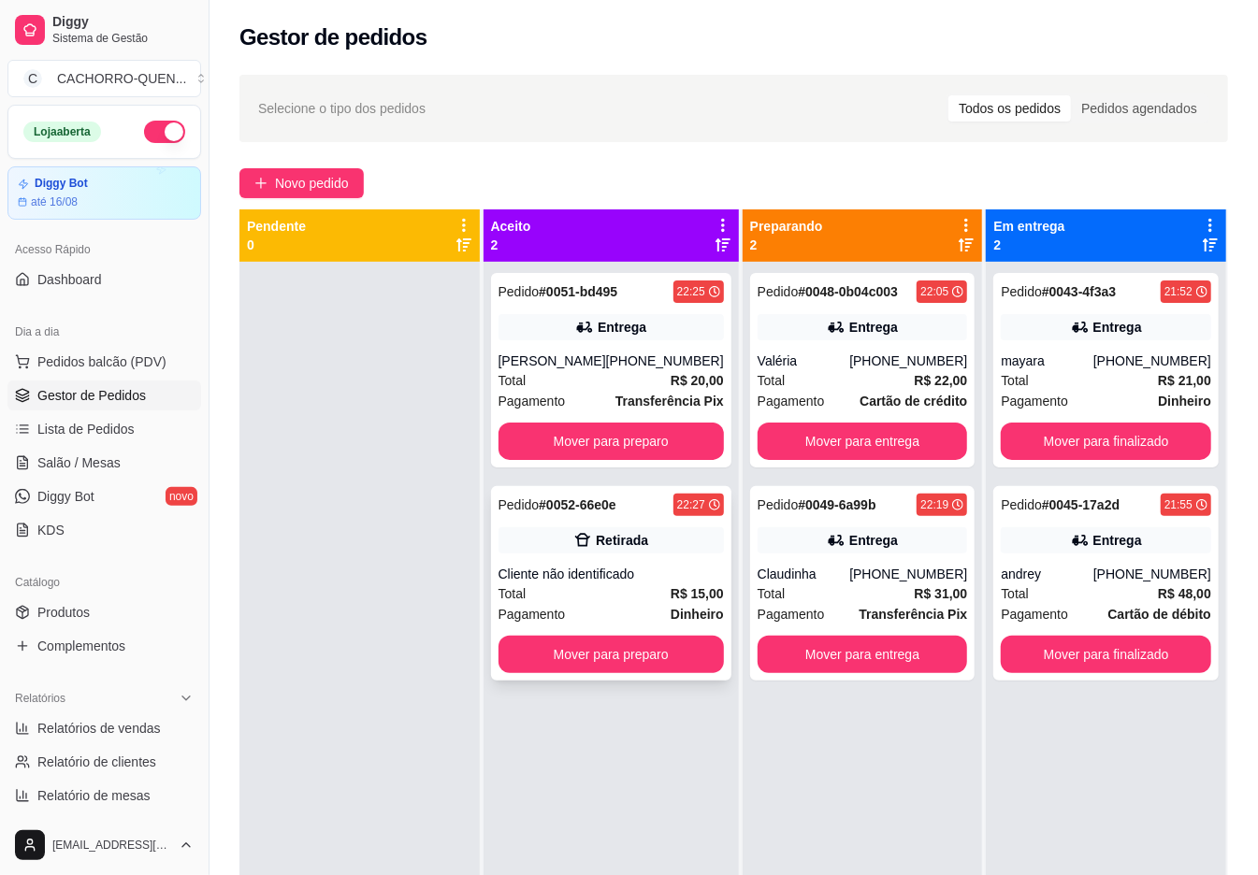
click at [596, 550] on div "Retirada" at bounding box center [622, 540] width 52 height 19
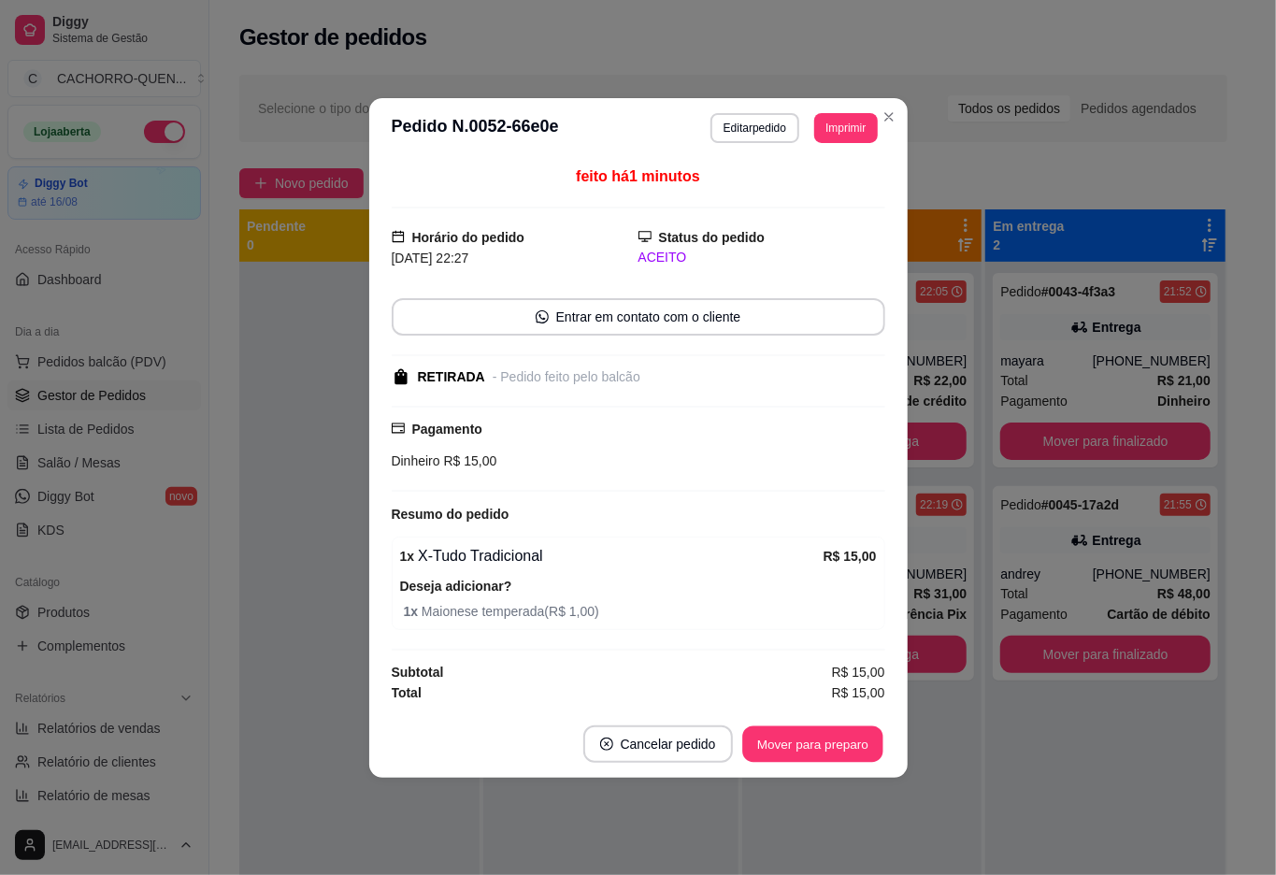
click at [801, 750] on button "Mover para preparo" at bounding box center [812, 744] width 140 height 36
click at [793, 735] on div "Mover para preparo" at bounding box center [799, 744] width 171 height 37
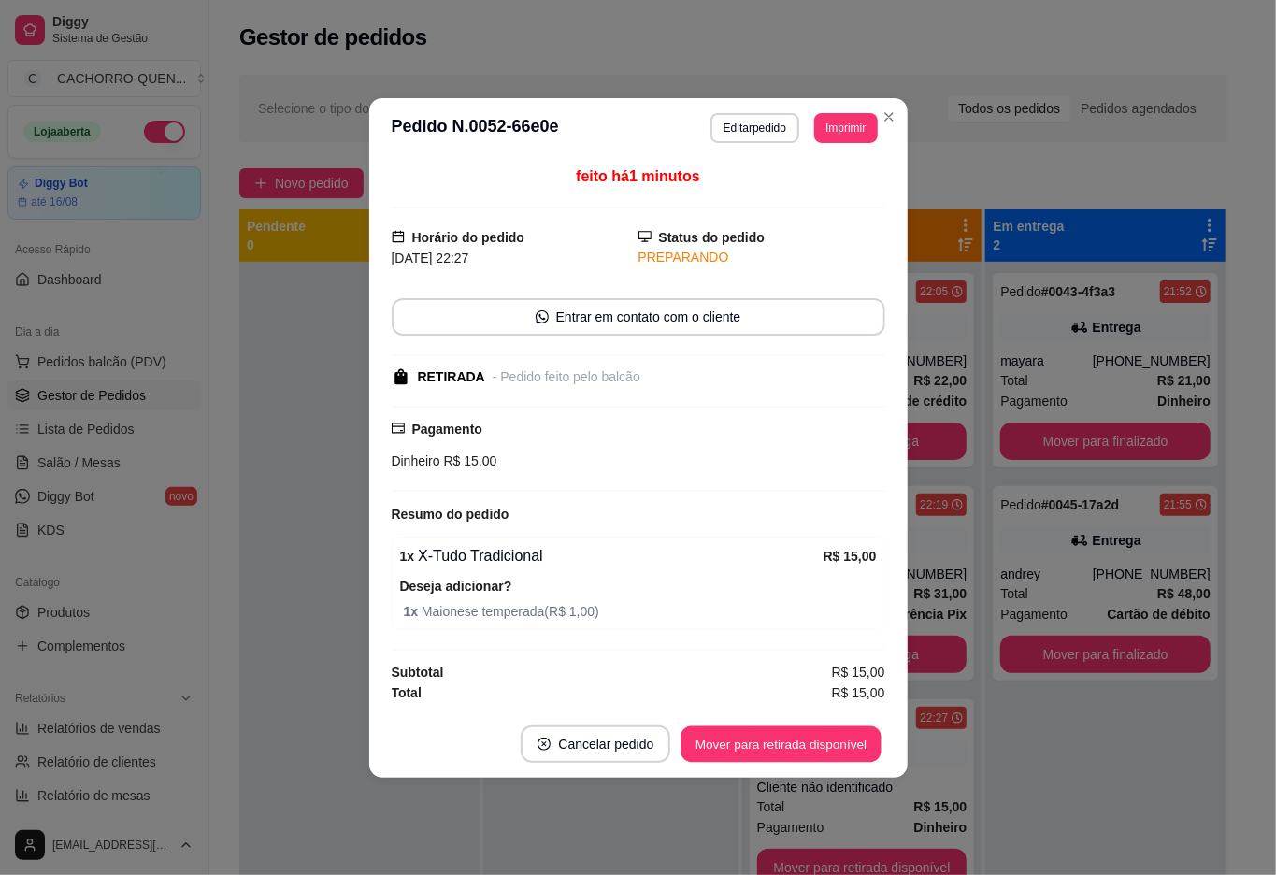
click at [797, 737] on button "Mover para retirada disponível" at bounding box center [782, 744] width 200 height 36
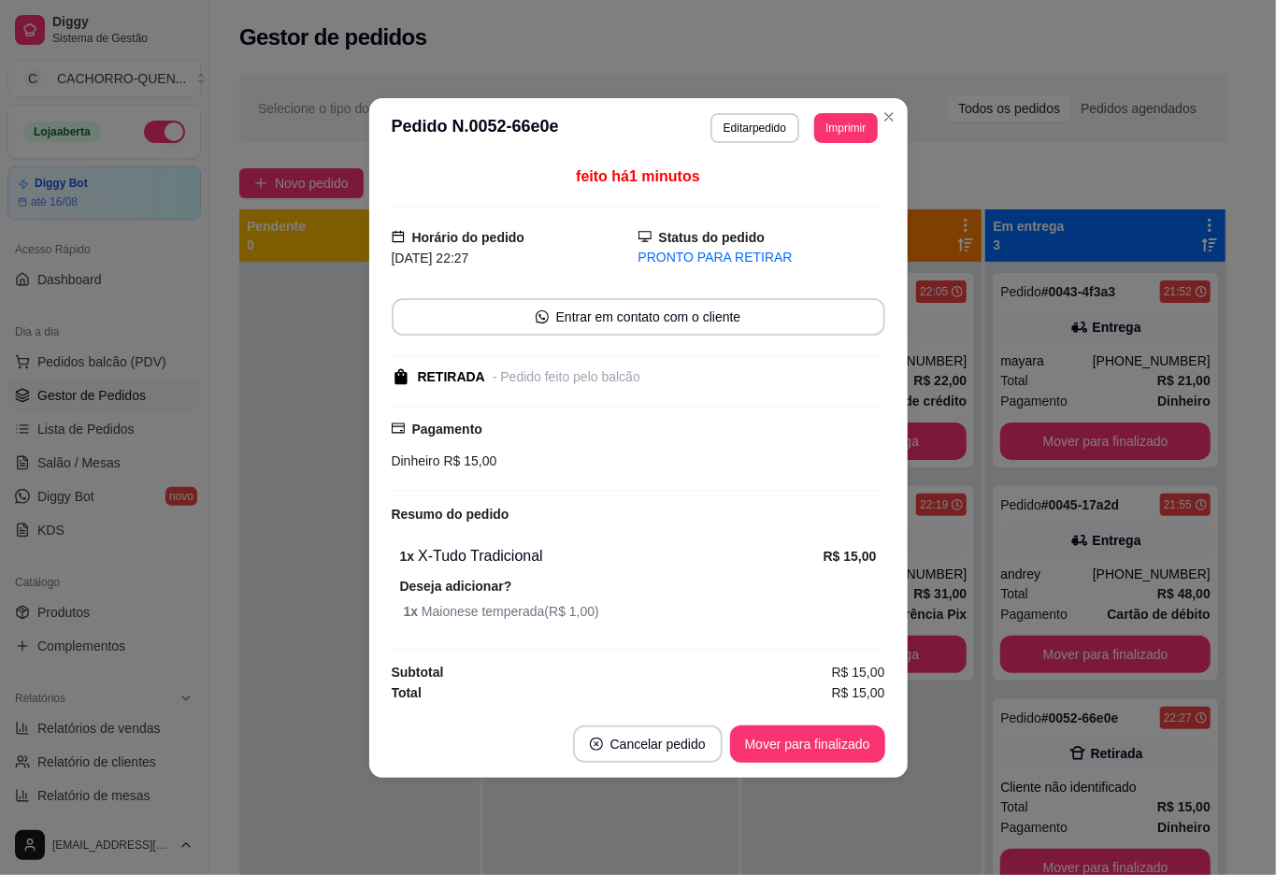
click at [799, 745] on button "Mover para finalizado" at bounding box center [807, 744] width 155 height 37
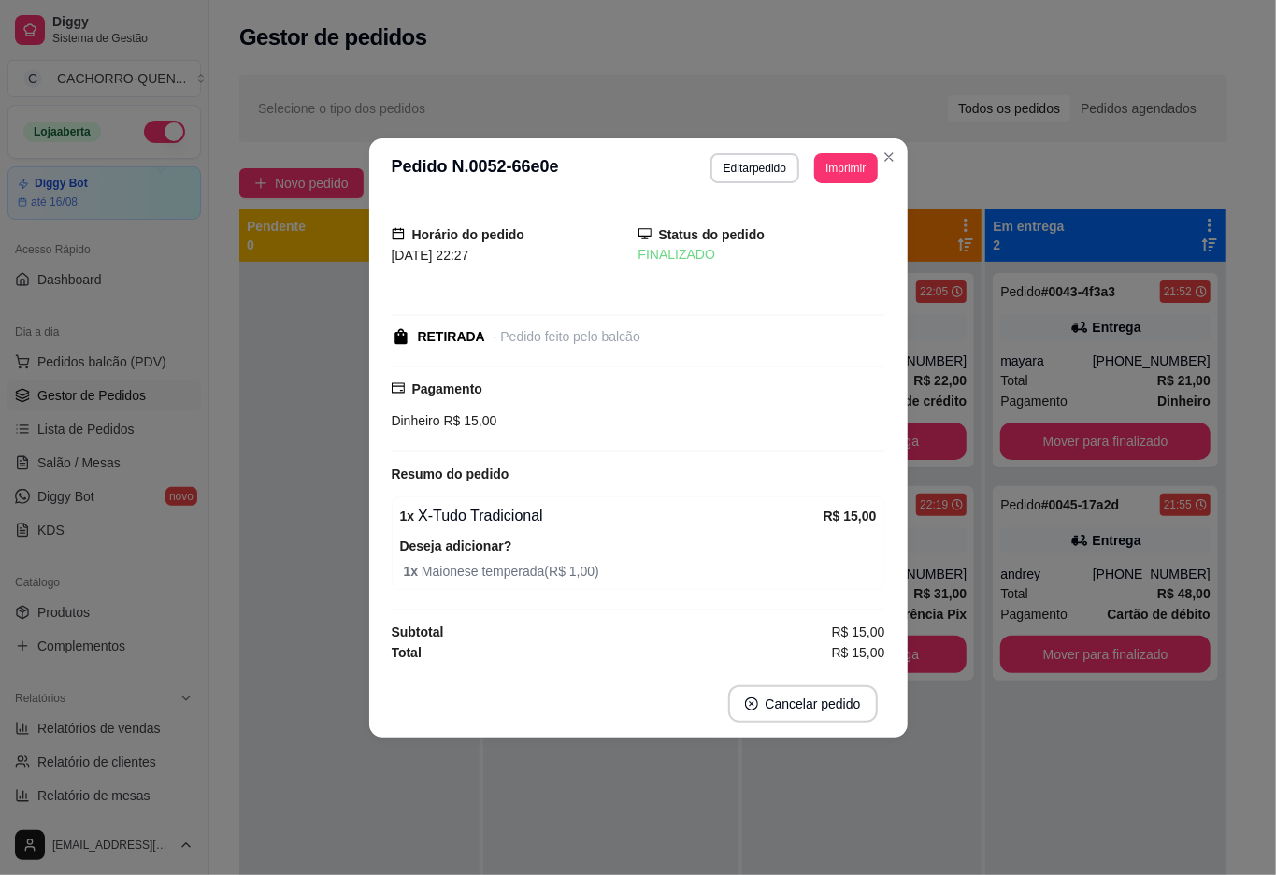
click at [255, 379] on div at bounding box center [359, 699] width 240 height 875
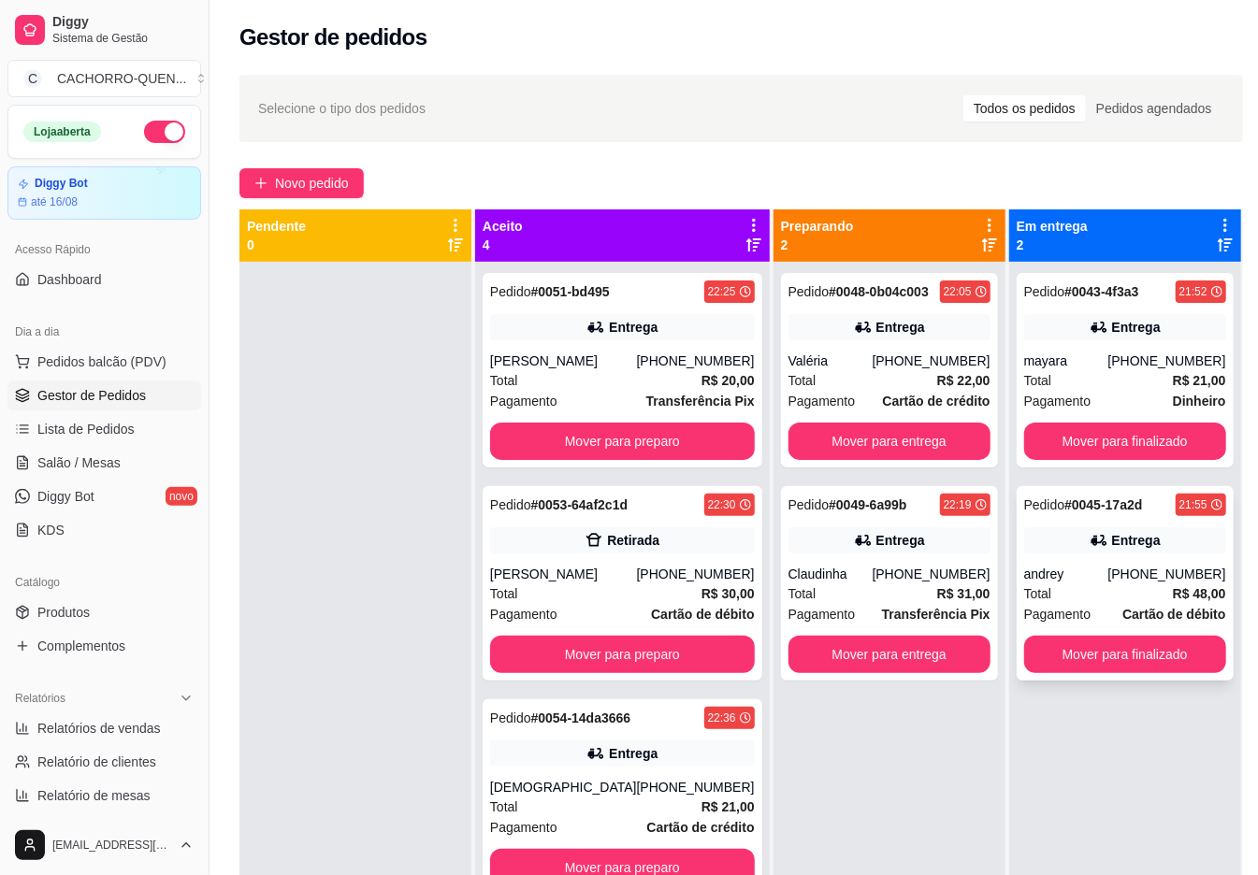
click at [1086, 572] on div "andrey" at bounding box center [1066, 574] width 84 height 19
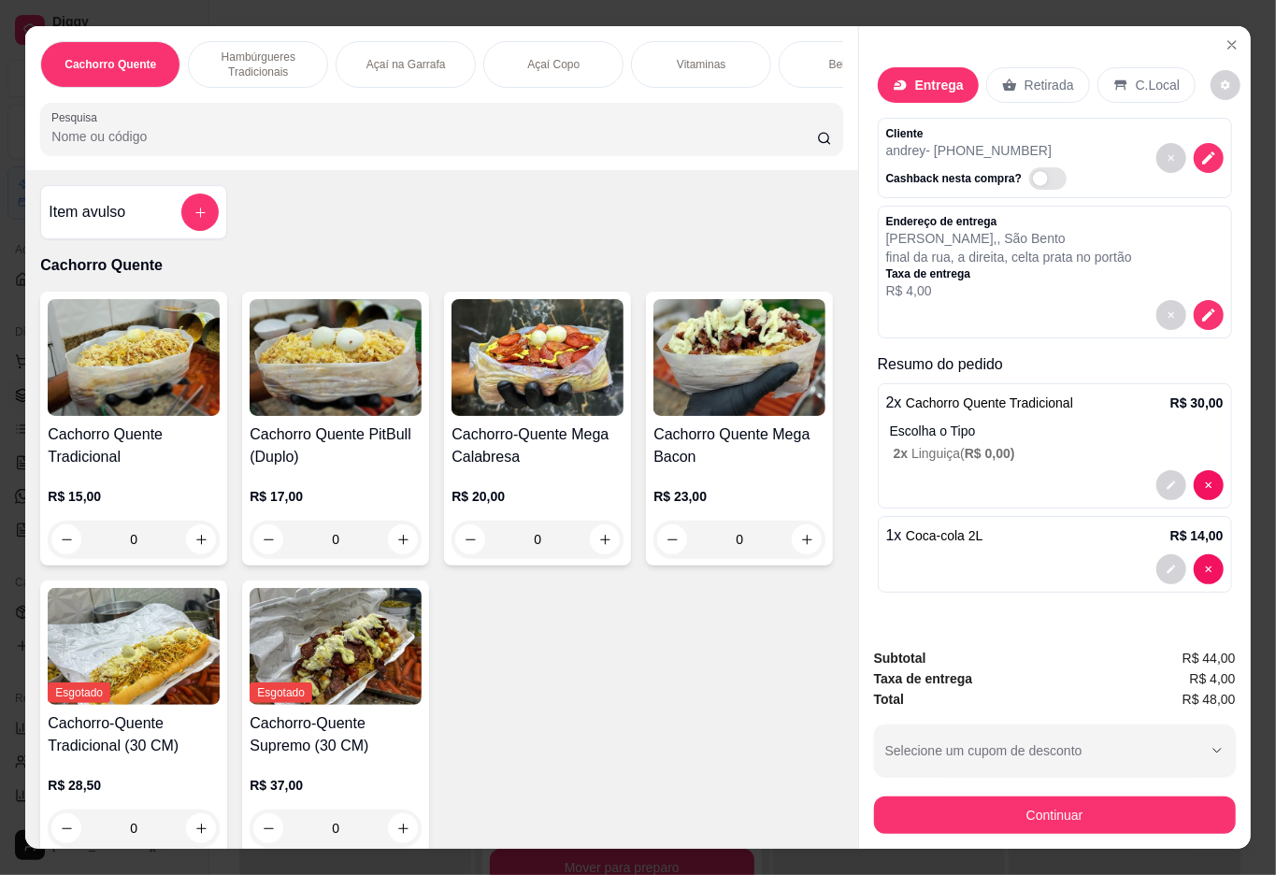
click at [943, 760] on button "Selecione um cupom de desconto" at bounding box center [1055, 751] width 362 height 52
click at [929, 759] on div "button" at bounding box center [1043, 750] width 317 height 37
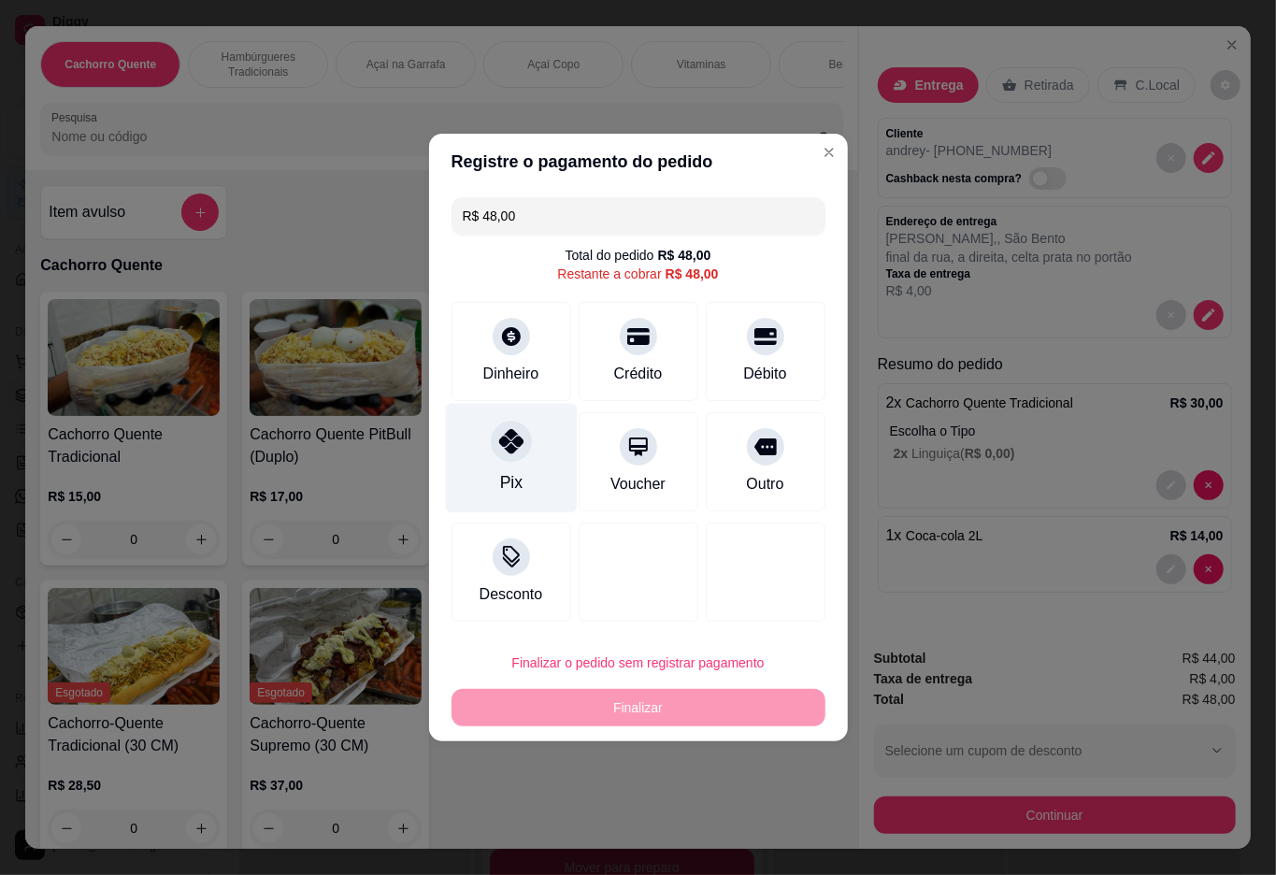
click at [507, 441] on icon at bounding box center [510, 441] width 24 height 24
type input "R$ 0,00"
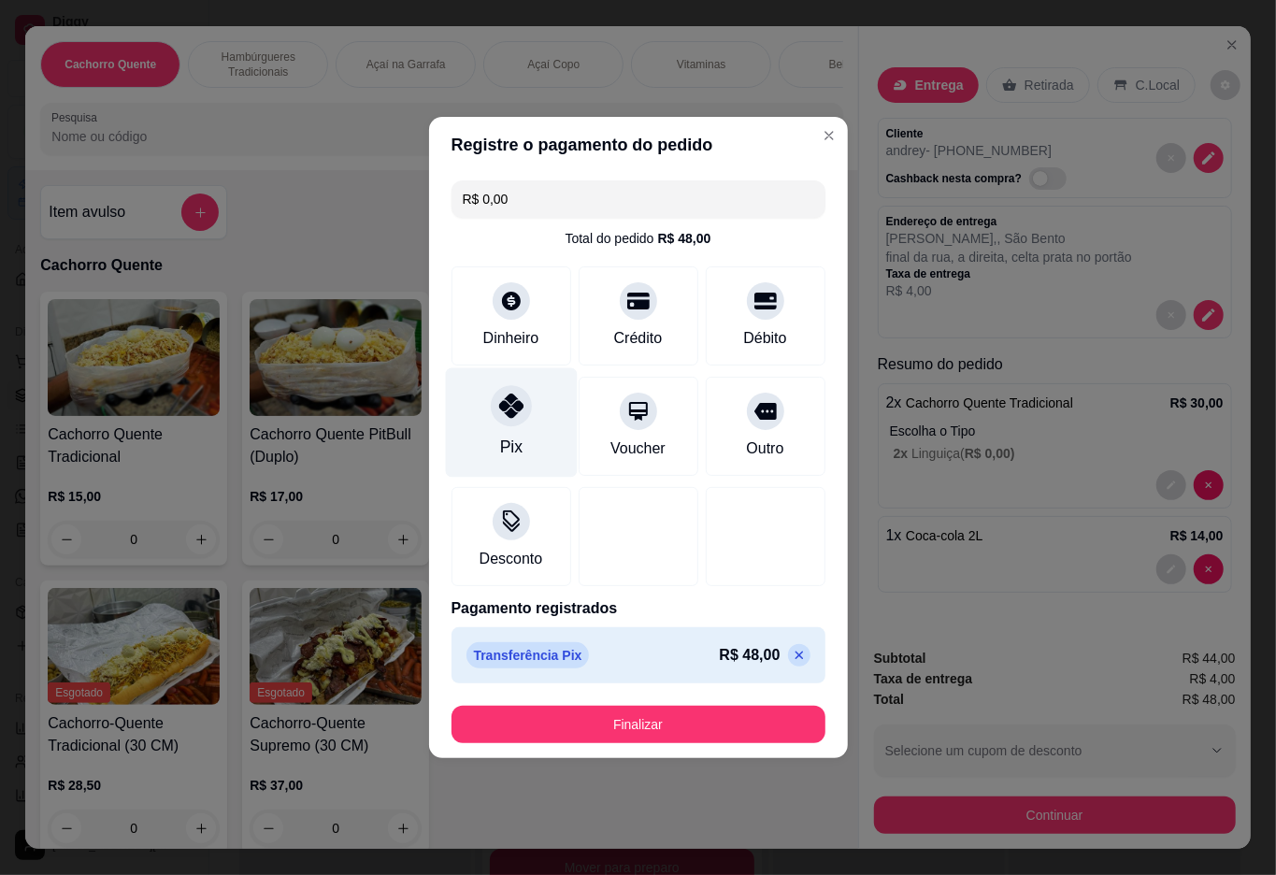
click at [658, 727] on button "Finalizar" at bounding box center [639, 724] width 374 height 37
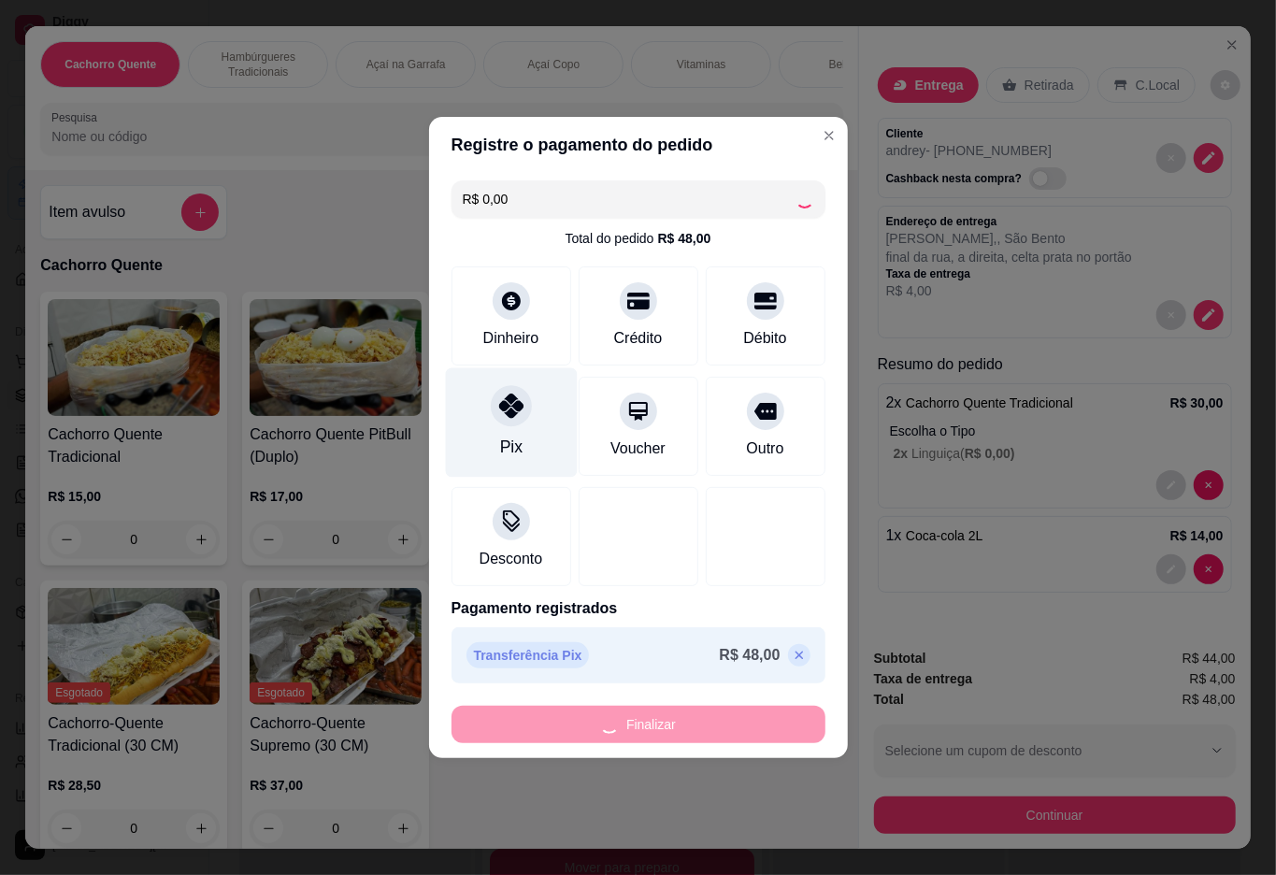
type input "0"
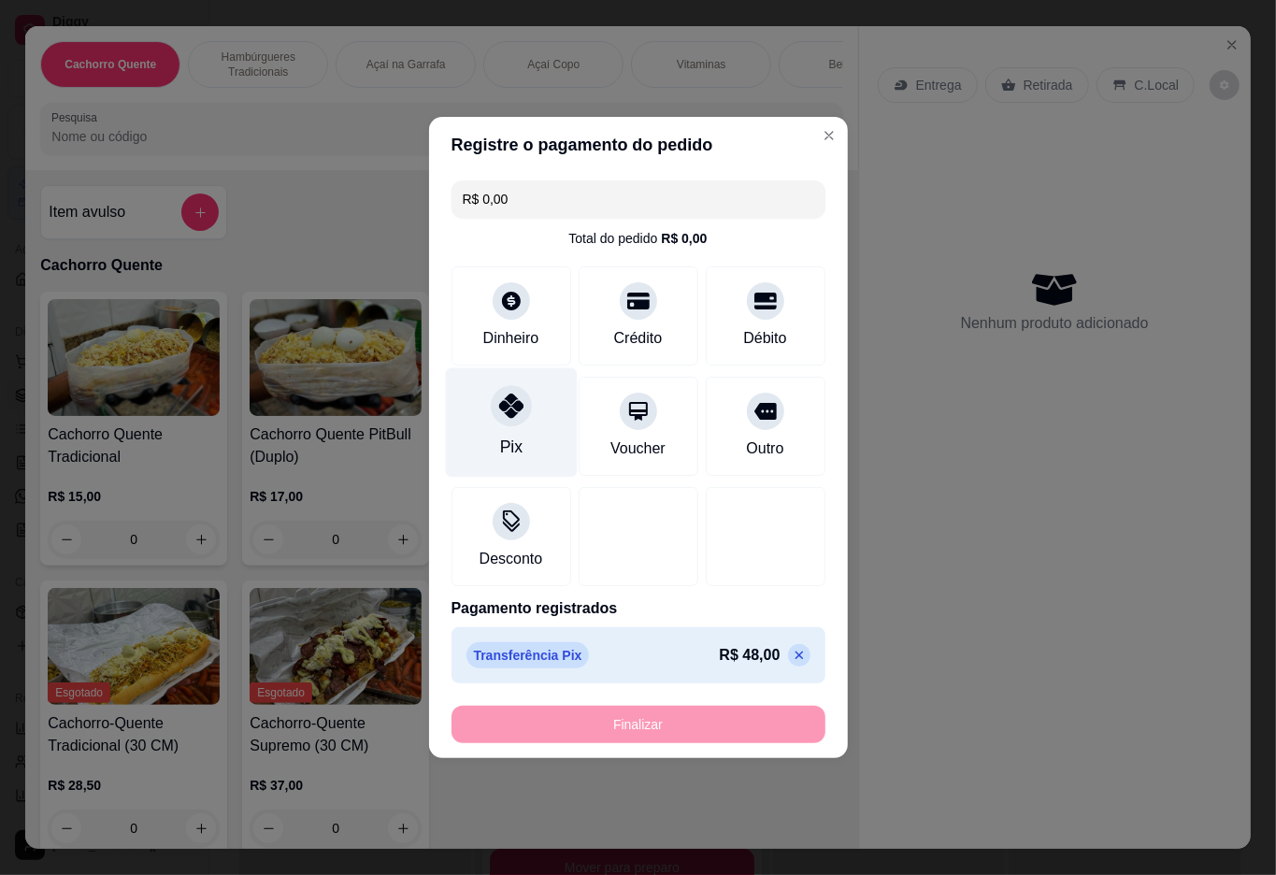
type input "-R$ 48,00"
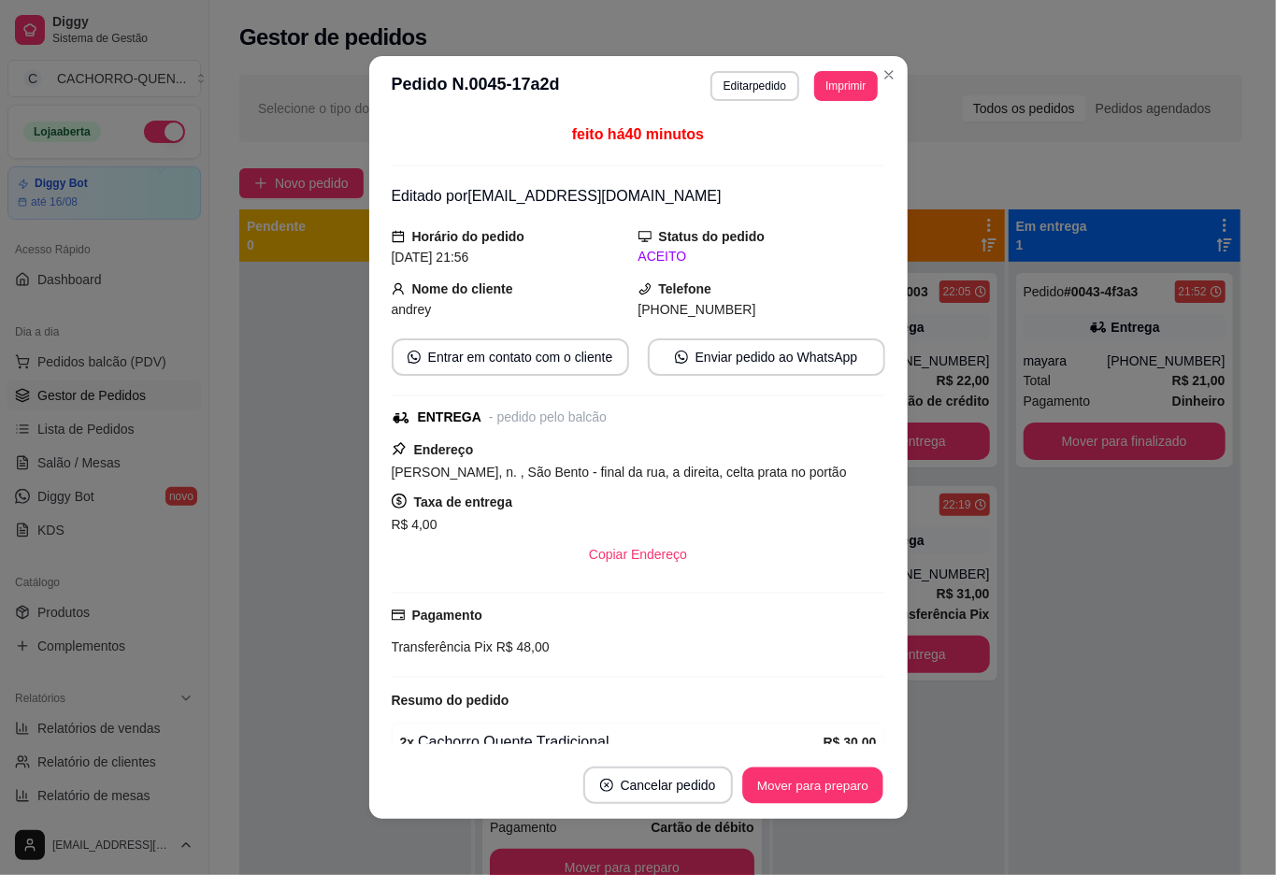
click at [812, 785] on button "Mover para preparo" at bounding box center [812, 786] width 140 height 36
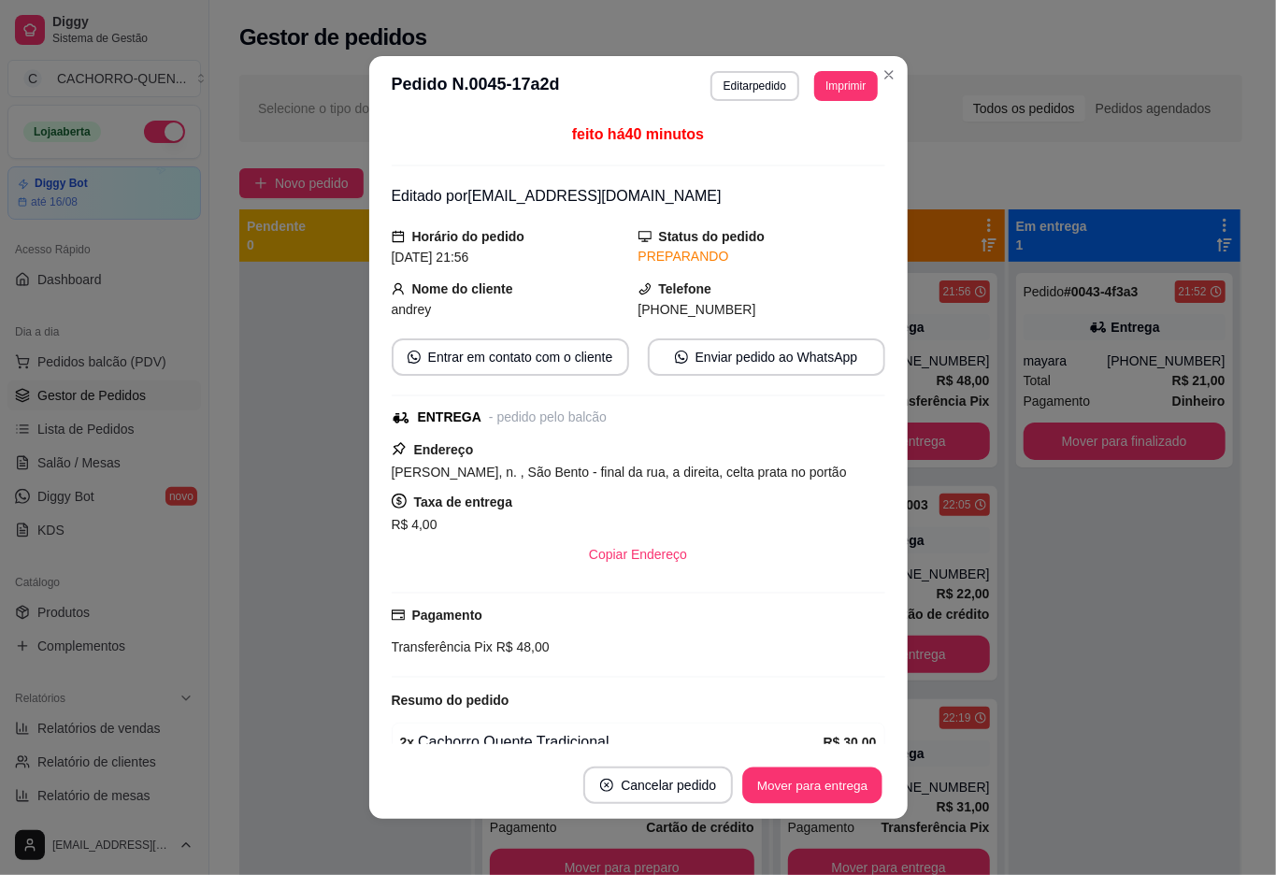
click at [802, 783] on button "Mover para entrega" at bounding box center [813, 786] width 140 height 36
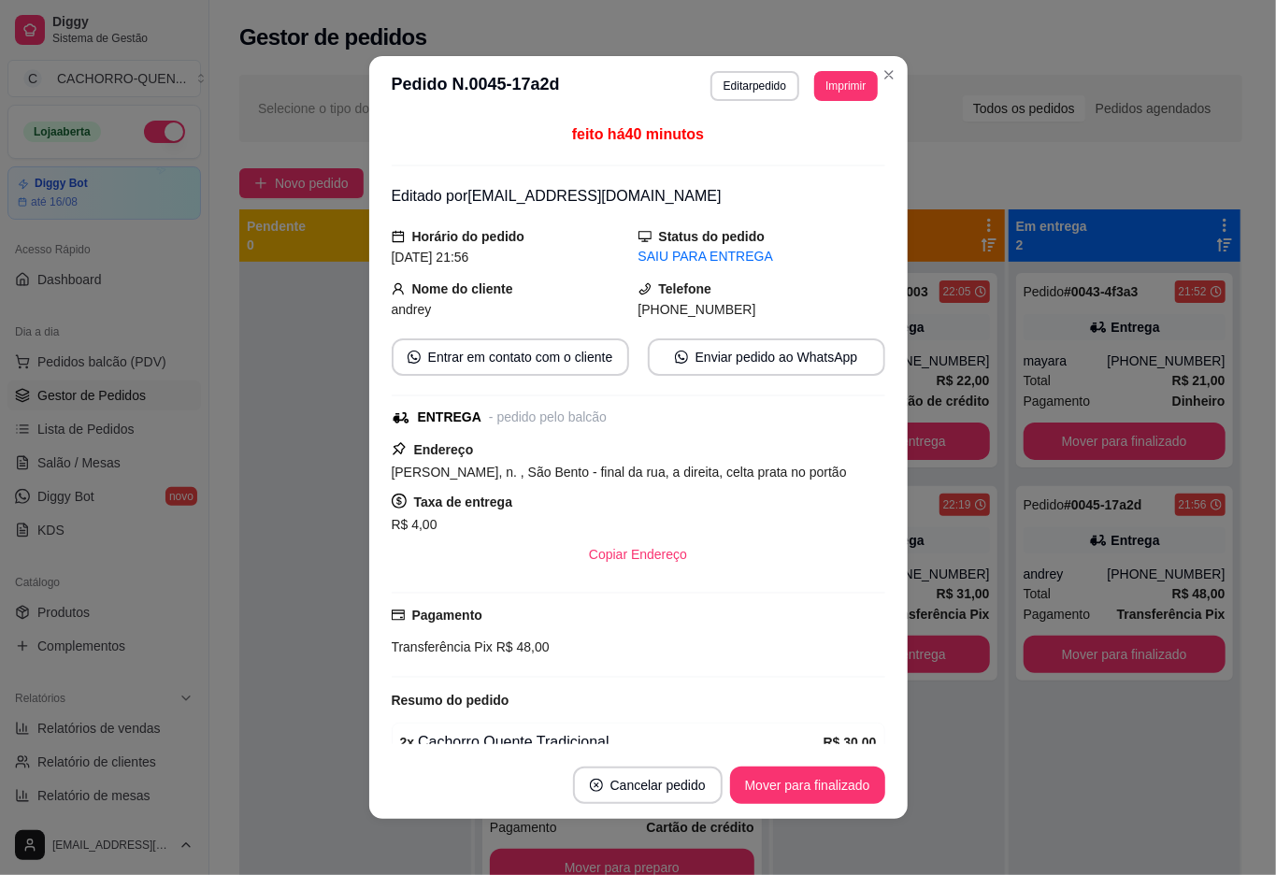
click at [815, 785] on button "Mover para finalizado" at bounding box center [807, 785] width 155 height 37
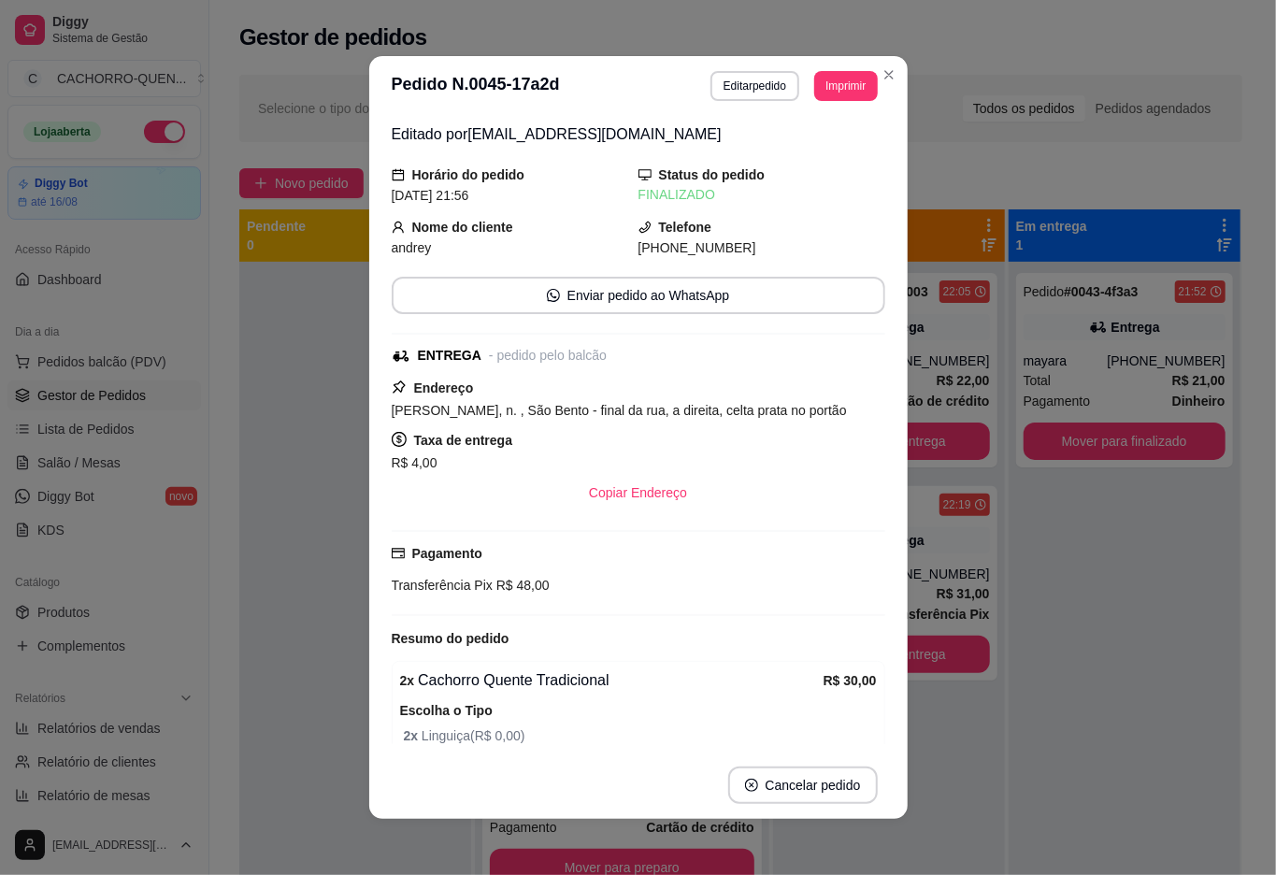
click at [281, 473] on div at bounding box center [355, 699] width 232 height 875
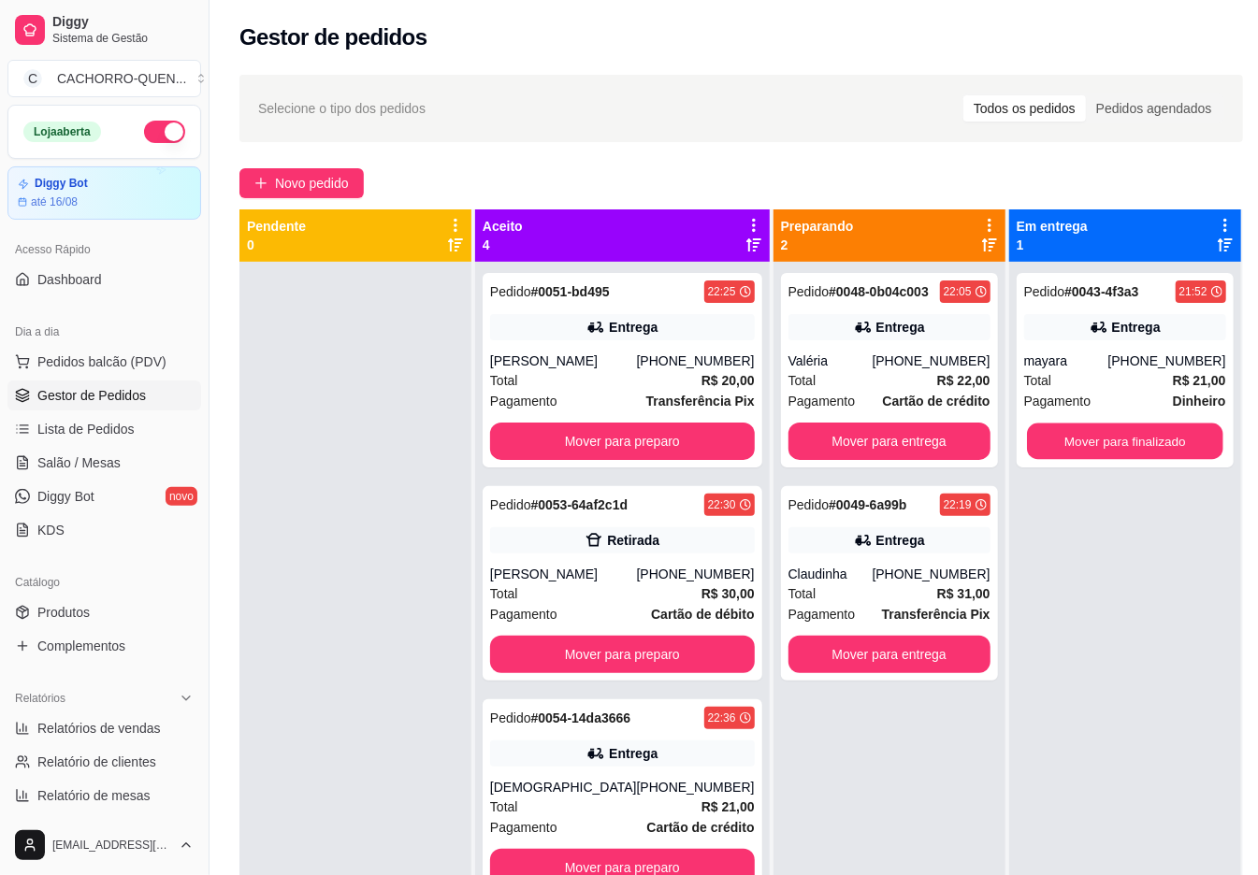
click at [1041, 441] on button "Mover para finalizado" at bounding box center [1125, 442] width 196 height 36
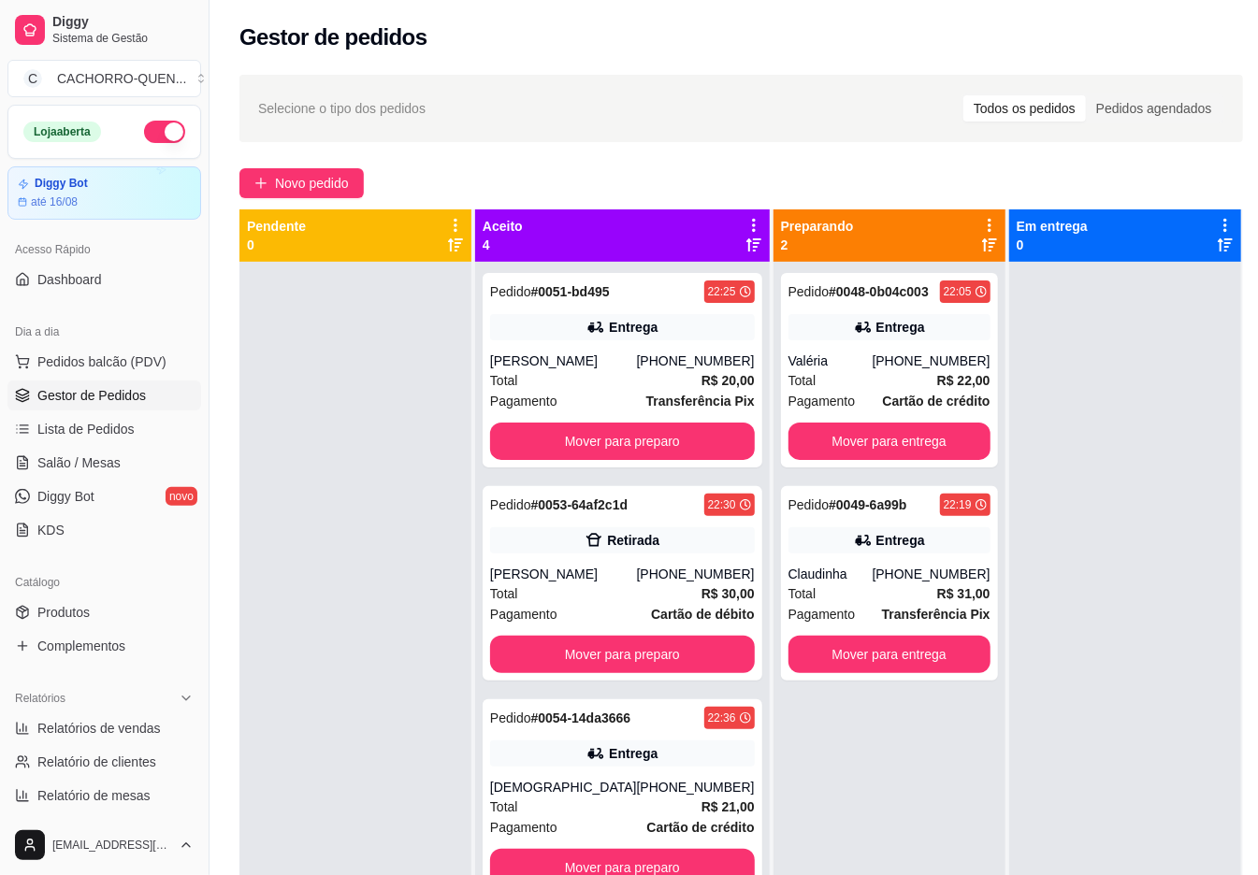
click at [611, 460] on button "Mover para preparo" at bounding box center [622, 441] width 265 height 37
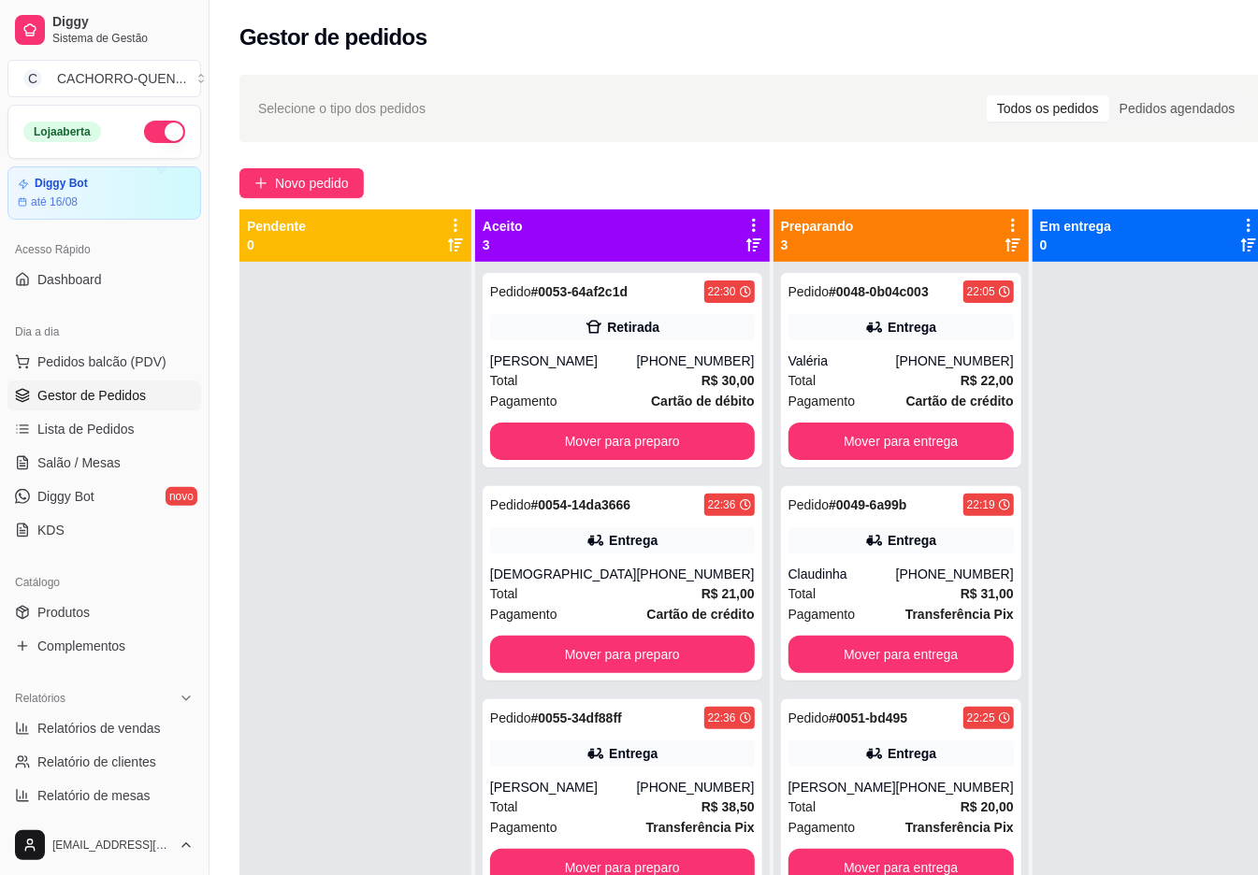
click at [615, 442] on button "Mover para preparo" at bounding box center [622, 441] width 265 height 37
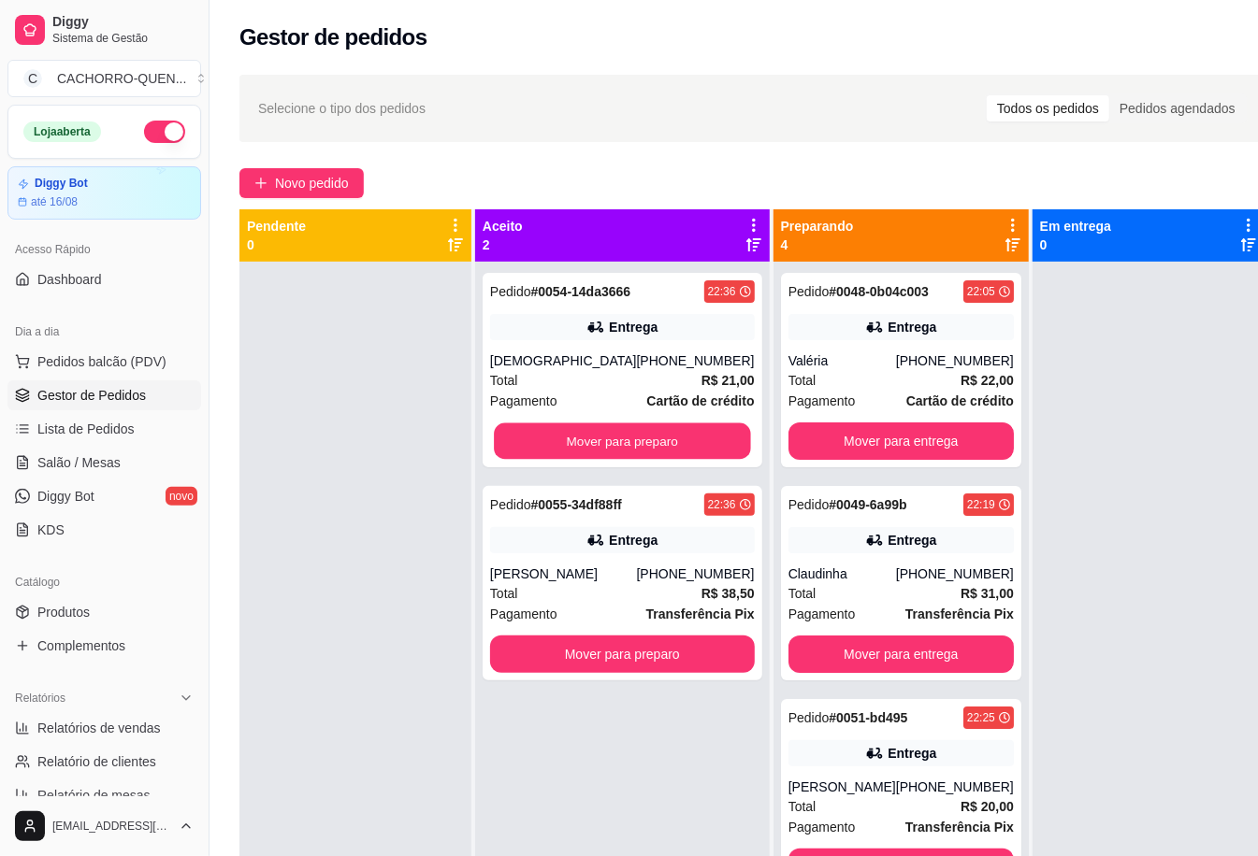
click at [626, 424] on button "Mover para preparo" at bounding box center [622, 442] width 256 height 36
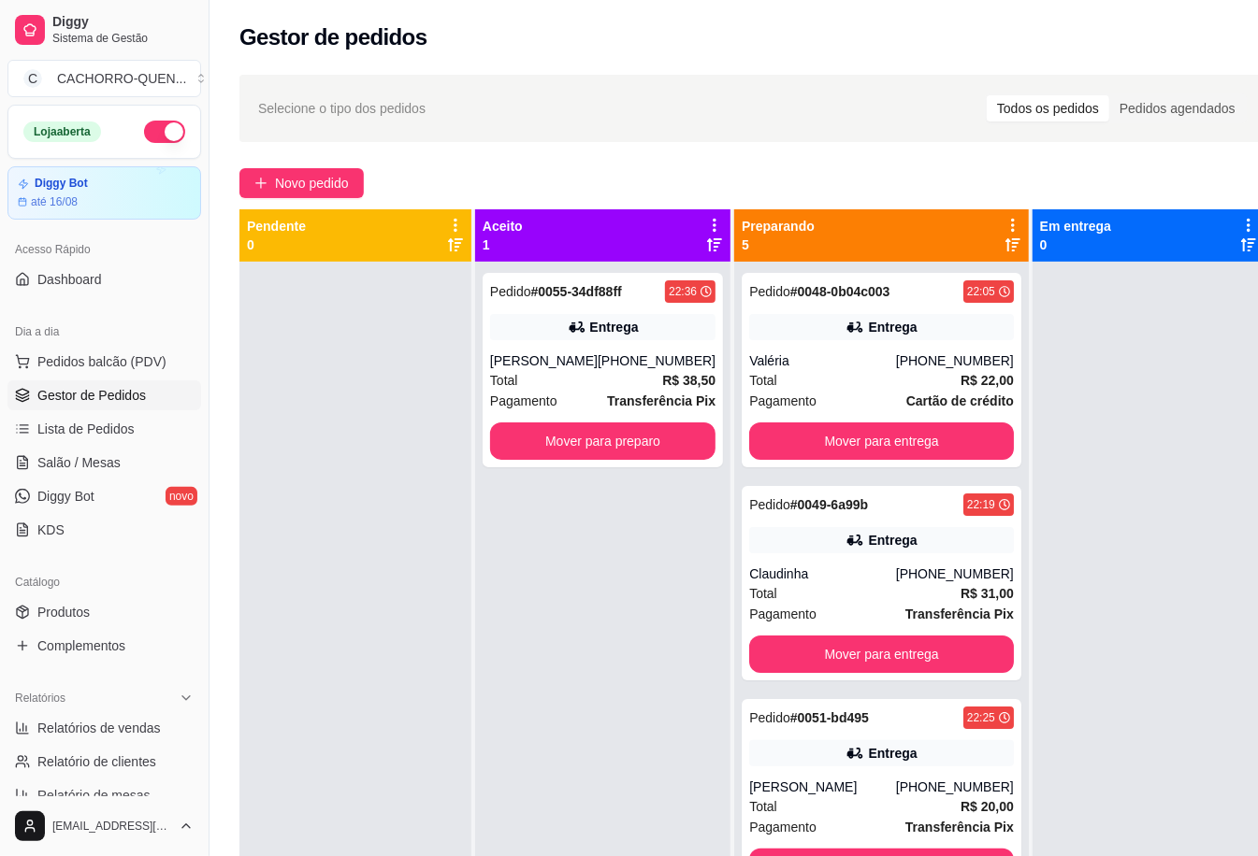
click at [634, 439] on button "Mover para preparo" at bounding box center [602, 441] width 225 height 37
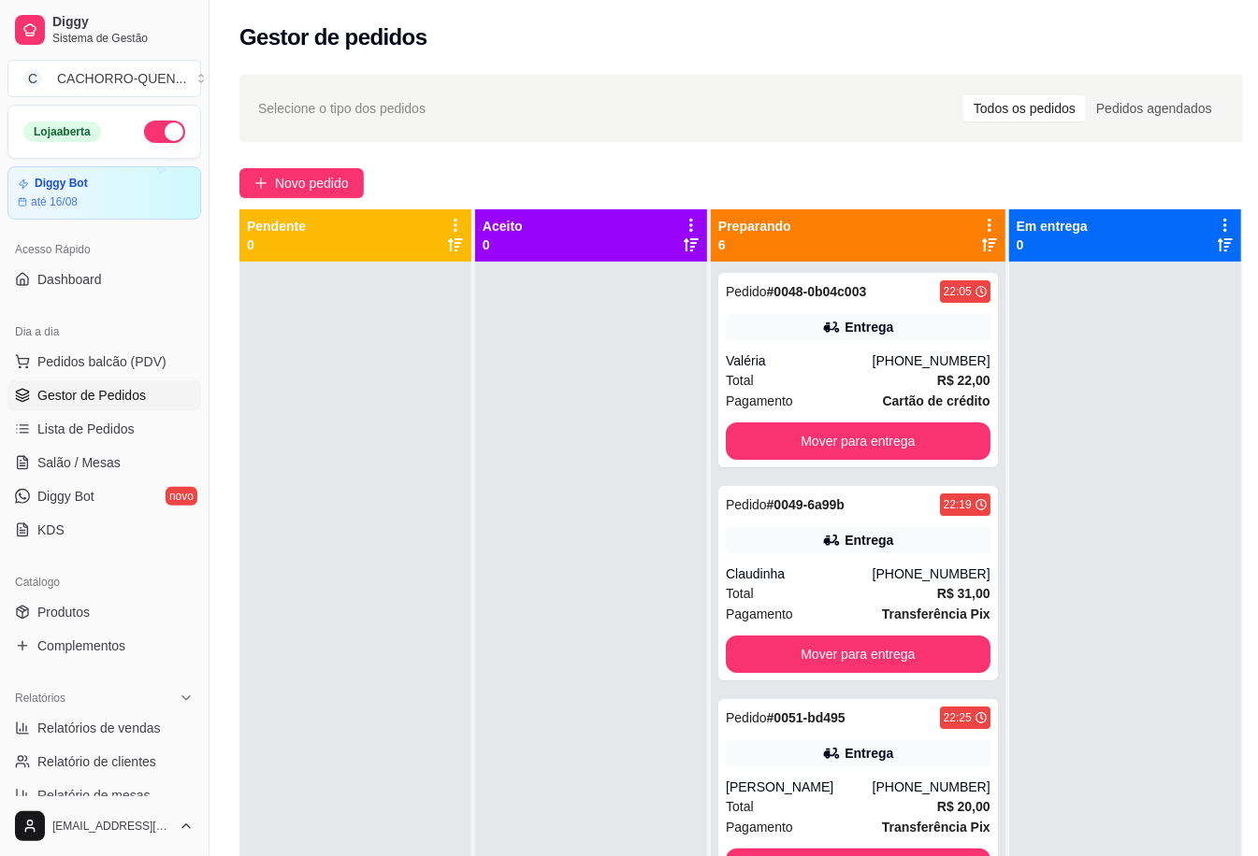
click at [855, 442] on button "Mover para entrega" at bounding box center [858, 441] width 265 height 37
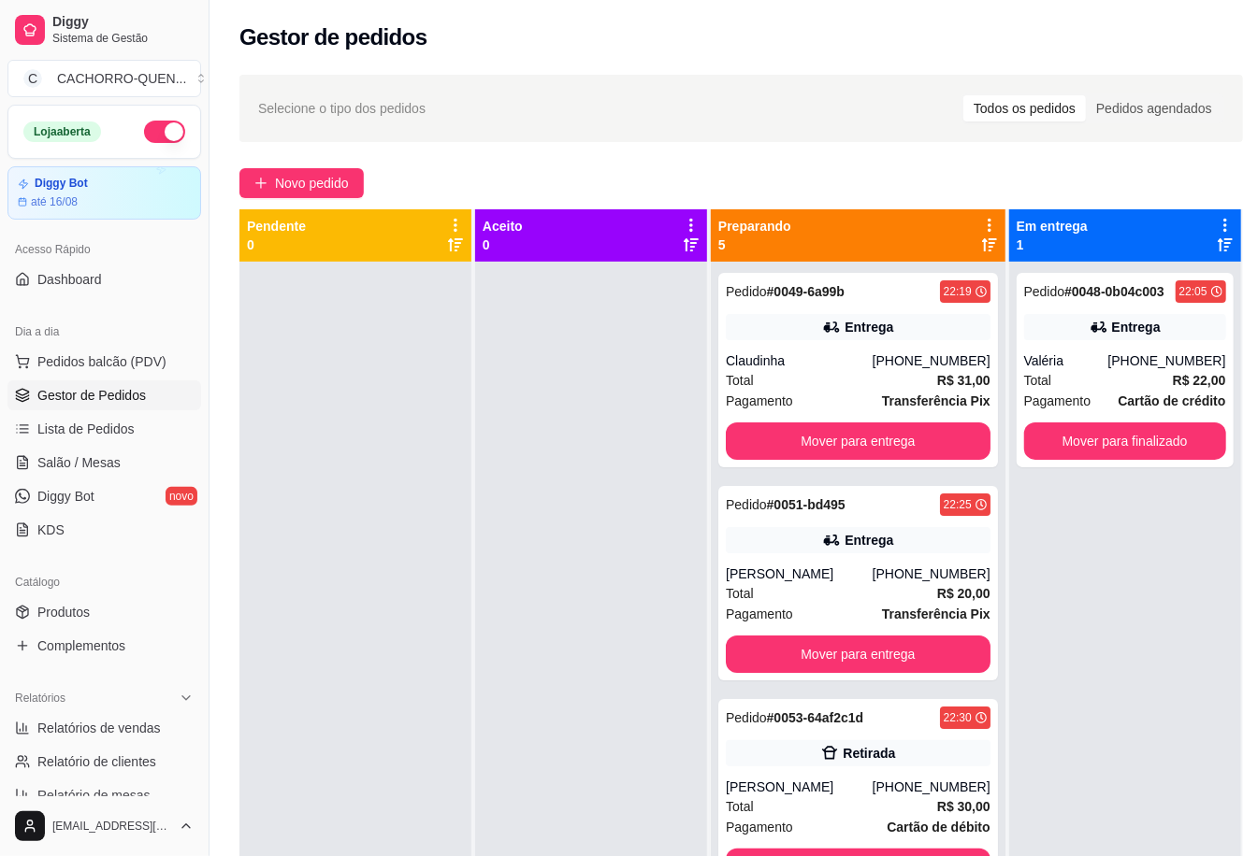
click at [873, 431] on button "Mover para entrega" at bounding box center [858, 441] width 265 height 37
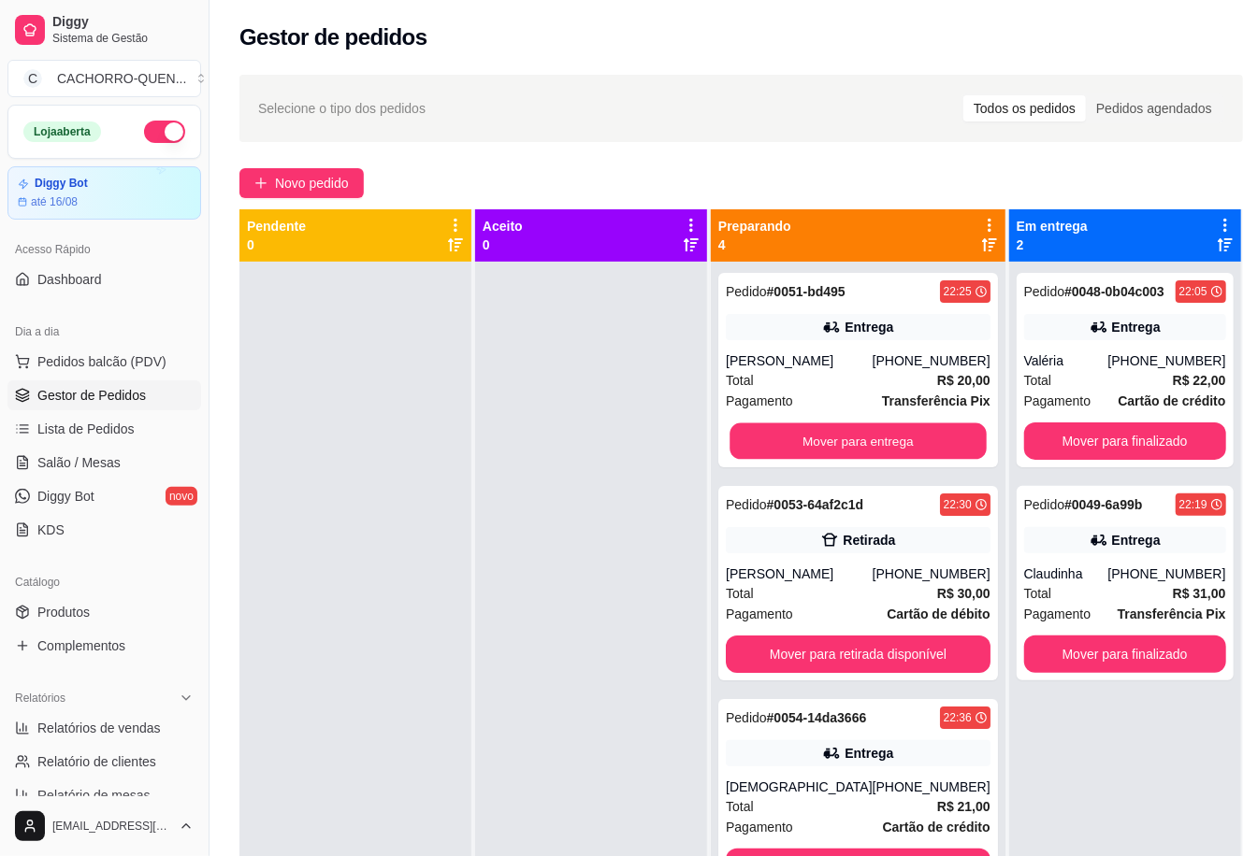
click at [873, 443] on button "Mover para entrega" at bounding box center [857, 442] width 256 height 36
click at [815, 460] on button "Mover para entrega" at bounding box center [857, 442] width 256 height 36
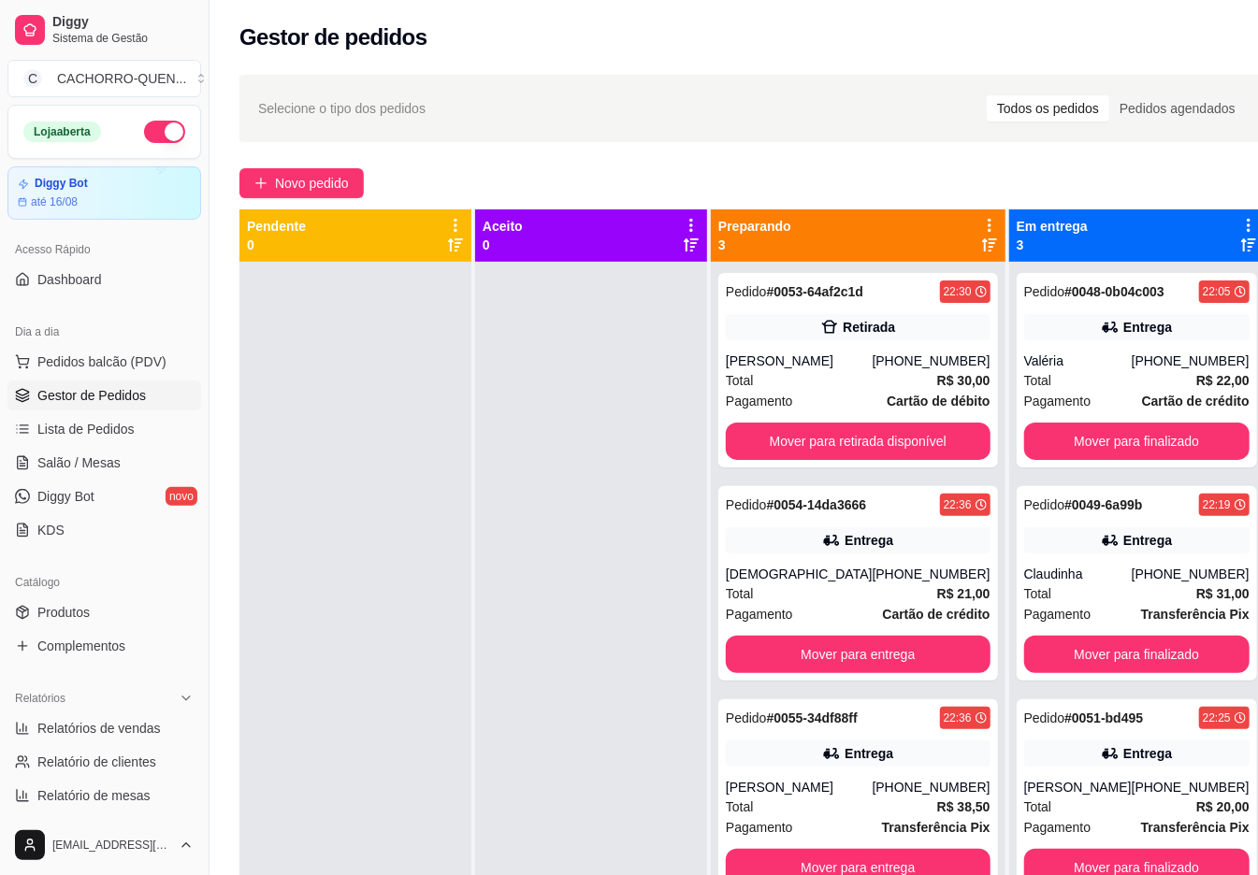
click at [1083, 655] on button "Mover para finalizado" at bounding box center [1136, 654] width 225 height 37
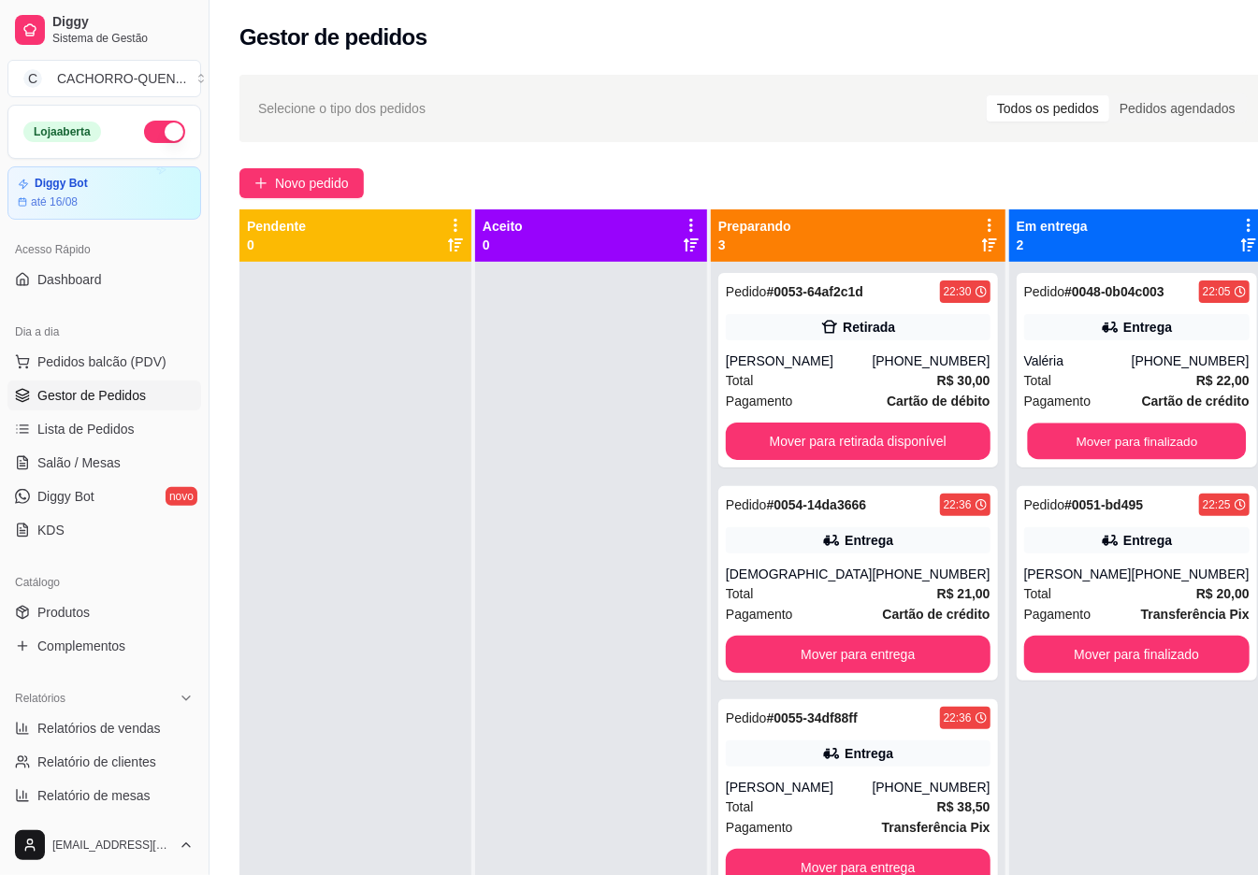
click at [1123, 449] on button "Mover para finalizado" at bounding box center [1136, 442] width 219 height 36
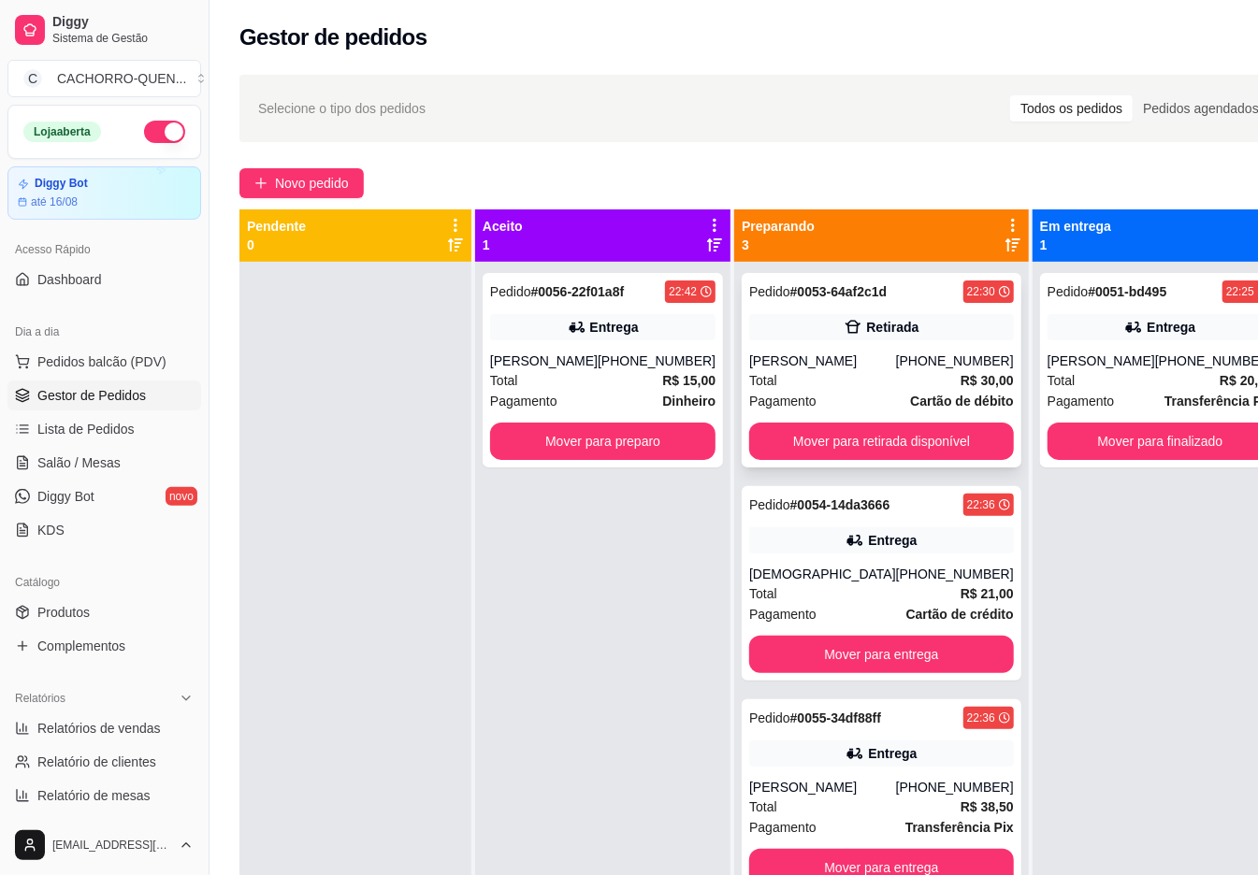
click at [810, 348] on div "Pedido # 0053-64af2c1d 22:30 Retirada [PERSON_NAME] [PHONE_NUMBER] Total R$ 30,…" at bounding box center [881, 370] width 280 height 194
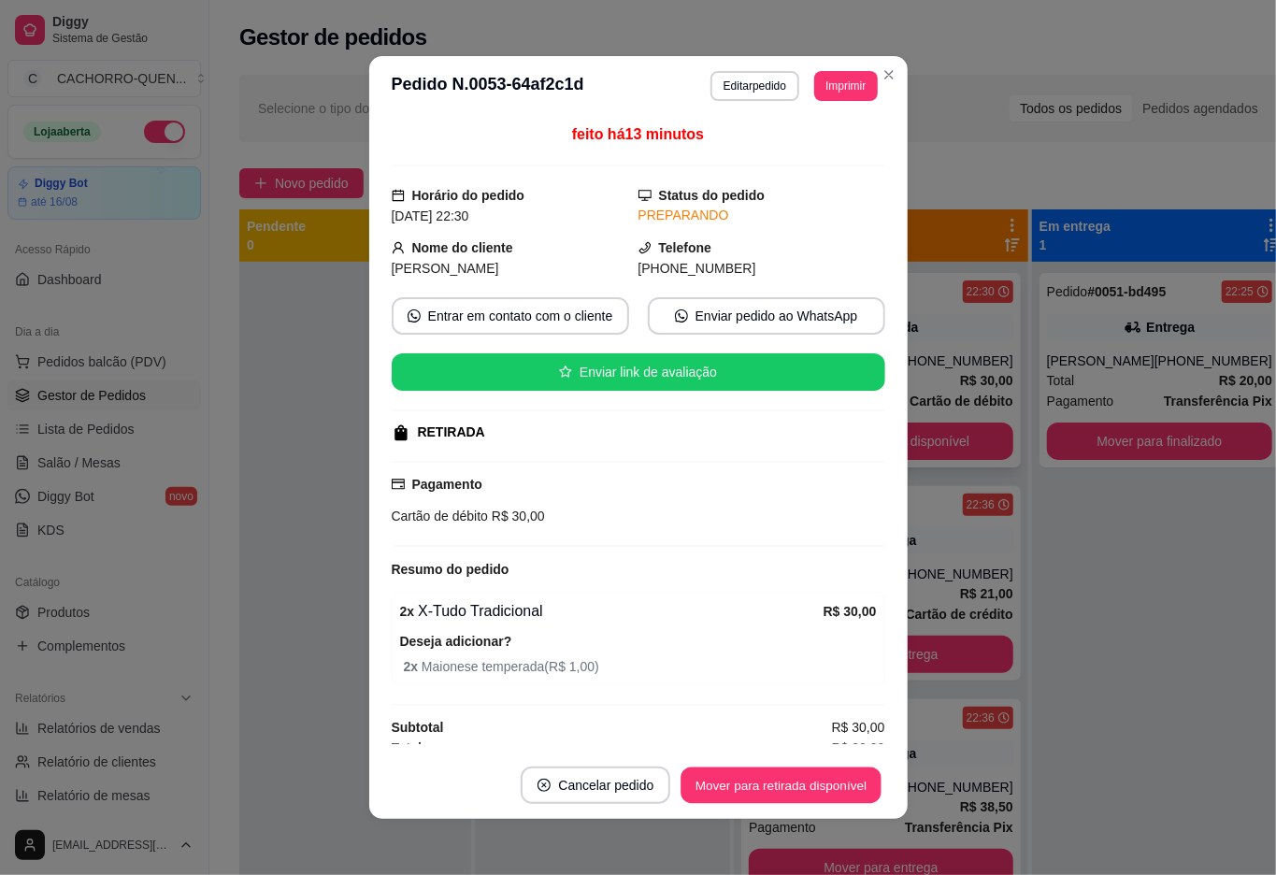
click at [824, 794] on button "Mover para retirada disponível" at bounding box center [782, 786] width 200 height 36
click at [753, 784] on button "Mover para retirada disponível" at bounding box center [781, 785] width 207 height 37
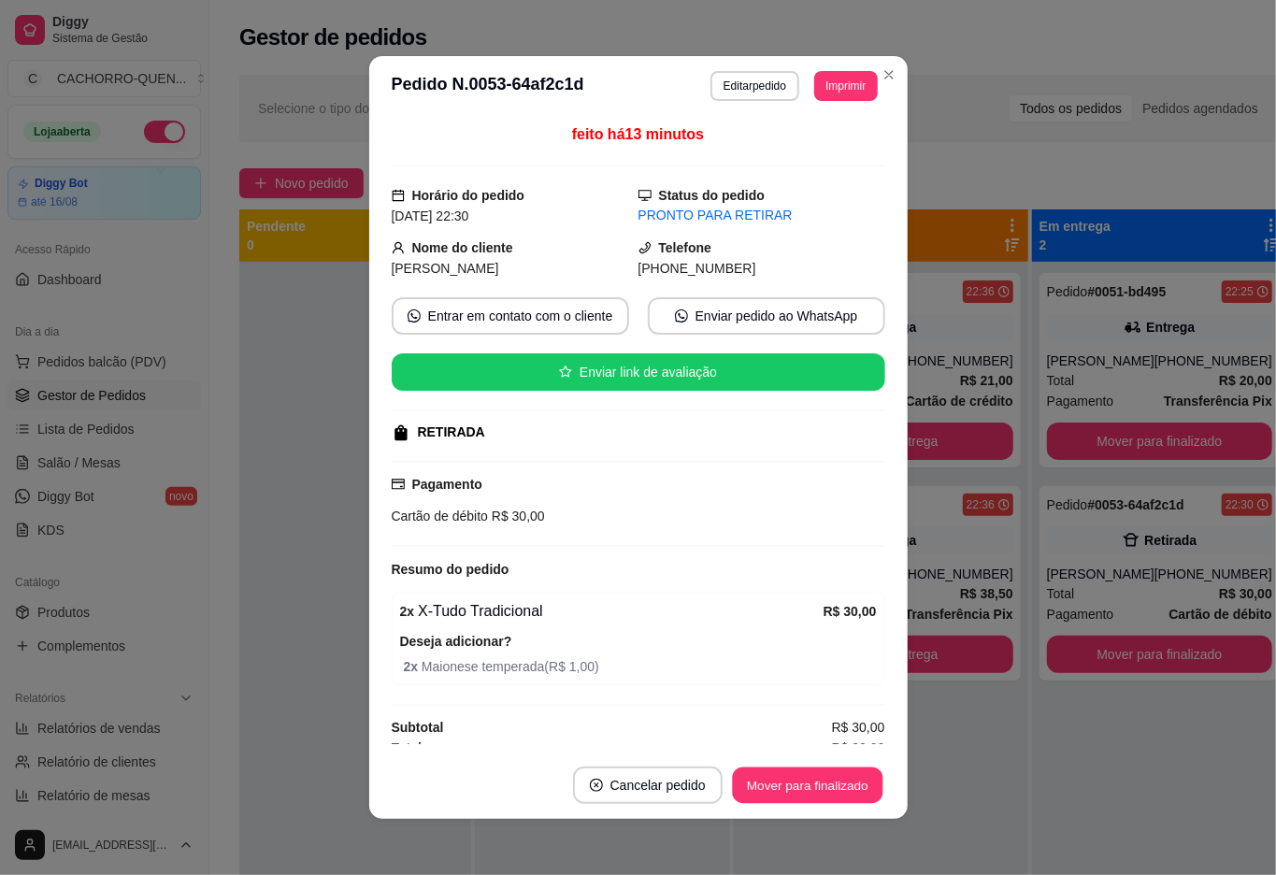
click at [737, 785] on button "Mover para finalizado" at bounding box center [807, 786] width 151 height 36
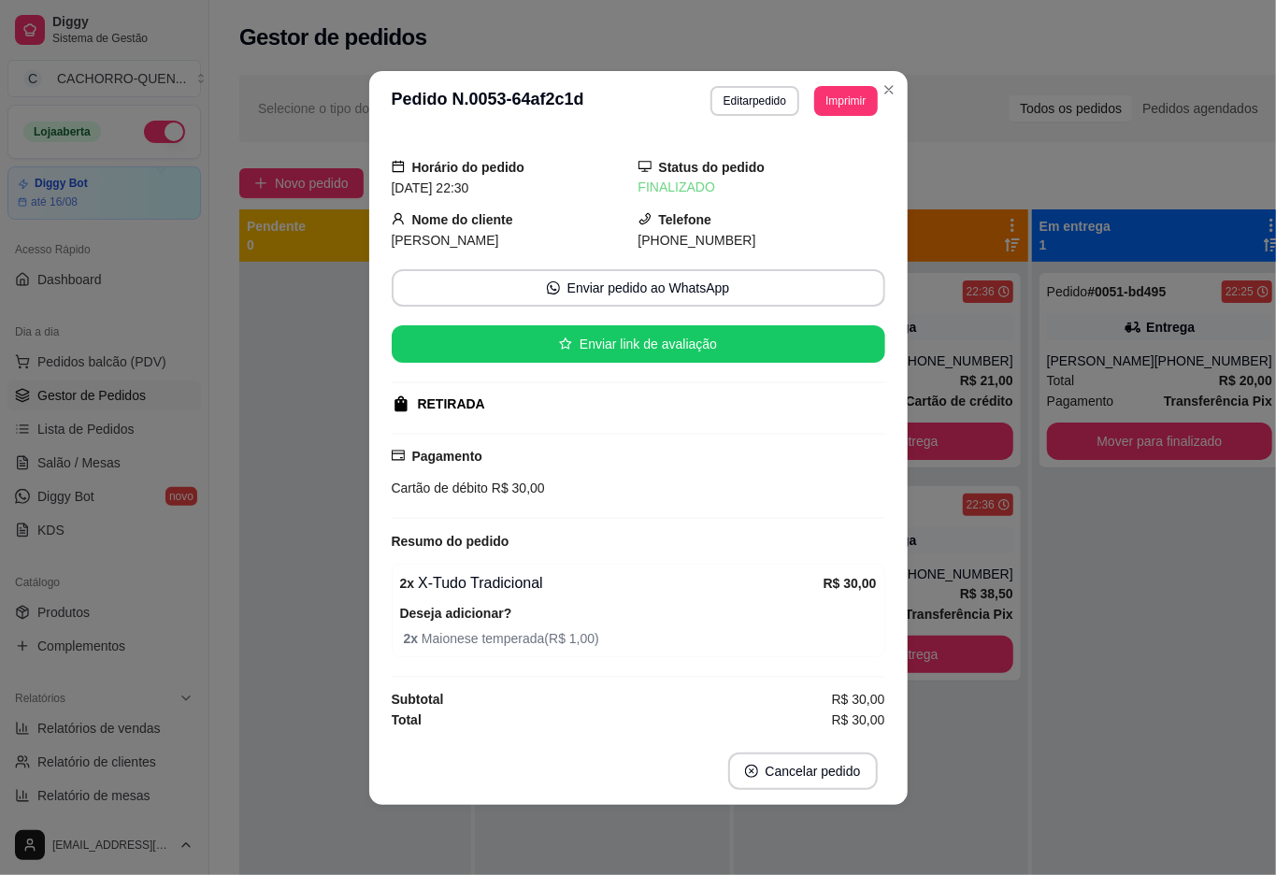
click at [369, 570] on div "Horário do pedido [DATE] 22:30 Status do pedido FINALIZADO Nome do cliente Andr…" at bounding box center [638, 434] width 539 height 607
click at [325, 405] on div at bounding box center [355, 699] width 232 height 875
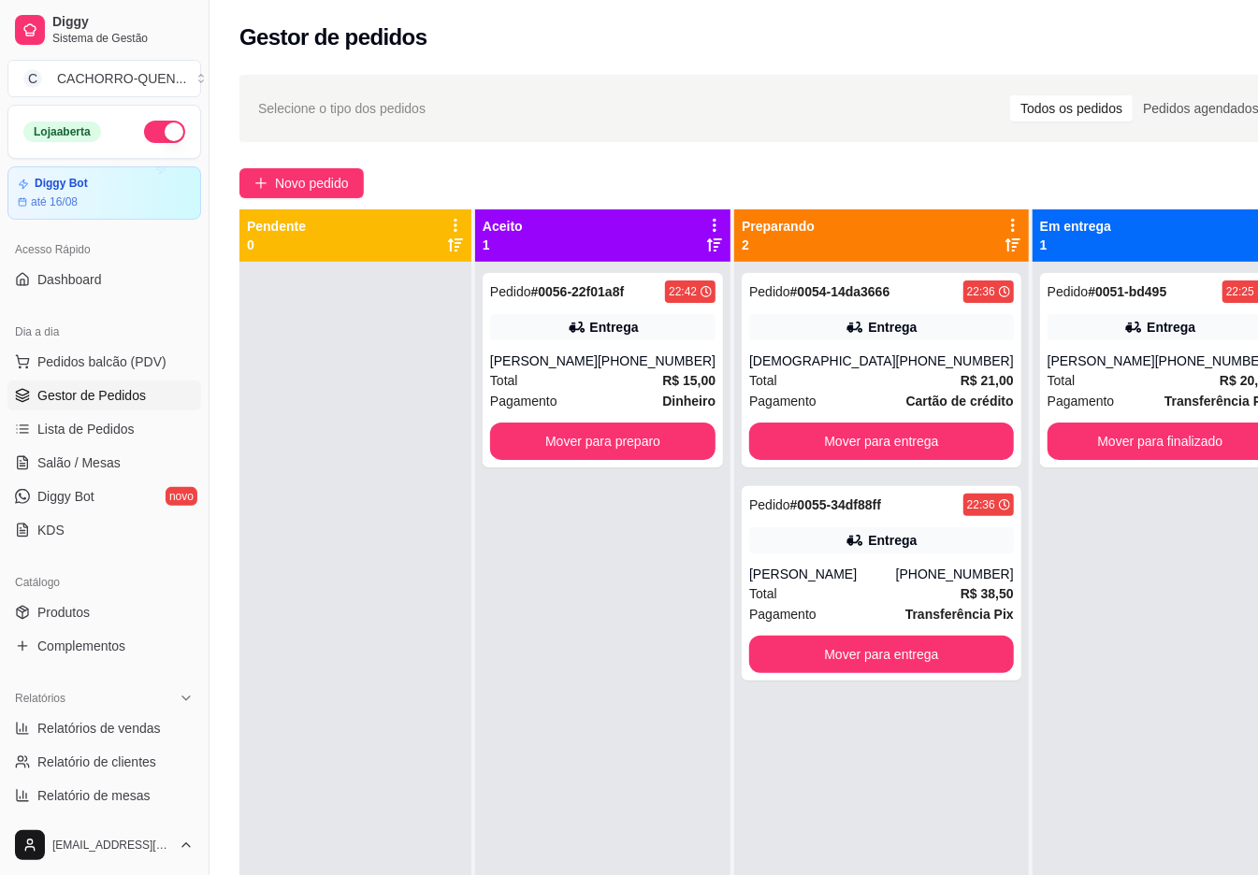
click at [1079, 457] on button "Mover para finalizado" at bounding box center [1159, 441] width 225 height 37
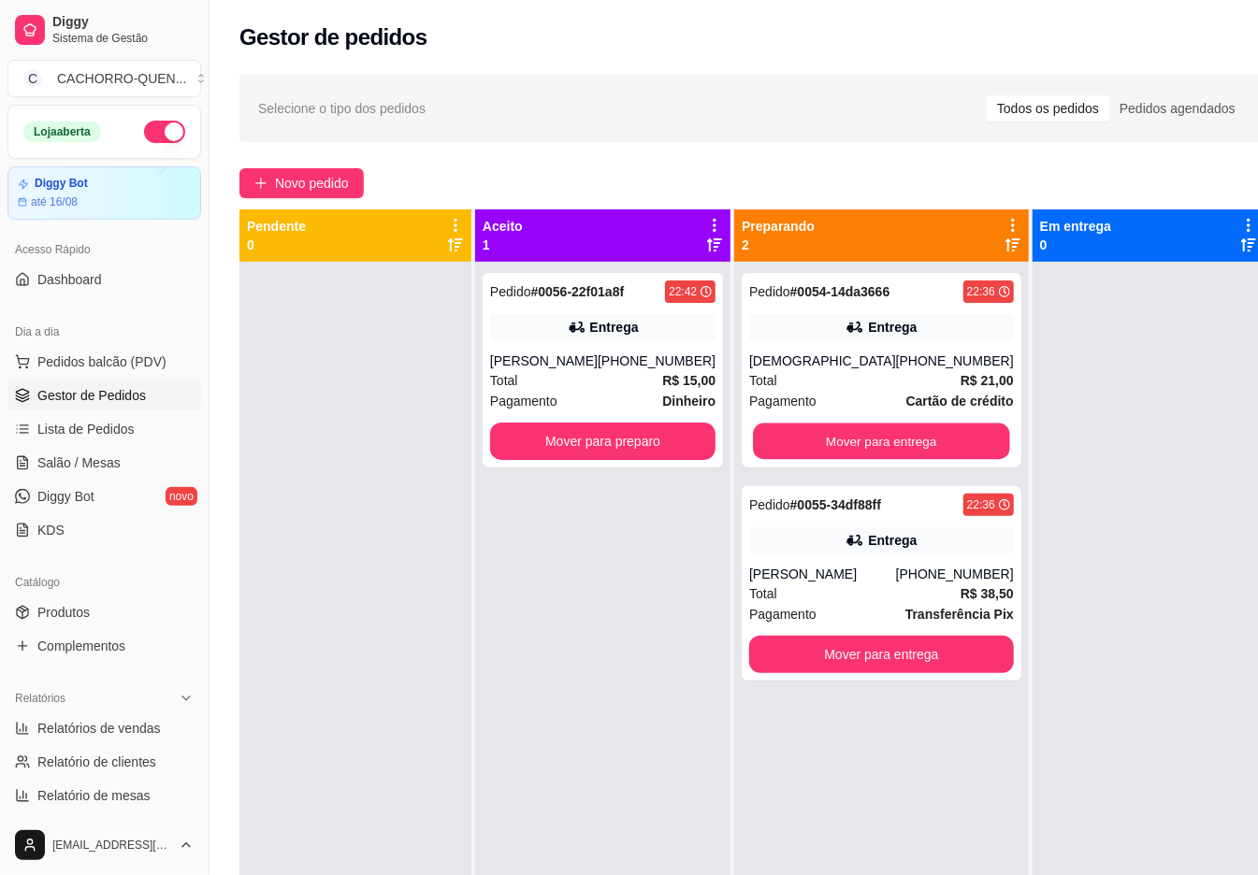
click at [870, 441] on button "Mover para entrega" at bounding box center [881, 442] width 256 height 36
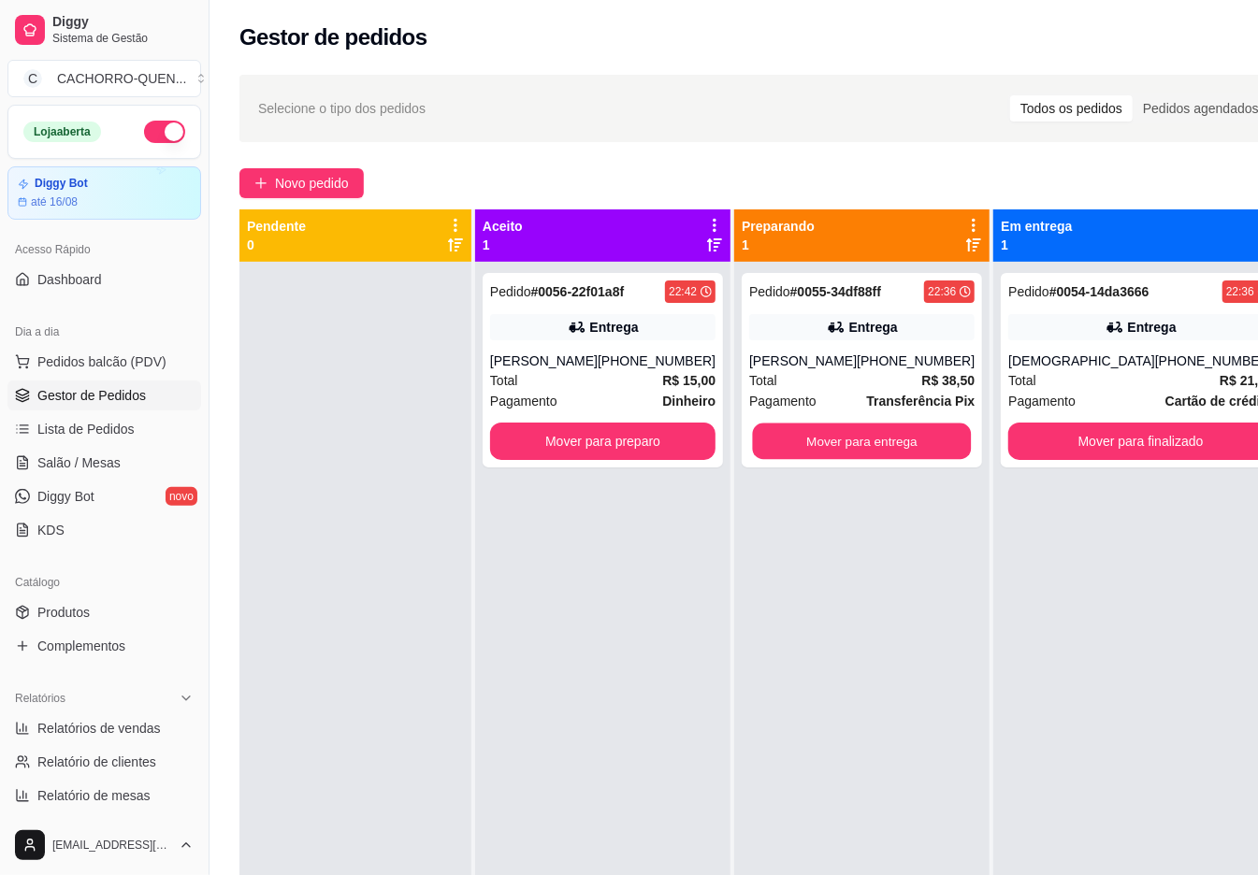
click at [862, 424] on button "Mover para entrega" at bounding box center [862, 442] width 219 height 36
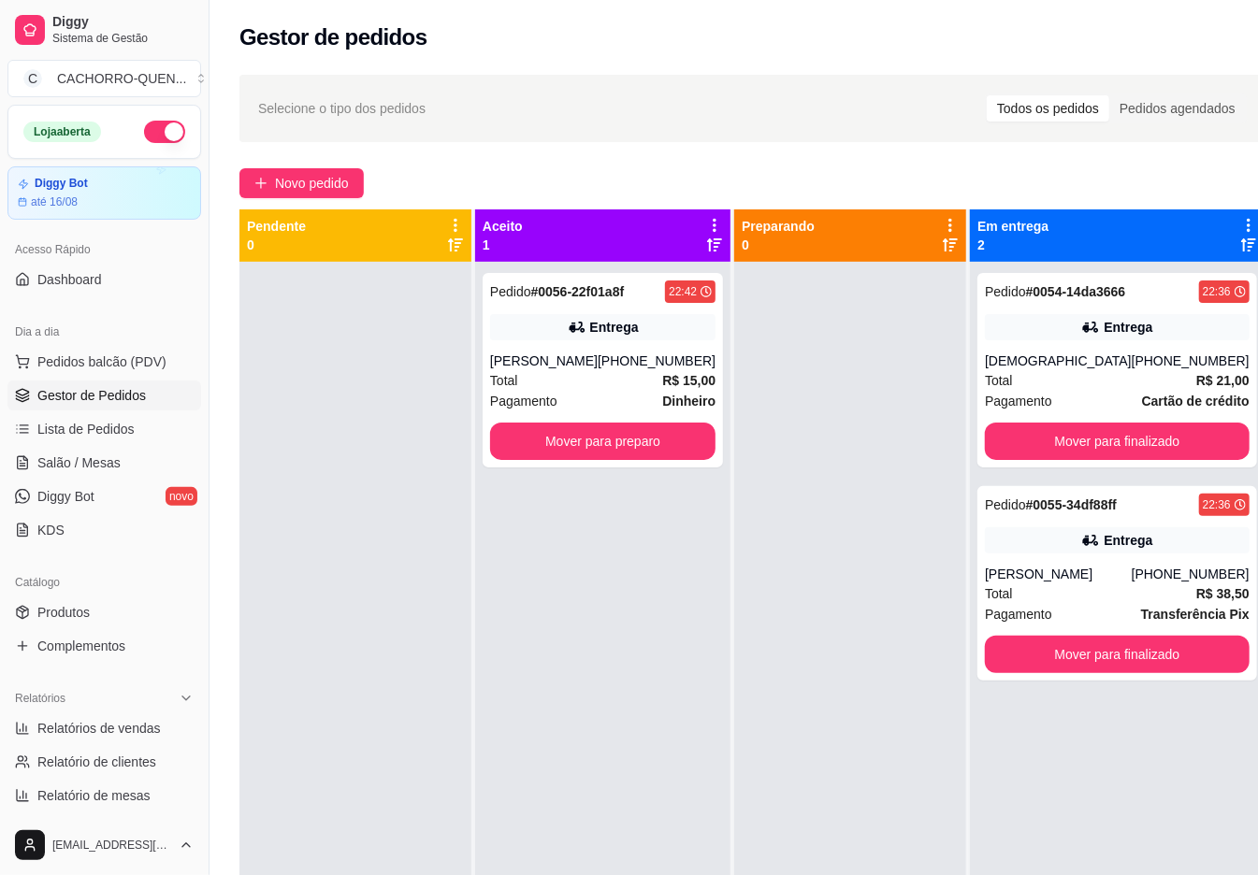
click at [638, 434] on button "Mover para preparo" at bounding box center [602, 441] width 225 height 37
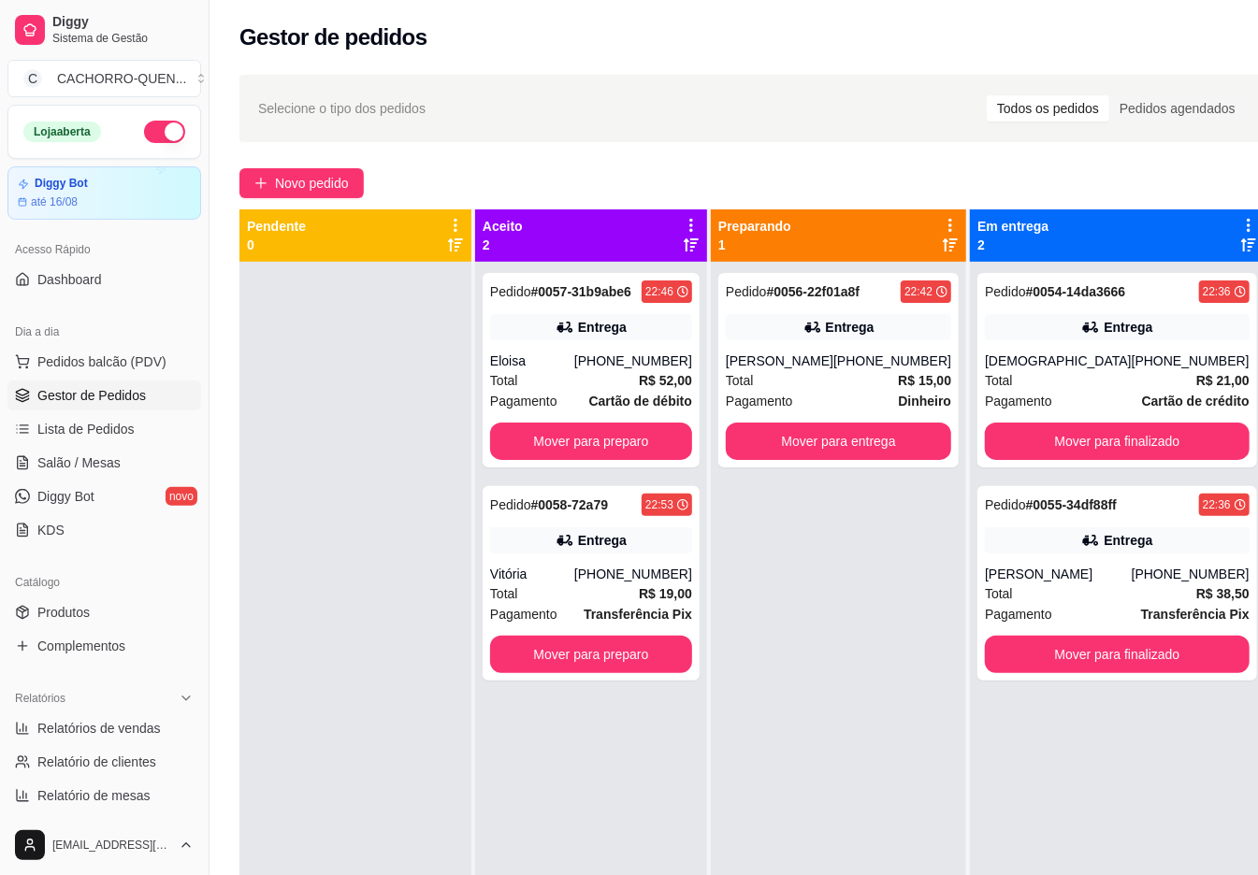
click at [1090, 644] on button "Mover para finalizado" at bounding box center [1117, 654] width 265 height 37
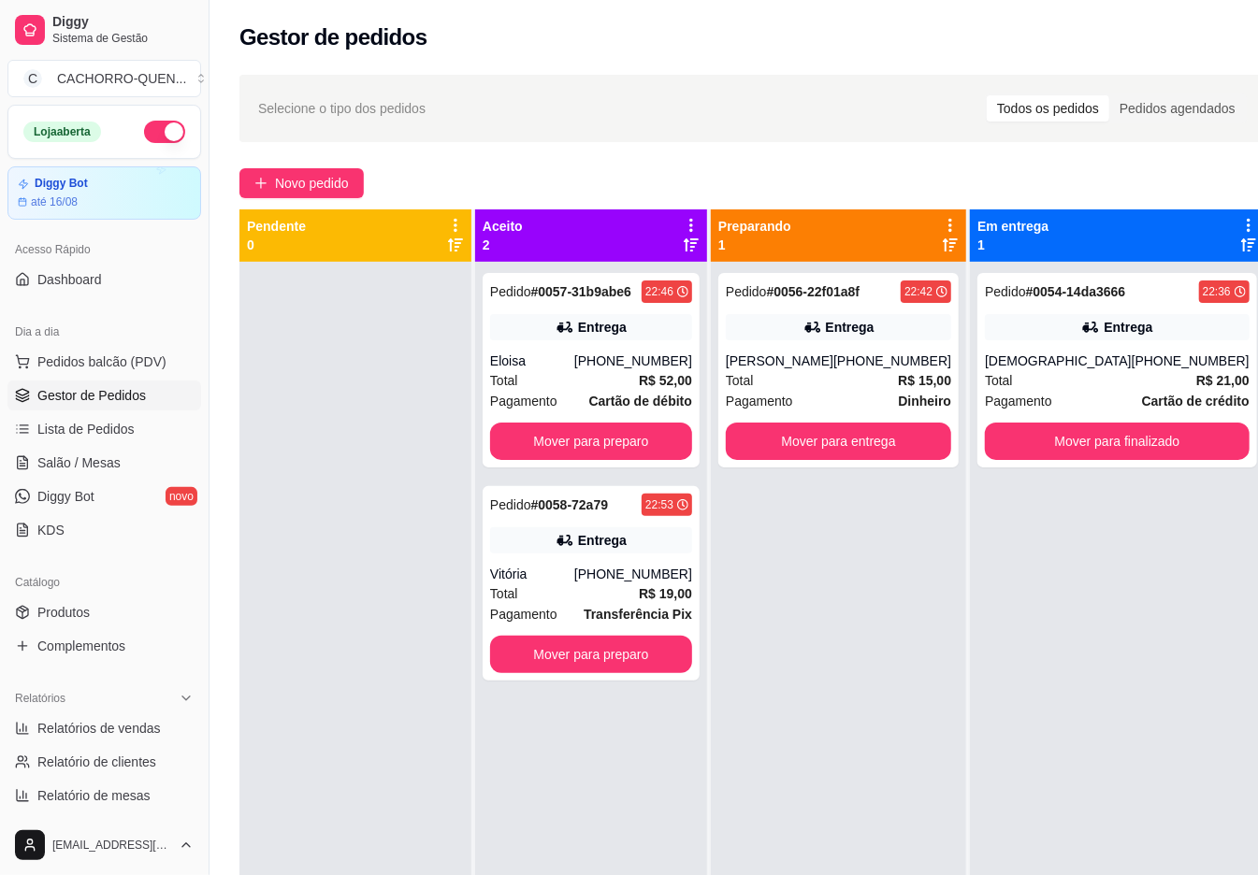
click at [634, 443] on button "Mover para preparo" at bounding box center [591, 441] width 202 height 37
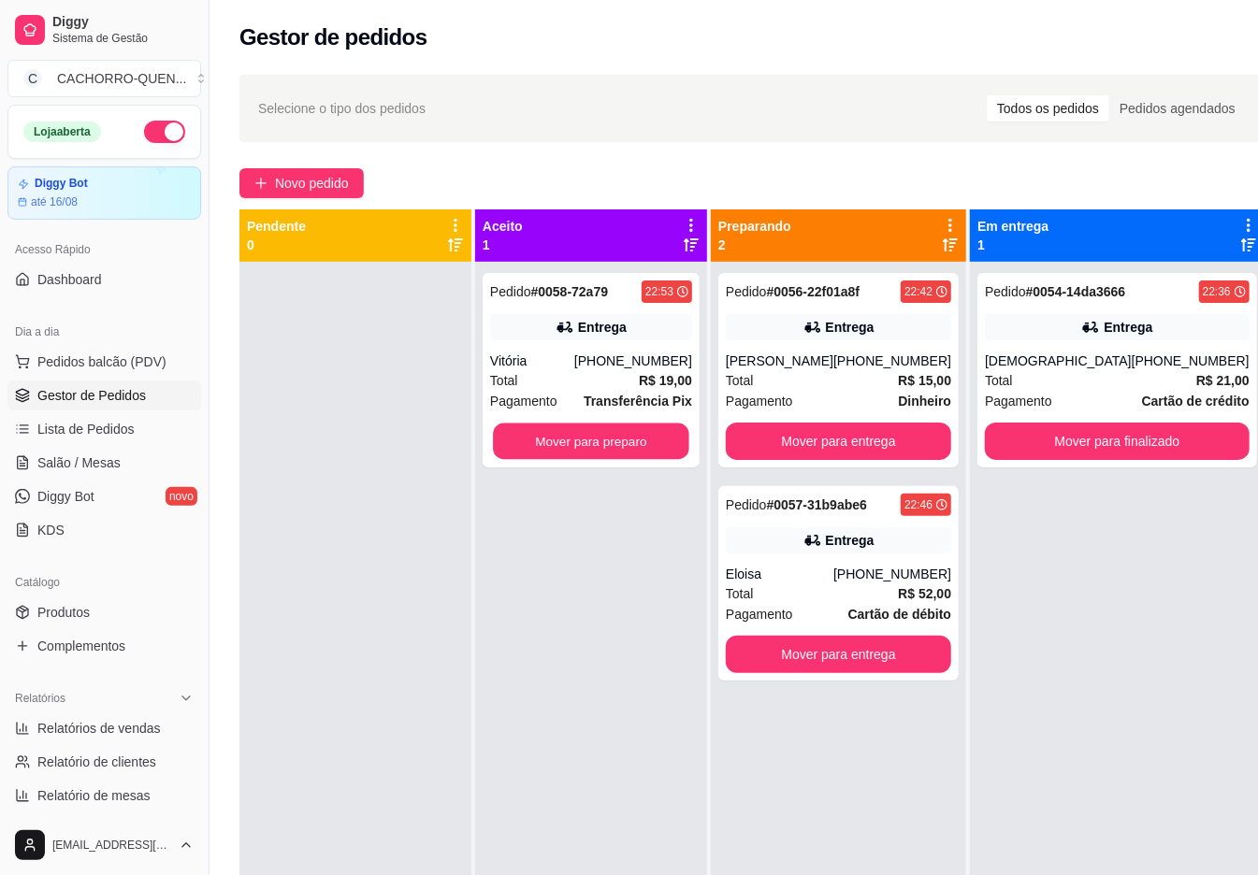
click at [626, 442] on button "Mover para preparo" at bounding box center [591, 442] width 196 height 36
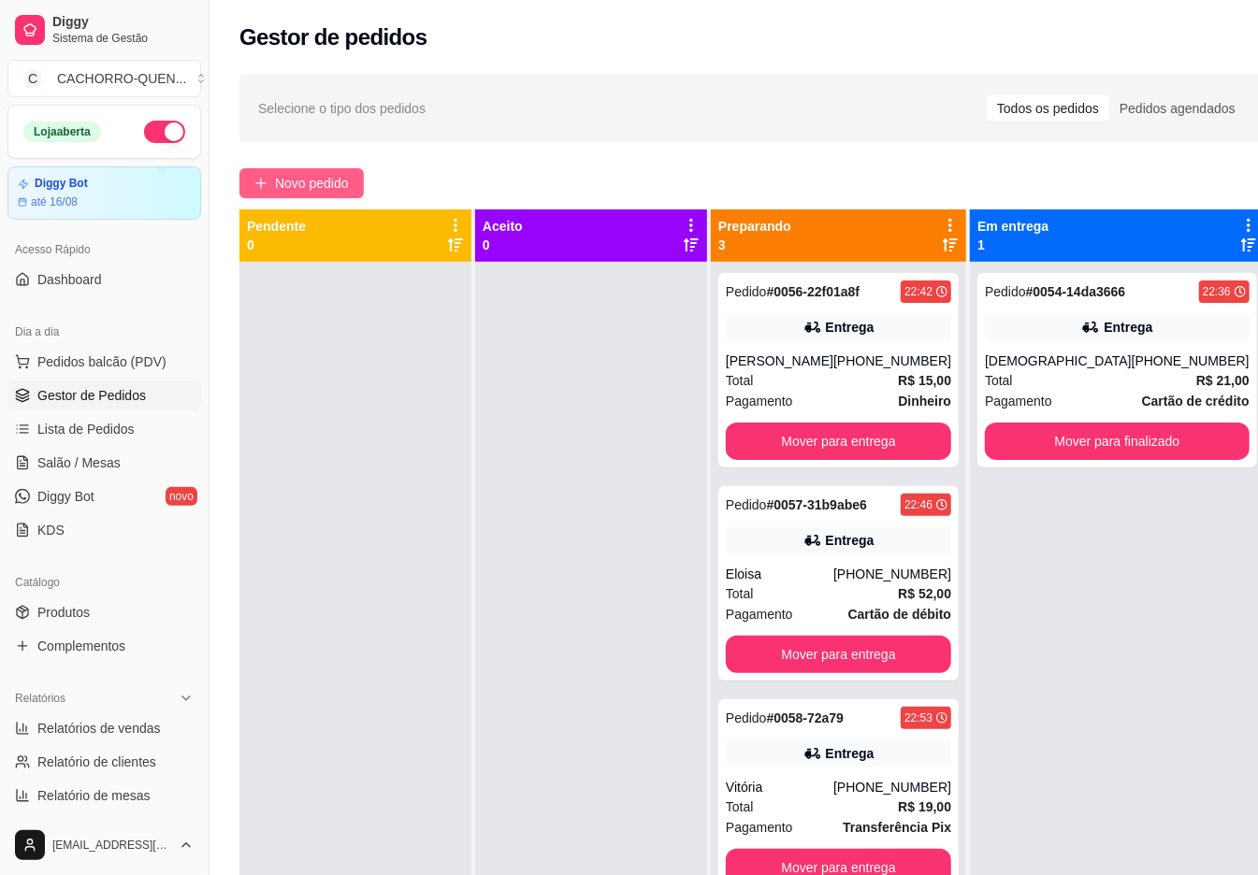
click at [338, 176] on span "Novo pedido" at bounding box center [312, 183] width 74 height 21
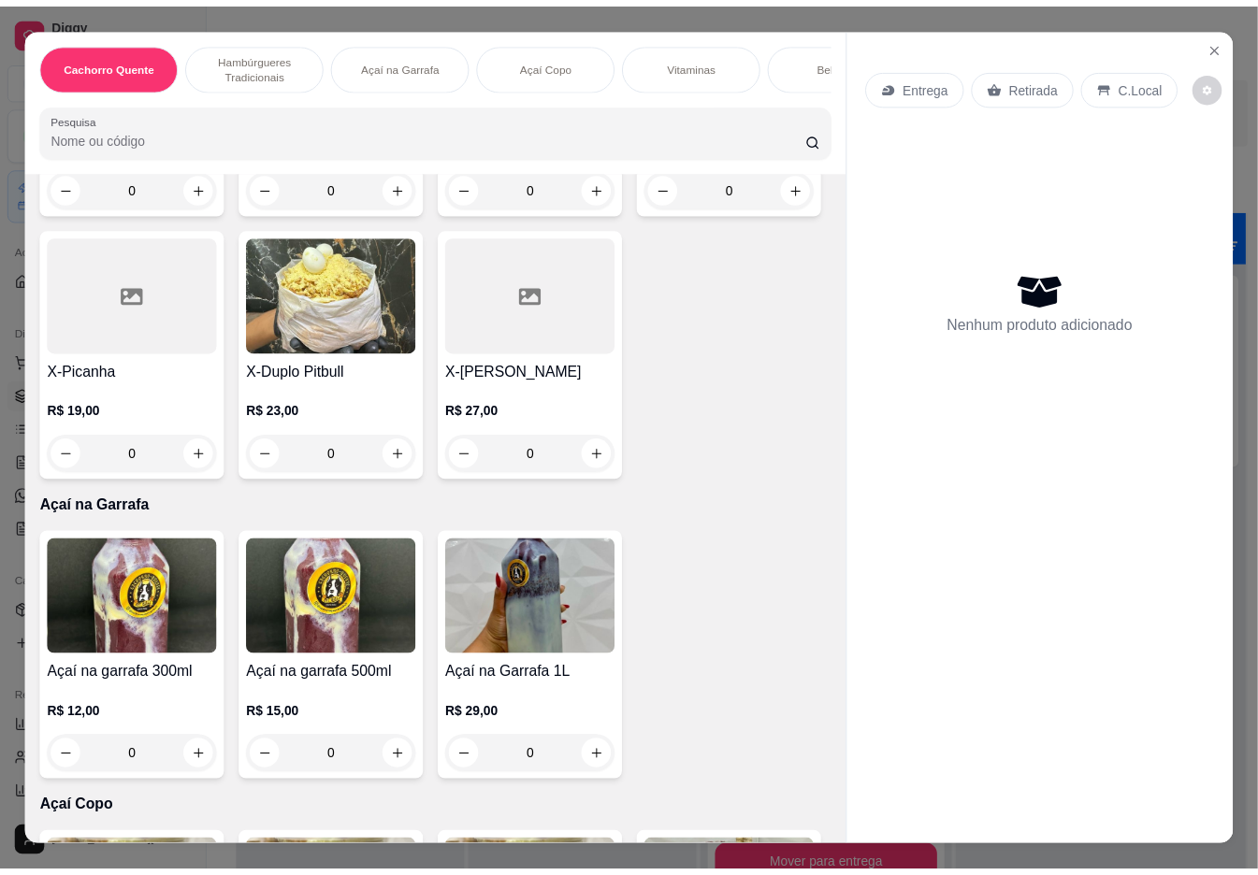
scroll to position [1239, 0]
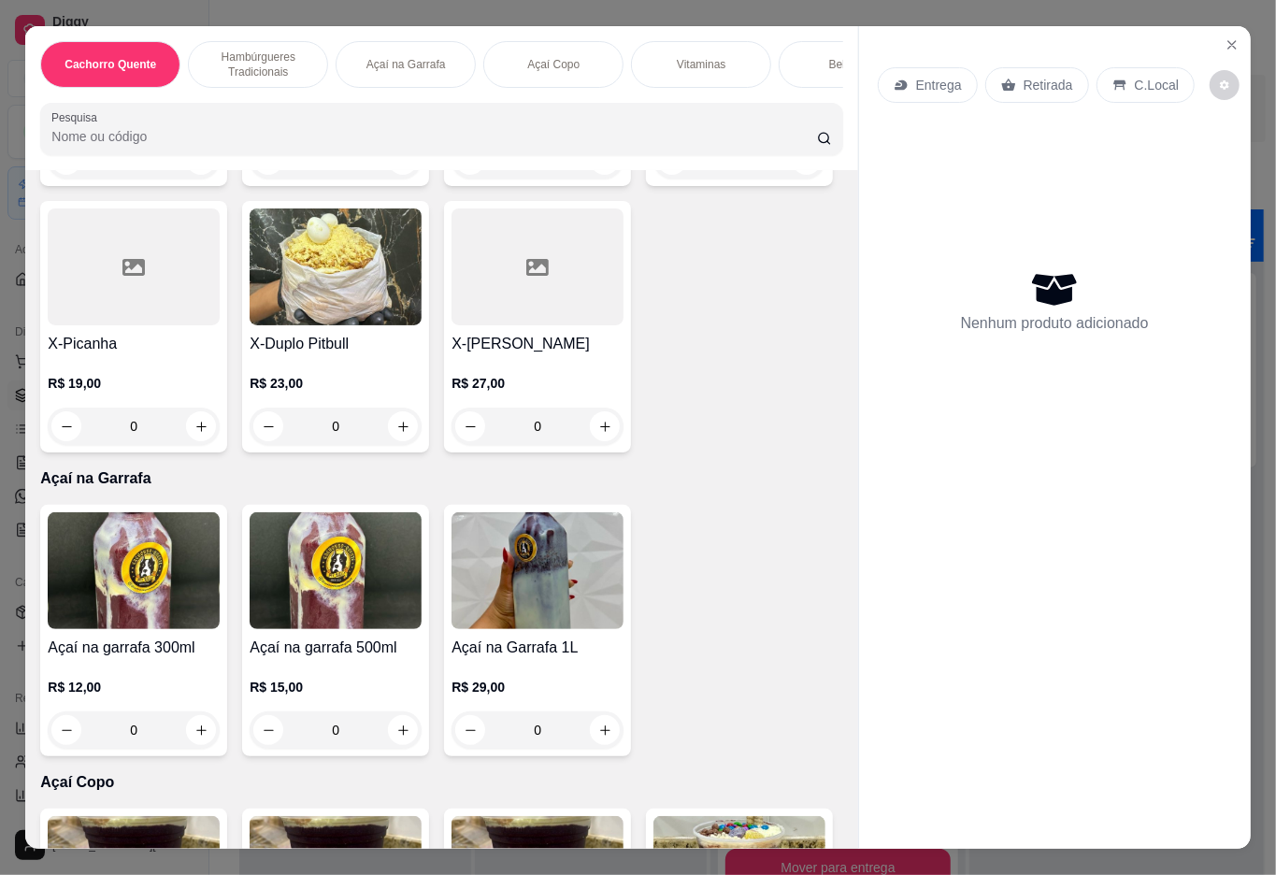
click at [452, 445] on div "0" at bounding box center [538, 426] width 172 height 37
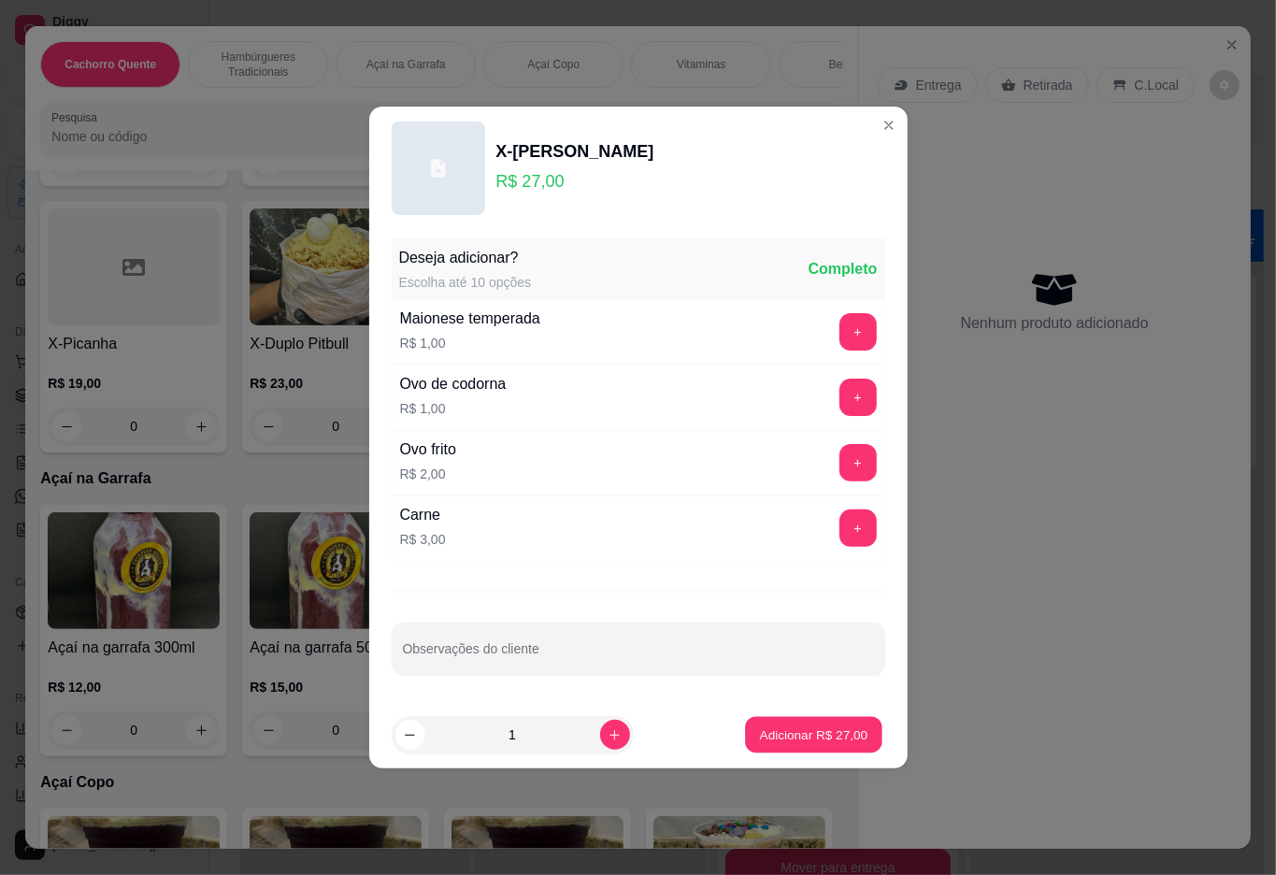
click at [760, 735] on p "Adicionar R$ 27,00" at bounding box center [814, 735] width 108 height 18
type input "1"
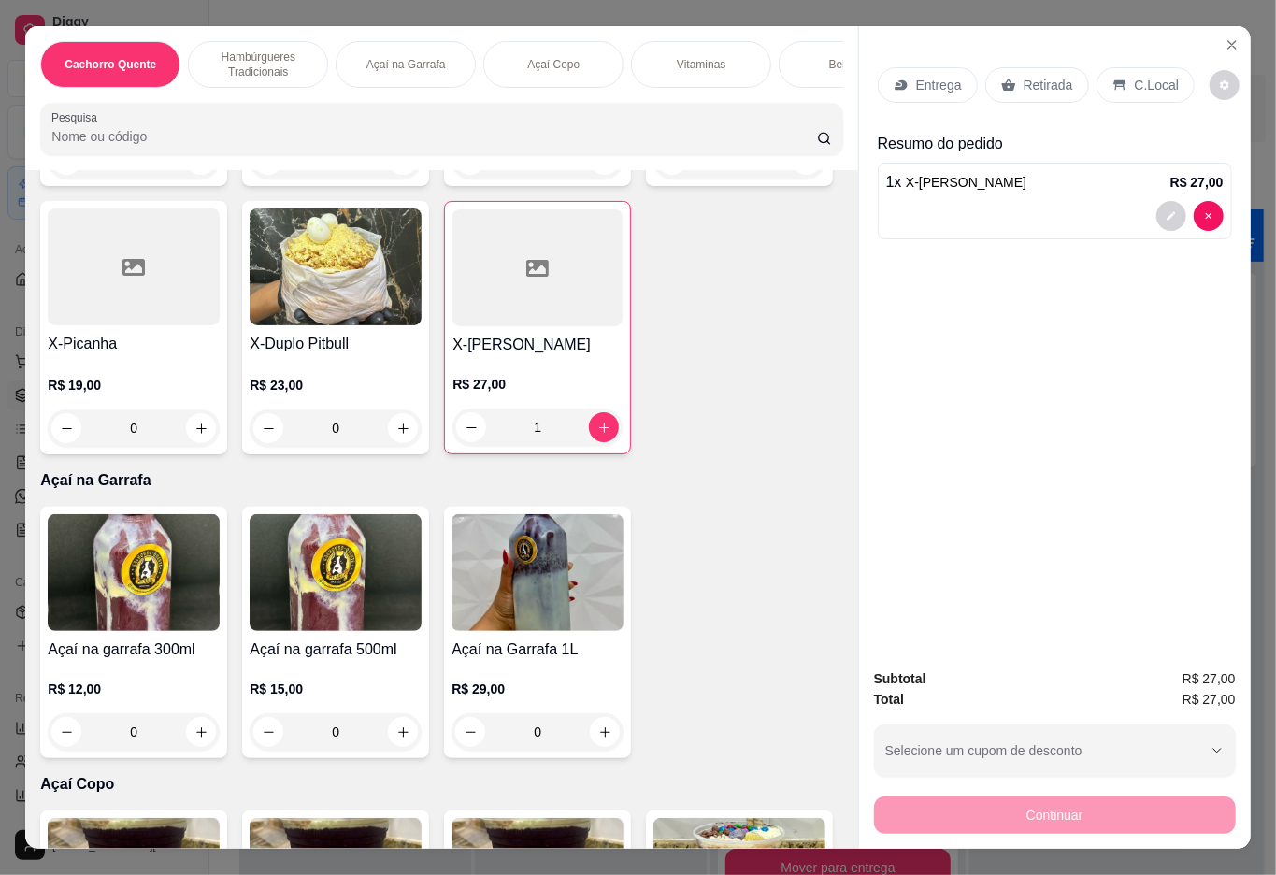
click at [1004, 79] on icon at bounding box center [1008, 85] width 14 height 12
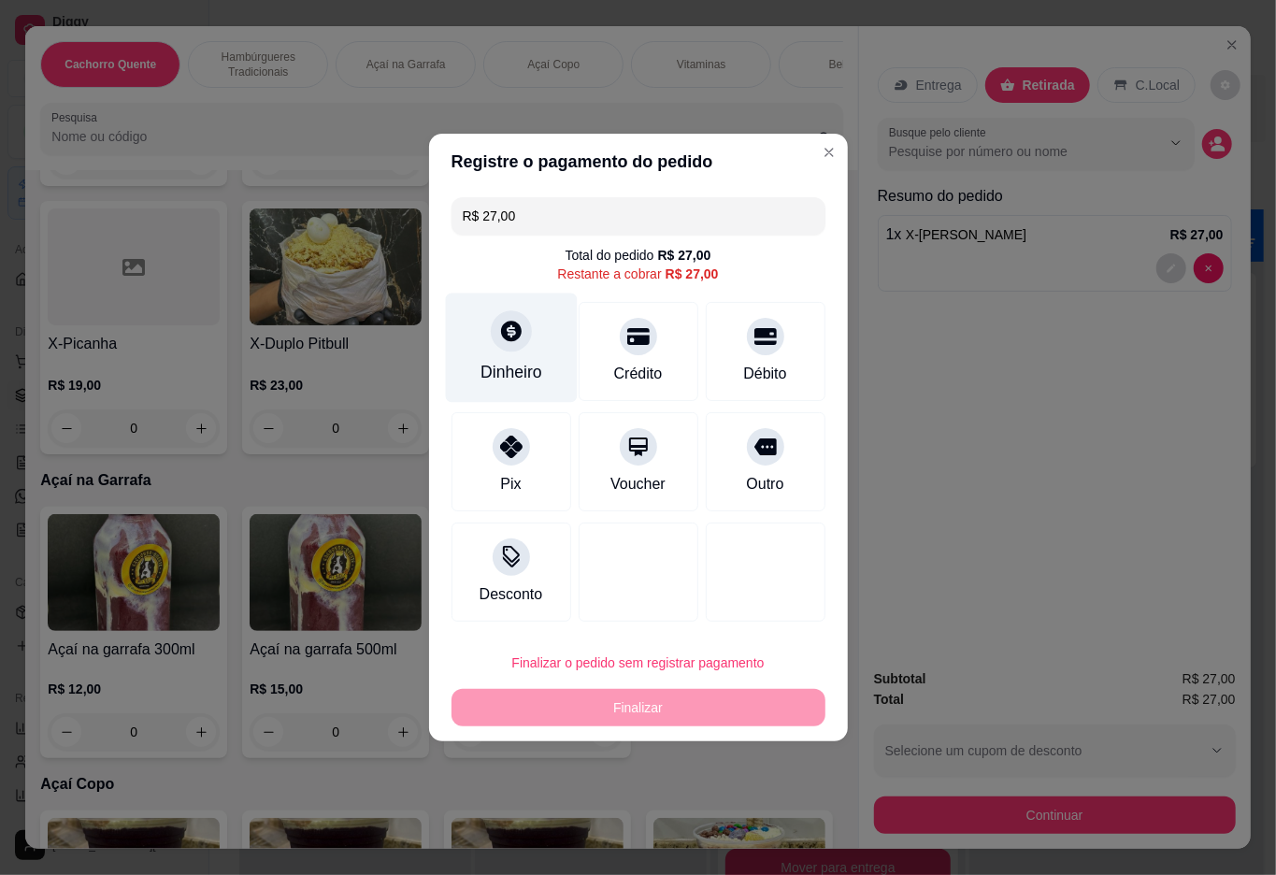
click at [503, 340] on icon at bounding box center [511, 331] width 21 height 21
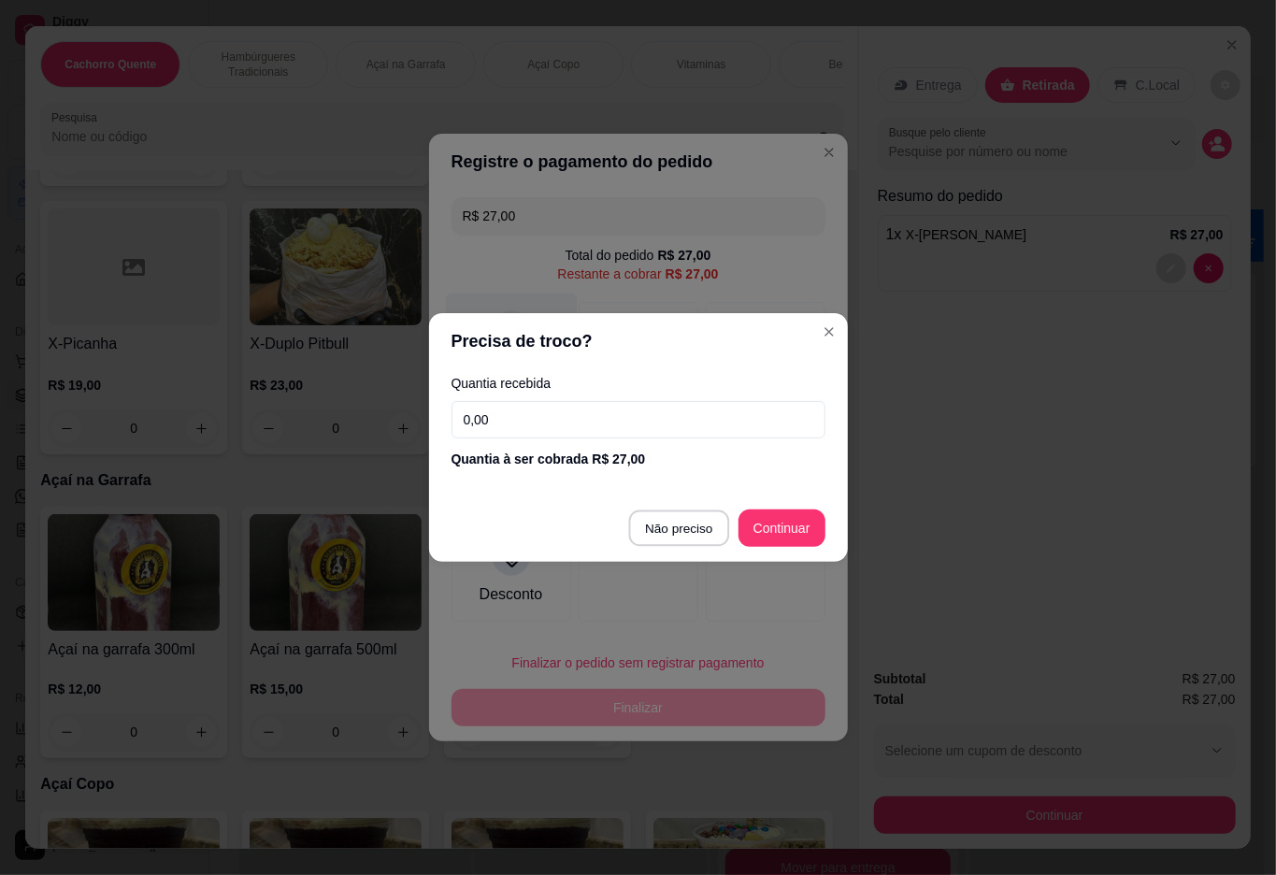
click at [653, 523] on div at bounding box center [639, 572] width 120 height 99
type input "R$ 0,00"
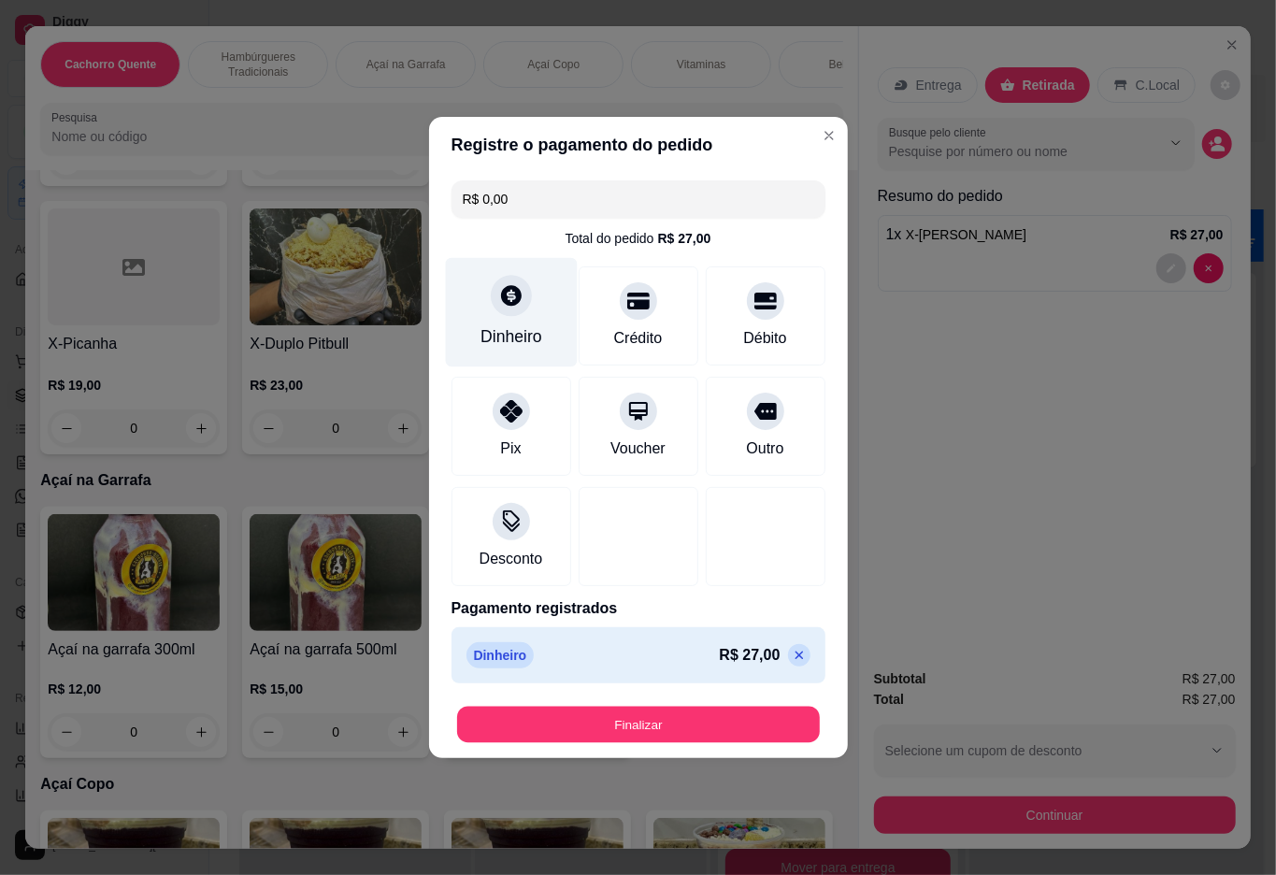
click at [636, 724] on button "Finalizar" at bounding box center [638, 725] width 363 height 36
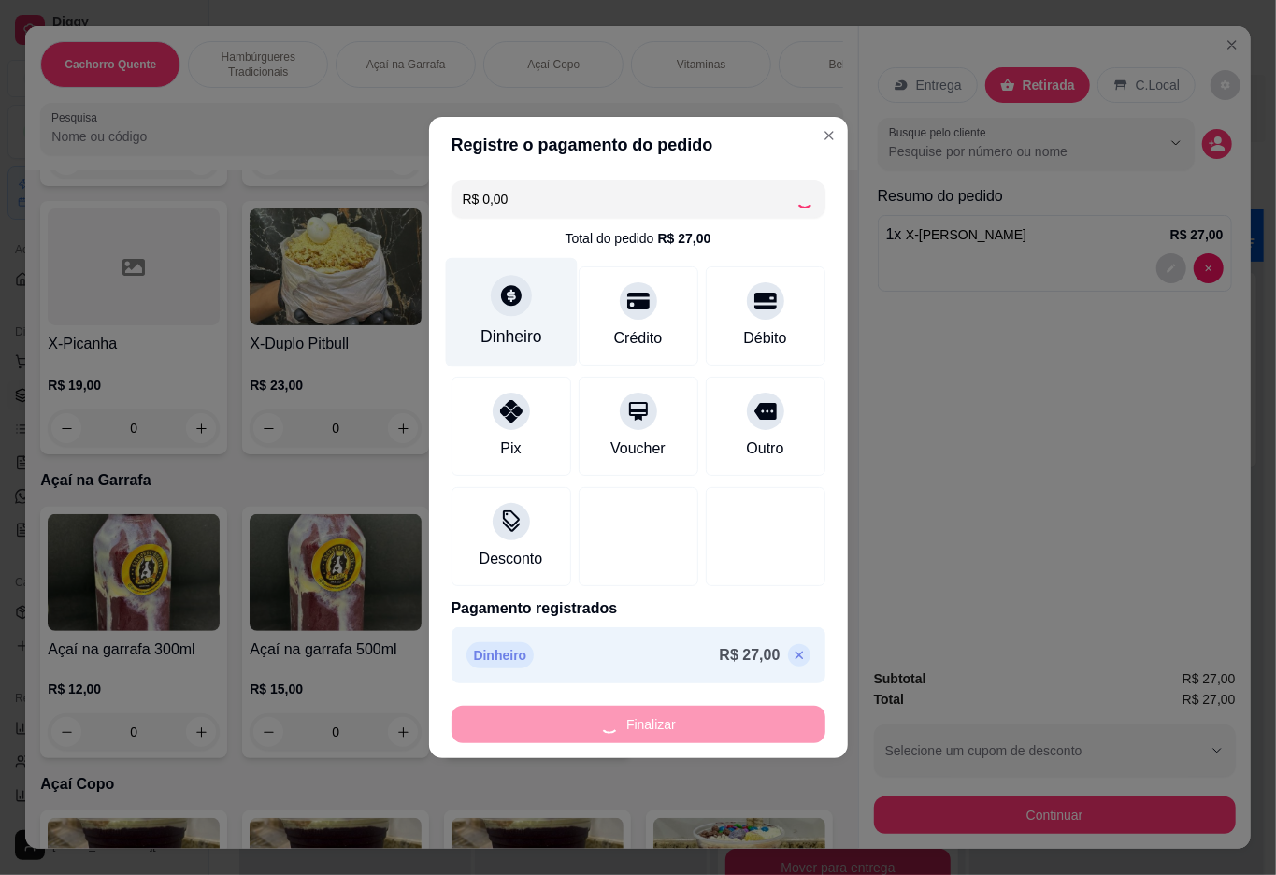
type input "0"
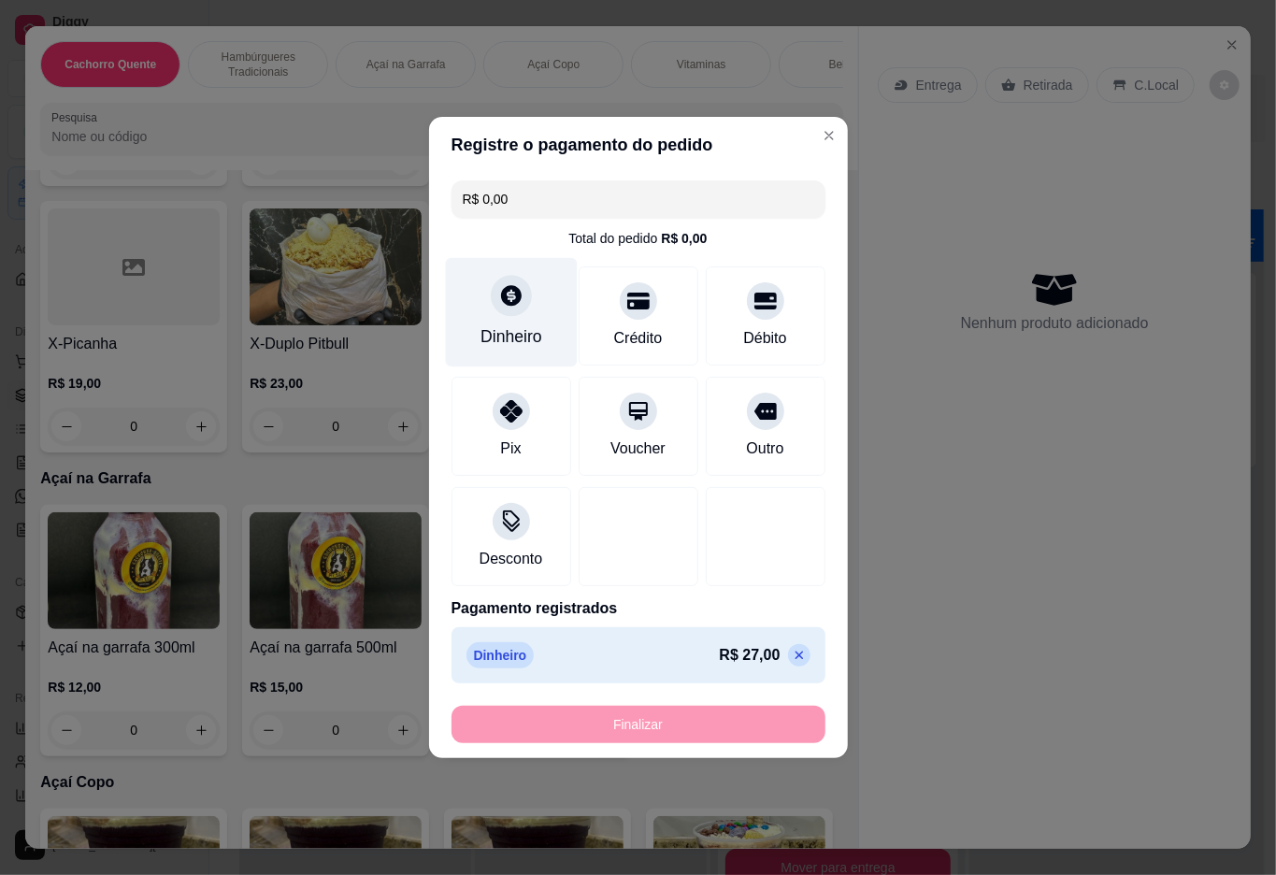
type input "-R$ 27,00"
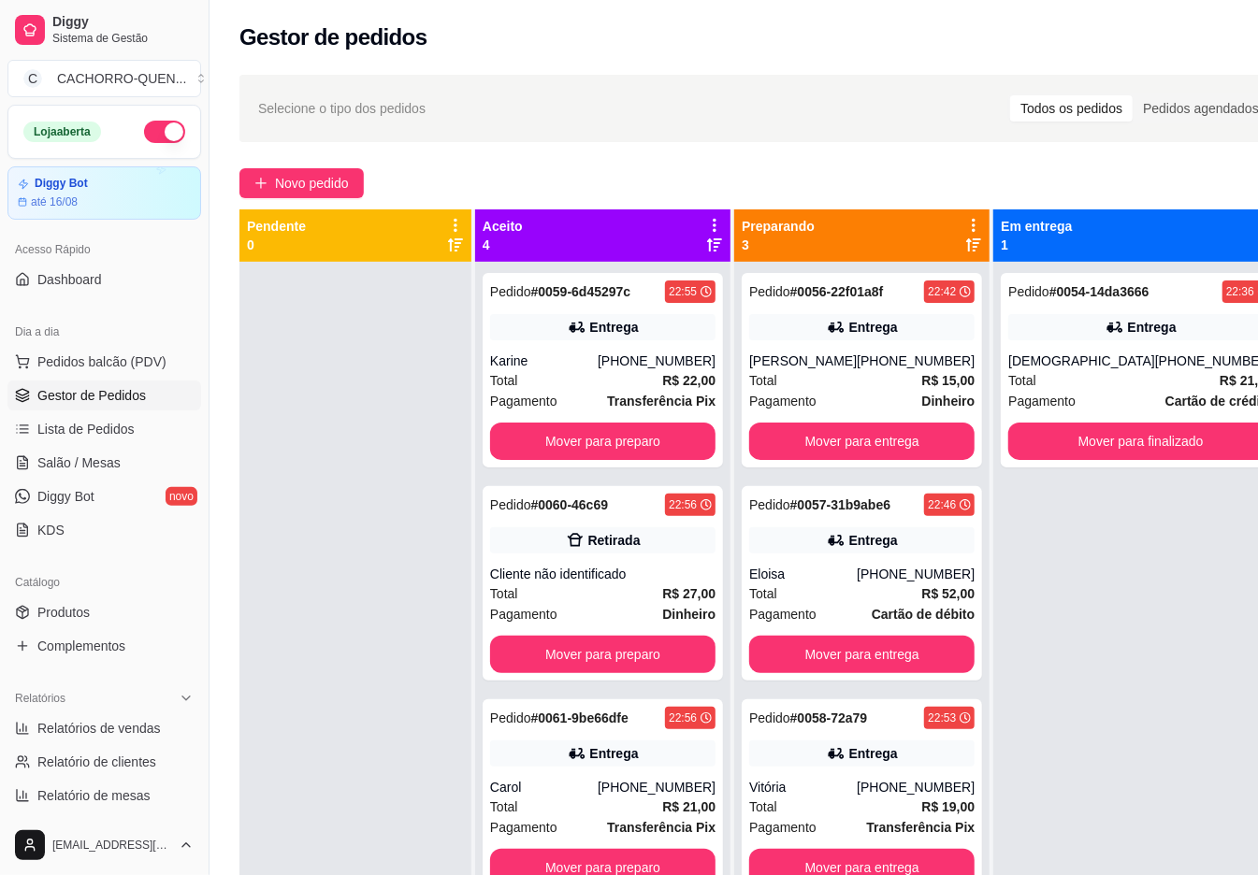
click at [808, 443] on button "Mover para entrega" at bounding box center [861, 441] width 225 height 37
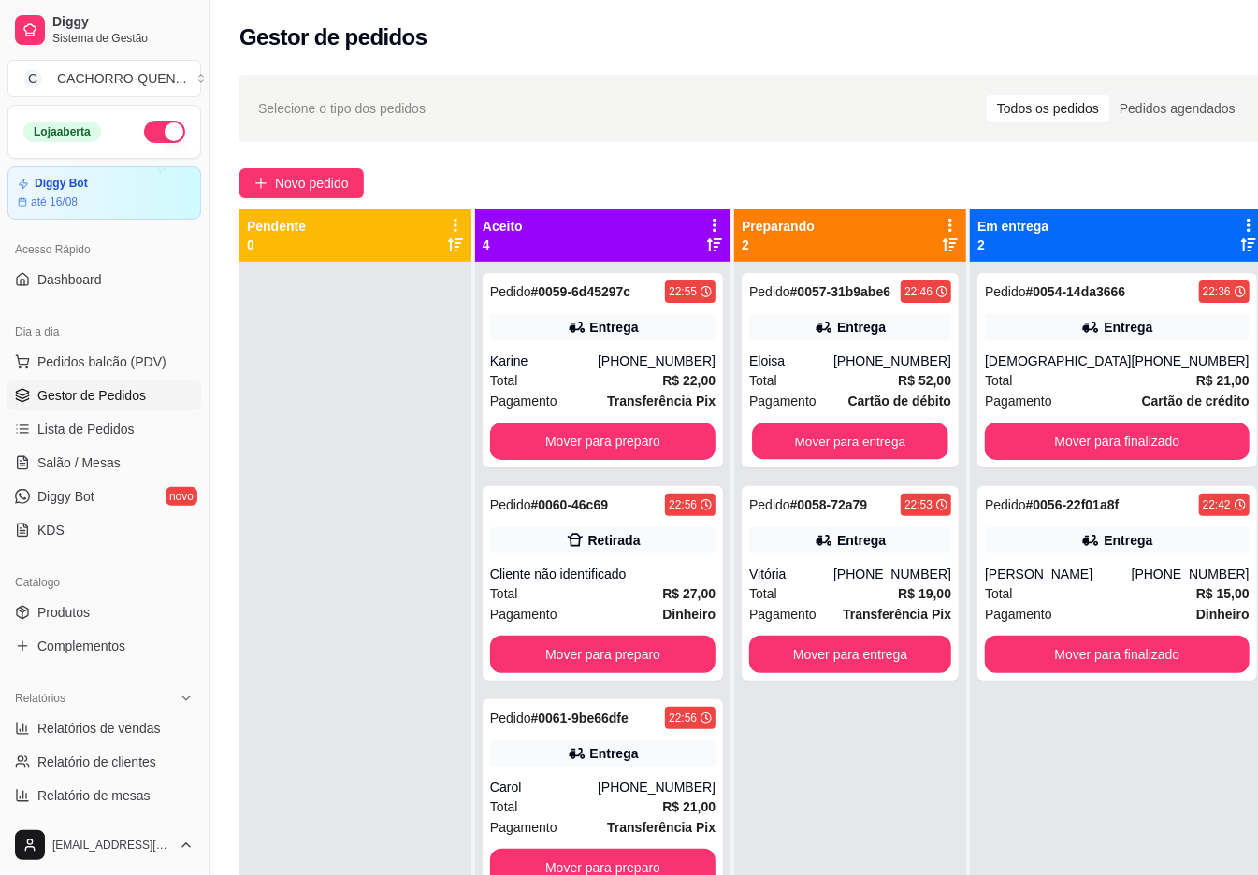
click at [787, 435] on button "Mover para entrega" at bounding box center [850, 442] width 196 height 36
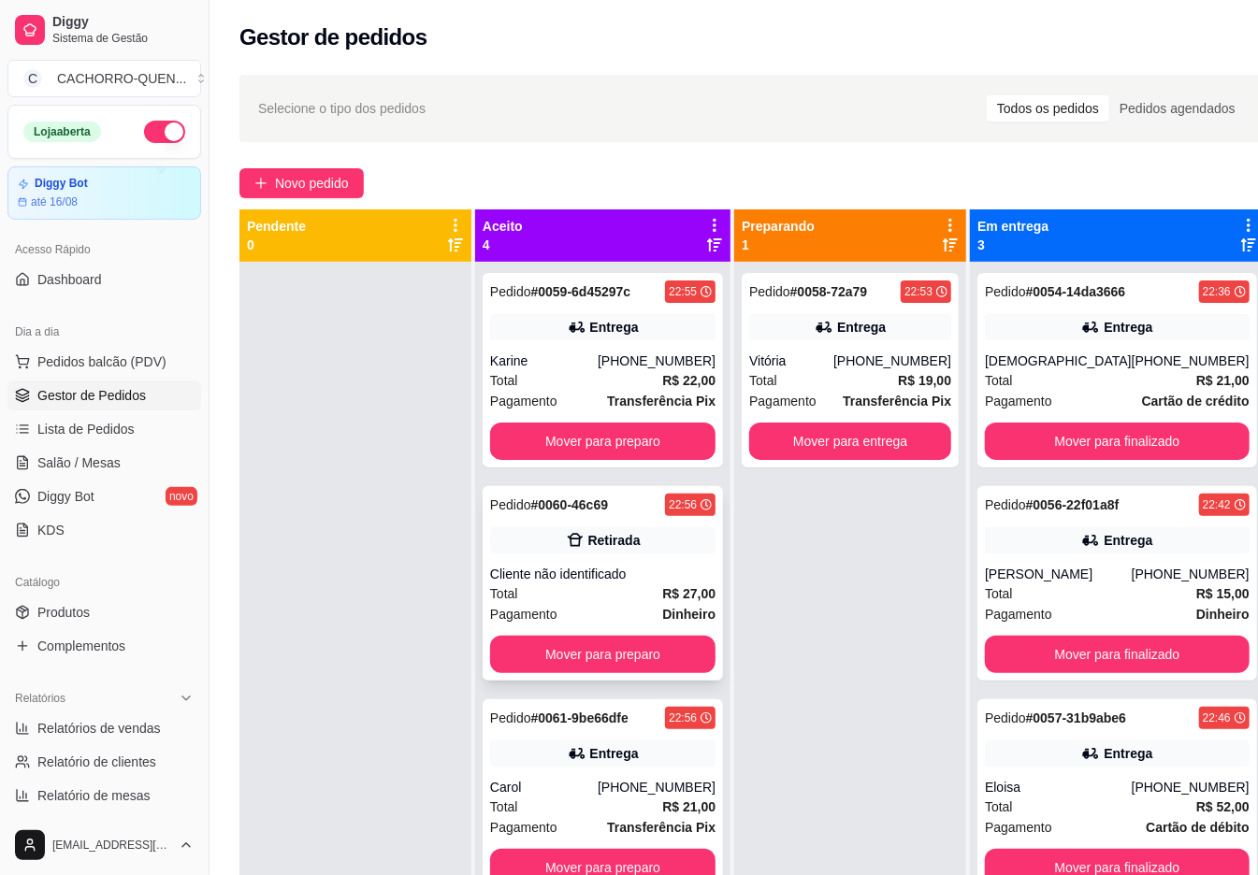
click at [640, 567] on div "Cliente não identificado" at bounding box center [602, 574] width 225 height 19
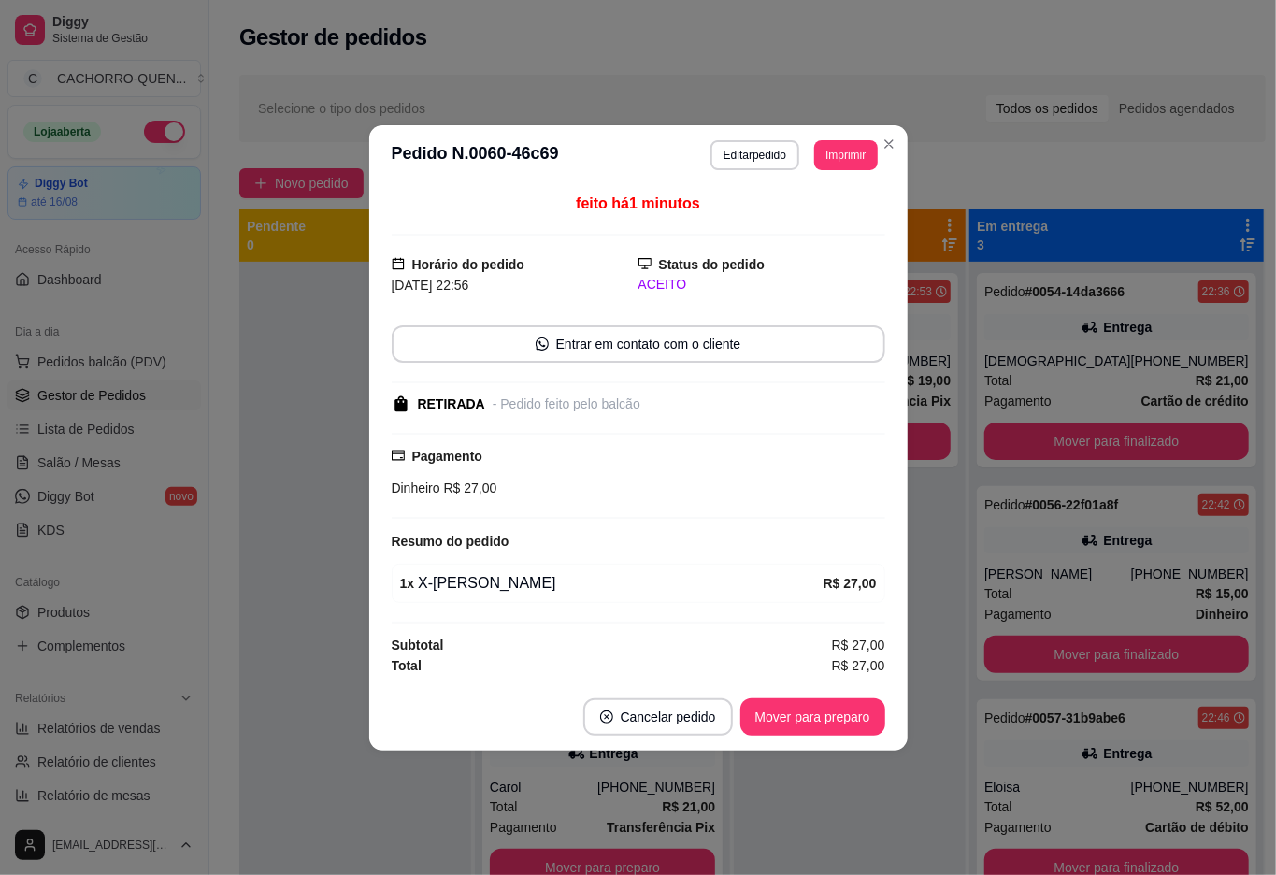
click at [812, 718] on button "Mover para preparo" at bounding box center [813, 716] width 145 height 37
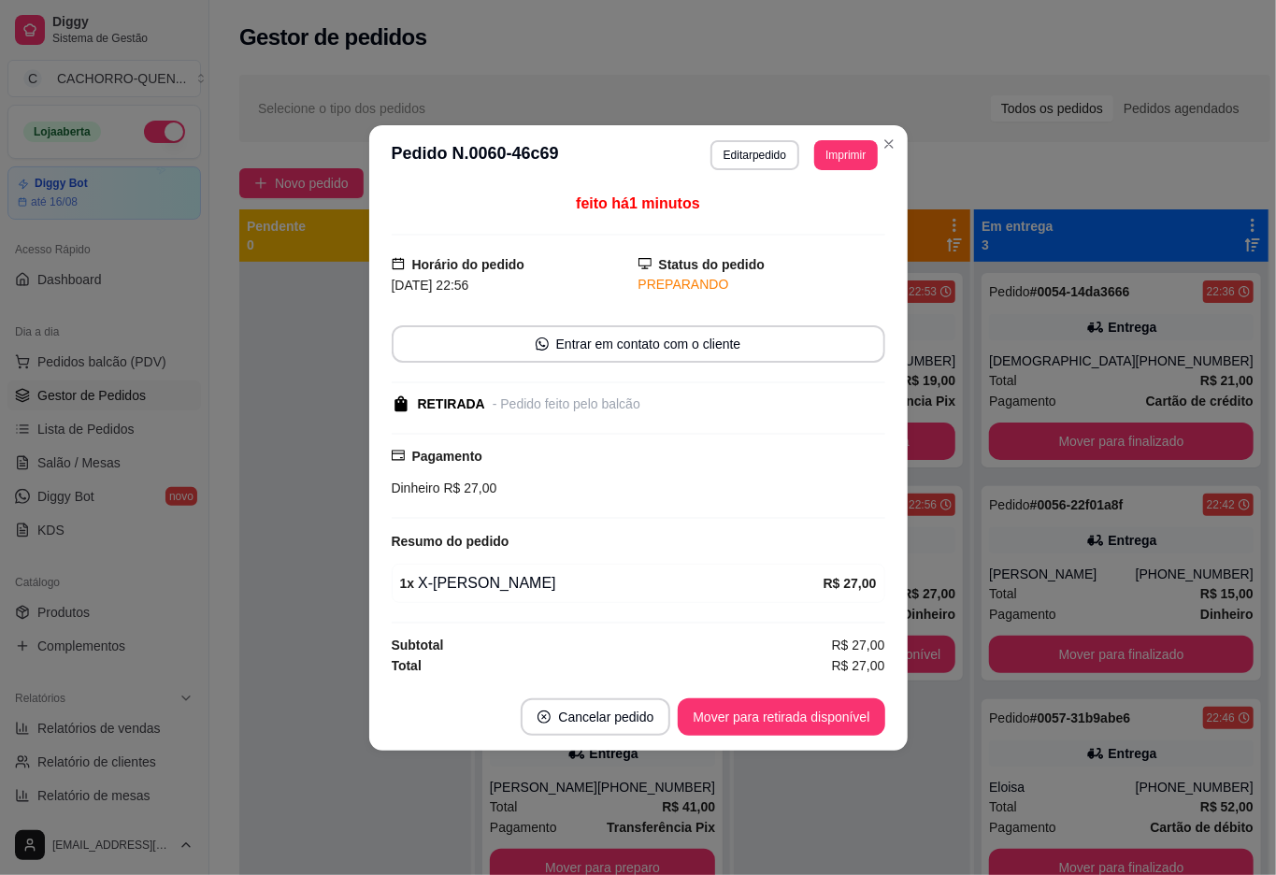
click at [791, 726] on button "Mover para retirada disponível" at bounding box center [781, 716] width 207 height 37
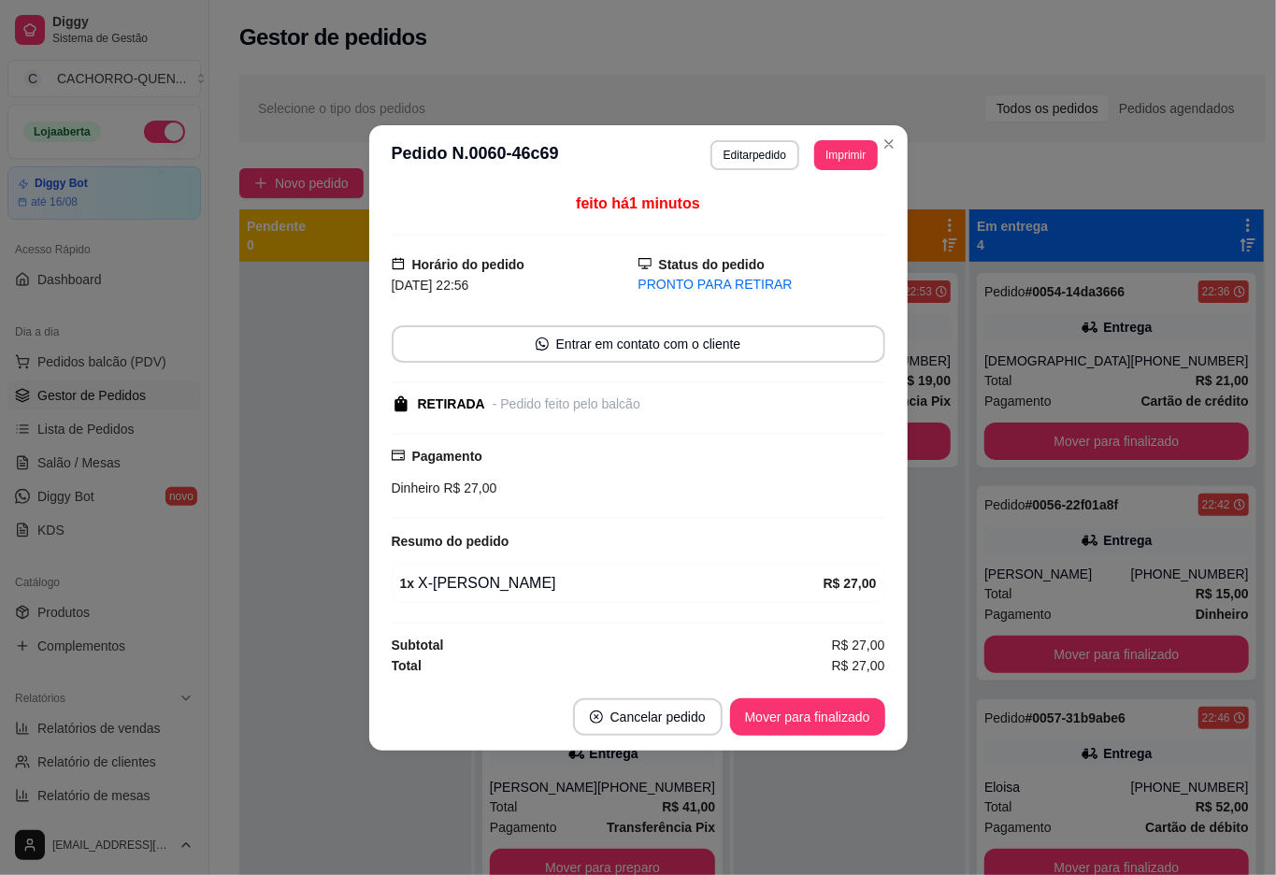
click at [310, 436] on div at bounding box center [355, 699] width 232 height 875
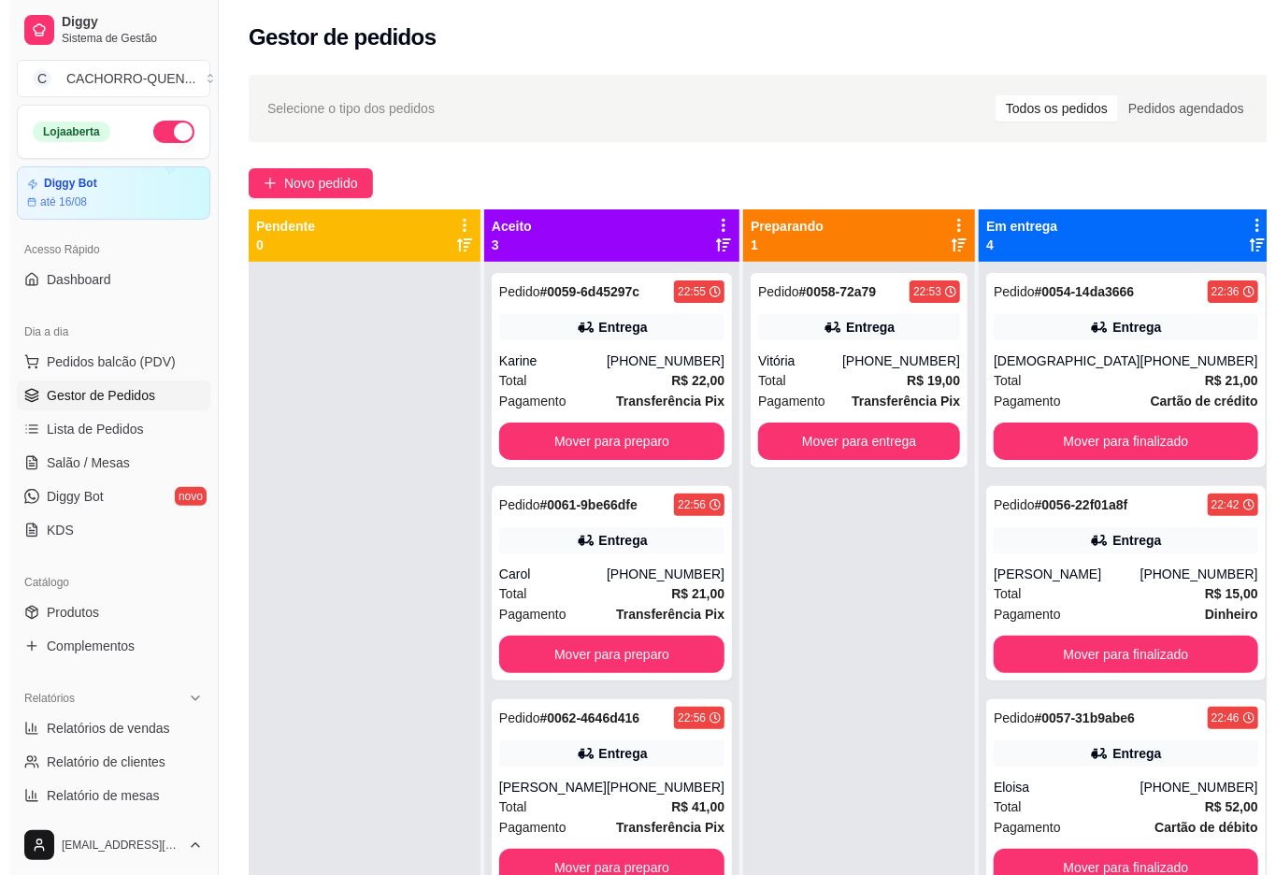
scroll to position [52, 0]
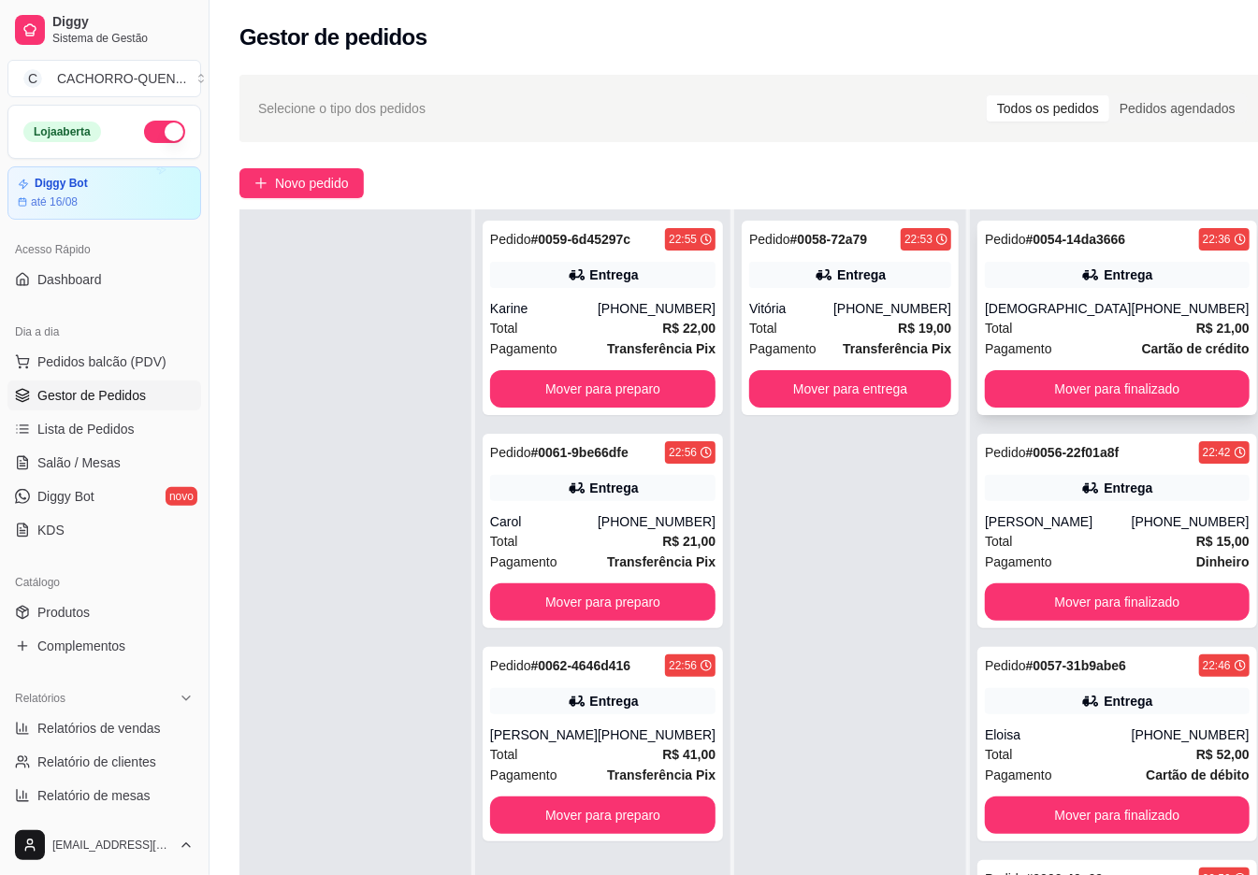
click at [1088, 295] on div "Pedido # 0054-14da3666 22:36 Entrega Josué [PHONE_NUMBER] Total R$ 21,00 Pagame…" at bounding box center [1117, 318] width 280 height 194
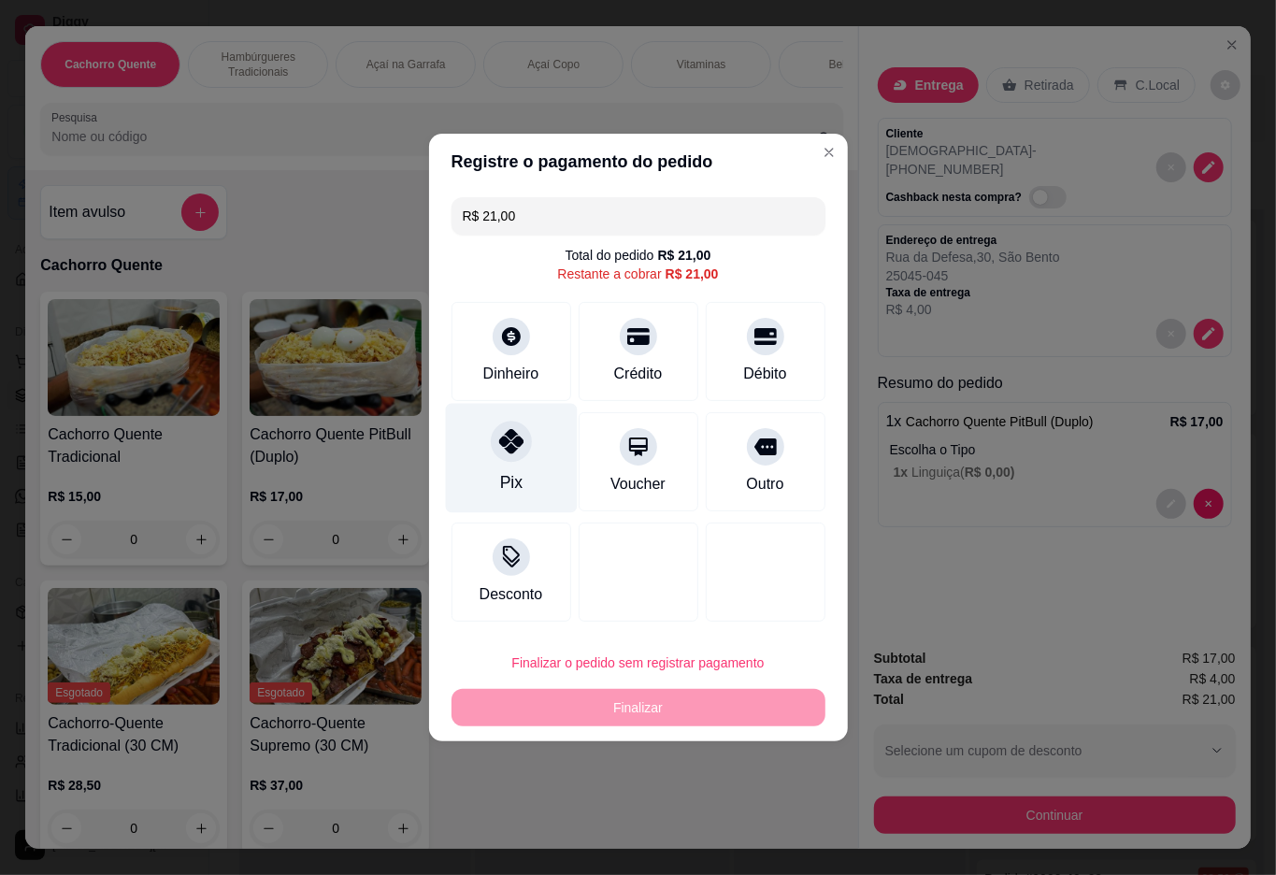
click at [502, 453] on icon at bounding box center [510, 441] width 24 height 24
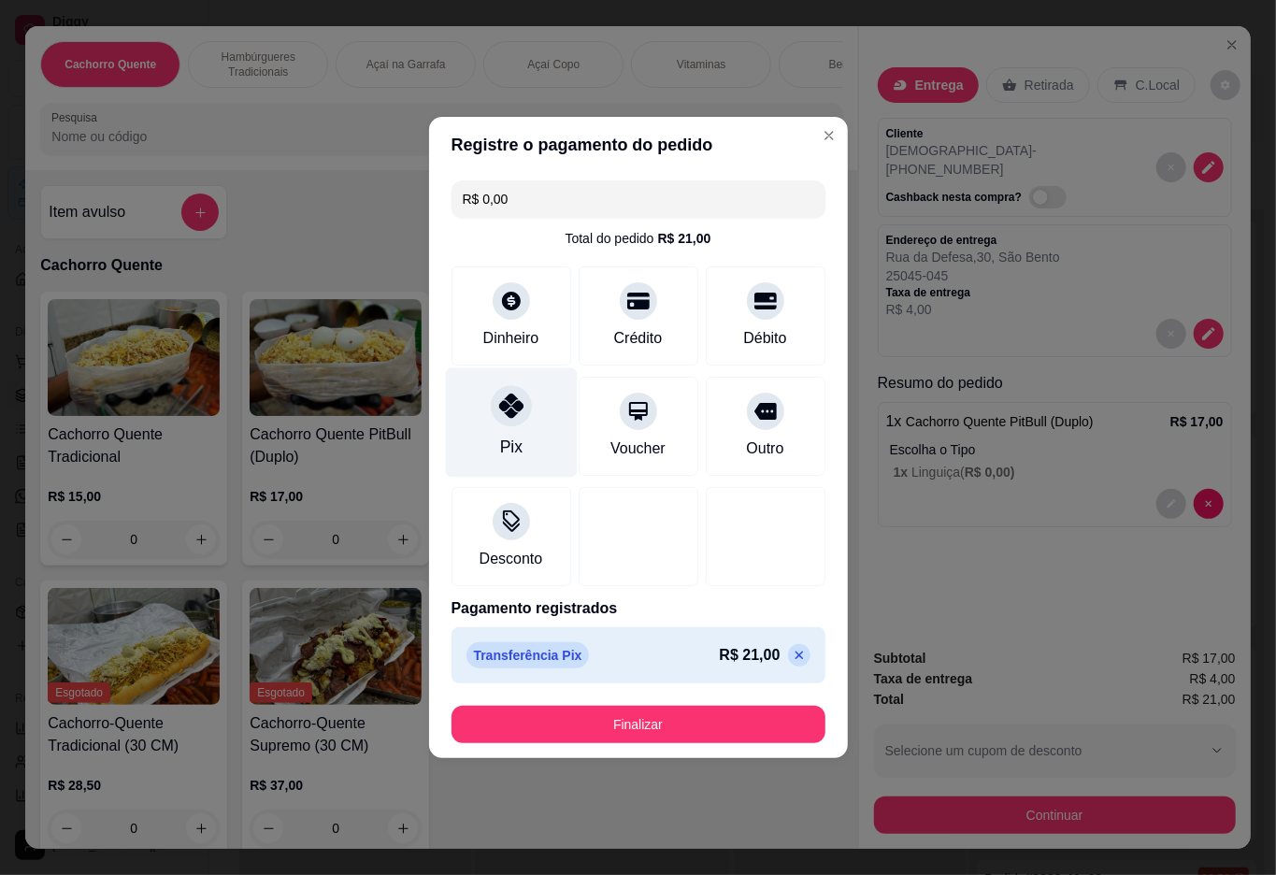
click at [608, 724] on button "Finalizar" at bounding box center [639, 724] width 374 height 37
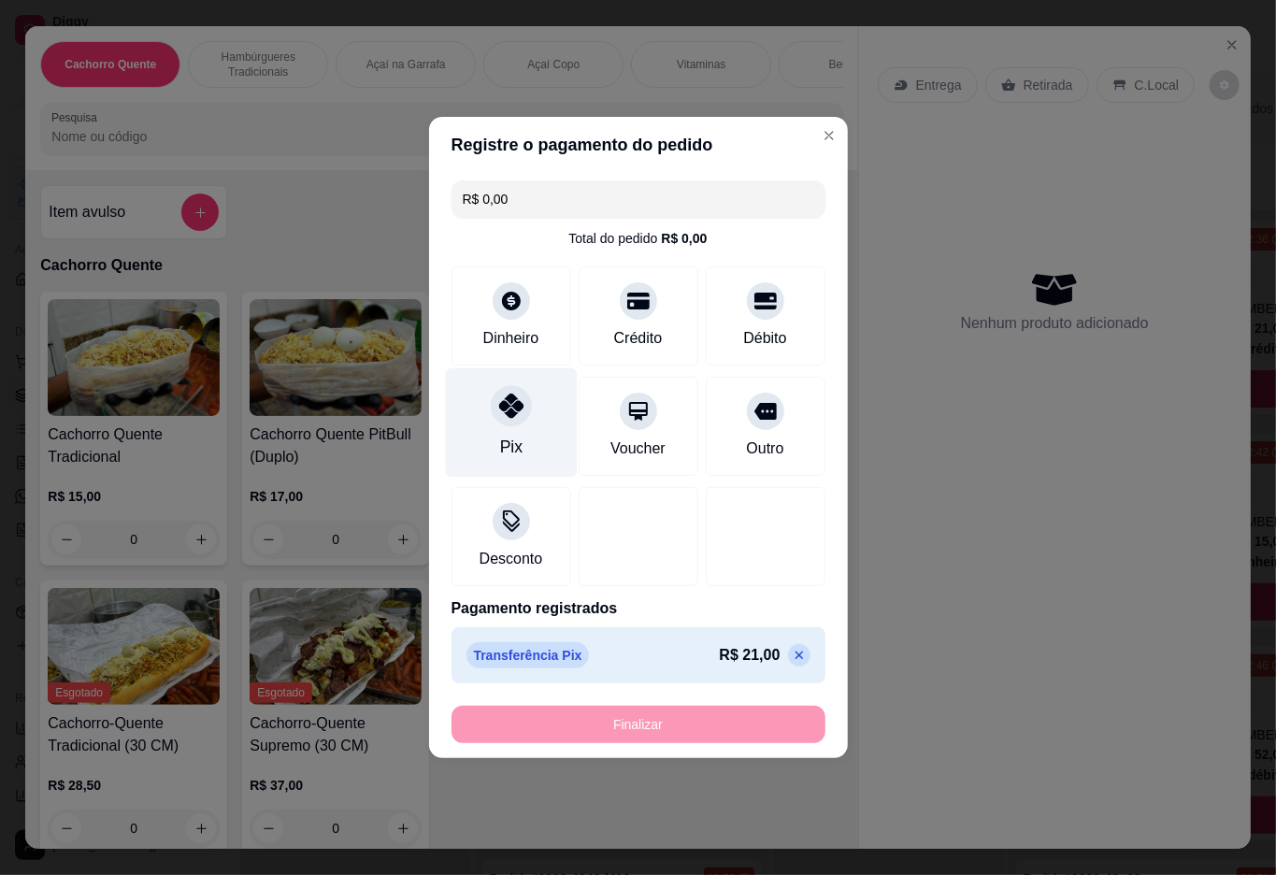
type input "-R$ 21,00"
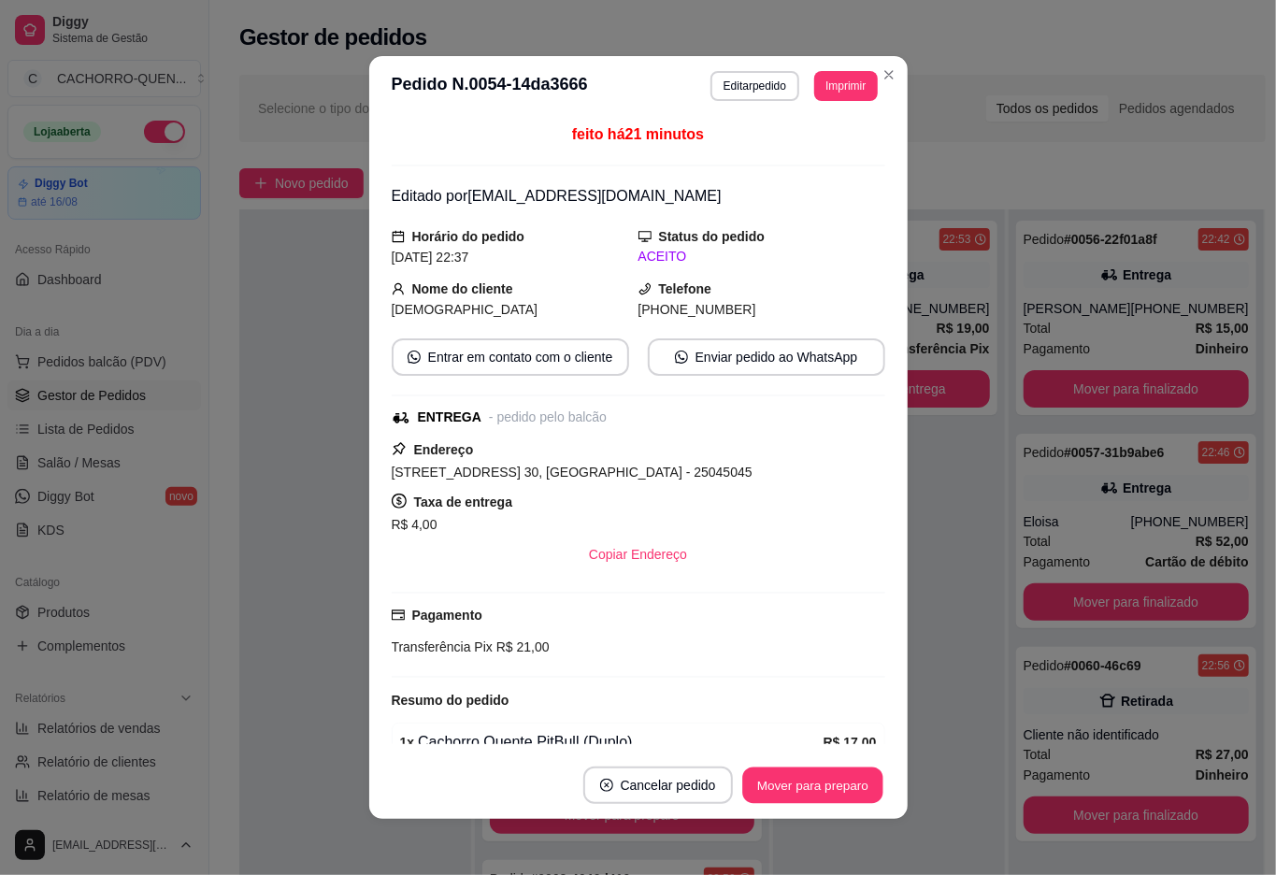
click at [779, 793] on button "Mover para preparo" at bounding box center [812, 786] width 140 height 36
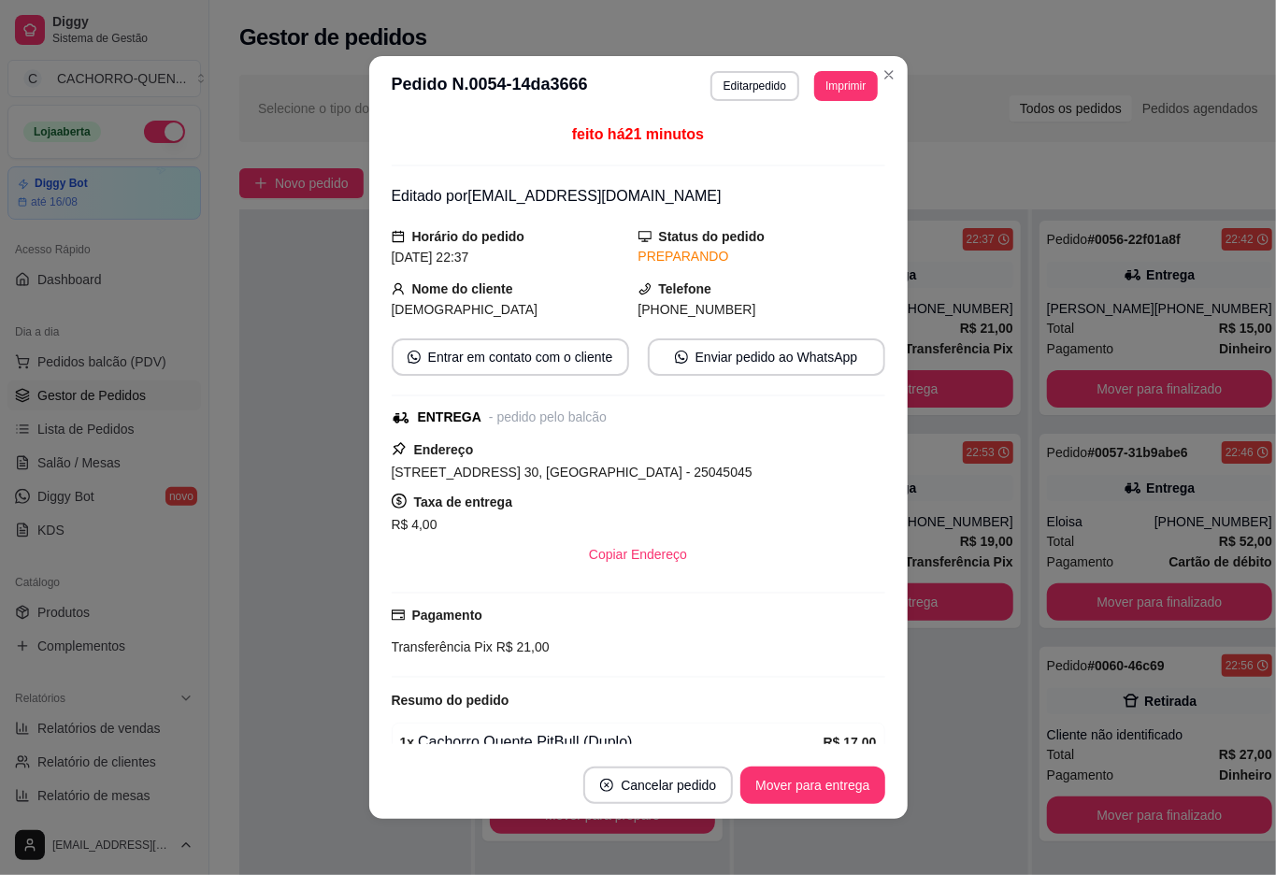
click at [779, 785] on button "Mover para entrega" at bounding box center [813, 785] width 144 height 37
click at [783, 774] on div "Mover para entrega" at bounding box center [799, 785] width 170 height 37
click at [785, 784] on div "Mover para entrega" at bounding box center [799, 785] width 170 height 37
click at [790, 785] on div "Mover para entrega" at bounding box center [799, 785] width 170 height 37
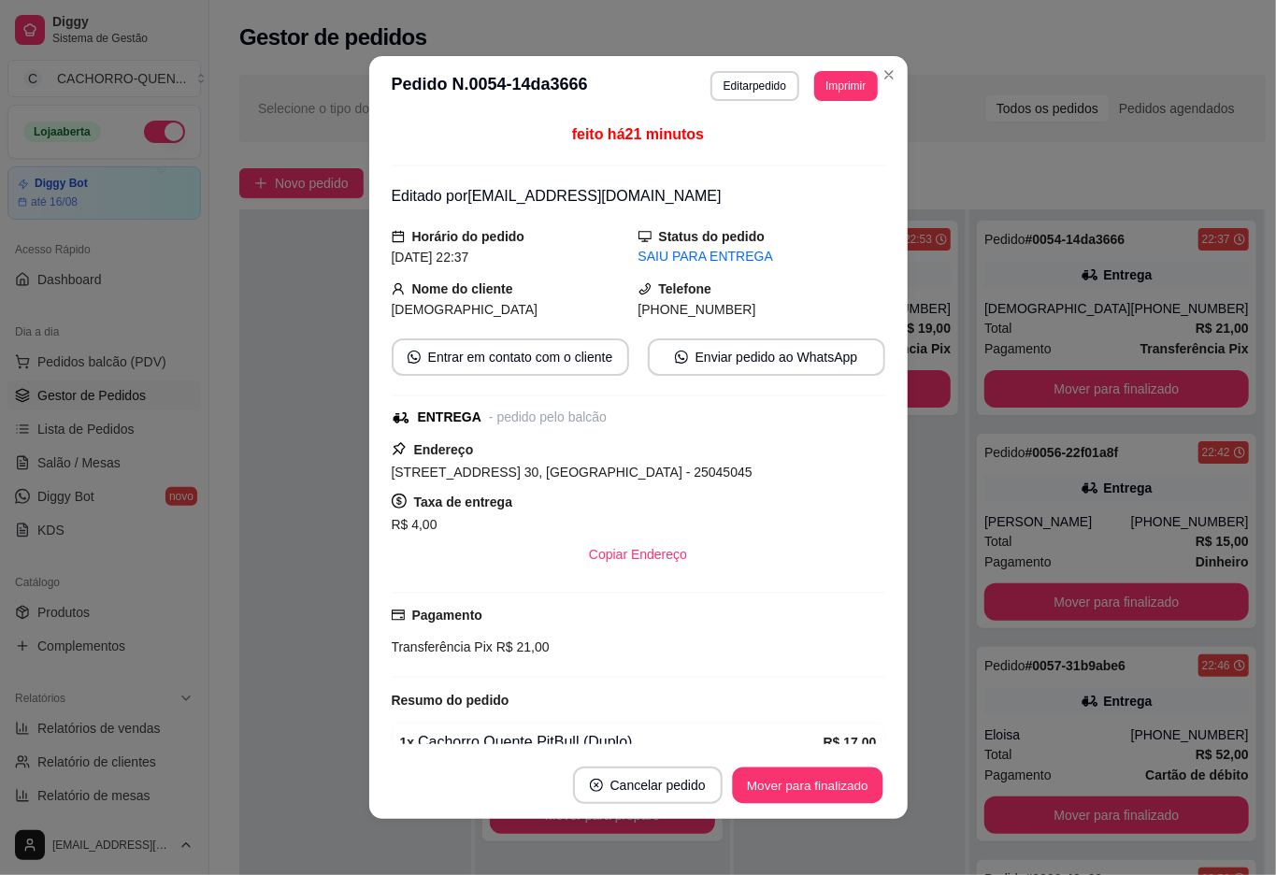
click at [800, 783] on button "Mover para finalizado" at bounding box center [807, 786] width 151 height 36
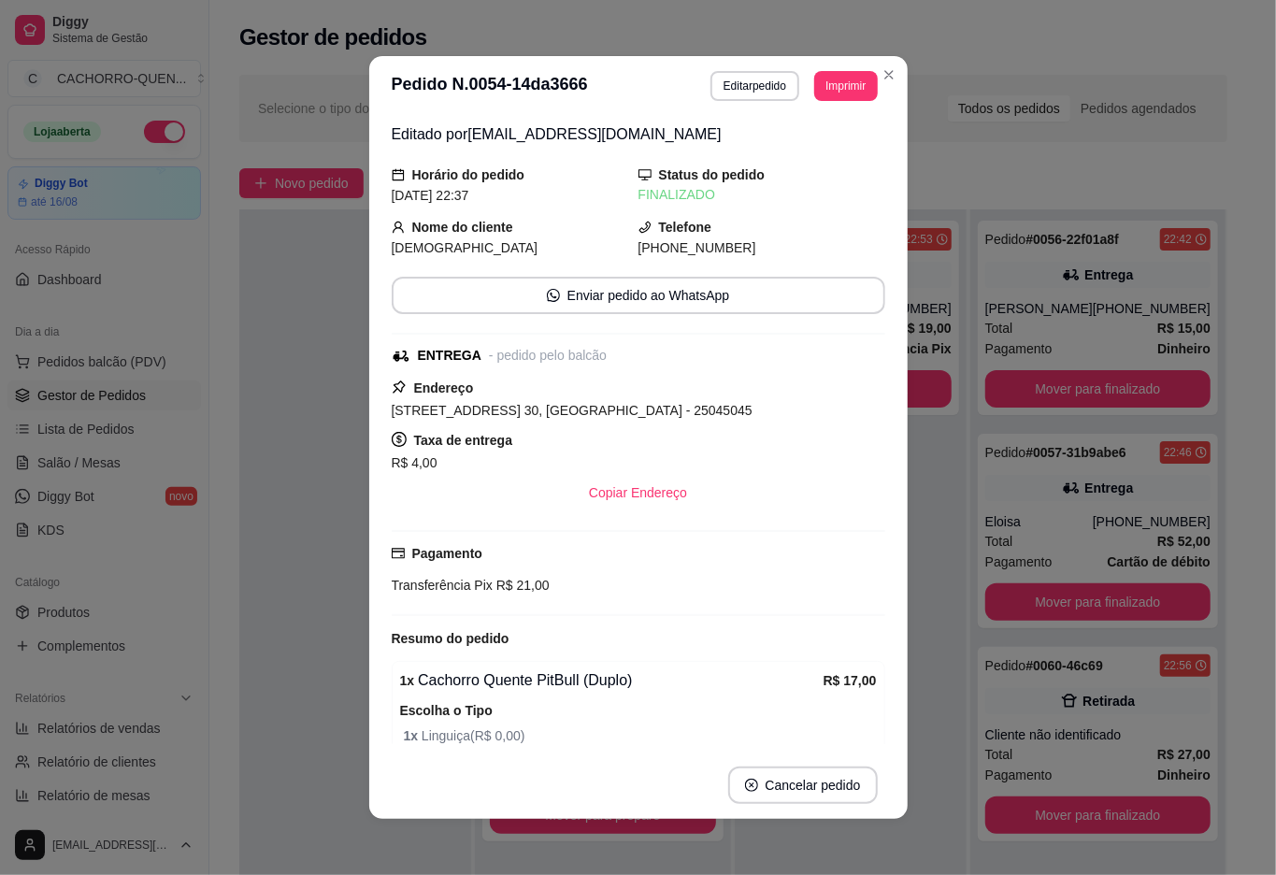
click at [237, 502] on div "Selecione o tipo dos pedidos Todos os pedidos Pedidos agendados Novo pedido Pen…" at bounding box center [733, 585] width 1048 height 1043
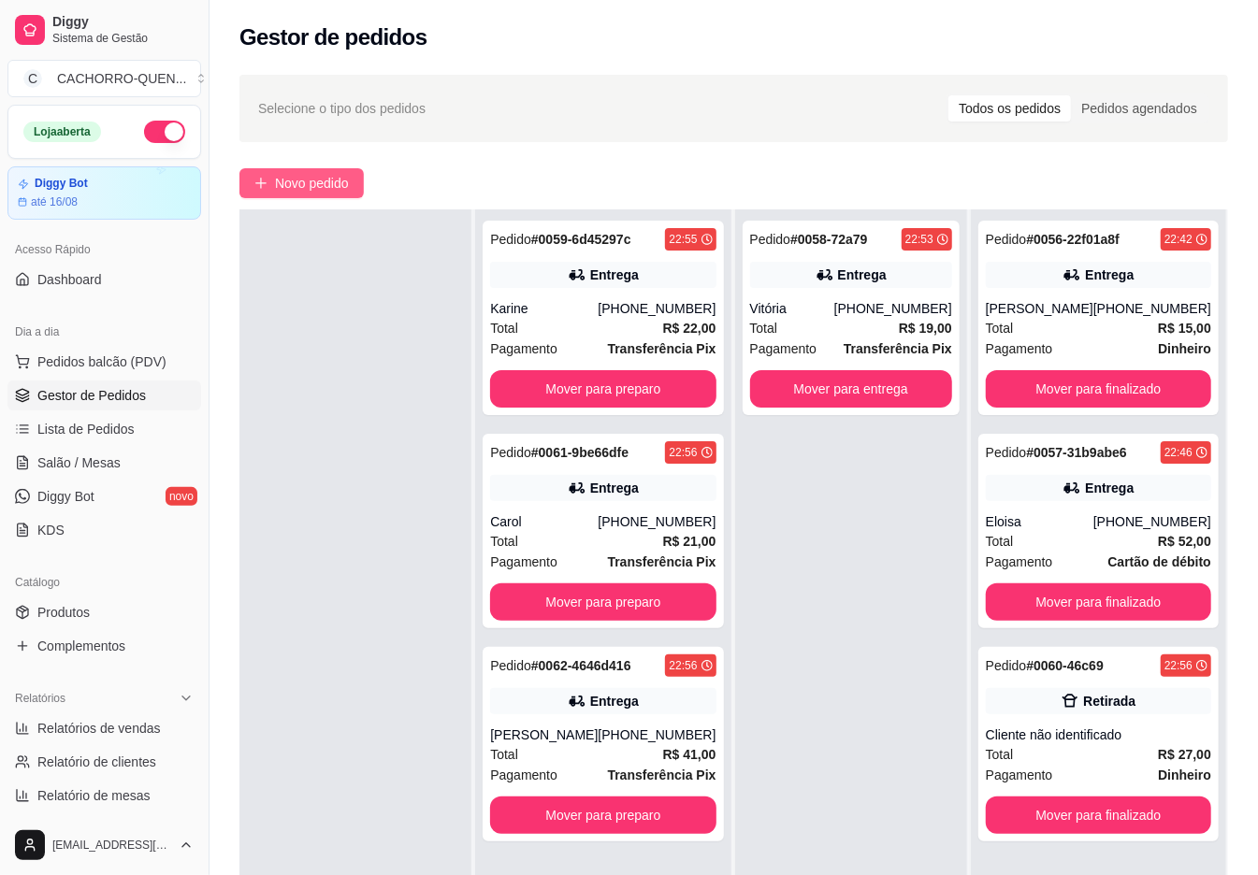
click at [335, 189] on span "Novo pedido" at bounding box center [312, 183] width 74 height 21
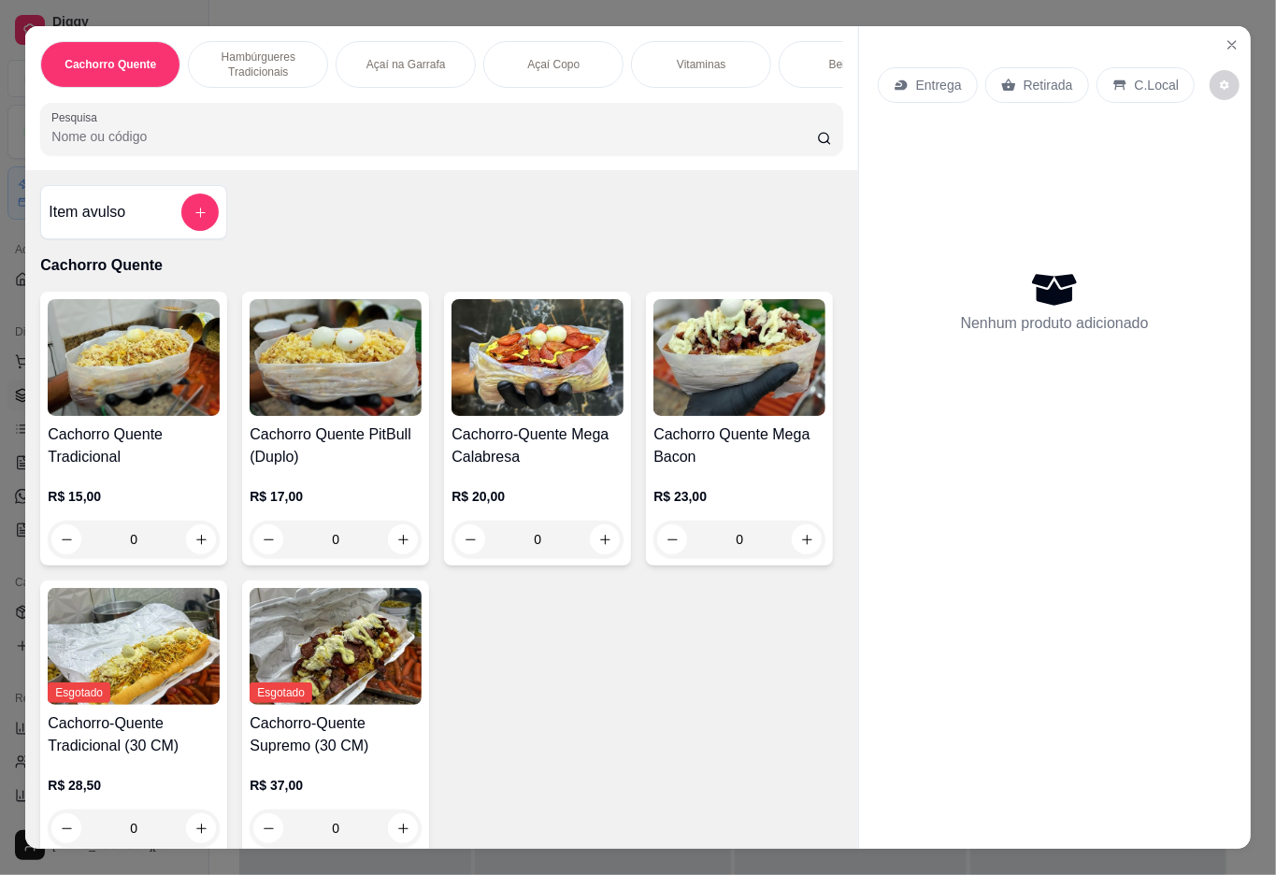
click at [522, 69] on div "Açaí Copo" at bounding box center [553, 64] width 140 height 47
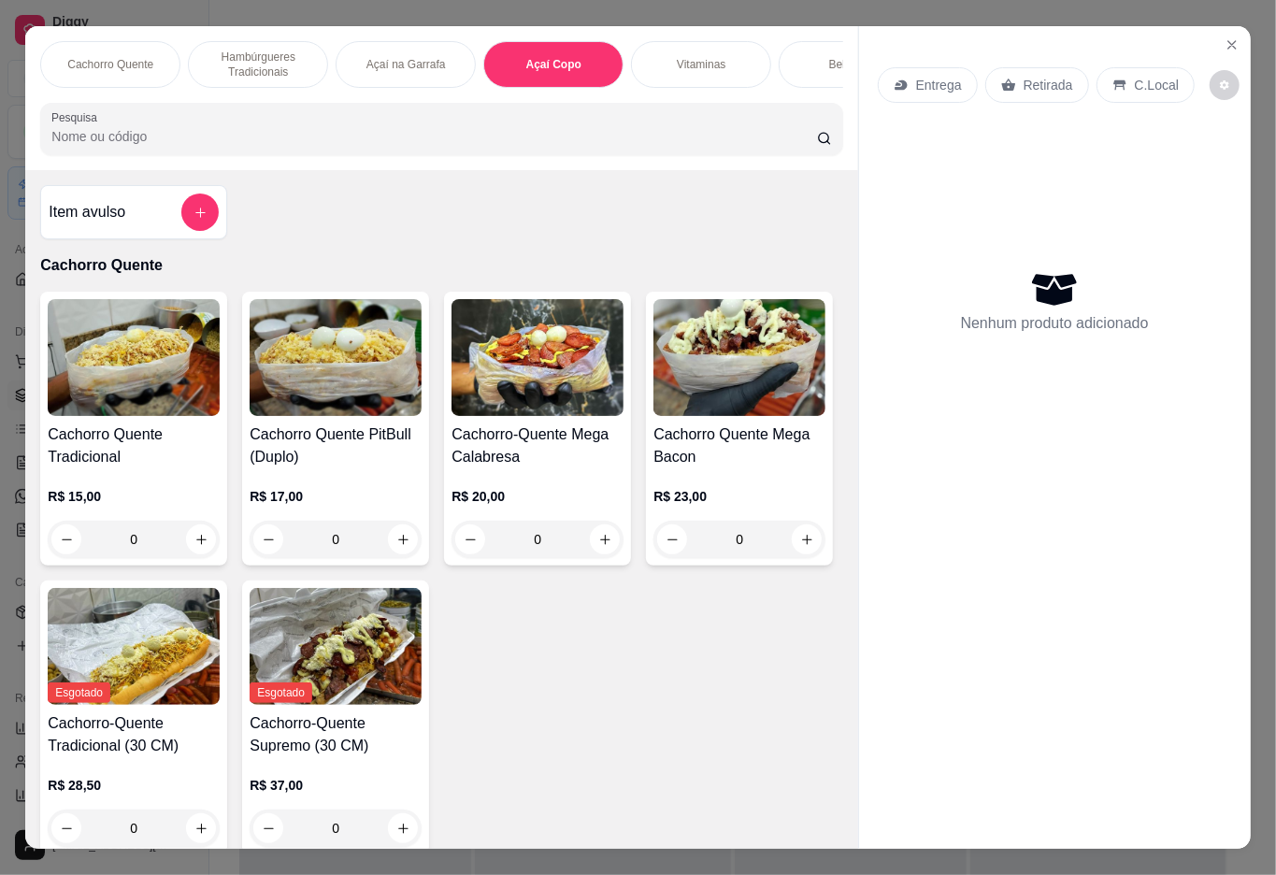
scroll to position [42, 0]
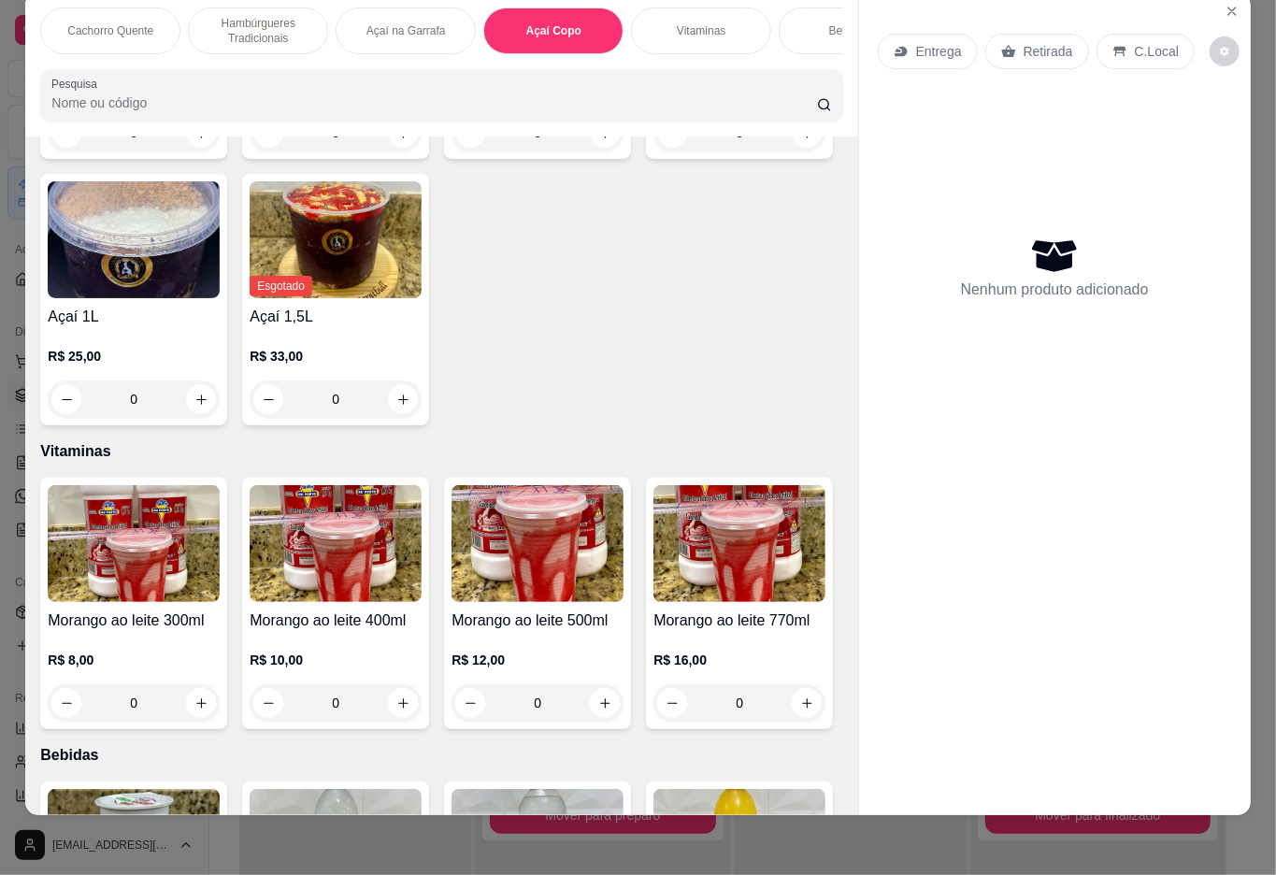
click at [397, 151] on div "0" at bounding box center [336, 132] width 172 height 37
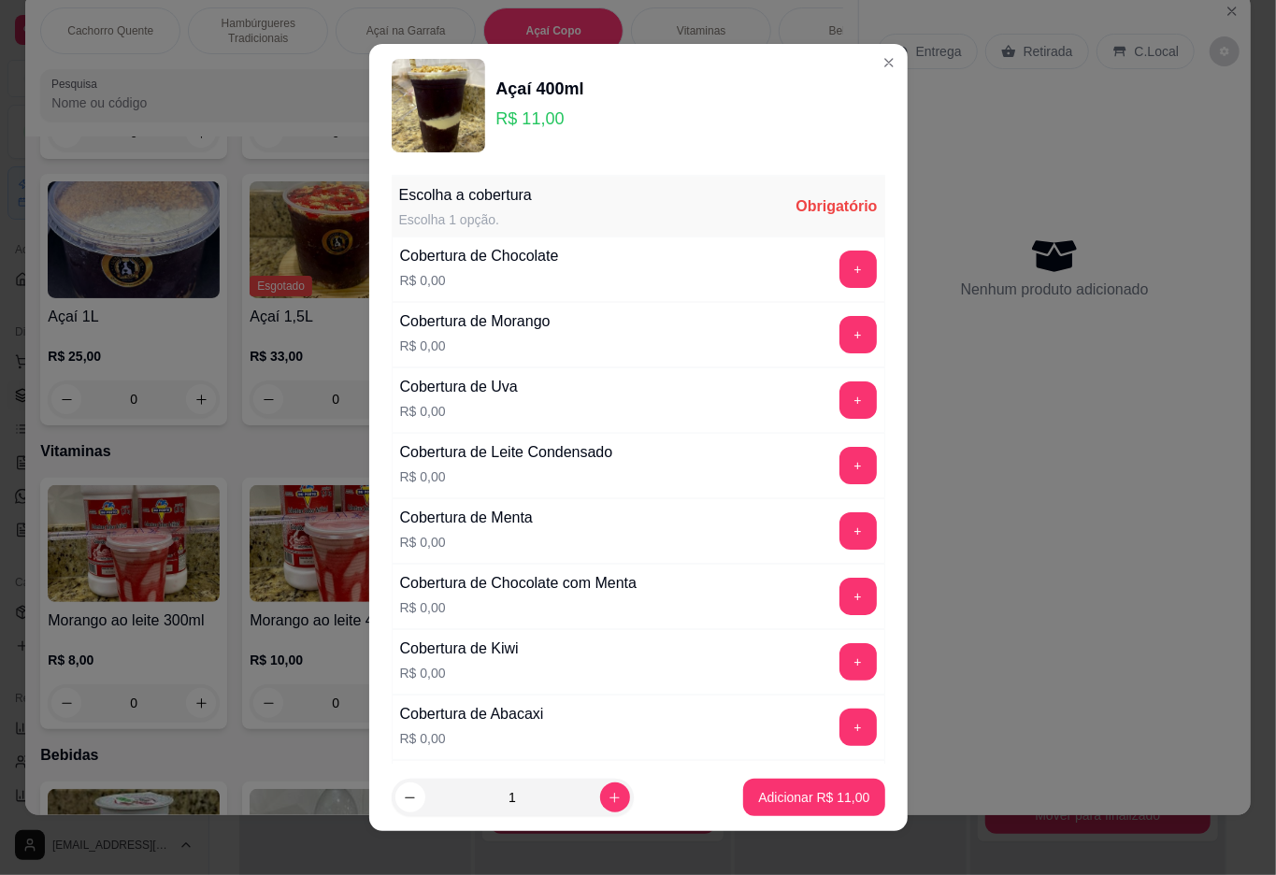
click at [840, 335] on button "+" at bounding box center [858, 334] width 37 height 37
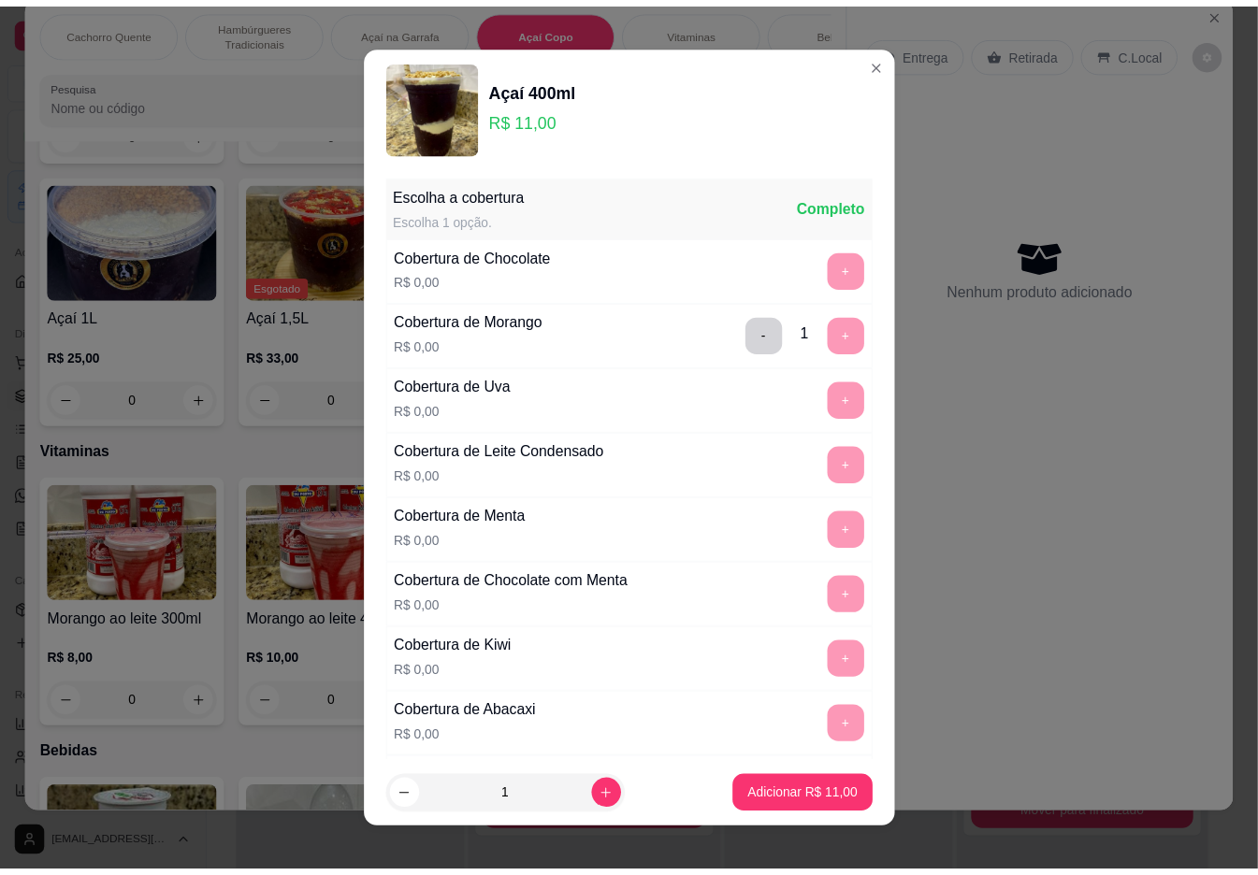
scroll to position [16, 0]
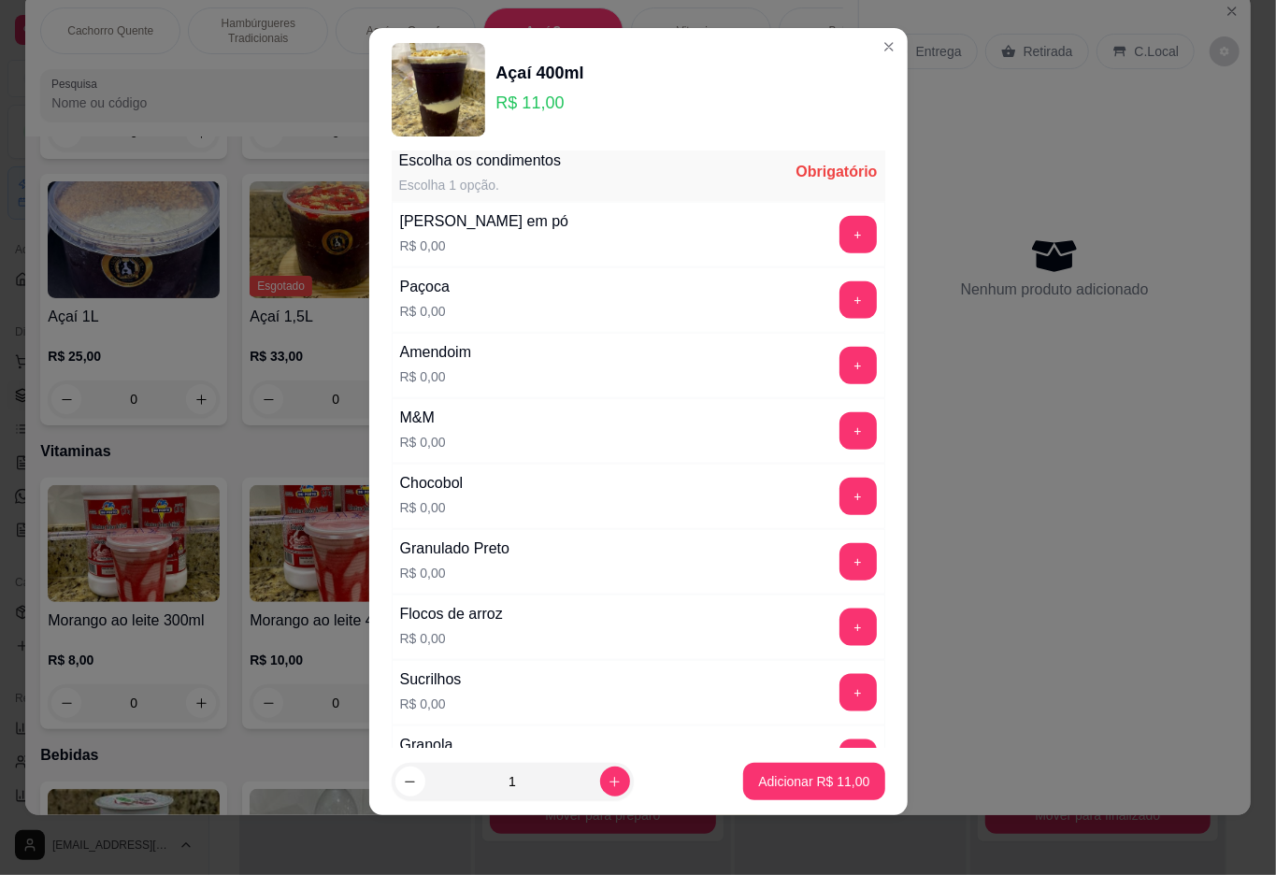
click at [840, 439] on button "+" at bounding box center [858, 430] width 37 height 37
click at [802, 782] on p "Adicionar R$ 11,00" at bounding box center [813, 781] width 111 height 19
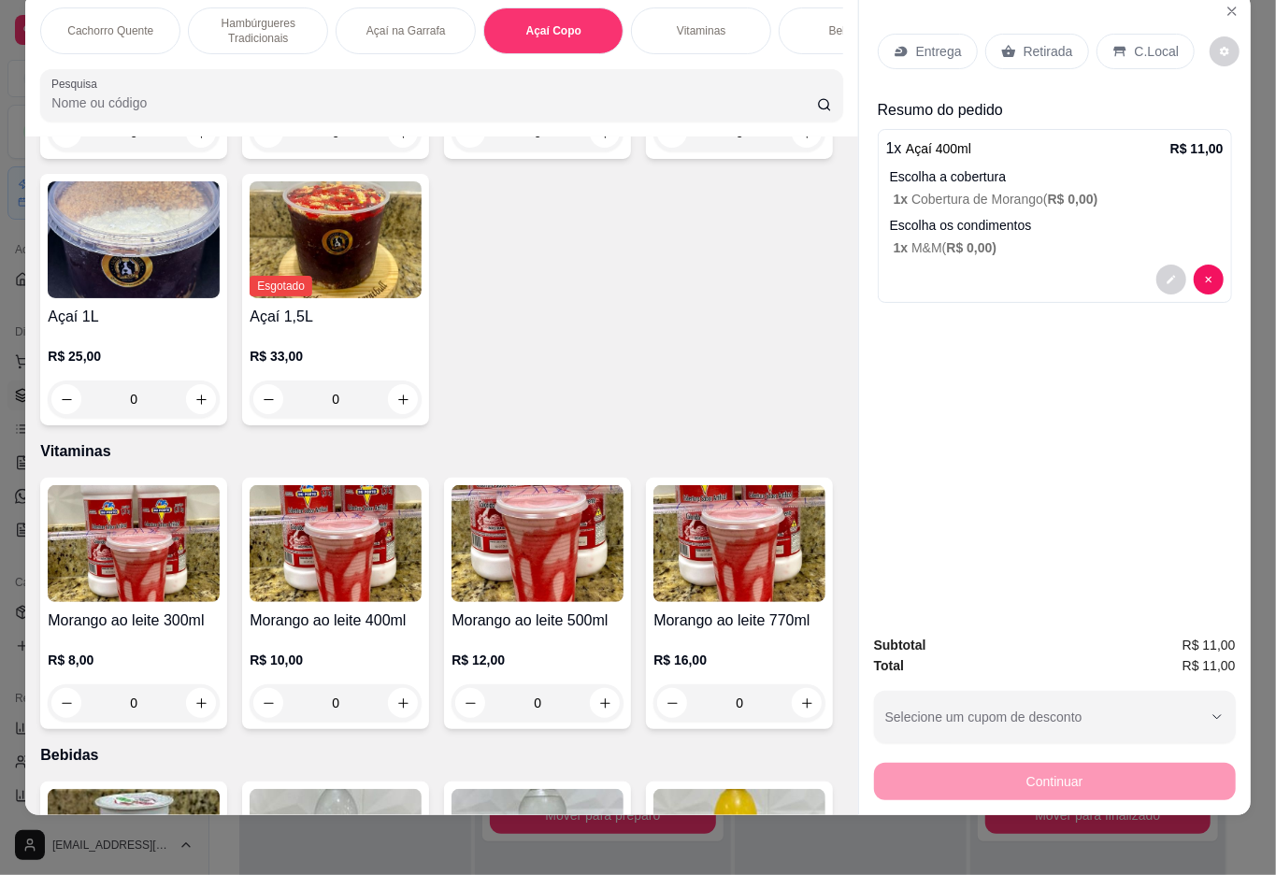
click at [1027, 42] on p "Retirada" at bounding box center [1049, 51] width 50 height 19
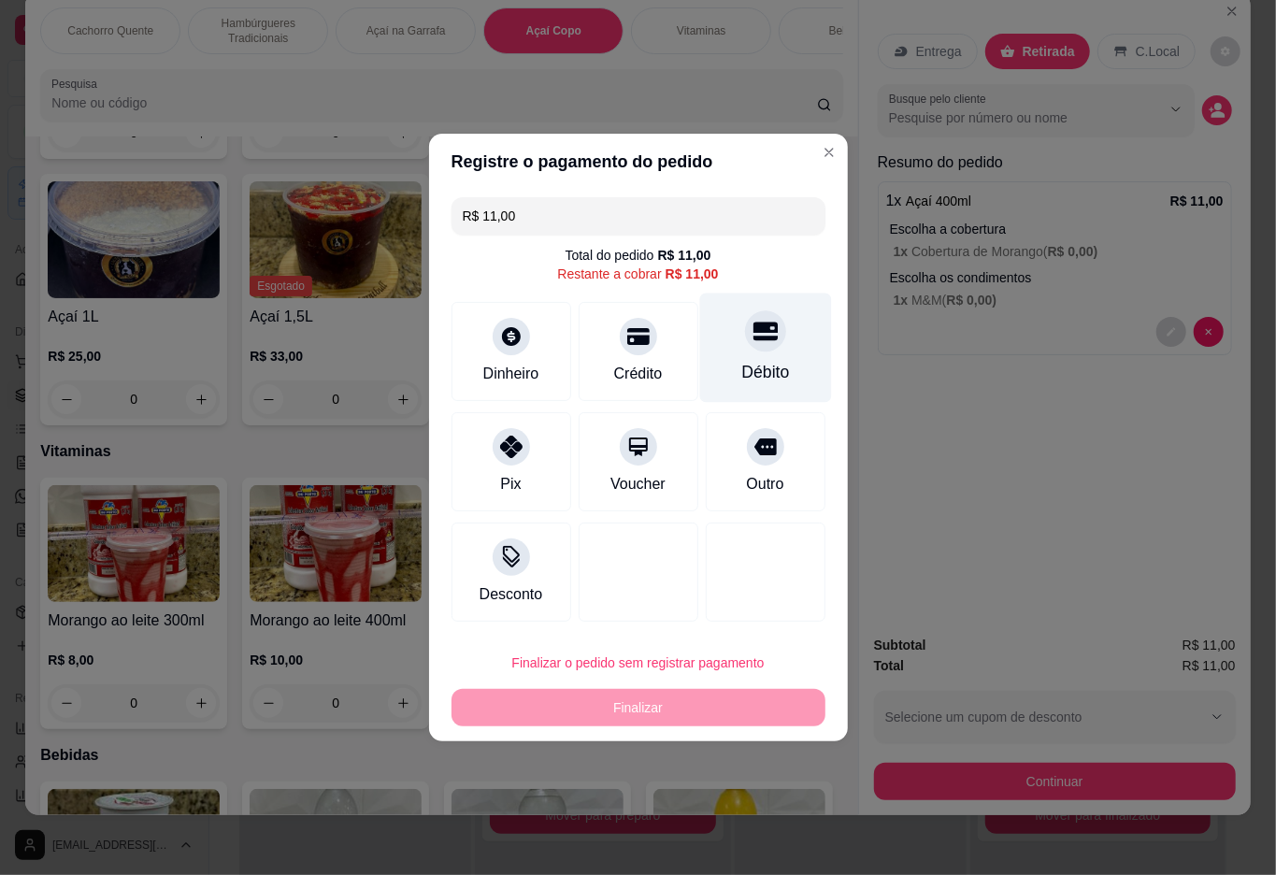
click at [761, 349] on div at bounding box center [765, 330] width 41 height 41
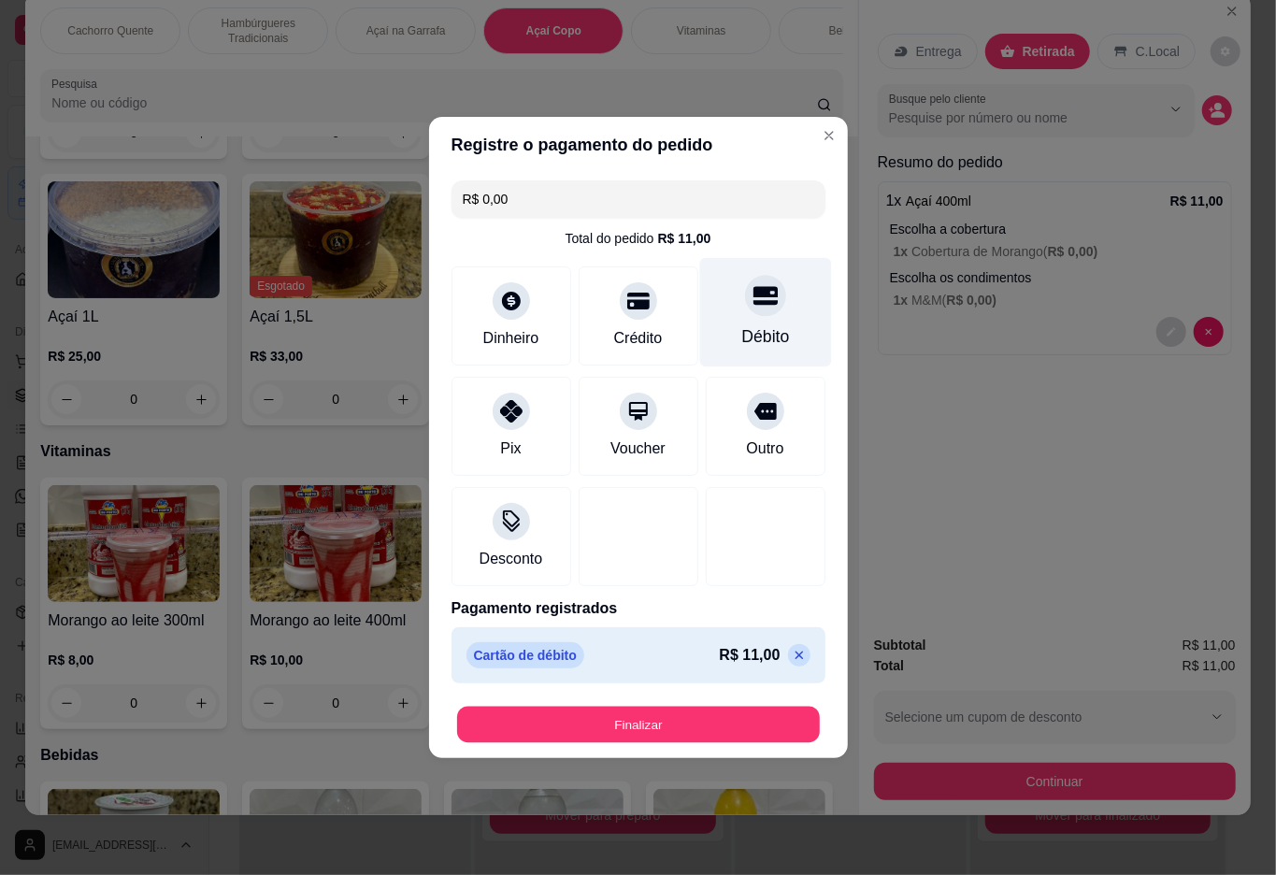
click at [689, 712] on button "Finalizar" at bounding box center [638, 725] width 363 height 36
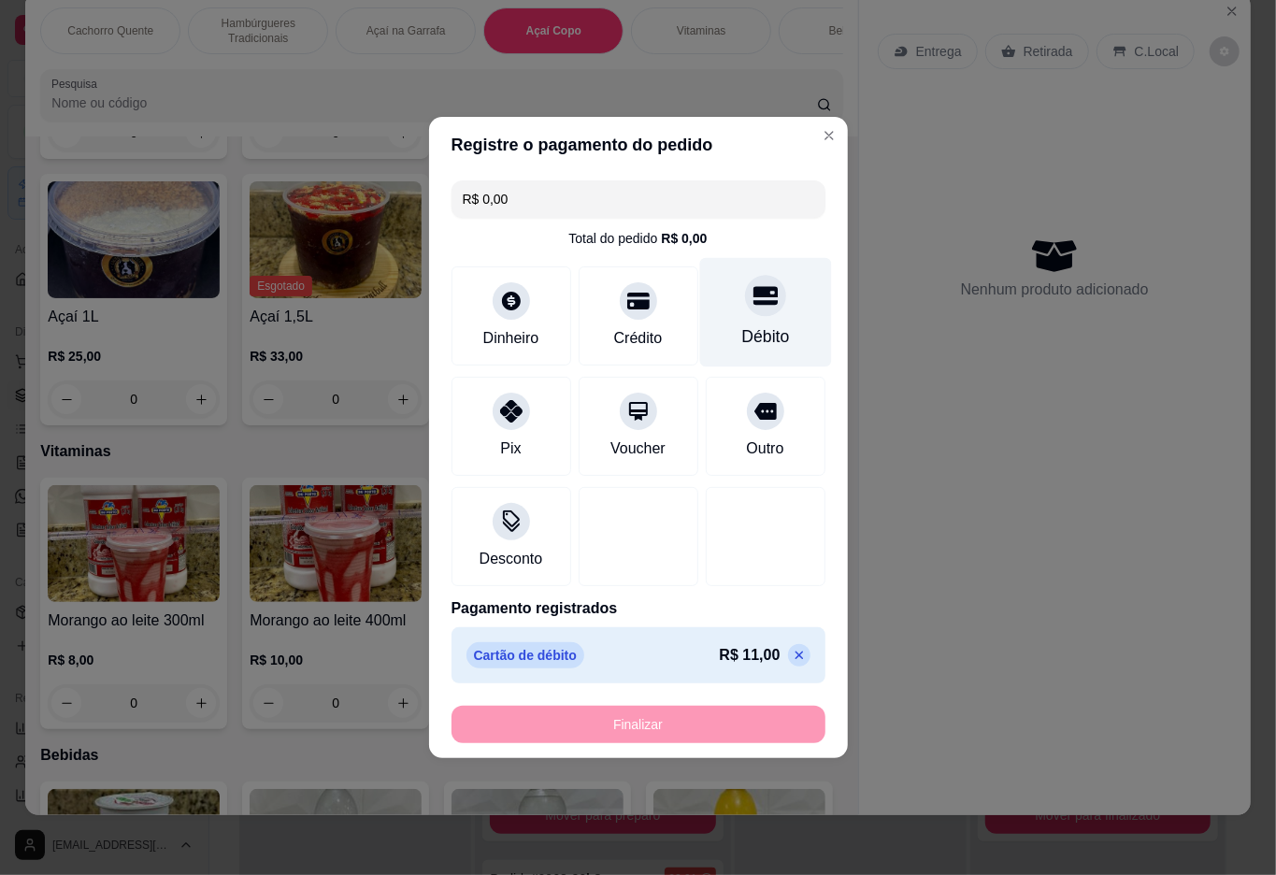
type input "-R$ 11,00"
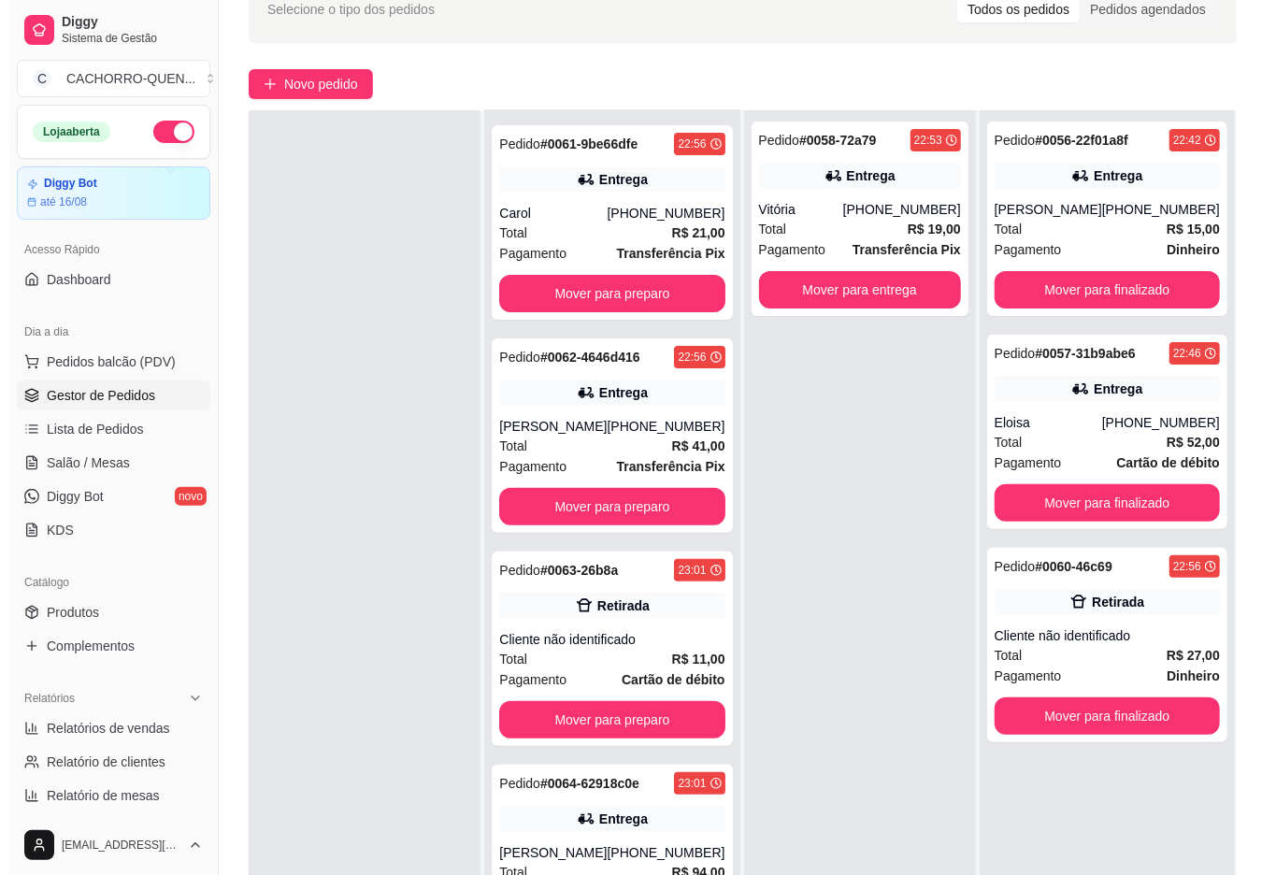
scroll to position [285, 0]
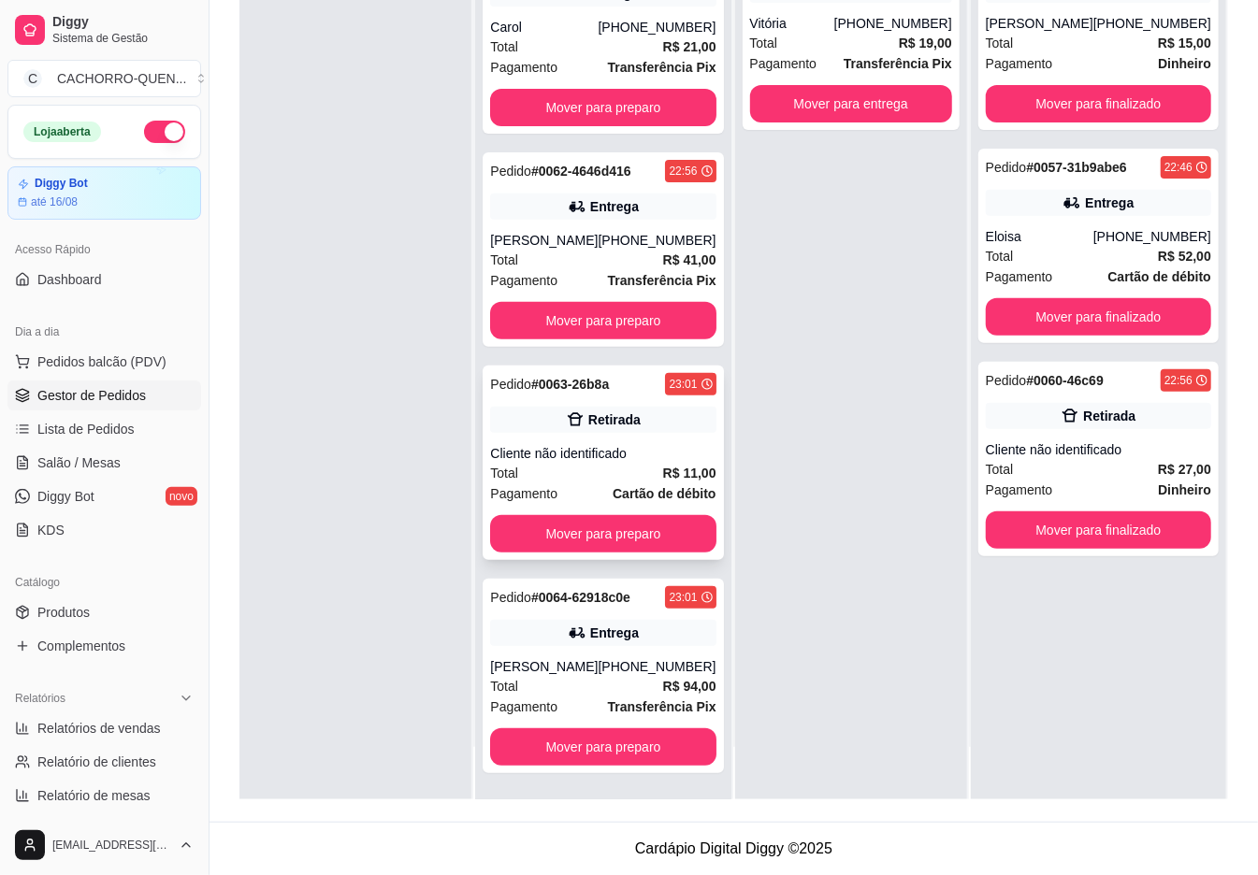
click at [634, 407] on div "Retirada" at bounding box center [602, 420] width 225 height 26
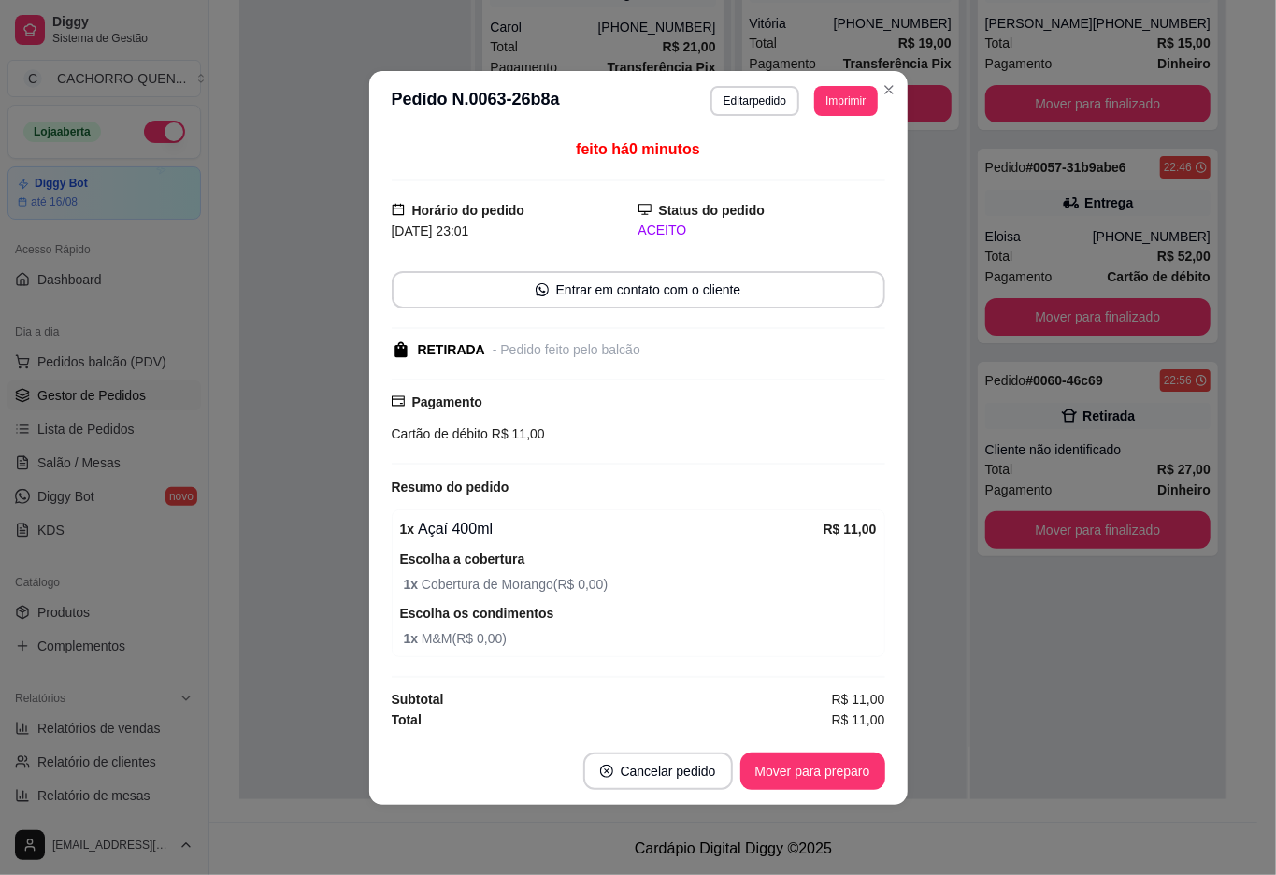
click at [764, 760] on button "Mover para preparo" at bounding box center [813, 771] width 145 height 37
click at [769, 771] on button "Mover para preparo" at bounding box center [812, 771] width 140 height 36
click at [768, 768] on div "Mover para preparo" at bounding box center [813, 771] width 145 height 37
click at [764, 767] on div "Mover para preparo" at bounding box center [799, 771] width 171 height 37
click at [761, 768] on div "Mover para preparo" at bounding box center [799, 771] width 171 height 37
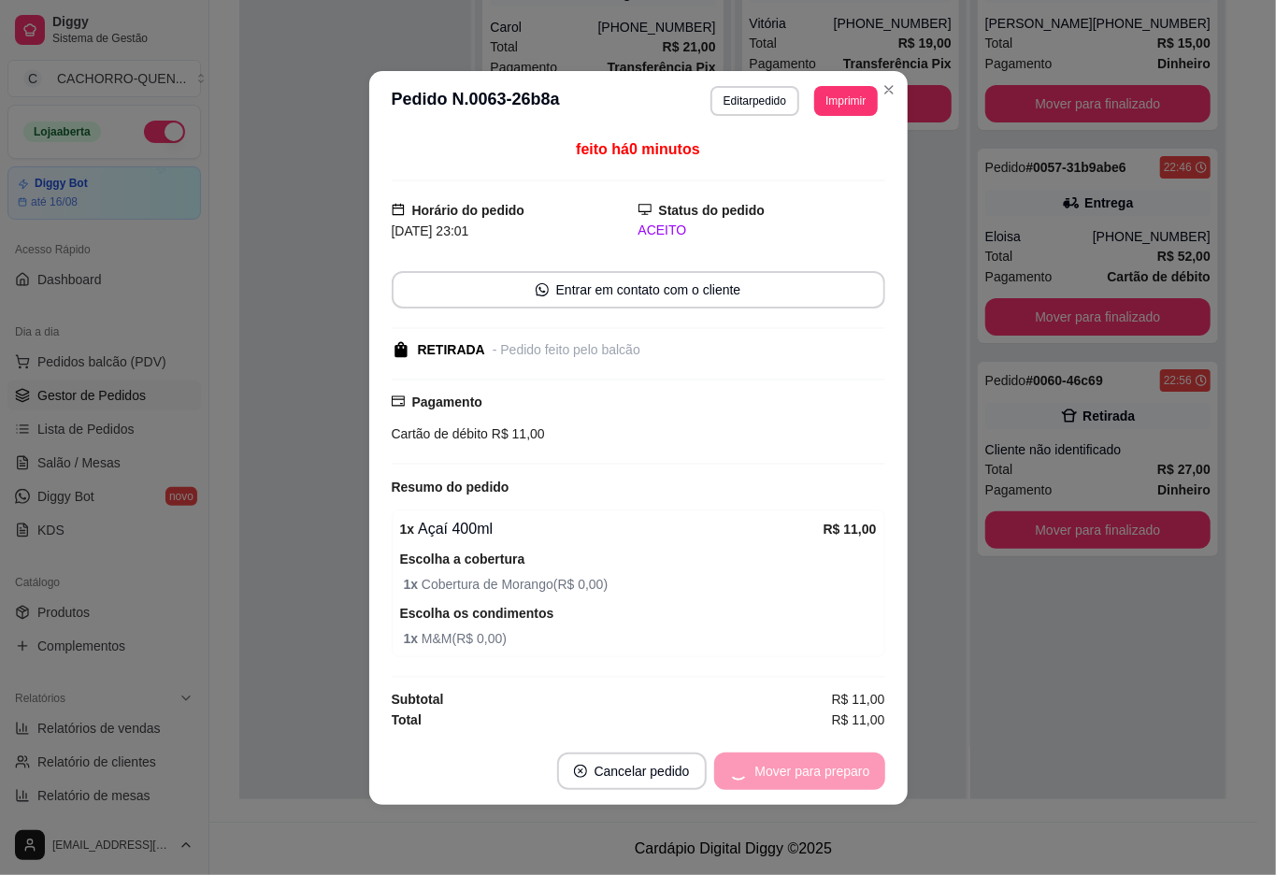
click at [761, 771] on button "Mover para preparo" at bounding box center [799, 771] width 171 height 37
click at [760, 779] on button "Mover para preparo" at bounding box center [799, 771] width 171 height 37
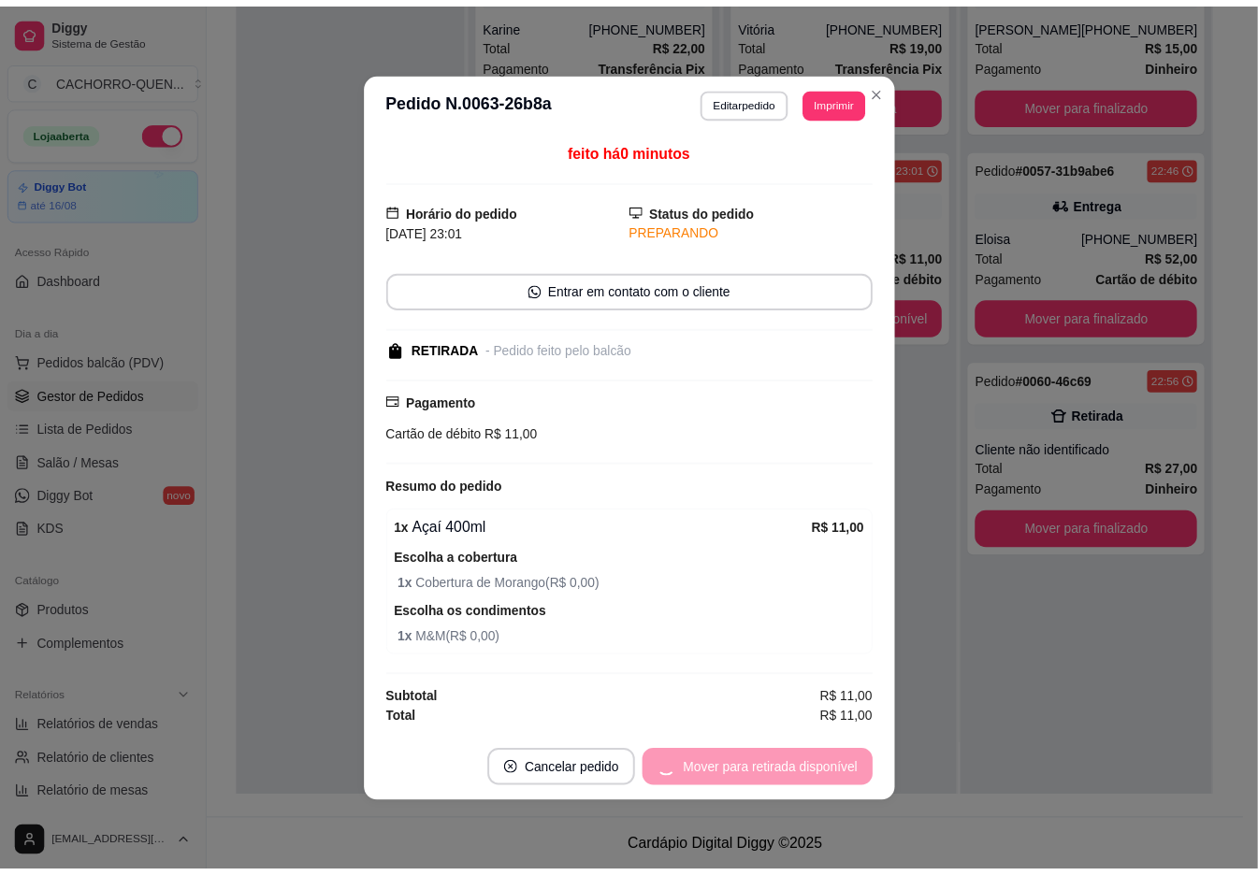
scroll to position [86, 0]
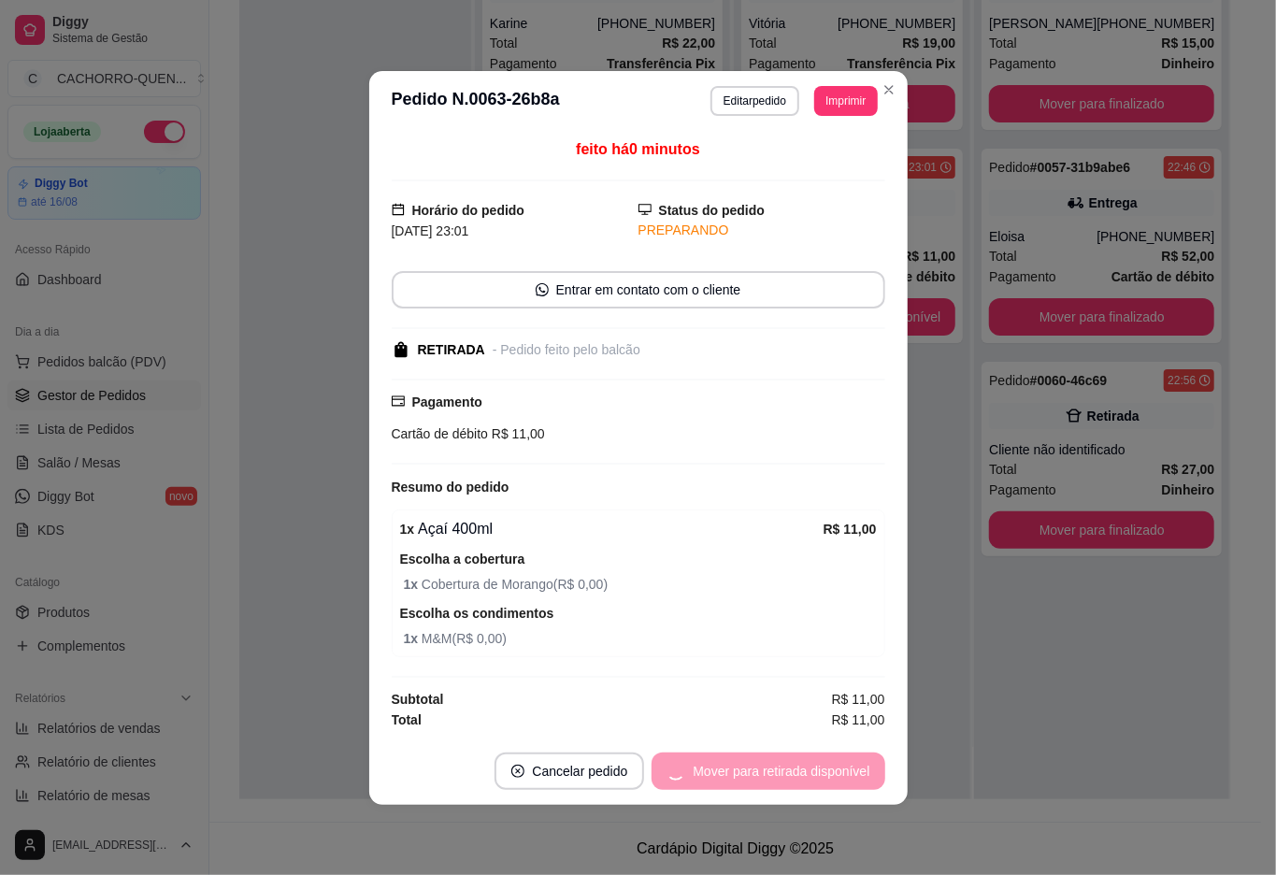
click at [763, 772] on div "Mover para retirada disponível" at bounding box center [768, 771] width 233 height 37
click at [782, 782] on div "Mover para retirada disponível" at bounding box center [768, 771] width 233 height 37
click at [786, 779] on div "Mover para retirada disponível" at bounding box center [768, 771] width 233 height 37
click at [821, 753] on button "Mover para retirada disponível" at bounding box center [781, 771] width 207 height 37
click at [1064, 662] on div "Pedido # 0056-22f01a8f 22:42 Entrega Agatha [PHONE_NUMBER] Total R$ 15,00 Pagam…" at bounding box center [1101, 361] width 255 height 875
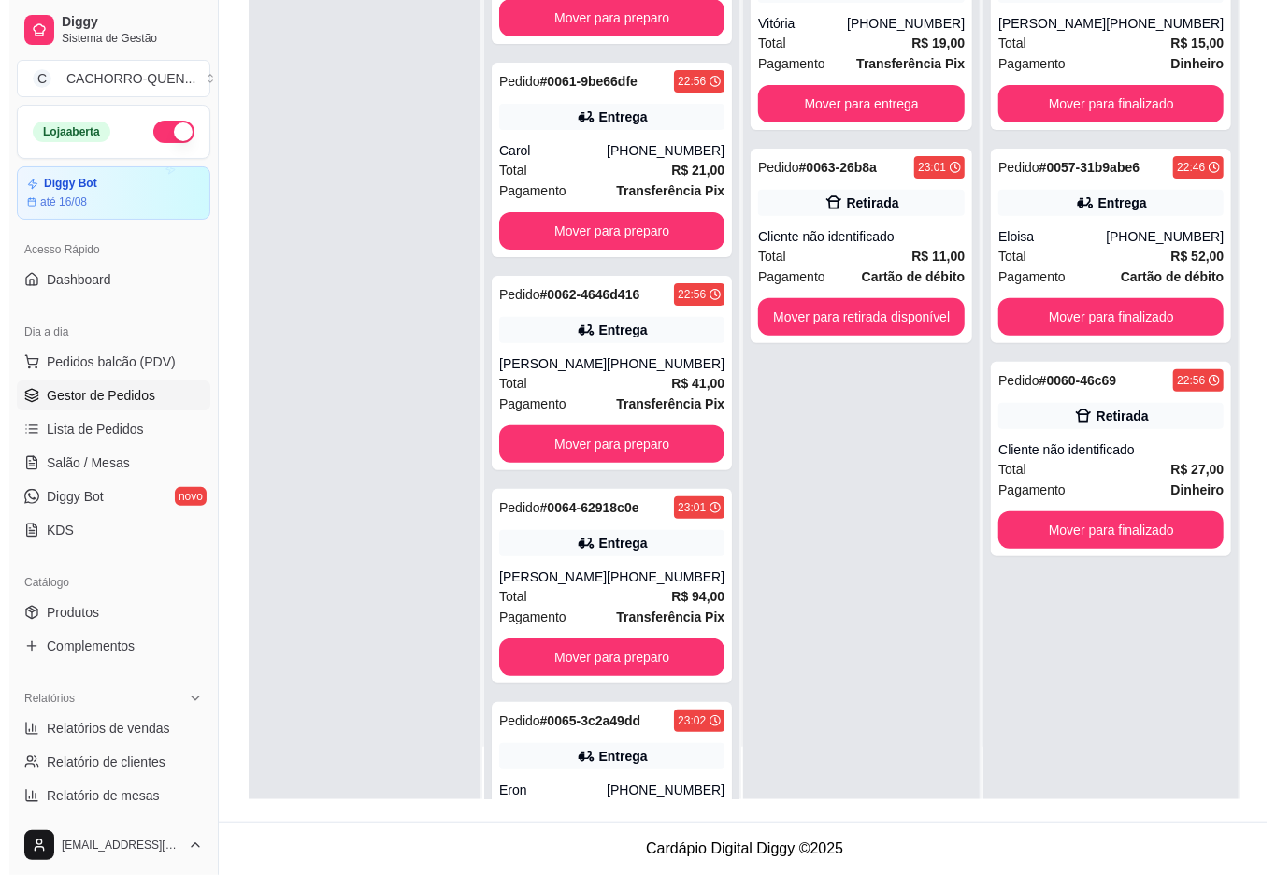
scroll to position [299, 0]
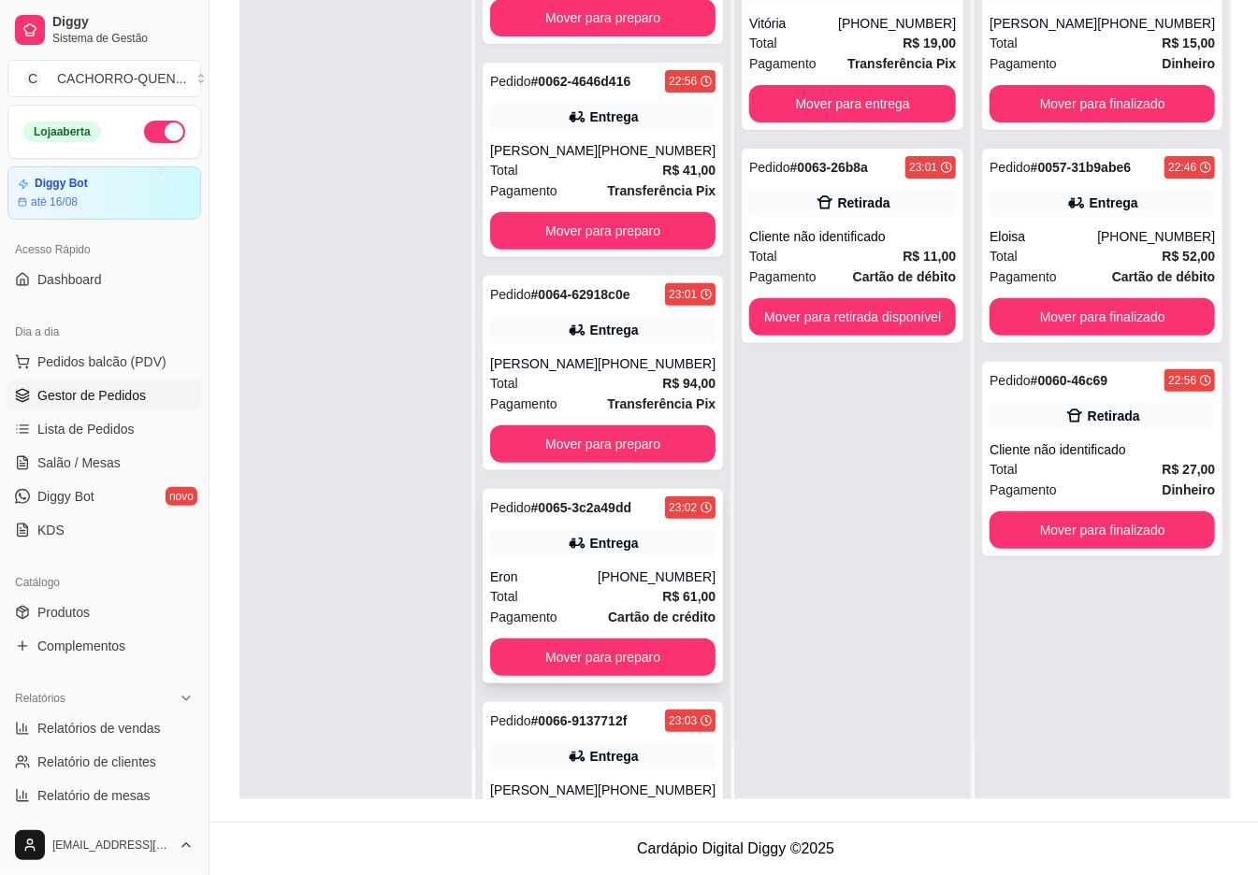
click at [554, 586] on div "Eron" at bounding box center [544, 577] width 108 height 19
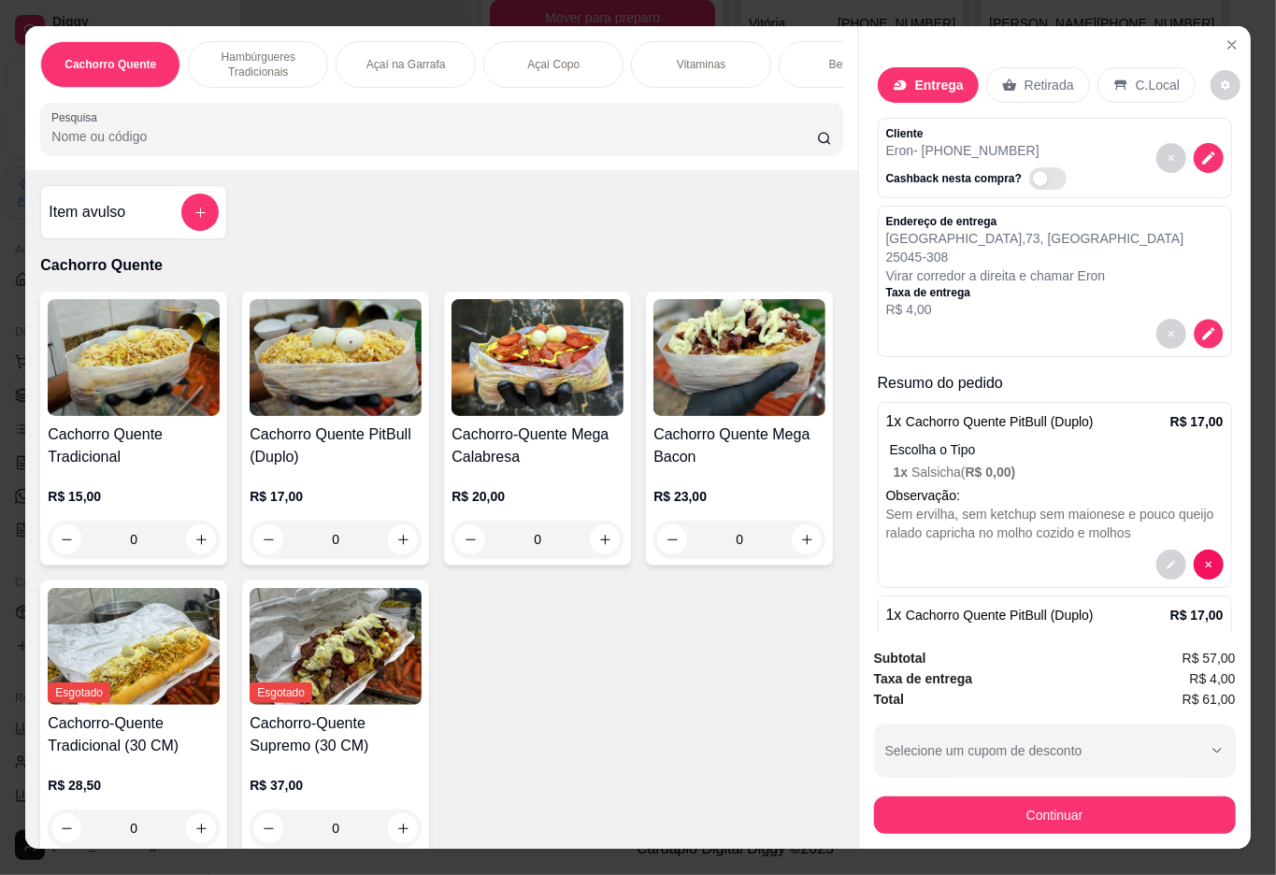
click at [1194, 324] on button "decrease-product-quantity" at bounding box center [1208, 334] width 29 height 29
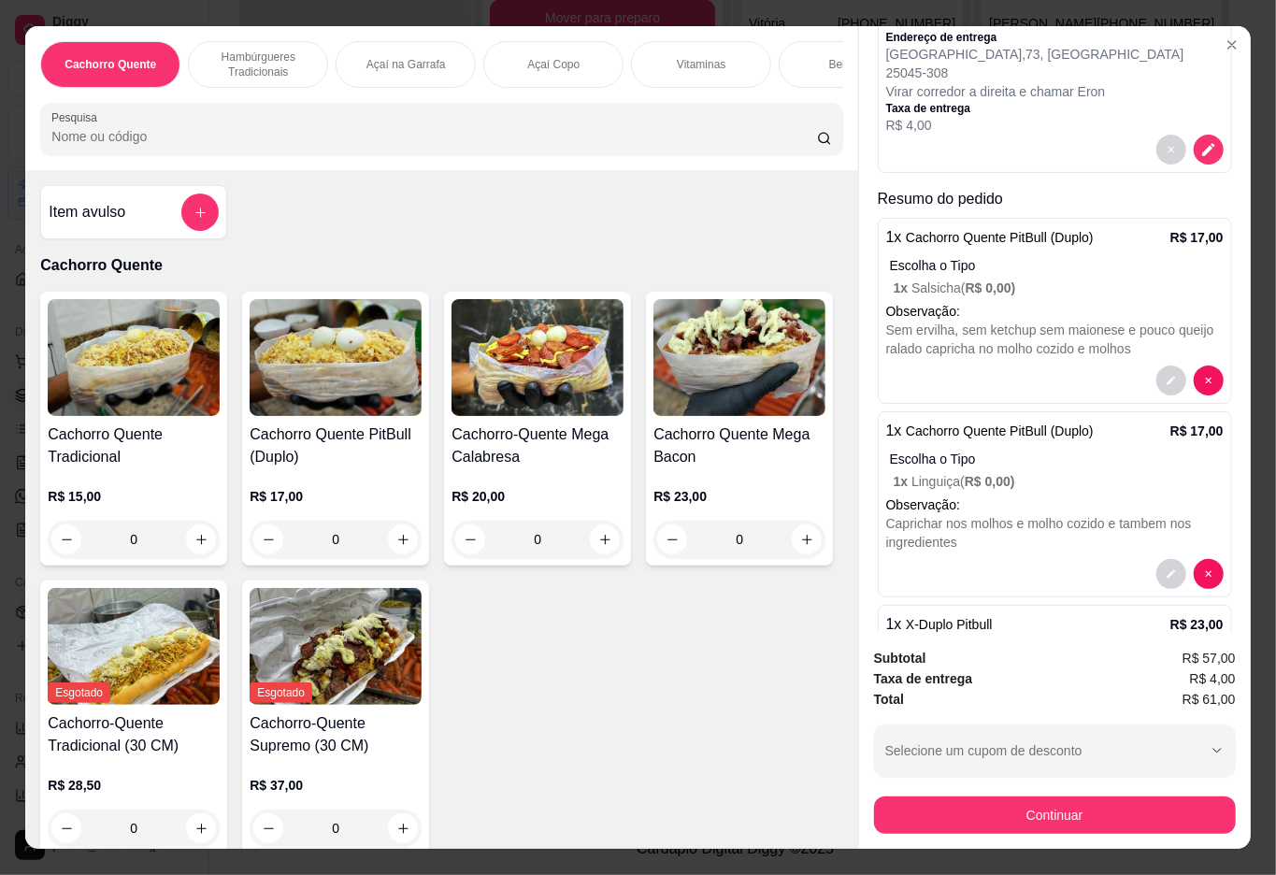
scroll to position [341, 0]
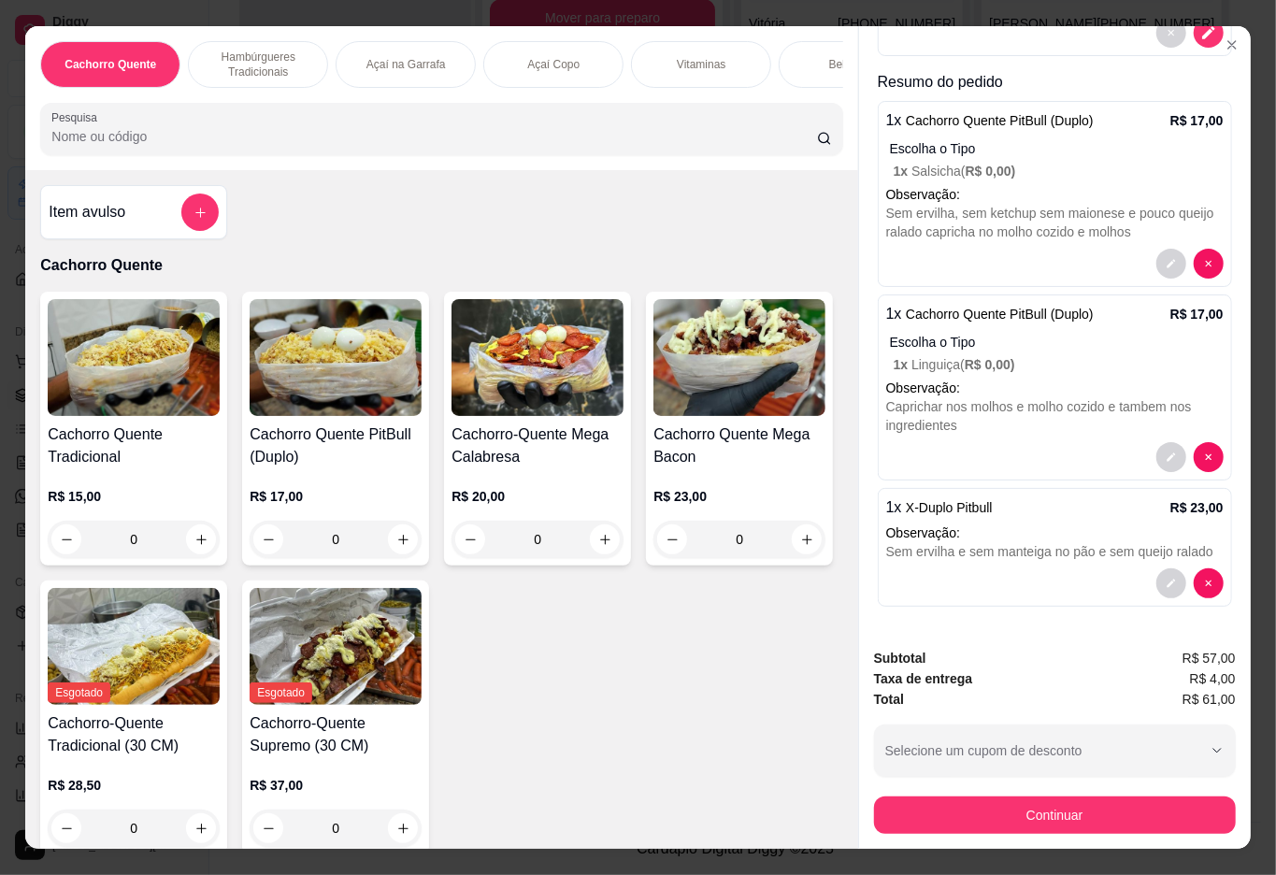
click at [1180, 94] on p "Resumo do pedido" at bounding box center [1055, 82] width 354 height 22
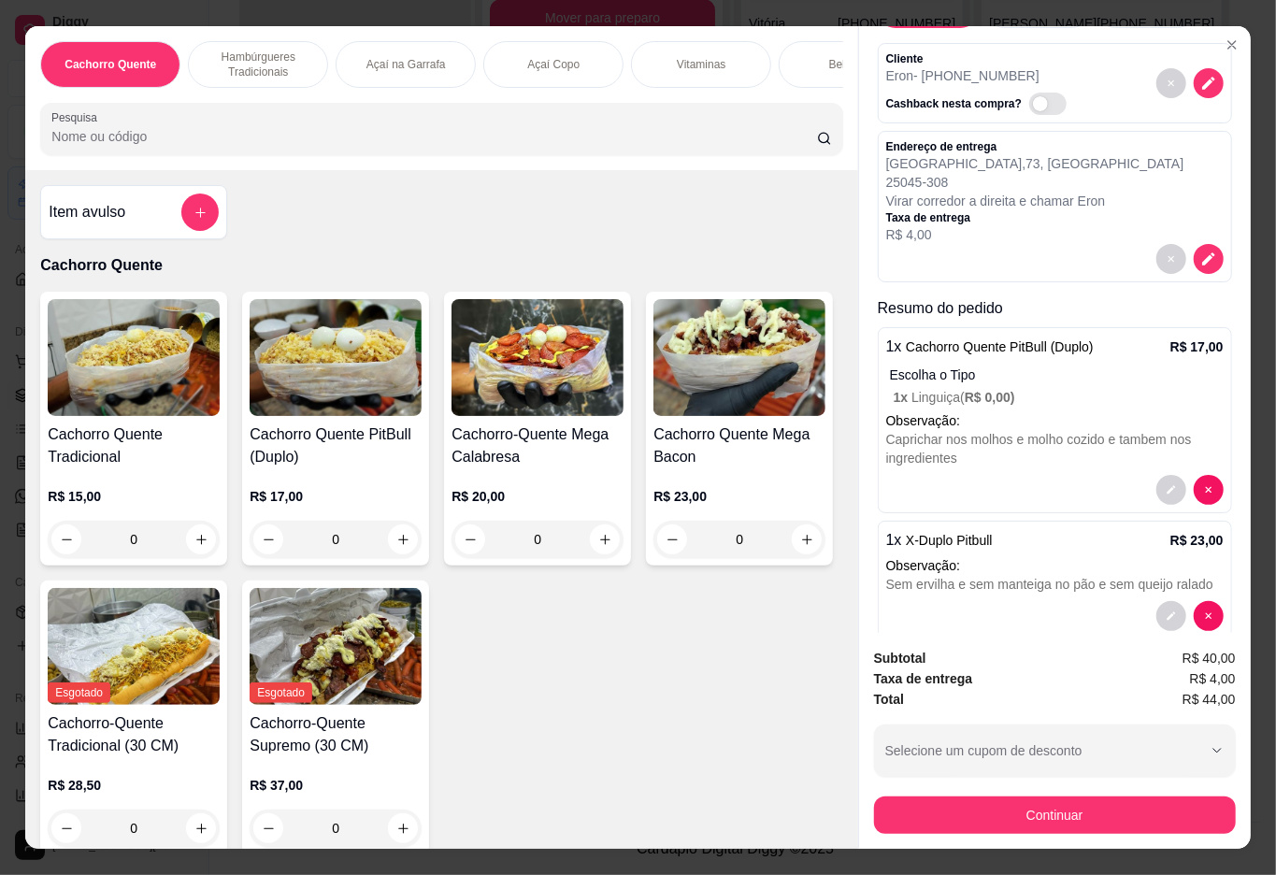
scroll to position [72, 0]
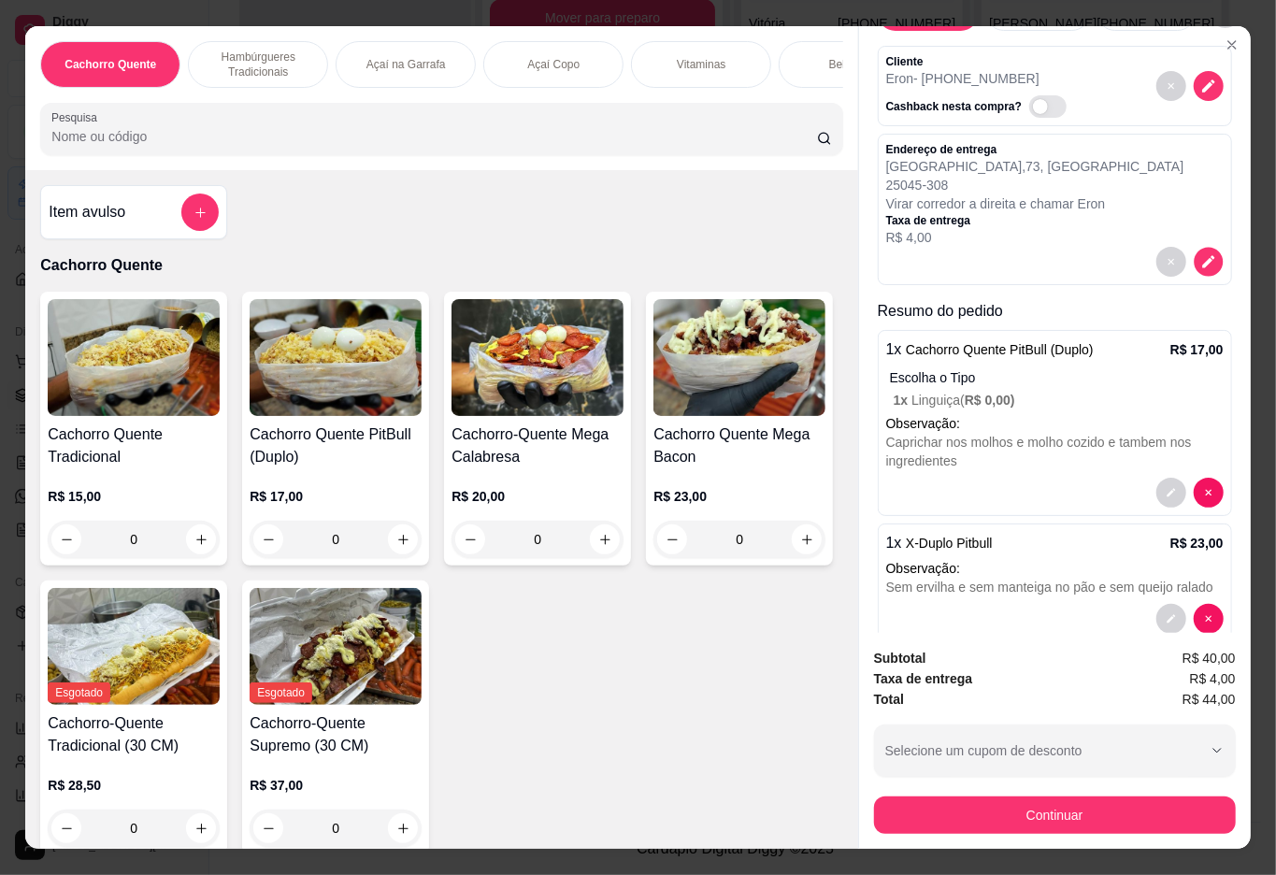
click at [1194, 251] on button "decrease-product-quantity" at bounding box center [1208, 262] width 29 height 29
click at [1194, 252] on button "decrease-product-quantity" at bounding box center [1209, 262] width 30 height 30
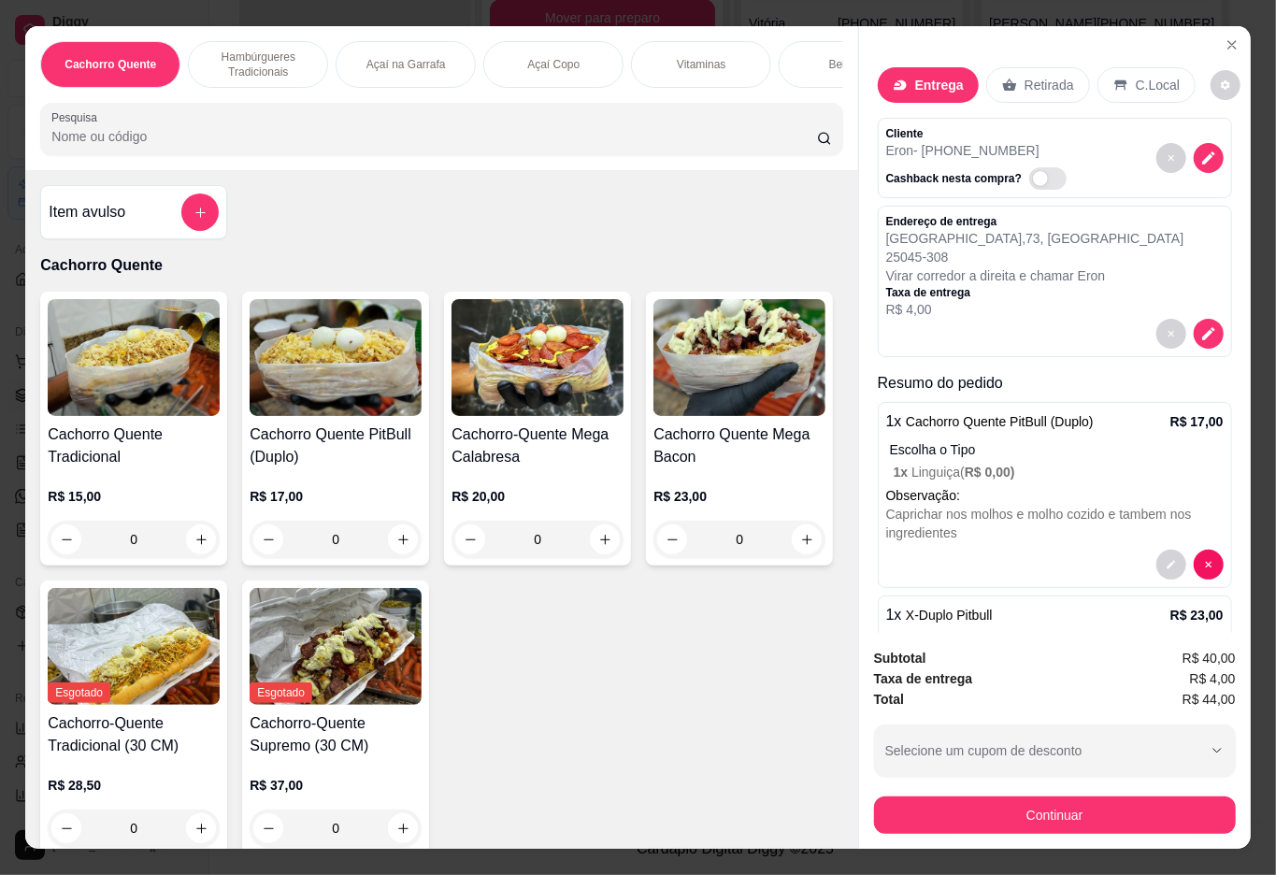
click at [924, 76] on p "Entrega" at bounding box center [939, 85] width 49 height 19
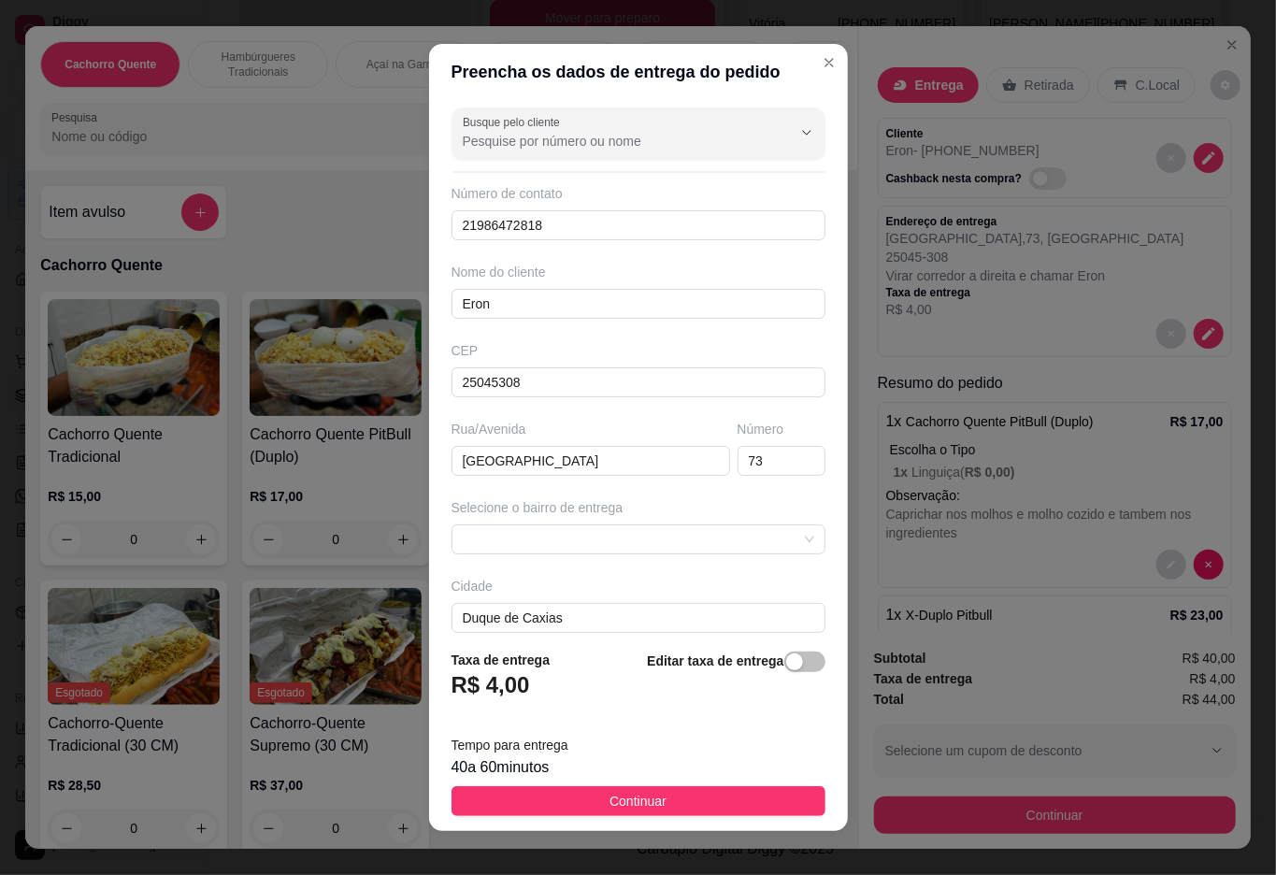
scroll to position [99, 0]
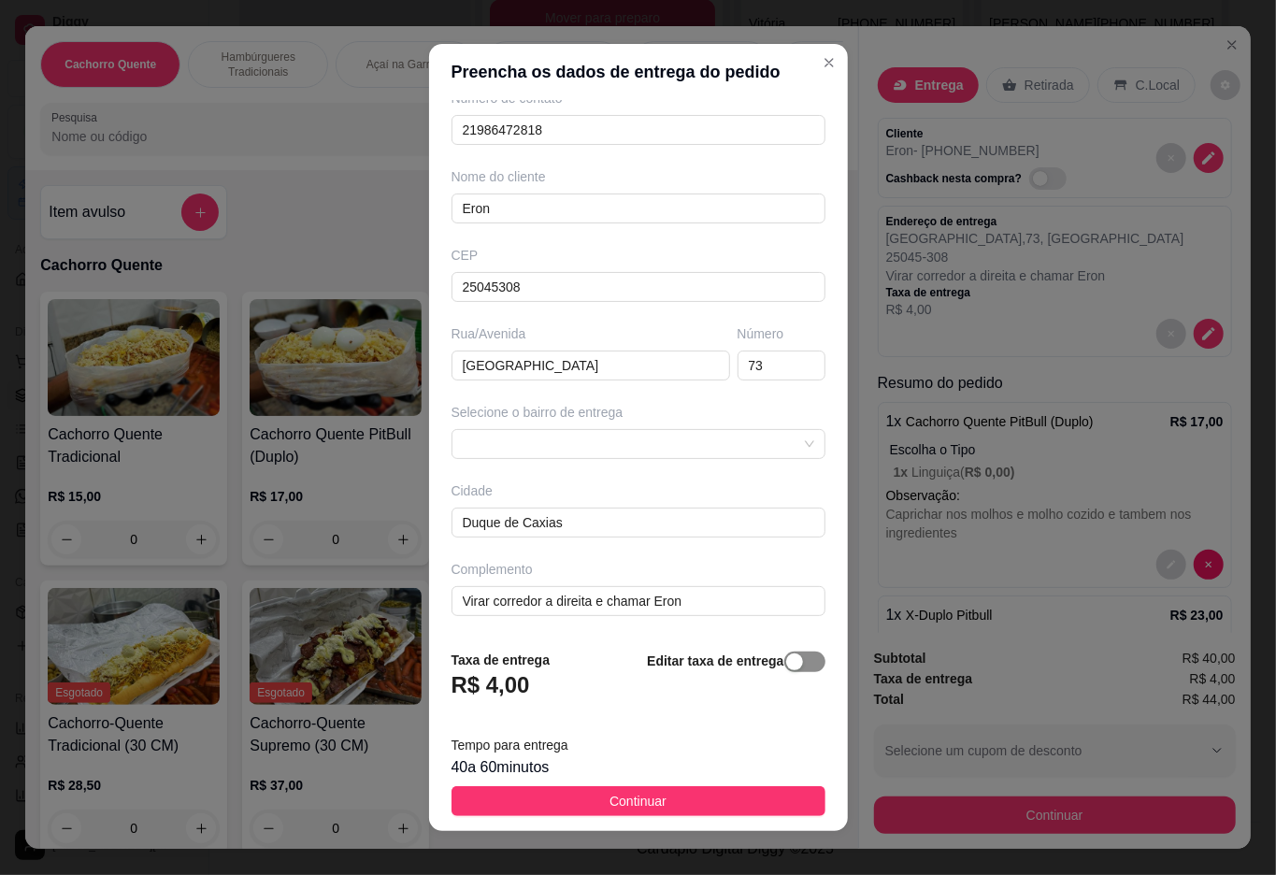
click at [793, 663] on span "button" at bounding box center [804, 662] width 41 height 21
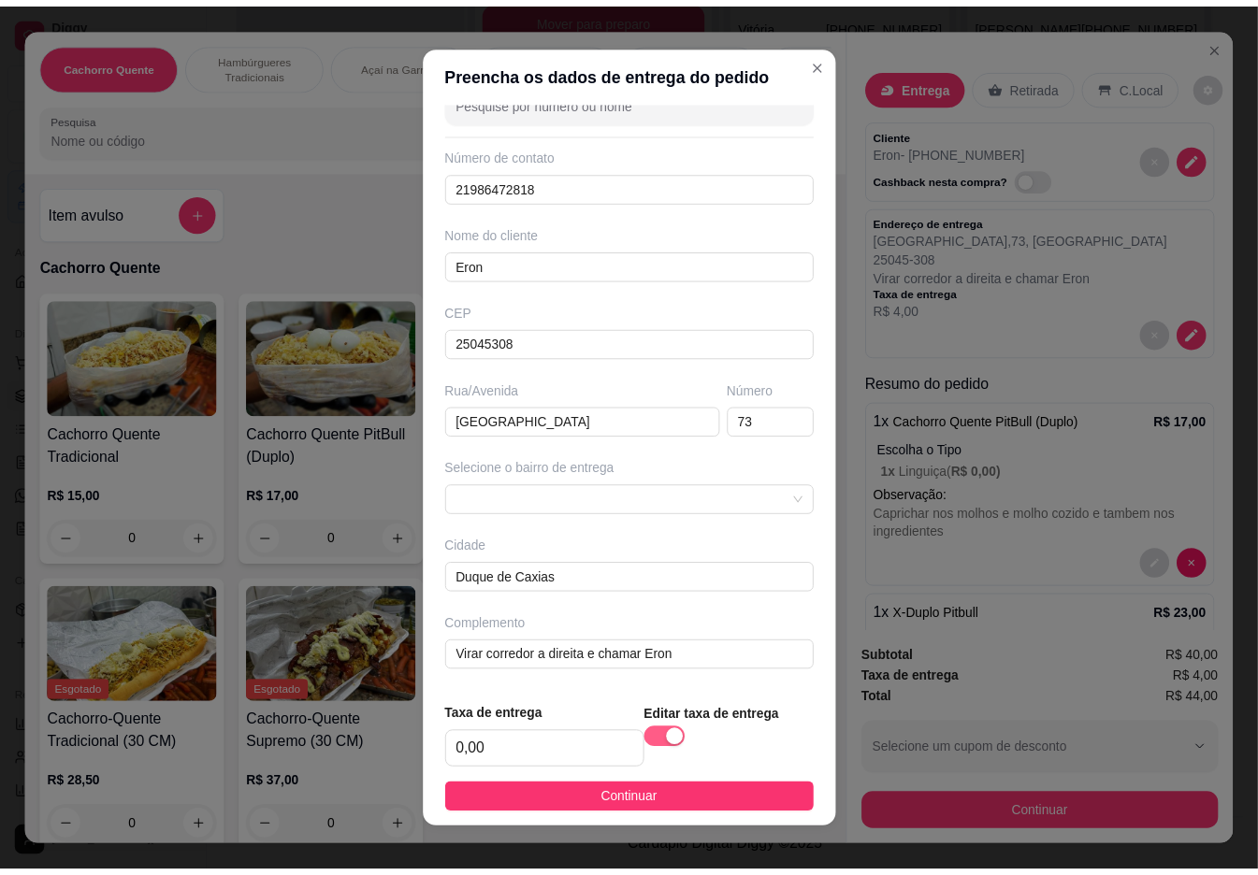
scroll to position [43, 0]
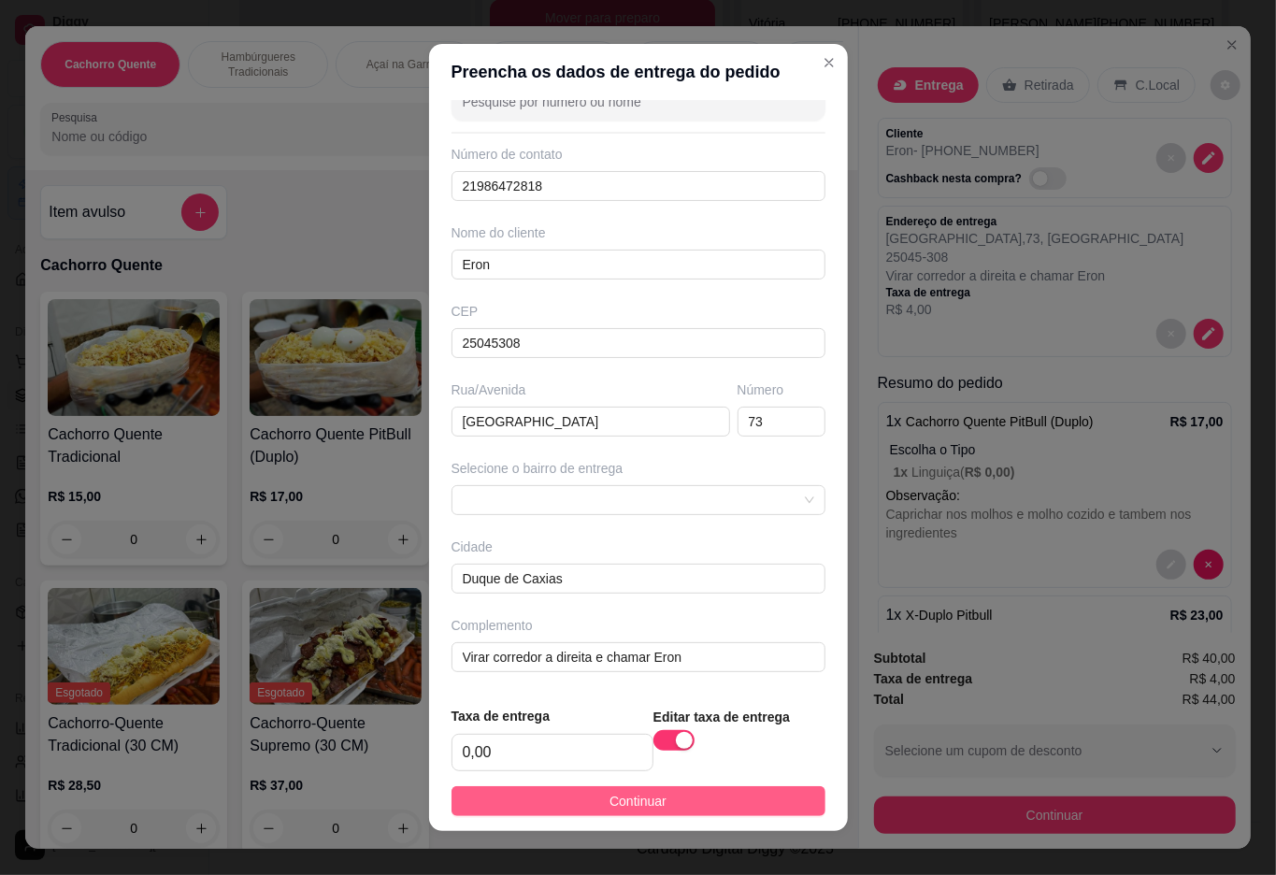
click at [704, 806] on button "Continuar" at bounding box center [639, 801] width 374 height 30
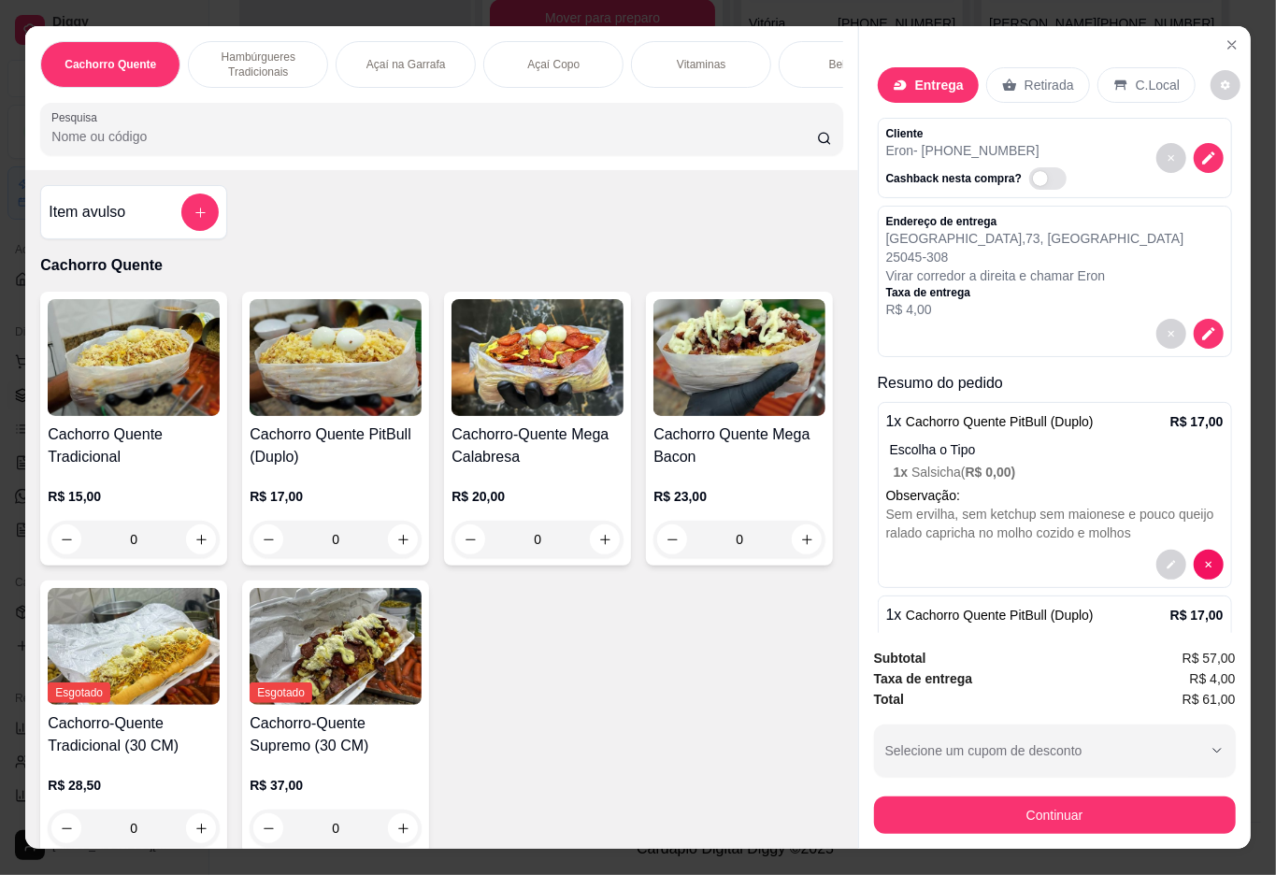
click at [958, 75] on div "Entrega" at bounding box center [928, 85] width 101 height 36
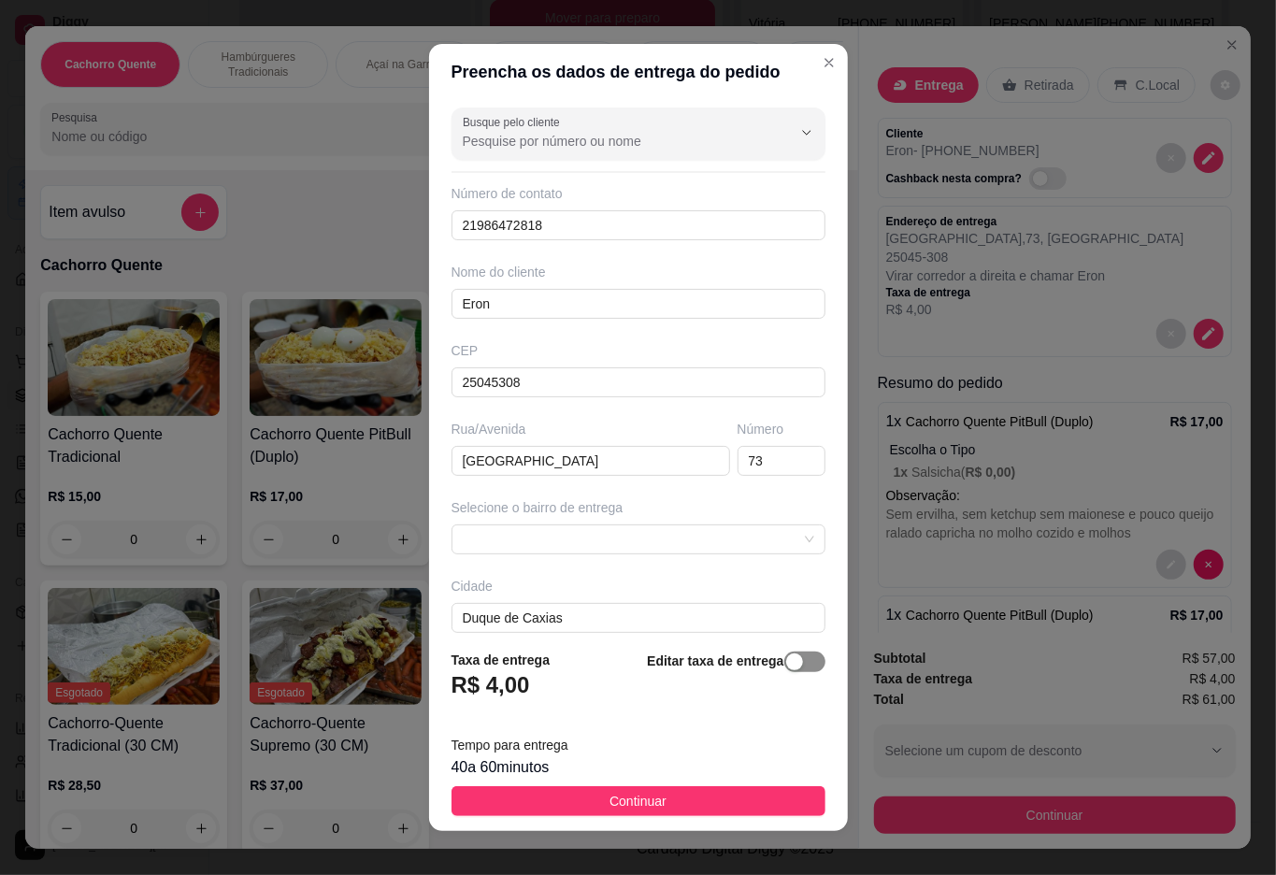
click at [784, 663] on span "button" at bounding box center [804, 662] width 41 height 21
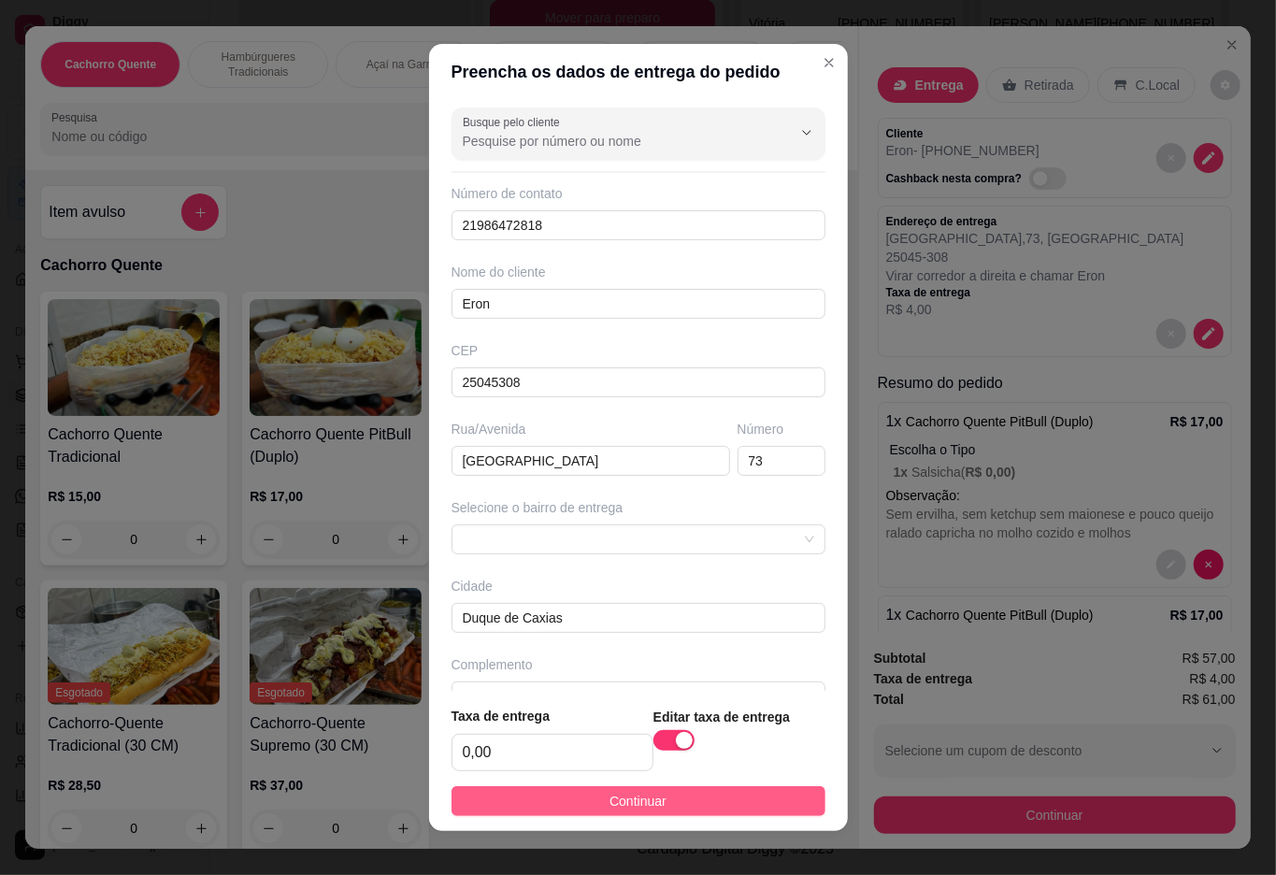
click at [734, 798] on button "Continuar" at bounding box center [639, 801] width 374 height 30
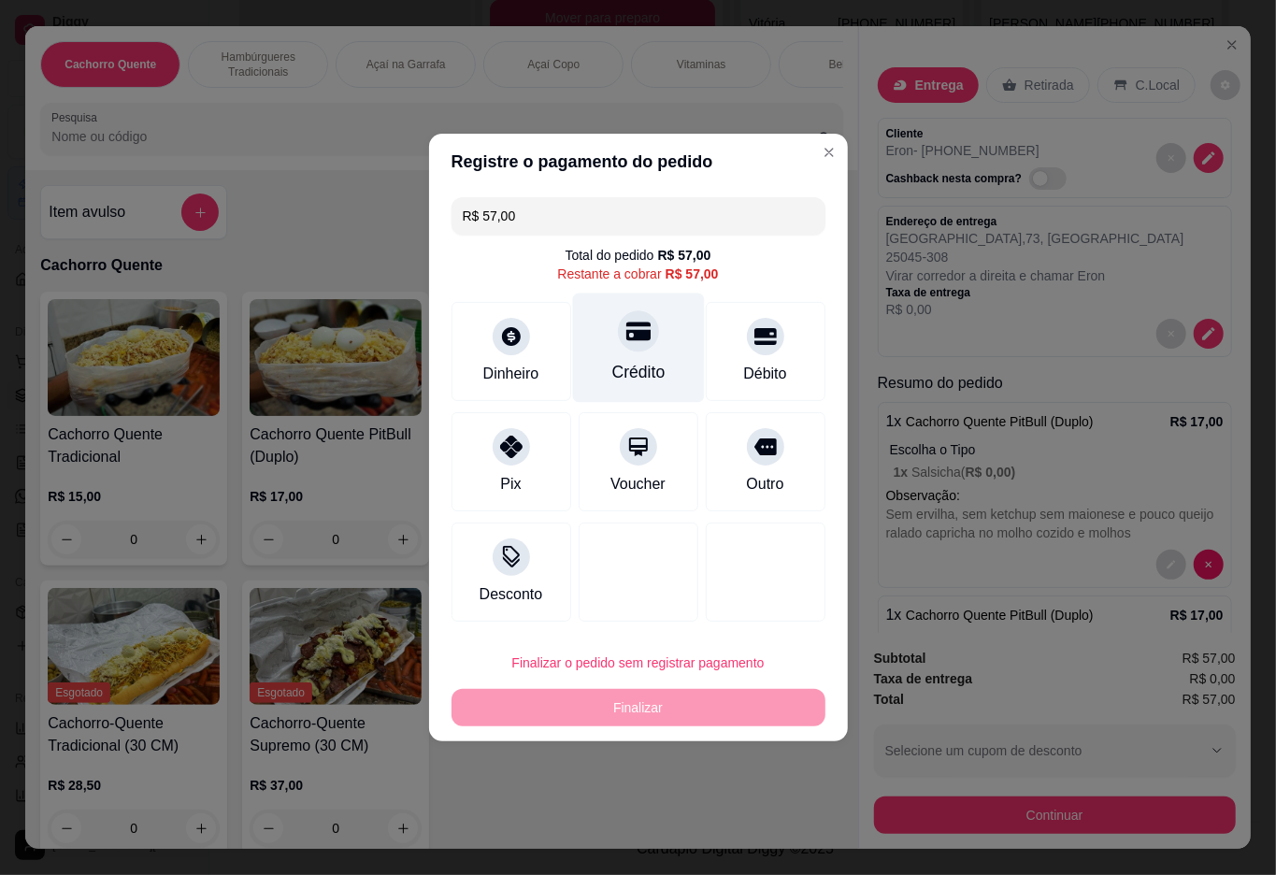
click at [649, 348] on div "Crédito" at bounding box center [638, 348] width 132 height 109
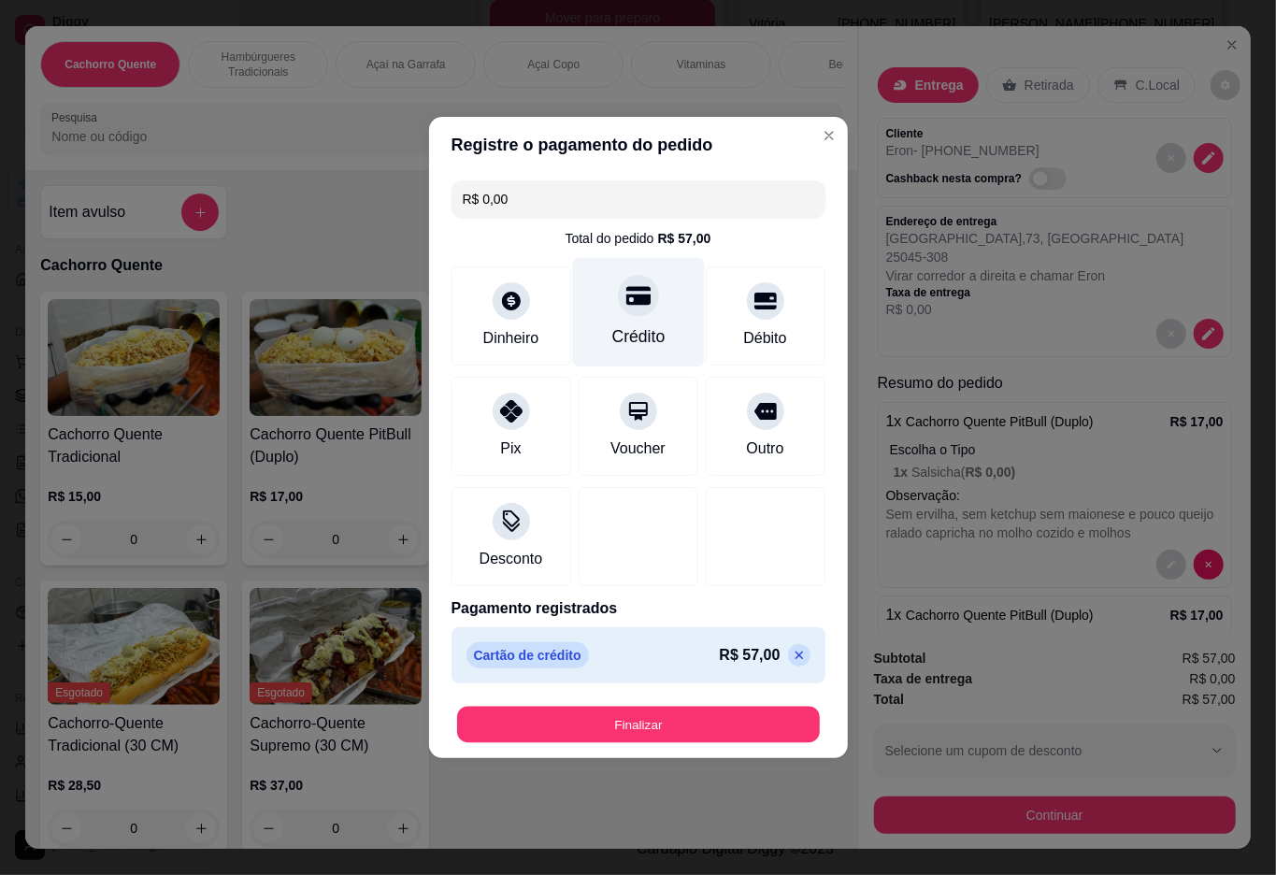
click at [683, 716] on button "Finalizar" at bounding box center [638, 725] width 363 height 36
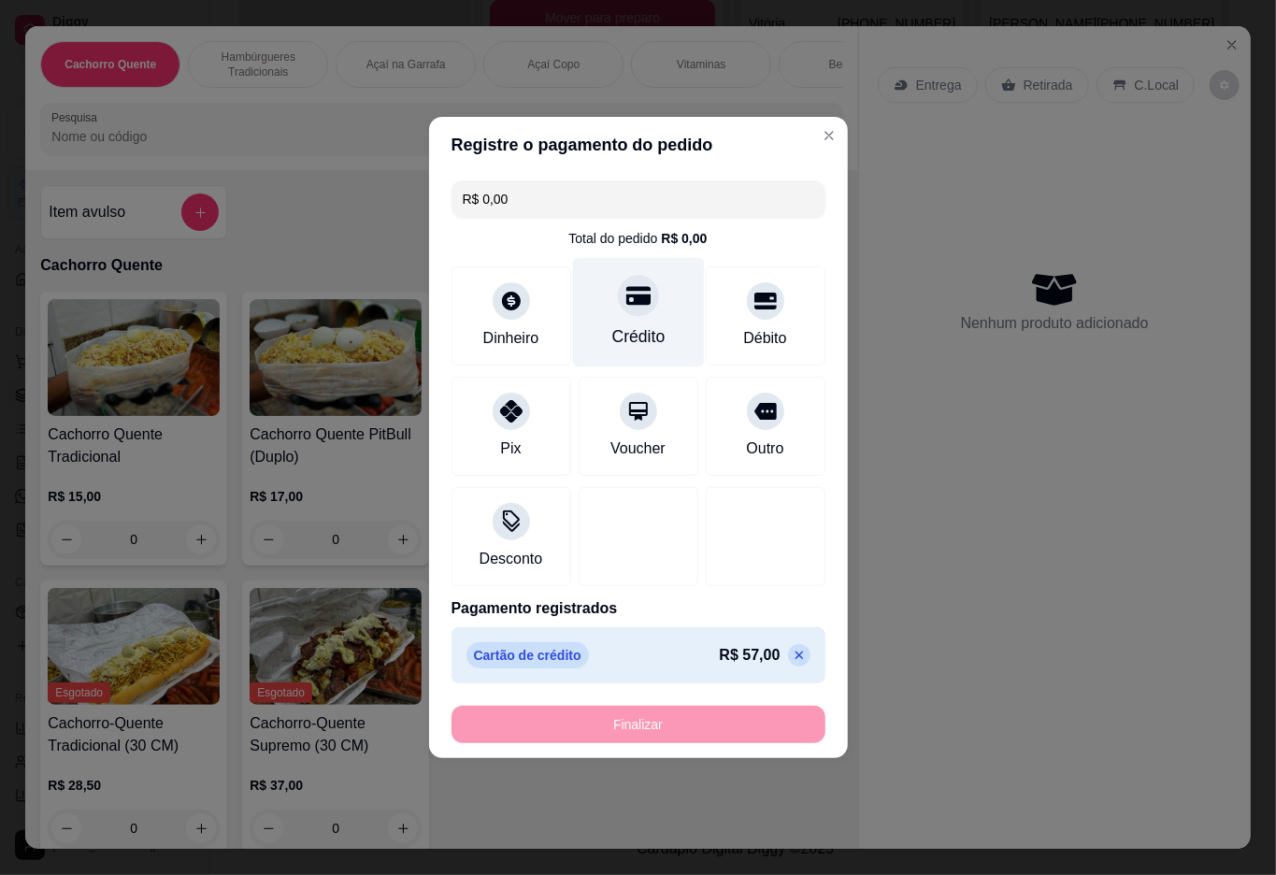
type input "-R$ 57,00"
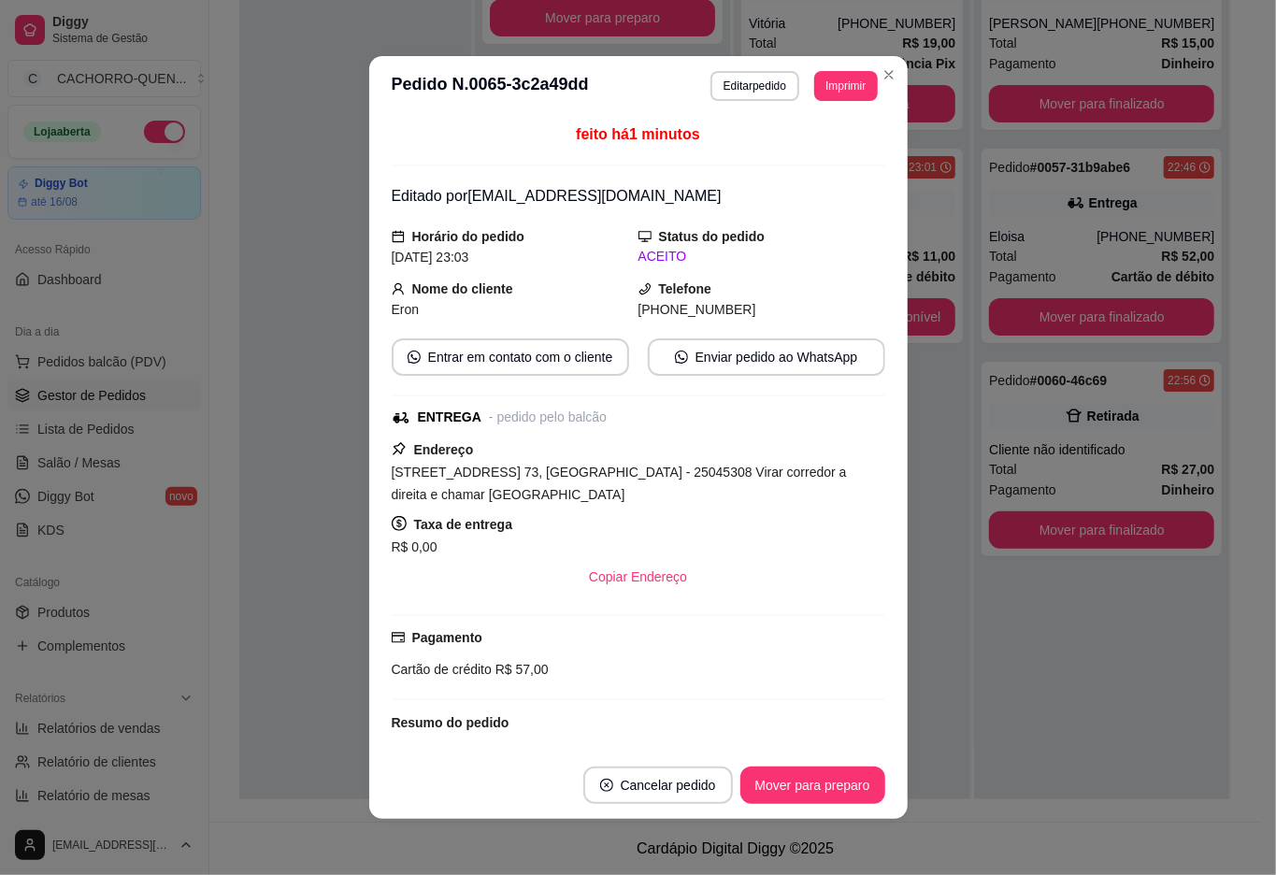
click at [1096, 638] on div "Pedido # 0056-22f01a8f 22:42 Entrega Agatha [PHONE_NUMBER] Total R$ 15,00 Pagam…" at bounding box center [1101, 361] width 255 height 875
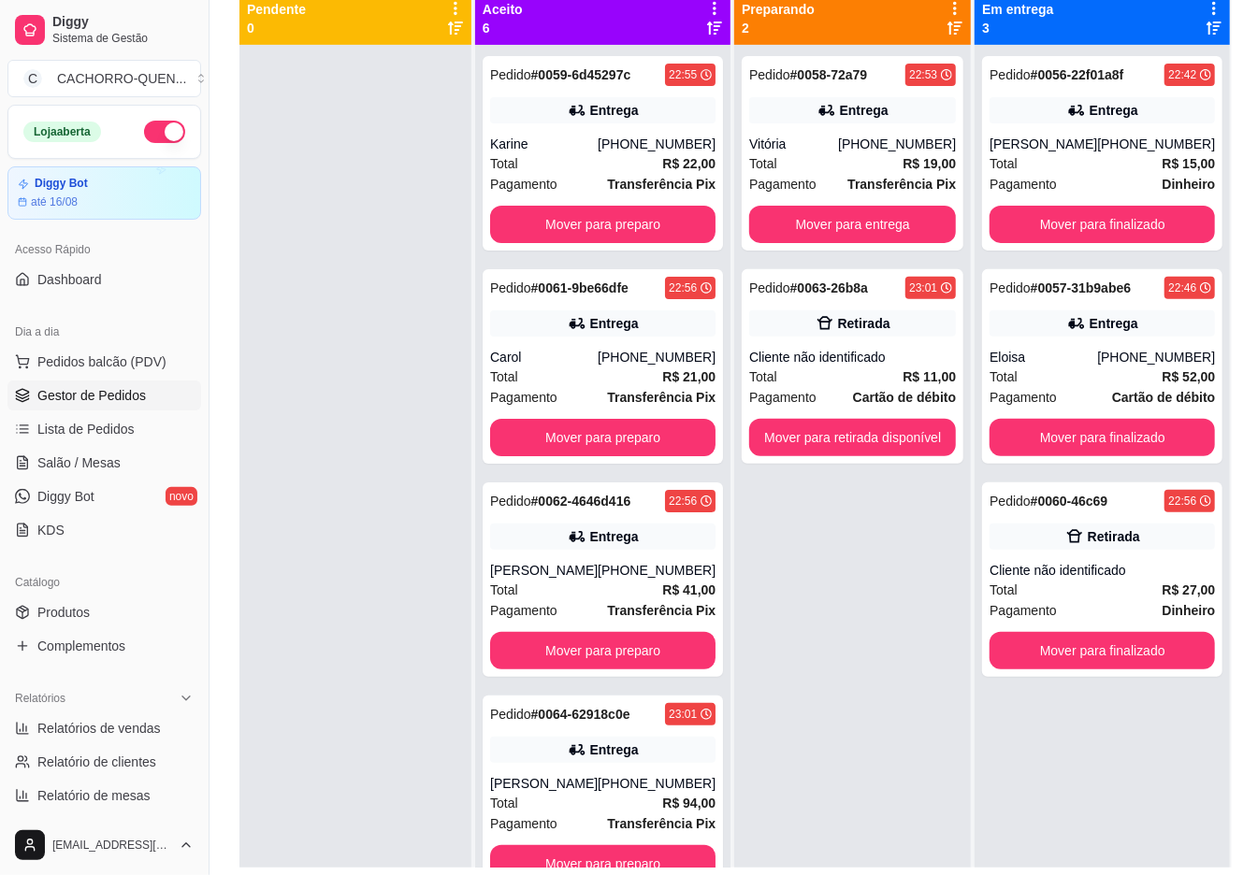
scroll to position [222, 0]
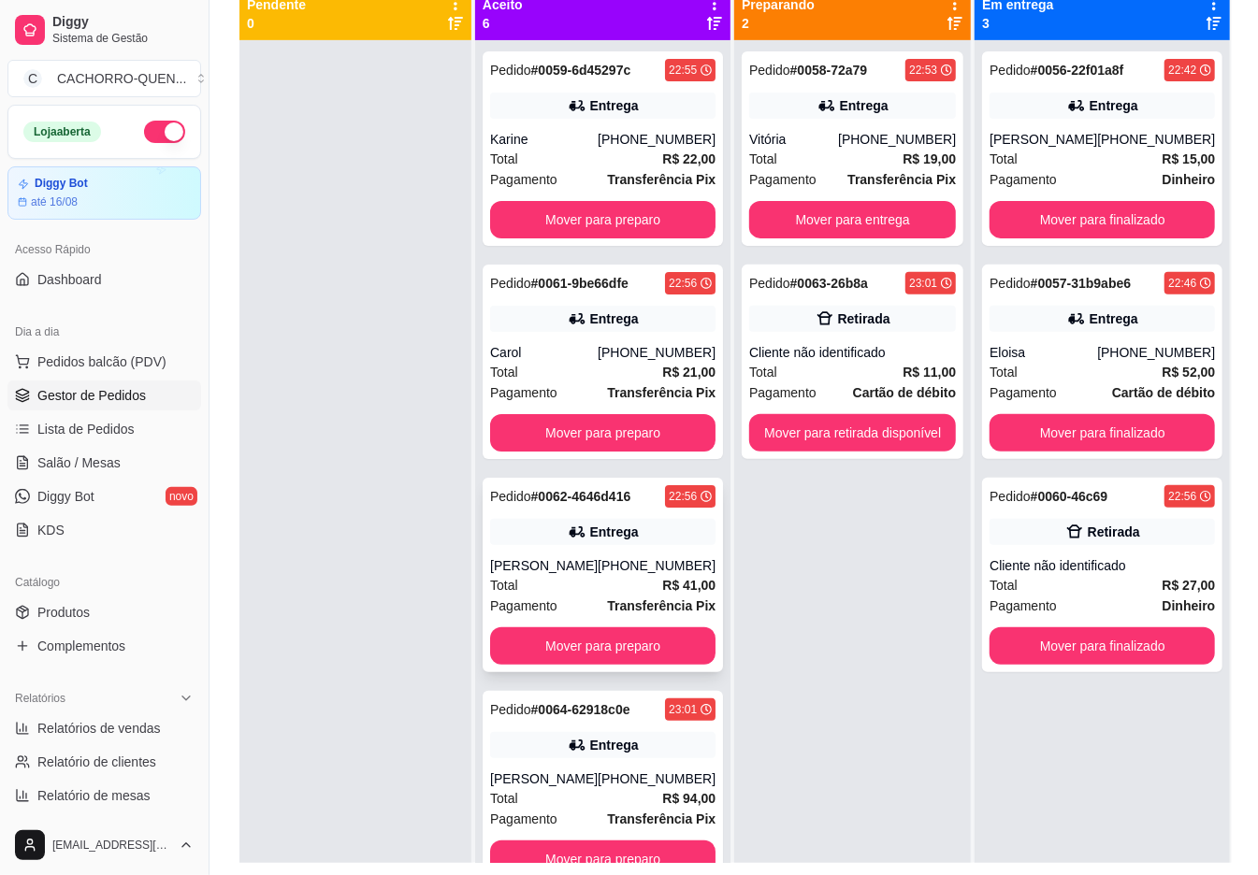
click at [567, 596] on div "Total R$ 41,00" at bounding box center [602, 585] width 225 height 21
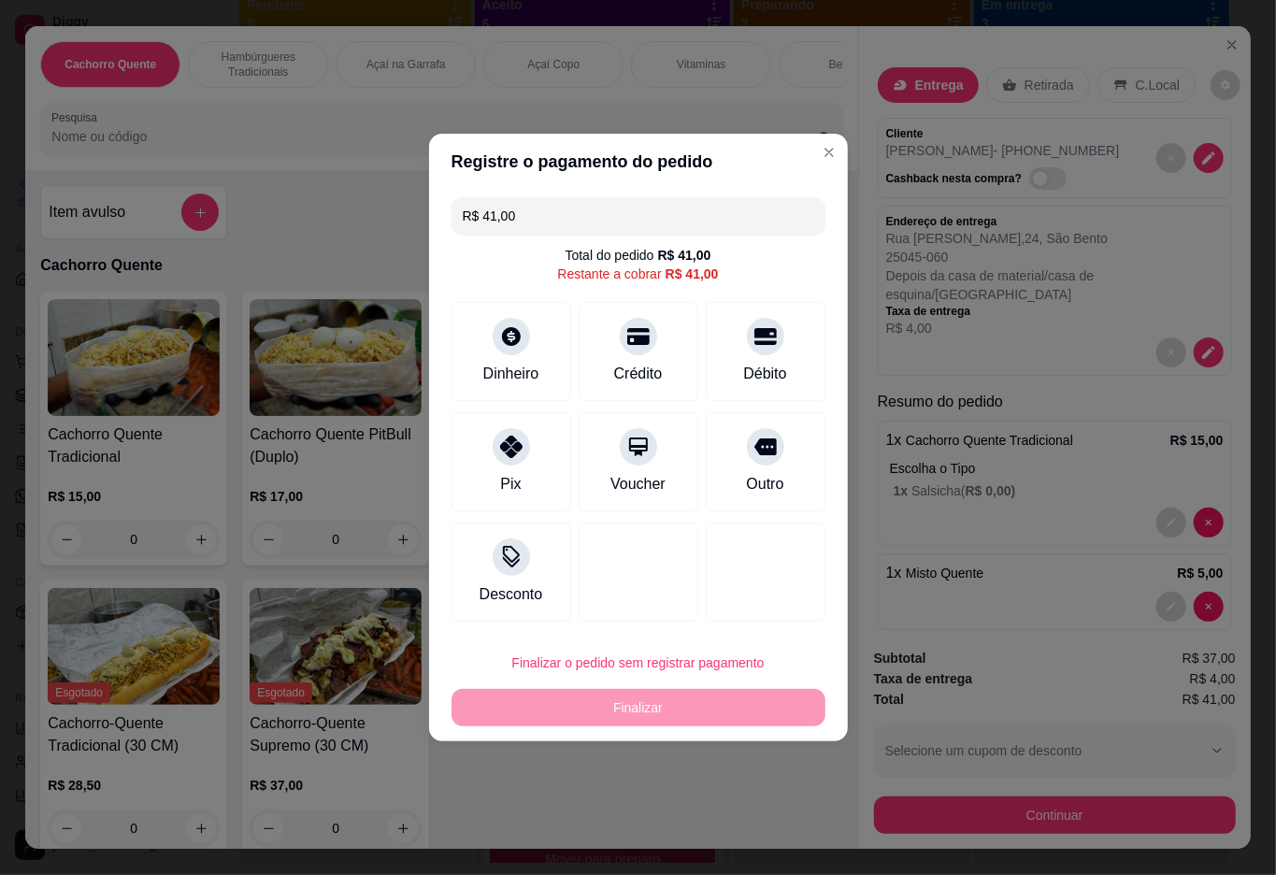
click at [771, 230] on input "R$ 41,00" at bounding box center [639, 215] width 352 height 37
click at [491, 477] on div "Pix" at bounding box center [511, 458] width 132 height 109
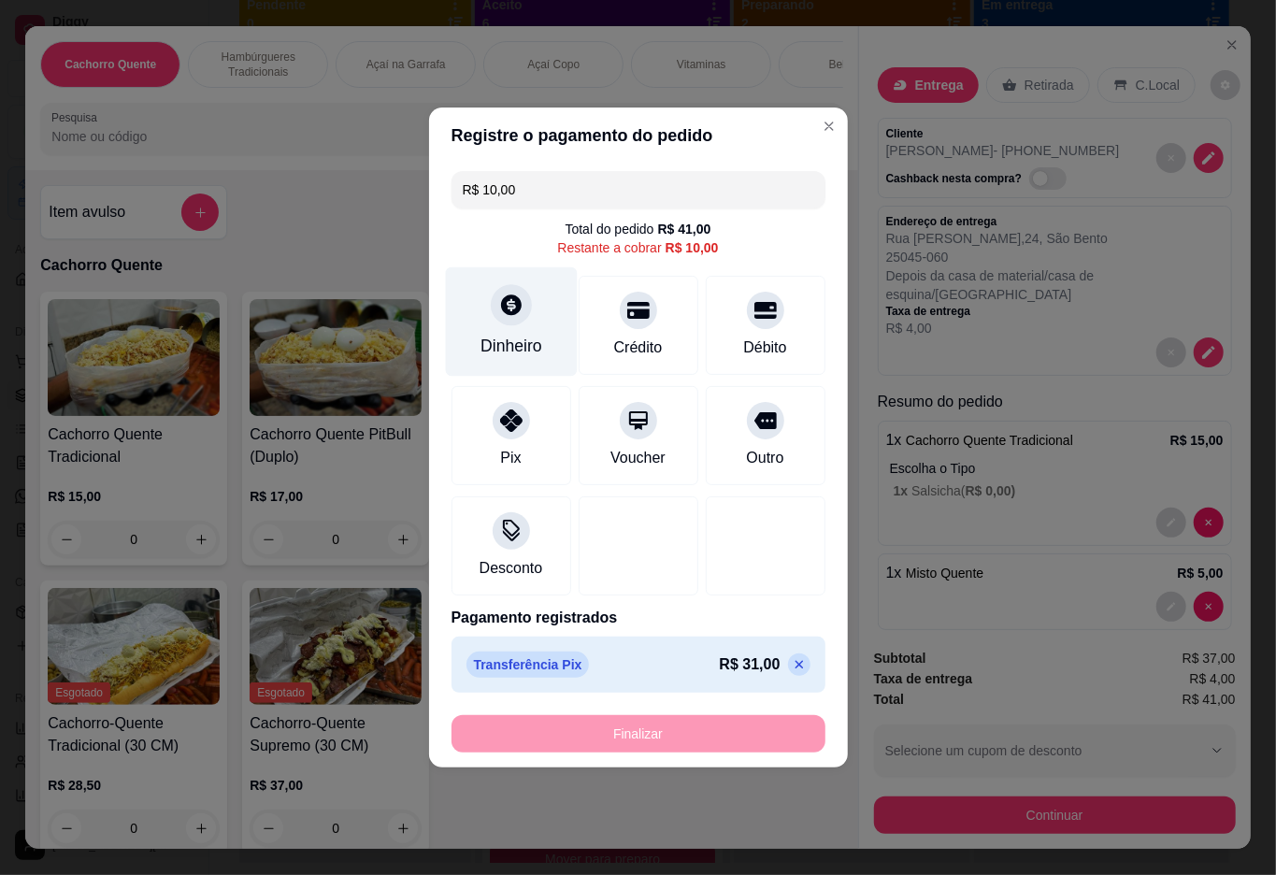
click at [525, 327] on div "Dinheiro" at bounding box center [511, 321] width 132 height 109
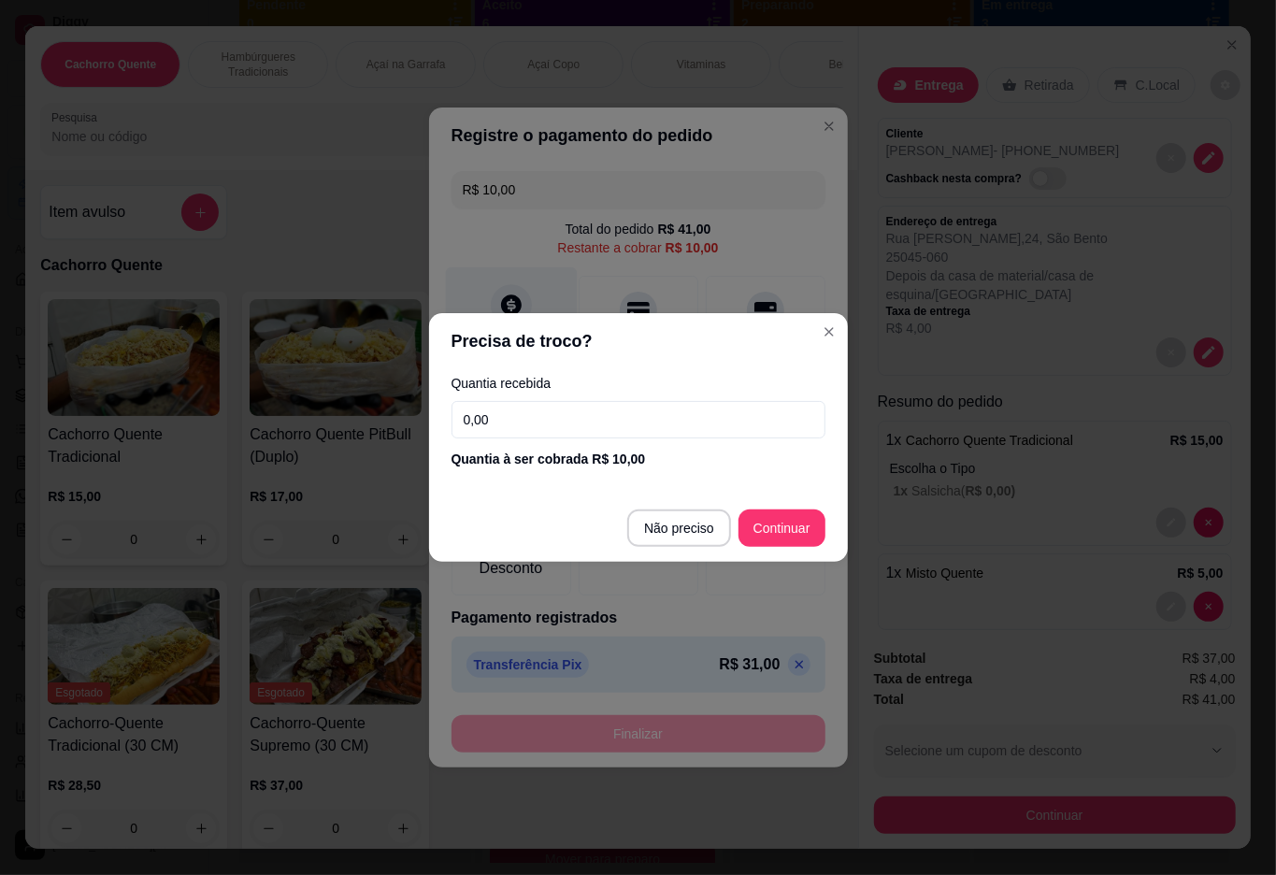
click at [688, 525] on div "Desconto" at bounding box center [639, 545] width 374 height 99
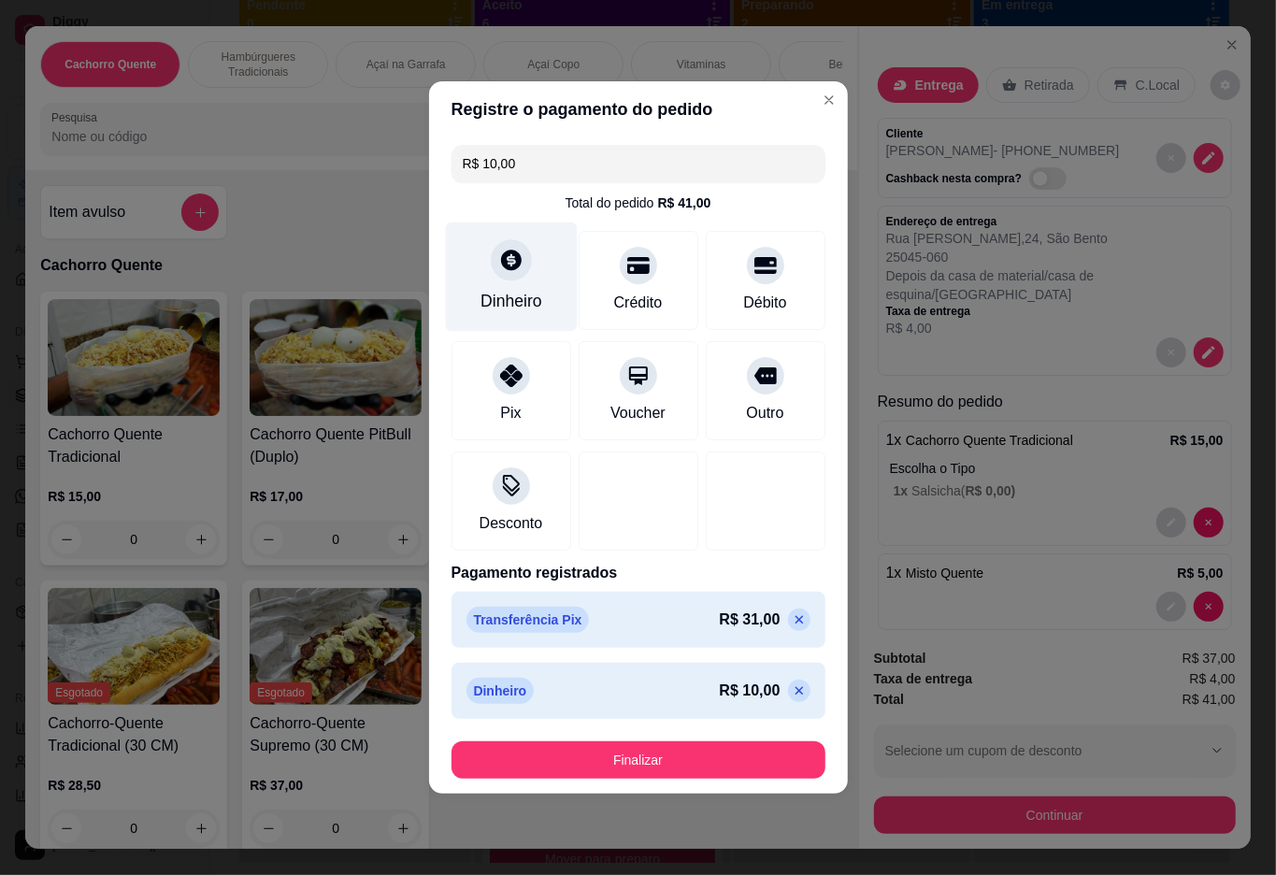
type input "R$ 0,00"
click at [662, 761] on button "Finalizar" at bounding box center [638, 760] width 363 height 36
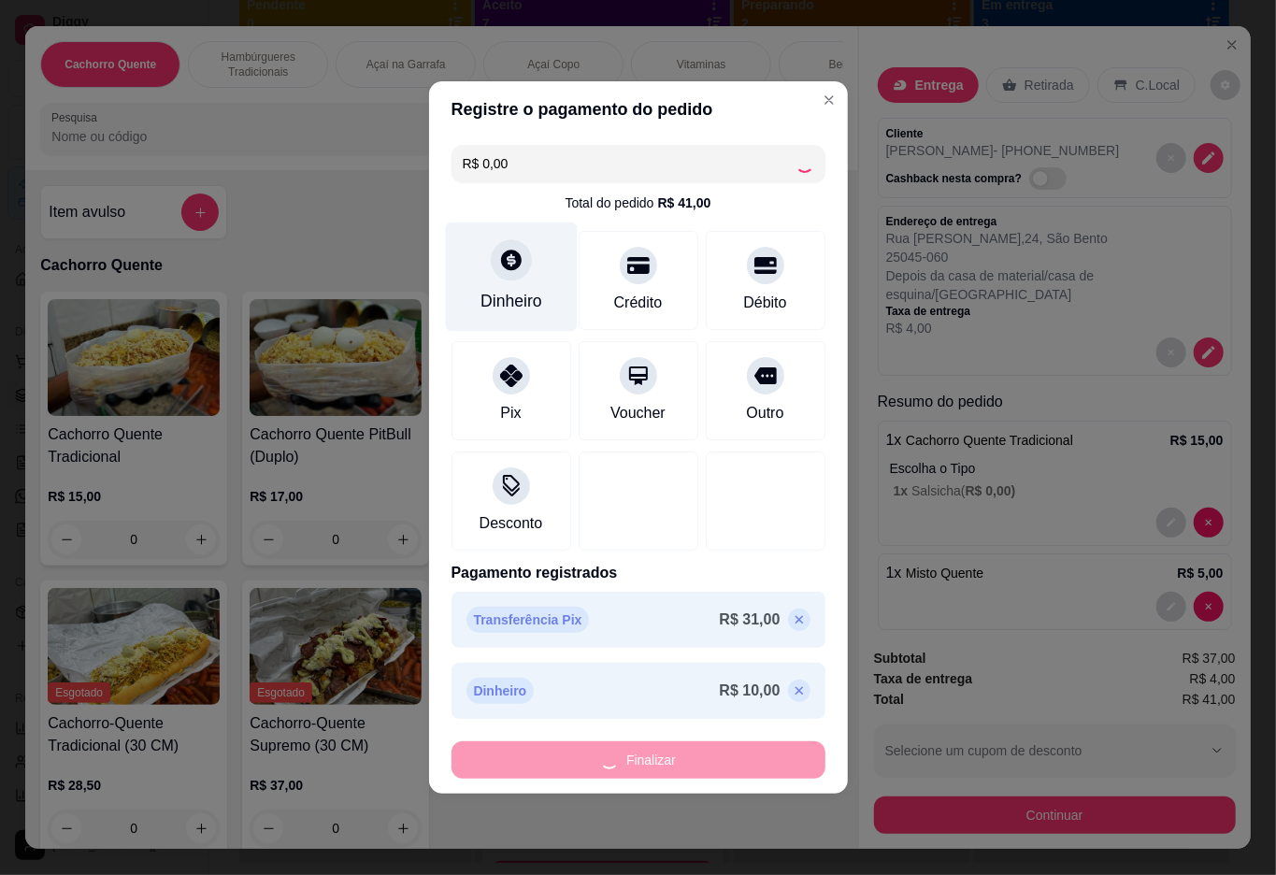
type input "0"
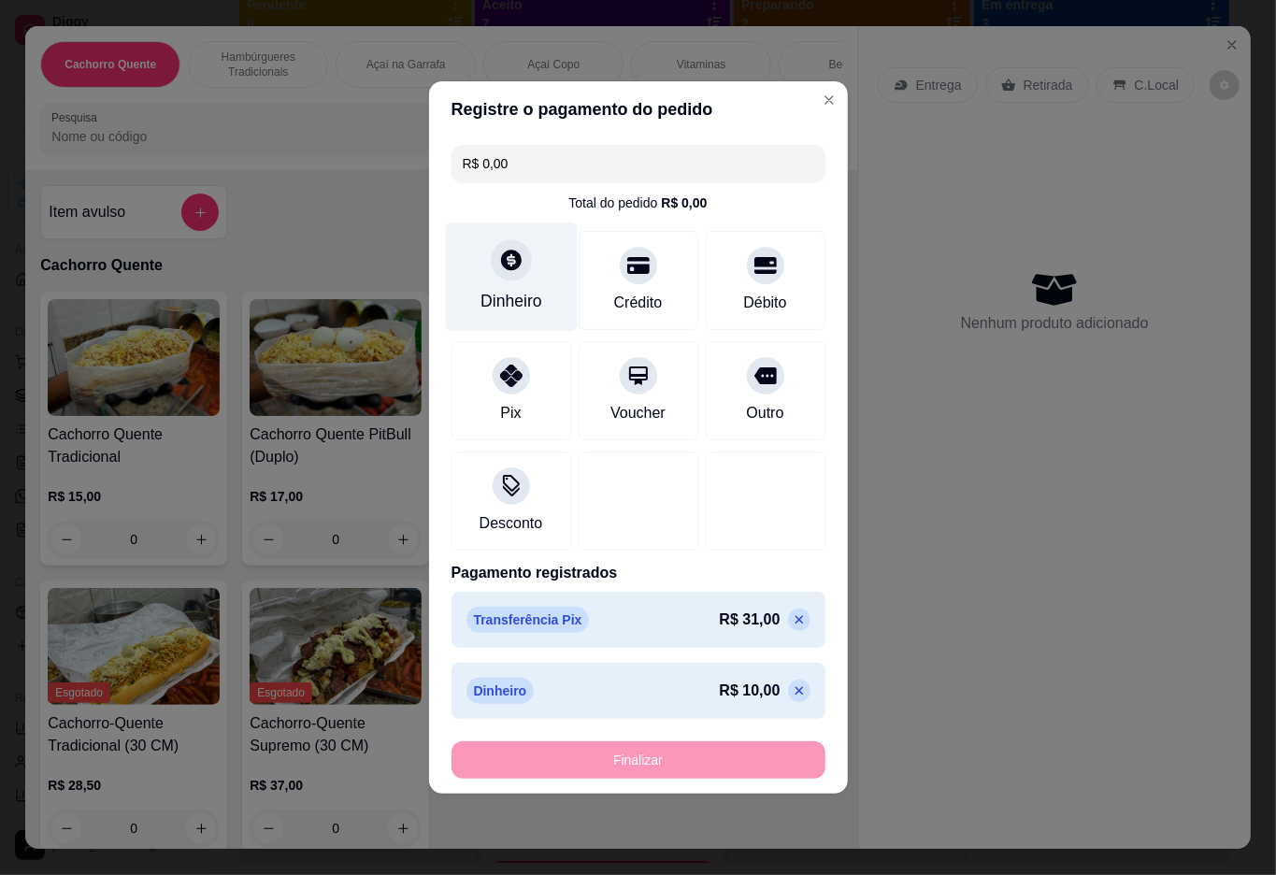
type input "-R$ 41,00"
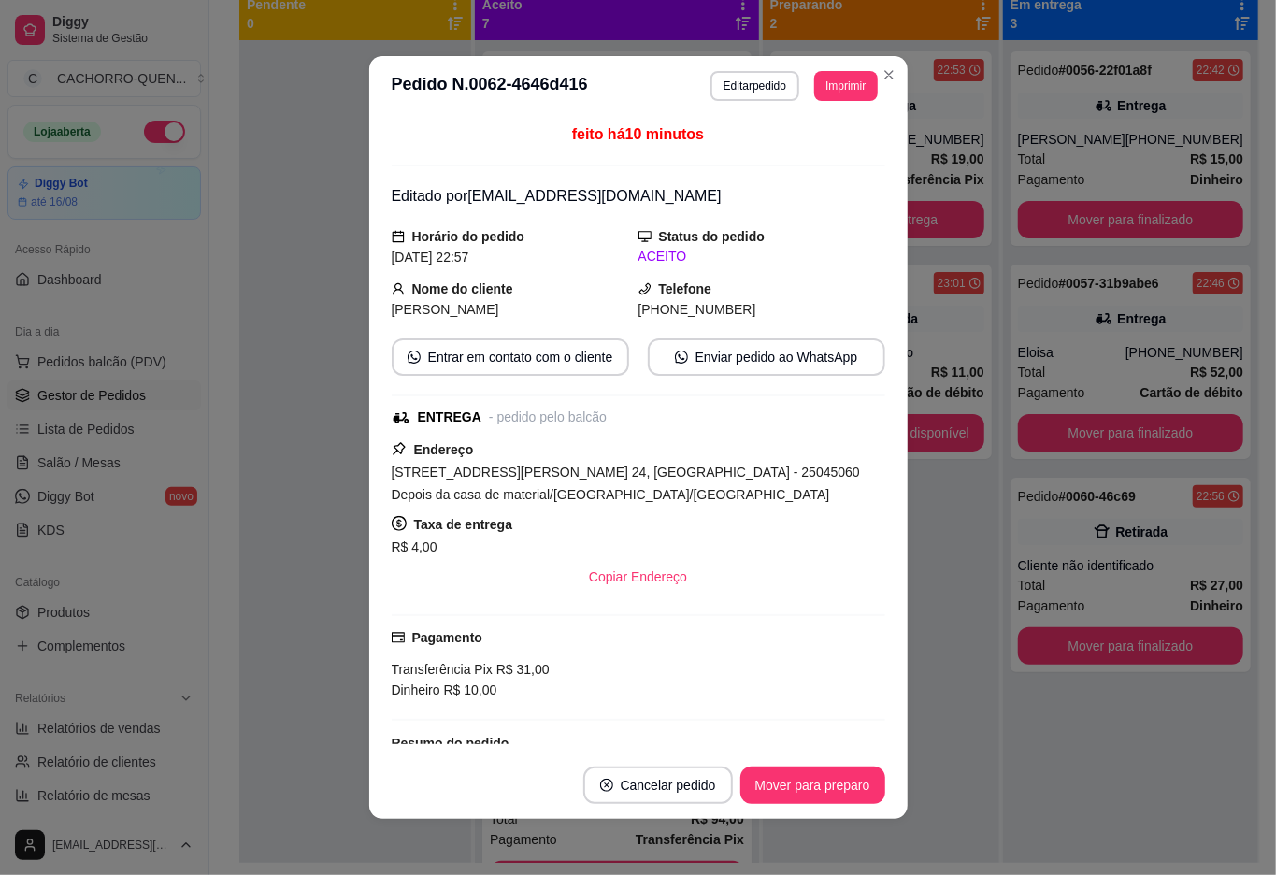
click at [1003, 704] on div "Pedido # 0056-22f01a8f 22:42 Entrega Agatha [PHONE_NUMBER] Total R$ 15,00 Pagam…" at bounding box center [1130, 477] width 255 height 875
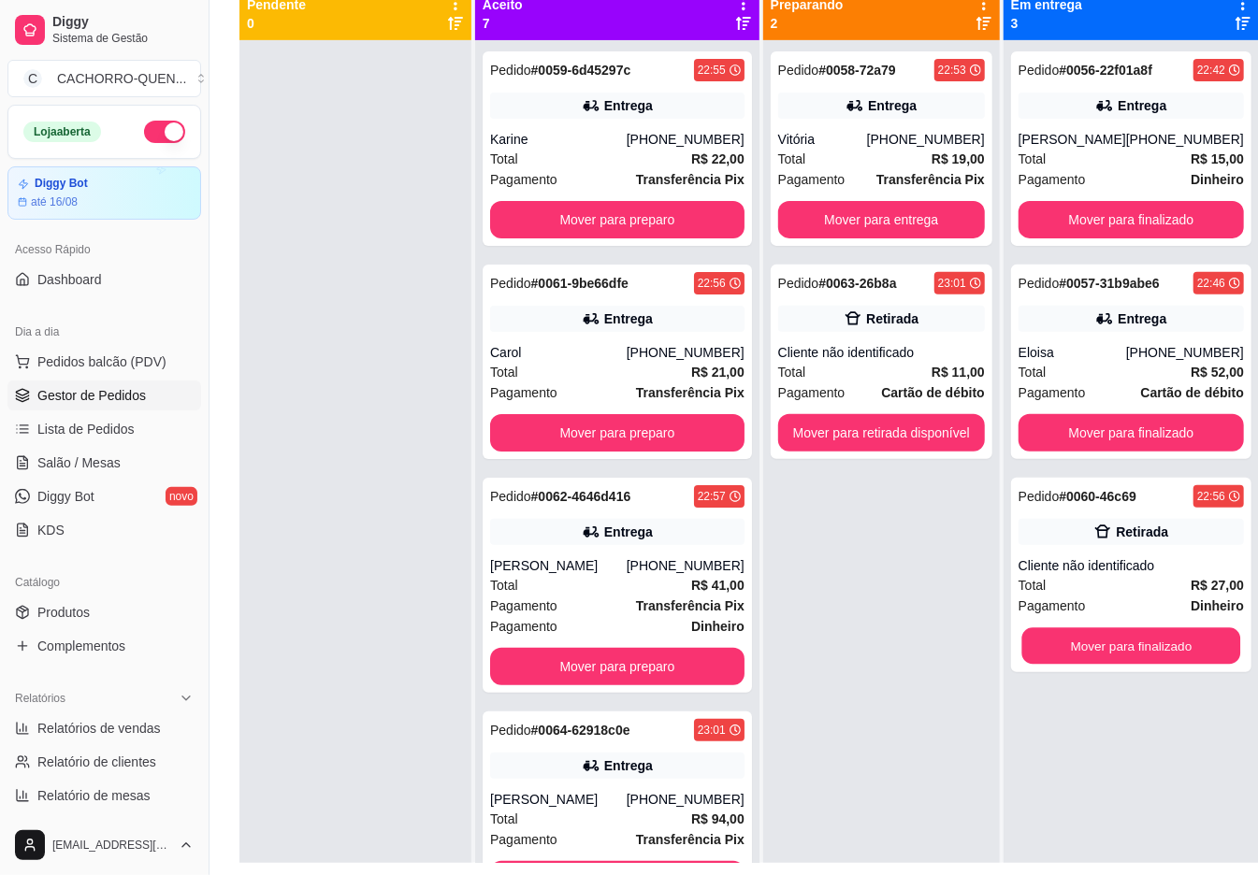
click at [1109, 643] on button "Mover para finalizado" at bounding box center [1130, 646] width 219 height 36
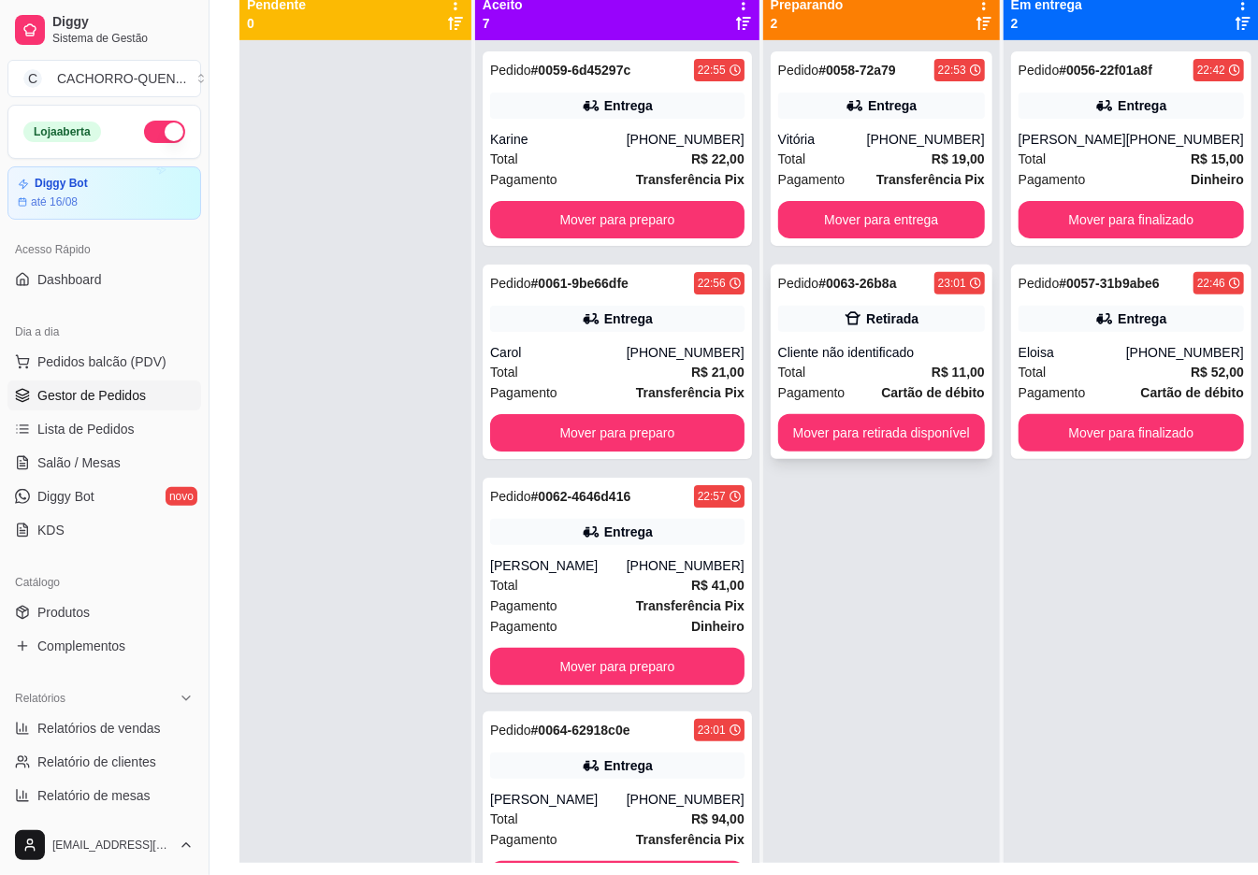
click at [854, 355] on div "Cliente não identificado" at bounding box center [881, 352] width 207 height 19
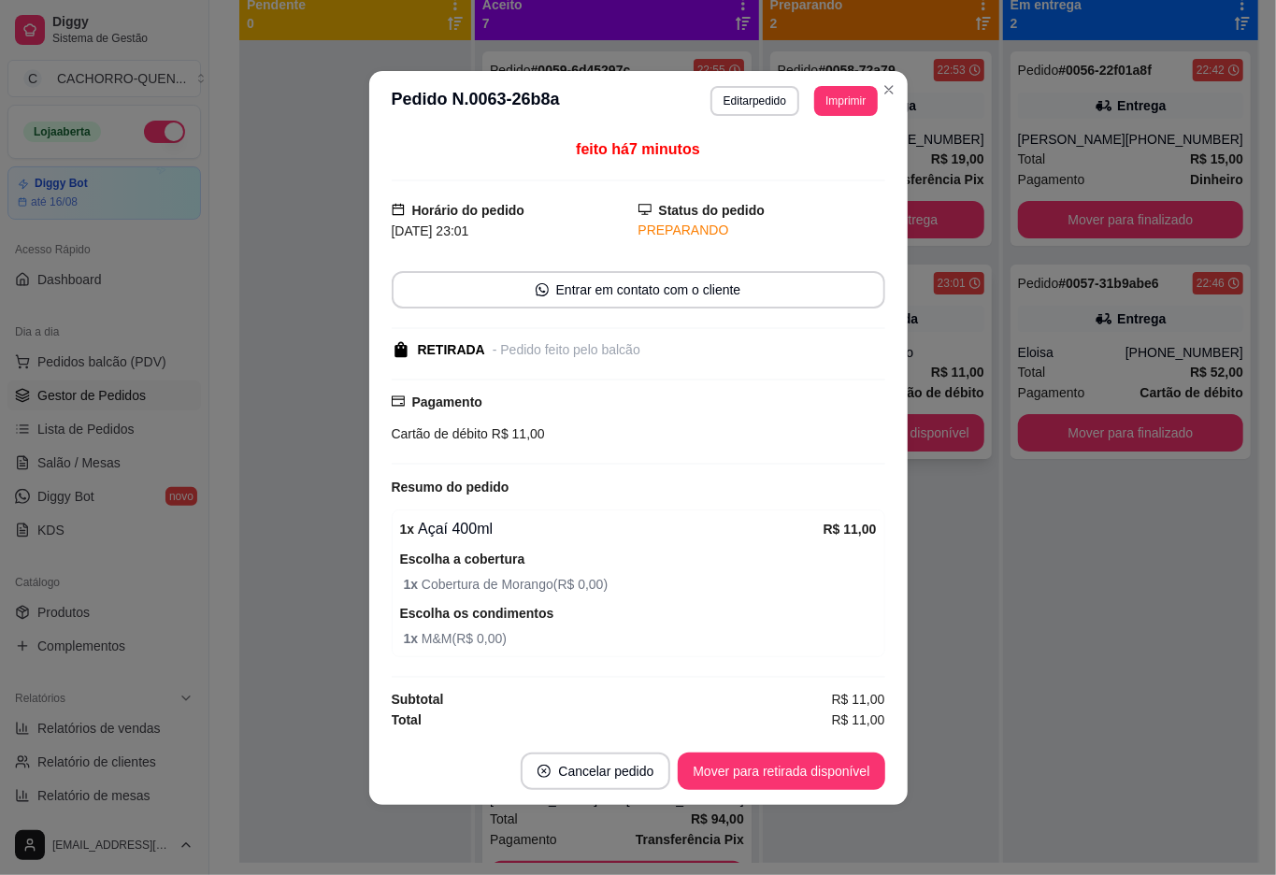
click at [819, 771] on button "Mover para retirada disponível" at bounding box center [781, 771] width 207 height 37
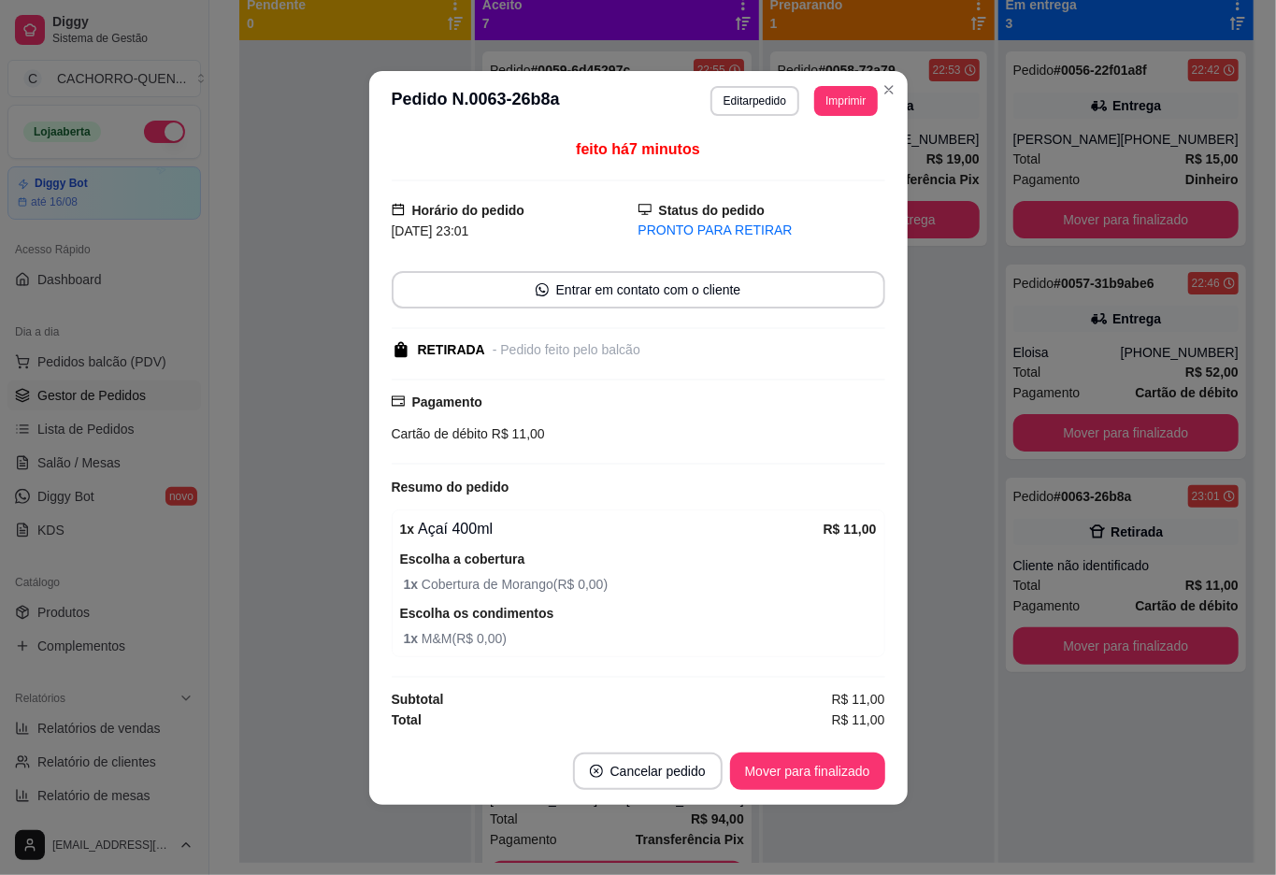
click at [782, 757] on button "Mover para finalizado" at bounding box center [807, 771] width 155 height 37
click at [771, 761] on button "Mover para finalizado" at bounding box center [807, 771] width 155 height 37
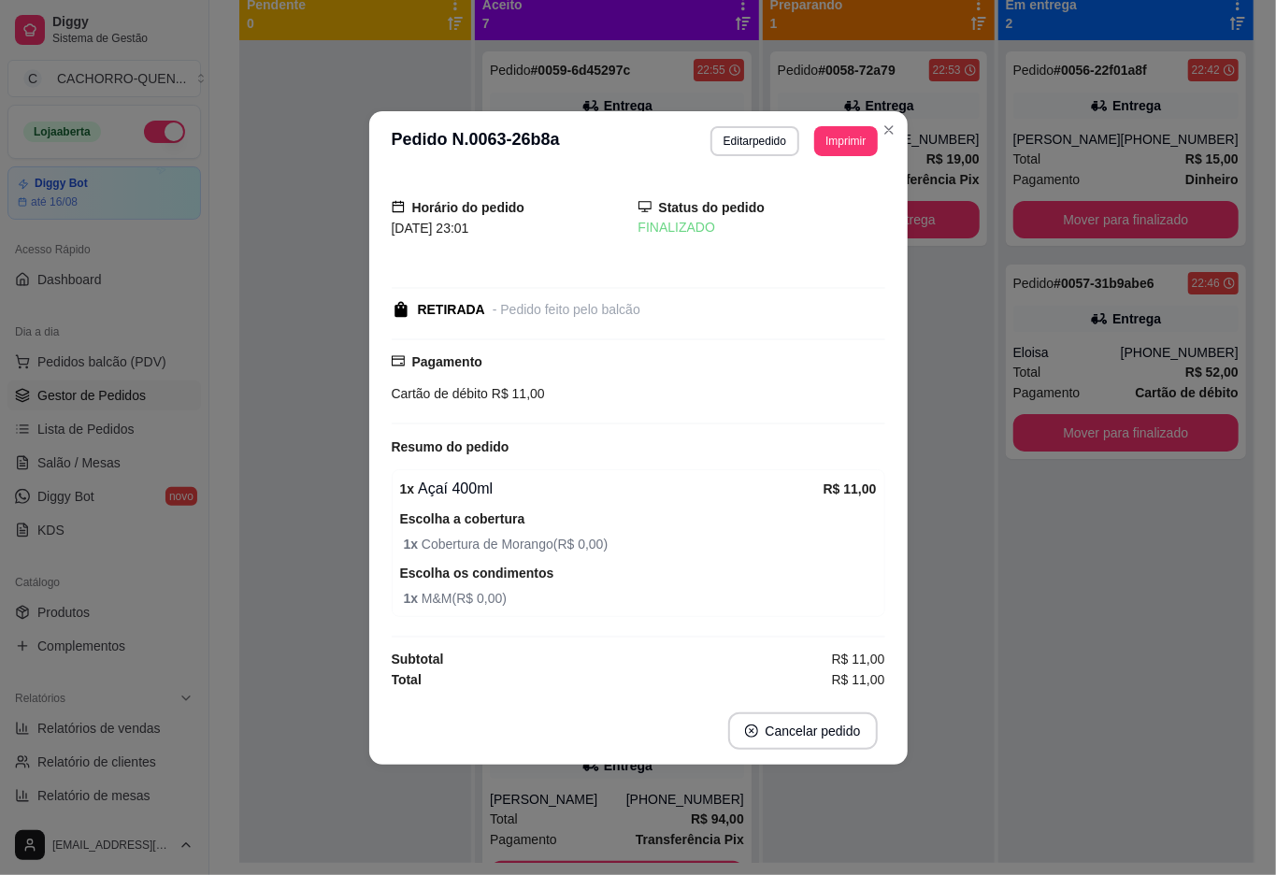
click at [944, 488] on div "Pedido # 0058-72a79 22:53 Entrega Vitória [PHONE_NUMBER] Total R$ 19,00 Pagamen…" at bounding box center [879, 477] width 232 height 875
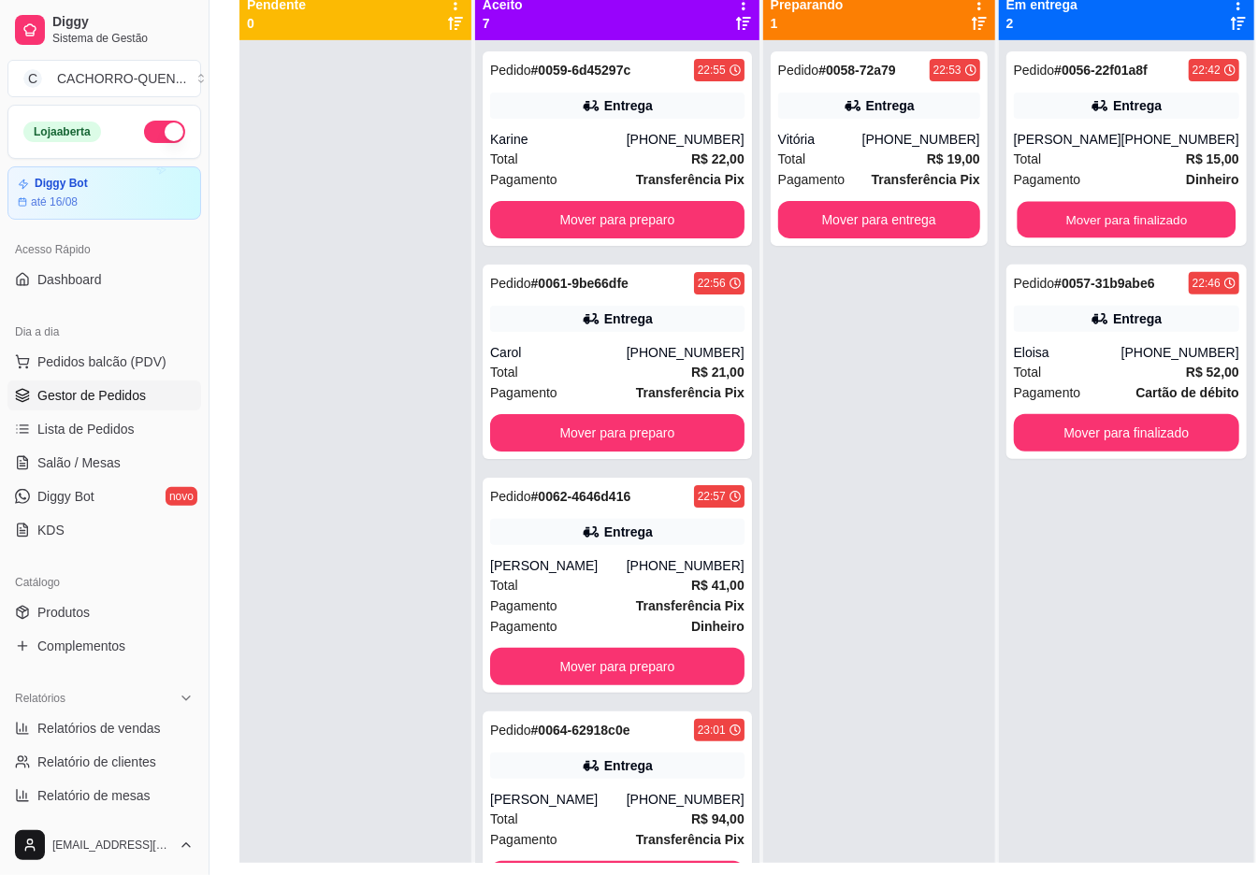
click at [1079, 219] on button "Mover para finalizado" at bounding box center [1125, 220] width 219 height 36
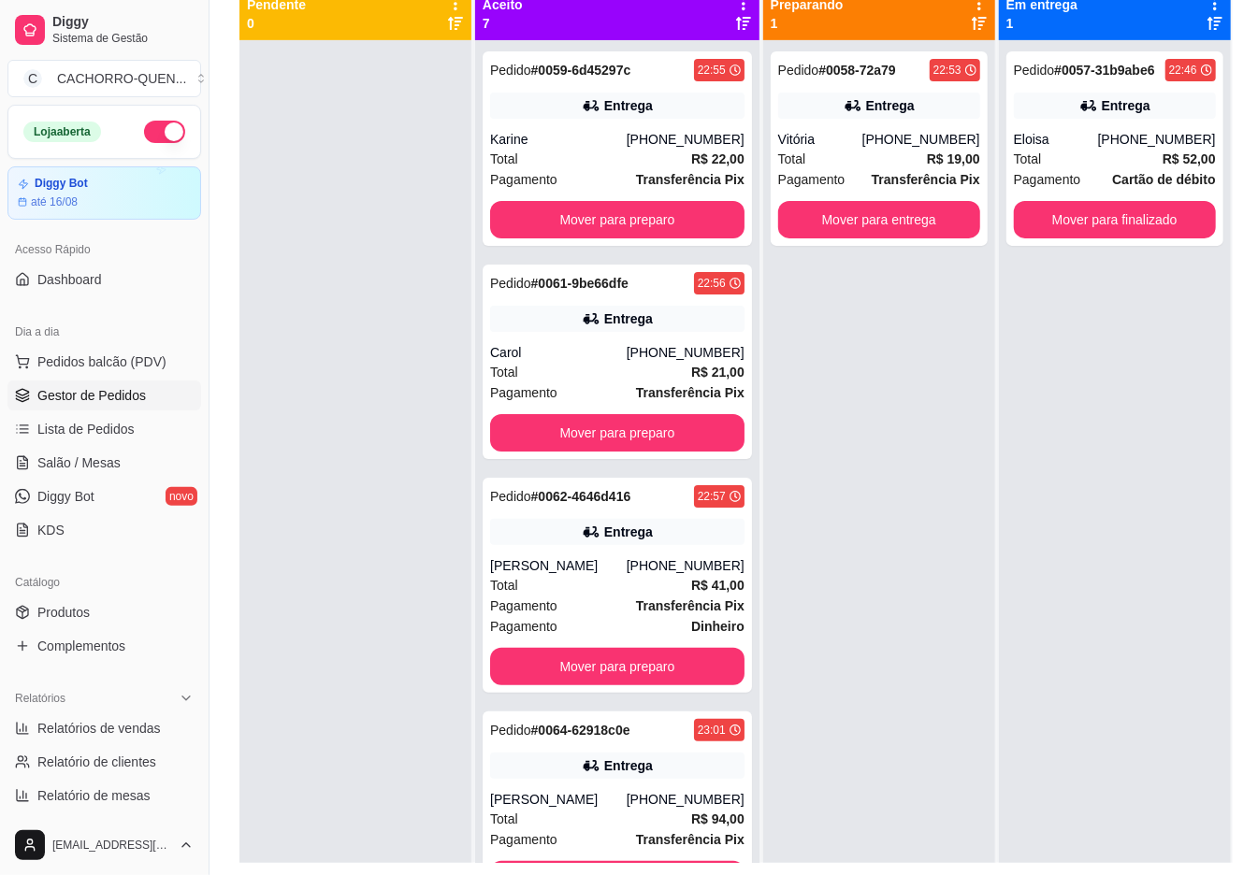
click at [581, 238] on button "Mover para preparo" at bounding box center [617, 219] width 254 height 37
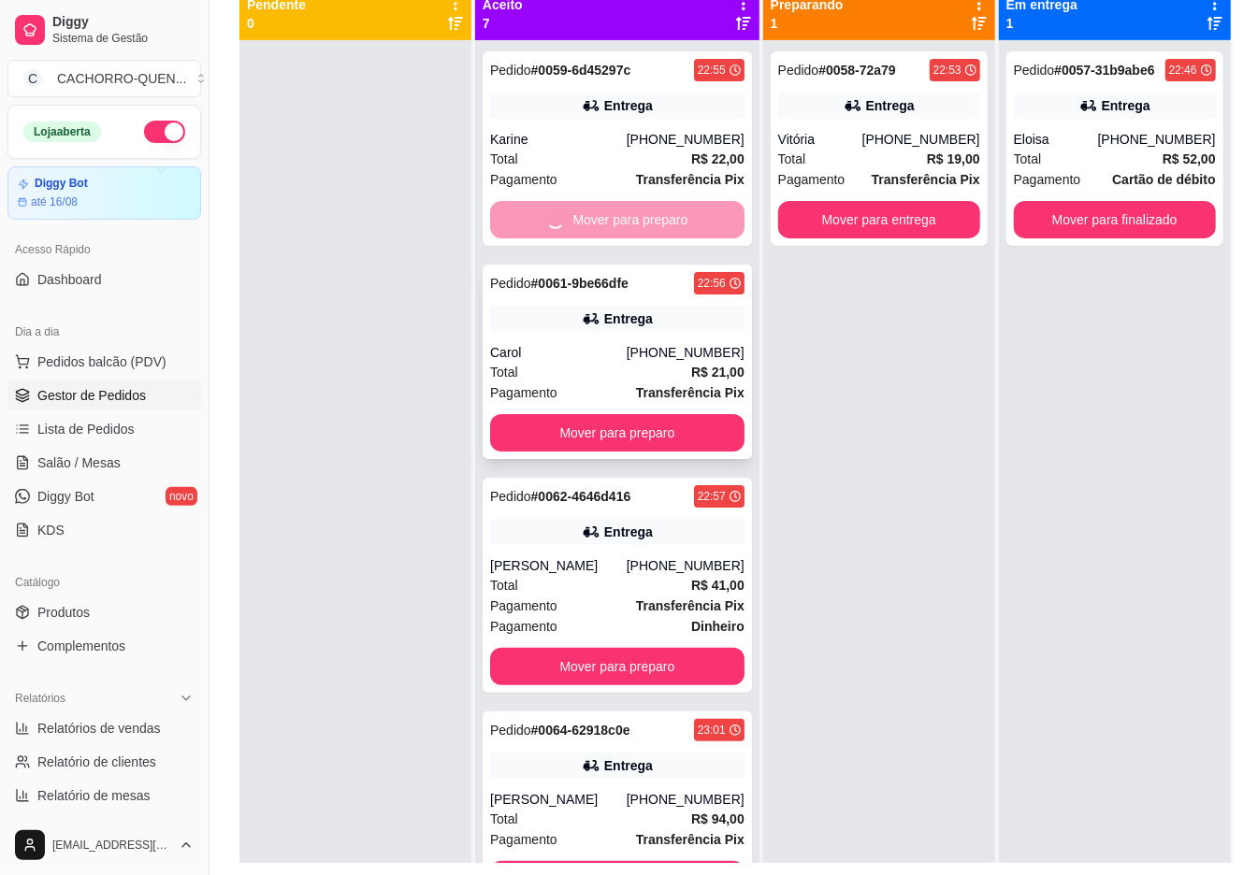
click at [588, 414] on button "Mover para preparo" at bounding box center [617, 432] width 254 height 37
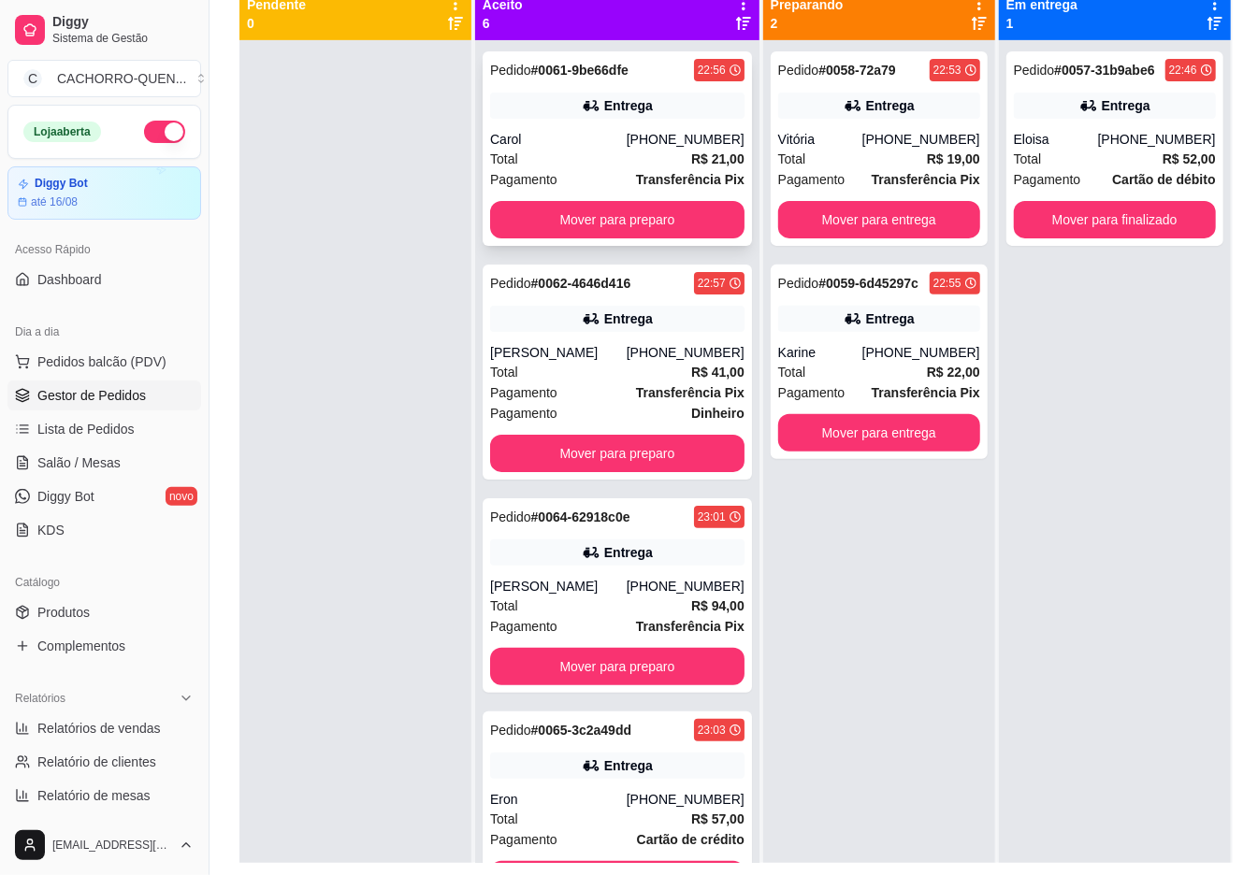
click at [598, 238] on button "Mover para preparo" at bounding box center [617, 219] width 254 height 37
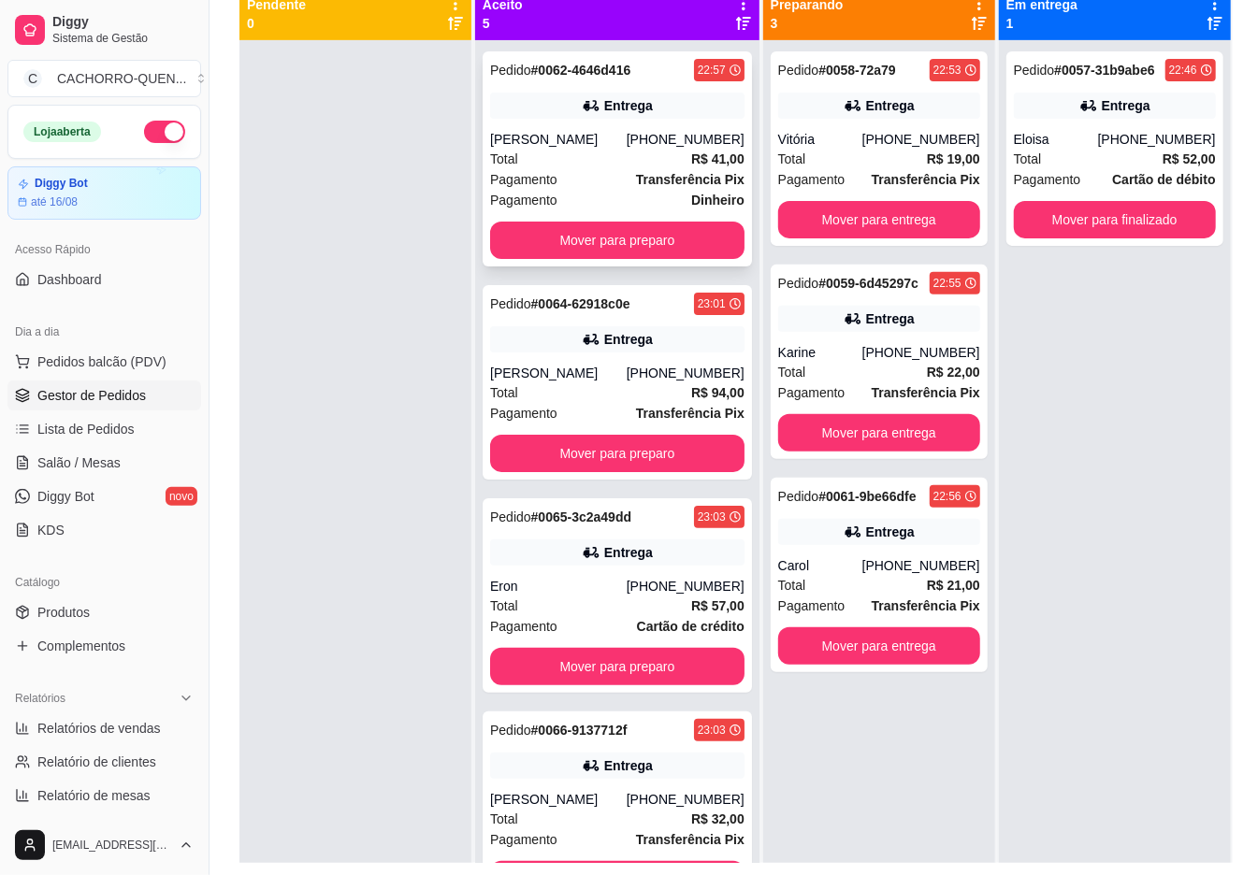
click at [598, 248] on button "Mover para preparo" at bounding box center [617, 240] width 254 height 37
click at [883, 219] on button "Mover para entrega" at bounding box center [879, 219] width 202 height 37
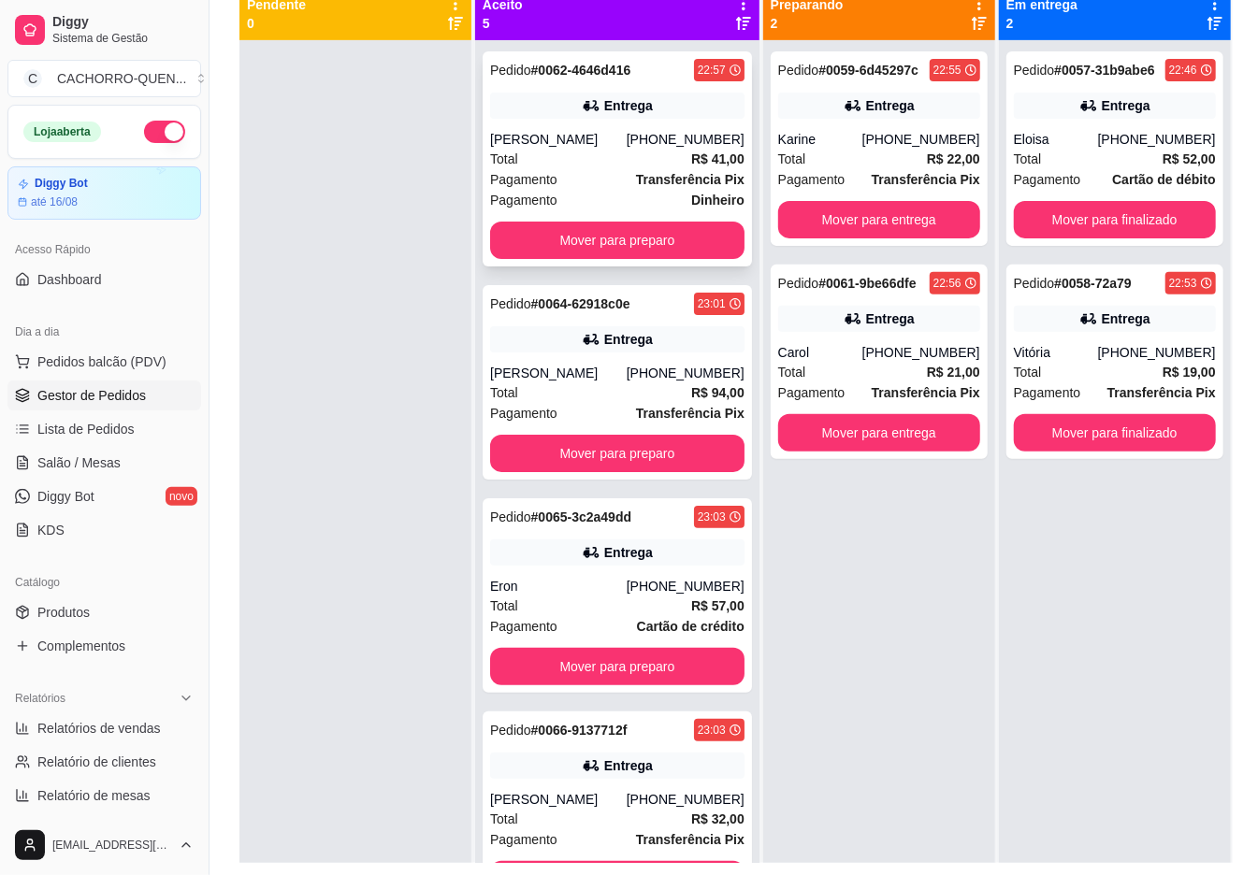
click at [851, 219] on button "Mover para entrega" at bounding box center [879, 219] width 202 height 37
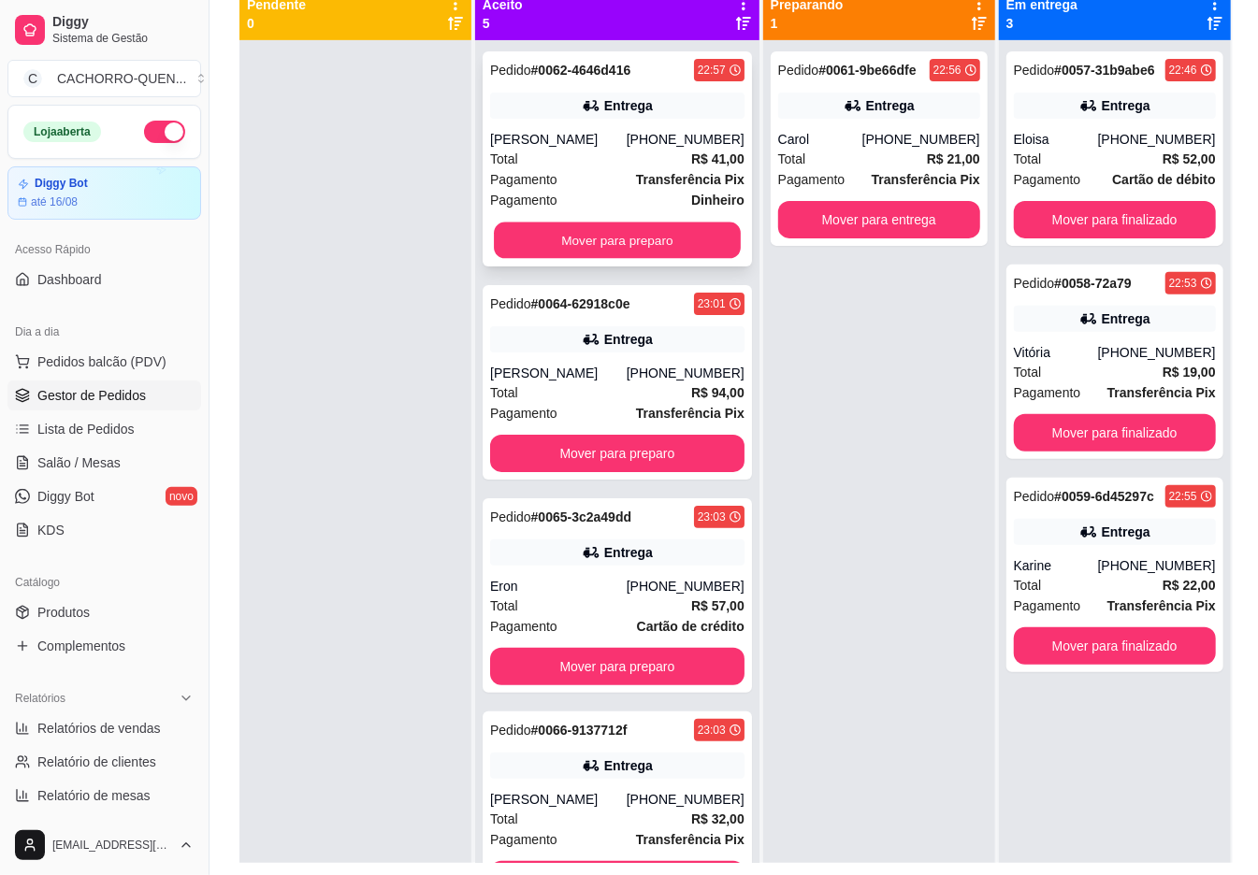
click at [633, 259] on button "Mover para preparo" at bounding box center [617, 241] width 247 height 36
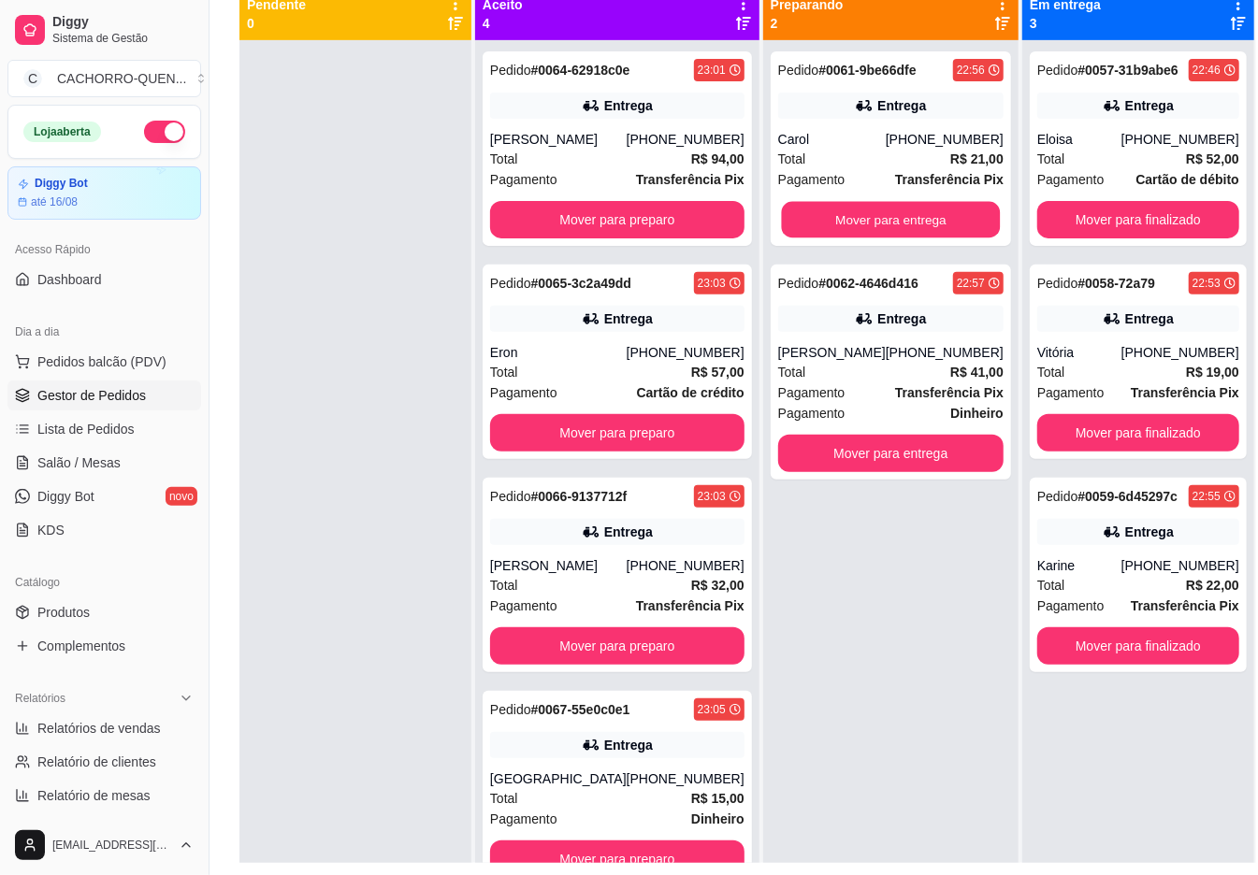
click at [824, 219] on button "Mover para entrega" at bounding box center [890, 220] width 219 height 36
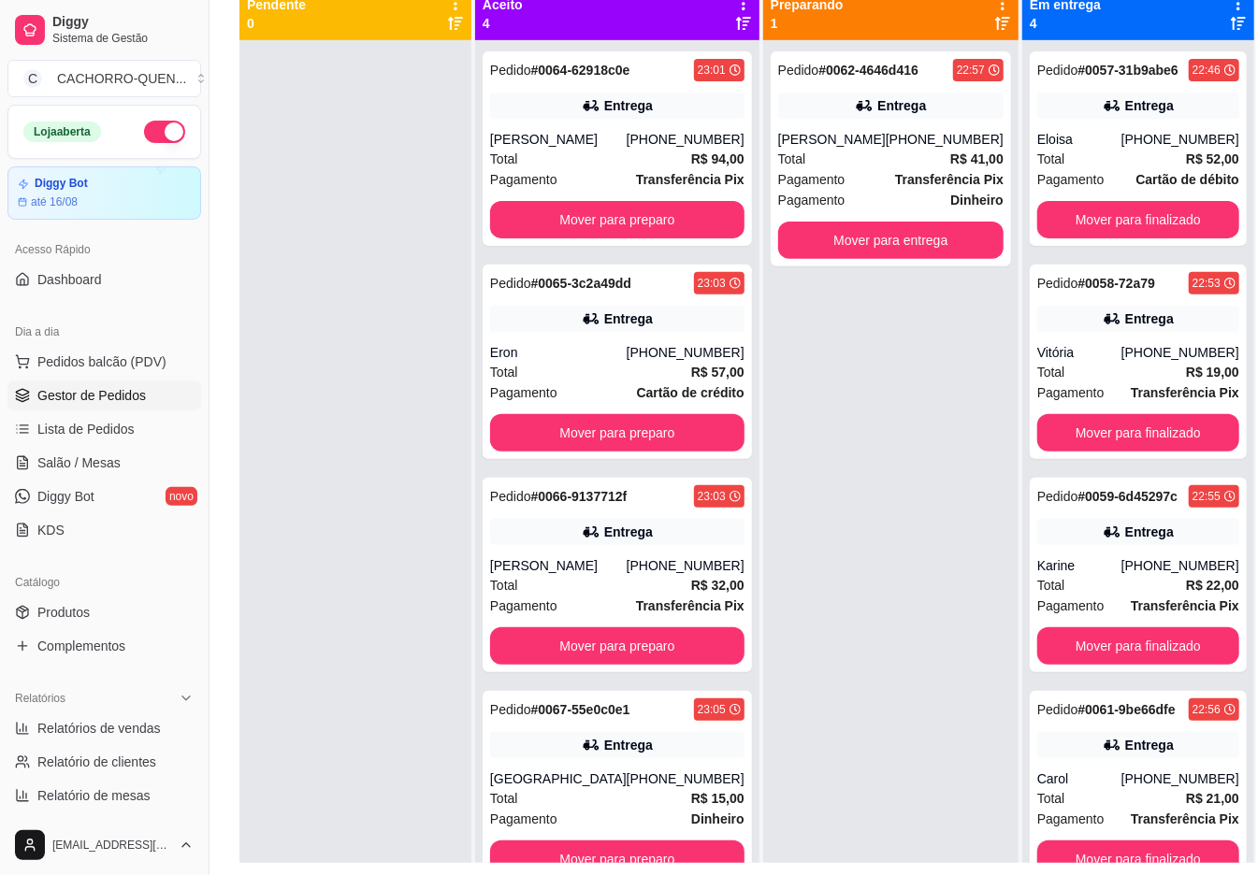
click at [587, 238] on button "Mover para preparo" at bounding box center [617, 219] width 254 height 37
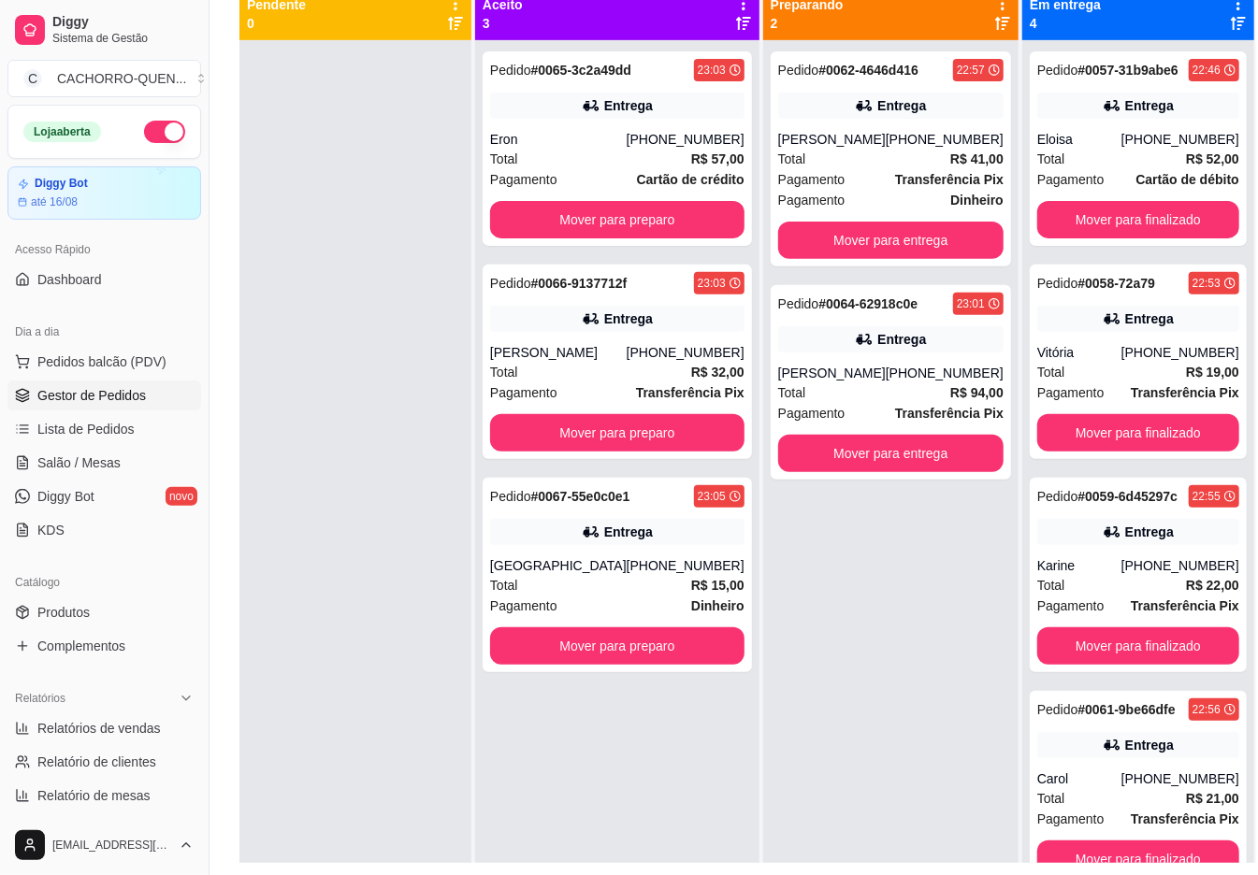
click at [615, 245] on div "Pedido # 0065-3c2a49dd 23:03 Entrega Eron [PHONE_NUMBER] Total R$ 57,00 Pagamen…" at bounding box center [617, 477] width 284 height 875
click at [634, 214] on button "Mover para preparo" at bounding box center [617, 219] width 254 height 37
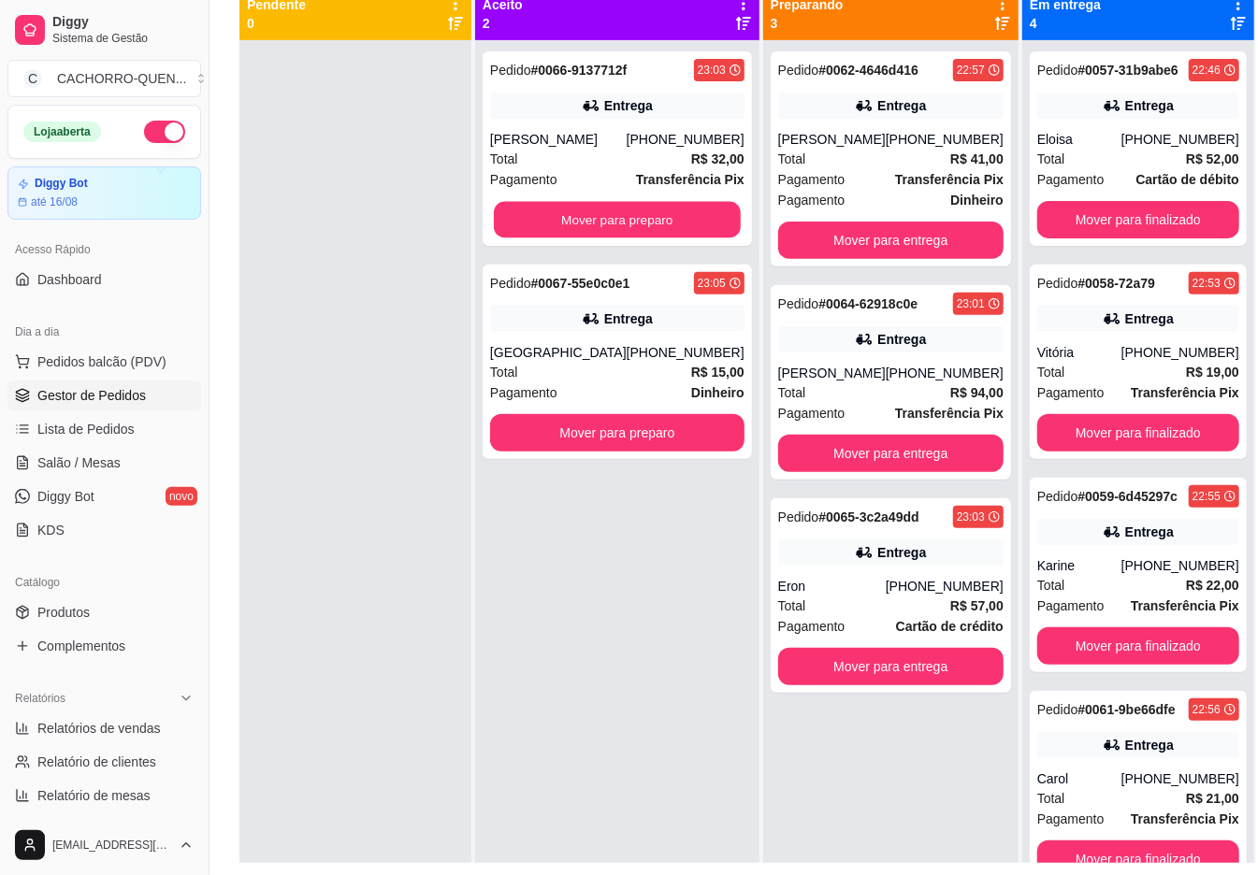
click at [630, 221] on button "Mover para preparo" at bounding box center [617, 220] width 247 height 36
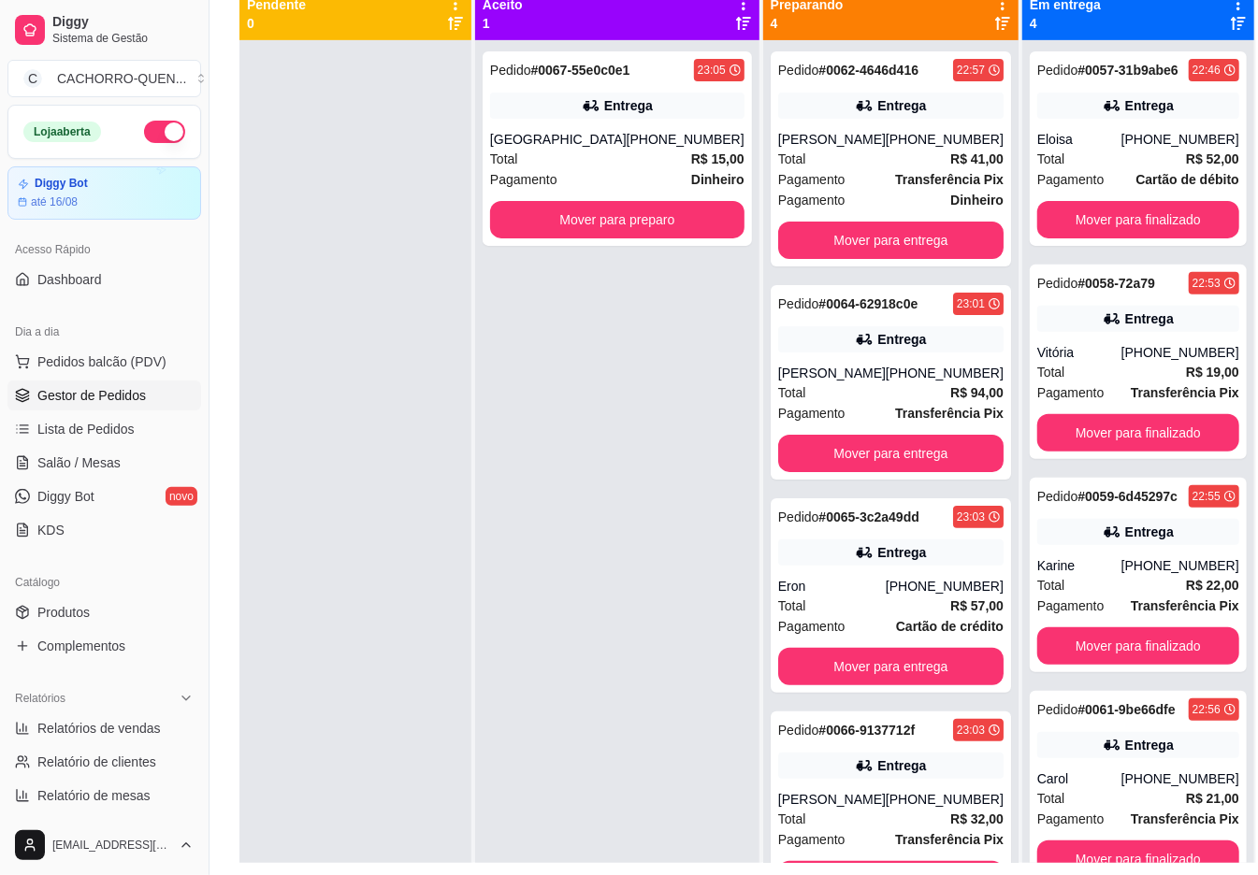
click at [621, 217] on button "Mover para preparo" at bounding box center [617, 219] width 254 height 37
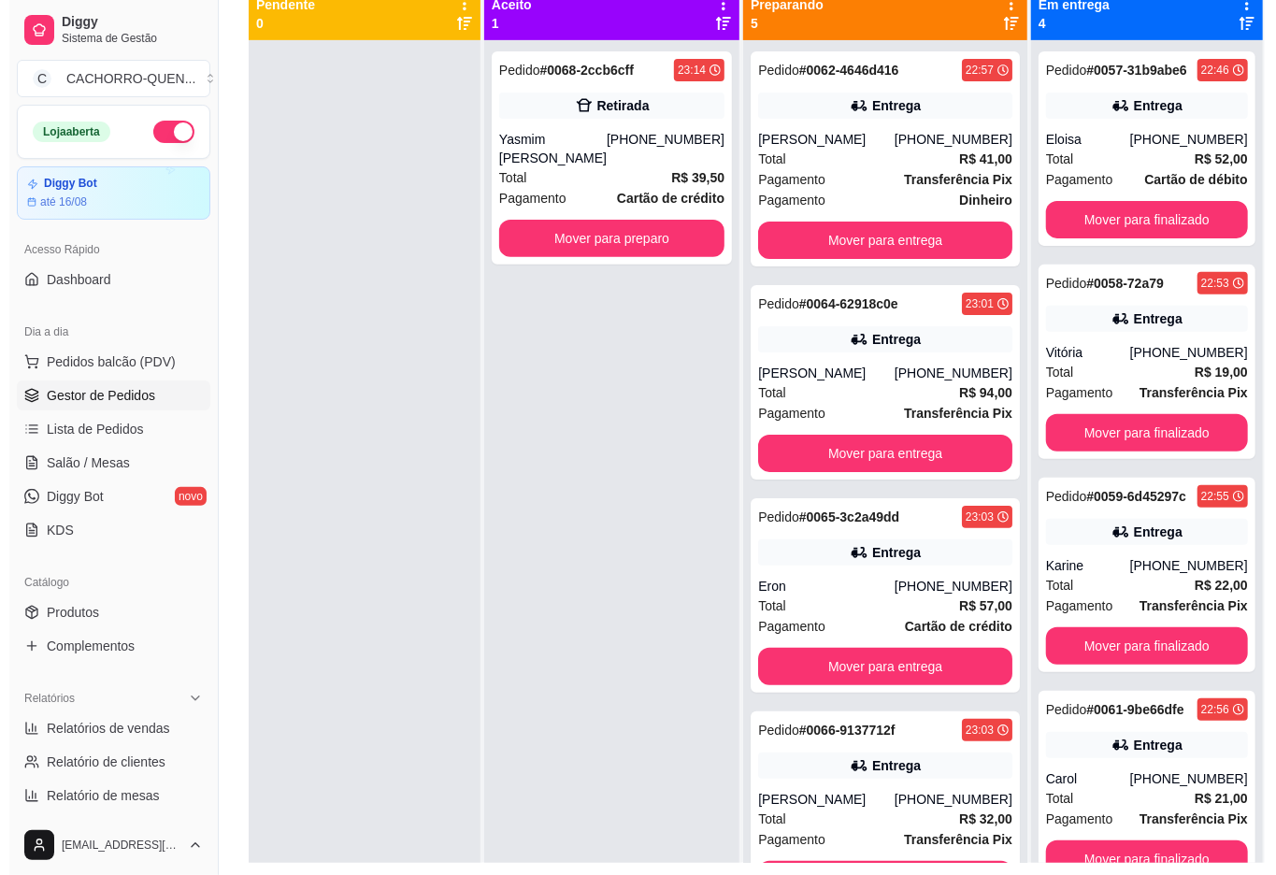
scroll to position [0, 0]
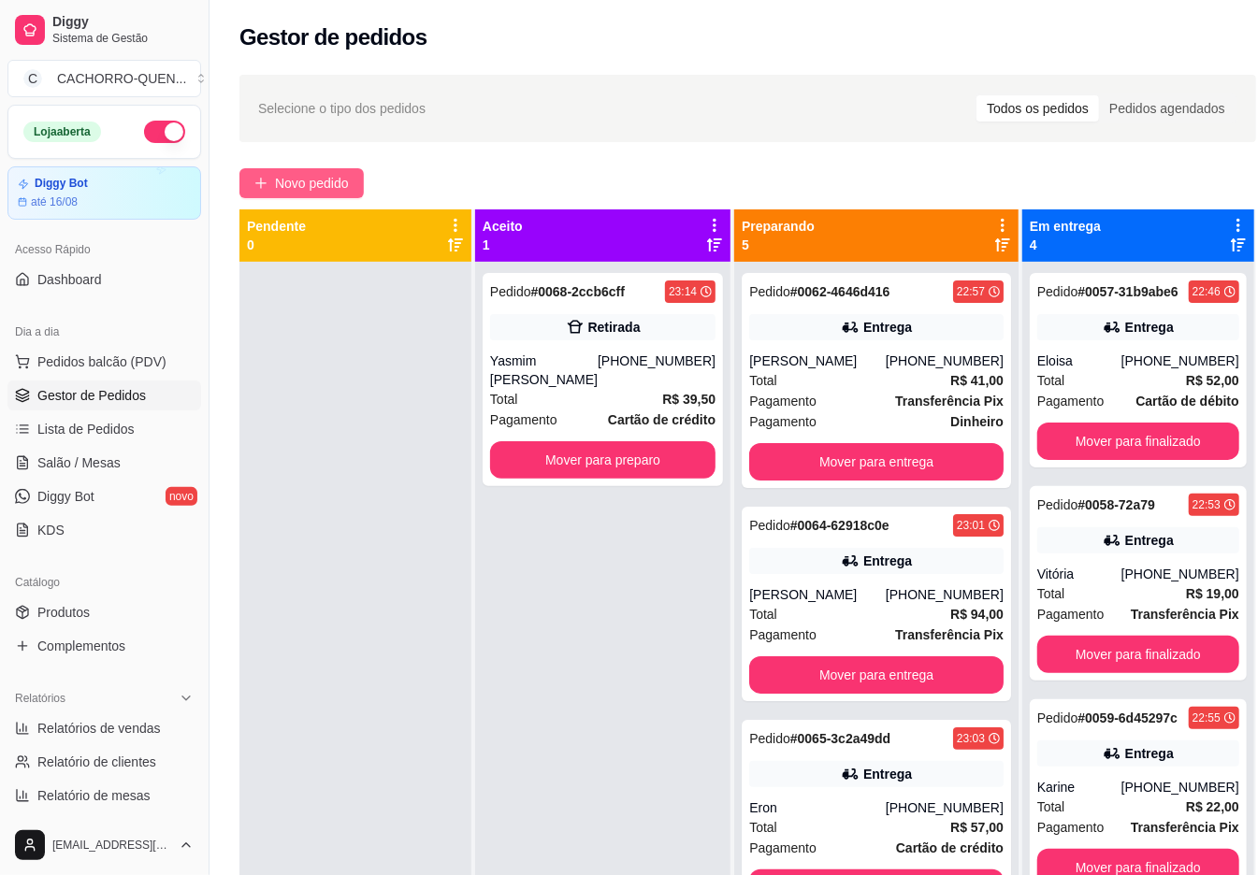
click at [329, 189] on span "Novo pedido" at bounding box center [312, 183] width 74 height 21
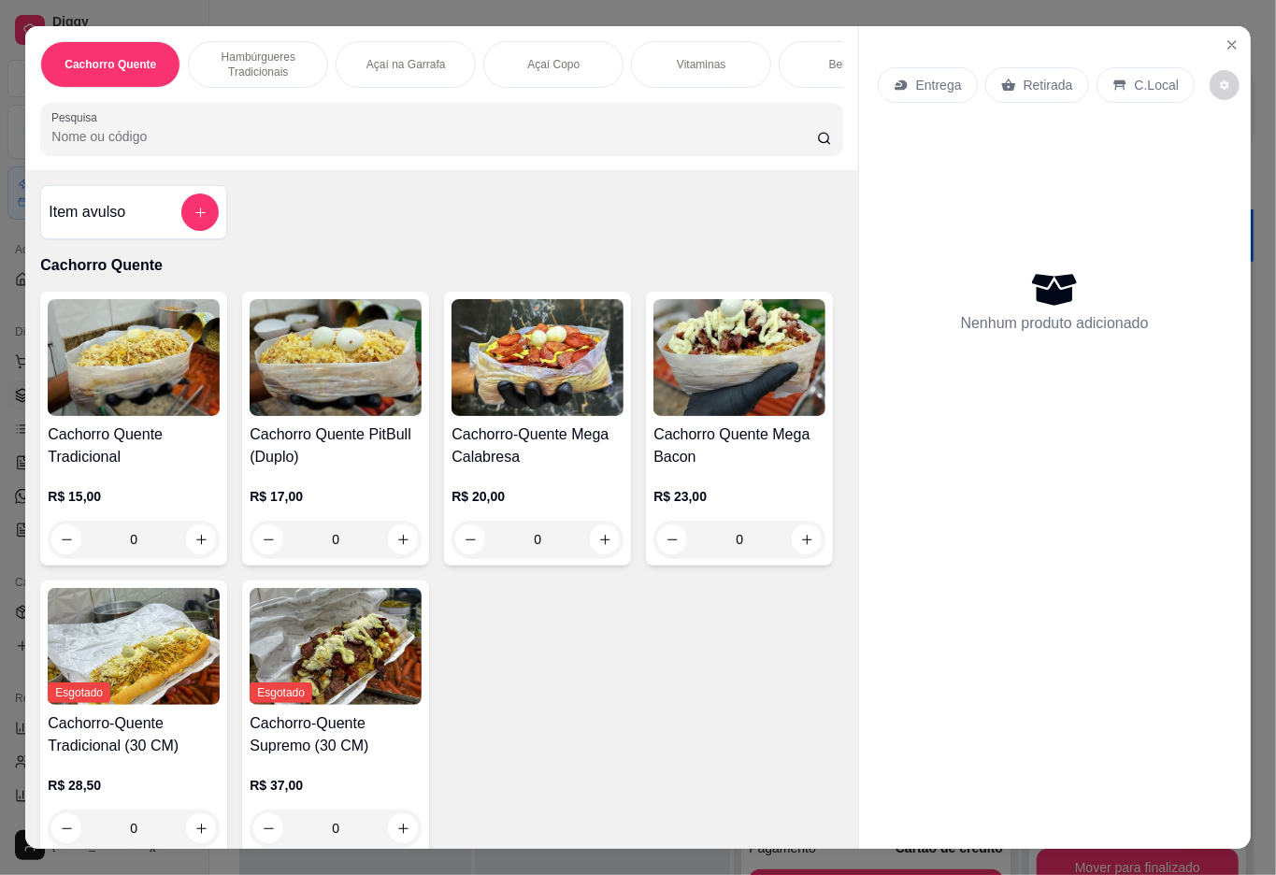
click at [386, 71] on div "Açaí na Garrafa" at bounding box center [406, 64] width 140 height 47
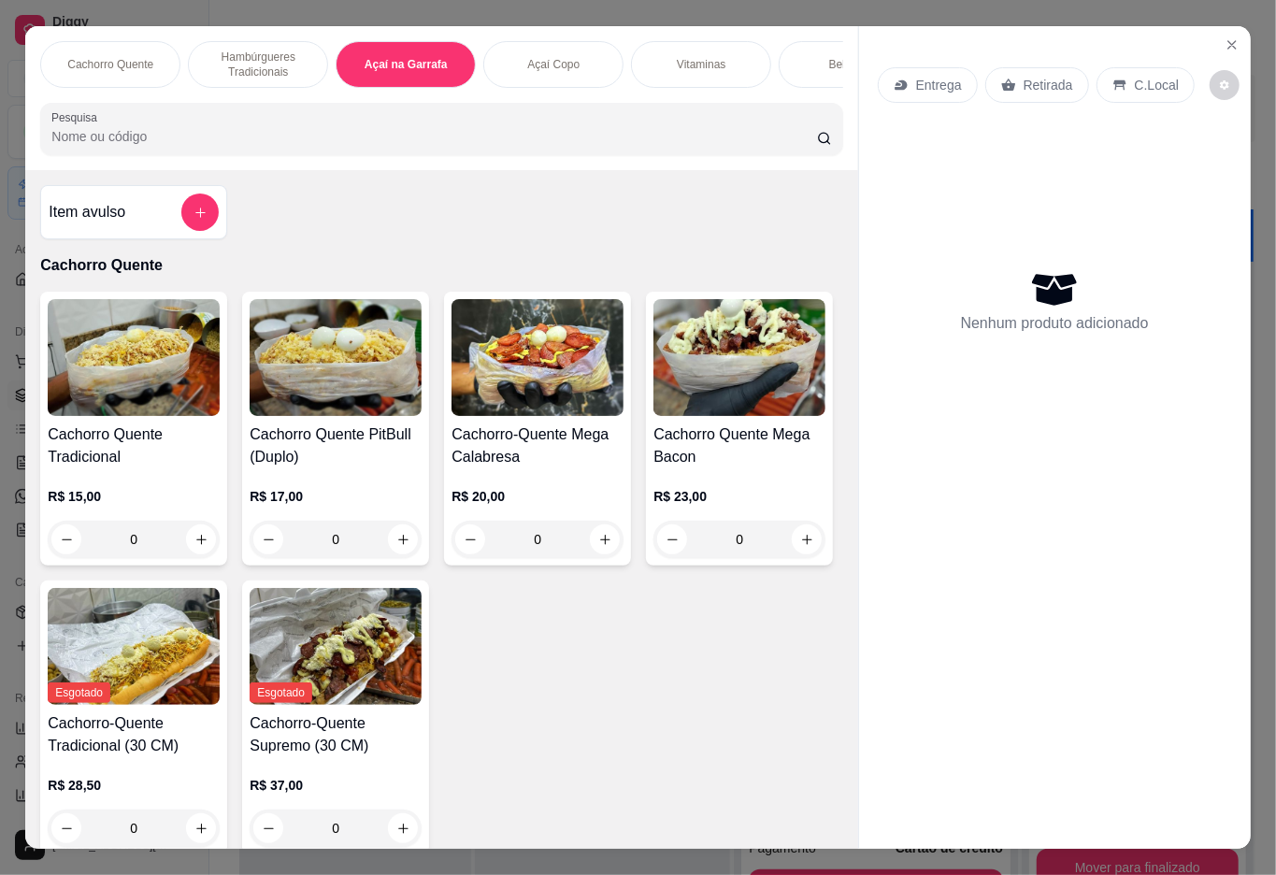
scroll to position [42, 0]
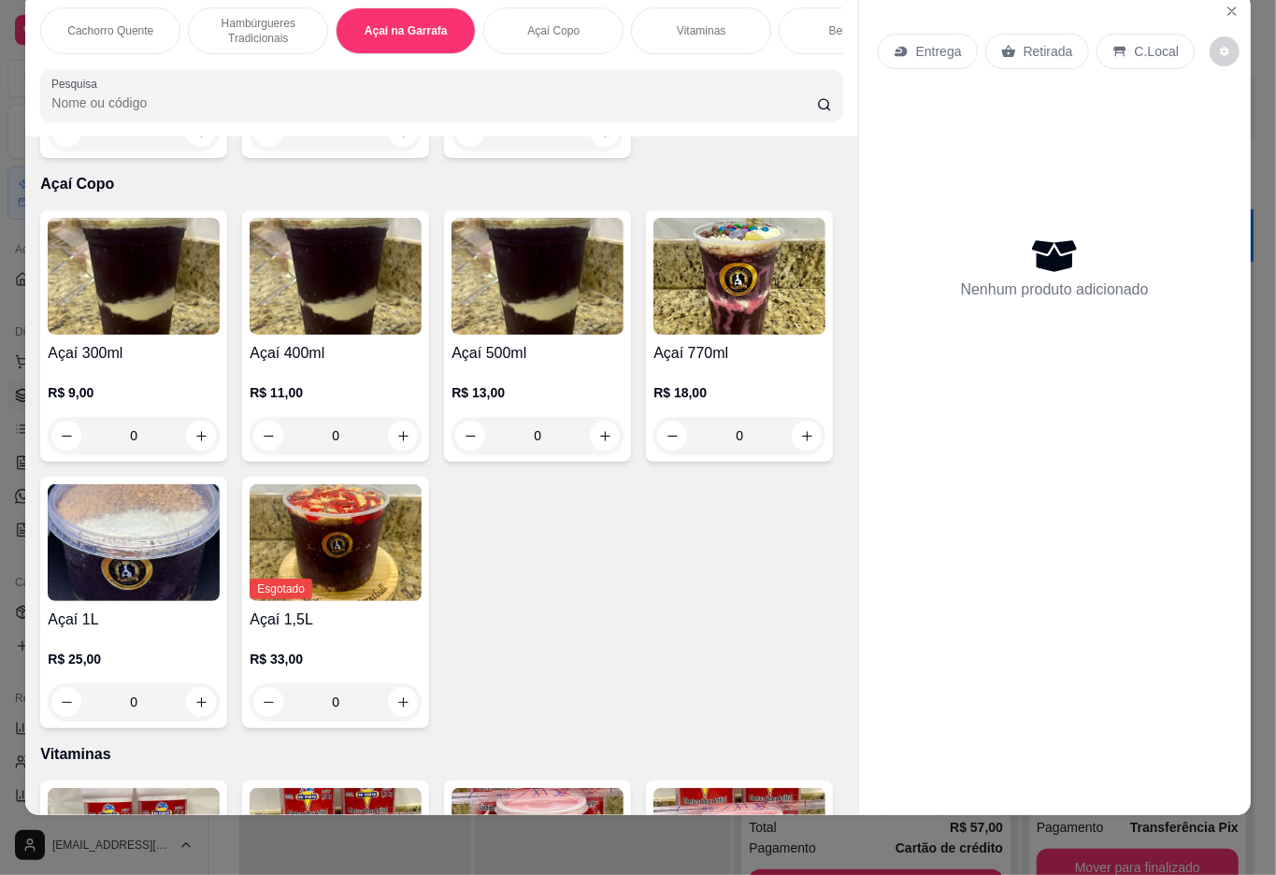
click at [592, 151] on div "0" at bounding box center [538, 131] width 172 height 37
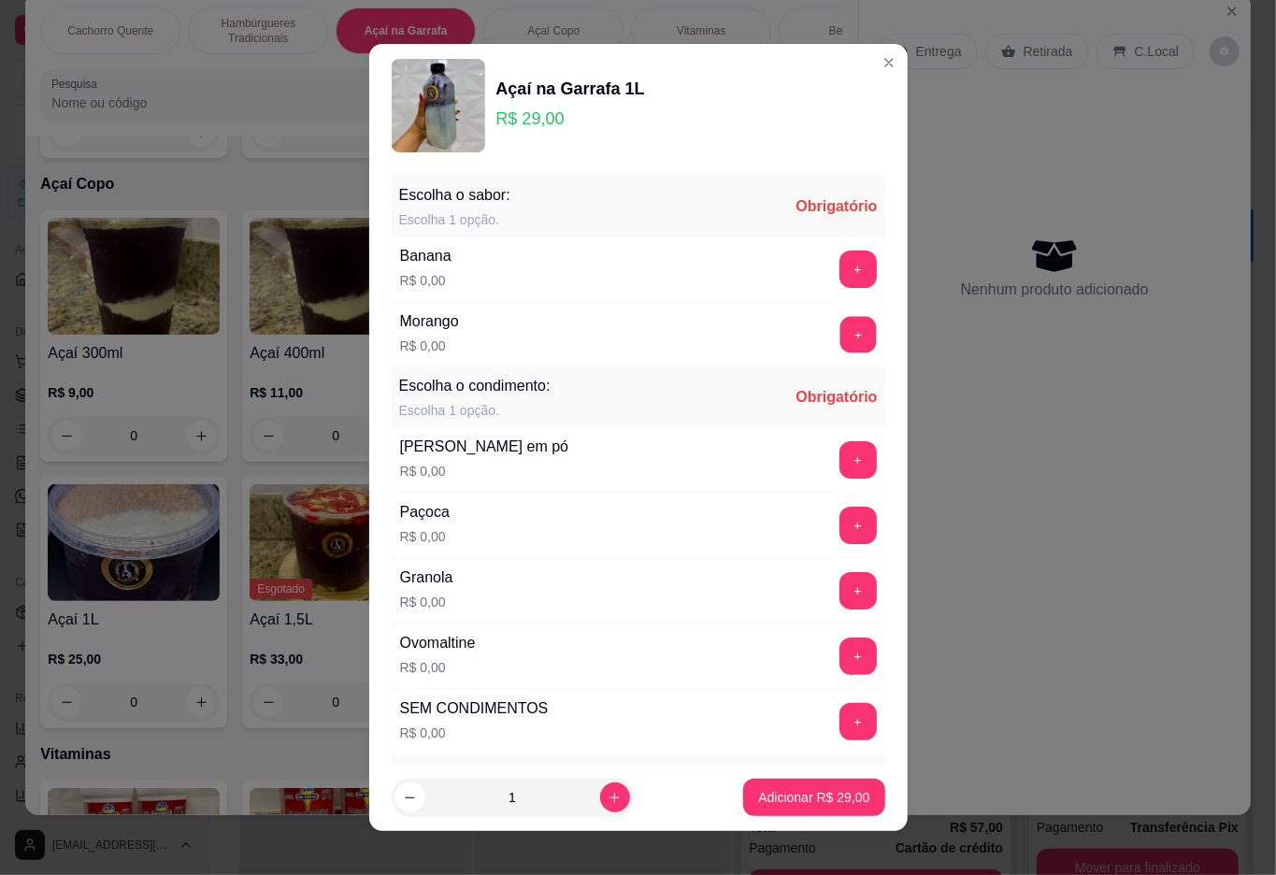
click at [840, 337] on button "+" at bounding box center [858, 334] width 36 height 36
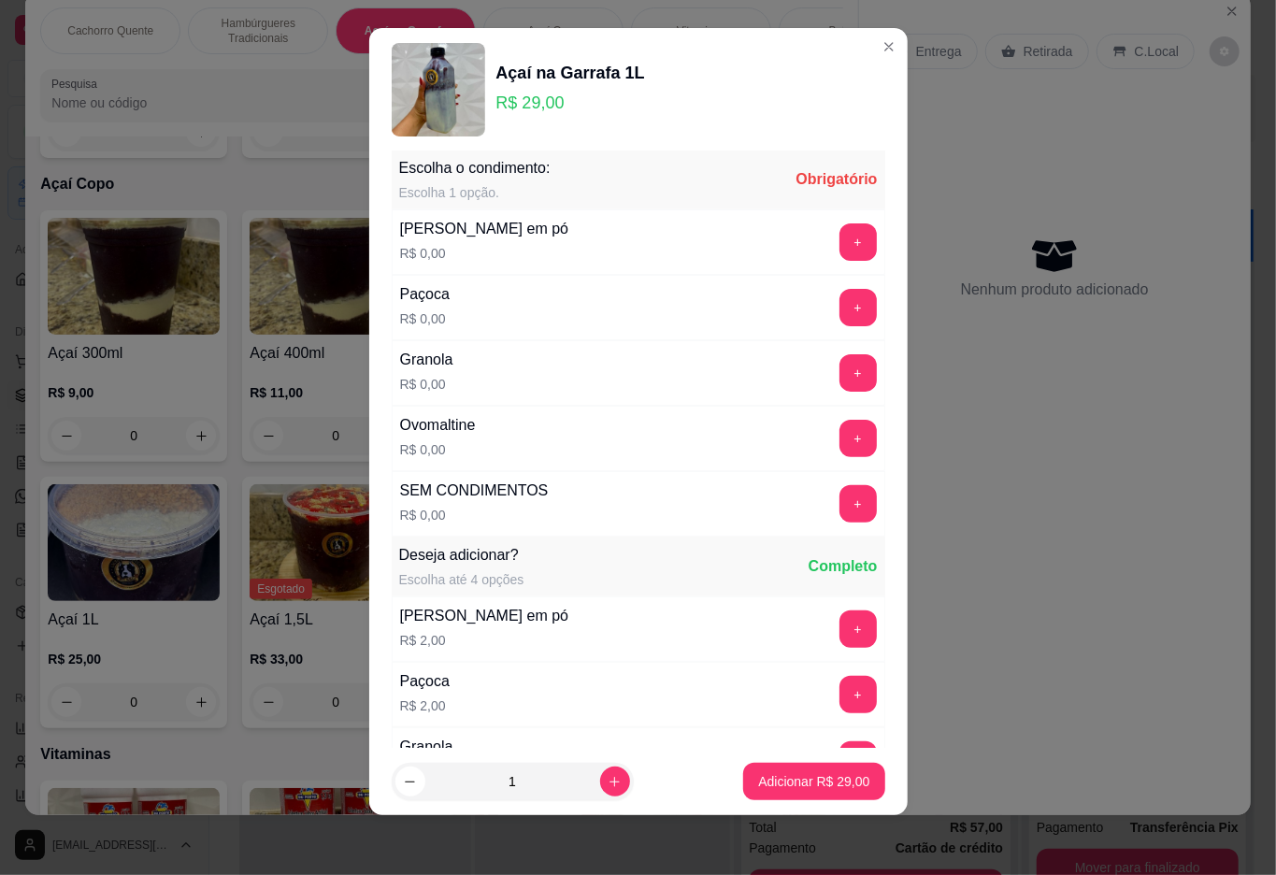
click at [840, 442] on button "+" at bounding box center [858, 438] width 37 height 37
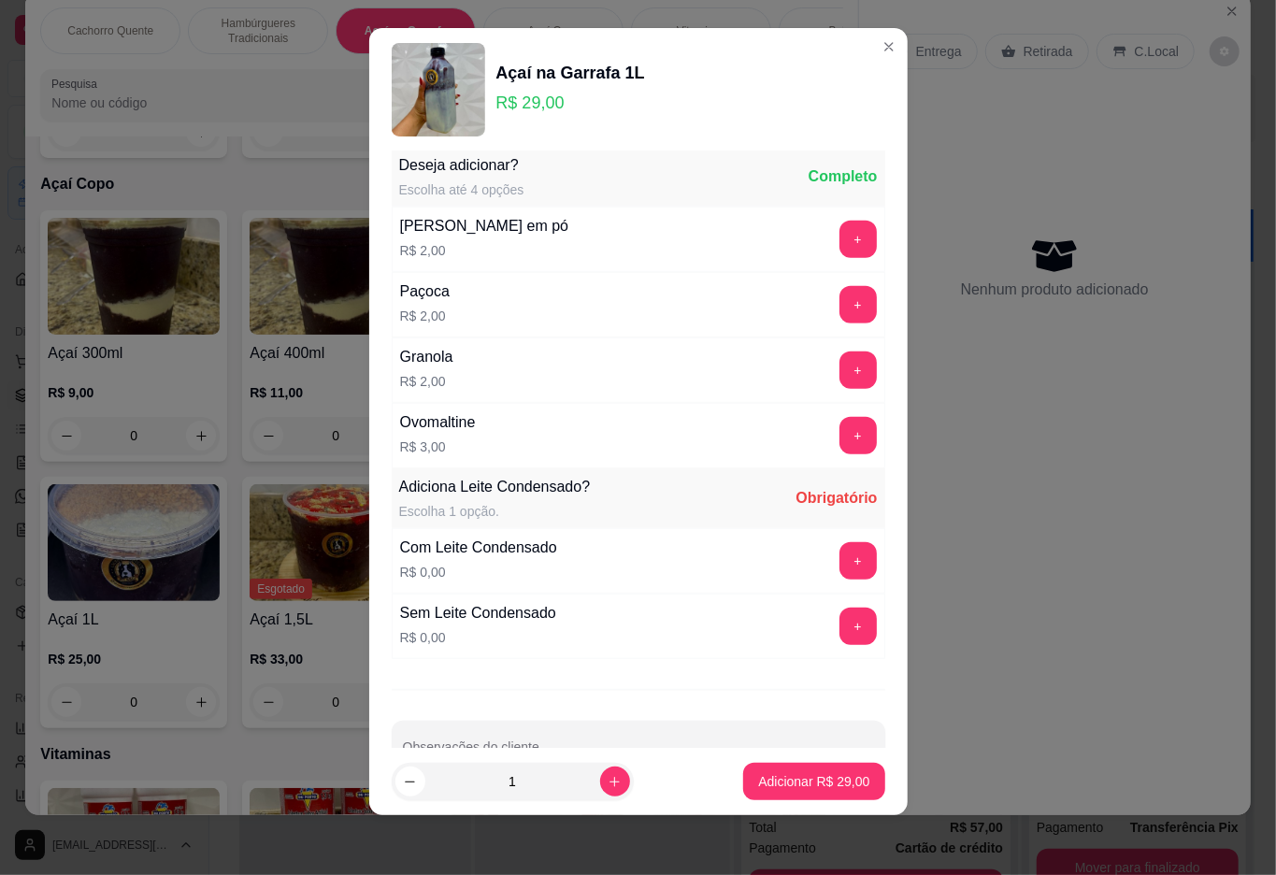
click at [840, 567] on button "+" at bounding box center [858, 560] width 37 height 37
click at [775, 765] on button "Adicionar R$ 29,00" at bounding box center [814, 782] width 137 height 36
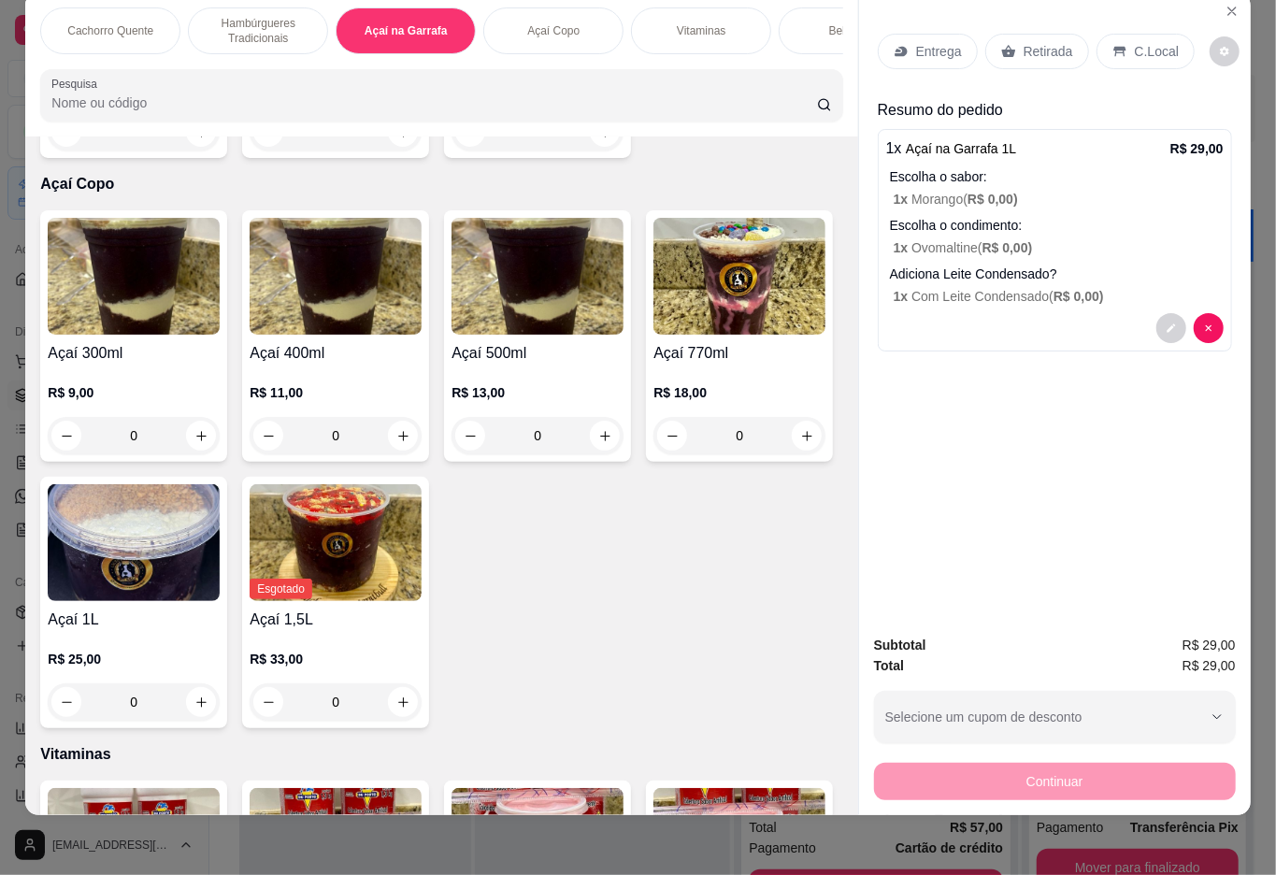
click at [380, 151] on div "0" at bounding box center [336, 131] width 172 height 37
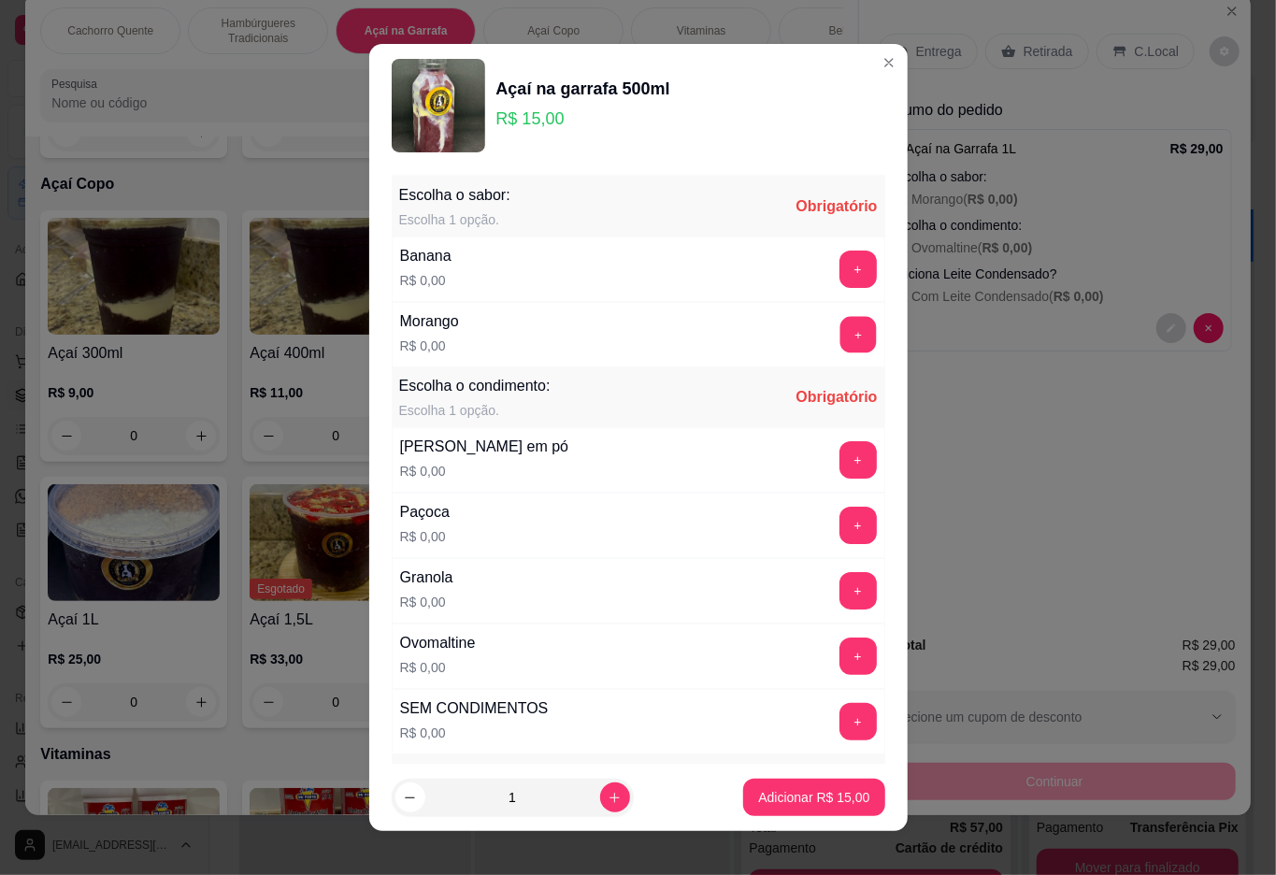
click at [840, 337] on button "+" at bounding box center [858, 334] width 36 height 36
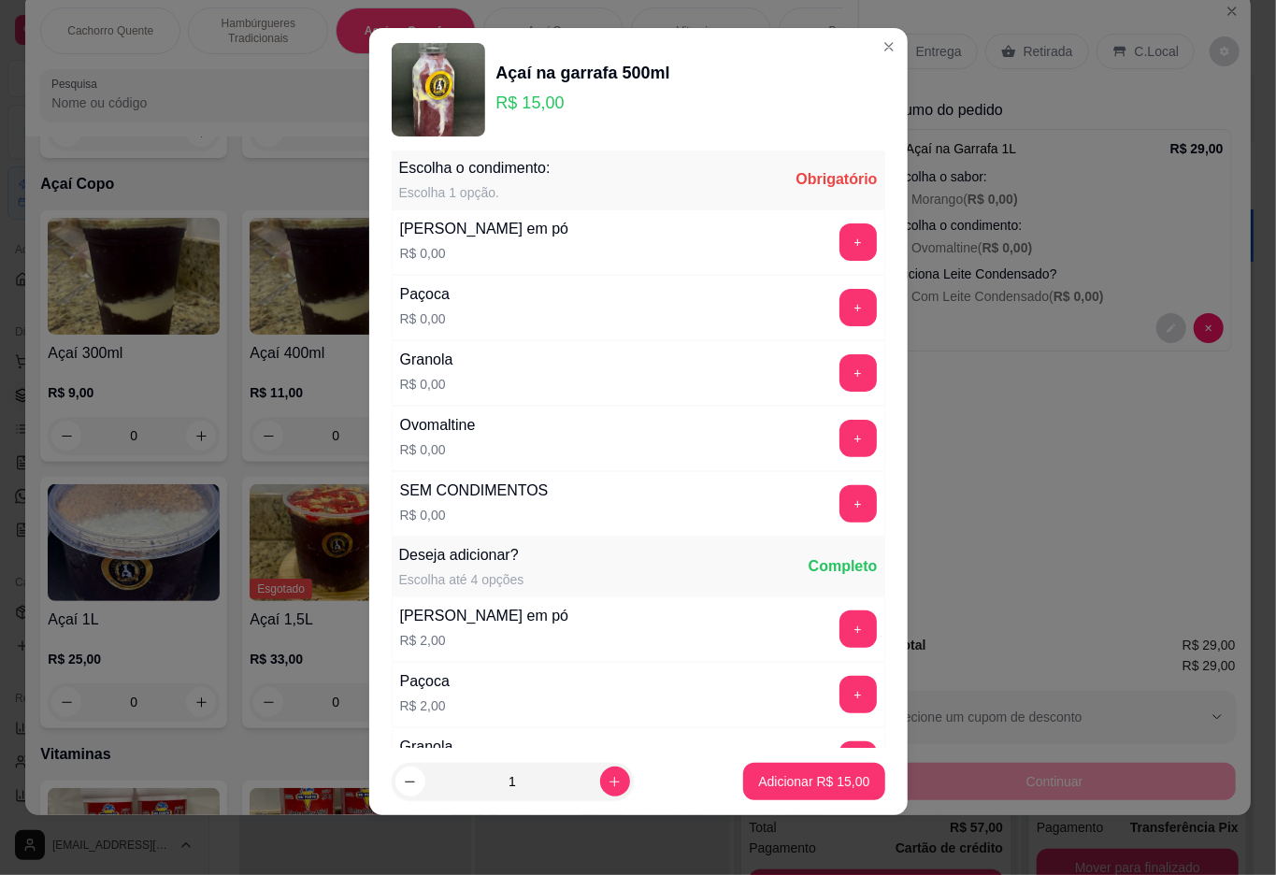
click at [840, 243] on button "+" at bounding box center [858, 241] width 37 height 37
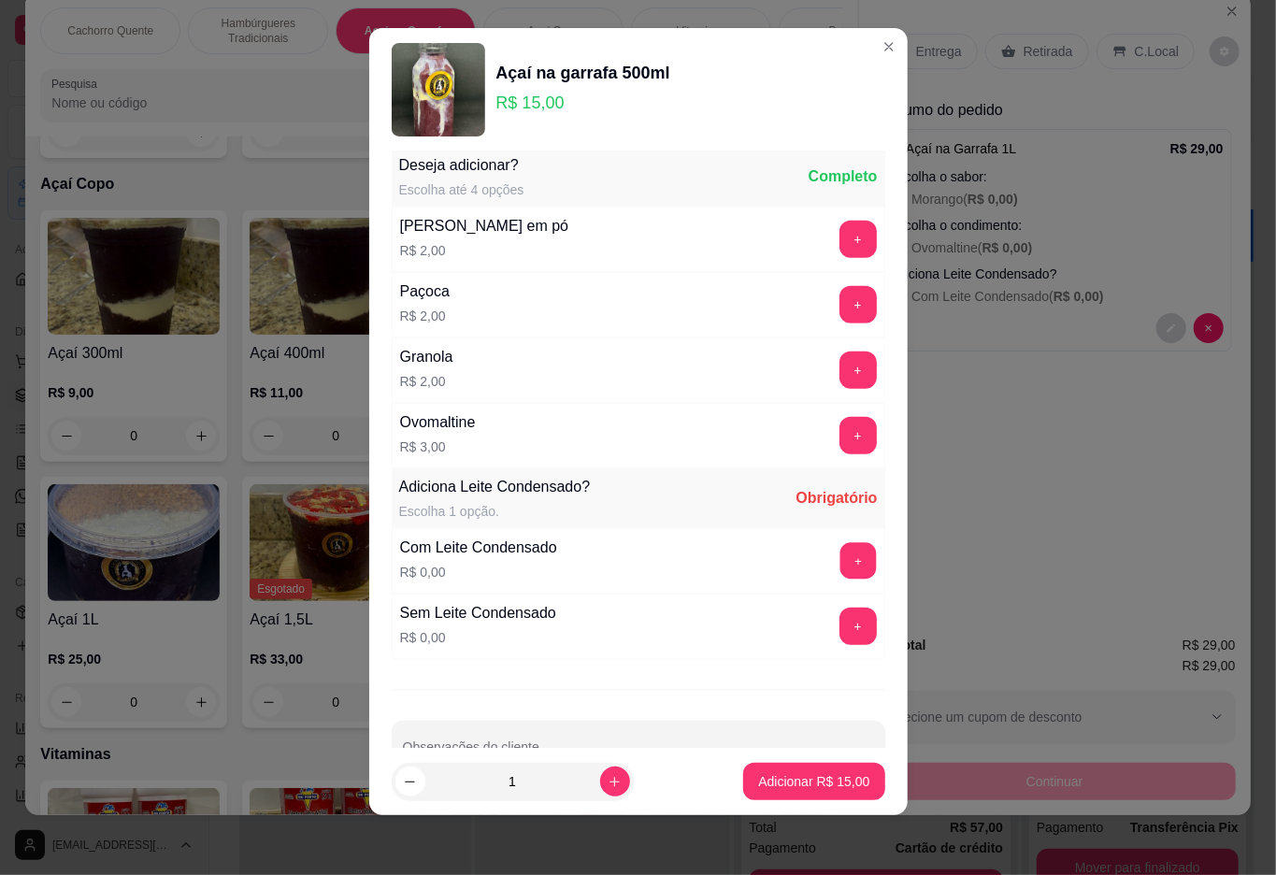
click at [840, 561] on button "+" at bounding box center [858, 560] width 36 height 36
click at [784, 774] on p "Adicionar R$ 15,00" at bounding box center [813, 781] width 111 height 19
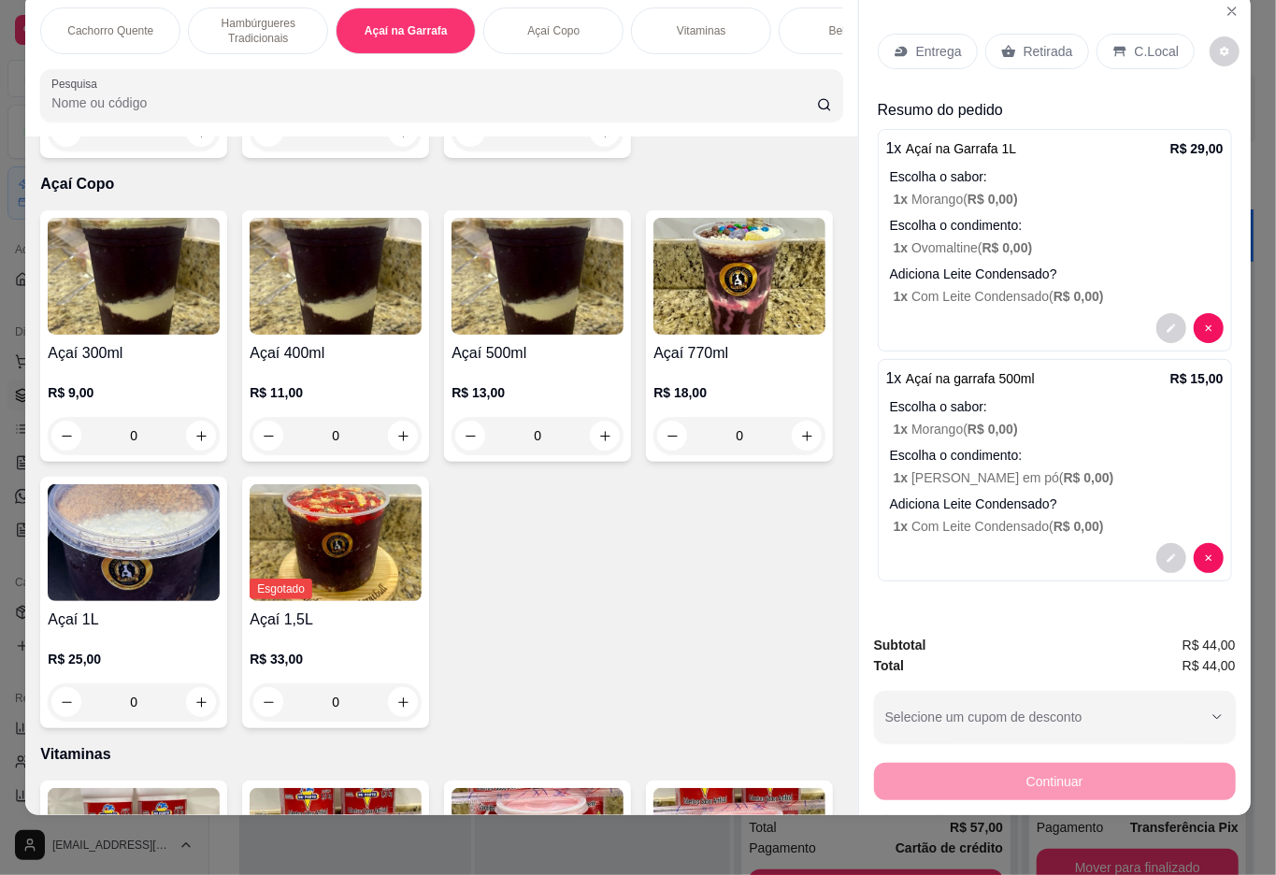
click at [558, 23] on p "Açaí Copo" at bounding box center [553, 30] width 52 height 15
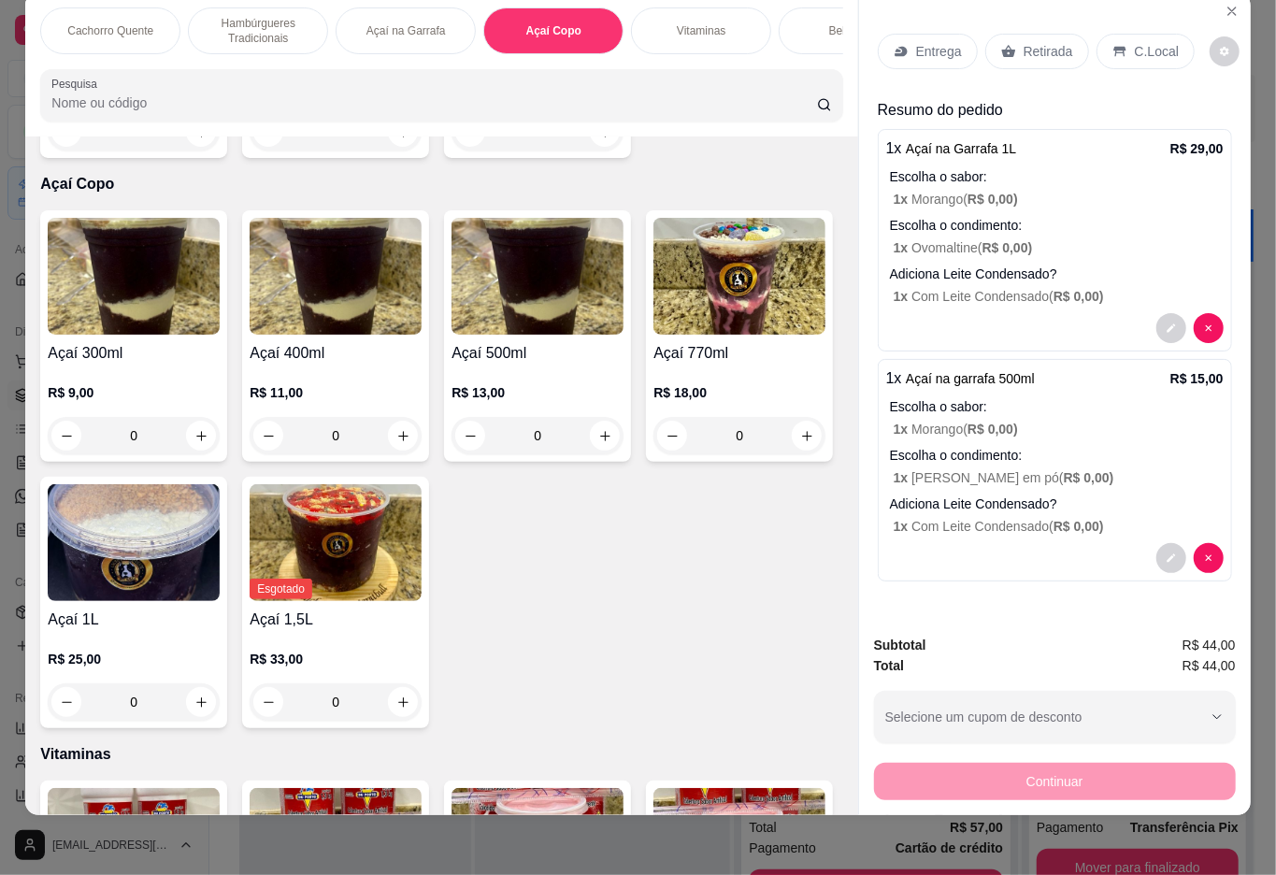
scroll to position [2107, 0]
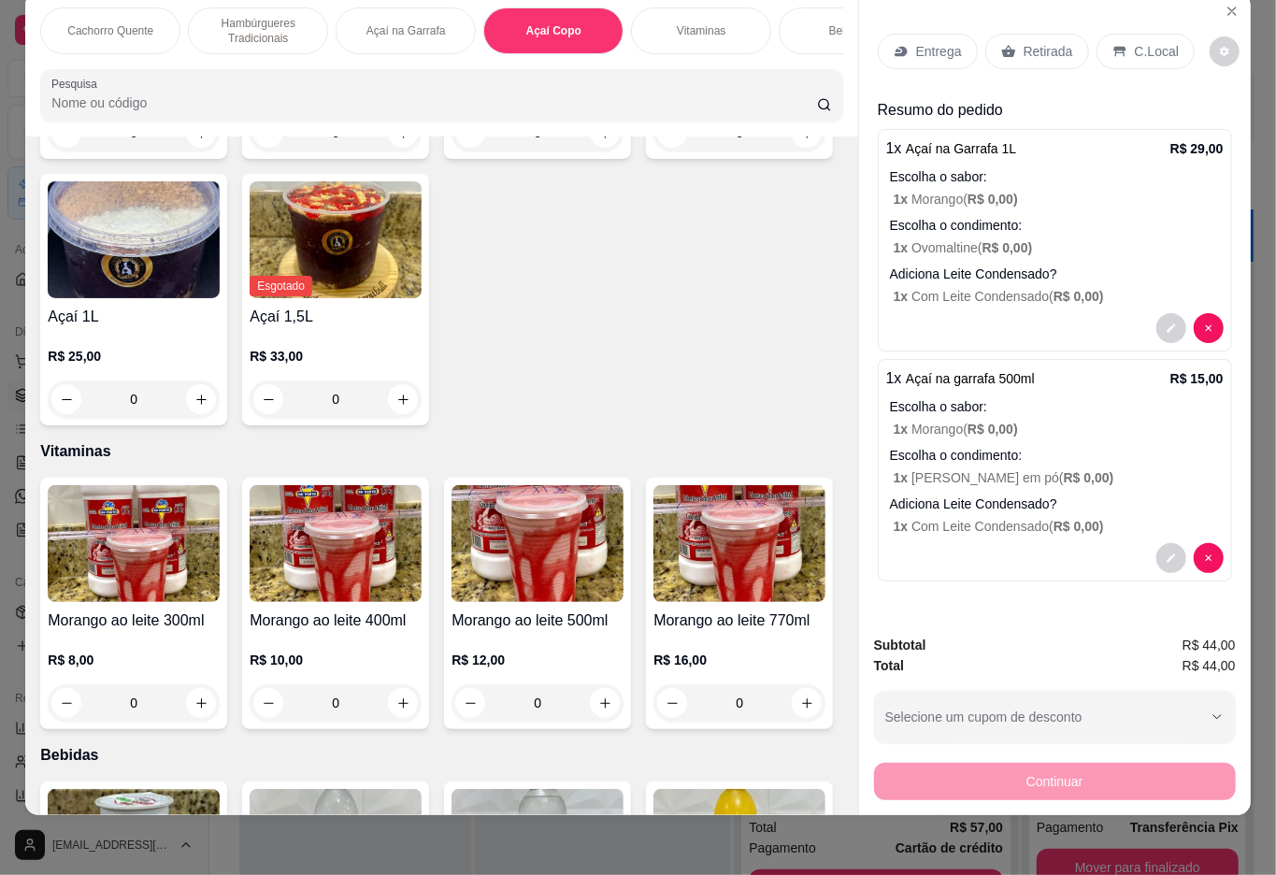
click at [593, 151] on div "0" at bounding box center [538, 132] width 172 height 37
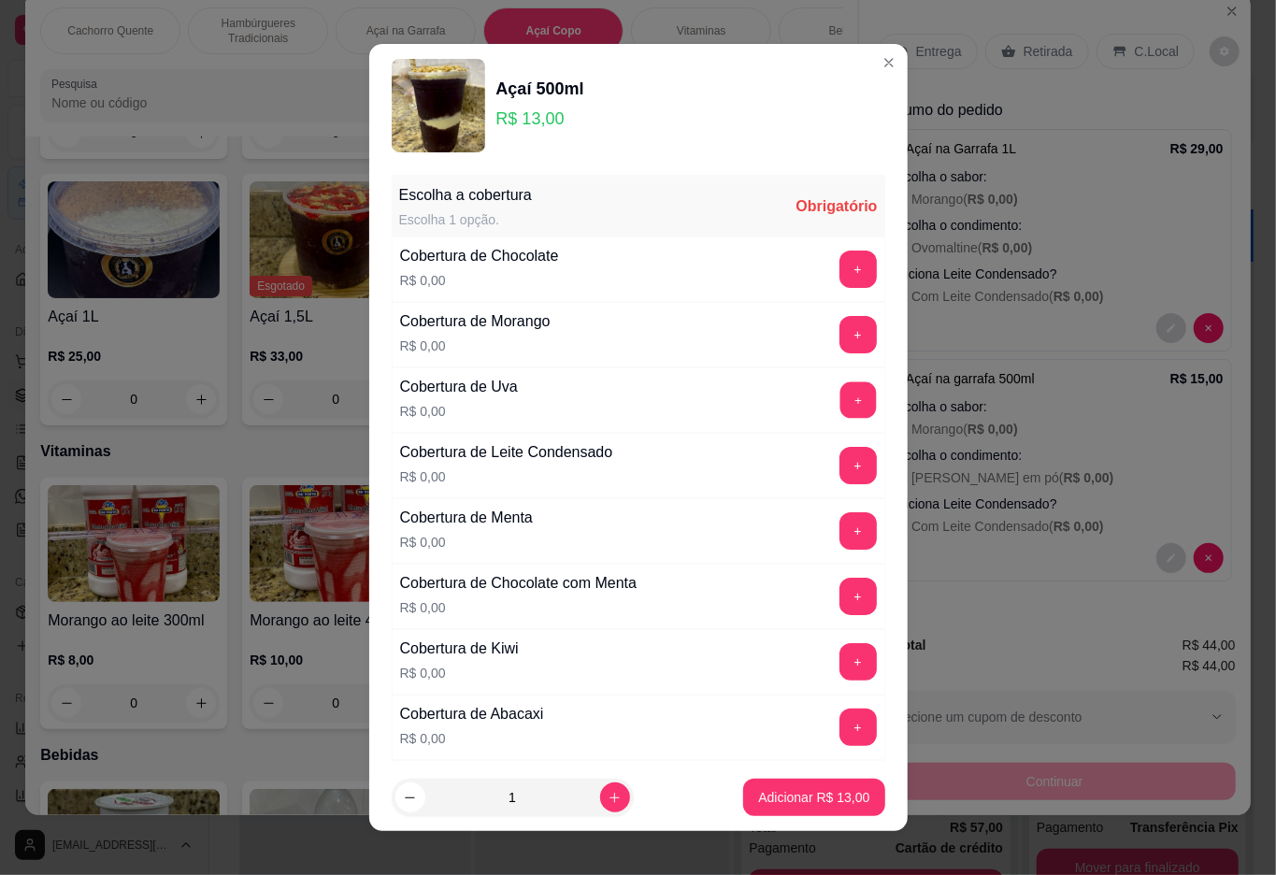
click at [840, 405] on button "+" at bounding box center [858, 399] width 36 height 36
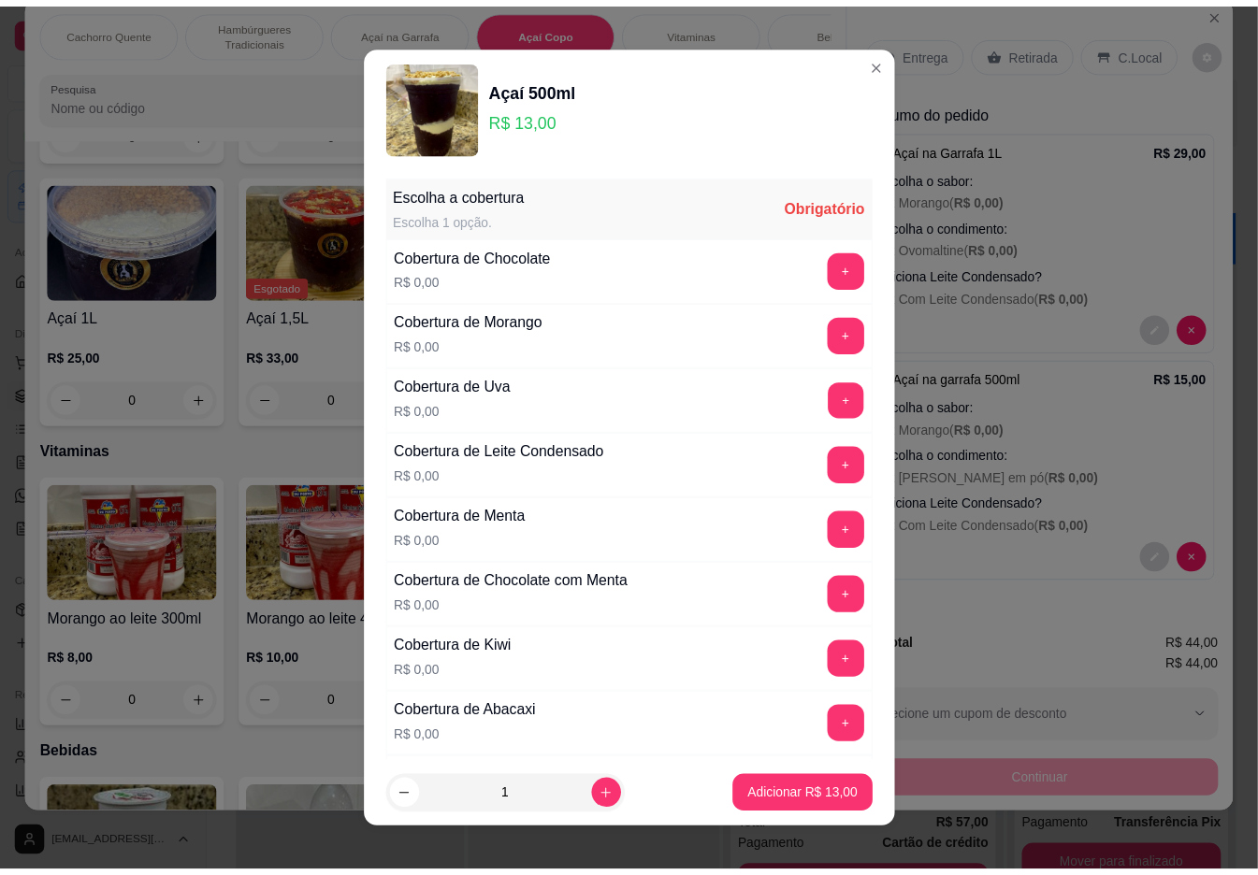
scroll to position [16, 0]
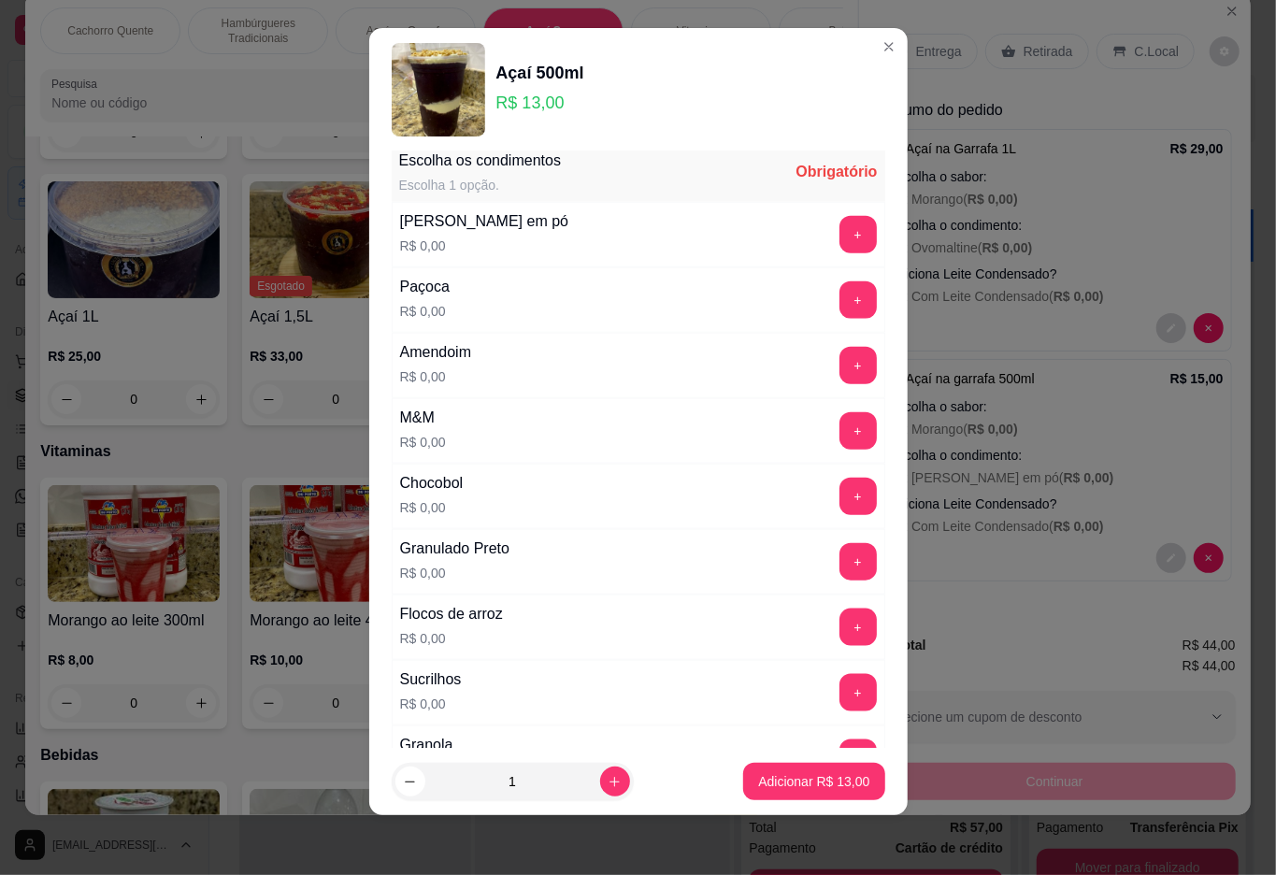
click at [840, 573] on button "+" at bounding box center [858, 561] width 37 height 37
click at [786, 785] on p "Adicionar R$ 13,00" at bounding box center [813, 781] width 111 height 19
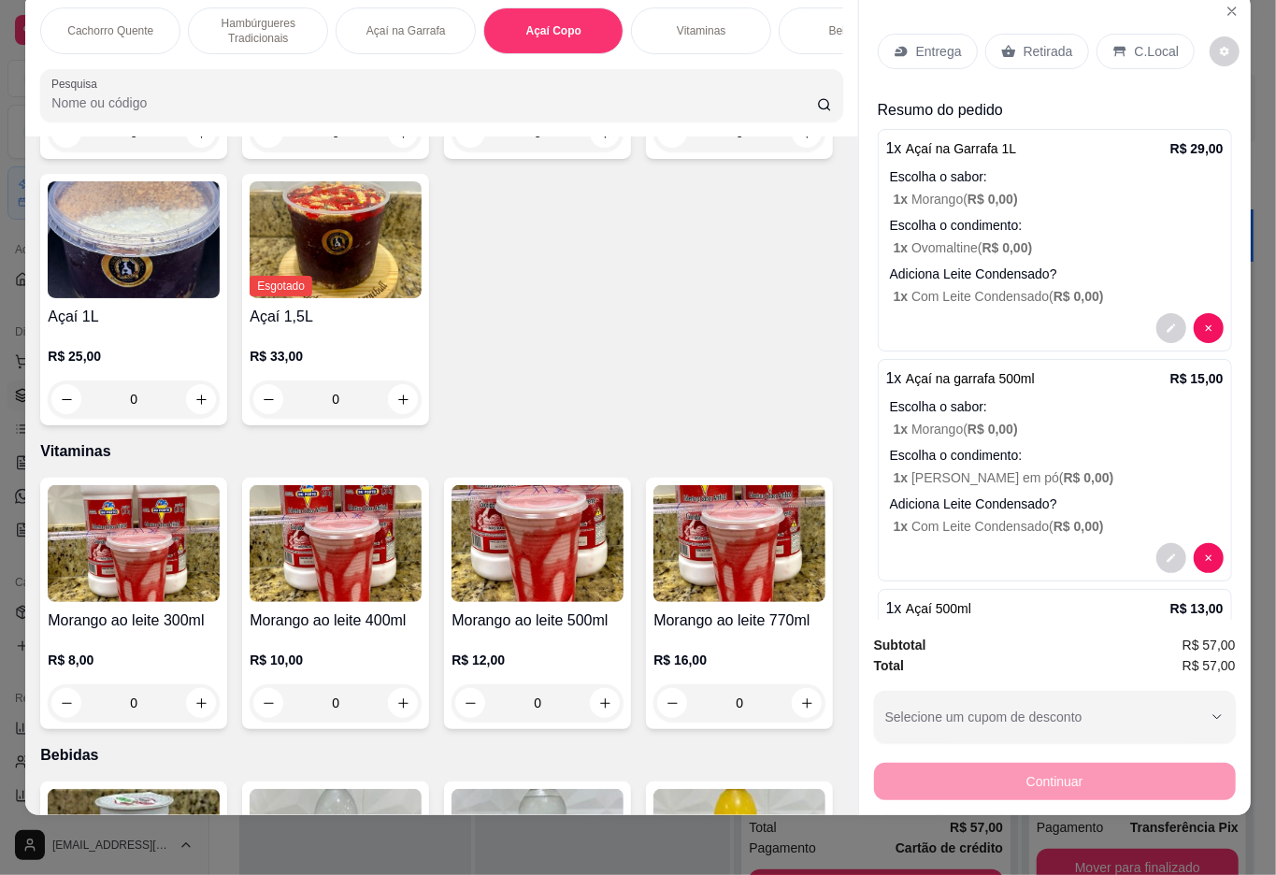
click at [1043, 42] on p "Retirada" at bounding box center [1049, 51] width 50 height 19
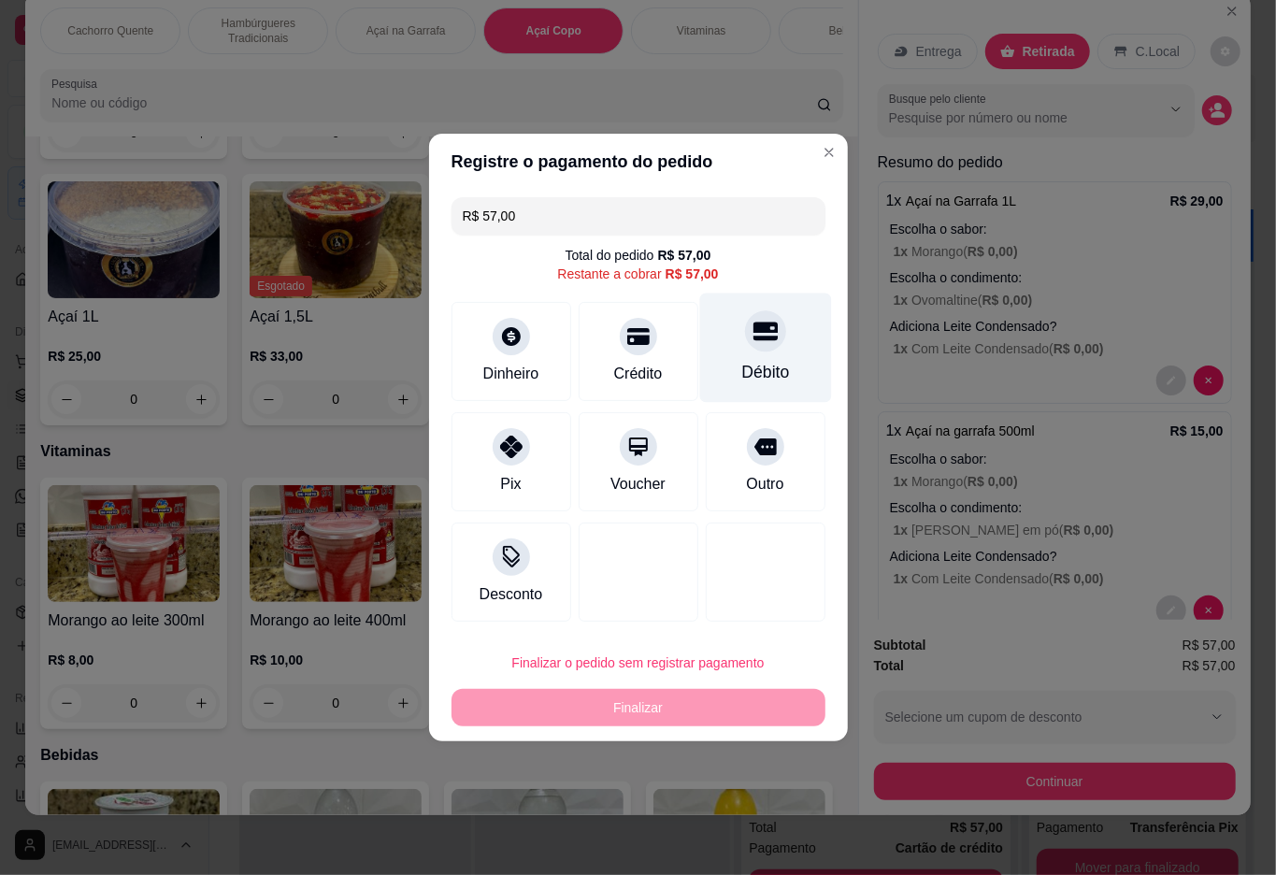
click at [746, 314] on div "Débito" at bounding box center [765, 348] width 132 height 109
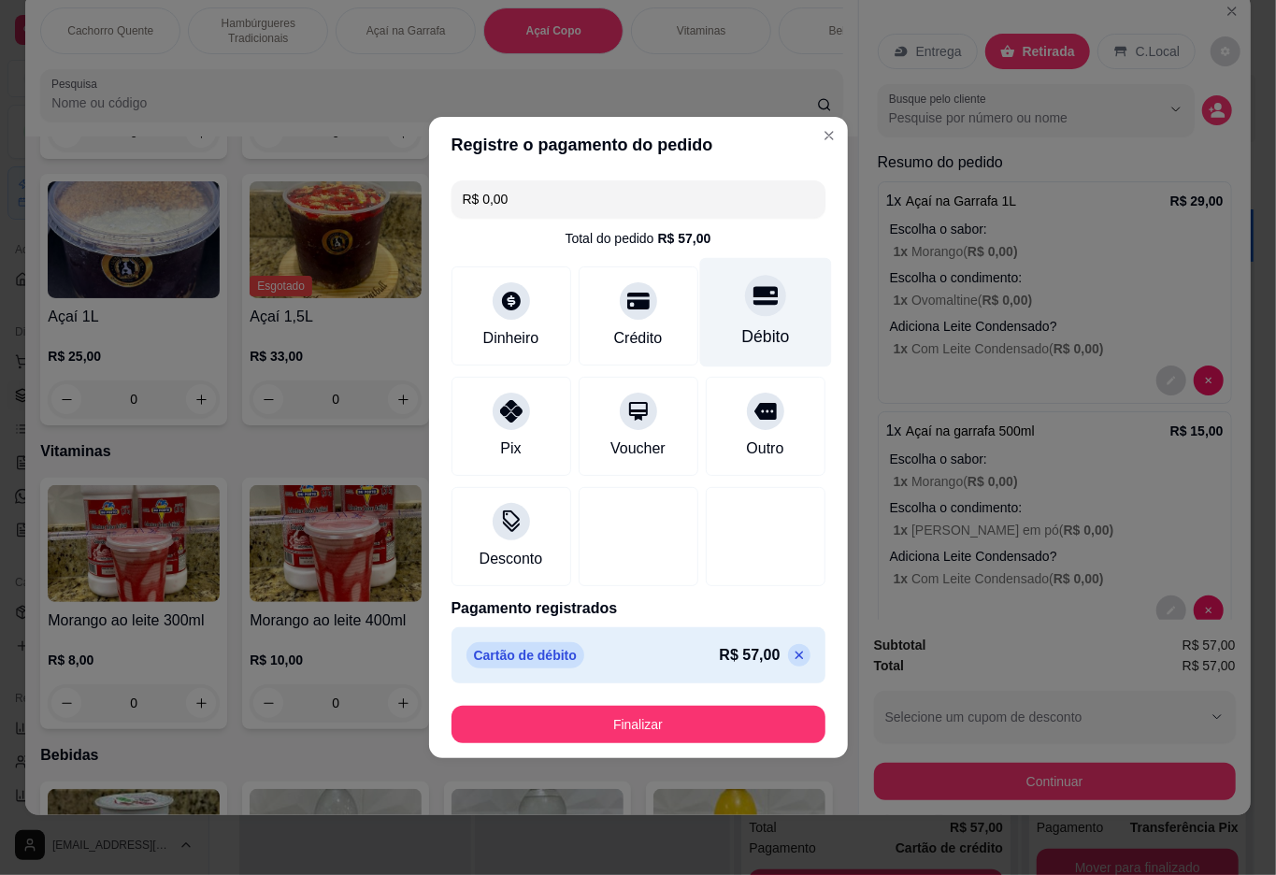
click at [652, 719] on button "Finalizar" at bounding box center [639, 724] width 374 height 37
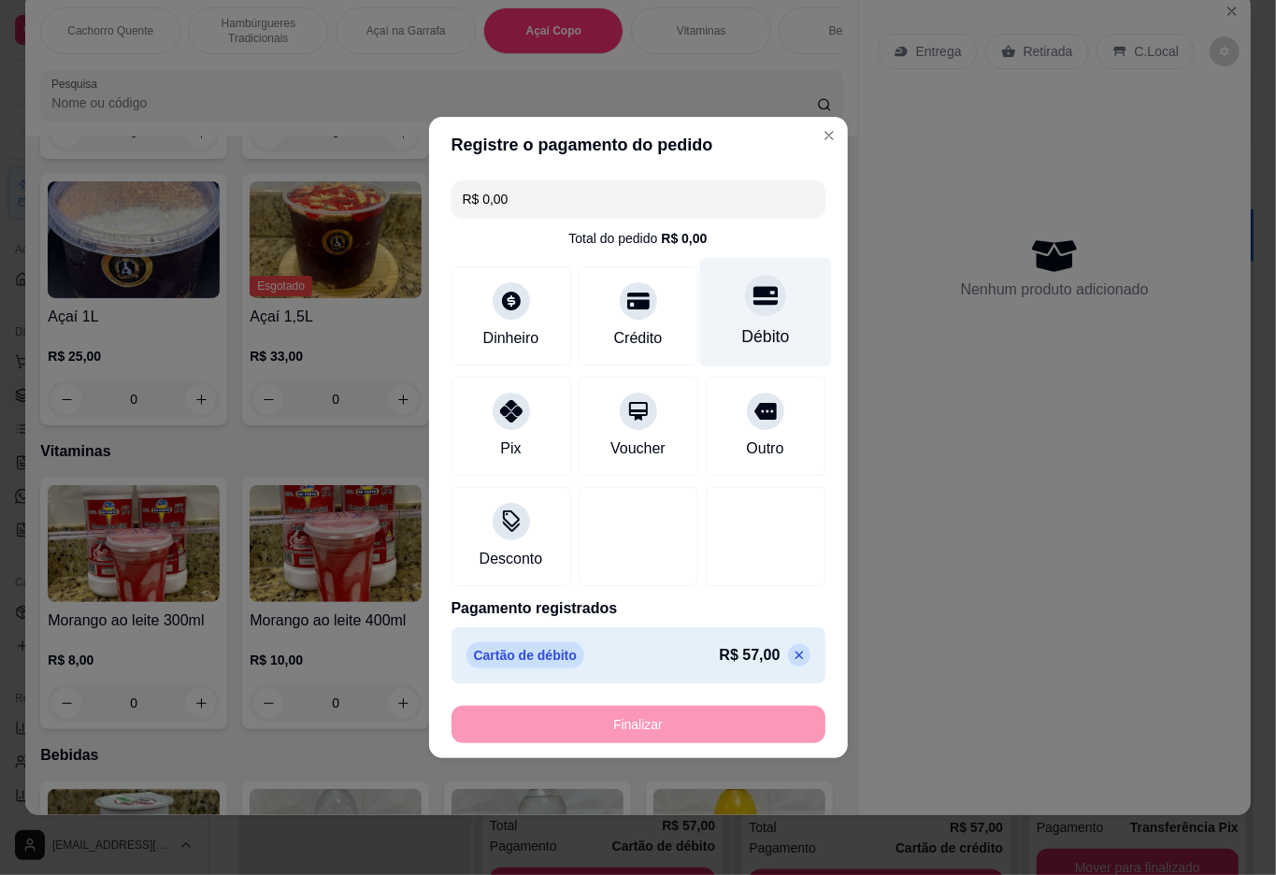
type input "-R$ 57,00"
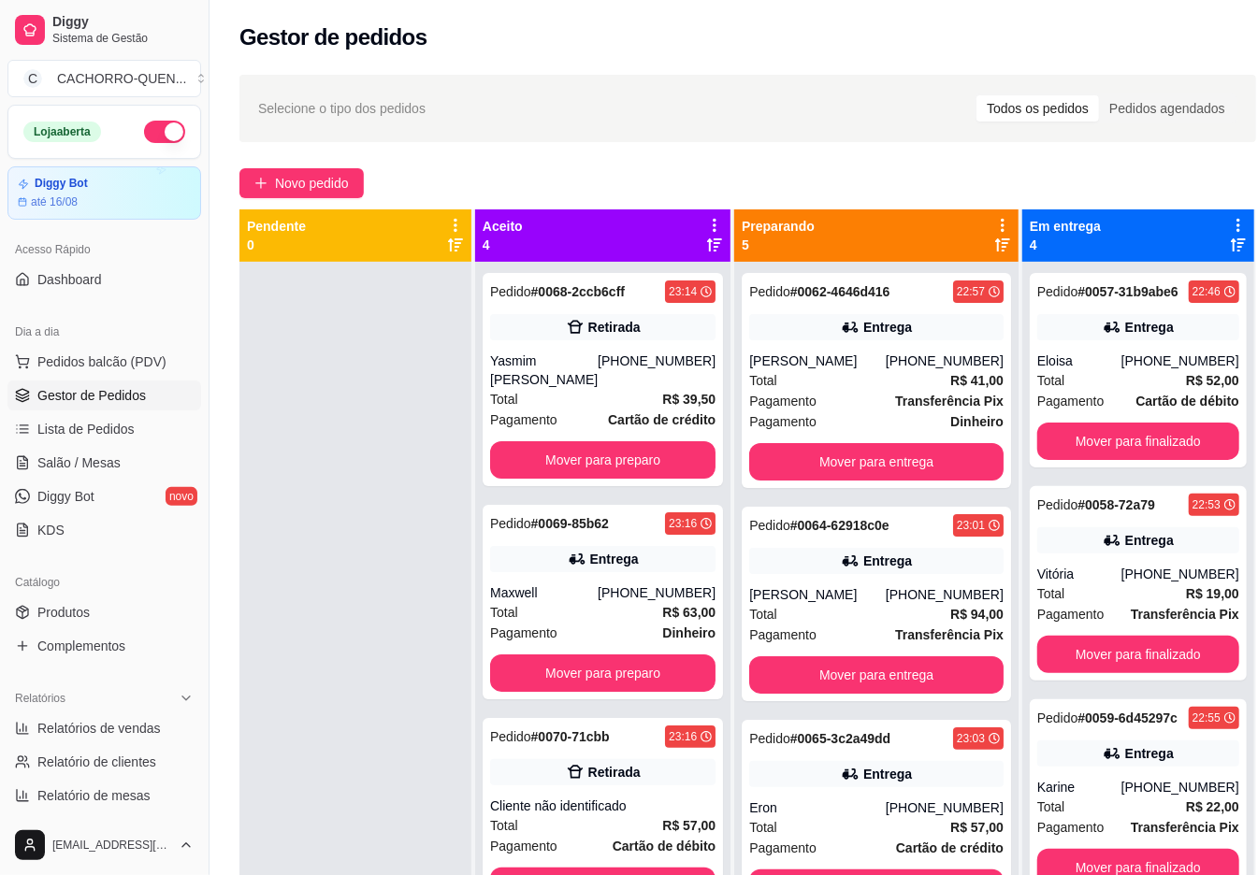
scroll to position [52, 0]
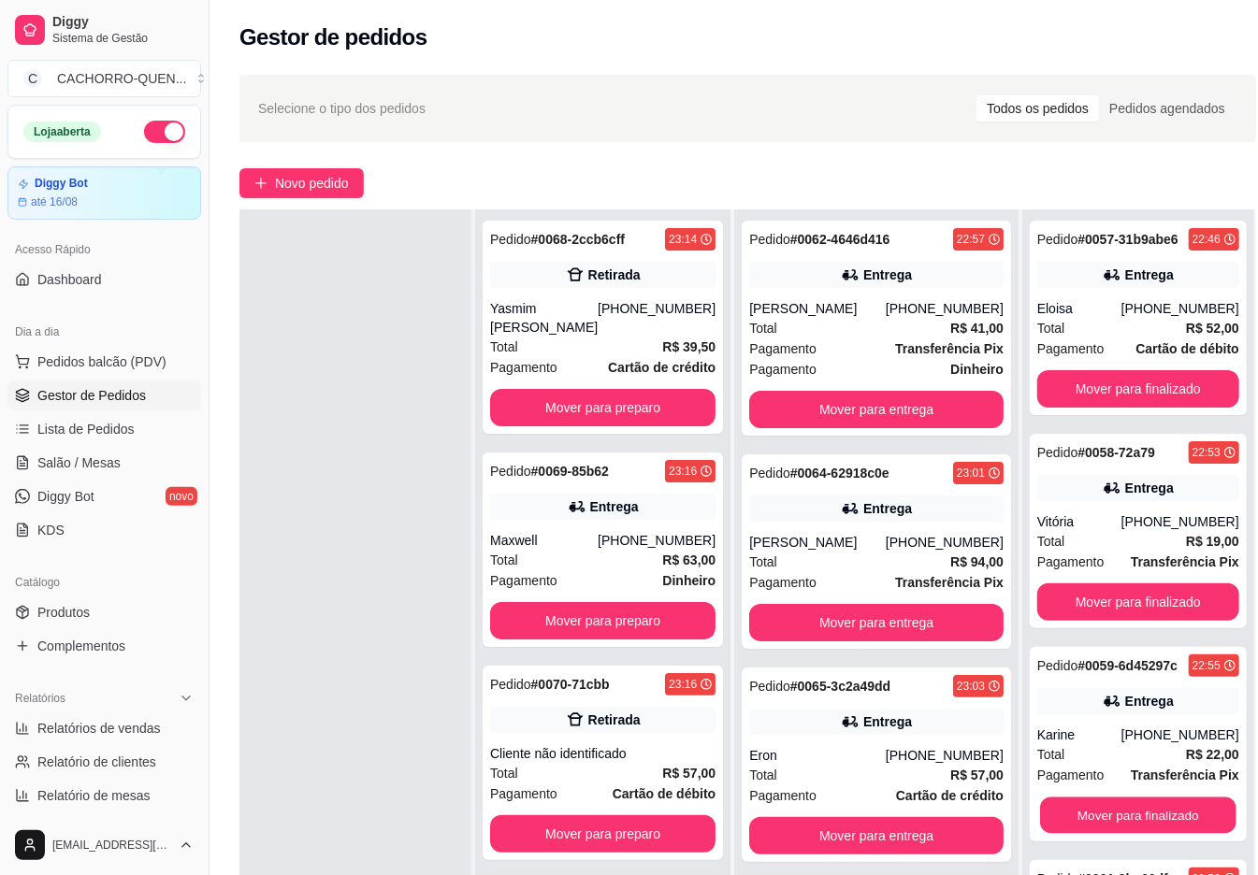
click at [1113, 815] on button "Mover para finalizado" at bounding box center [1138, 816] width 196 height 36
click at [607, 780] on div "Pedido # 0070-71cbb 23:16 Retirada Cliente não identificado Total R$ 57,00 Paga…" at bounding box center [602, 763] width 240 height 194
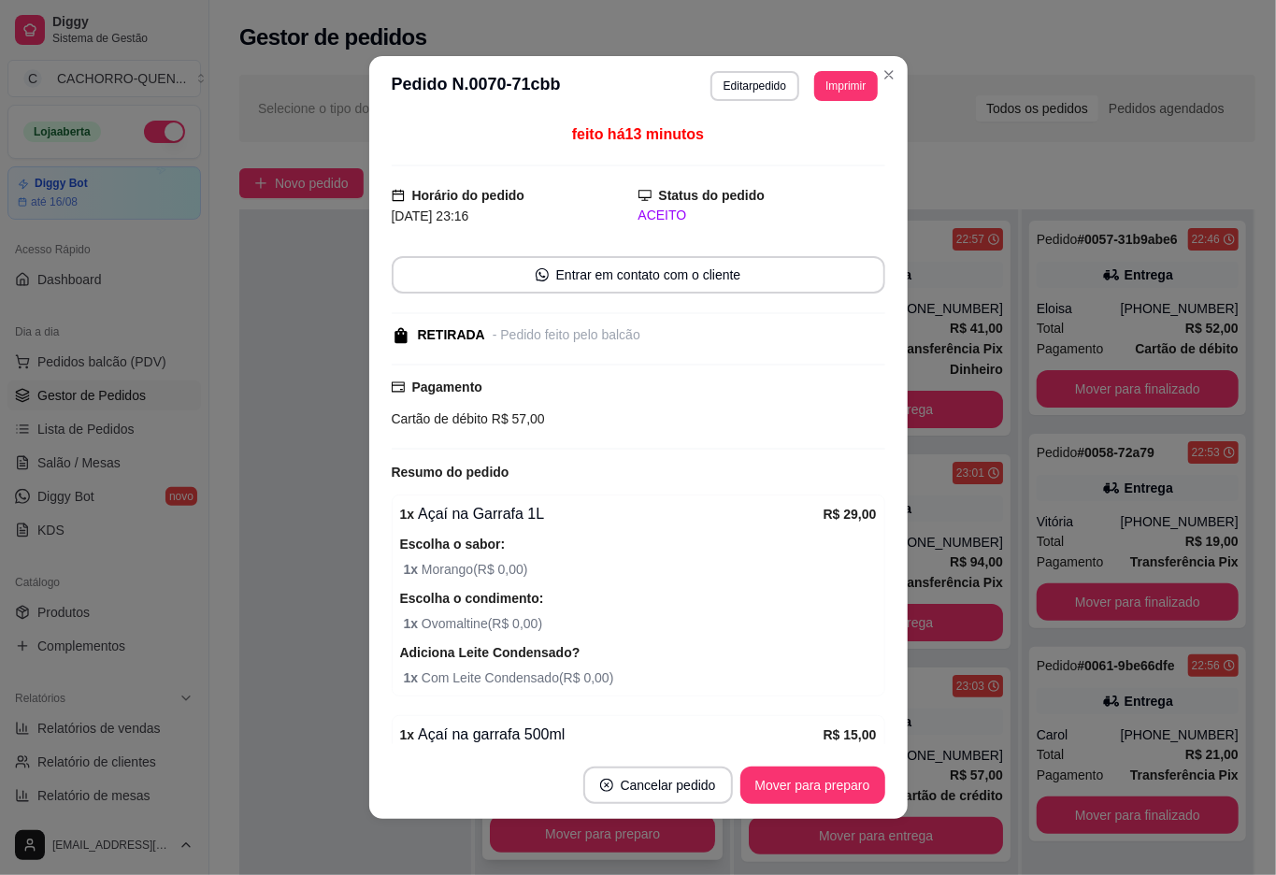
click at [764, 785] on button "Mover para preparo" at bounding box center [813, 785] width 145 height 37
click at [784, 790] on button "Mover para retirada disponível" at bounding box center [781, 785] width 207 height 37
click at [784, 785] on button "Mover para retirada disponível" at bounding box center [781, 785] width 207 height 37
click at [806, 780] on button "Mover para finalizado" at bounding box center [807, 785] width 155 height 37
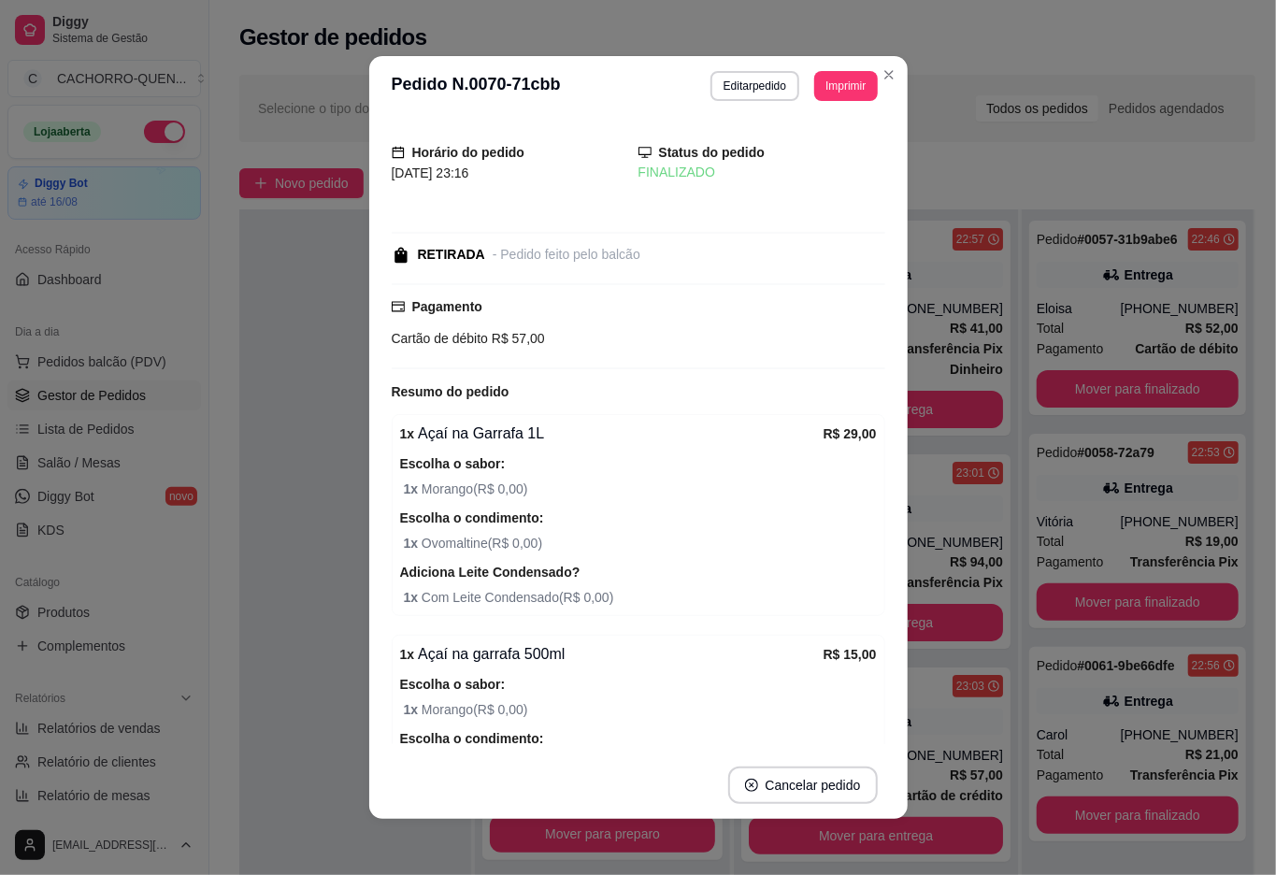
click at [266, 393] on div at bounding box center [355, 646] width 232 height 875
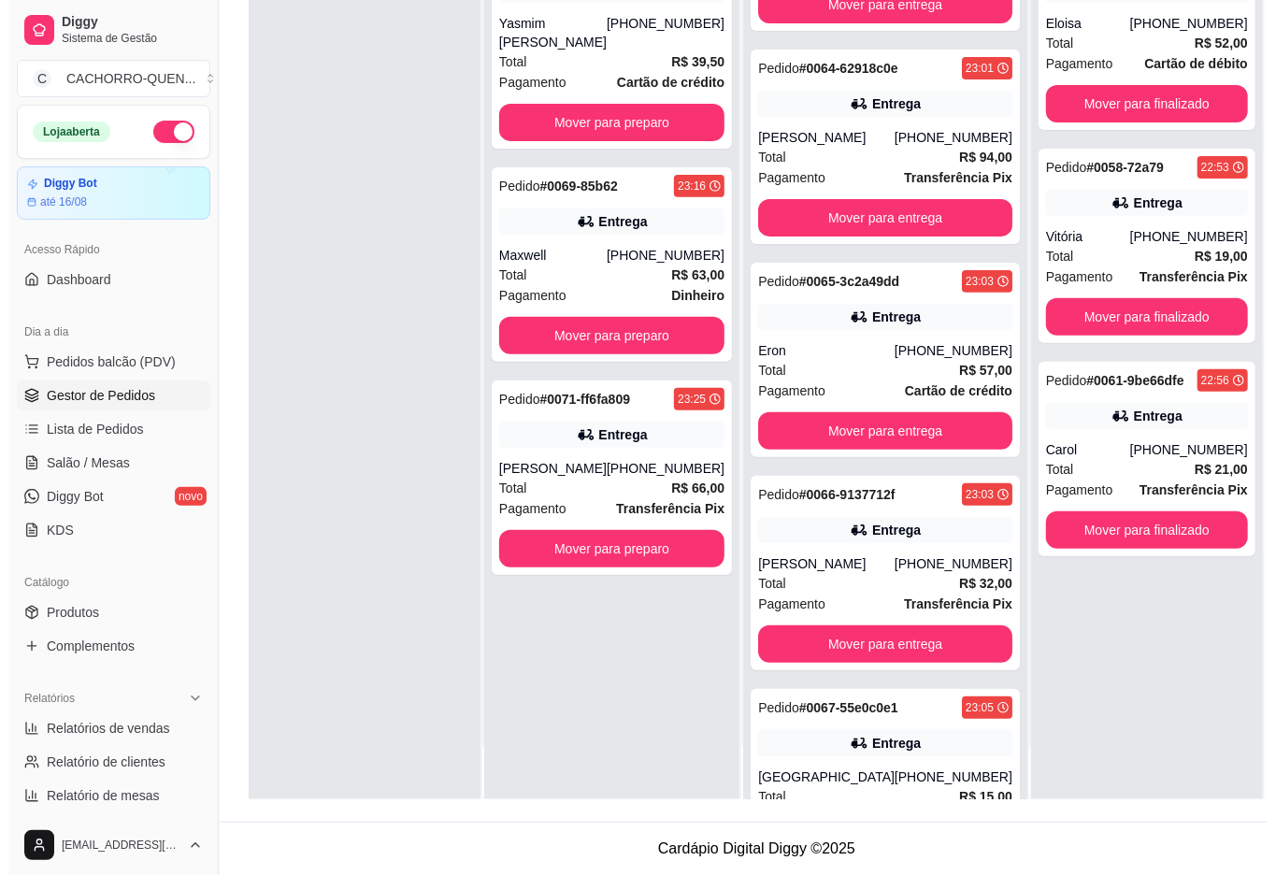
scroll to position [0, 0]
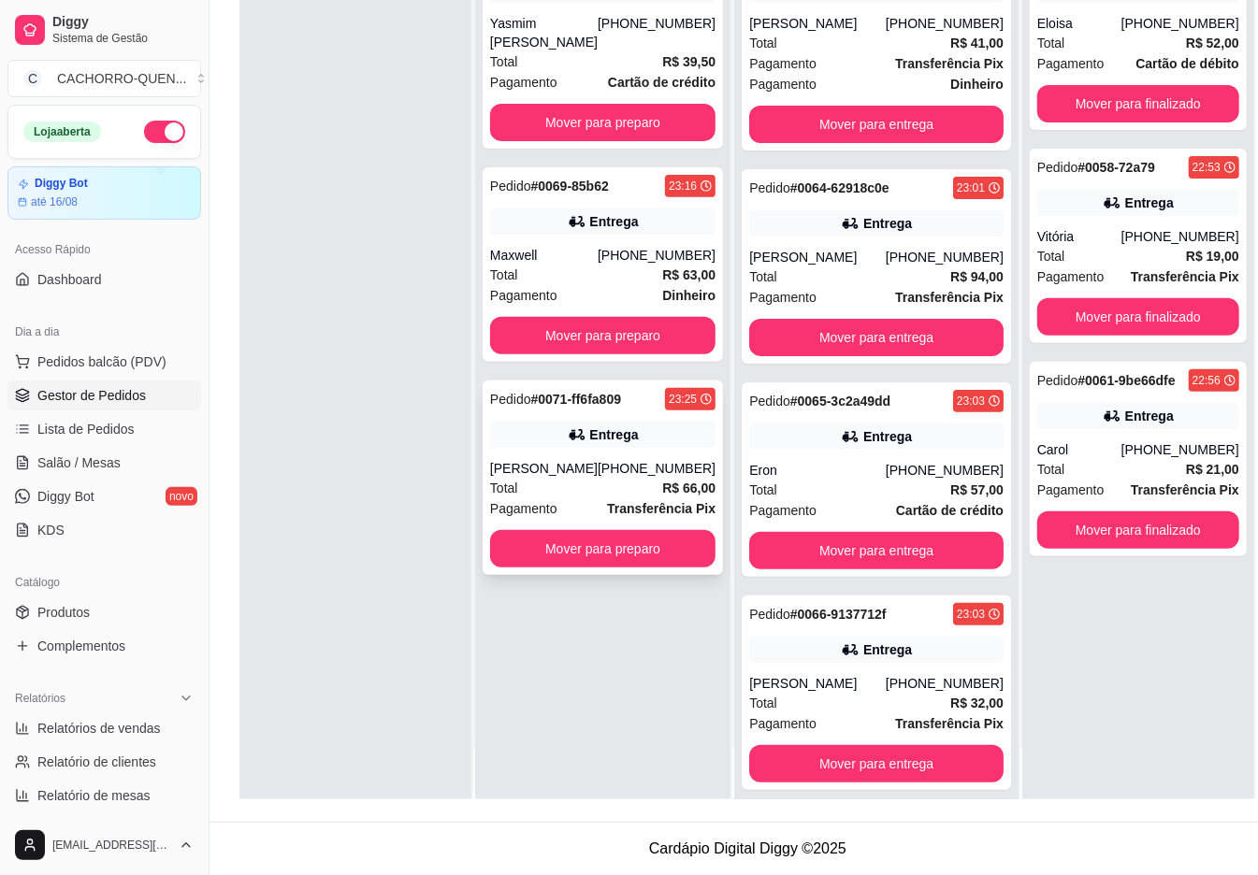
click at [595, 484] on div "Total R$ 66,00" at bounding box center [602, 488] width 225 height 21
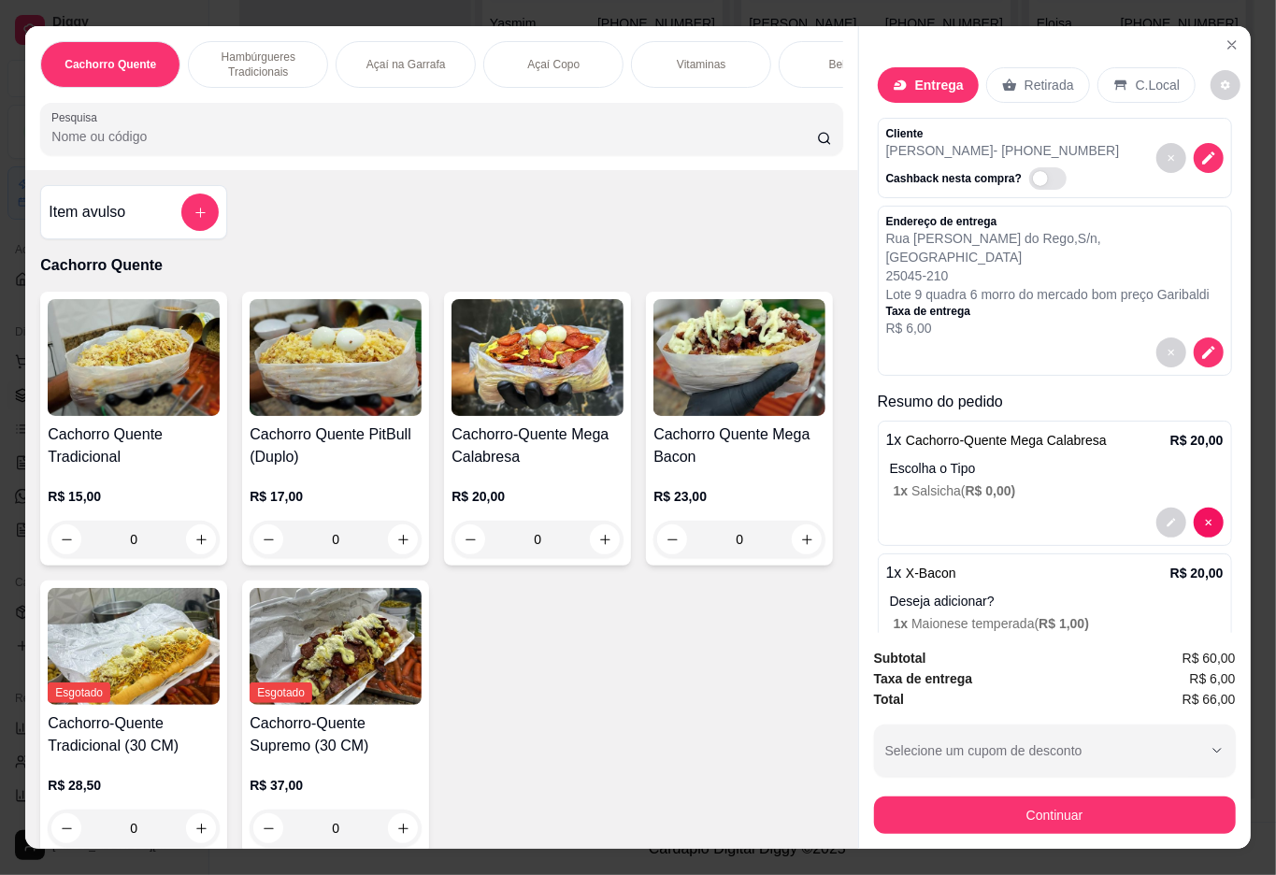
click at [1070, 798] on button "Continuar" at bounding box center [1055, 815] width 362 height 37
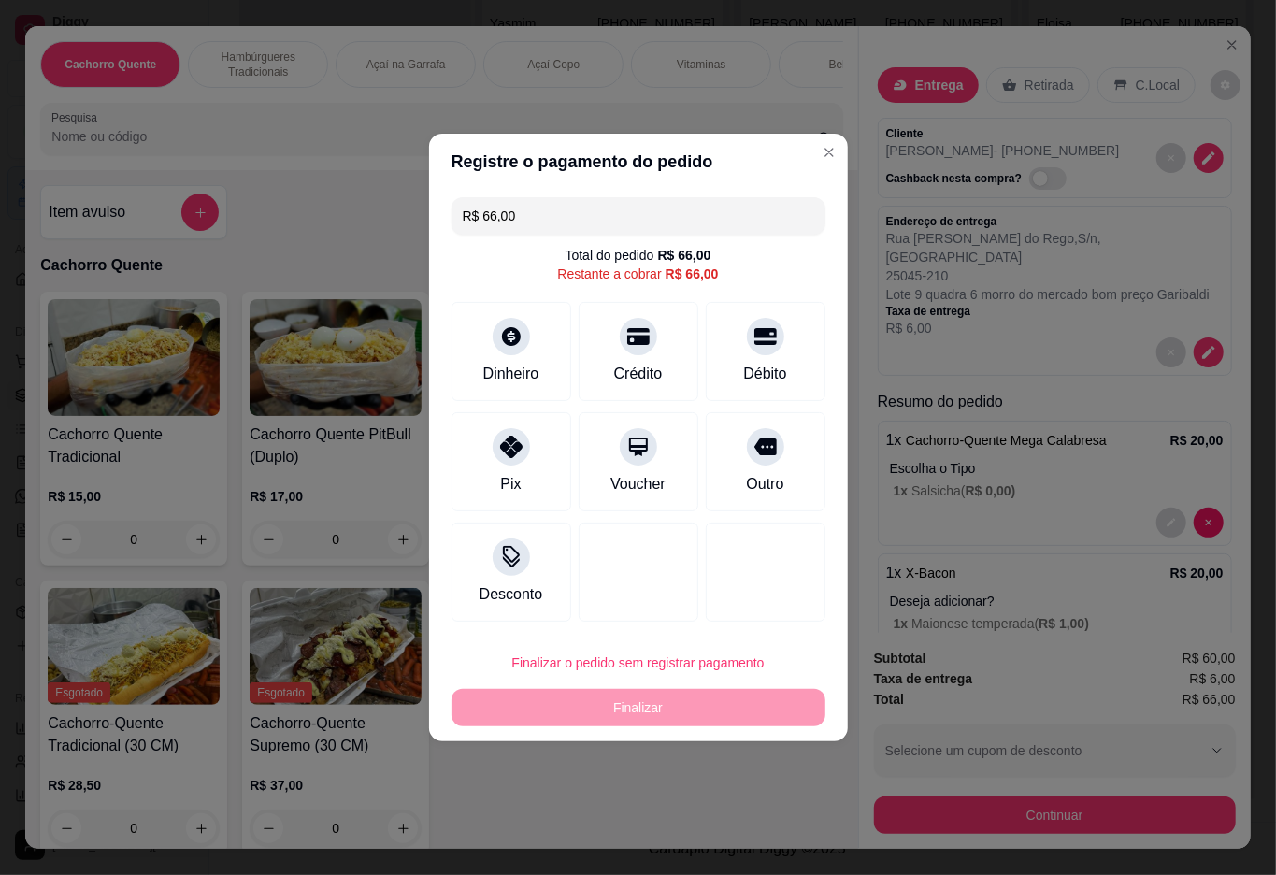
click at [1018, 554] on div "1 x X-Bacon R$ 20,00 Deseja adicionar? 1 x Maionese temperada ( R$ 1,00 )" at bounding box center [1055, 616] width 354 height 125
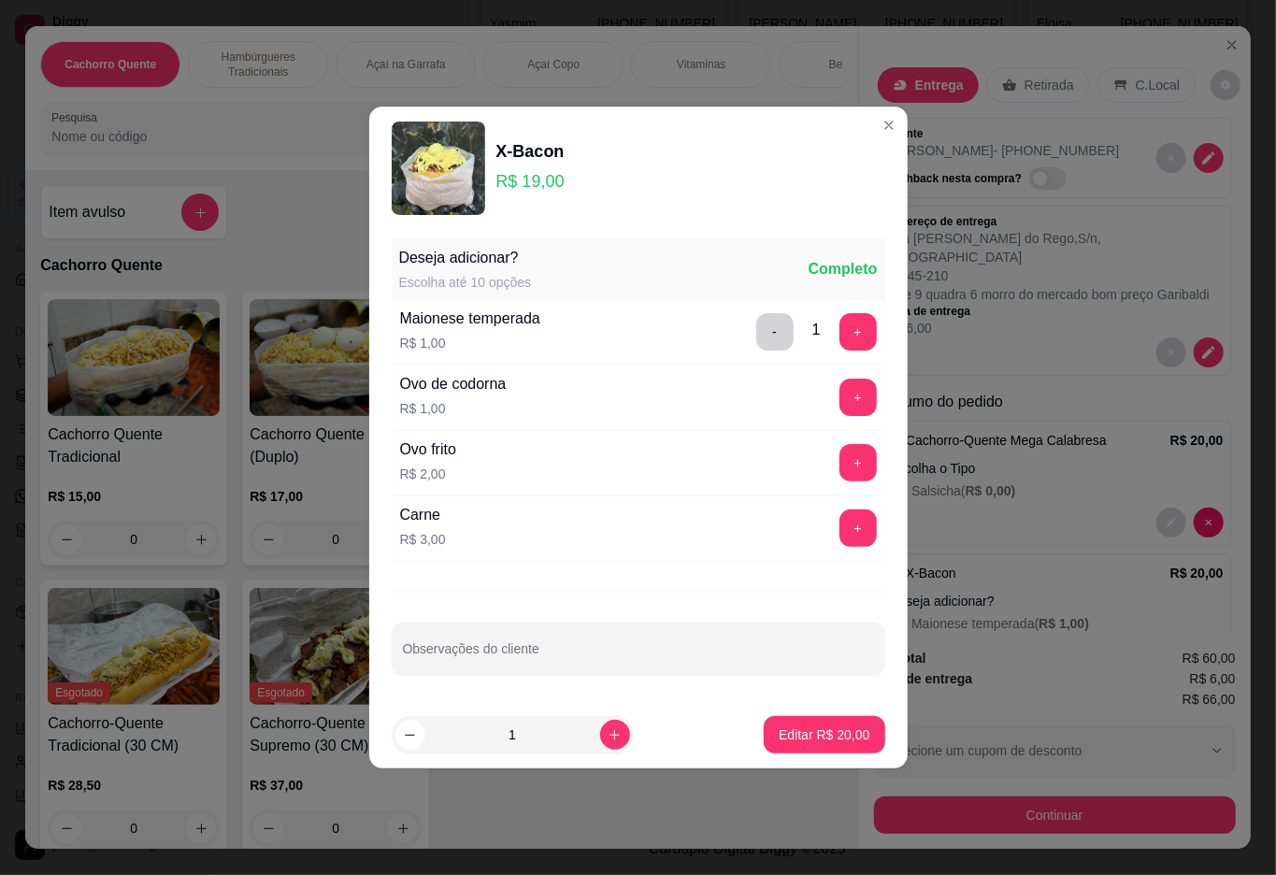
click at [1074, 304] on p "Taxa de entrega" at bounding box center [1055, 311] width 338 height 15
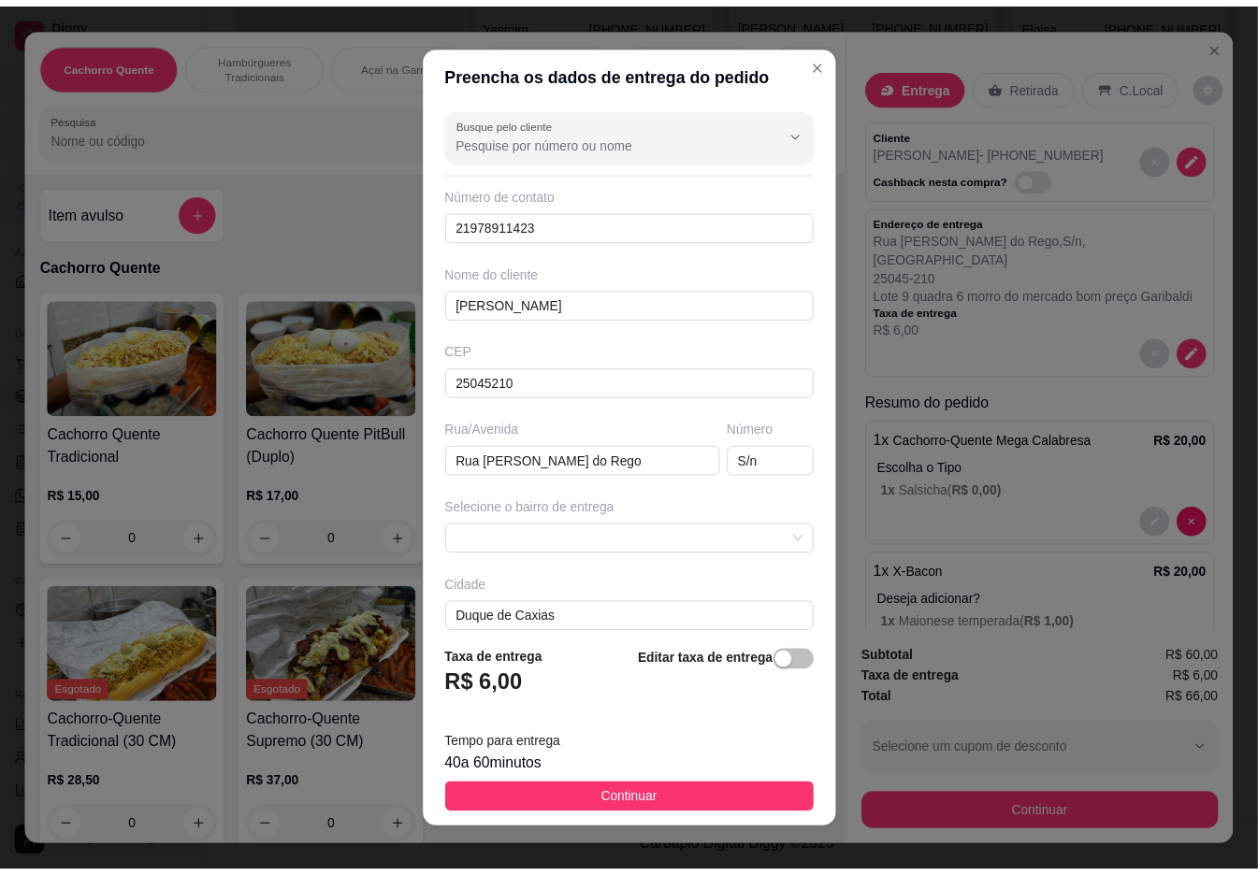
scroll to position [16, 0]
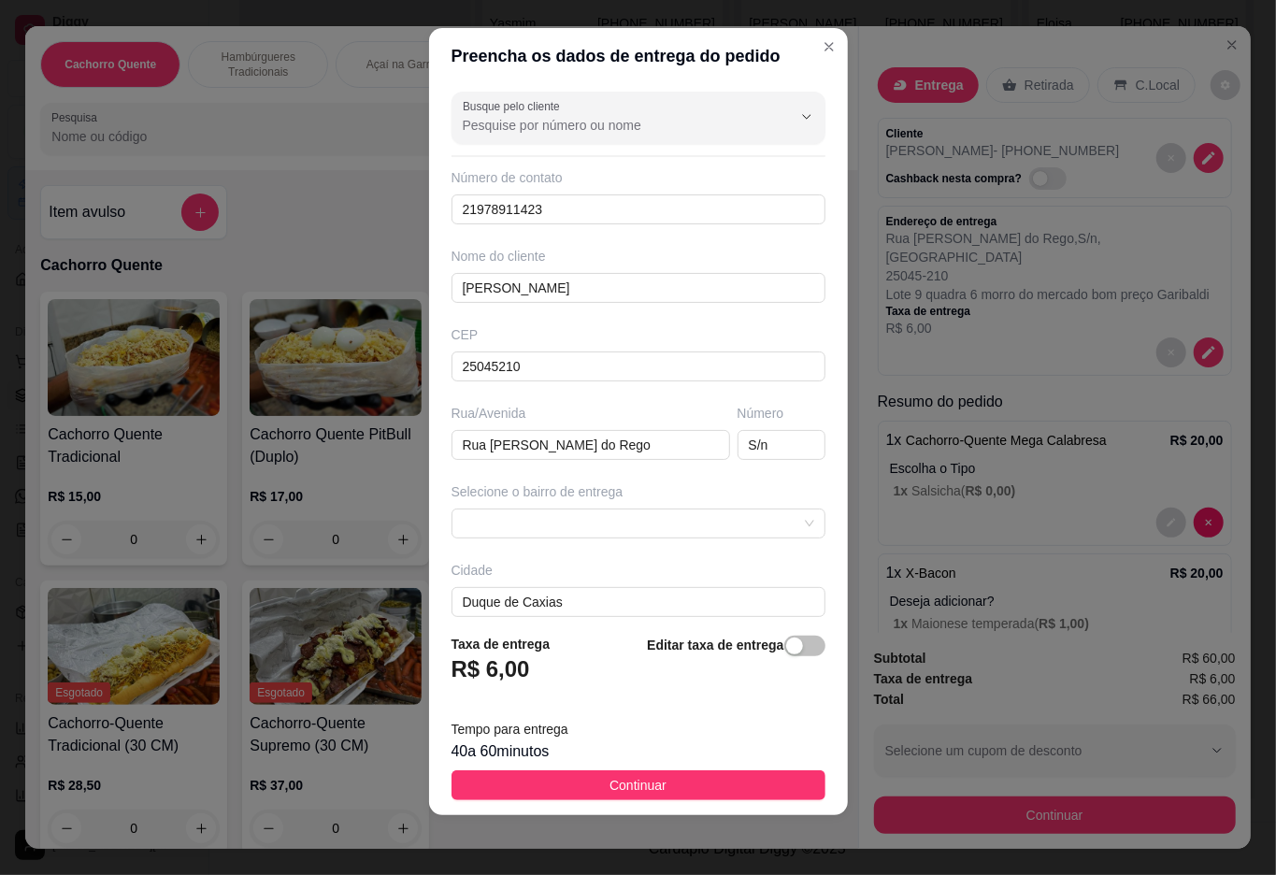
click at [567, 655] on div "Taxa de entrega R$ 6,00 Editar taxa de entrega" at bounding box center [639, 665] width 374 height 62
click at [512, 673] on h3 "R$ 6,00" at bounding box center [491, 670] width 79 height 30
click at [786, 647] on div "button" at bounding box center [794, 646] width 17 height 17
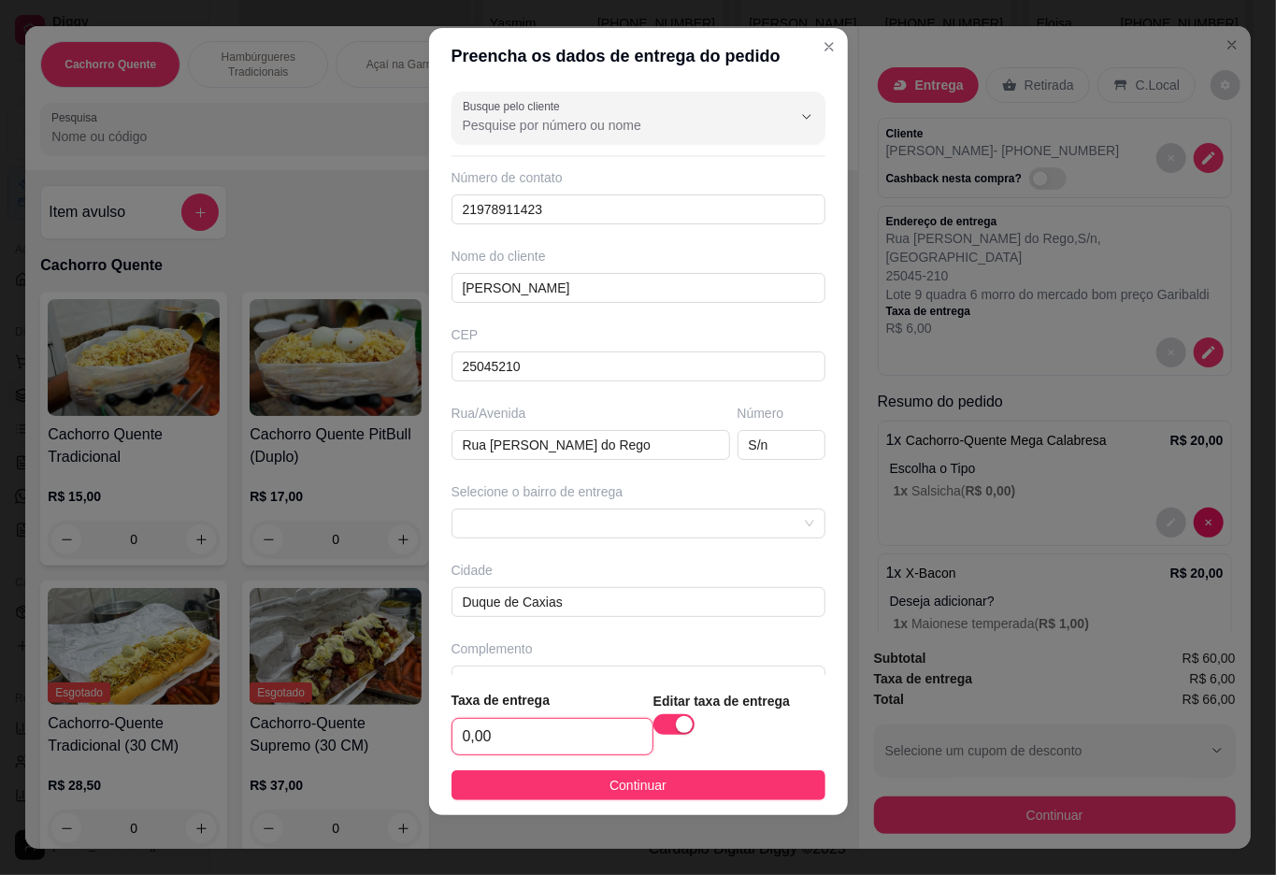
click at [540, 733] on input "0,00" at bounding box center [553, 737] width 200 height 36
type input "12,00"
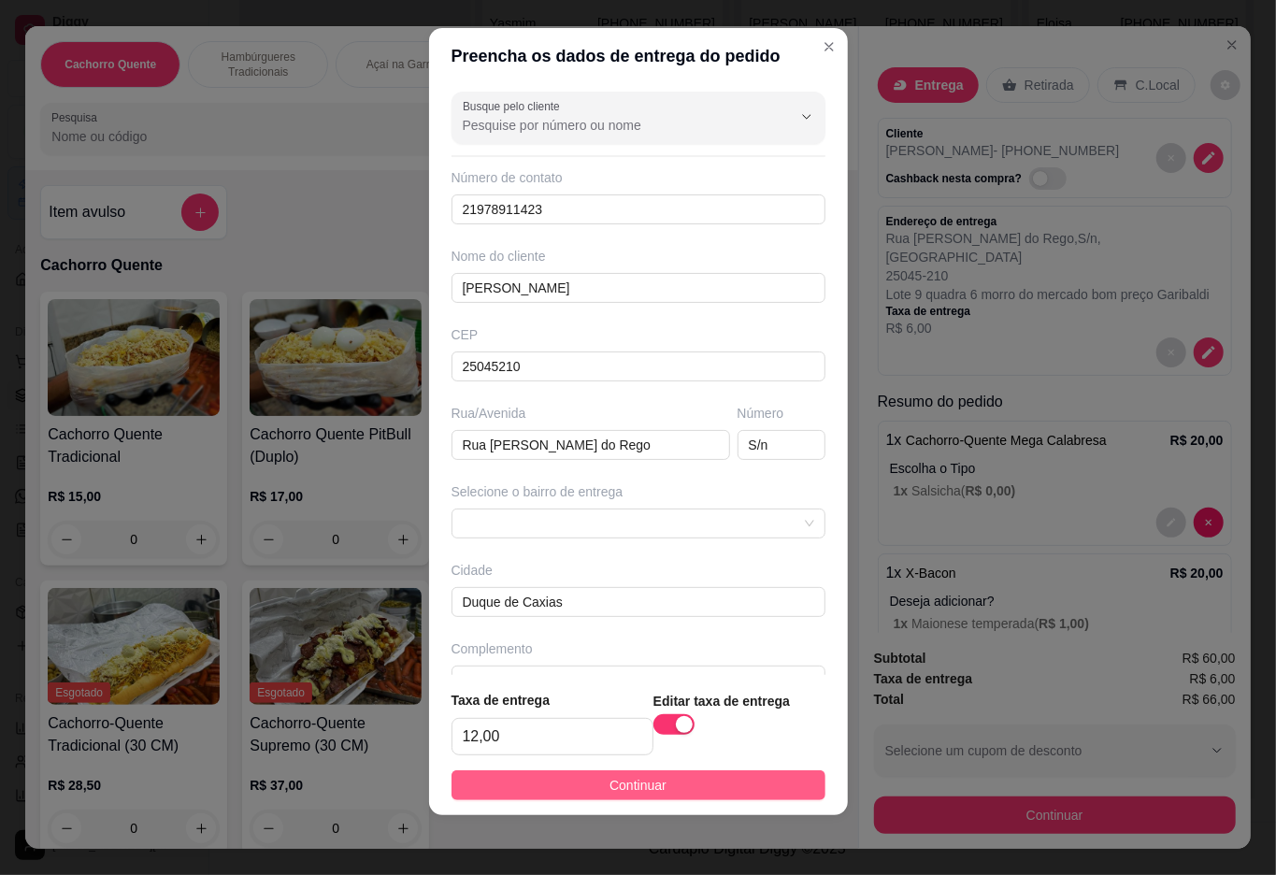
click at [562, 778] on button "Continuar" at bounding box center [639, 785] width 374 height 30
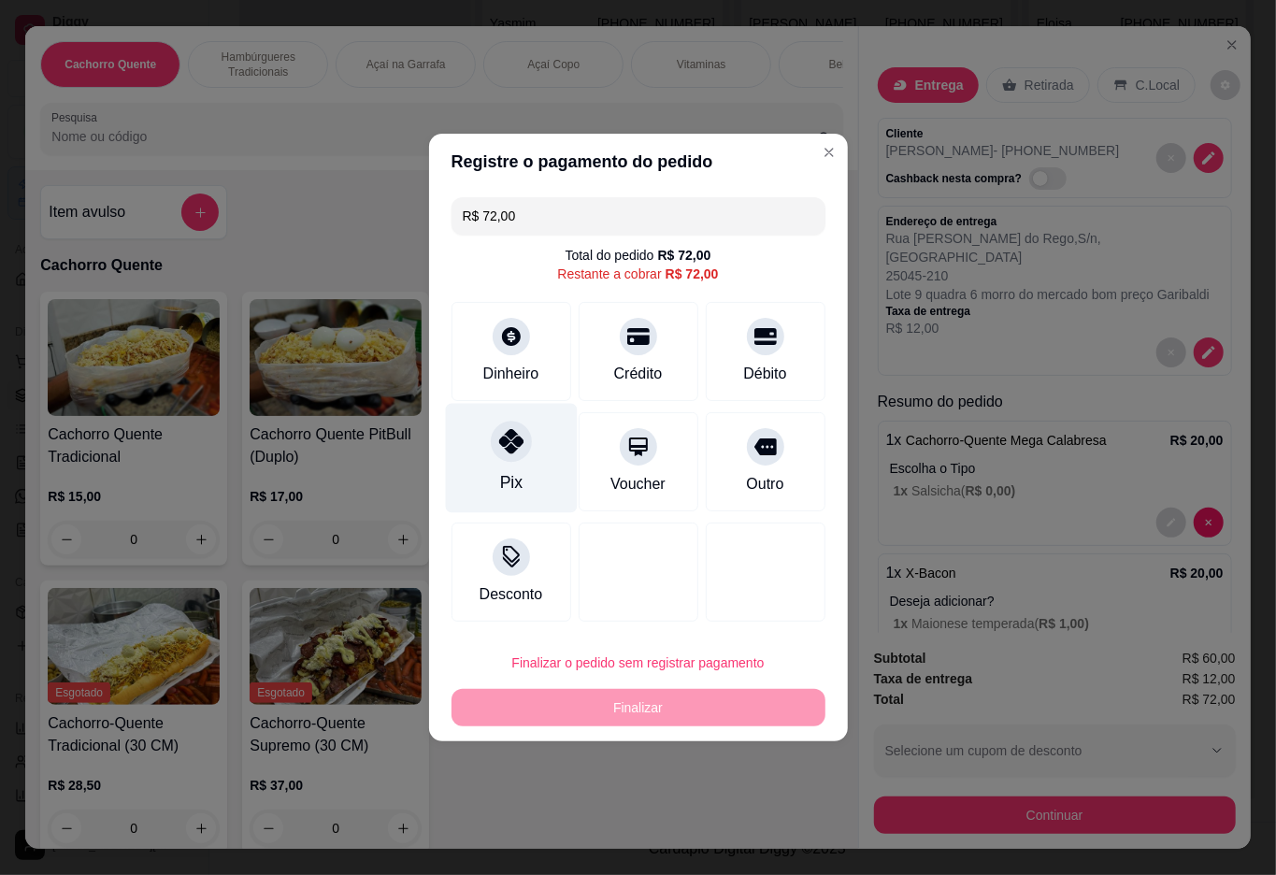
click at [499, 451] on icon at bounding box center [510, 441] width 24 height 24
type input "R$ 0,00"
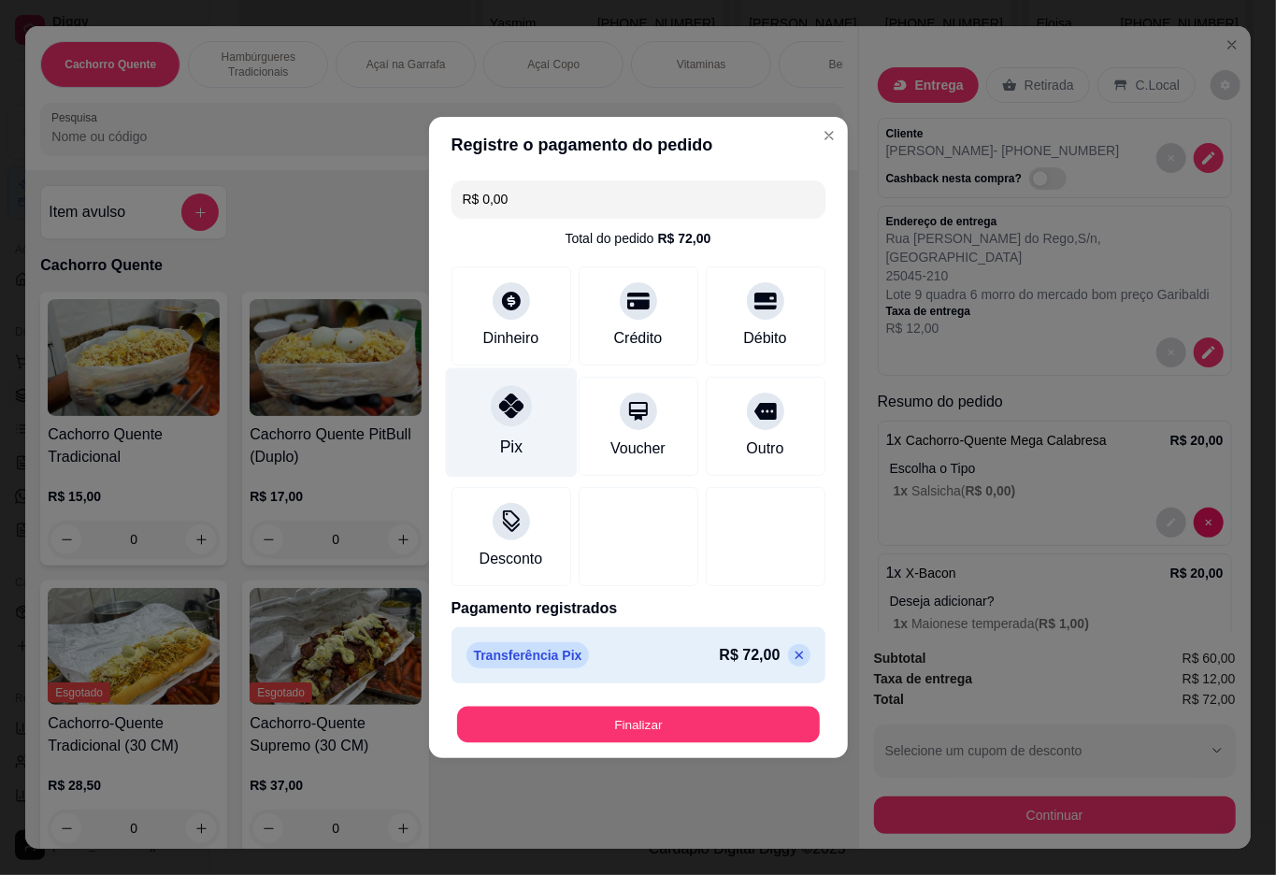
click at [668, 730] on button "Finalizar" at bounding box center [638, 725] width 363 height 36
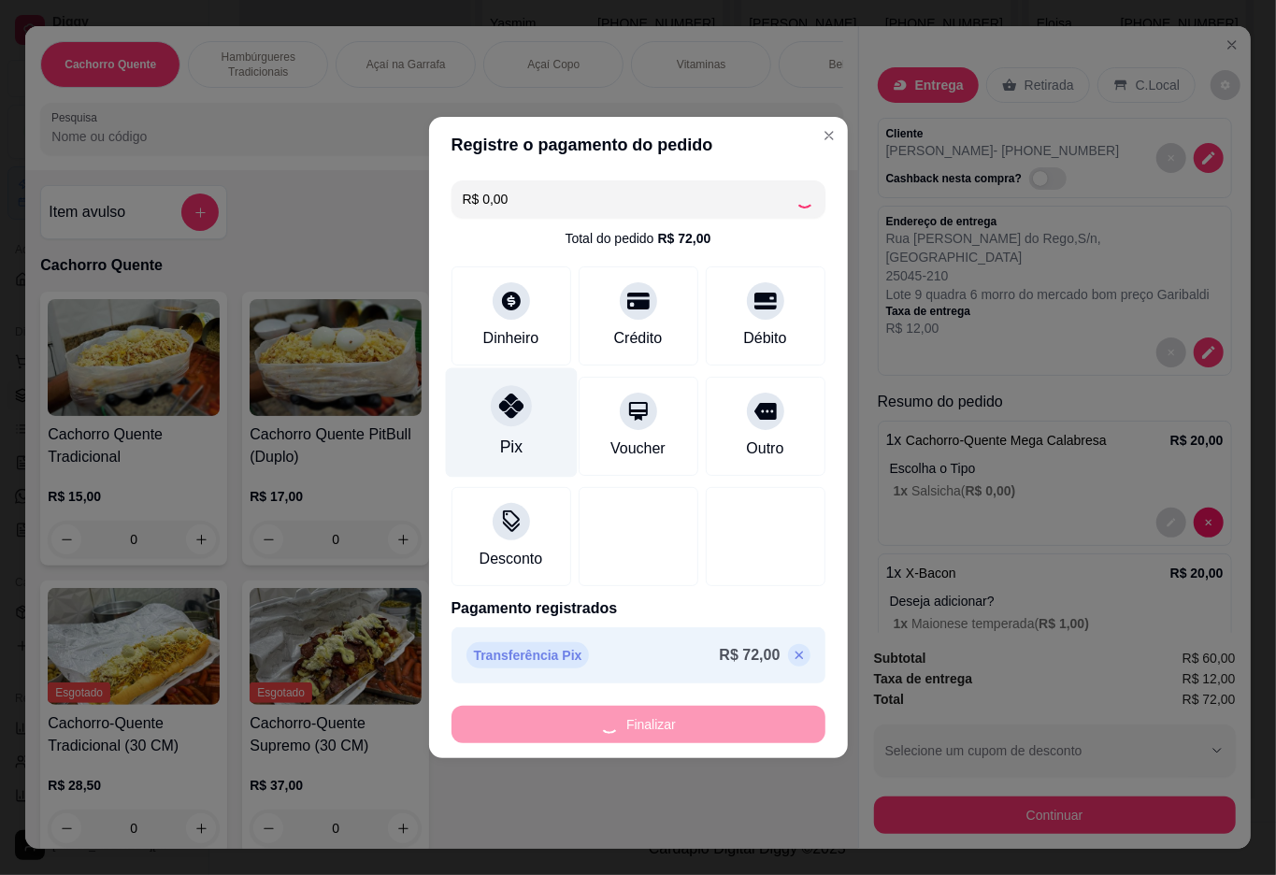
type input "0"
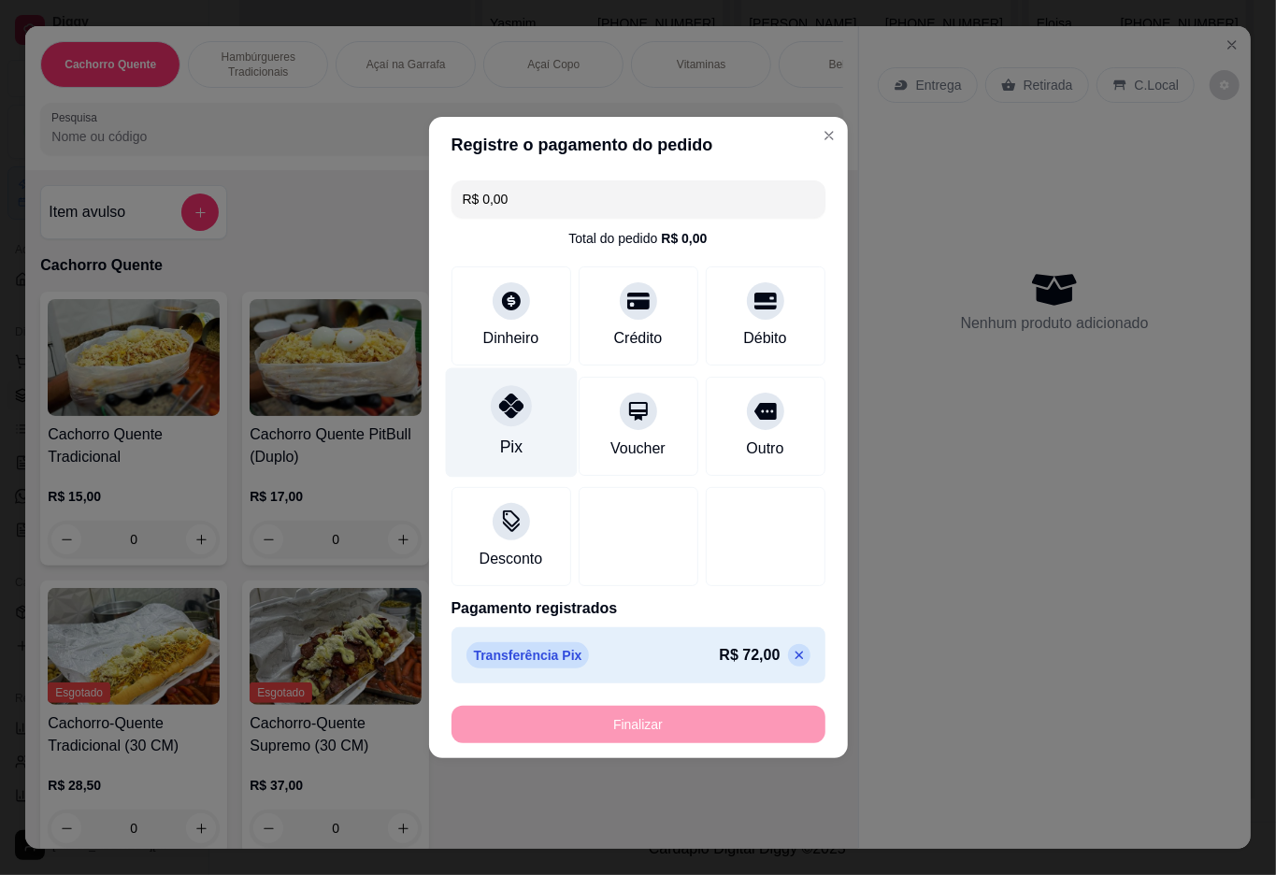
type input "-R$ 72,00"
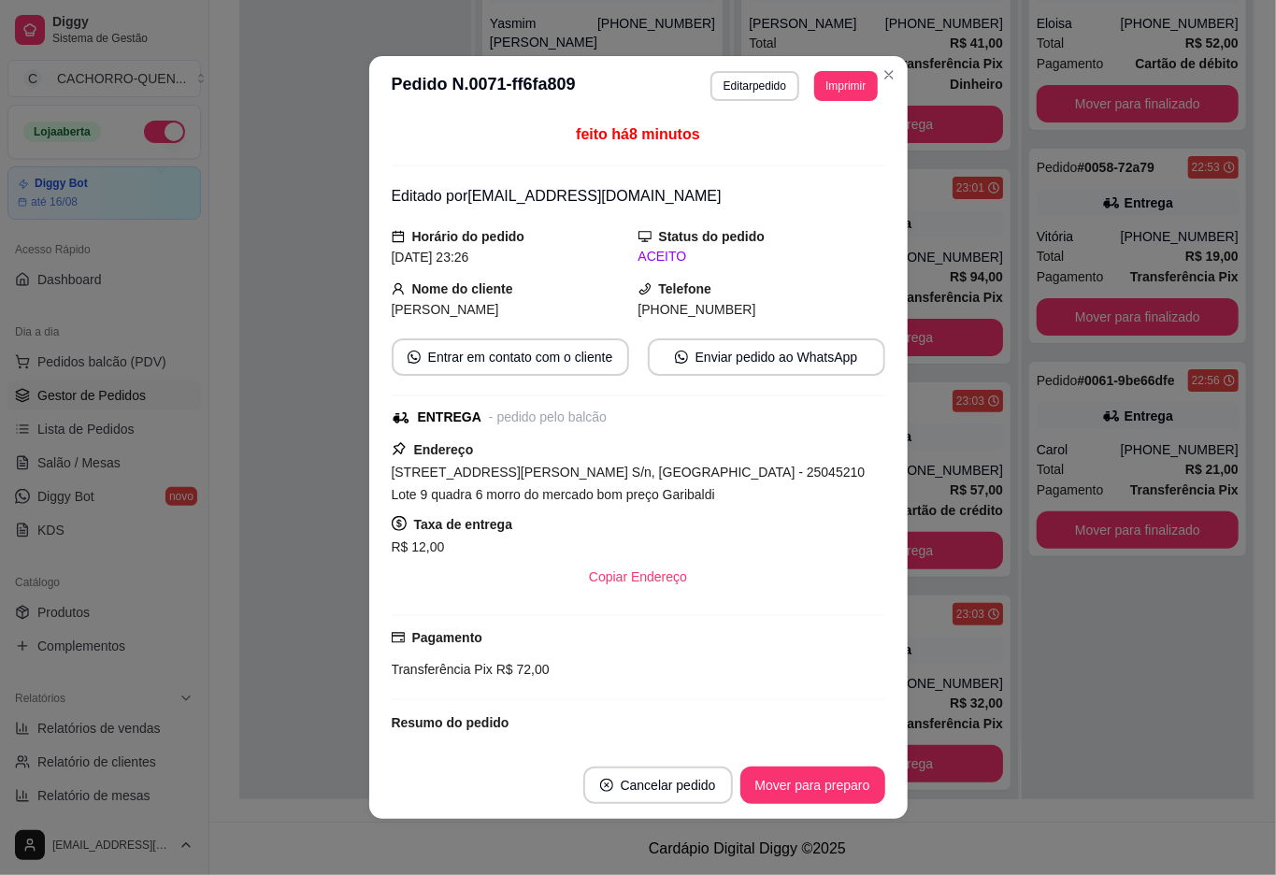
click at [318, 275] on div at bounding box center [355, 361] width 232 height 875
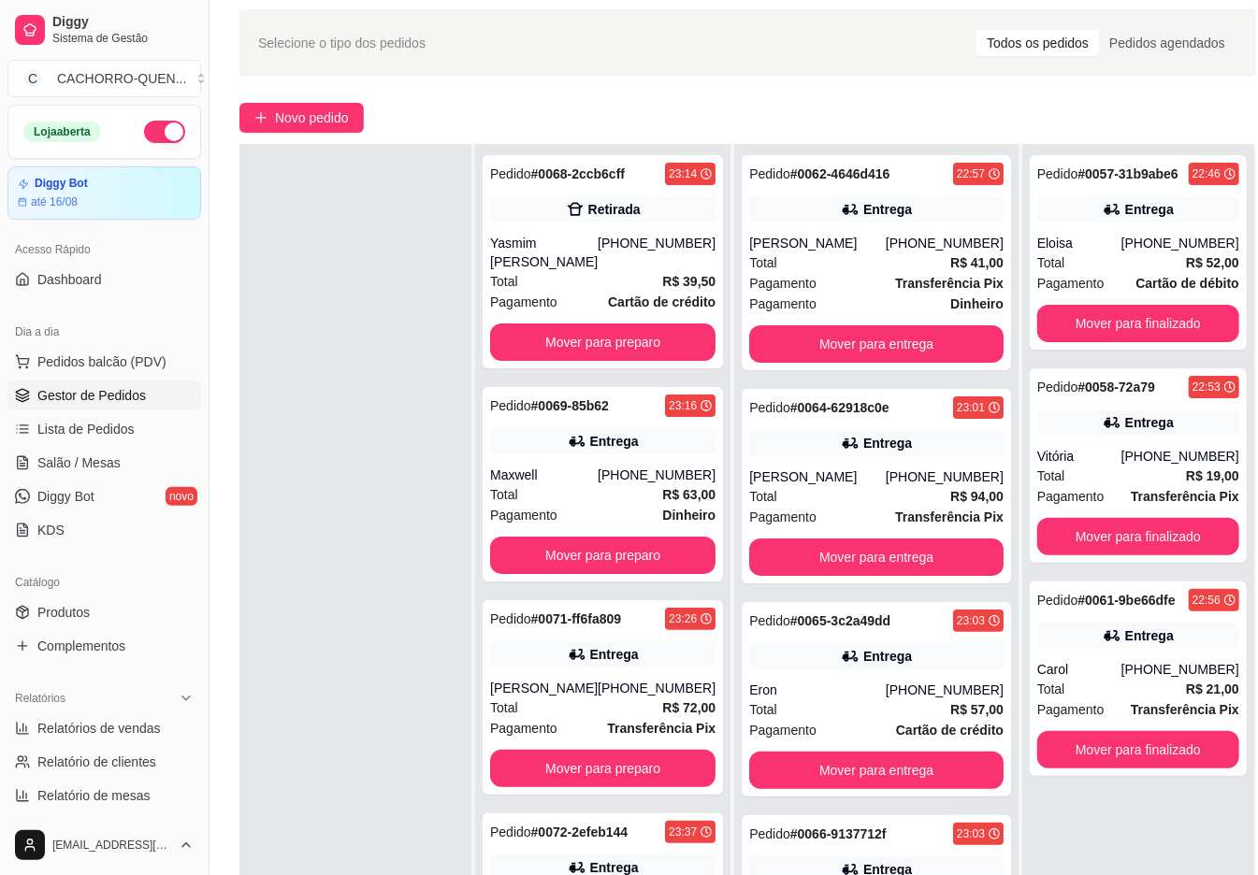
scroll to position [103, 0]
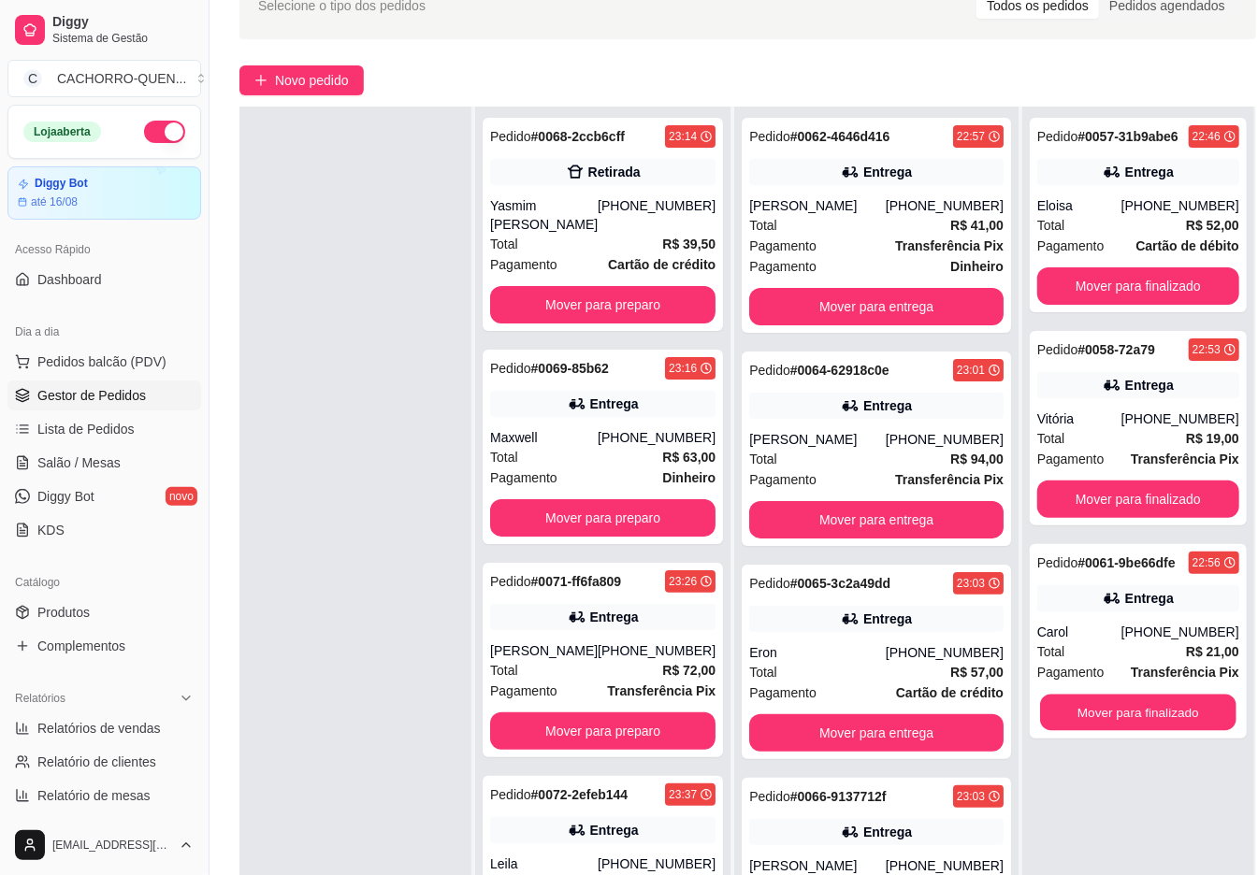
click at [1109, 714] on button "Mover para finalizado" at bounding box center [1138, 713] width 196 height 36
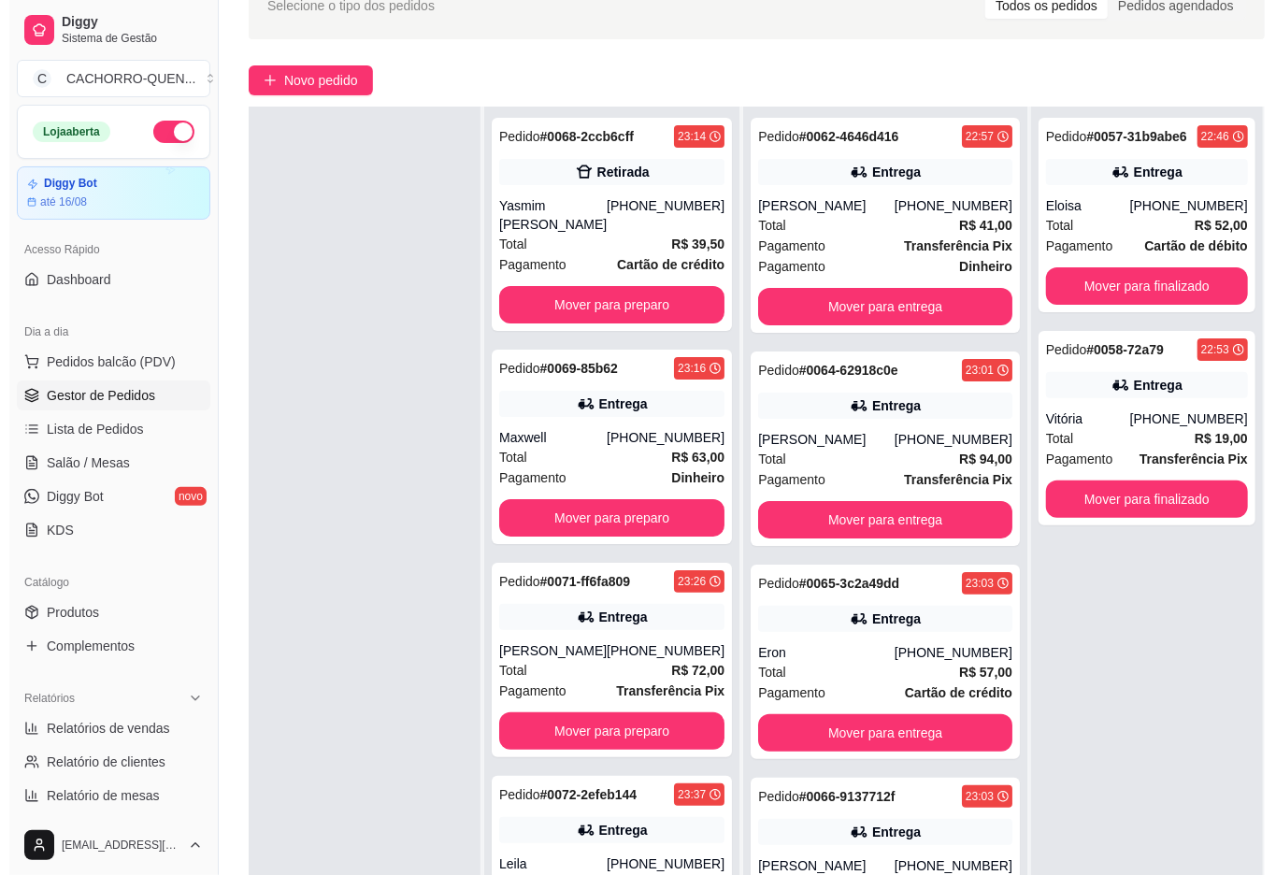
scroll to position [0, 0]
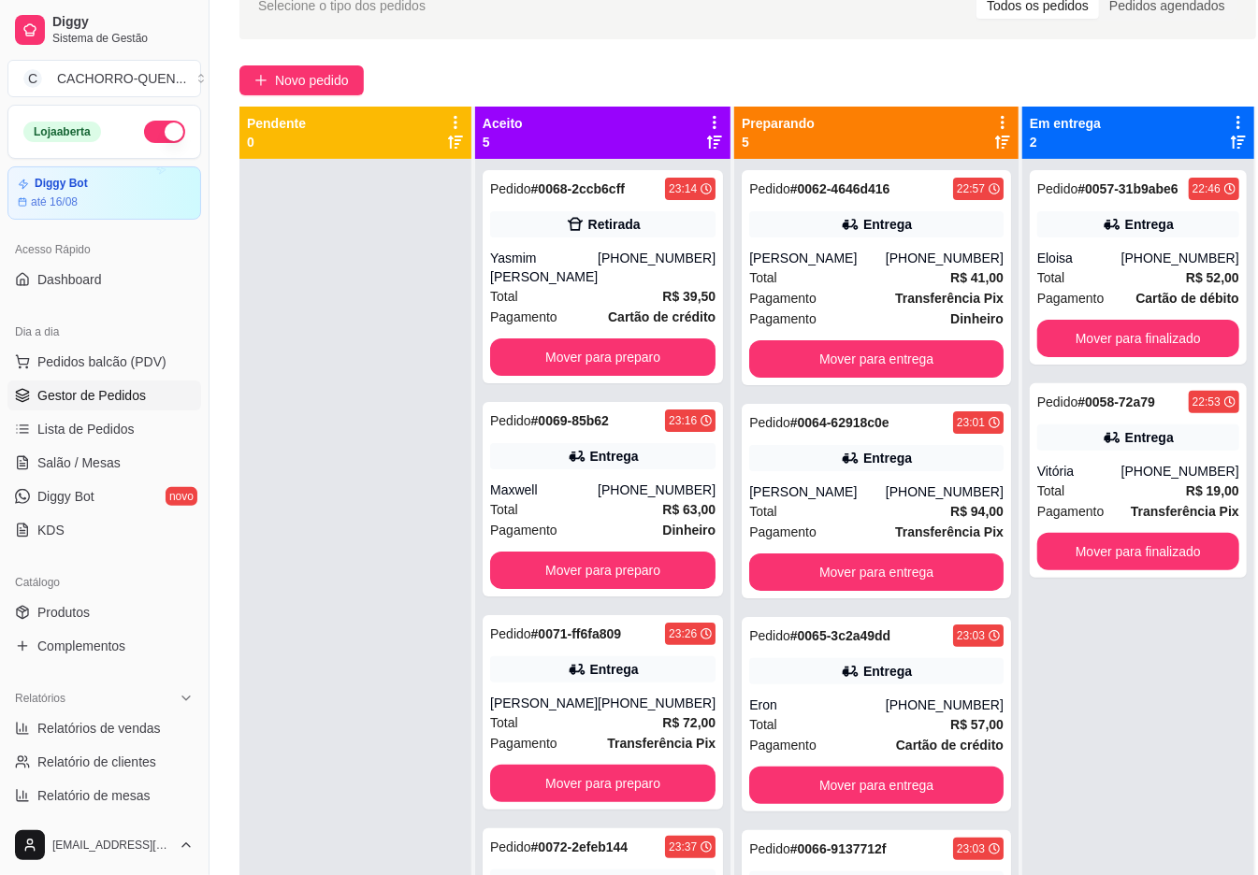
click at [1115, 551] on button "Mover para finalizado" at bounding box center [1138, 551] width 202 height 37
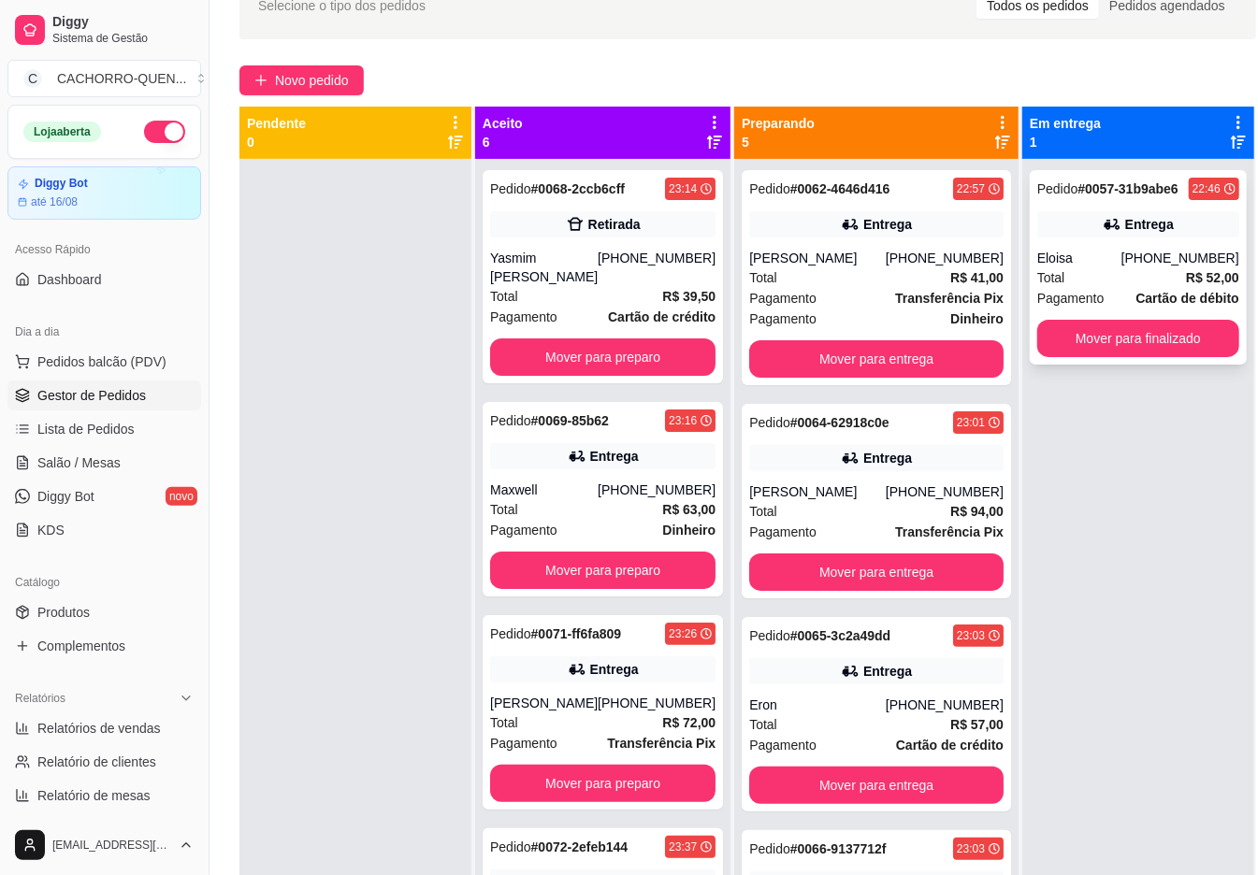
click at [1086, 213] on div "Entrega" at bounding box center [1138, 224] width 202 height 26
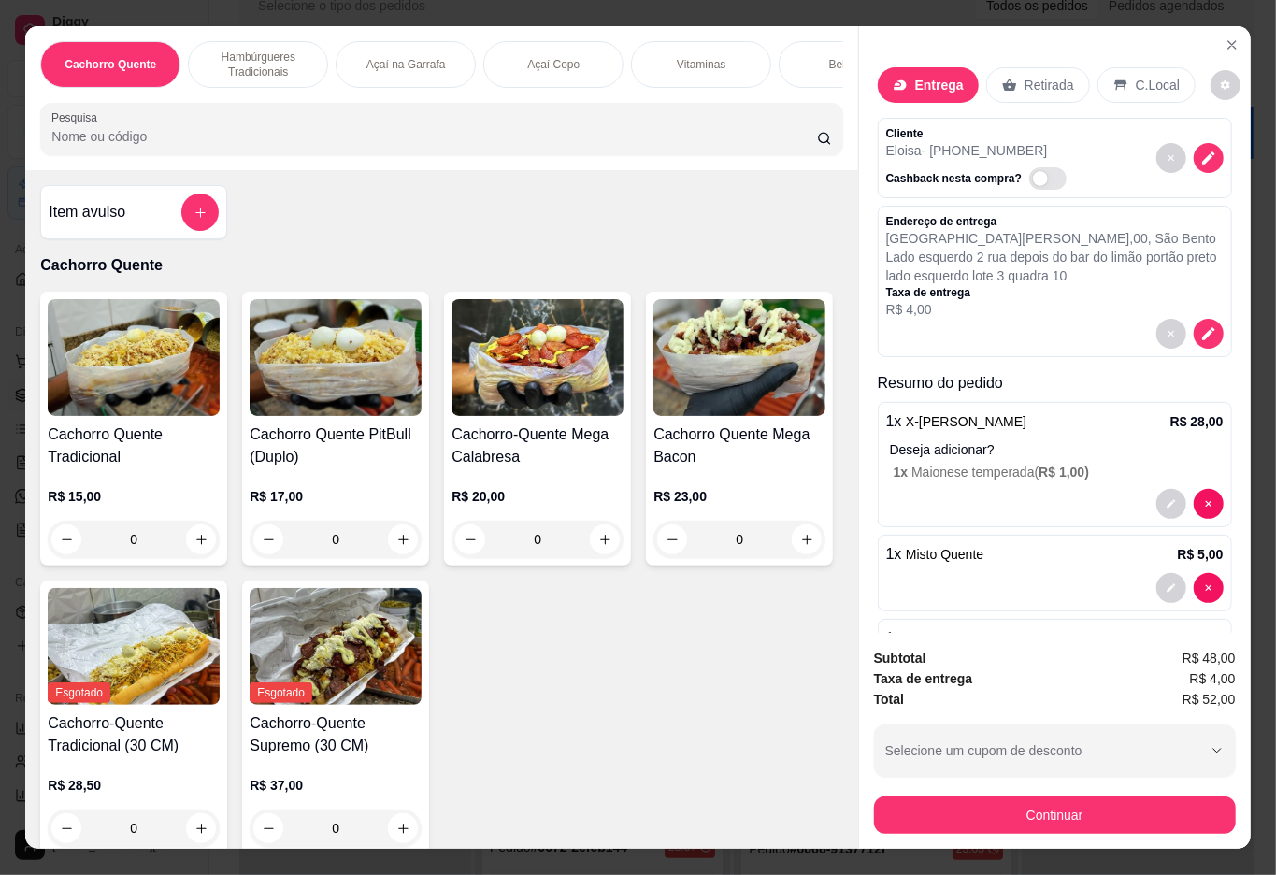
click at [982, 797] on button "Continuar" at bounding box center [1055, 815] width 362 height 37
click at [959, 798] on button "Continuar" at bounding box center [1054, 816] width 351 height 36
click at [951, 761] on button "Selecione um cupom de desconto" at bounding box center [1055, 751] width 362 height 52
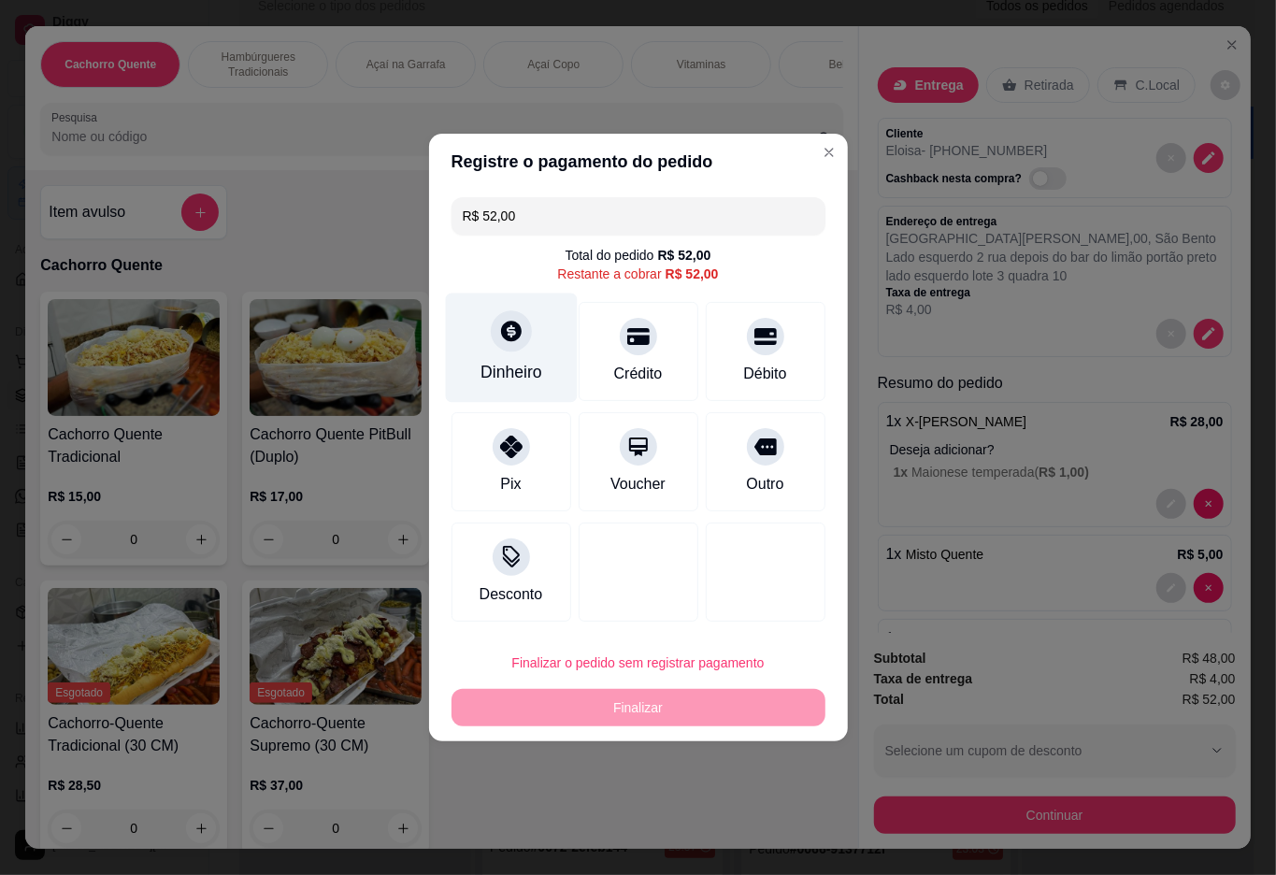
click at [509, 322] on div at bounding box center [511, 330] width 41 height 41
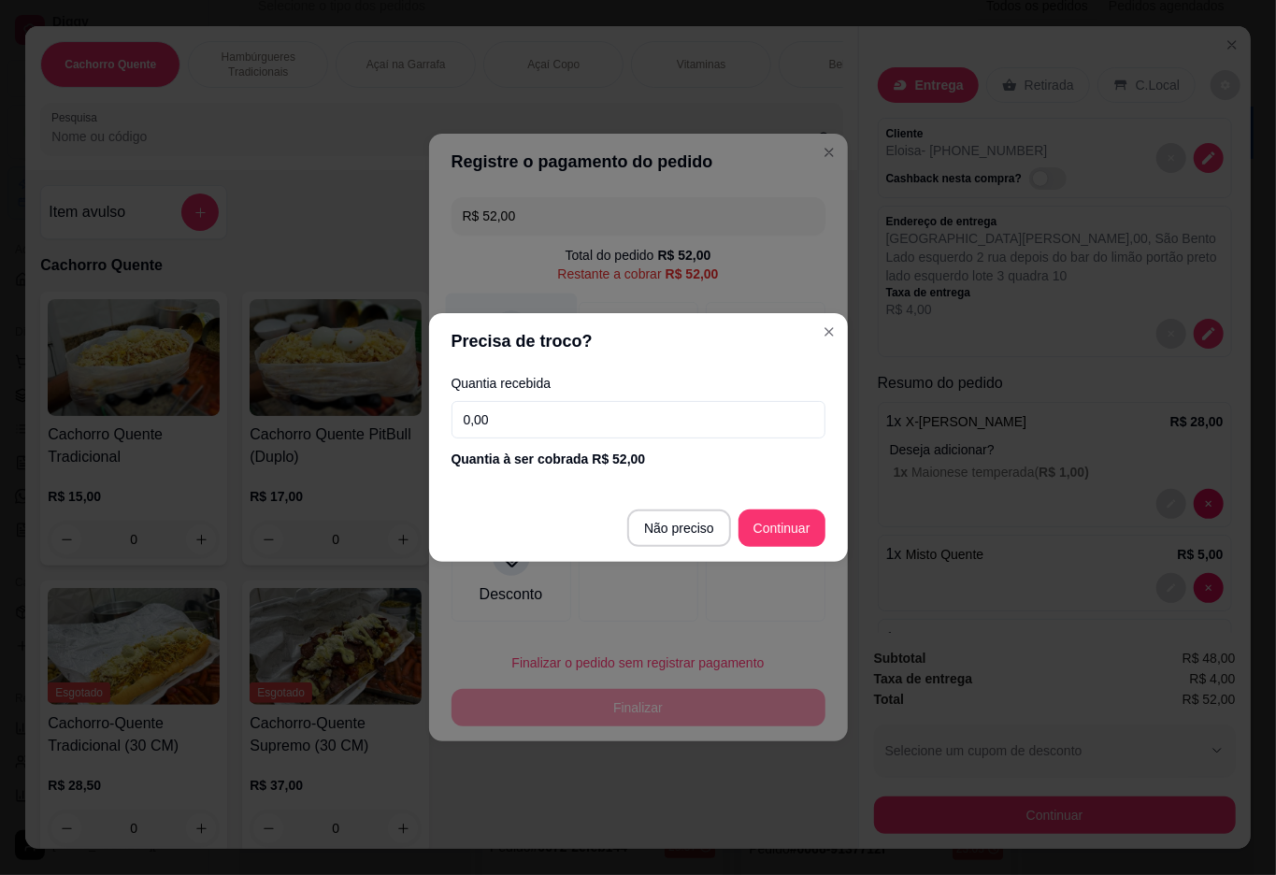
click at [765, 669] on button "Finalizar o pedido sem registrar pagamento" at bounding box center [639, 662] width 374 height 37
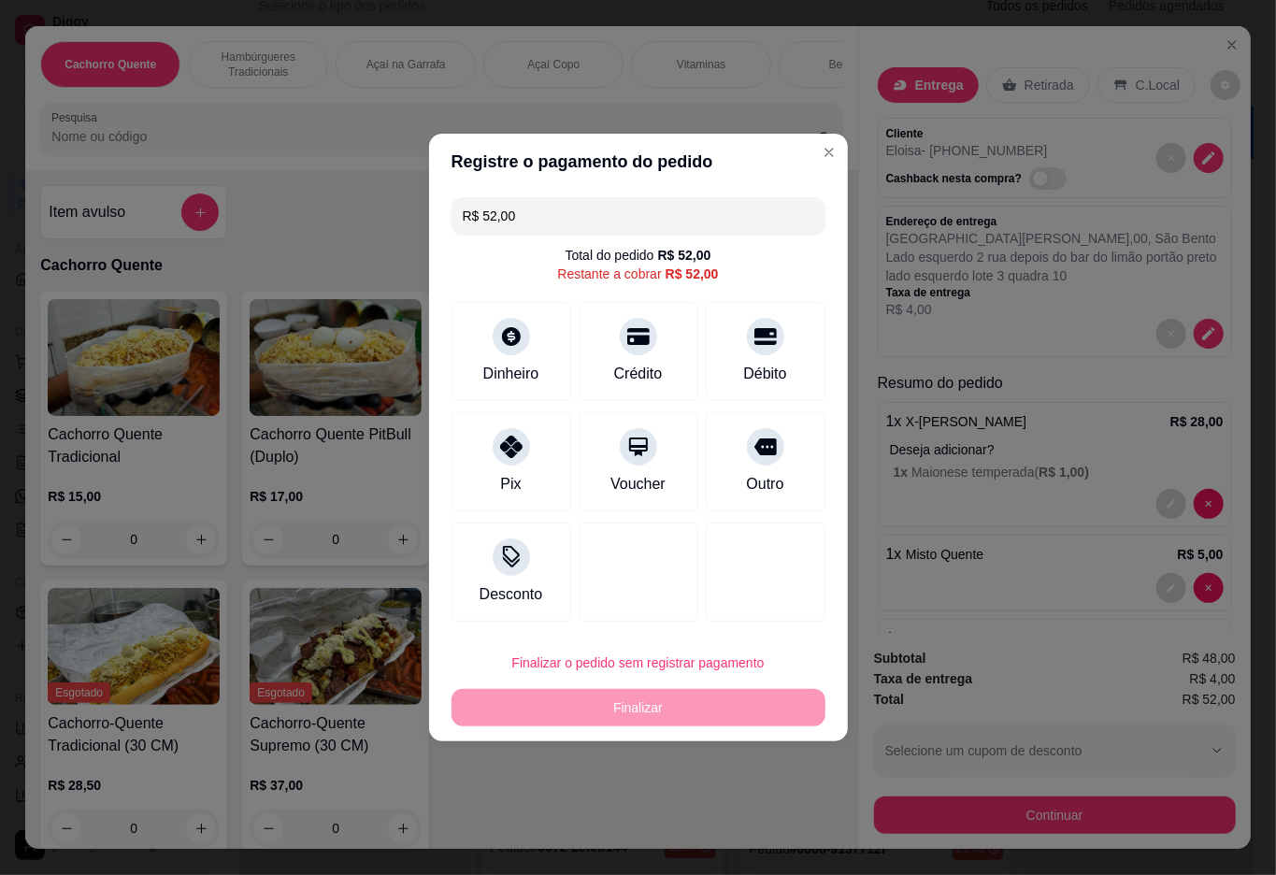
click at [610, 214] on input "R$ 52,00" at bounding box center [639, 215] width 352 height 37
click at [540, 355] on div "Dinheiro" at bounding box center [511, 348] width 132 height 109
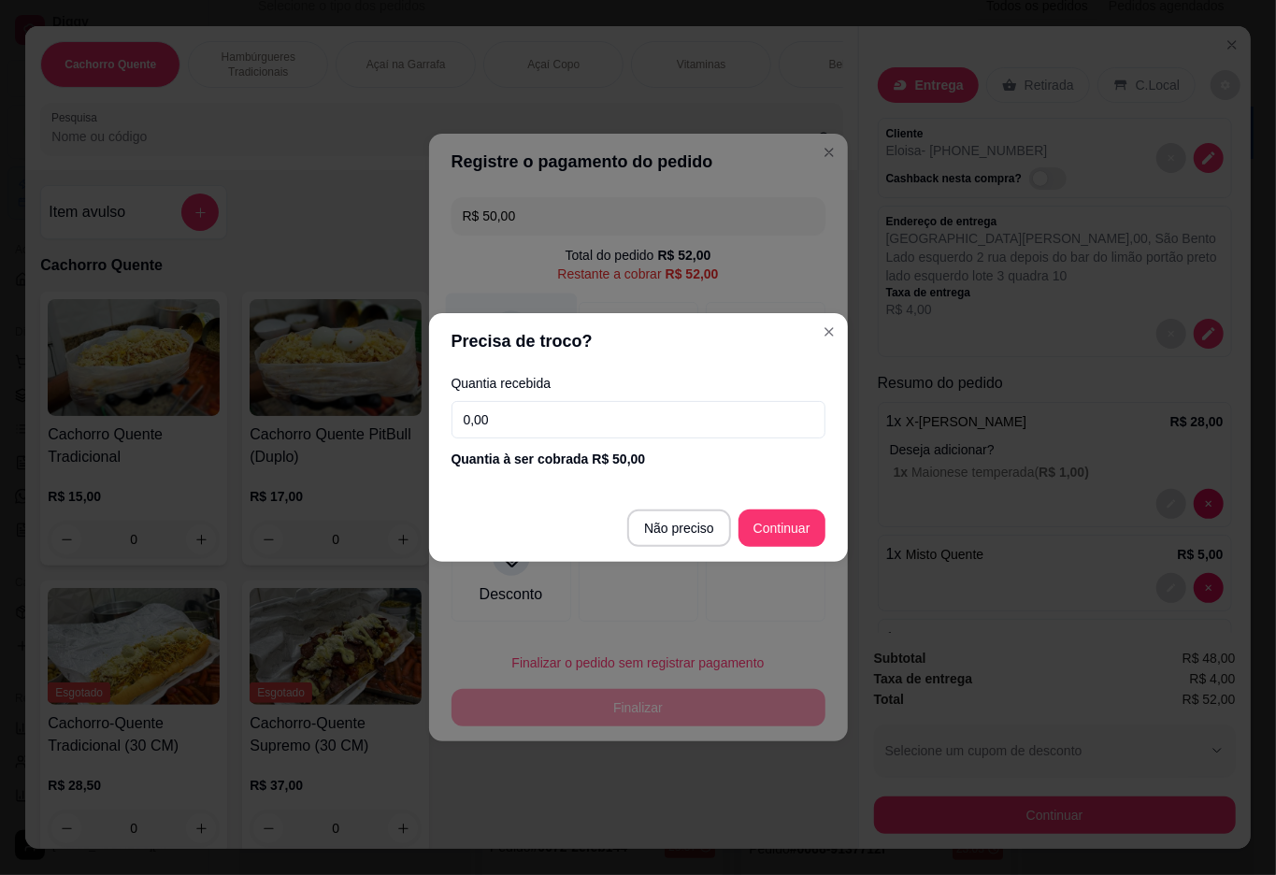
click at [706, 523] on div at bounding box center [766, 572] width 120 height 99
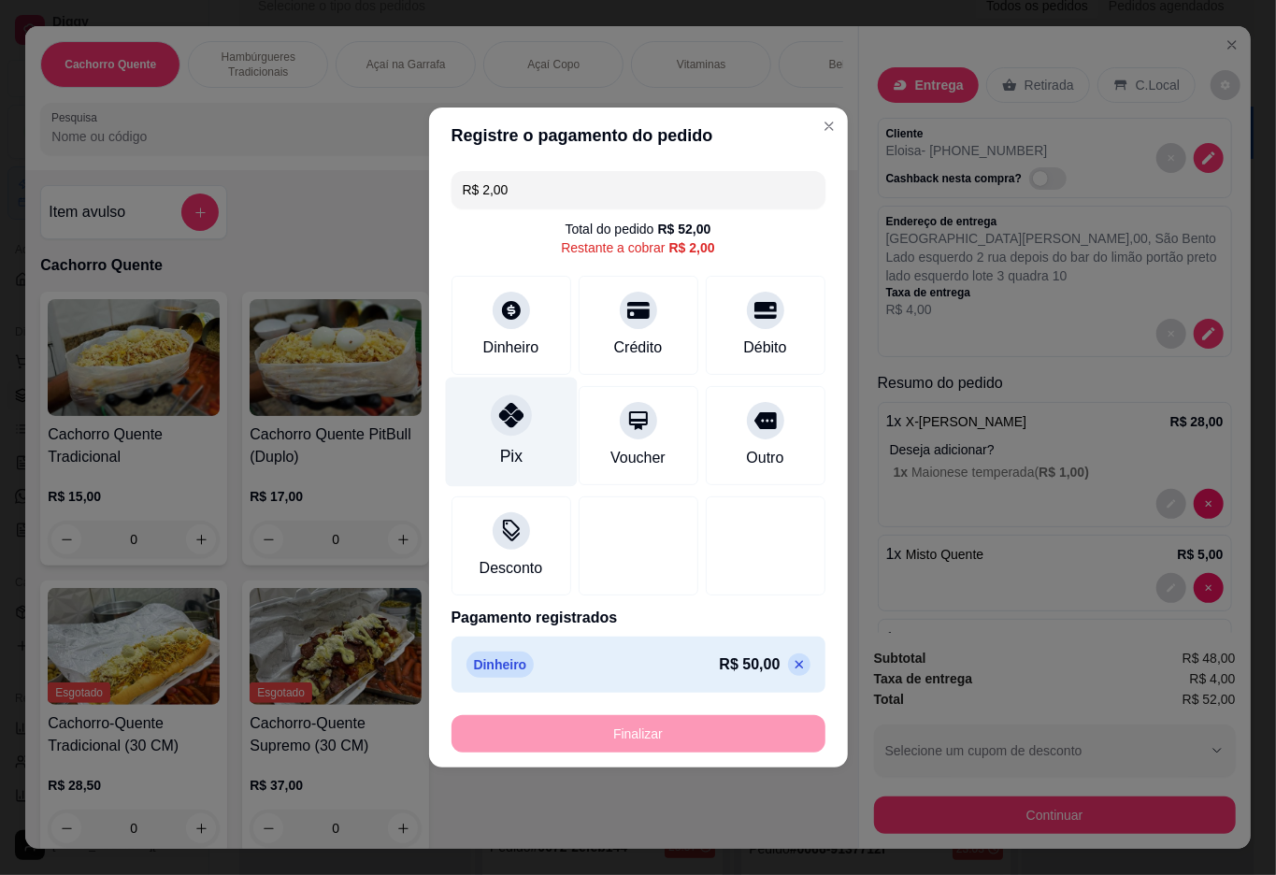
click at [495, 424] on div at bounding box center [511, 415] width 41 height 41
type input "R$ 0,00"
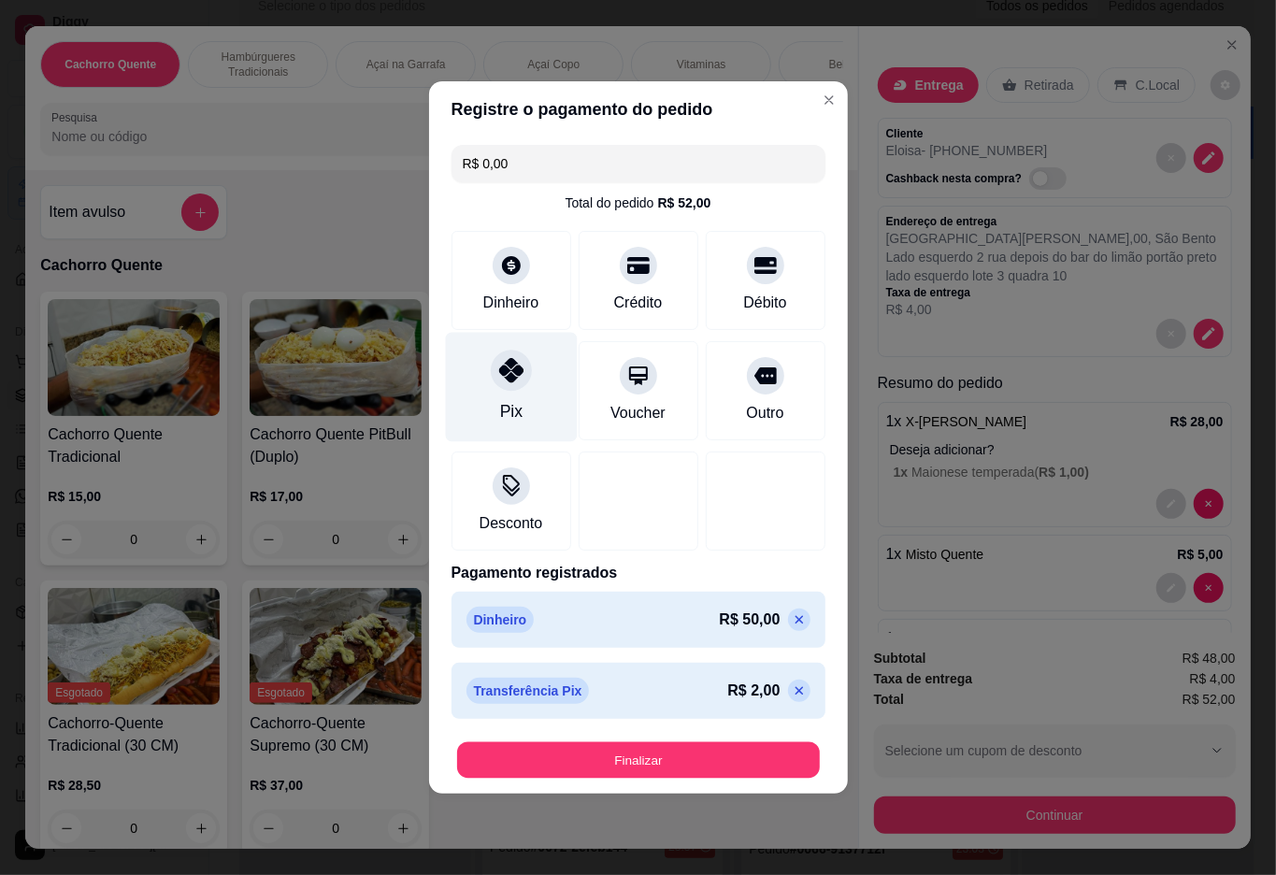
click at [607, 757] on button "Finalizar" at bounding box center [638, 760] width 363 height 36
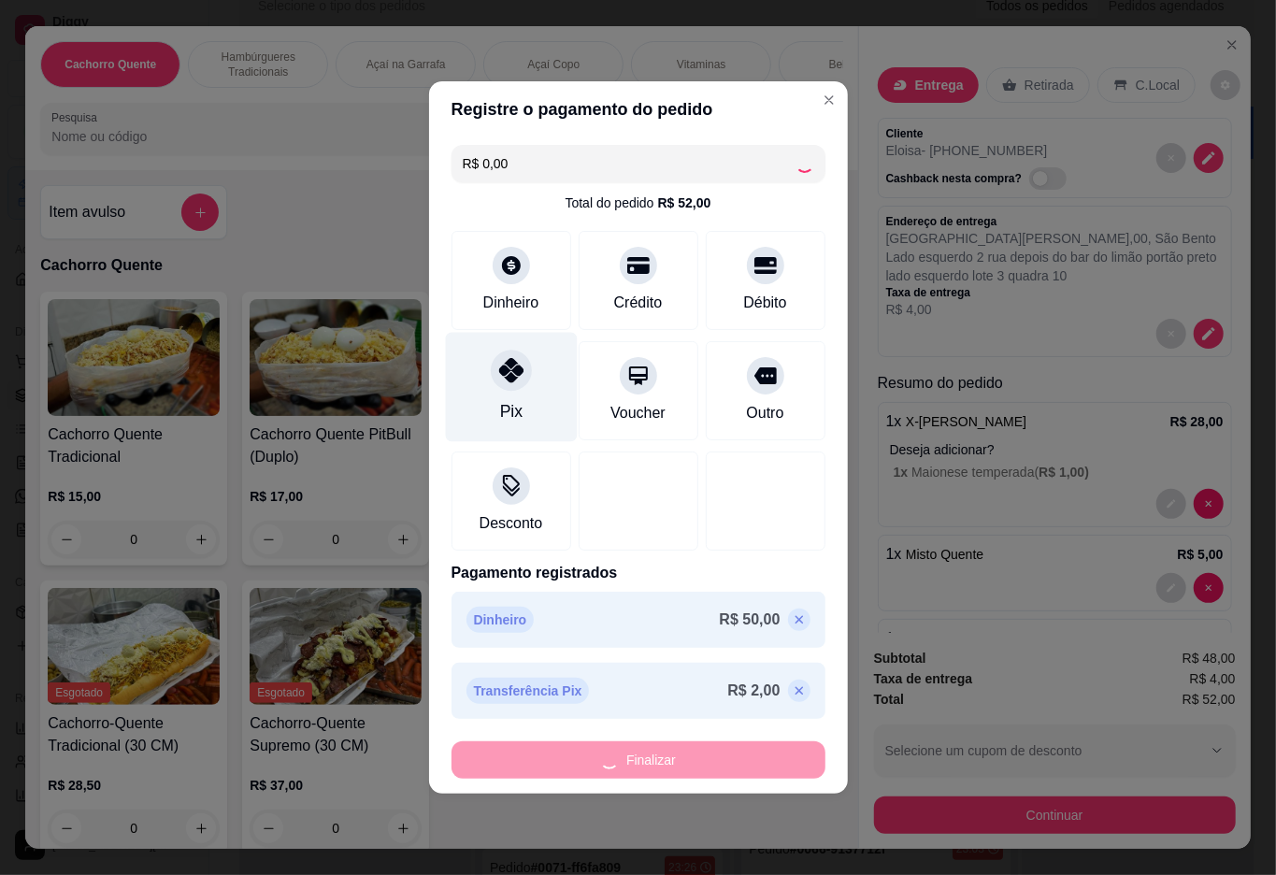
type input "0"
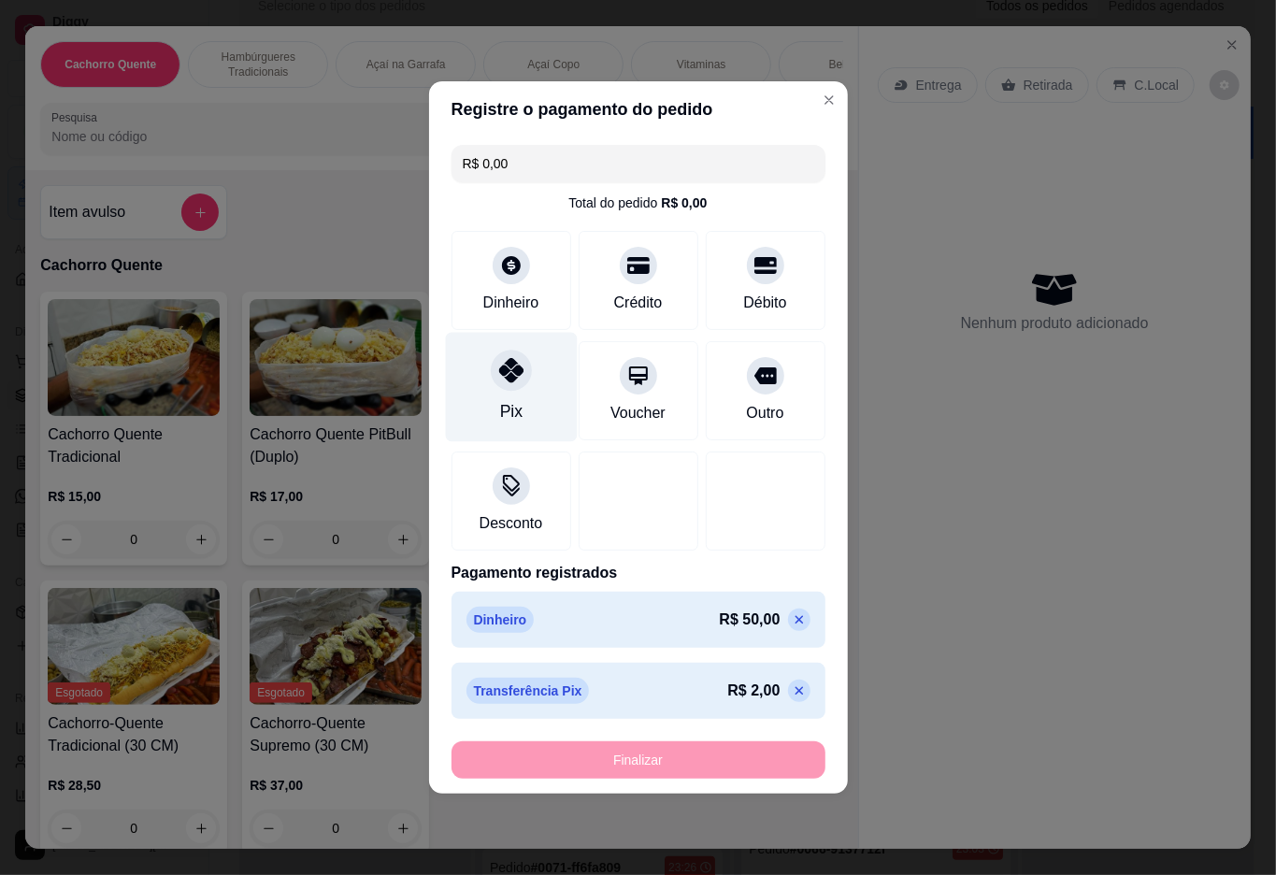
type input "-R$ 52,00"
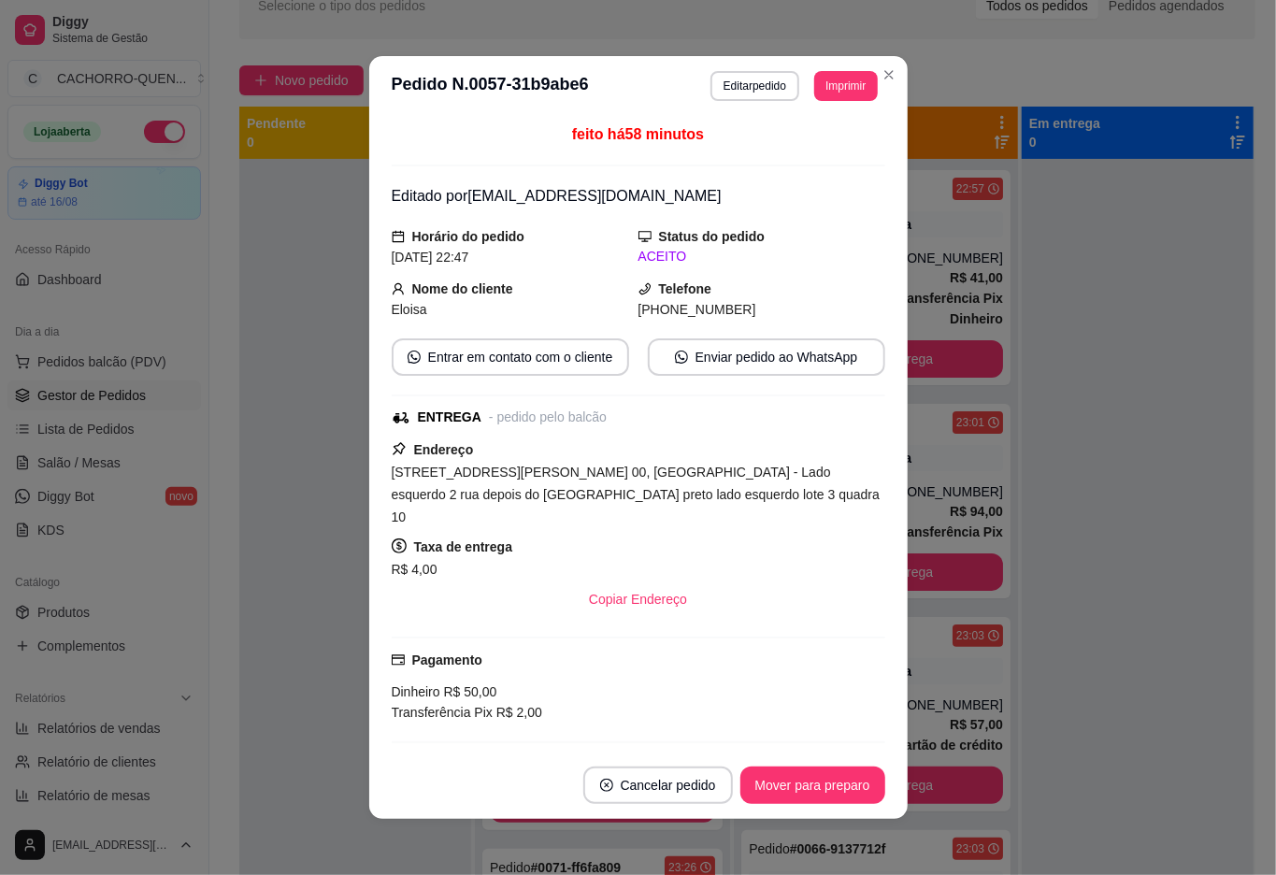
click at [1045, 352] on div at bounding box center [1138, 596] width 232 height 875
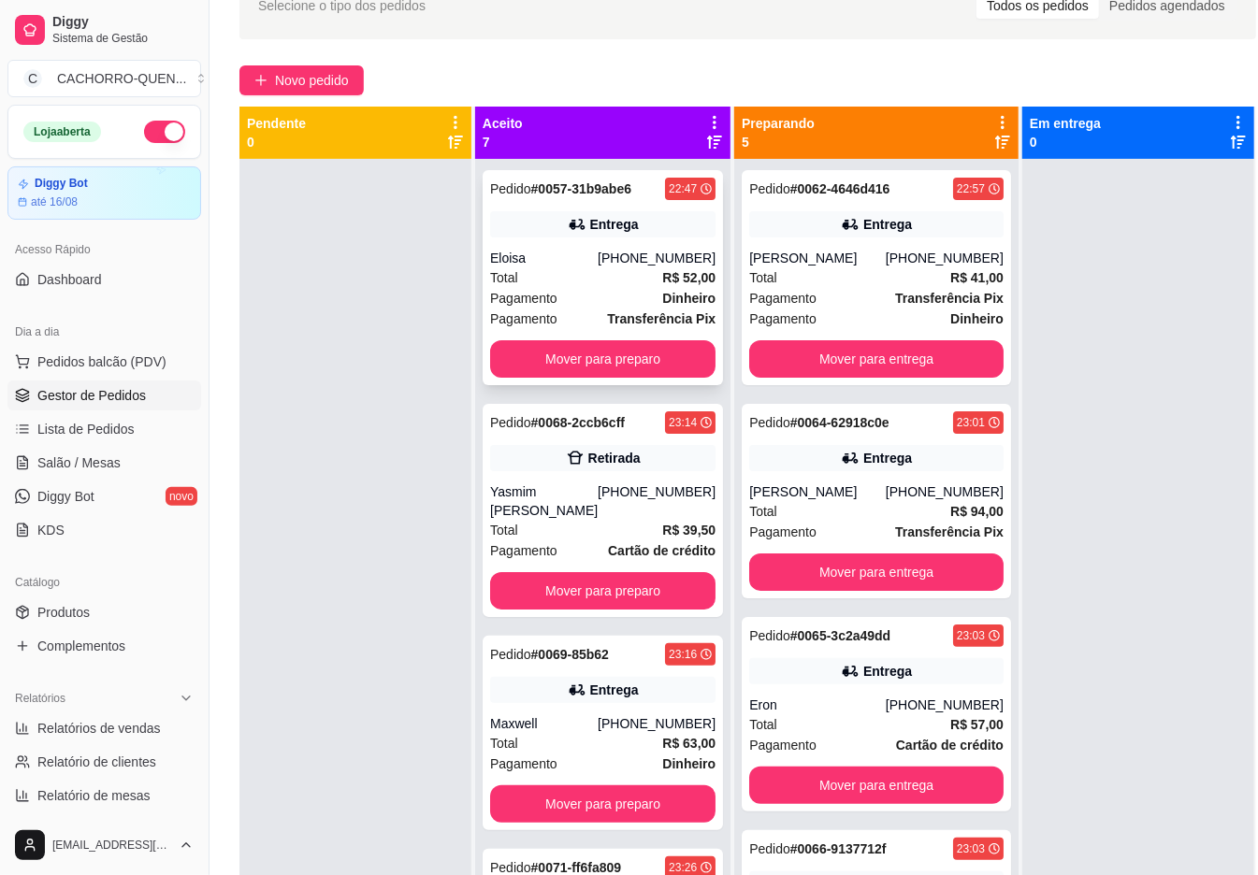
click at [662, 285] on strong "R$ 52,00" at bounding box center [688, 277] width 53 height 15
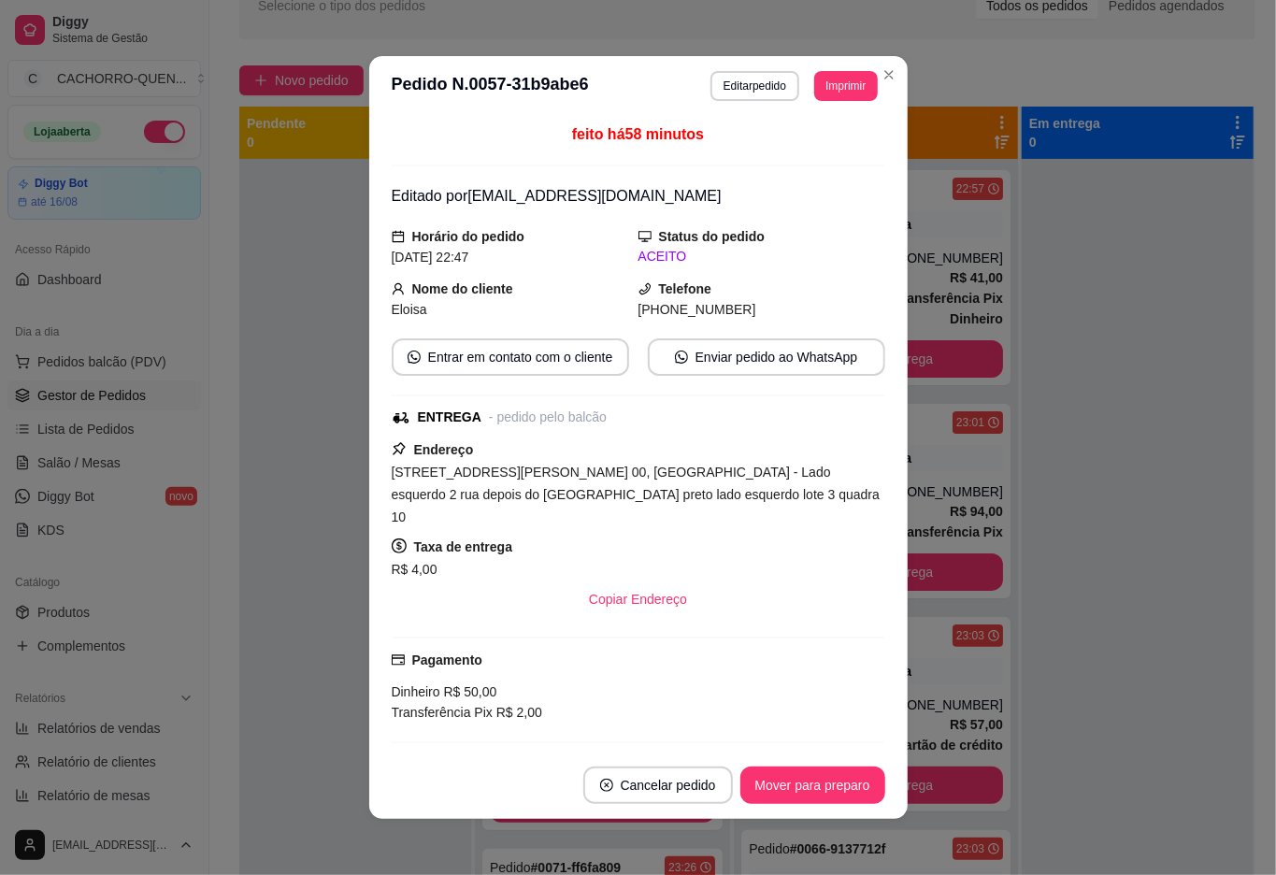
click at [757, 791] on button "Mover para preparo" at bounding box center [813, 785] width 145 height 37
click at [769, 769] on div "Mover para preparo" at bounding box center [799, 785] width 171 height 37
click at [761, 771] on div "Mover para preparo" at bounding box center [799, 785] width 171 height 37
click at [765, 768] on div "Mover para preparo" at bounding box center [799, 785] width 171 height 37
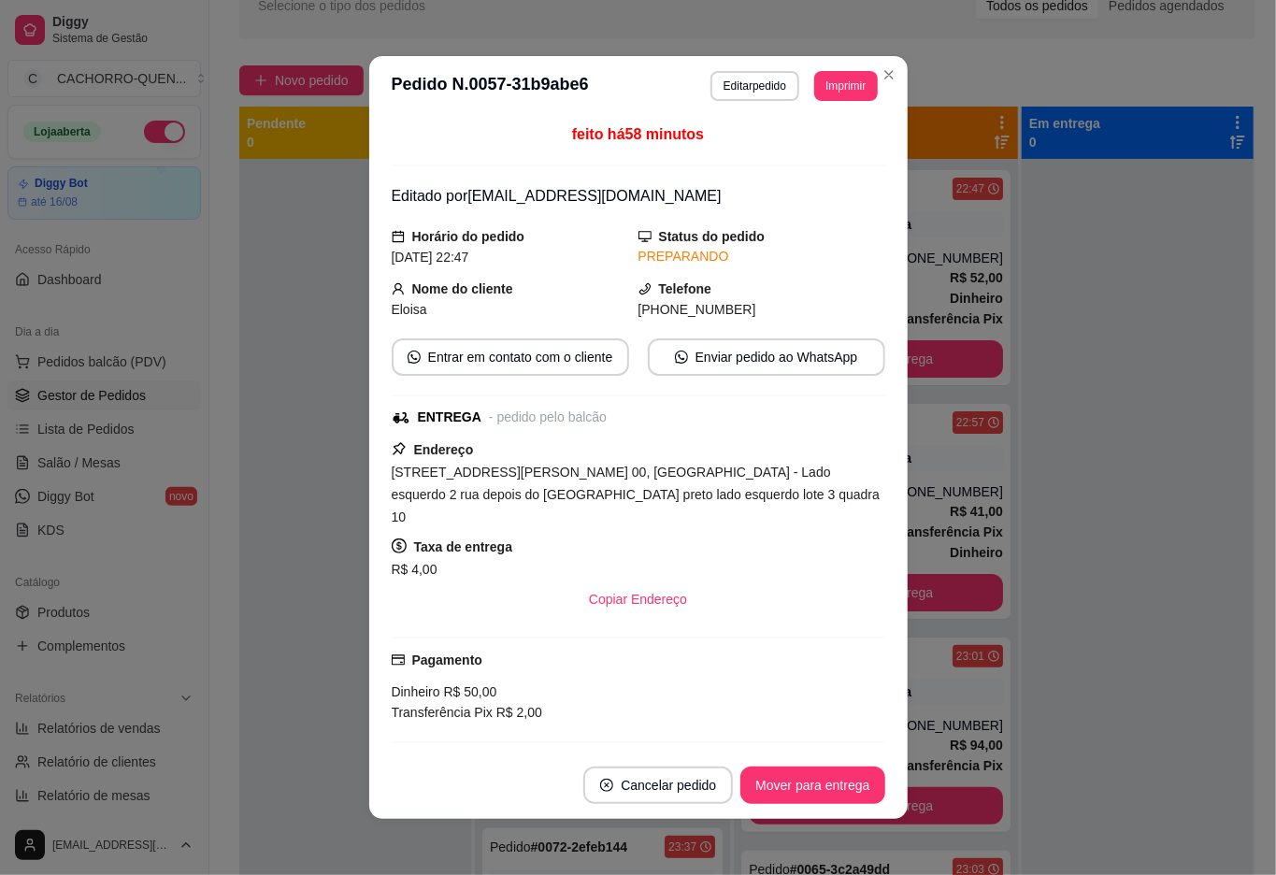
click at [763, 783] on button "Mover para entrega" at bounding box center [813, 785] width 144 height 37
click at [763, 783] on div "Mover para entrega" at bounding box center [813, 785] width 144 height 37
click at [763, 778] on div "Mover para entrega" at bounding box center [799, 785] width 170 height 37
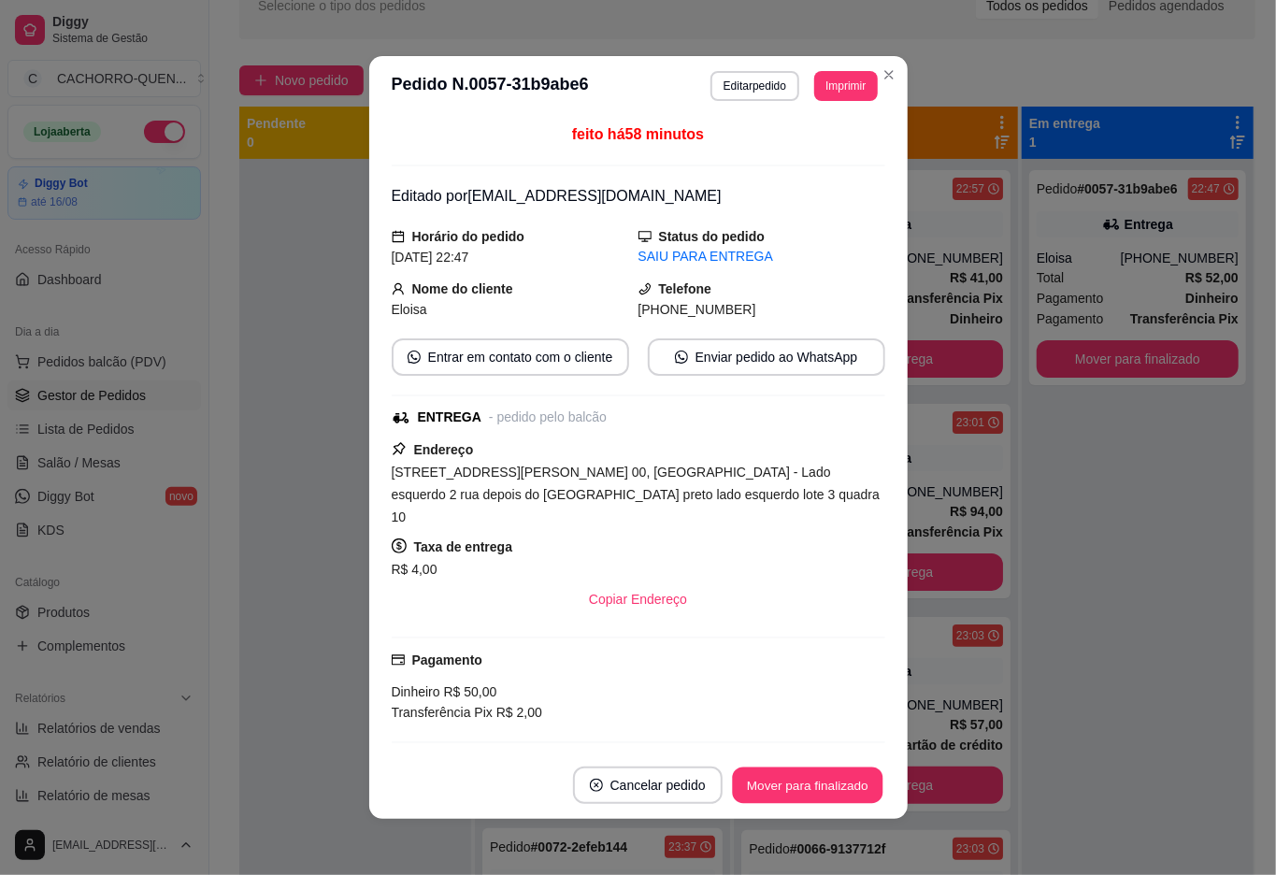
click at [786, 783] on button "Mover para finalizado" at bounding box center [807, 786] width 151 height 36
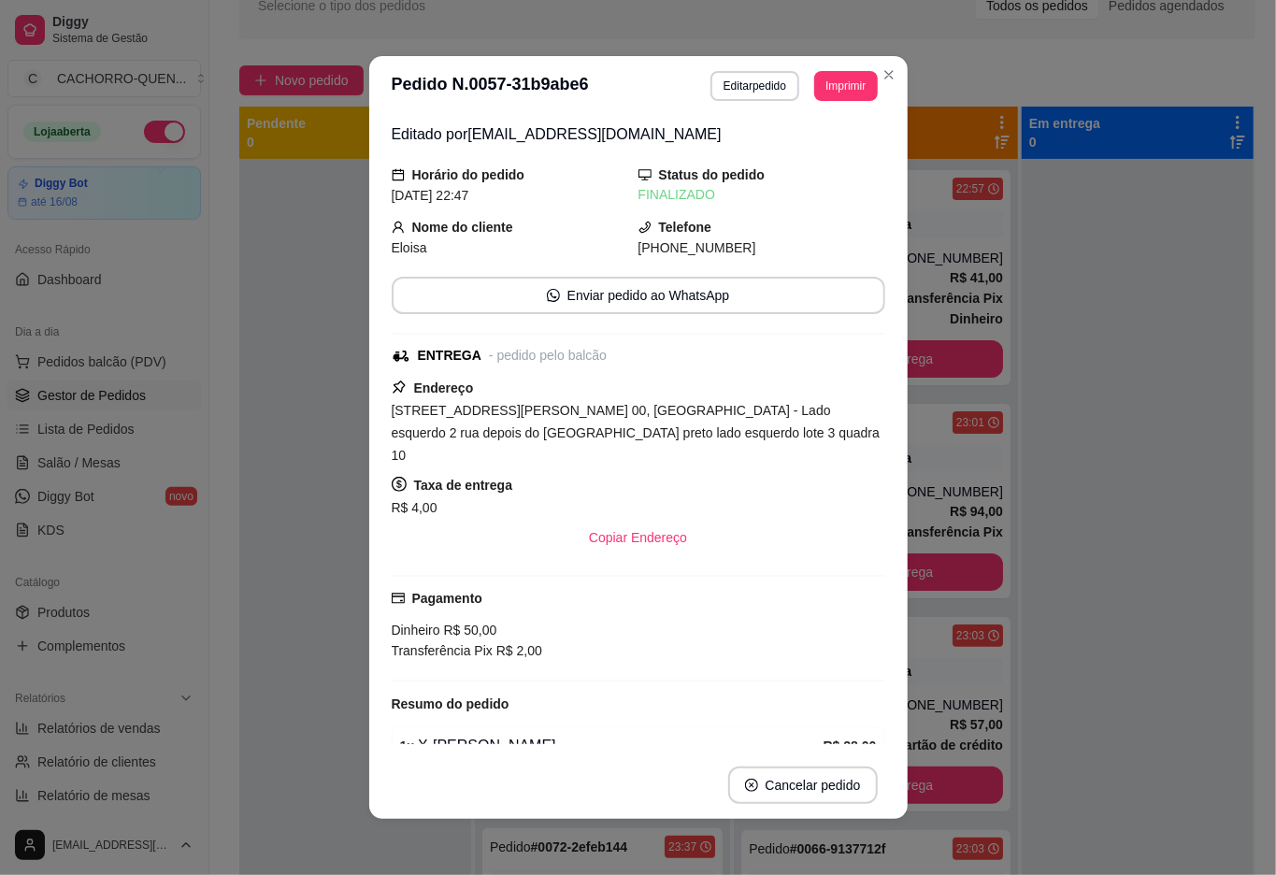
click at [259, 442] on div at bounding box center [355, 596] width 232 height 875
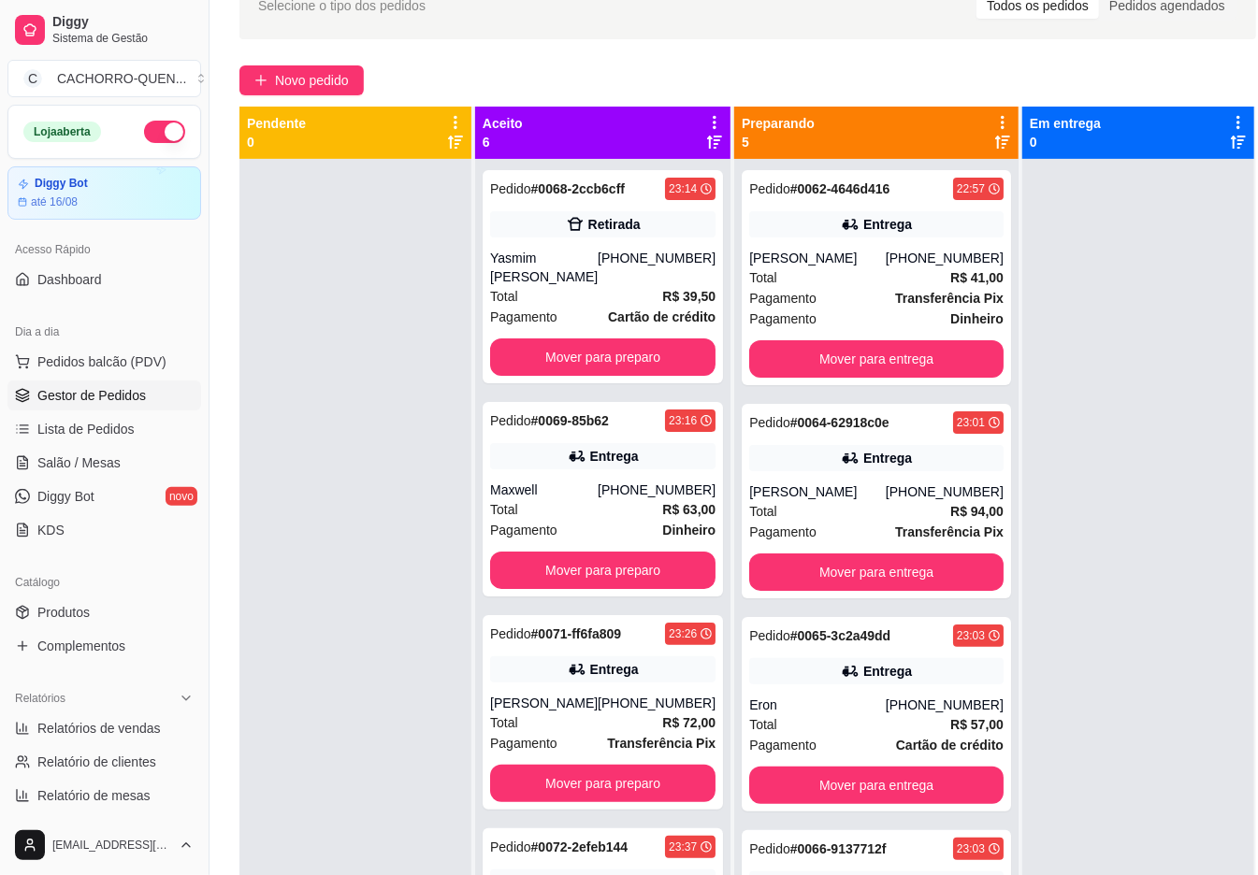
click at [871, 378] on button "Mover para entrega" at bounding box center [876, 358] width 254 height 37
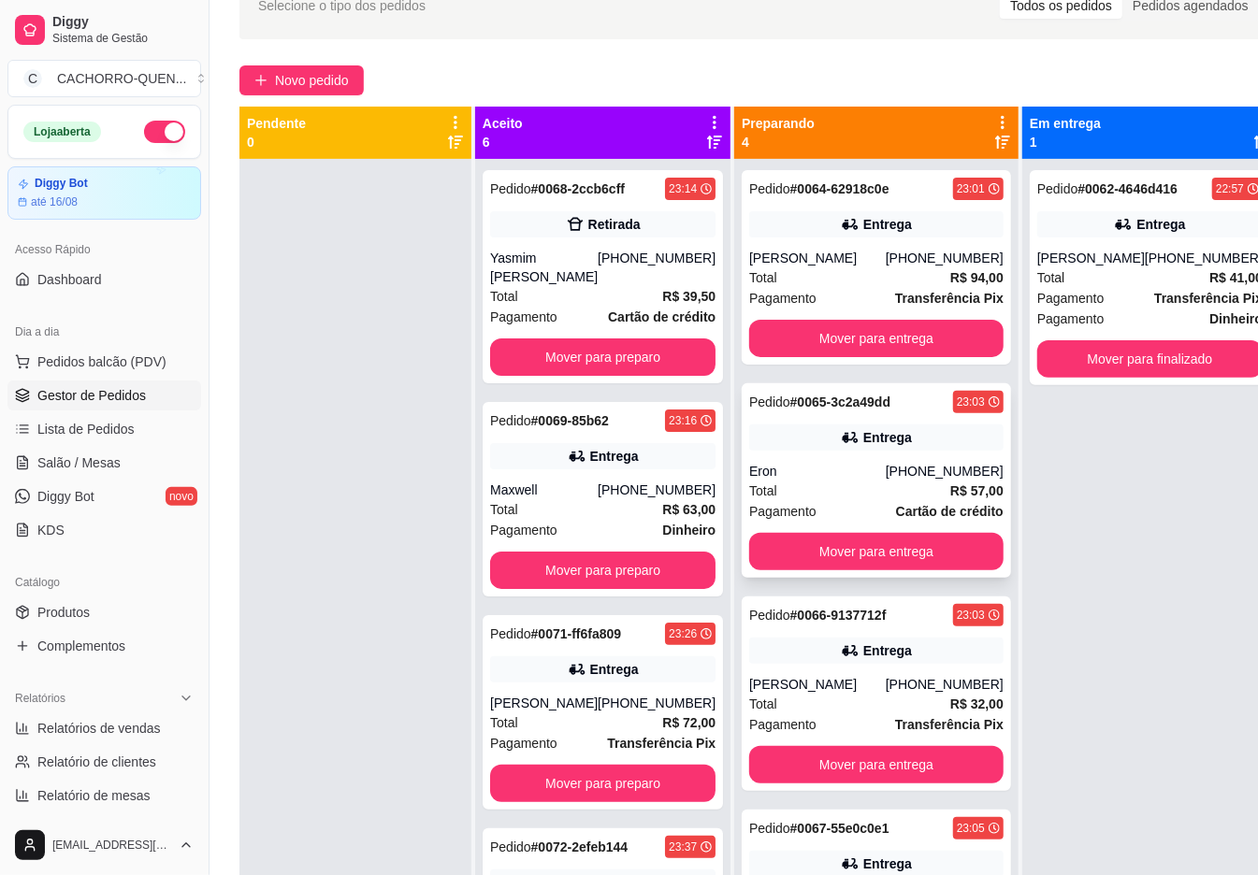
click at [866, 410] on div "Pedido # 0065-3c2a49dd 23:03 Entrega Eron [PHONE_NUMBER] Total R$ 57,00 Pagamen…" at bounding box center [875, 480] width 269 height 194
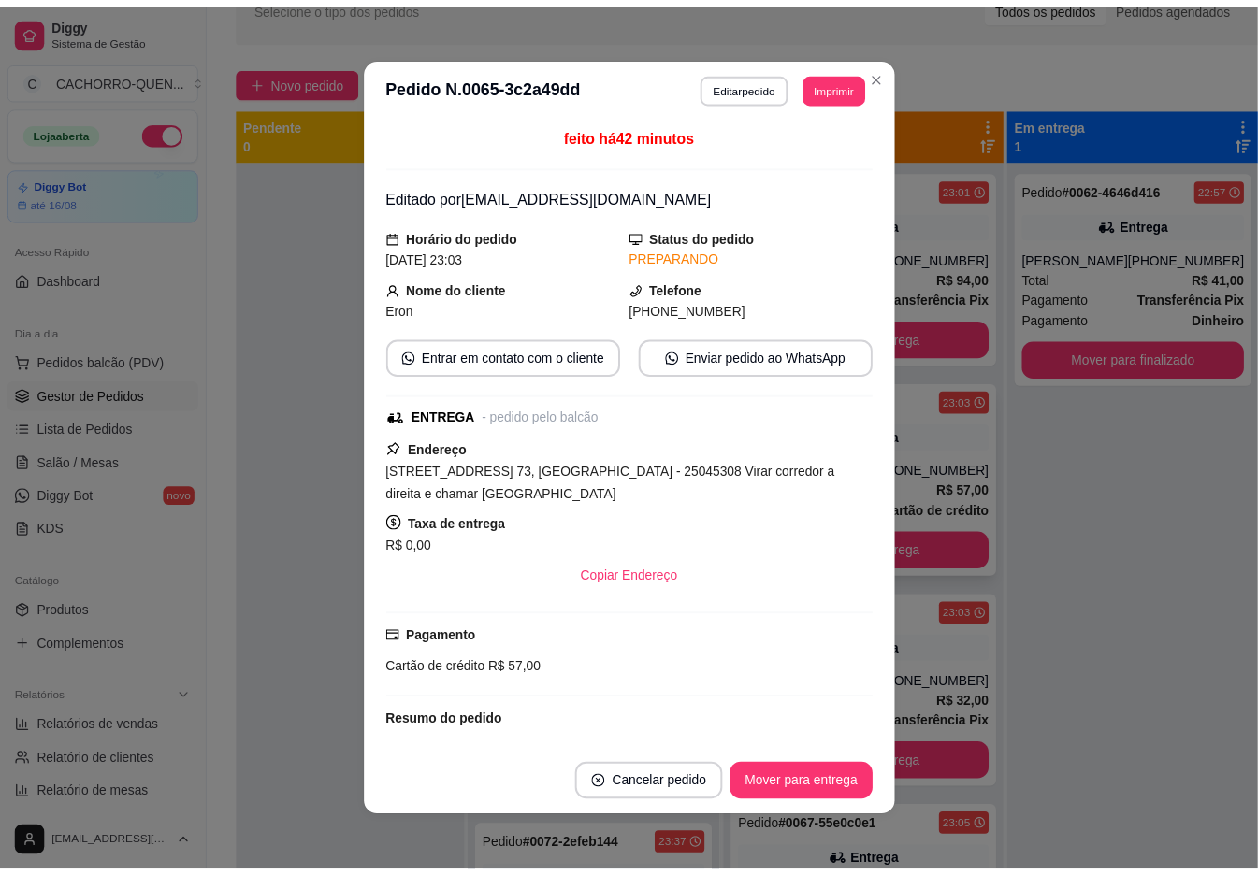
scroll to position [17, 0]
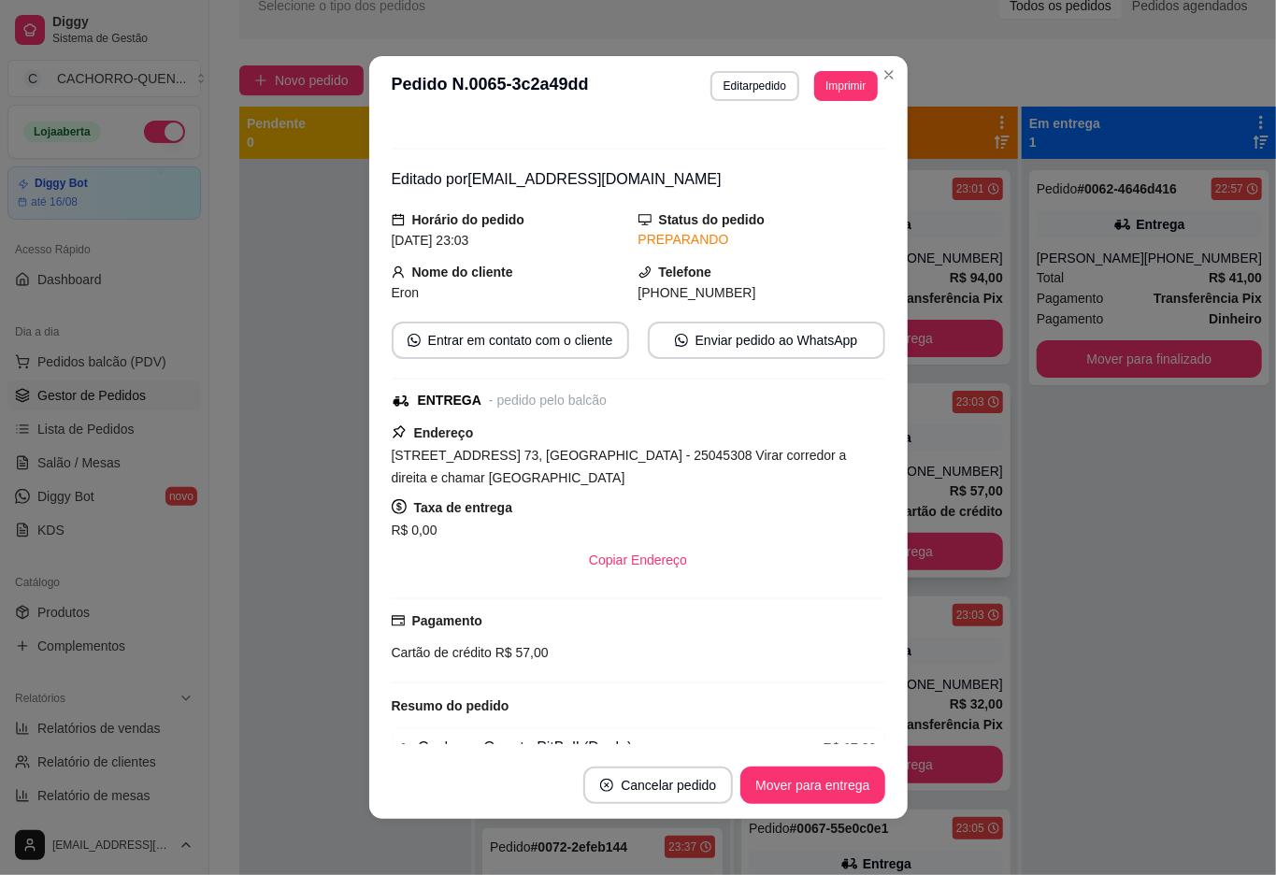
click at [1022, 468] on div "Pedido # 0062-4646d416 22:57 Entrega Lana [PHONE_NUMBER] Total R$ 41,00 Pagamen…" at bounding box center [1149, 596] width 255 height 875
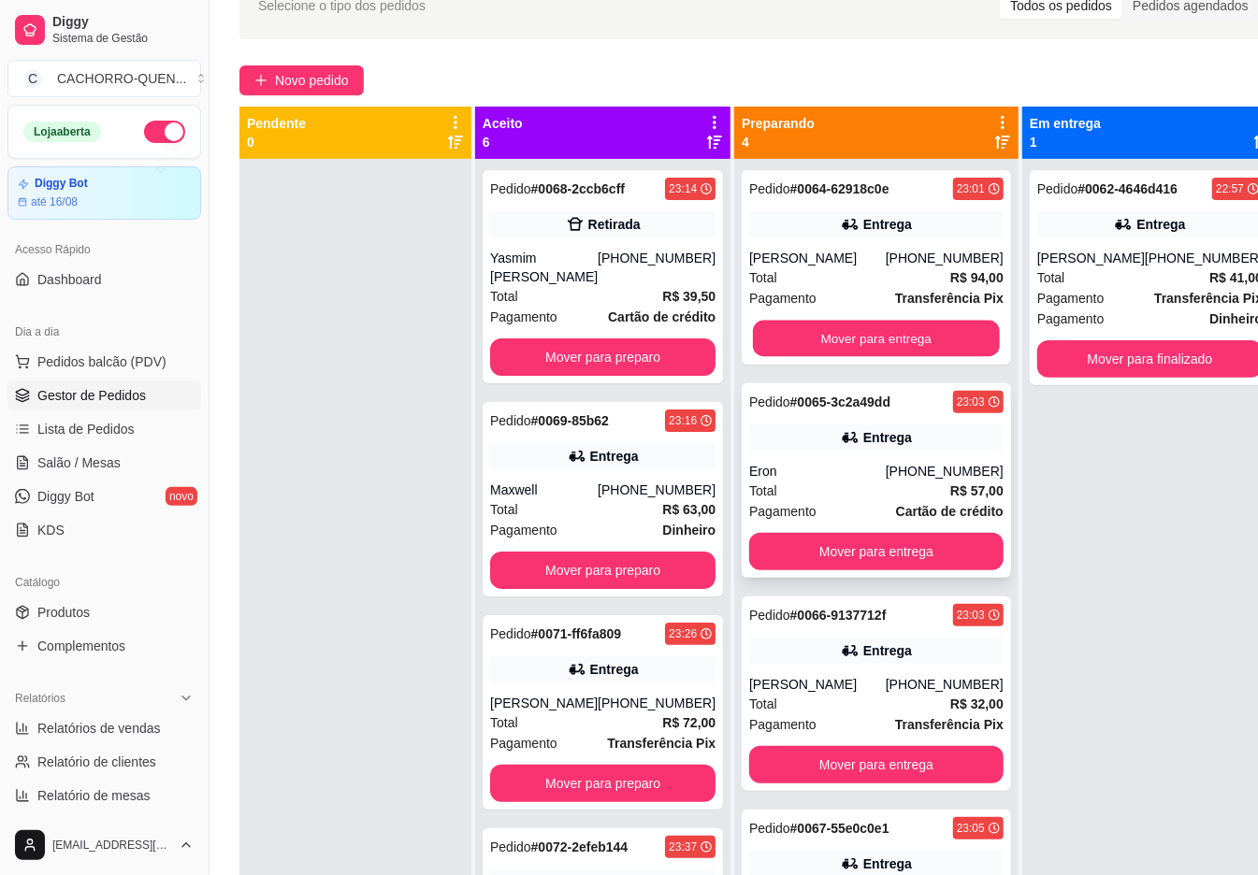
click at [834, 357] on button "Mover para entrega" at bounding box center [876, 339] width 247 height 36
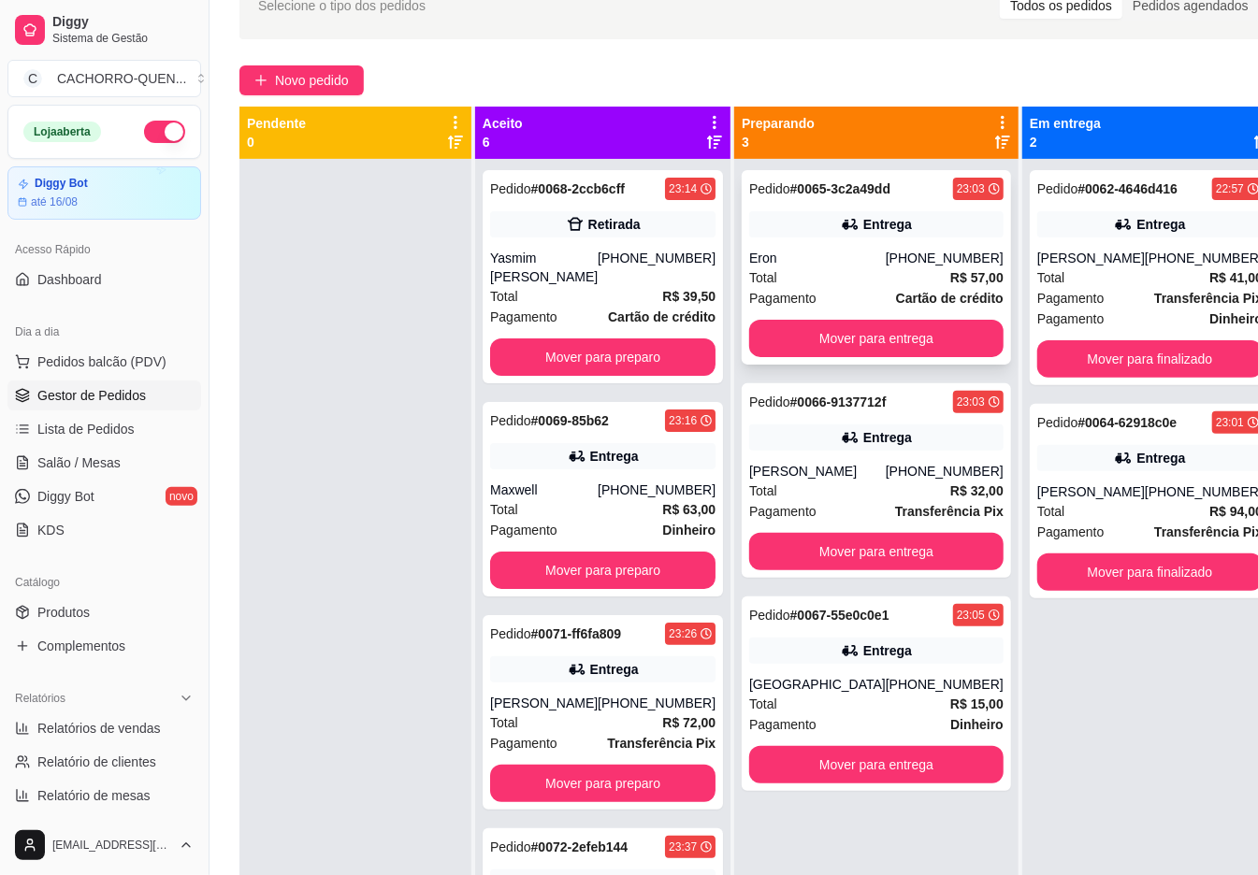
click at [879, 338] on button "Mover para entrega" at bounding box center [876, 338] width 254 height 37
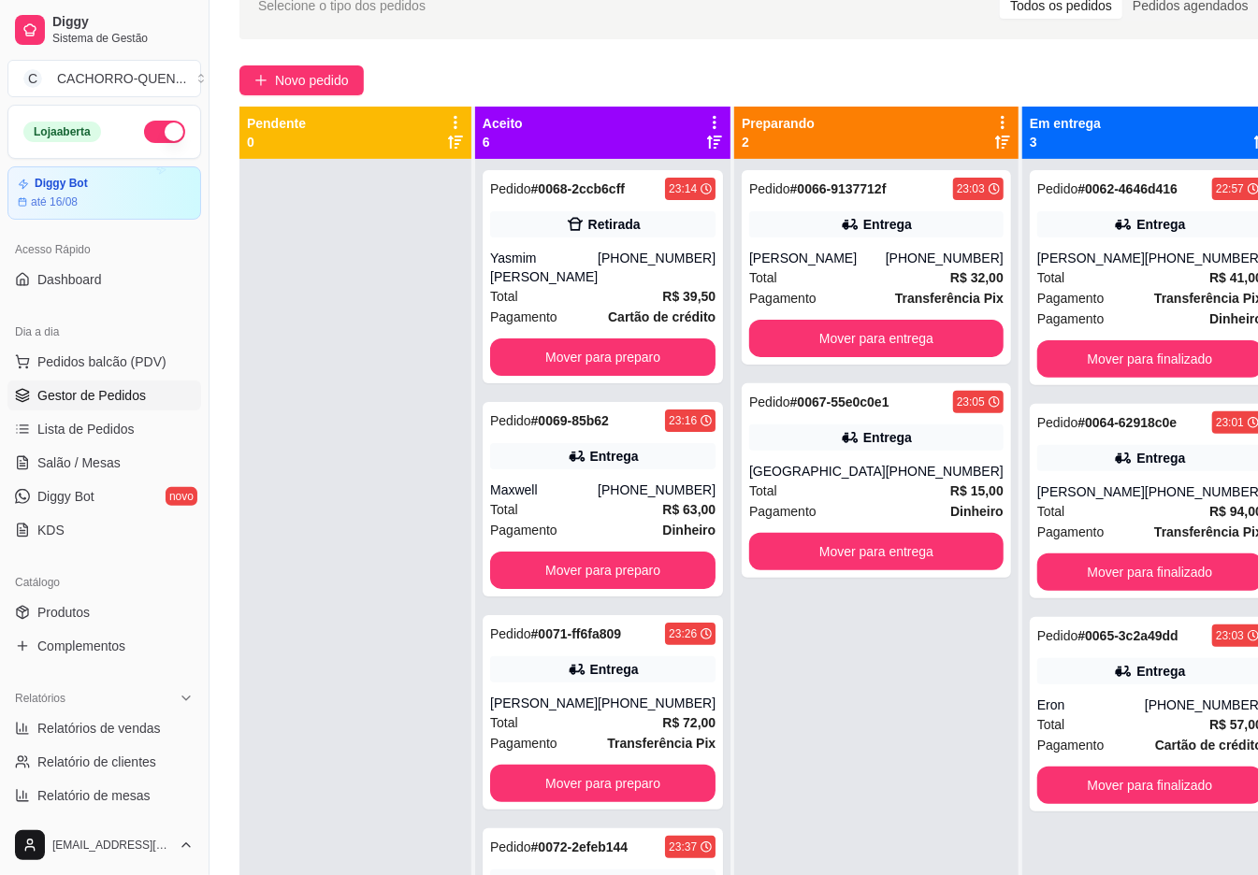
click at [888, 335] on button "Mover para entrega" at bounding box center [876, 338] width 254 height 37
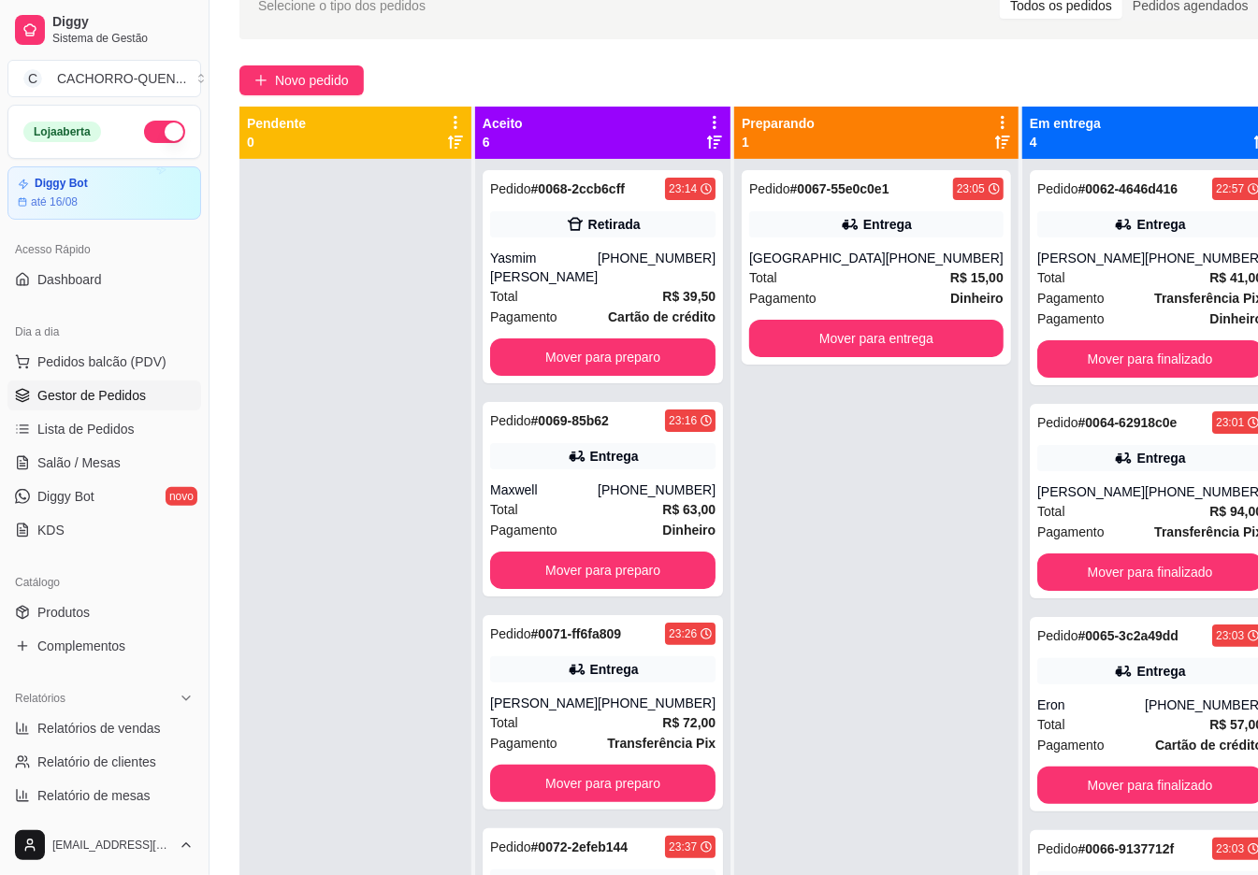
click at [866, 334] on button "Mover para entrega" at bounding box center [876, 338] width 254 height 37
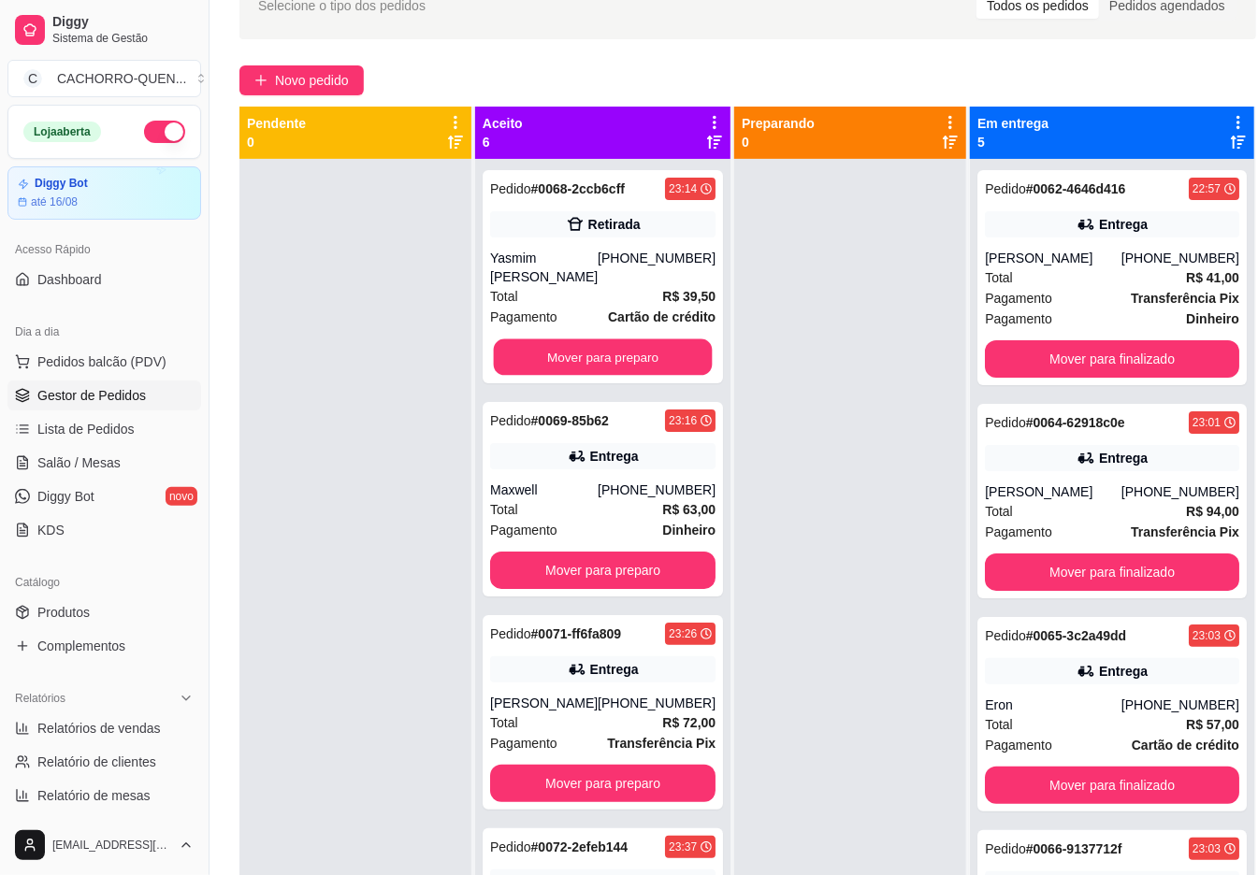
click at [625, 376] on button "Mover para preparo" at bounding box center [603, 357] width 219 height 36
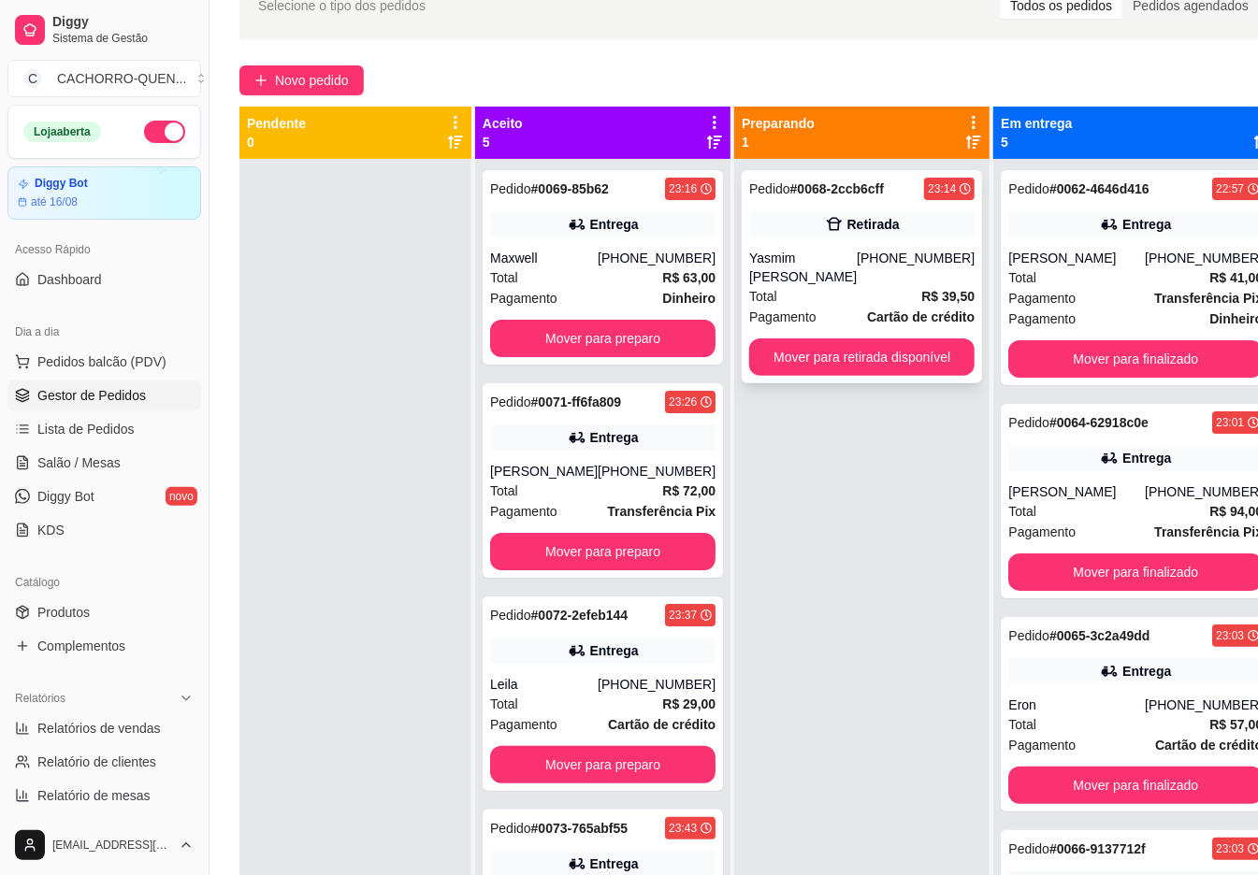
click at [845, 237] on div "Pedido # 0068-2ccb6cff 23:14 Retirada Yasmim [PERSON_NAME] [PHONE_NUMBER] Total…" at bounding box center [861, 276] width 240 height 213
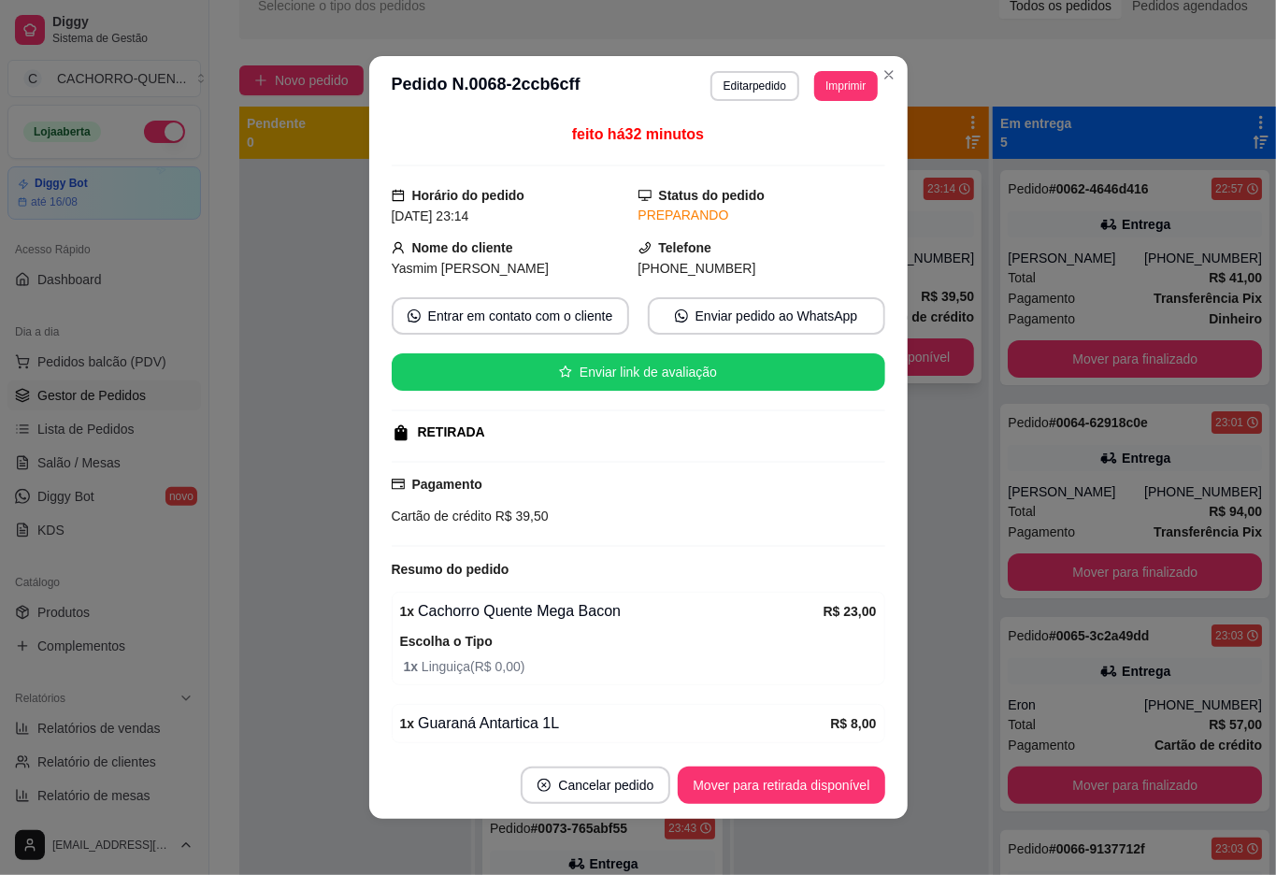
click at [733, 774] on button "Mover para retirada disponível" at bounding box center [781, 785] width 207 height 37
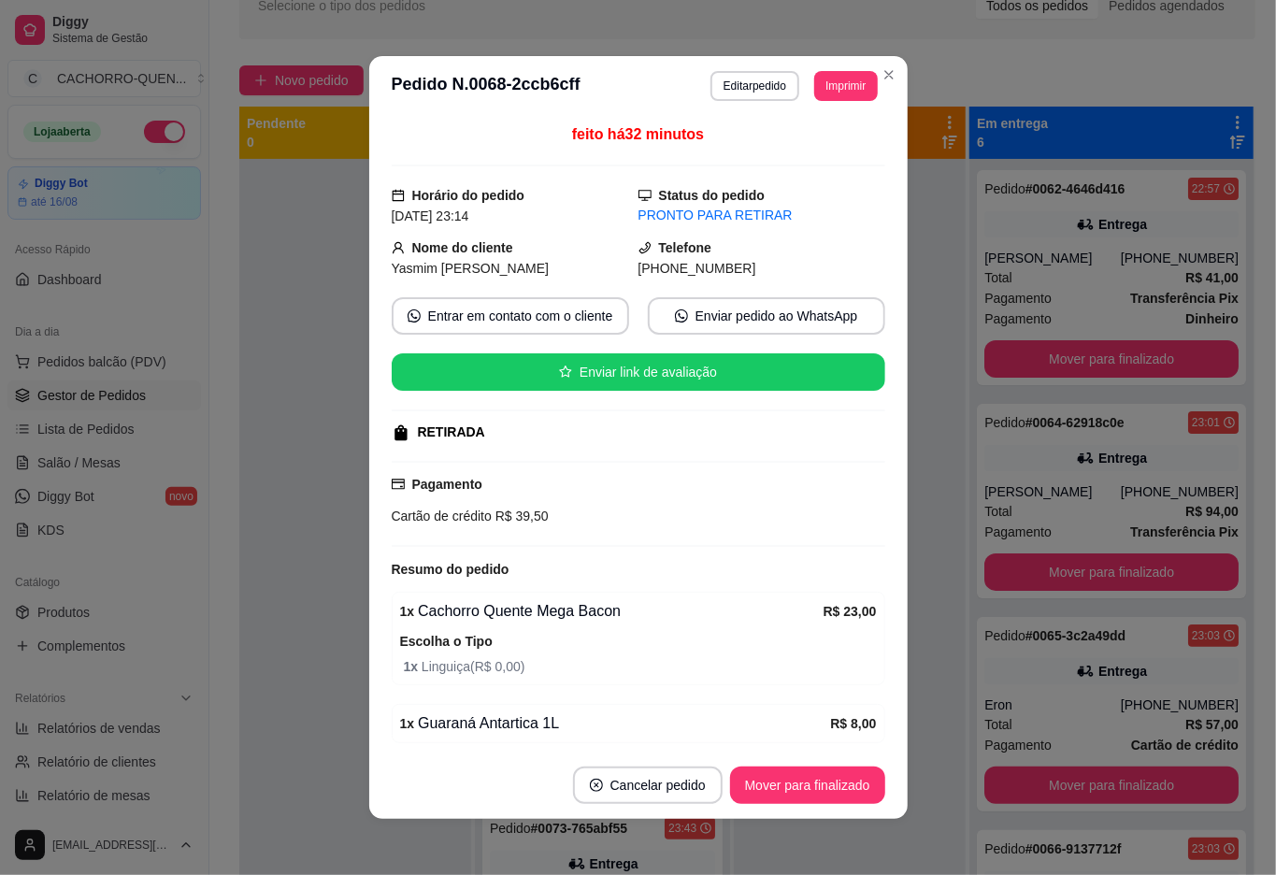
click at [774, 784] on button "Mover para finalizado" at bounding box center [807, 785] width 155 height 37
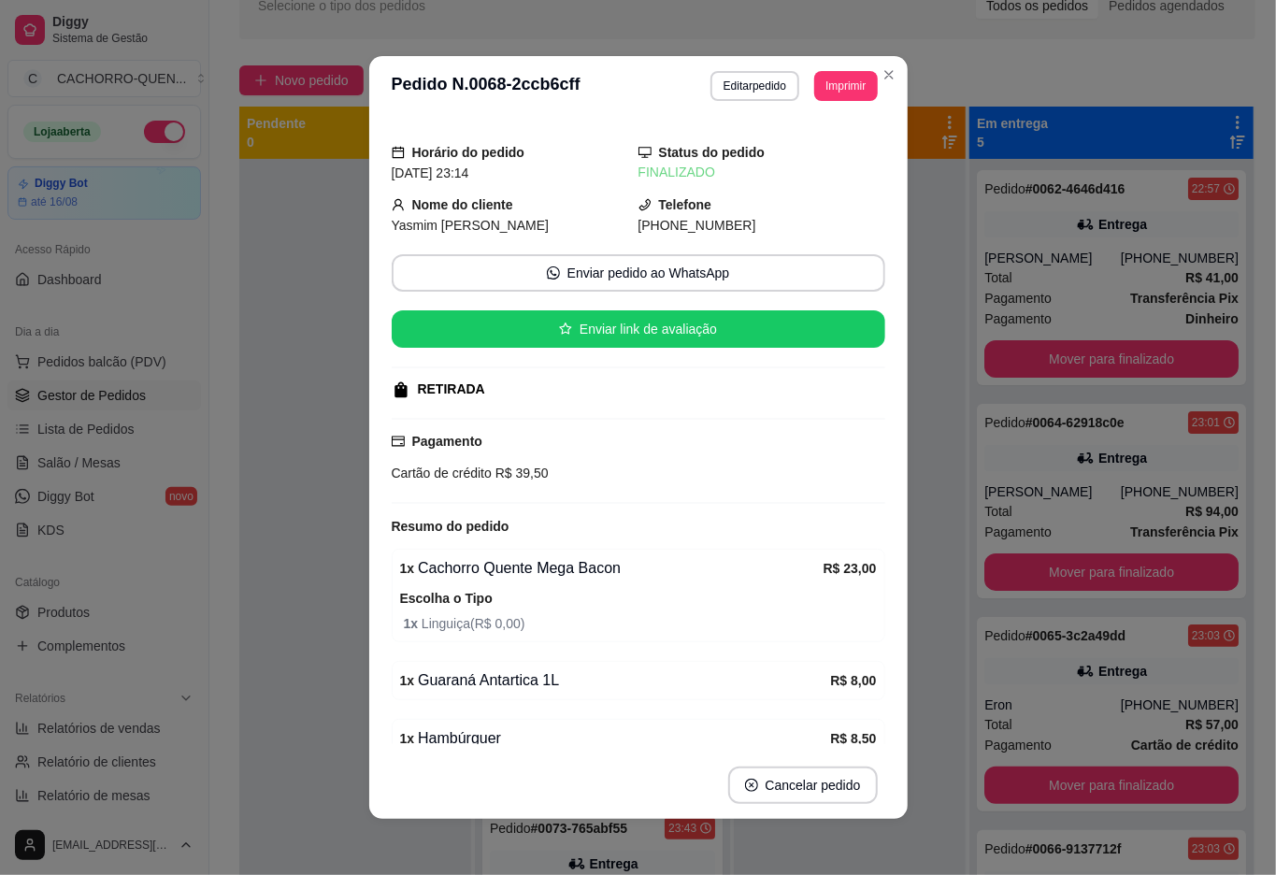
click at [281, 464] on div at bounding box center [355, 596] width 232 height 875
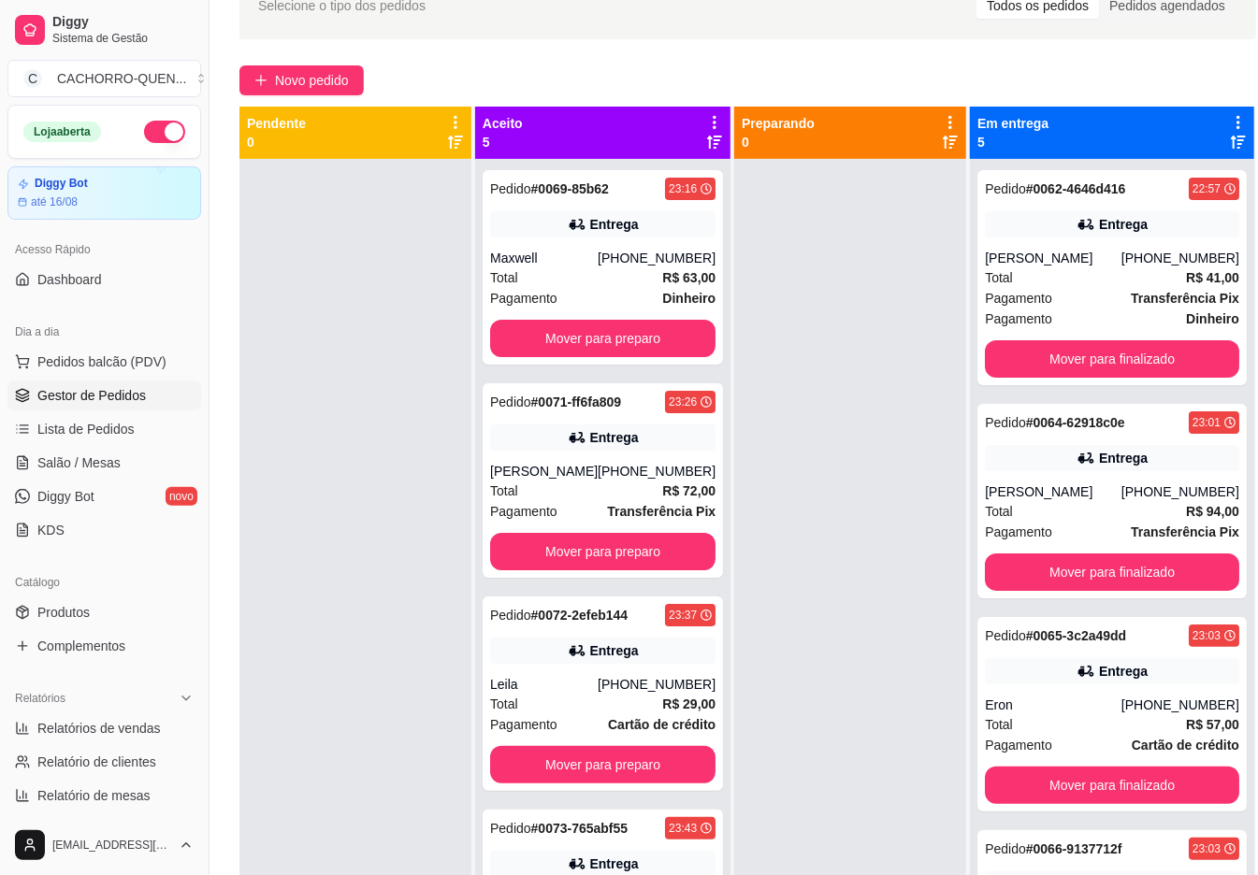
click at [638, 338] on button "Mover para preparo" at bounding box center [602, 338] width 225 height 37
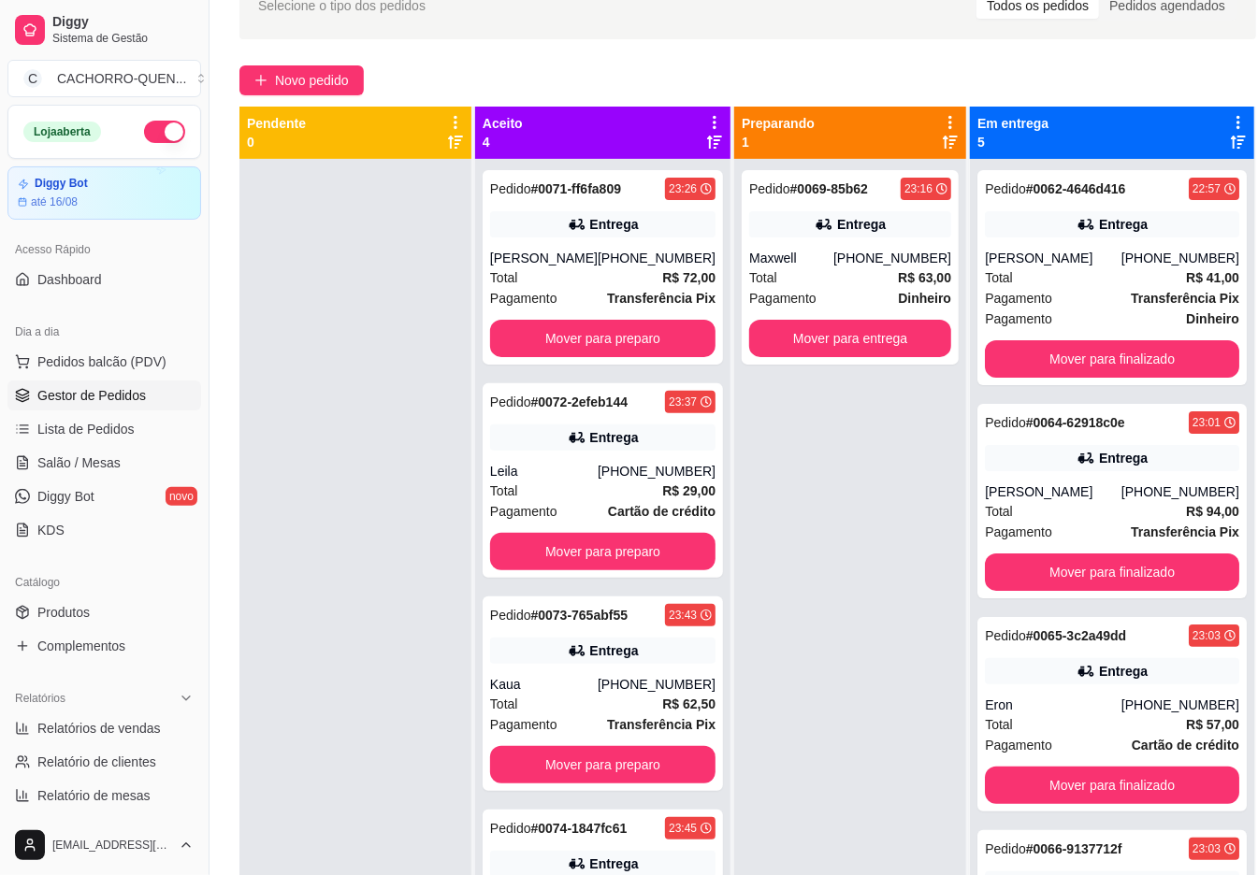
click at [588, 353] on button "Mover para preparo" at bounding box center [602, 338] width 225 height 37
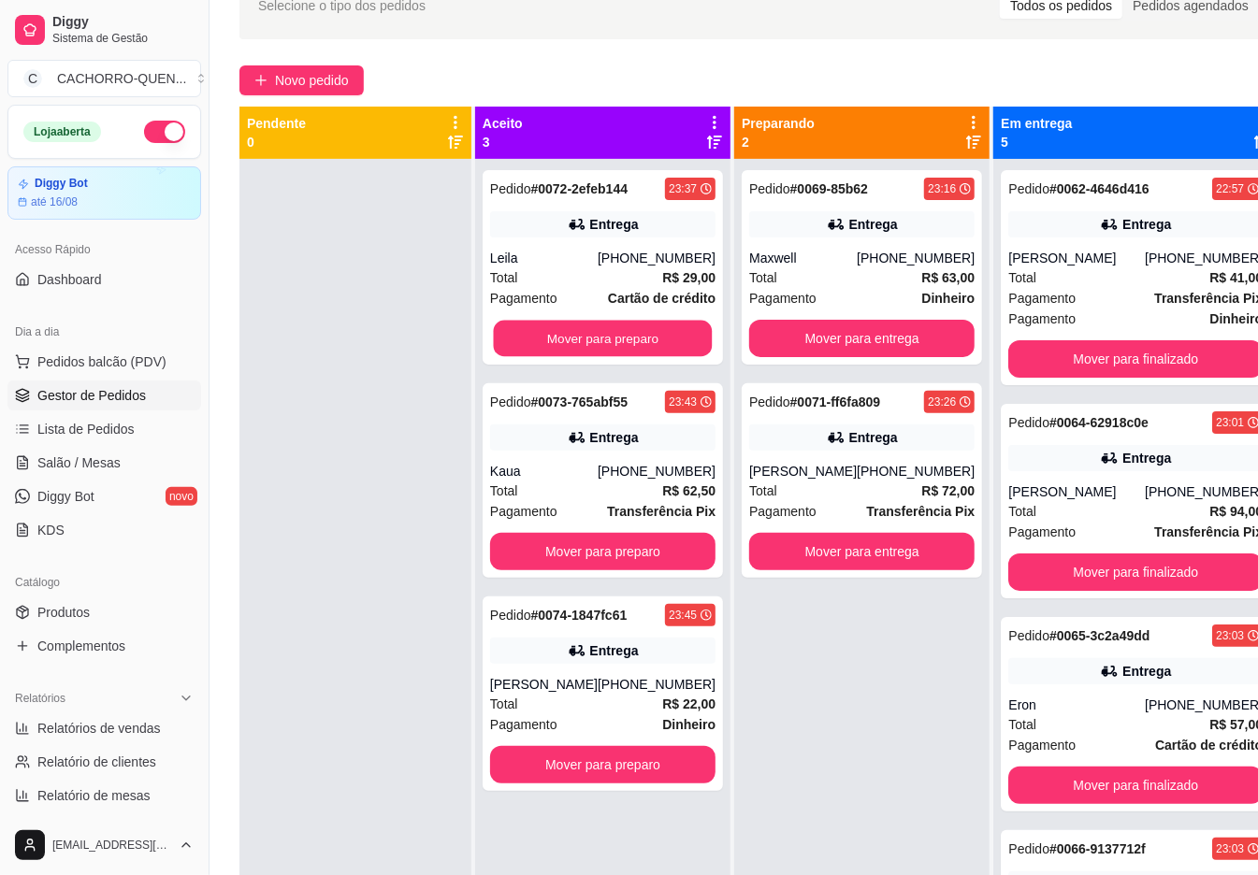
click at [632, 337] on button "Mover para preparo" at bounding box center [603, 339] width 219 height 36
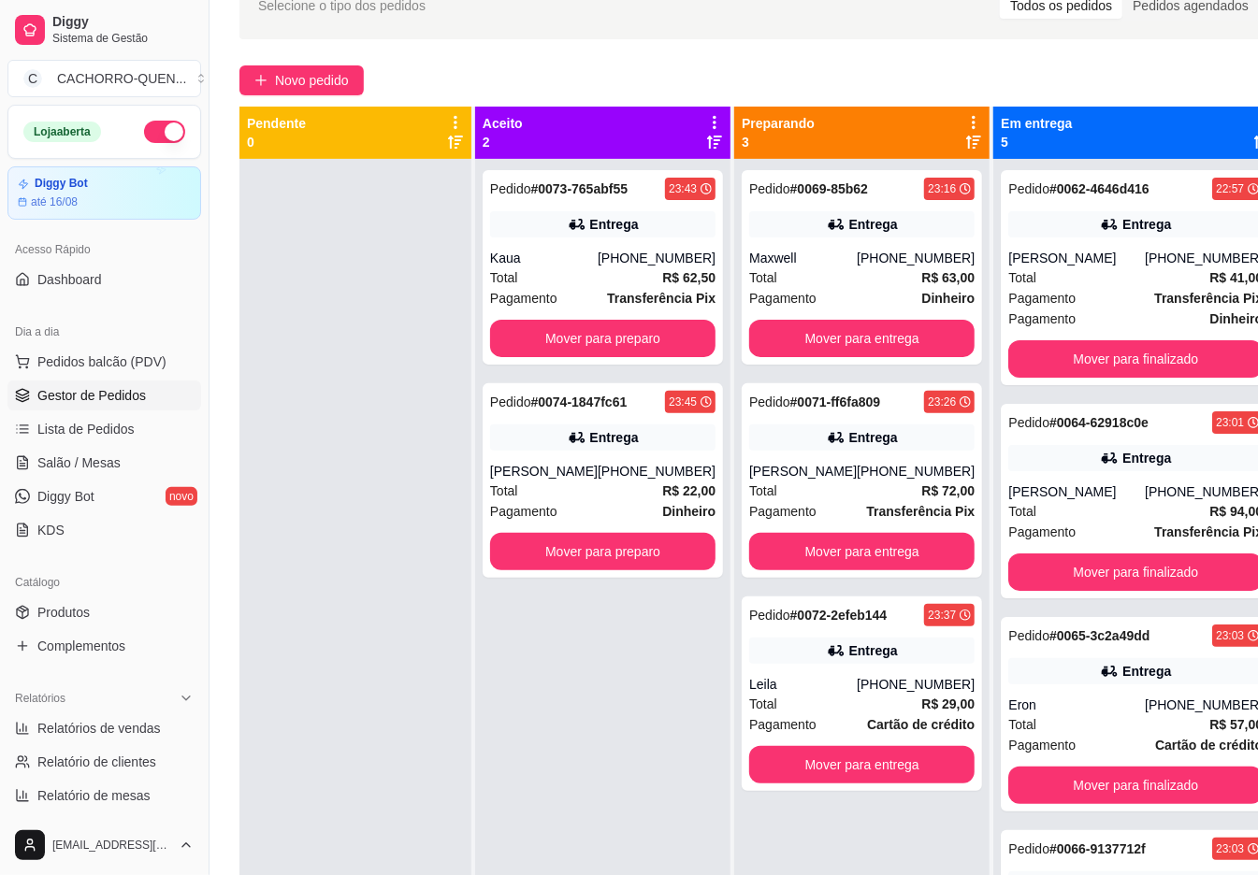
click at [640, 338] on button "Mover para preparo" at bounding box center [602, 338] width 225 height 37
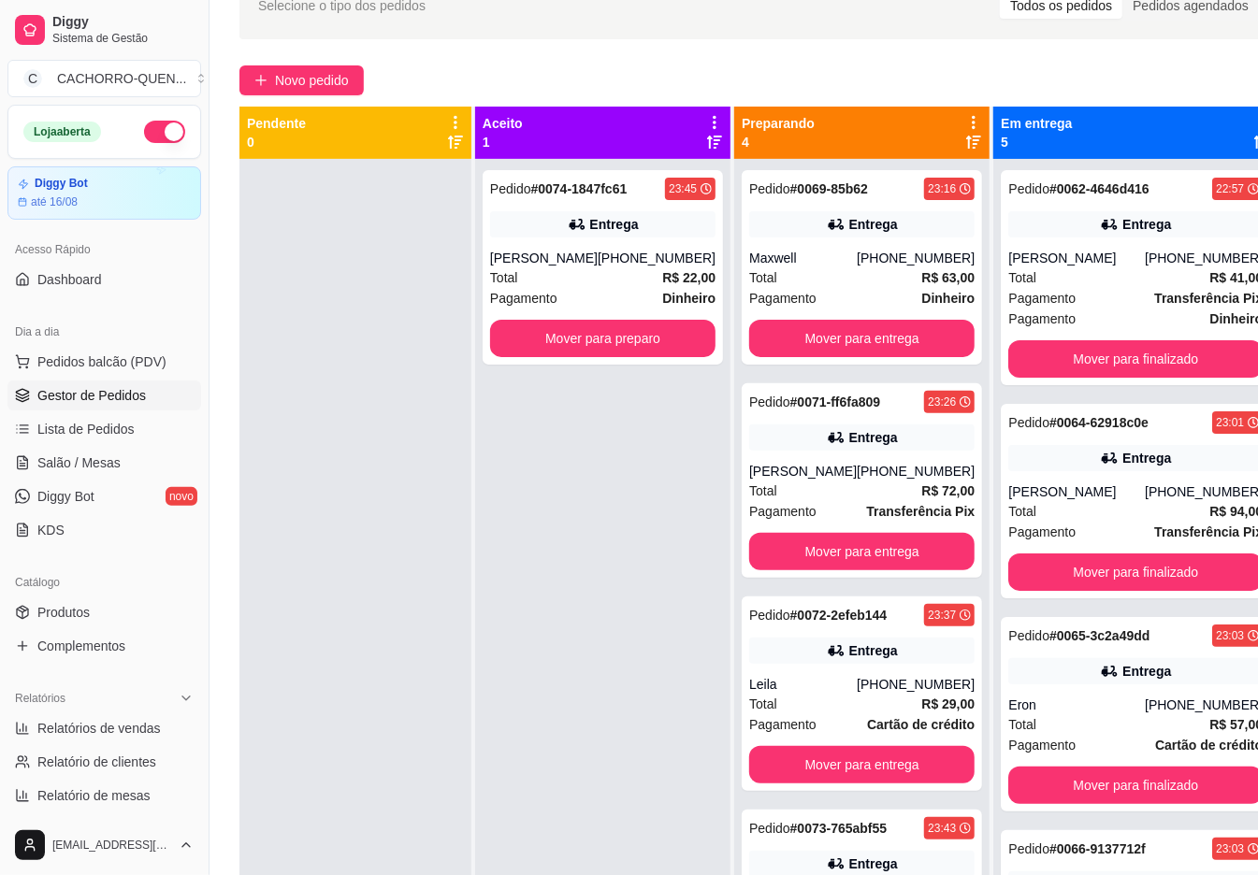
click at [619, 333] on button "Mover para preparo" at bounding box center [602, 338] width 225 height 37
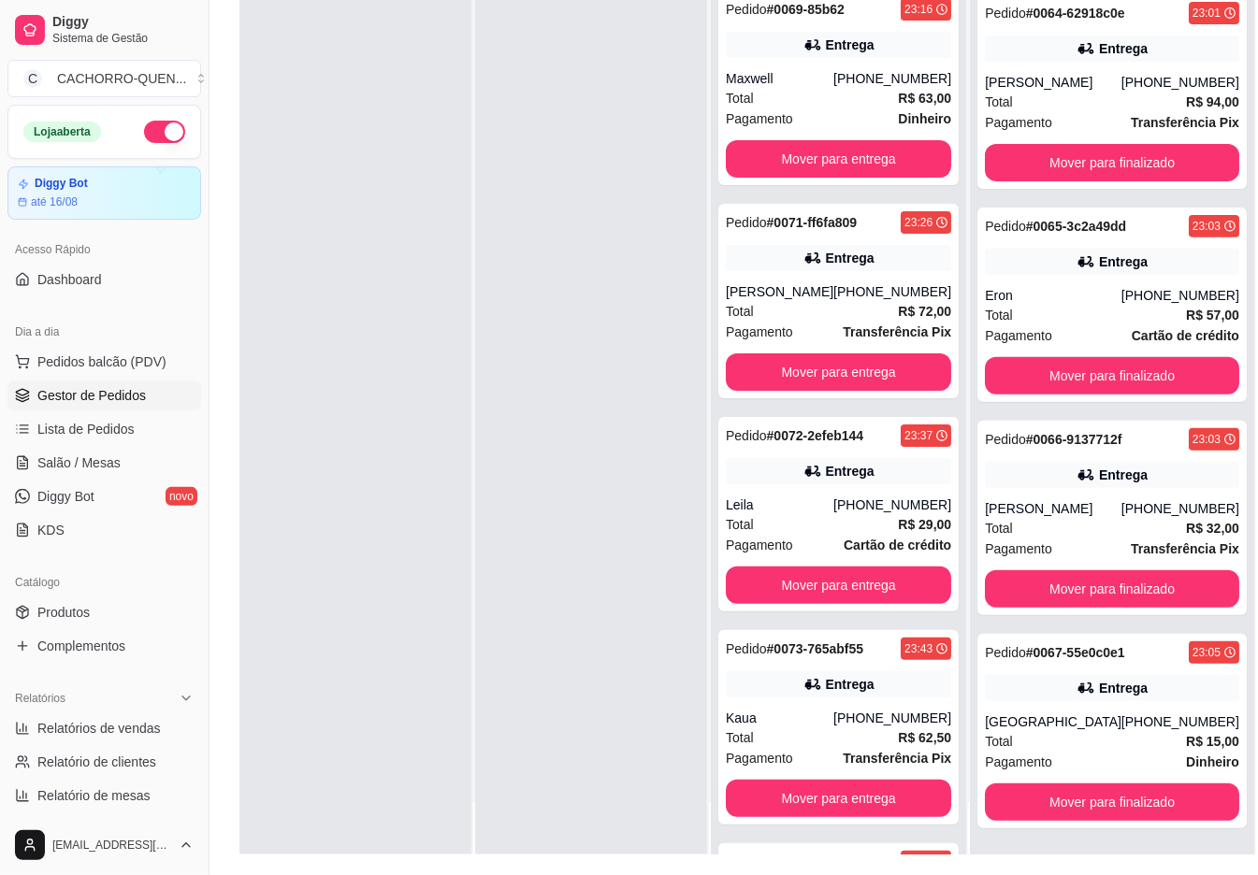
scroll to position [285, 0]
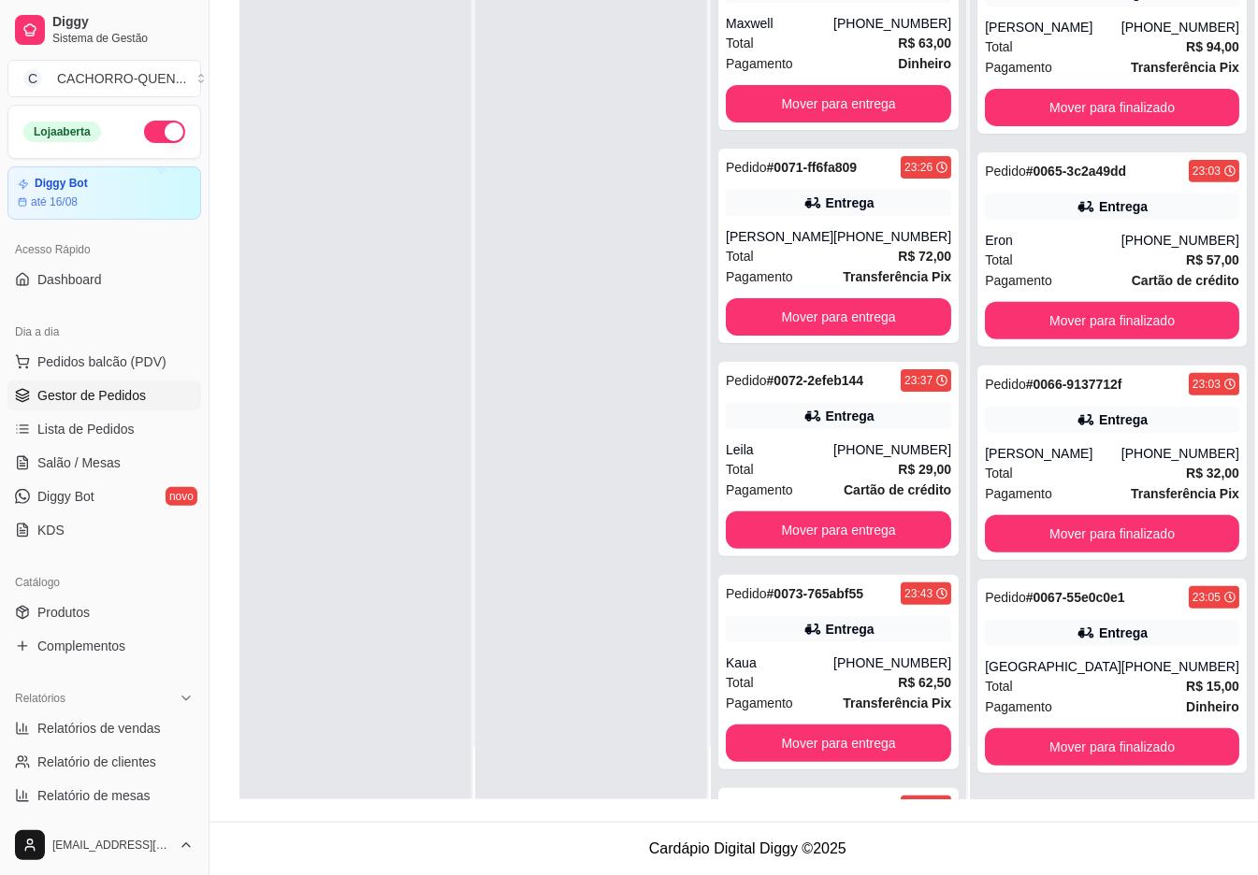
click at [1086, 745] on button "Mover para finalizado" at bounding box center [1112, 746] width 254 height 37
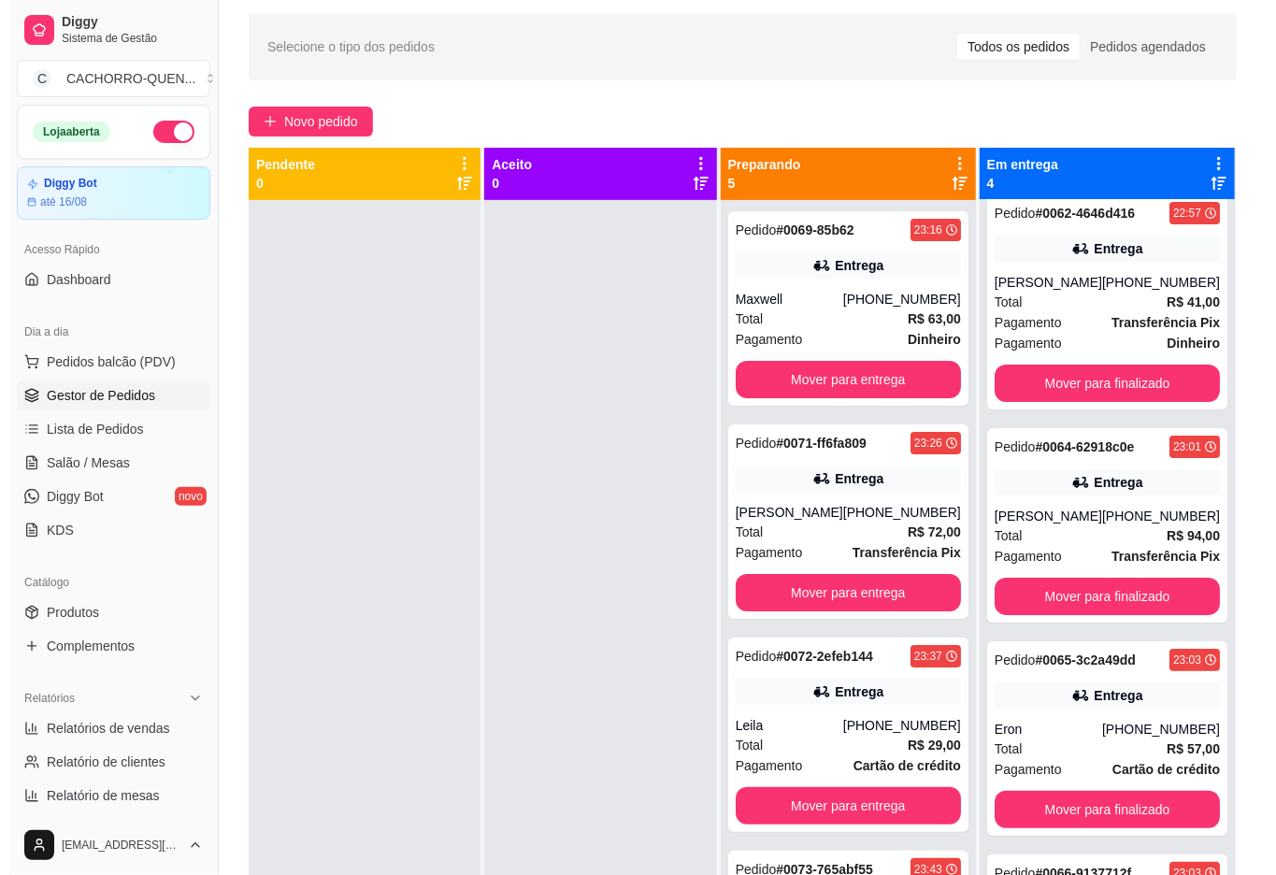
scroll to position [61, 0]
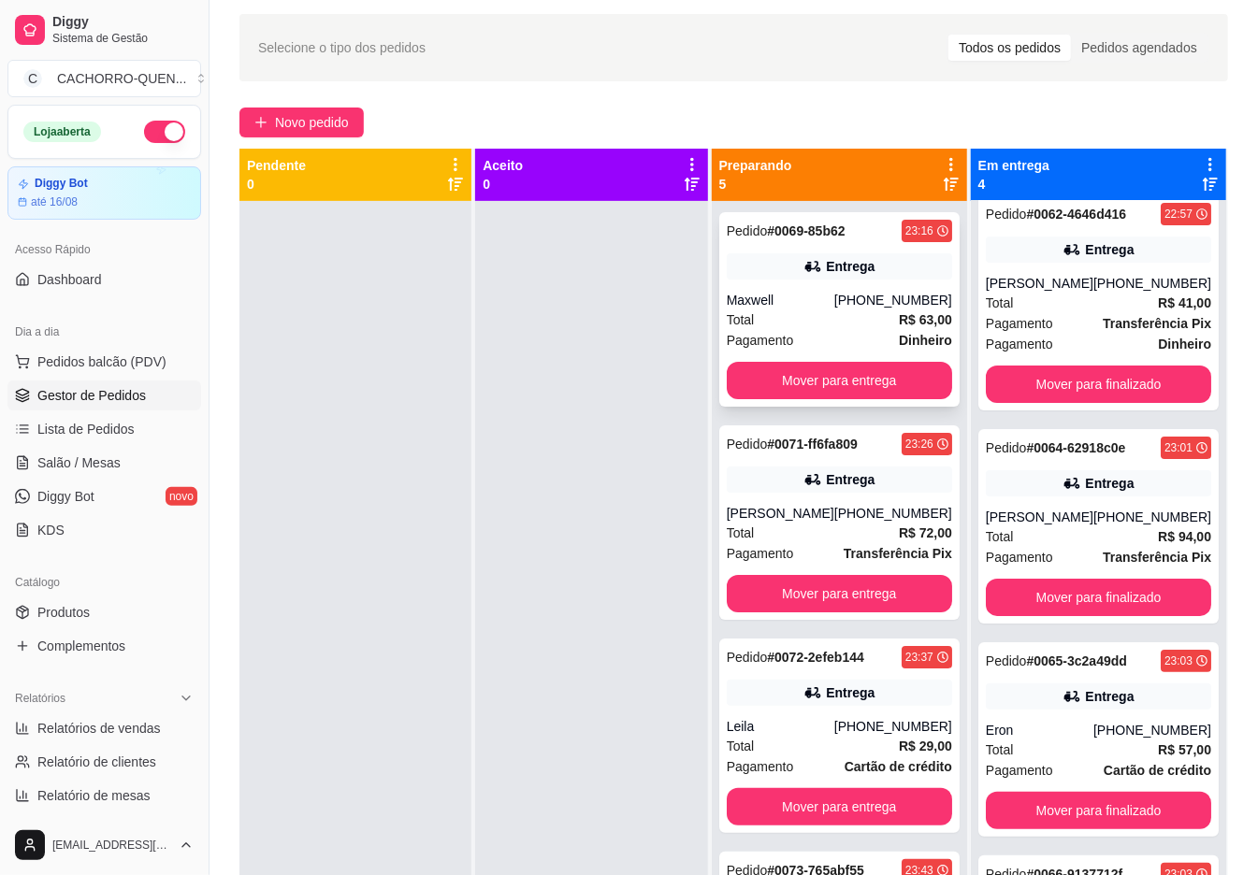
click at [866, 281] on div "Pedido # 0069-85b62 23:16 Entrega Maxwell [PHONE_NUMBER] Total R$ 63,00 Pagamen…" at bounding box center [839, 309] width 240 height 194
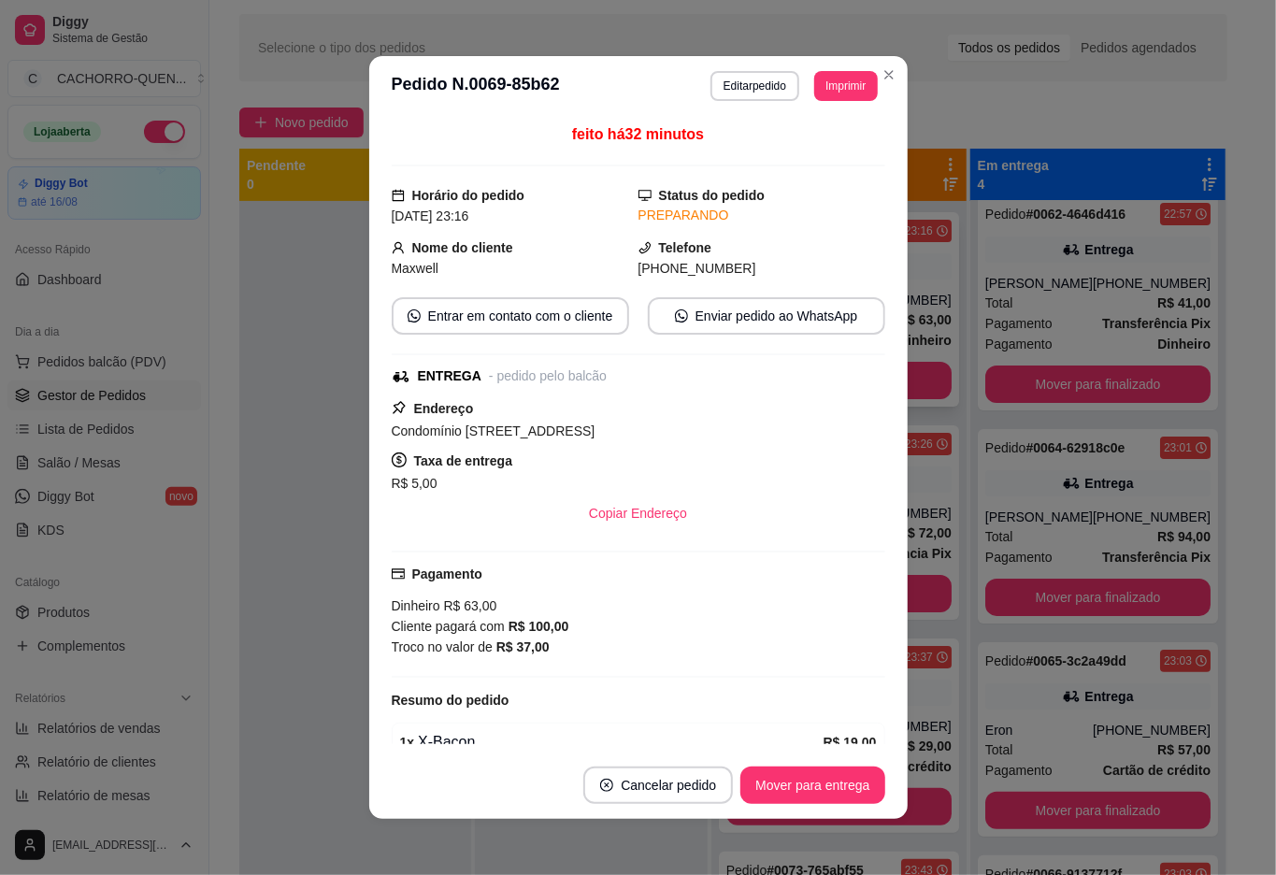
click at [791, 787] on button "Mover para entrega" at bounding box center [813, 785] width 144 height 37
click at [798, 783] on button "Mover para entrega" at bounding box center [813, 785] width 144 height 37
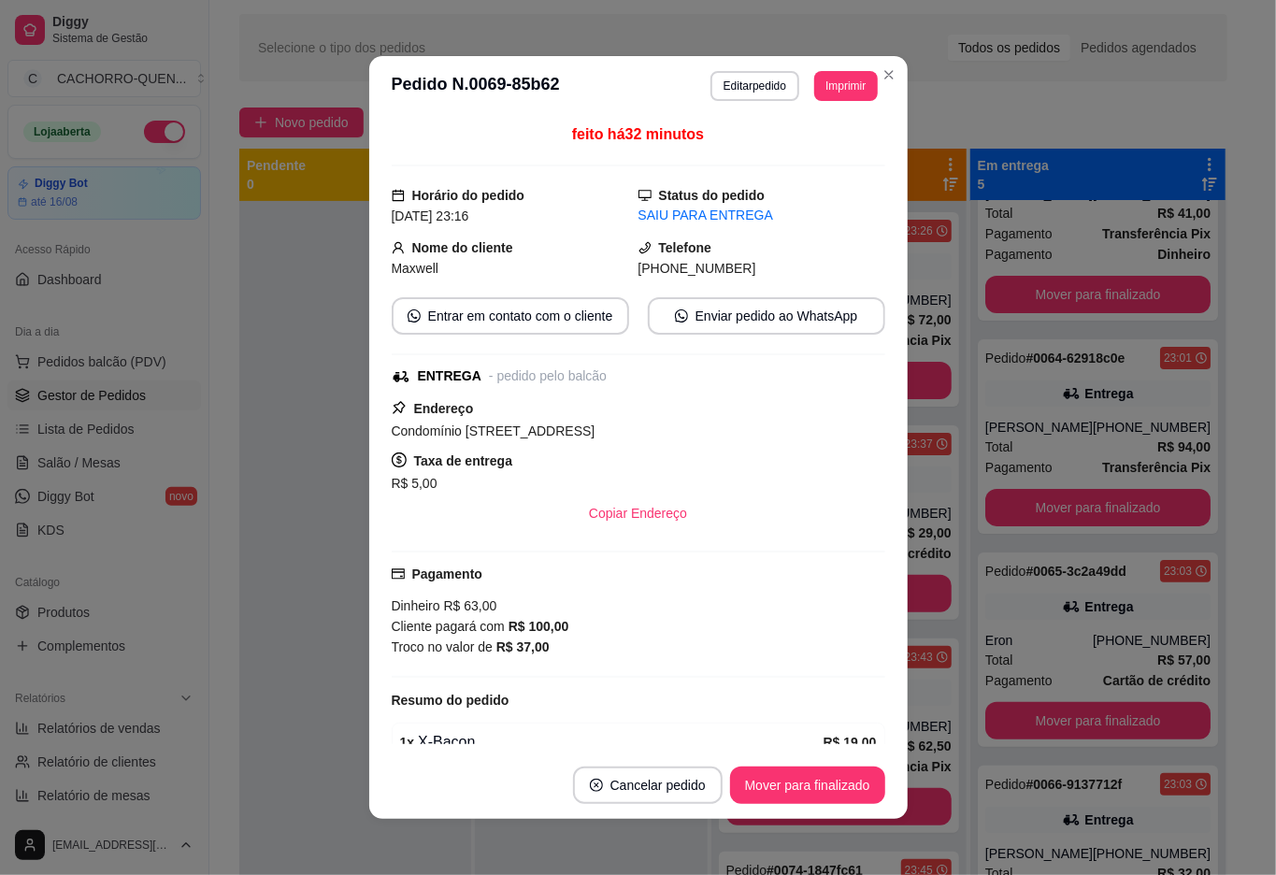
scroll to position [320, 0]
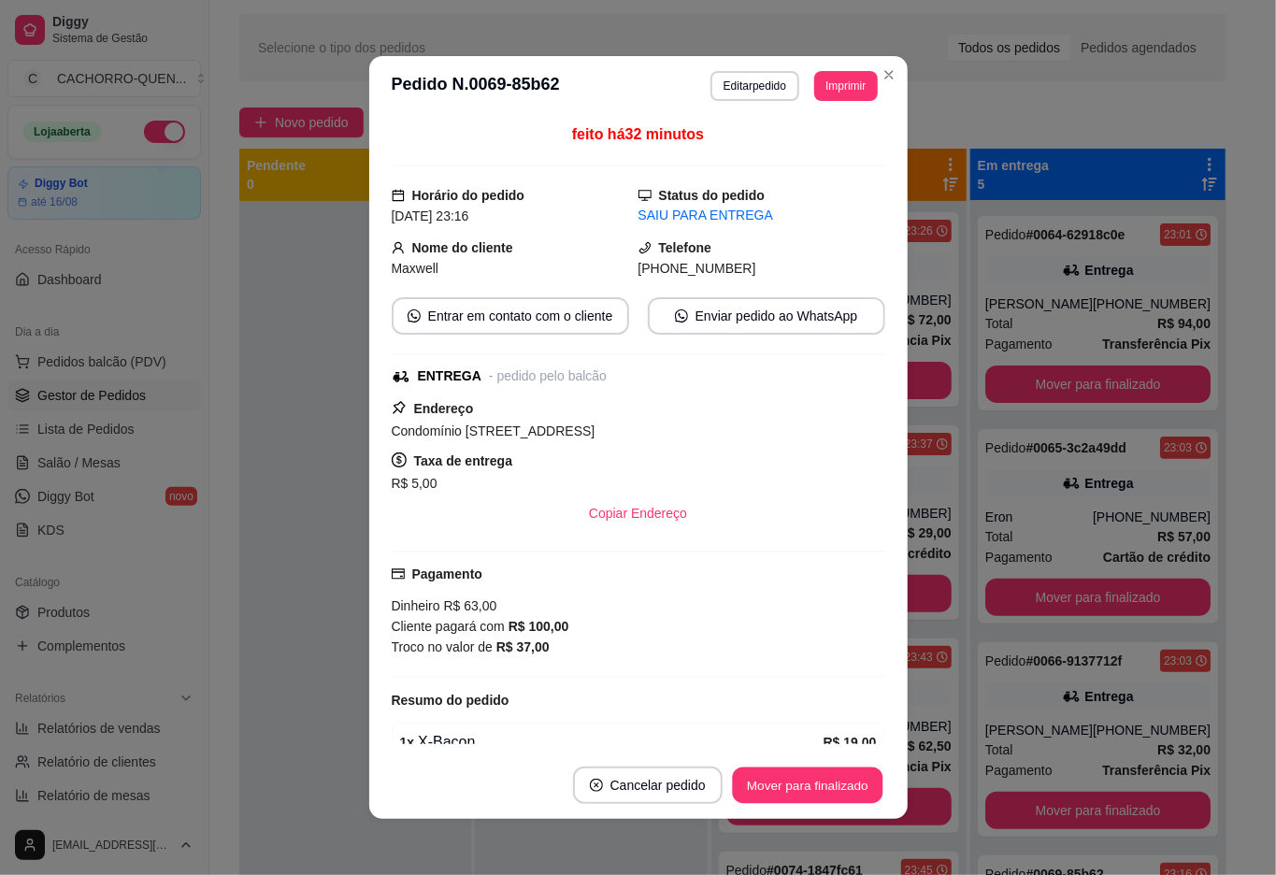
click at [761, 784] on button "Mover para finalizado" at bounding box center [807, 786] width 151 height 36
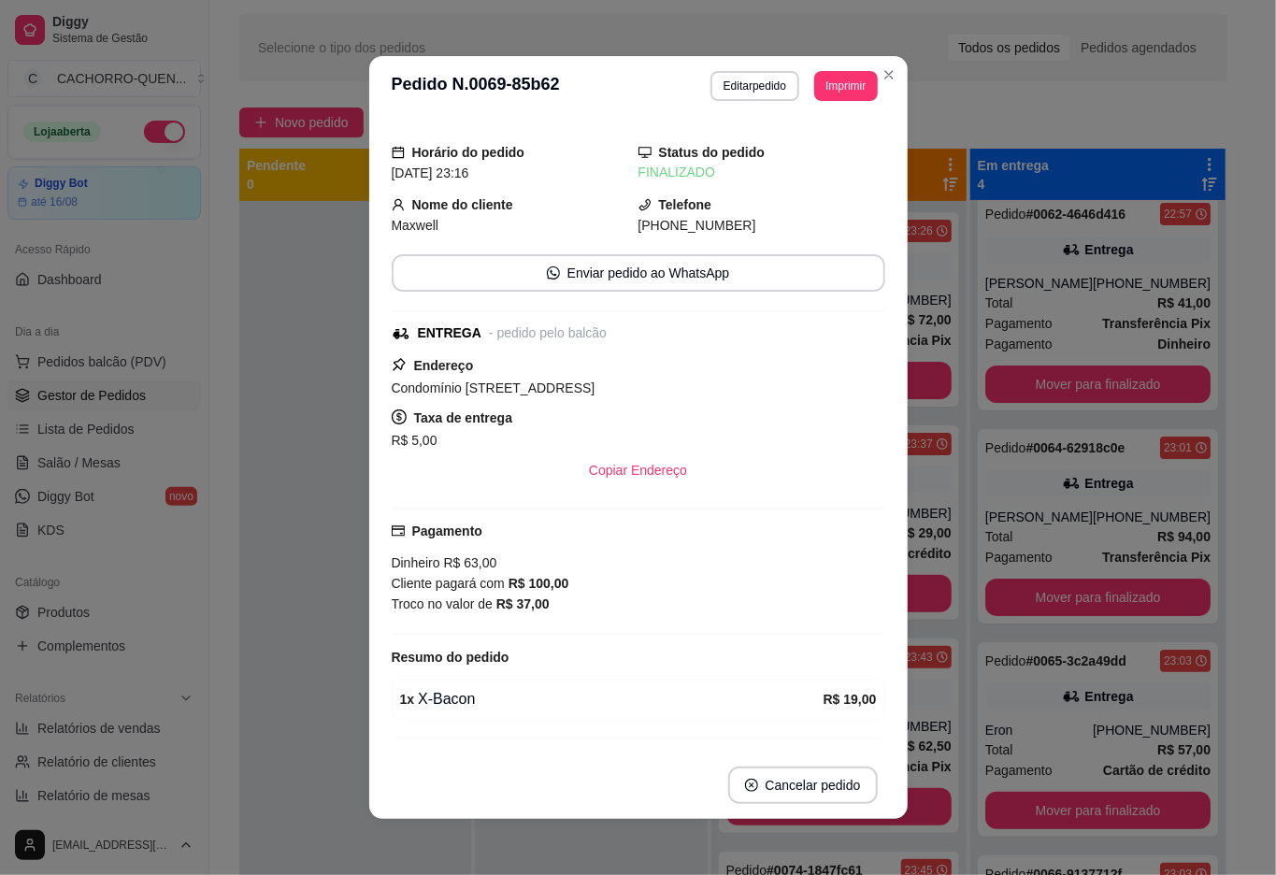
click at [308, 443] on div at bounding box center [355, 638] width 232 height 875
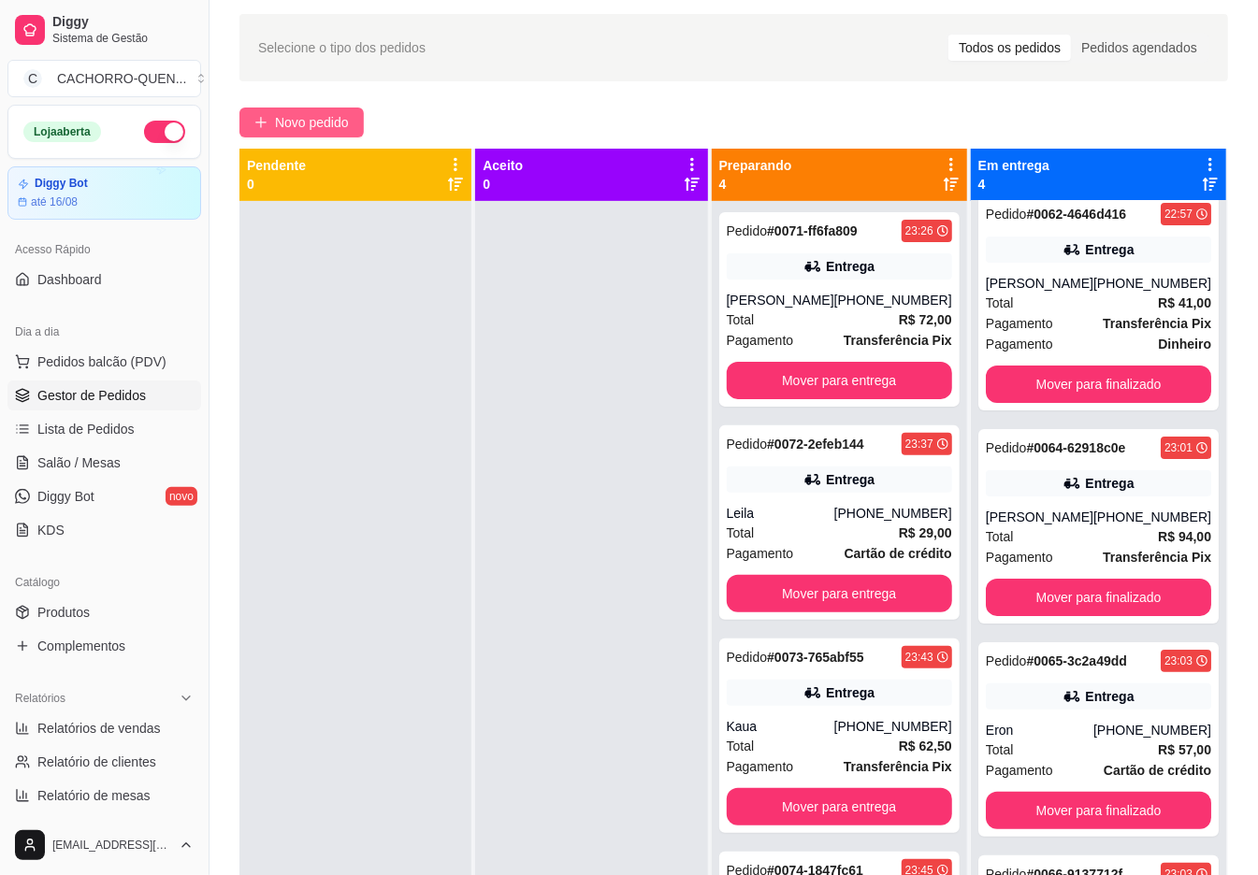
click at [319, 114] on span "Novo pedido" at bounding box center [312, 122] width 74 height 21
click at [307, 142] on input "Pesquisa" at bounding box center [422, 132] width 755 height 19
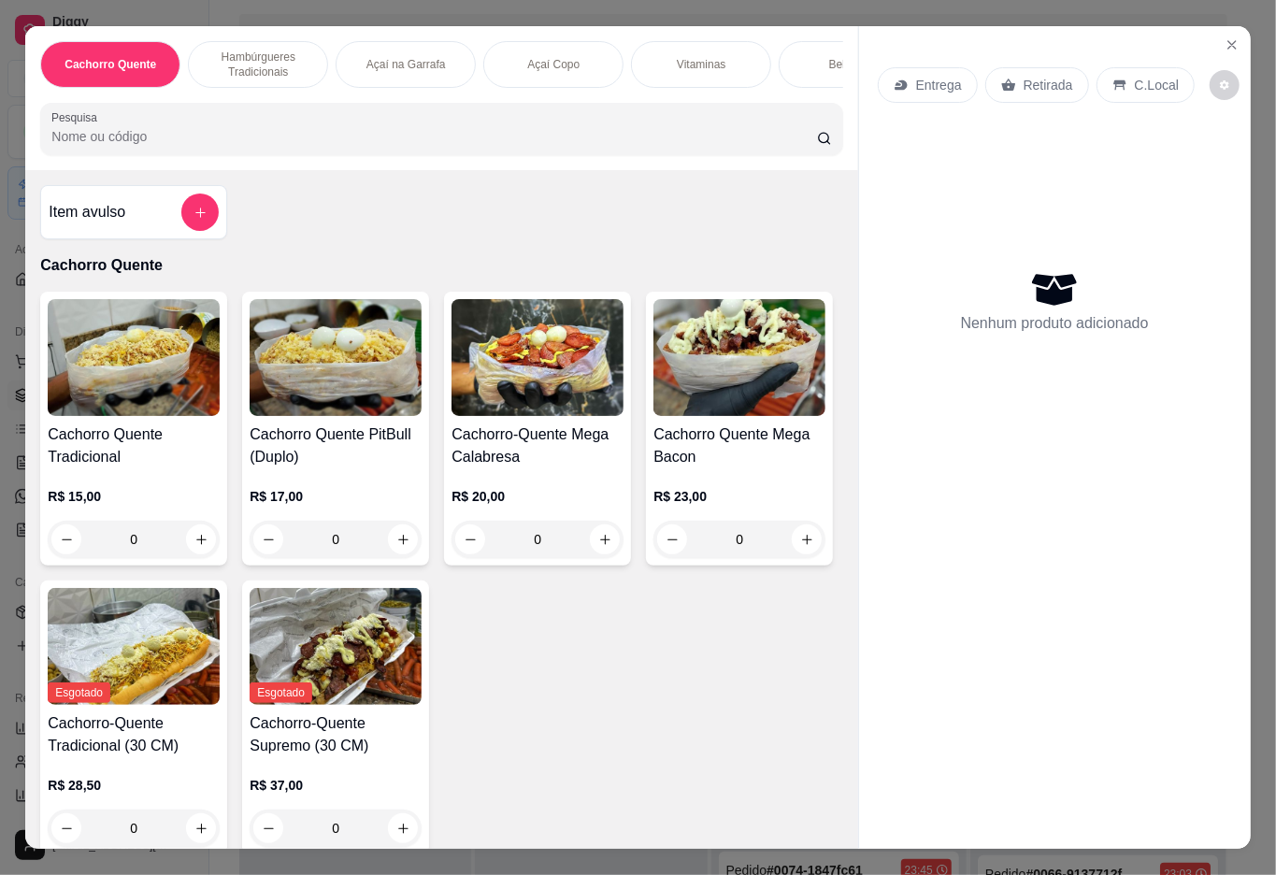
click at [196, 550] on div "0" at bounding box center [134, 539] width 172 height 37
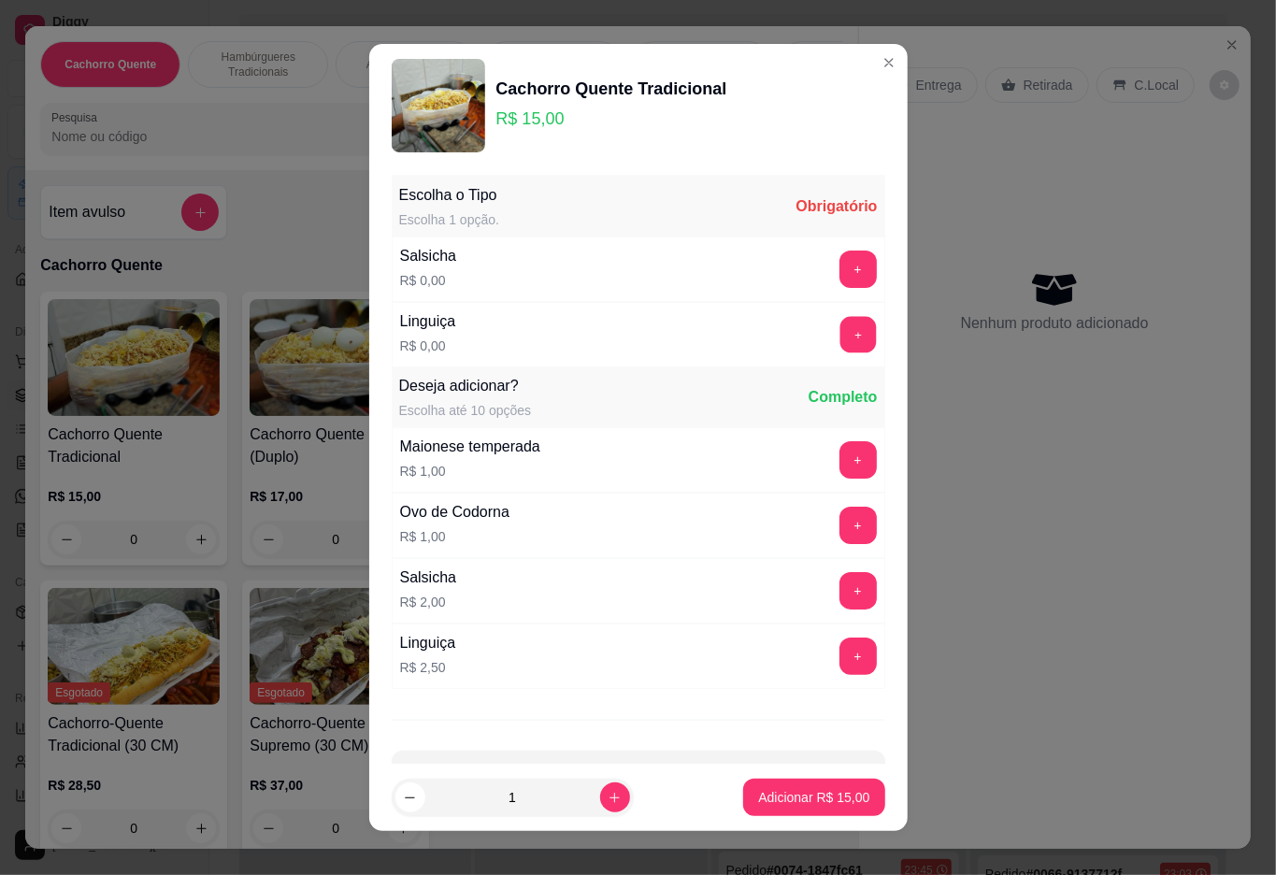
click at [840, 337] on button "+" at bounding box center [858, 334] width 36 height 36
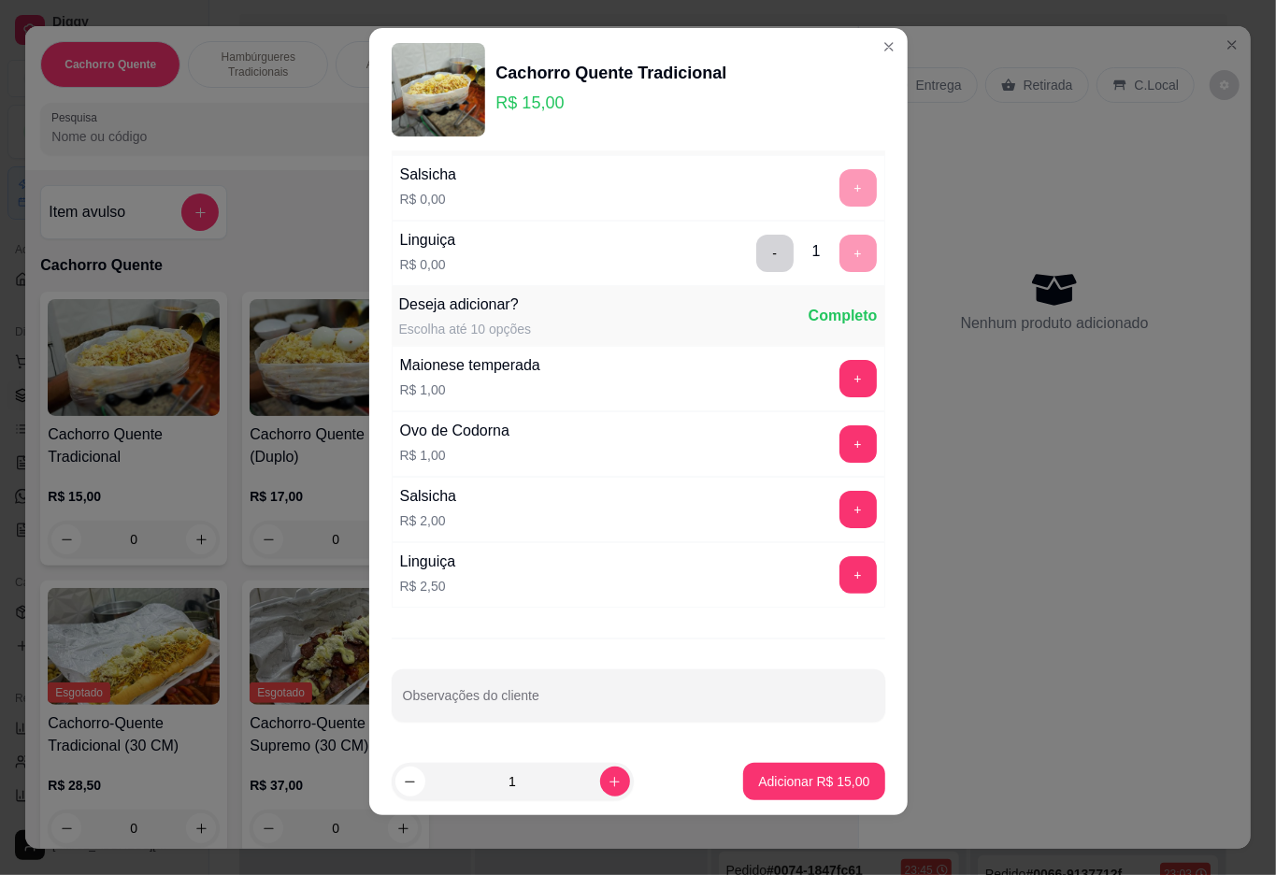
click at [776, 790] on p "Adicionar R$ 15,00" at bounding box center [813, 781] width 111 height 19
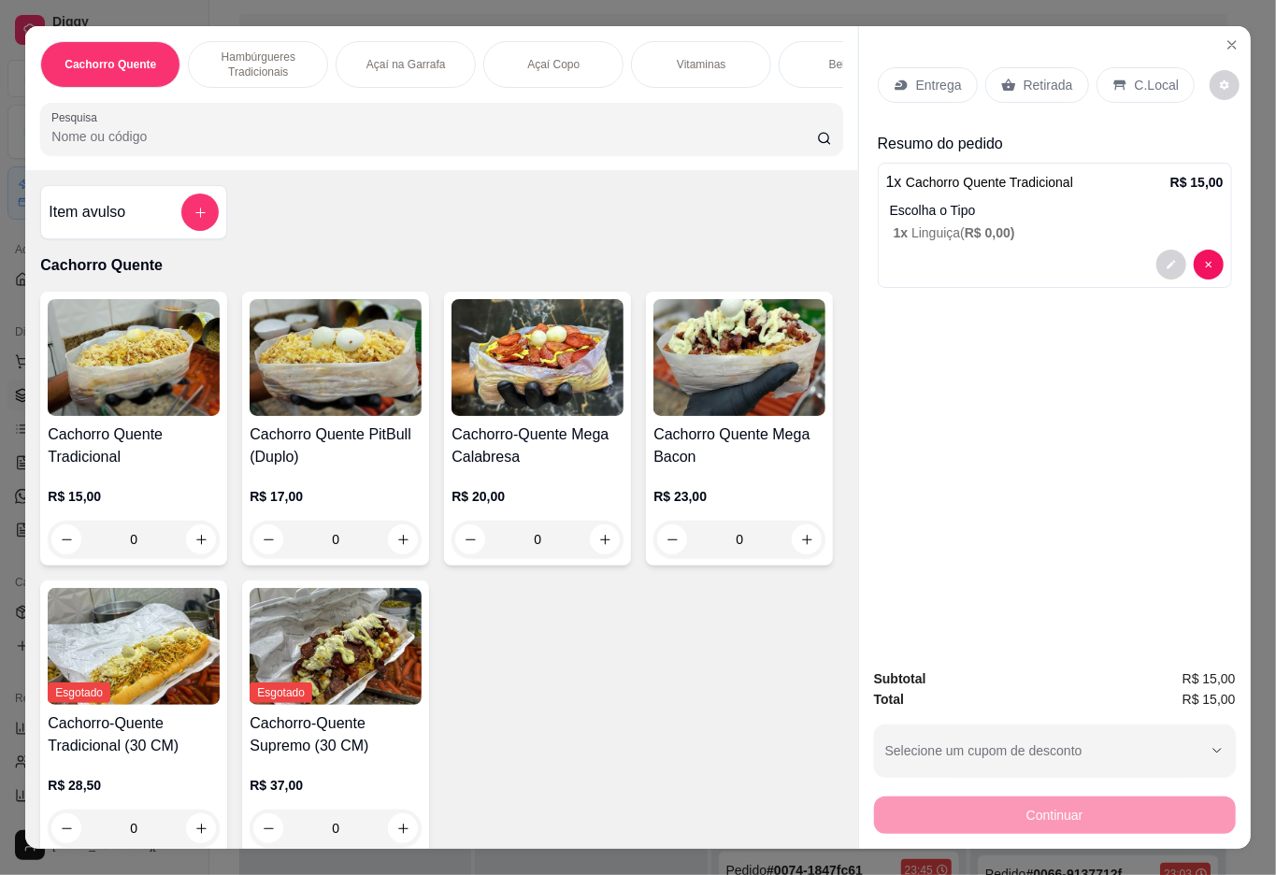
click at [266, 64] on p "Hambúrgueres Tradicionais" at bounding box center [258, 65] width 108 height 30
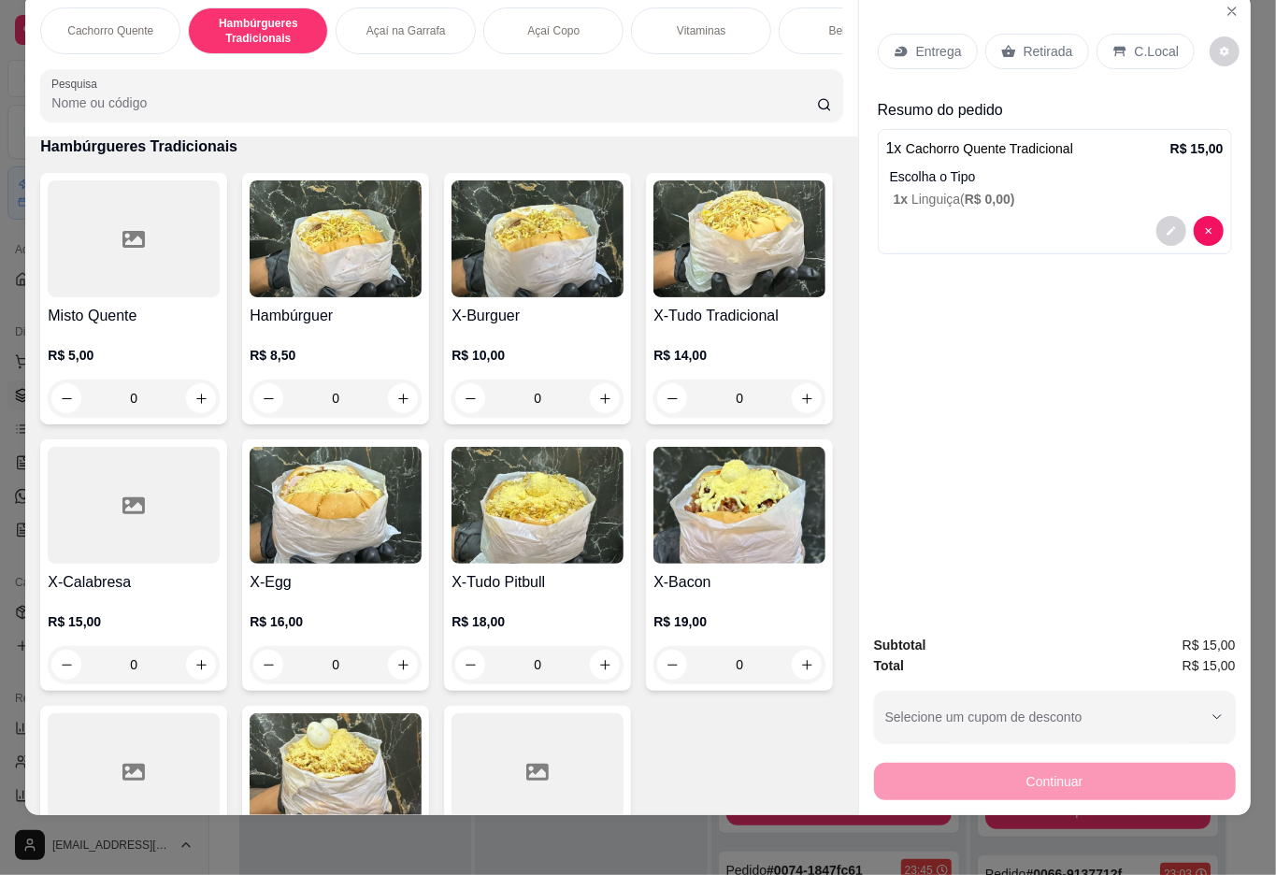
scroll to position [956, 0]
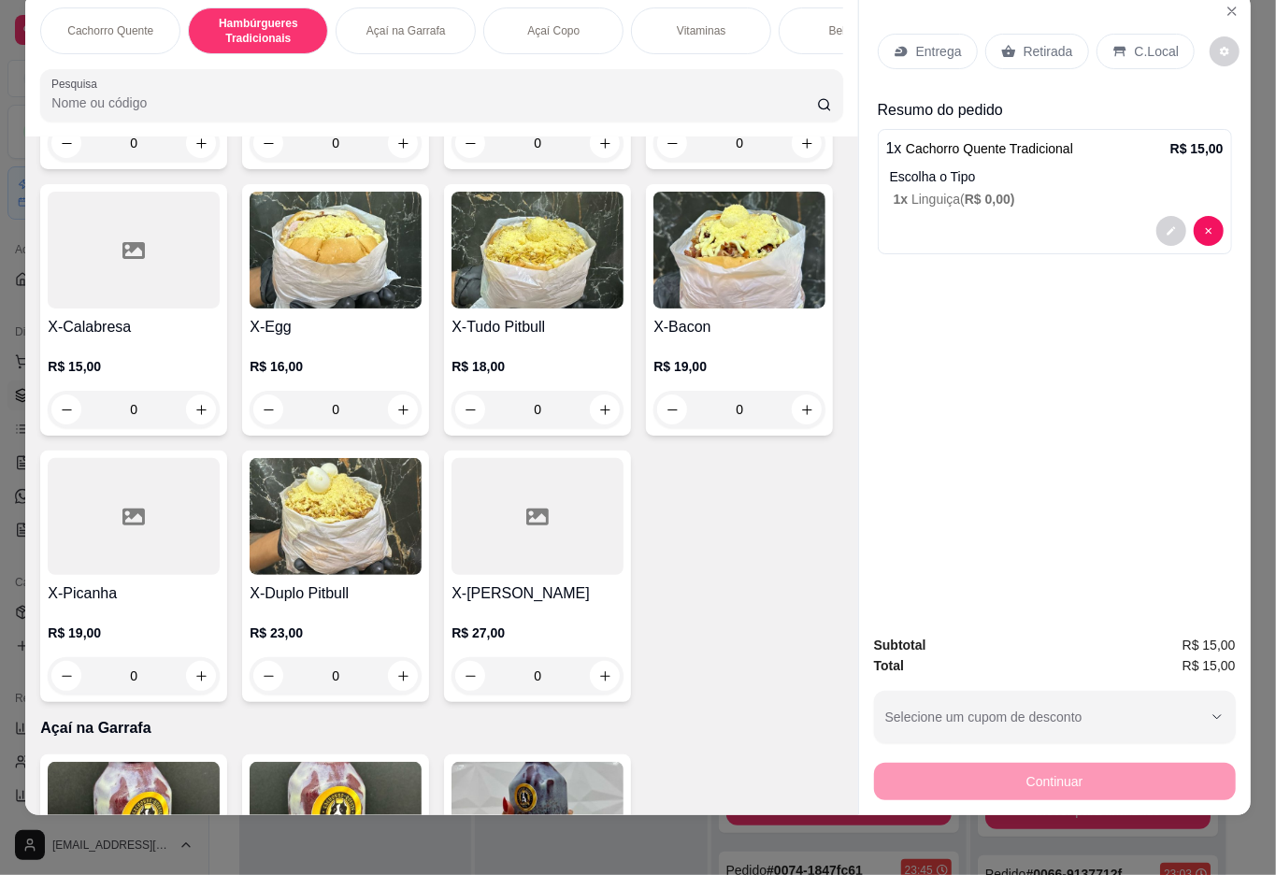
click at [422, 416] on div "0" at bounding box center [336, 409] width 172 height 37
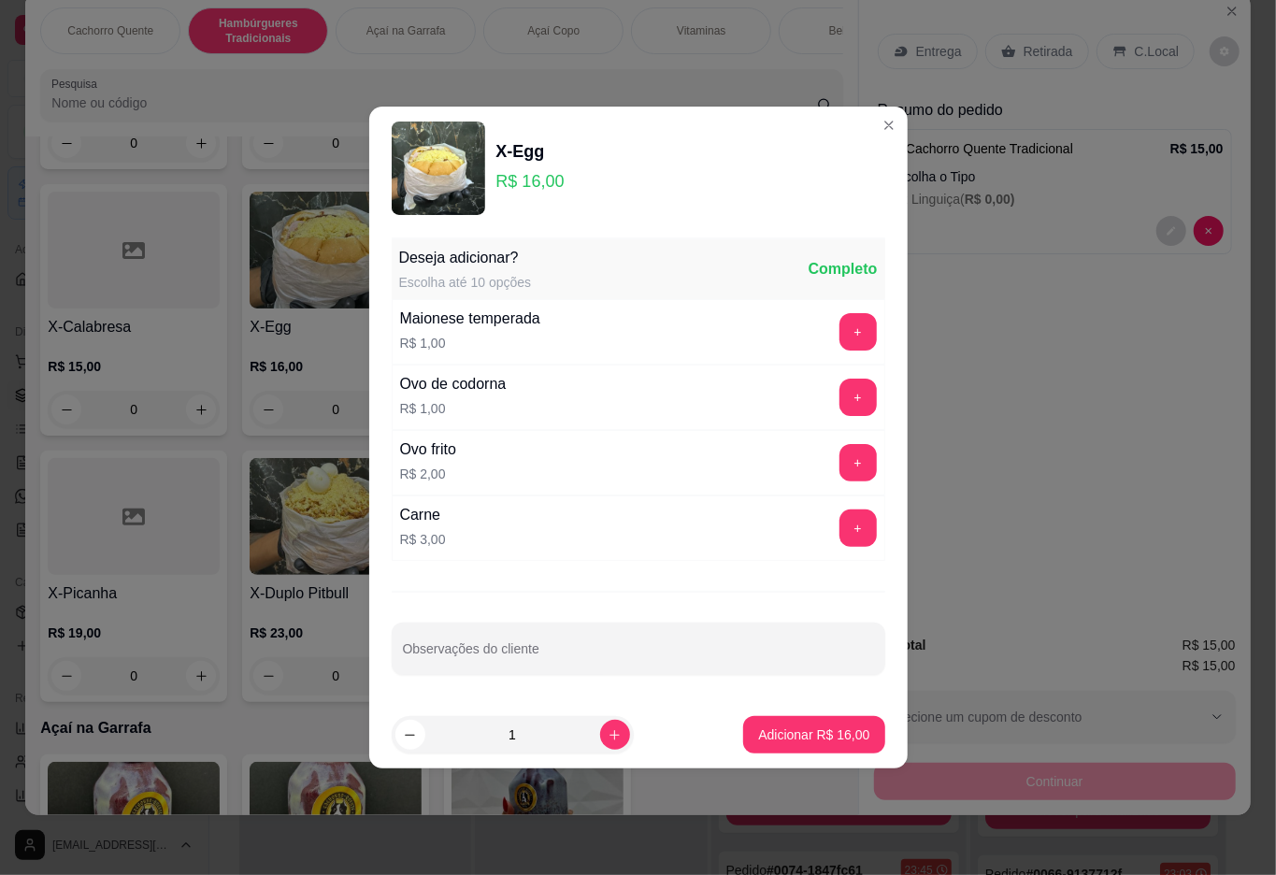
click at [771, 735] on p "Adicionar R$ 16,00" at bounding box center [813, 735] width 111 height 19
type input "1"
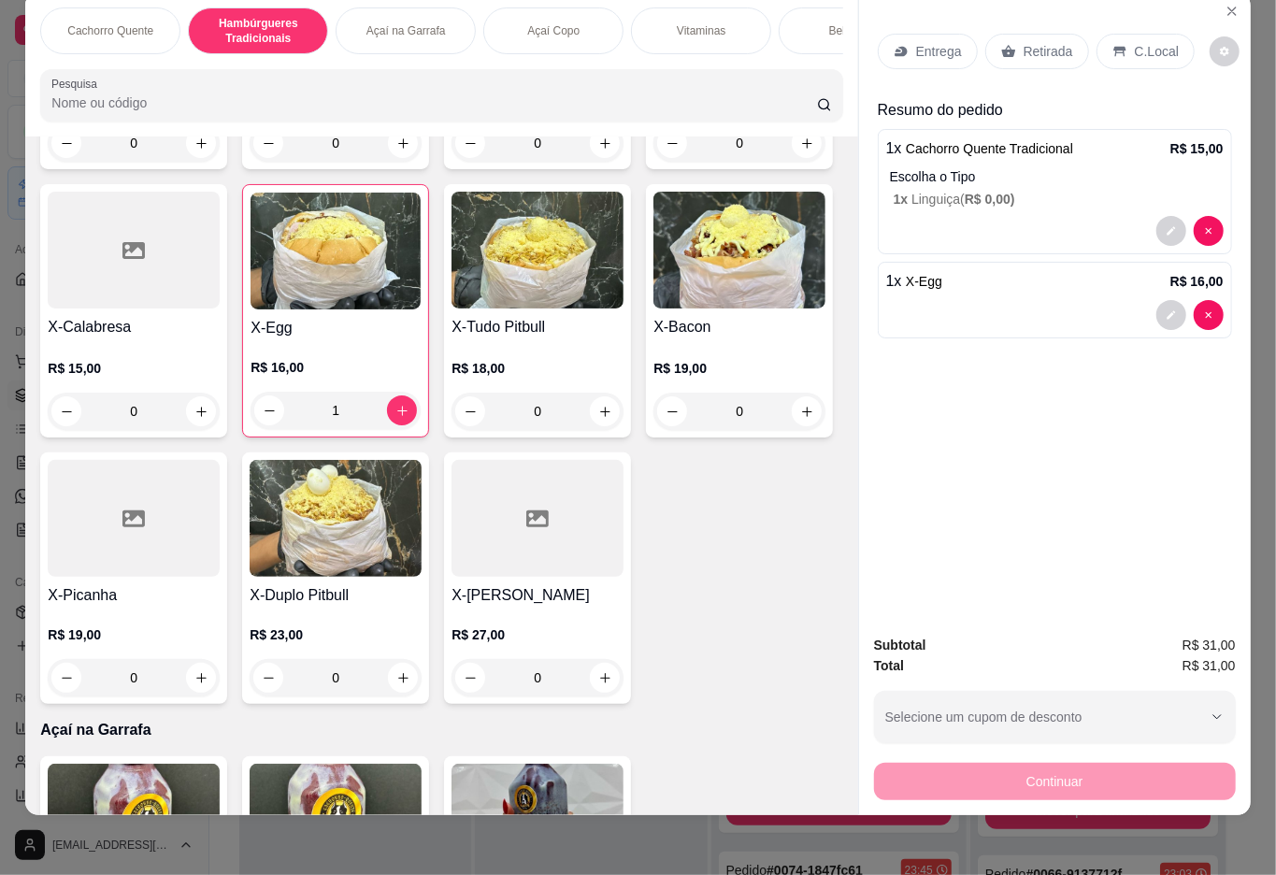
click at [527, 23] on p "Açaí Copo" at bounding box center [553, 30] width 52 height 15
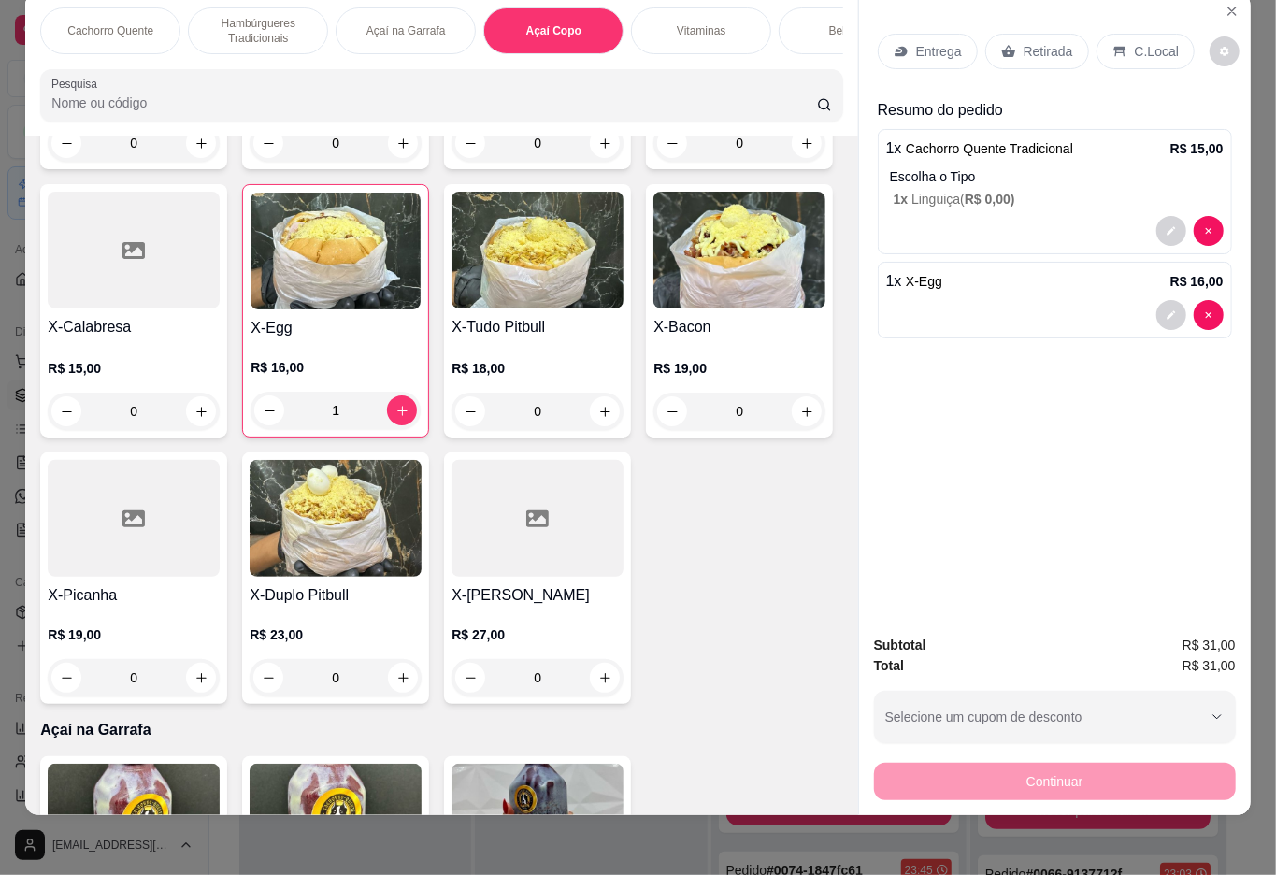
scroll to position [2109, 0]
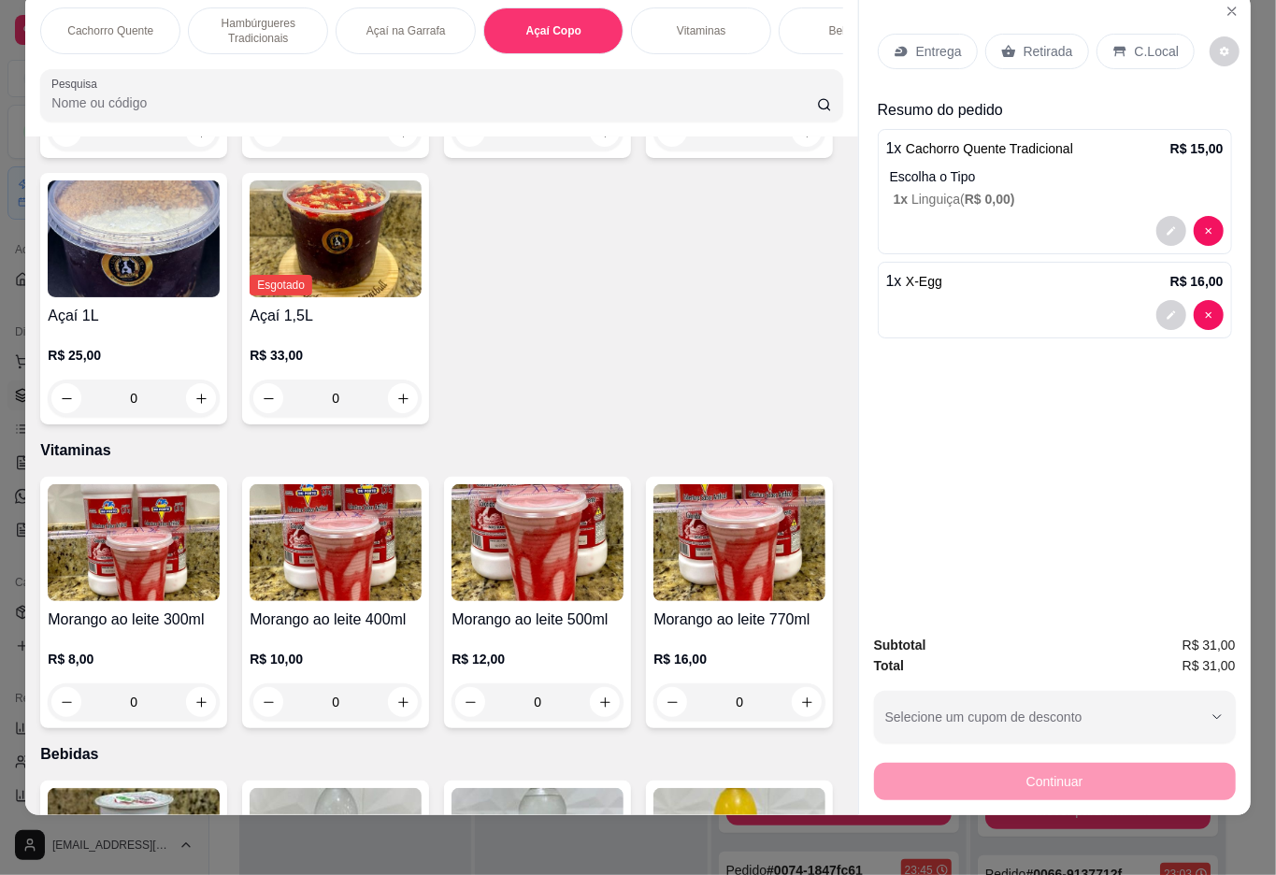
click at [191, 151] on div "0" at bounding box center [134, 131] width 172 height 37
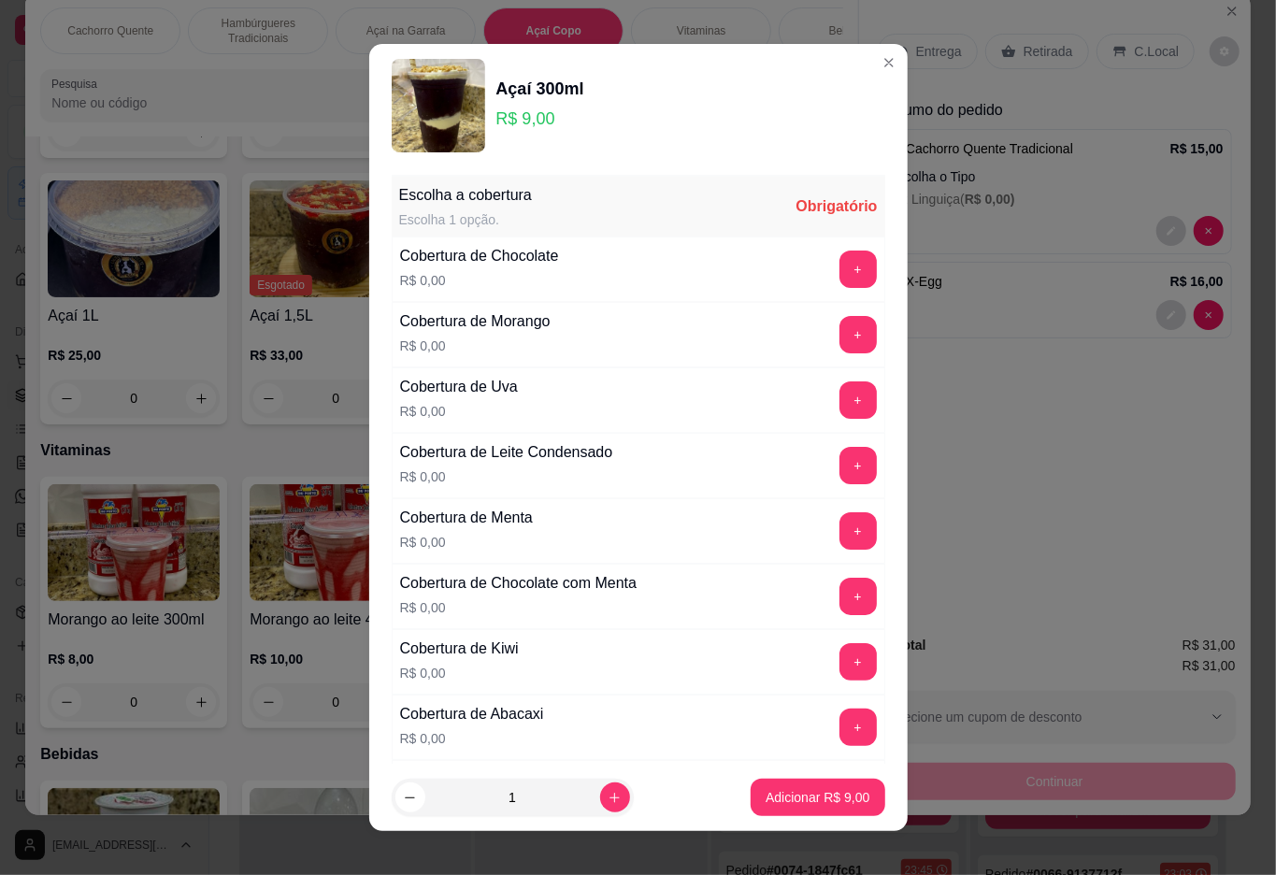
click at [840, 338] on button "+" at bounding box center [858, 334] width 37 height 37
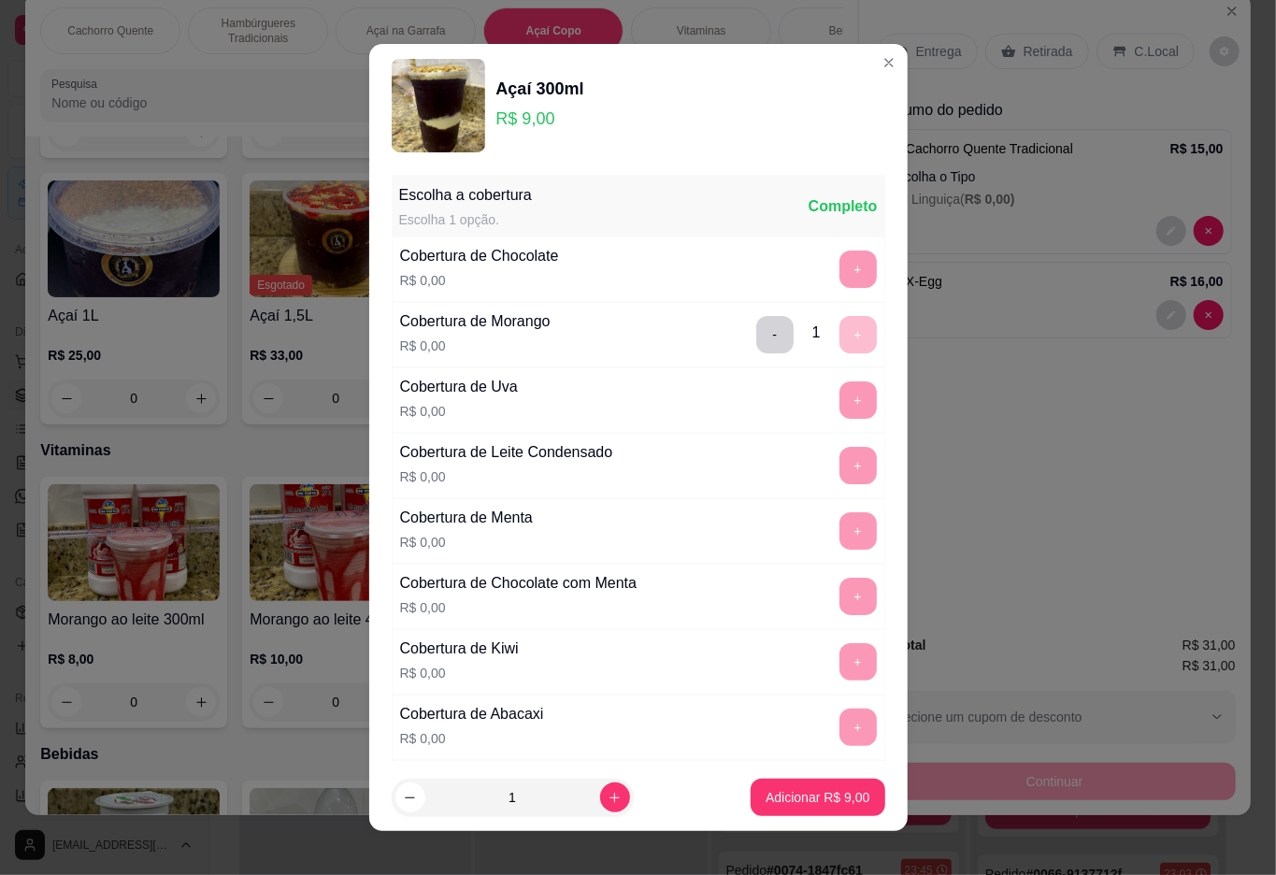
scroll to position [16, 0]
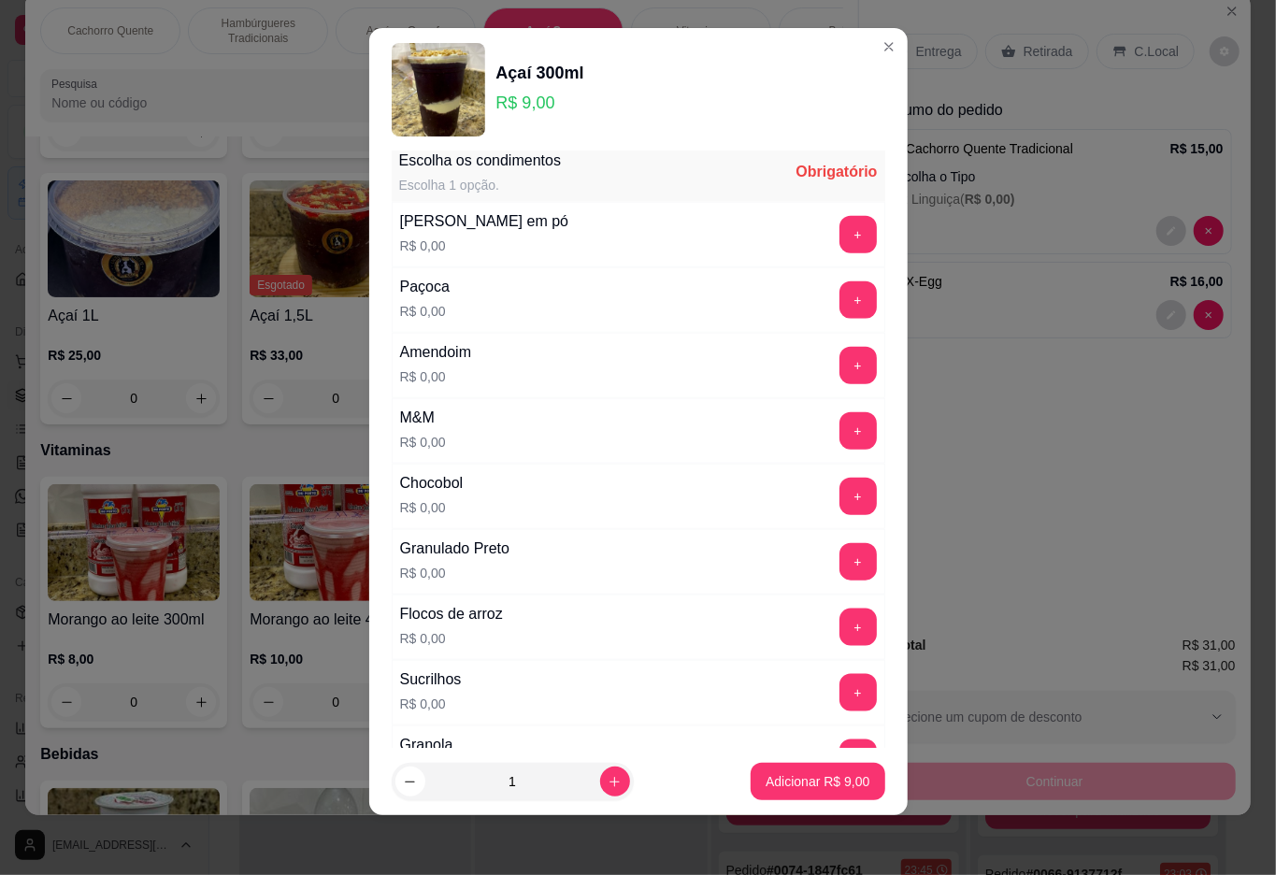
click at [840, 574] on button "+" at bounding box center [858, 561] width 37 height 37
click at [768, 774] on p "Adicionar R$ 9,00" at bounding box center [818, 782] width 101 height 18
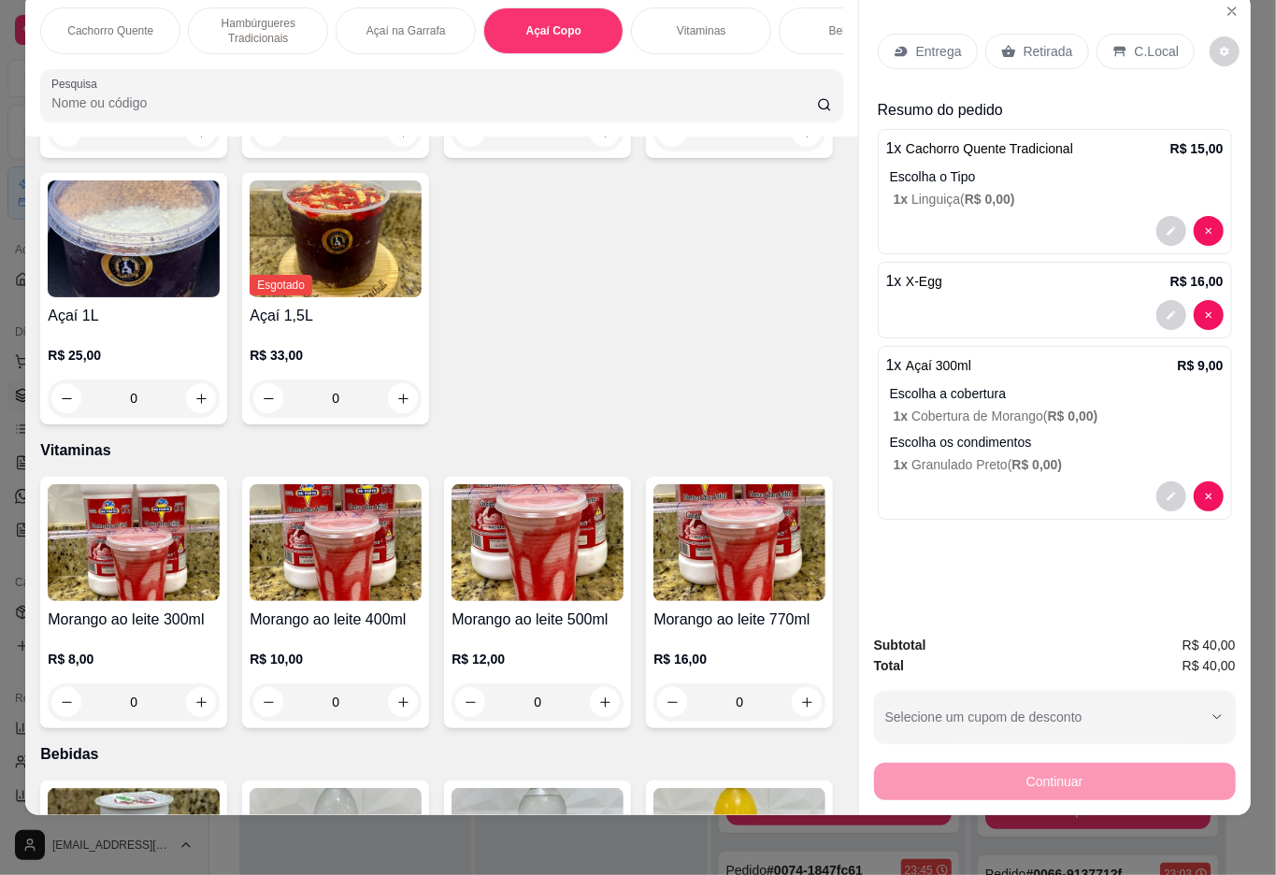
click at [1024, 42] on p "Retirada" at bounding box center [1049, 51] width 50 height 19
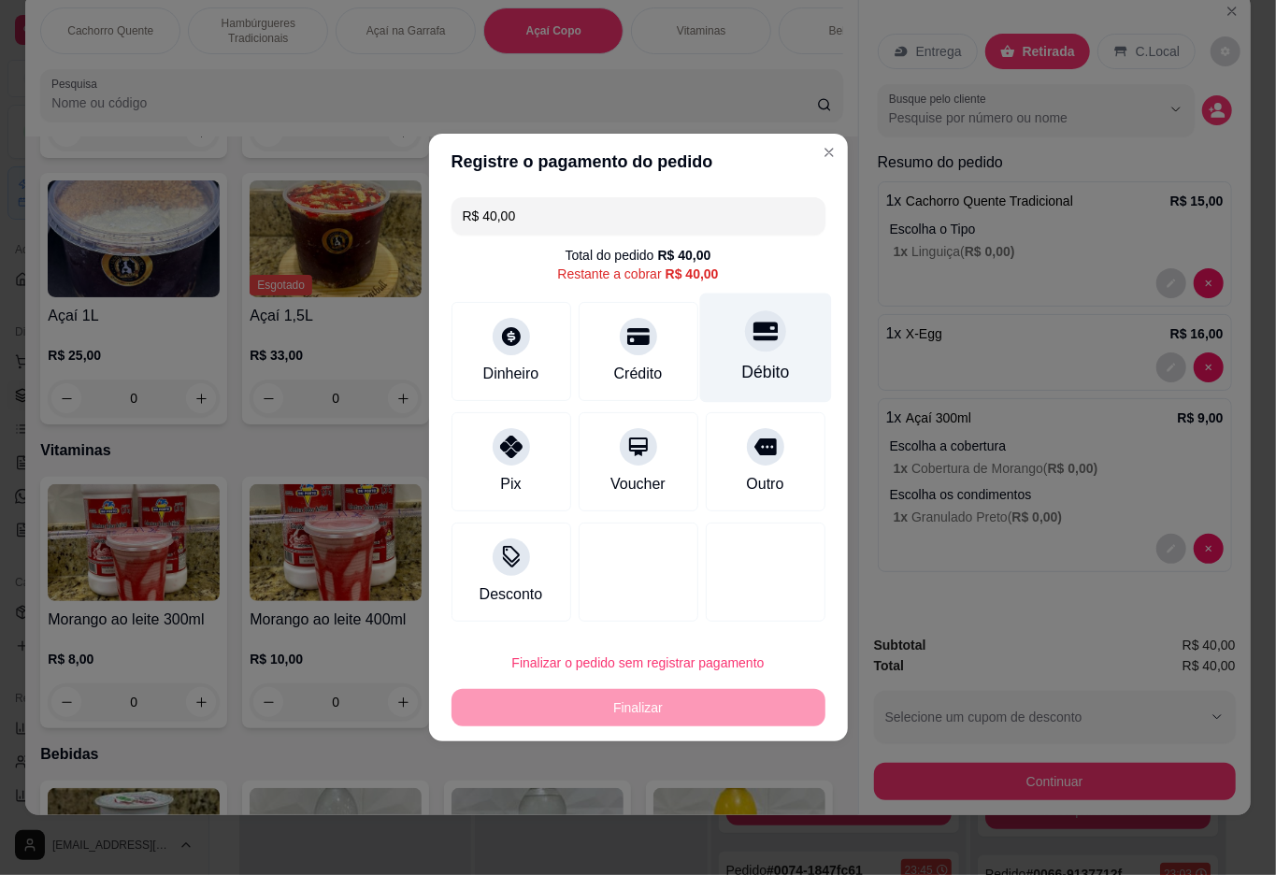
click at [768, 353] on div "Débito" at bounding box center [765, 348] width 132 height 109
type input "R$ 0,00"
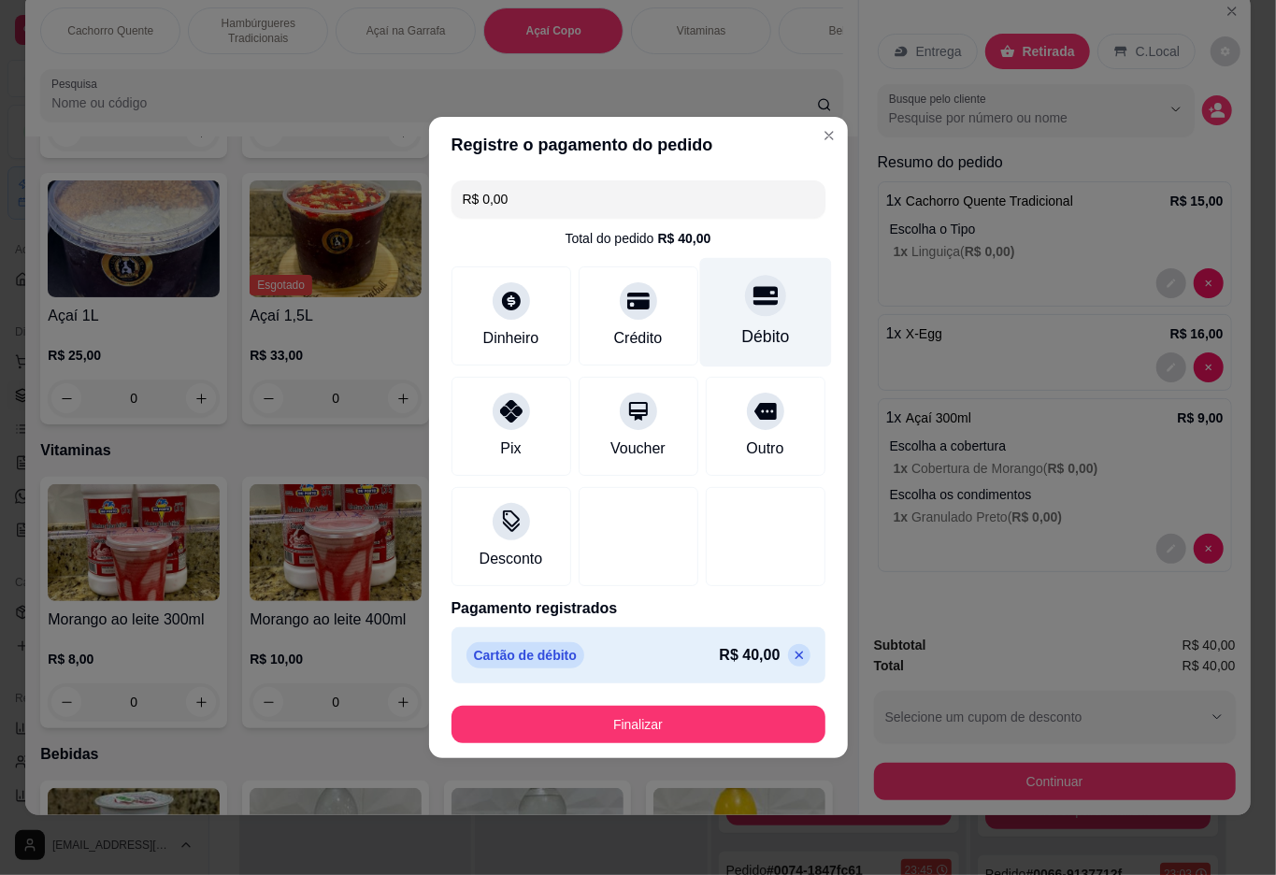
click at [637, 727] on button "Finalizar" at bounding box center [639, 724] width 374 height 37
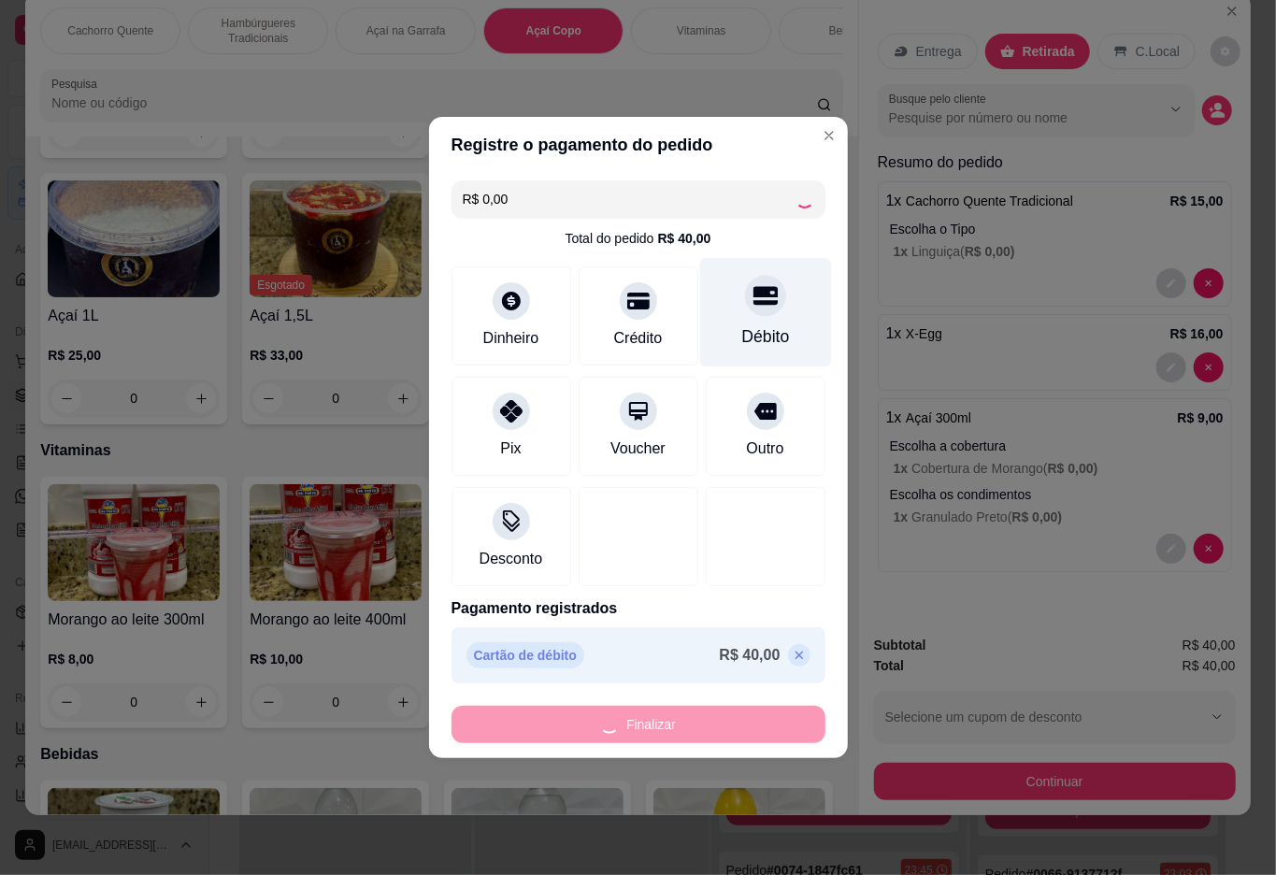
type input "0"
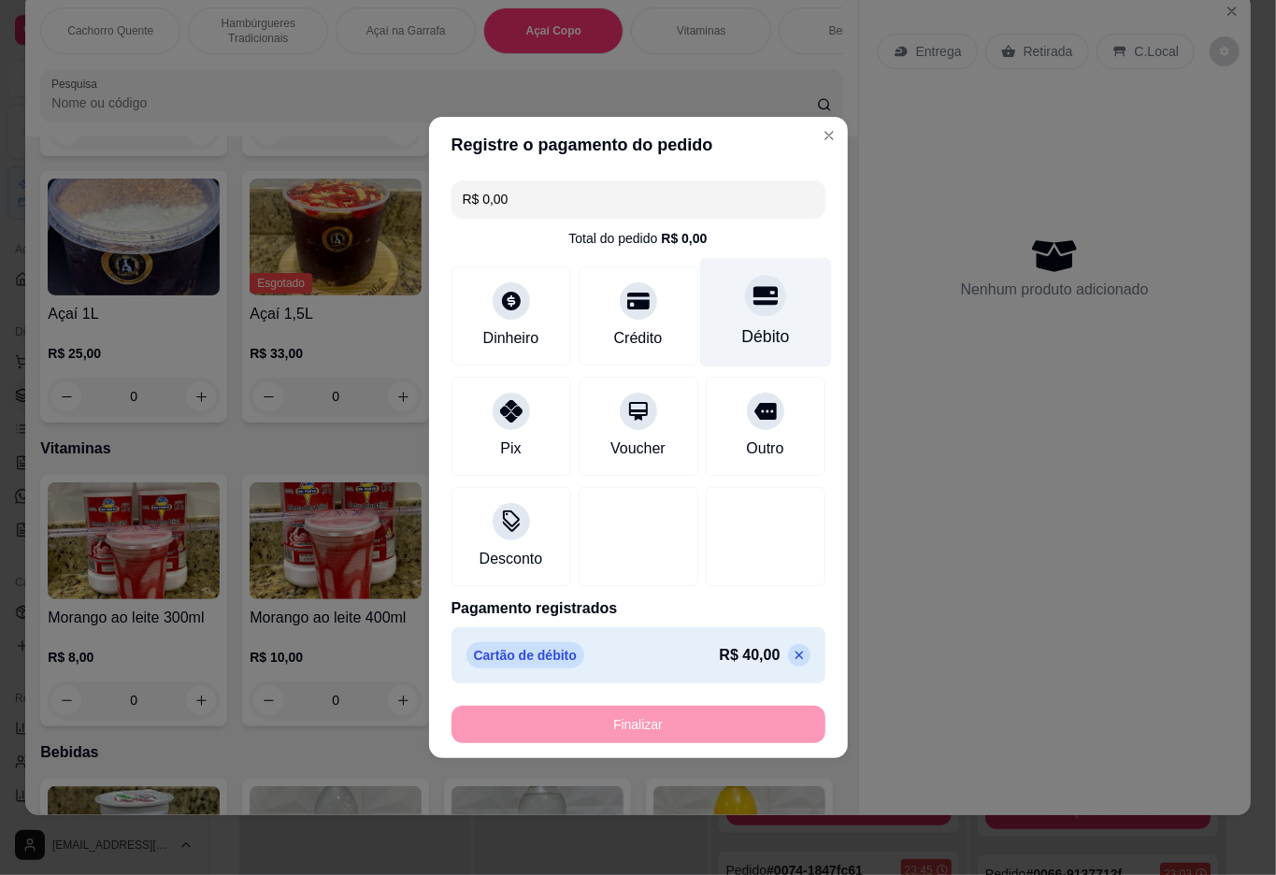
type input "-R$ 40,00"
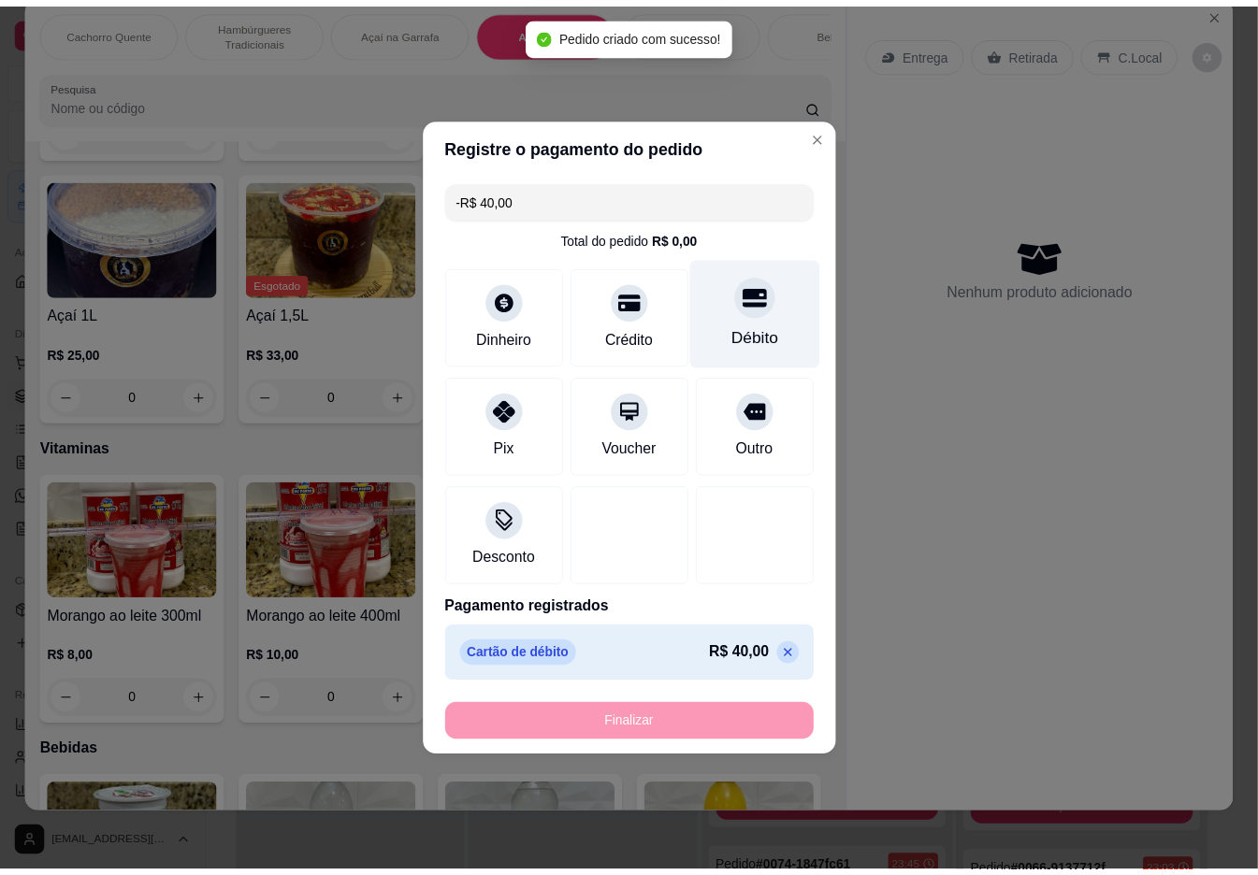
scroll to position [2107, 0]
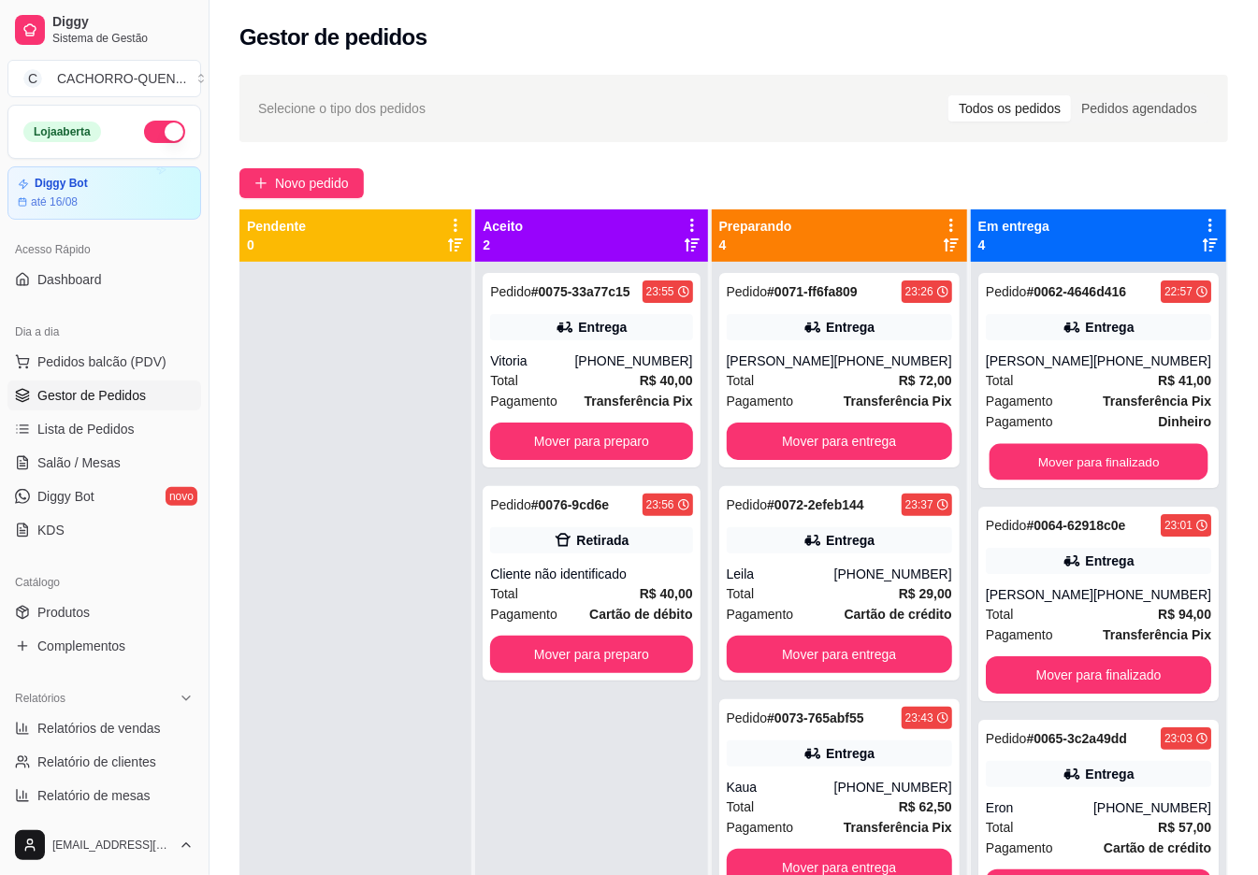
click at [1072, 481] on button "Mover para finalizado" at bounding box center [1097, 462] width 219 height 36
click at [1081, 481] on button "Mover para finalizado" at bounding box center [1098, 461] width 225 height 37
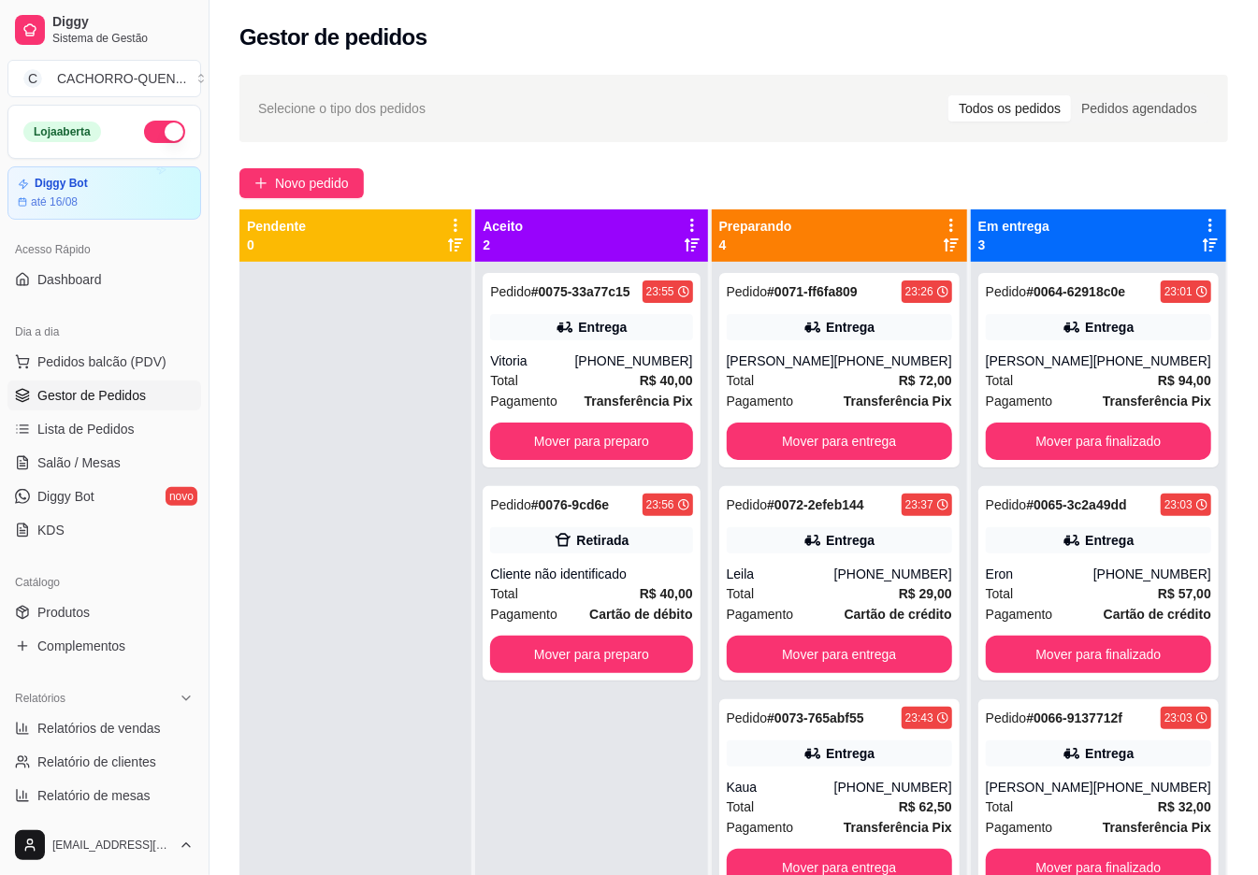
click at [1135, 655] on button "Mover para finalizado" at bounding box center [1098, 654] width 225 height 37
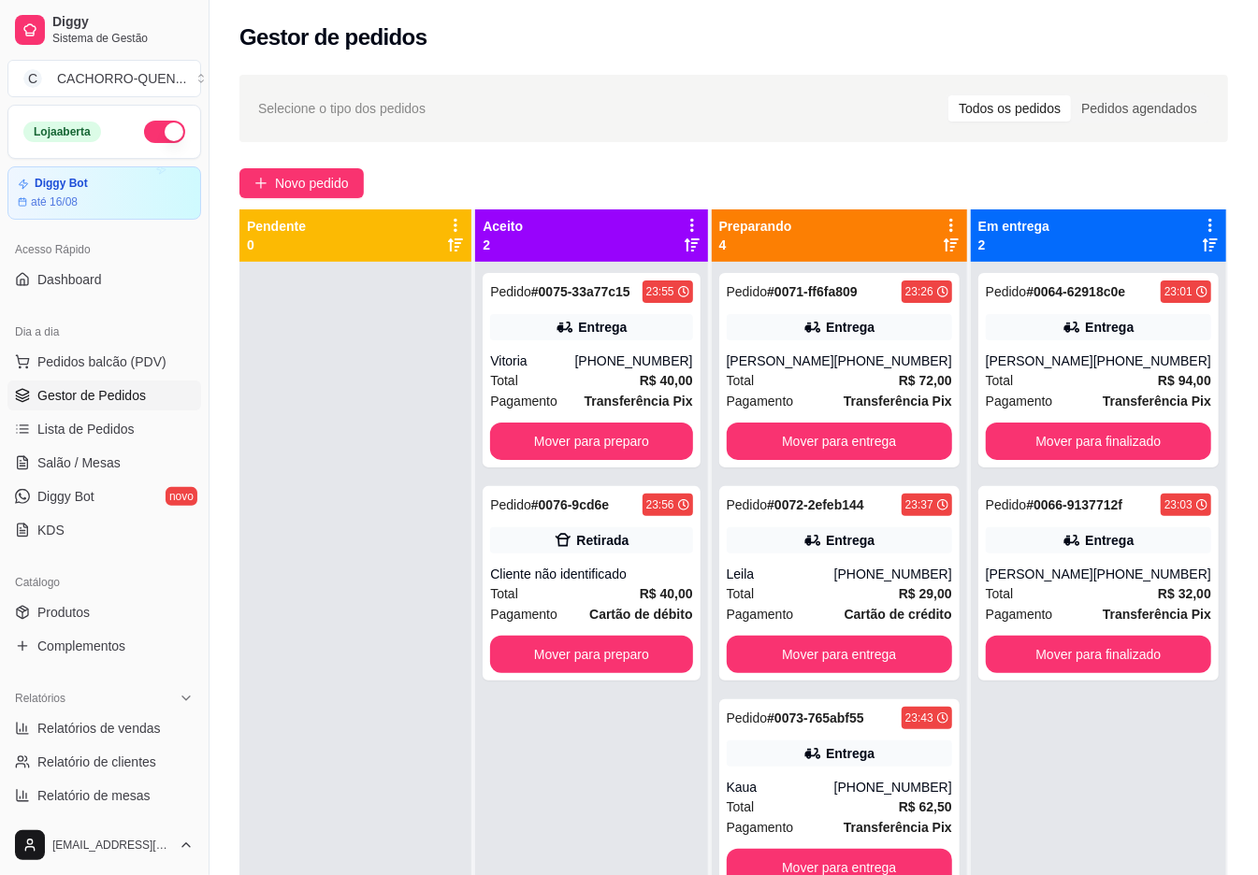
click at [1112, 641] on button "Mover para finalizado" at bounding box center [1098, 654] width 225 height 37
click at [1088, 644] on button "Mover para finalizado" at bounding box center [1097, 655] width 219 height 36
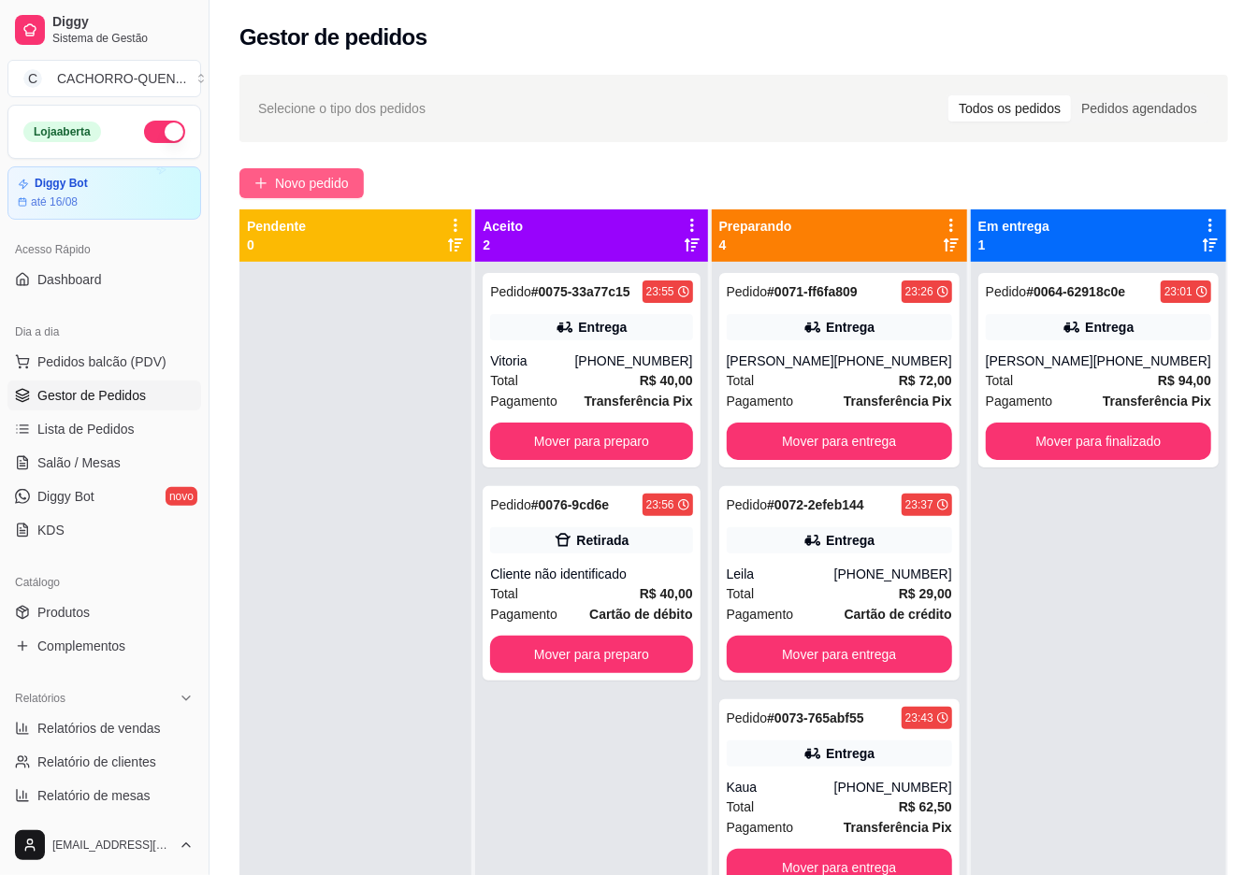
click at [303, 192] on span "Novo pedido" at bounding box center [312, 183] width 74 height 21
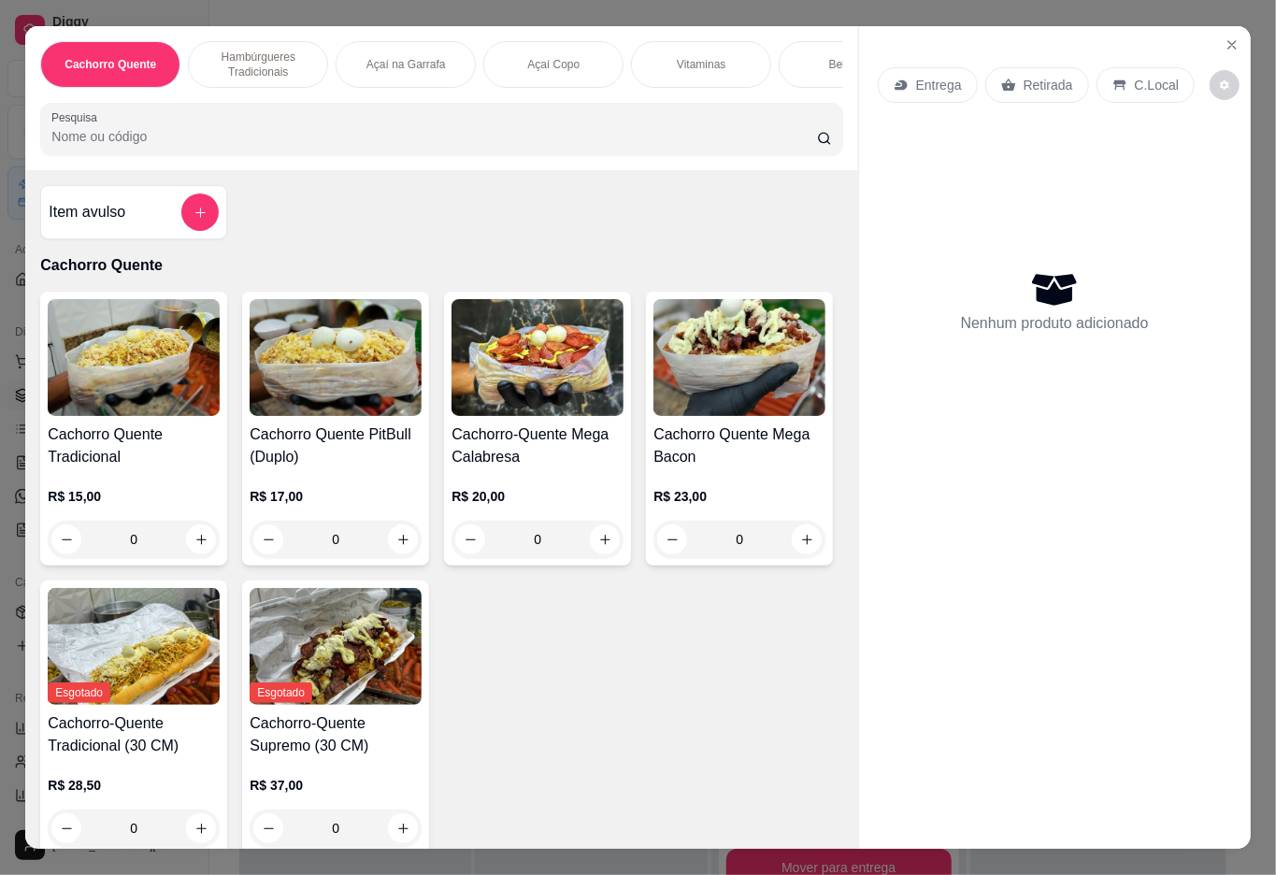
click at [805, 56] on div "Bebidas" at bounding box center [849, 64] width 140 height 47
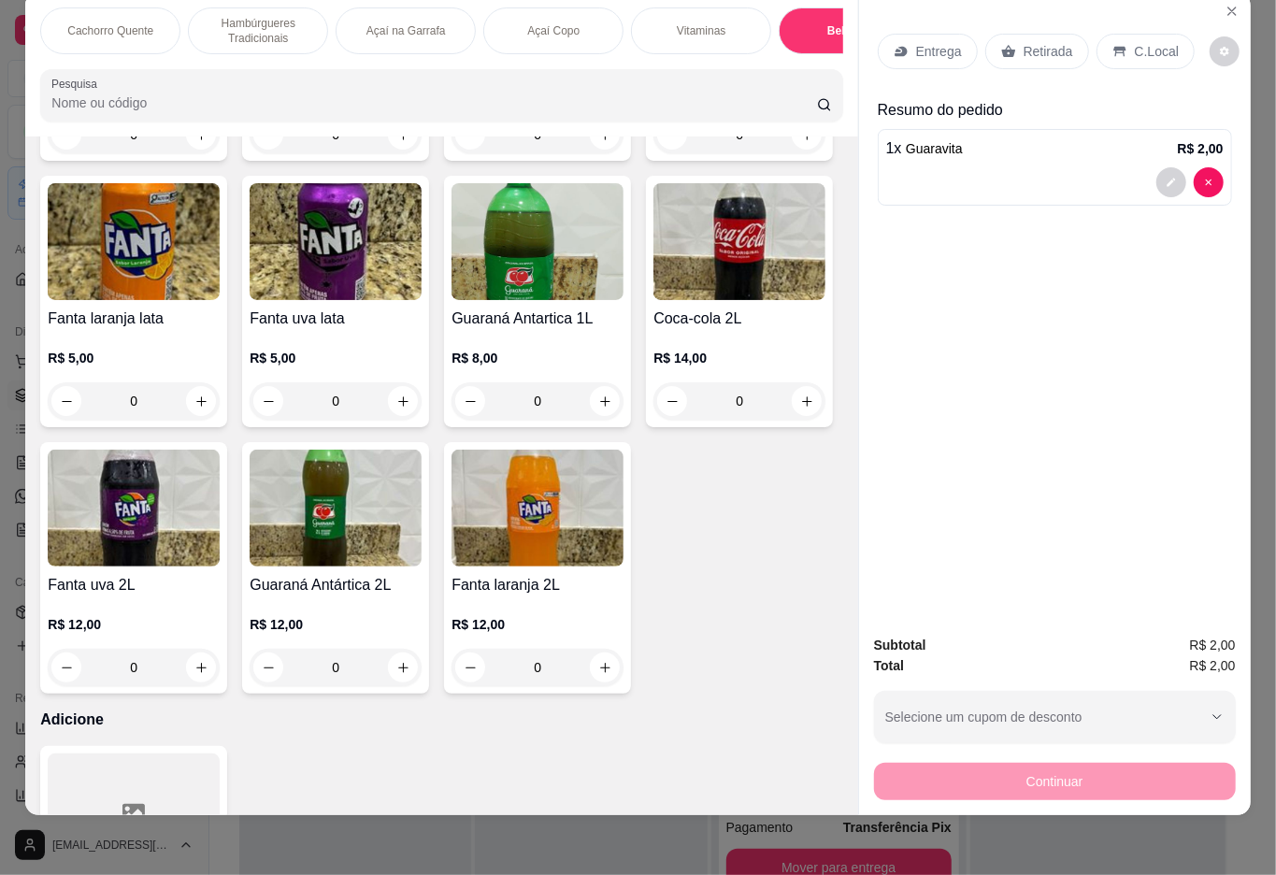
type input "2"
click at [1025, 42] on p "Retirada" at bounding box center [1049, 51] width 50 height 19
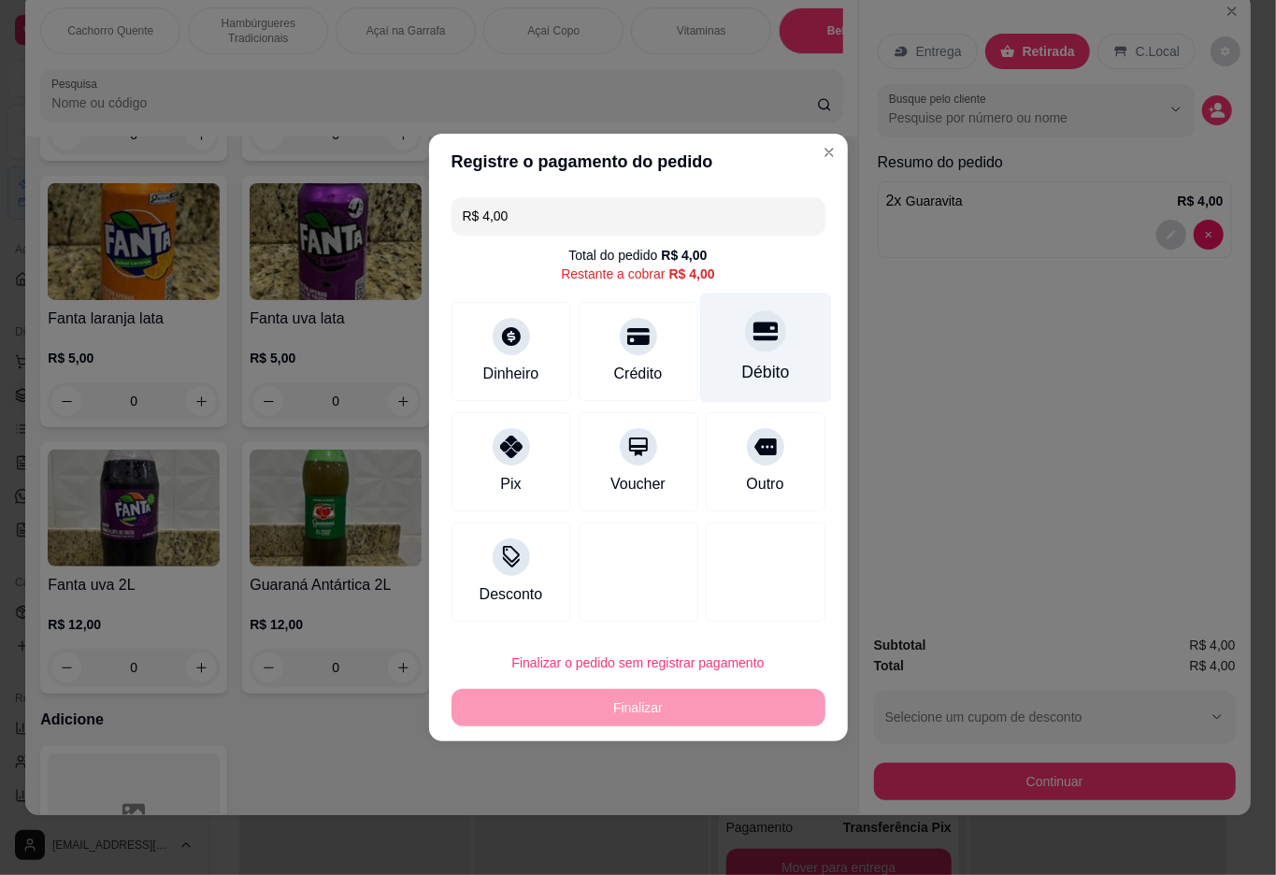
click at [739, 303] on div "Débito" at bounding box center [765, 348] width 132 height 109
type input "R$ 0,00"
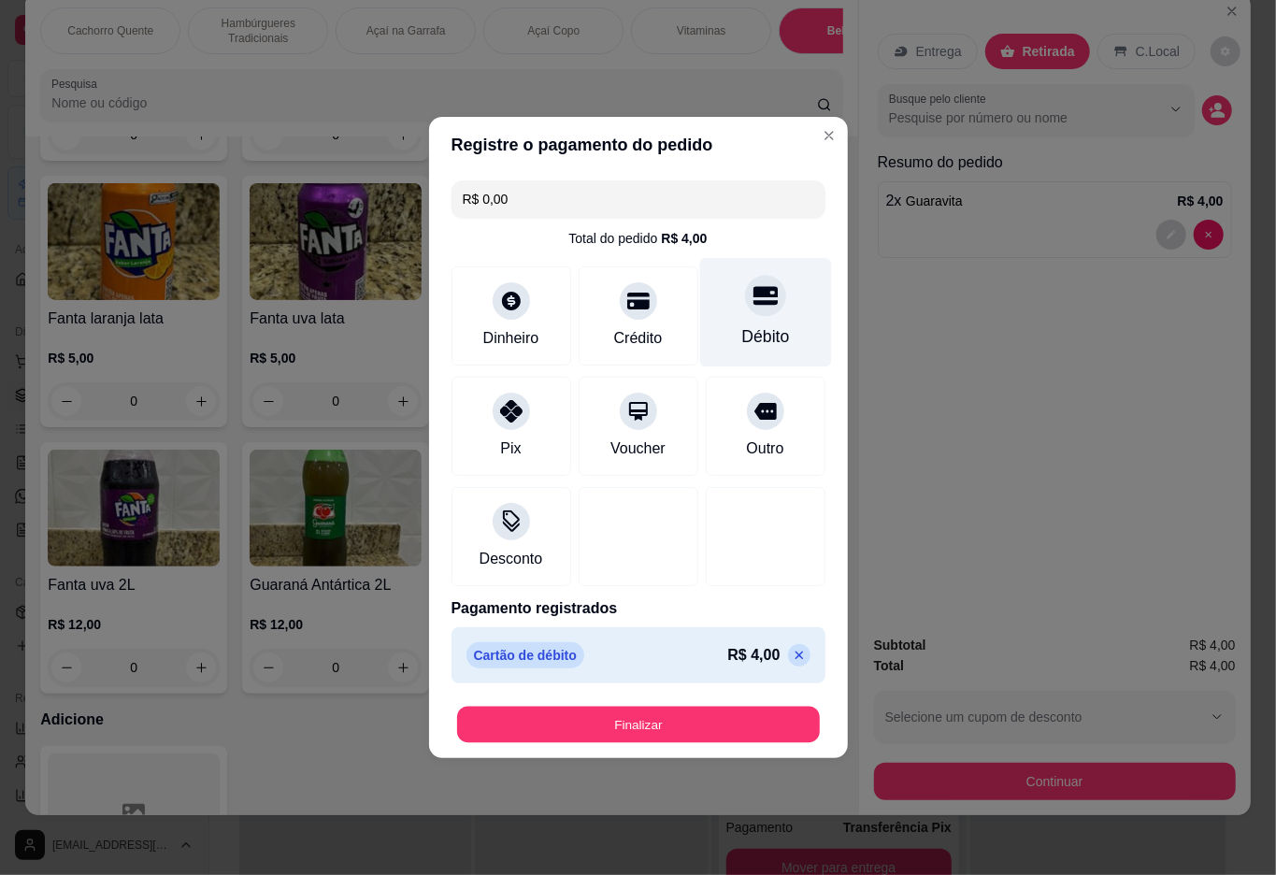
click at [724, 715] on button "Finalizar" at bounding box center [638, 725] width 363 height 36
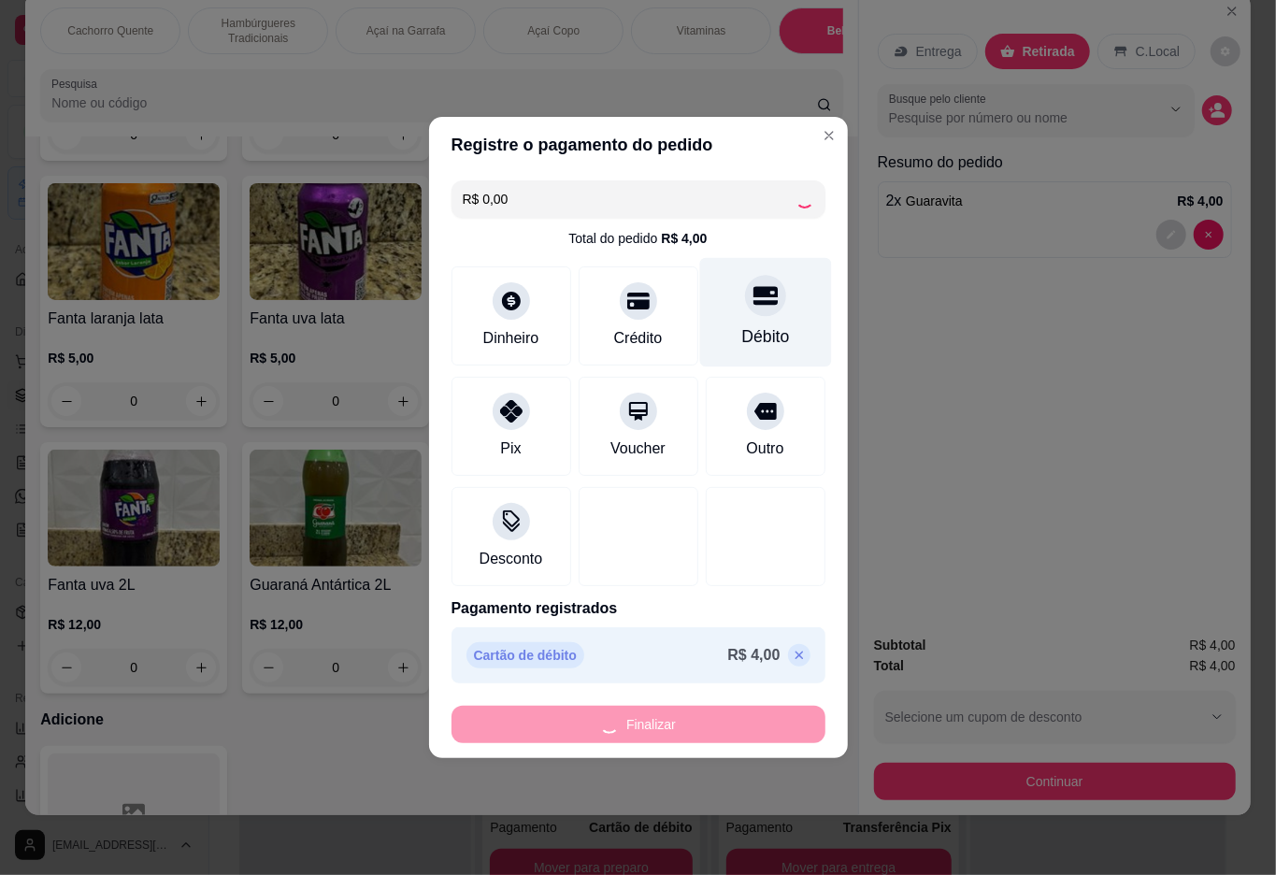
type input "0"
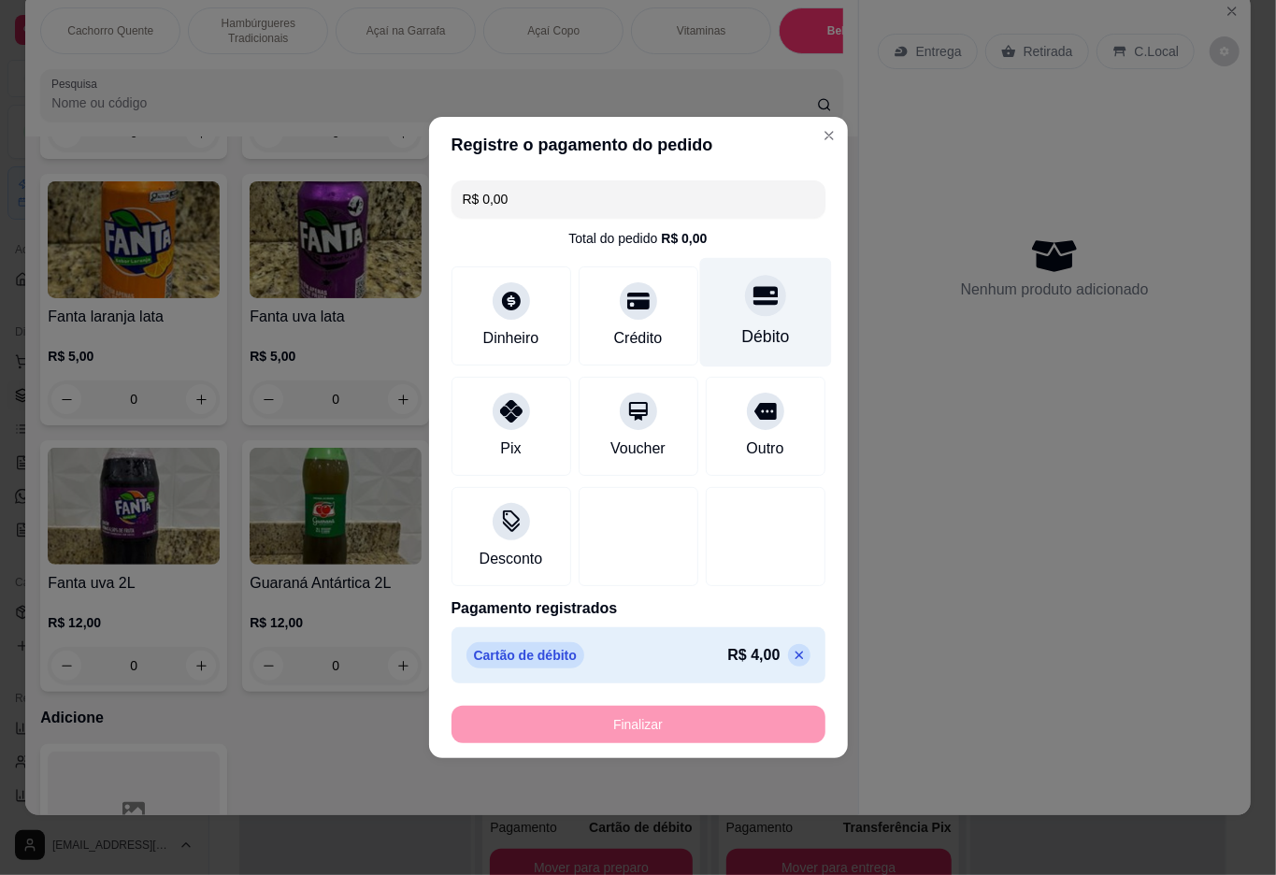
type input "-R$ 4,00"
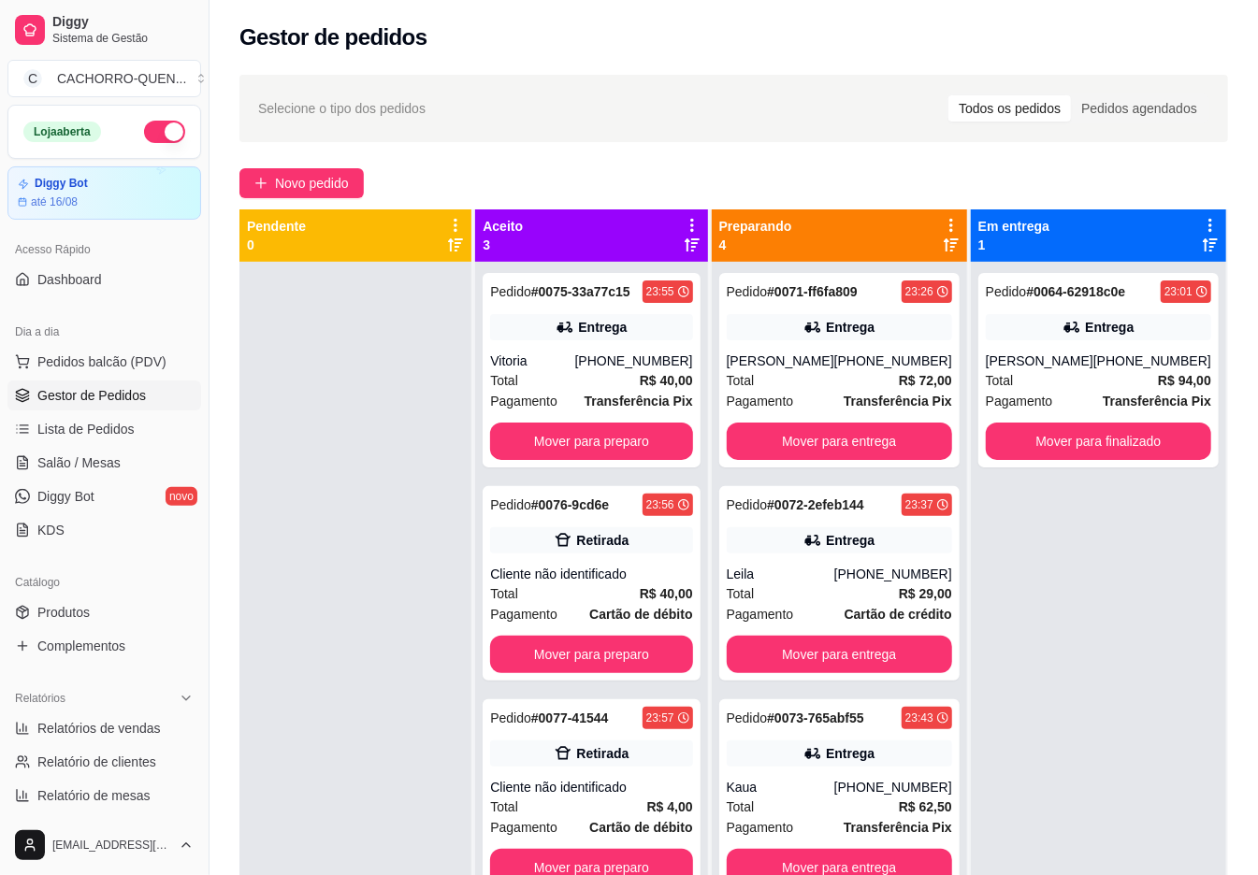
click at [1040, 441] on button "Mover para finalizado" at bounding box center [1098, 441] width 225 height 37
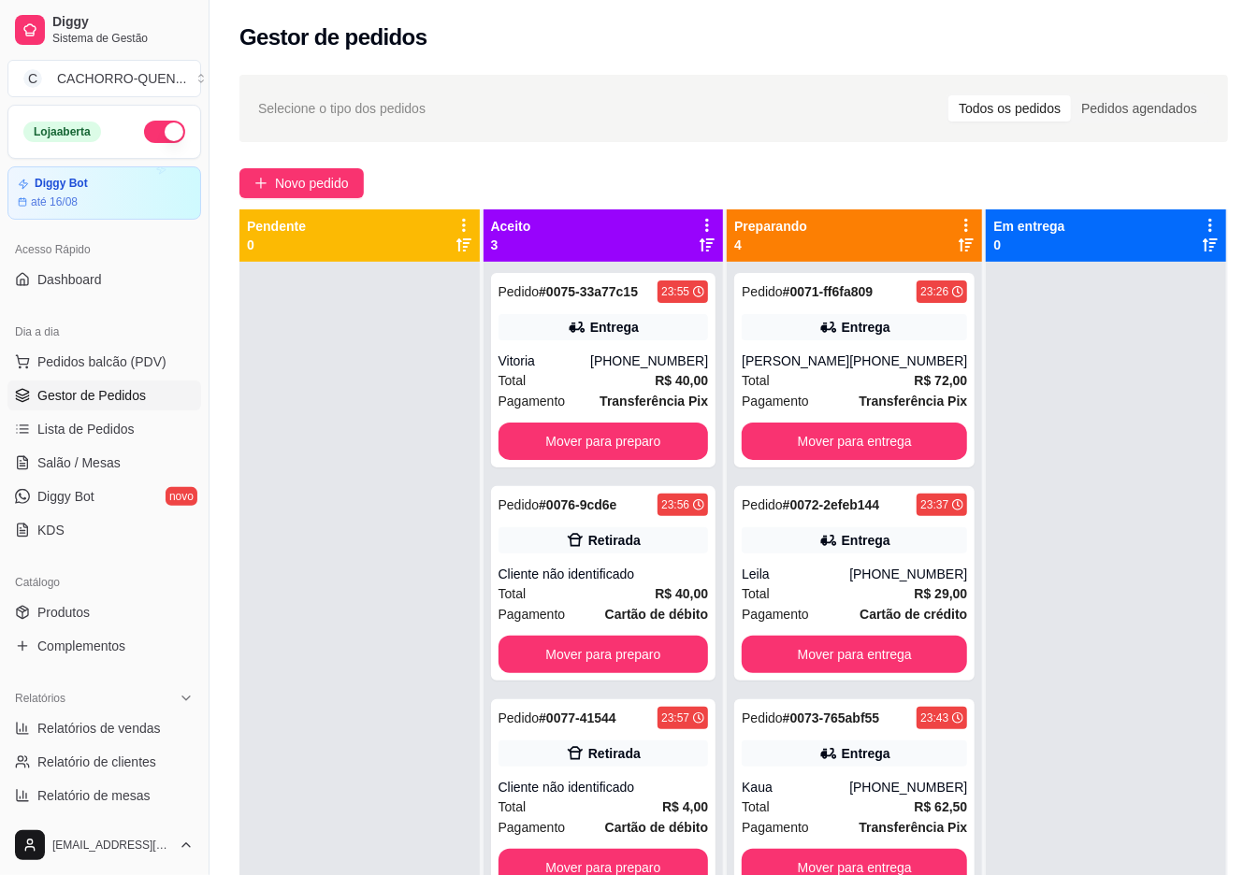
click at [828, 460] on button "Mover para entrega" at bounding box center [853, 441] width 225 height 37
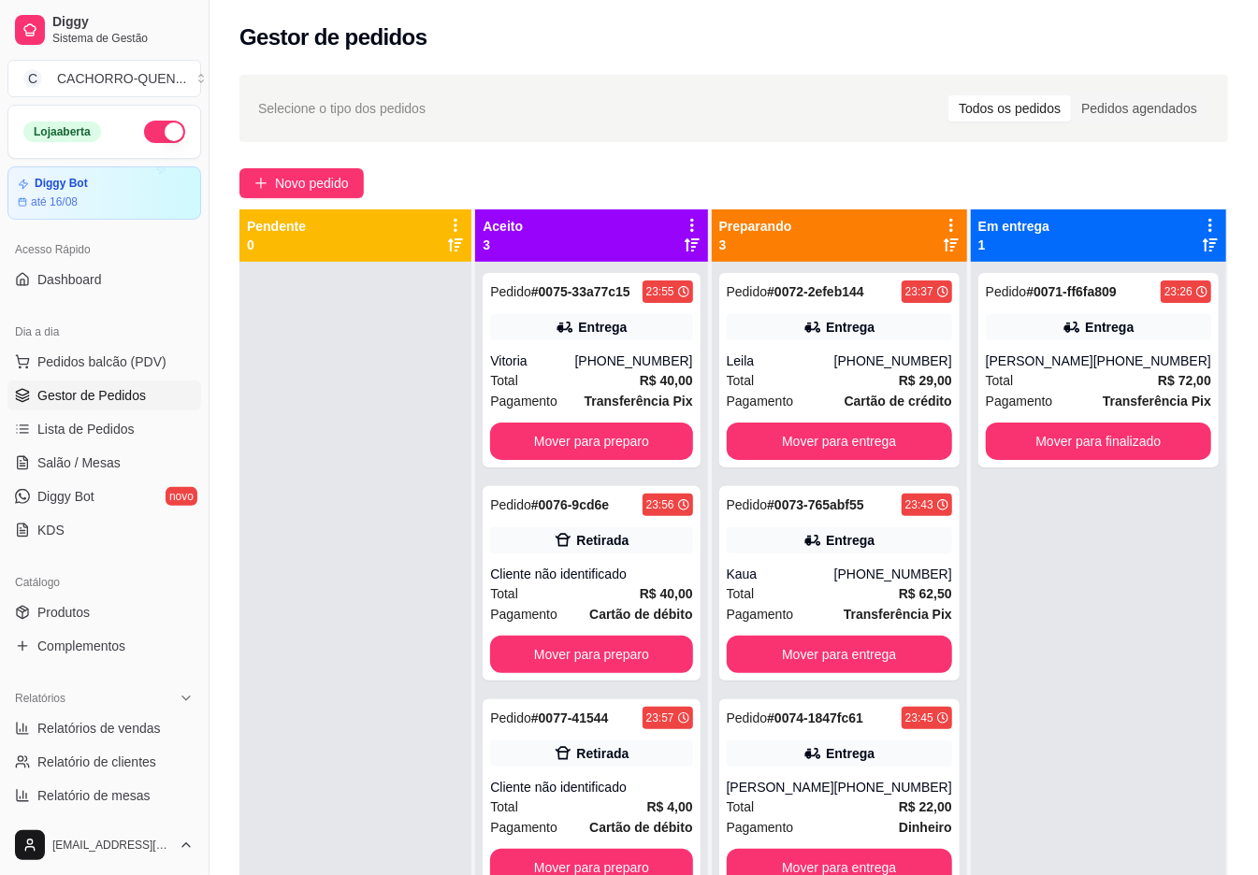
click at [858, 432] on button "Mover para entrega" at bounding box center [839, 441] width 225 height 37
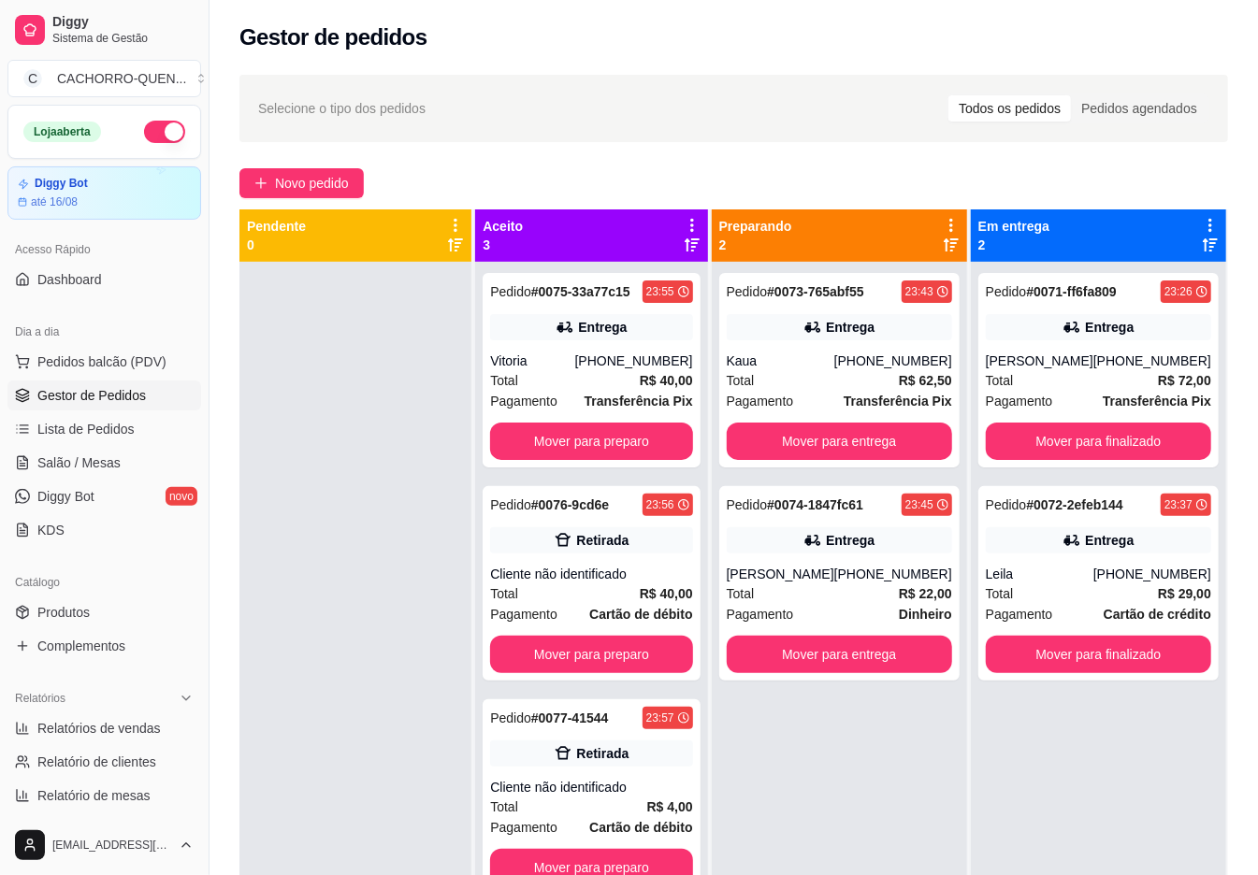
click at [865, 439] on button "Mover para entrega" at bounding box center [839, 441] width 225 height 37
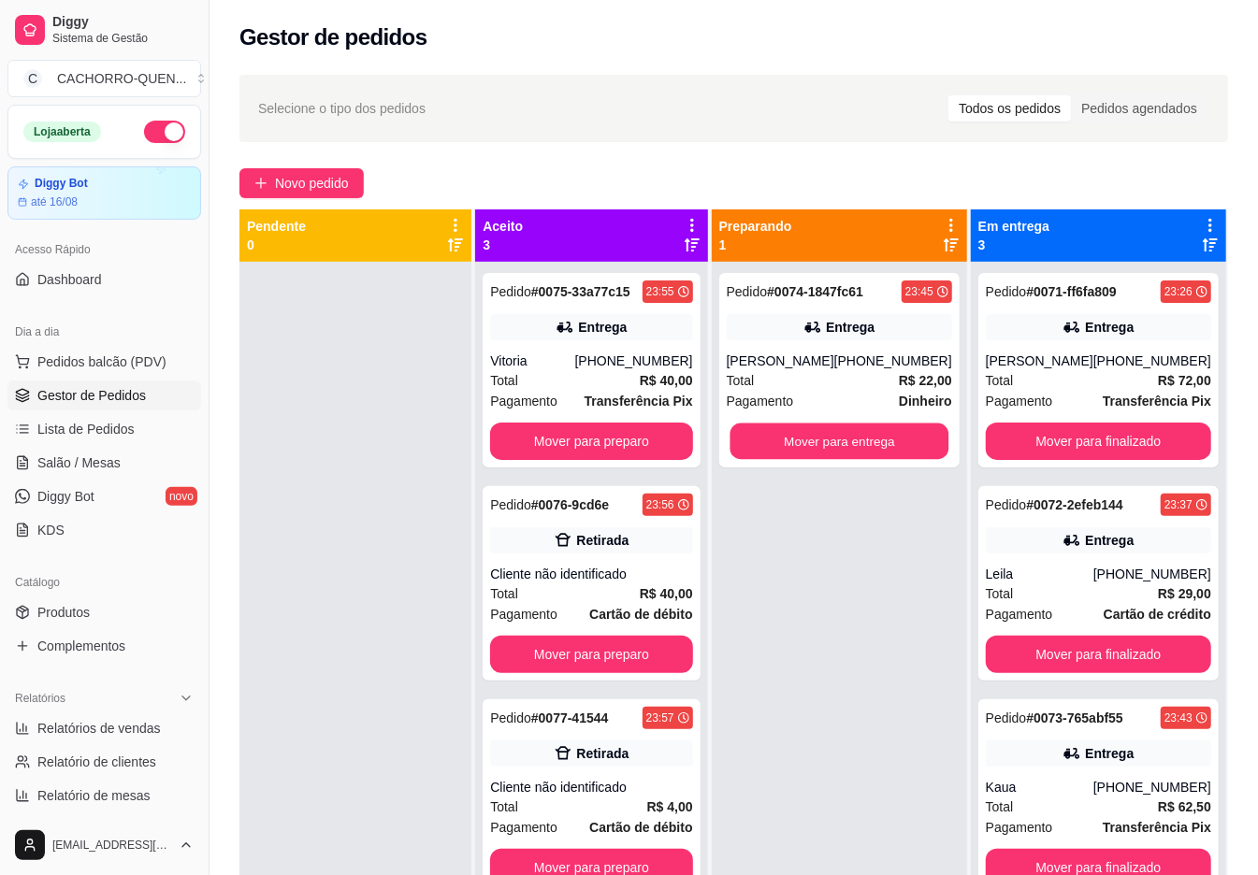
click at [864, 430] on button "Mover para entrega" at bounding box center [838, 442] width 219 height 36
click at [636, 438] on button "Mover para preparo" at bounding box center [591, 441] width 202 height 37
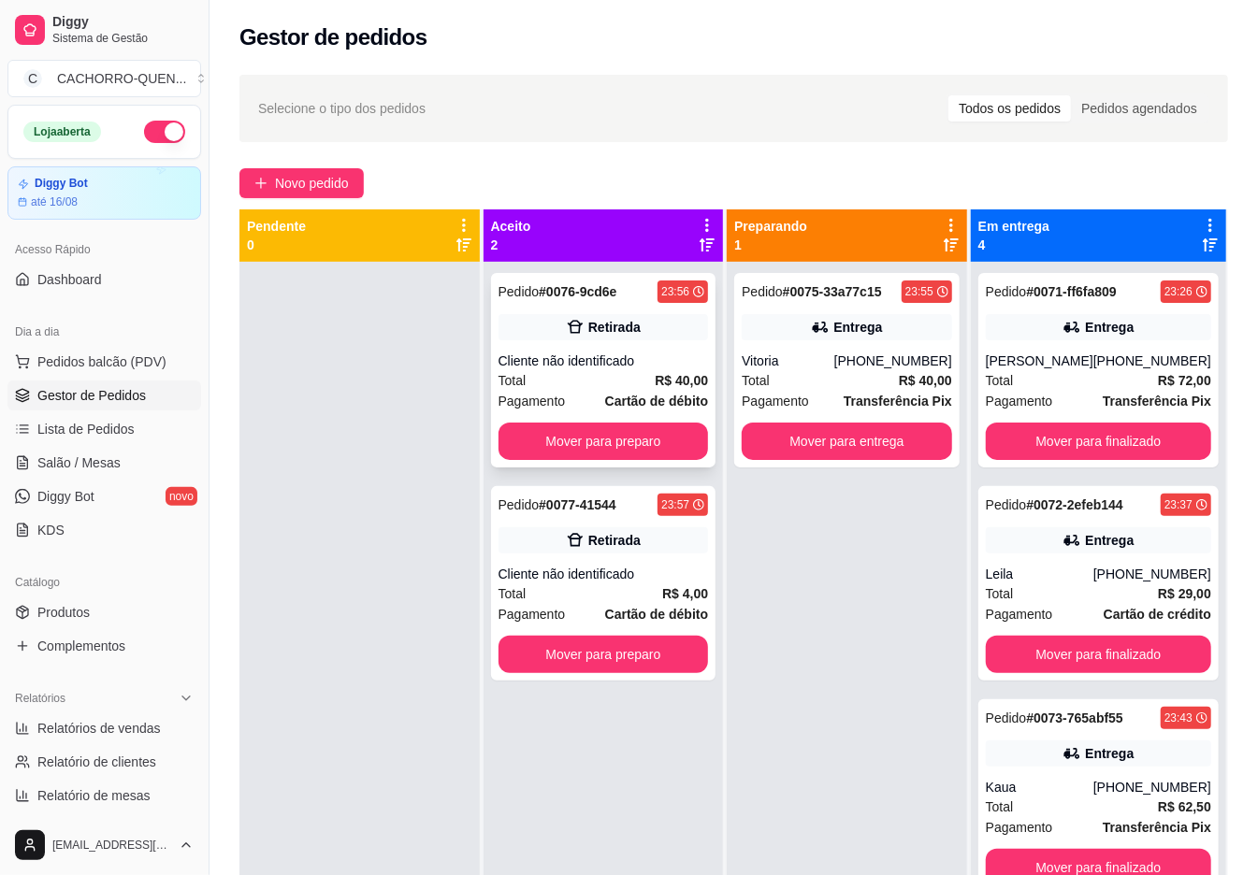
click at [625, 352] on div "Cliente não identificado" at bounding box center [603, 361] width 210 height 19
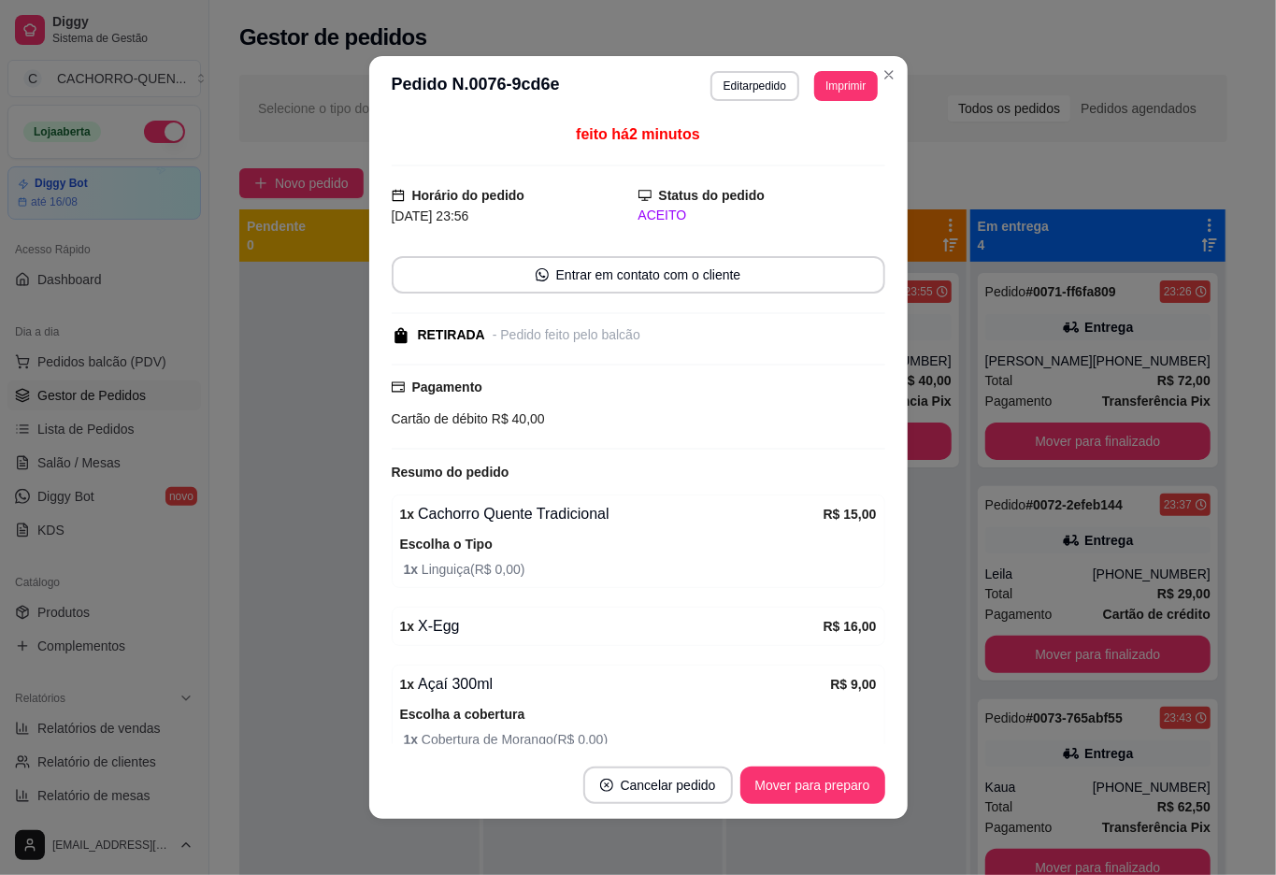
click at [755, 787] on button "Mover para preparo" at bounding box center [813, 785] width 145 height 37
click at [763, 771] on div "Mover para preparo" at bounding box center [799, 785] width 171 height 37
click at [775, 767] on div "Mover para preparo" at bounding box center [799, 785] width 171 height 37
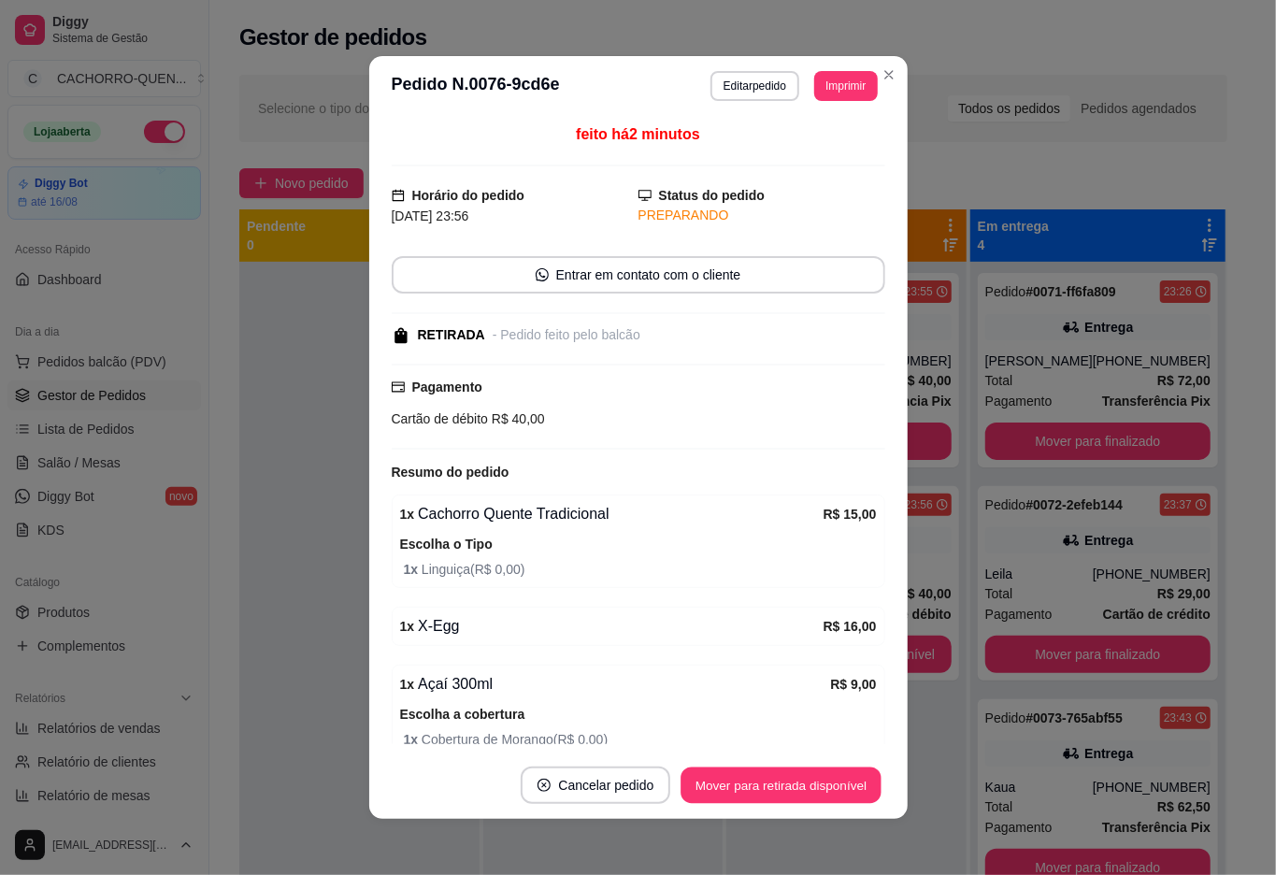
click at [787, 768] on button "Mover para retirada disponível" at bounding box center [782, 786] width 200 height 36
click at [784, 779] on button "Mover para retirada disponível" at bounding box center [782, 786] width 200 height 36
click at [782, 771] on div "Mover para retirada disponível" at bounding box center [768, 785] width 233 height 37
click at [778, 768] on div "Mover para retirada disponível" at bounding box center [768, 785] width 233 height 37
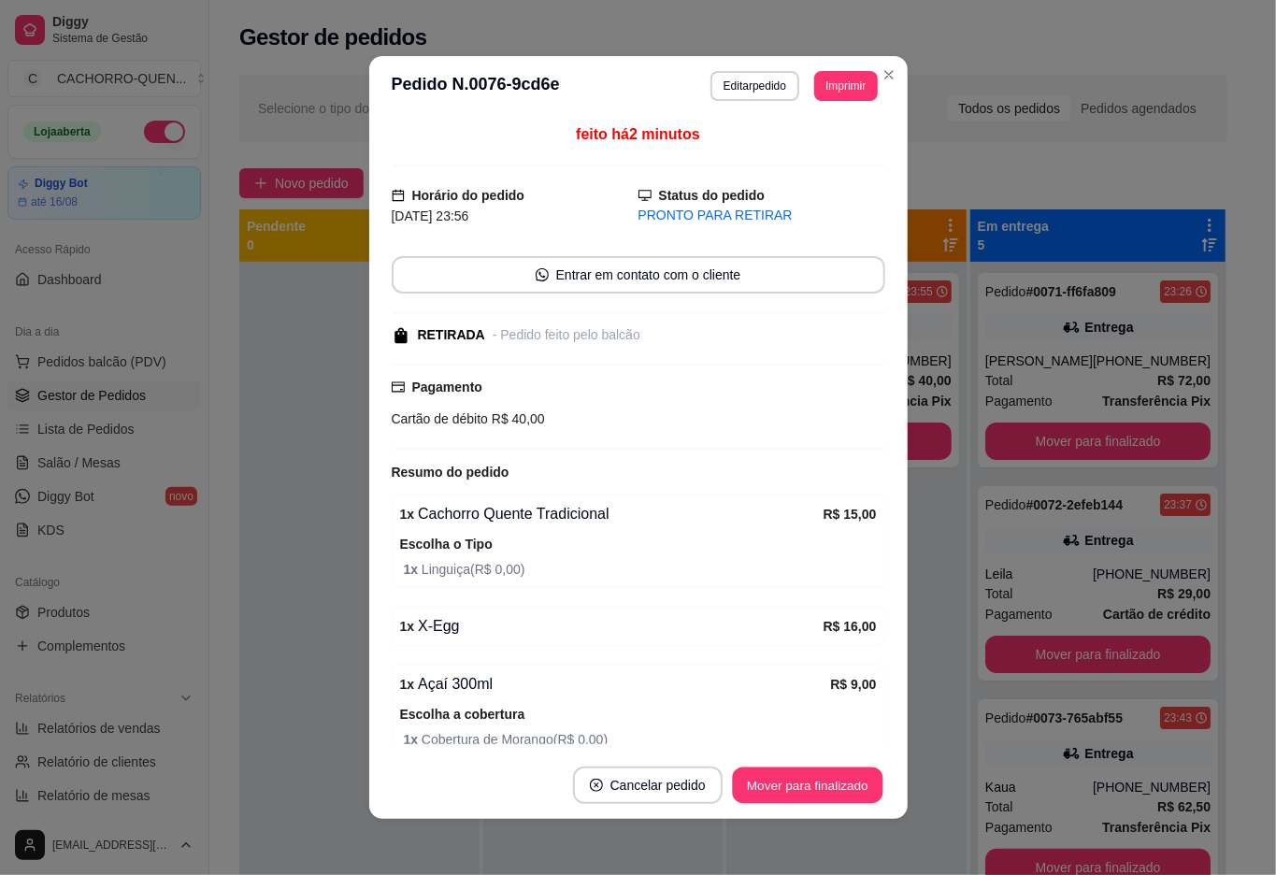
click at [774, 775] on button "Mover para finalizado" at bounding box center [807, 786] width 151 height 36
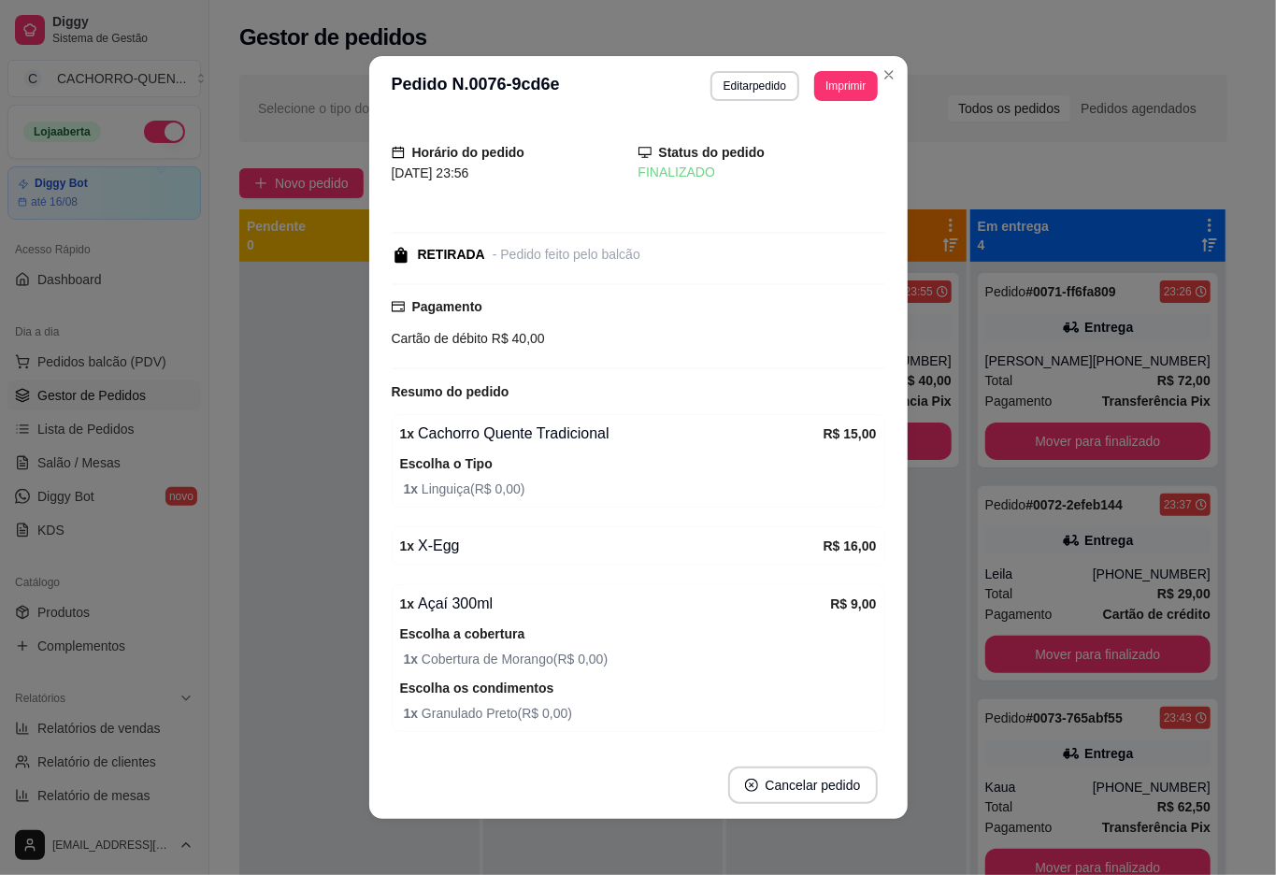
click at [288, 462] on div at bounding box center [359, 699] width 240 height 875
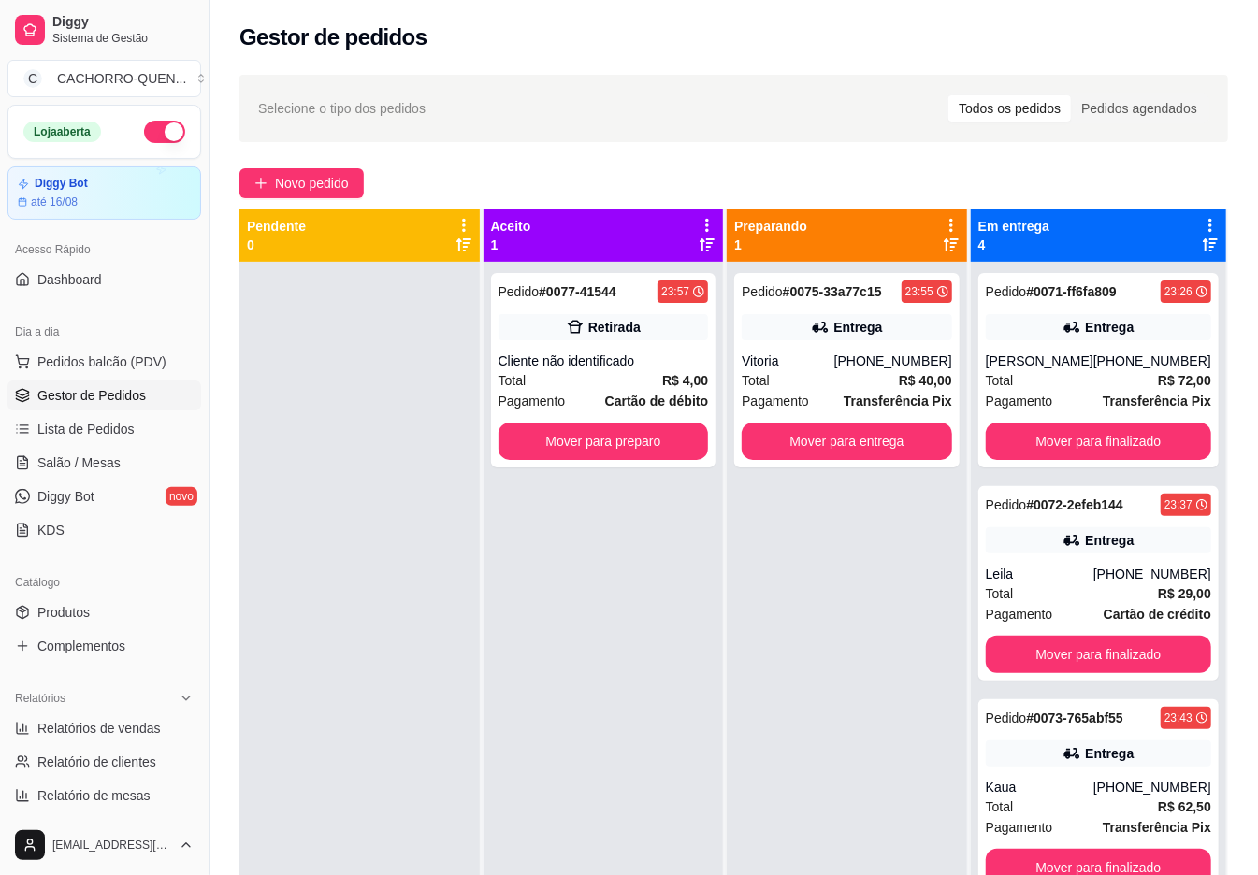
click at [640, 423] on button "Mover para preparo" at bounding box center [603, 441] width 210 height 37
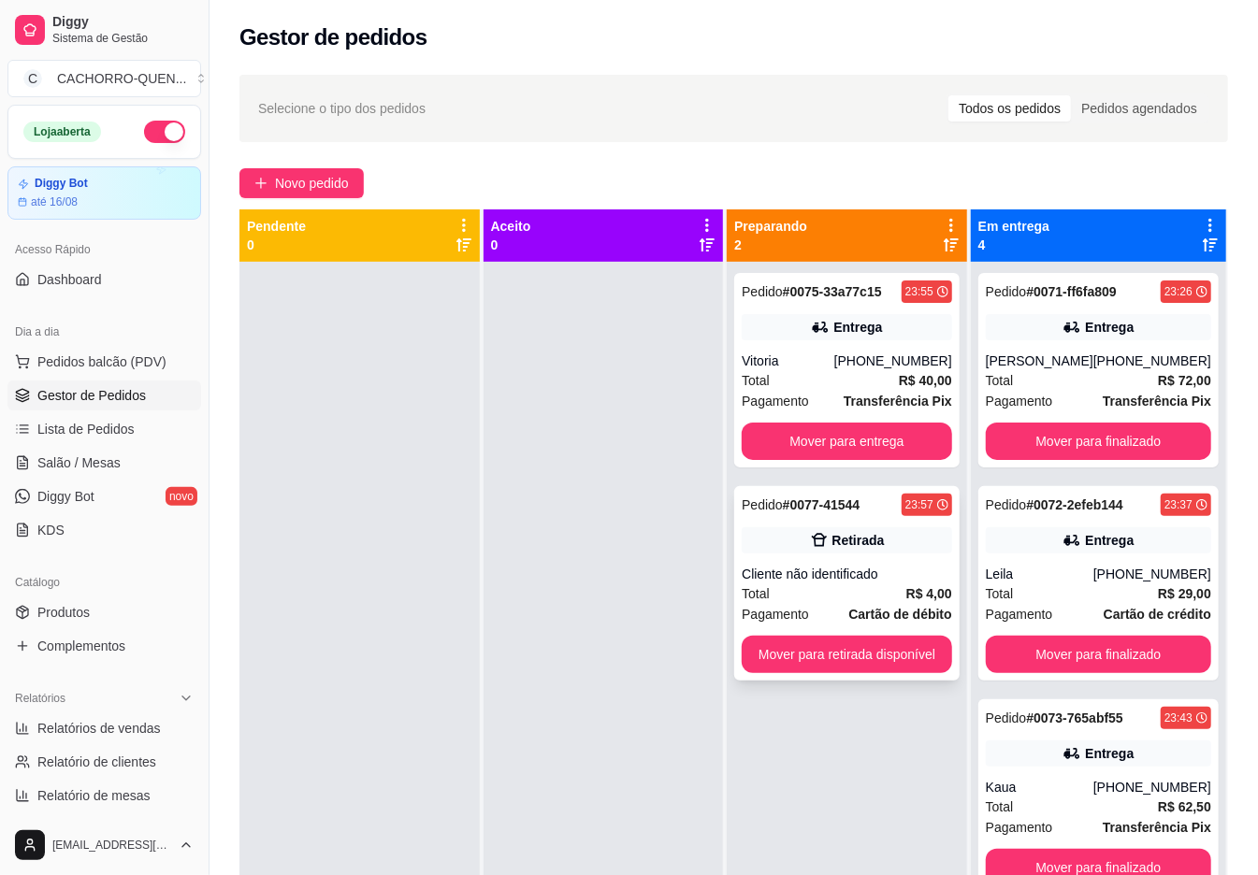
click at [842, 562] on div "Pedido # 0077-41544 23:57 Retirada Cliente não identificado Total R$ 4,00 Pagam…" at bounding box center [846, 583] width 225 height 194
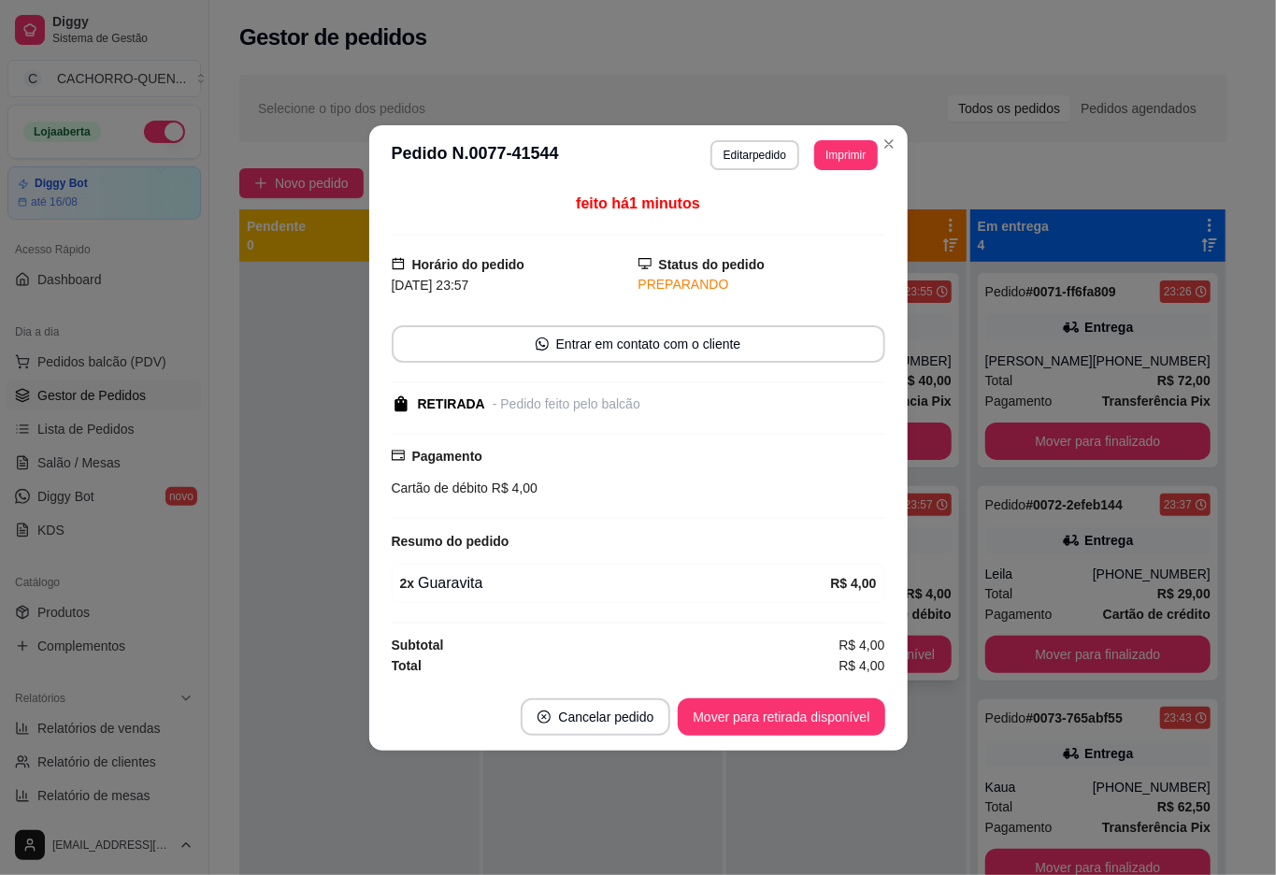
click at [738, 715] on button "Mover para retirada disponível" at bounding box center [781, 716] width 207 height 37
click at [729, 712] on div "Mover para retirada disponível" at bounding box center [768, 716] width 233 height 37
click at [729, 703] on div "Mover para retirada disponível" at bounding box center [768, 716] width 233 height 37
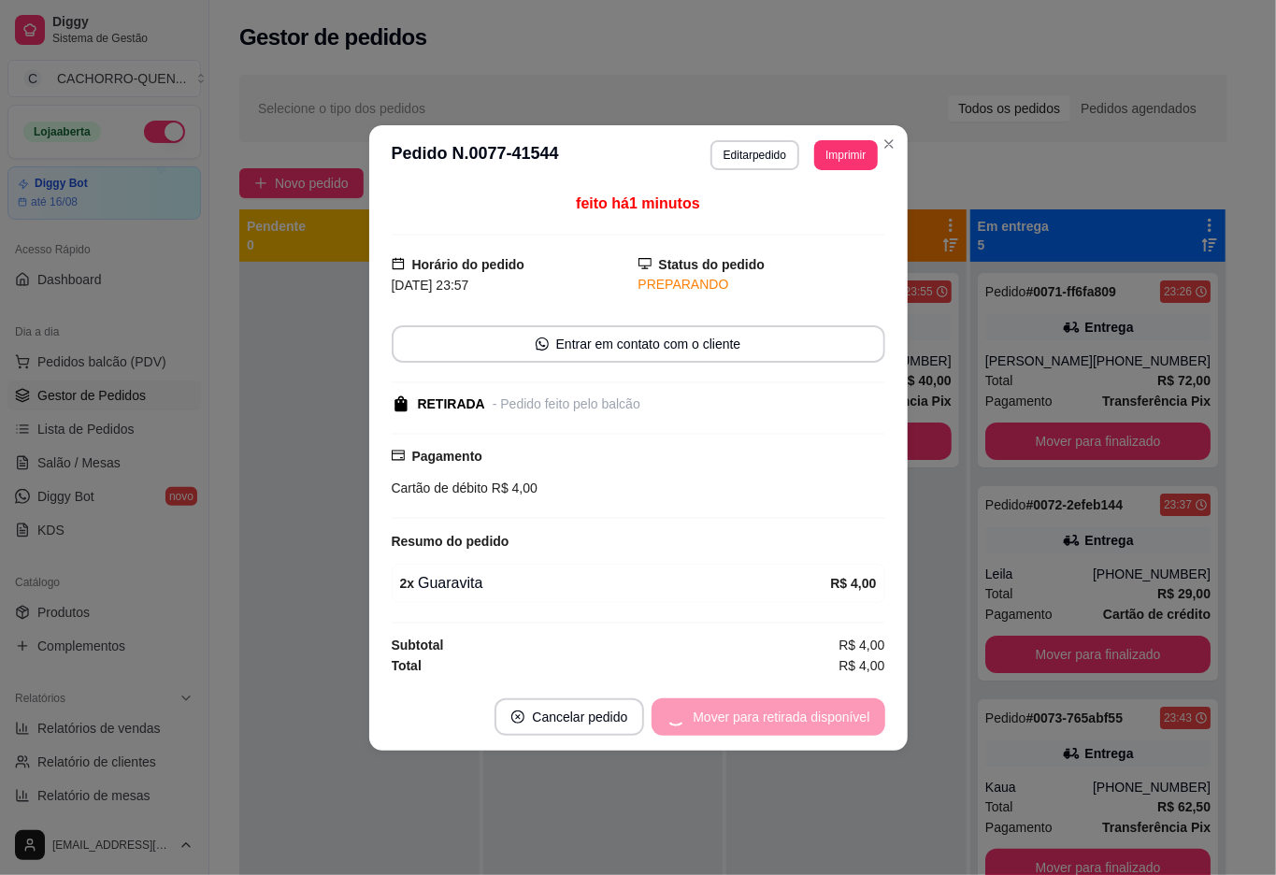
click at [730, 701] on button "Mover para retirada disponível" at bounding box center [768, 716] width 233 height 37
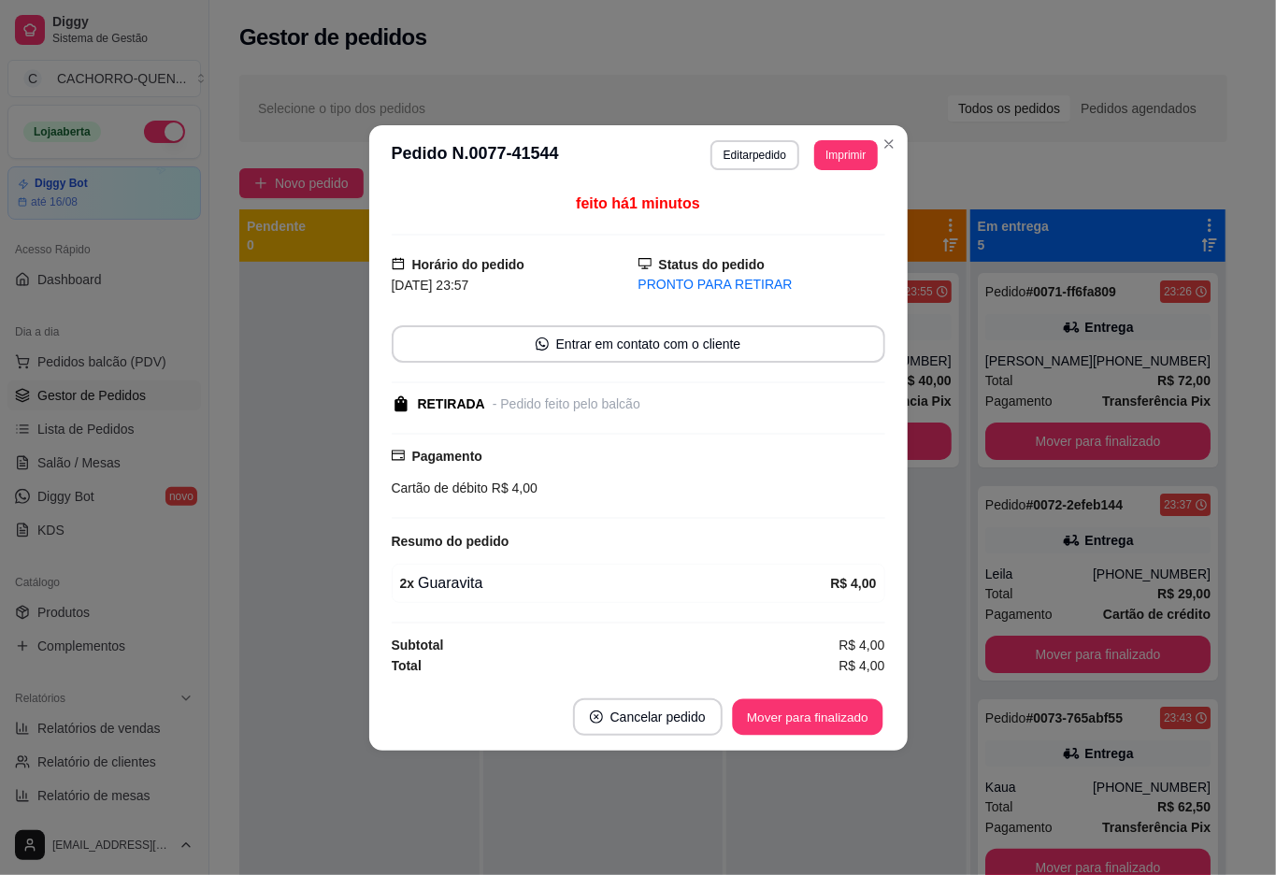
click at [732, 704] on button "Mover para finalizado" at bounding box center [807, 716] width 151 height 36
click at [719, 716] on div "Mover para finalizado" at bounding box center [794, 716] width 181 height 37
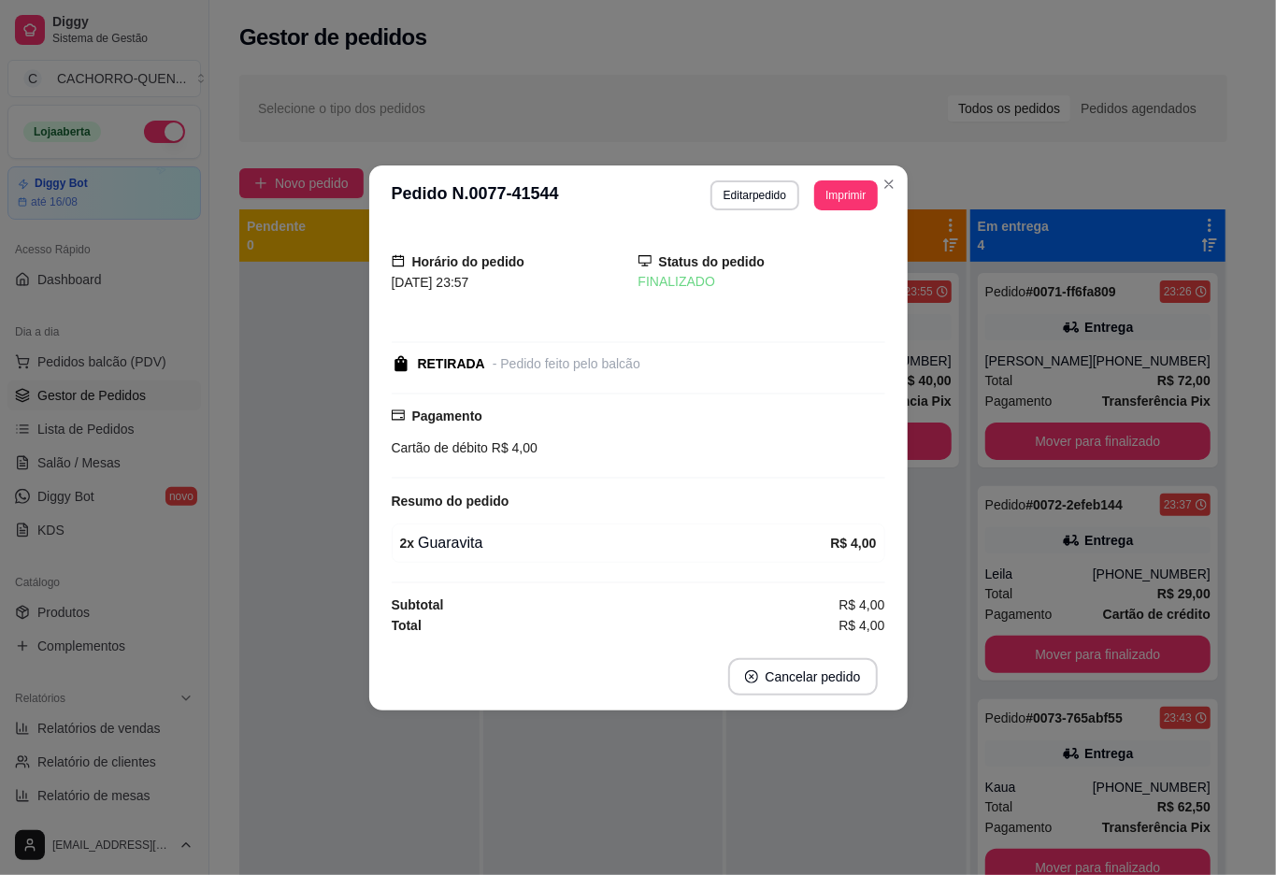
click at [278, 512] on div at bounding box center [359, 699] width 240 height 875
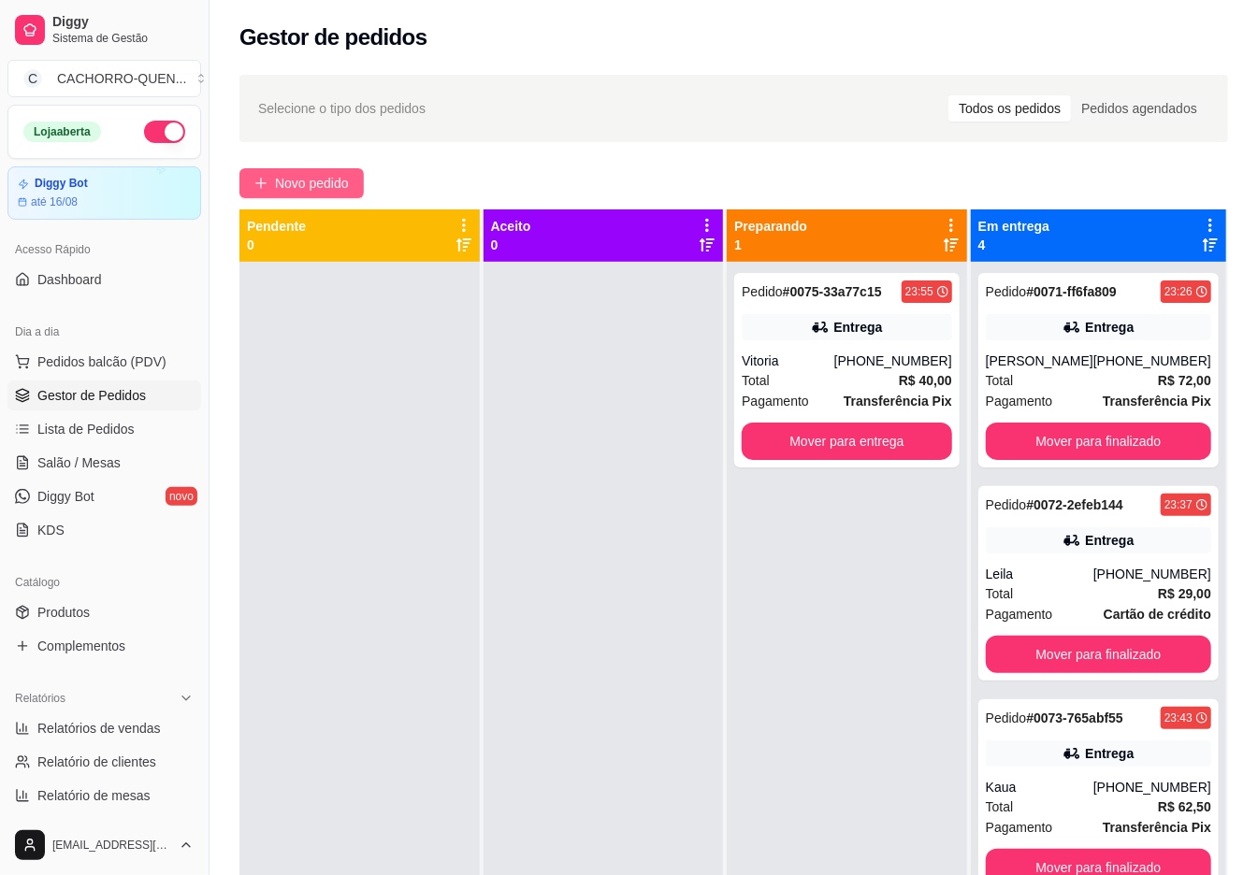
click at [314, 183] on span "Novo pedido" at bounding box center [312, 183] width 74 height 21
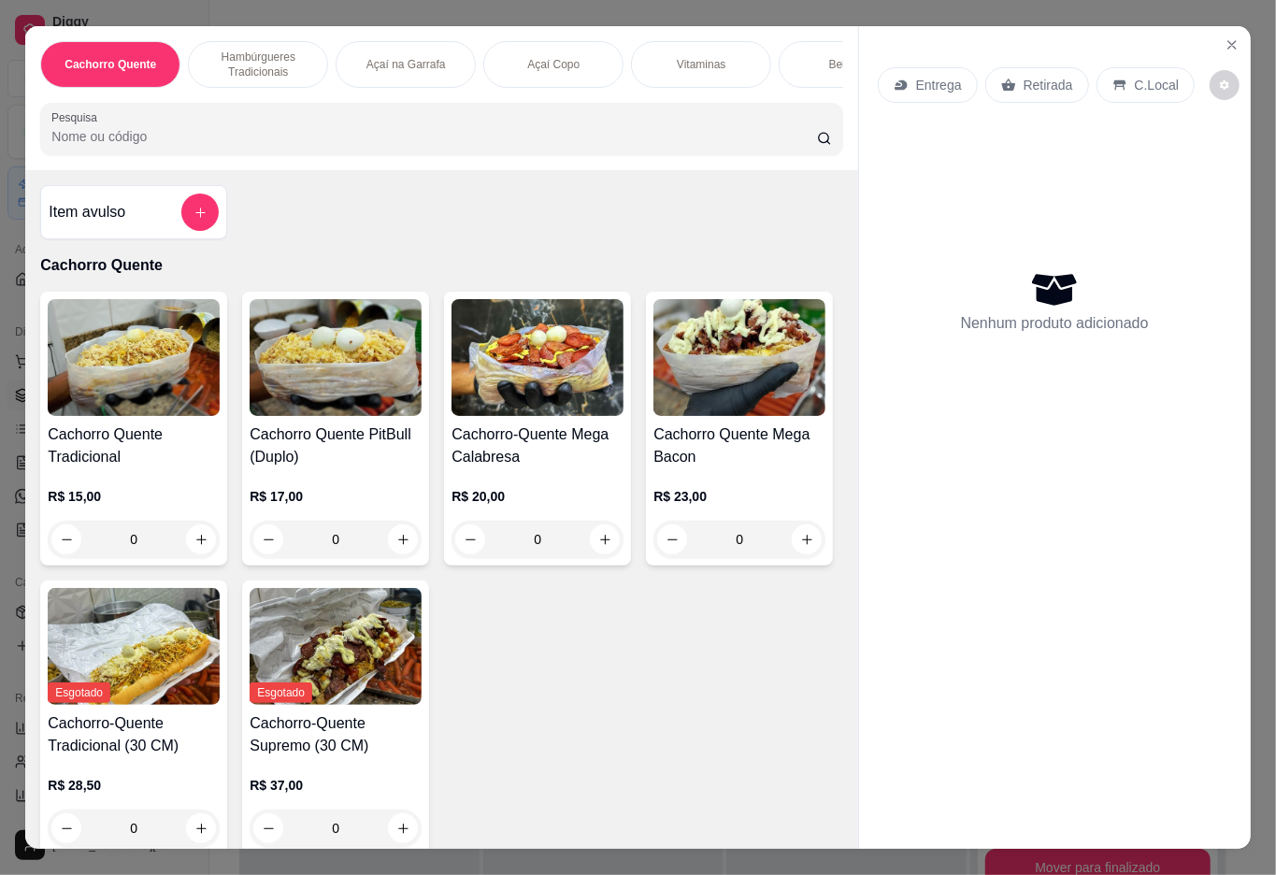
click at [805, 61] on div "Bebidas" at bounding box center [849, 64] width 140 height 47
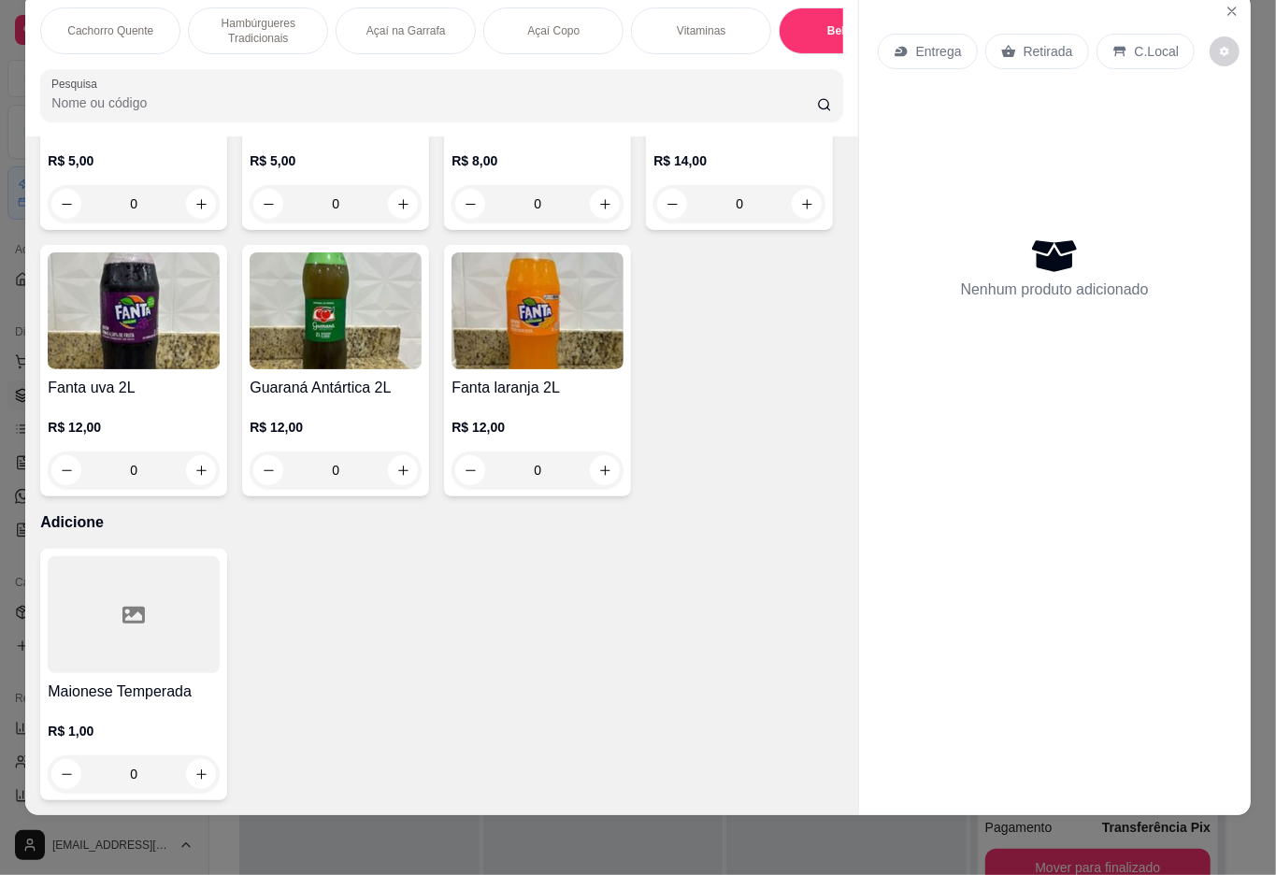
scroll to position [3722, 0]
click at [598, 211] on icon "increase-product-quantity" at bounding box center [605, 204] width 14 height 14
type input "1"
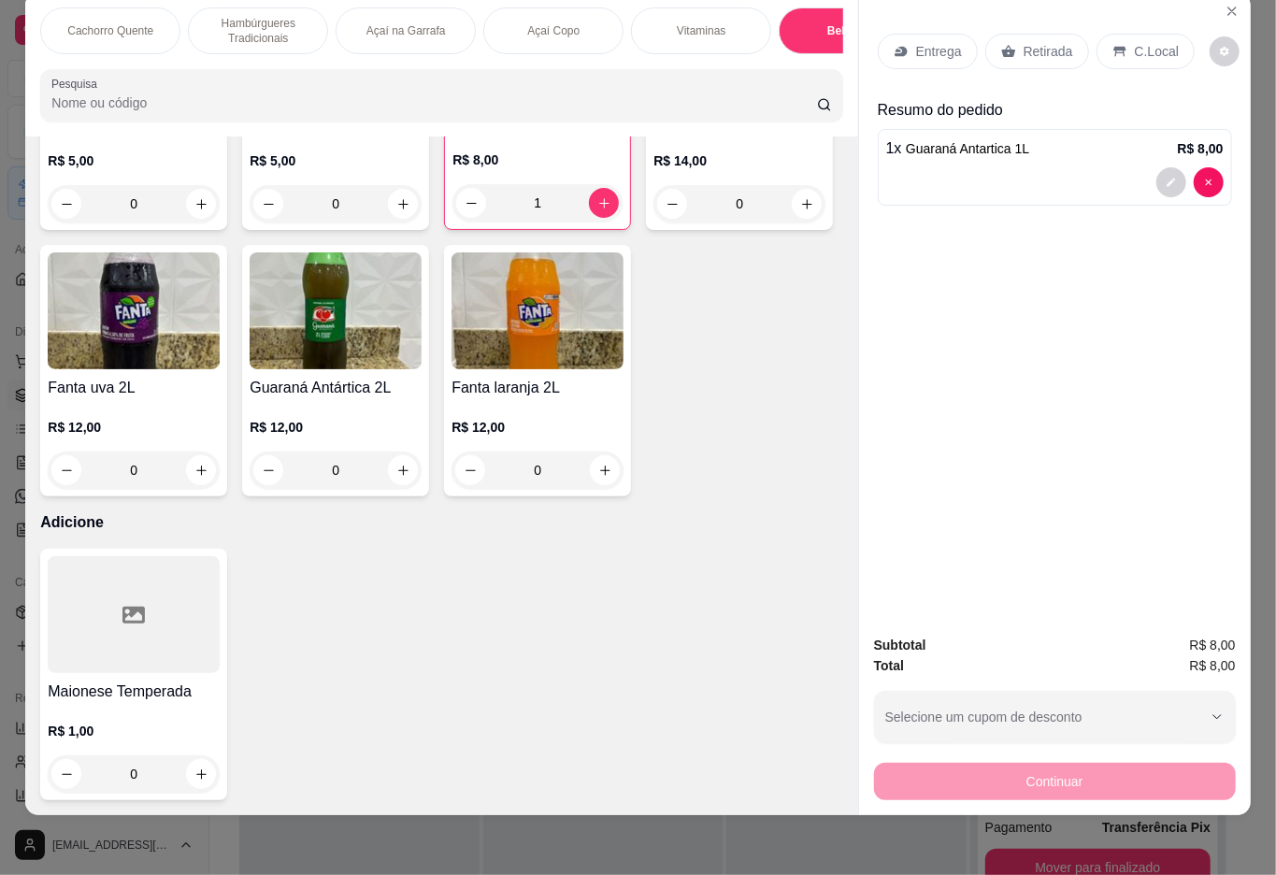
click at [1022, 34] on div "Retirada" at bounding box center [1038, 52] width 104 height 36
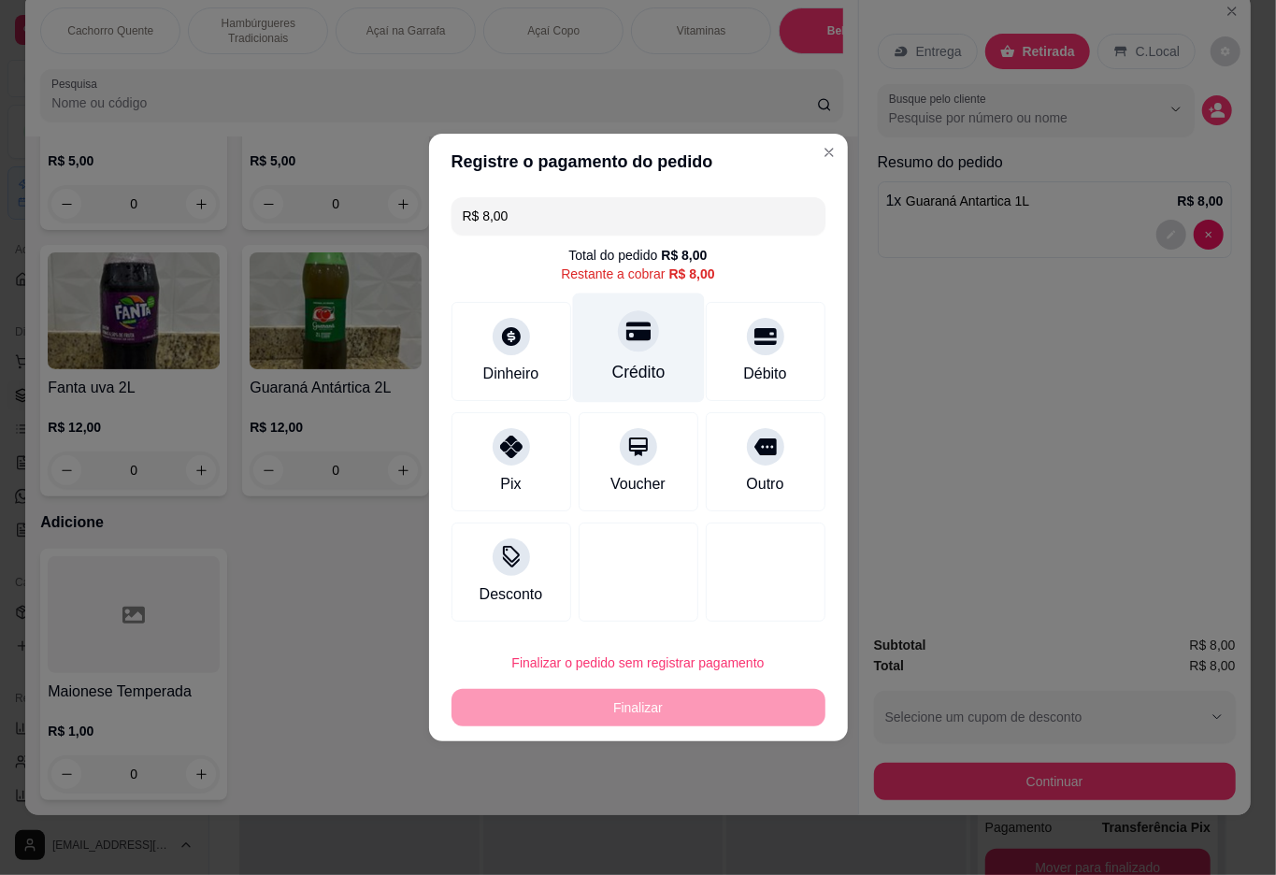
click at [637, 357] on div "Crédito" at bounding box center [638, 348] width 132 height 109
type input "R$ 0,00"
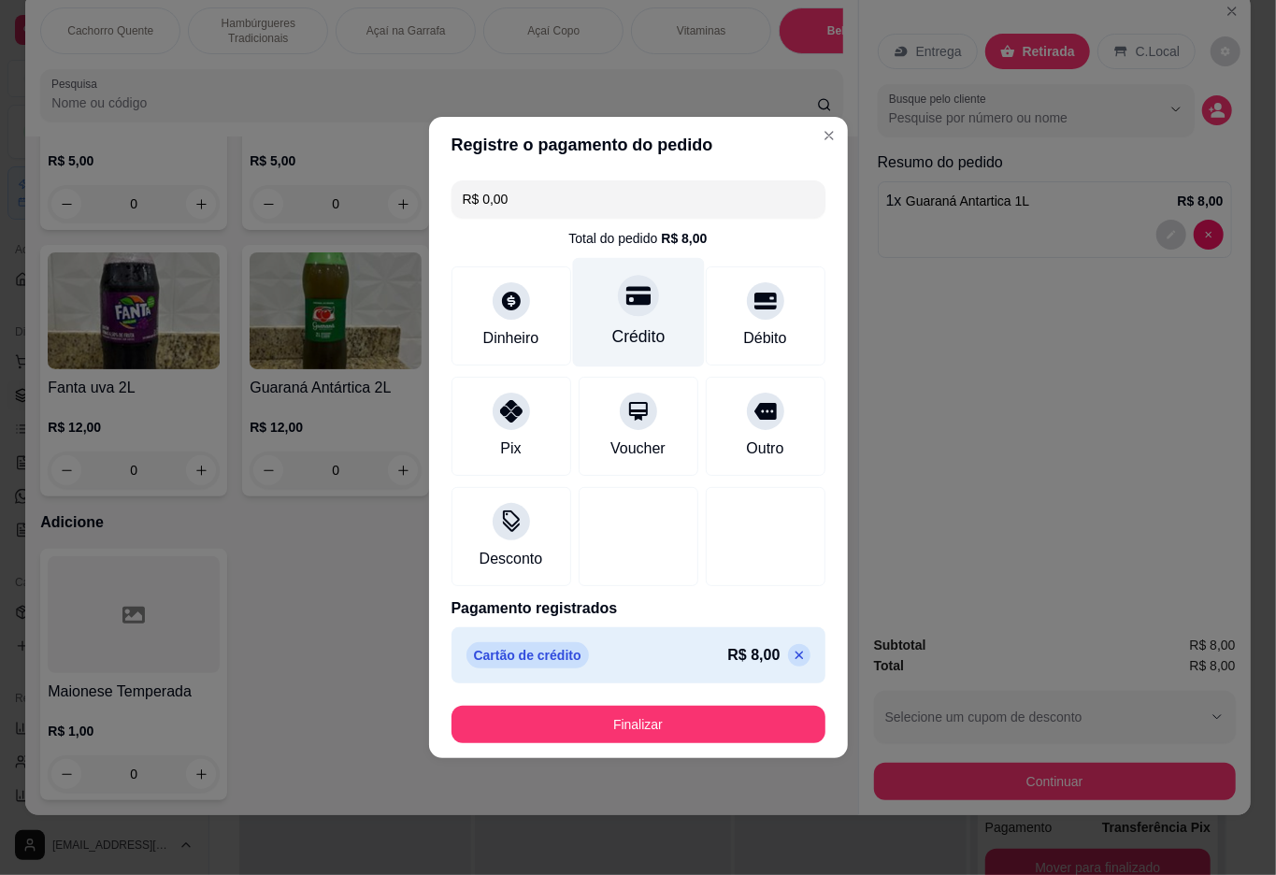
click at [670, 726] on button "Finalizar" at bounding box center [639, 724] width 374 height 37
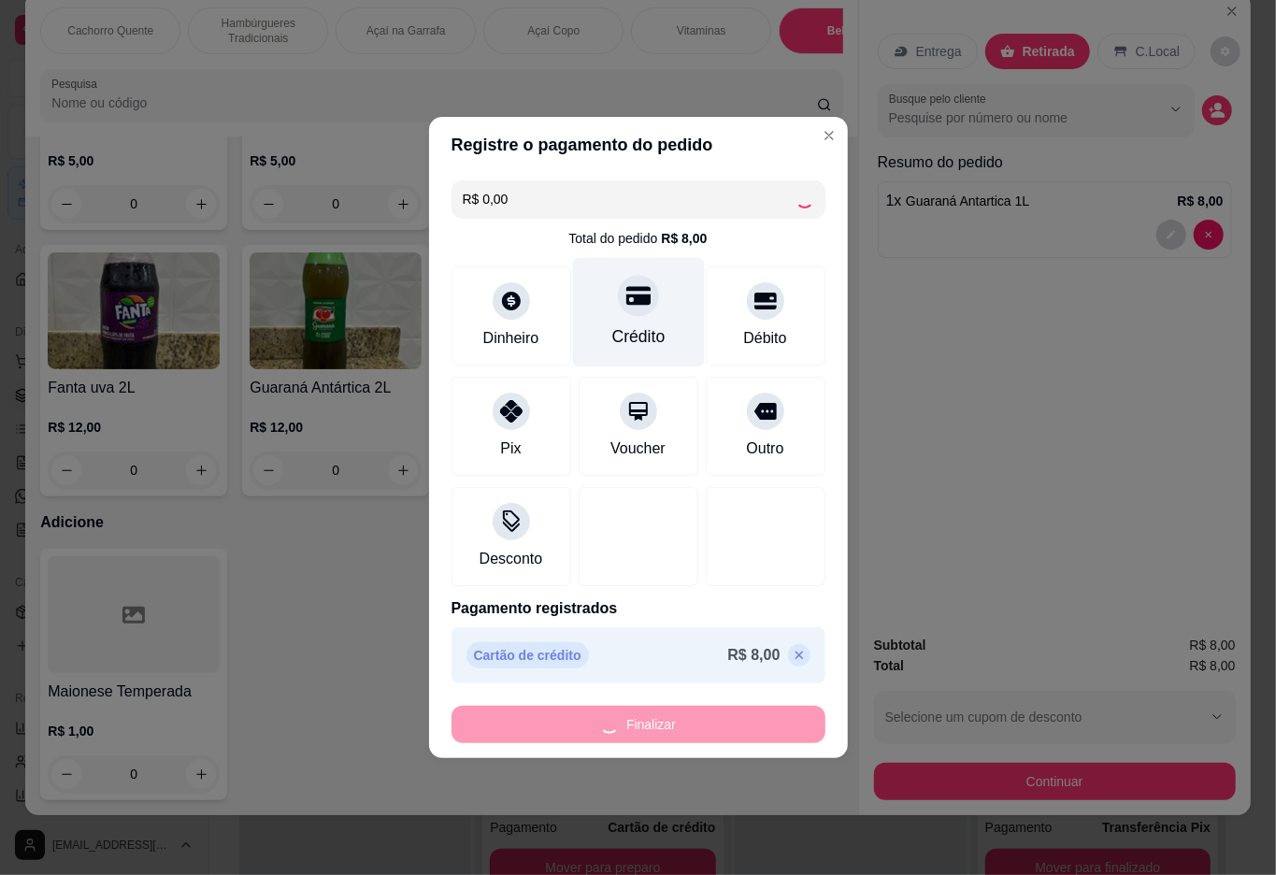
type input "0"
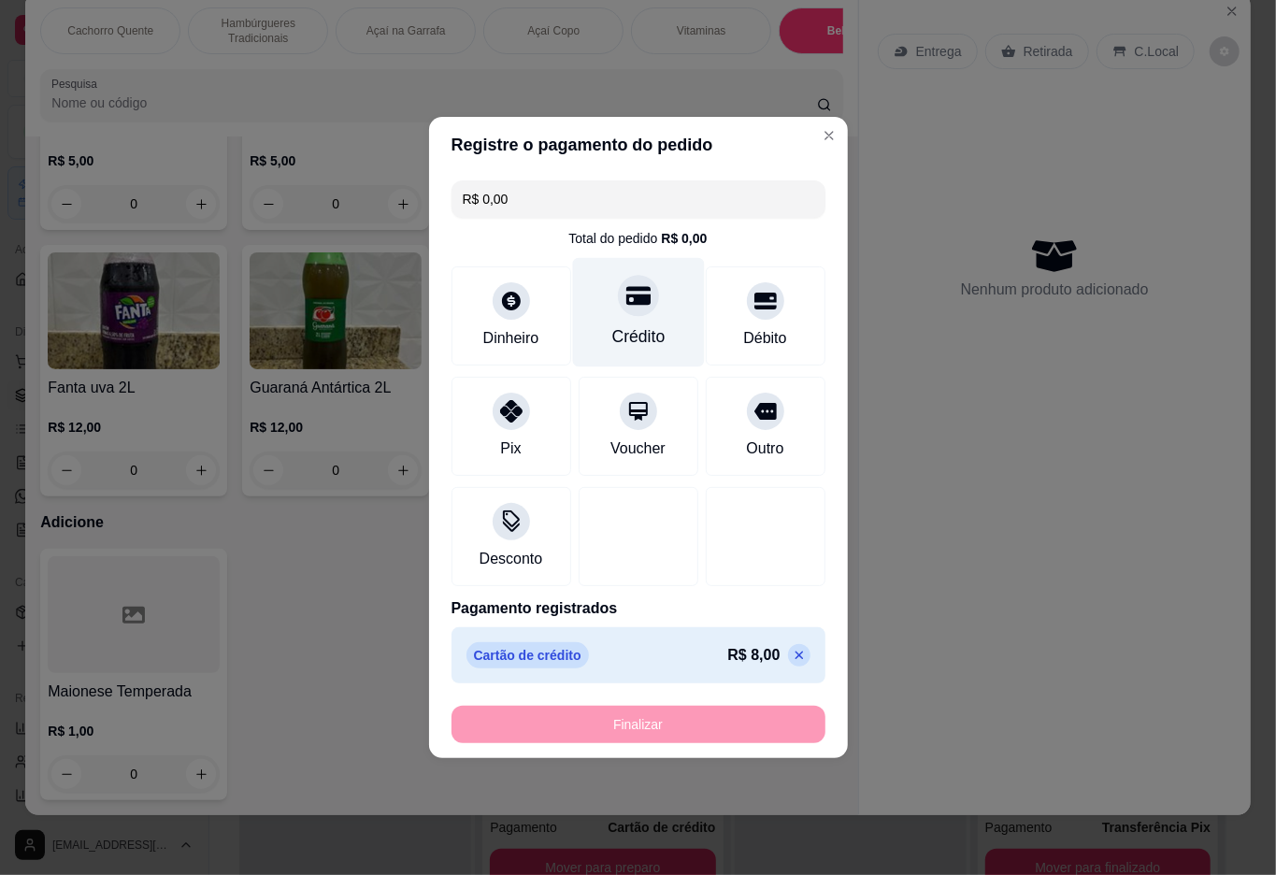
type input "-R$ 8,00"
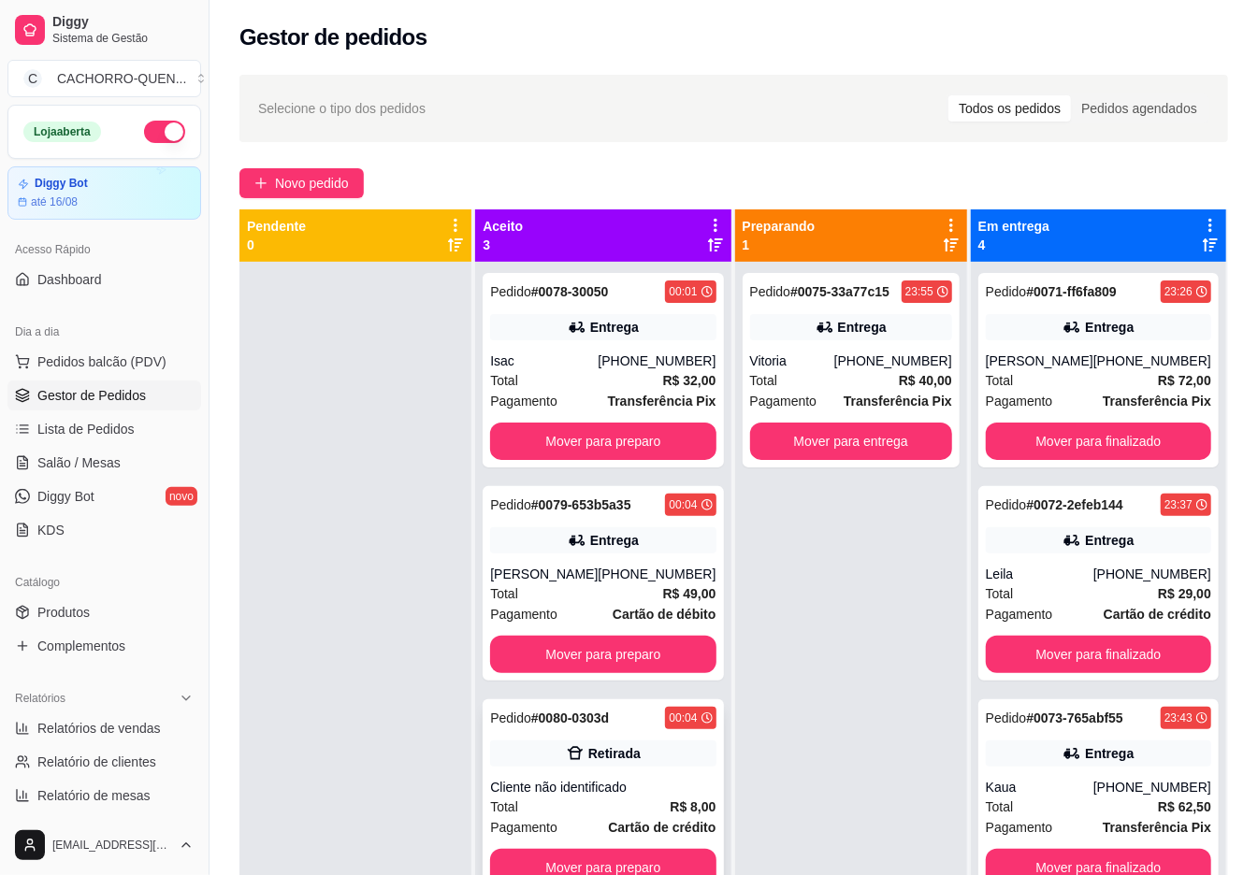
click at [583, 769] on div "Pedido # 0080-0303d 00:04 Retirada Cliente não identificado Total R$ 8,00 Pagam…" at bounding box center [602, 796] width 240 height 194
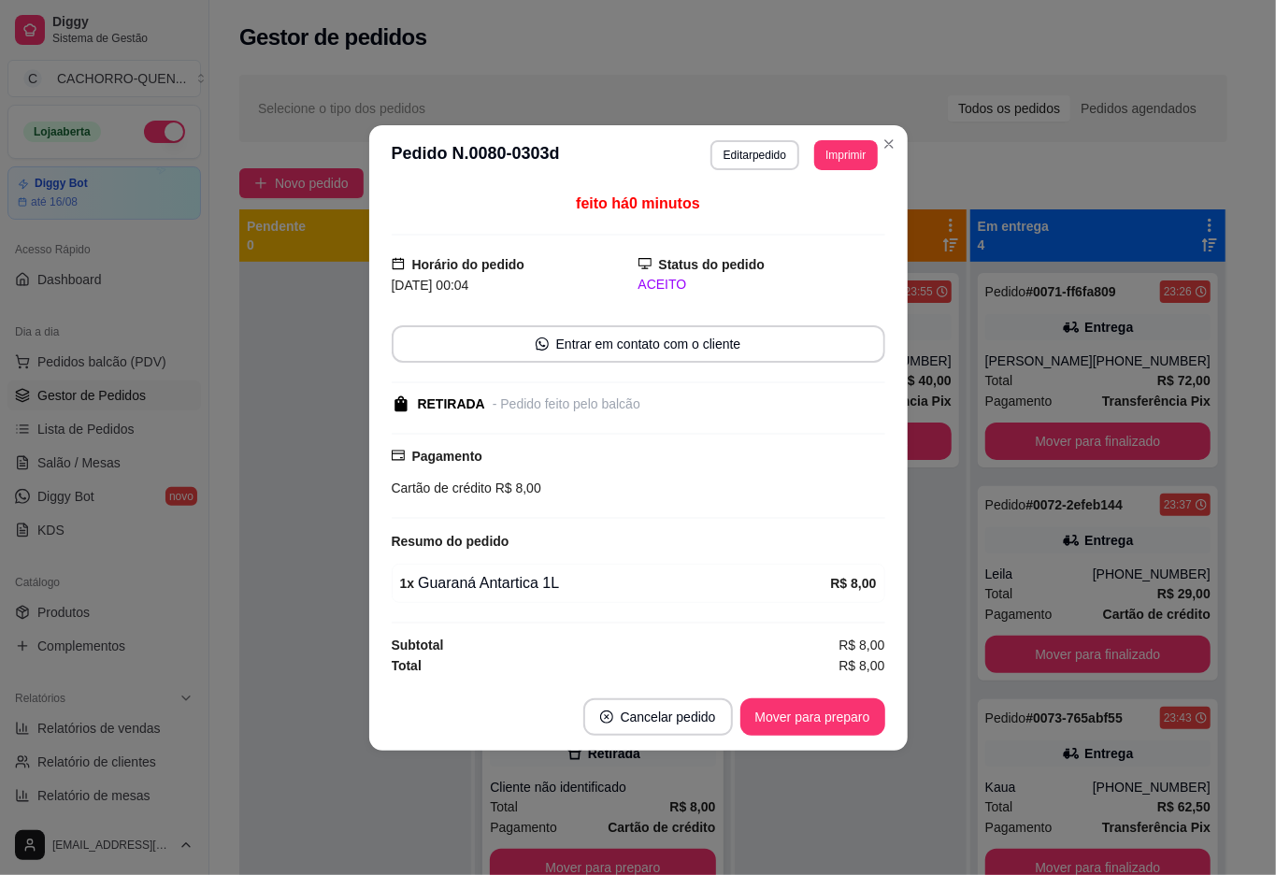
click at [808, 716] on button "Mover para preparo" at bounding box center [813, 716] width 145 height 37
click at [810, 731] on div "Mover para preparo" at bounding box center [799, 716] width 171 height 37
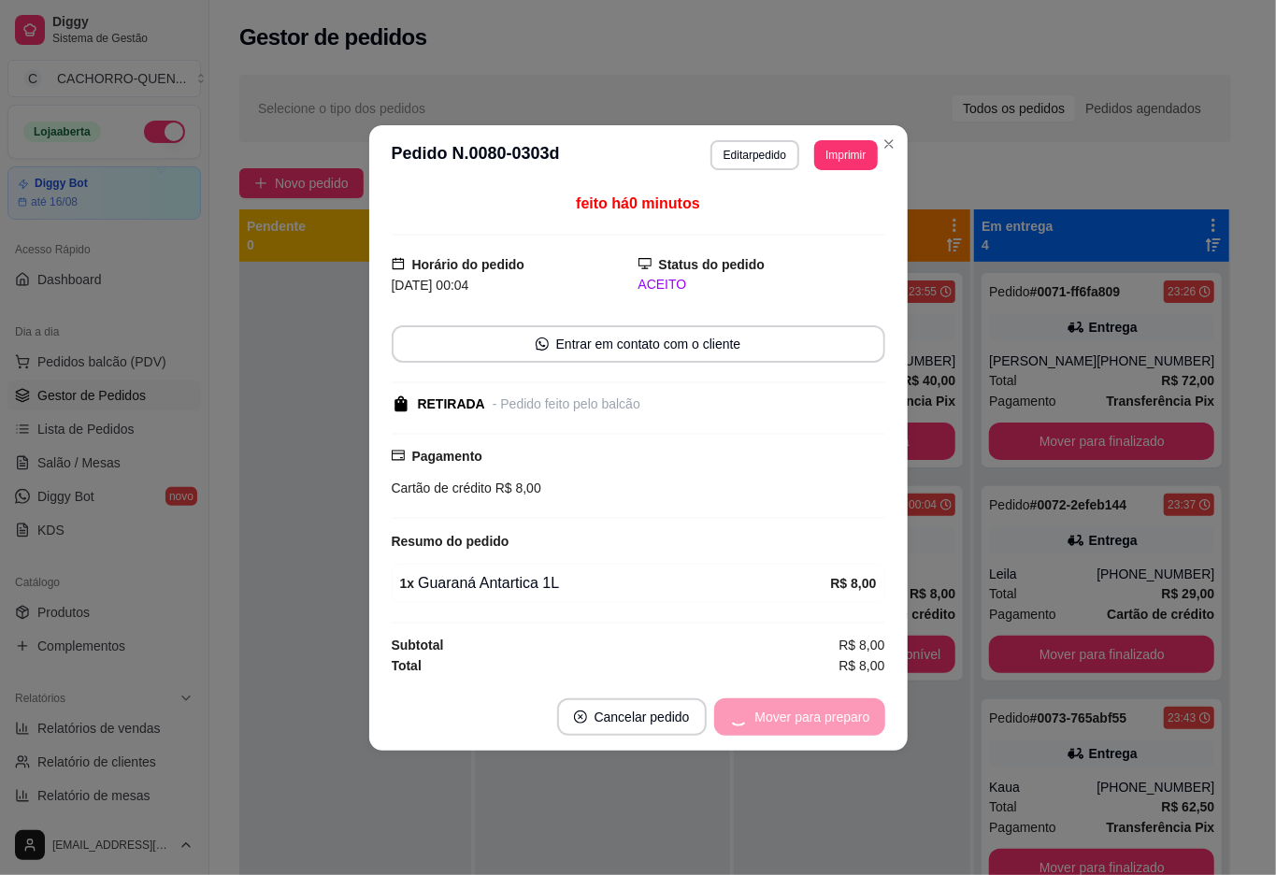
click at [804, 722] on button "Mover para preparo" at bounding box center [799, 716] width 171 height 37
click at [805, 709] on button "Mover para retirada disponível" at bounding box center [782, 716] width 200 height 36
click at [813, 724] on div "Mover para retirada disponível" at bounding box center [768, 716] width 233 height 37
click at [821, 718] on div "Mover para retirada disponível" at bounding box center [768, 716] width 233 height 37
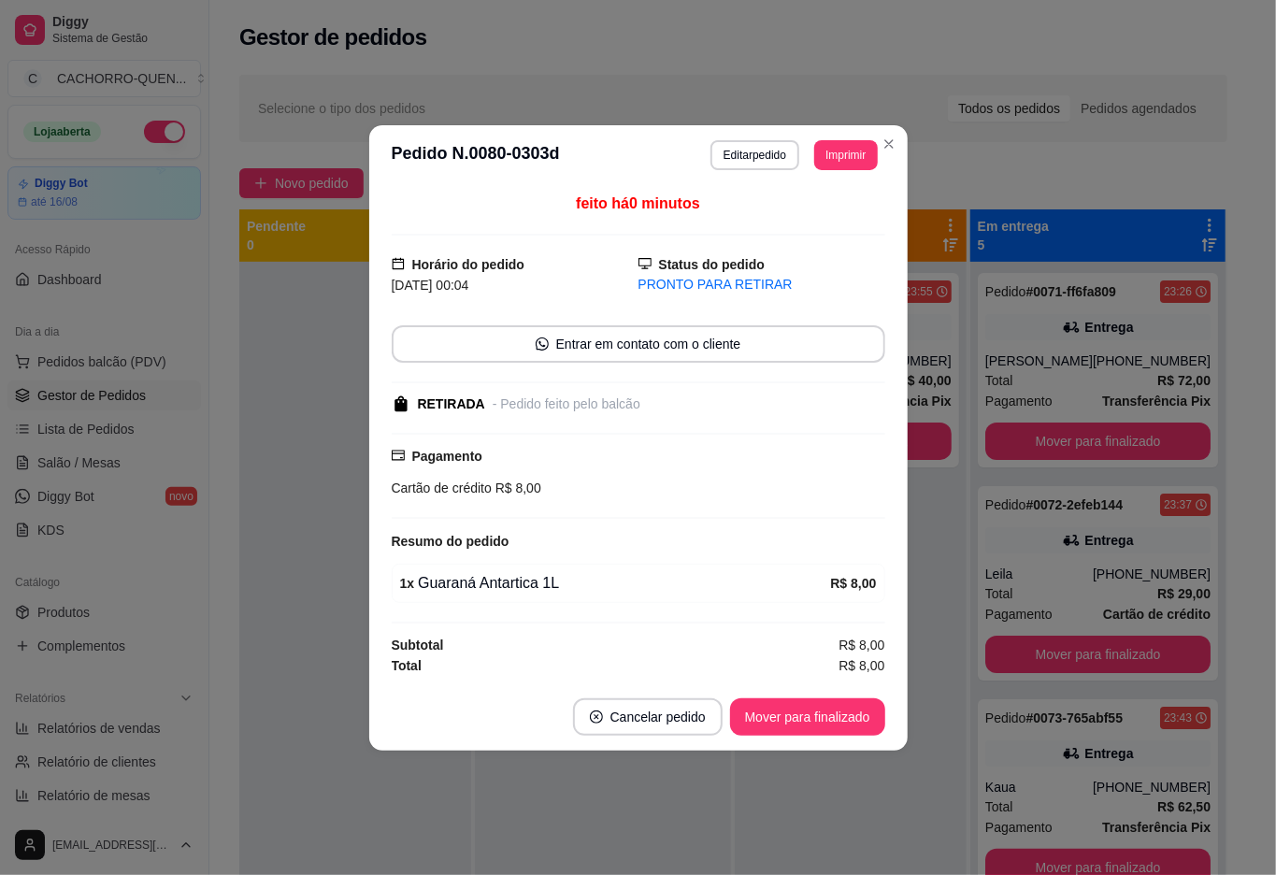
click at [786, 712] on button "Mover para finalizado" at bounding box center [807, 716] width 155 height 37
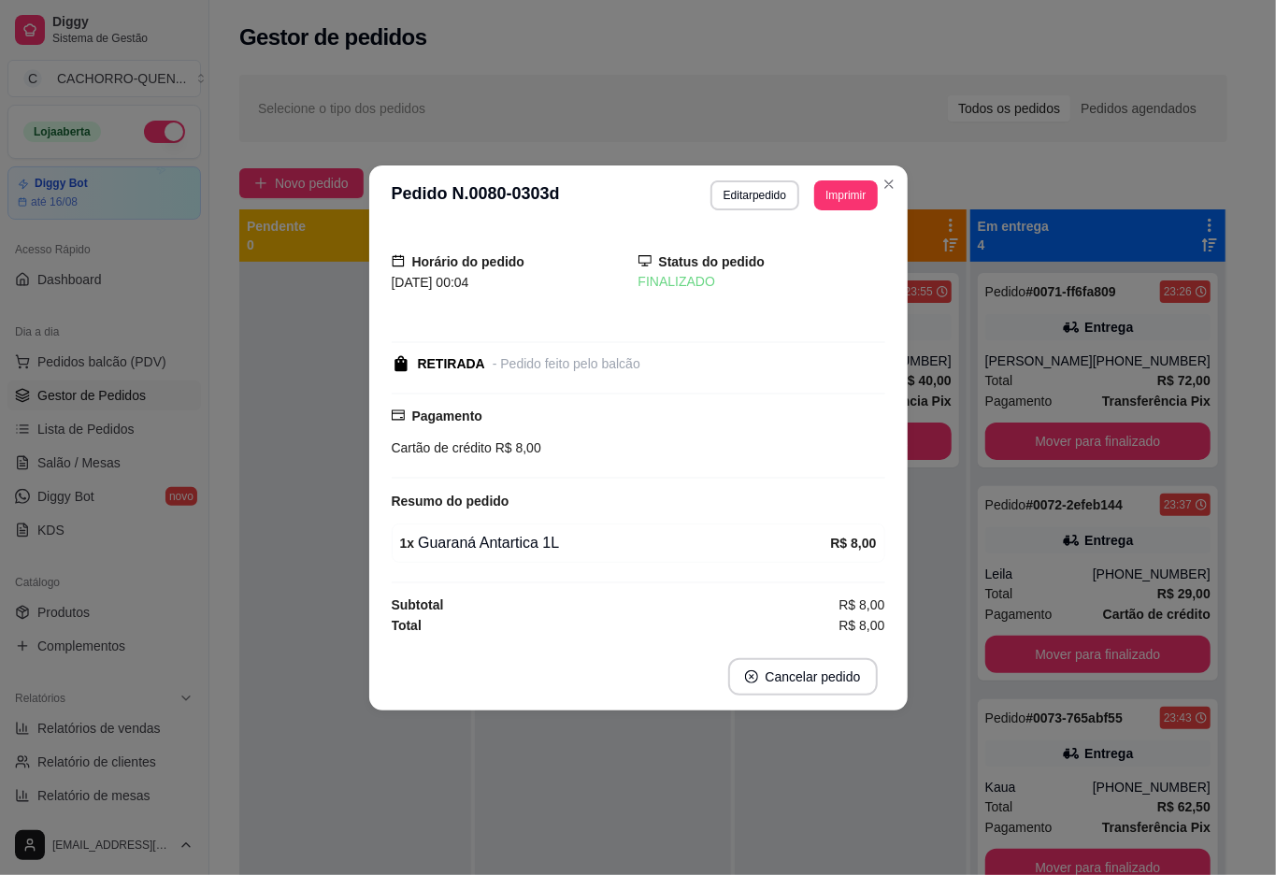
click at [305, 370] on div at bounding box center [355, 699] width 232 height 875
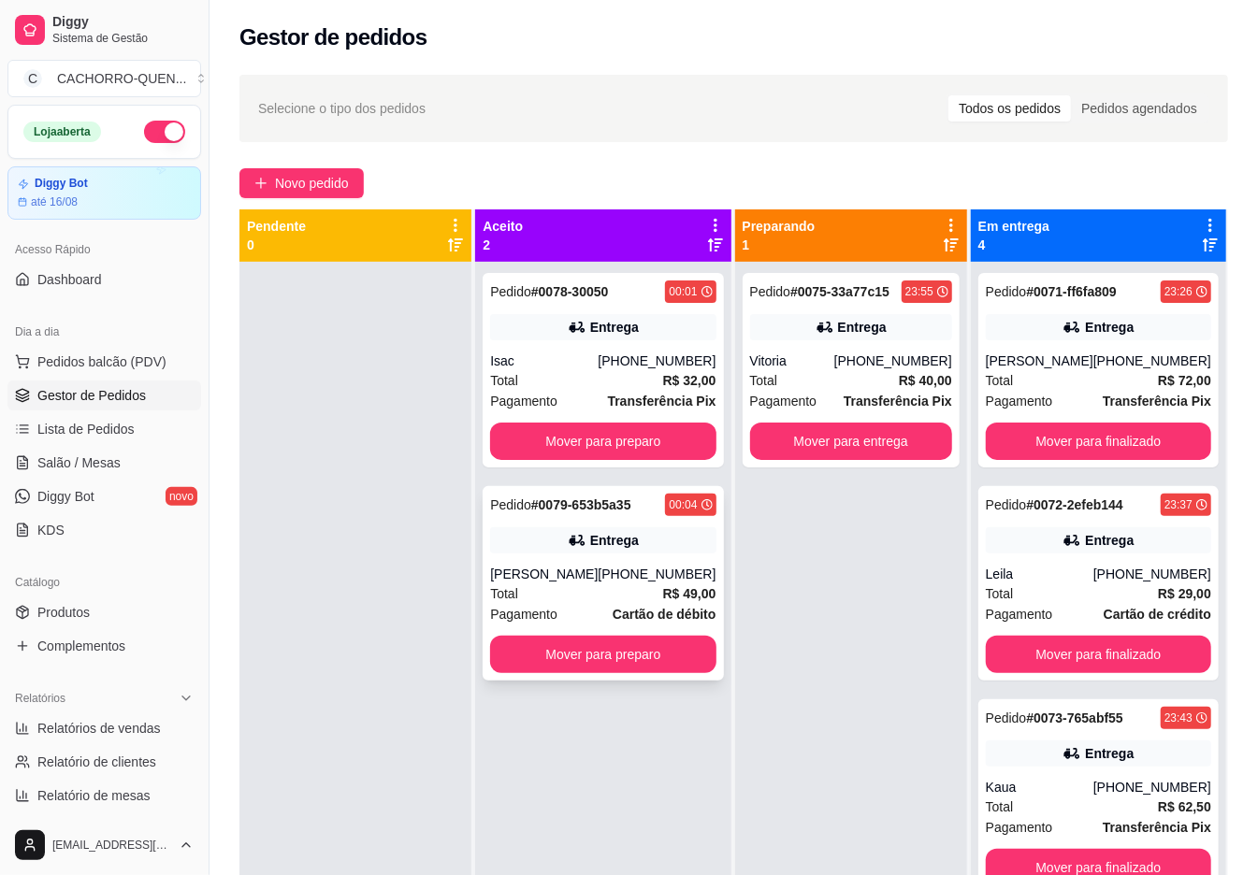
click at [570, 503] on strong "# 0079-653b5a35" at bounding box center [581, 504] width 100 height 15
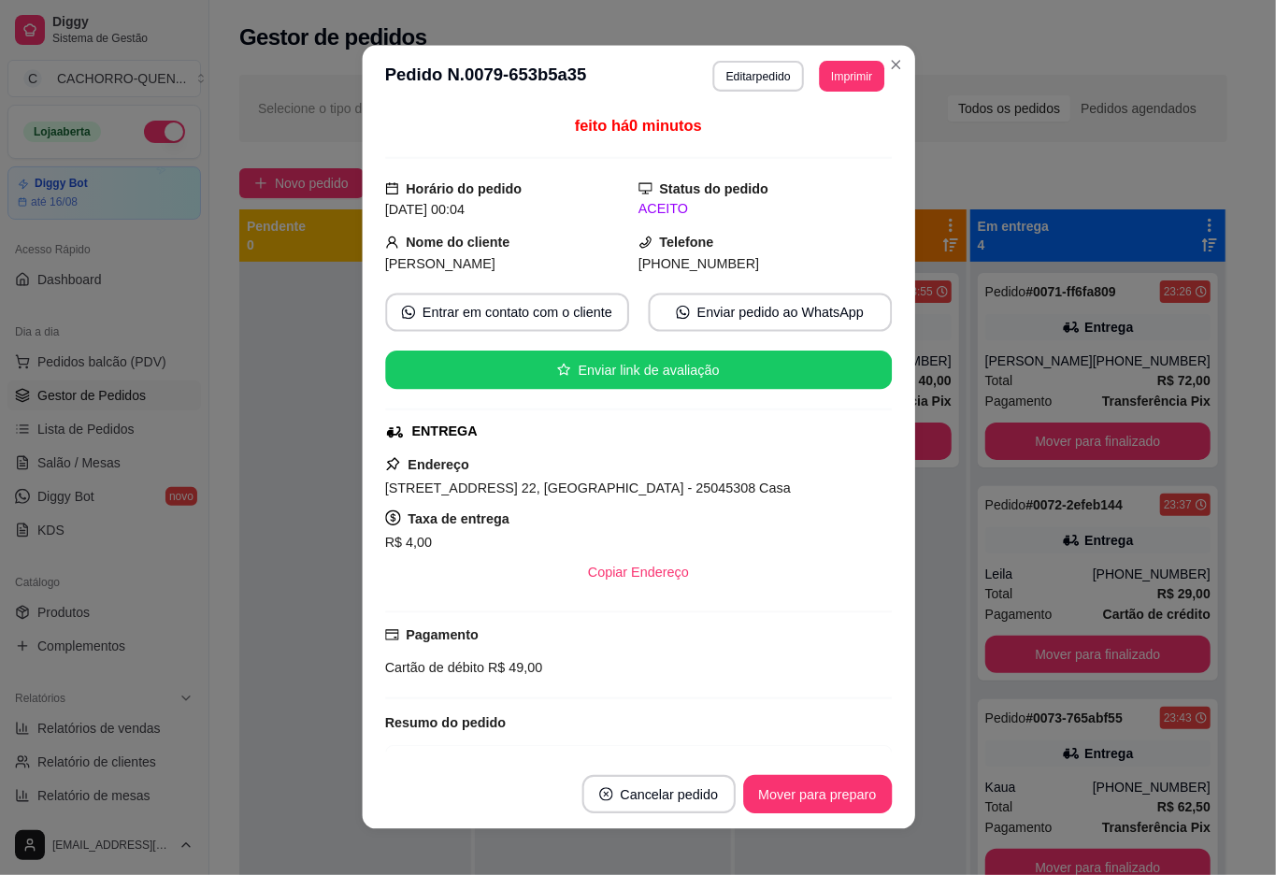
click at [551, 460] on div "Endereço [STREET_ADDRESS] 22, [GEOGRAPHIC_DATA] - 25045308 Casa Taxa de entrega…" at bounding box center [637, 522] width 507 height 138
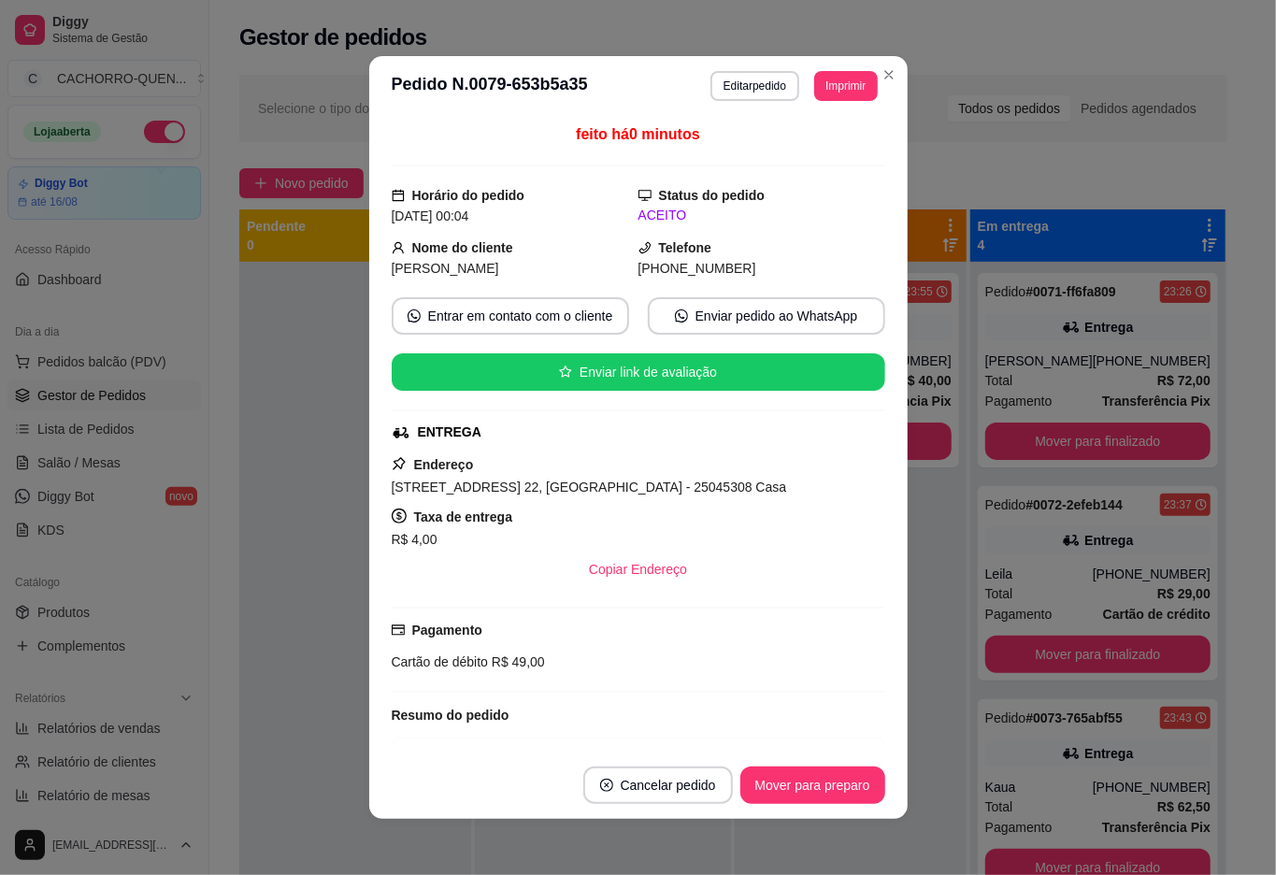
click at [311, 325] on div at bounding box center [355, 699] width 232 height 875
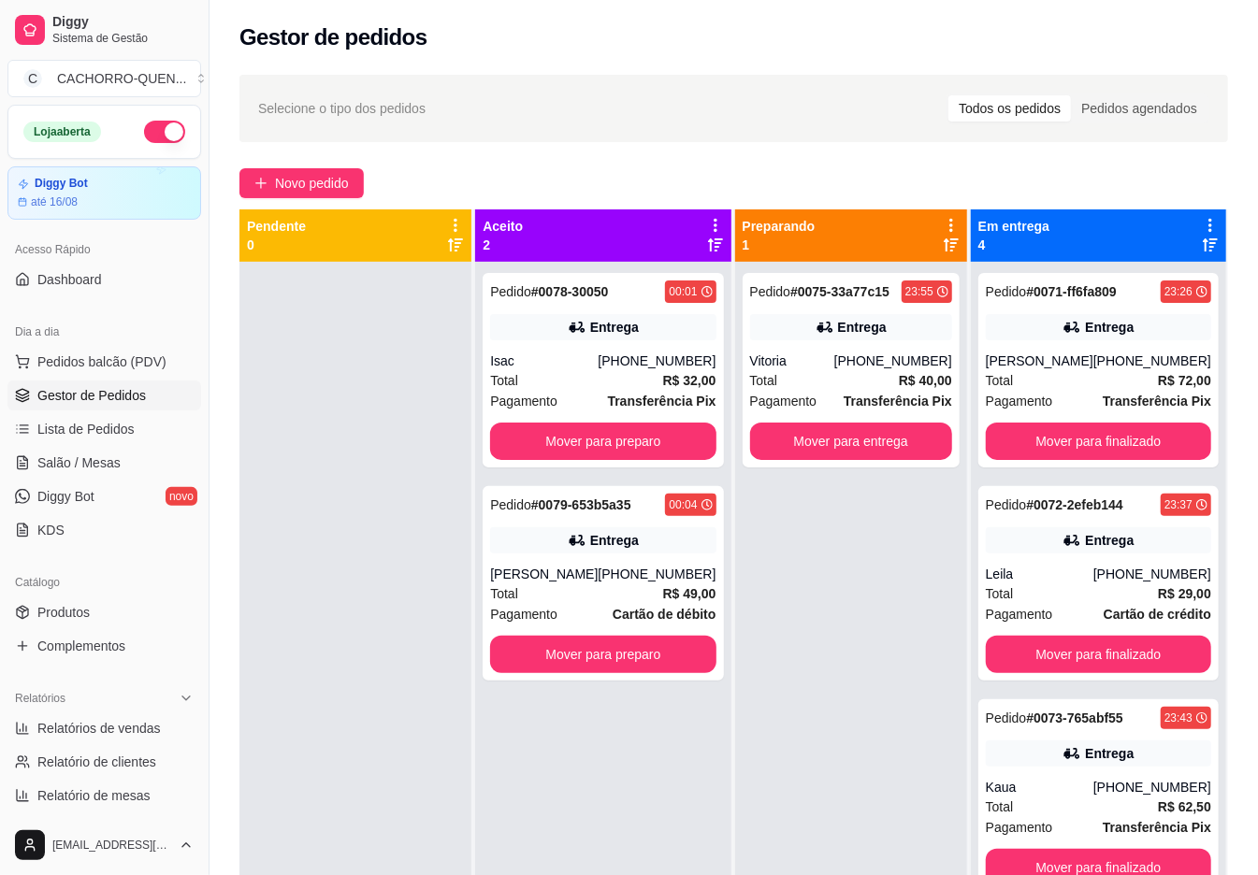
click at [569, 424] on button "Mover para preparo" at bounding box center [602, 441] width 225 height 37
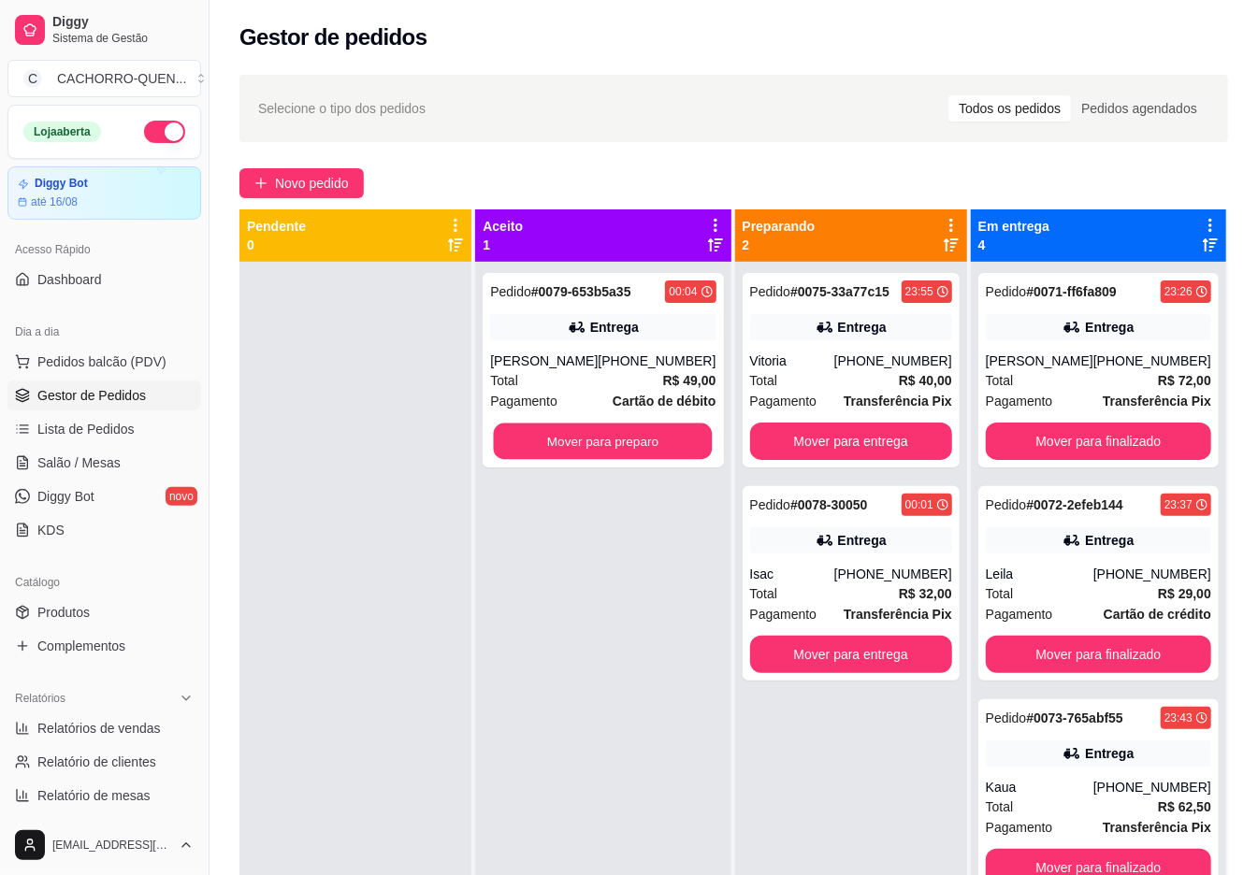
click at [574, 442] on button "Mover para preparo" at bounding box center [603, 442] width 219 height 36
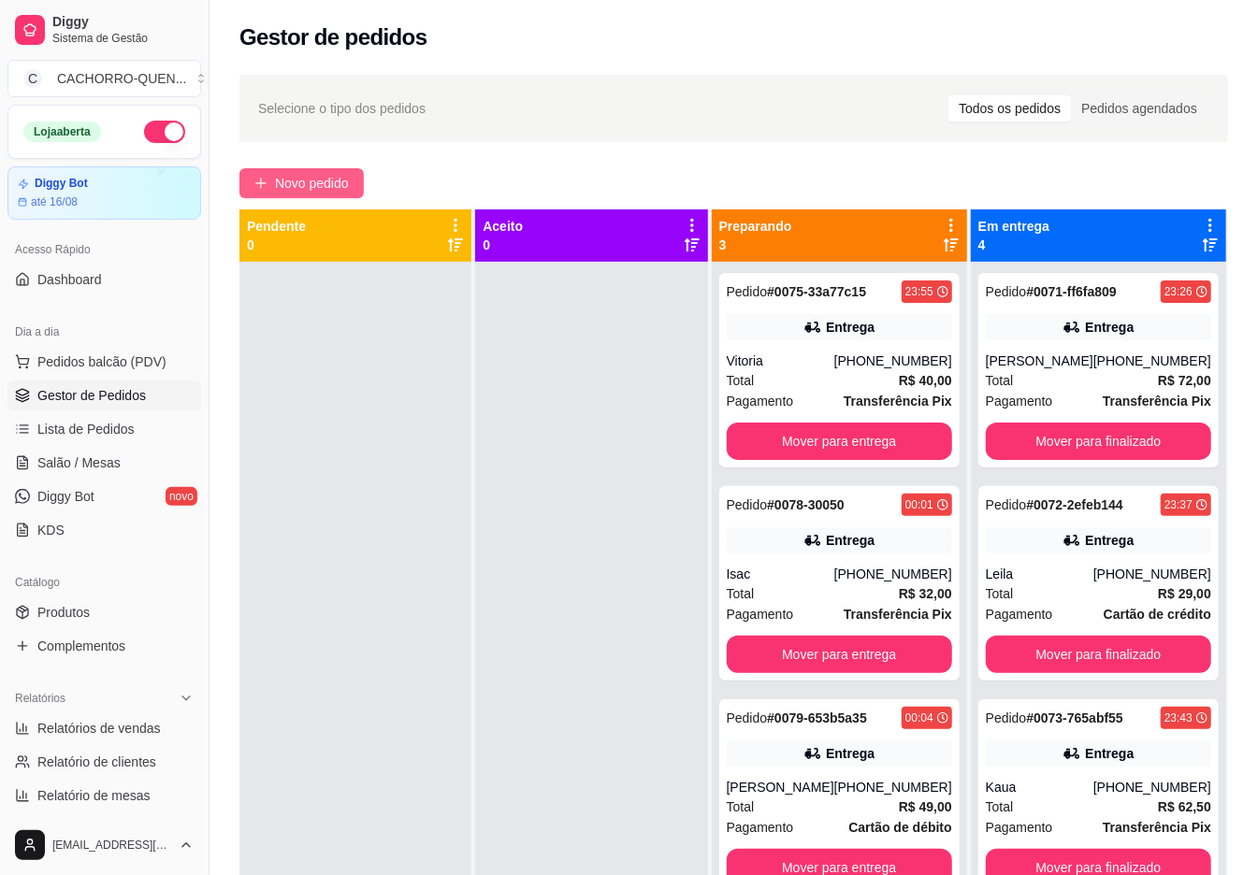
click at [338, 178] on span "Novo pedido" at bounding box center [312, 183] width 74 height 21
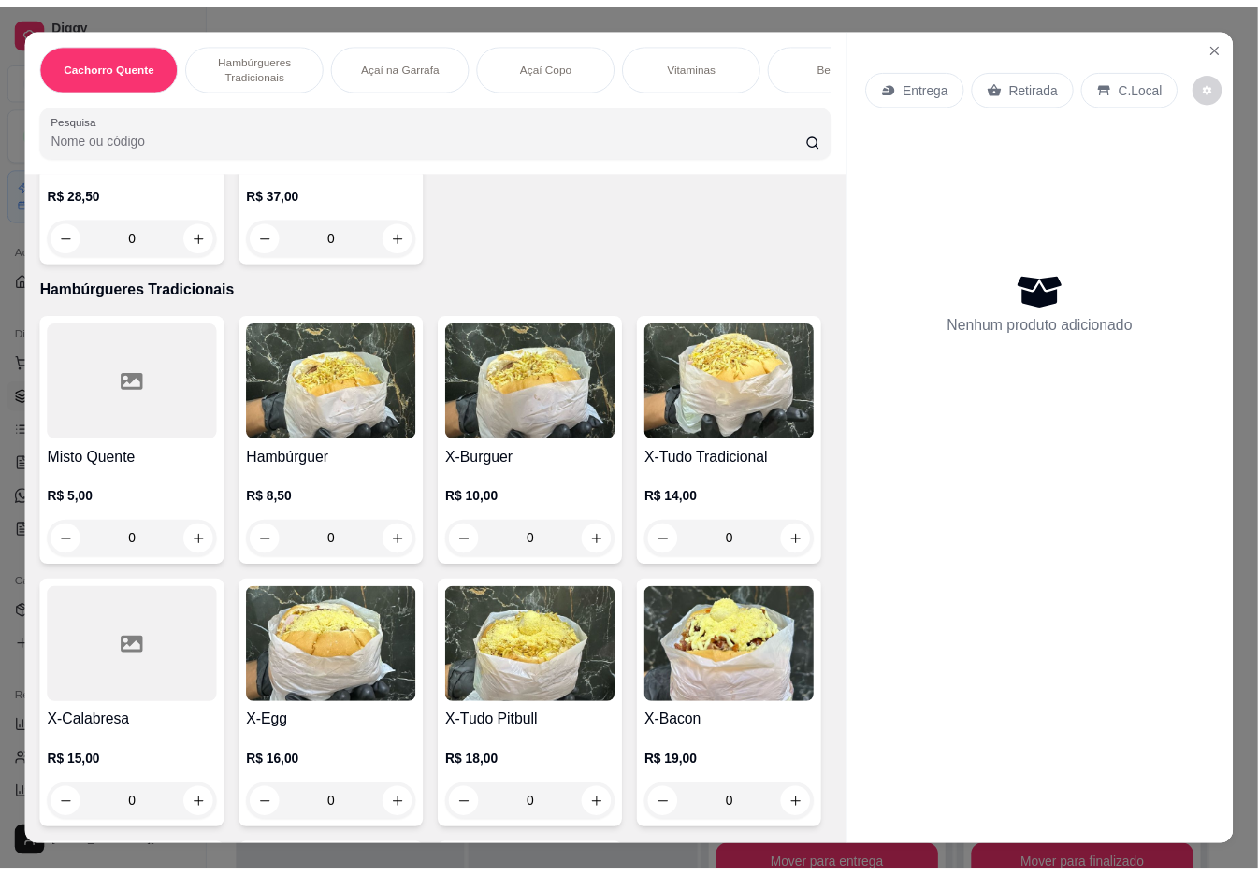
scroll to position [602, 0]
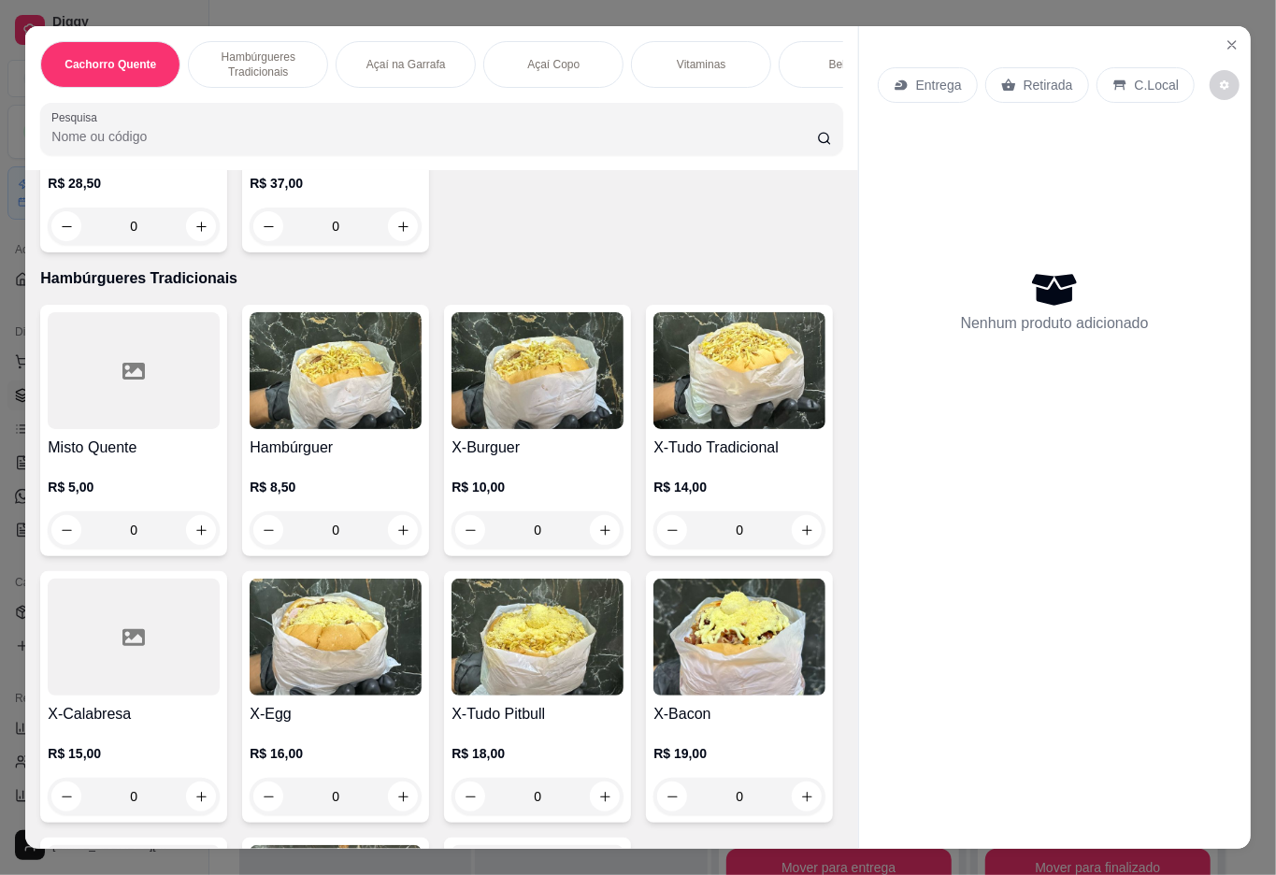
click at [654, 549] on div "0" at bounding box center [740, 529] width 172 height 37
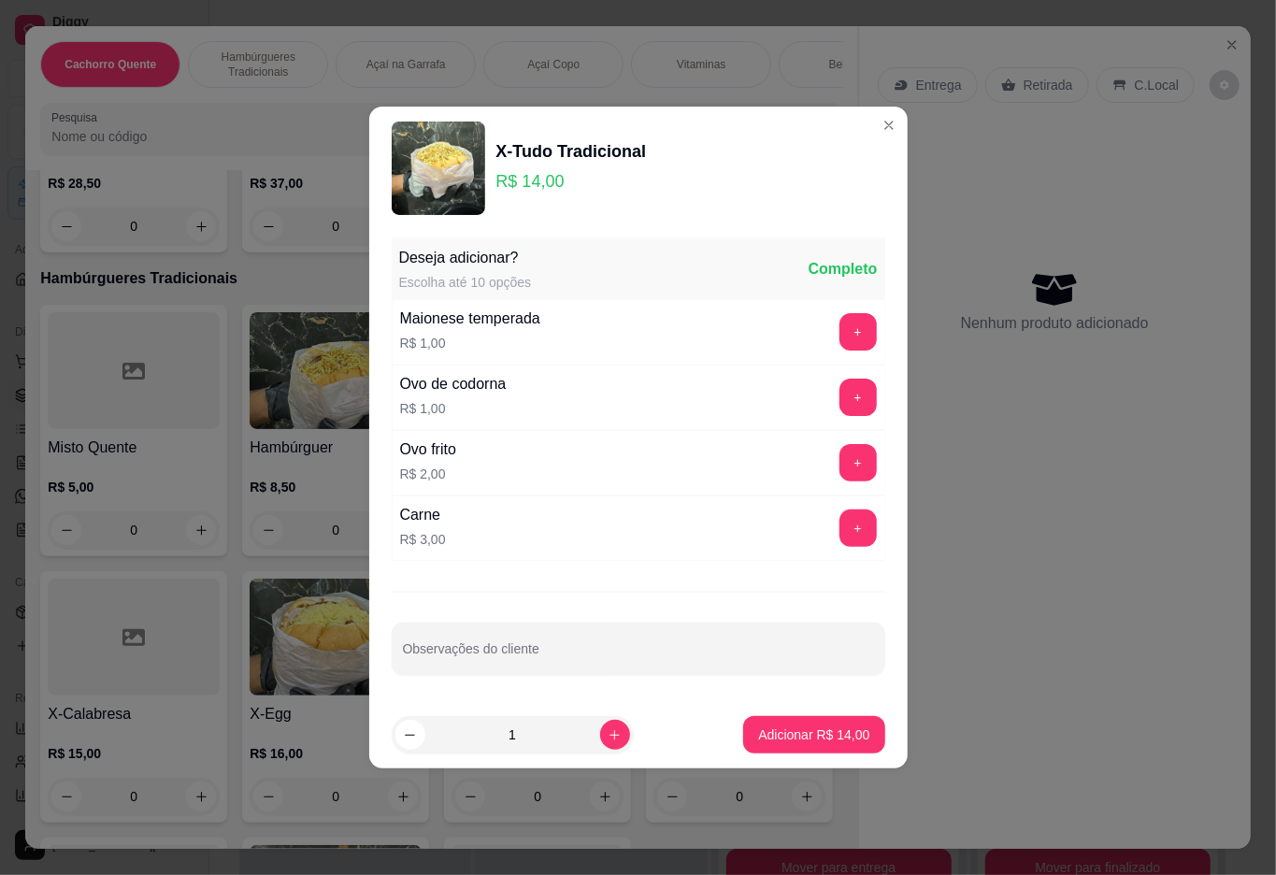
click at [763, 727] on p "Adicionar R$ 14,00" at bounding box center [813, 735] width 111 height 19
type input "1"
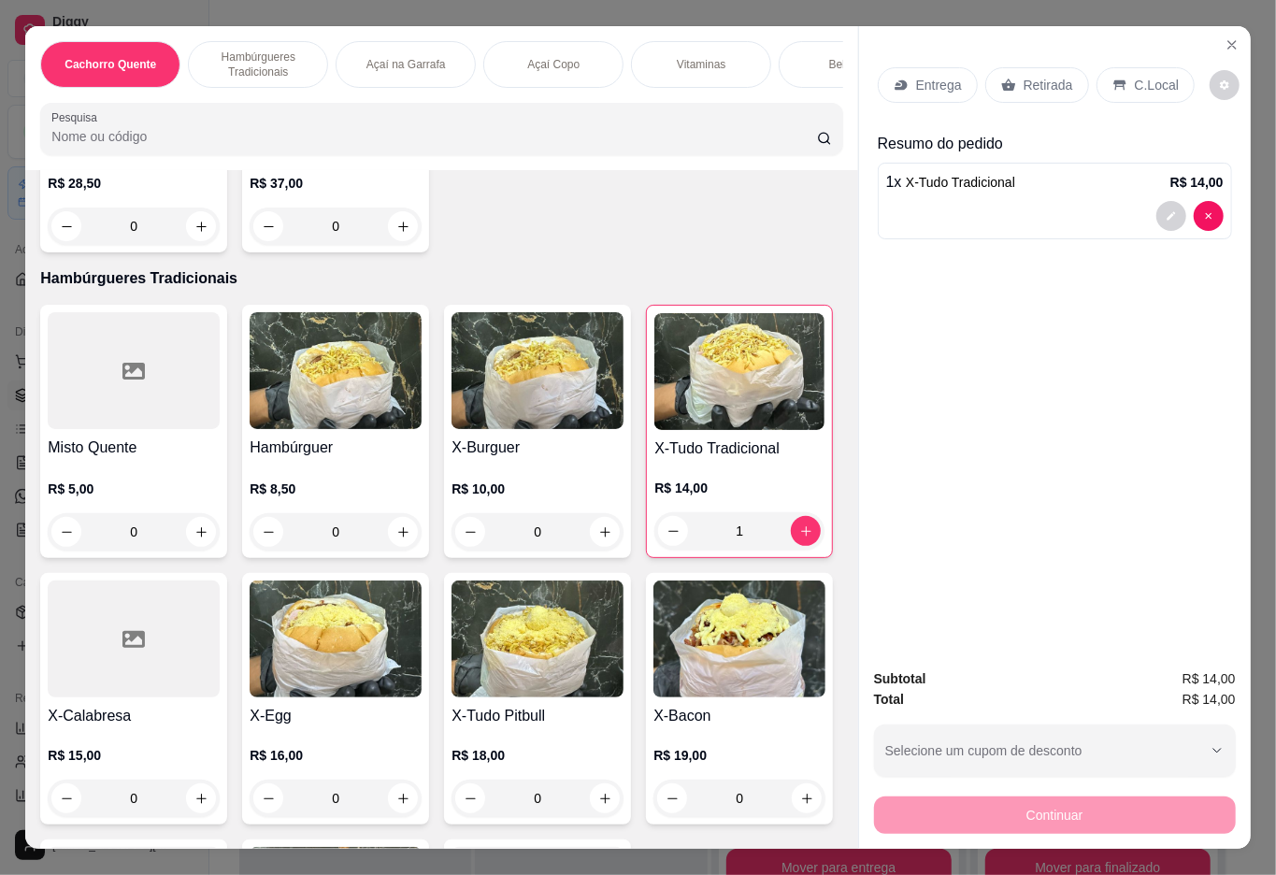
click at [1029, 87] on div "Retirada" at bounding box center [1038, 85] width 104 height 36
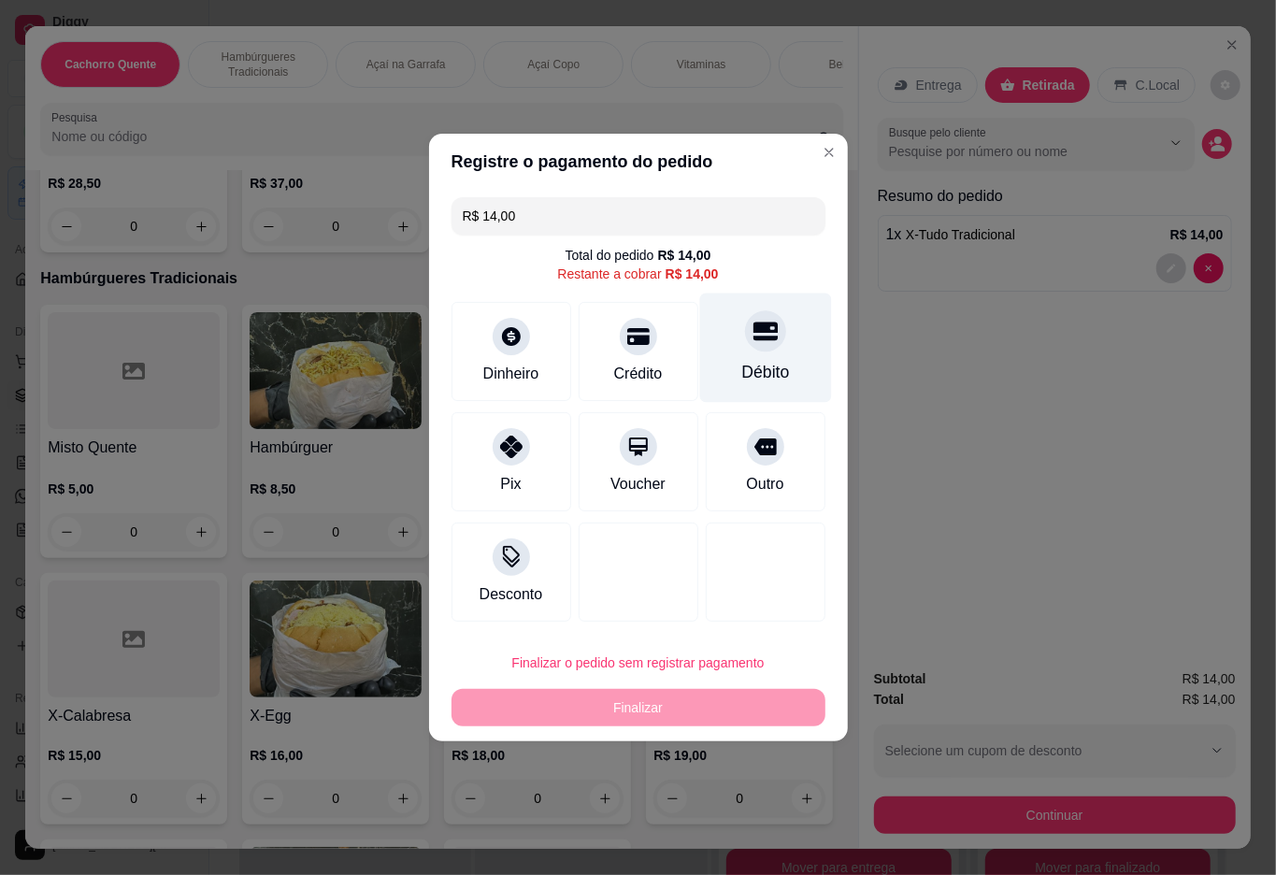
click at [745, 352] on div at bounding box center [765, 330] width 41 height 41
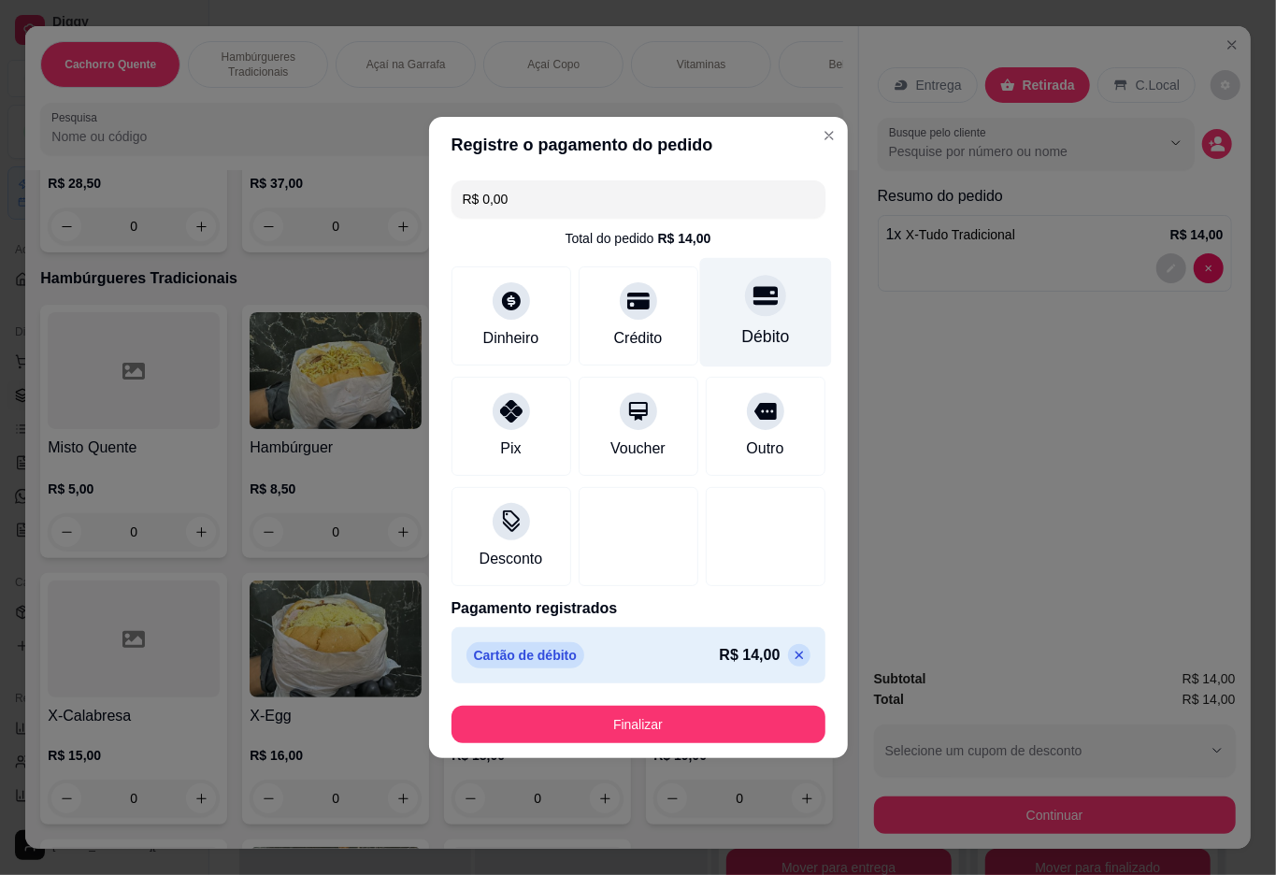
type input "R$ 0,00"
click at [621, 726] on button "Finalizar" at bounding box center [639, 724] width 374 height 37
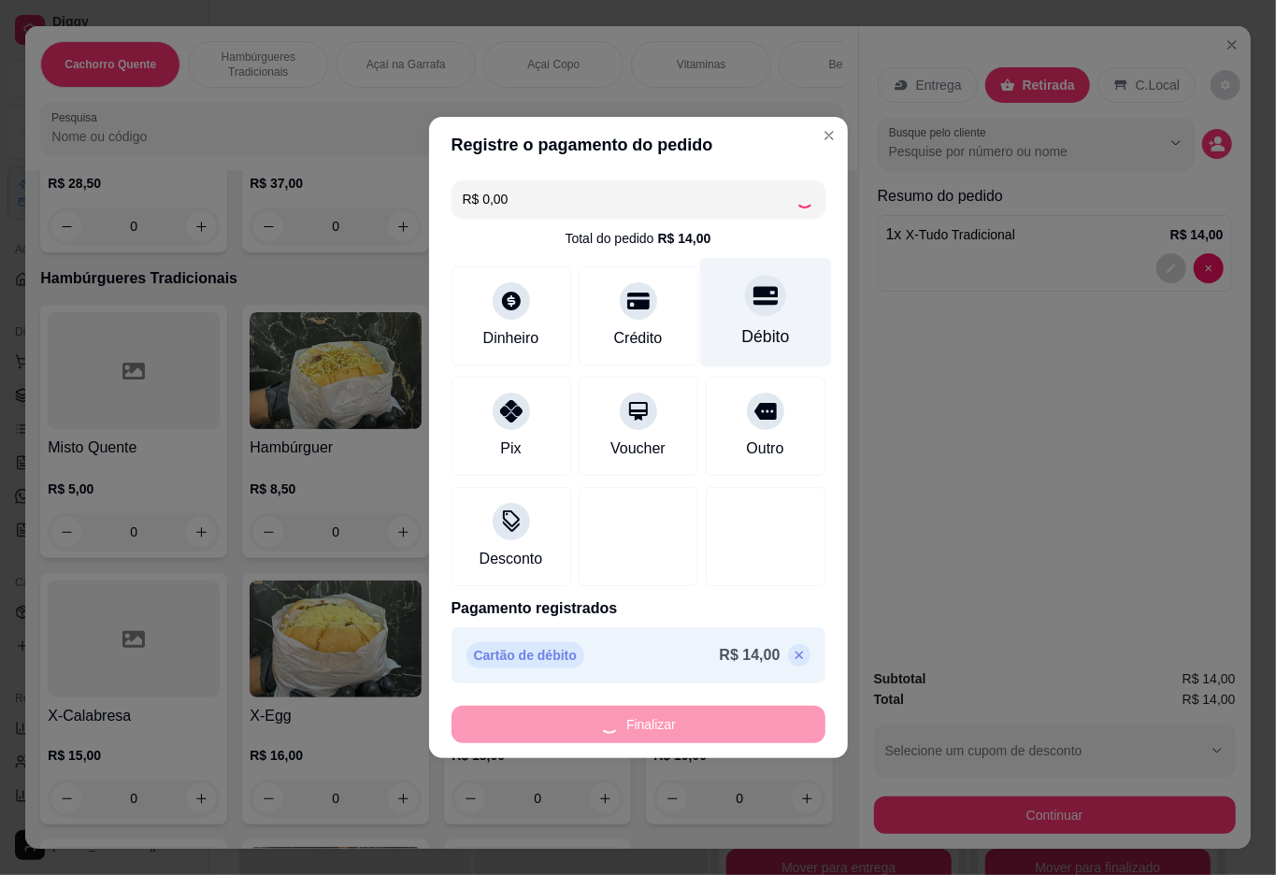
type input "0"
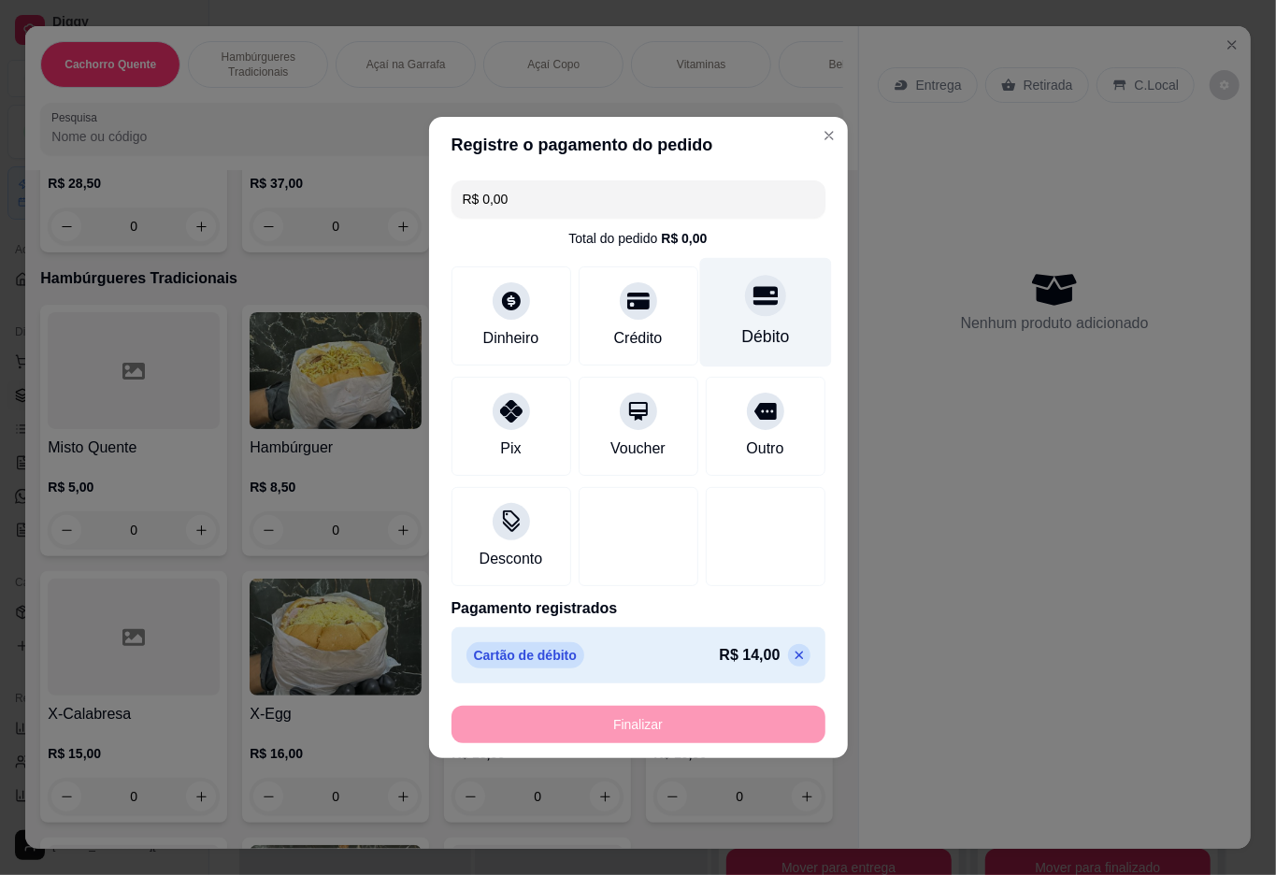
type input "-R$ 14,00"
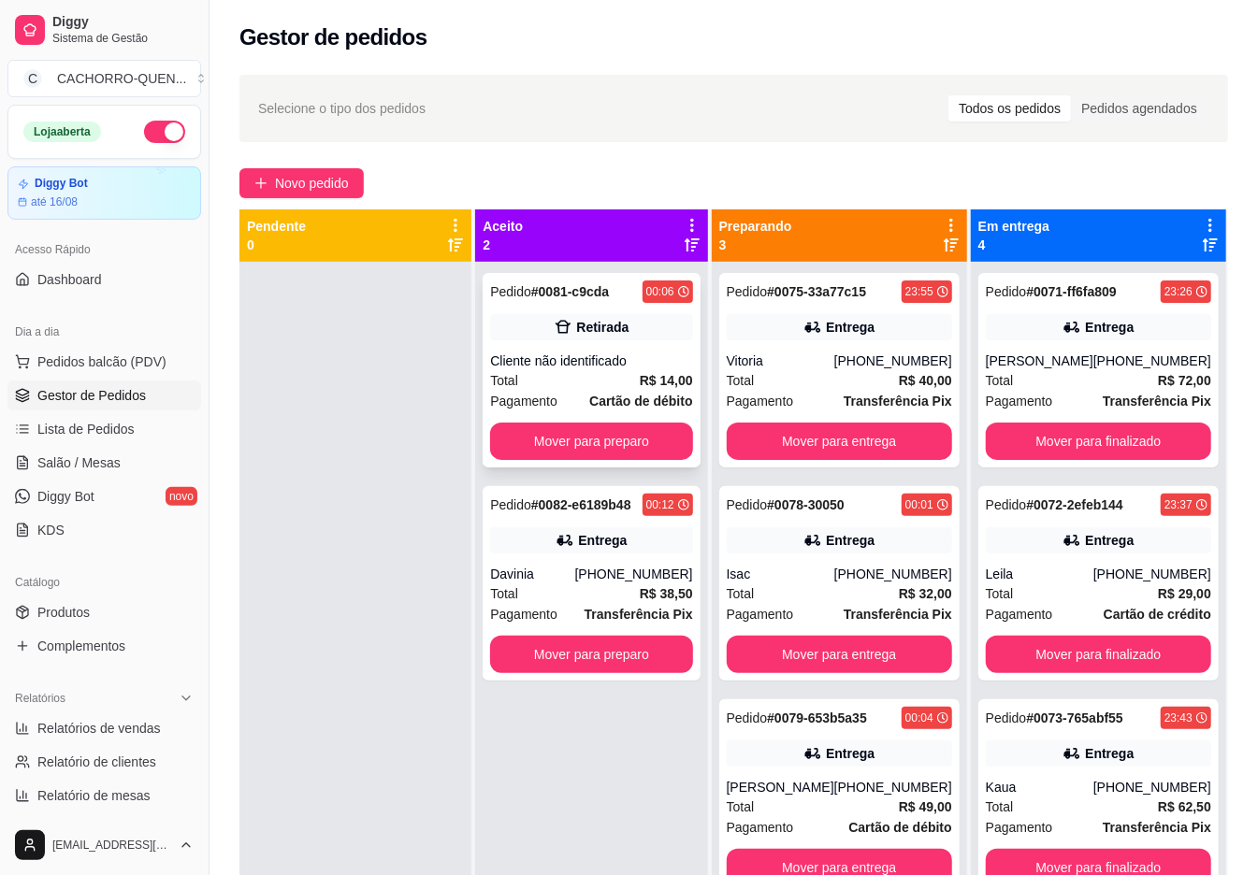
click at [587, 331] on div "Retirada" at bounding box center [602, 327] width 52 height 19
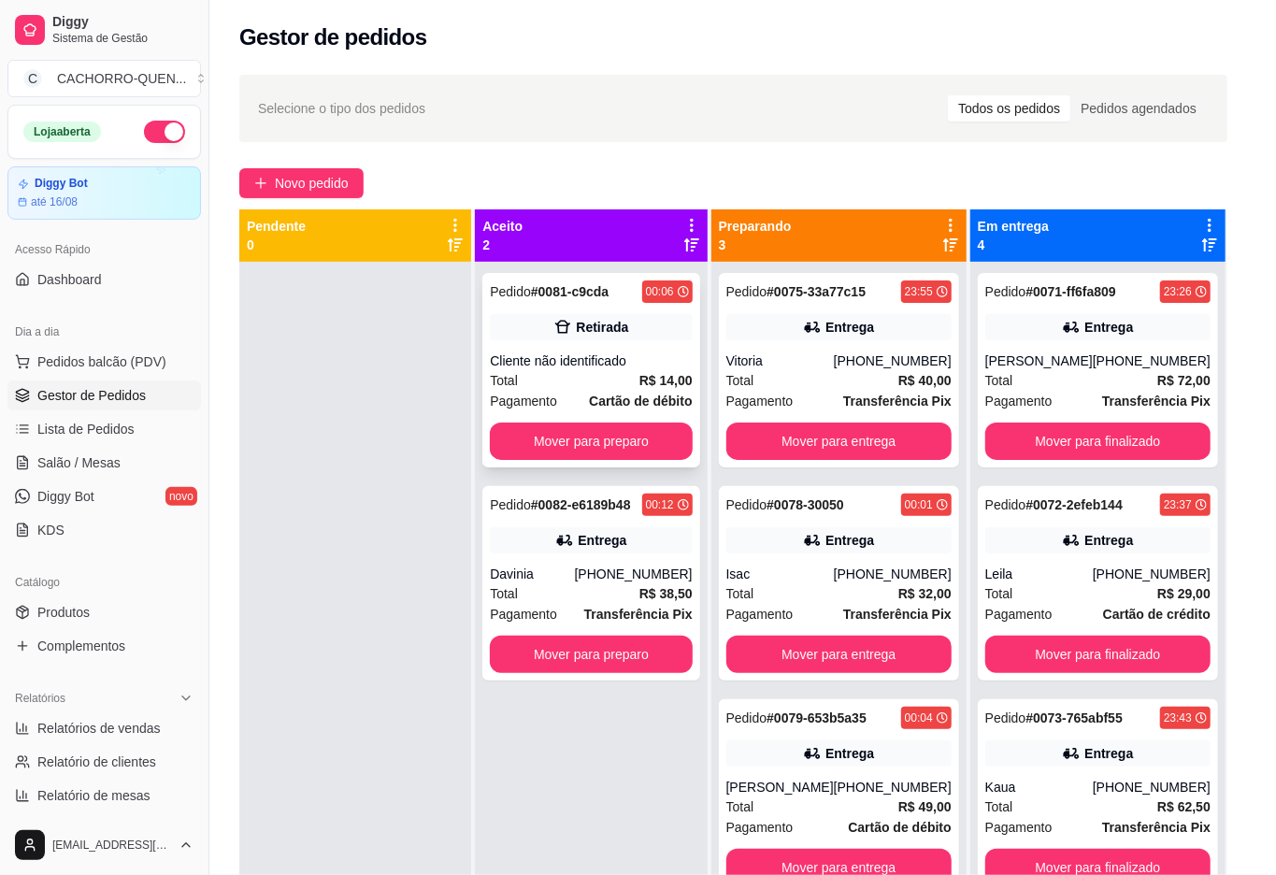
click at [746, 727] on button "Mover para preparo" at bounding box center [813, 716] width 145 height 37
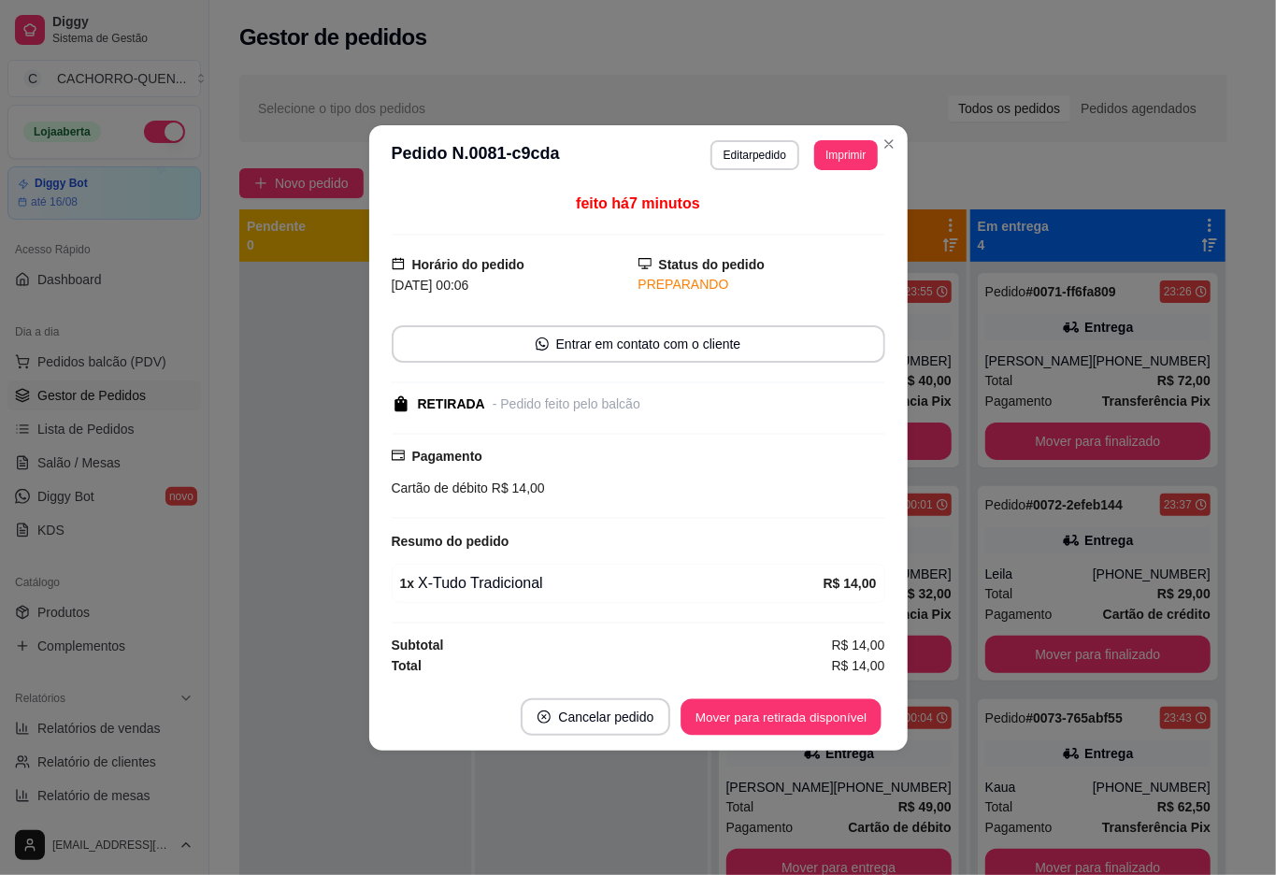
click at [761, 716] on button "Mover para retirada disponível" at bounding box center [782, 716] width 200 height 36
click at [760, 709] on button "Mover para finalizado" at bounding box center [807, 716] width 155 height 37
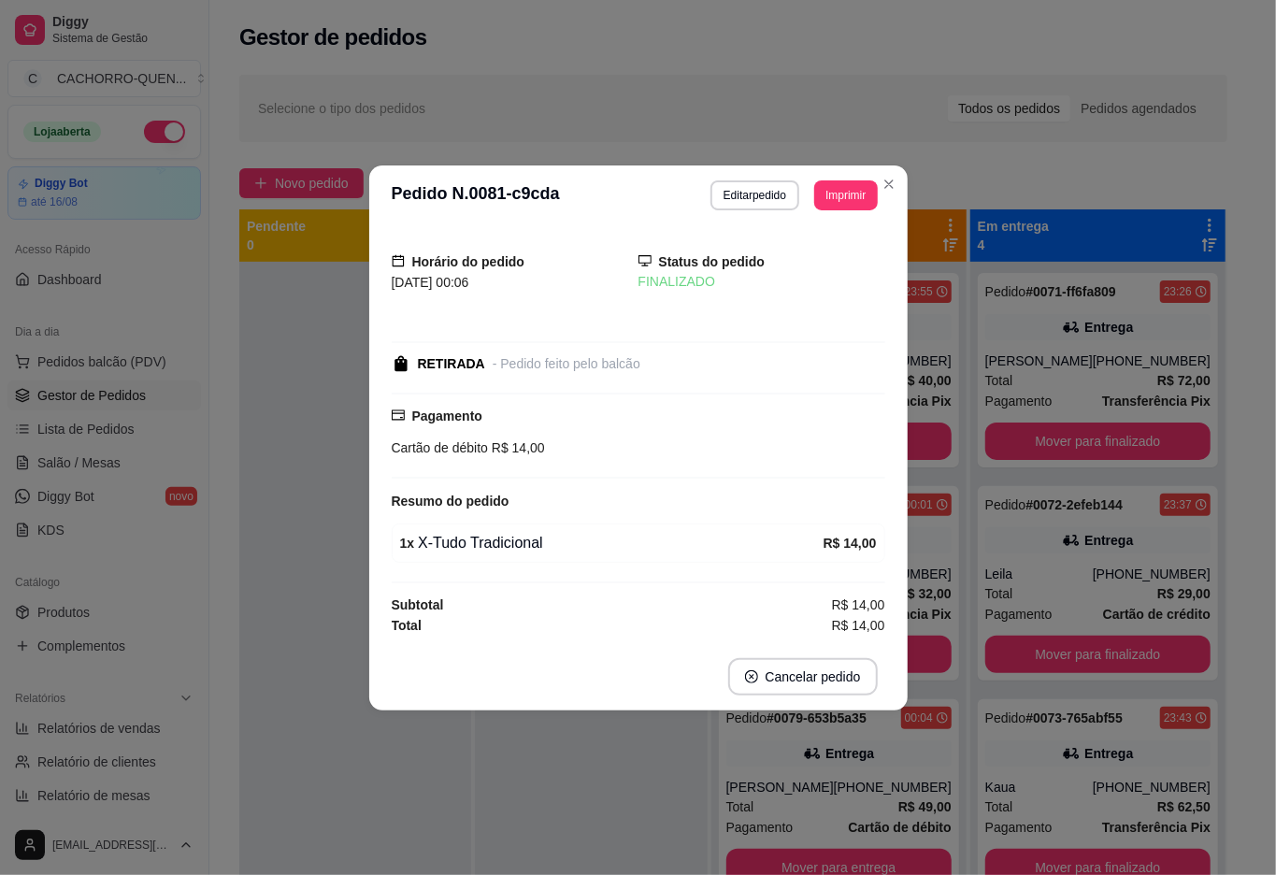
click at [267, 401] on div at bounding box center [355, 699] width 232 height 875
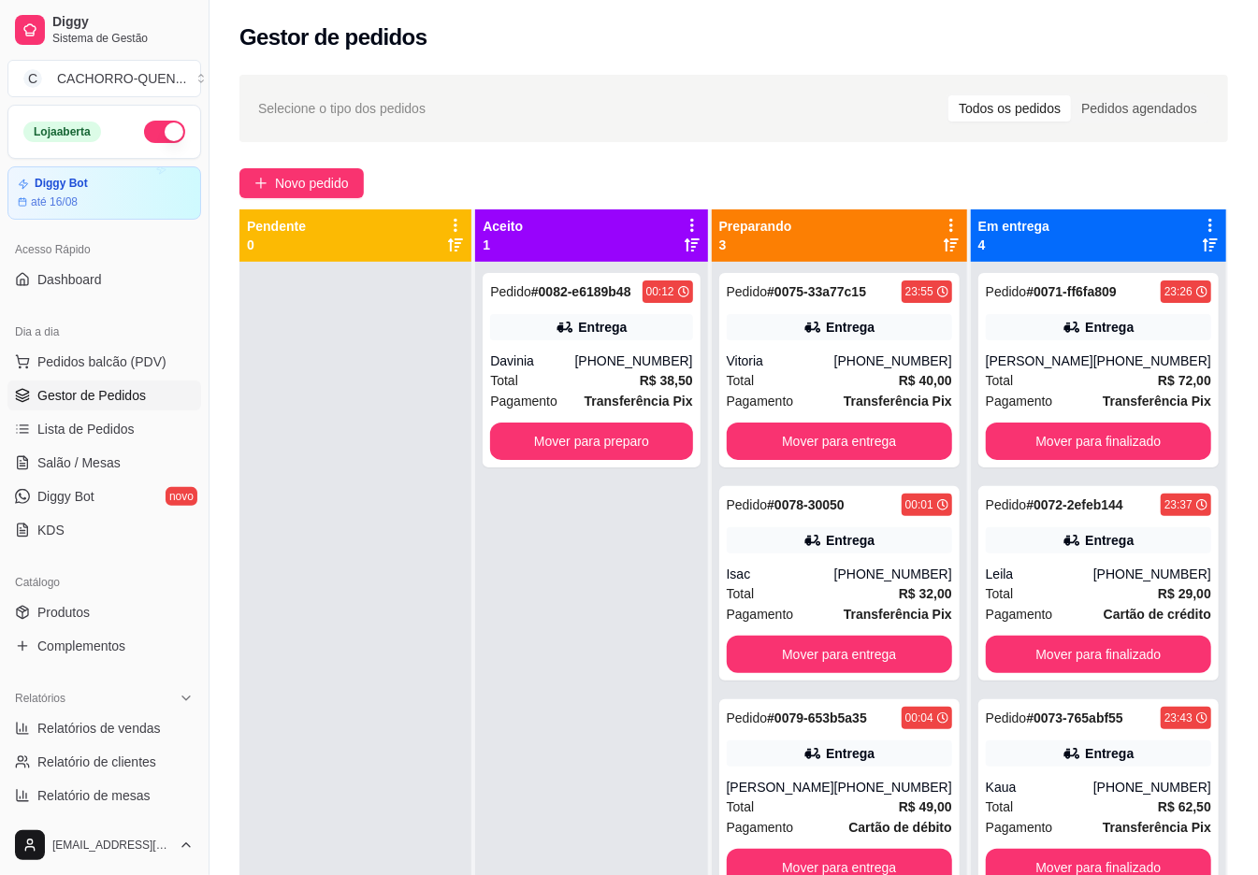
scroll to position [86, 0]
click at [1139, 849] on button "Mover para finalizado" at bounding box center [1098, 867] width 225 height 37
click at [1111, 849] on button "Mover para finalizado" at bounding box center [1098, 867] width 225 height 37
click at [1141, 855] on button "Mover para finalizado" at bounding box center [1097, 868] width 219 height 36
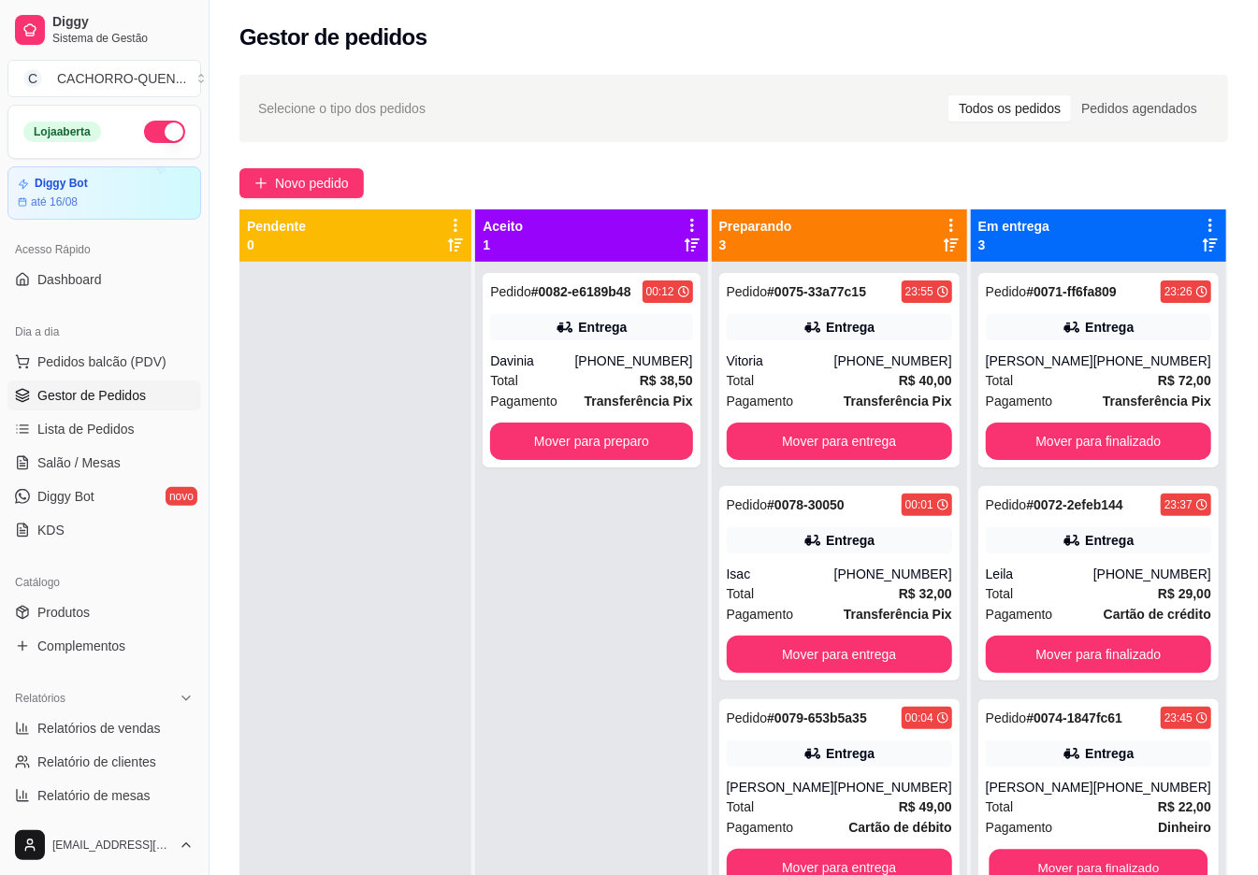
click at [1134, 854] on button "Mover para finalizado" at bounding box center [1097, 868] width 219 height 36
click at [1116, 854] on button "Mover para finalizado" at bounding box center [1098, 867] width 225 height 37
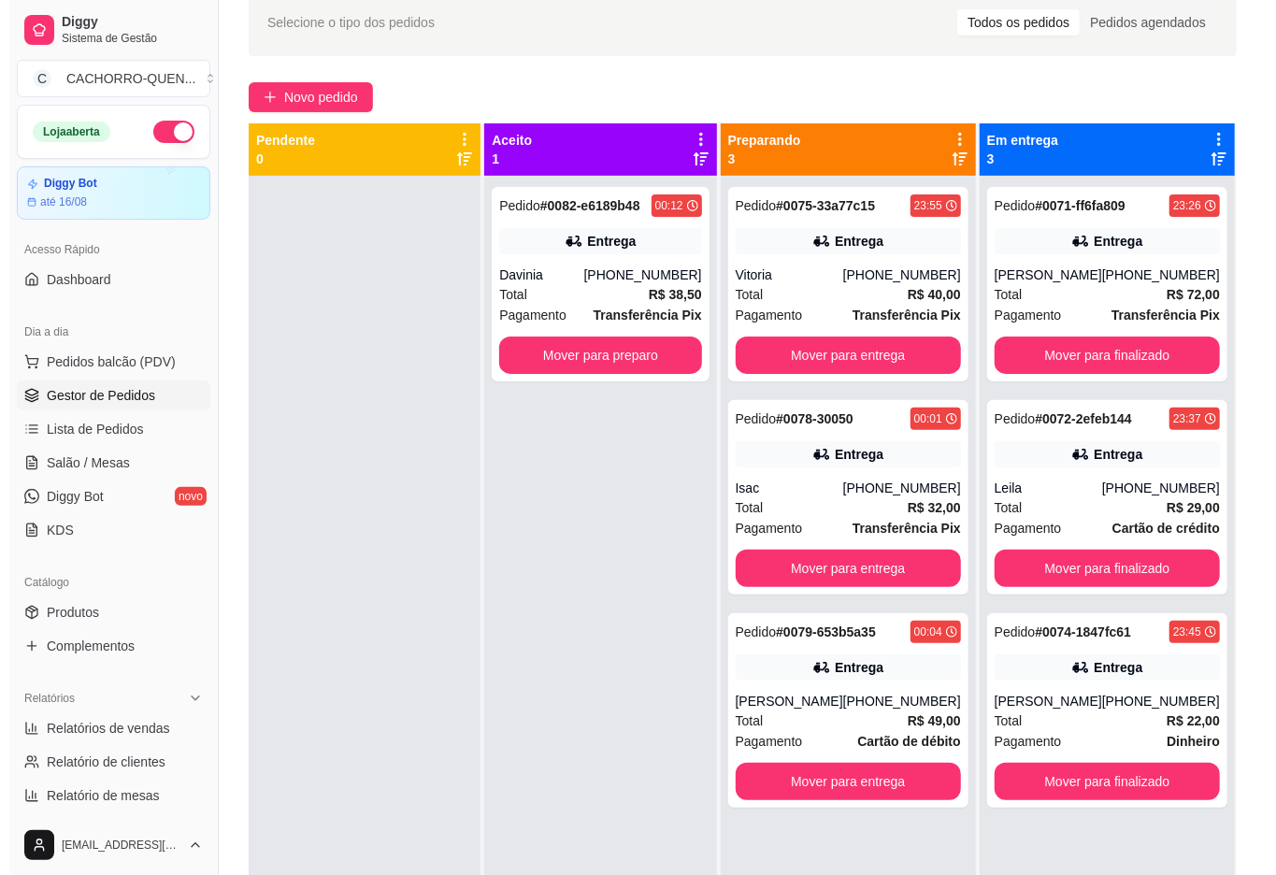
scroll to position [105, 0]
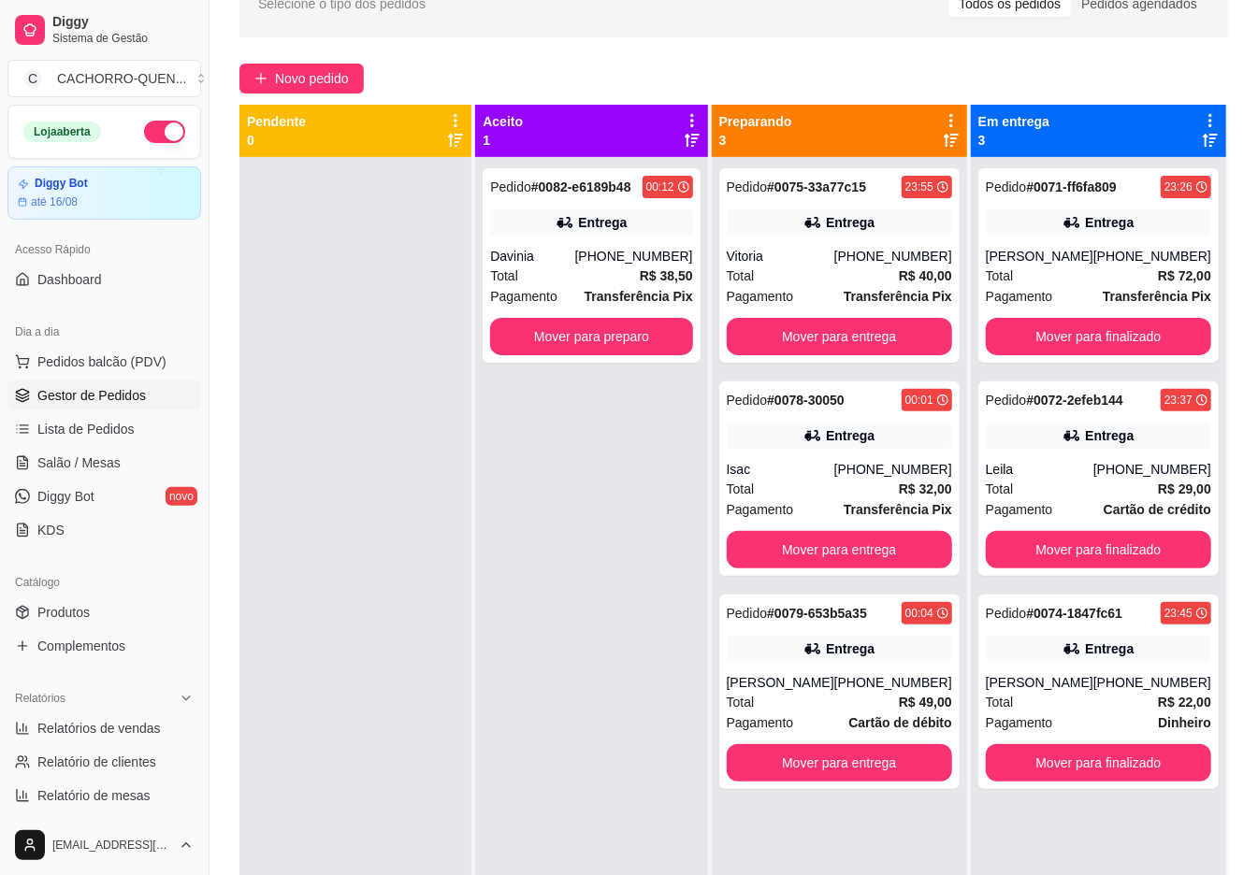
click at [1119, 756] on button "Mover para finalizado" at bounding box center [1098, 762] width 225 height 37
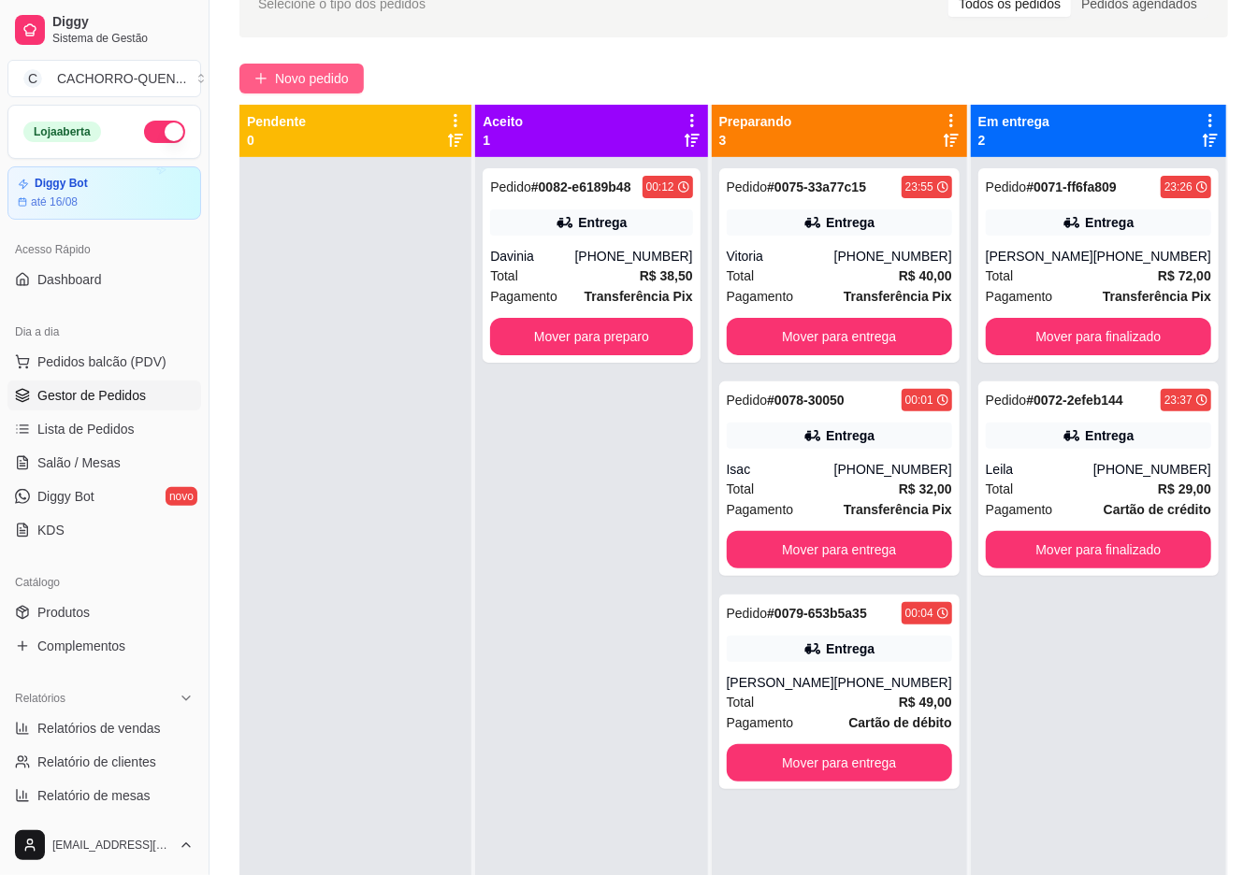
click at [279, 82] on span "Novo pedido" at bounding box center [312, 78] width 74 height 21
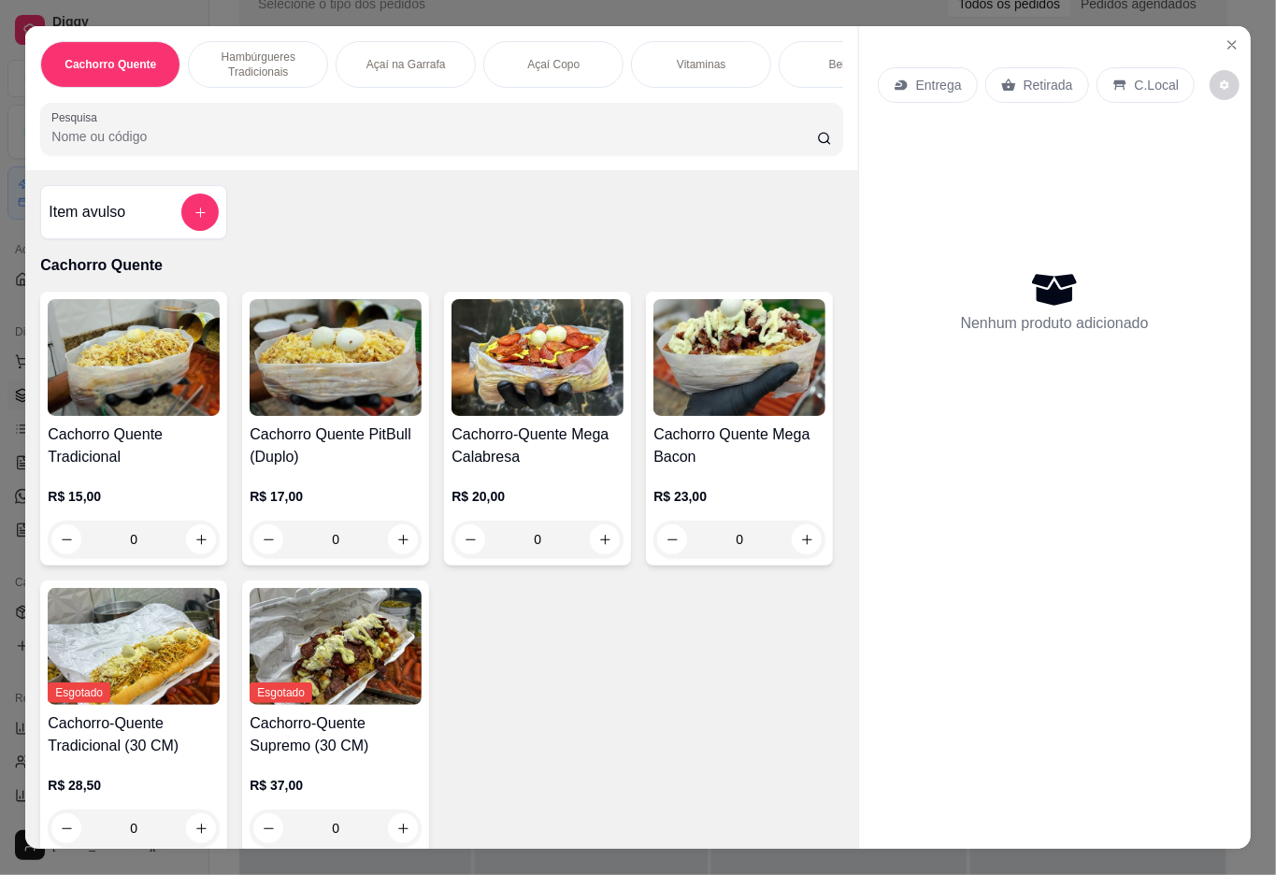
click at [409, 57] on p "Açaí na Garrafa" at bounding box center [406, 64] width 79 height 15
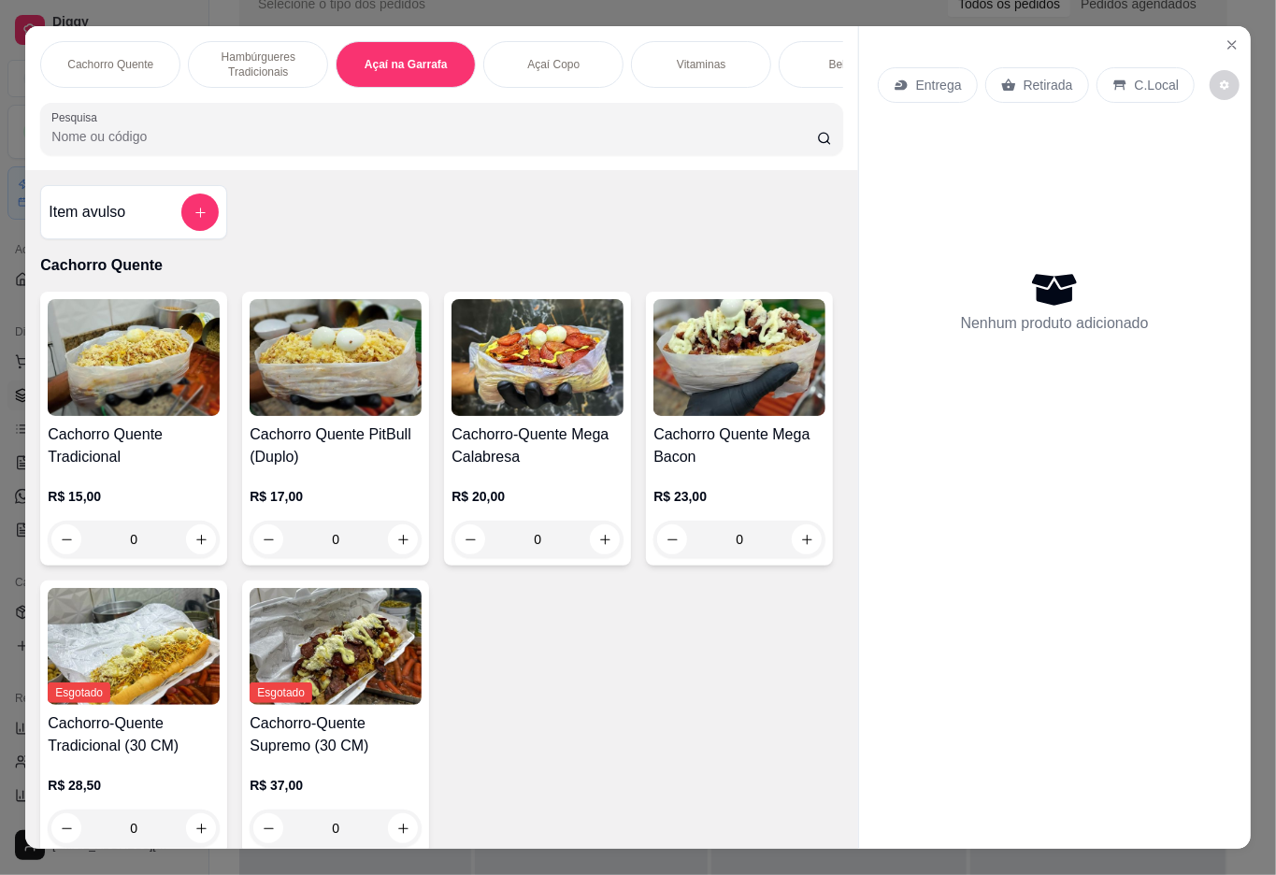
scroll to position [42, 0]
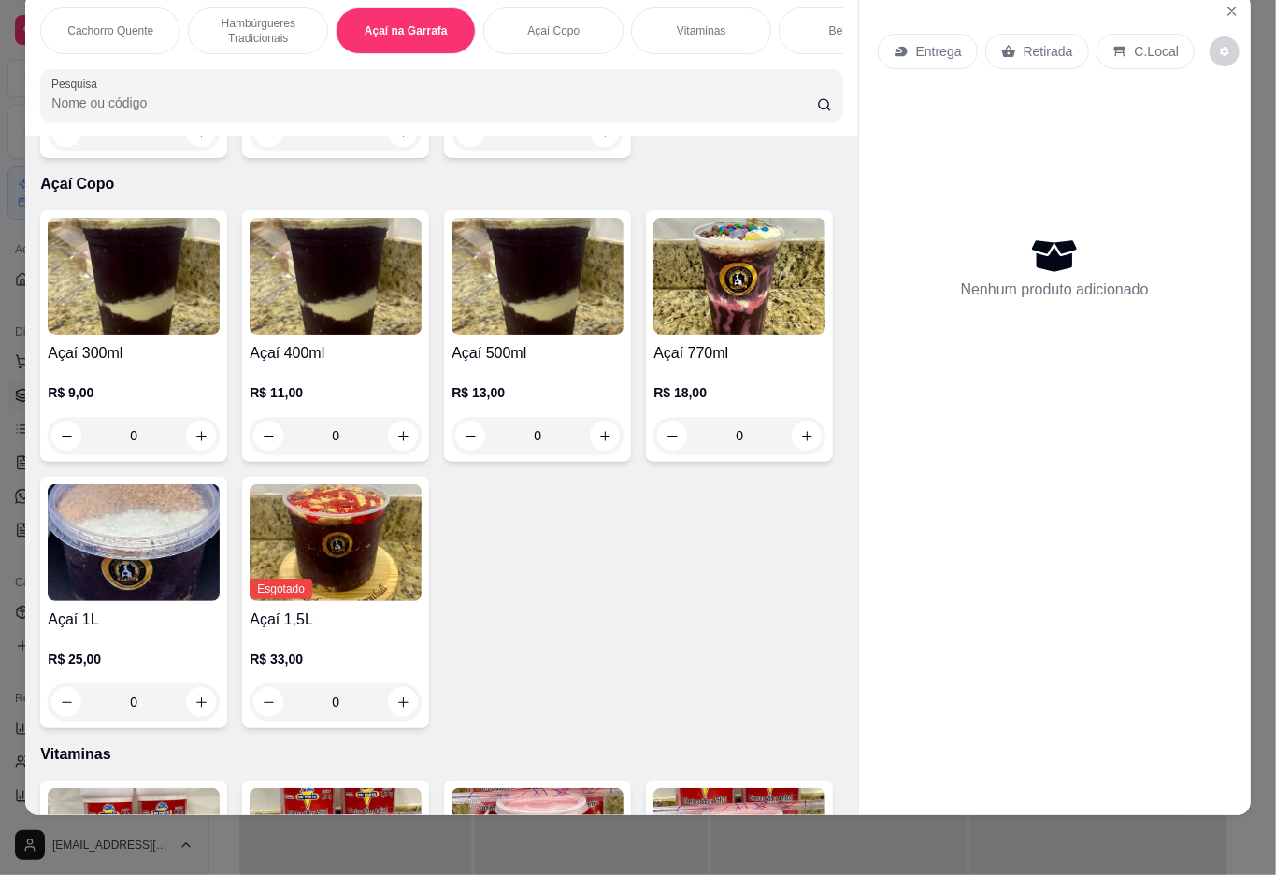
click at [380, 151] on div "0" at bounding box center [336, 131] width 172 height 37
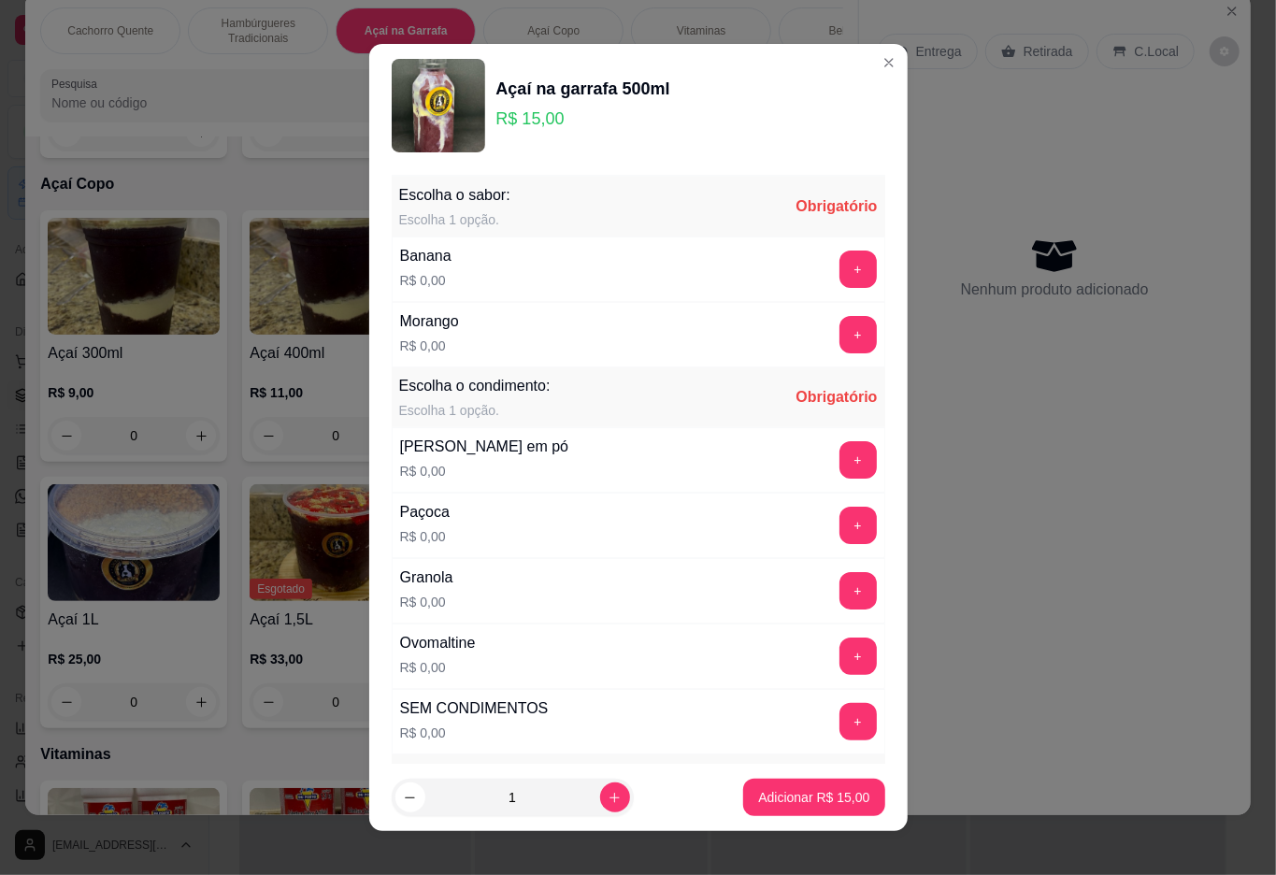
click at [840, 337] on button "+" at bounding box center [858, 334] width 37 height 37
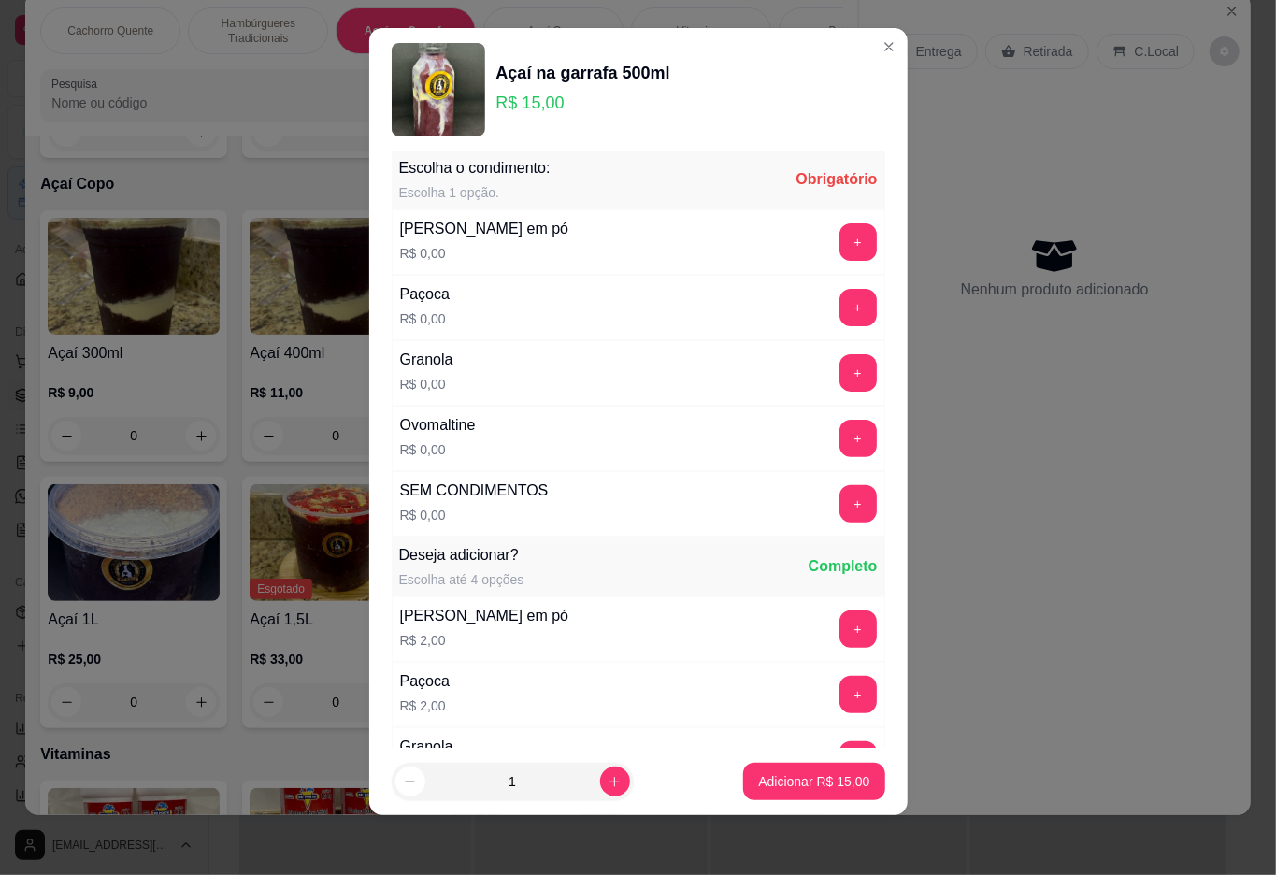
click at [840, 441] on button "+" at bounding box center [858, 438] width 37 height 37
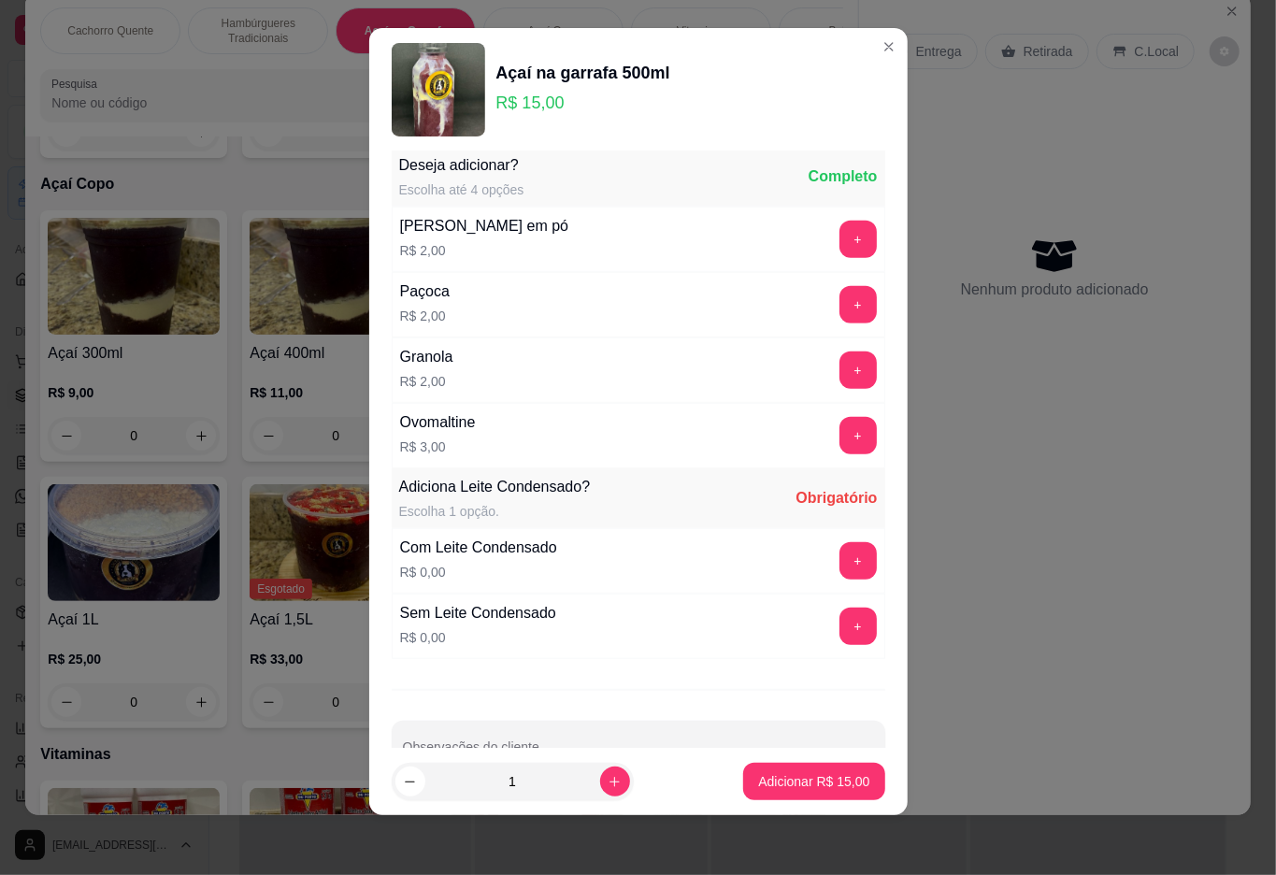
click at [840, 565] on button "+" at bounding box center [858, 560] width 37 height 37
click at [770, 782] on p "Adicionar R$ 15,00" at bounding box center [813, 781] width 111 height 19
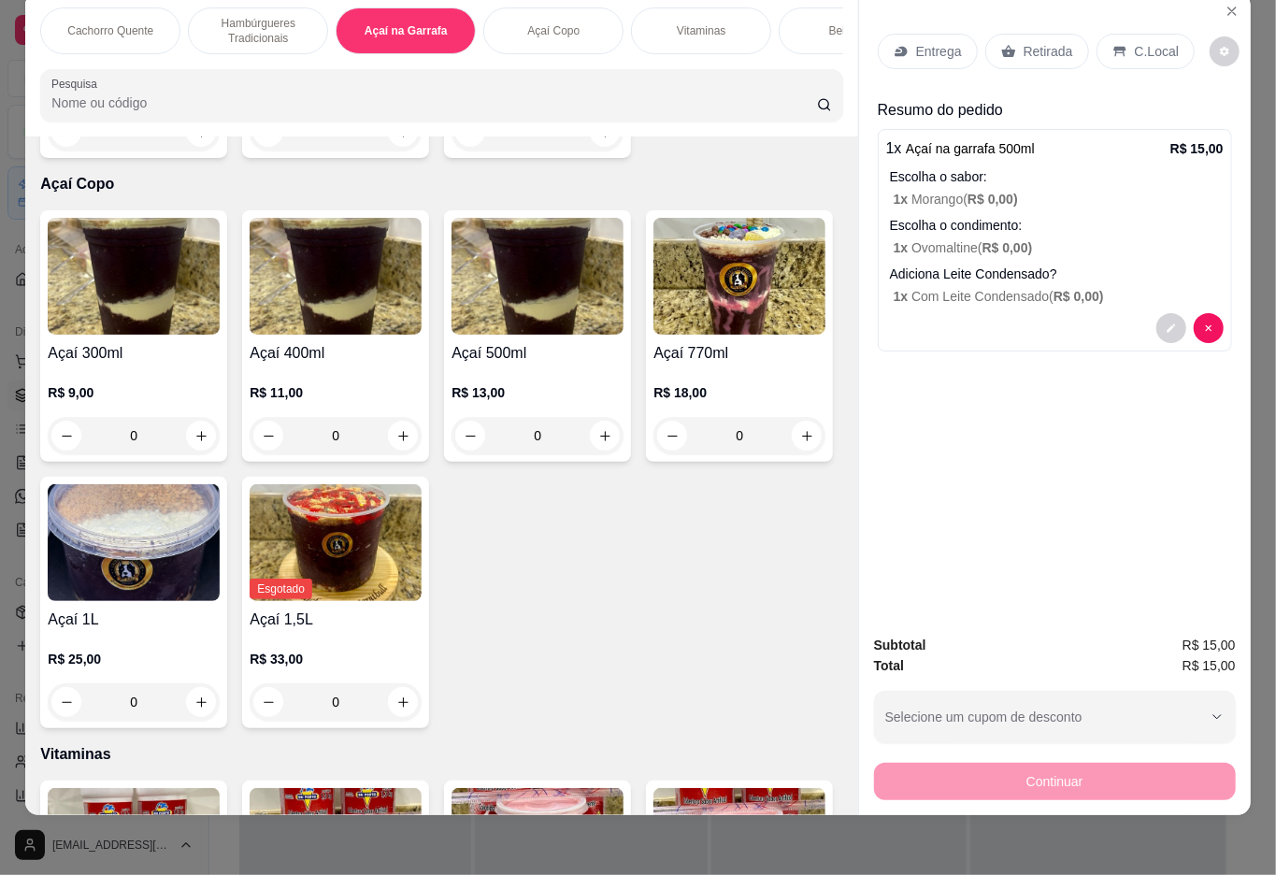
click at [1038, 42] on p "Retirada" at bounding box center [1049, 51] width 50 height 19
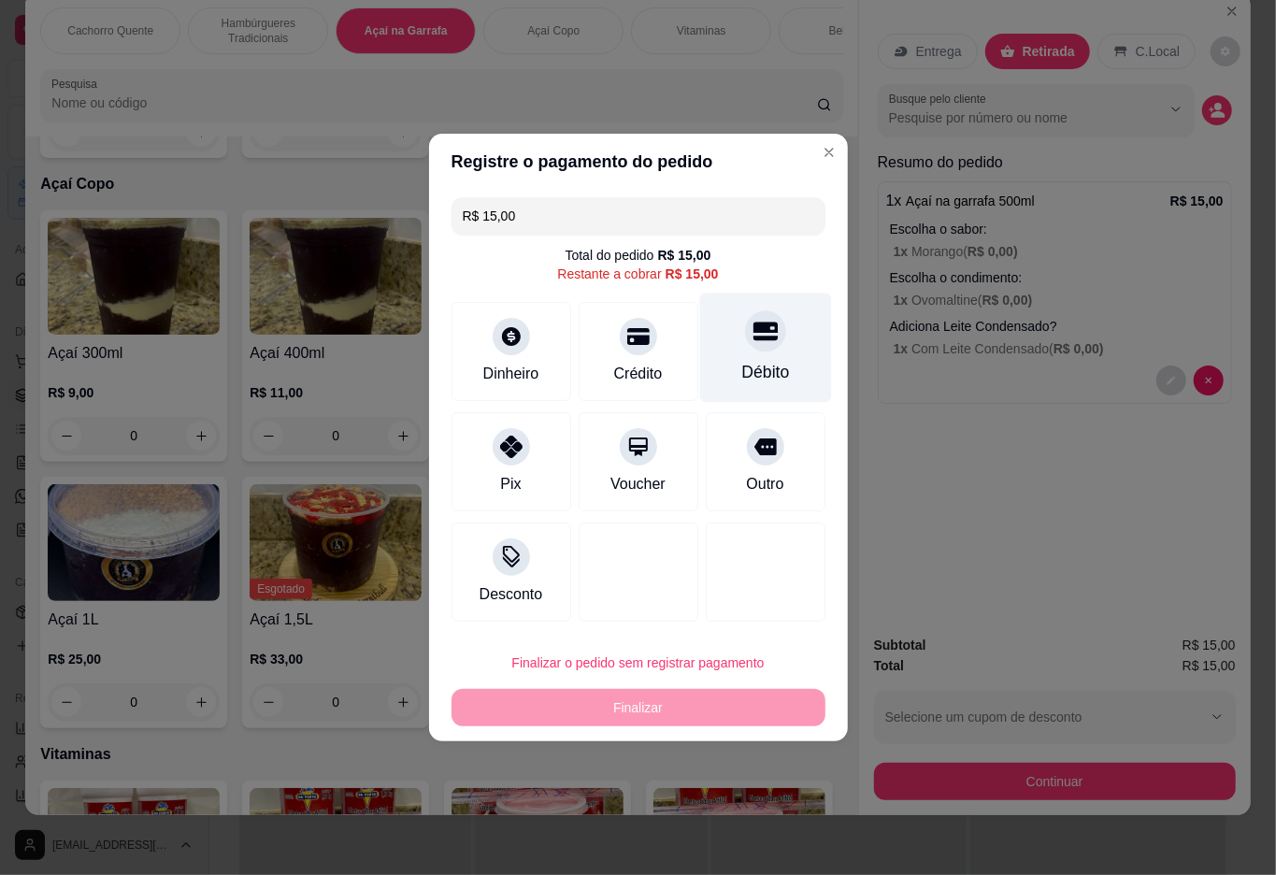
click at [753, 342] on icon at bounding box center [765, 331] width 24 height 24
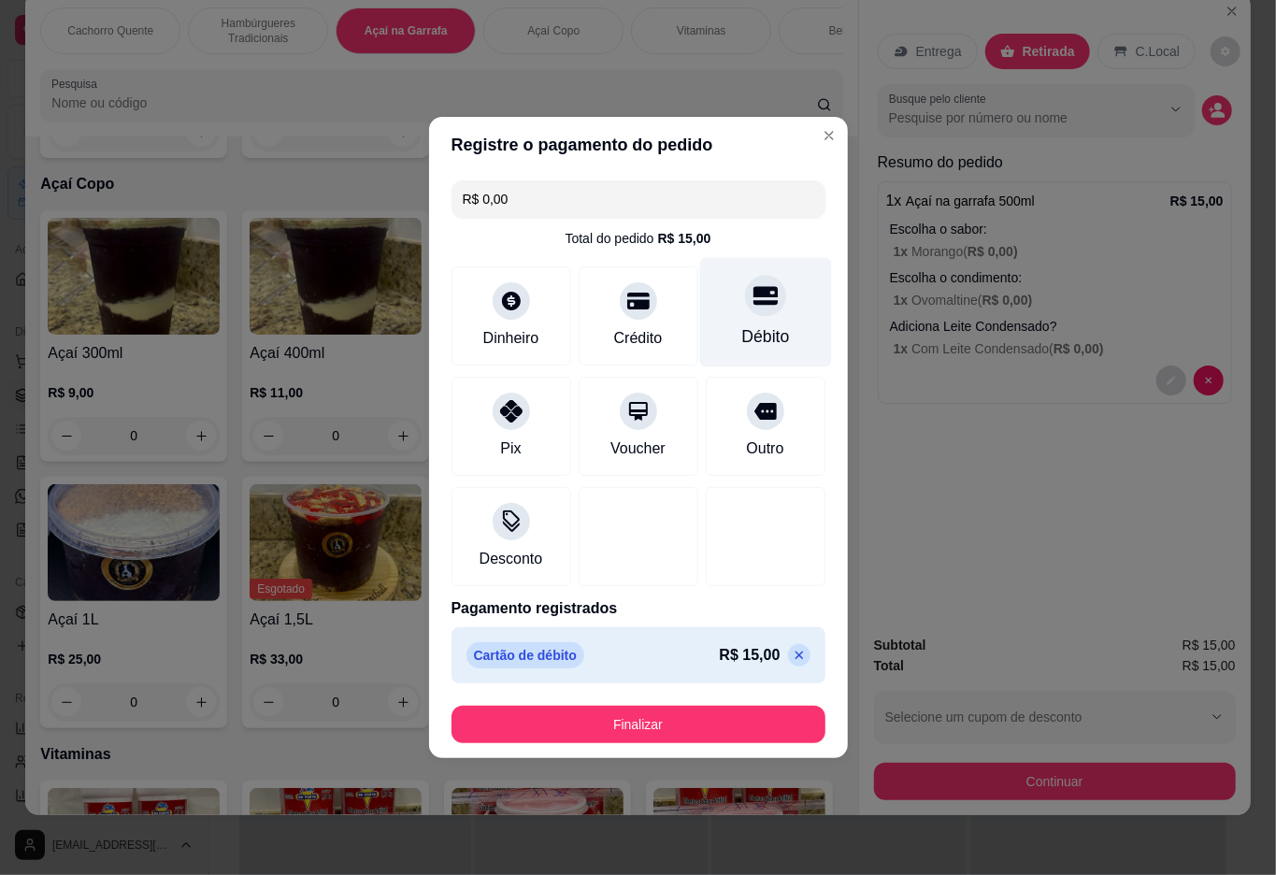
click at [640, 711] on button "Finalizar" at bounding box center [639, 724] width 374 height 37
click at [666, 715] on button "Finalizar" at bounding box center [638, 725] width 363 height 36
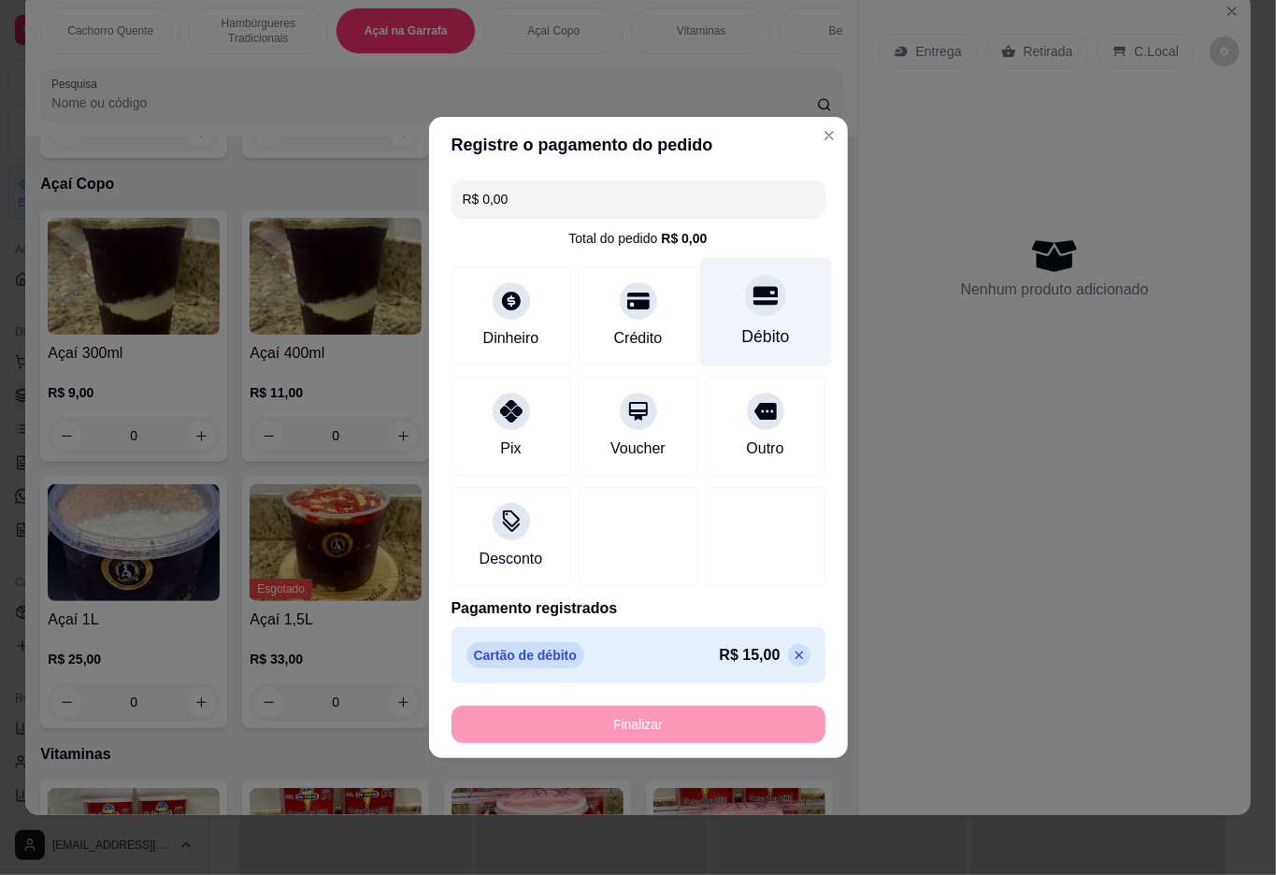
type input "-R$ 15,00"
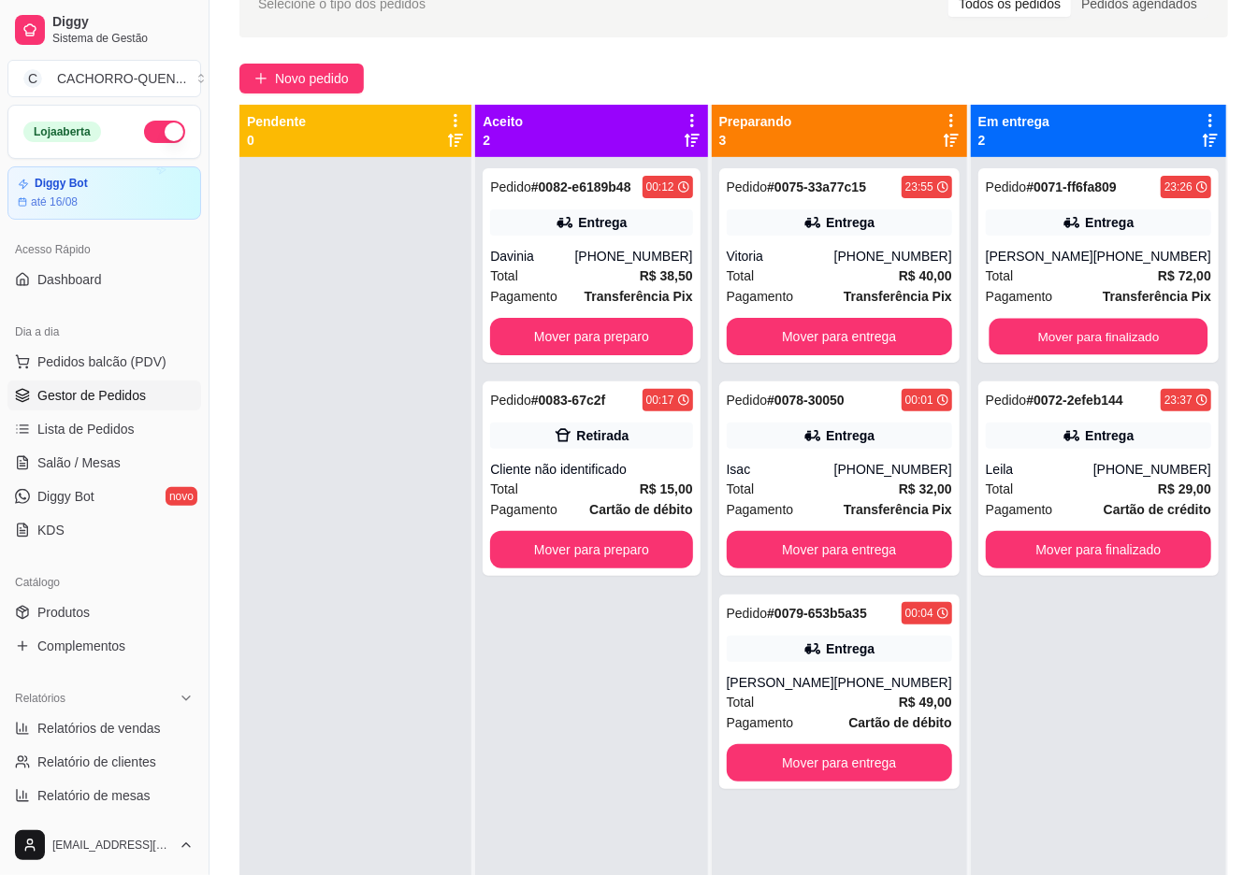
click at [1098, 335] on div "Mover para finalizado" at bounding box center [1098, 336] width 225 height 37
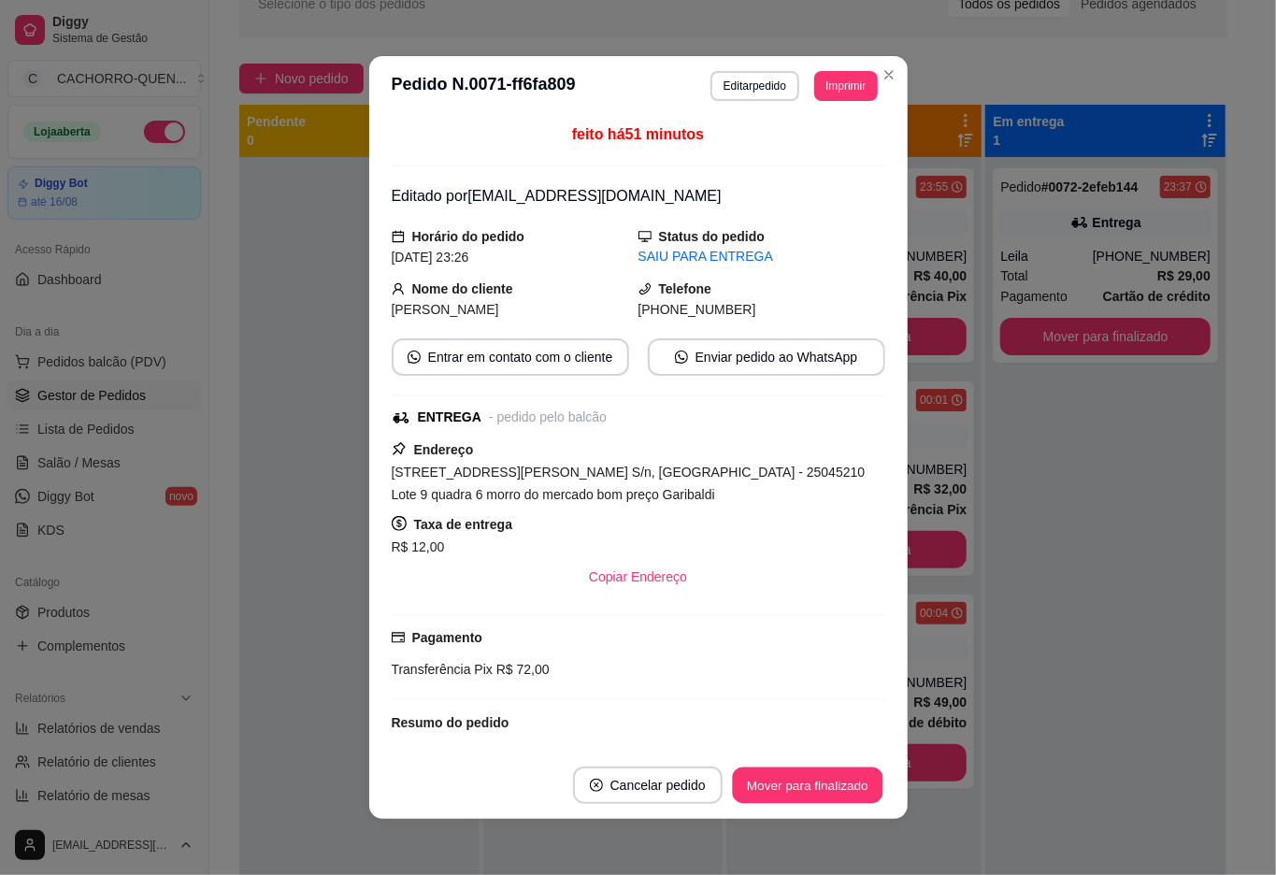
click at [806, 783] on button "Mover para finalizado" at bounding box center [807, 786] width 151 height 36
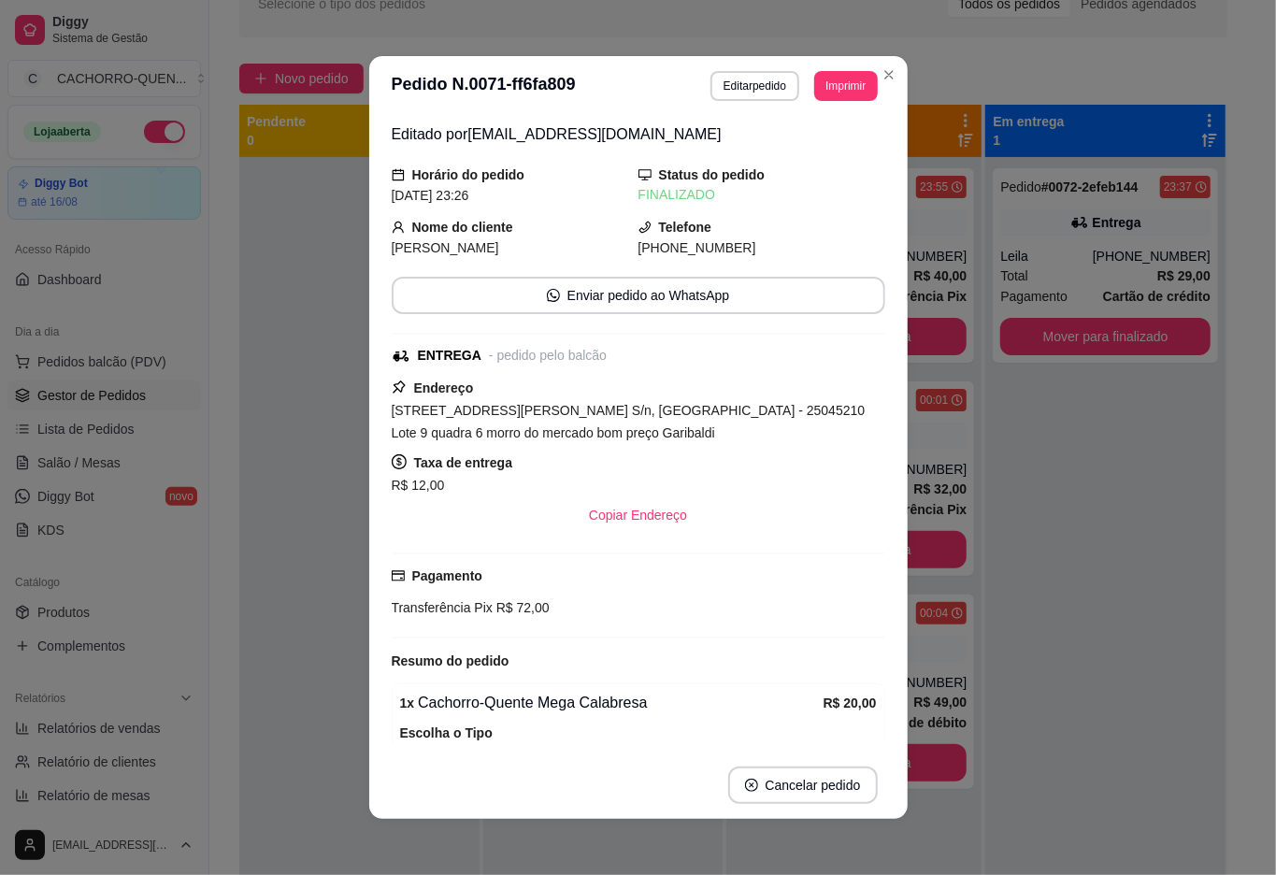
click at [263, 461] on div at bounding box center [359, 594] width 240 height 875
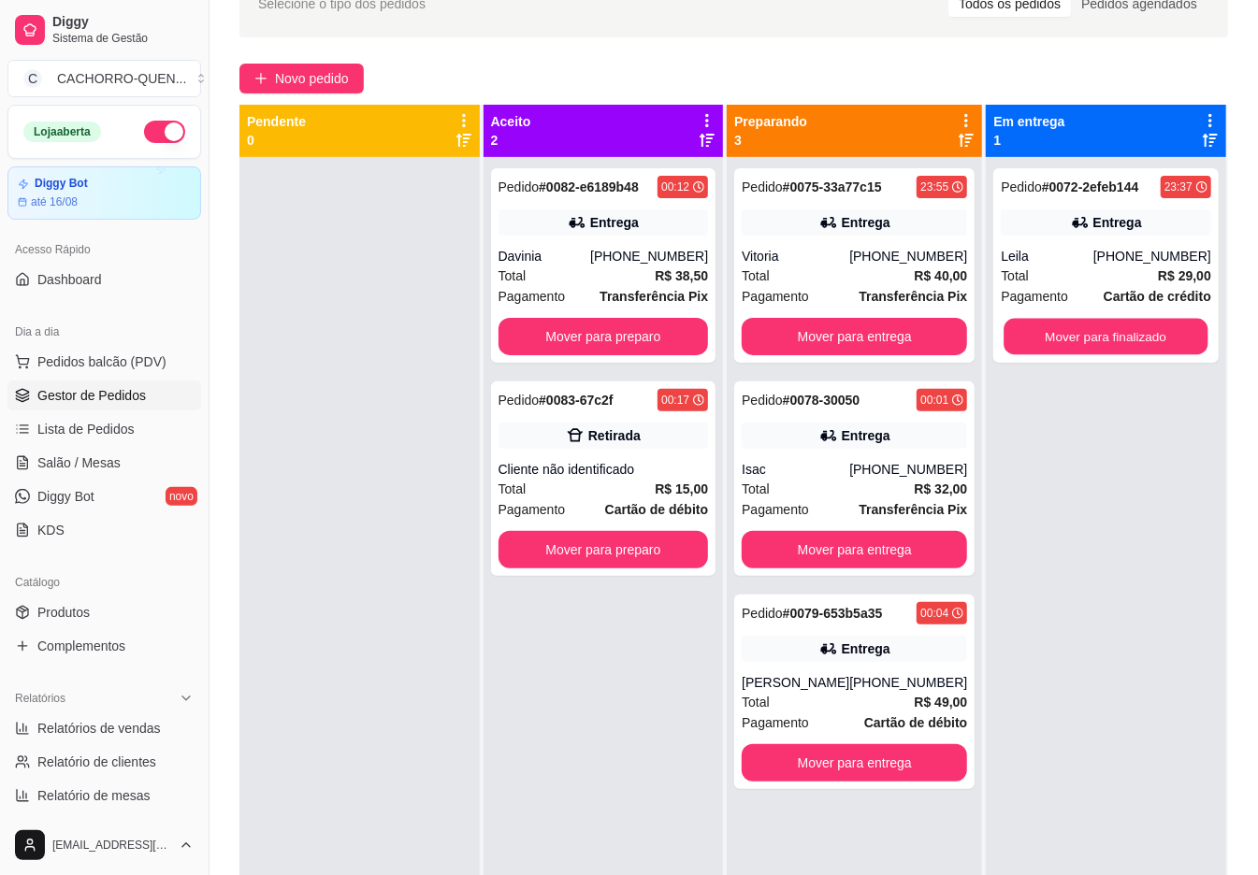
click at [1109, 333] on button "Mover para finalizado" at bounding box center [1106, 337] width 204 height 36
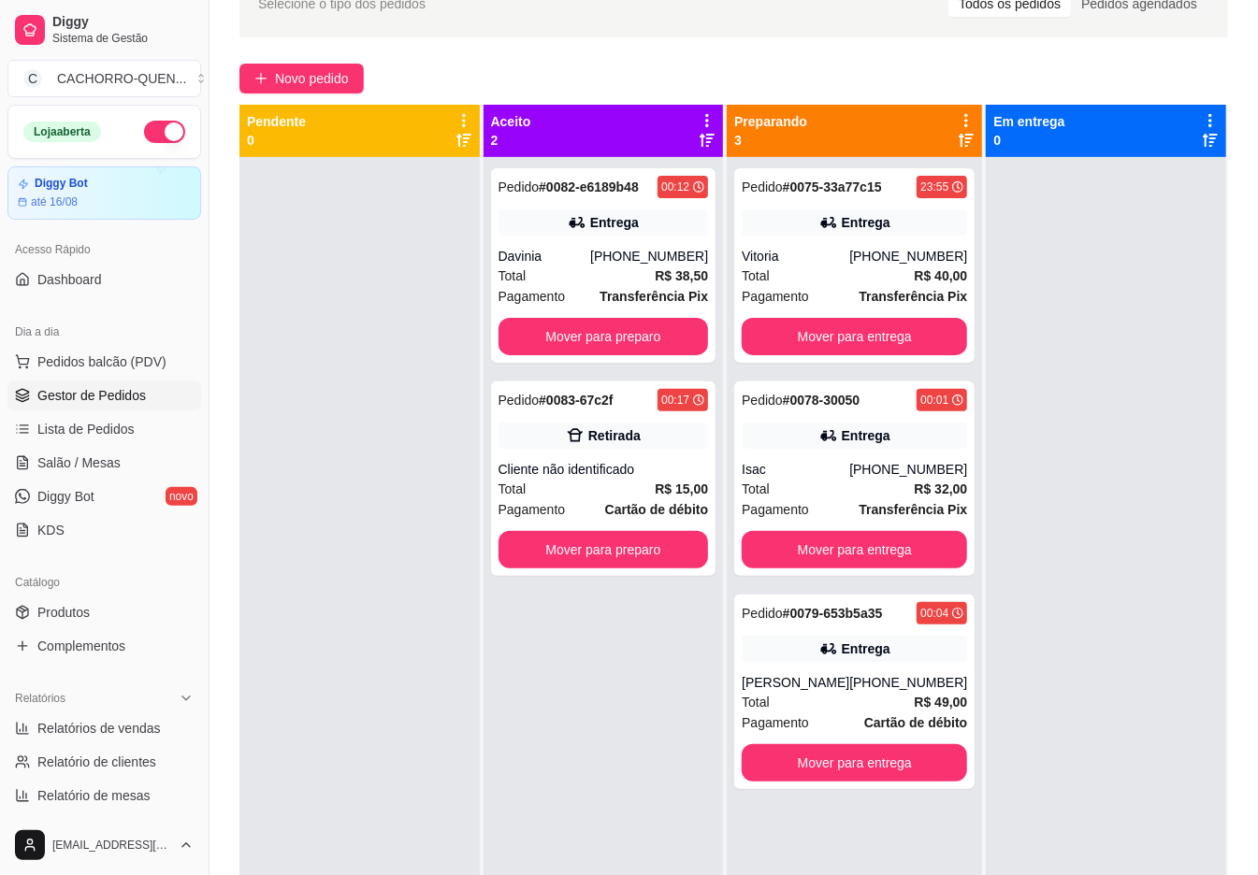
click at [861, 338] on button "Mover para entrega" at bounding box center [853, 336] width 225 height 37
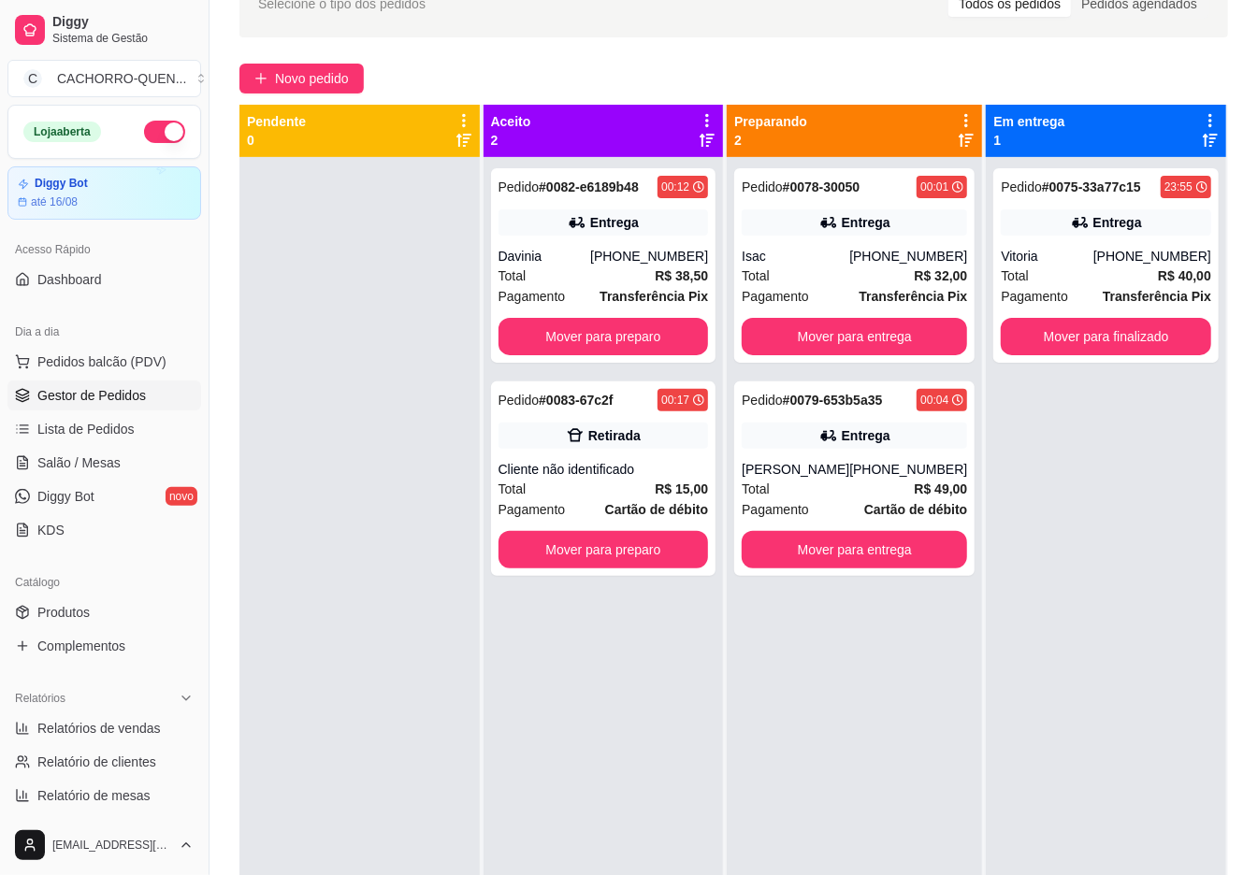
click at [869, 337] on button "Mover para entrega" at bounding box center [853, 336] width 225 height 37
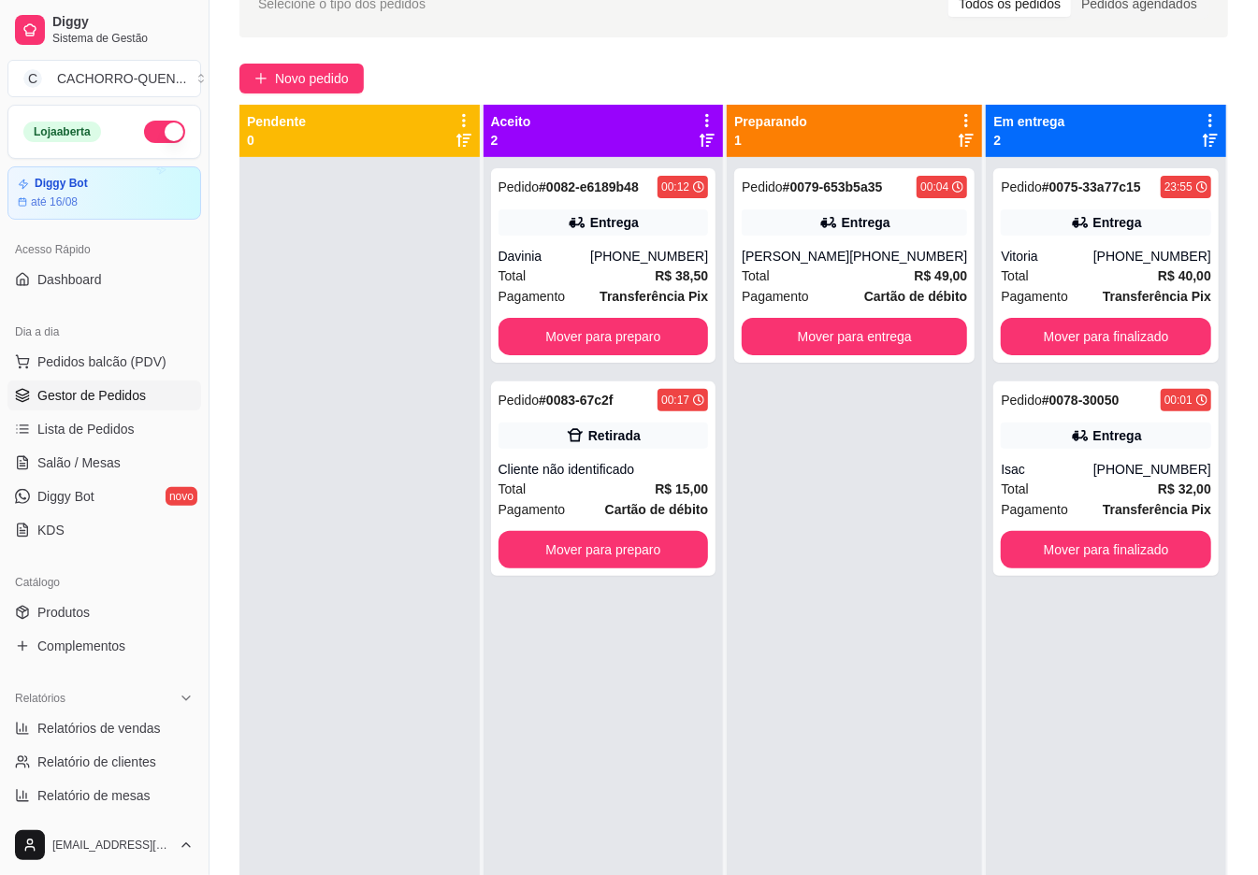
click at [835, 337] on button "Mover para entrega" at bounding box center [853, 336] width 225 height 37
click at [634, 338] on button "Mover para preparo" at bounding box center [603, 336] width 210 height 37
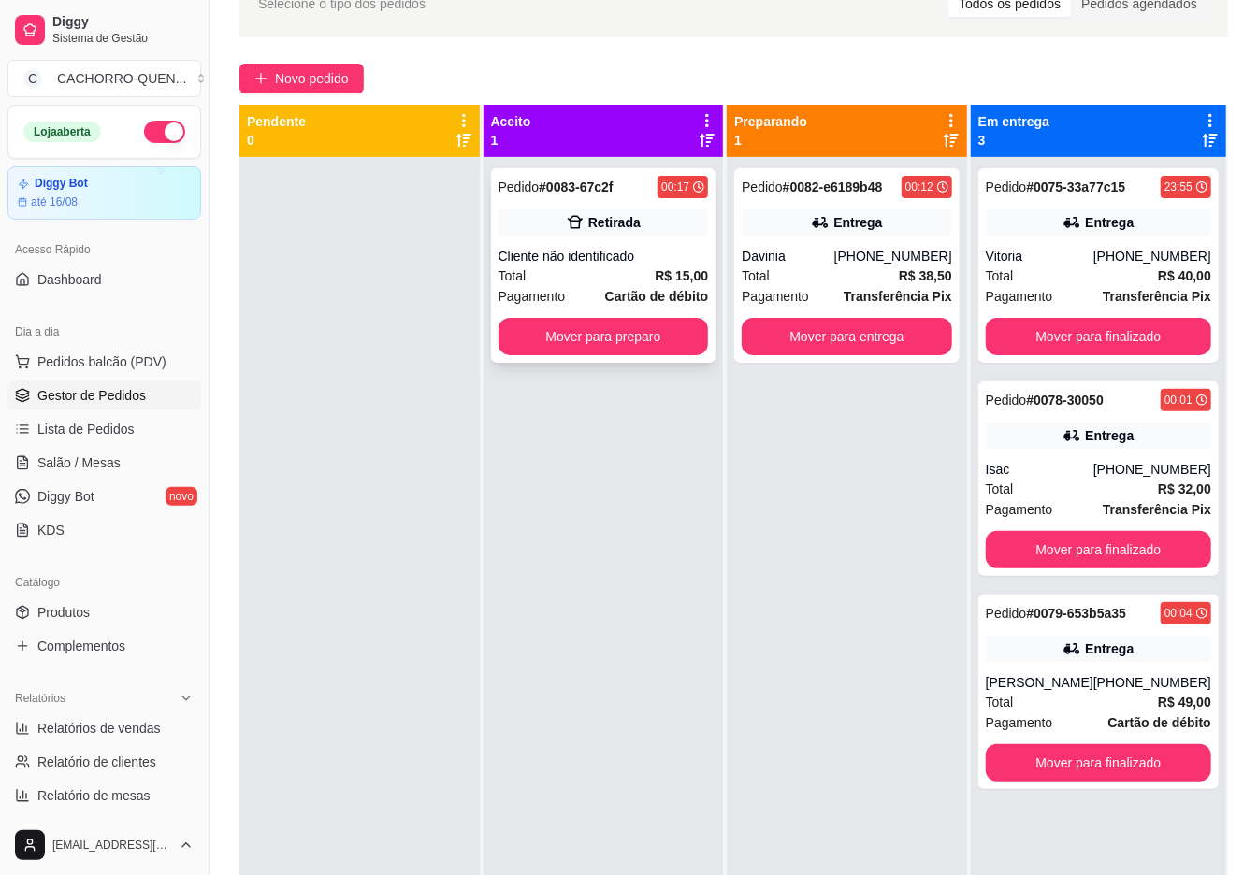
click at [619, 258] on div "Cliente não identificado" at bounding box center [603, 256] width 210 height 19
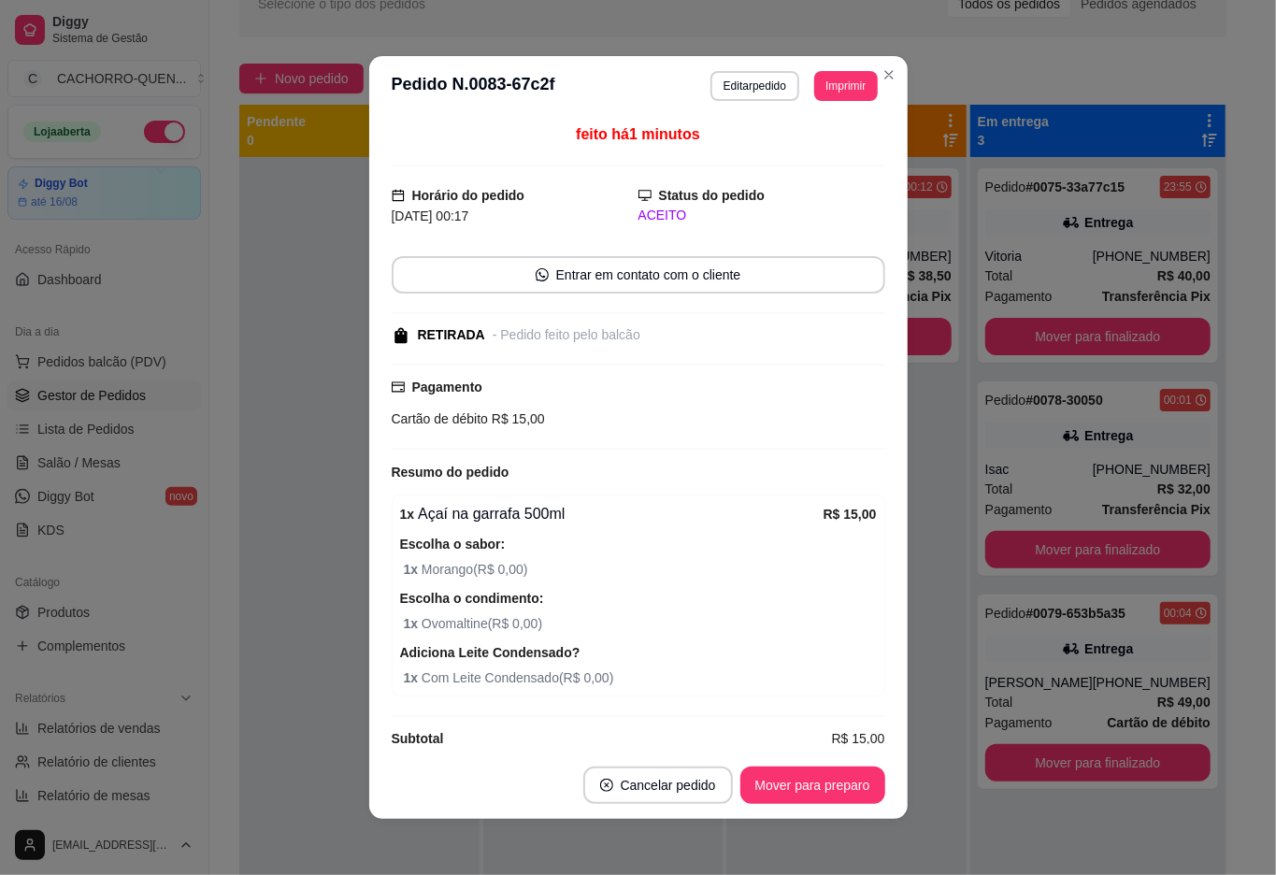
click at [816, 775] on button "Mover para preparo" at bounding box center [813, 785] width 145 height 37
click at [799, 787] on button "Mover para preparo" at bounding box center [813, 785] width 145 height 37
click at [799, 778] on div "Mover para preparo" at bounding box center [799, 785] width 171 height 37
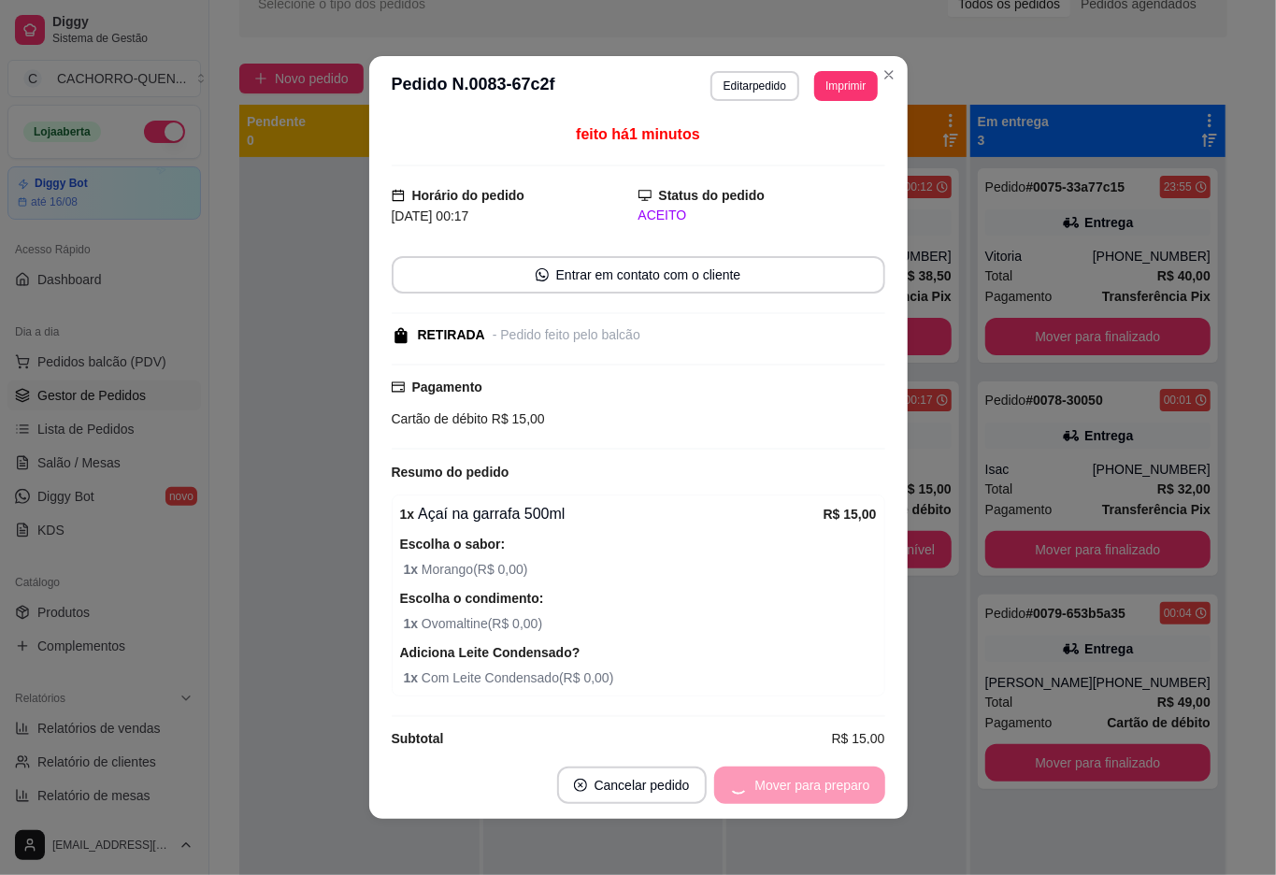
click at [791, 785] on button "Mover para preparo" at bounding box center [799, 785] width 171 height 37
click at [785, 783] on div "Mover para retirada disponível" at bounding box center [768, 785] width 233 height 37
click at [784, 771] on button "Mover para retirada disponível" at bounding box center [768, 785] width 233 height 37
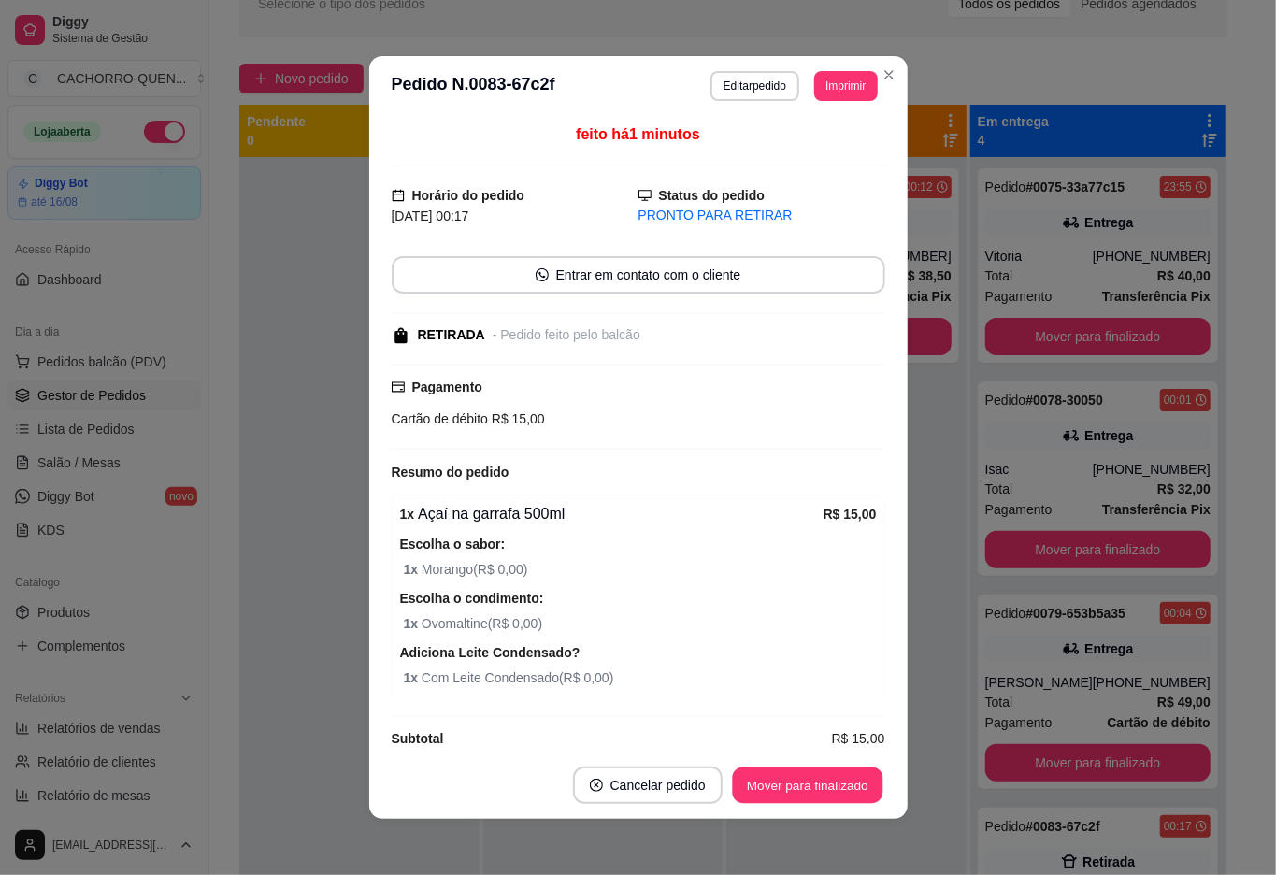
click at [775, 793] on button "Mover para finalizado" at bounding box center [807, 786] width 151 height 36
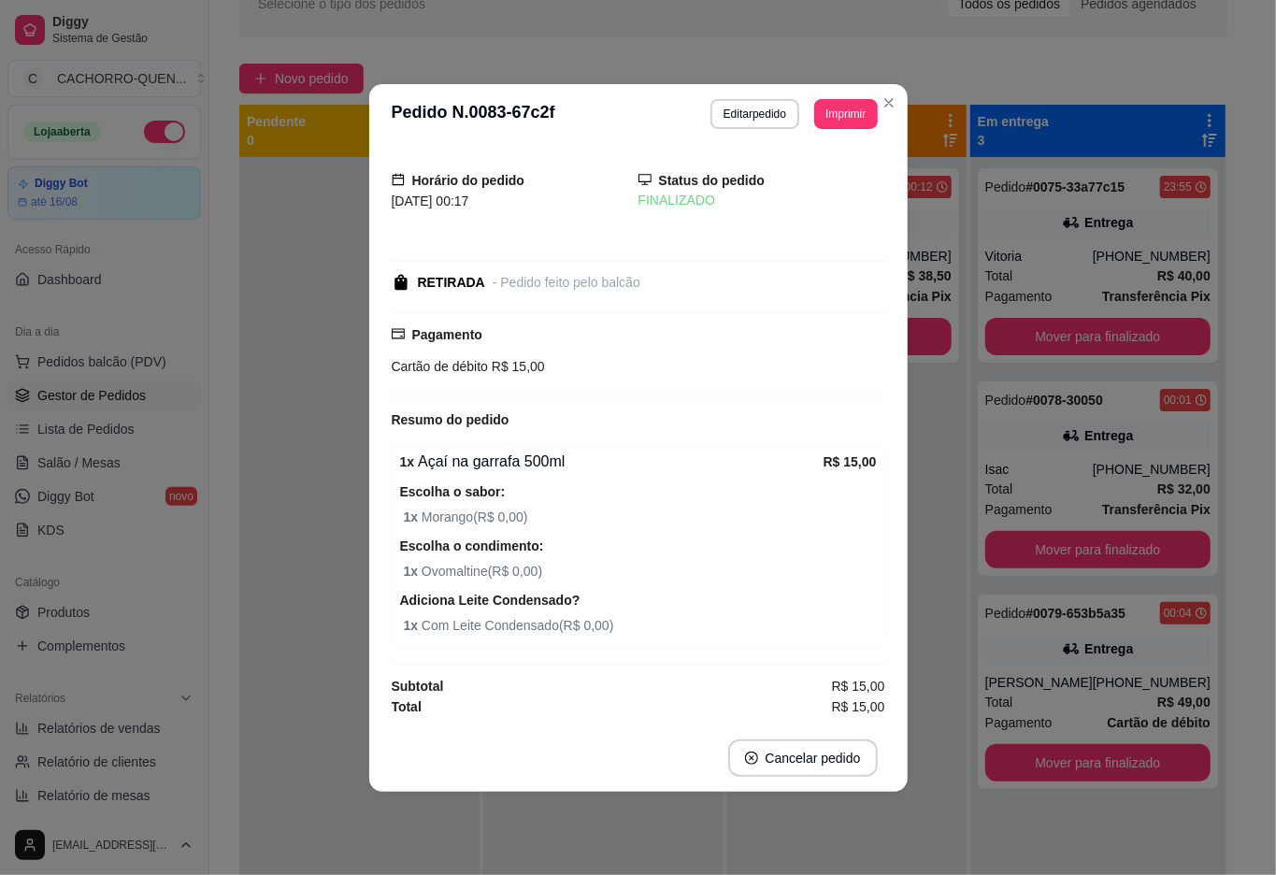
click at [956, 525] on div "Pedido # 0082-e6189b48 00:12 Entrega Davinia [PHONE_NUMBER] Total R$ 38,50 Paga…" at bounding box center [847, 594] width 240 height 875
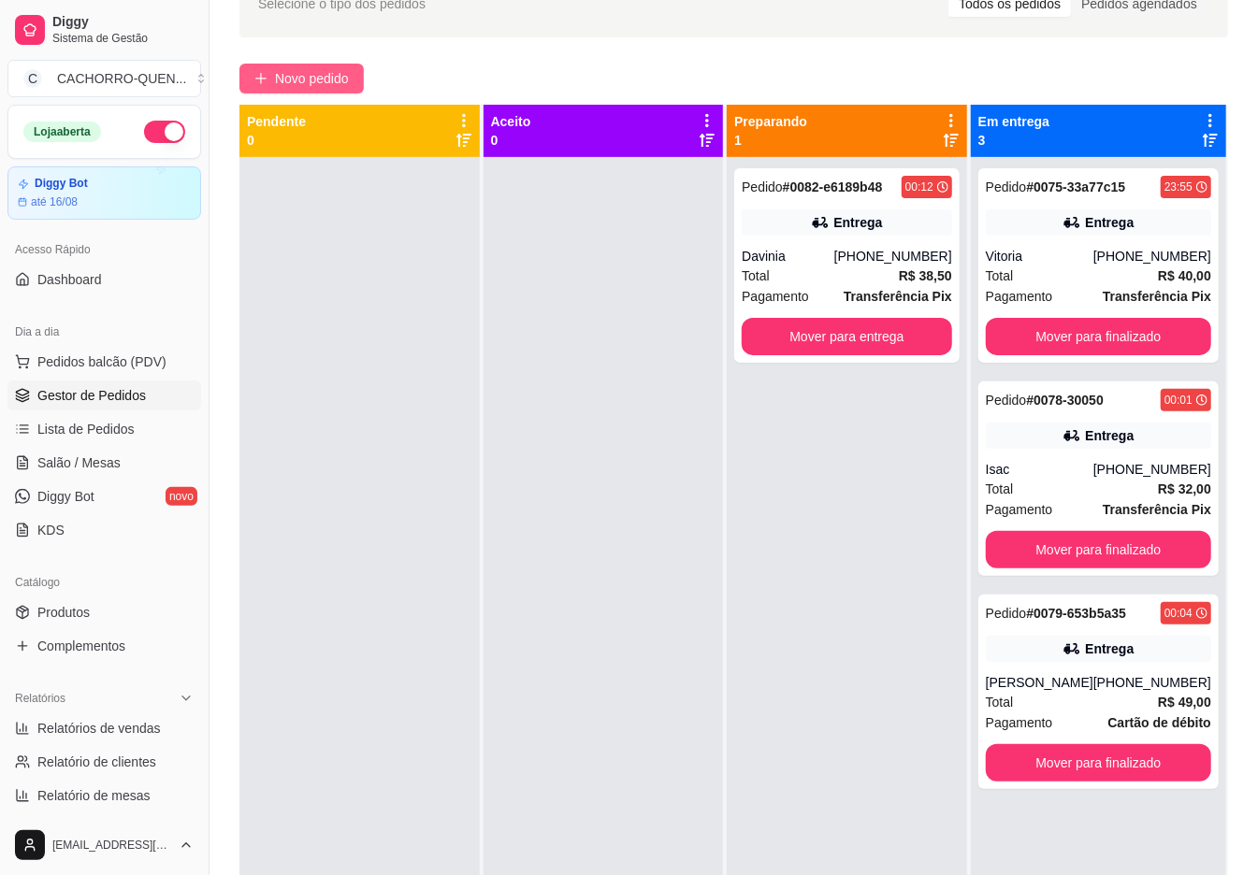
click at [338, 86] on span "Novo pedido" at bounding box center [312, 78] width 74 height 21
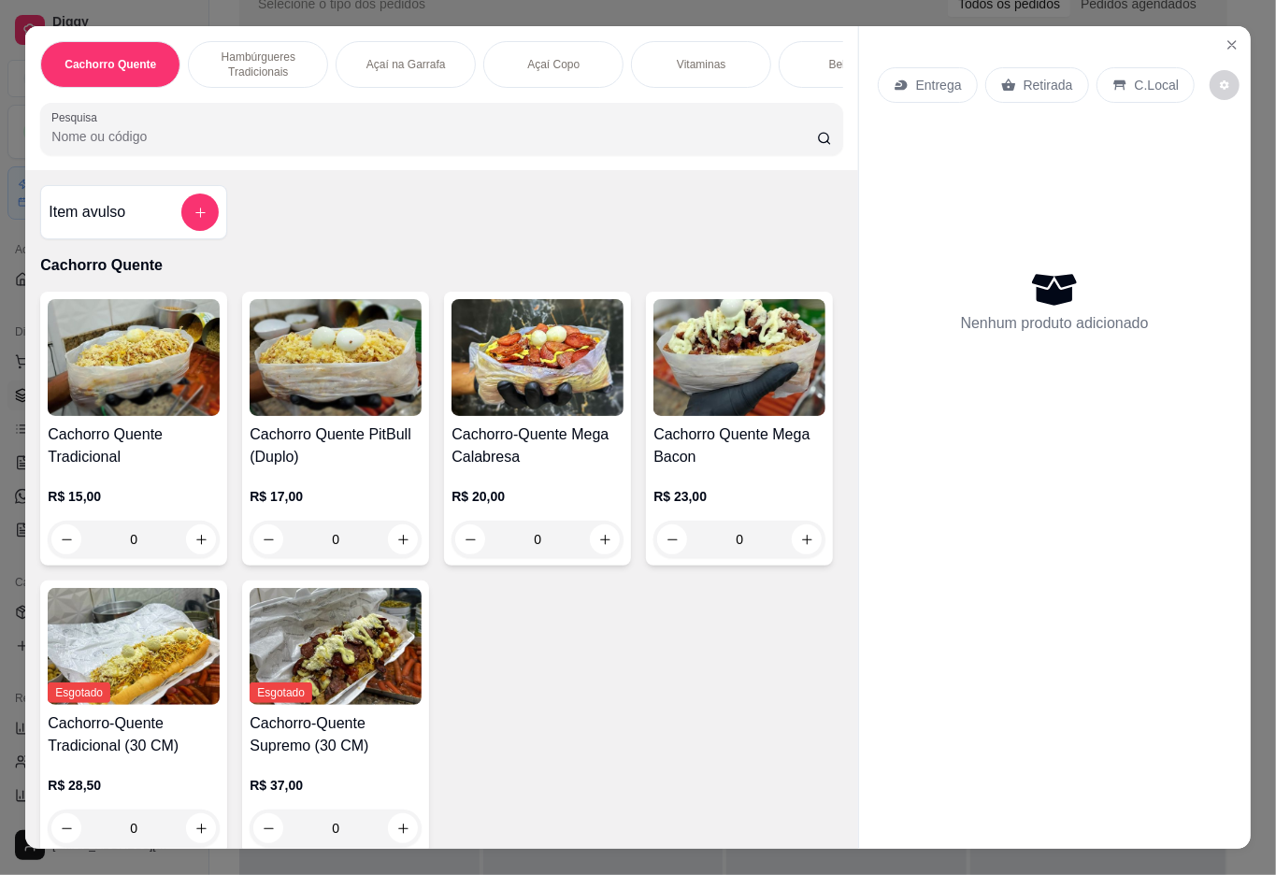
click at [561, 57] on p "Açaí Copo" at bounding box center [553, 64] width 52 height 15
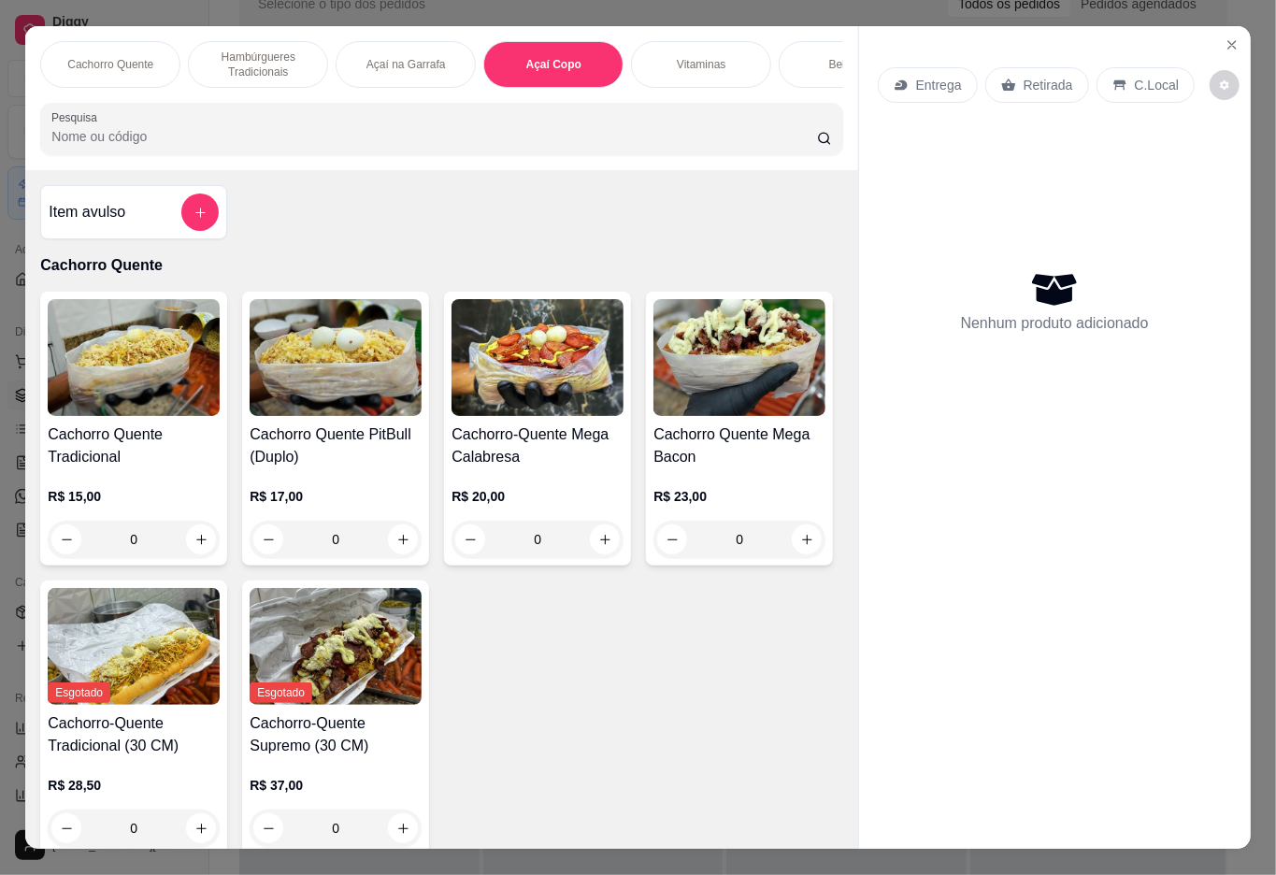
scroll to position [42, 0]
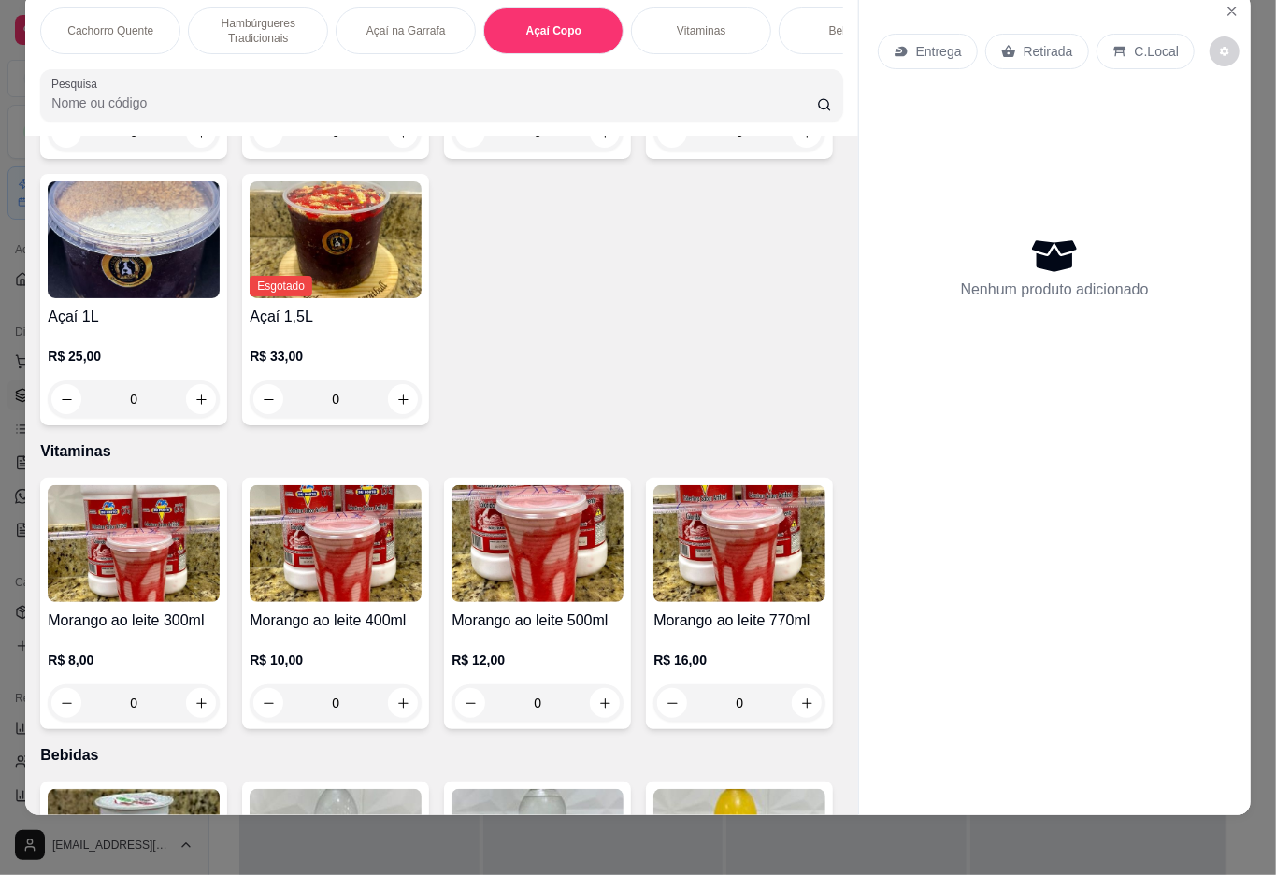
click at [582, 151] on div "0" at bounding box center [538, 132] width 172 height 37
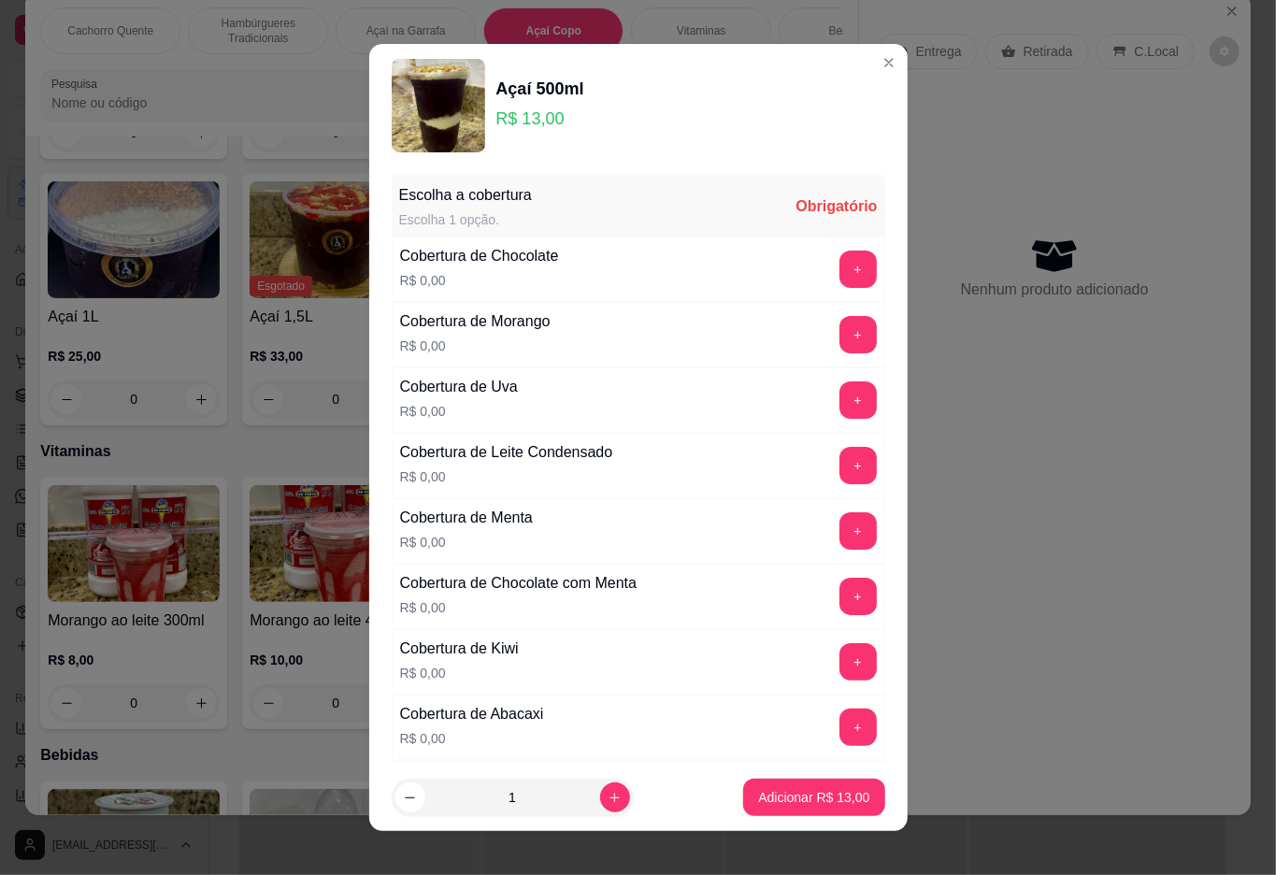
click at [840, 335] on button "+" at bounding box center [858, 334] width 37 height 37
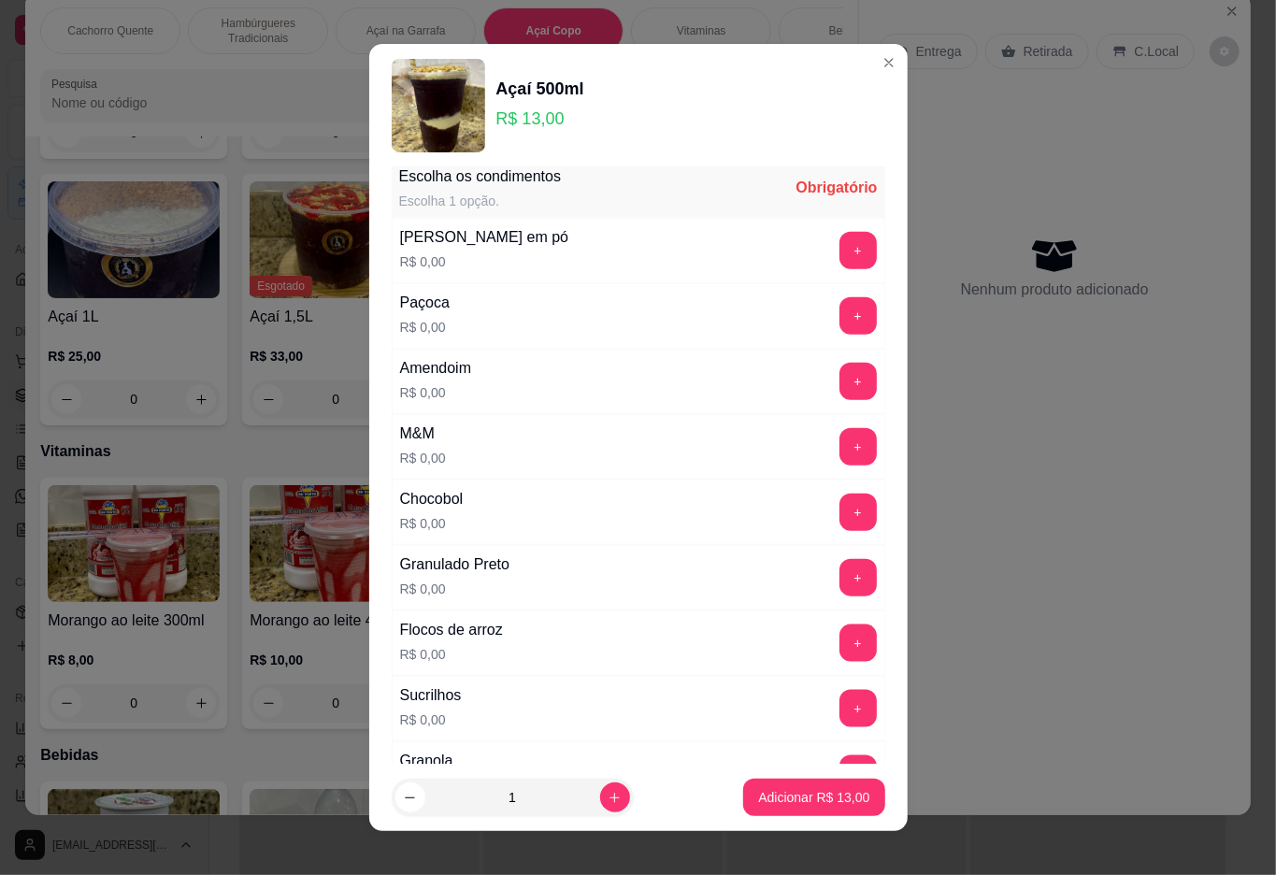
scroll to position [16, 0]
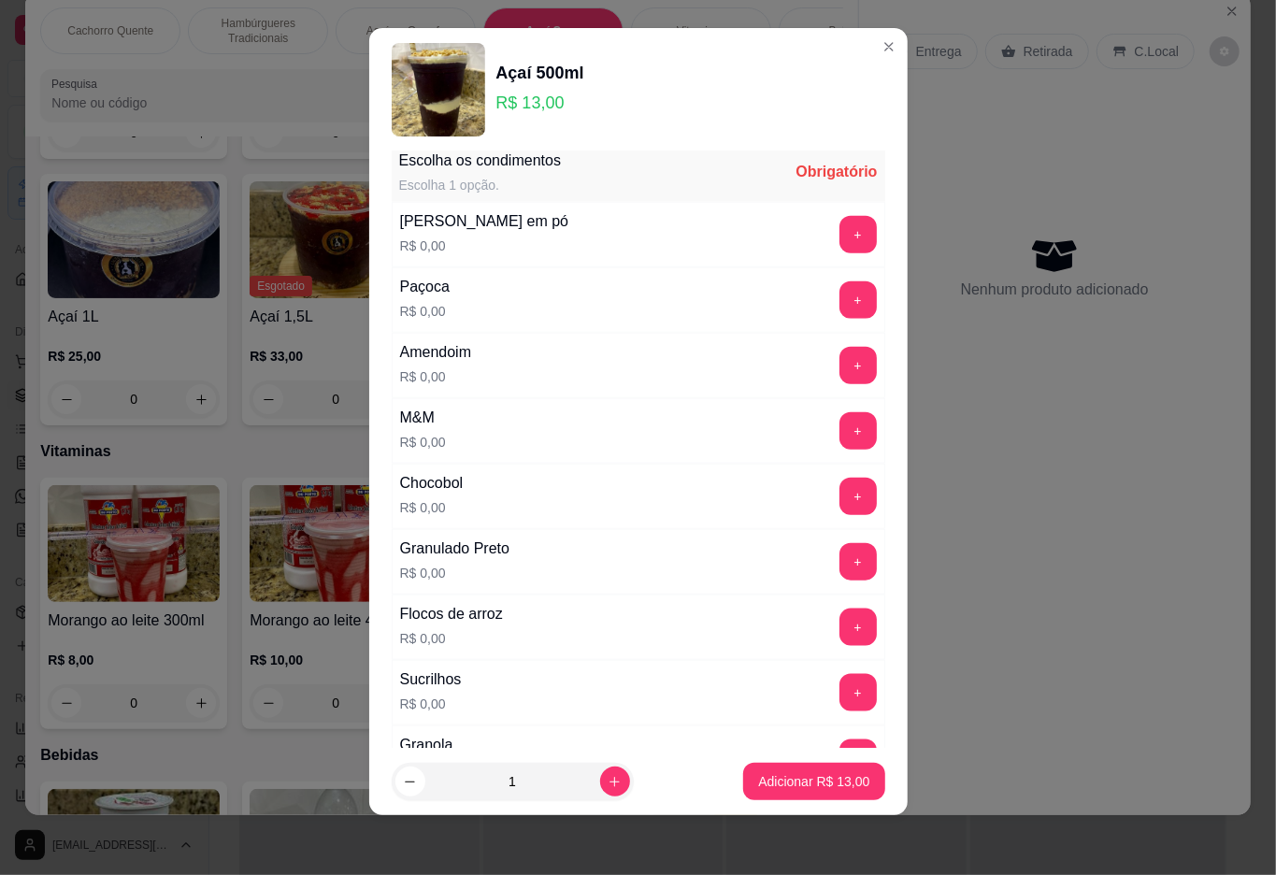
click at [840, 573] on button "+" at bounding box center [858, 561] width 37 height 37
click at [764, 782] on p "Adicionar R$ 13,00" at bounding box center [813, 781] width 111 height 19
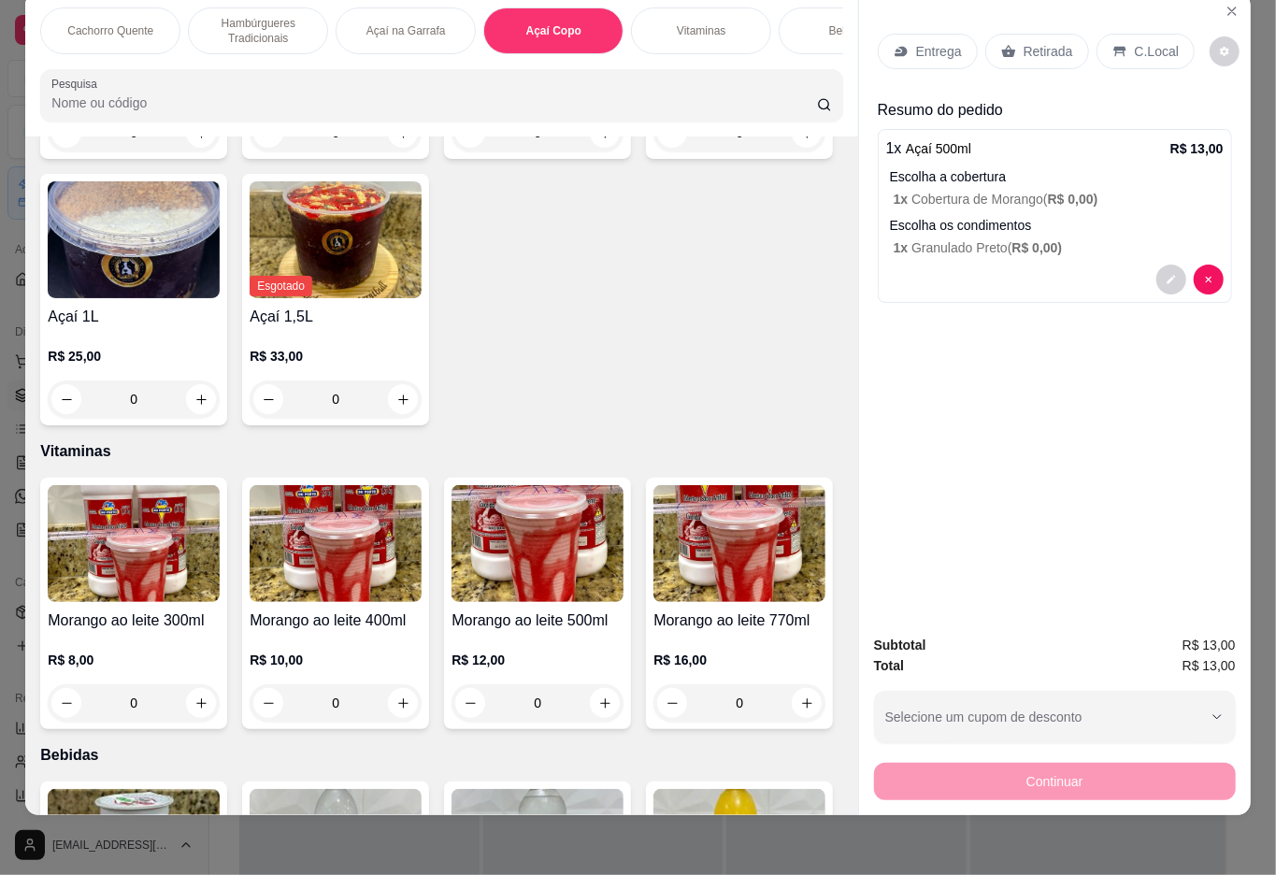
click at [1037, 42] on p "Retirada" at bounding box center [1049, 51] width 50 height 19
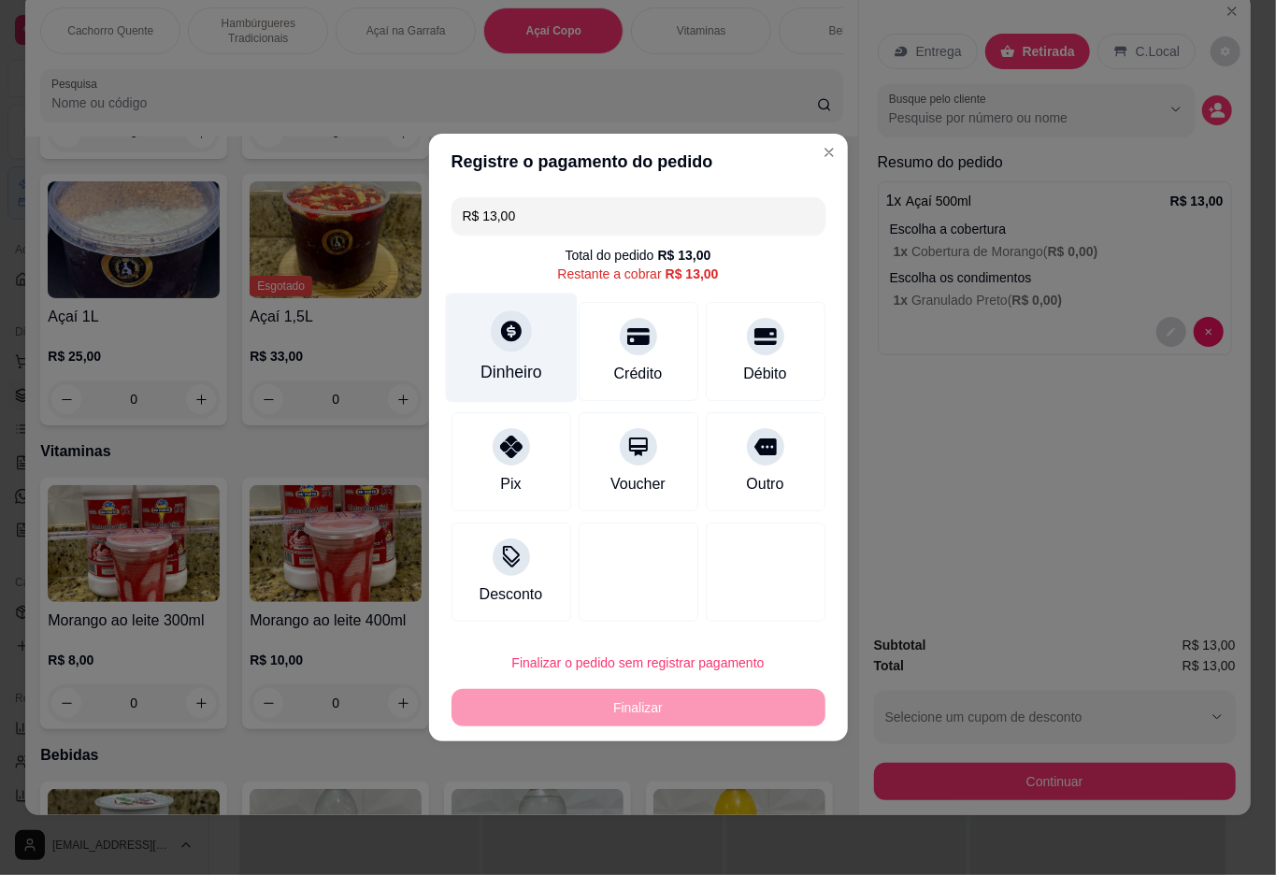
click at [492, 319] on div "Dinheiro" at bounding box center [511, 348] width 132 height 109
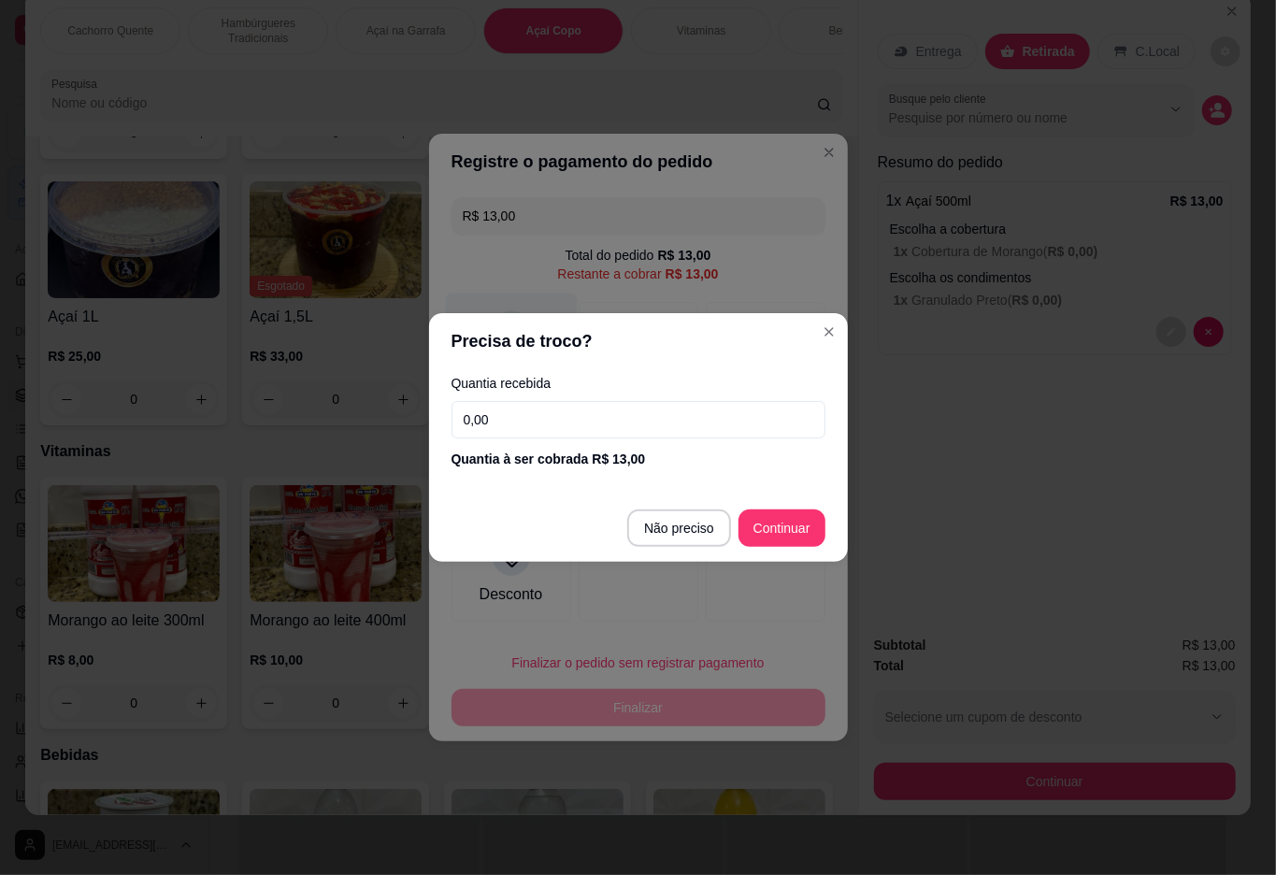
click at [674, 533] on div at bounding box center [639, 572] width 120 height 99
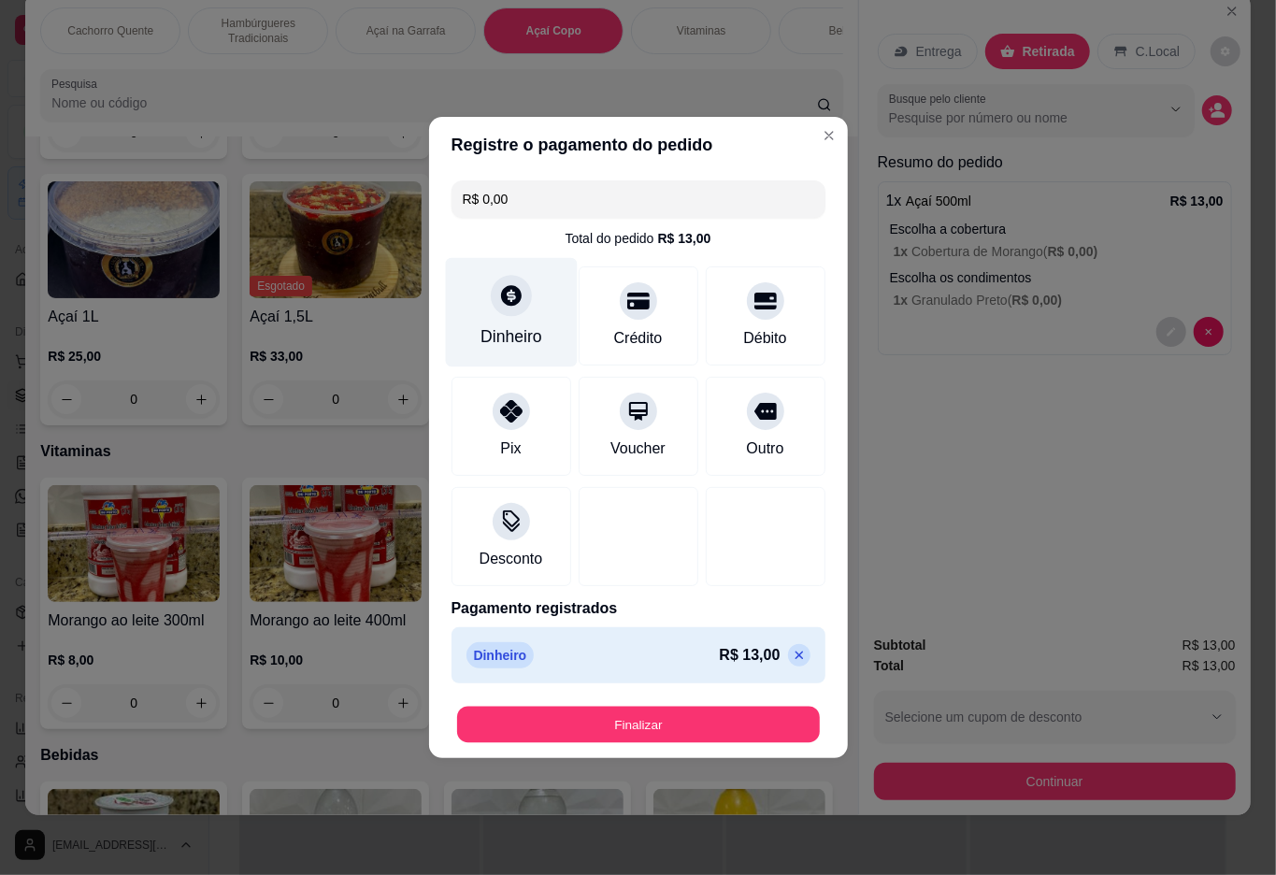
click at [685, 712] on button "Finalizar" at bounding box center [638, 725] width 363 height 36
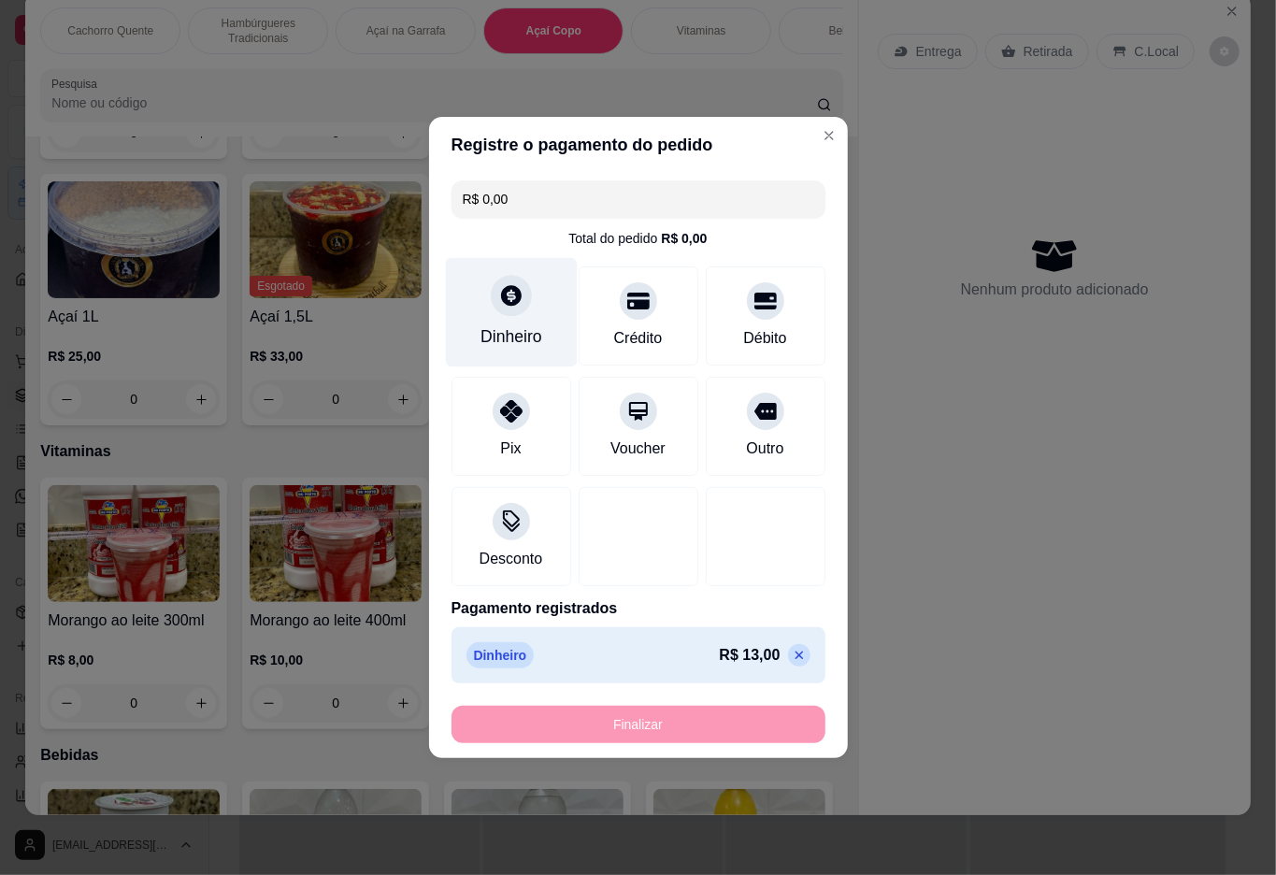
type input "-R$ 13,00"
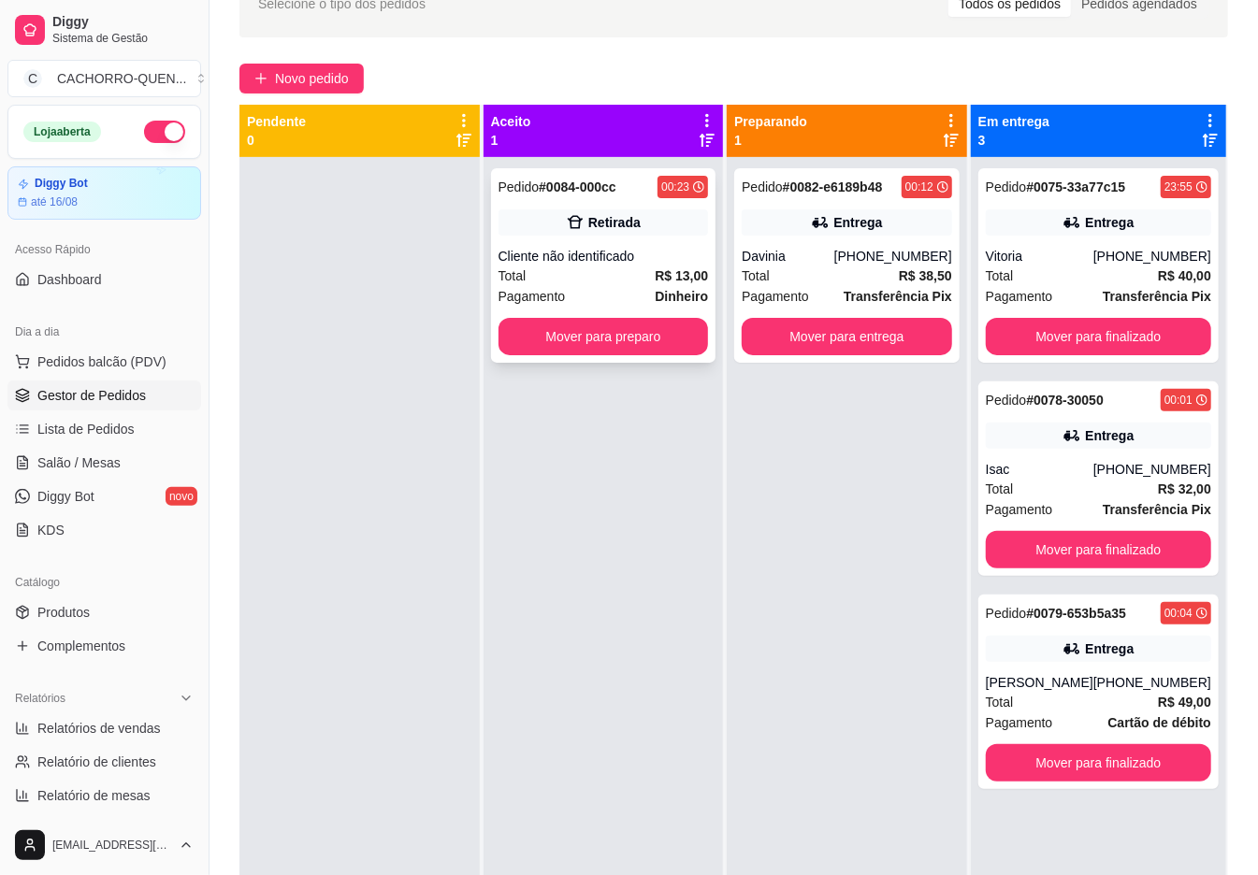
click at [604, 219] on div "Retirada" at bounding box center [614, 222] width 52 height 19
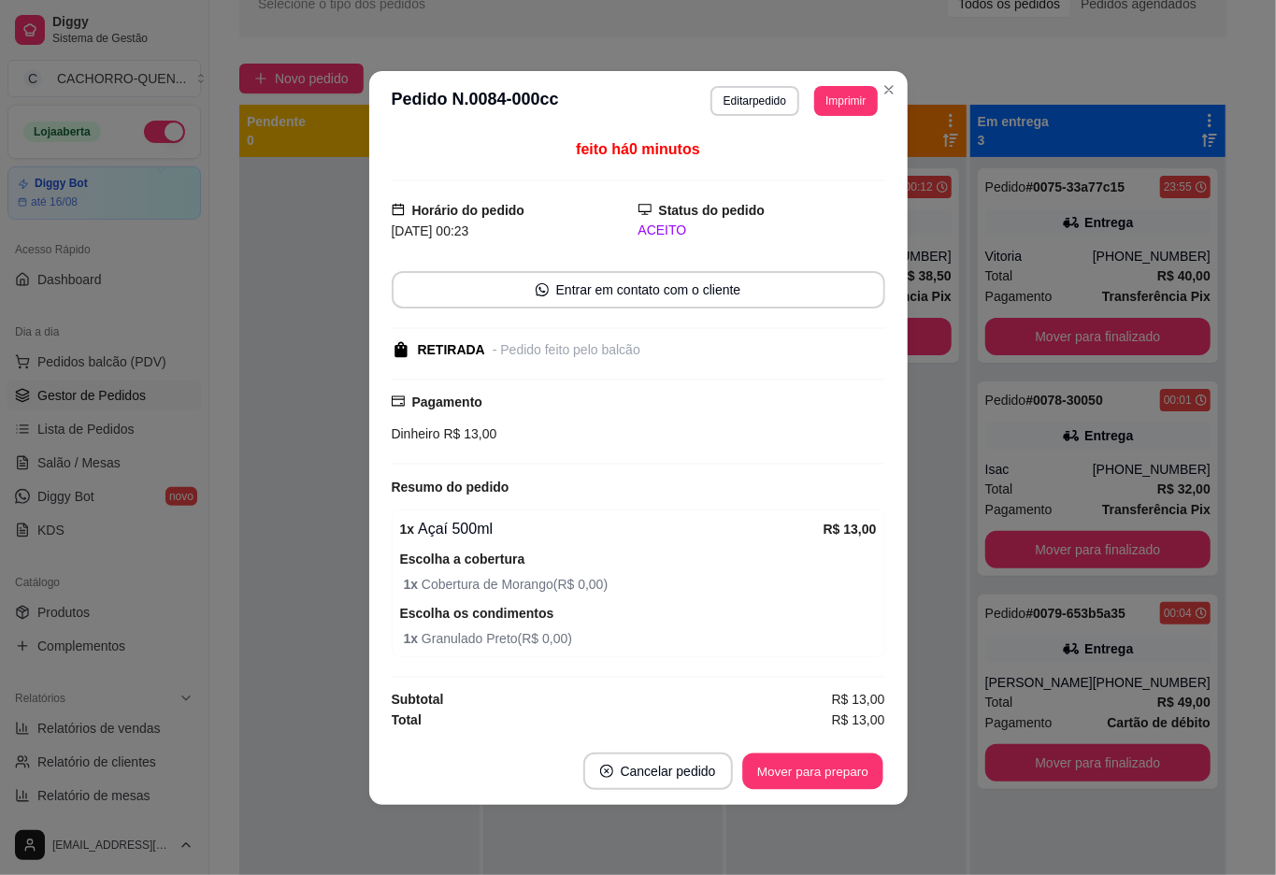
click at [815, 770] on button "Mover para preparo" at bounding box center [812, 771] width 140 height 36
click at [813, 771] on div "Mover para preparo" at bounding box center [799, 771] width 171 height 37
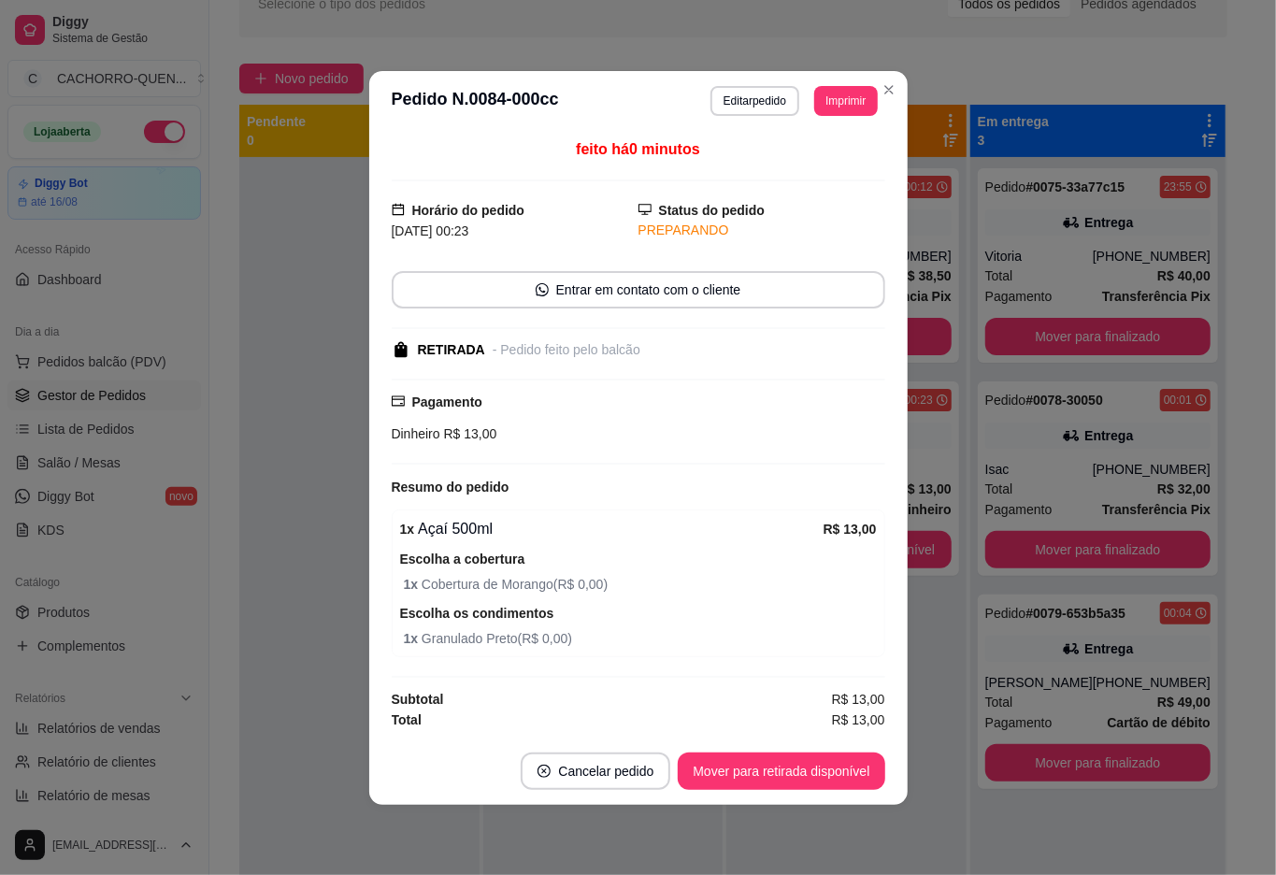
click at [812, 774] on button "Mover para retirada disponível" at bounding box center [781, 771] width 207 height 37
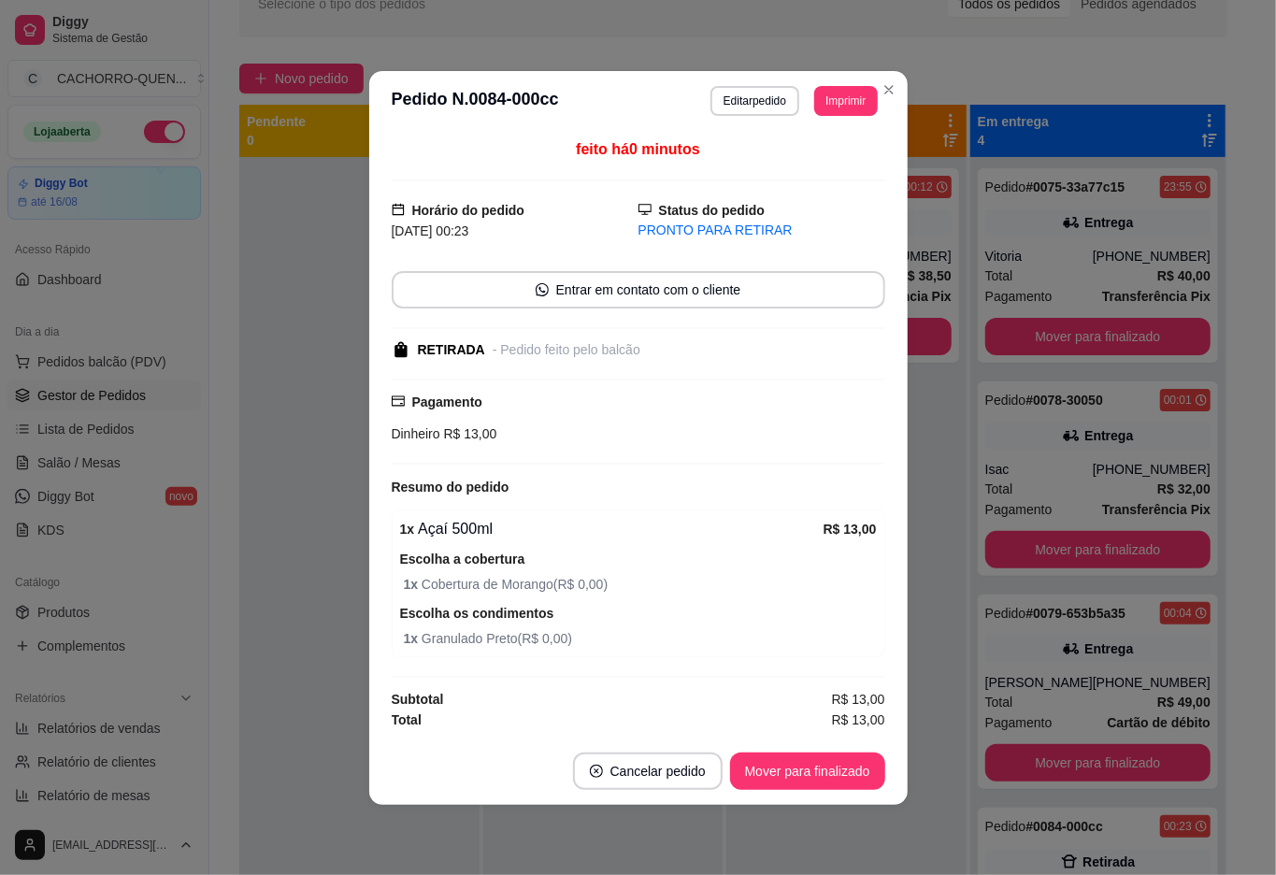
click at [817, 772] on button "Mover para finalizado" at bounding box center [807, 771] width 155 height 37
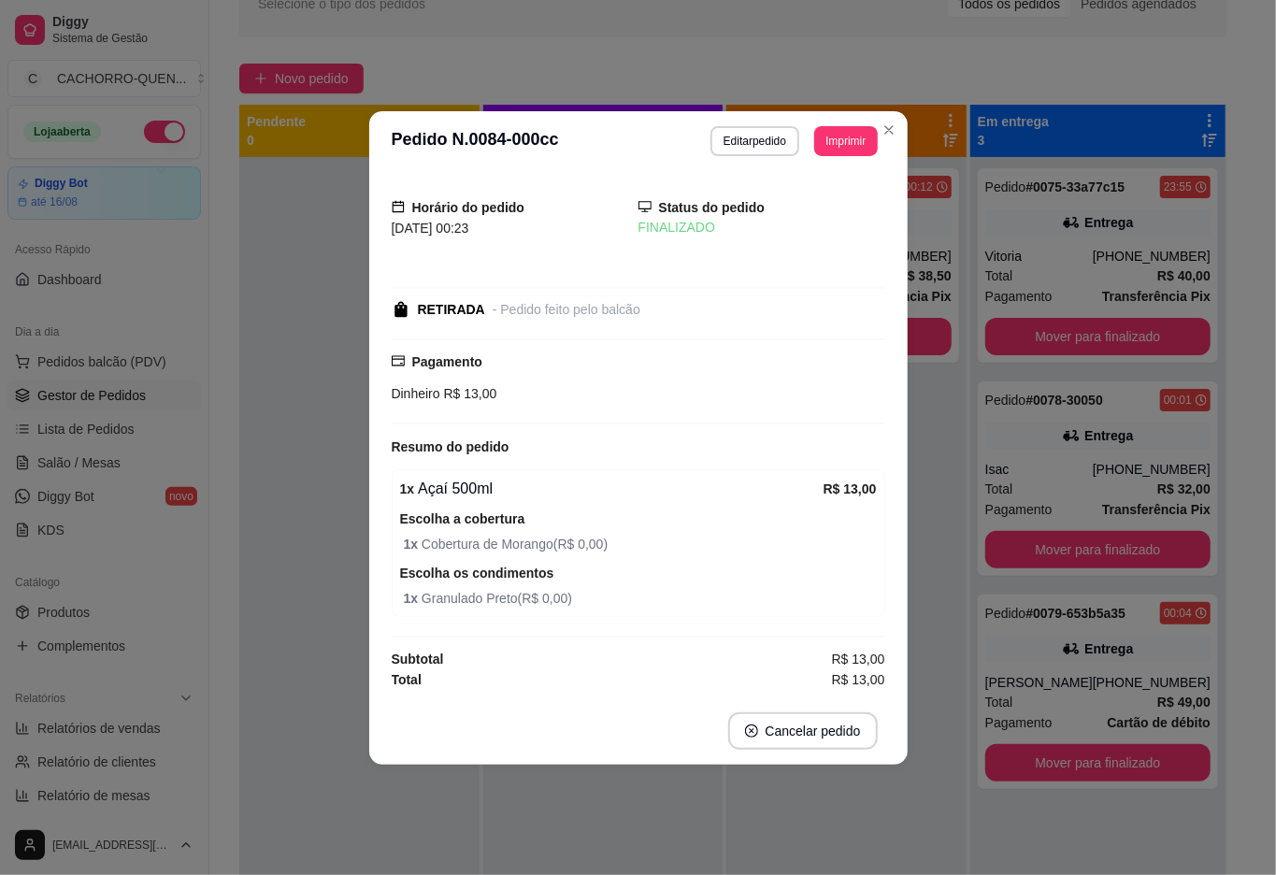
click at [252, 372] on div at bounding box center [359, 594] width 240 height 875
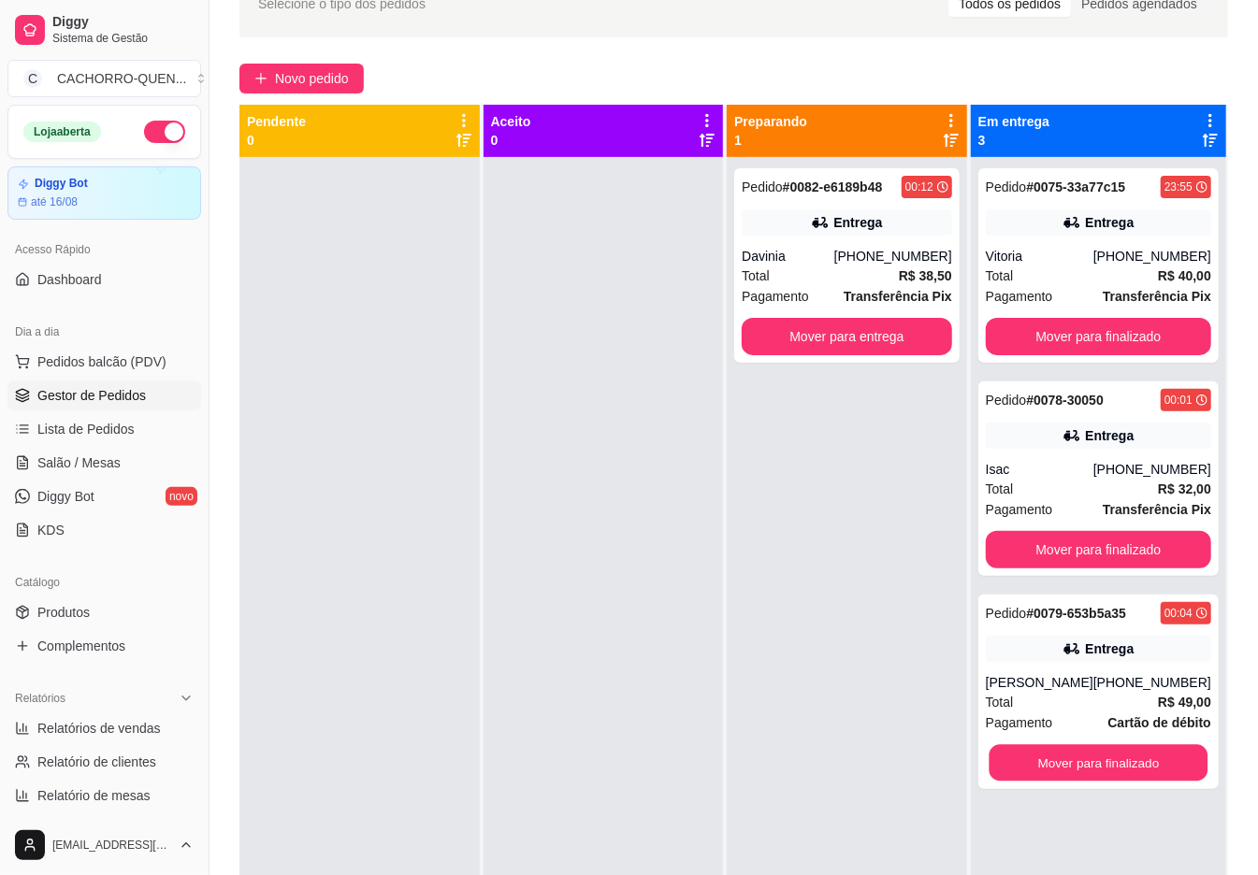
click at [1103, 770] on button "Mover para finalizado" at bounding box center [1097, 763] width 219 height 36
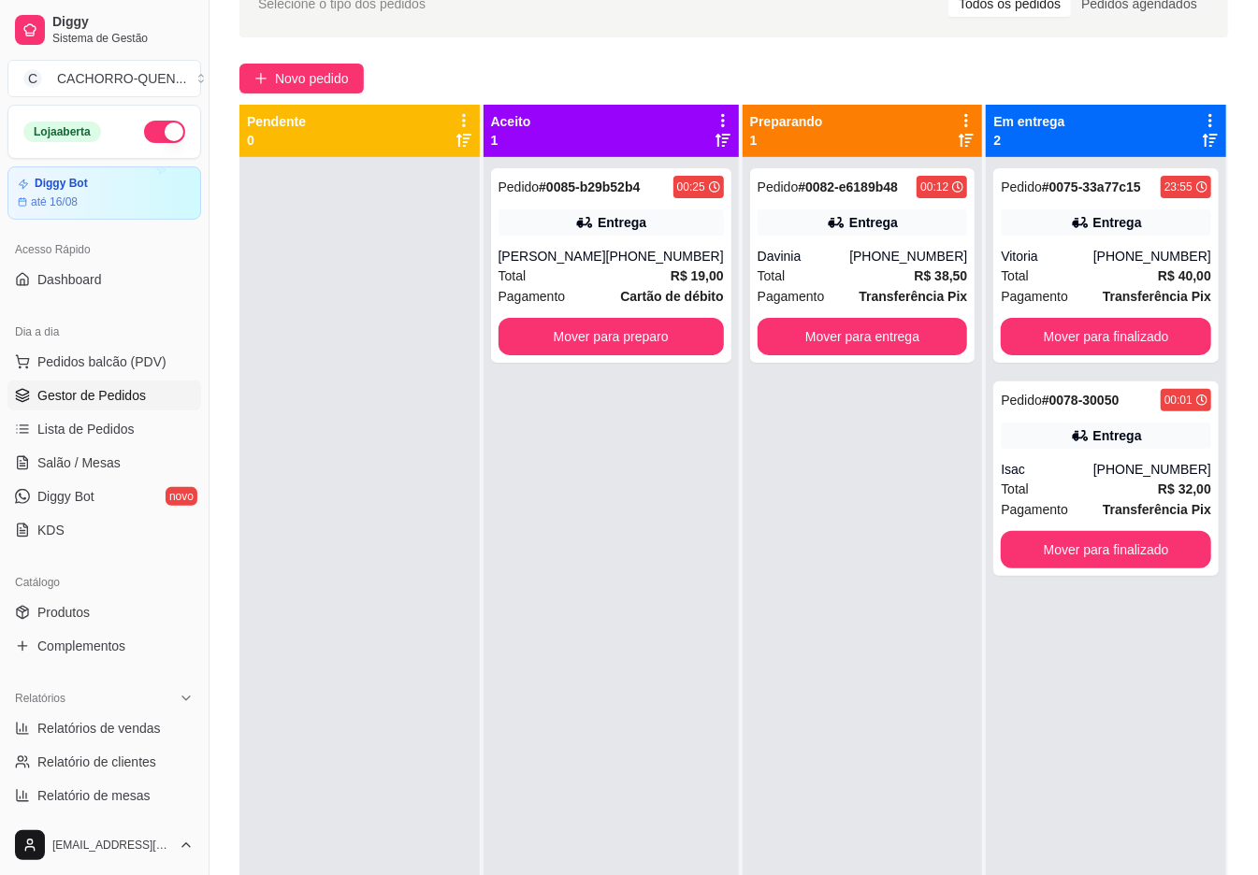
click at [1085, 335] on button "Mover para finalizado" at bounding box center [1105, 336] width 210 height 37
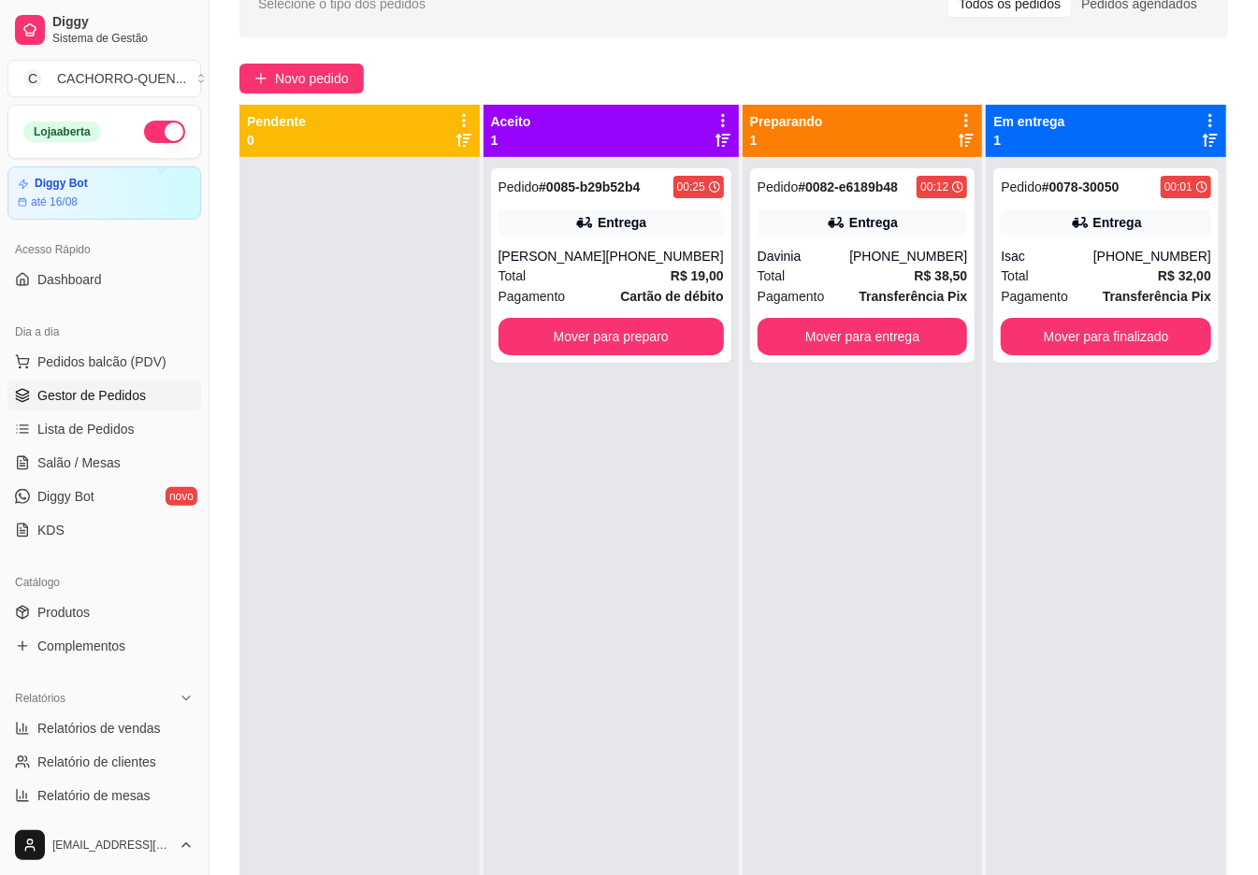
click at [1100, 337] on button "Mover para finalizado" at bounding box center [1105, 336] width 210 height 37
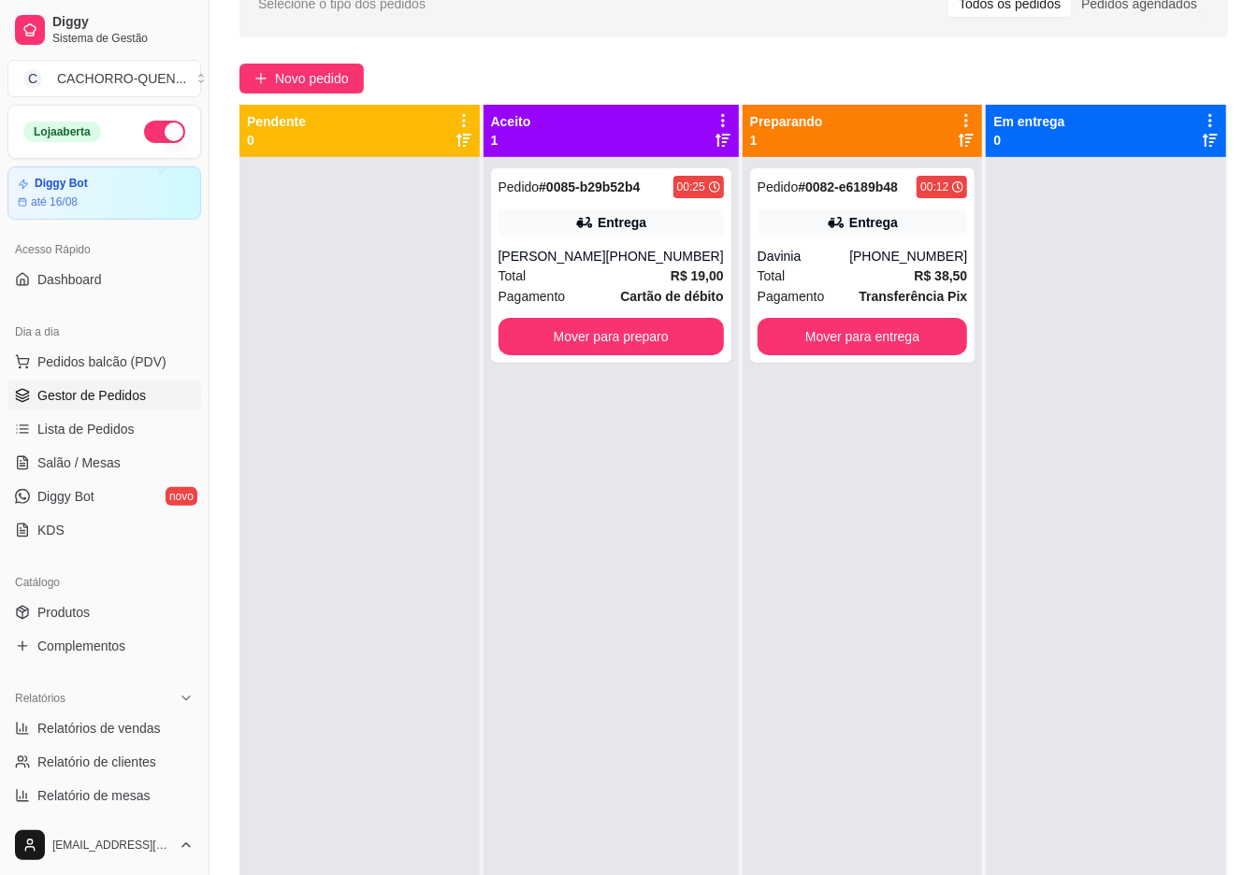
click at [625, 326] on button "Mover para preparo" at bounding box center [610, 336] width 225 height 37
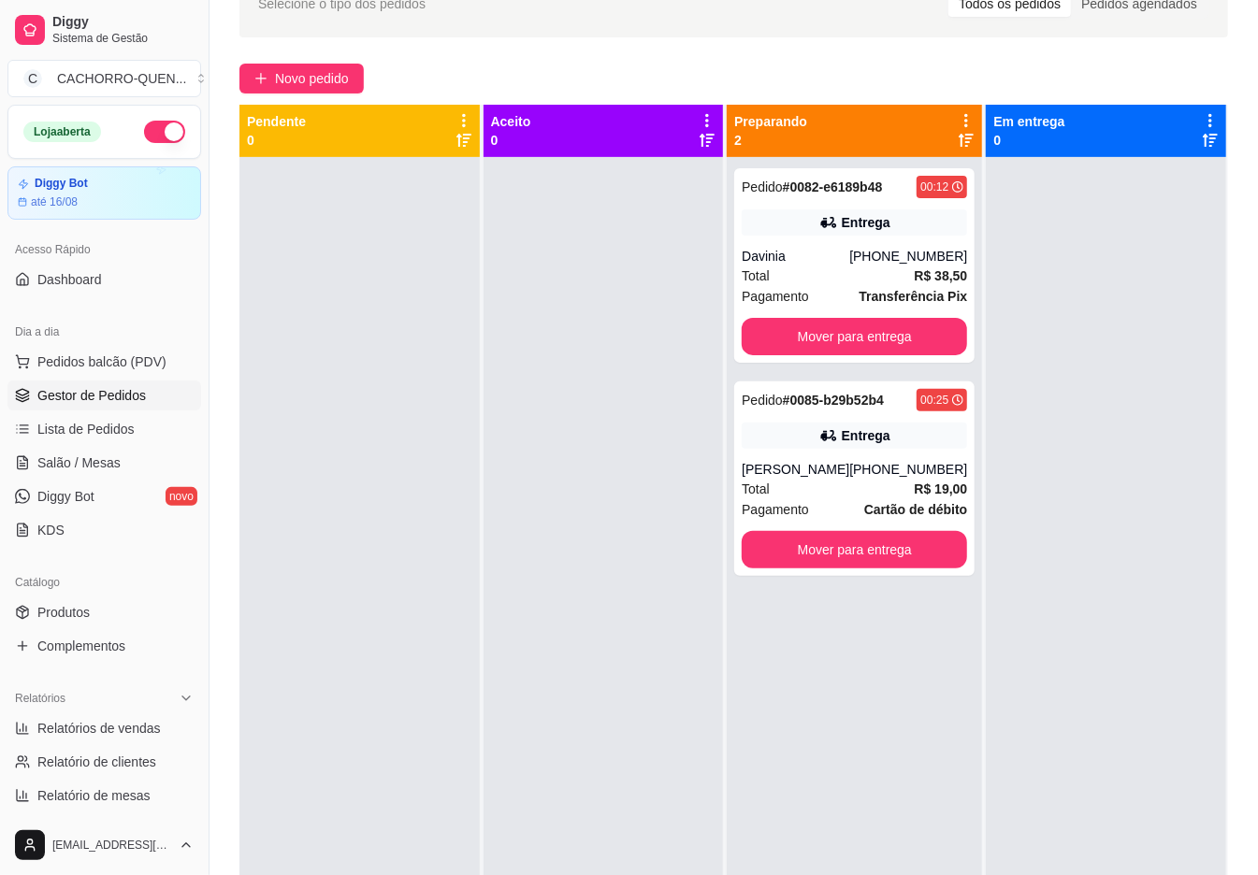
click at [884, 331] on button "Mover para entrega" at bounding box center [853, 336] width 225 height 37
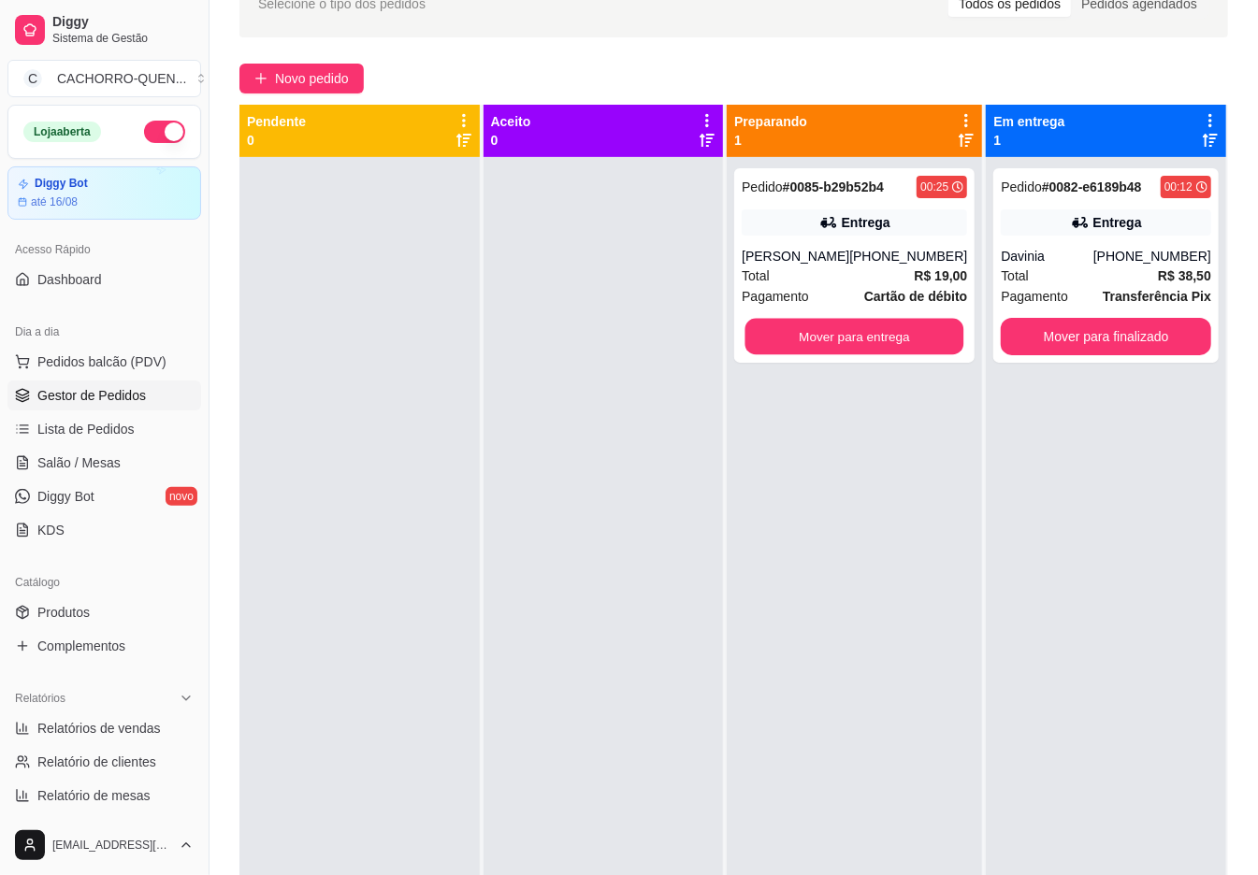
click at [879, 337] on button "Mover para entrega" at bounding box center [854, 337] width 219 height 36
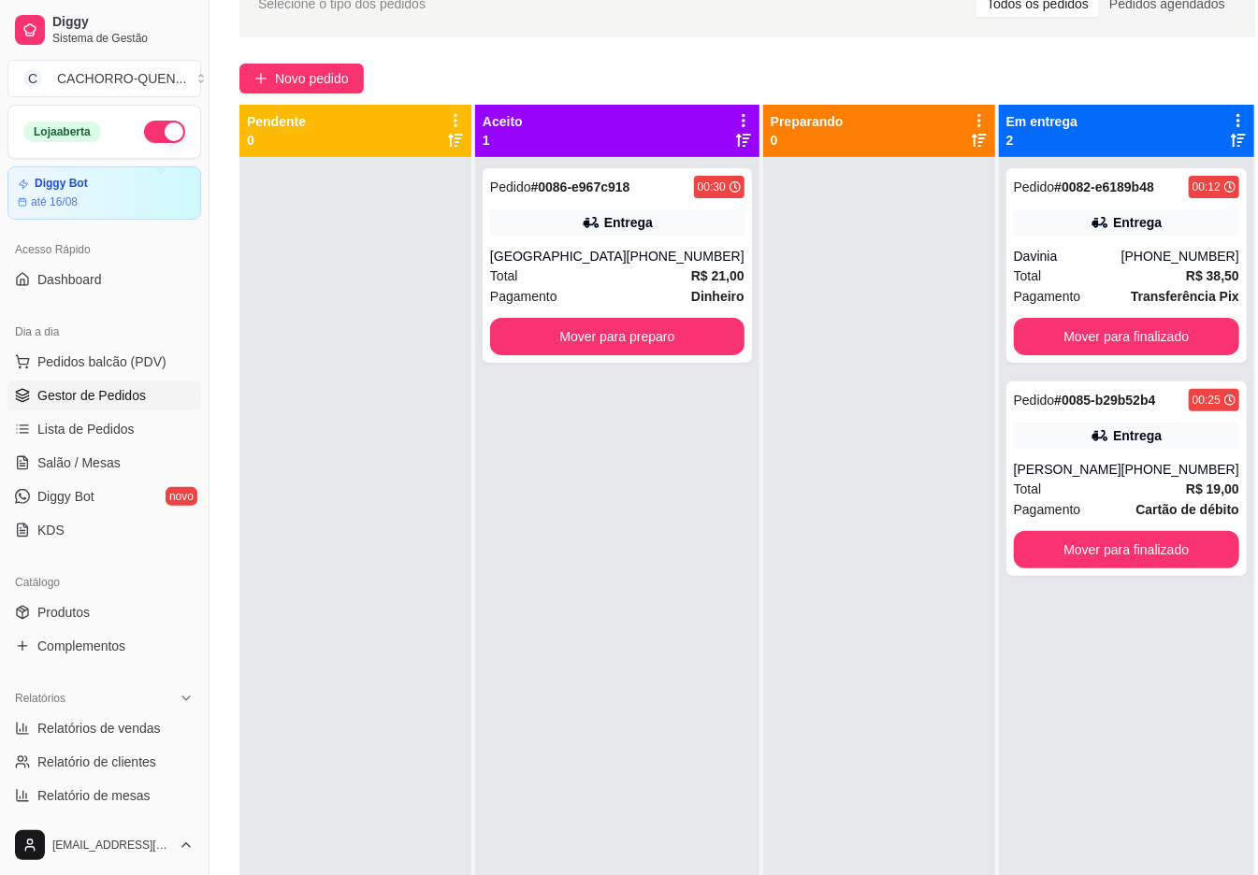
click at [651, 318] on button "Mover para preparo" at bounding box center [617, 336] width 254 height 37
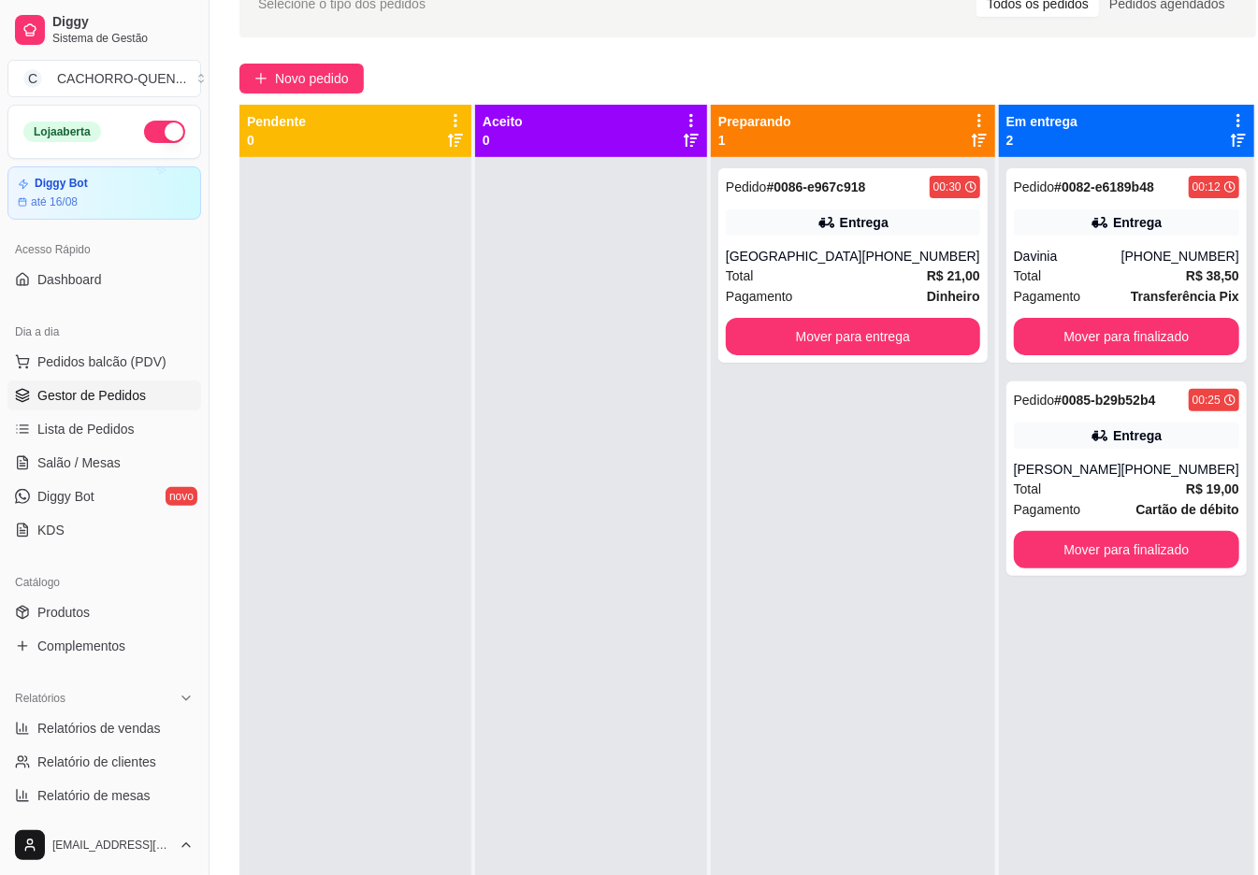
click at [798, 320] on button "Mover para entrega" at bounding box center [853, 336] width 254 height 37
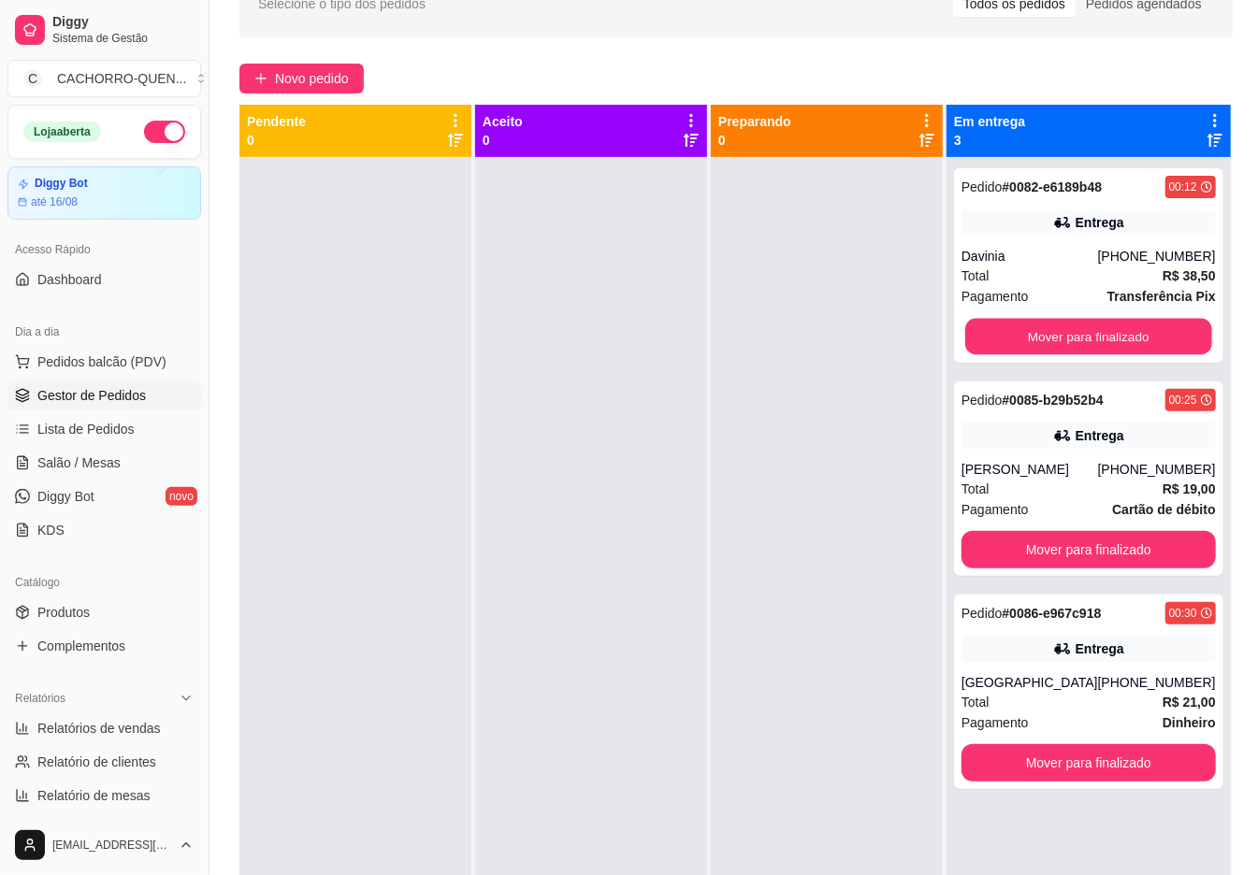
click at [1086, 329] on button "Mover para finalizado" at bounding box center [1088, 337] width 247 height 36
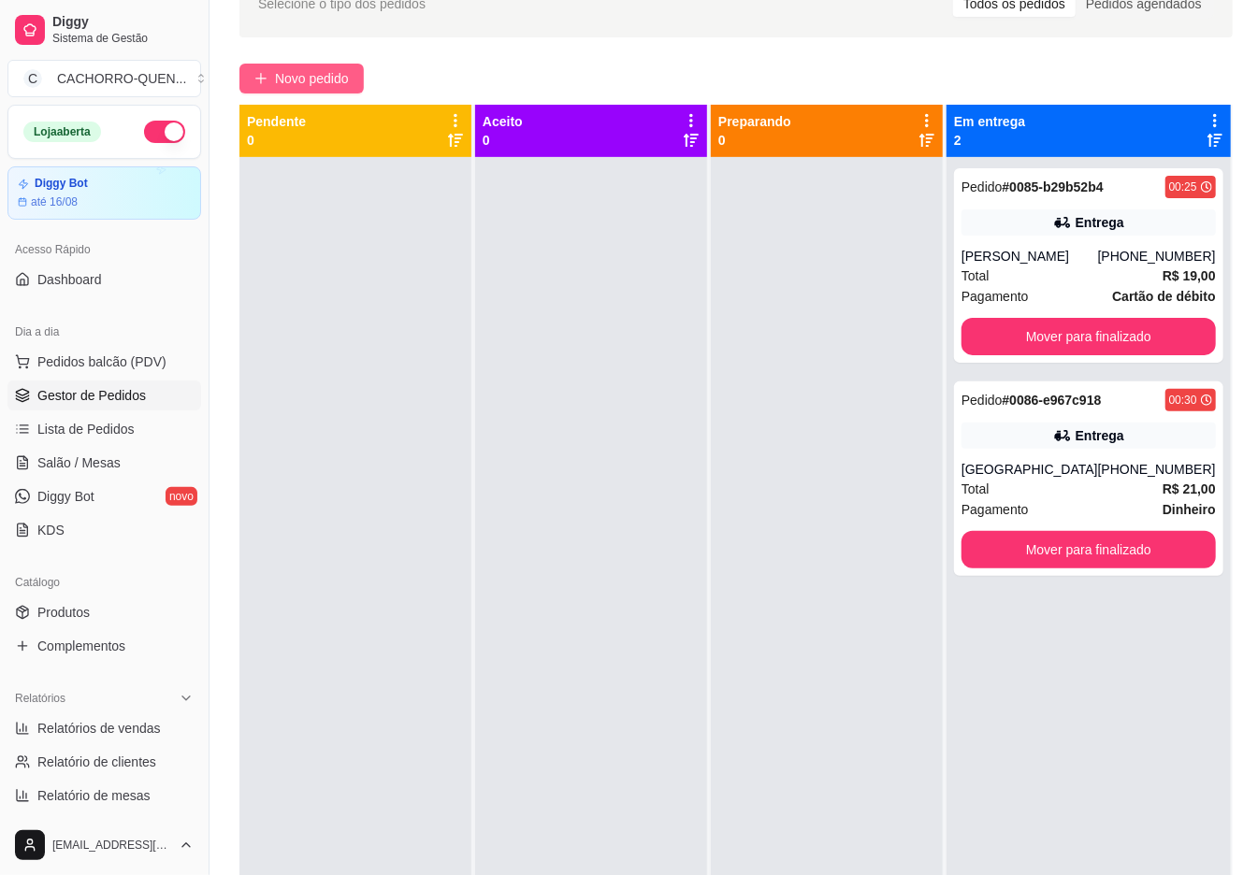
click at [349, 76] on span "Novo pedido" at bounding box center [312, 78] width 74 height 21
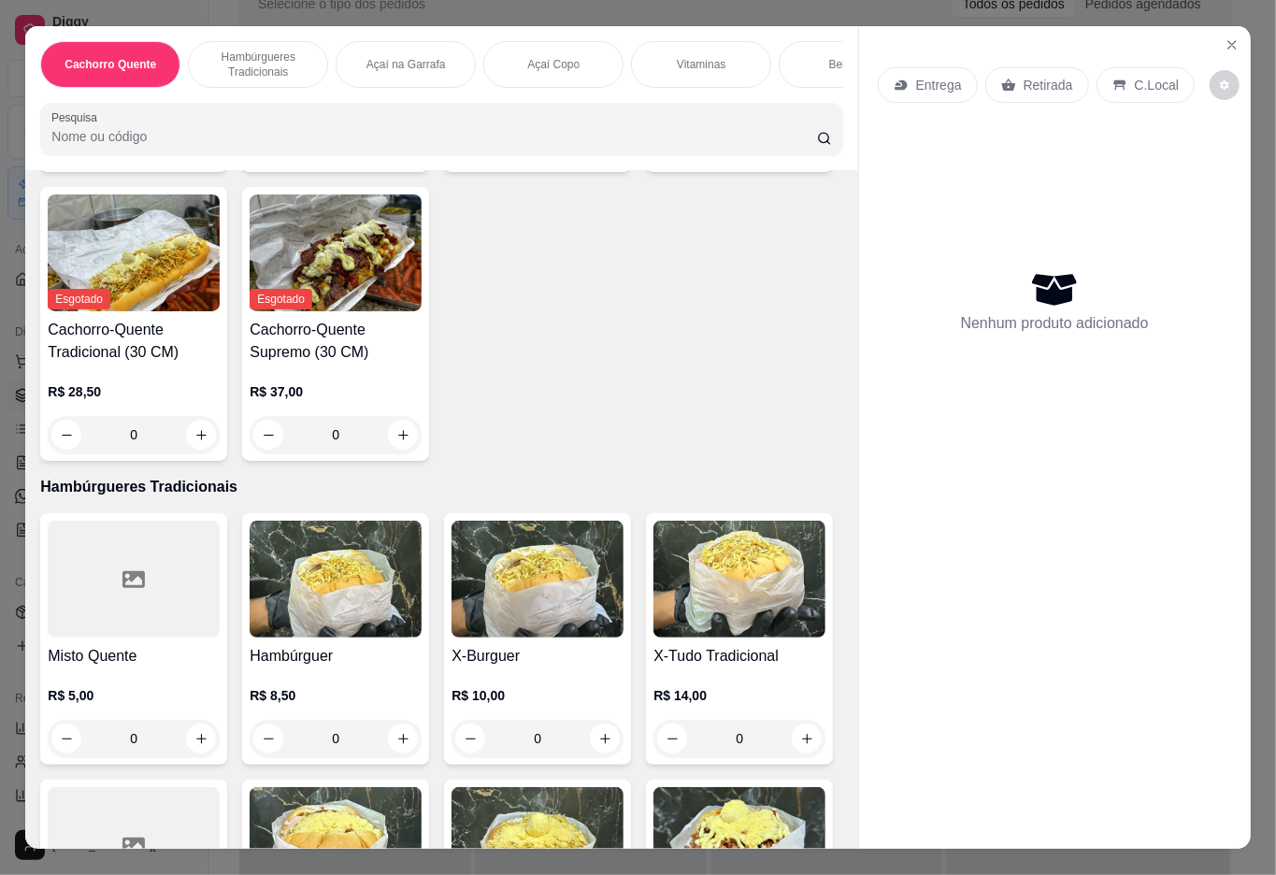
scroll to position [794, 0]
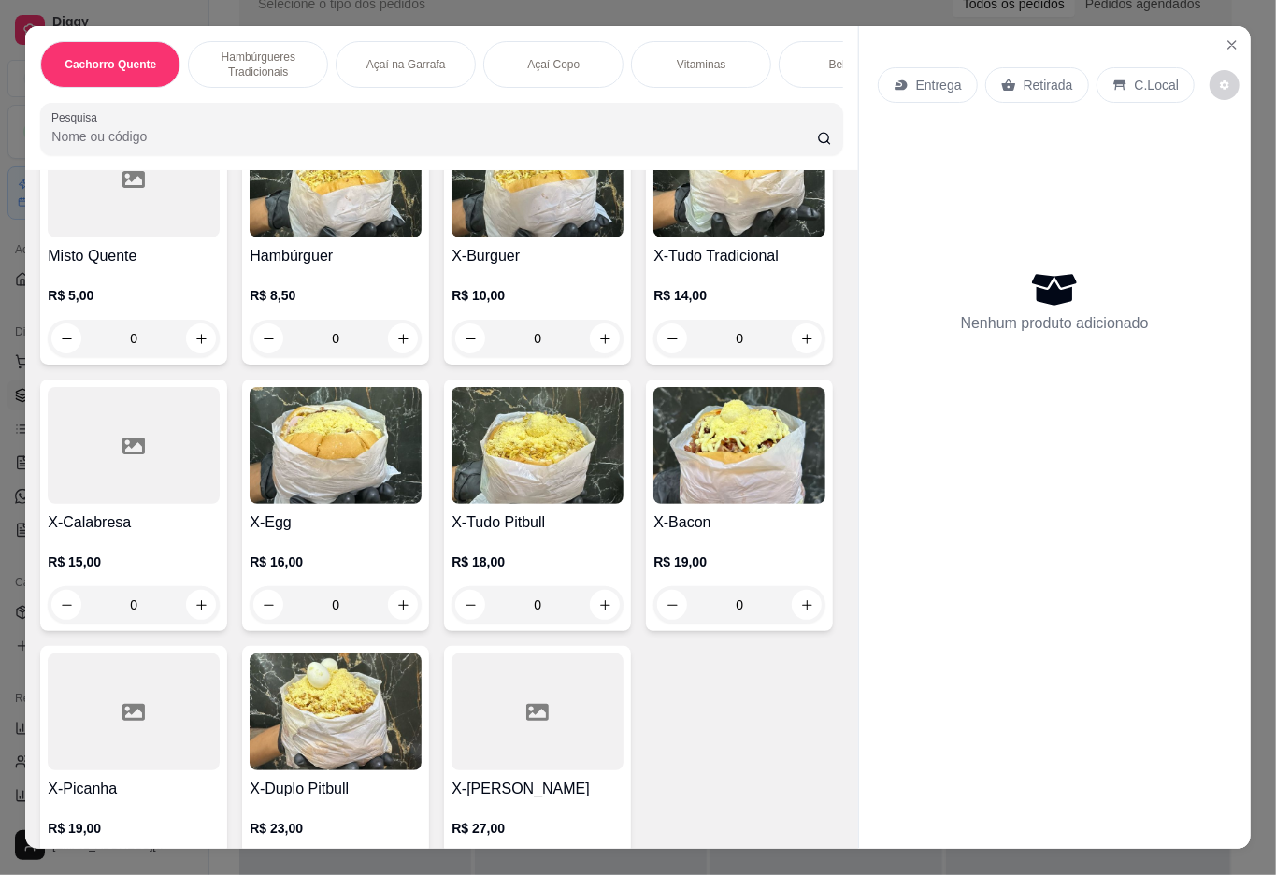
click at [589, 334] on div "0" at bounding box center [538, 338] width 172 height 37
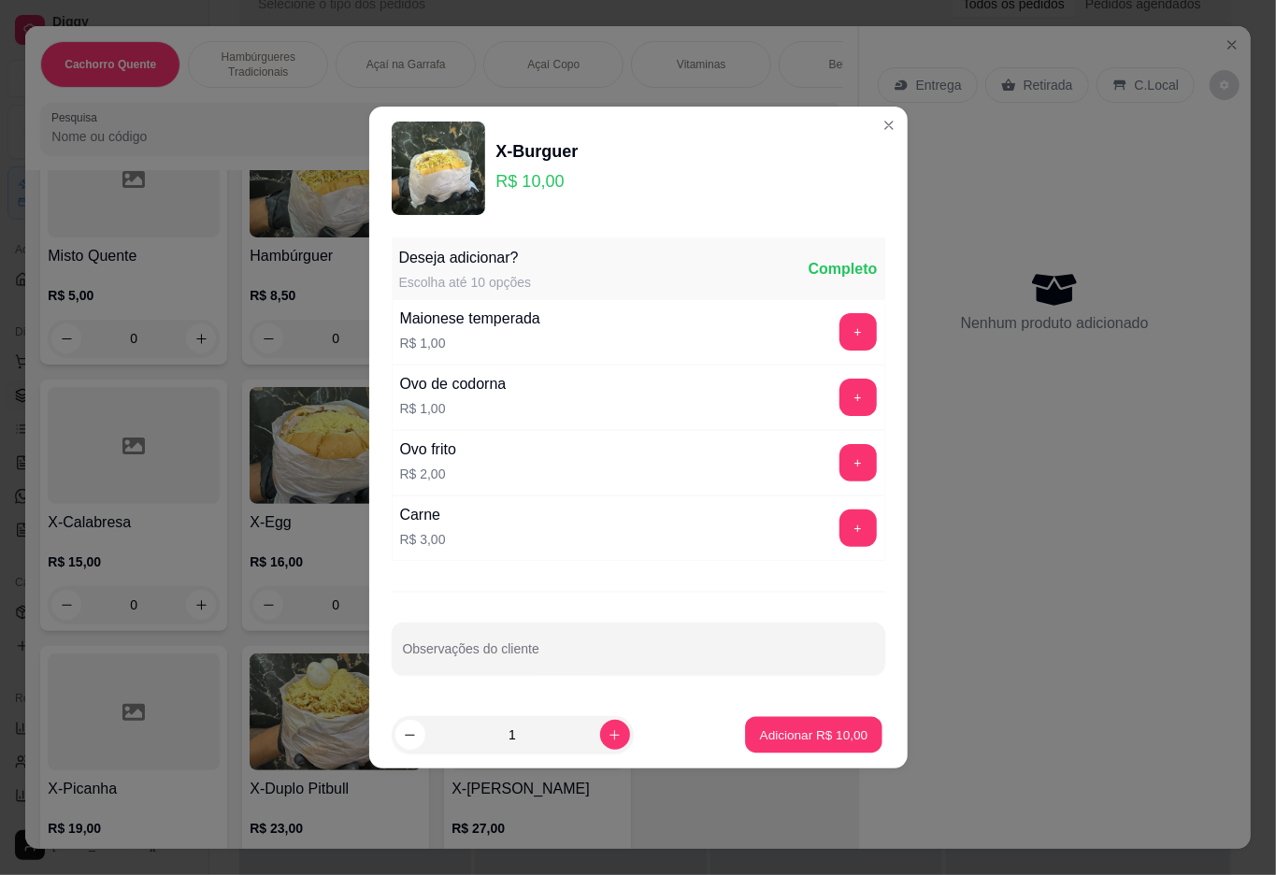
click at [774, 731] on p "Adicionar R$ 10,00" at bounding box center [814, 735] width 108 height 18
type input "1"
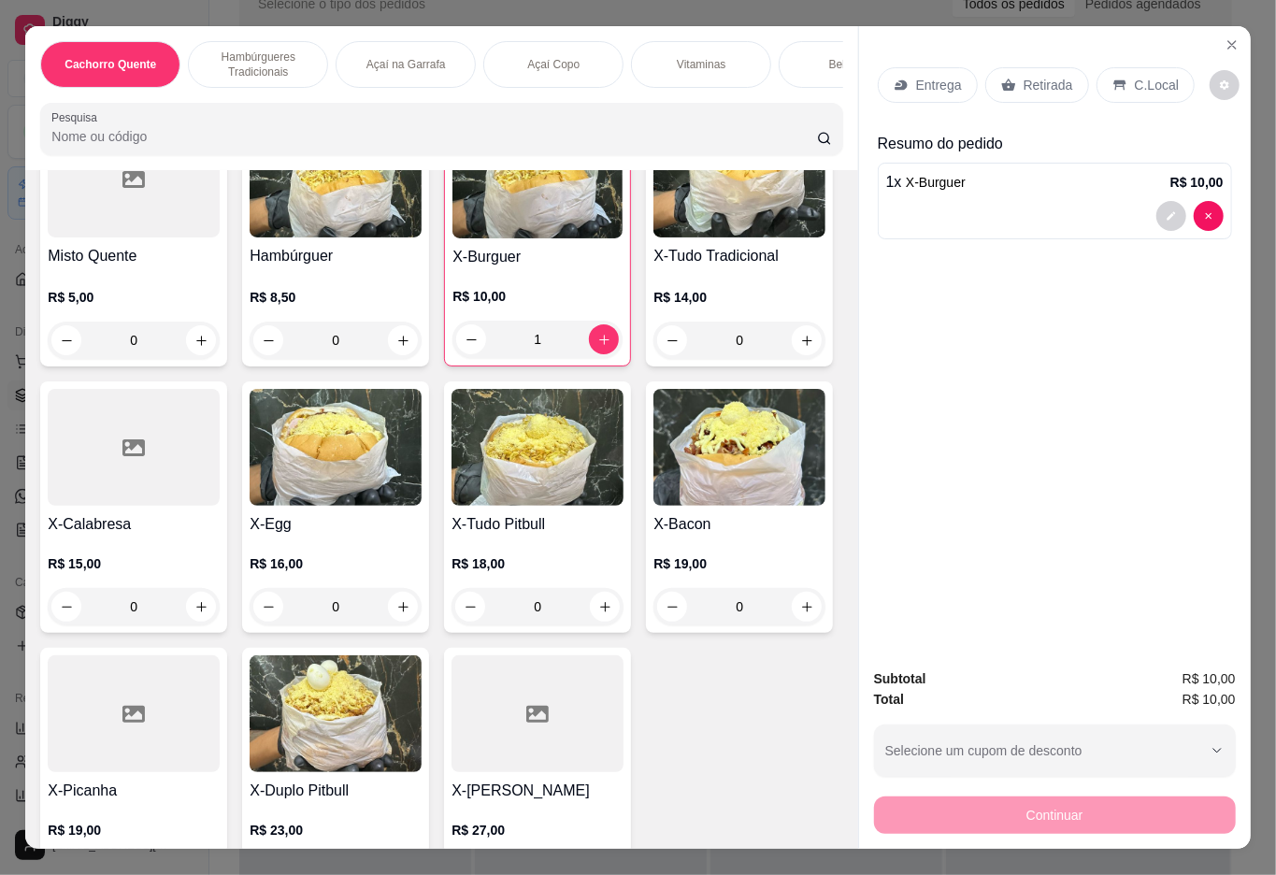
click at [551, 57] on p "Açaí Copo" at bounding box center [553, 64] width 52 height 15
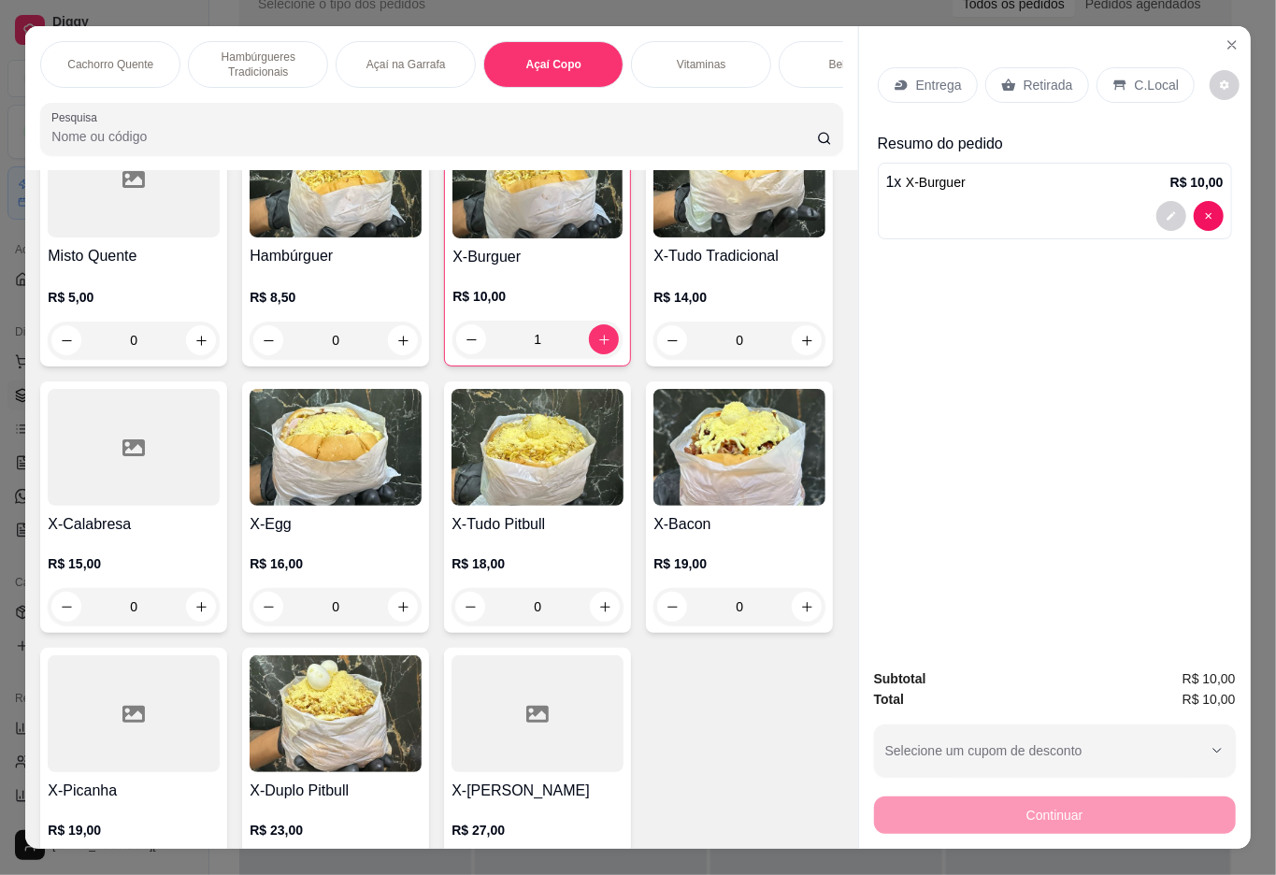
scroll to position [42, 0]
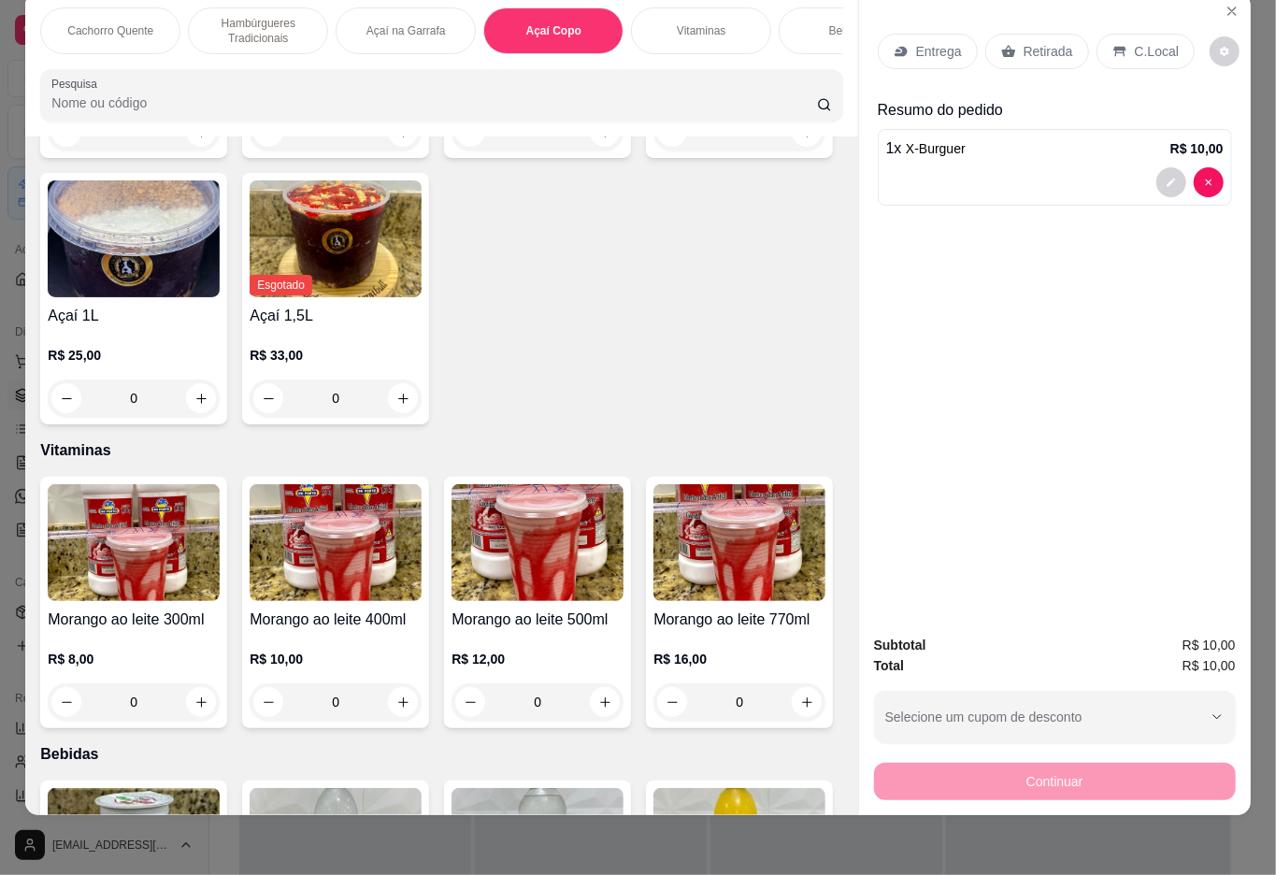
click at [191, 151] on div "0" at bounding box center [134, 131] width 172 height 37
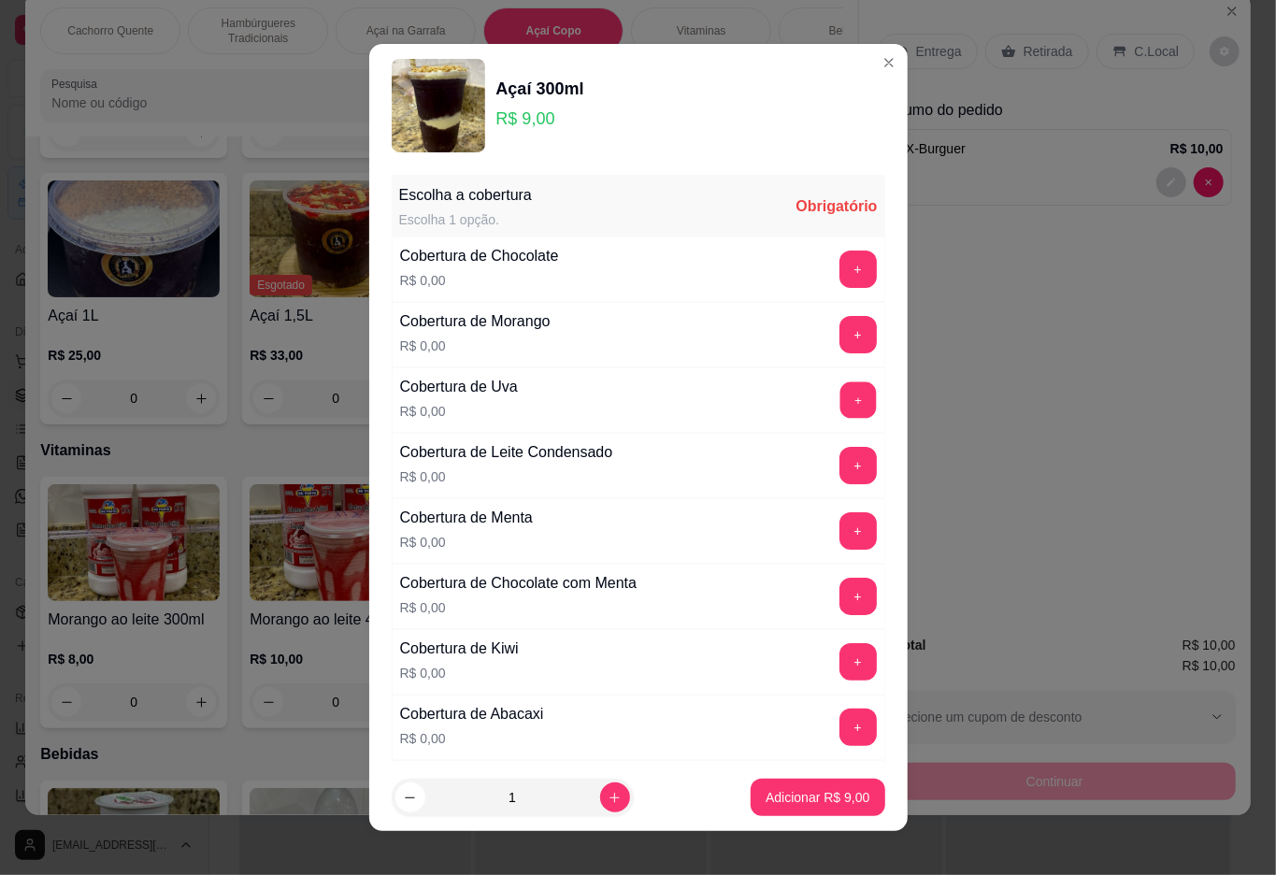
click at [840, 401] on button "+" at bounding box center [858, 399] width 36 height 36
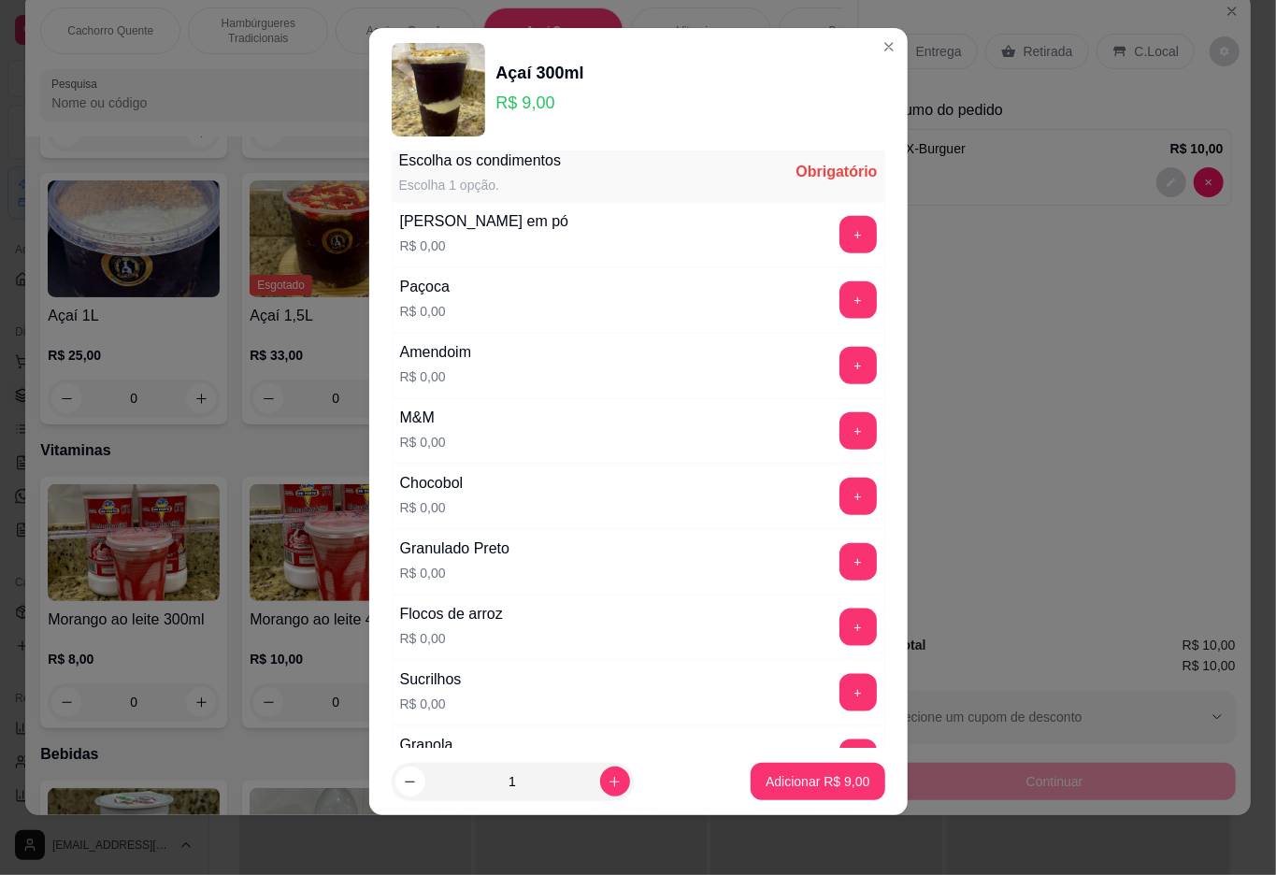
click at [840, 574] on button "+" at bounding box center [858, 561] width 37 height 37
click at [860, 41] on div "Entrega Retirada C.Local Resumo do pedido 1 x X-Burguer R$ 10,00" at bounding box center [1055, 306] width 392 height 627
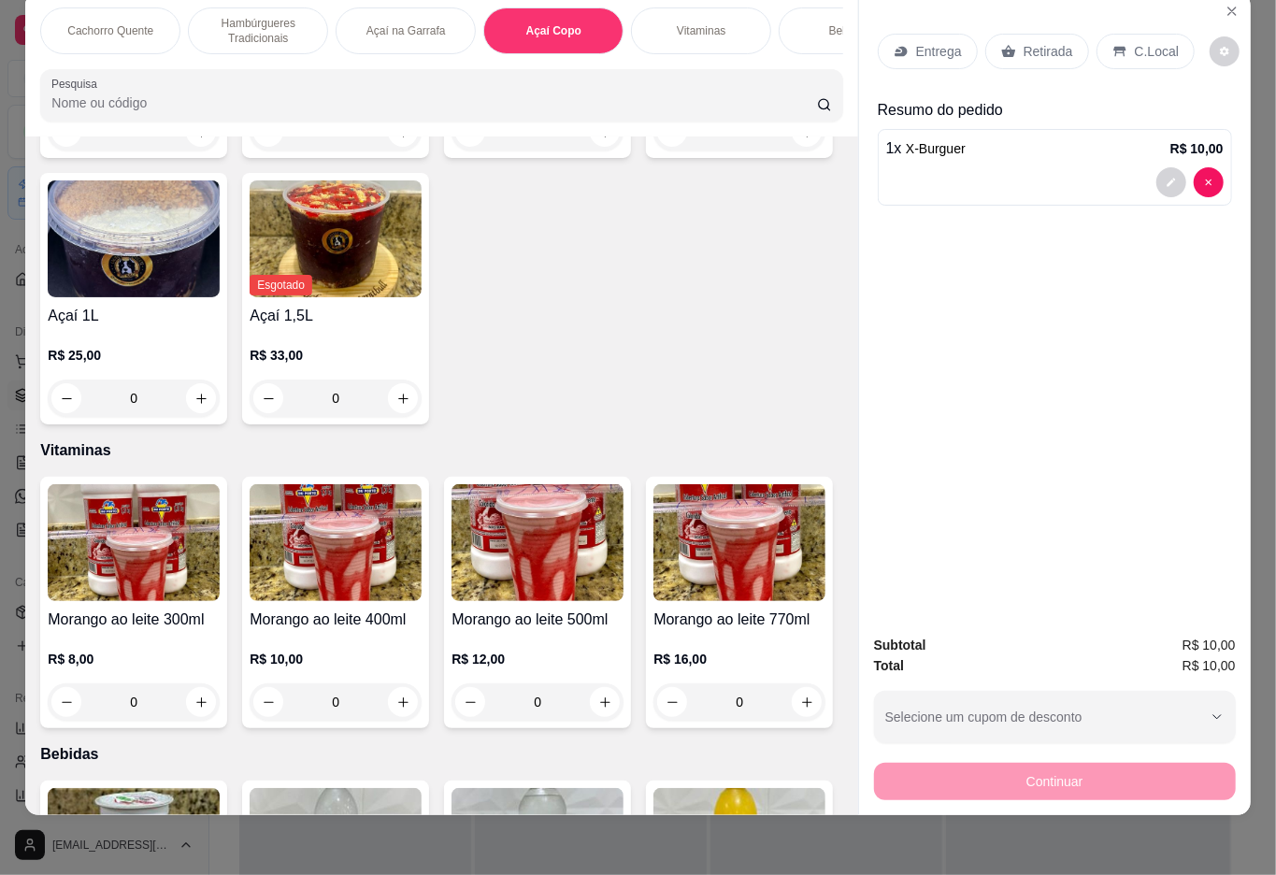
click at [391, 151] on div "0" at bounding box center [336, 131] width 172 height 37
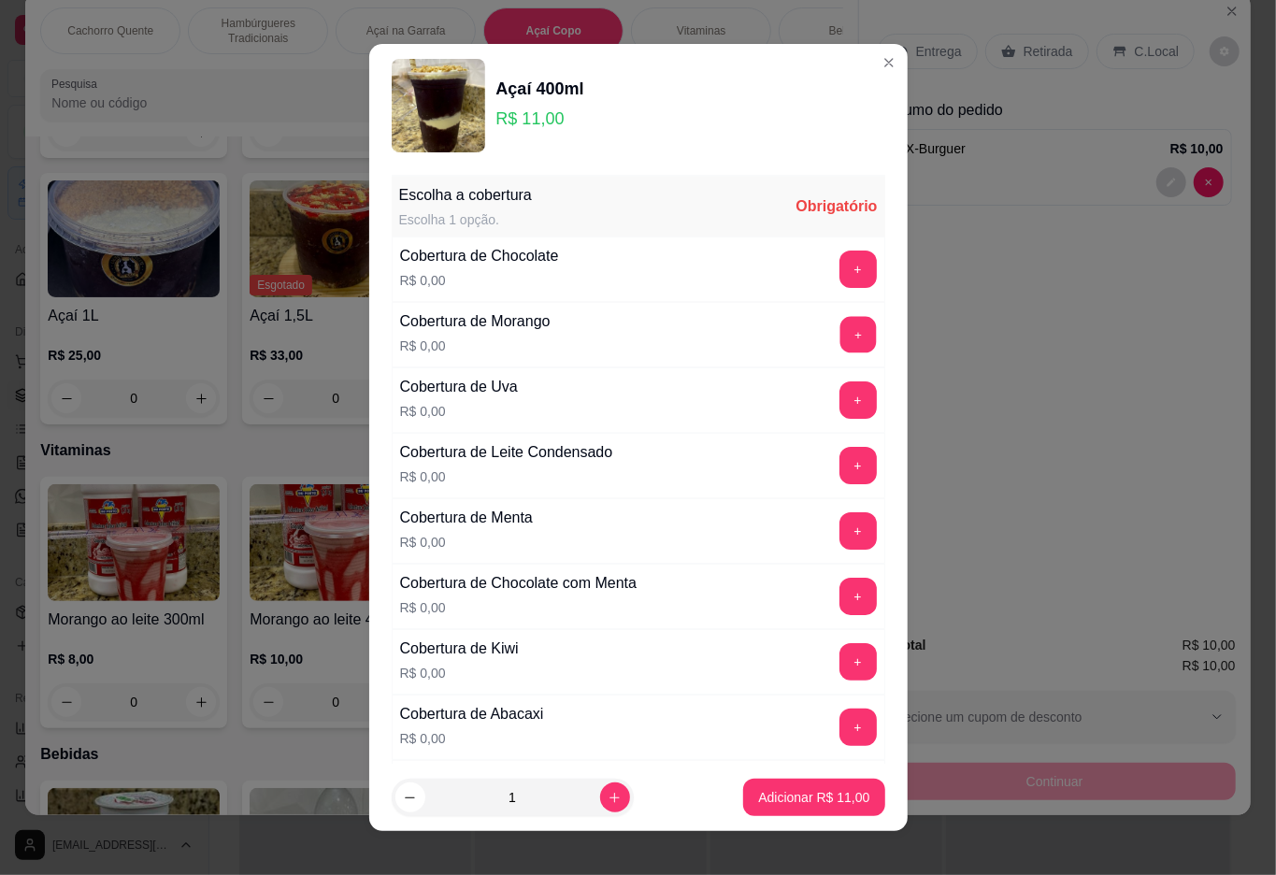
click at [840, 334] on button "+" at bounding box center [858, 334] width 36 height 36
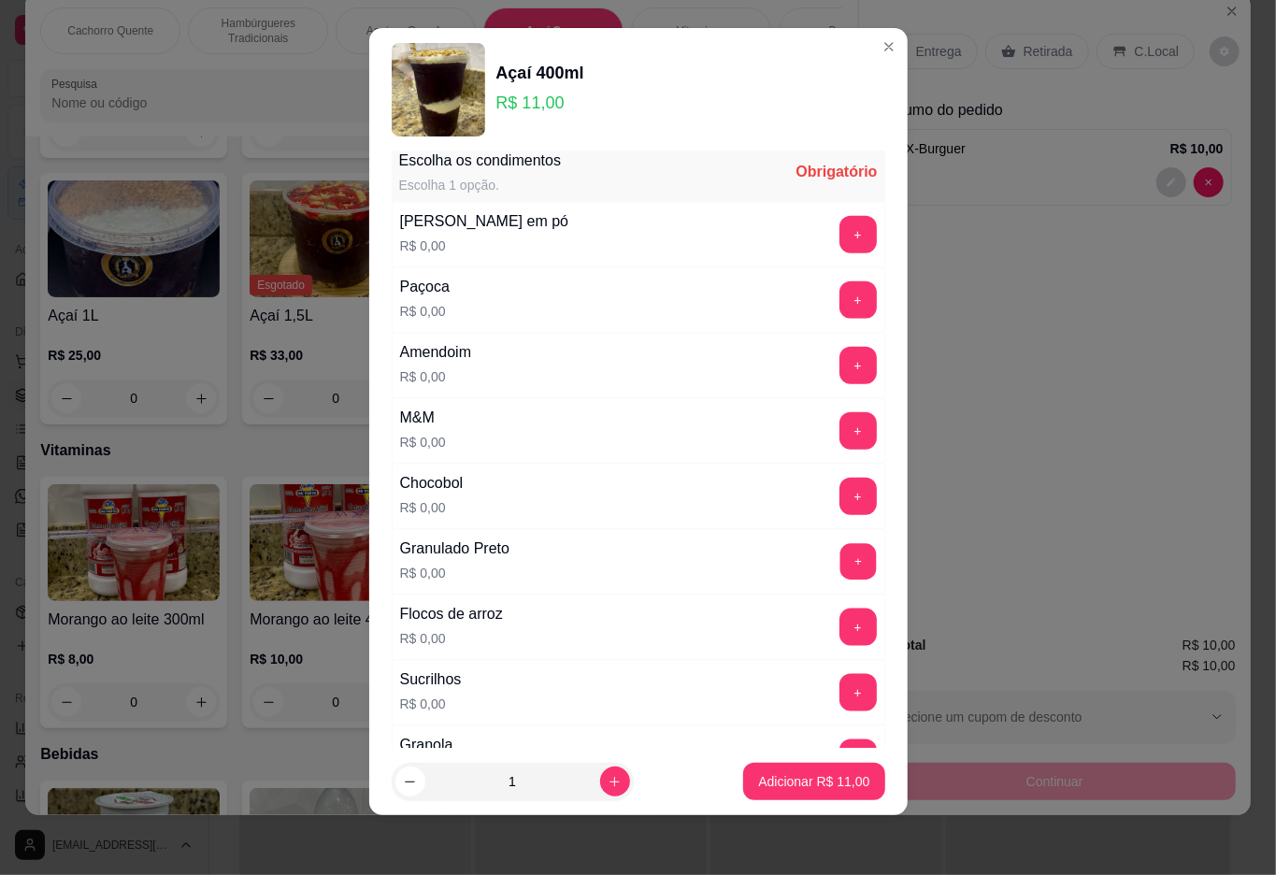
click at [840, 573] on button "+" at bounding box center [858, 561] width 36 height 36
click at [758, 786] on p "Adicionar R$ 11,00" at bounding box center [813, 781] width 111 height 19
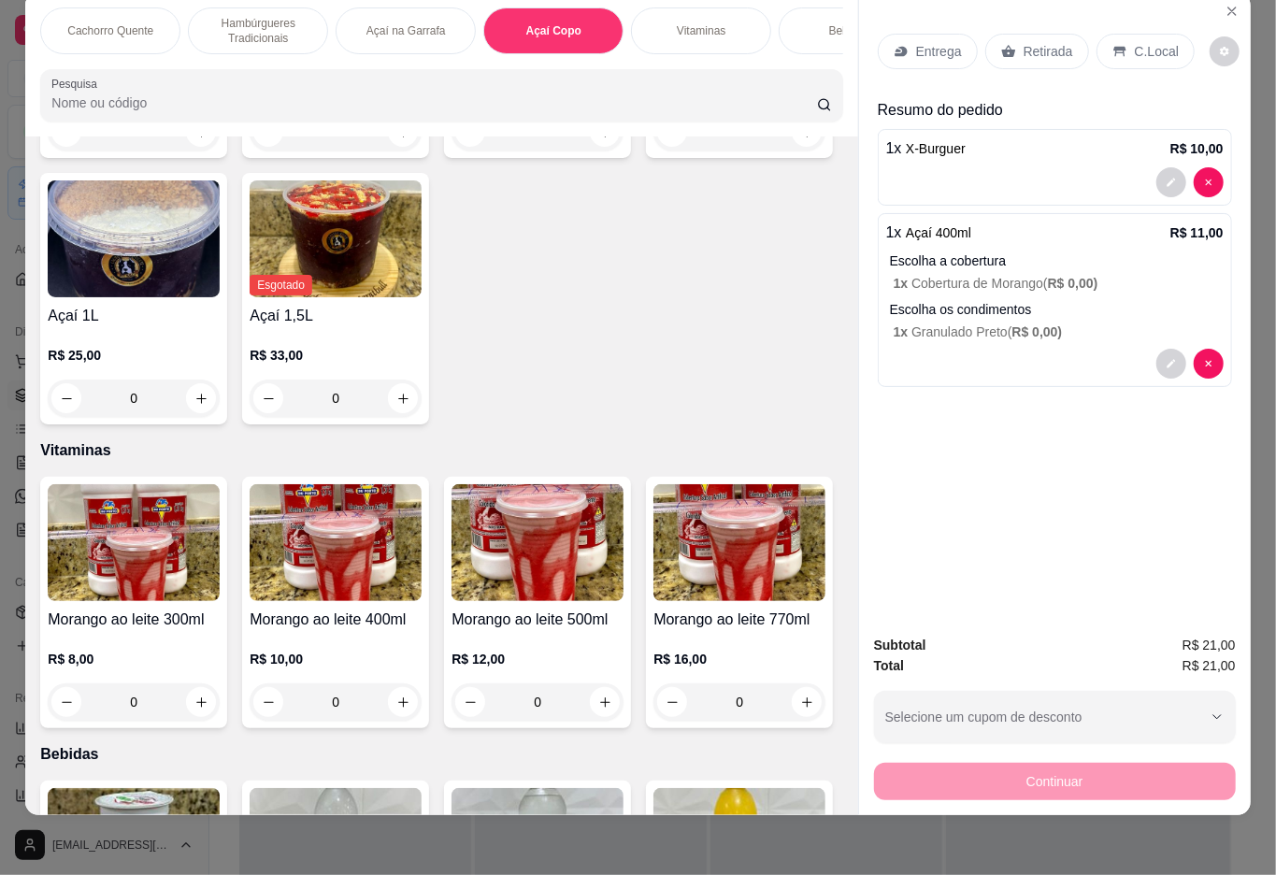
click at [1004, 45] on icon at bounding box center [1008, 51] width 14 height 12
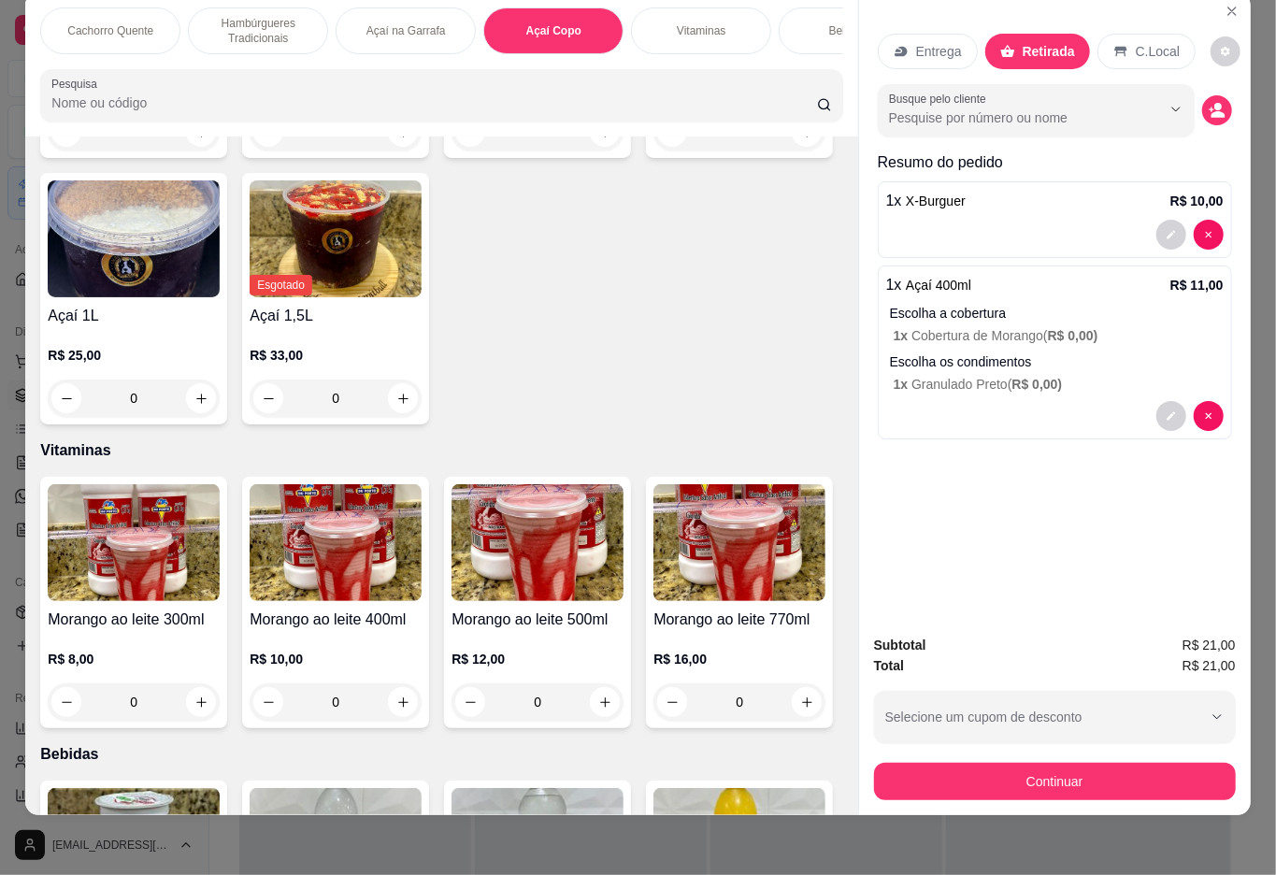
click at [1199, 400] on div "Entrega Retirada C.Local Busque pelo cliente Resumo do pedido 1 x X-Burguer R$ …" at bounding box center [1055, 306] width 392 height 627
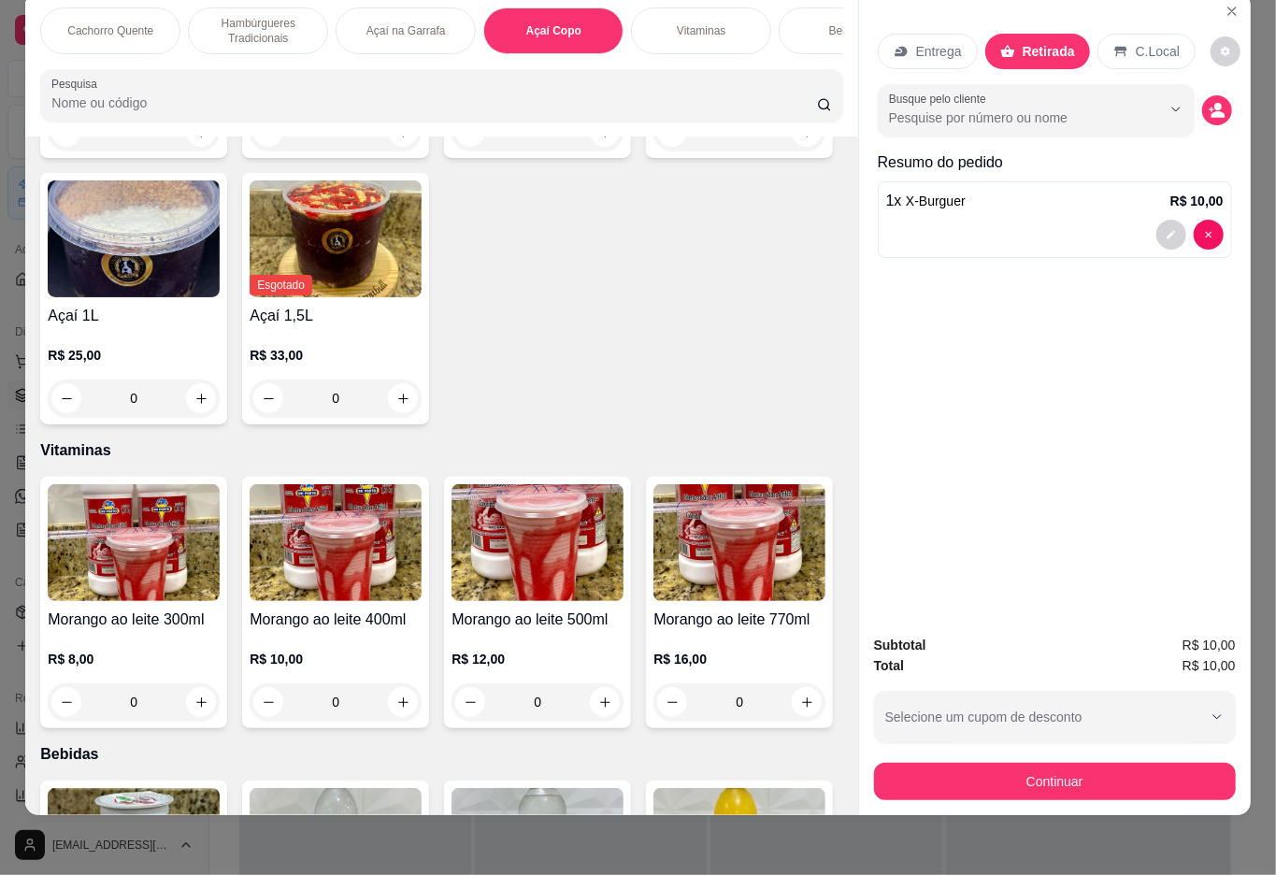
click at [195, 151] on div "0" at bounding box center [134, 131] width 172 height 37
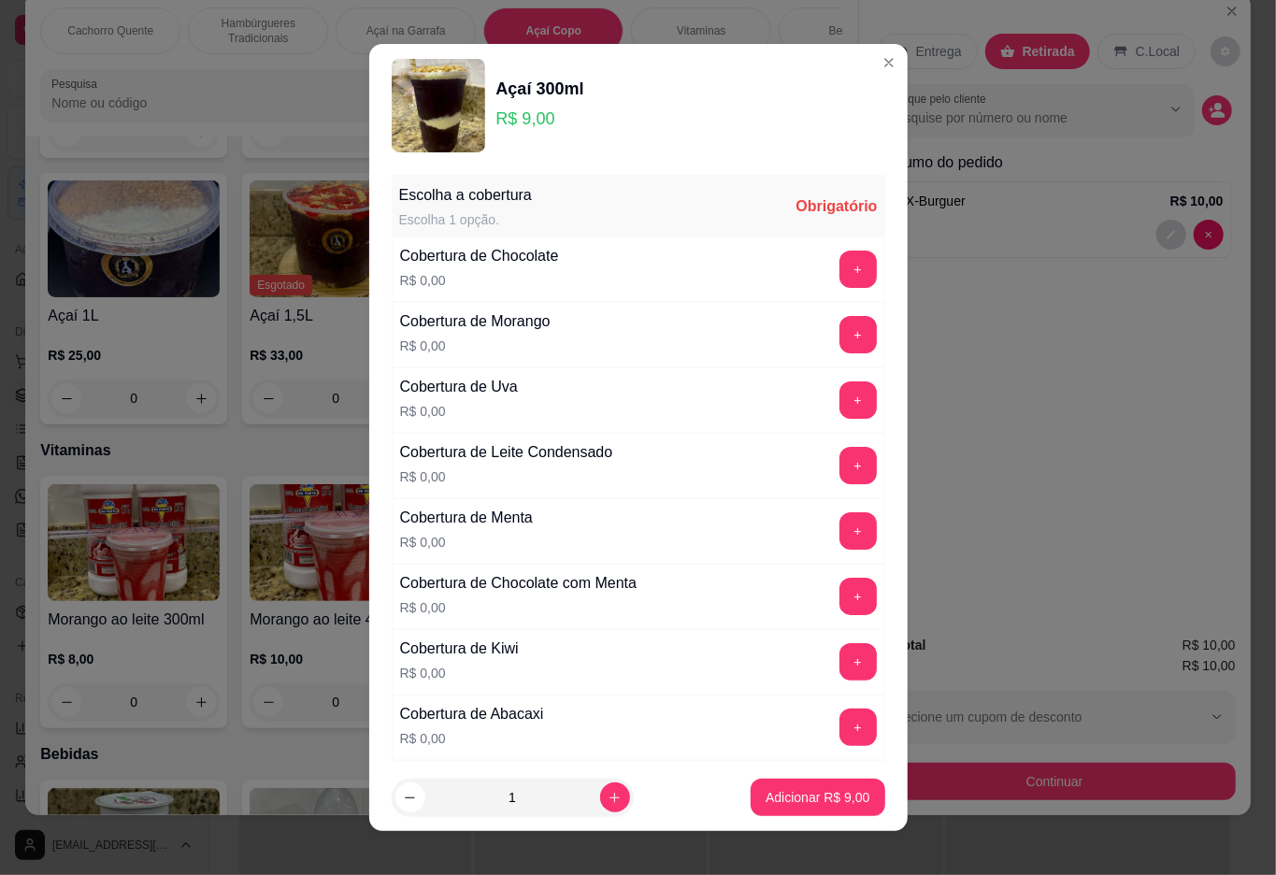
click at [840, 270] on button "+" at bounding box center [858, 269] width 37 height 37
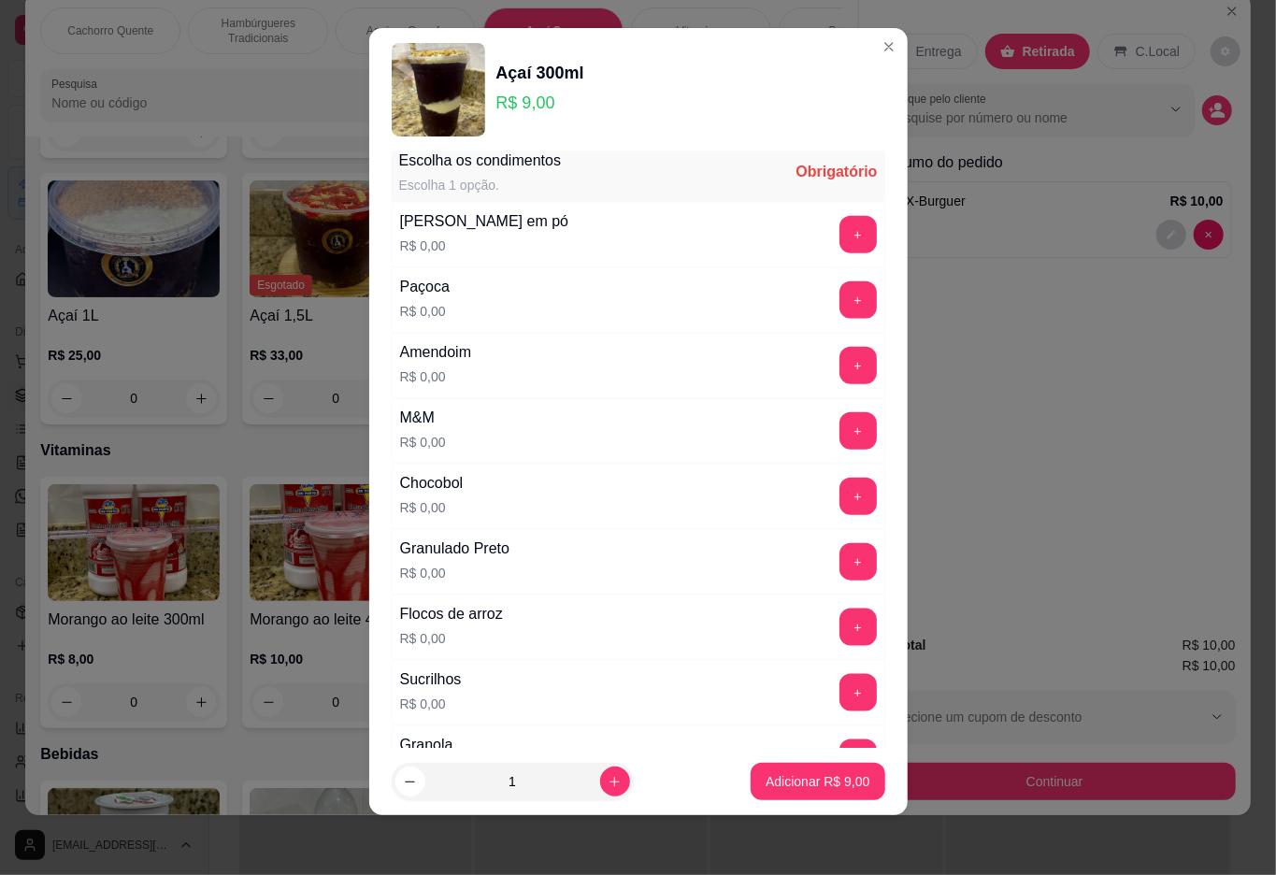
click at [840, 442] on button "+" at bounding box center [858, 430] width 37 height 37
click at [840, 515] on button "+" at bounding box center [858, 496] width 37 height 37
click at [840, 693] on button "+" at bounding box center [858, 692] width 37 height 37
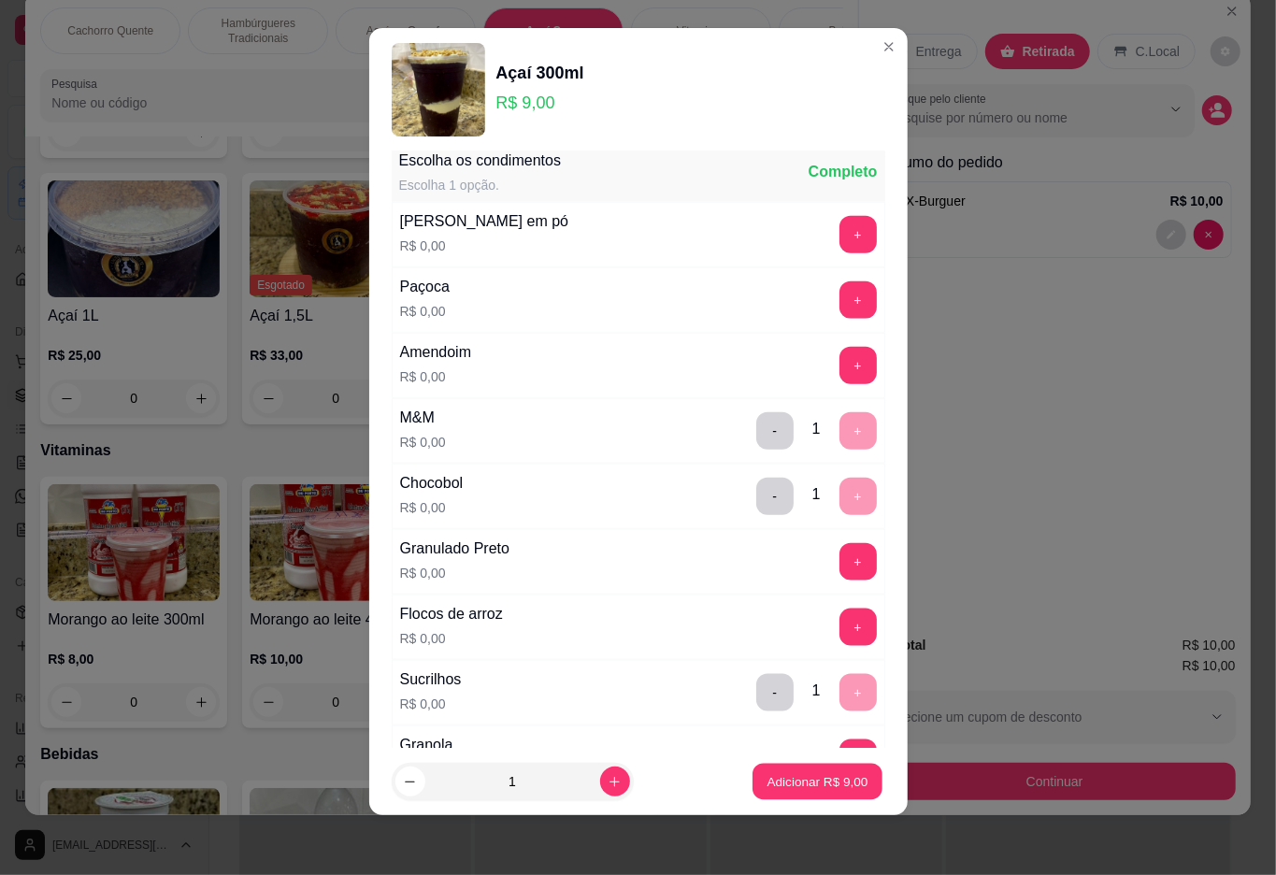
click at [786, 782] on p "Adicionar R$ 9,00" at bounding box center [818, 782] width 101 height 18
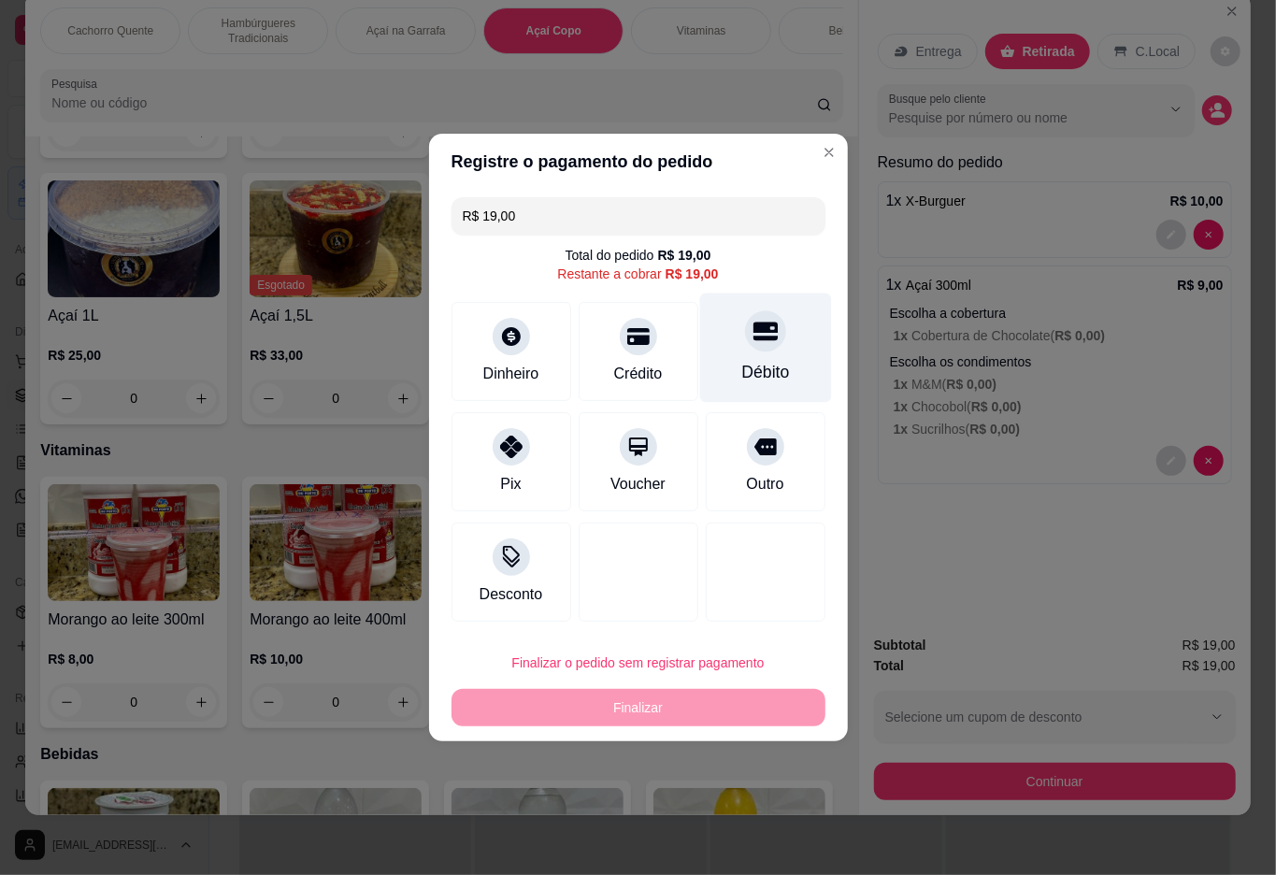
click at [760, 349] on div at bounding box center [765, 330] width 41 height 41
type input "R$ 0,00"
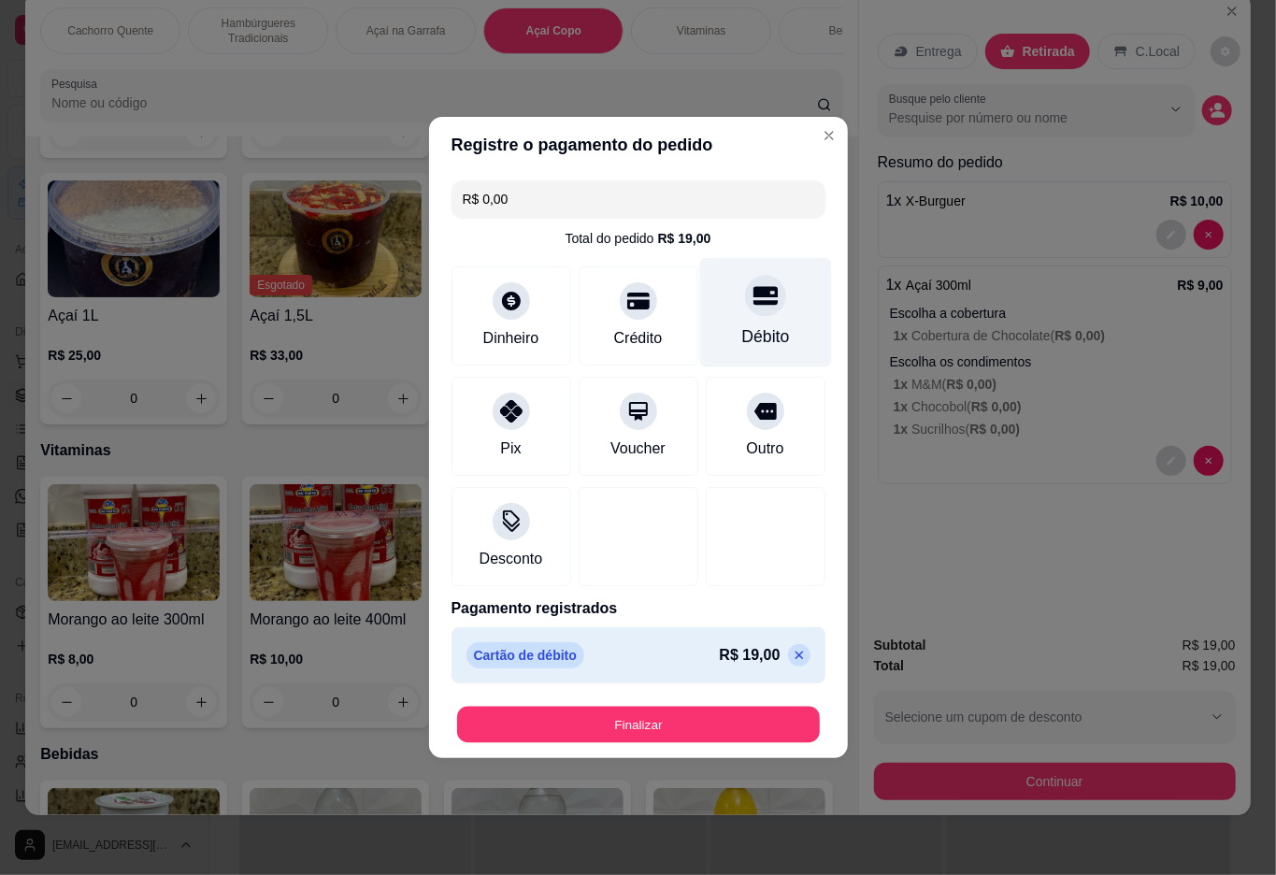
click at [668, 712] on button "Finalizar" at bounding box center [638, 725] width 363 height 36
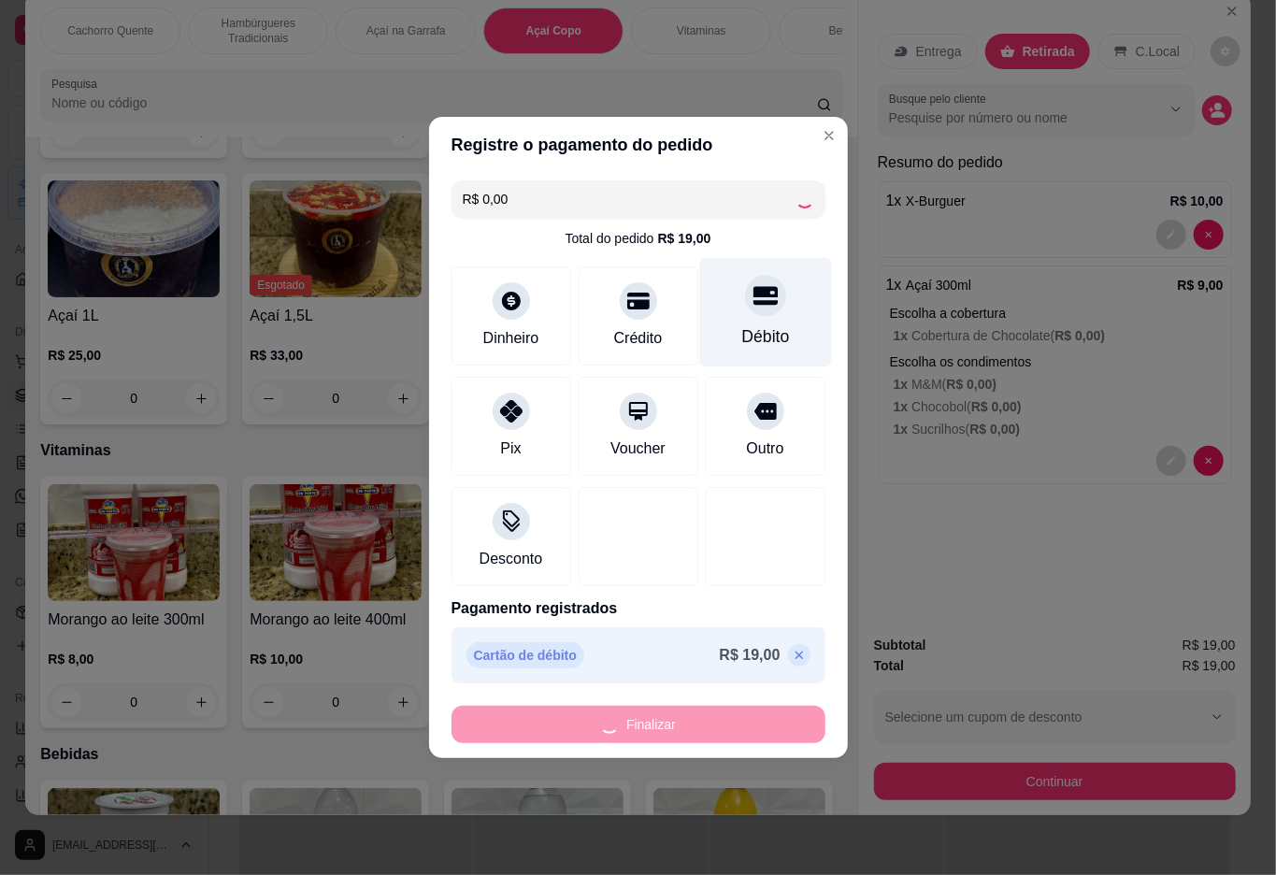
type input "0"
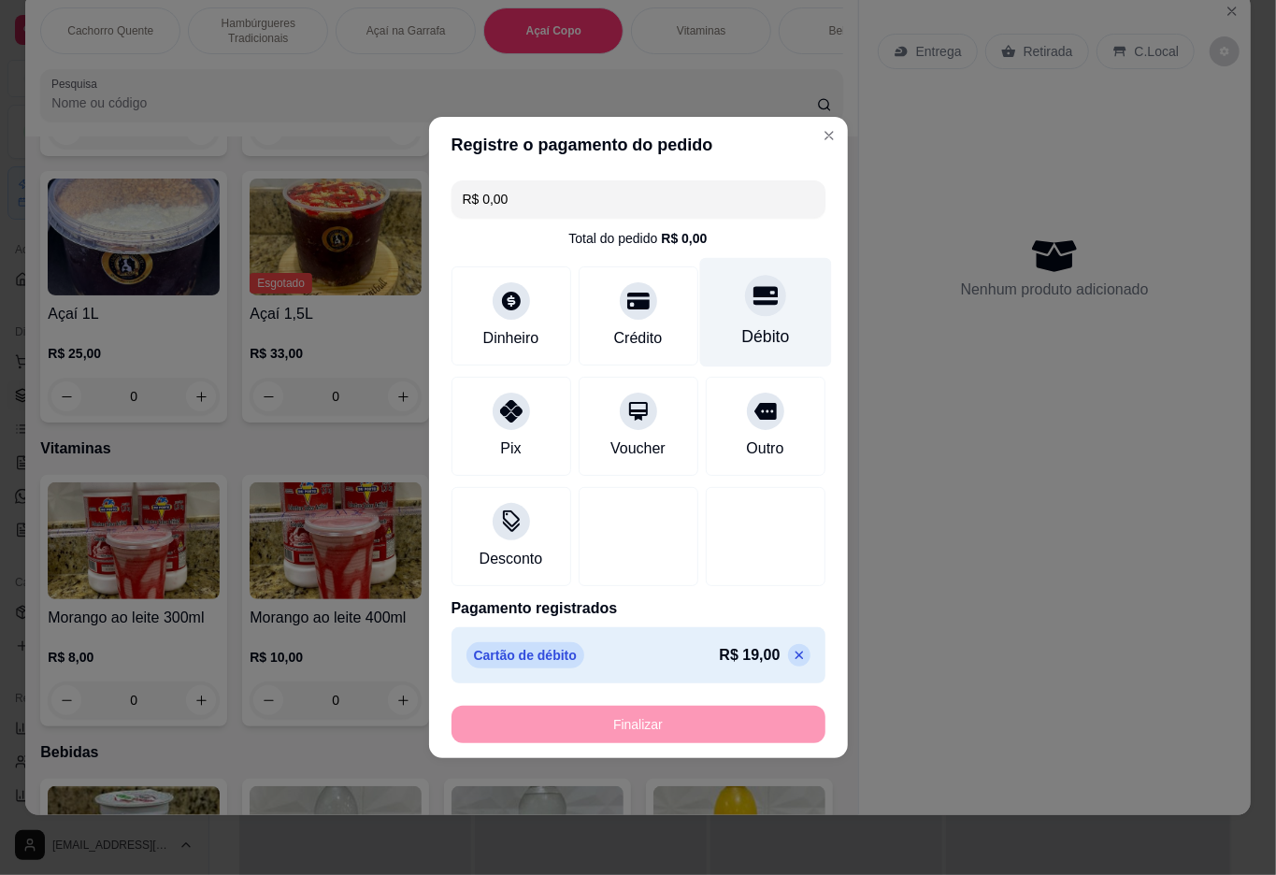
type input "-R$ 19,00"
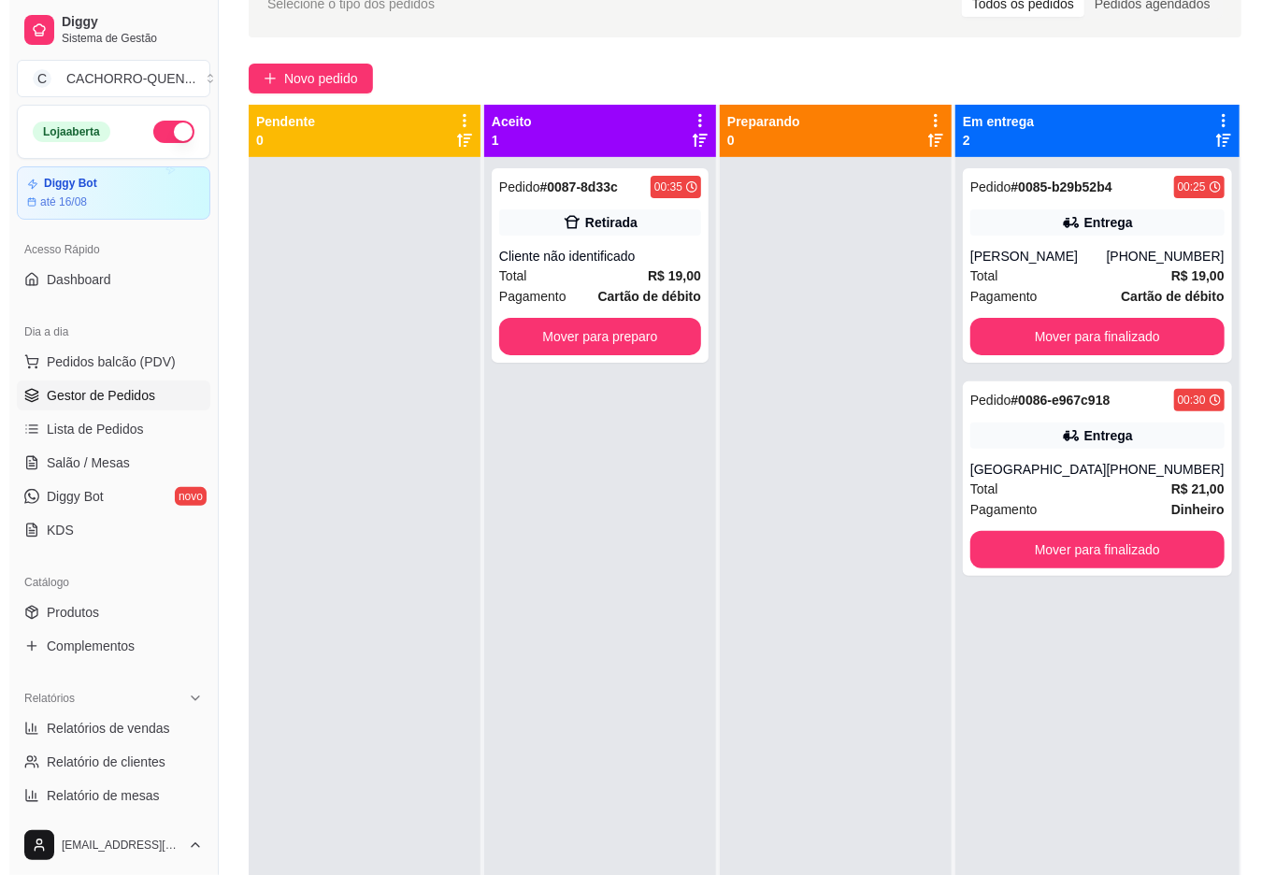
scroll to position [109, 0]
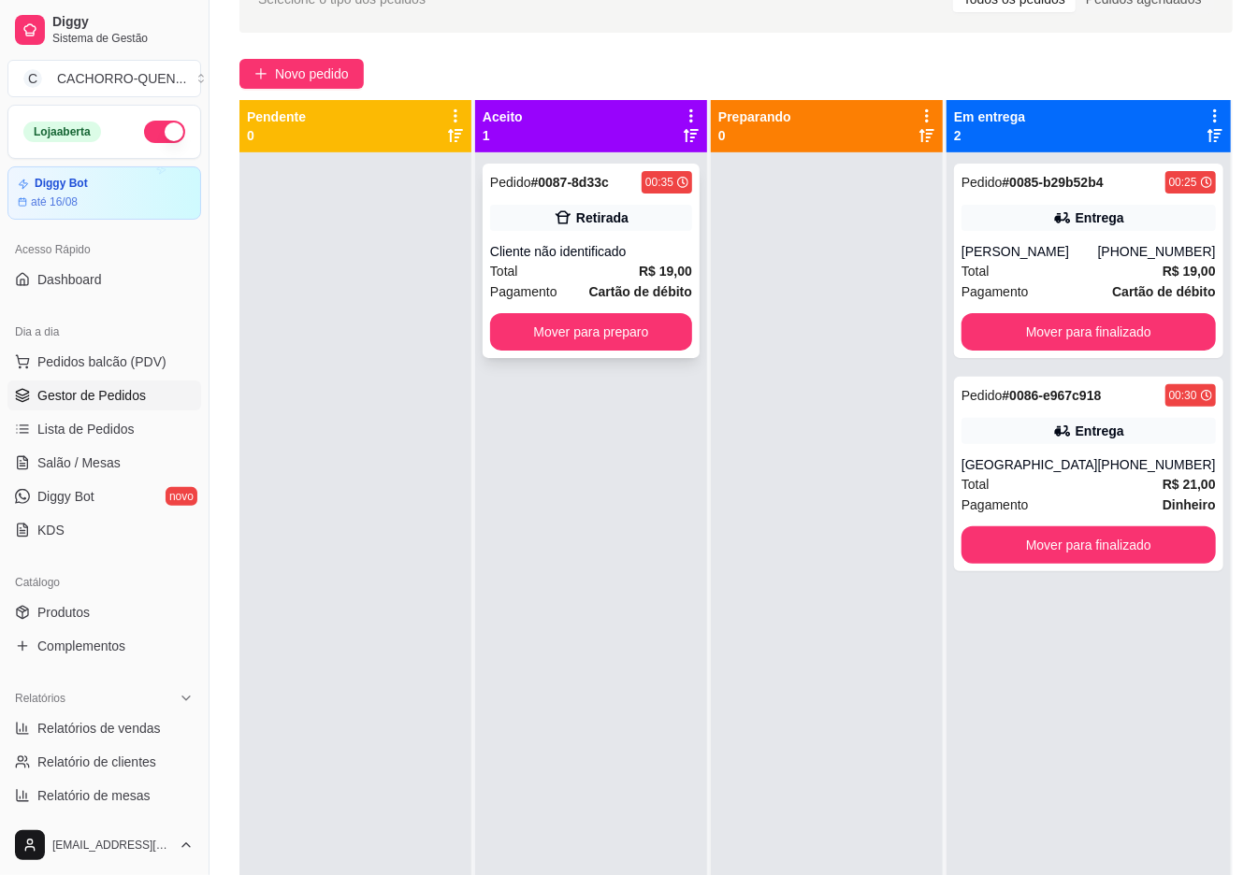
click at [570, 223] on icon at bounding box center [563, 217] width 16 height 13
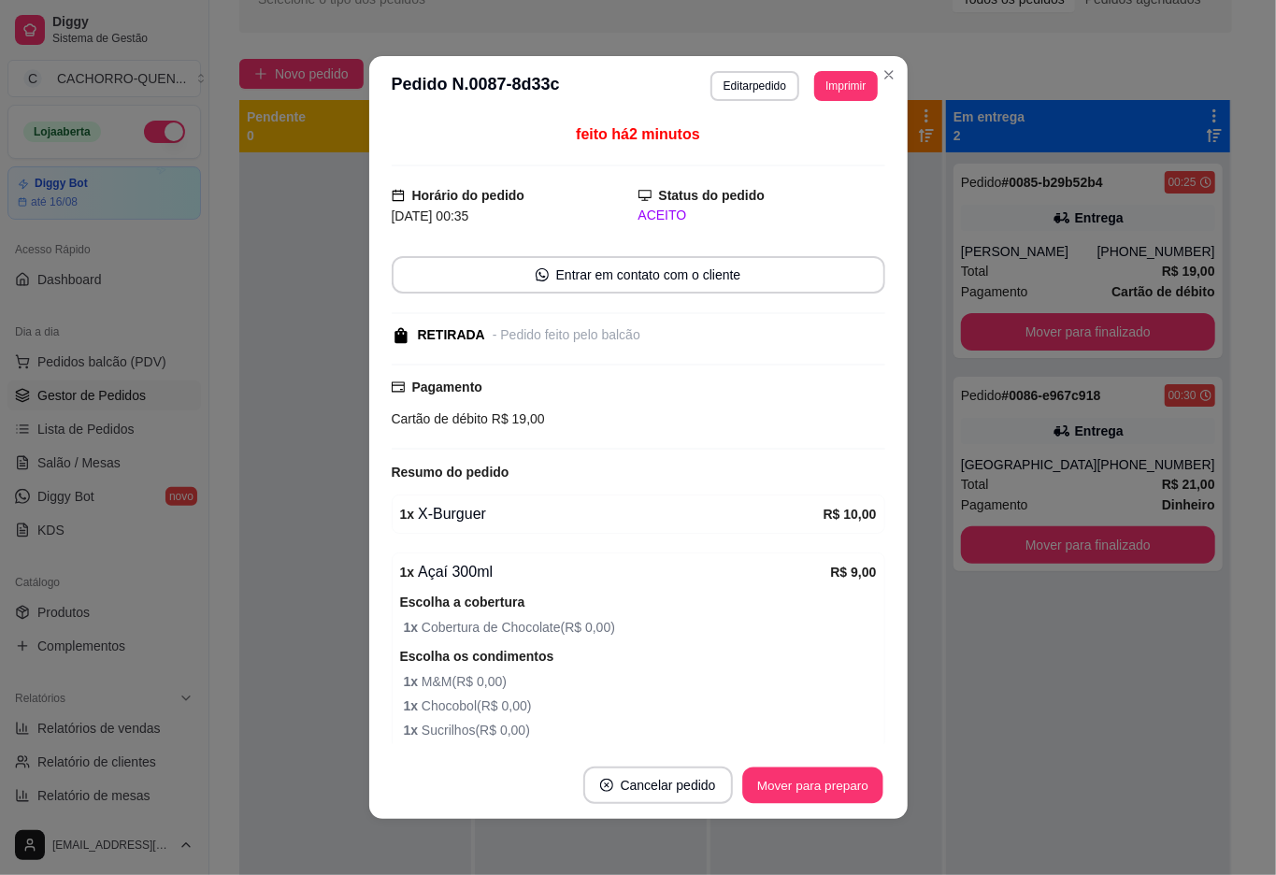
click at [759, 802] on button "Mover para preparo" at bounding box center [812, 786] width 140 height 36
click at [785, 798] on div "Mover para preparo" at bounding box center [813, 785] width 145 height 37
click at [782, 790] on div "Mover para preparo" at bounding box center [799, 785] width 171 height 37
click at [786, 793] on button "Mover para preparo" at bounding box center [813, 785] width 145 height 37
click at [801, 783] on div "Mover para preparo" at bounding box center [813, 785] width 145 height 37
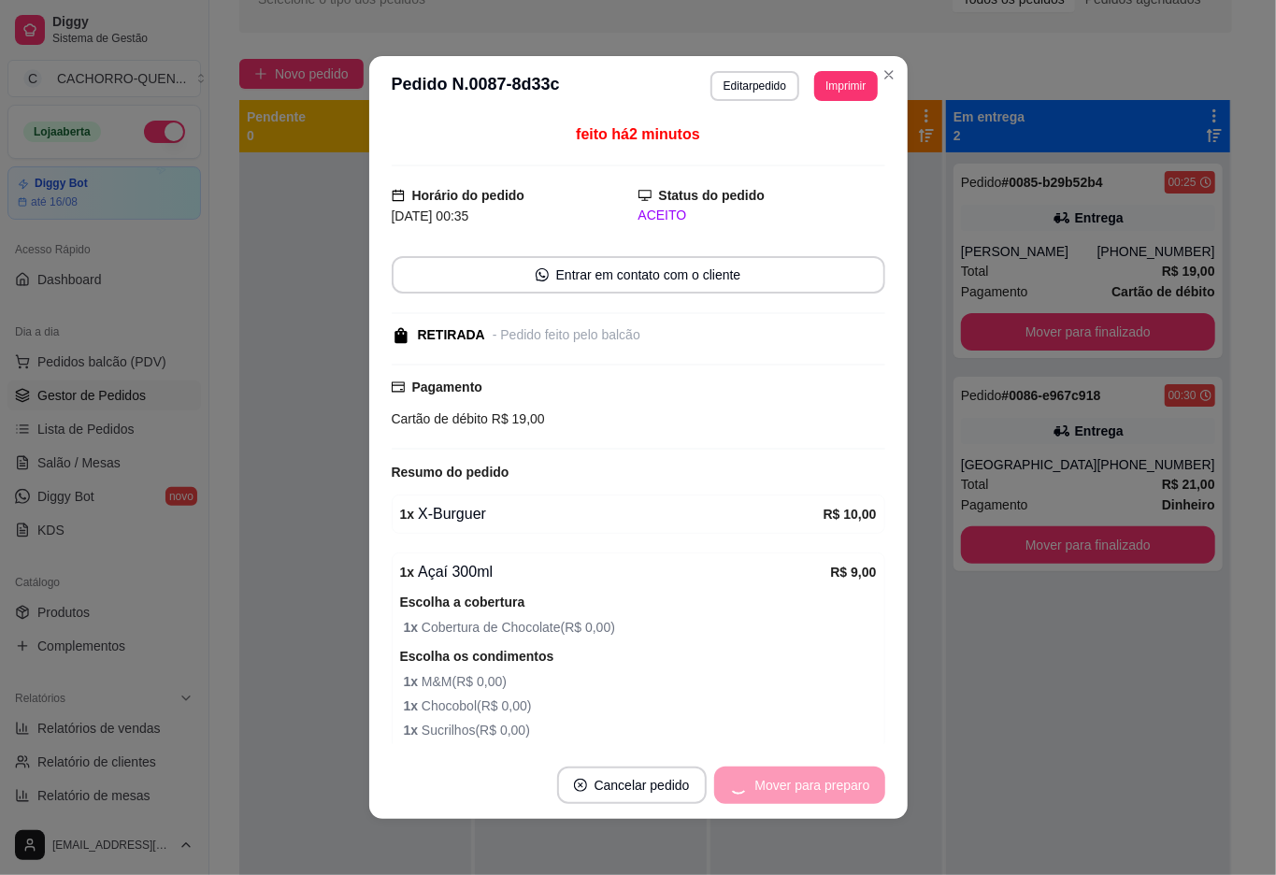
click at [812, 786] on div "Mover para preparo" at bounding box center [799, 785] width 171 height 37
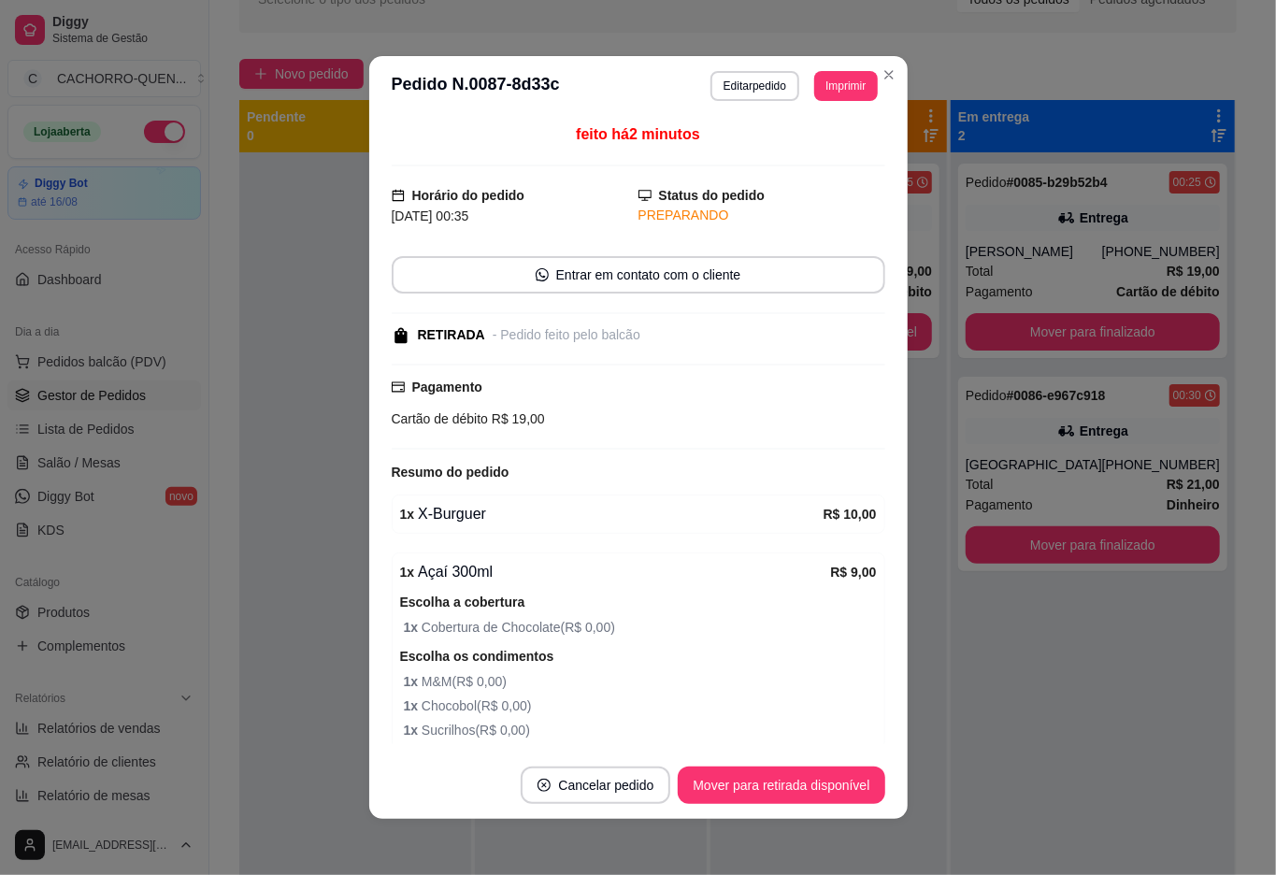
click at [813, 790] on button "Mover para retirada disponível" at bounding box center [781, 785] width 207 height 37
click at [813, 793] on div "Mover para retirada disponível" at bounding box center [781, 785] width 207 height 37
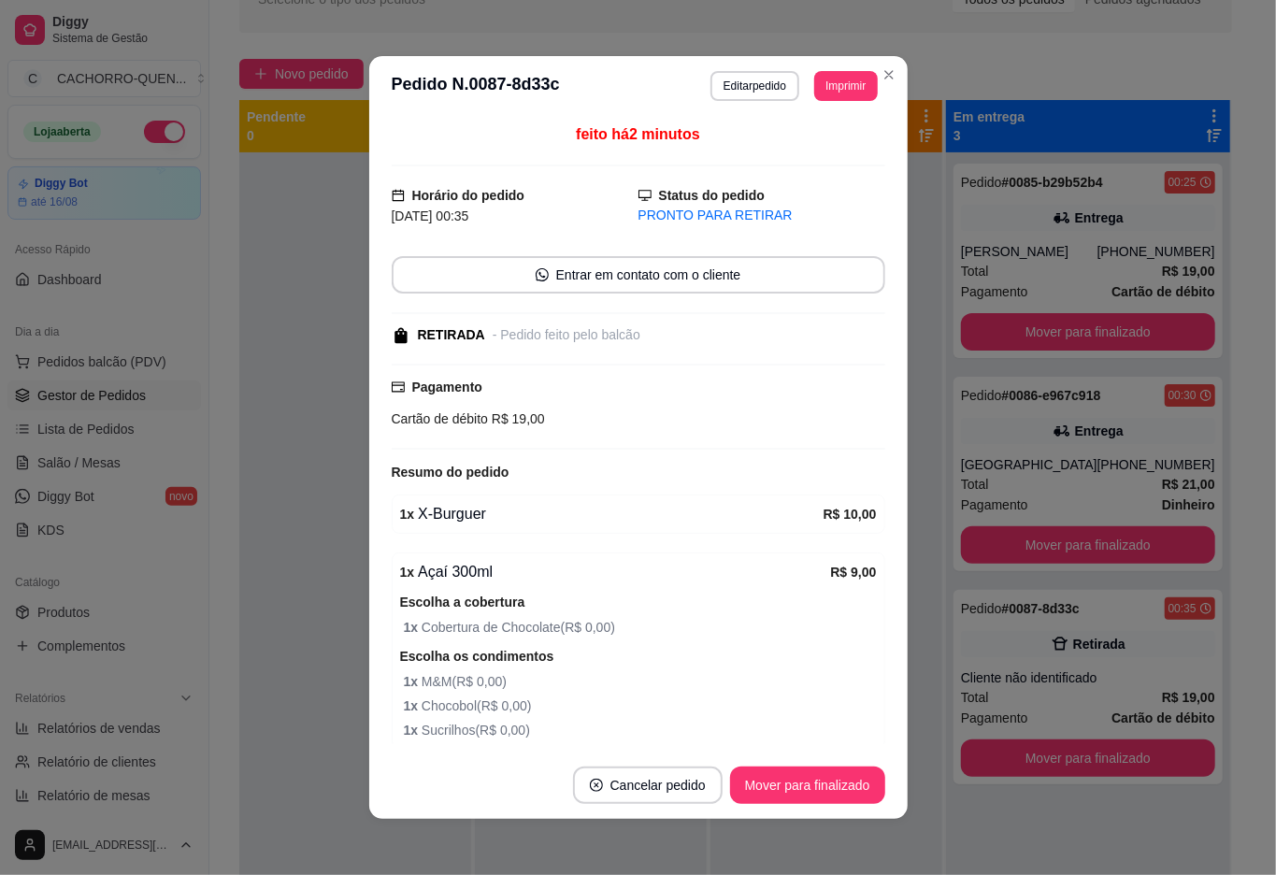
click at [783, 785] on button "Mover para finalizado" at bounding box center [807, 785] width 155 height 37
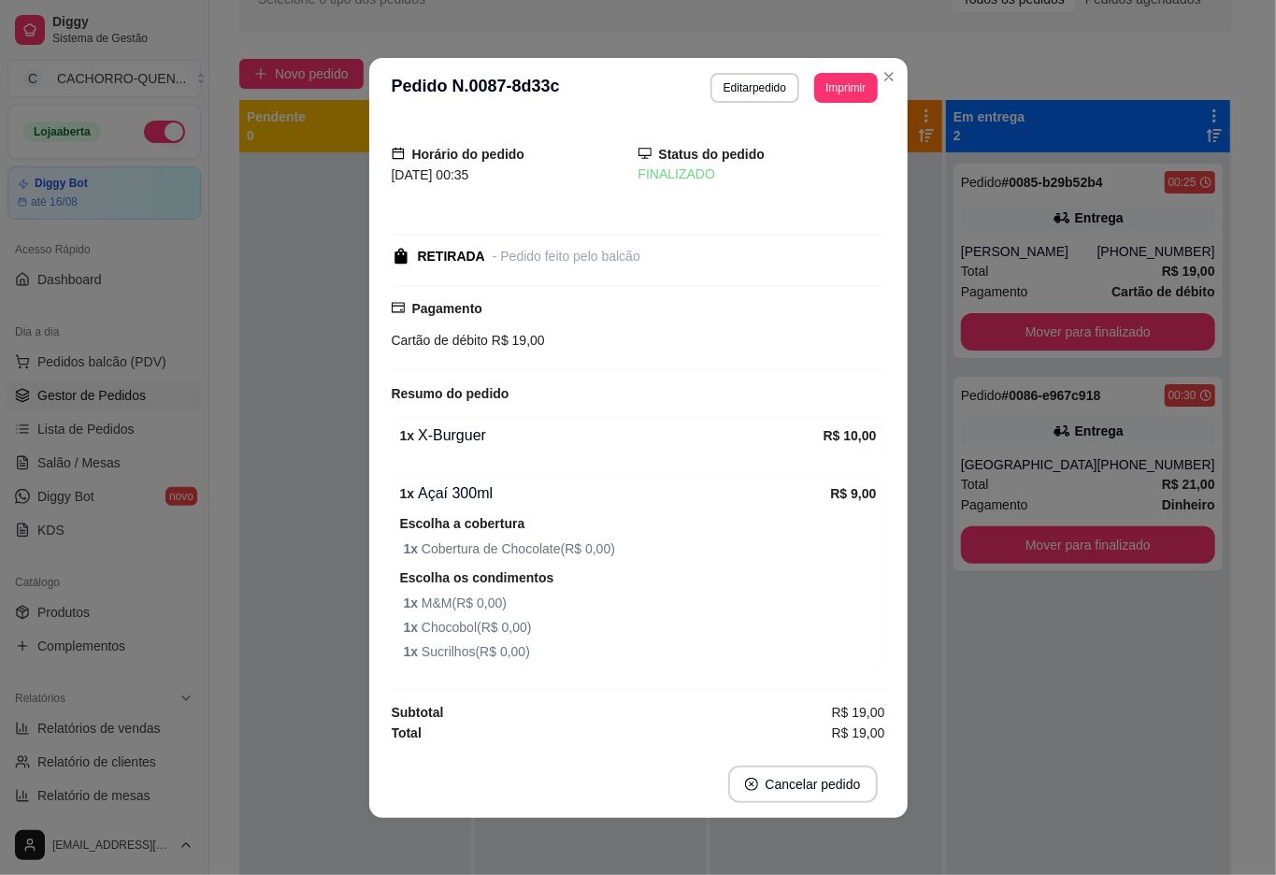
click at [304, 367] on div at bounding box center [355, 589] width 232 height 875
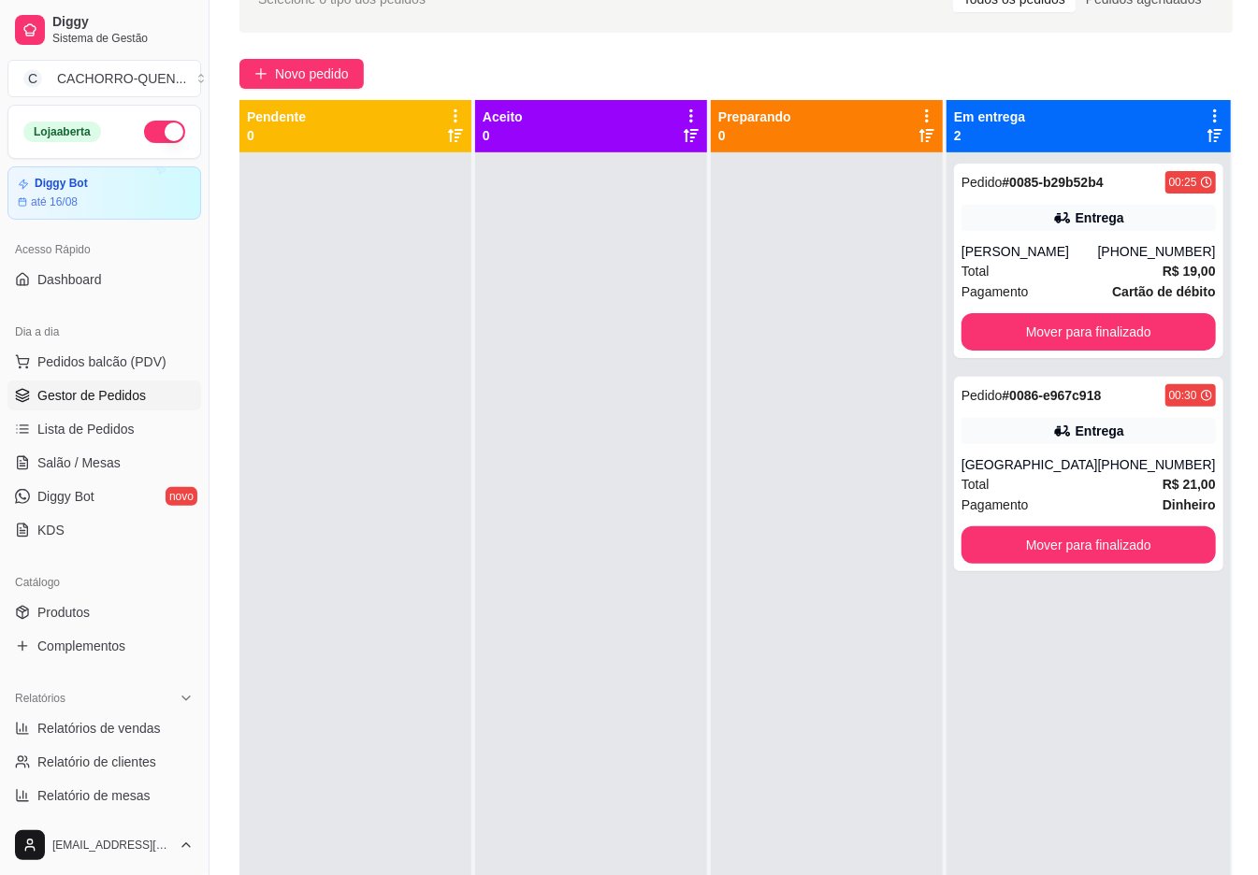
click at [1134, 330] on button "Mover para finalizado" at bounding box center [1088, 331] width 254 height 37
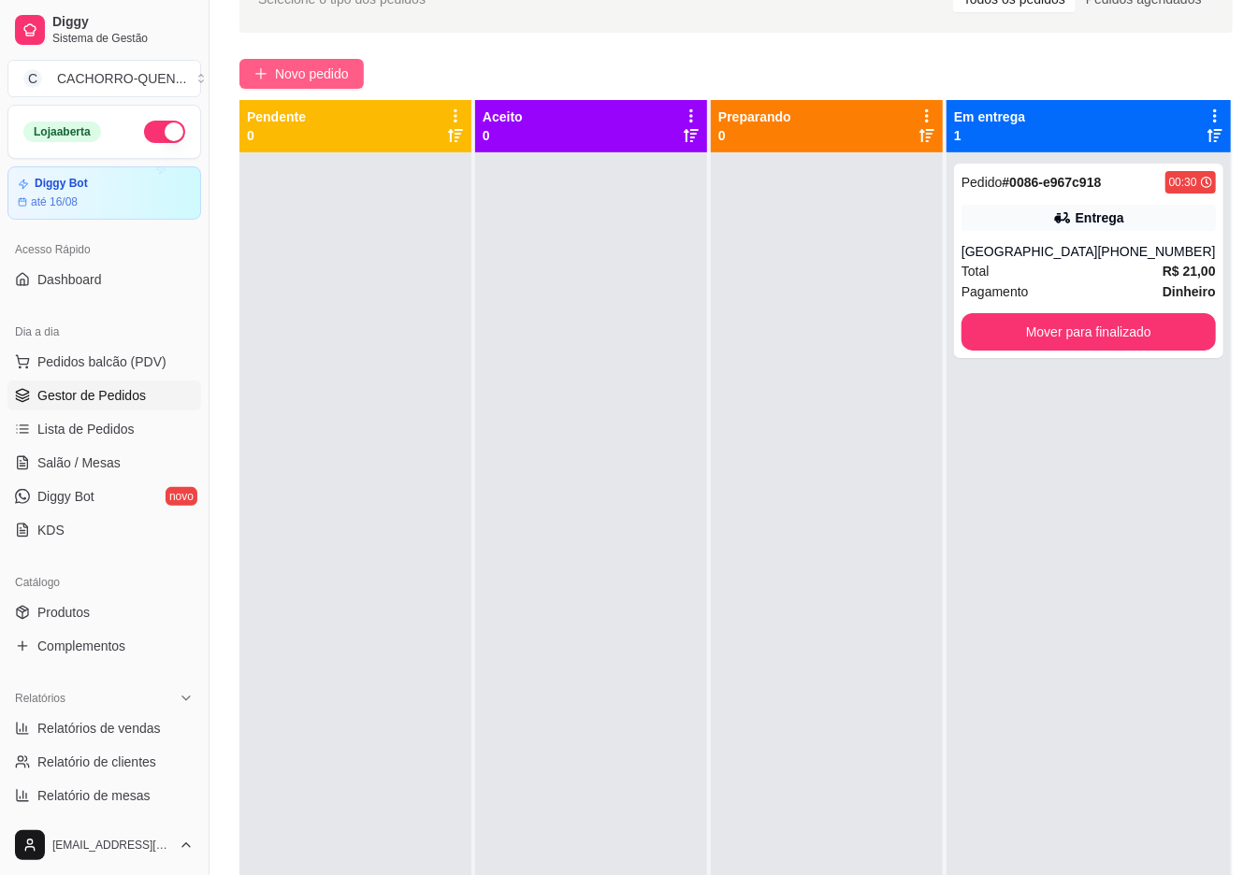
click at [329, 67] on span "Novo pedido" at bounding box center [312, 74] width 74 height 21
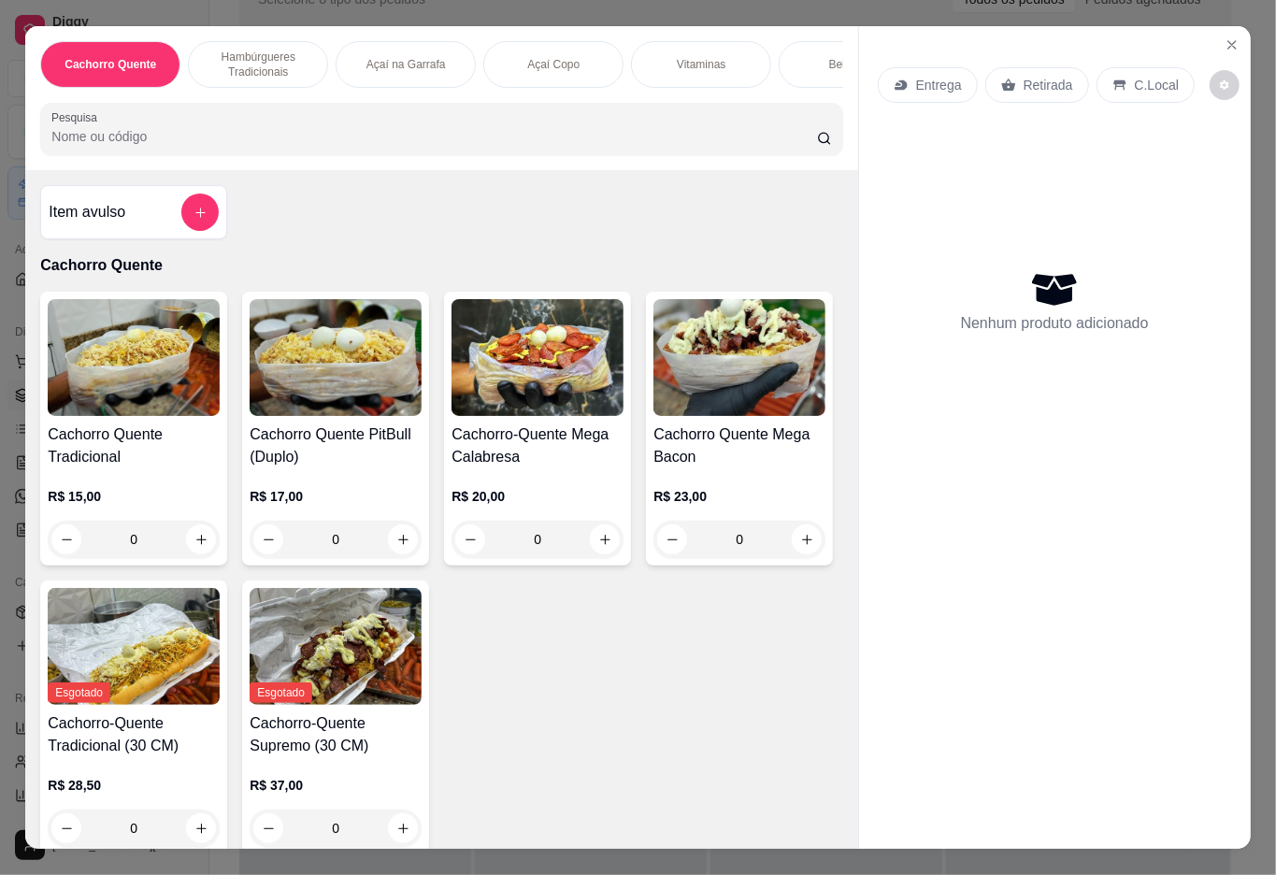
click at [567, 57] on p "Açaí Copo" at bounding box center [553, 64] width 52 height 15
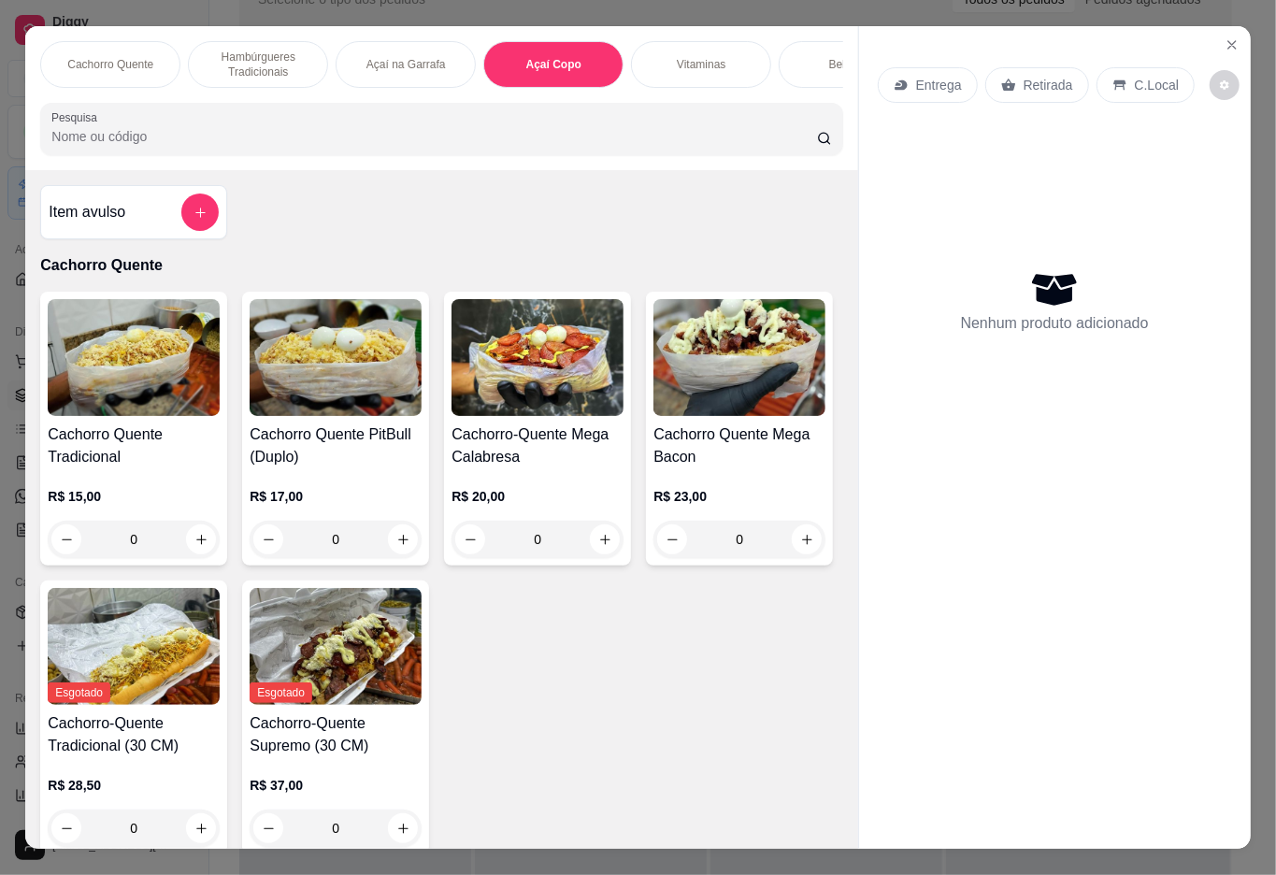
scroll to position [42, 0]
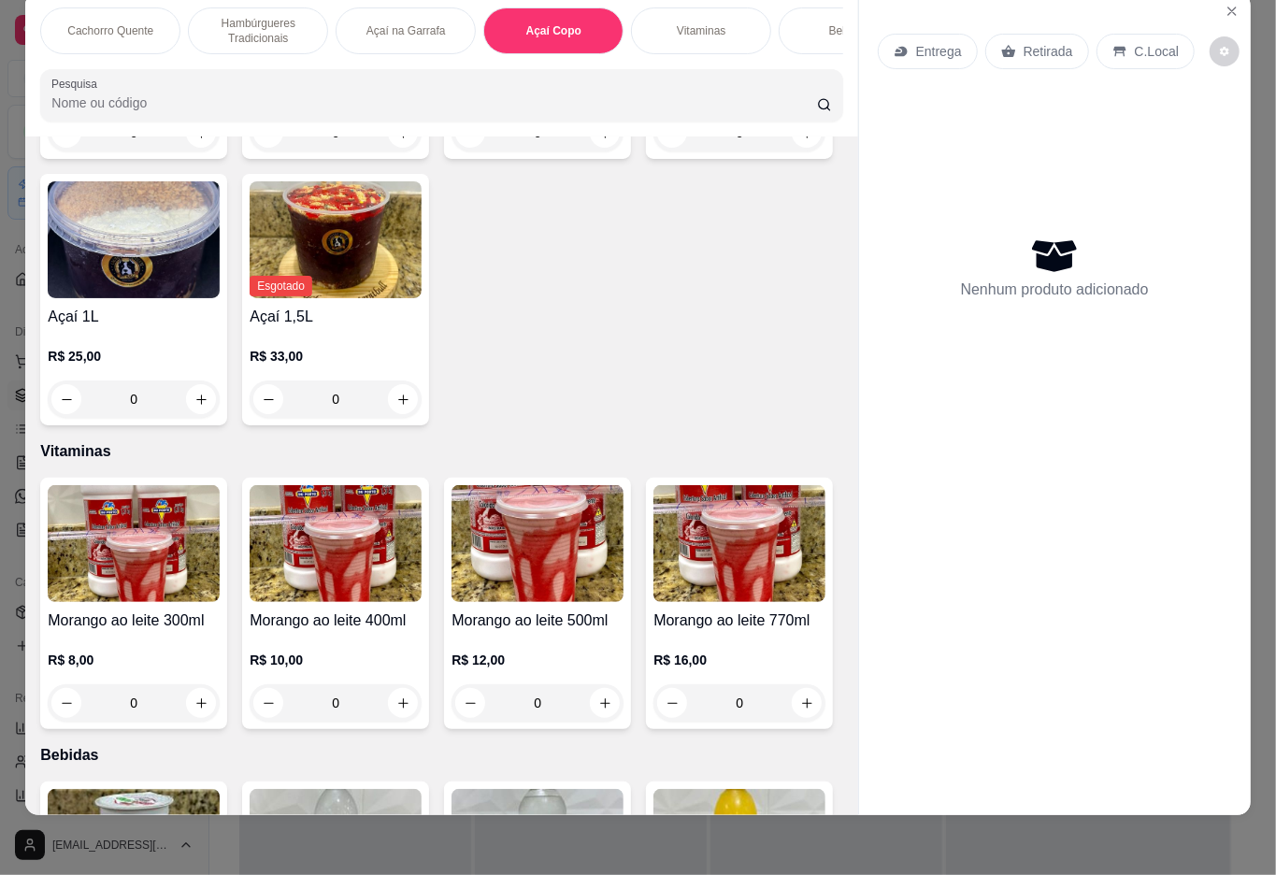
click at [588, 151] on div "0" at bounding box center [538, 132] width 172 height 37
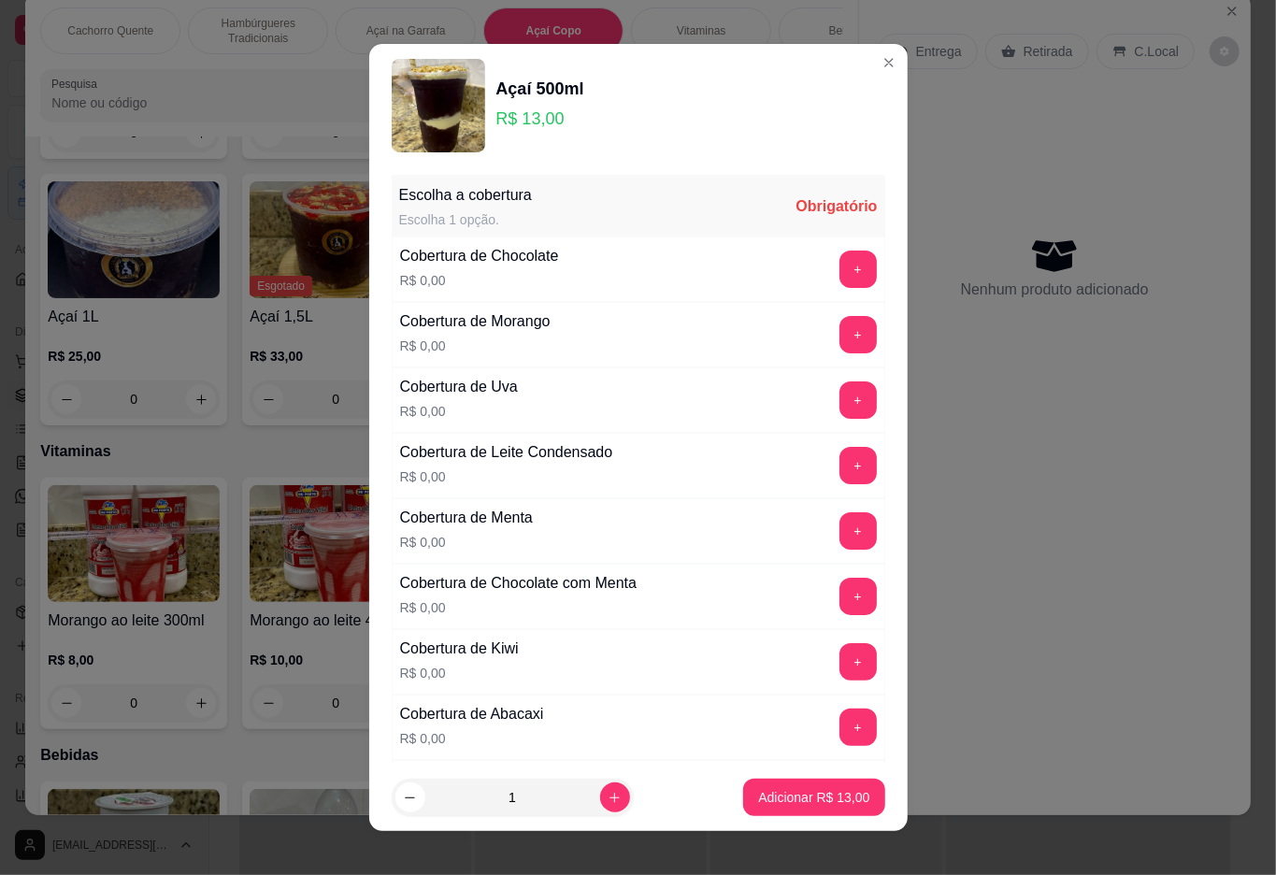
click at [840, 398] on button "+" at bounding box center [858, 399] width 37 height 37
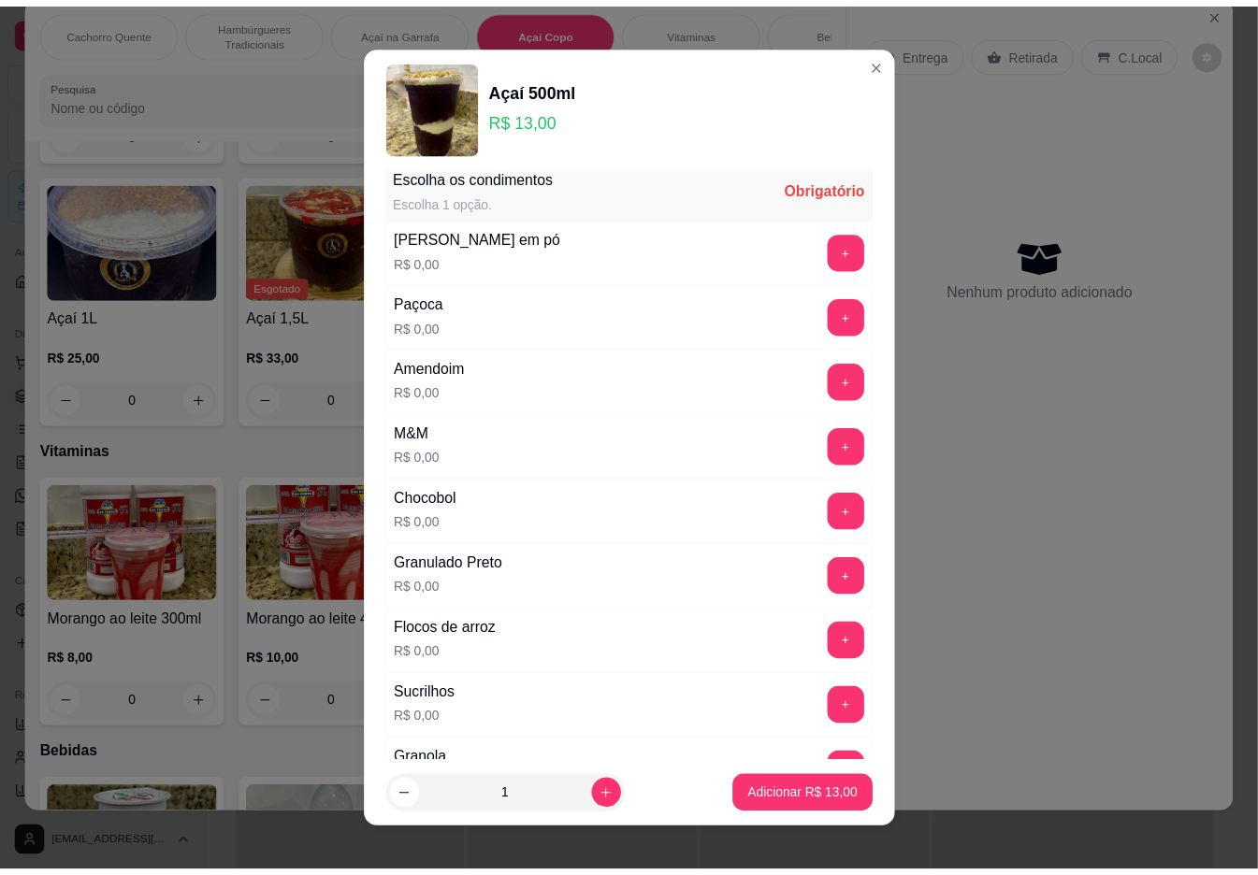
scroll to position [16, 0]
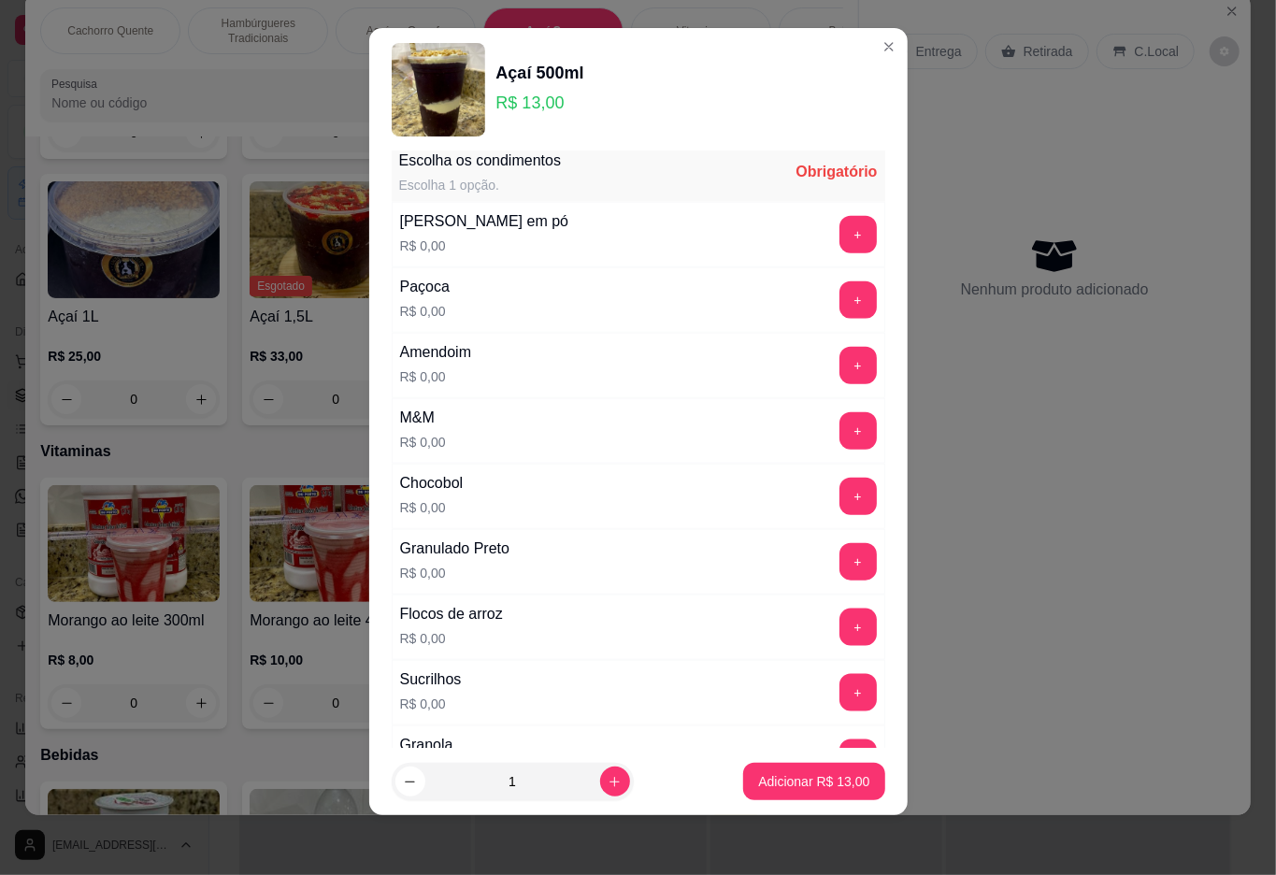
click at [840, 506] on button "+" at bounding box center [858, 496] width 37 height 37
click at [760, 775] on p "Adicionar R$ 13,00" at bounding box center [814, 782] width 108 height 18
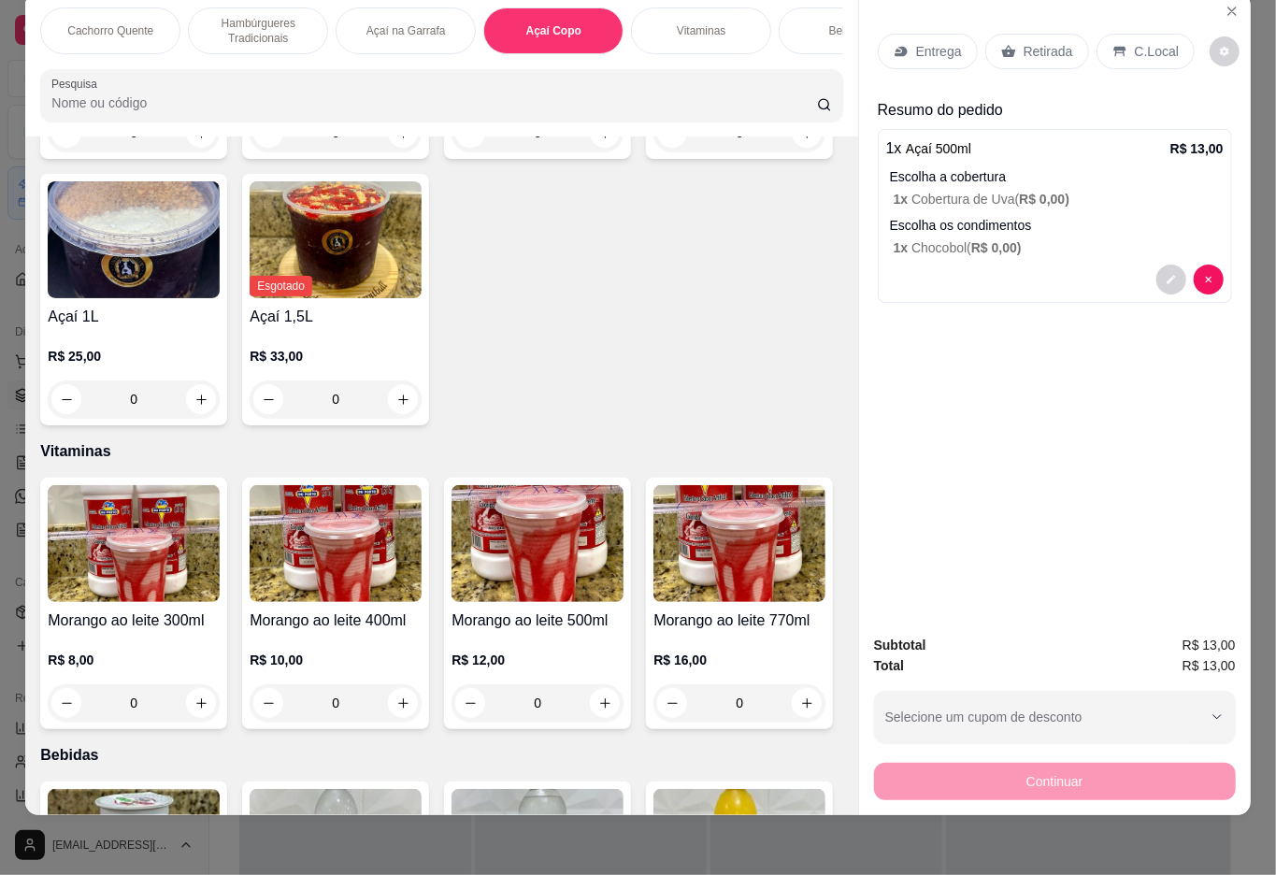
click at [1030, 34] on div "Retirada" at bounding box center [1038, 52] width 104 height 36
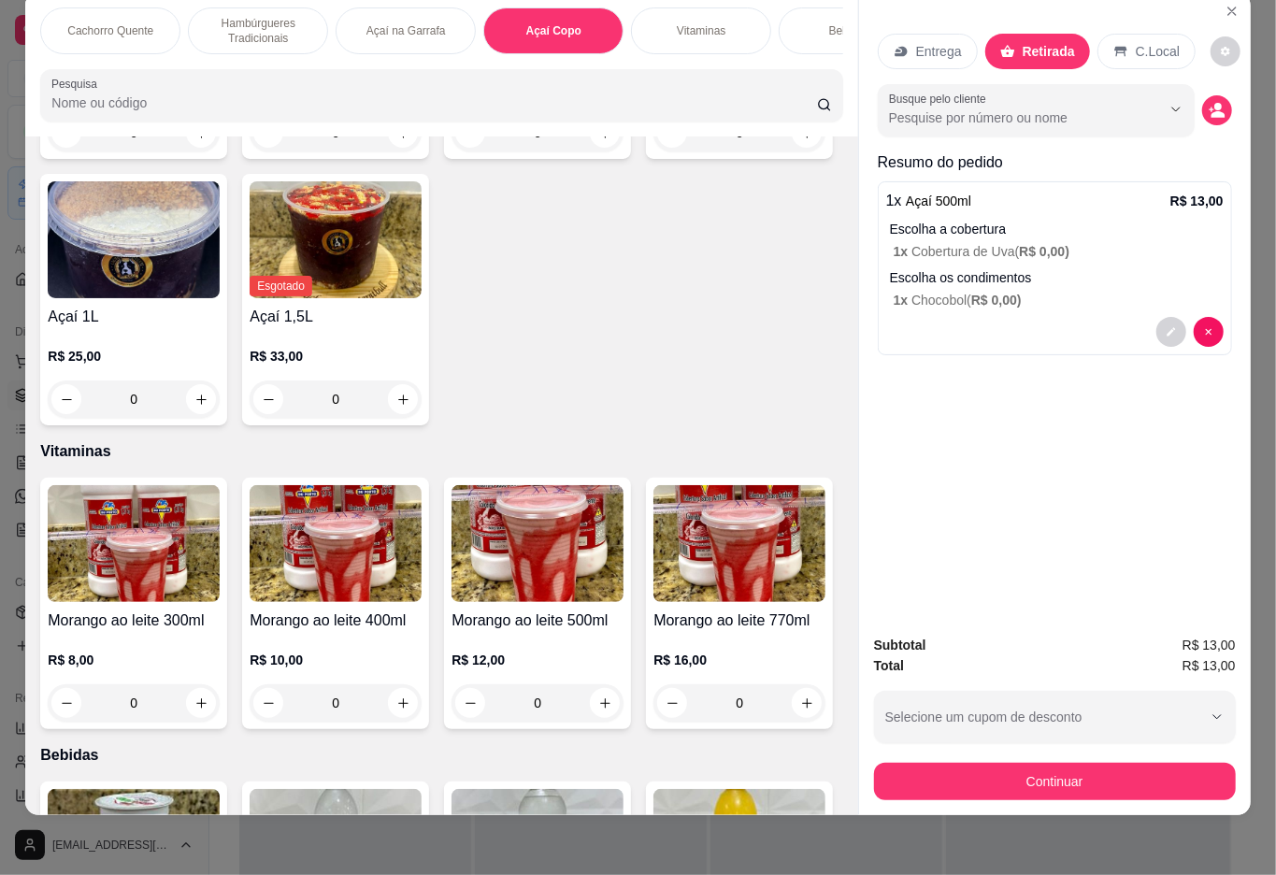
click at [1029, 763] on button "Continuar" at bounding box center [1055, 781] width 362 height 37
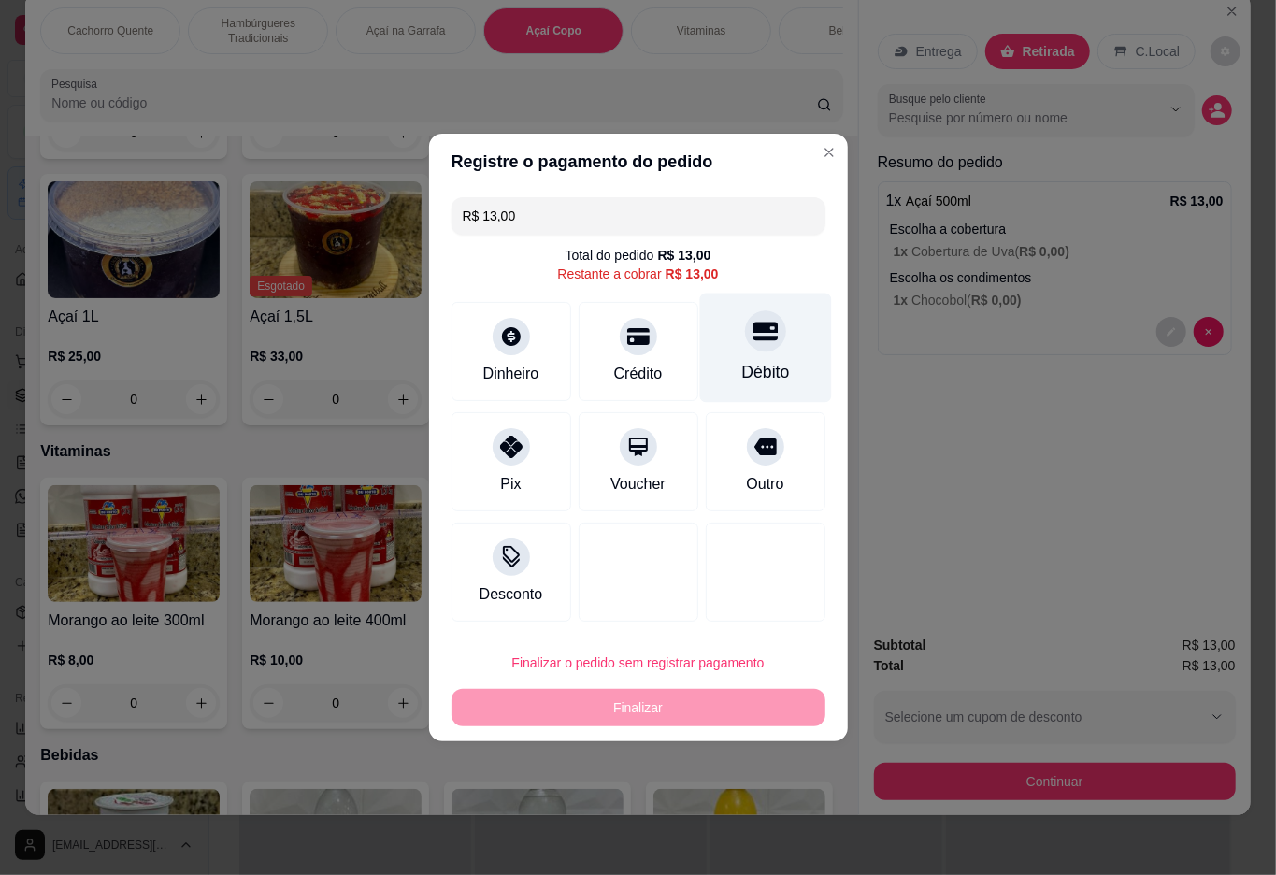
click at [753, 341] on icon at bounding box center [765, 332] width 24 height 19
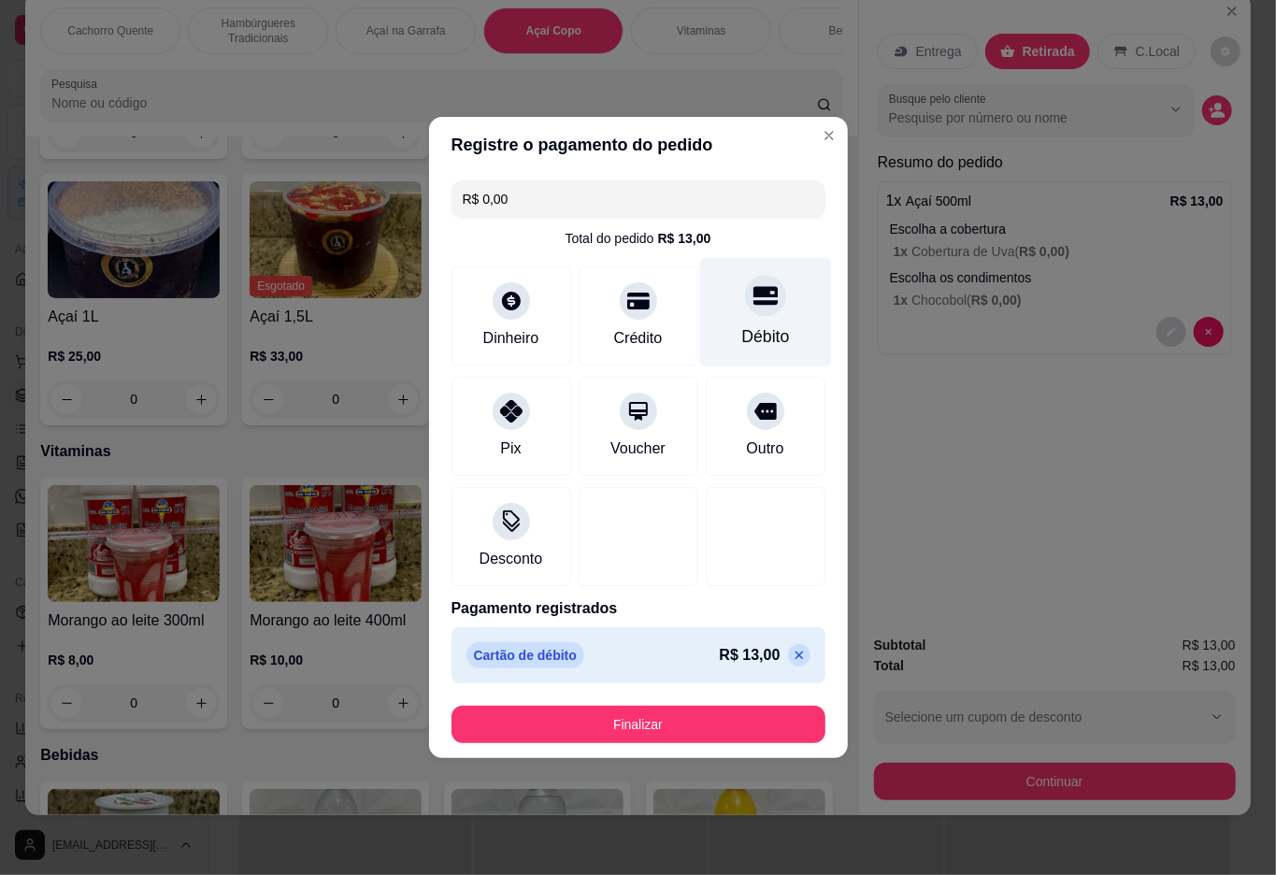
click at [613, 718] on button "Finalizar" at bounding box center [639, 724] width 374 height 37
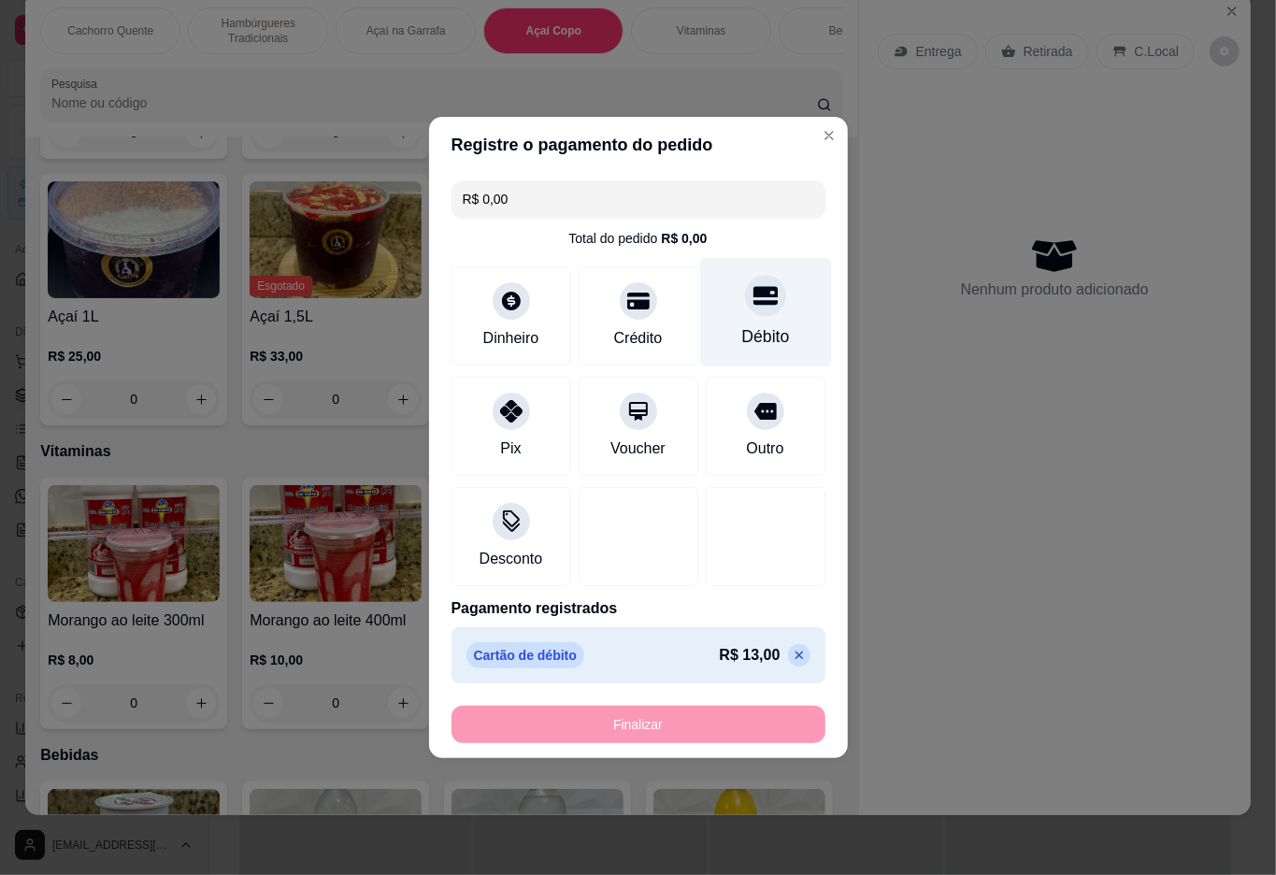
type input "-R$ 13,00"
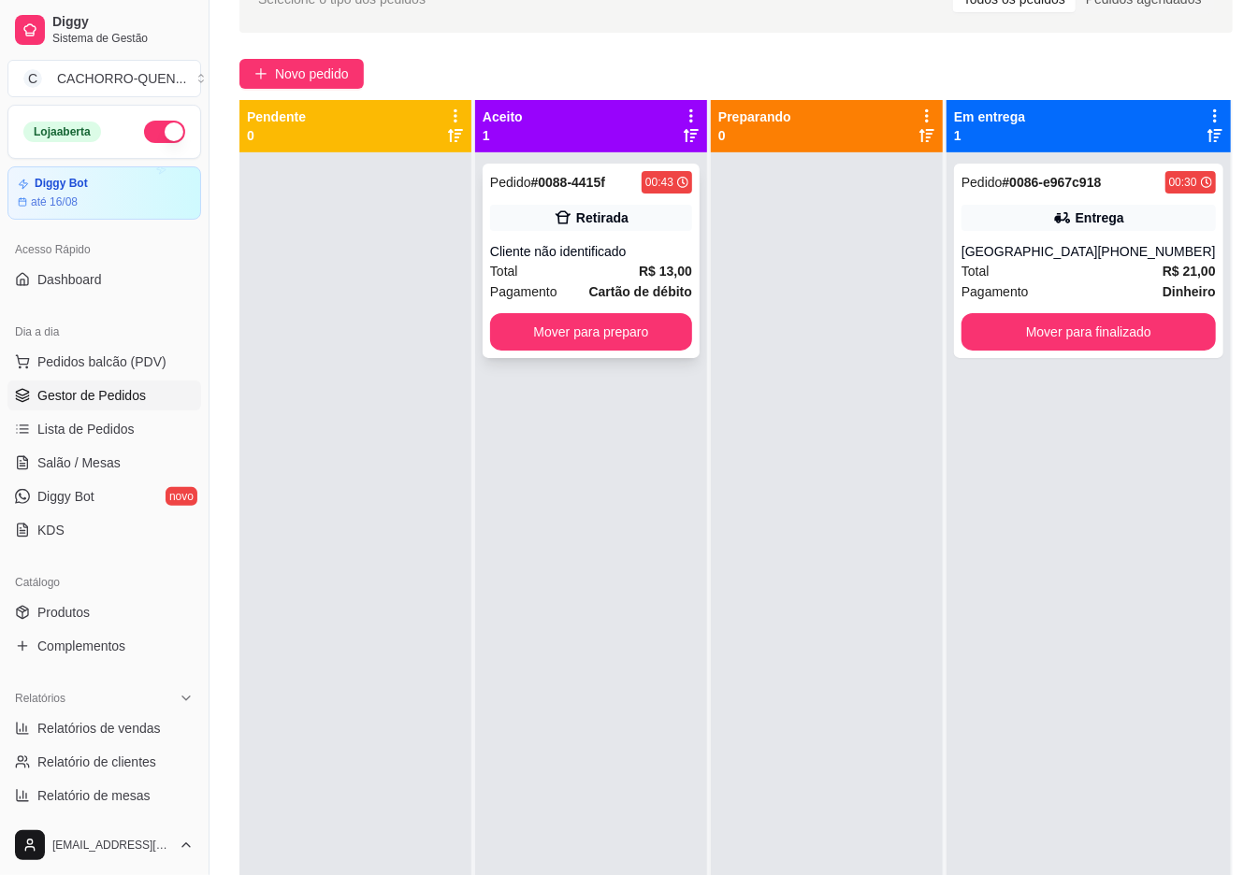
click at [589, 209] on div "Retirada" at bounding box center [602, 218] width 52 height 19
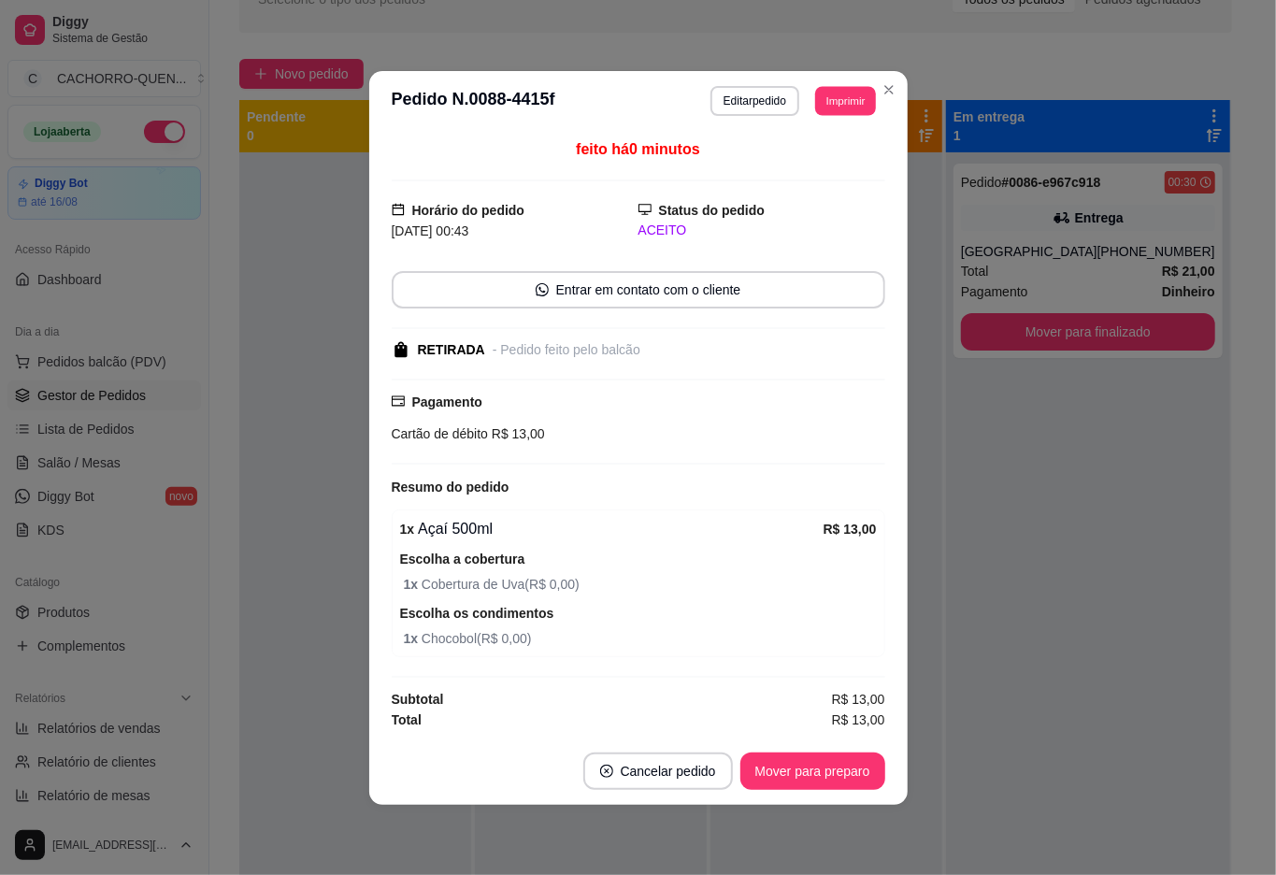
click at [836, 86] on button "Imprimir" at bounding box center [845, 100] width 61 height 29
click at [775, 159] on button "IMPRESSORA" at bounding box center [801, 164] width 131 height 29
click at [839, 97] on button "Imprimir" at bounding box center [845, 101] width 63 height 30
click at [824, 176] on button "IMPRESSORA" at bounding box center [802, 165] width 136 height 30
click at [312, 512] on div at bounding box center [355, 589] width 232 height 875
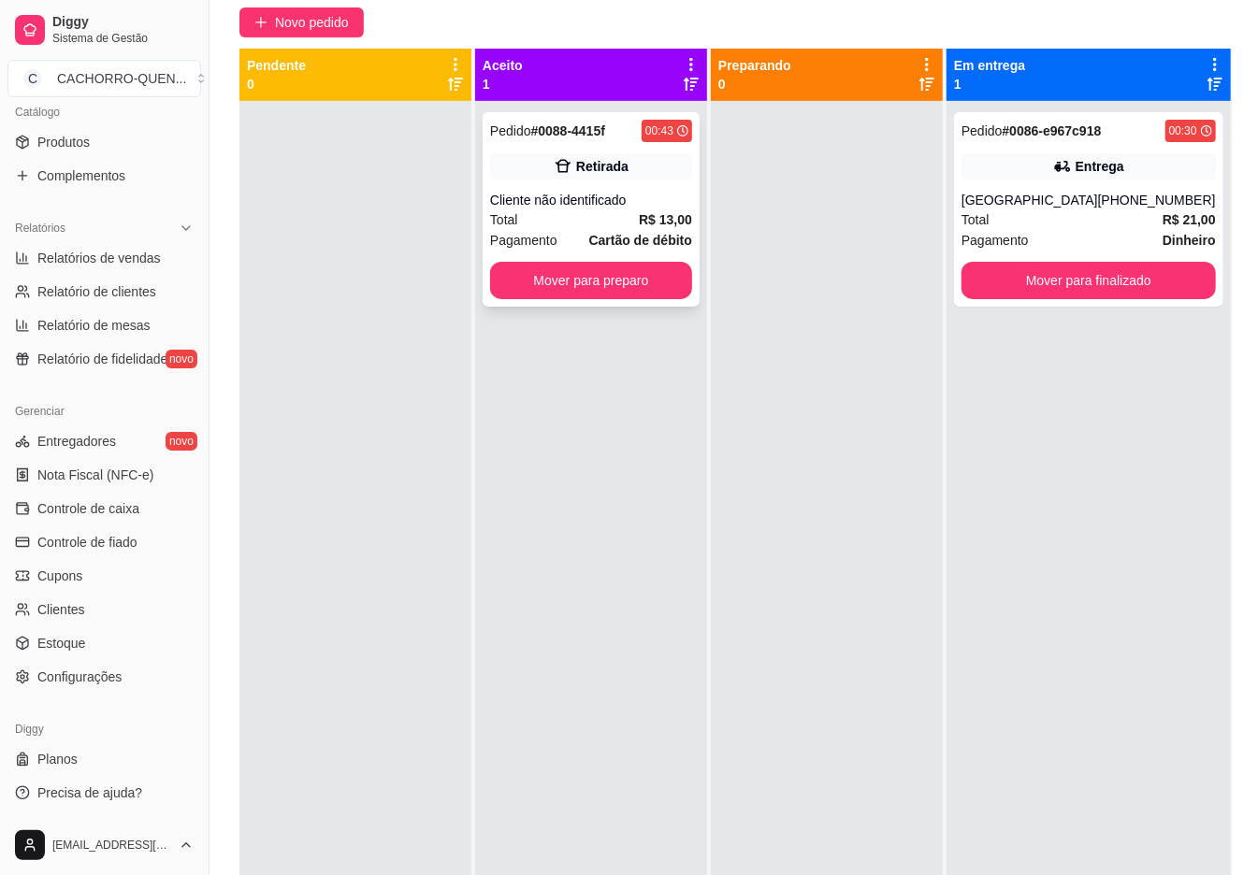
scroll to position [169, 0]
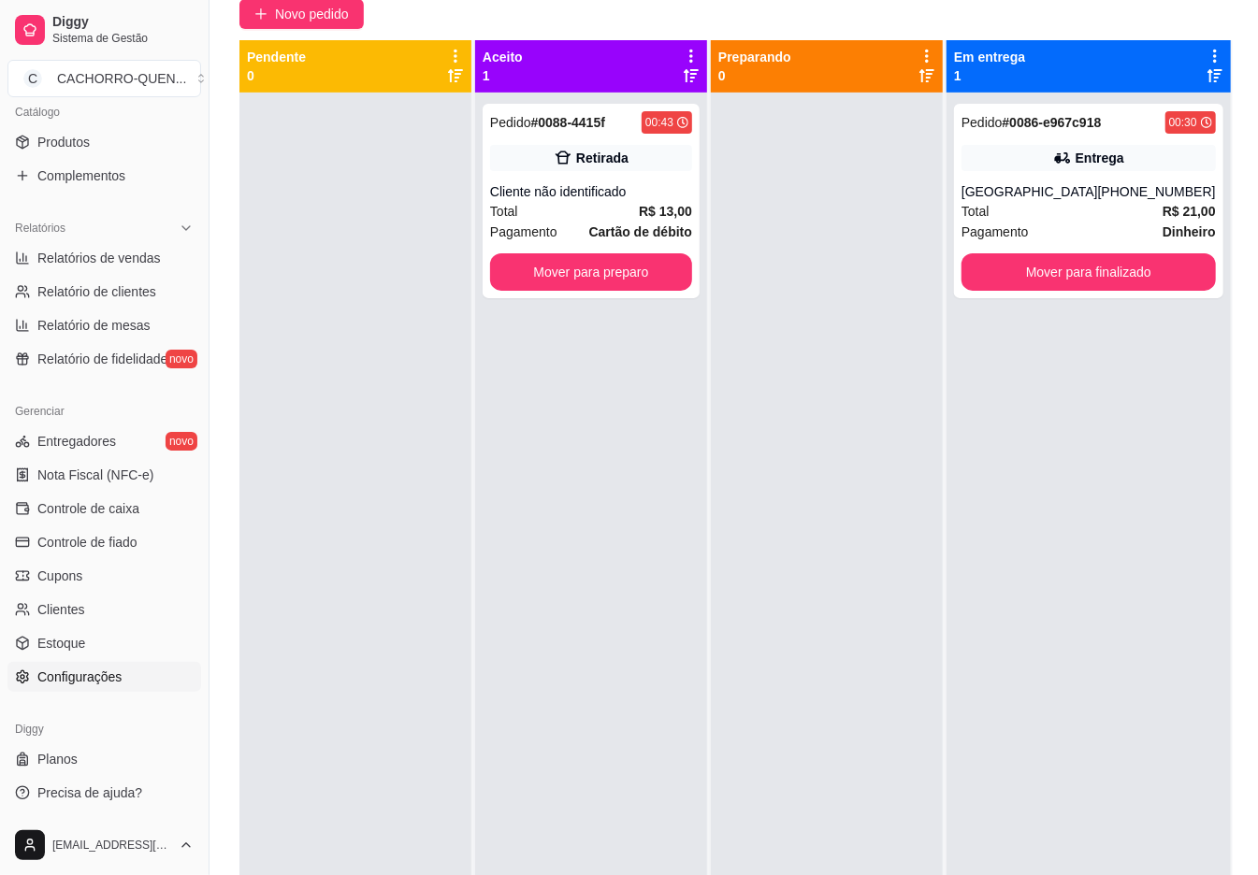
click at [132, 669] on link "Configurações" at bounding box center [104, 677] width 194 height 30
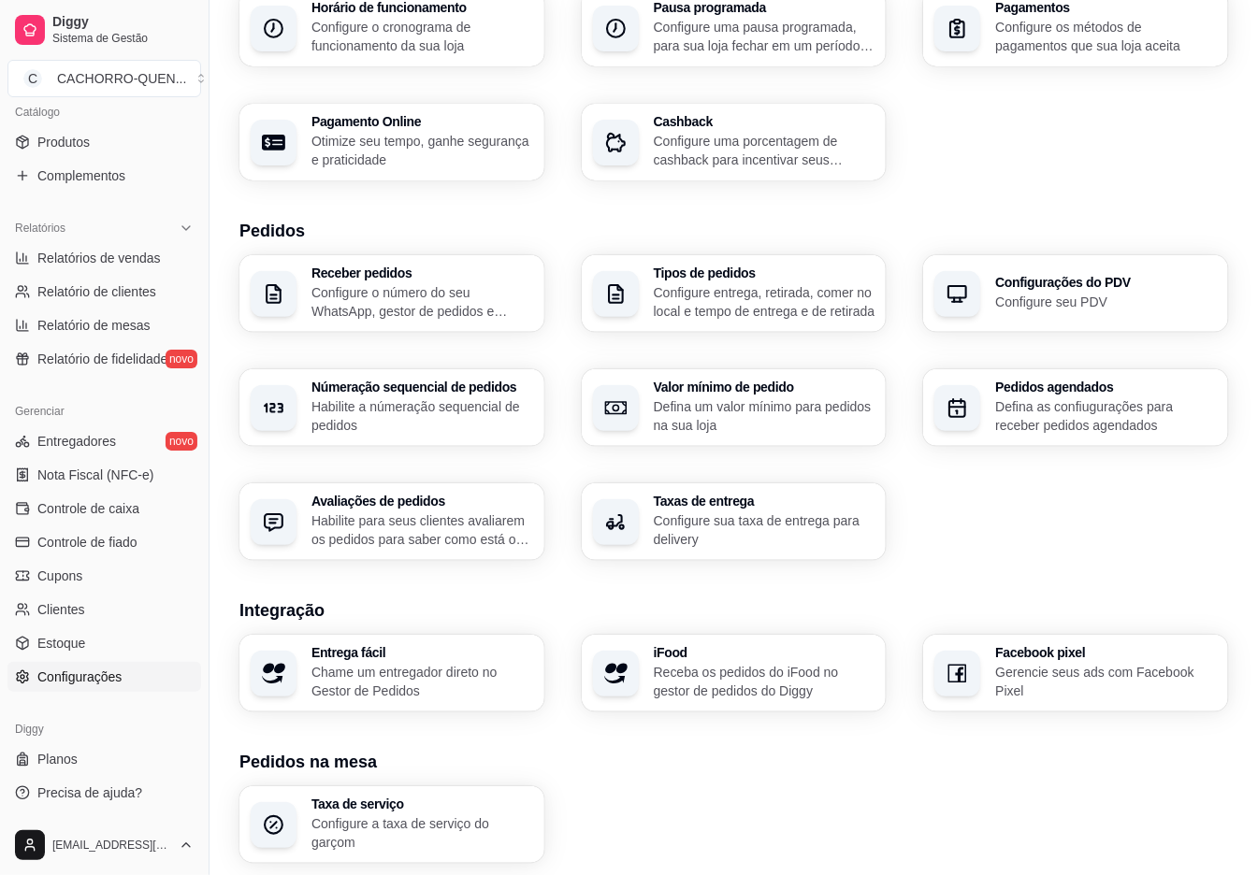
scroll to position [443, 0]
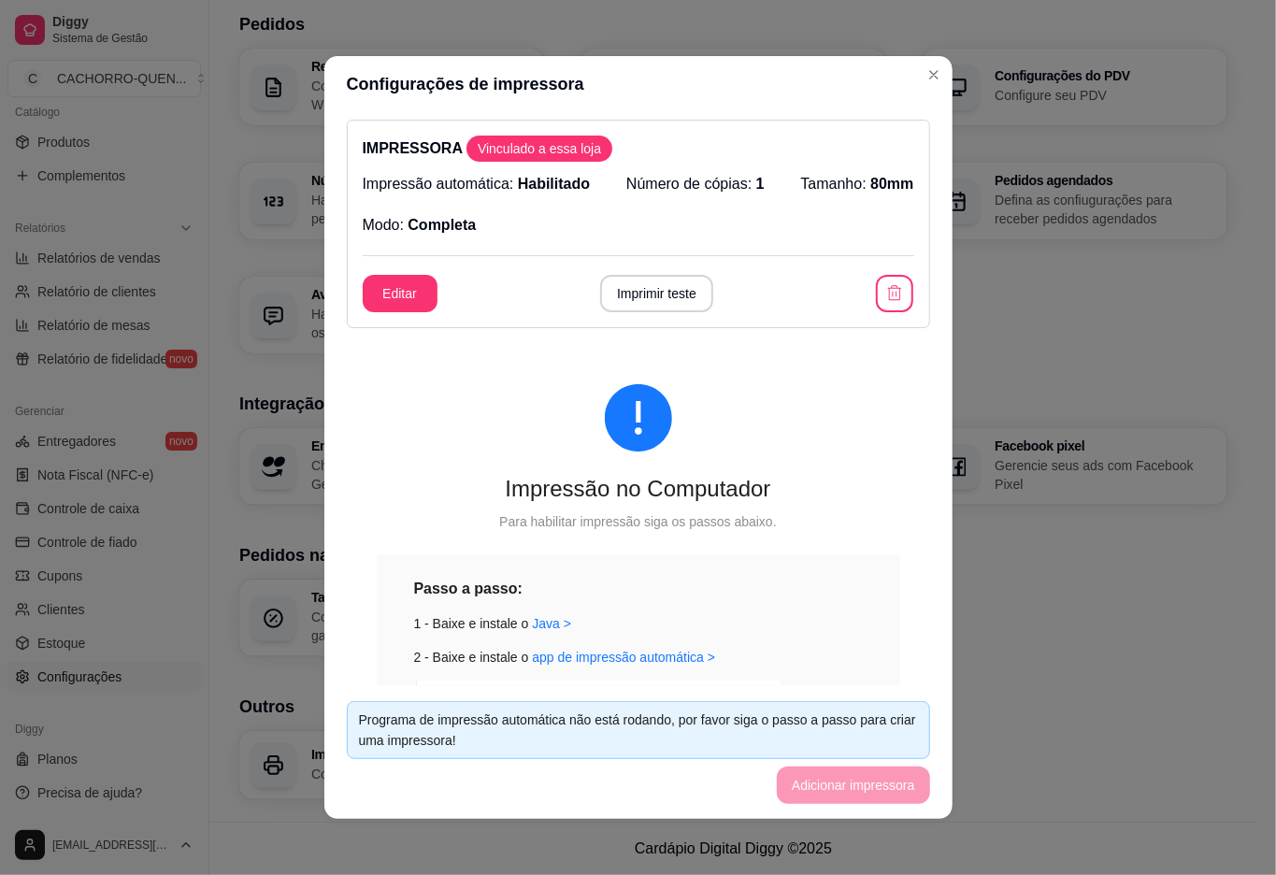
click at [640, 285] on button "Imprimir teste" at bounding box center [656, 293] width 113 height 37
click at [613, 295] on button "Imprimir teste" at bounding box center [656, 294] width 109 height 36
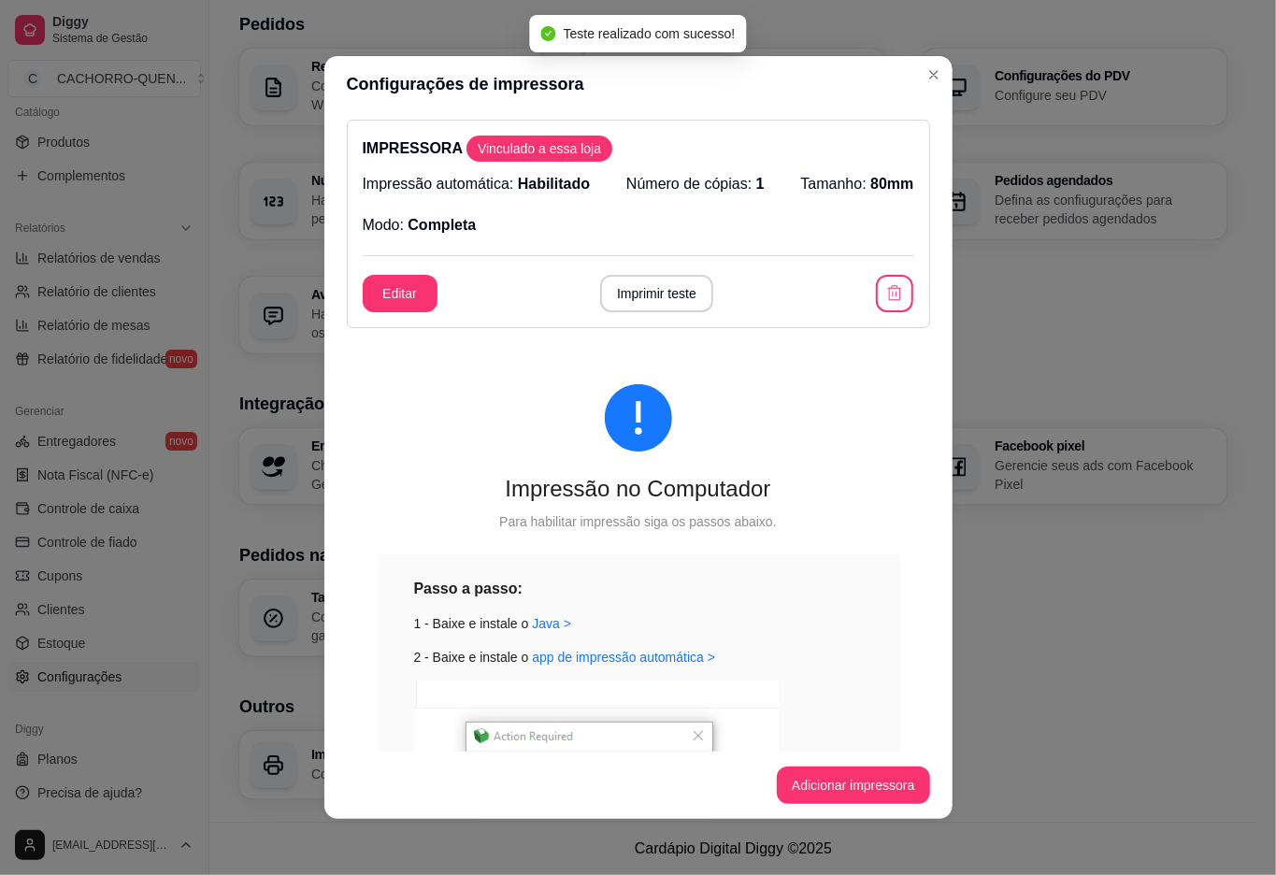
click at [1066, 602] on div "Taxa de serviço Configure a taxa de serviço do garçom" at bounding box center [733, 618] width 988 height 77
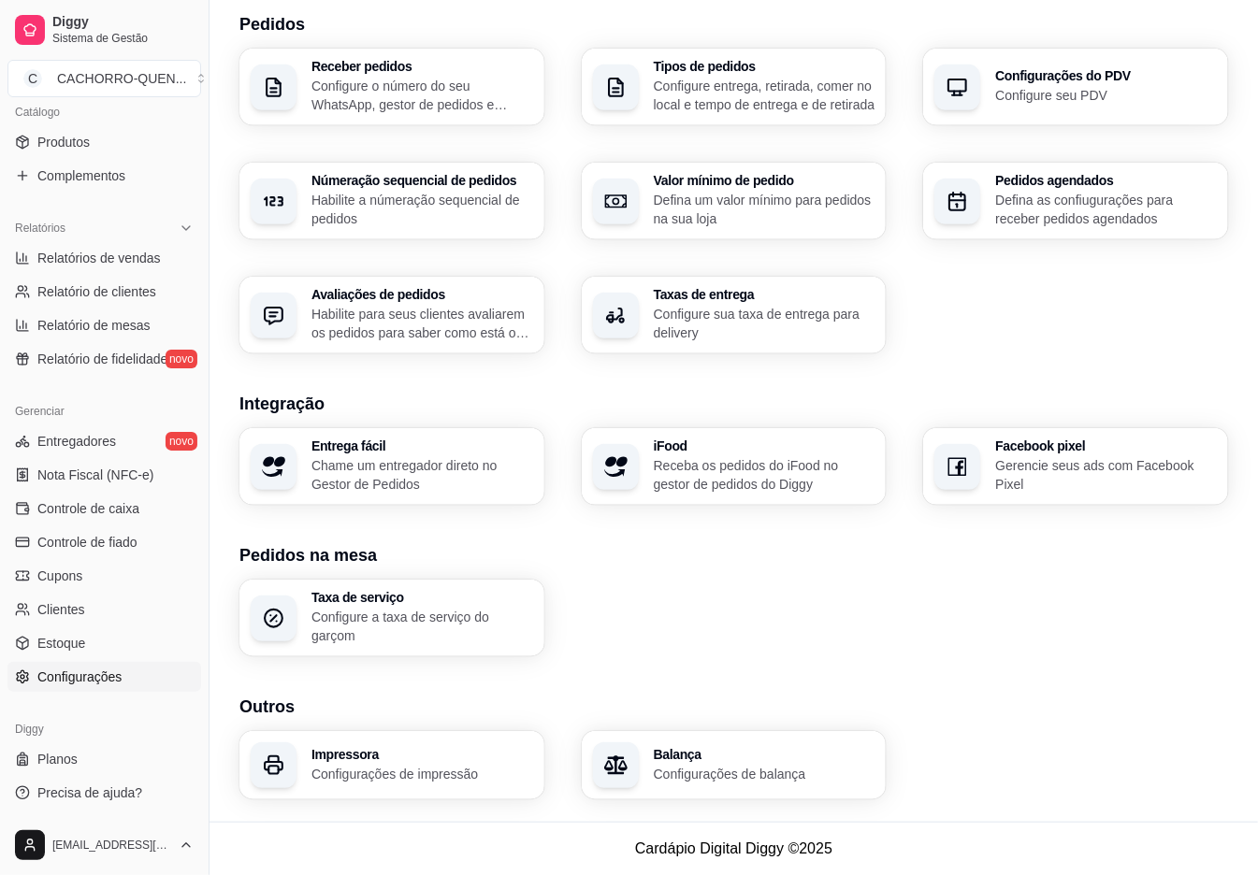
click at [1059, 572] on section "Pedidos na mesa Taxa de serviço Configure a taxa de serviço do garçom" at bounding box center [733, 599] width 988 height 114
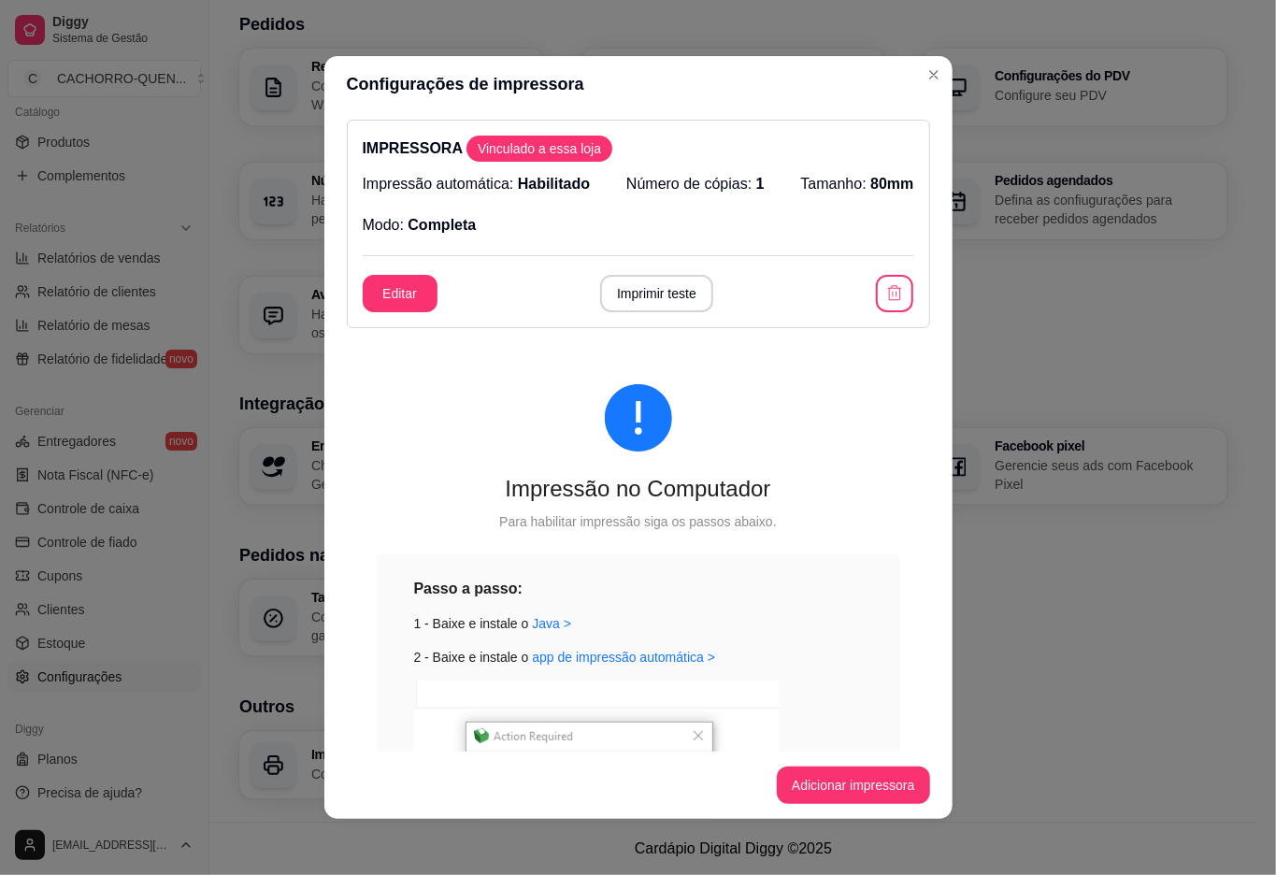
click at [662, 285] on button "Imprimir teste" at bounding box center [656, 293] width 113 height 37
click at [648, 294] on button "Imprimir teste" at bounding box center [656, 293] width 113 height 37
click at [247, 218] on div "Númeração sequencial de pedidos Habilite a númeração sequencial de pedidos" at bounding box center [391, 201] width 305 height 77
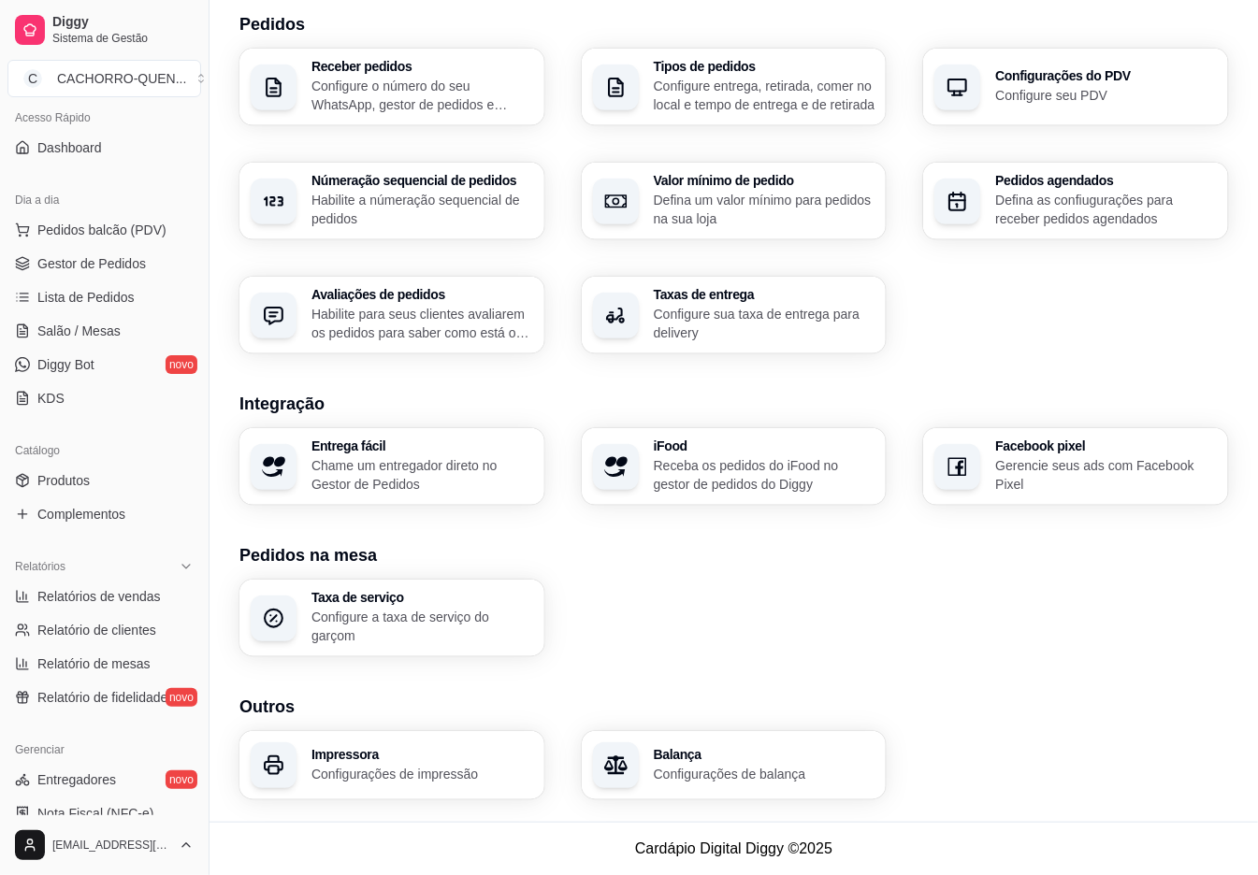
scroll to position [0, 0]
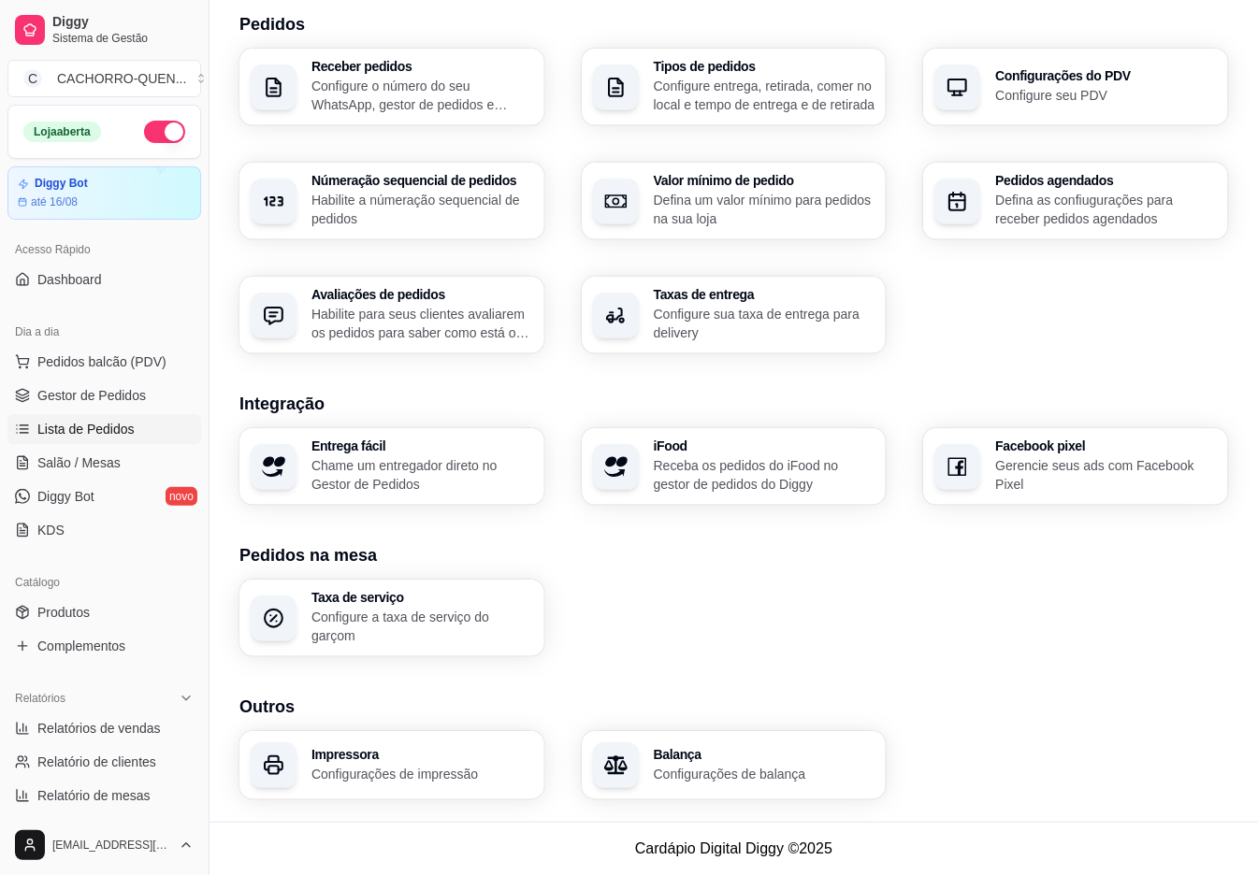
click at [123, 428] on span "Lista de Pedidos" at bounding box center [85, 429] width 97 height 19
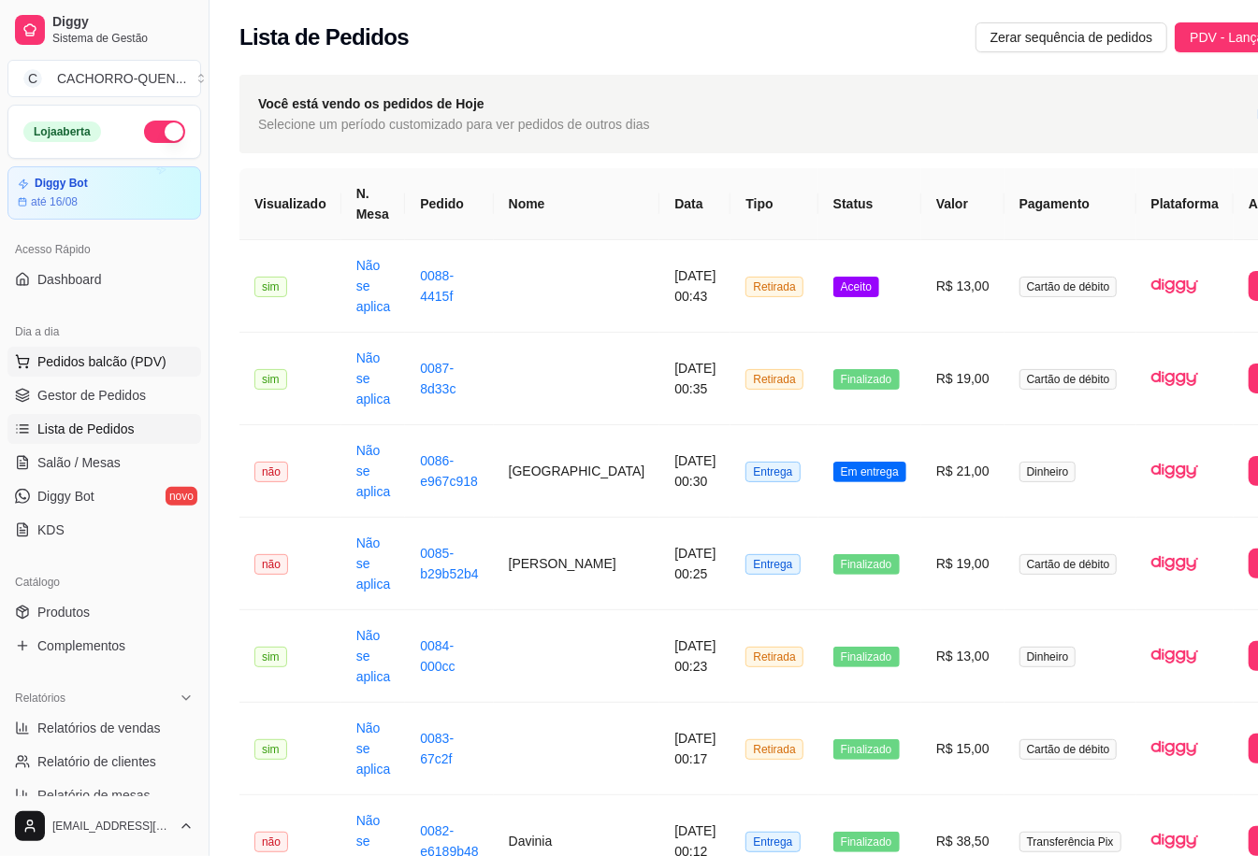
click at [114, 355] on span "Pedidos balcão (PDV)" at bounding box center [101, 362] width 129 height 19
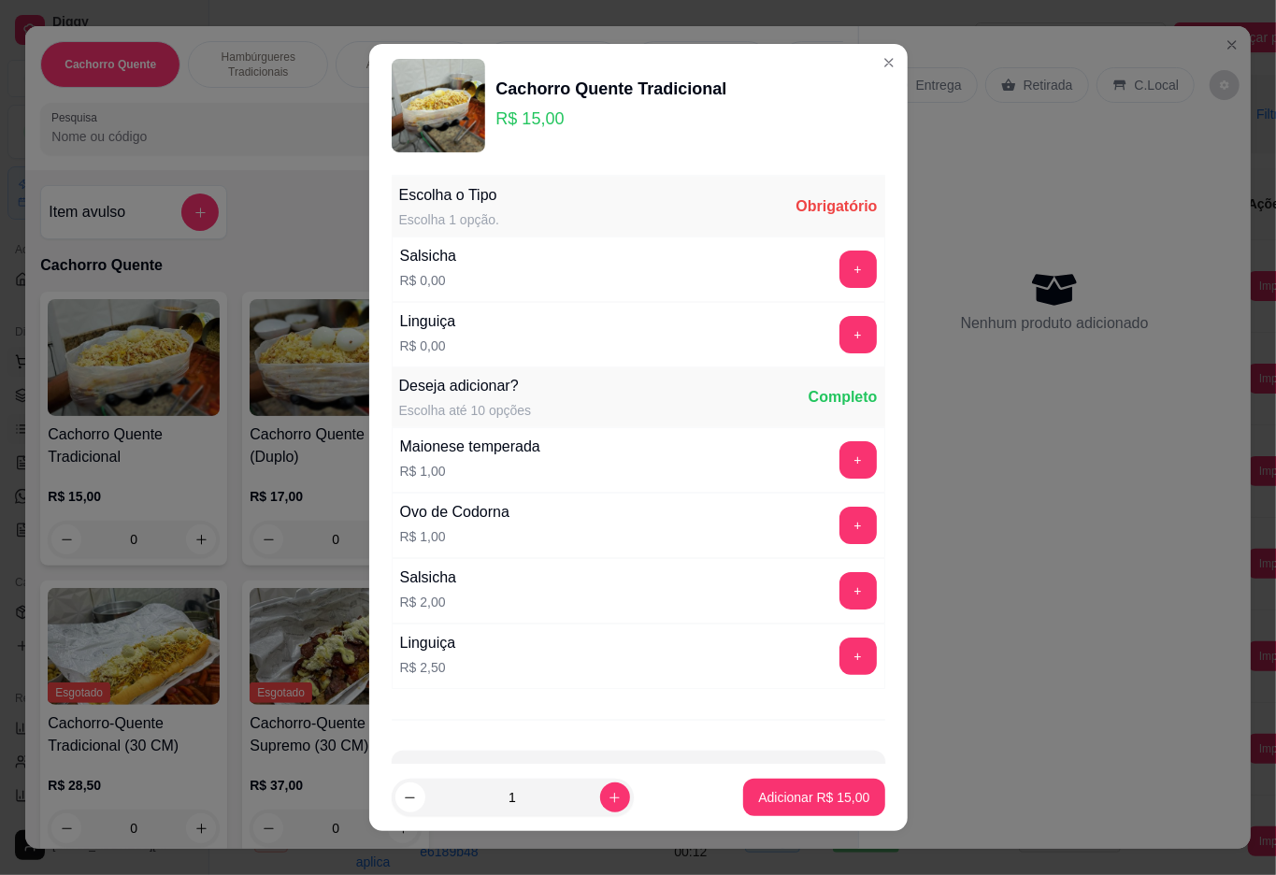
click at [1231, 35] on button "Close" at bounding box center [1232, 45] width 30 height 30
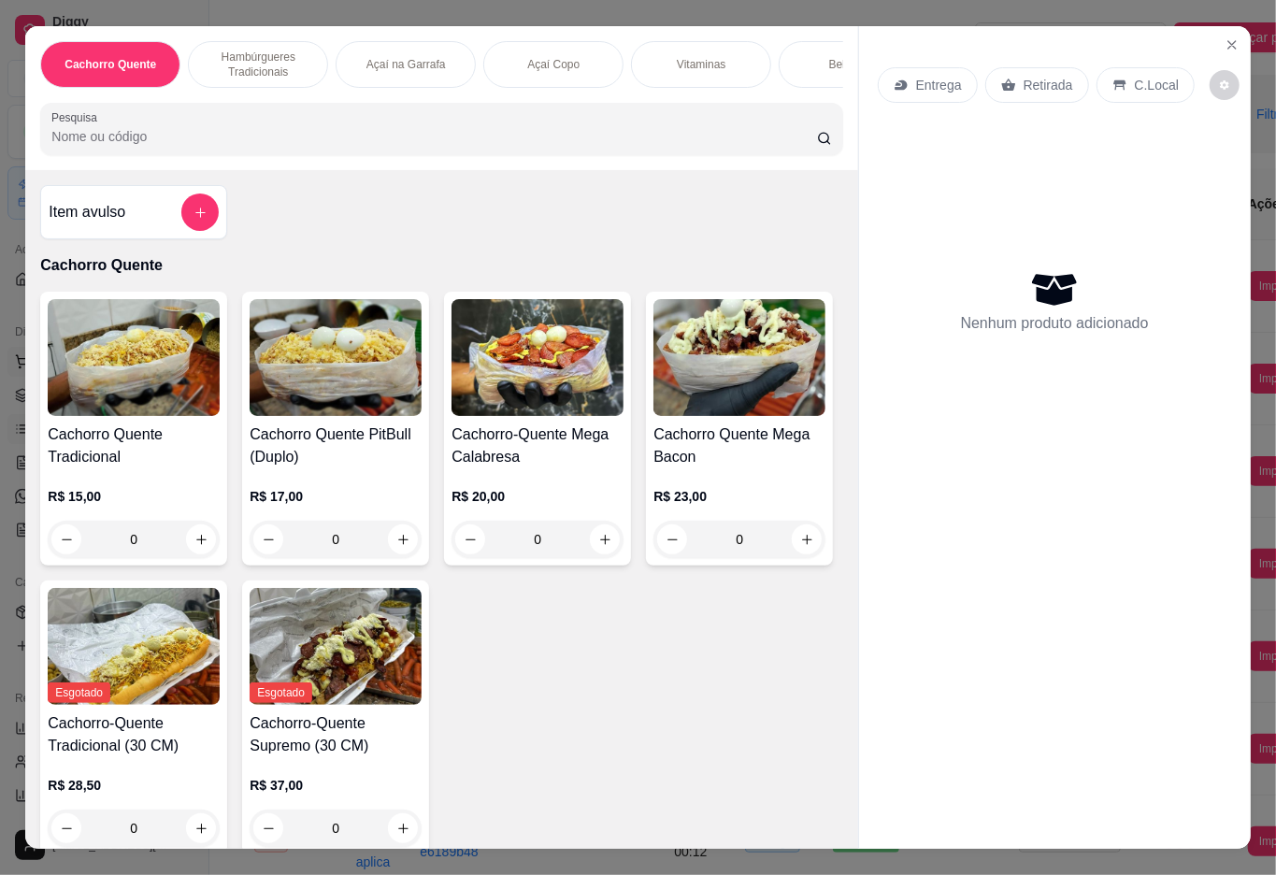
click at [1225, 37] on icon "Close" at bounding box center [1232, 44] width 15 height 15
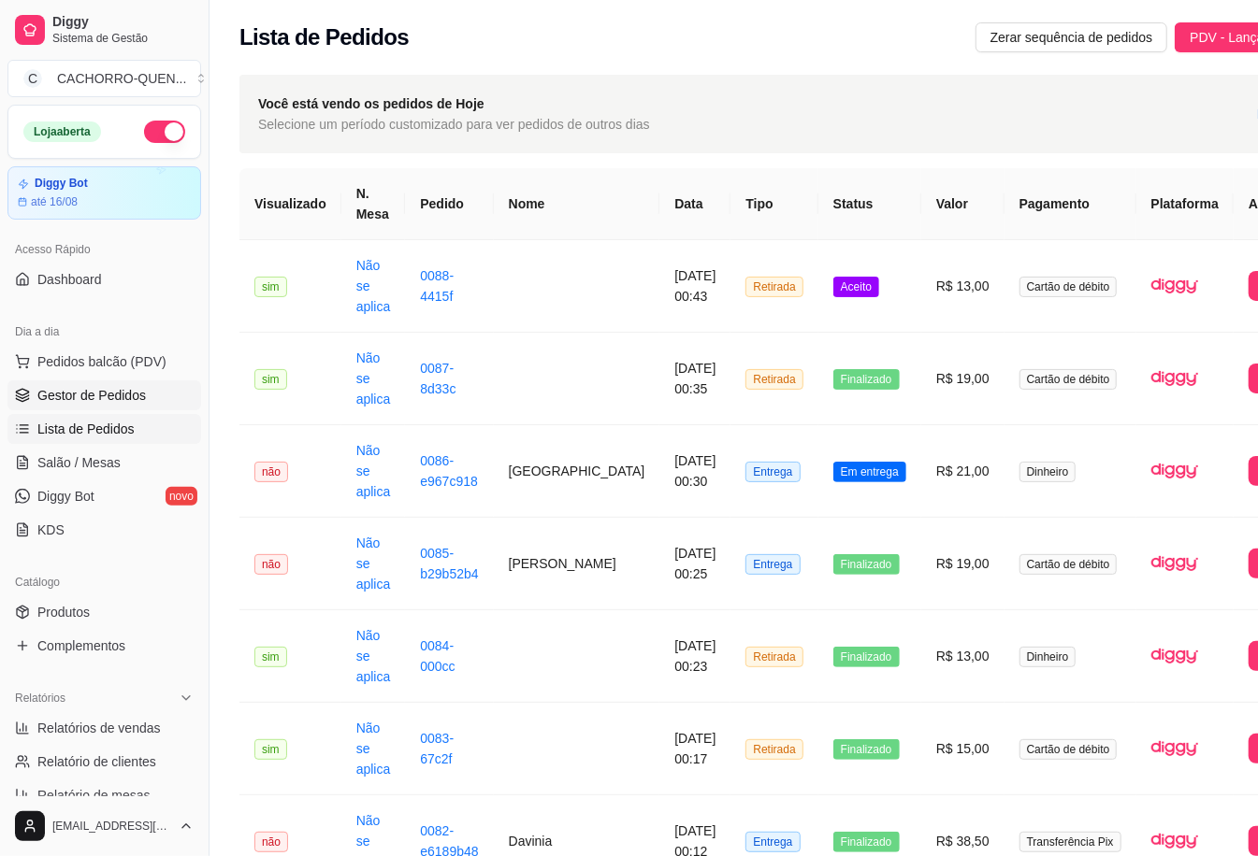
click at [110, 386] on span "Gestor de Pedidos" at bounding box center [91, 395] width 108 height 19
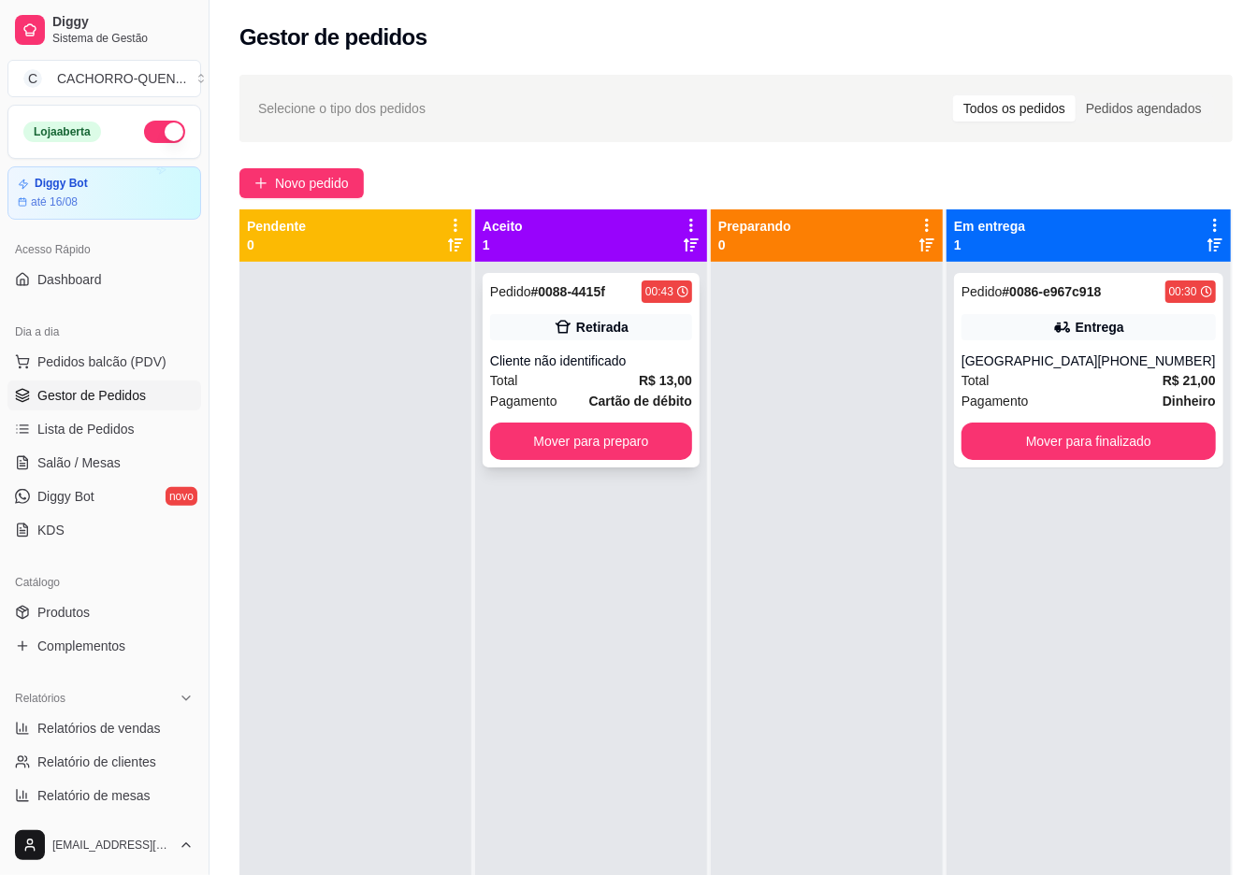
click at [610, 333] on div "Retirada" at bounding box center [602, 327] width 52 height 19
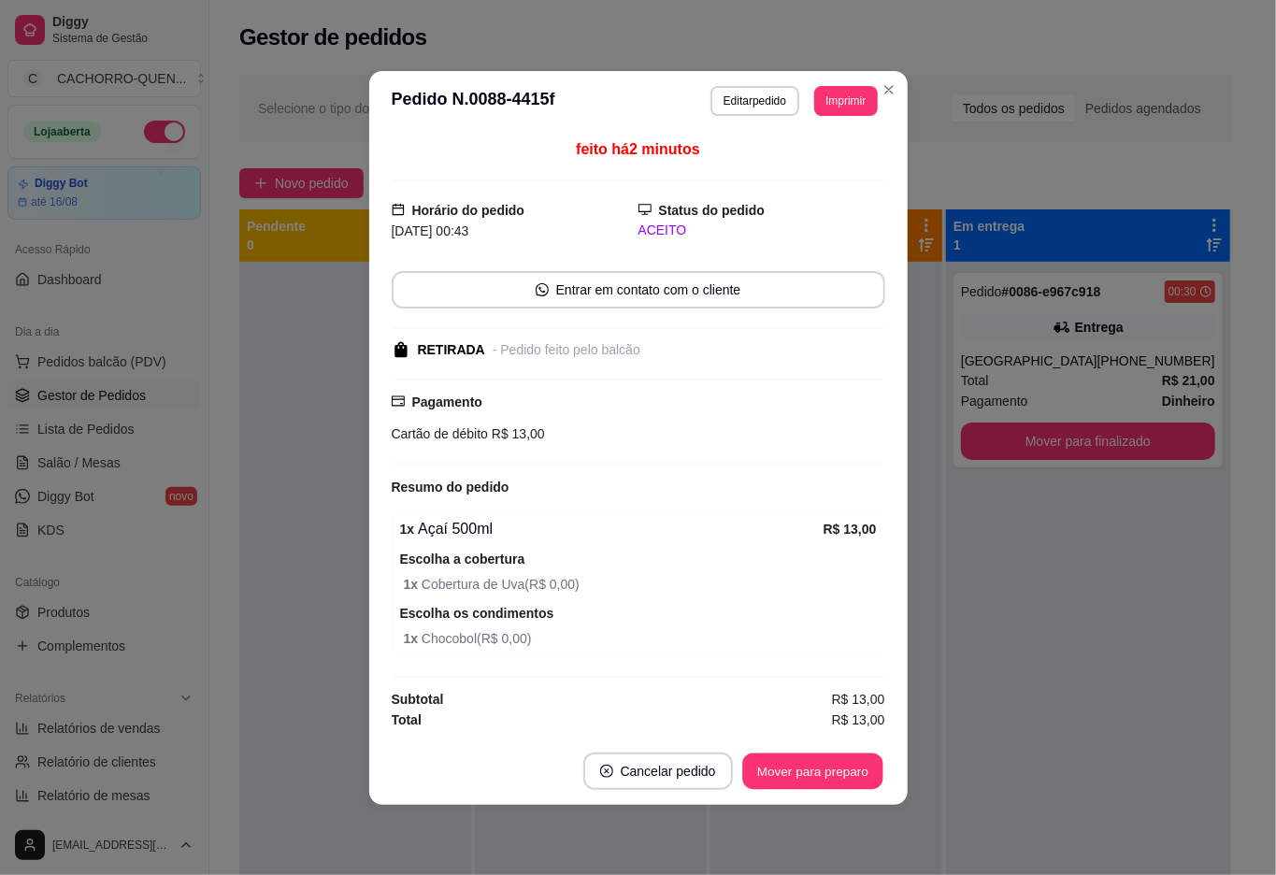
click at [797, 755] on button "Mover para preparo" at bounding box center [812, 771] width 140 height 36
click at [812, 771] on div "Mover para preparo" at bounding box center [813, 771] width 145 height 37
click at [815, 780] on div "Mover para preparo" at bounding box center [799, 771] width 171 height 37
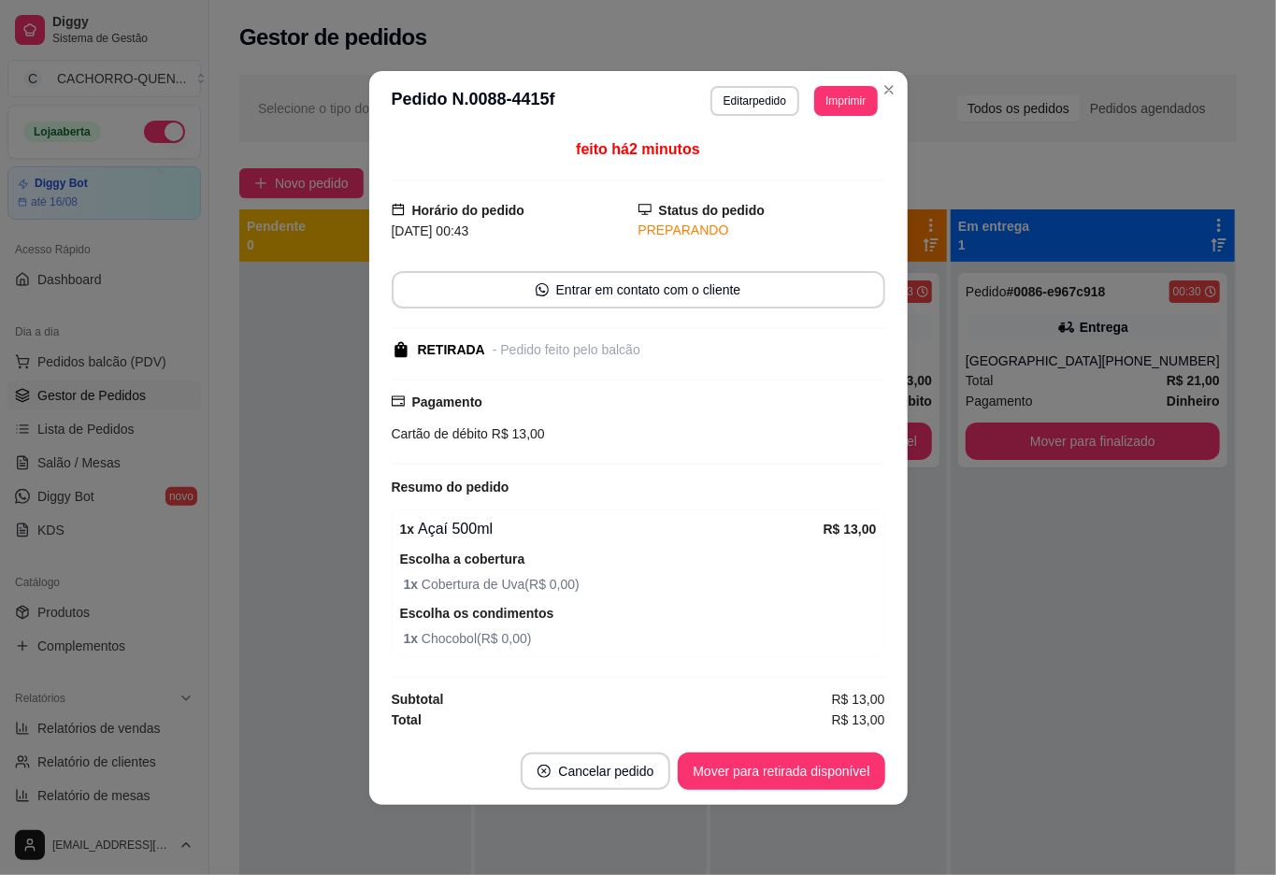
click at [820, 769] on button "Mover para retirada disponível" at bounding box center [781, 771] width 207 height 37
click at [819, 772] on button "Mover para retirada disponível" at bounding box center [782, 771] width 200 height 36
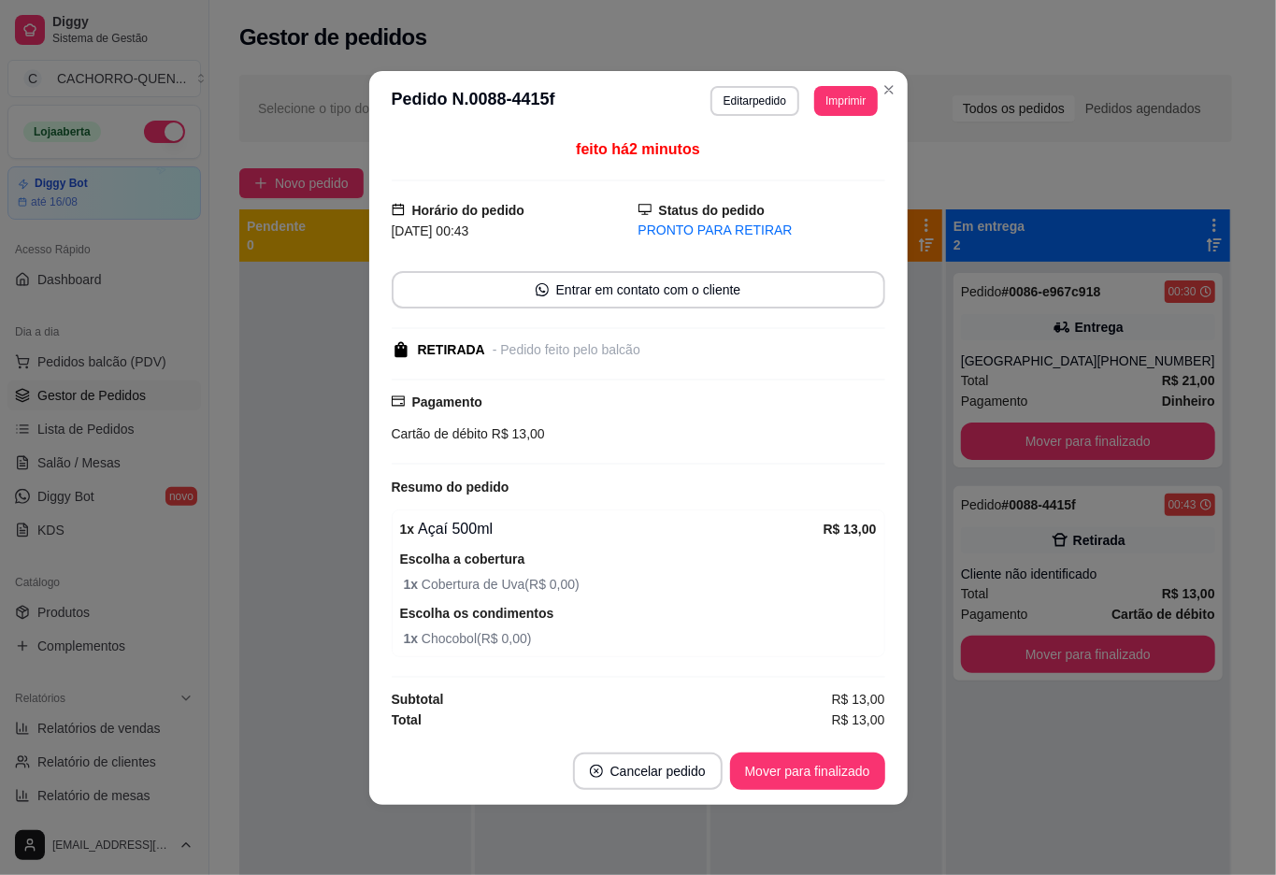
click at [825, 768] on button "Mover para finalizado" at bounding box center [807, 771] width 155 height 37
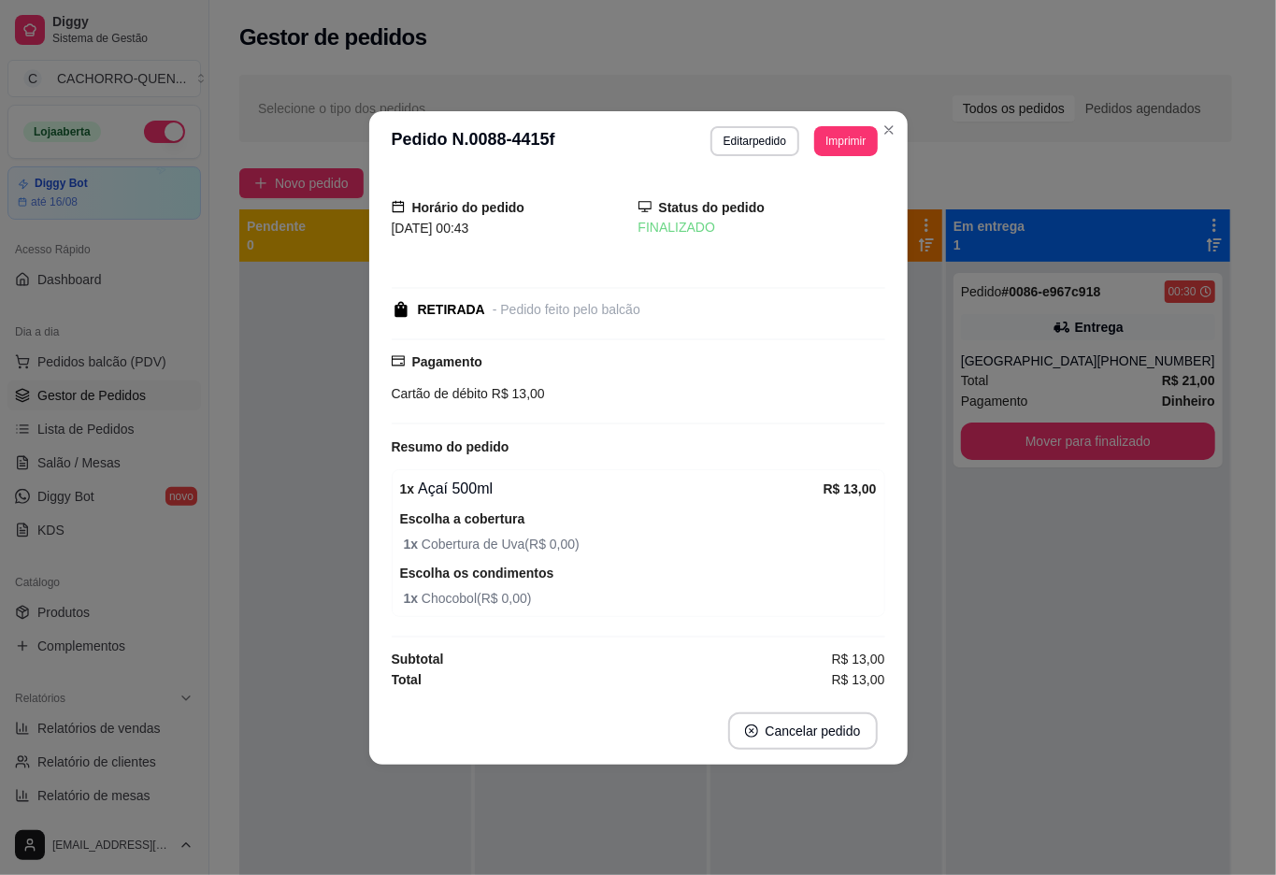
click at [296, 372] on div at bounding box center [355, 699] width 232 height 875
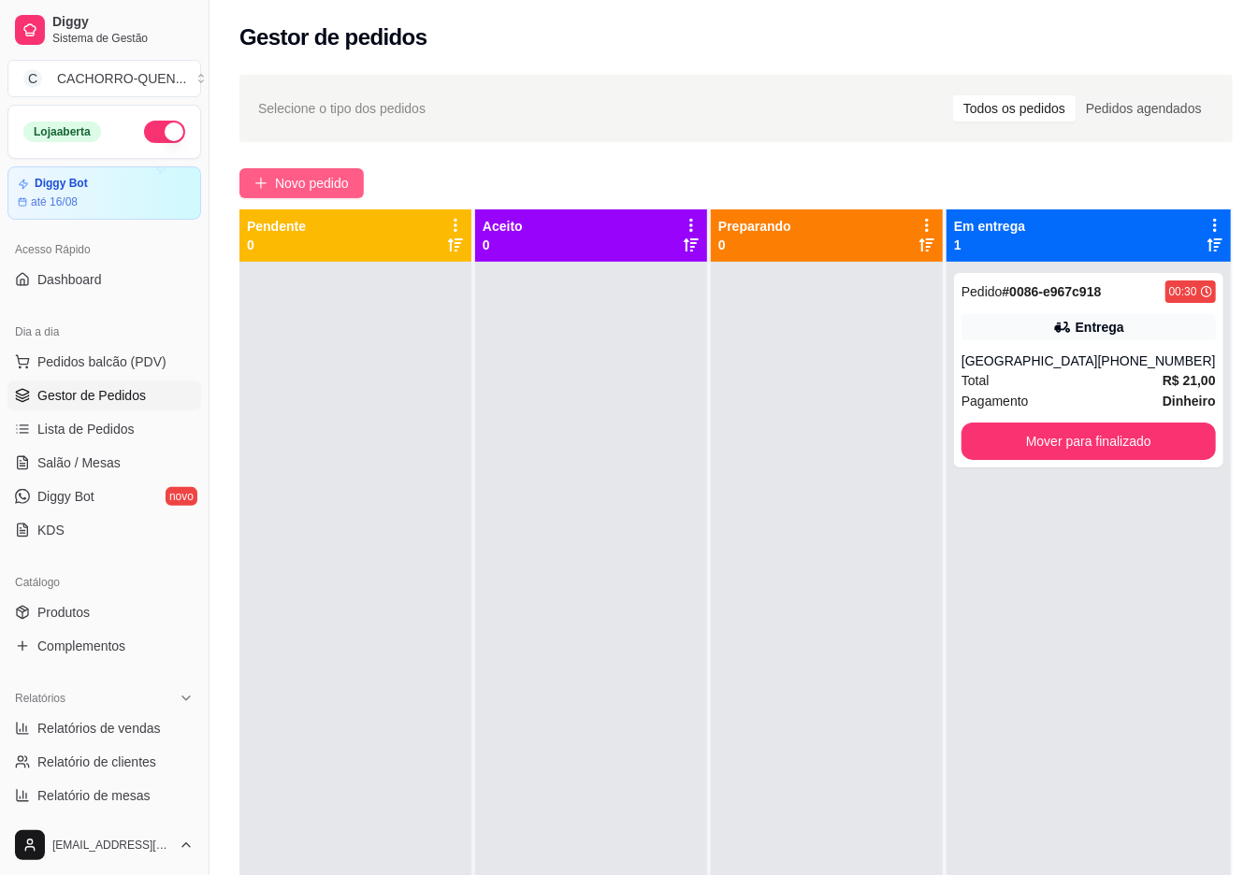
click at [331, 188] on span "Novo pedido" at bounding box center [312, 183] width 74 height 21
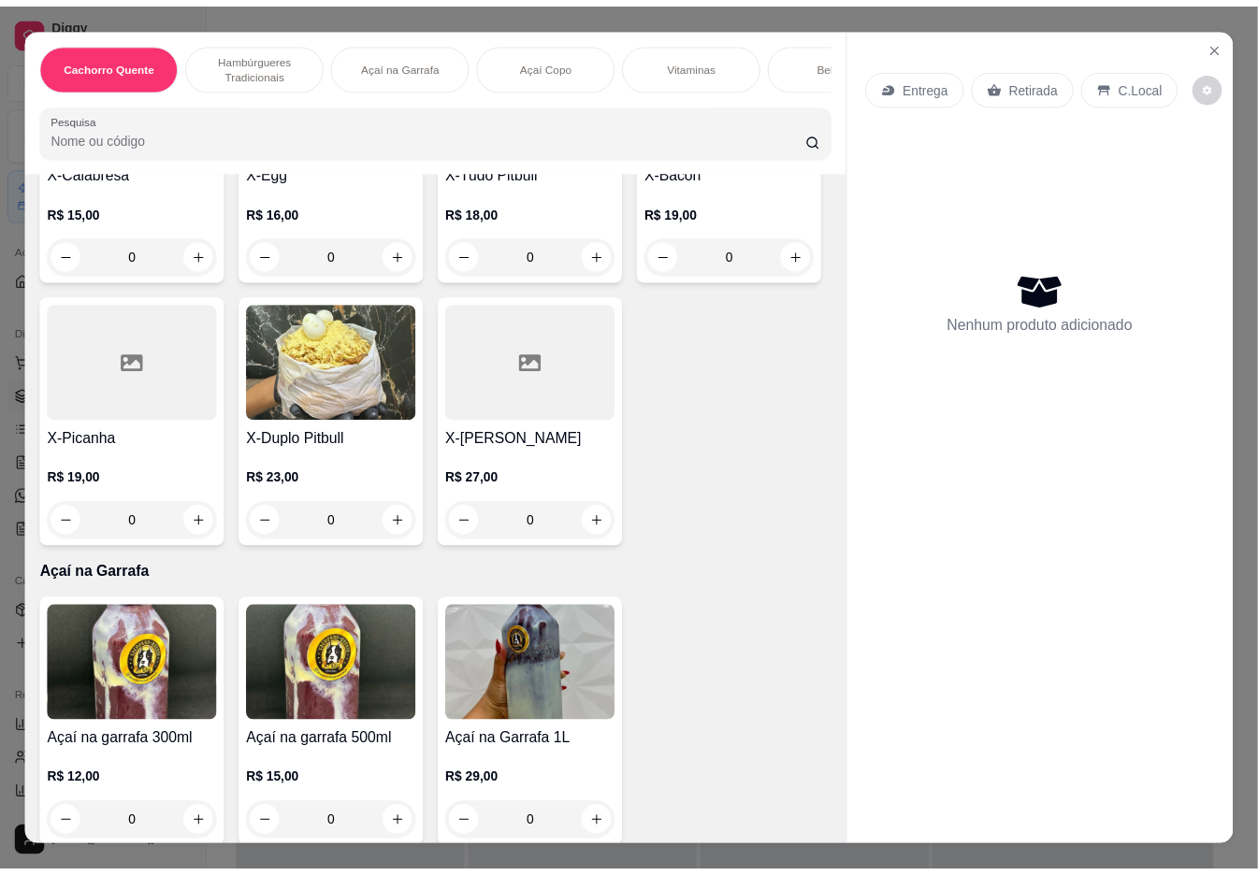
scroll to position [1119, 0]
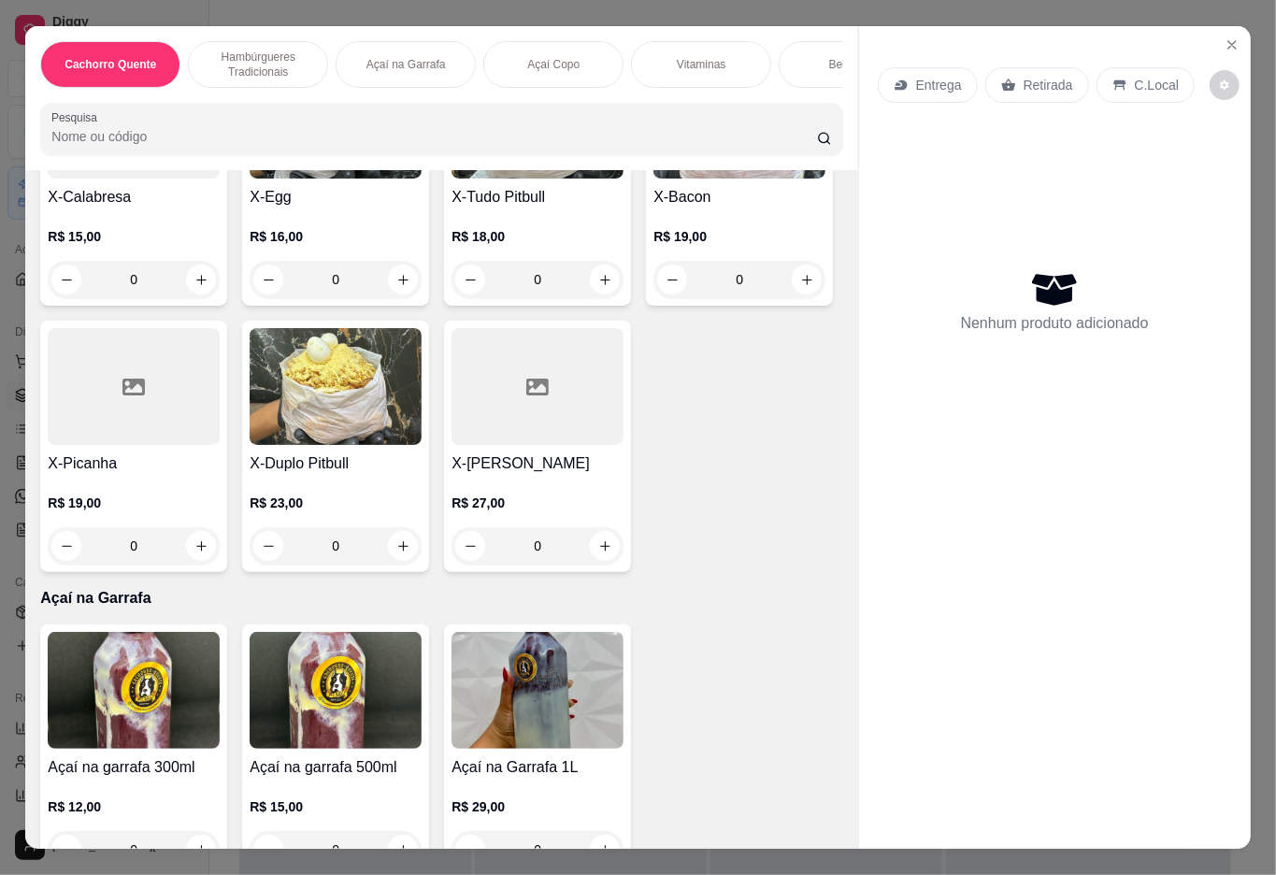
click at [422, 281] on div "0" at bounding box center [336, 279] width 172 height 37
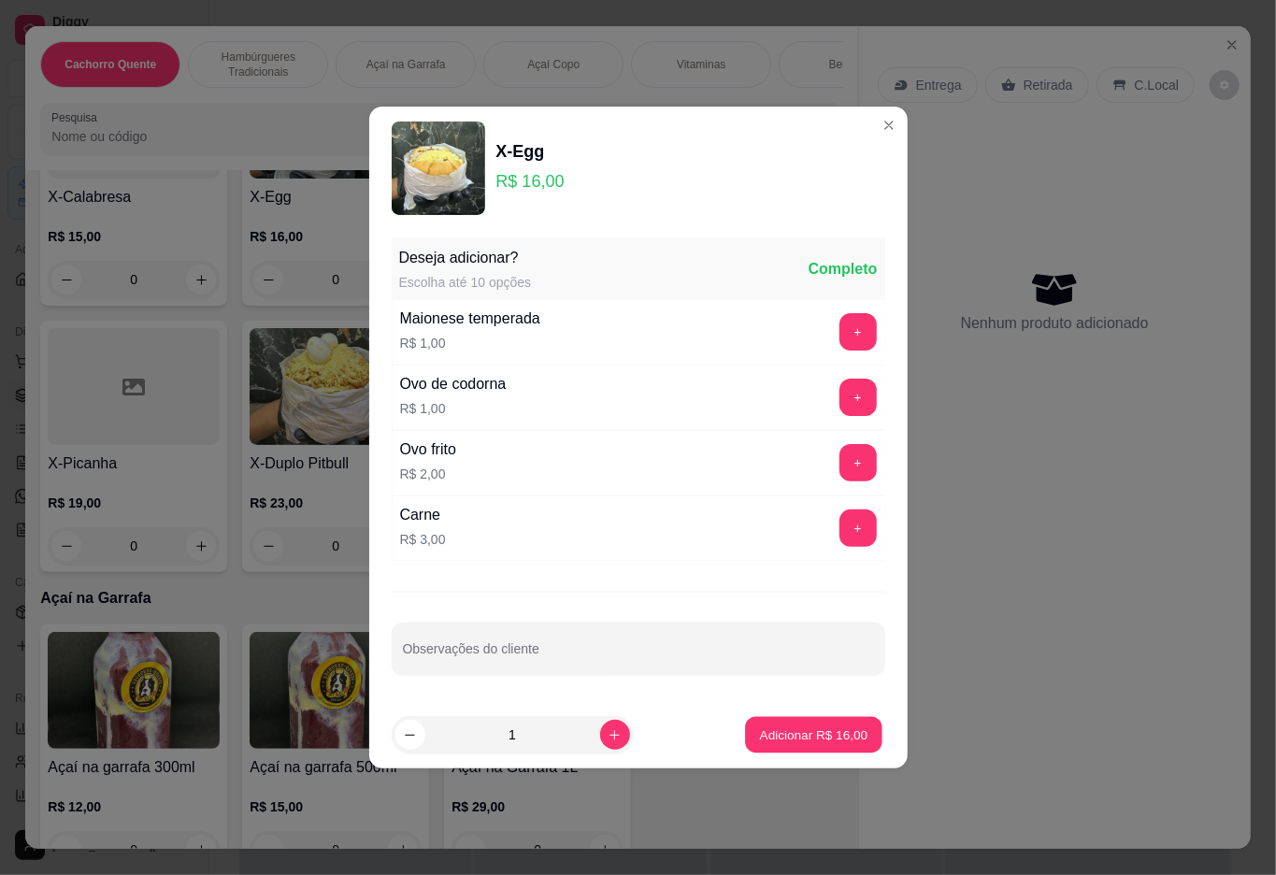
click at [787, 737] on p "Adicionar R$ 16,00" at bounding box center [814, 735] width 108 height 18
type input "1"
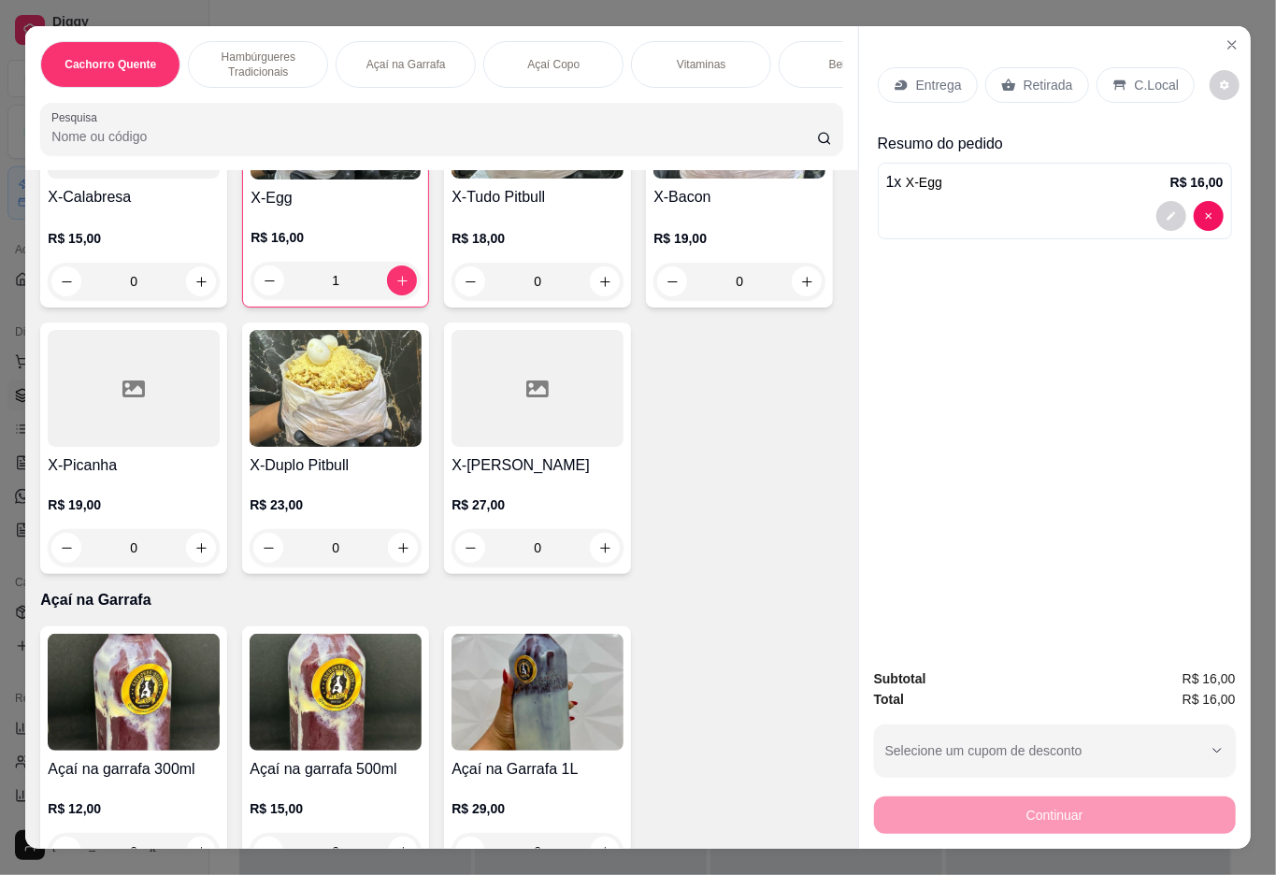
click at [1058, 76] on p "Retirada" at bounding box center [1049, 85] width 50 height 19
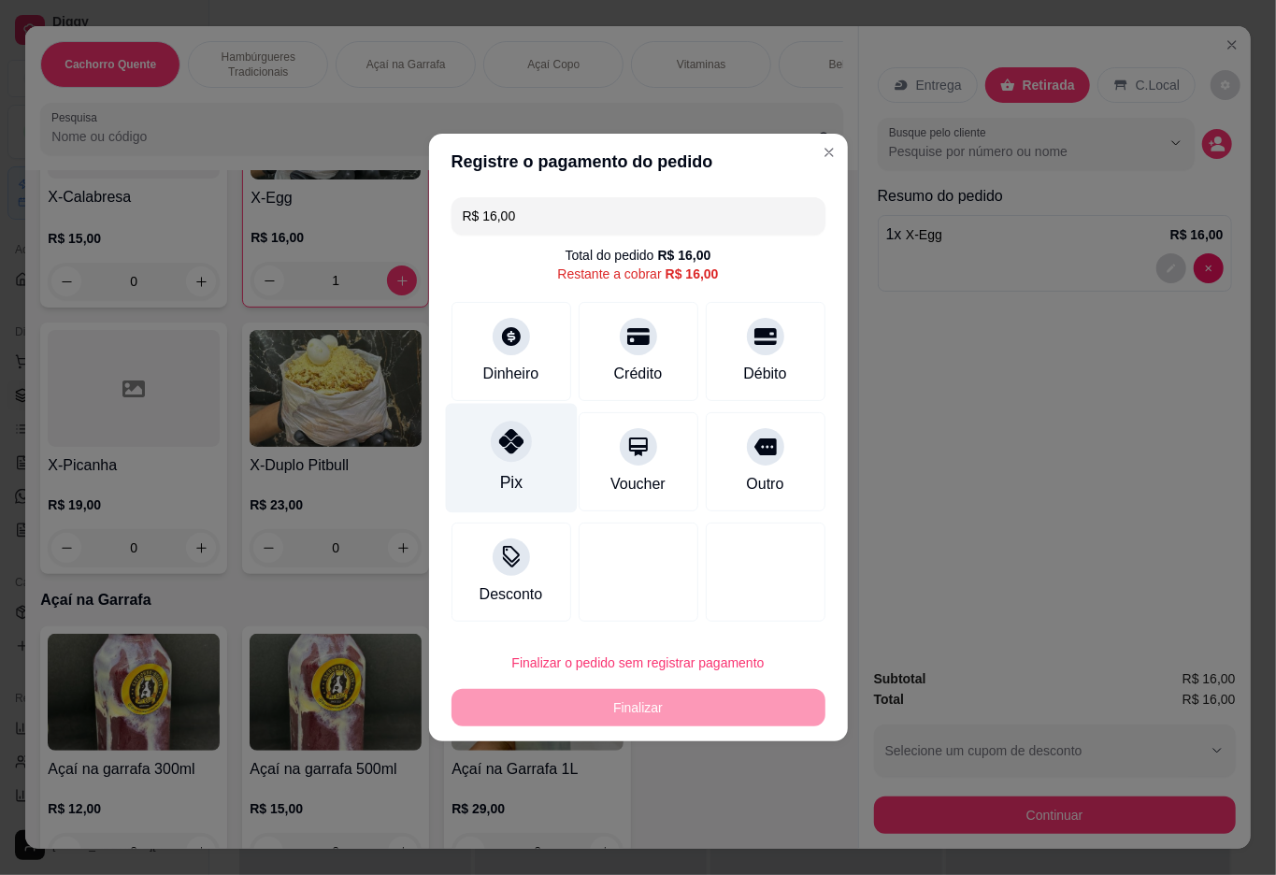
click at [491, 447] on div at bounding box center [511, 441] width 41 height 41
type input "R$ 0,00"
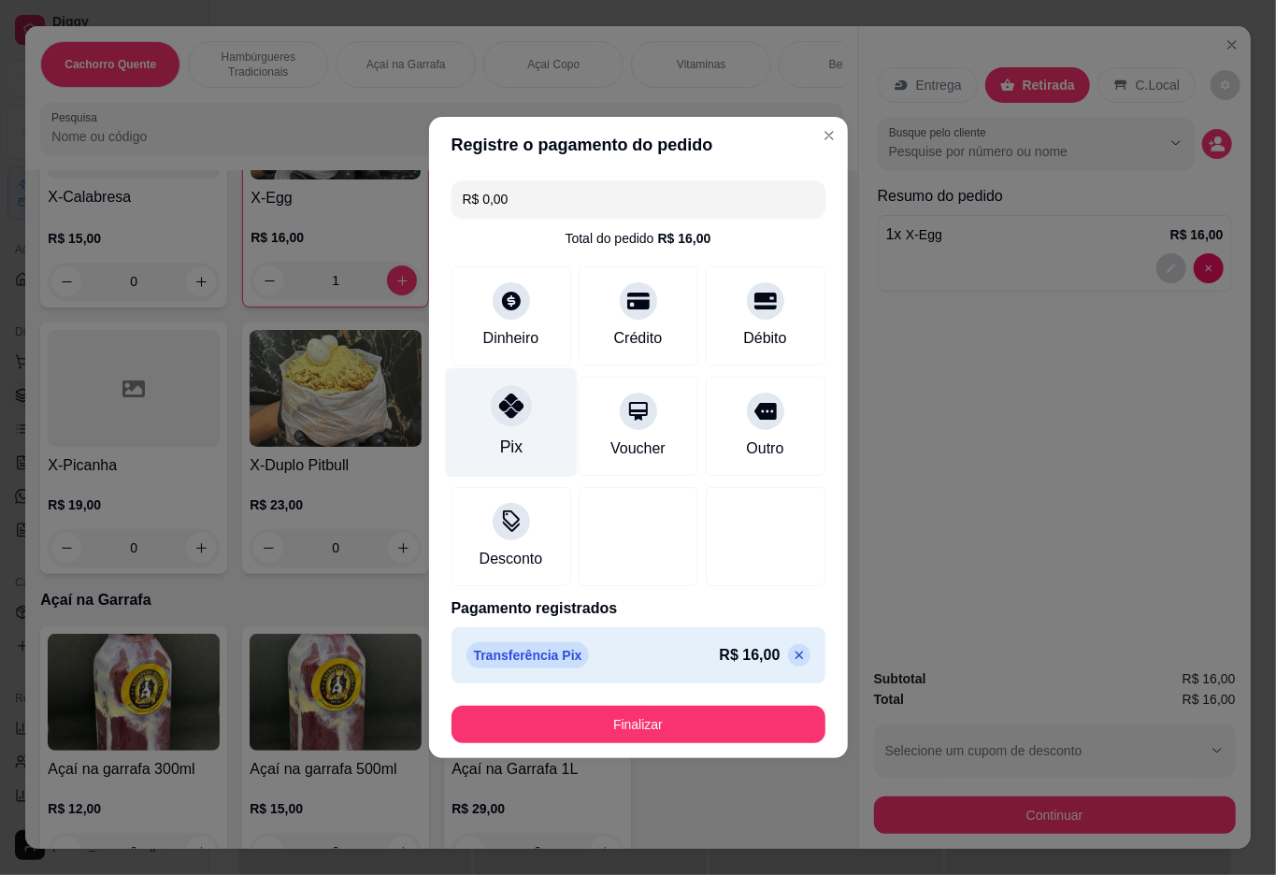
click at [655, 719] on button "Finalizar" at bounding box center [639, 724] width 374 height 37
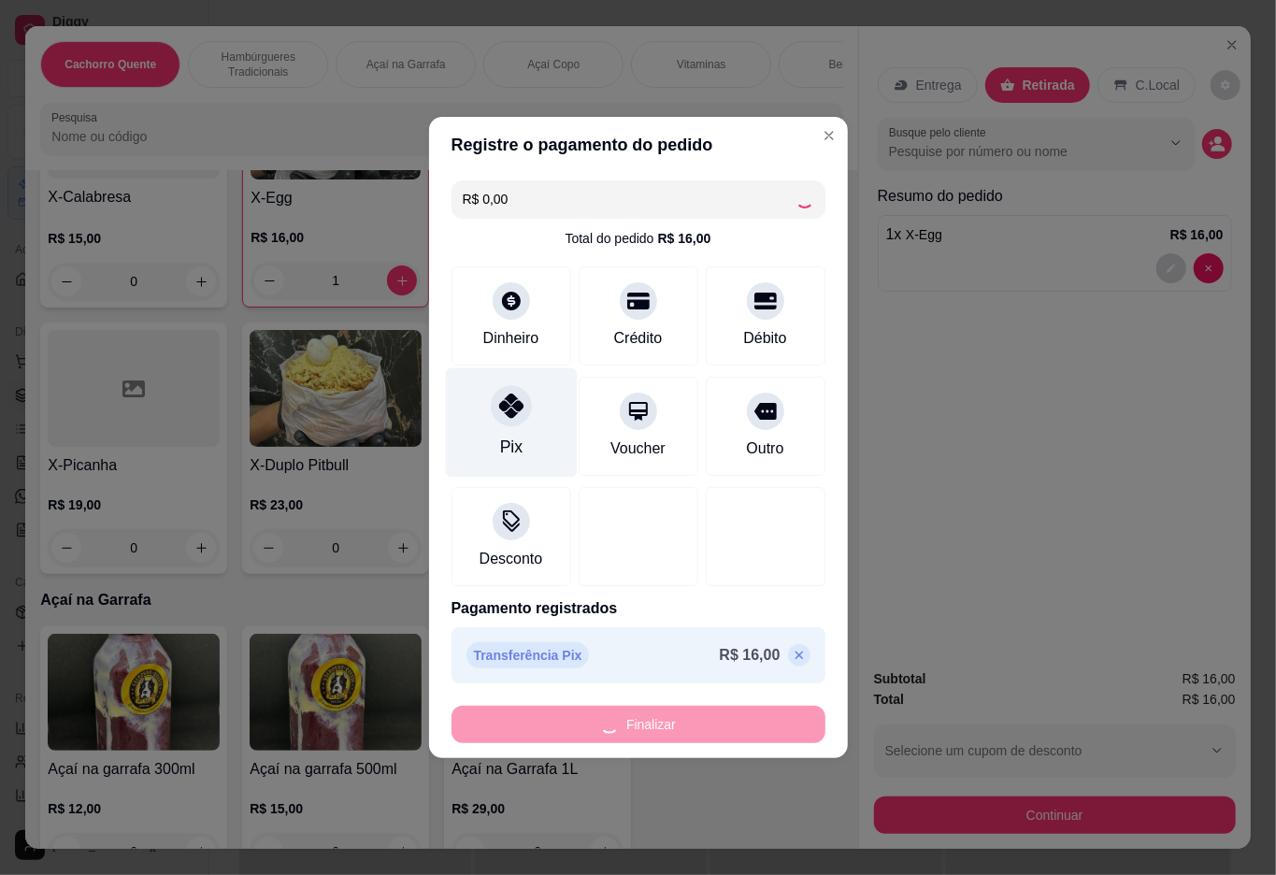
type input "0"
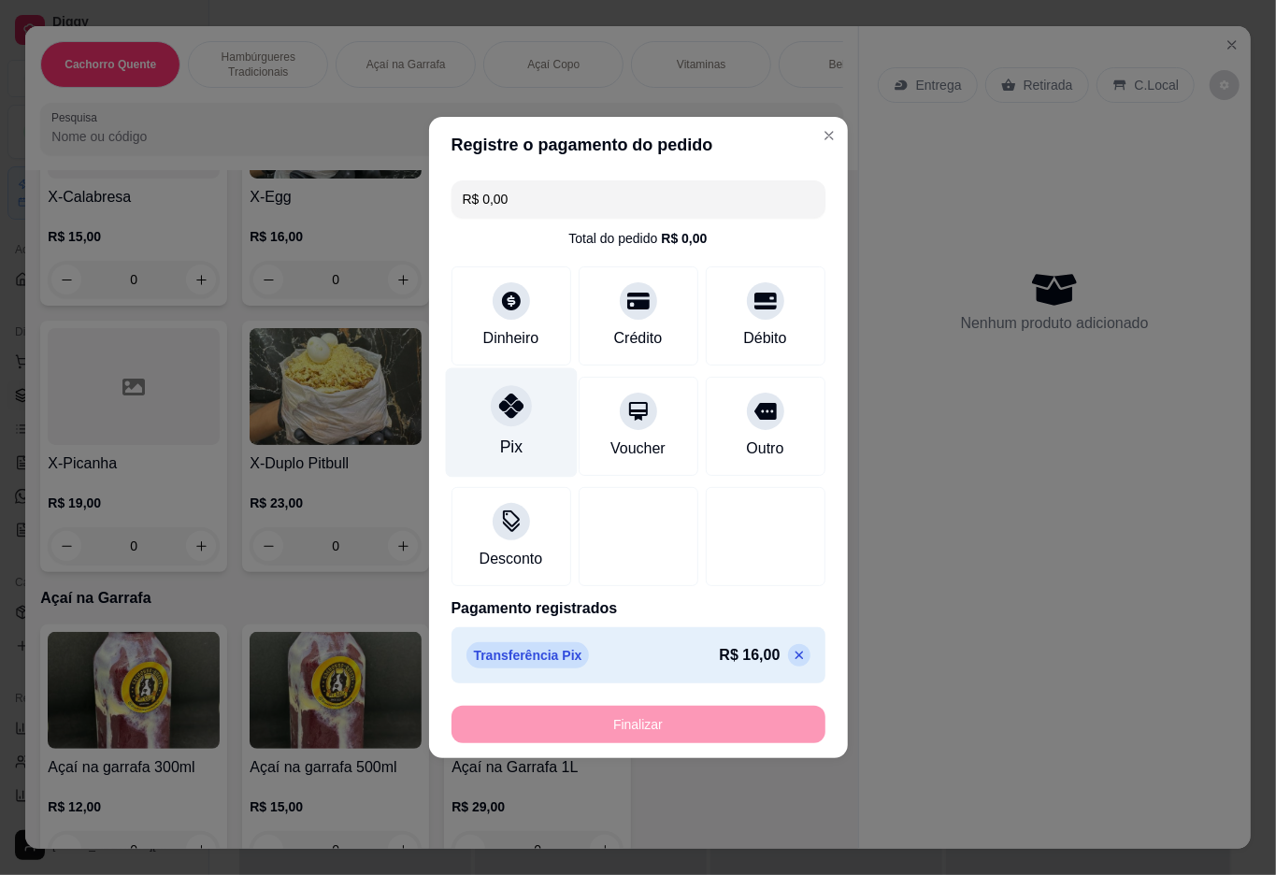
type input "-R$ 16,00"
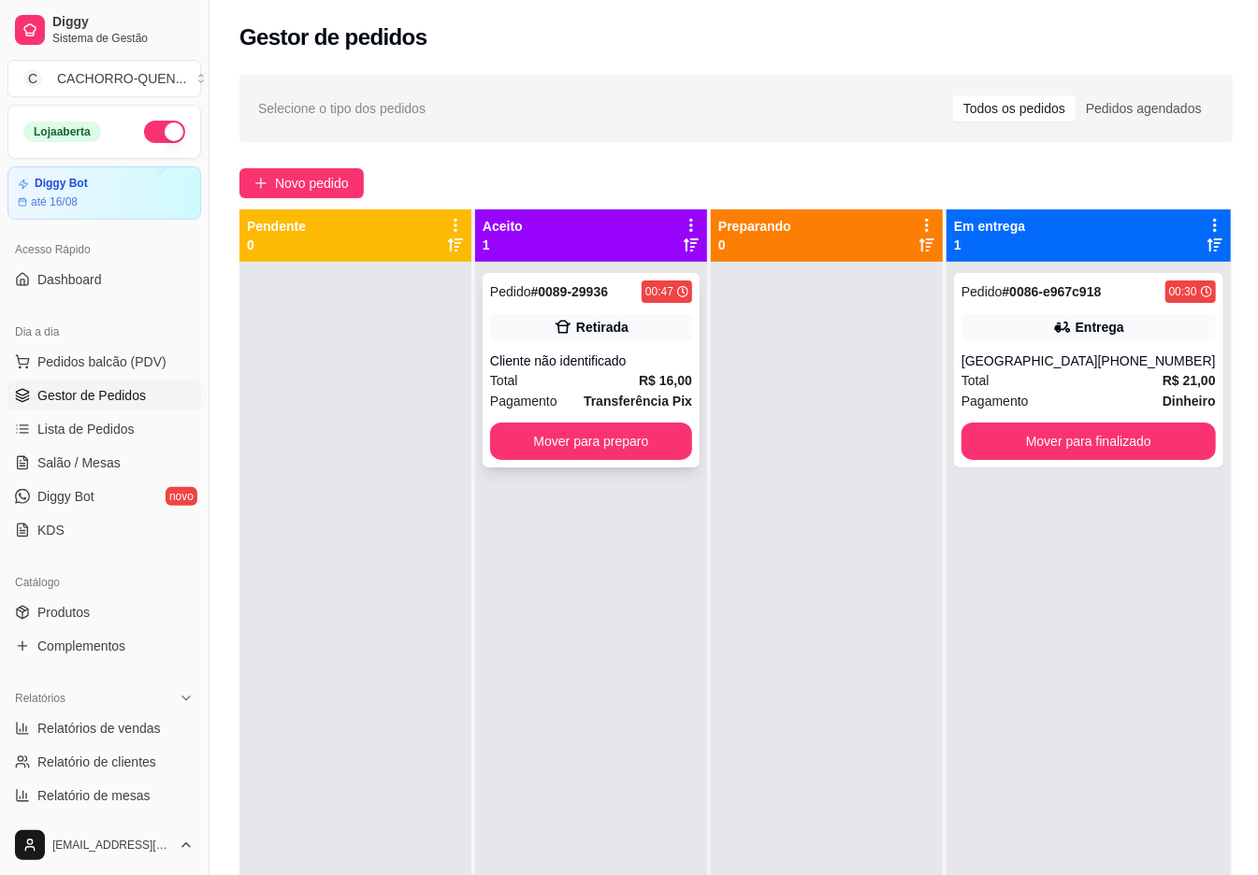
click at [610, 363] on div "Cliente não identificado" at bounding box center [591, 361] width 202 height 19
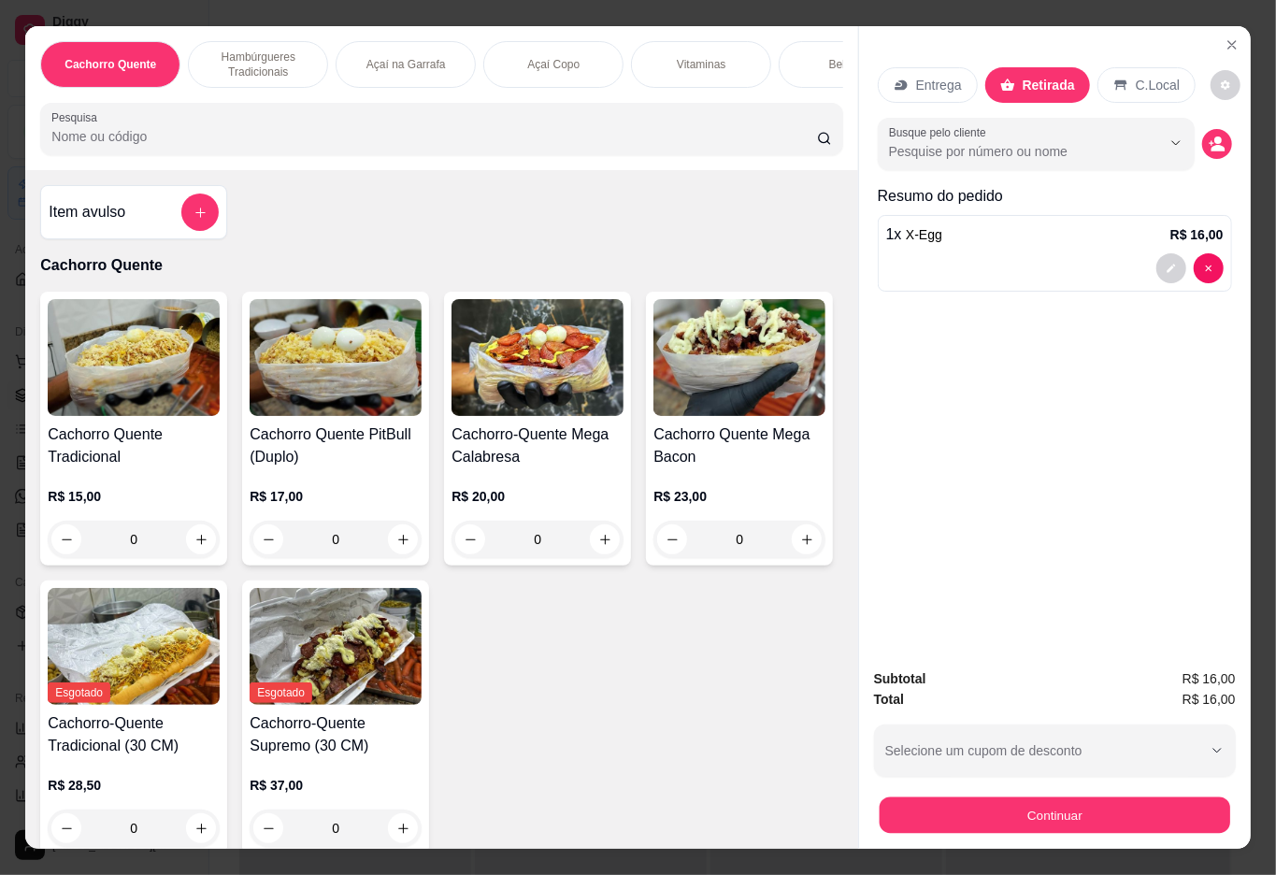
click at [1083, 798] on button "Continuar" at bounding box center [1054, 816] width 351 height 36
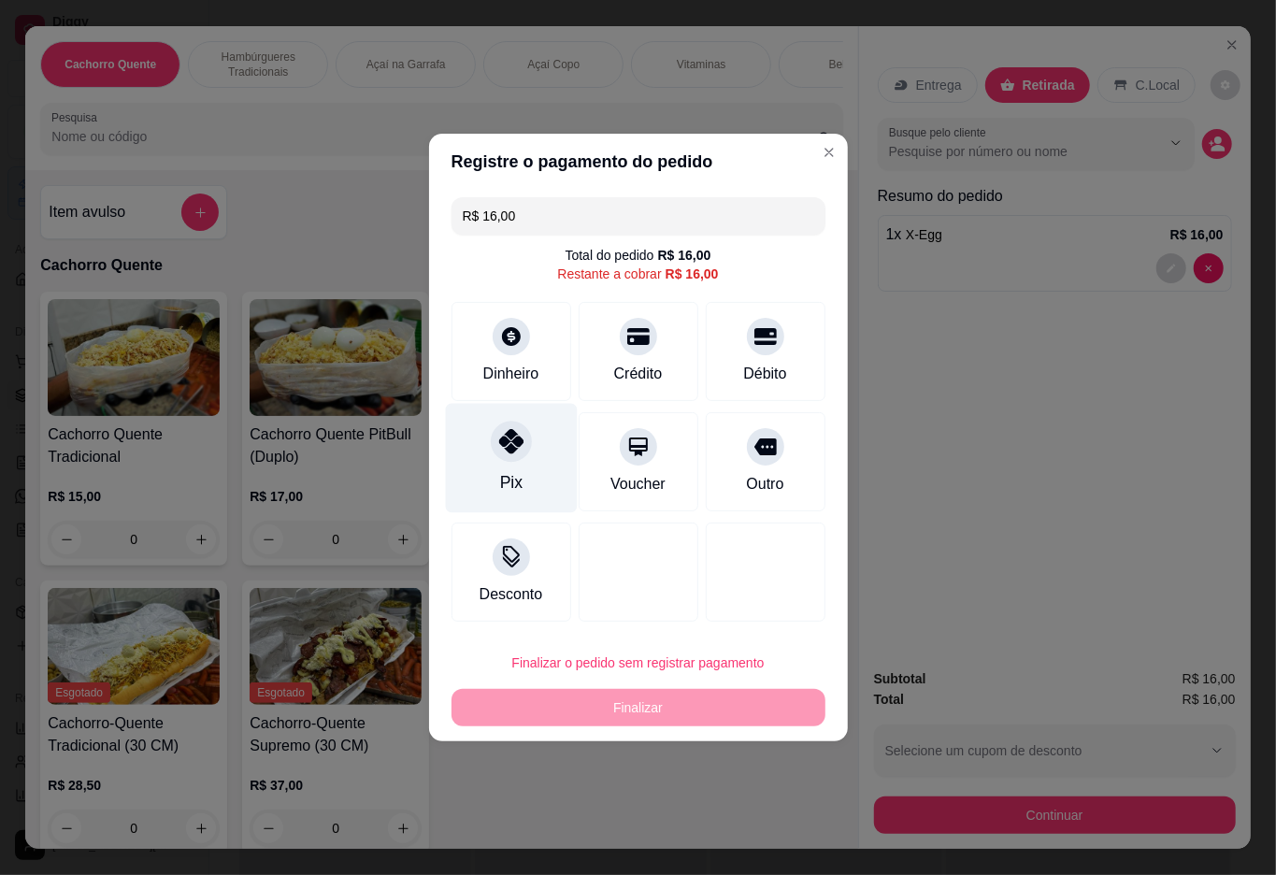
click at [531, 451] on div "Pix" at bounding box center [511, 458] width 132 height 109
type input "R$ 0,00"
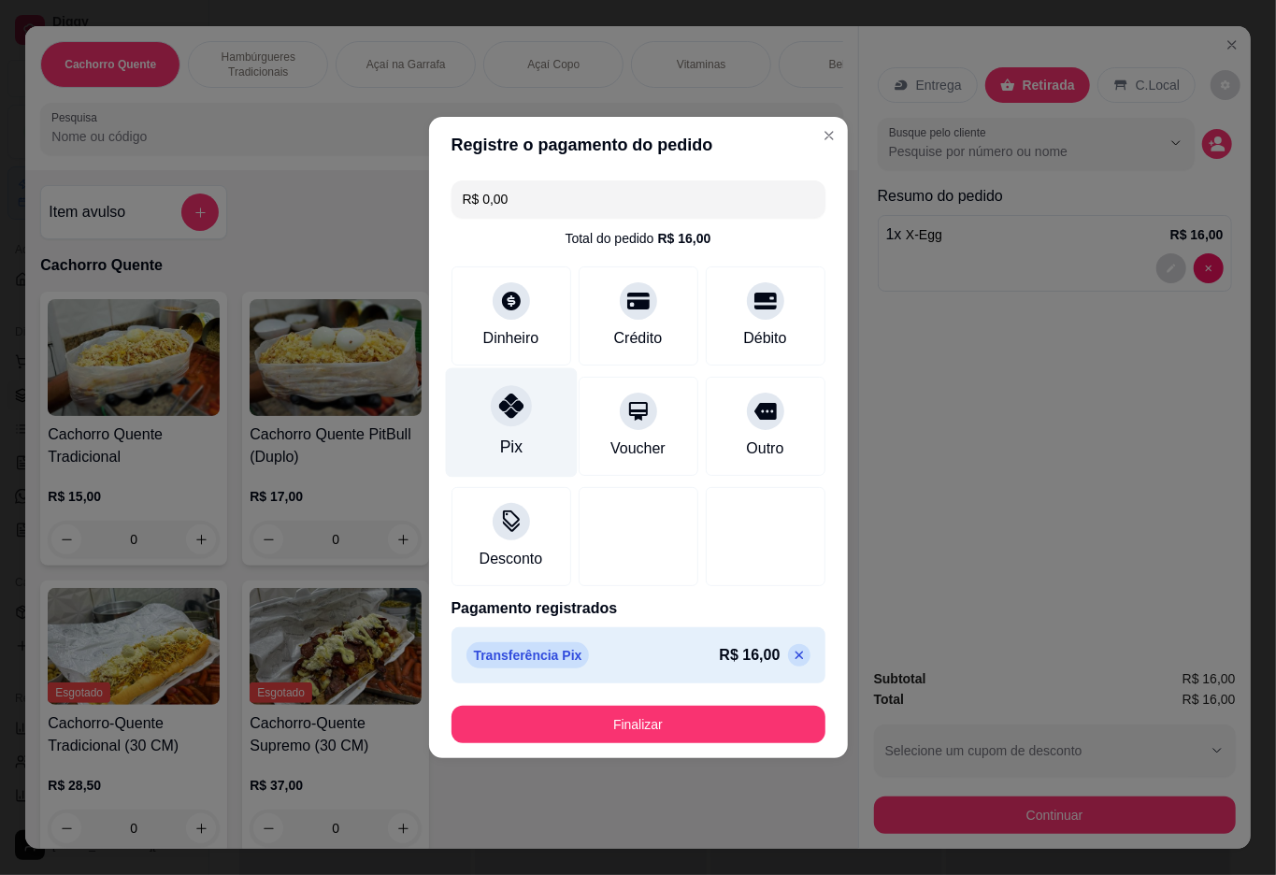
click at [684, 714] on button "Finalizar" at bounding box center [639, 724] width 374 height 37
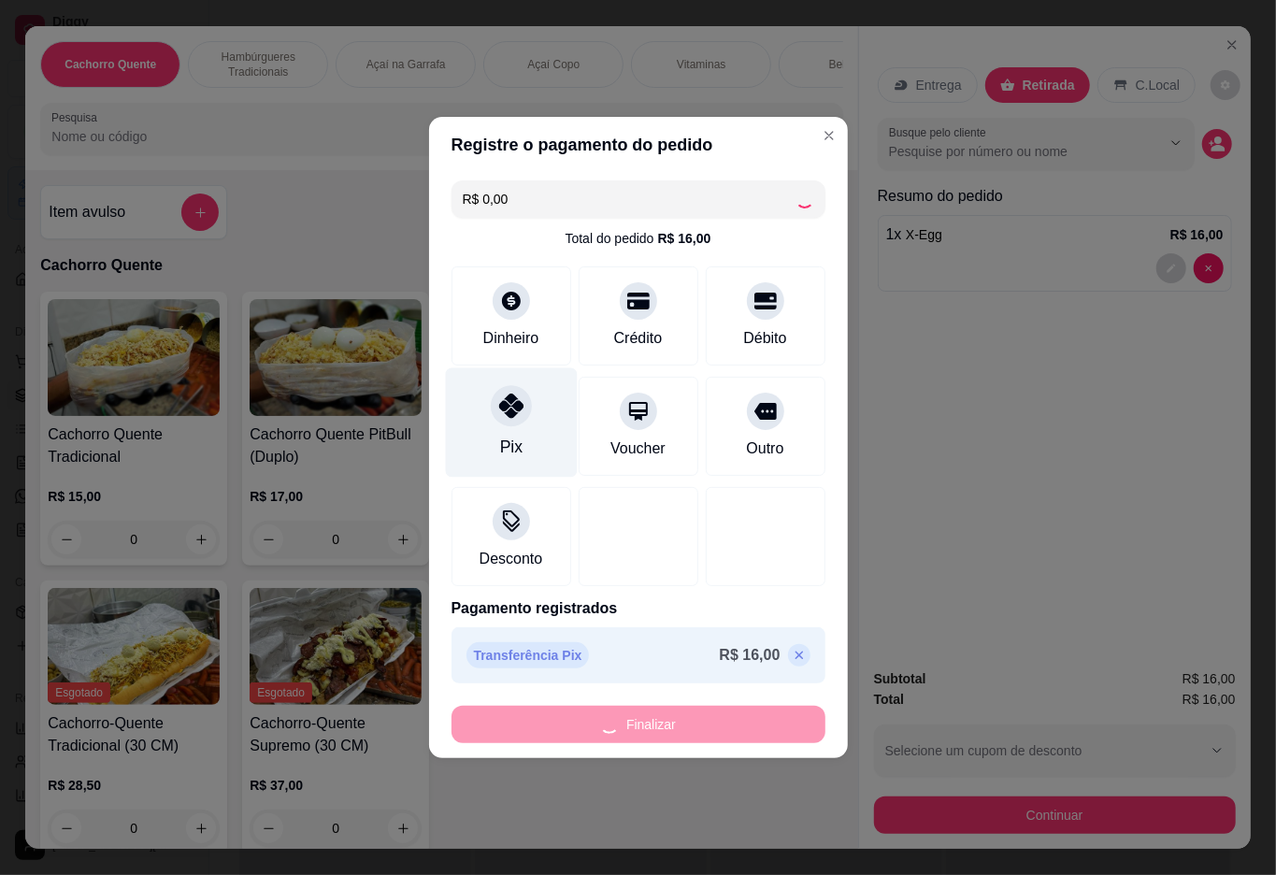
type input "0"
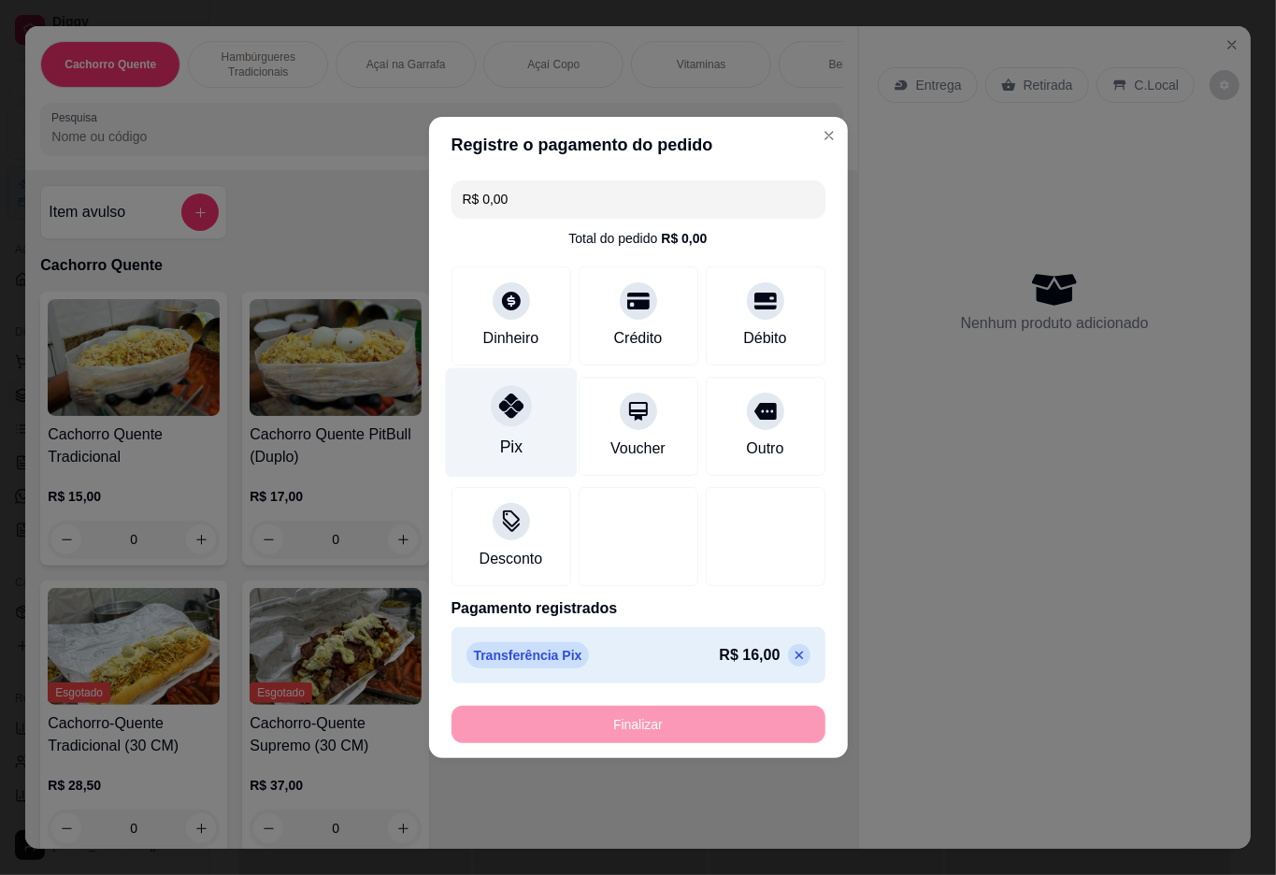
type input "-R$ 16,00"
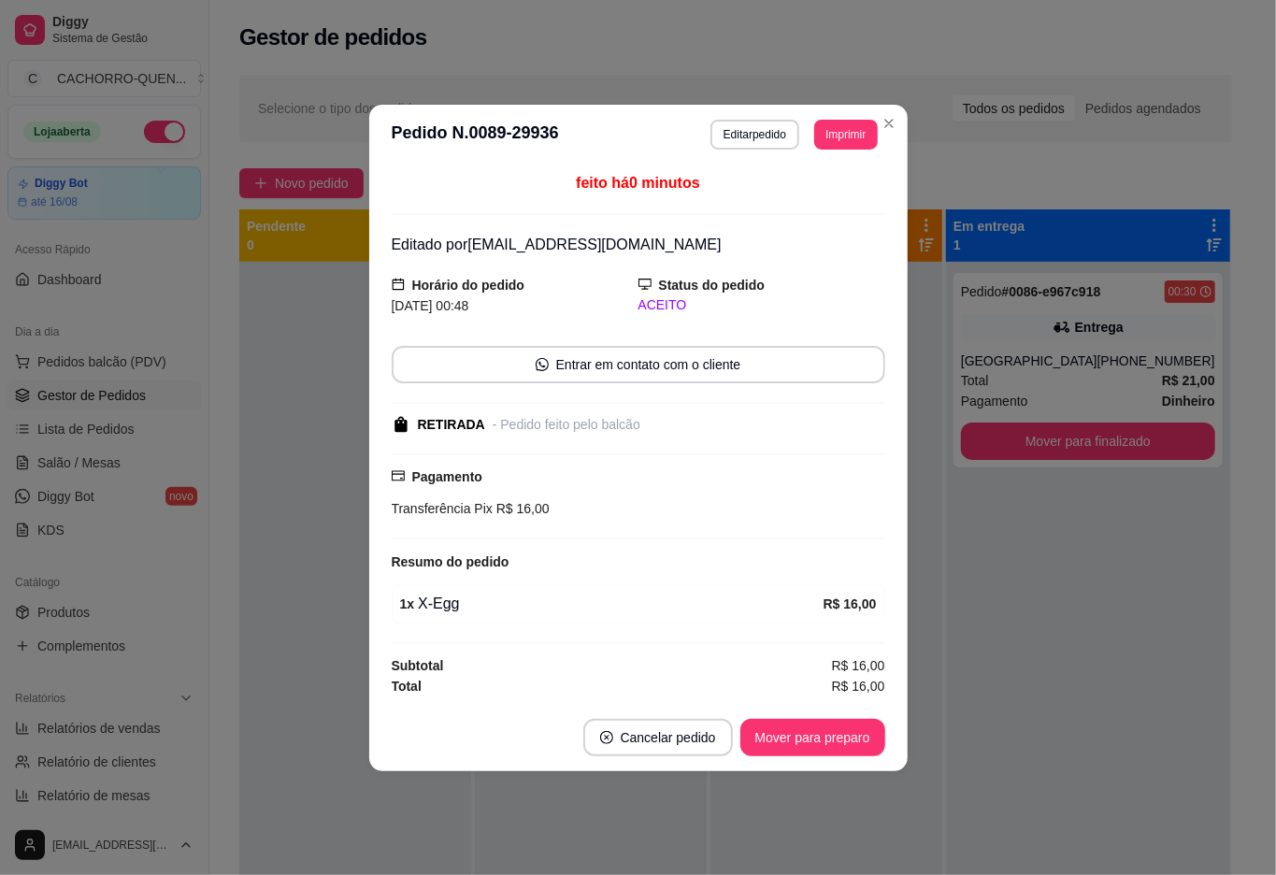
click at [824, 737] on button "Mover para preparo" at bounding box center [813, 737] width 145 height 37
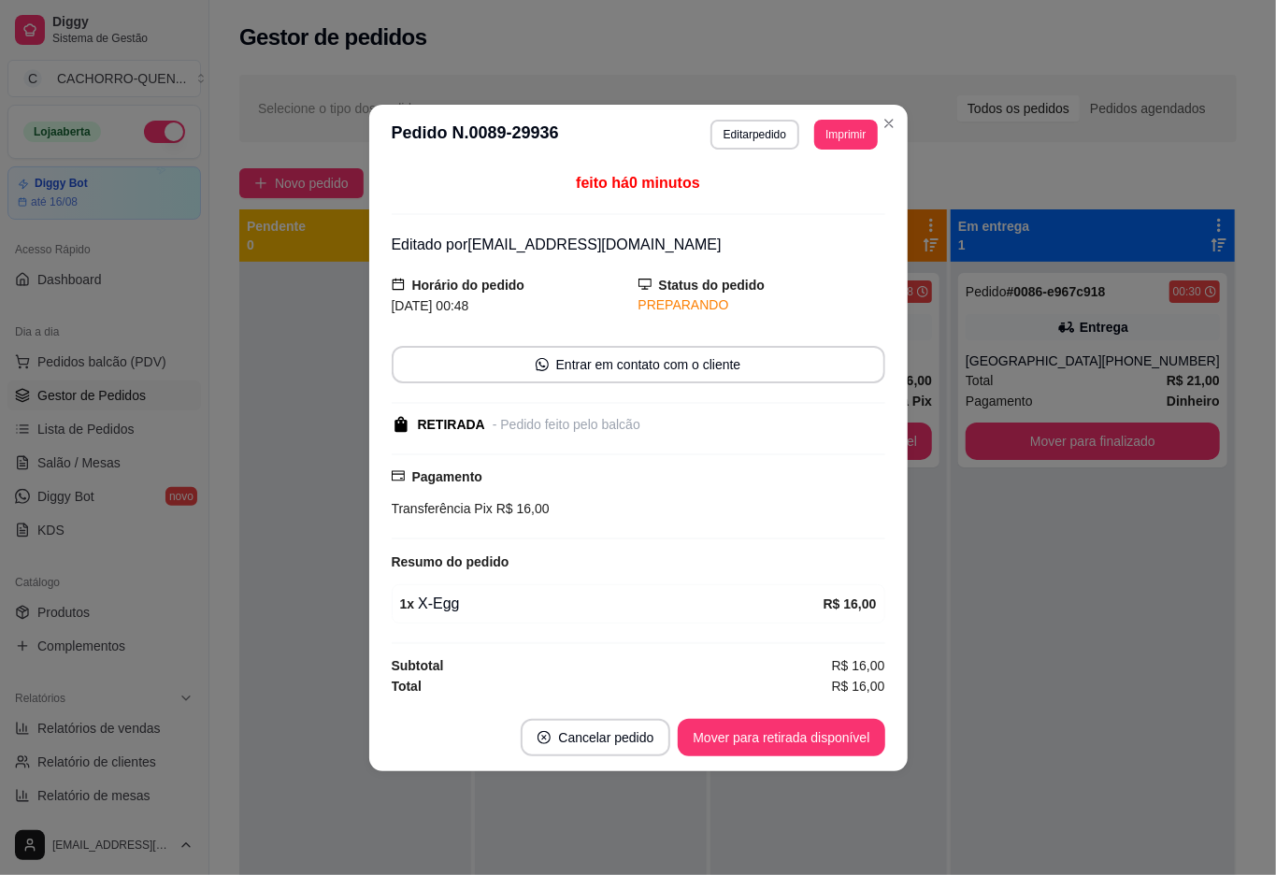
click at [830, 738] on button "Mover para retirada disponível" at bounding box center [781, 737] width 207 height 37
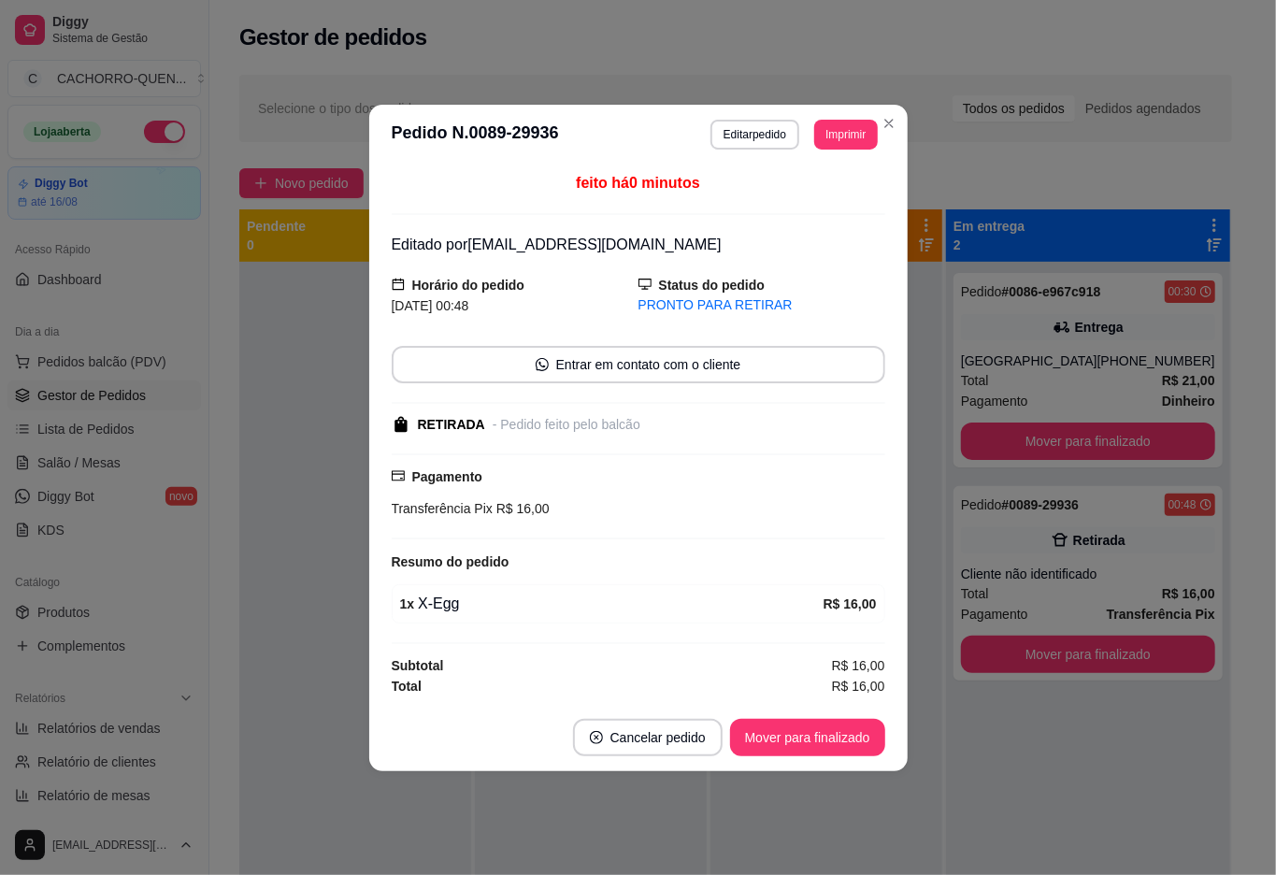
click at [285, 413] on div at bounding box center [355, 699] width 232 height 875
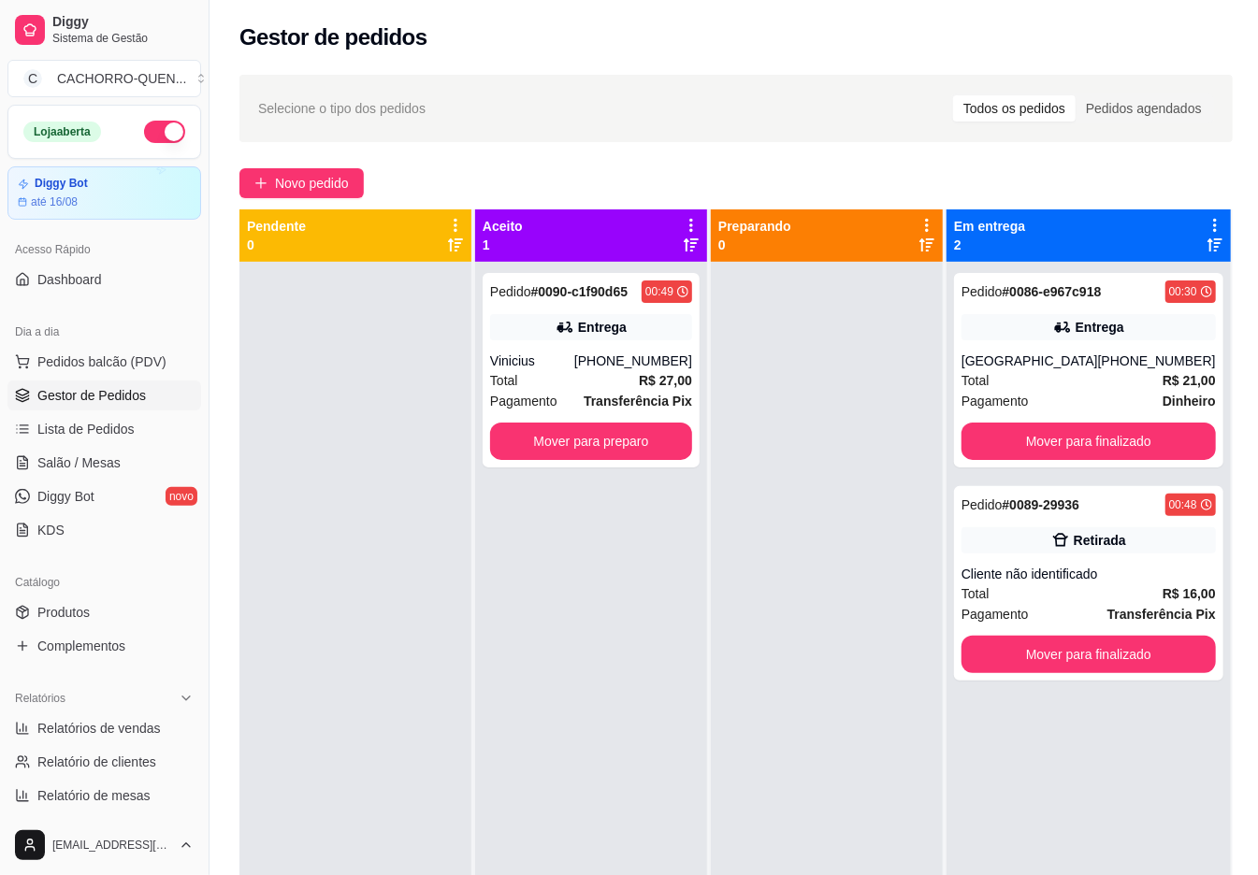
click at [1063, 430] on button "Mover para finalizado" at bounding box center [1088, 441] width 254 height 37
click at [1053, 445] on button "Mover para finalizado" at bounding box center [1088, 441] width 254 height 37
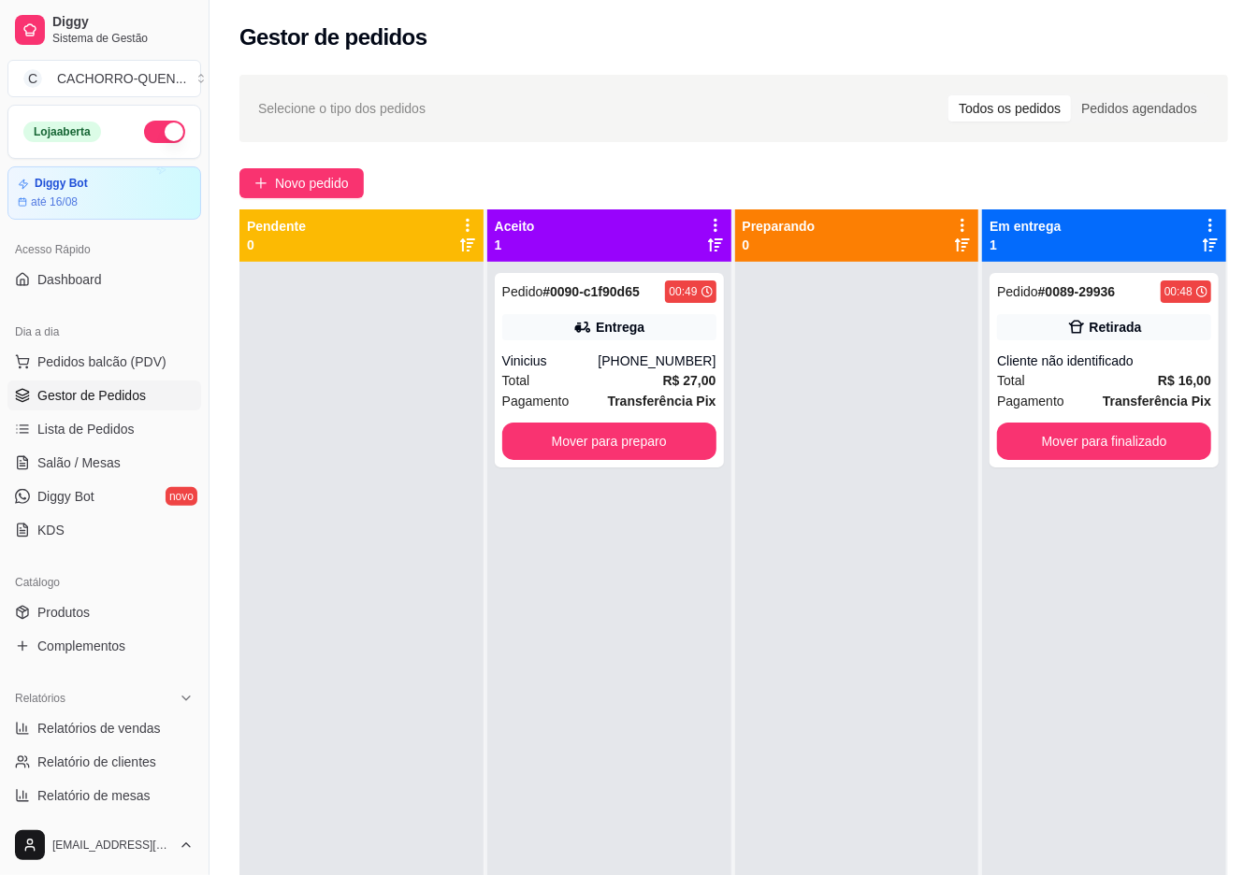
click at [554, 430] on button "Mover para preparo" at bounding box center [609, 441] width 214 height 37
click at [634, 441] on button "Mover para preparo" at bounding box center [609, 441] width 214 height 37
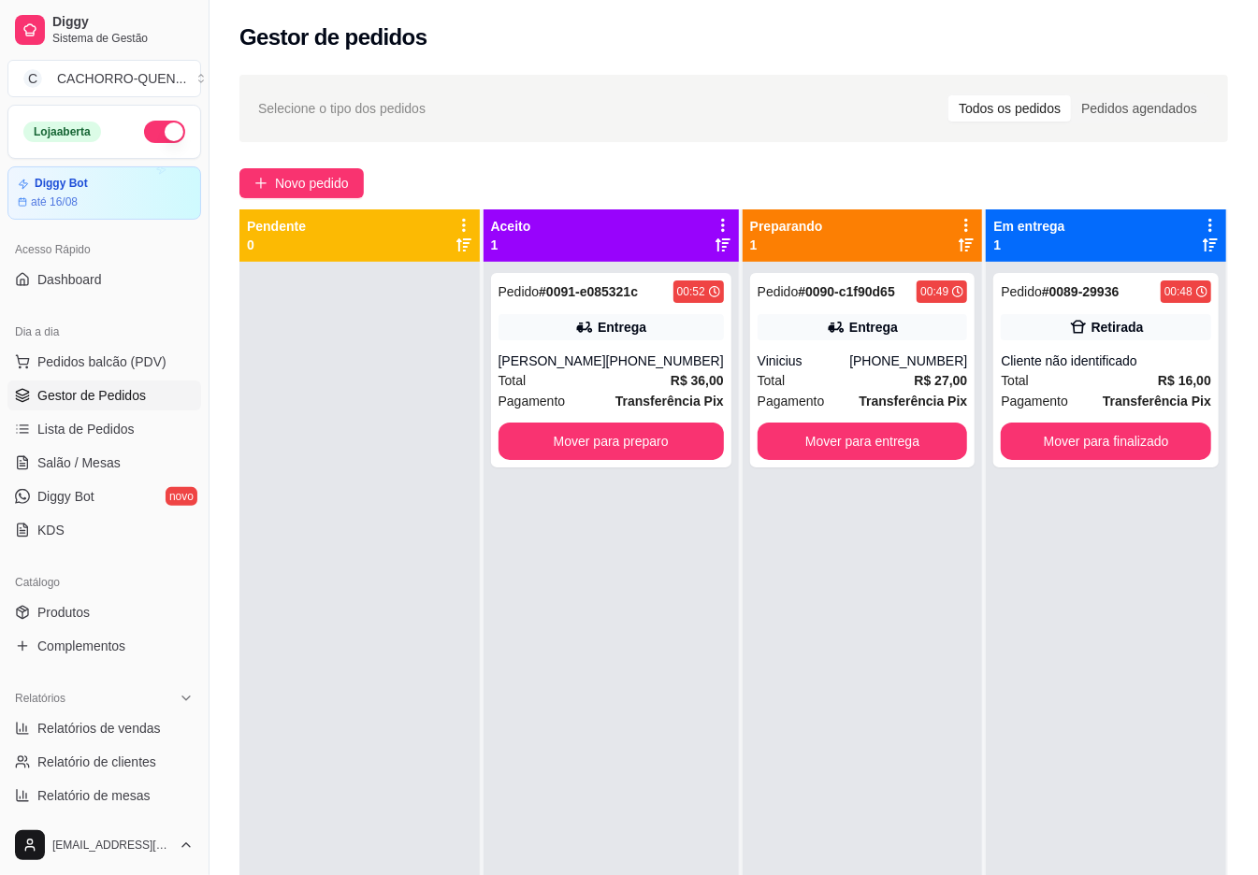
click at [1113, 443] on button "Mover para finalizado" at bounding box center [1105, 441] width 210 height 37
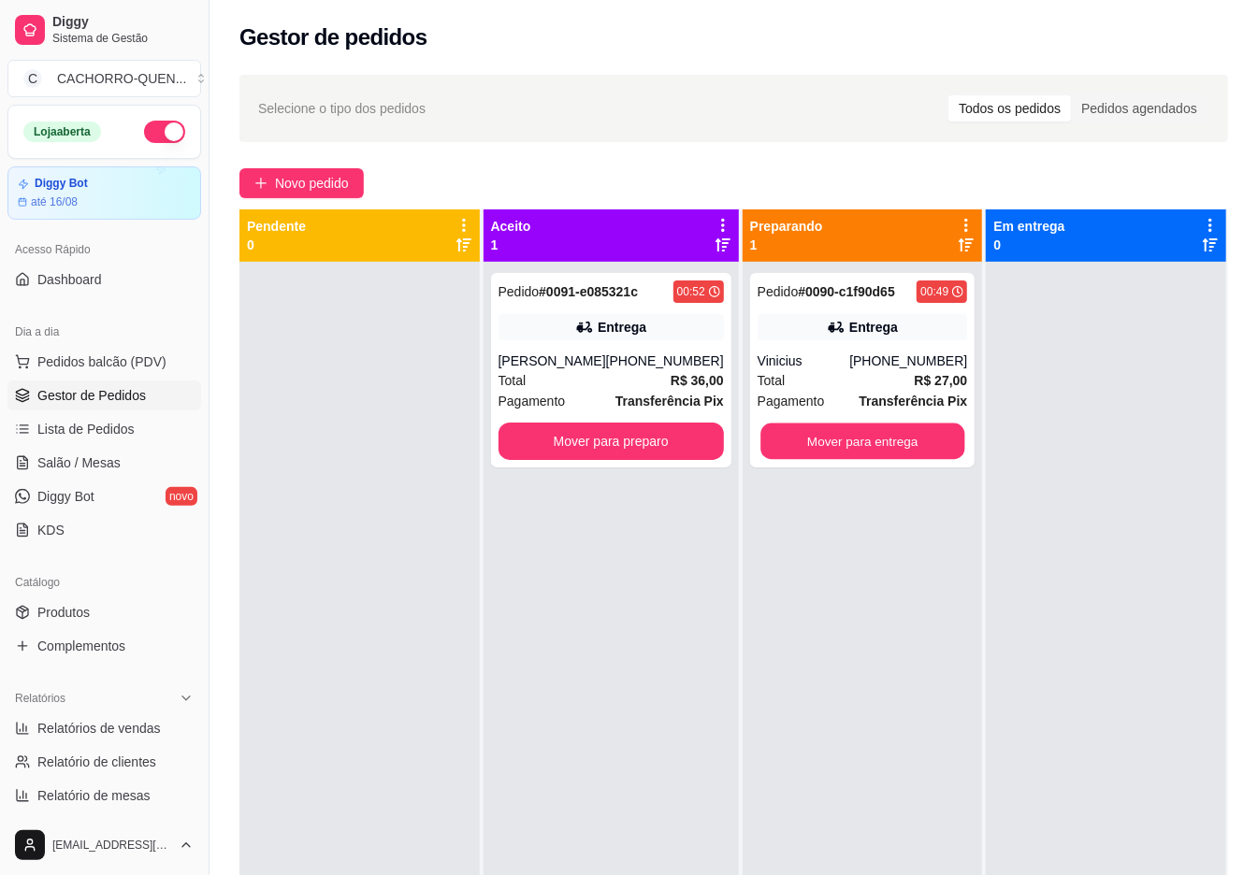
click at [883, 439] on button "Mover para entrega" at bounding box center [862, 442] width 204 height 36
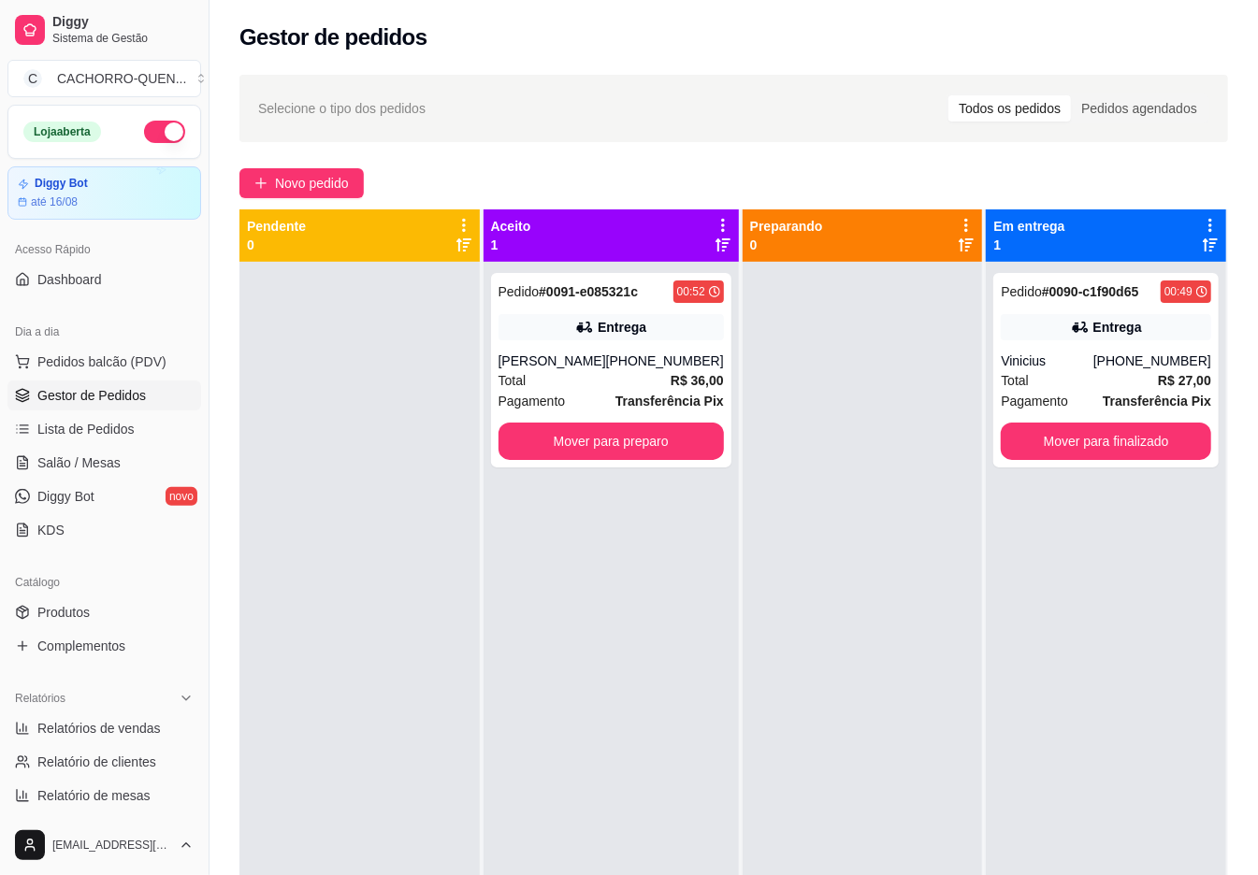
click at [649, 441] on button "Mover para preparo" at bounding box center [610, 441] width 225 height 37
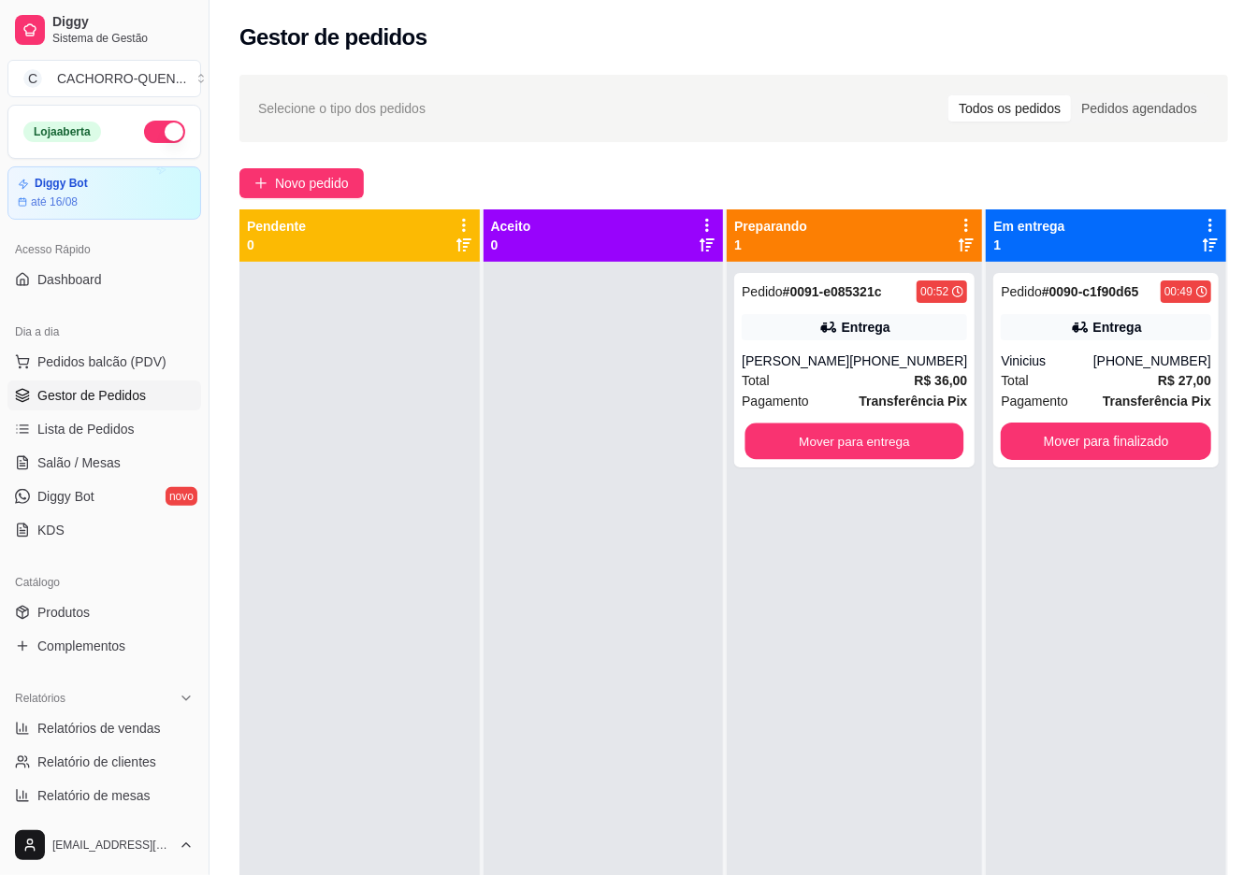
click at [901, 431] on button "Mover para entrega" at bounding box center [854, 442] width 219 height 36
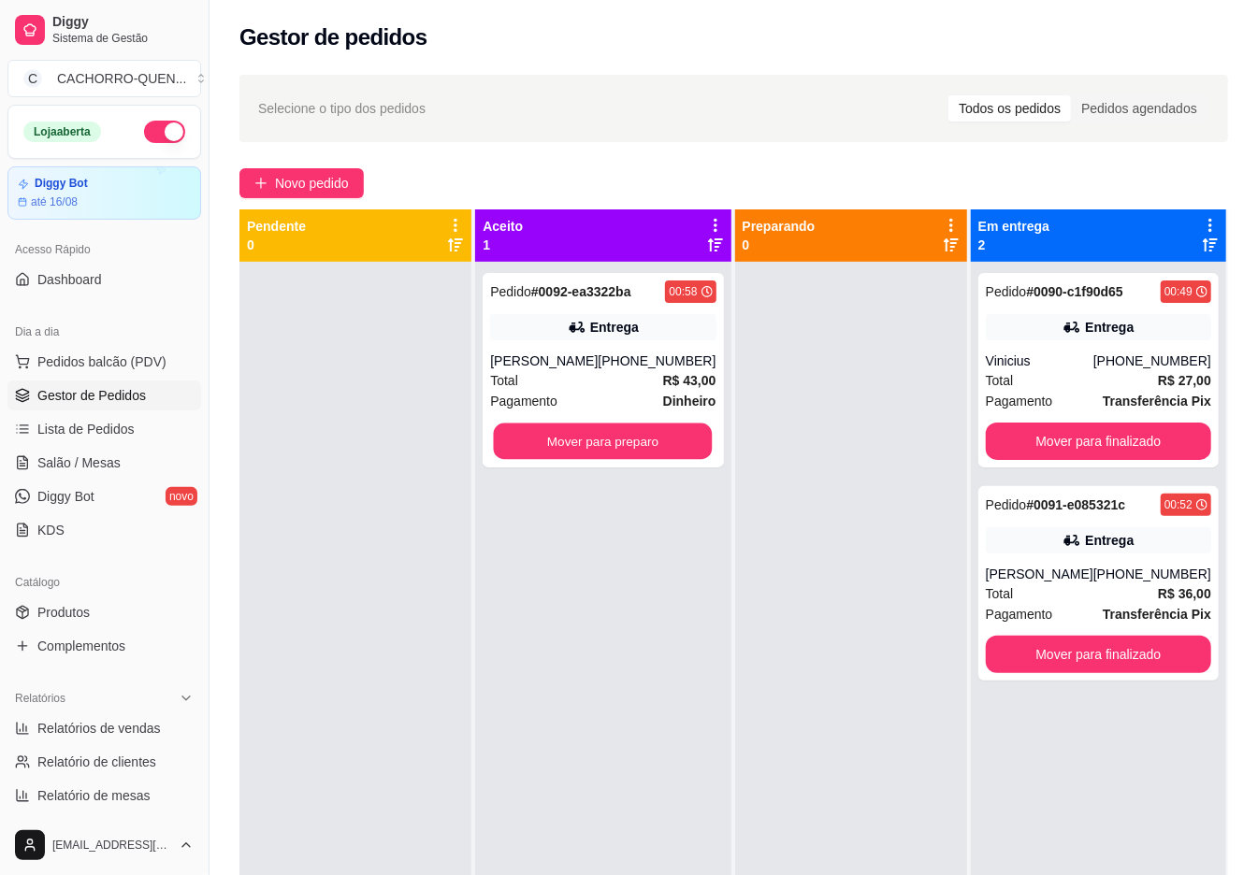
click at [683, 438] on button "Mover para preparo" at bounding box center [603, 442] width 219 height 36
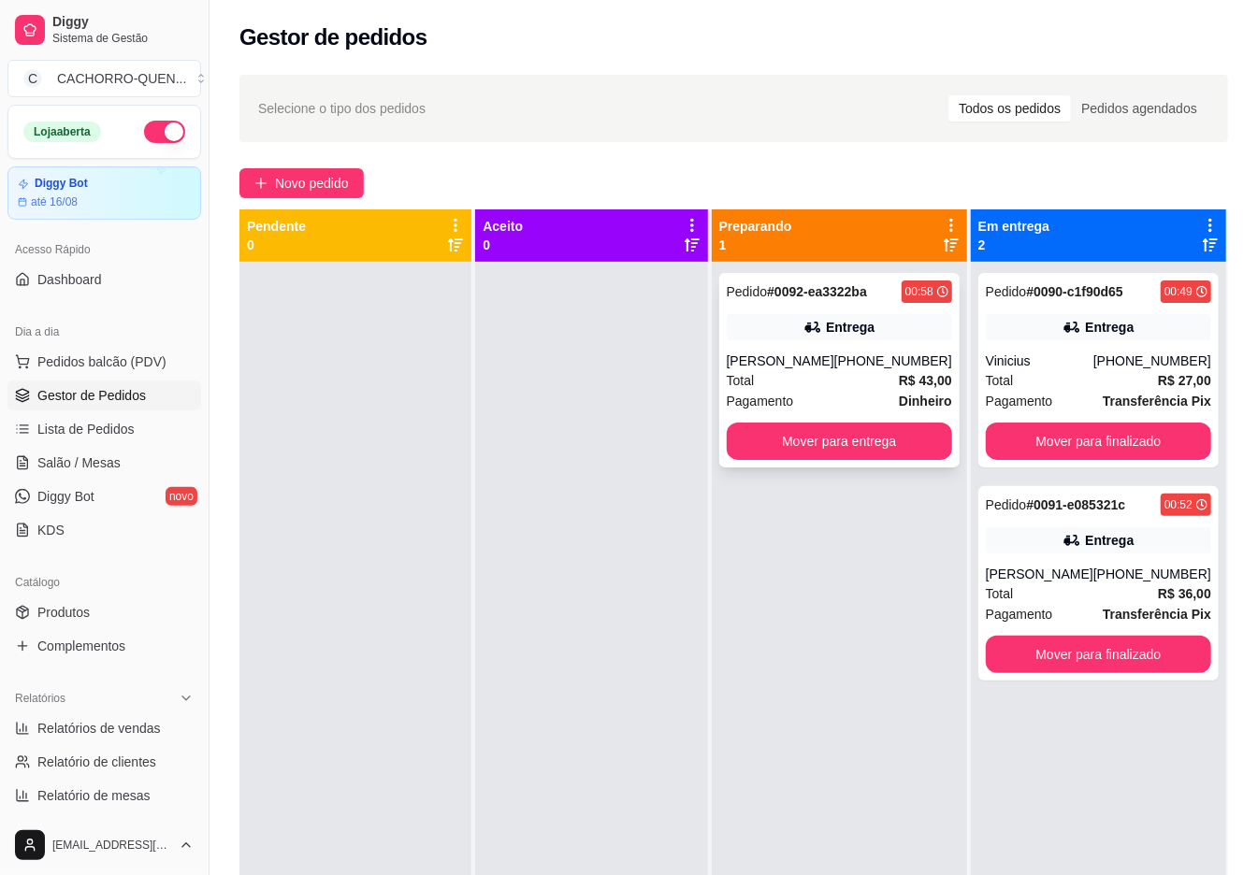
click at [834, 360] on div "[PERSON_NAME]" at bounding box center [781, 361] width 108 height 19
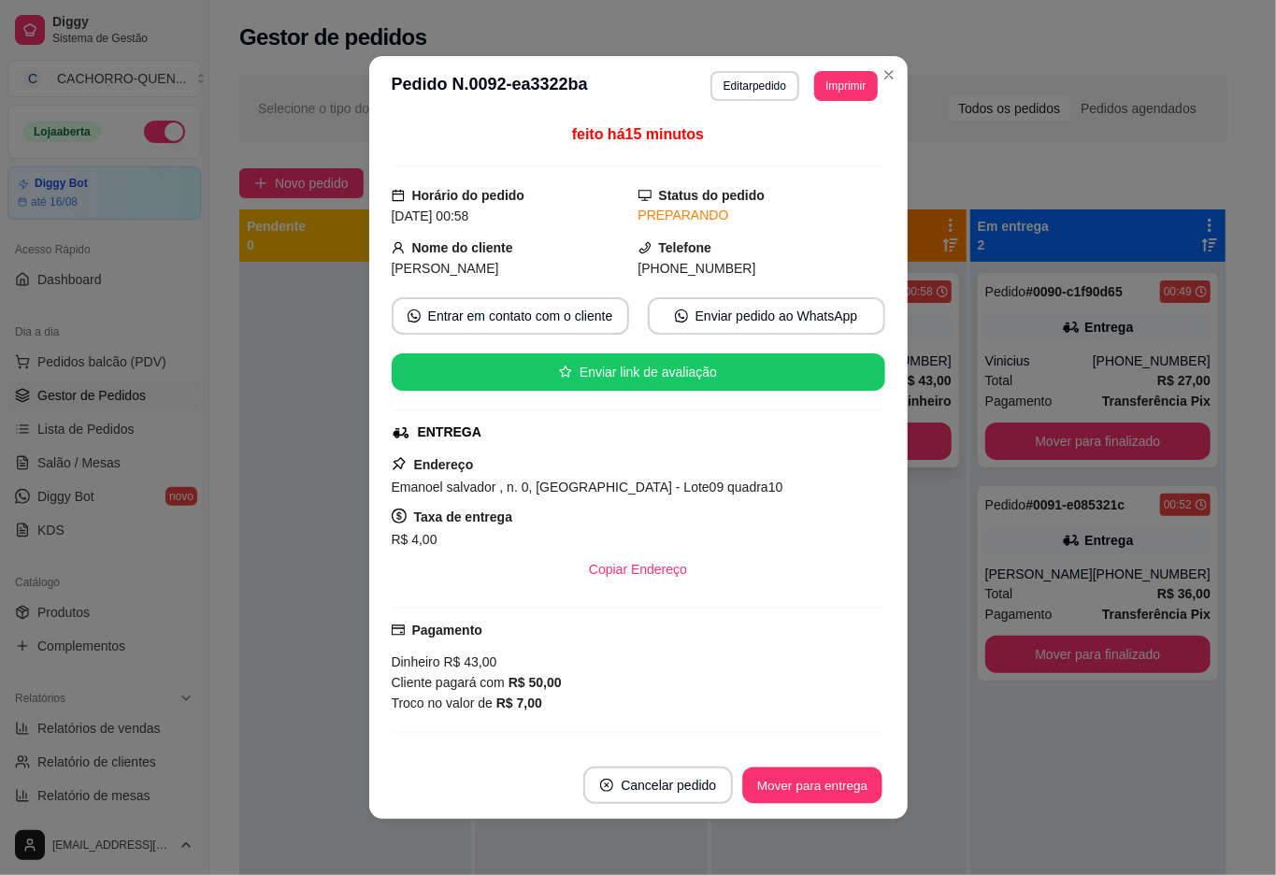
click at [809, 768] on button "Mover para entrega" at bounding box center [813, 786] width 140 height 36
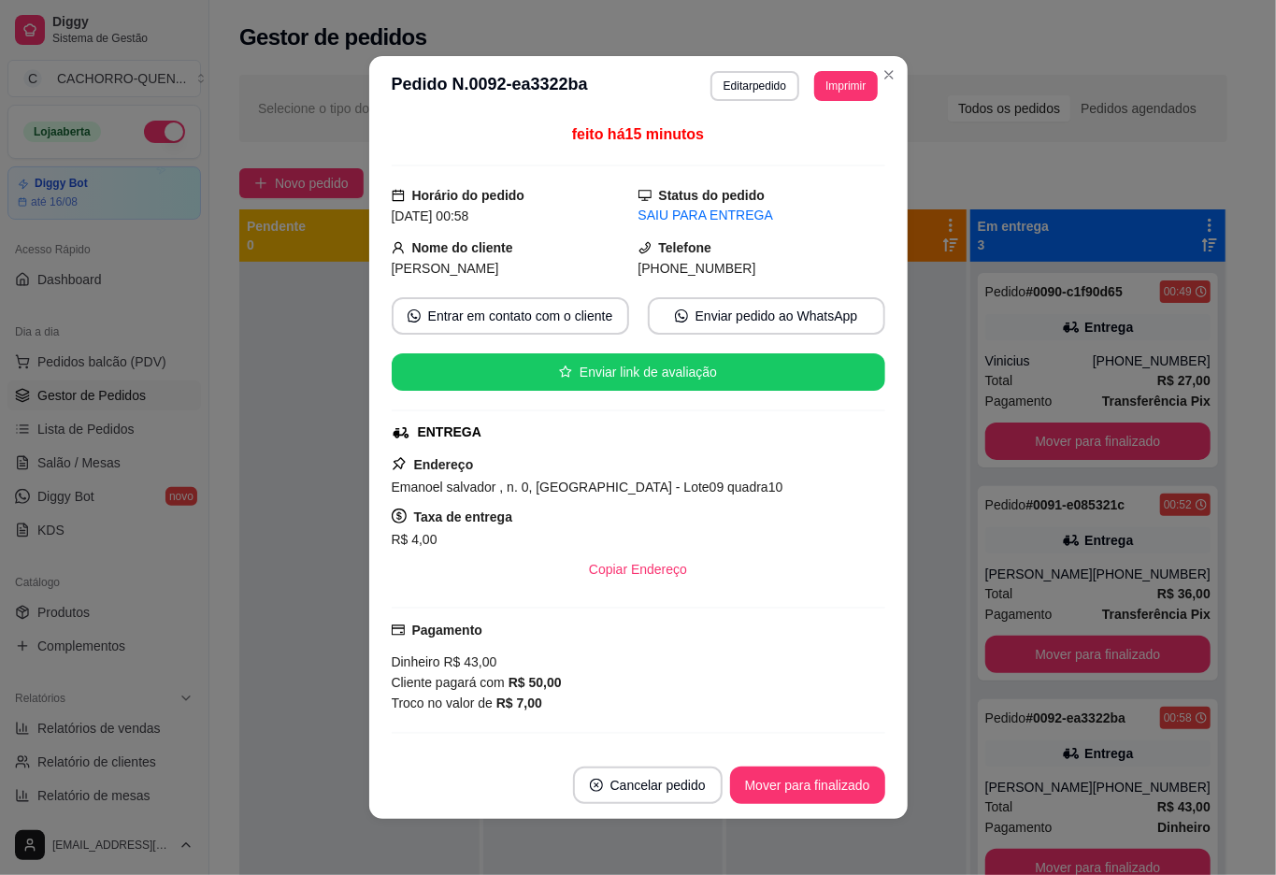
click at [790, 783] on button "Mover para finalizado" at bounding box center [807, 785] width 155 height 37
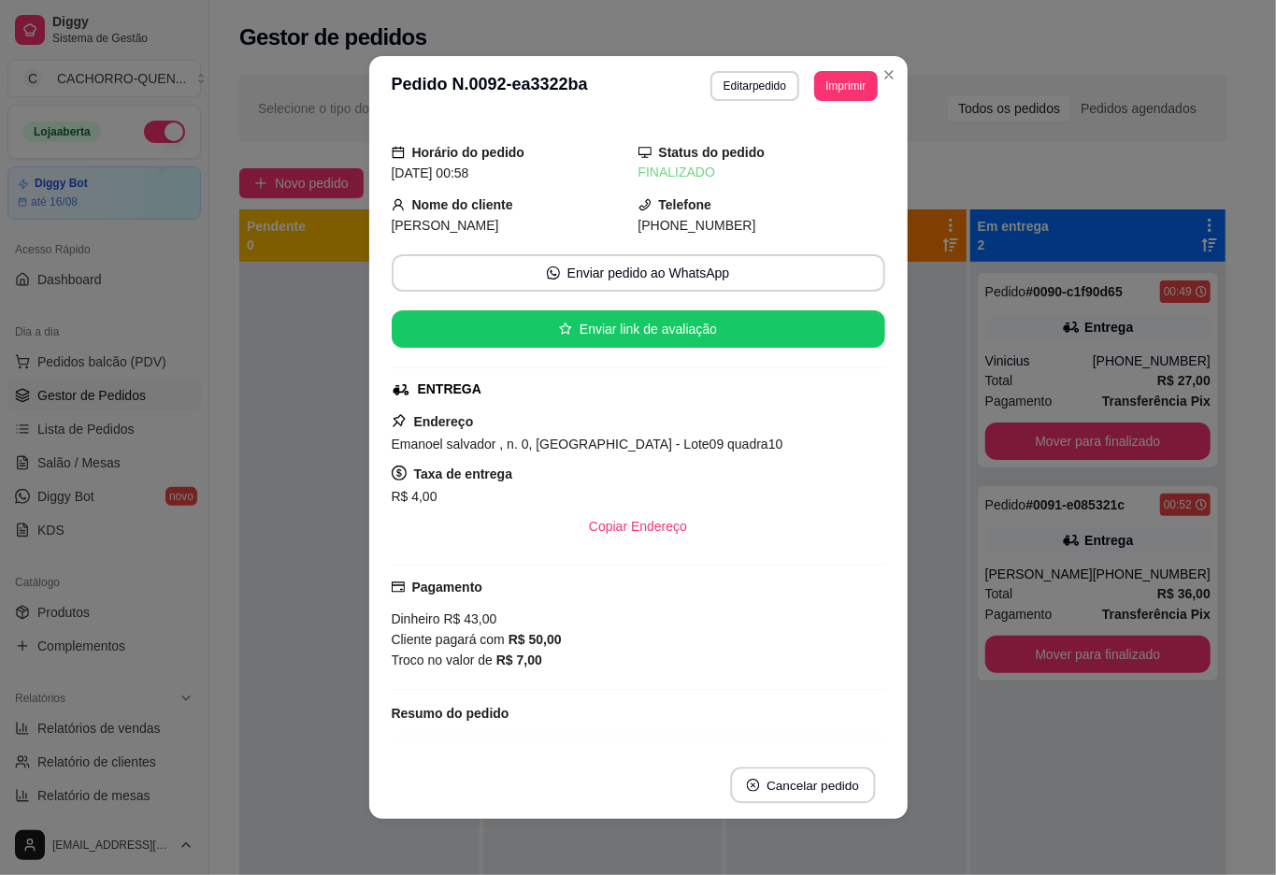
click at [785, 785] on button "Cancelar pedido" at bounding box center [802, 786] width 145 height 36
click at [565, 763] on footer "Cancelar pedido" at bounding box center [638, 785] width 539 height 67
click at [369, 419] on div "Horário do pedido [DATE] 00:58 Status do pedido FINALIZADO Nome do cliente [PER…" at bounding box center [638, 434] width 539 height 636
click at [91, 664] on div "Catálogo Produtos Complementos" at bounding box center [104, 614] width 209 height 108
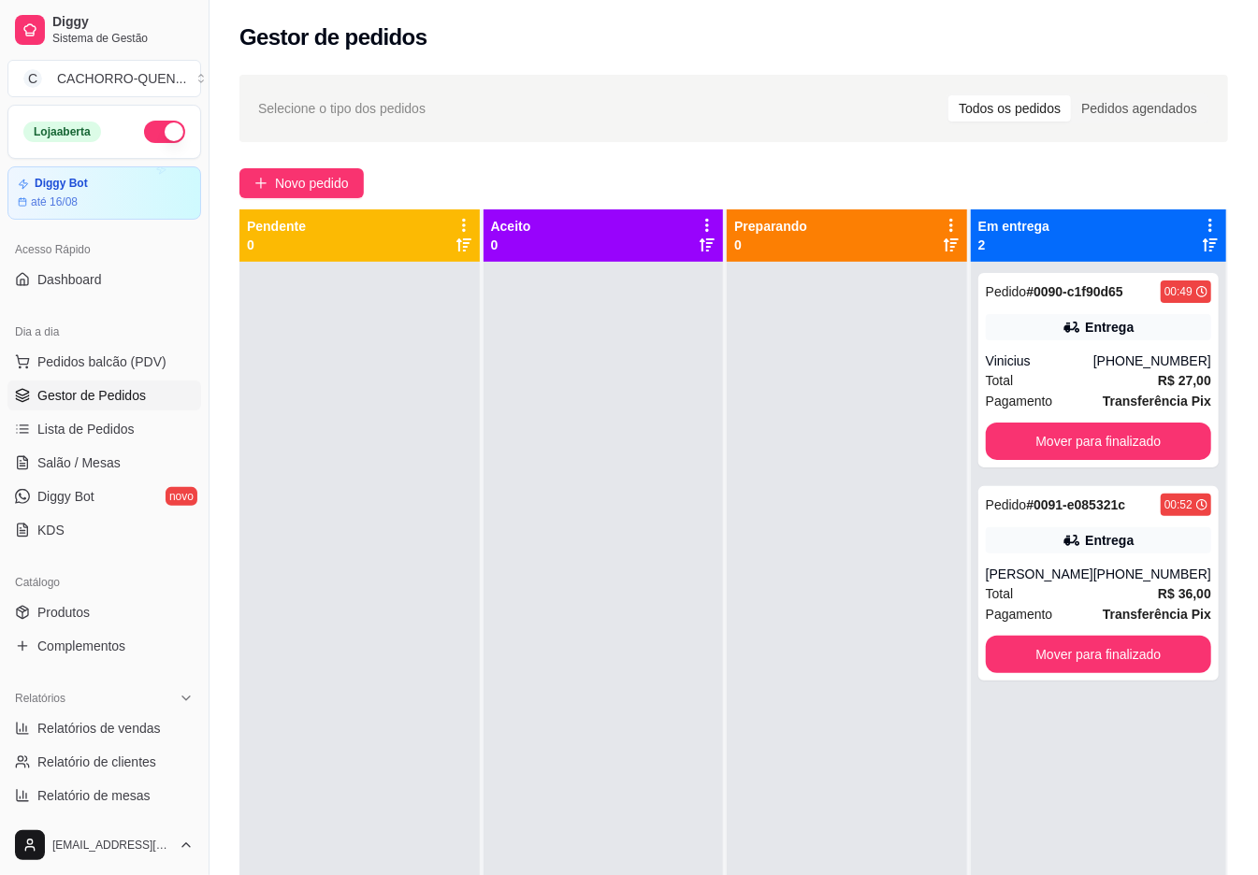
click at [327, 462] on div at bounding box center [359, 699] width 240 height 875
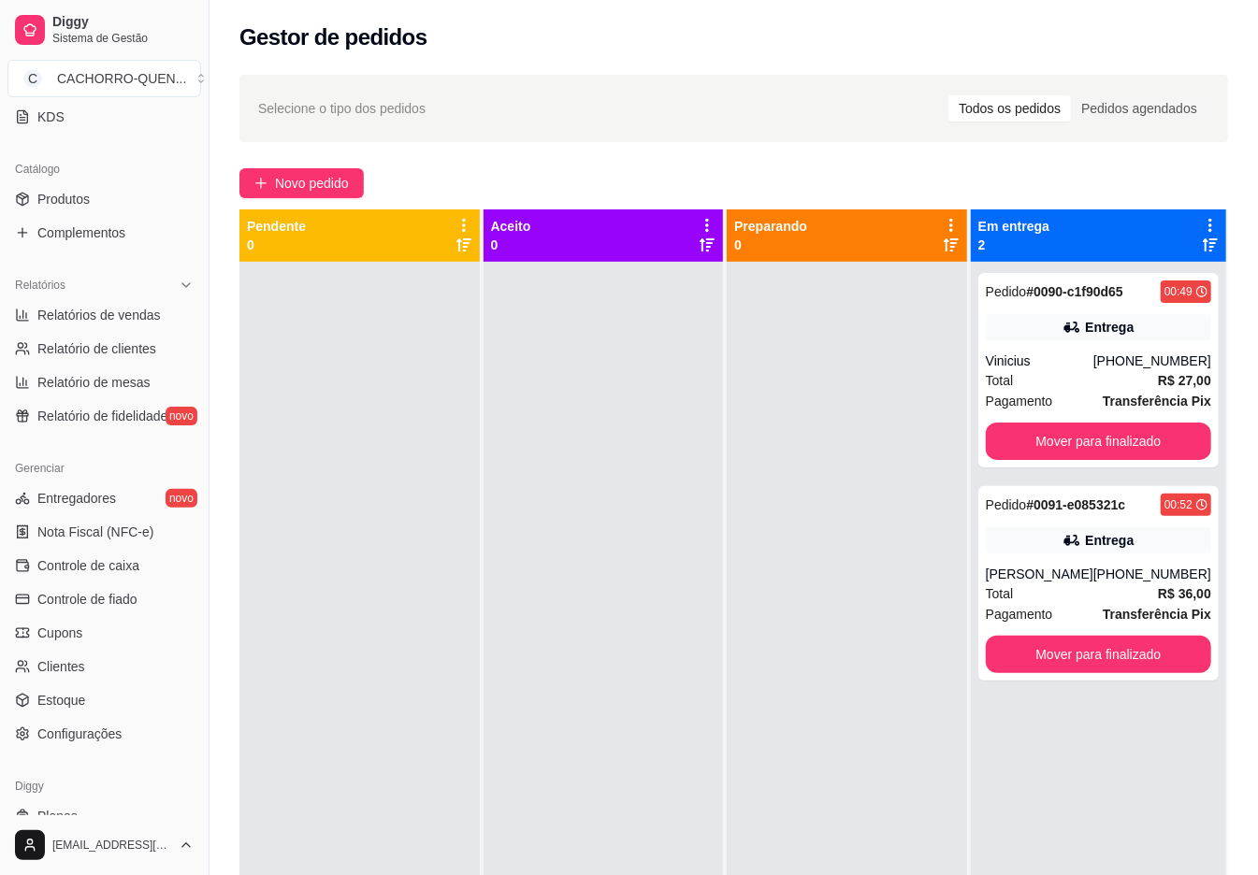
scroll to position [424, 0]
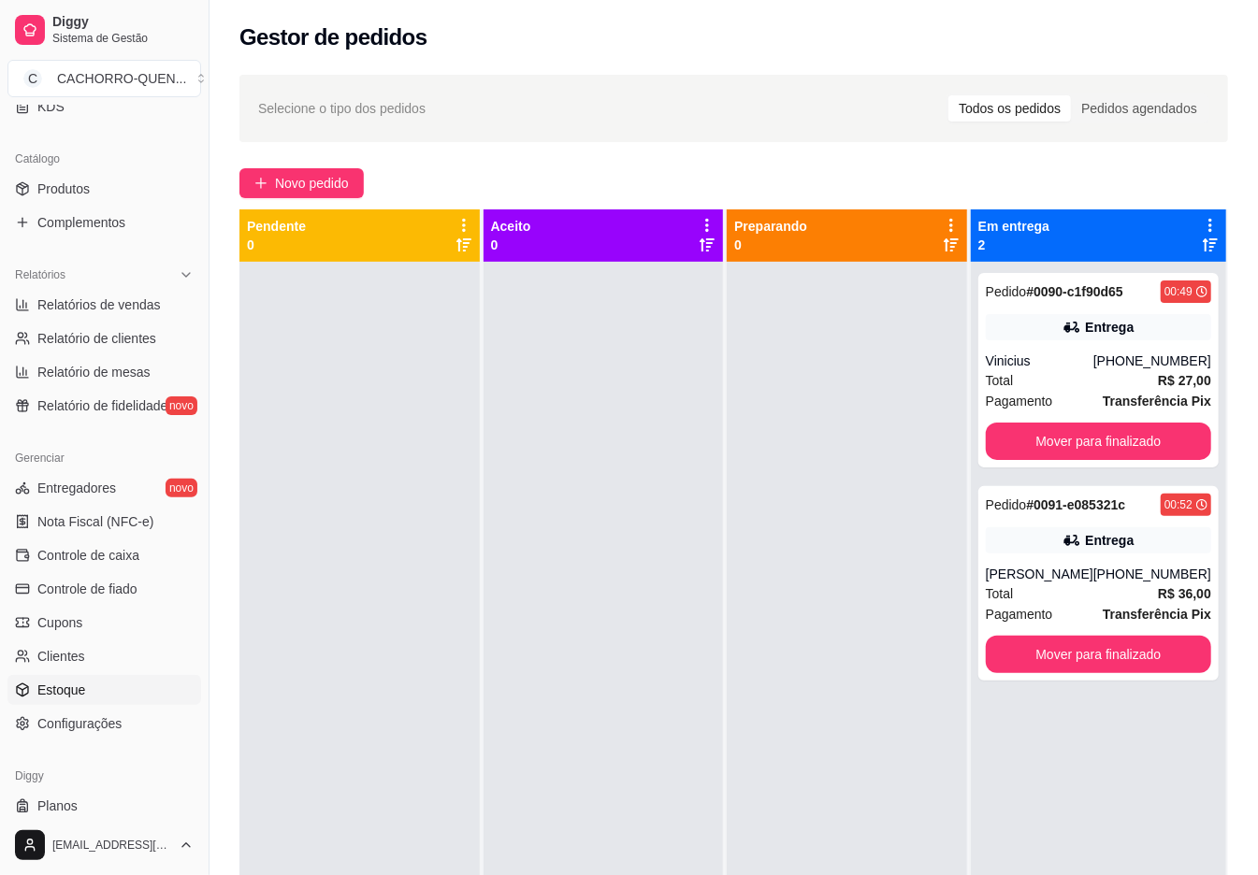
click at [131, 690] on link "Estoque" at bounding box center [104, 690] width 194 height 30
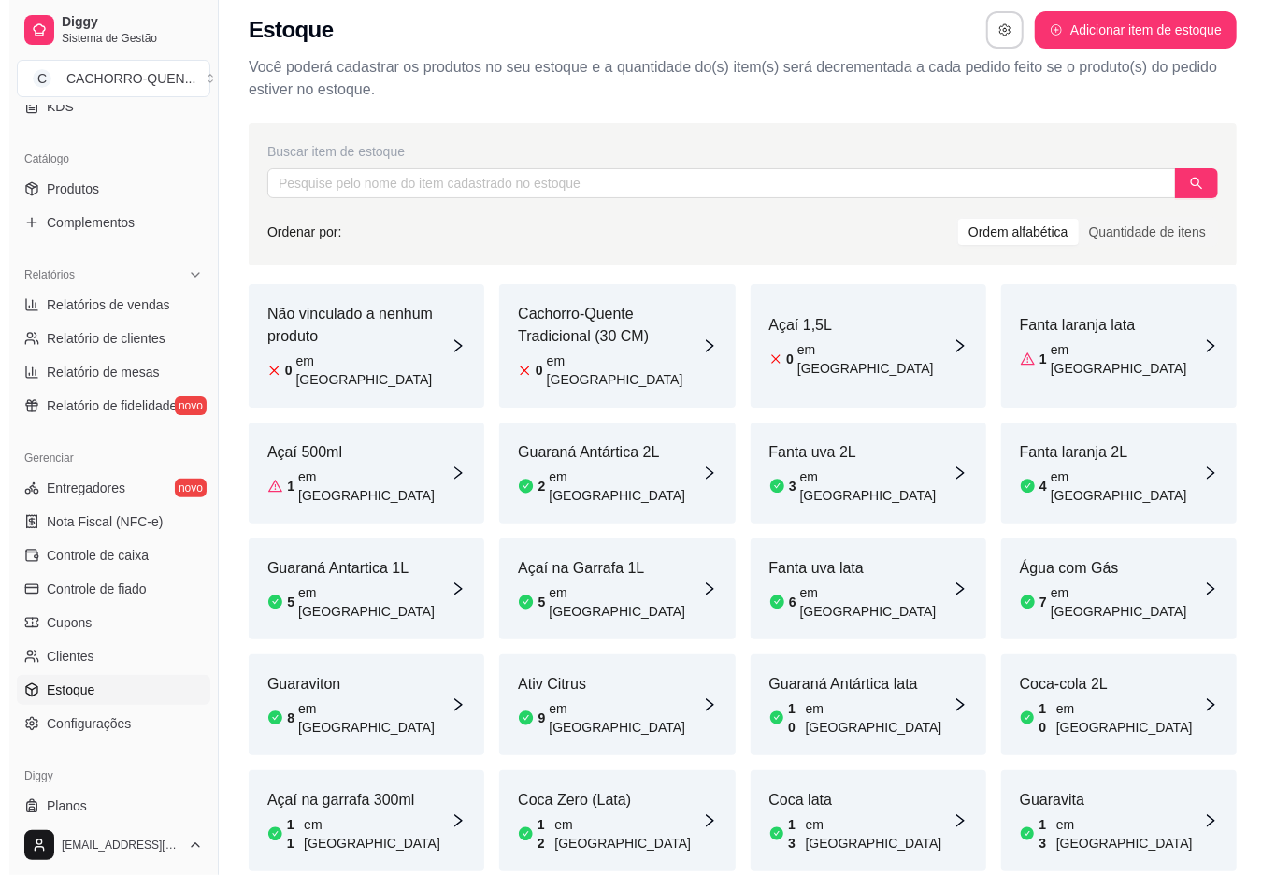
scroll to position [208, 0]
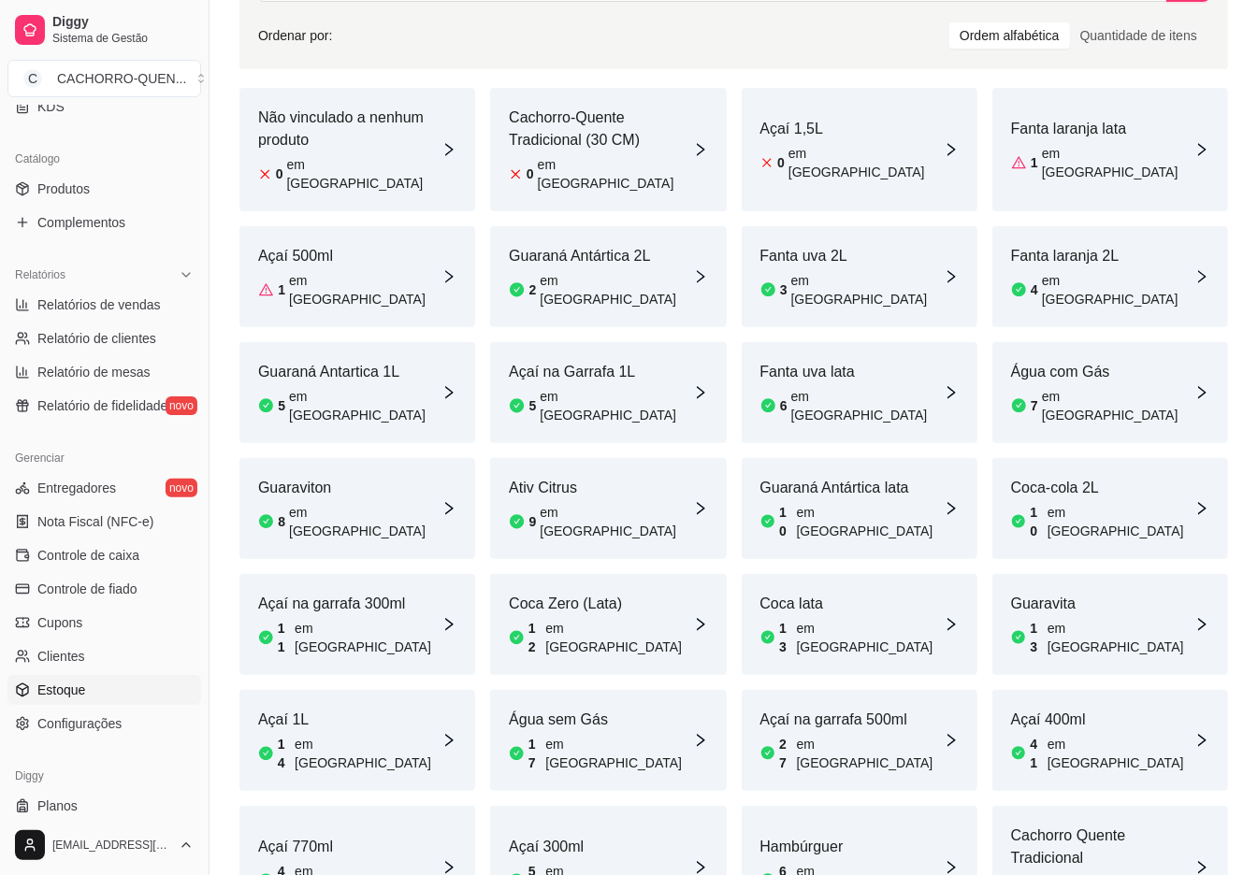
click at [847, 836] on article "Hambúrguer" at bounding box center [851, 847] width 183 height 22
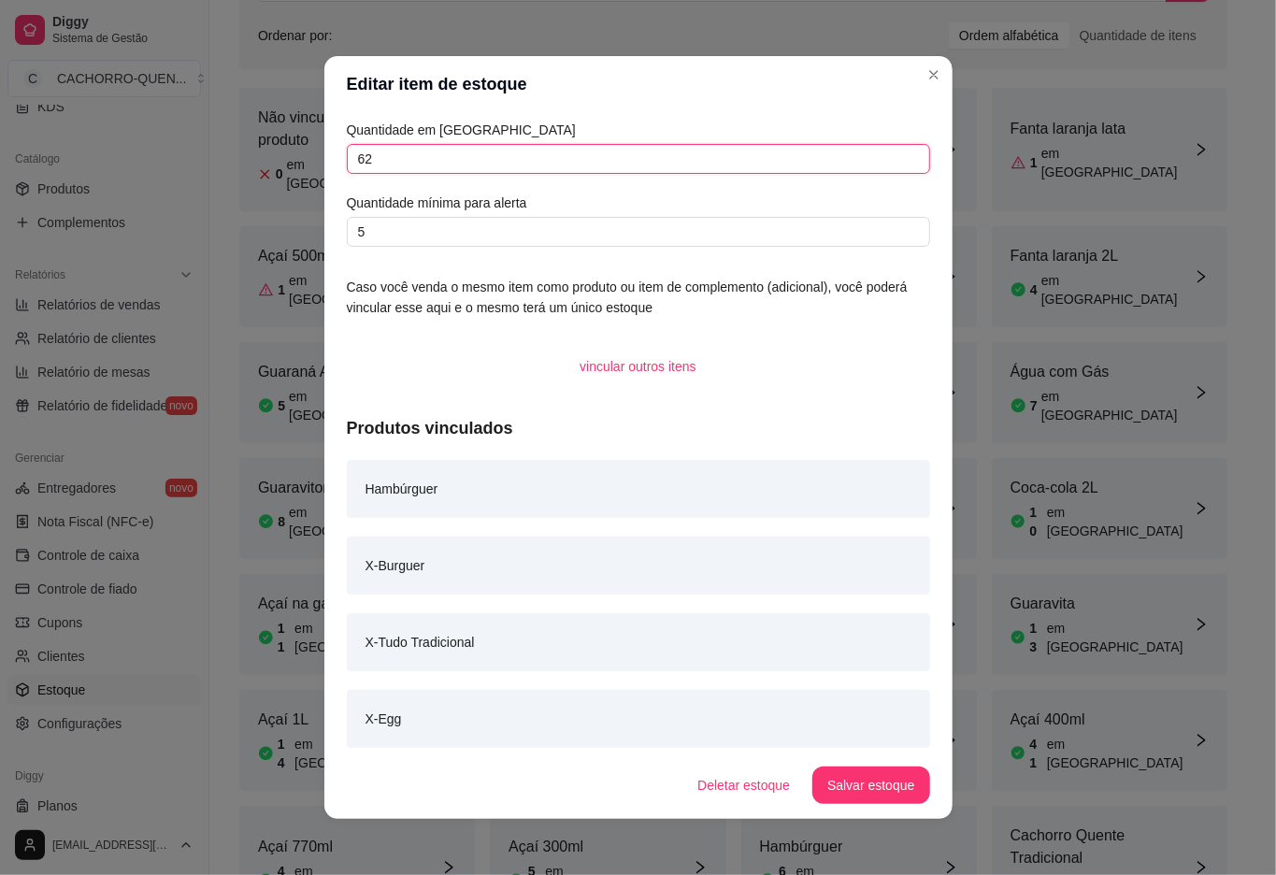
click at [531, 153] on input "62" at bounding box center [638, 159] width 583 height 30
type input "6"
type input "95"
click at [842, 768] on button "Salvar estoque" at bounding box center [871, 785] width 117 height 37
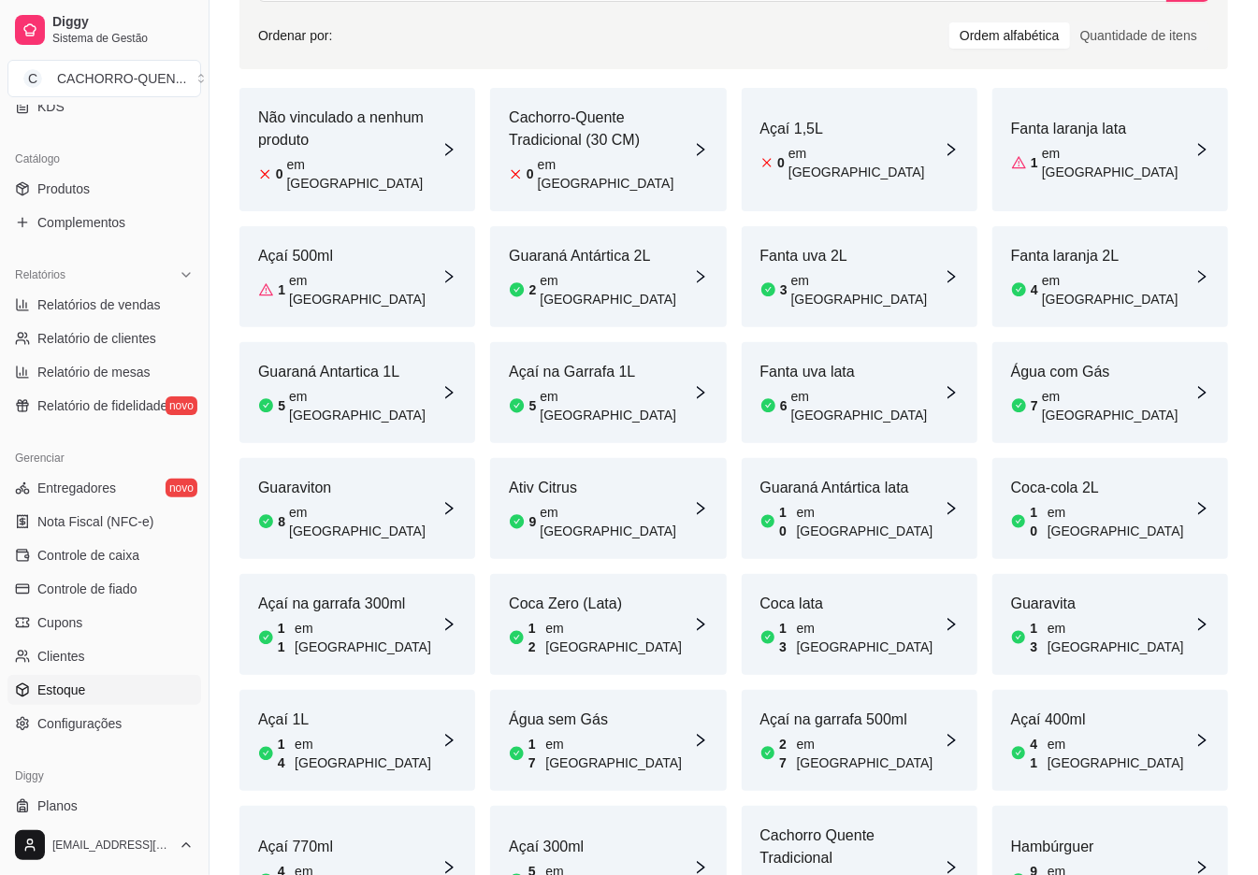
click at [827, 825] on article "Cachorro Quente Tradicional" at bounding box center [851, 847] width 183 height 45
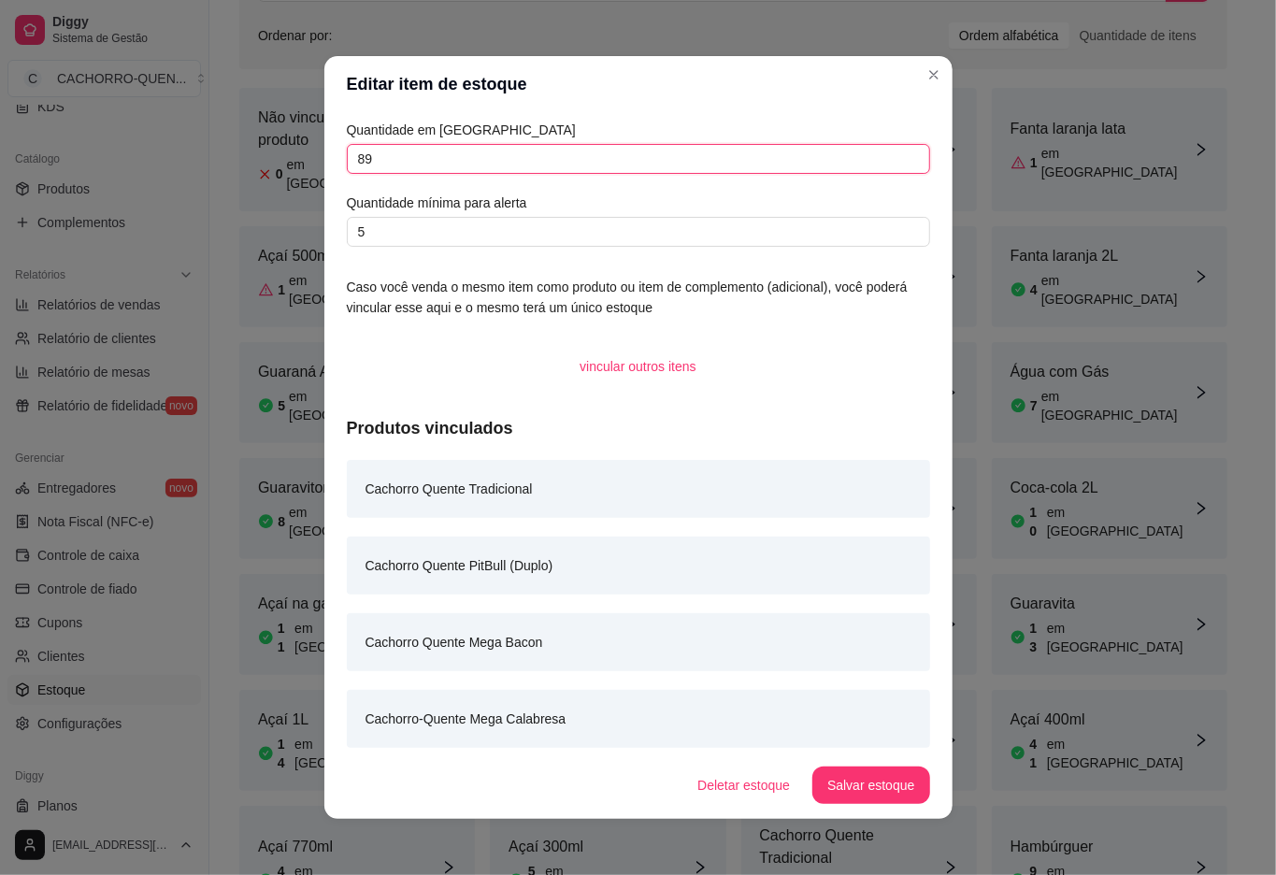
click at [570, 157] on input "89" at bounding box center [638, 159] width 583 height 30
type input "87"
click at [853, 791] on button "Salvar estoque" at bounding box center [871, 785] width 117 height 37
click at [139, 218] on link "Complementos" at bounding box center [104, 223] width 194 height 30
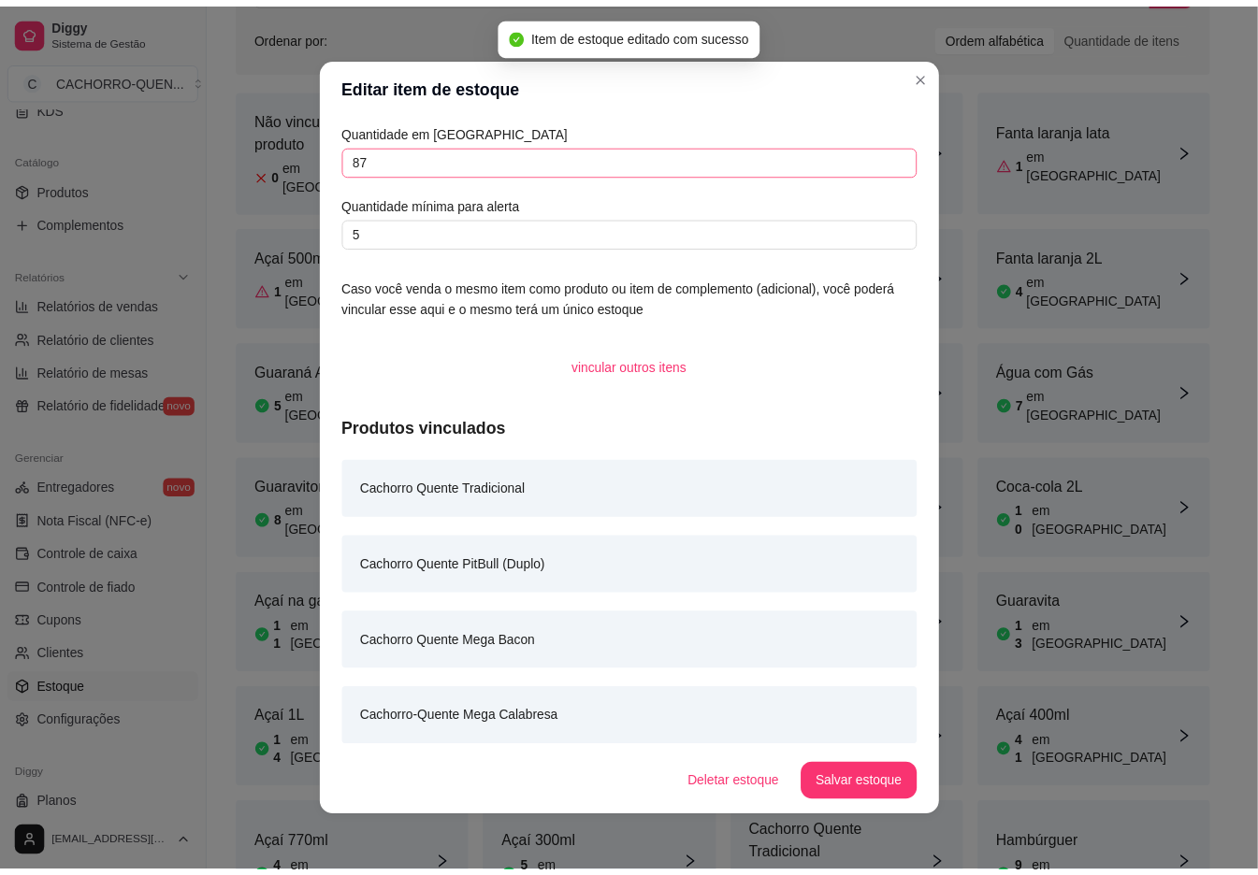
scroll to position [185, 0]
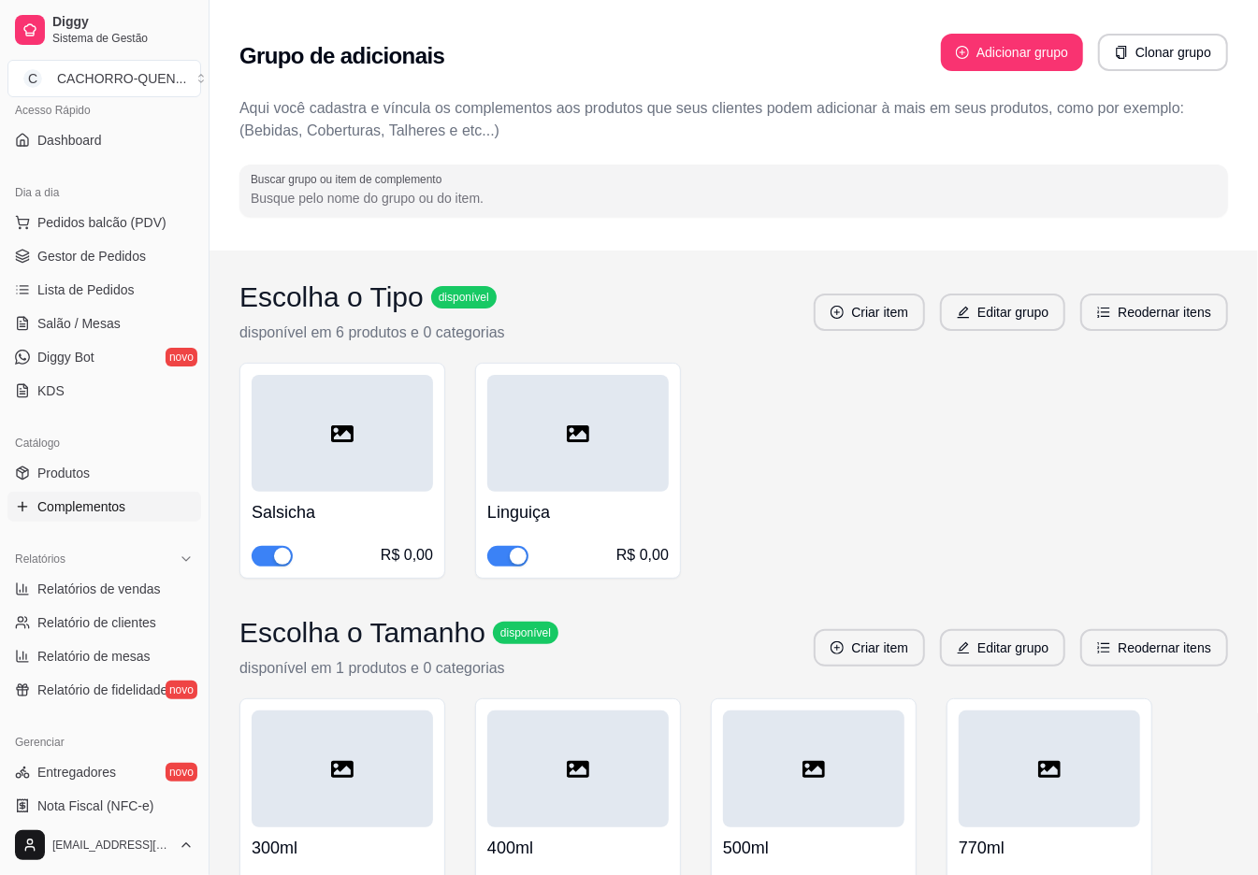
scroll to position [147, 0]
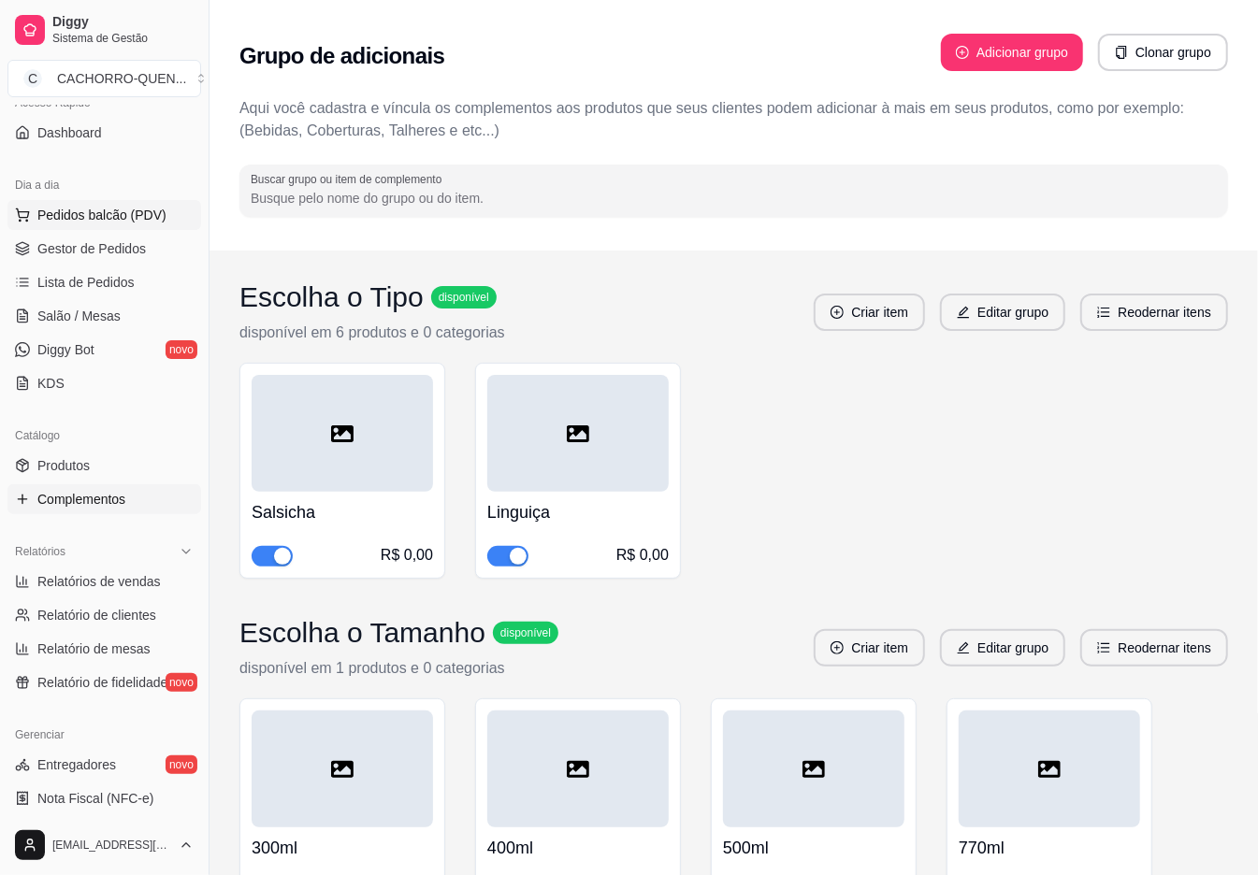
click at [112, 213] on span "Pedidos balcão (PDV)" at bounding box center [101, 215] width 129 height 19
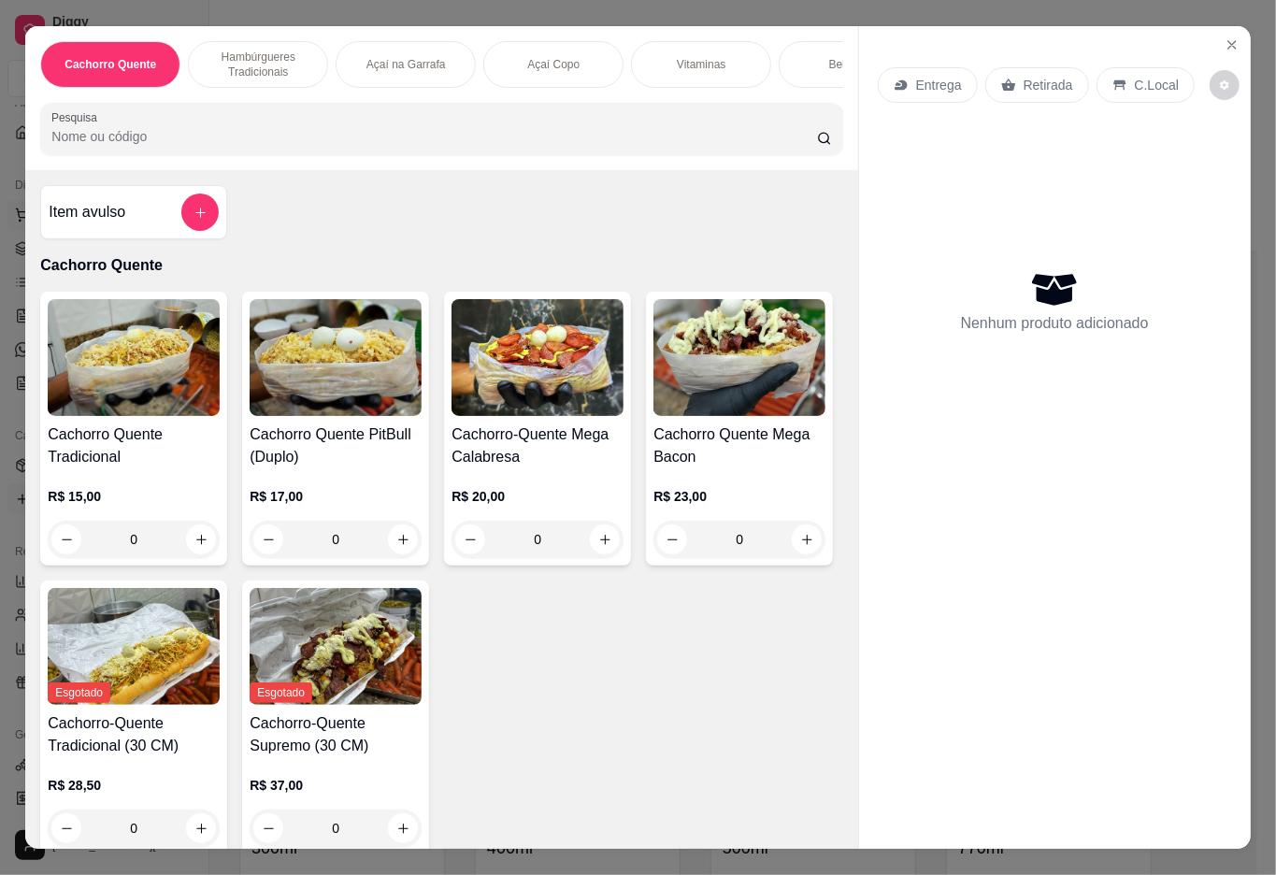
click at [1229, 41] on icon "Close" at bounding box center [1232, 44] width 7 height 7
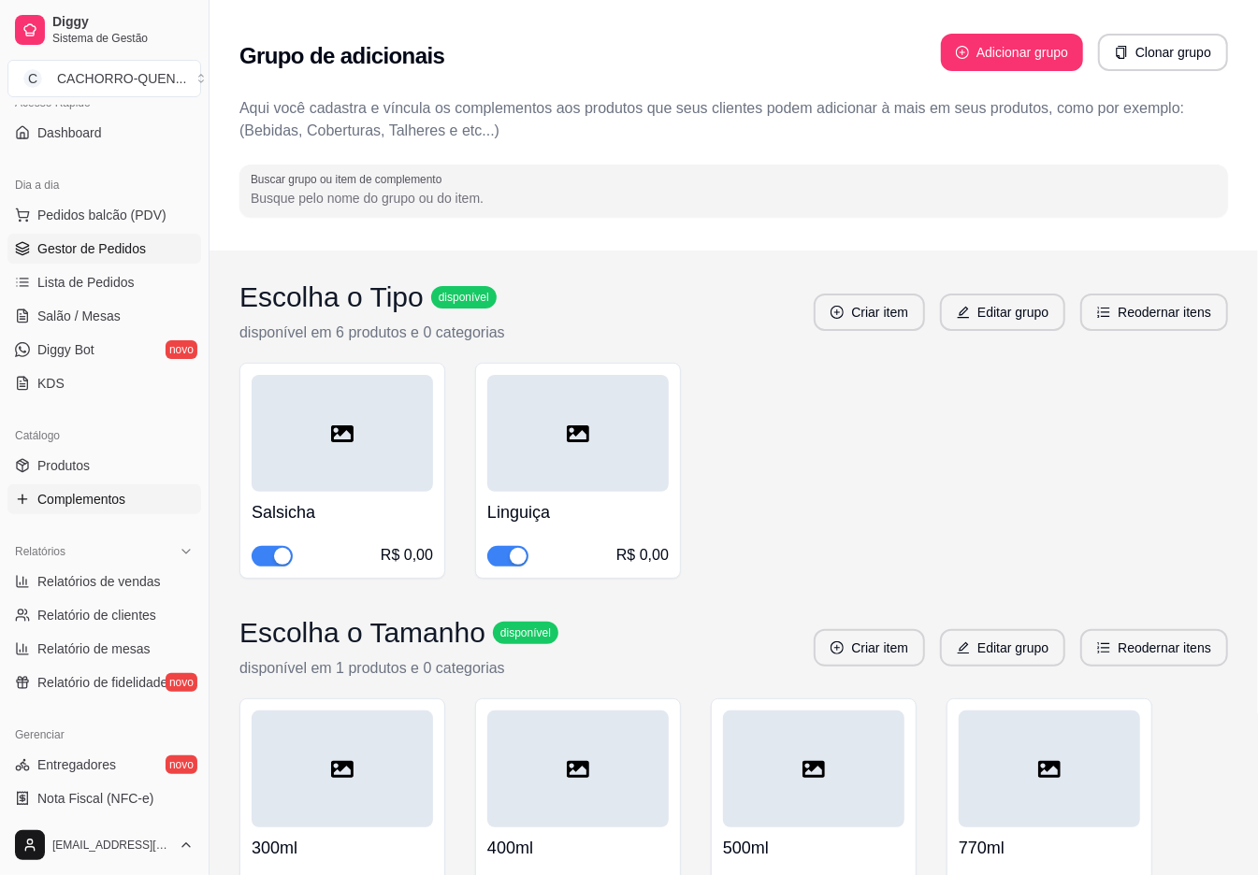
click at [131, 252] on span "Gestor de Pedidos" at bounding box center [91, 248] width 108 height 19
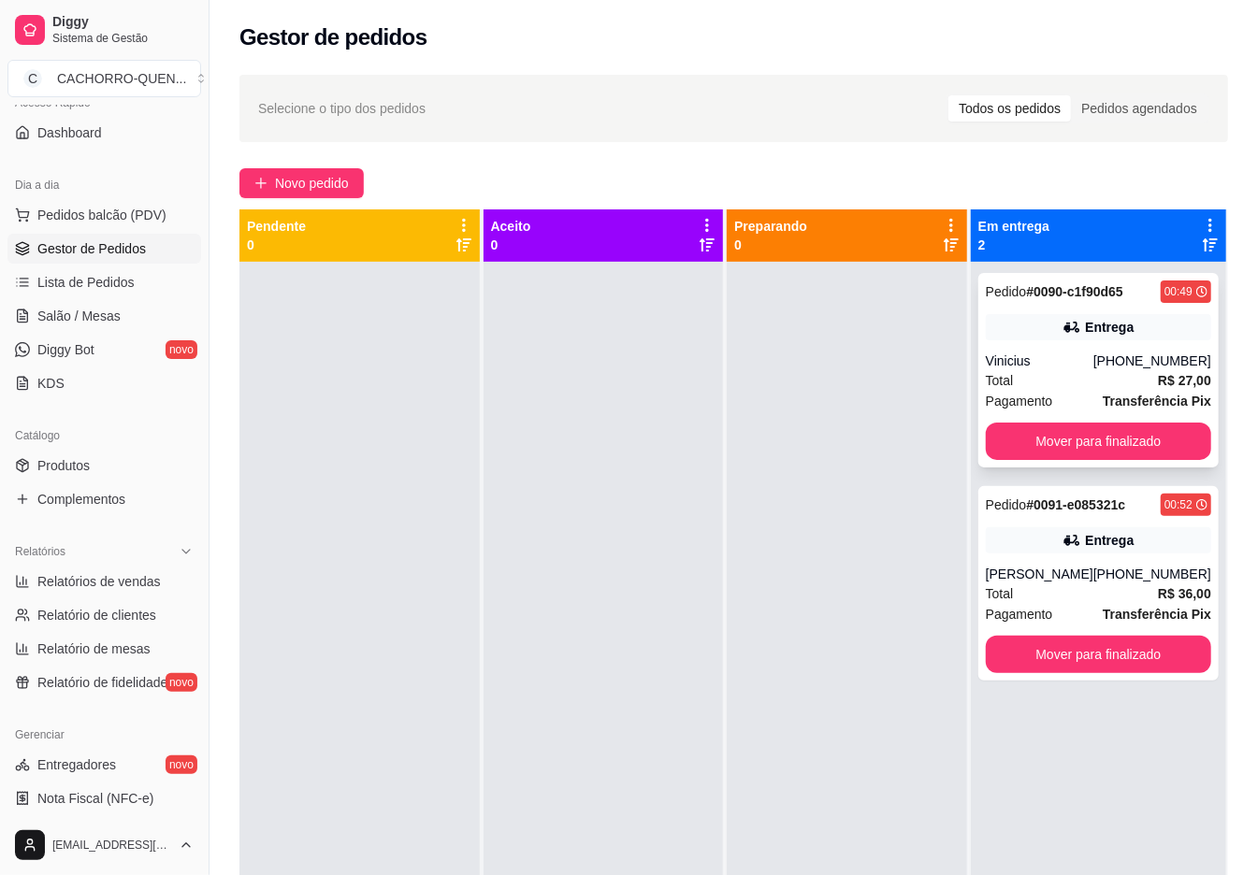
click at [1094, 350] on div "Pedido # 0090-c1f90d65 00:49 Entrega Vinicius [PHONE_NUMBER] Total R$ 27,00 Pag…" at bounding box center [1098, 370] width 240 height 194
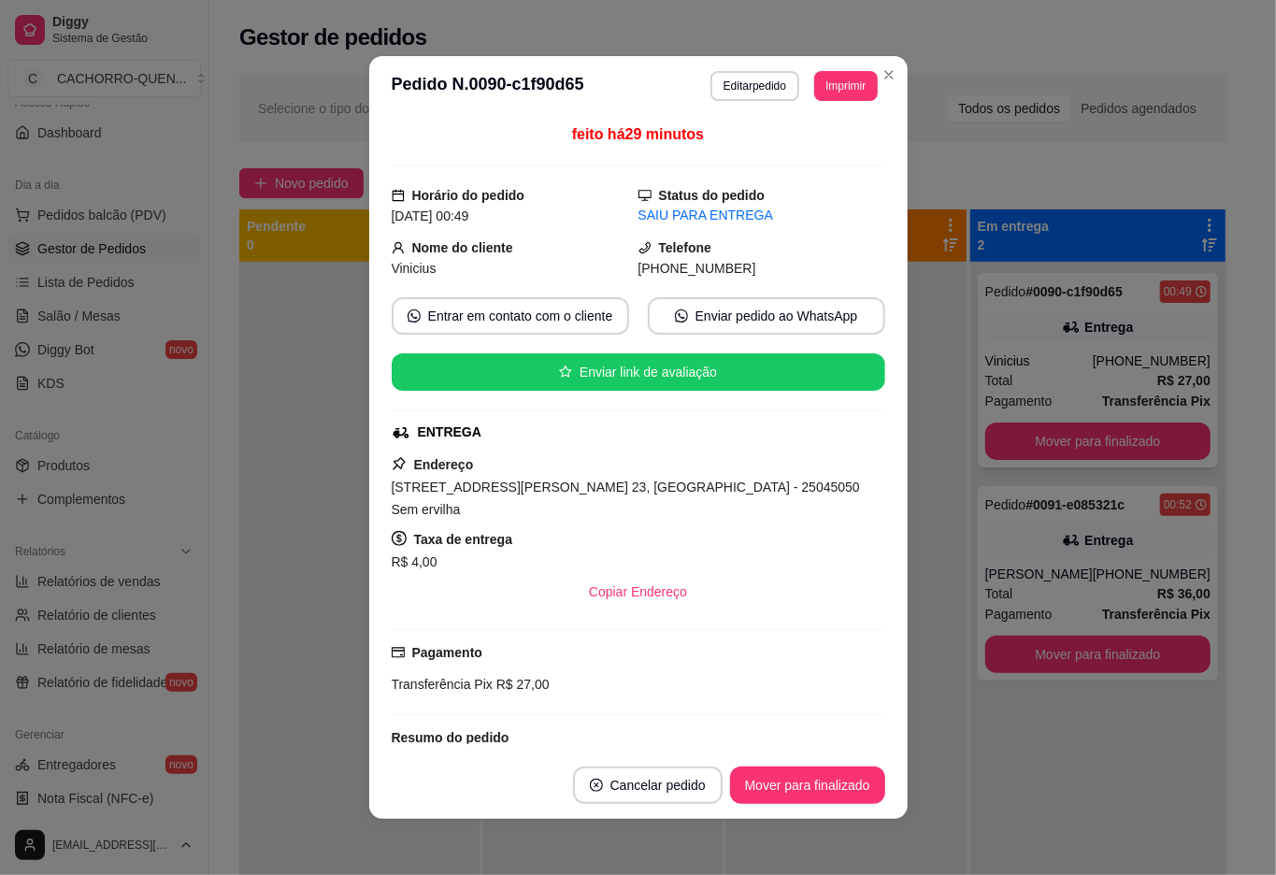
click at [308, 546] on div at bounding box center [359, 699] width 240 height 875
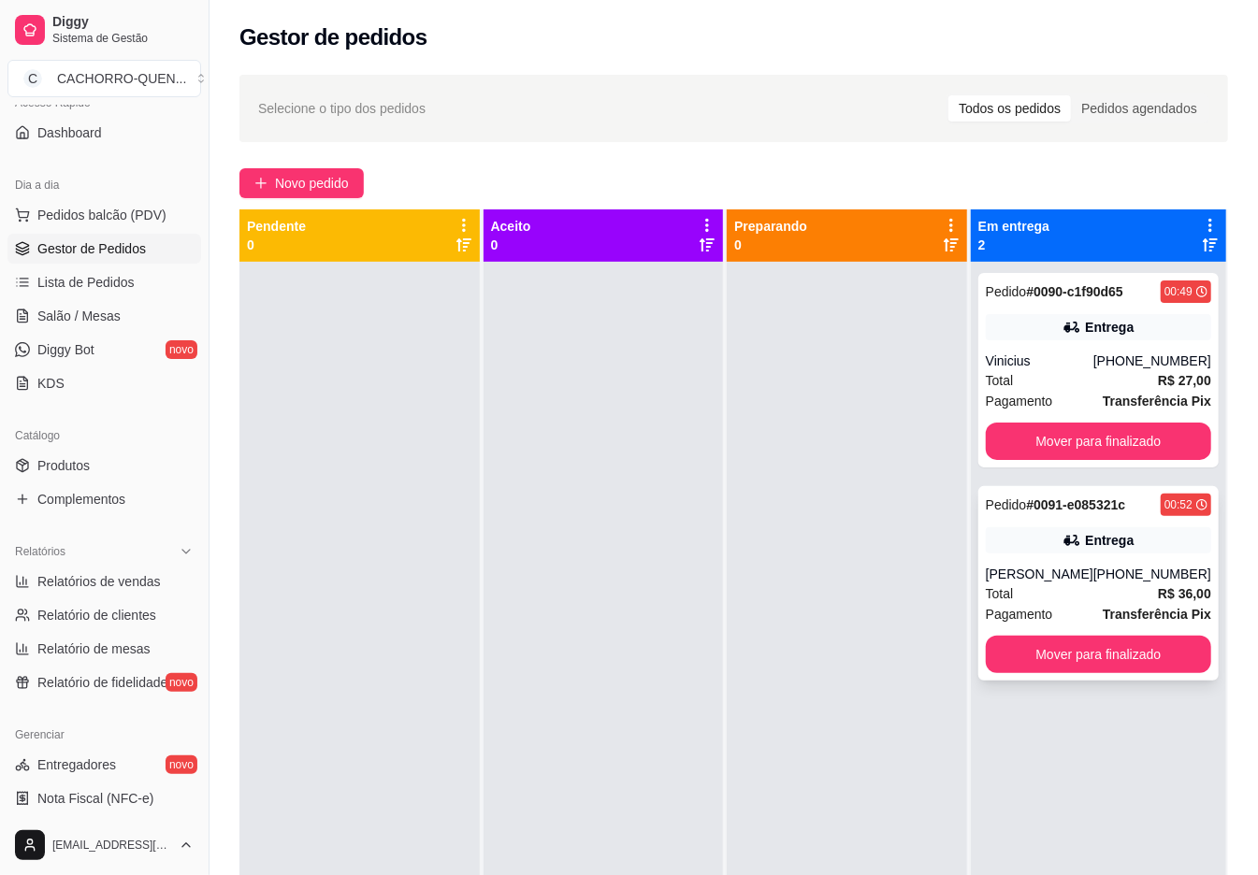
click at [1100, 558] on div "Pedido # 0091-e085321c 00:52 Entrega Kelly [PHONE_NUMBER] Total R$ 36,00 Pagame…" at bounding box center [1098, 583] width 240 height 194
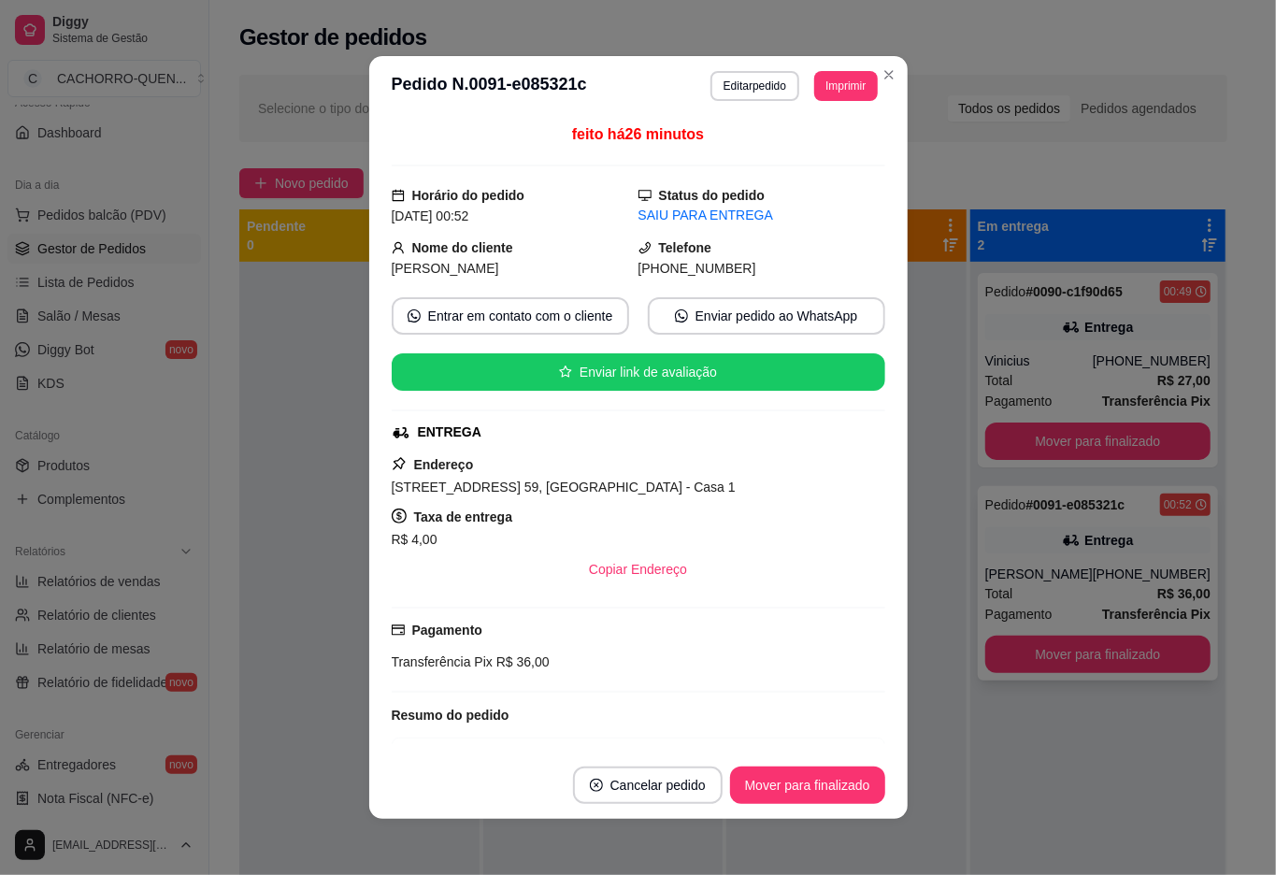
click at [263, 475] on div at bounding box center [359, 699] width 240 height 875
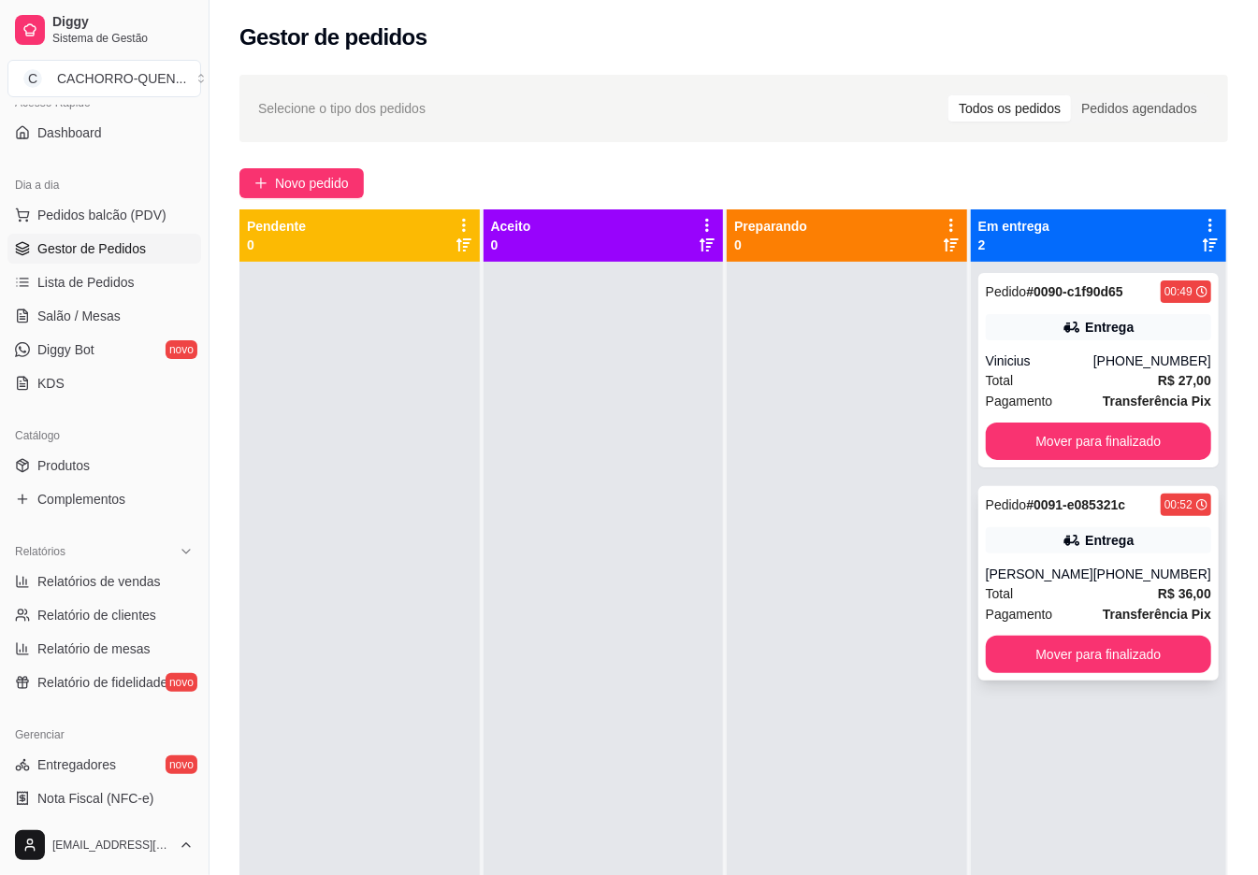
click at [1104, 656] on button "Mover para finalizado" at bounding box center [1098, 654] width 225 height 37
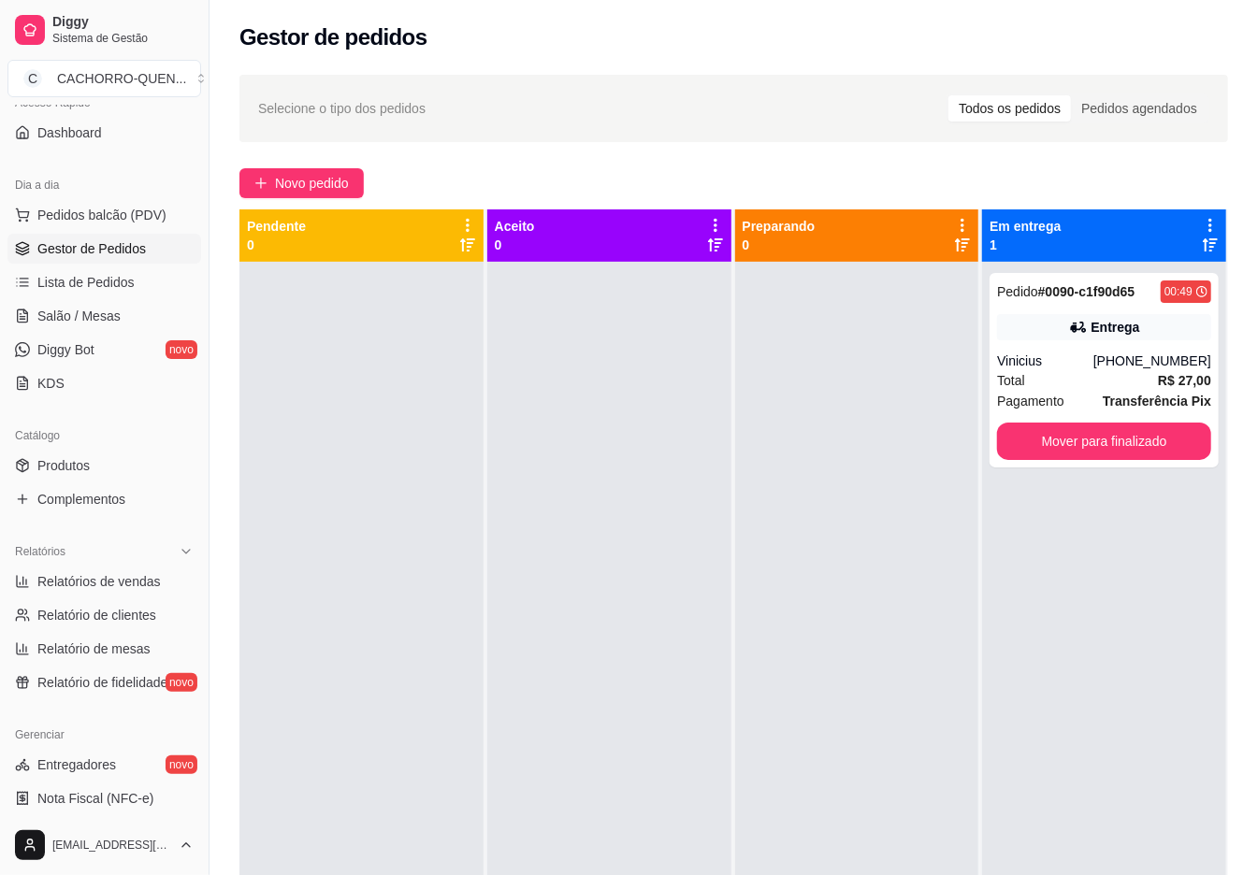
click at [1104, 439] on button "Mover para finalizado" at bounding box center [1104, 441] width 214 height 37
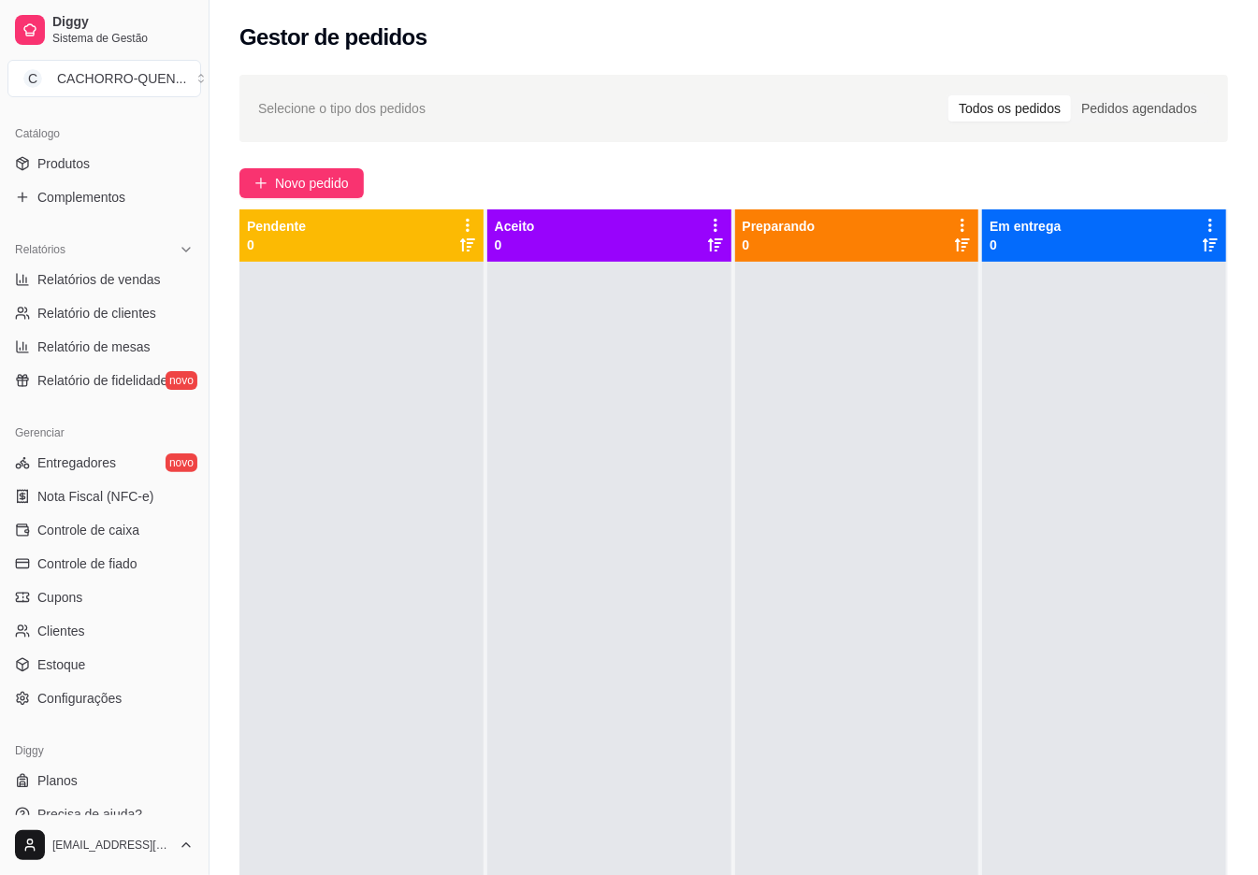
scroll to position [453, 0]
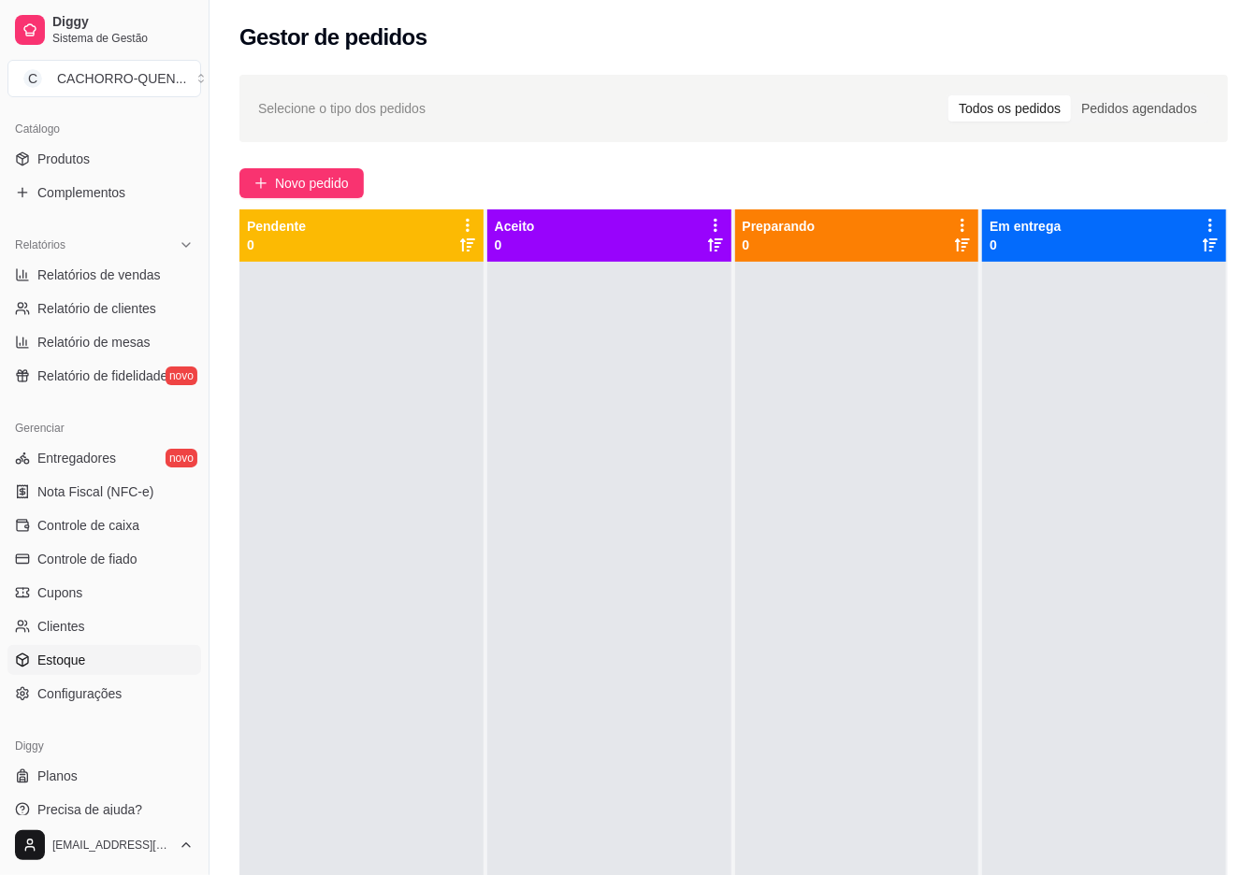
click at [125, 667] on link "Estoque" at bounding box center [104, 660] width 194 height 30
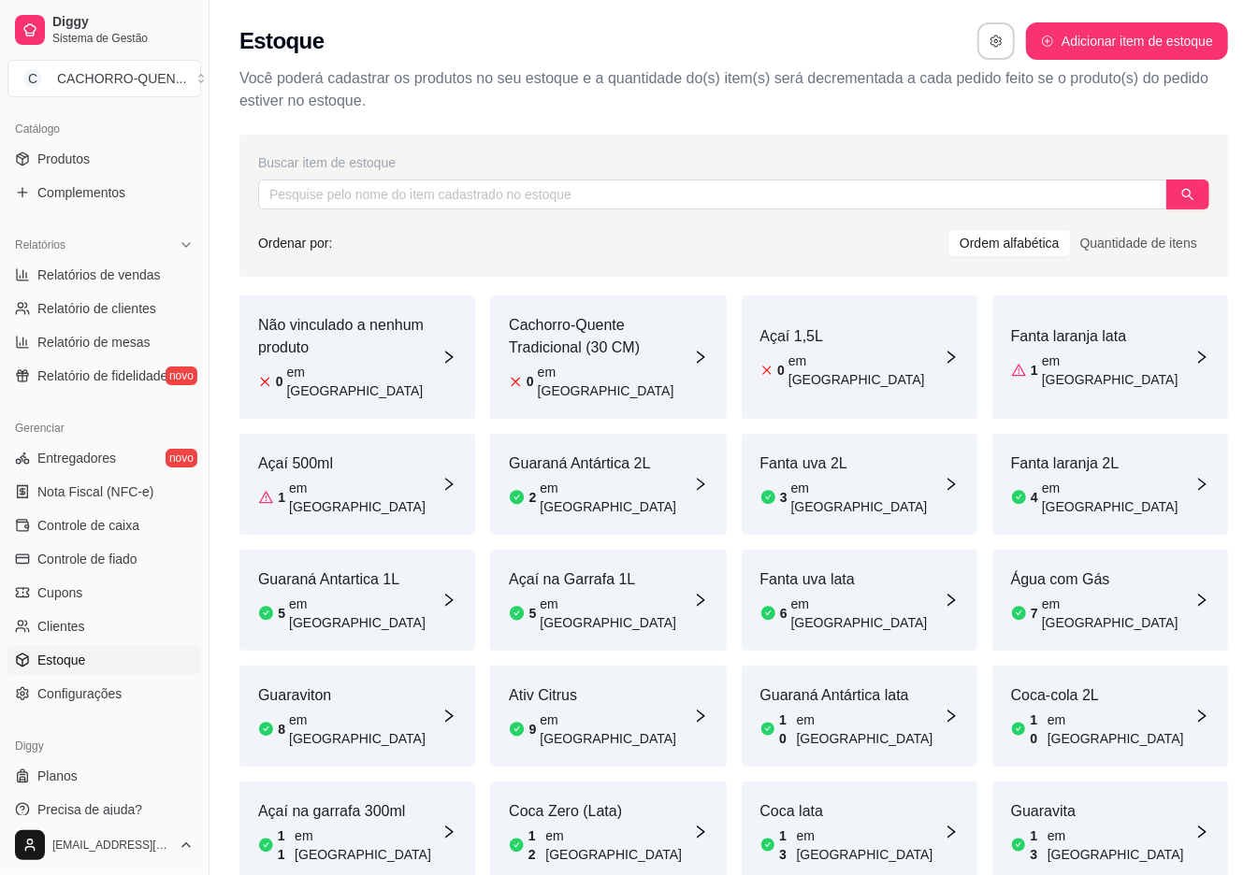
click at [827, 800] on article "Coca lata" at bounding box center [851, 811] width 183 height 22
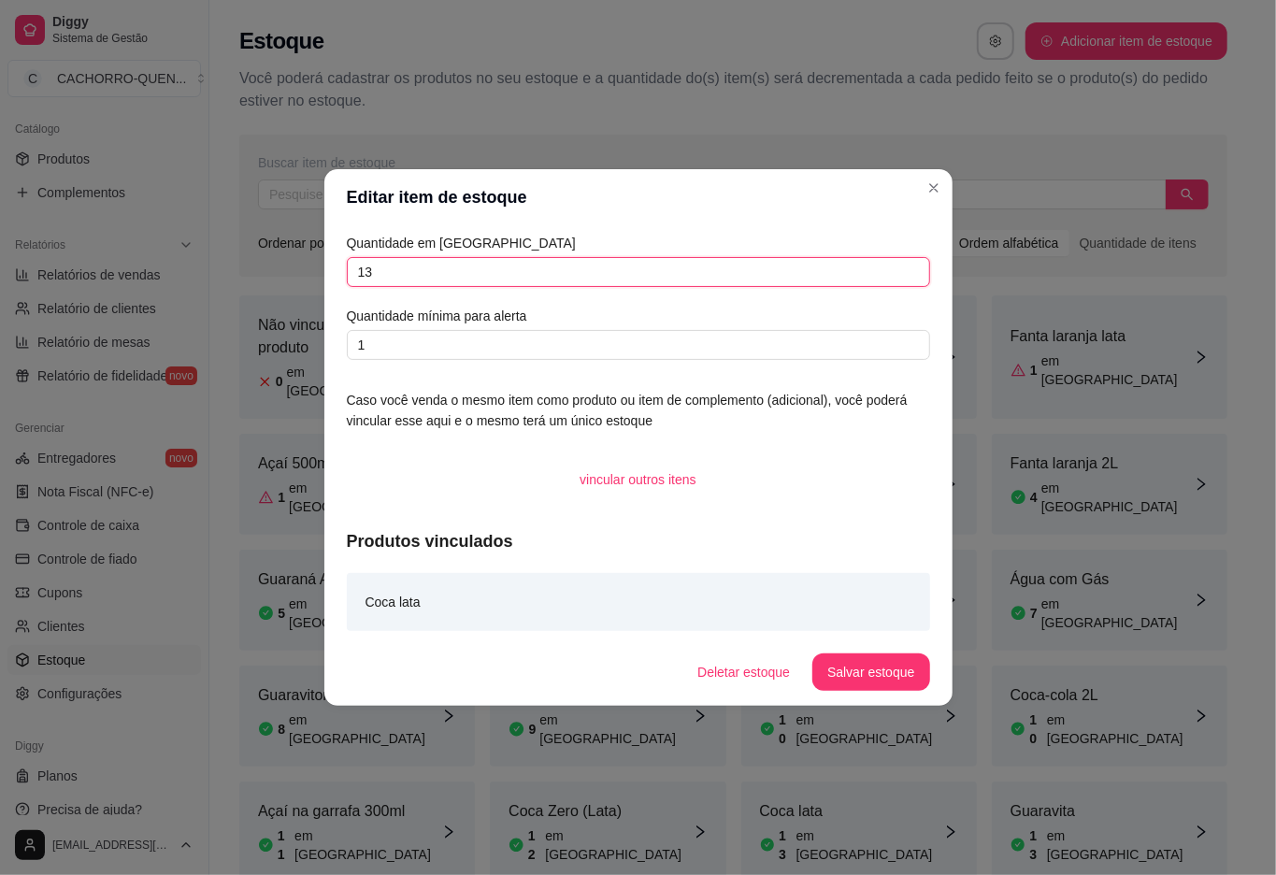
click at [501, 279] on input "13" at bounding box center [638, 272] width 583 height 30
type input "12"
click at [851, 673] on button "Salvar estoque" at bounding box center [871, 673] width 114 height 36
click at [281, 173] on div "Buscar item de estoque Ordenar por: Ordem alfabética Quantidade de itens" at bounding box center [733, 206] width 988 height 142
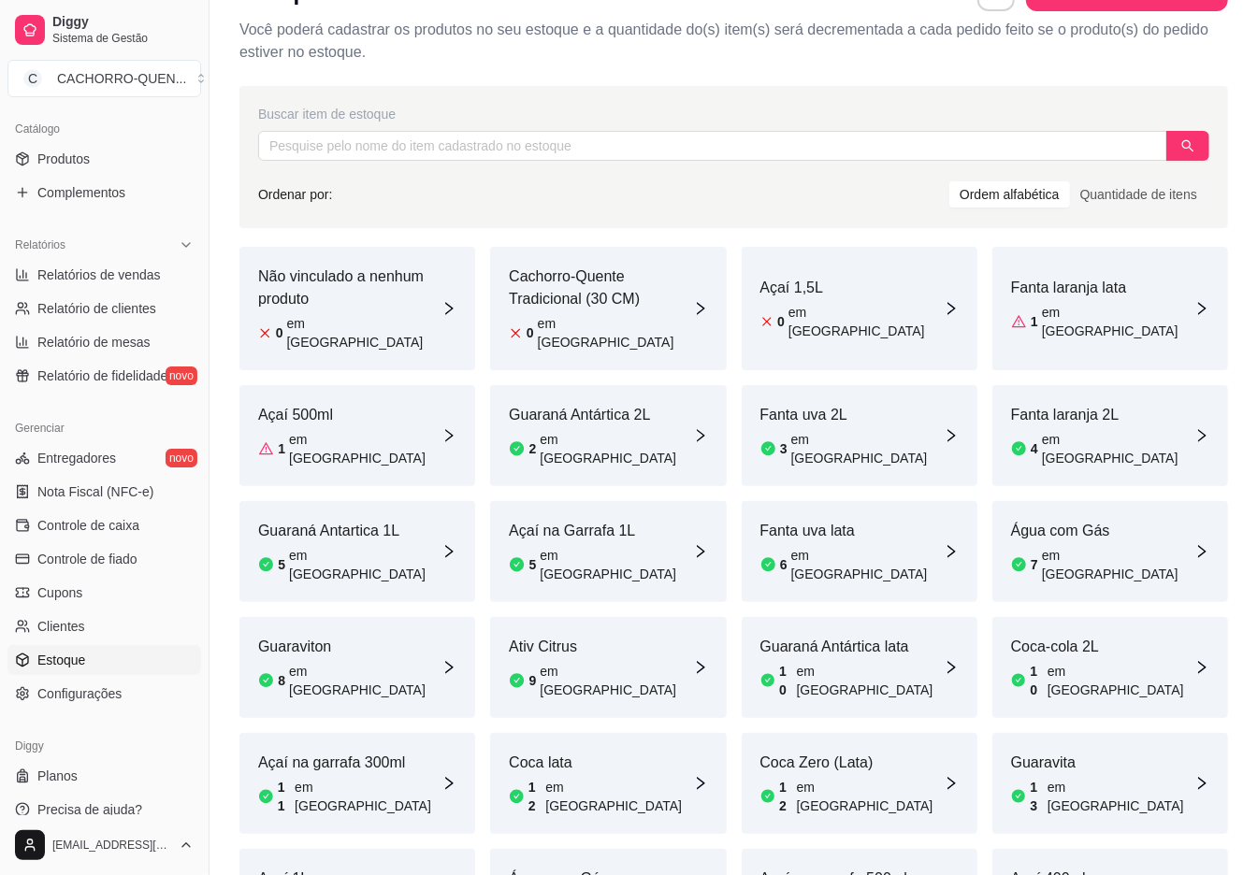
scroll to position [39, 0]
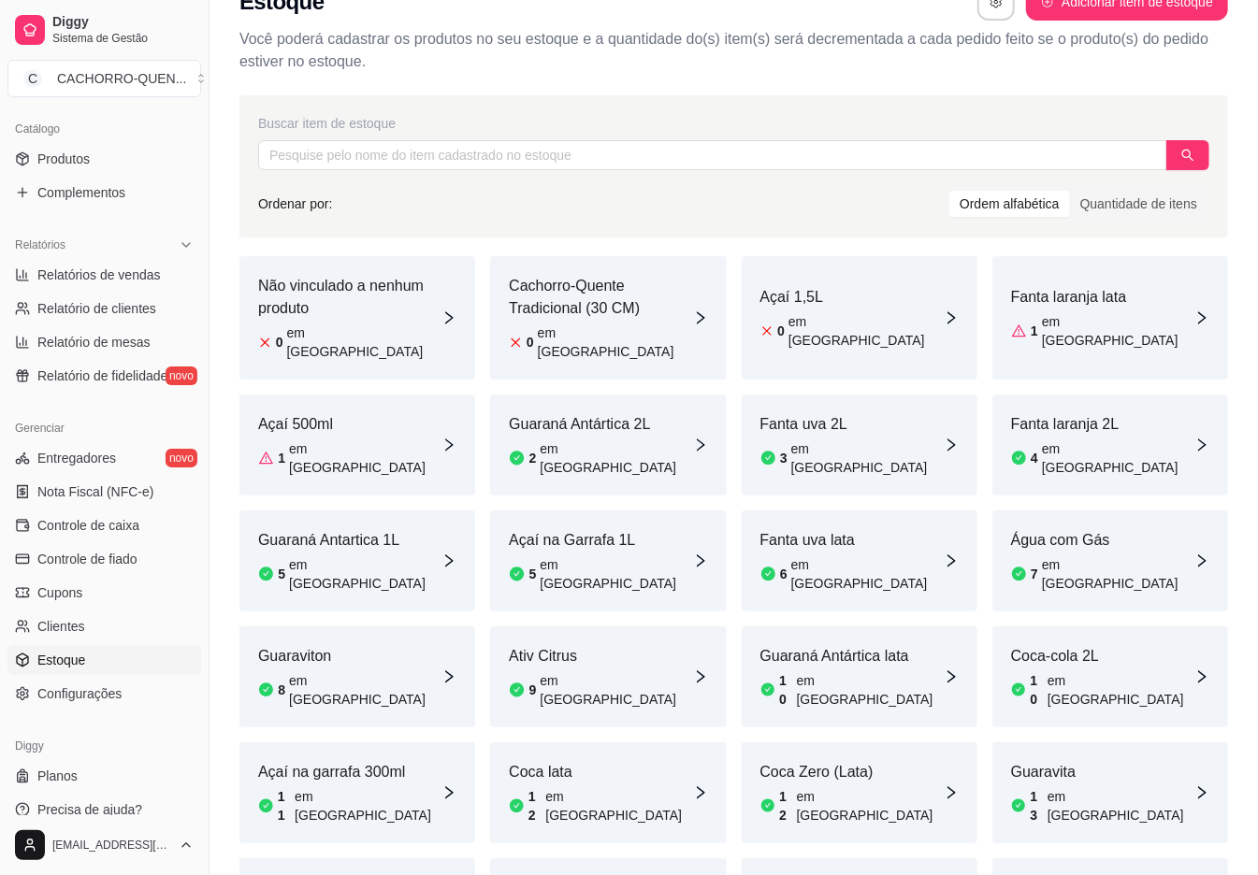
click at [375, 555] on div "5 em [GEOGRAPHIC_DATA]" at bounding box center [349, 573] width 183 height 37
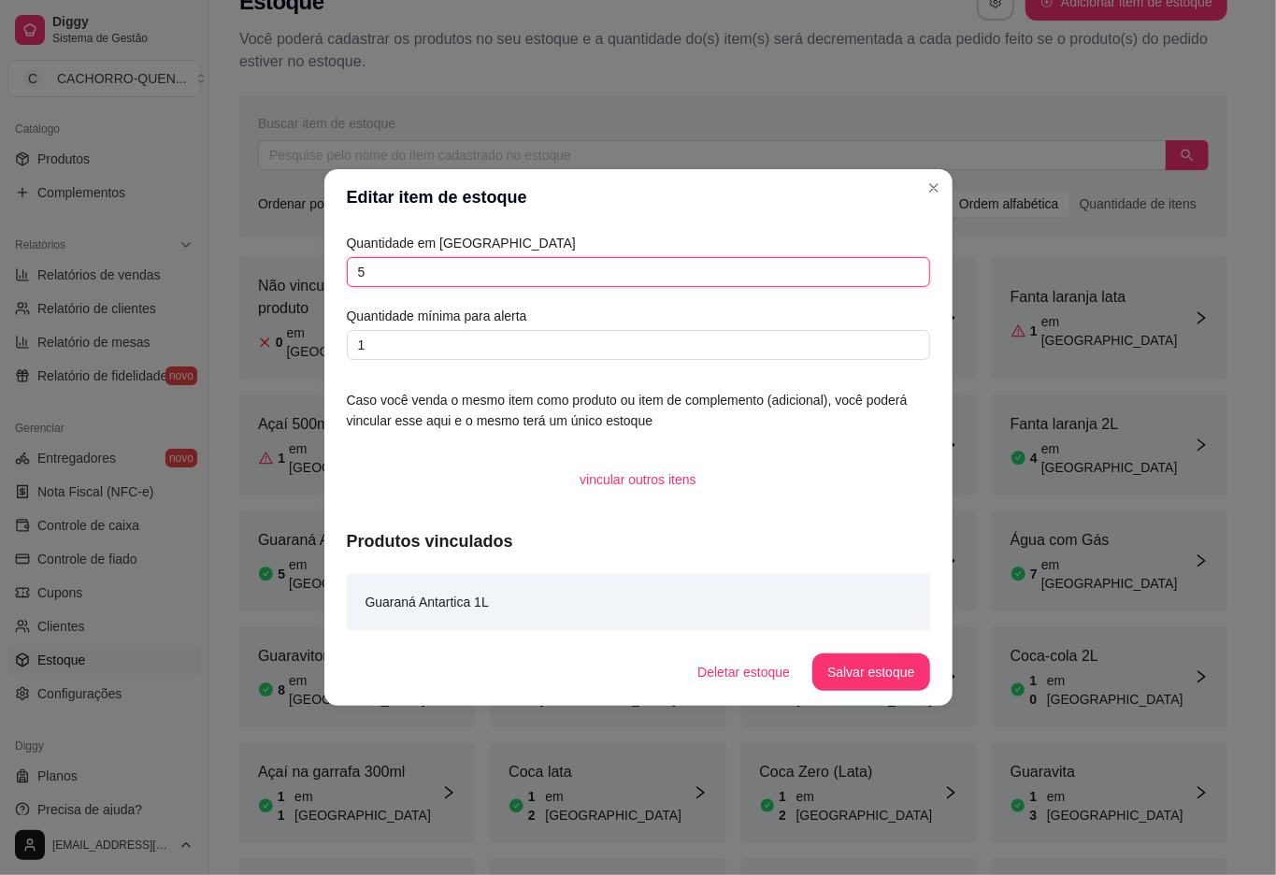
click at [537, 274] on input "5" at bounding box center [638, 272] width 583 height 30
type input "11"
click at [865, 660] on button "Salvar estoque" at bounding box center [871, 672] width 117 height 37
click at [249, 180] on div "Buscar item de estoque Ordenar por: Ordem alfabética Quantidade de itens" at bounding box center [733, 166] width 988 height 142
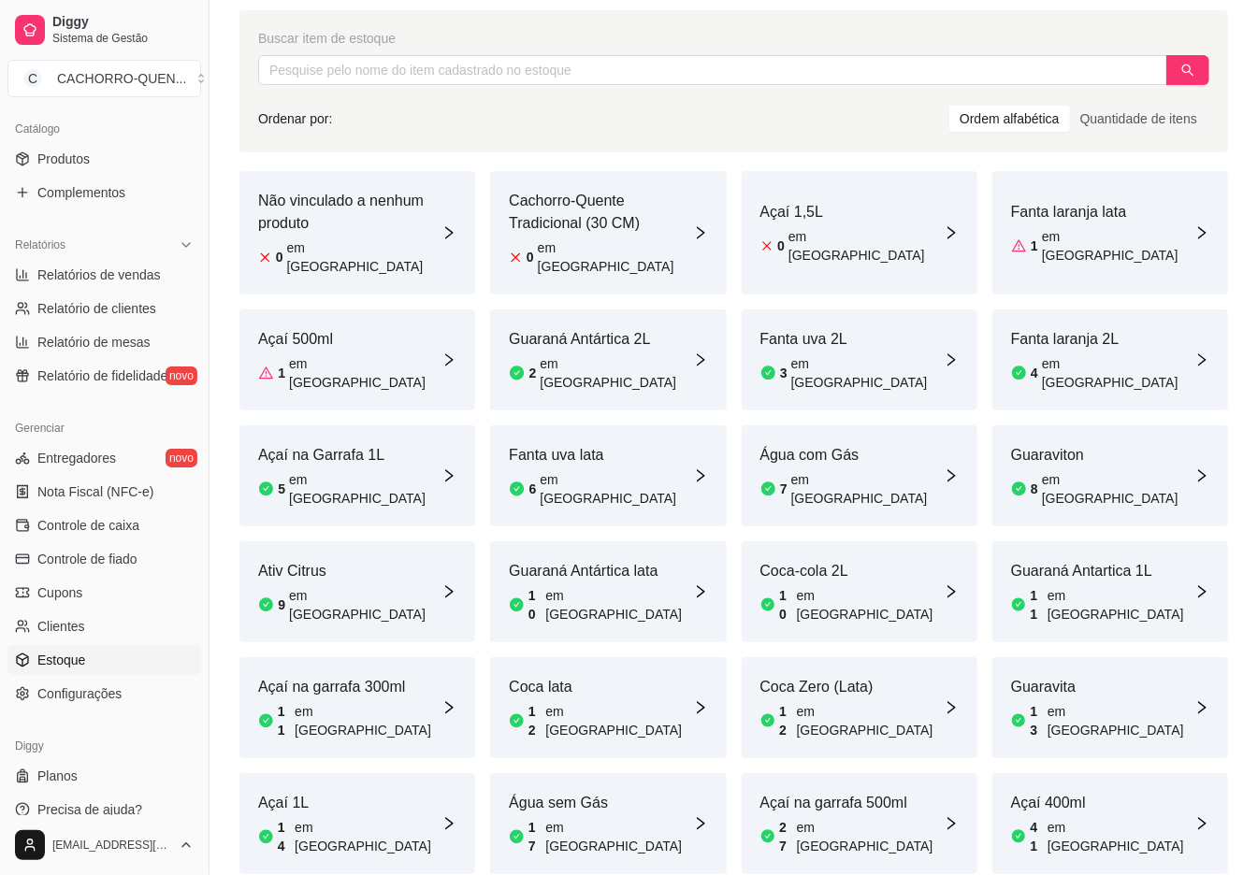
scroll to position [117, 0]
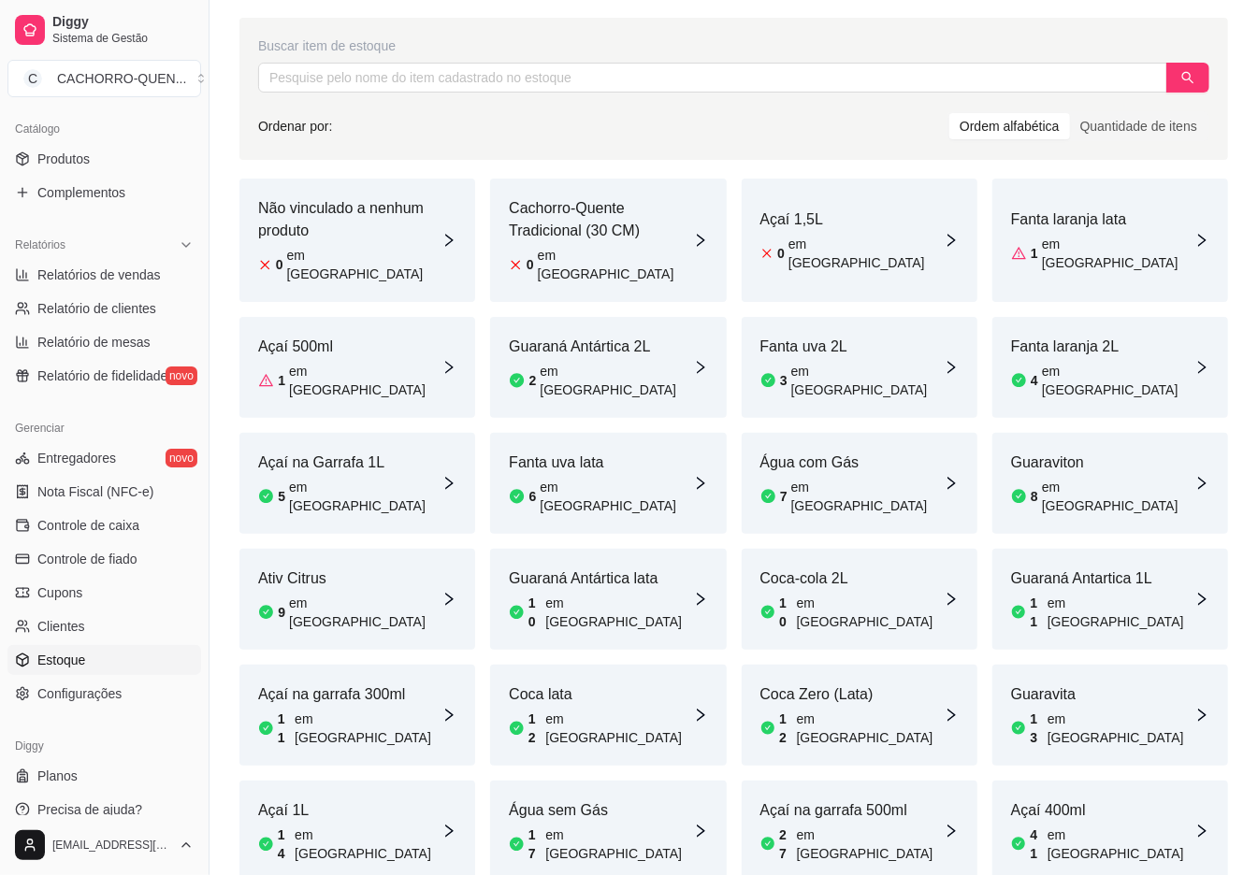
click at [1149, 665] on div "Guaravita 13 em [GEOGRAPHIC_DATA]" at bounding box center [1110, 715] width 236 height 101
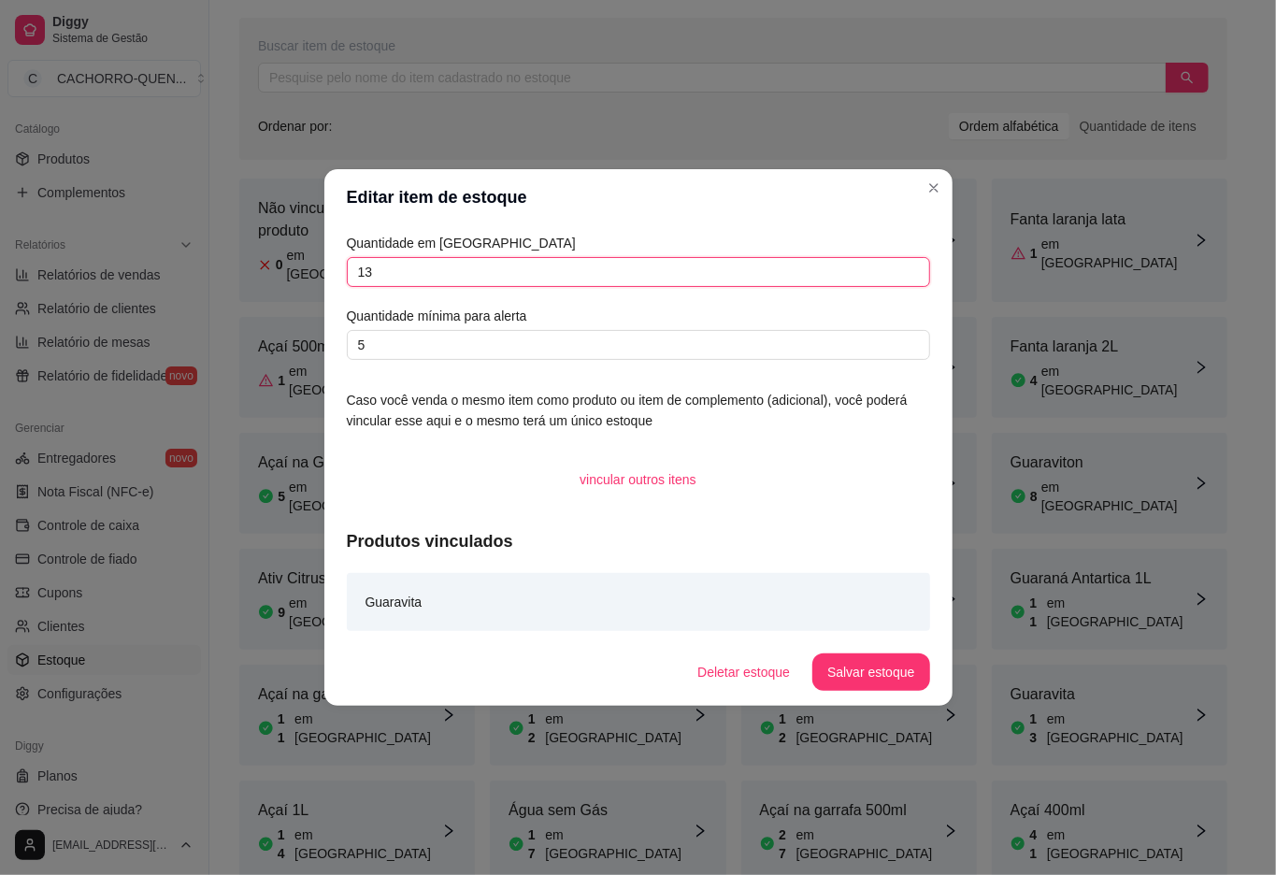
click at [636, 270] on input "13" at bounding box center [638, 272] width 583 height 30
type input "12"
click at [850, 670] on button "Salvar estoque" at bounding box center [871, 673] width 114 height 36
click at [669, 116] on div "Ordenar por: Ordem alfabética Quantidade de itens" at bounding box center [733, 126] width 951 height 30
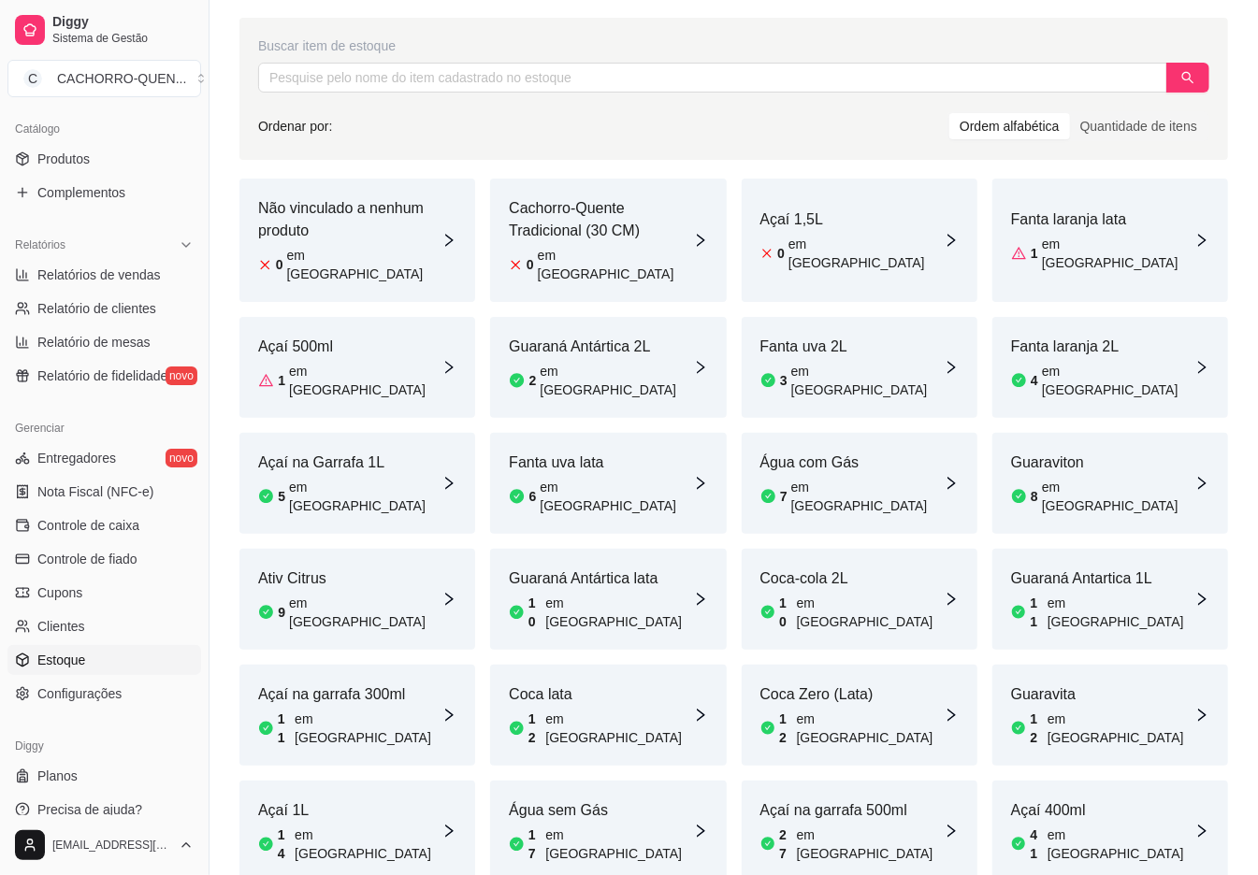
click at [576, 799] on article "Água sem Gás" at bounding box center [600, 810] width 183 height 22
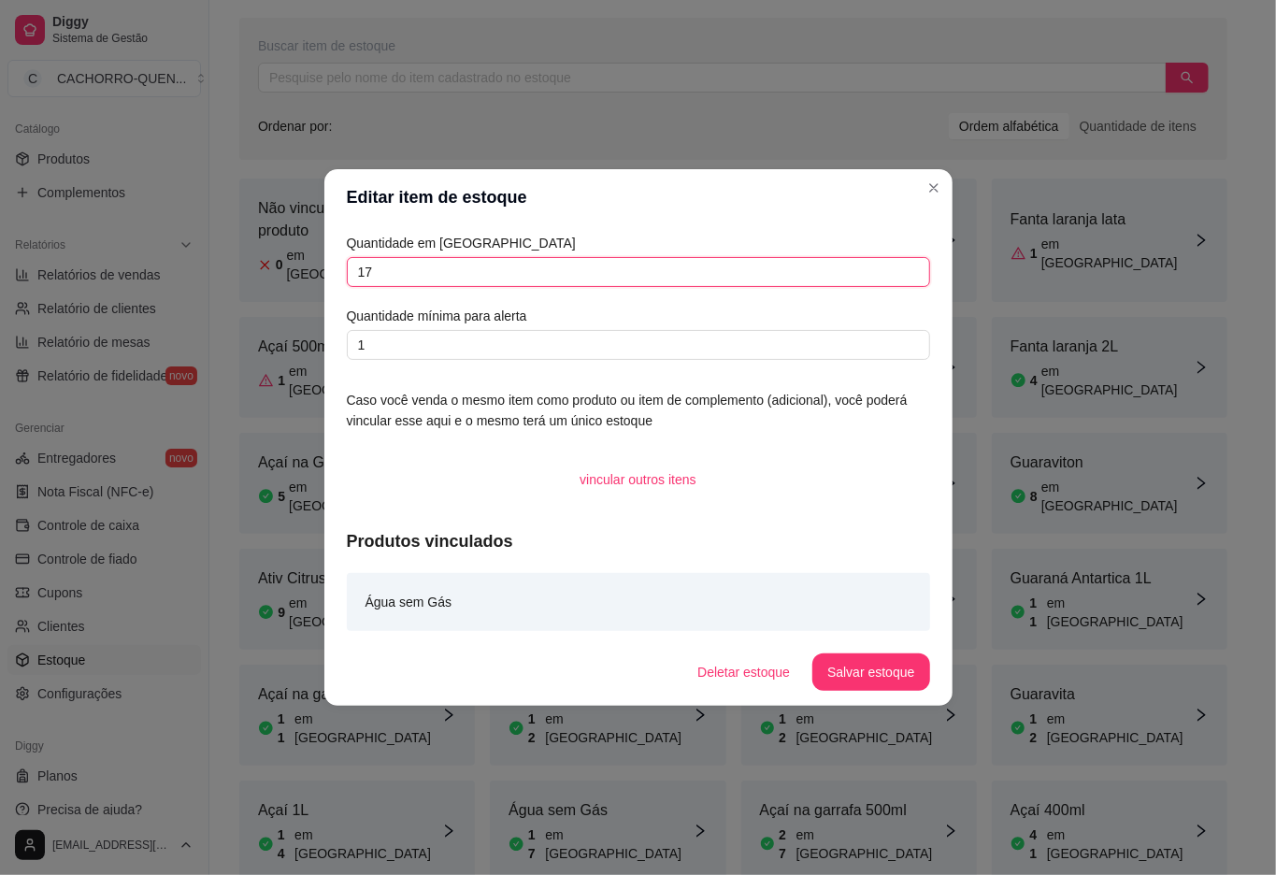
click at [517, 262] on input "17" at bounding box center [638, 272] width 583 height 30
type input "16"
click at [858, 662] on button "Salvar estoque" at bounding box center [871, 672] width 117 height 37
click at [245, 222] on div "Não vinculado a nenhum produto 0 em estoque" at bounding box center [357, 240] width 236 height 123
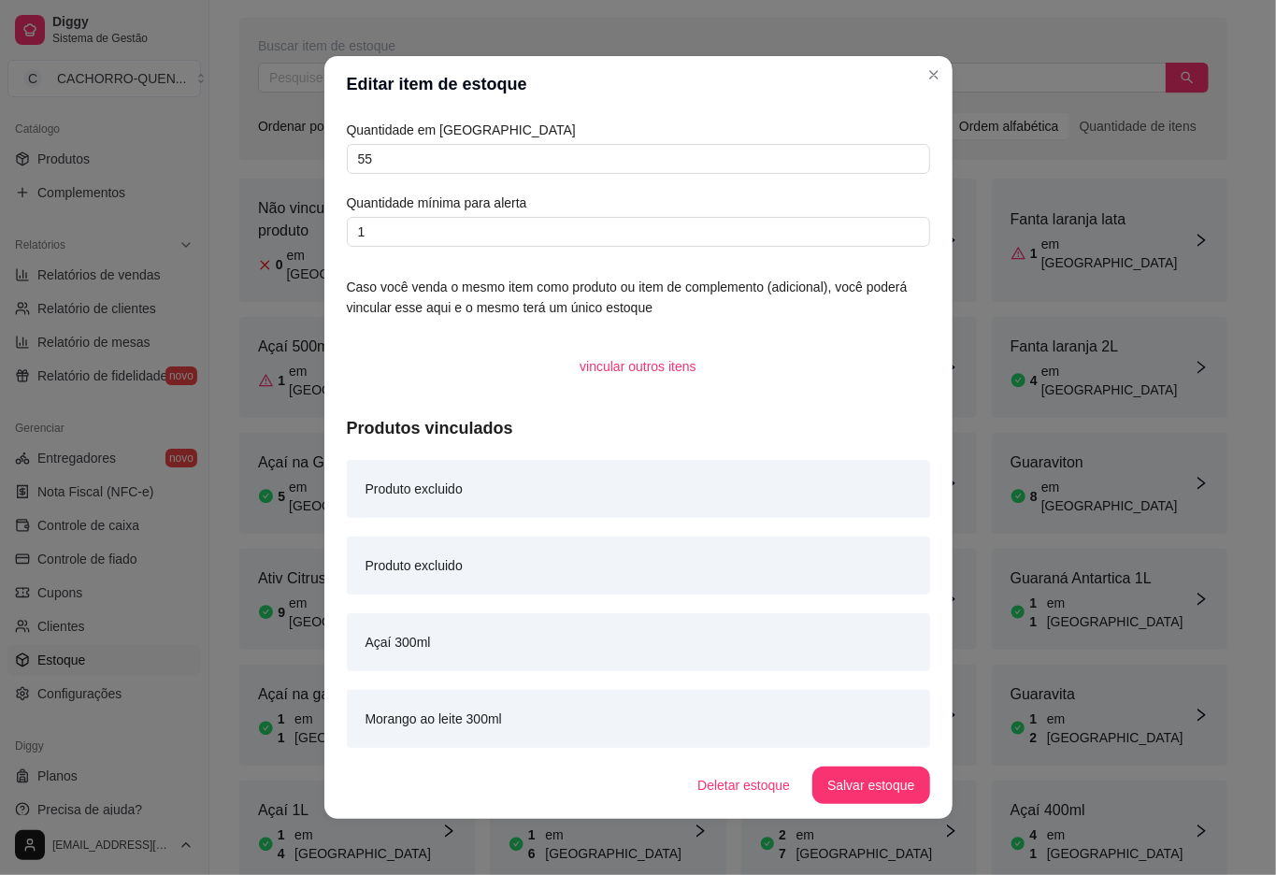
click at [245, 491] on div "Não vinculado a nenhum produto 0 em estoque Cachorro-Quente Tradicional (30 CM)…" at bounding box center [733, 600] width 988 height 842
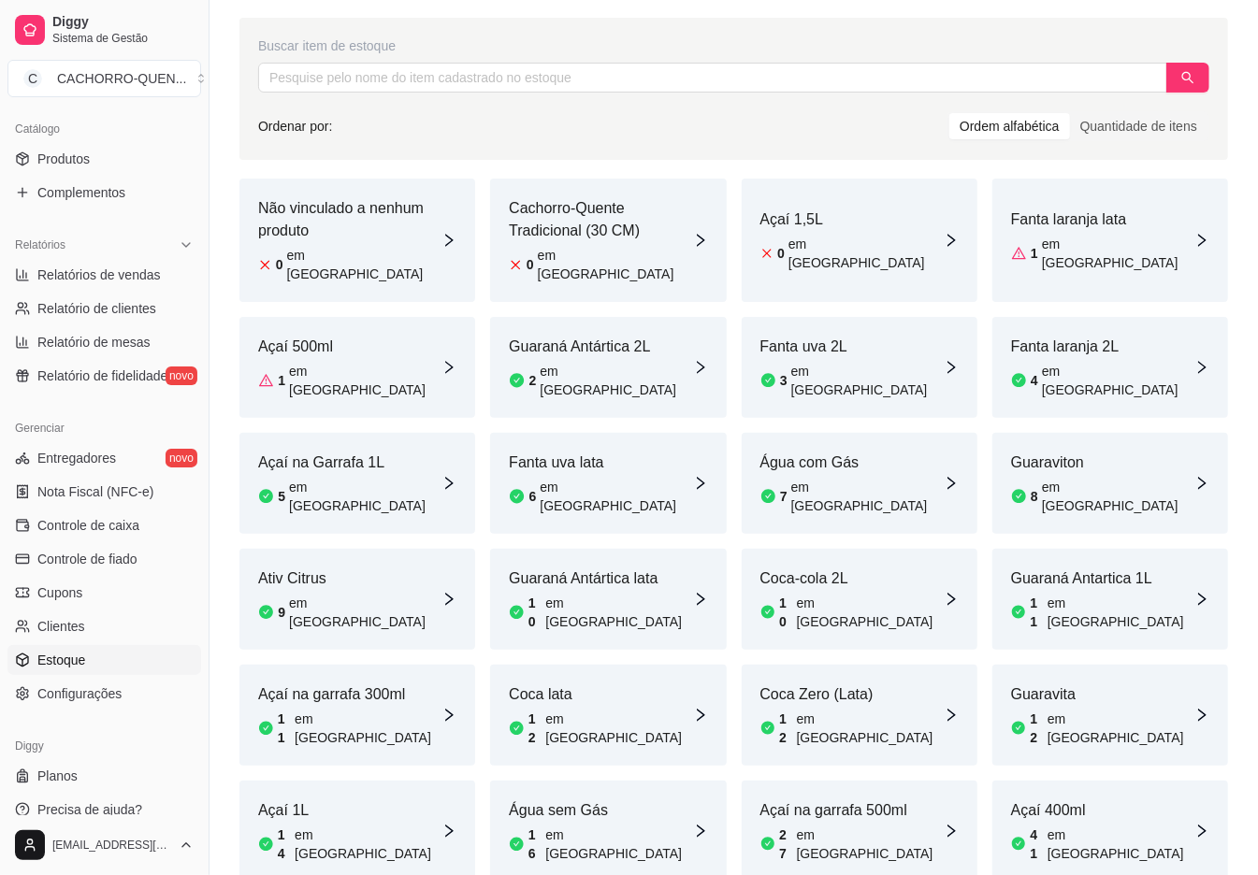
click at [872, 436] on div "Água com Gás 7 em [GEOGRAPHIC_DATA]" at bounding box center [859, 483] width 236 height 101
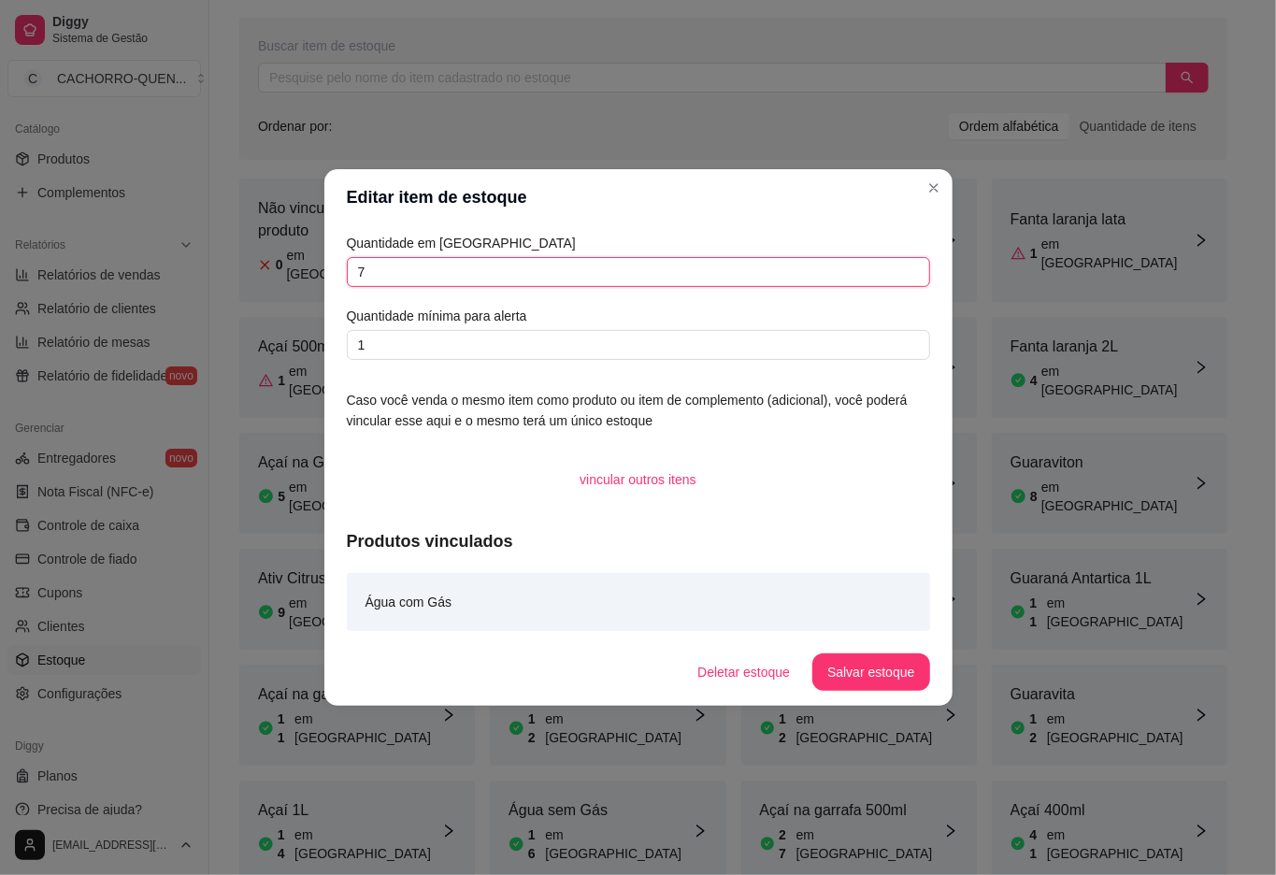
click at [628, 266] on input "7" at bounding box center [638, 272] width 583 height 30
type input "6"
click at [842, 662] on button "Salvar estoque" at bounding box center [871, 672] width 117 height 37
click at [290, 367] on div "Açaí 500ml 1 em estoque" at bounding box center [357, 367] width 236 height 101
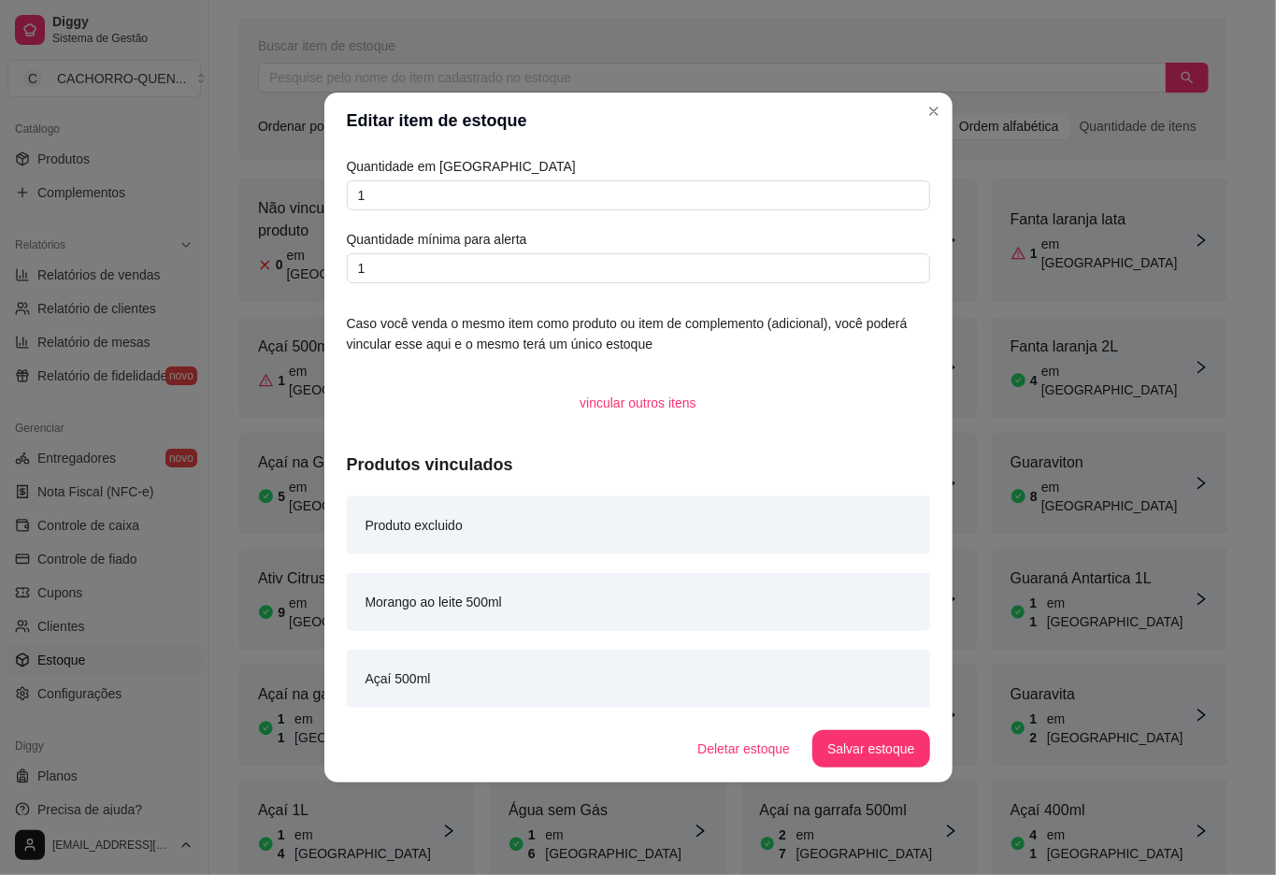
click at [110, 288] on link "Relatórios de vendas" at bounding box center [104, 275] width 194 height 30
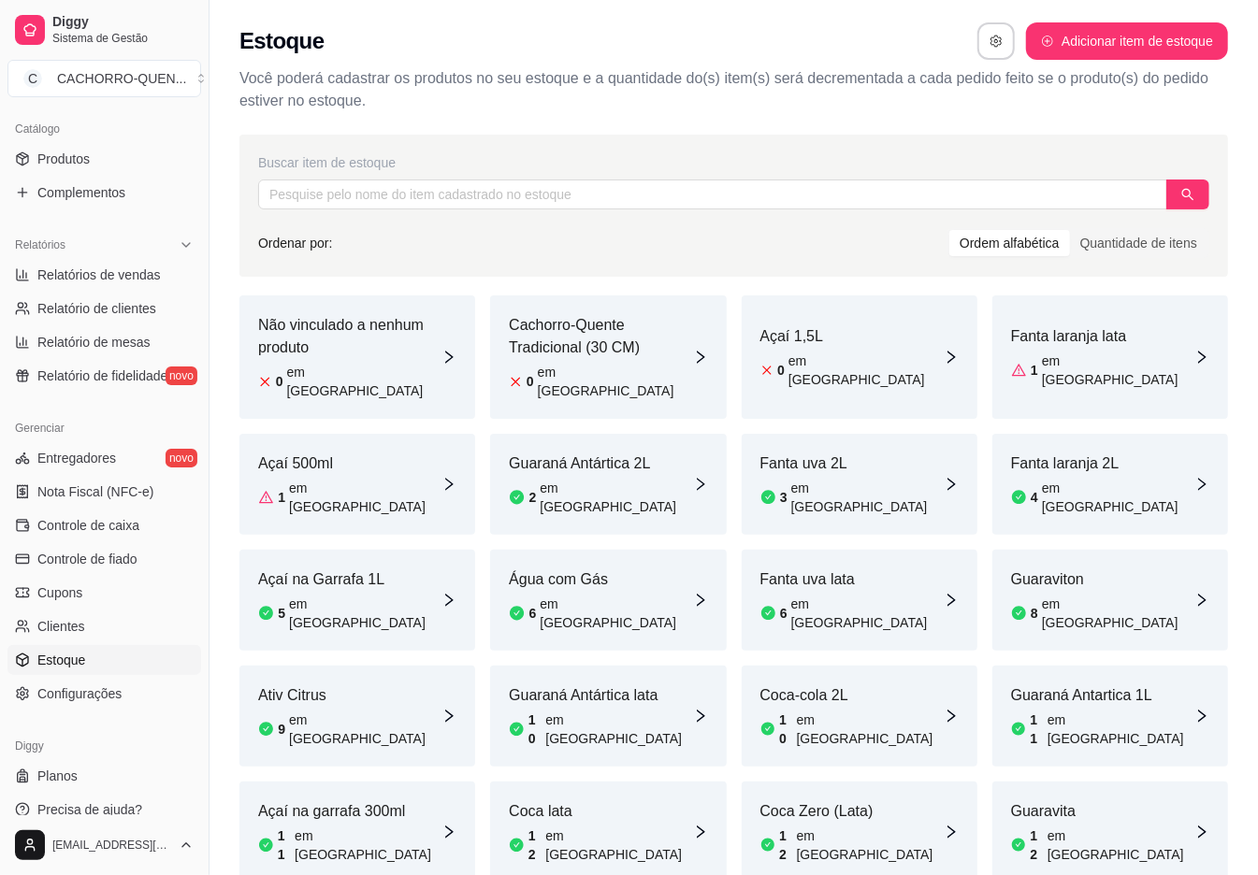
select select "ALL"
select select "0"
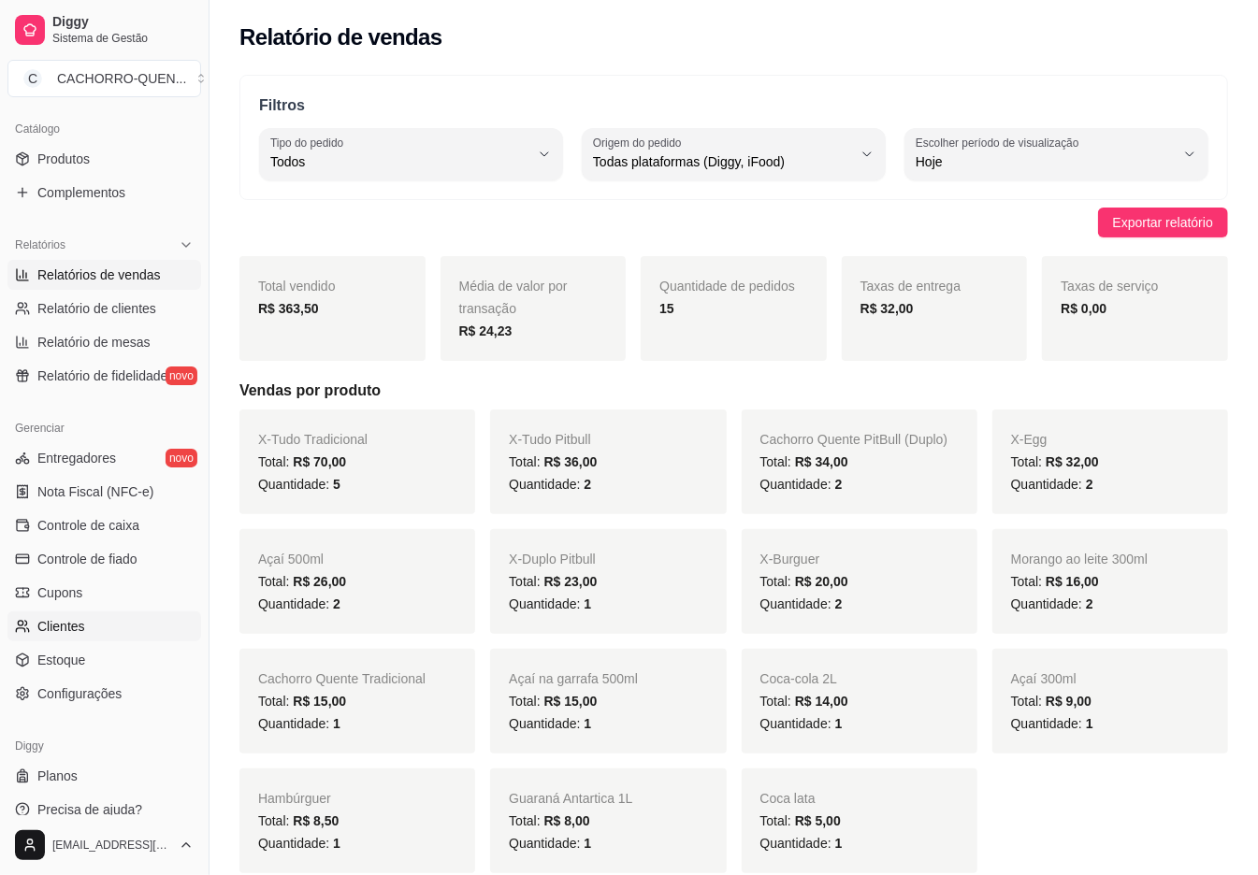
click at [133, 636] on link "Clientes" at bounding box center [104, 627] width 194 height 30
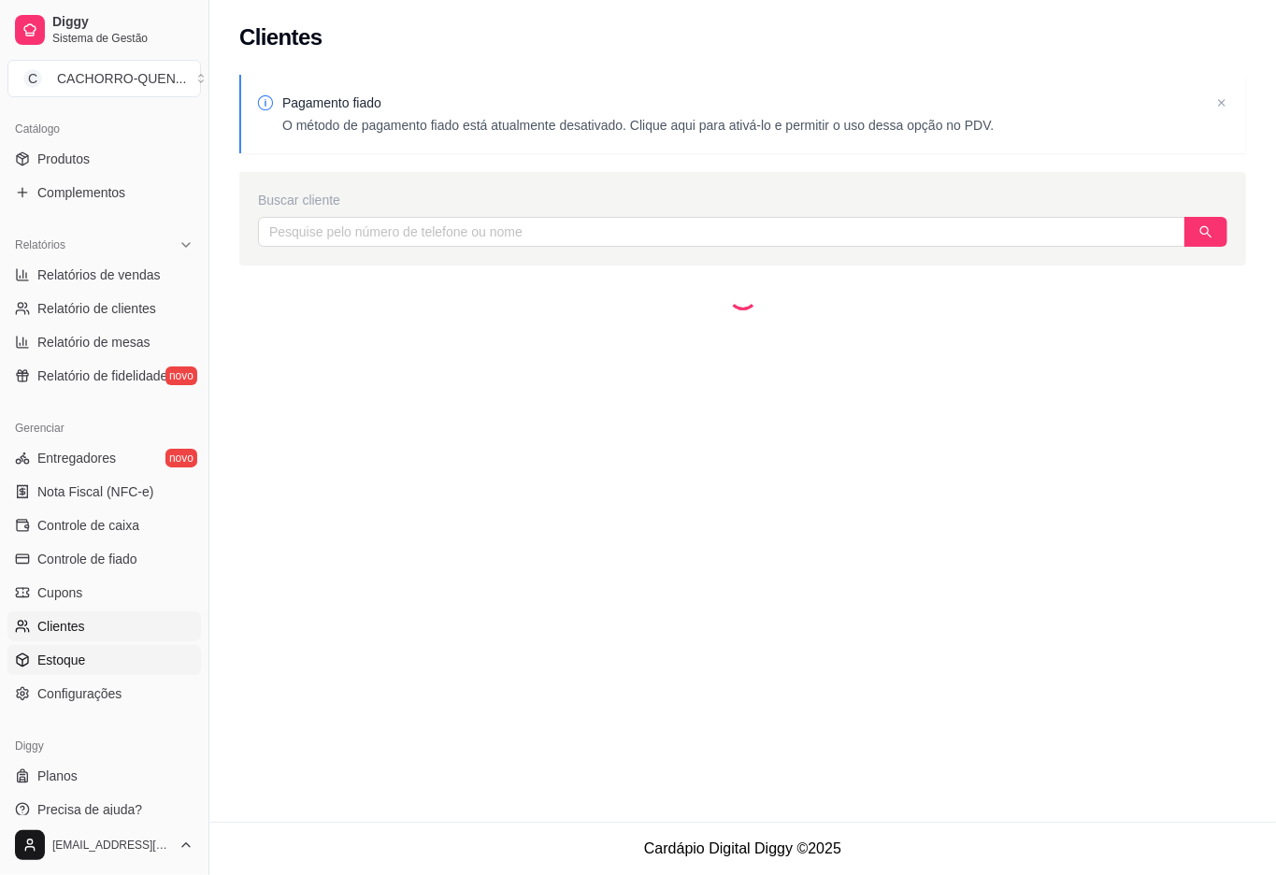
click at [121, 664] on link "Estoque" at bounding box center [104, 660] width 194 height 30
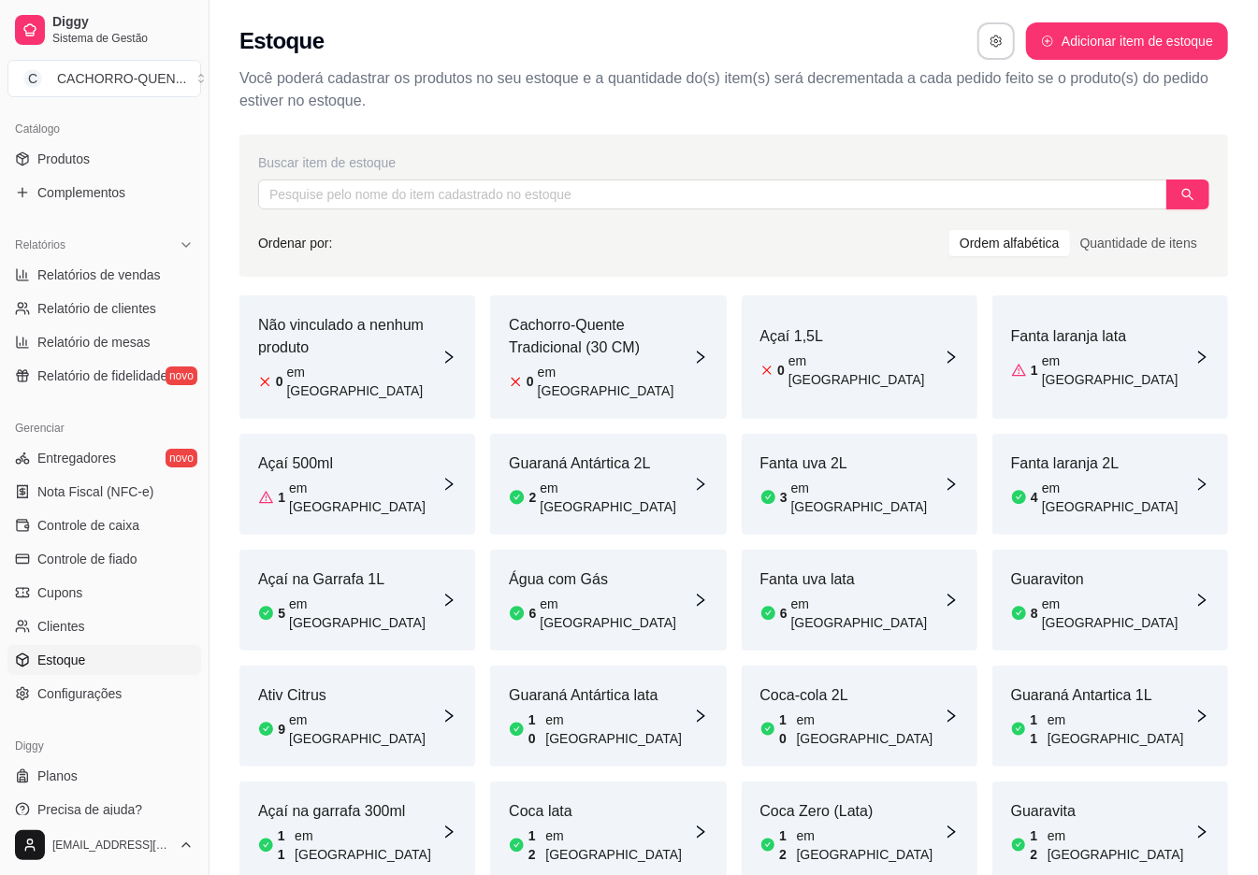
click at [122, 663] on link "Estoque" at bounding box center [104, 660] width 194 height 30
click at [816, 684] on article "Coca-cola 2L" at bounding box center [851, 695] width 183 height 22
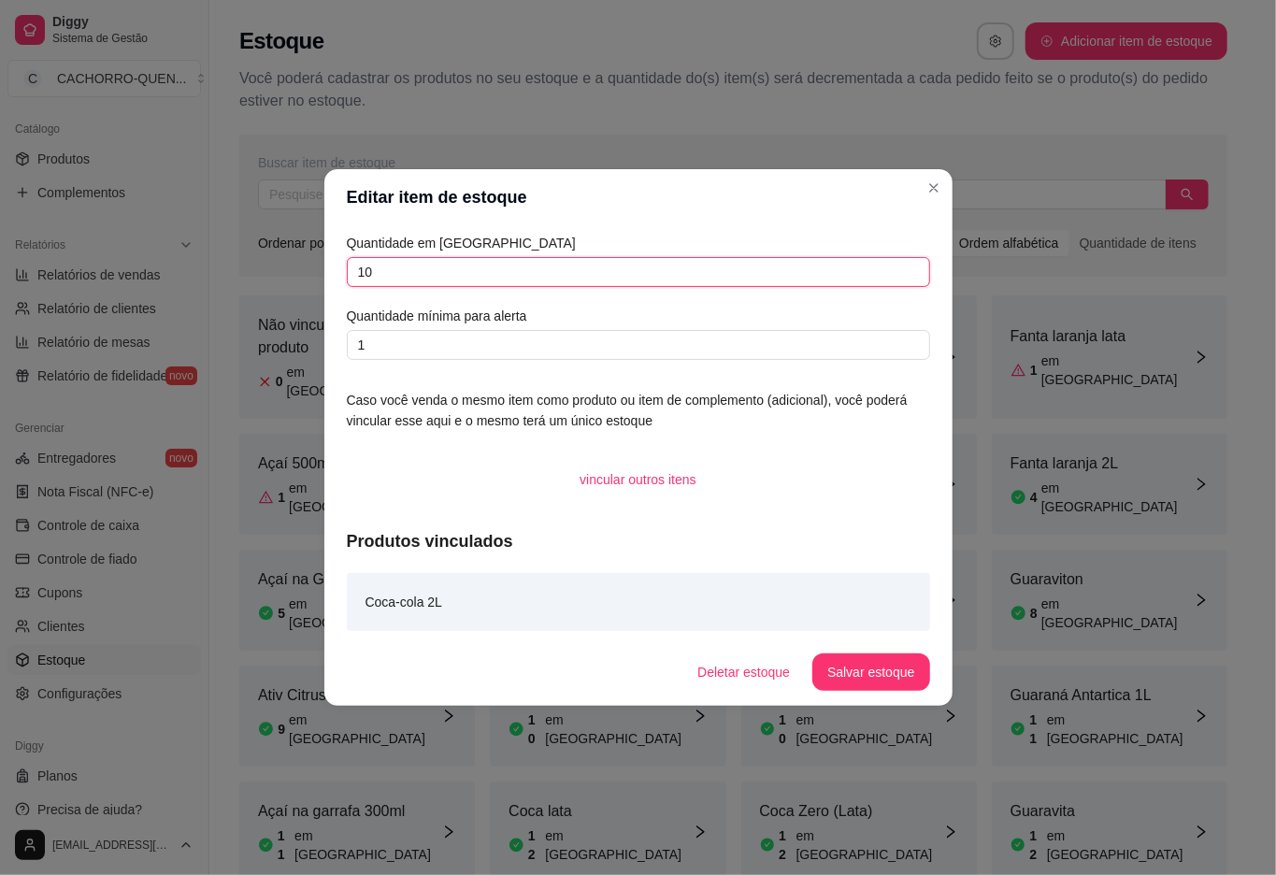
click at [700, 274] on input "10" at bounding box center [638, 272] width 583 height 30
type input "19"
click at [828, 662] on button "Salvar estoque" at bounding box center [871, 672] width 117 height 37
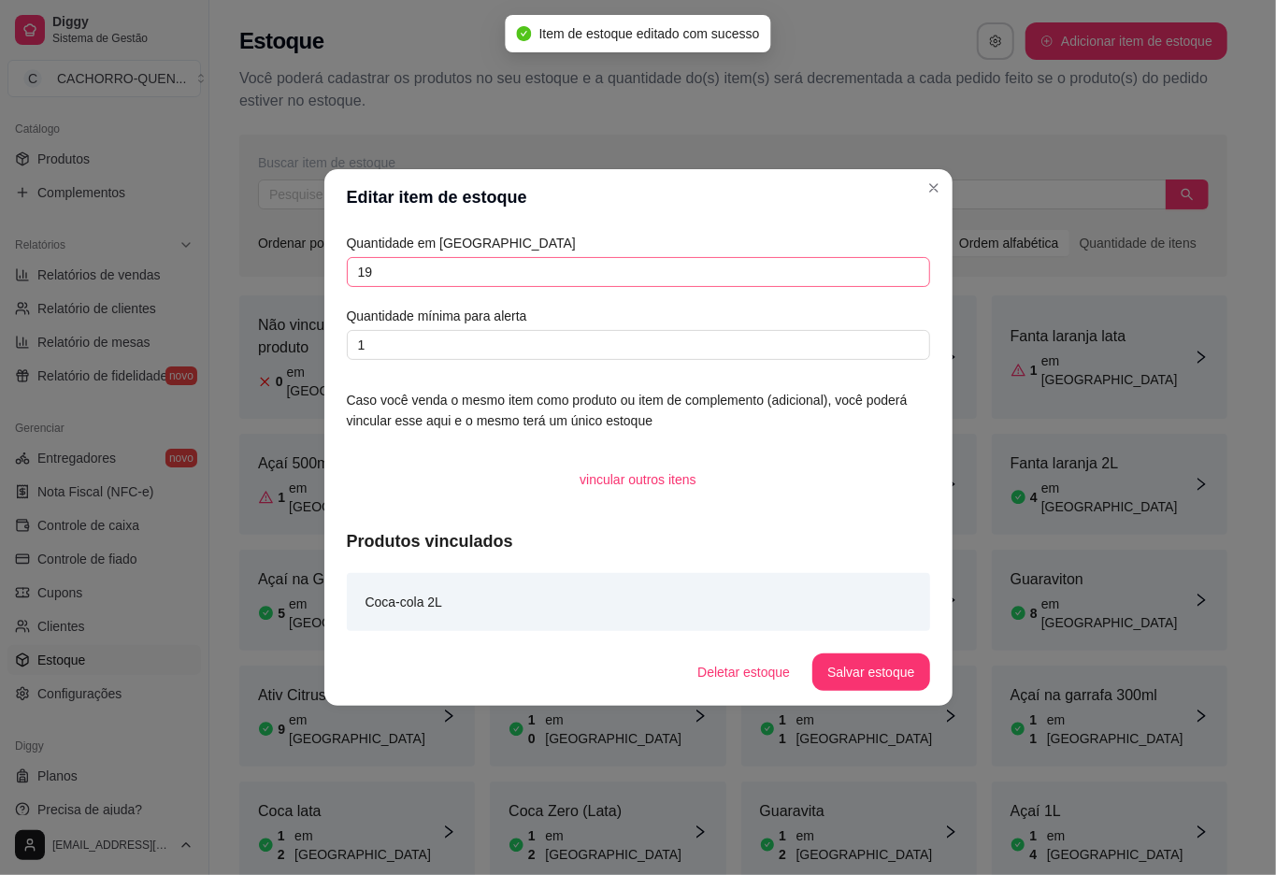
click at [862, 146] on div "Buscar item de estoque Ordenar por: Ordem alfabética Quantidade de itens" at bounding box center [733, 206] width 988 height 142
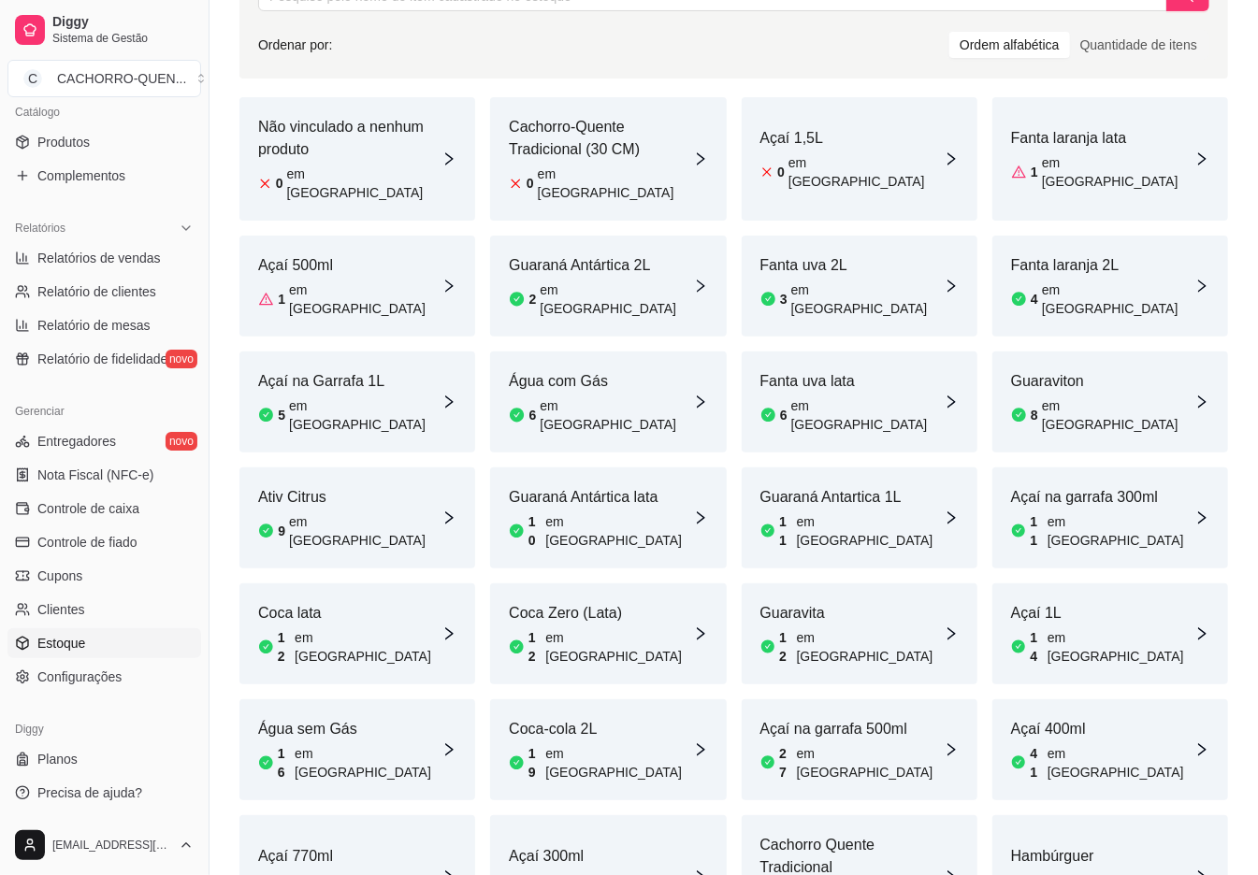
scroll to position [199, 0]
click at [140, 497] on link "Controle de caixa" at bounding box center [104, 509] width 194 height 30
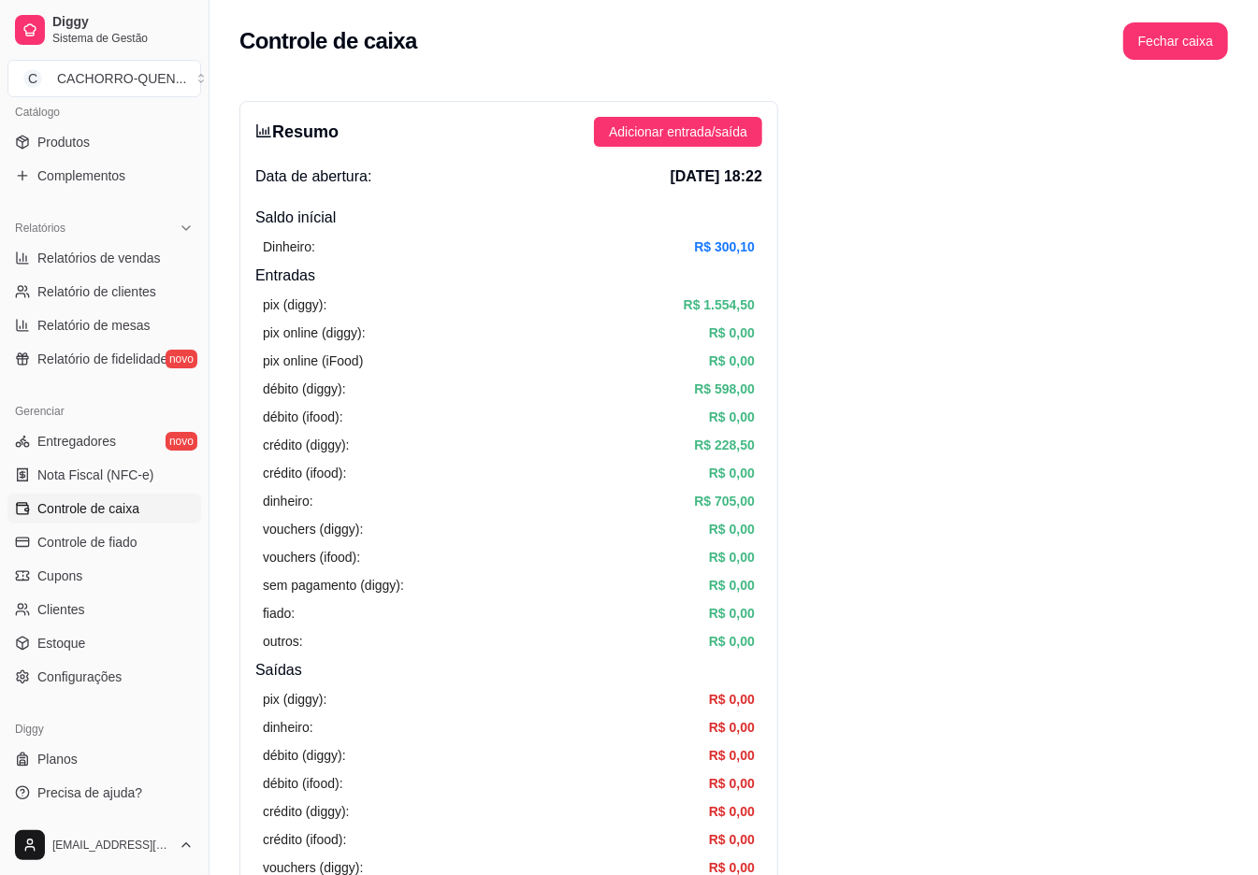
click at [1171, 58] on button "Fechar caixa" at bounding box center [1175, 40] width 105 height 37
click at [1216, 146] on span "Sim" at bounding box center [1215, 146] width 22 height 21
